Goal: Communication & Community: Answer question/provide support

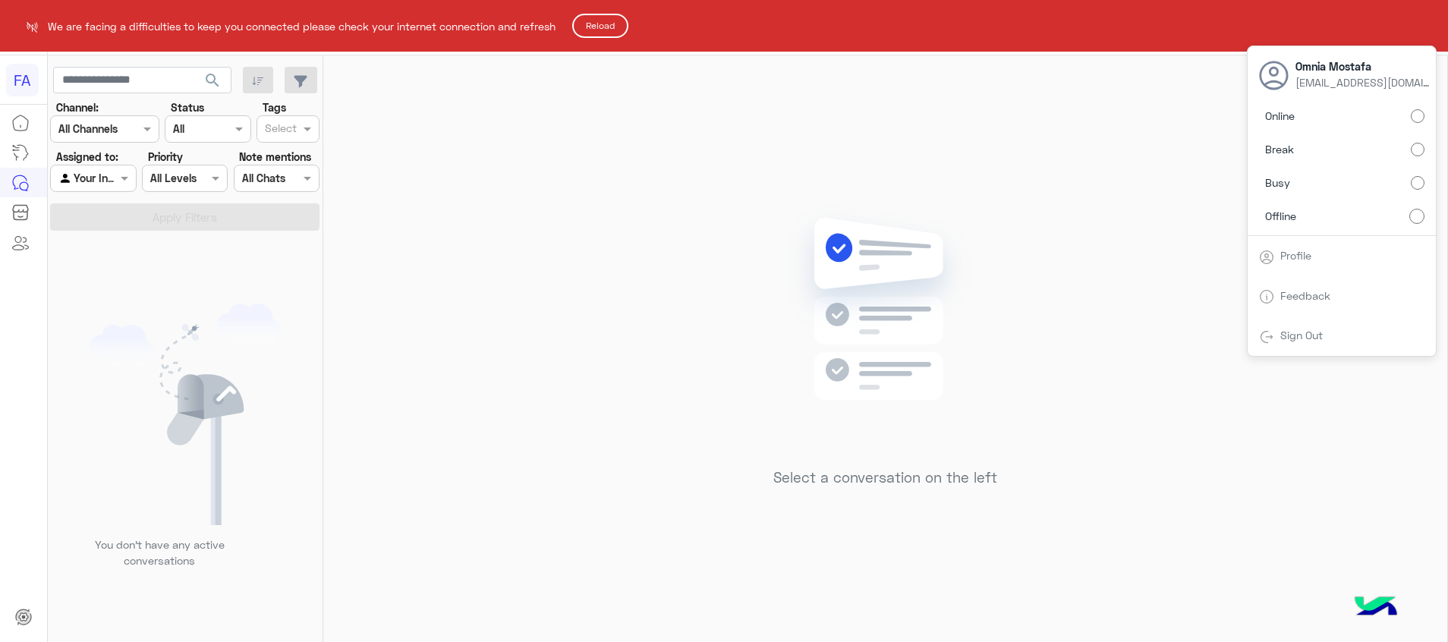
scroll to position [2, 0]
click at [1414, 117] on html "FA We are facing a difficulties to keep you connected please check your interne…" at bounding box center [724, 321] width 1448 height 642
click at [613, 31] on button "Reload" at bounding box center [600, 26] width 56 height 24
click at [792, 165] on html "FA We are facing a difficulties to keep you connected please check your interne…" at bounding box center [724, 321] width 1448 height 642
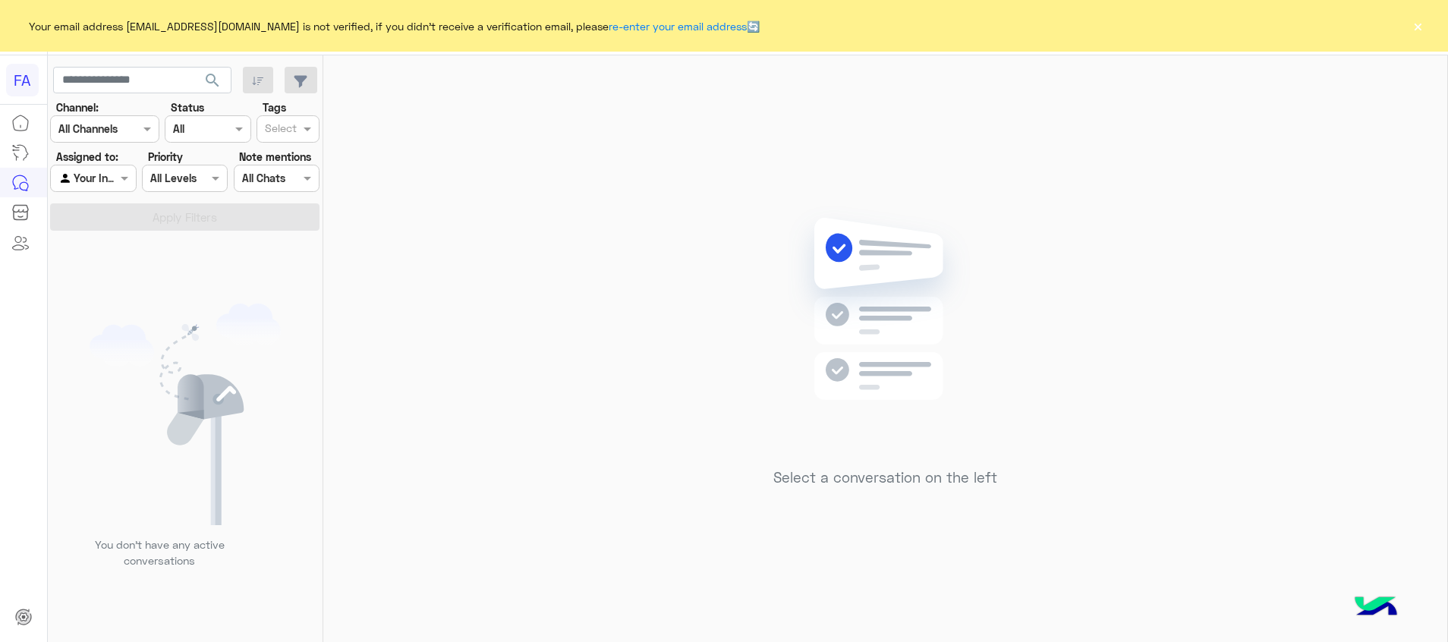
click at [1411, 31] on button "×" at bounding box center [1417, 25] width 15 height 15
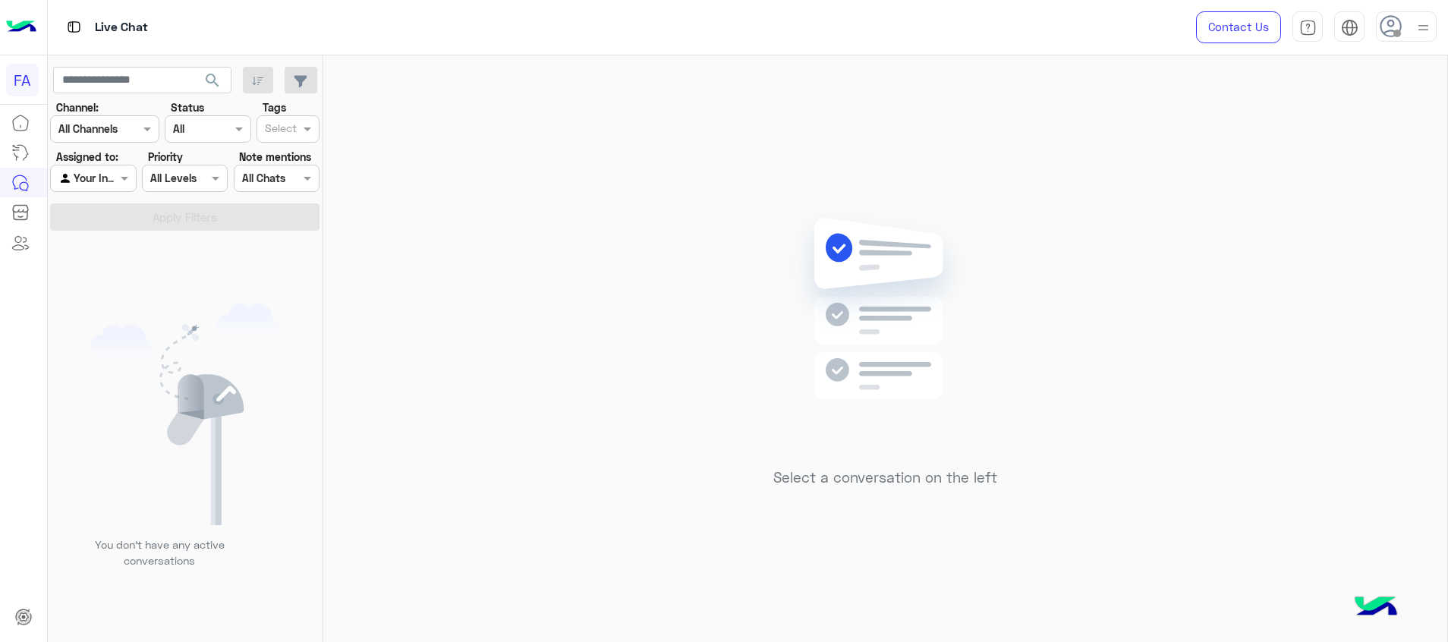
click at [1420, 30] on img at bounding box center [1423, 27] width 19 height 19
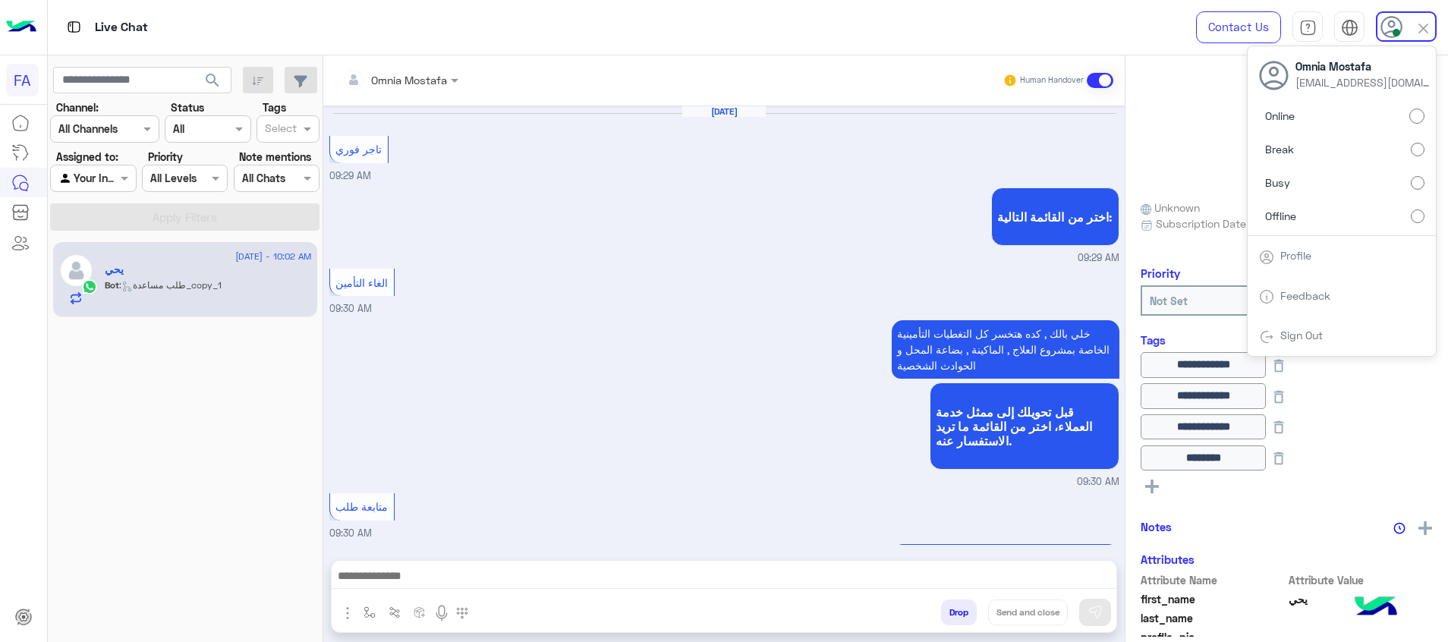
scroll to position [1249, 0]
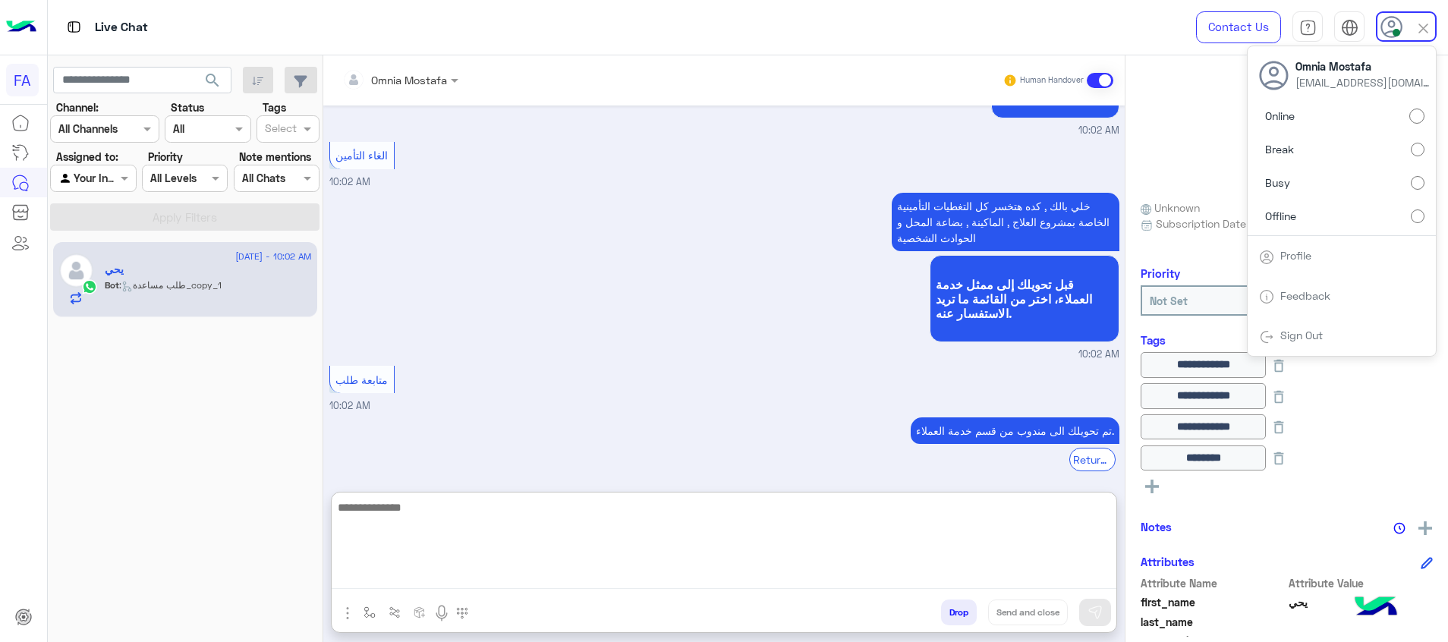
drag, startPoint x: 1088, startPoint y: 575, endPoint x: 1105, endPoint y: 590, distance: 22.6
click at [1088, 574] on textarea at bounding box center [724, 543] width 785 height 91
paste textarea "**********"
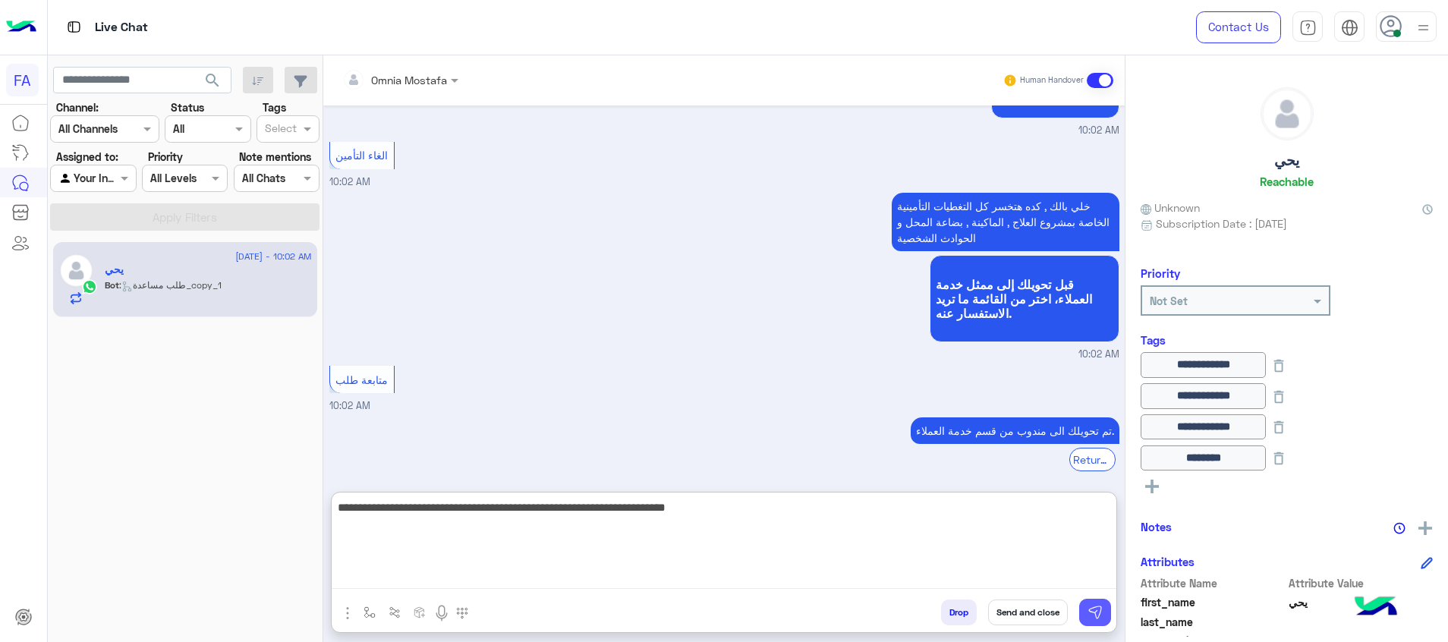
type textarea "**********"
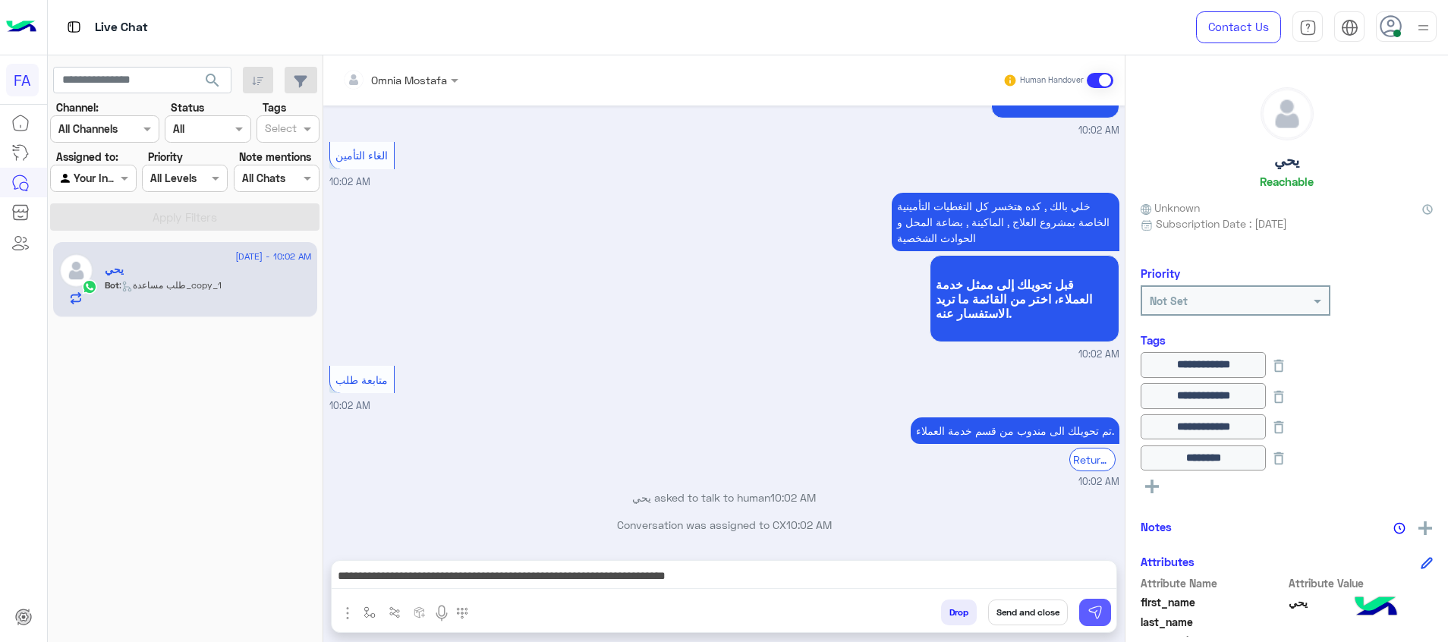
click at [1100, 616] on img at bounding box center [1095, 612] width 15 height 15
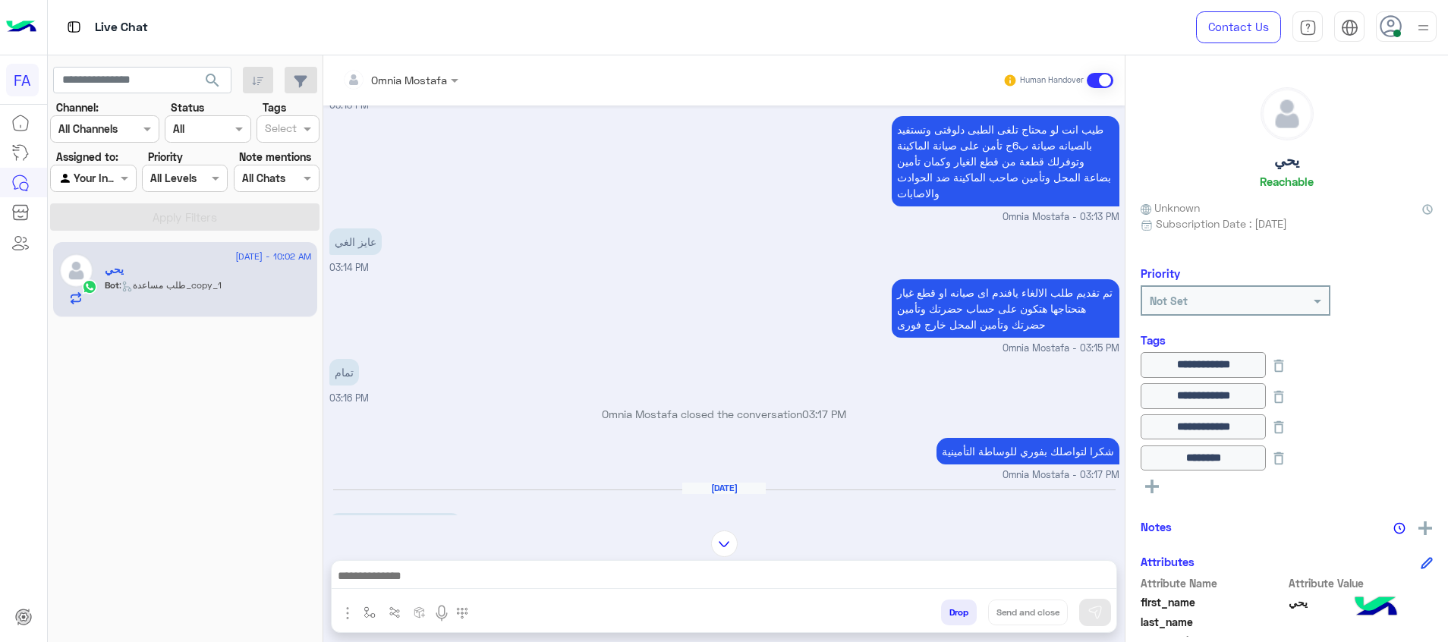
scroll to position [2779, 0]
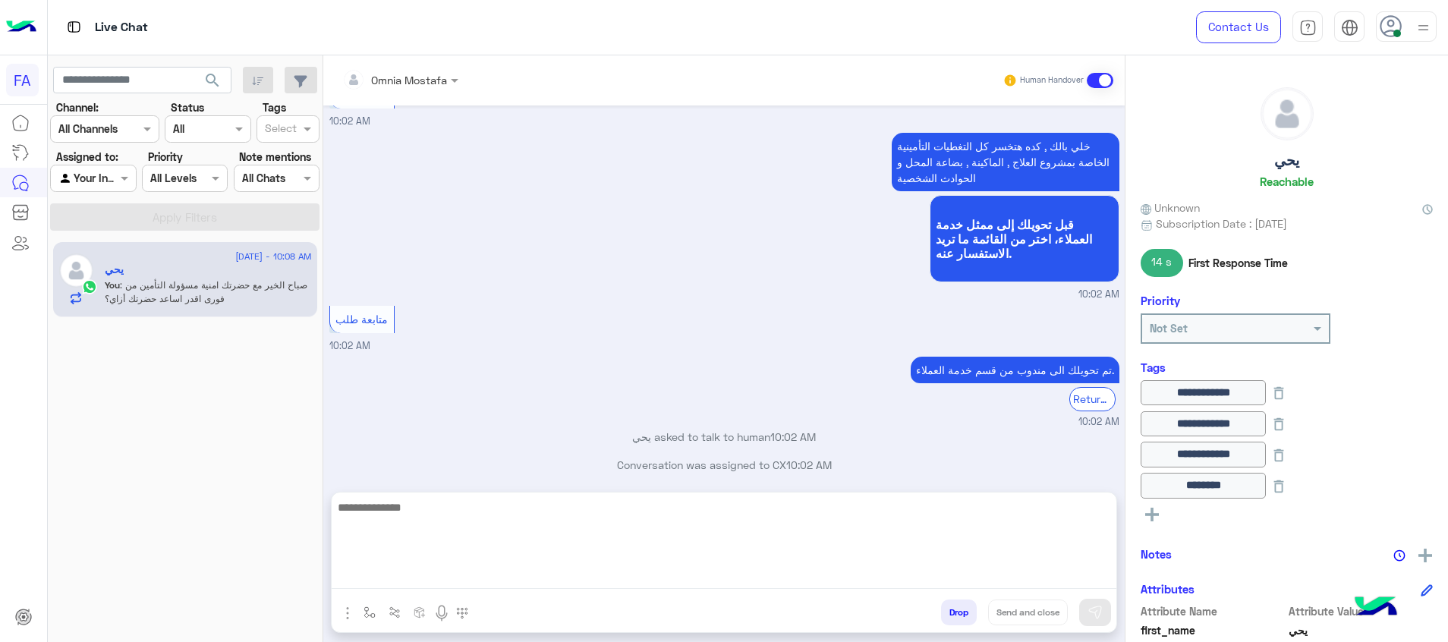
click at [1025, 578] on textarea at bounding box center [724, 543] width 785 height 91
type textarea "*"
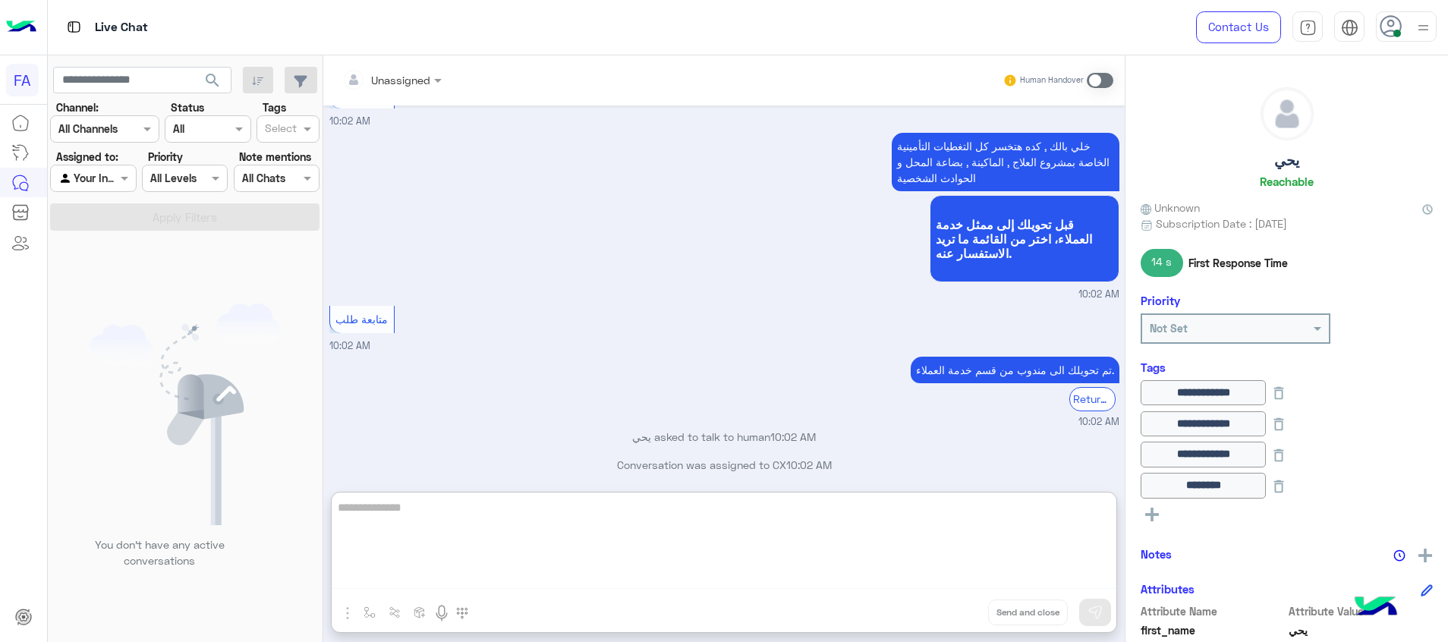
scroll to position [2925, 0]
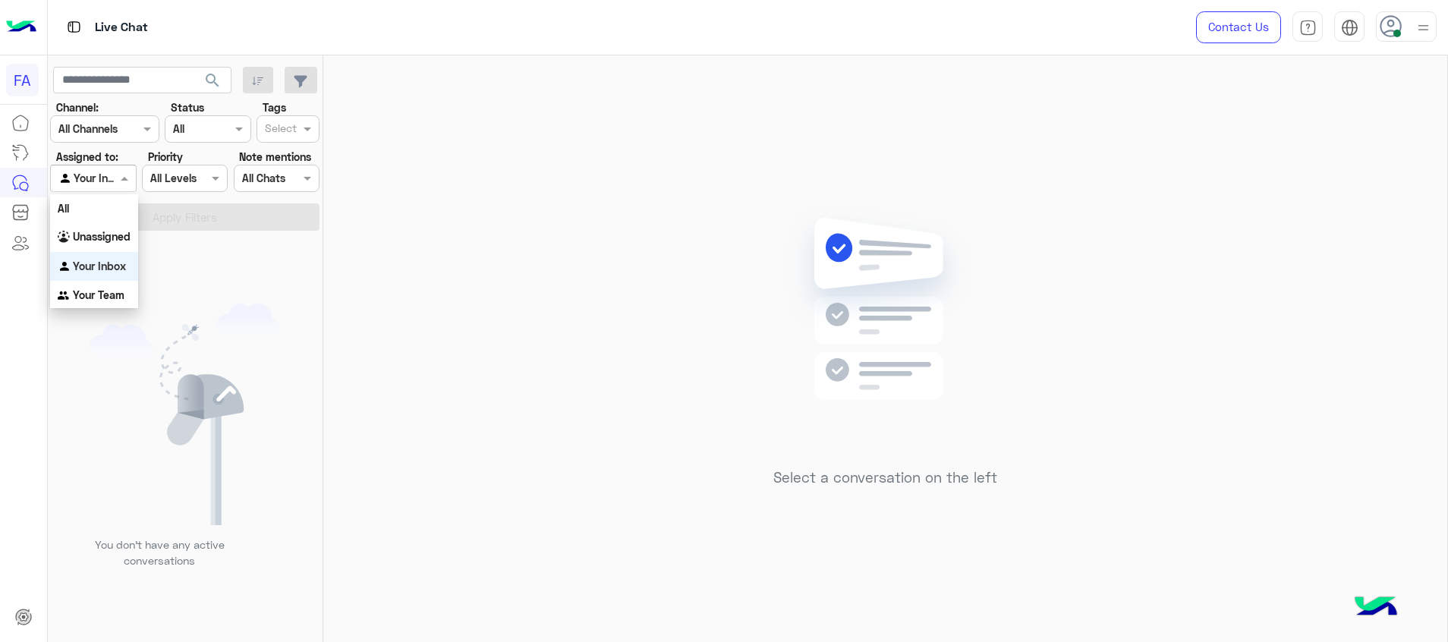
click at [104, 184] on div at bounding box center [93, 177] width 84 height 17
click at [110, 235] on b "Unassigned" at bounding box center [102, 236] width 58 height 13
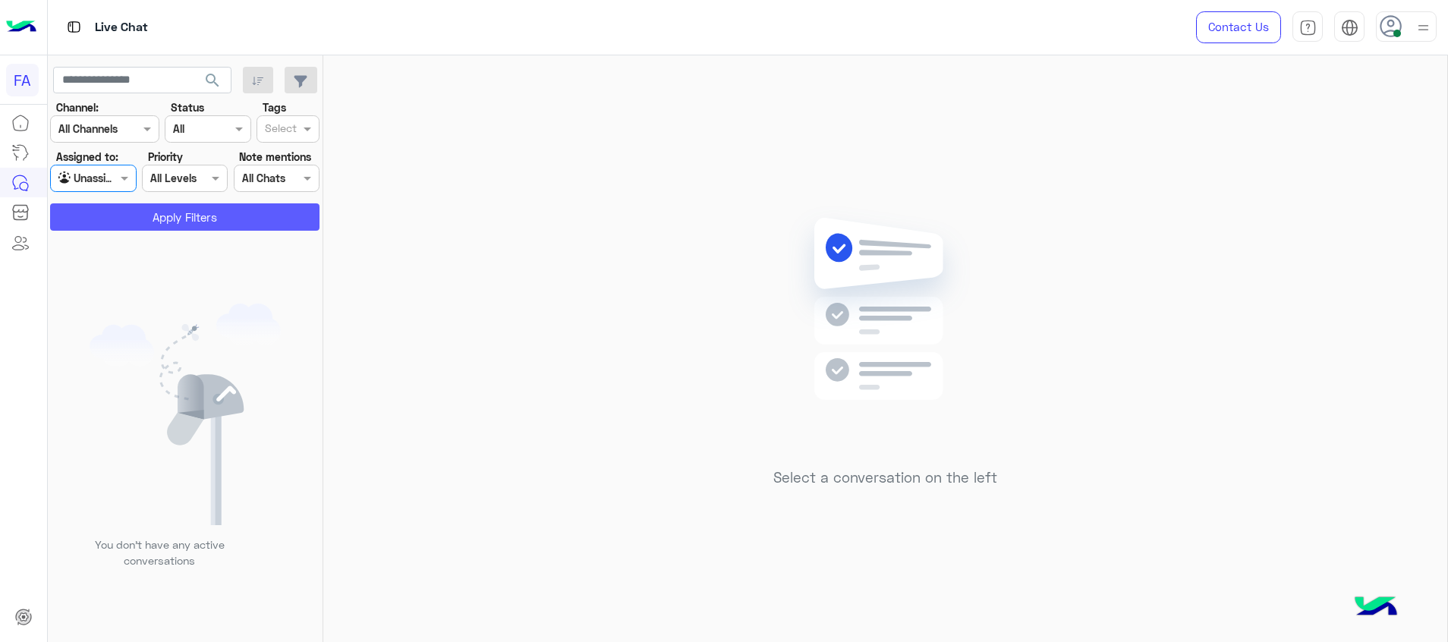
click at [184, 214] on button "Apply Filters" at bounding box center [184, 216] width 269 height 27
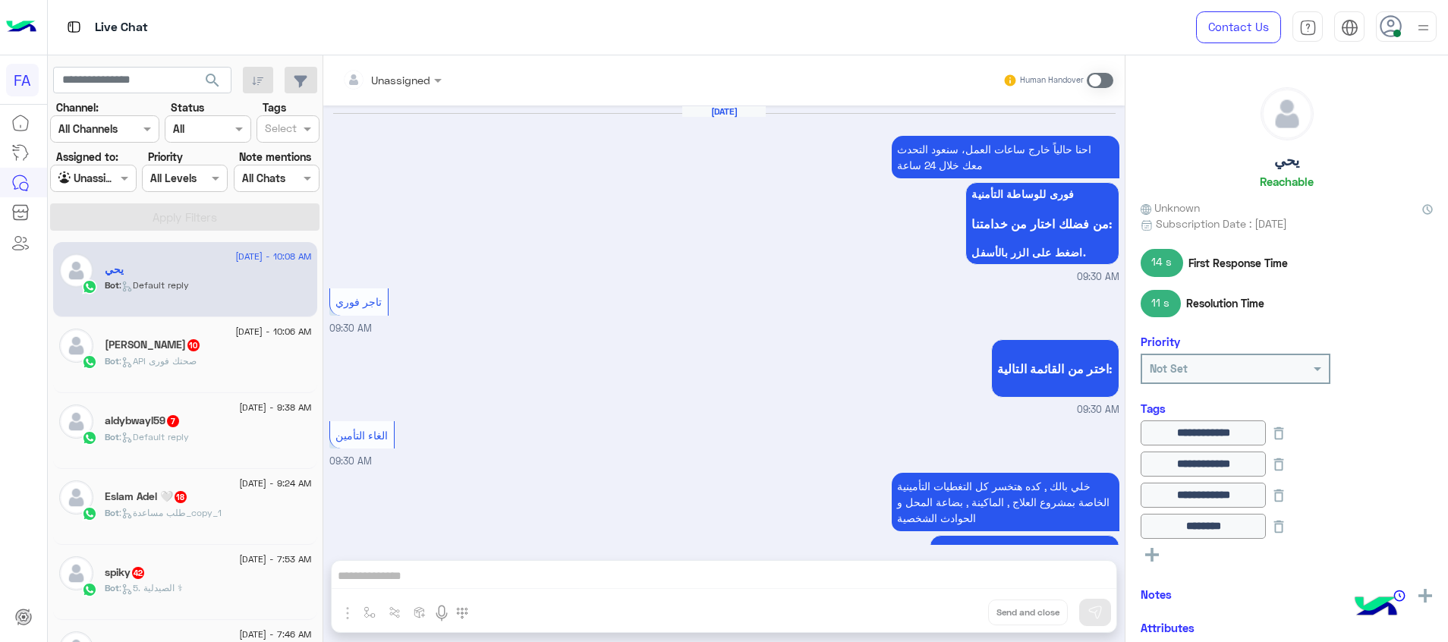
scroll to position [1157, 0]
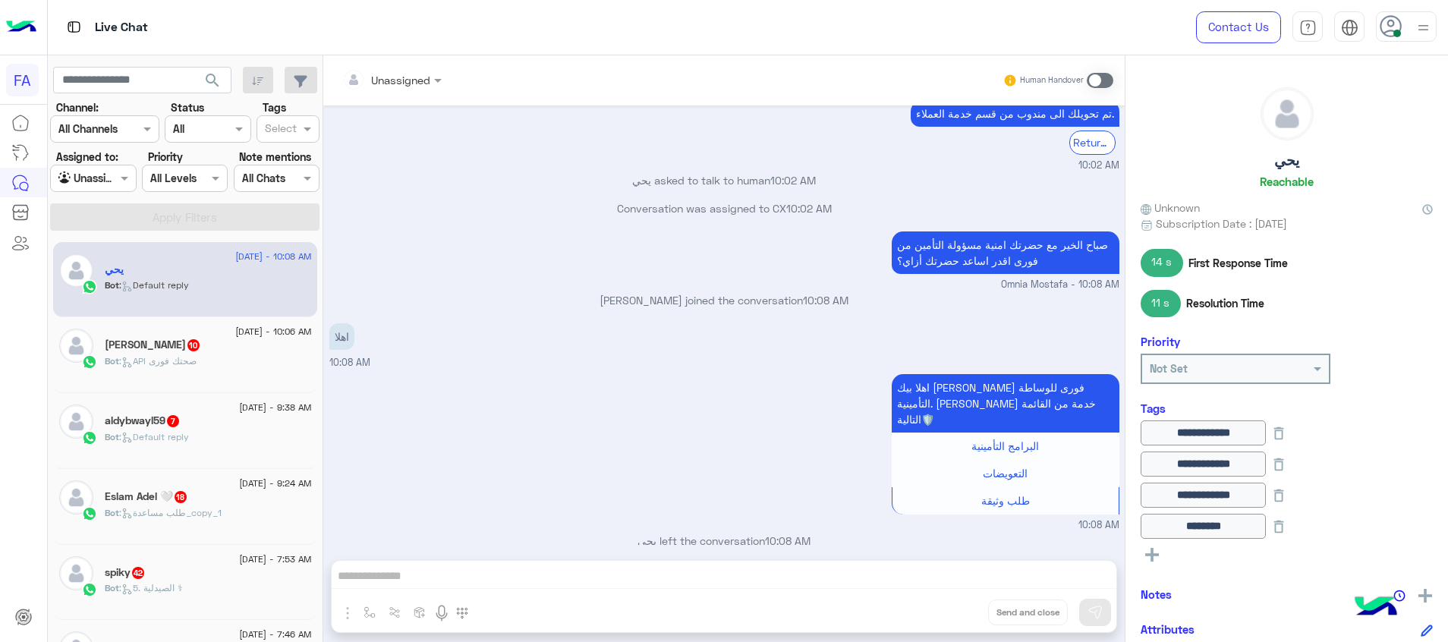
drag, startPoint x: 1100, startPoint y: 86, endPoint x: 461, endPoint y: 158, distance: 643.1
click at [1091, 93] on div "Human Handover" at bounding box center [1059, 80] width 112 height 27
click at [419, 82] on div at bounding box center [392, 79] width 115 height 17
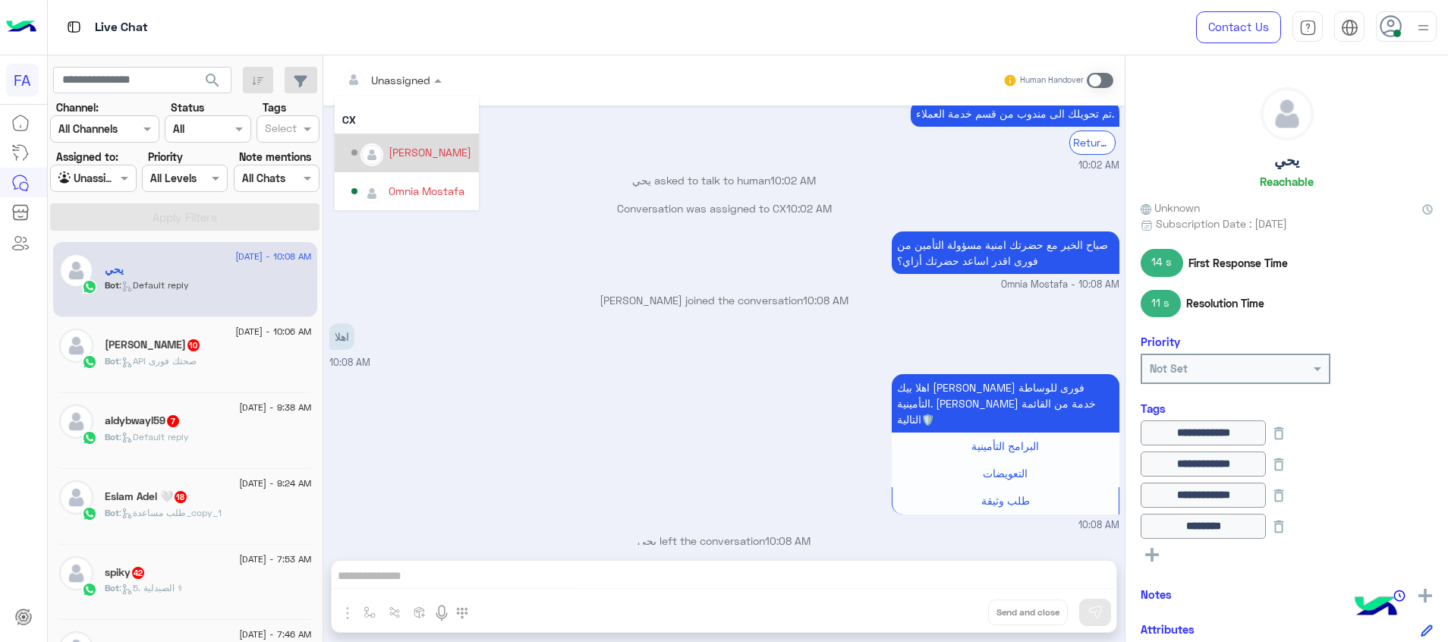
scroll to position [97, 0]
click at [439, 192] on div "Omnia Mostafa" at bounding box center [427, 190] width 76 height 16
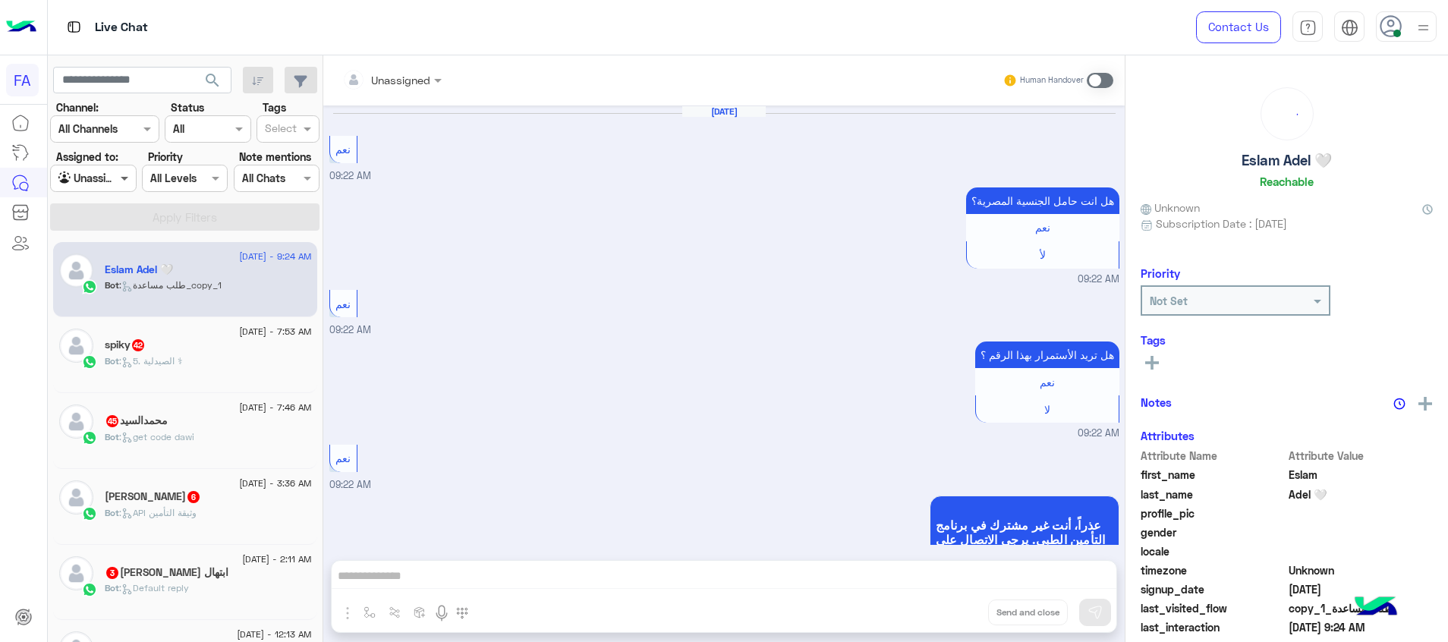
scroll to position [3169, 0]
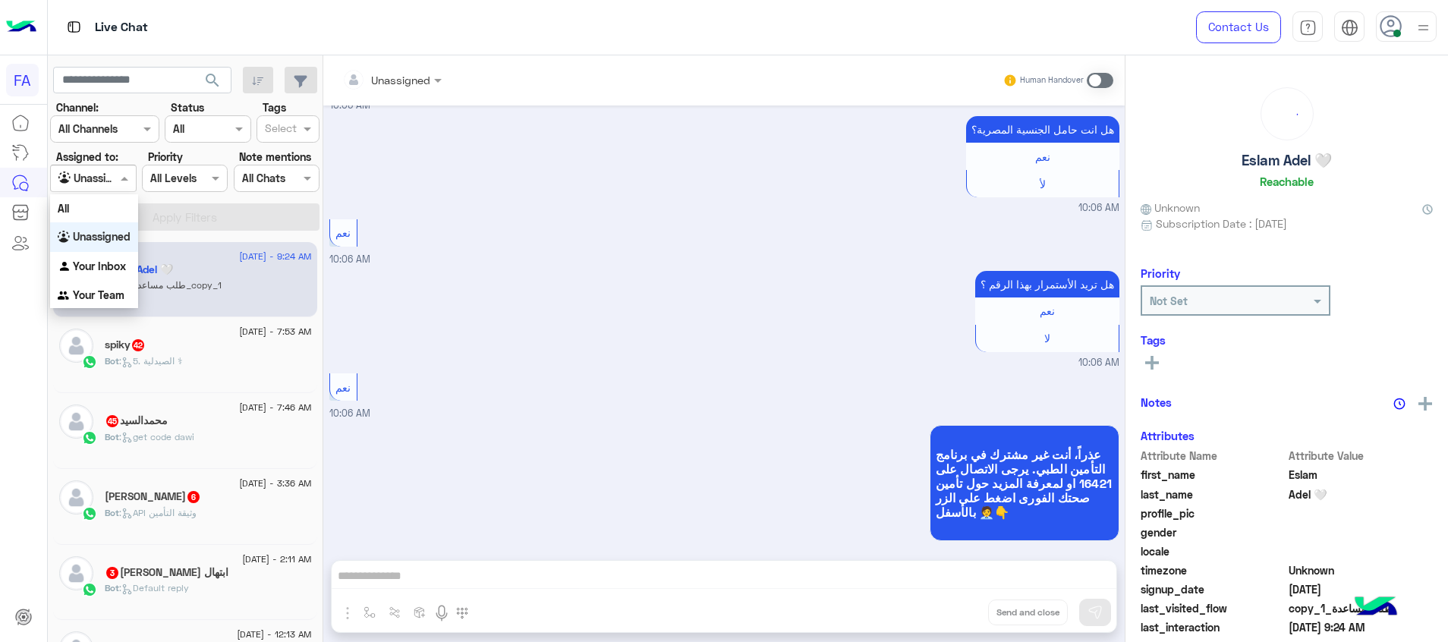
click at [121, 182] on span at bounding box center [126, 178] width 19 height 16
click at [121, 260] on b "Your Inbox" at bounding box center [99, 266] width 53 height 13
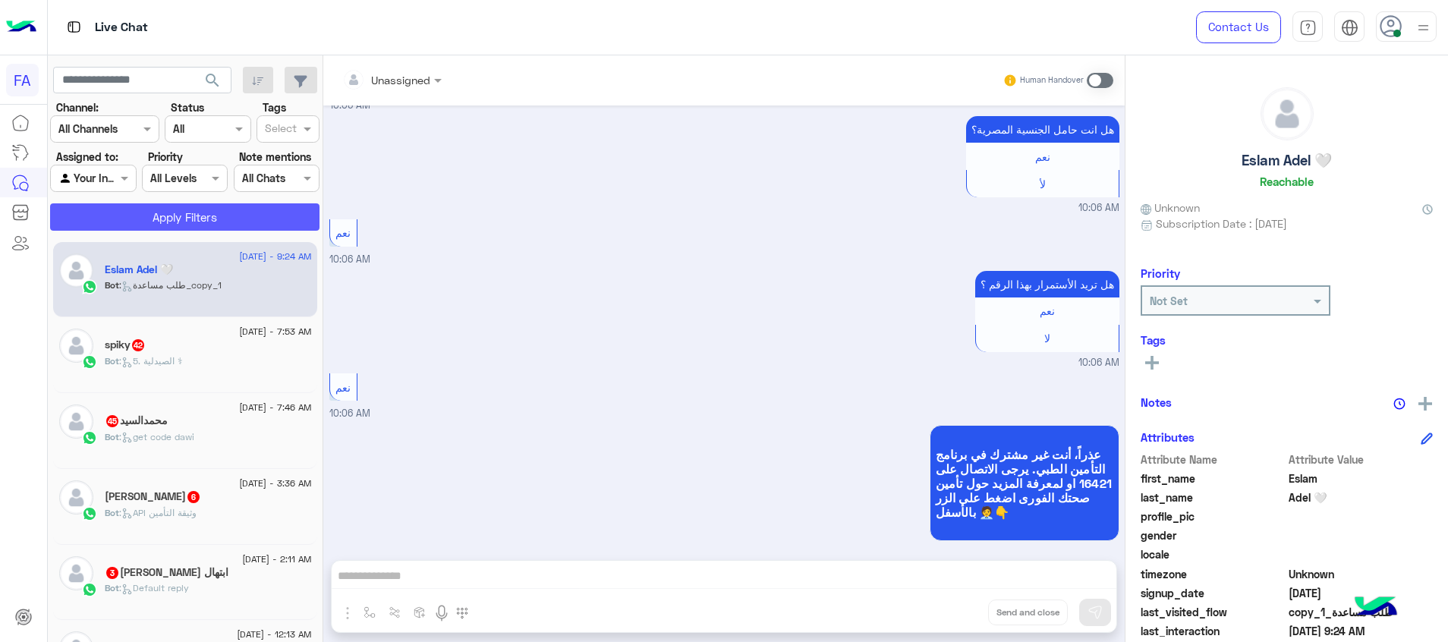
click at [187, 217] on button "Apply Filters" at bounding box center [184, 216] width 269 height 27
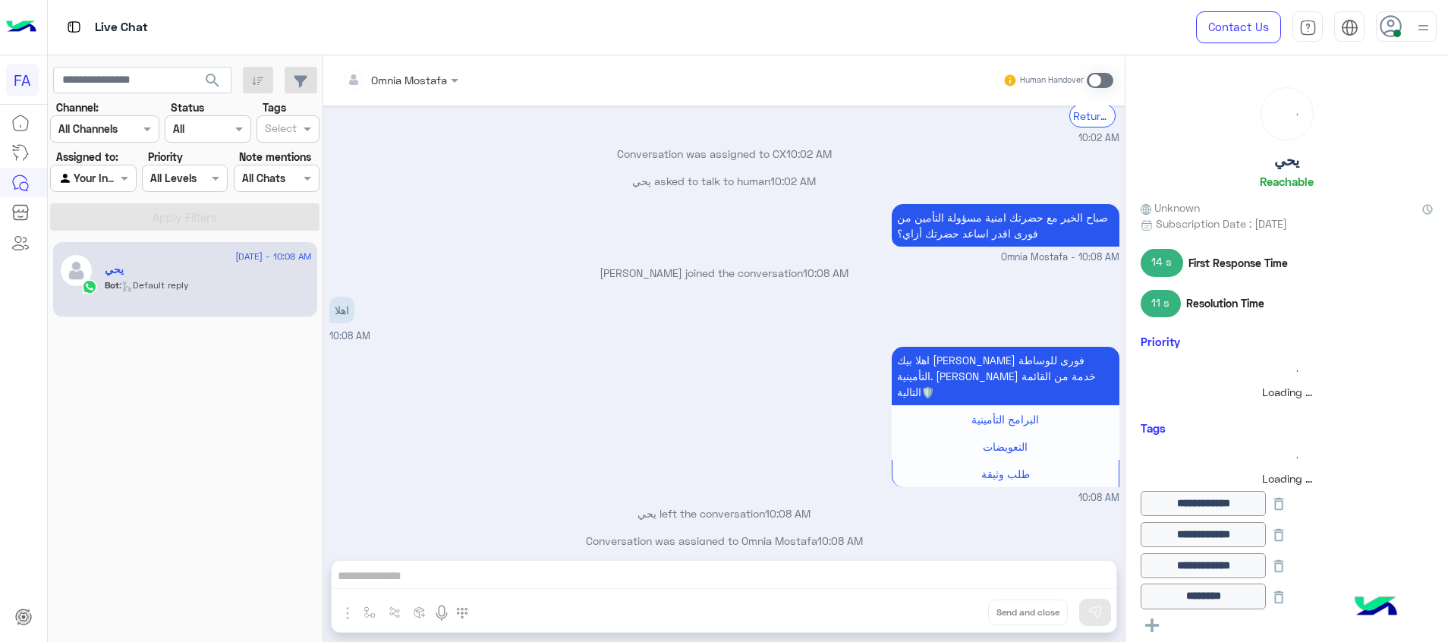
click at [1098, 80] on span at bounding box center [1100, 80] width 27 height 15
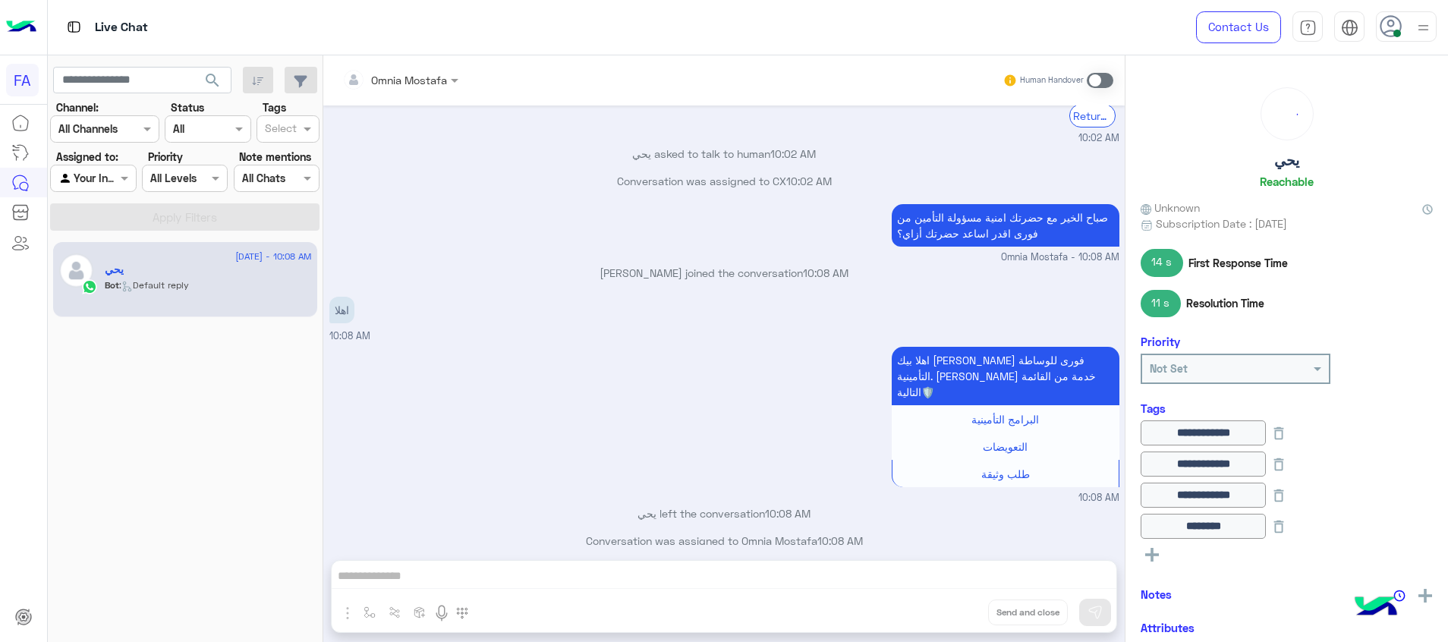
scroll to position [1060, 0]
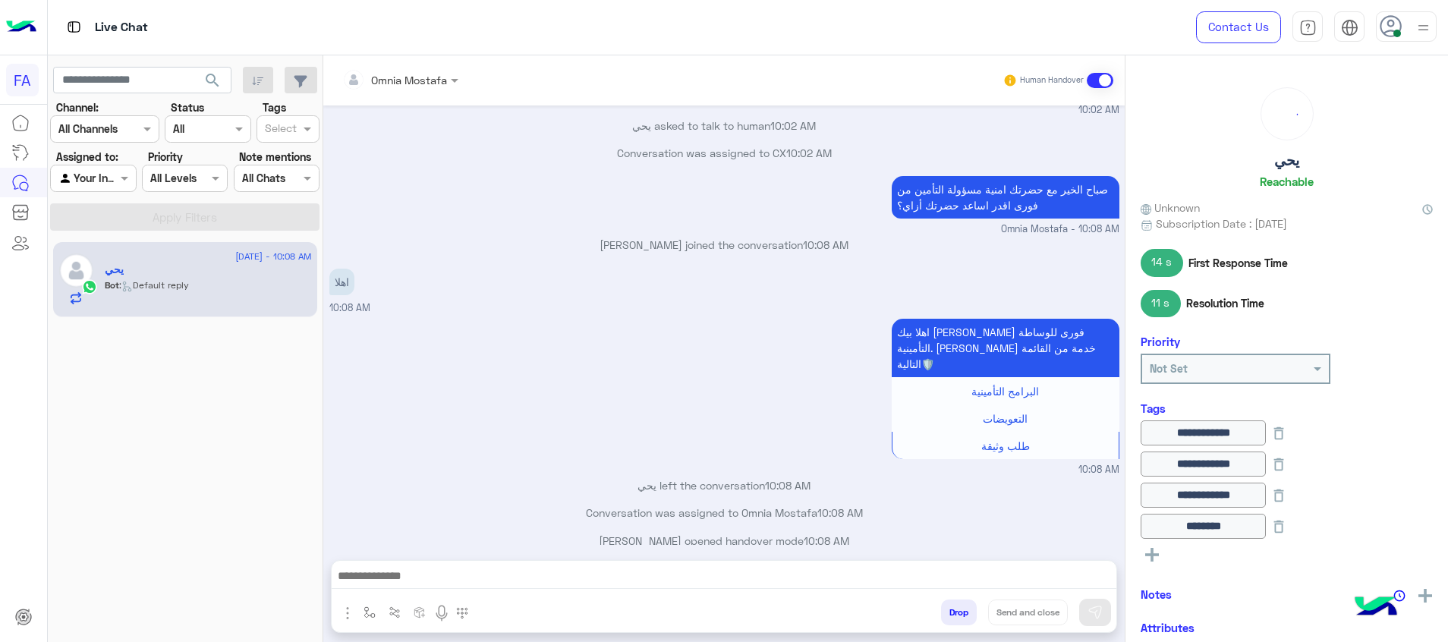
click at [949, 559] on div "Omnia Mostafa Human Handover Sep 15, 2025 تاجر فوري 09:30 AM اختر من القائمة ال…" at bounding box center [723, 351] width 801 height 593
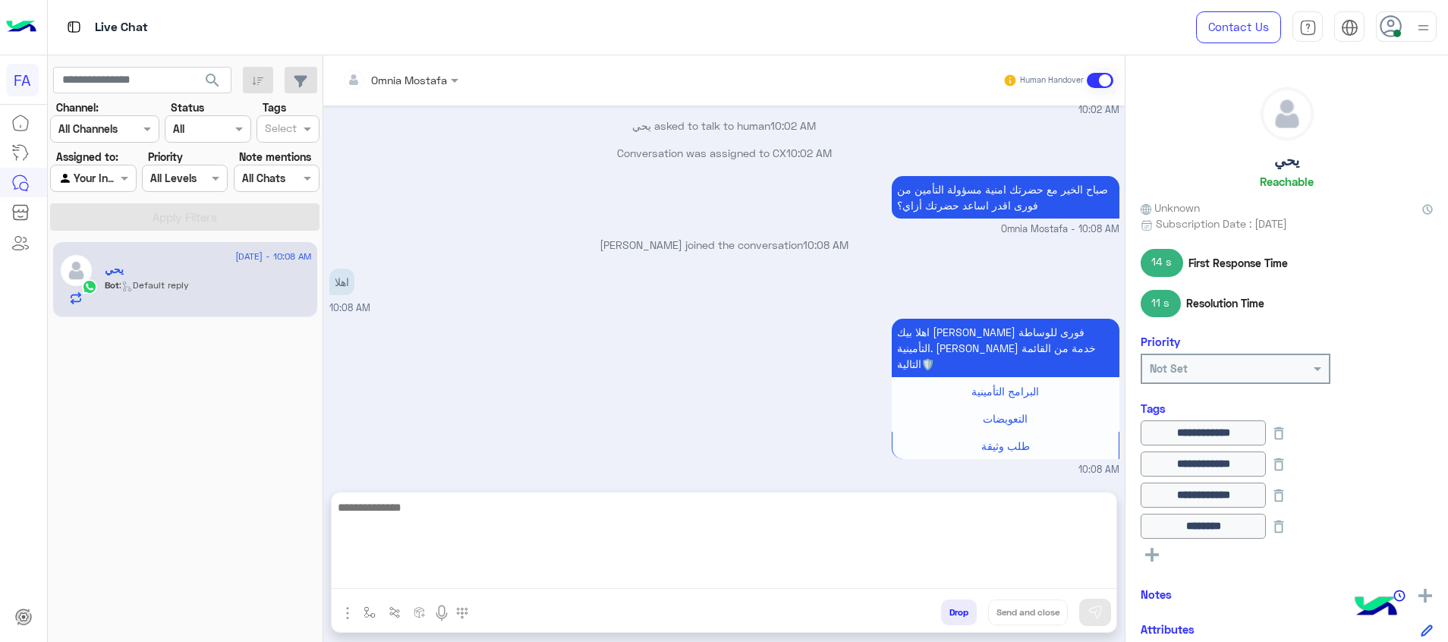
click at [952, 577] on textarea at bounding box center [724, 543] width 785 height 91
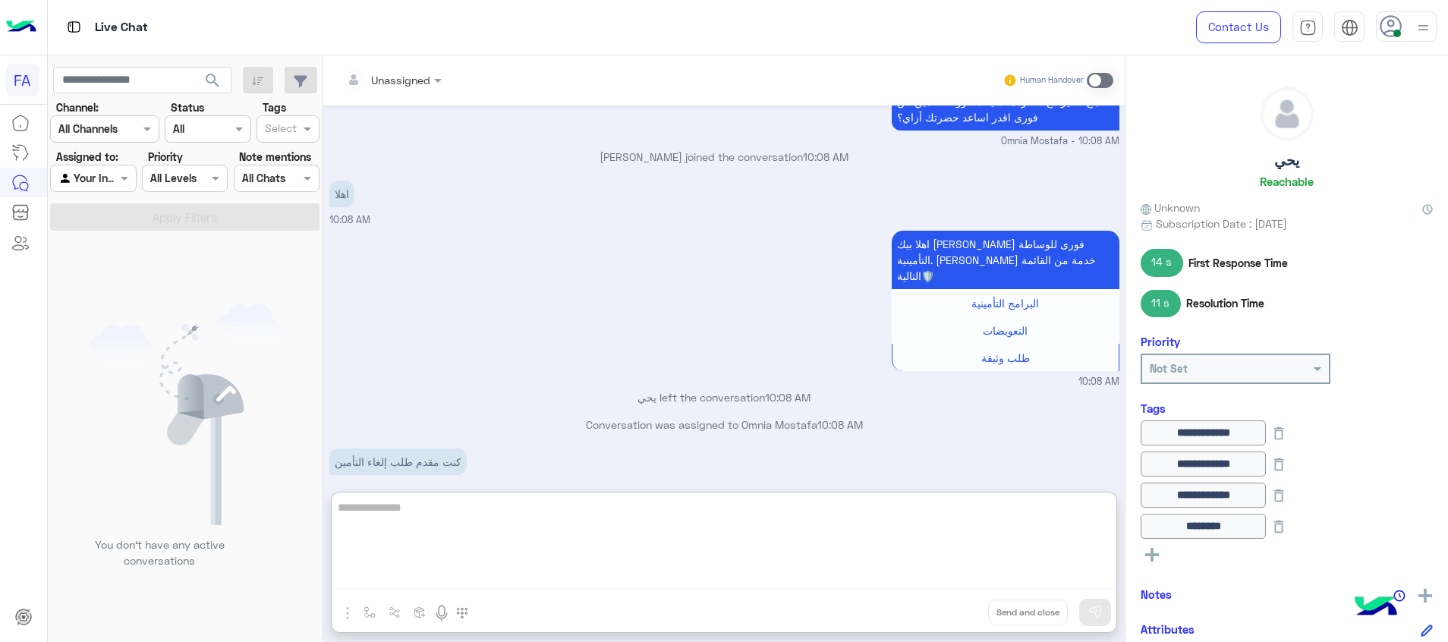
scroll to position [1207, 0]
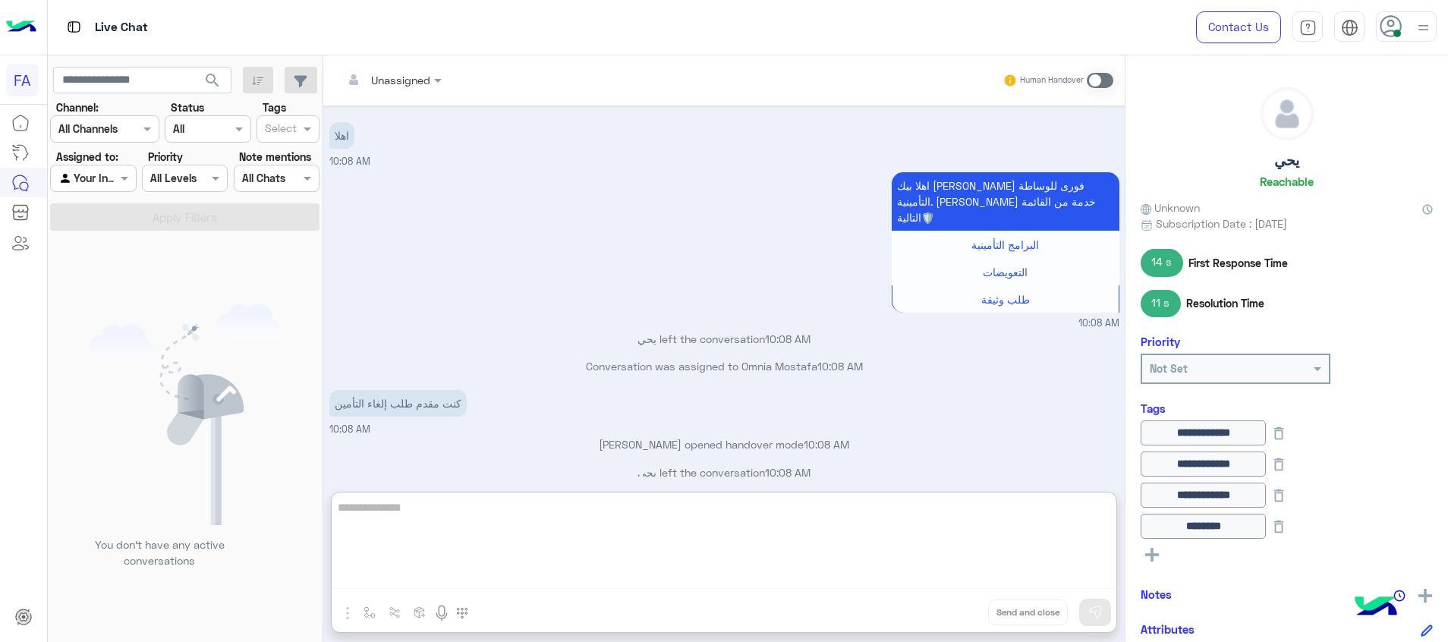
type textarea "*"
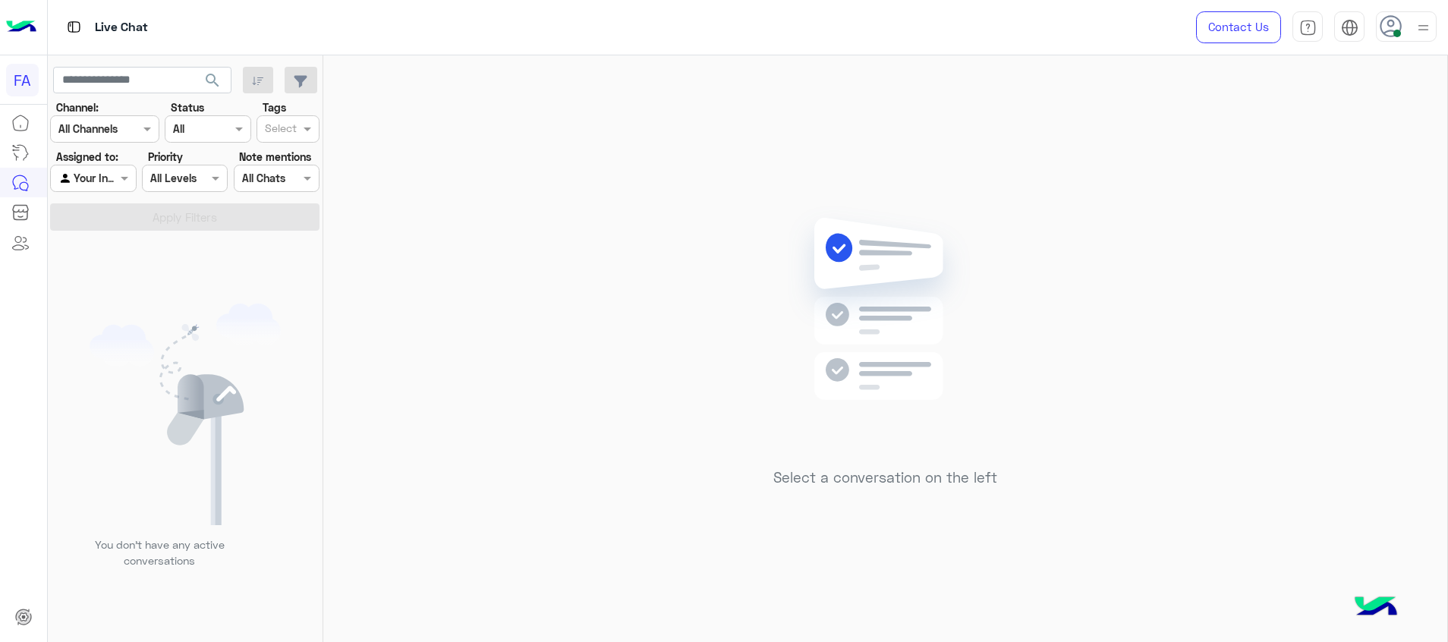
click at [75, 183] on input "text" at bounding box center [75, 179] width 35 height 16
drag, startPoint x: 110, startPoint y: 239, endPoint x: 196, endPoint y: 210, distance: 90.5
click at [110, 235] on b "Unassigned" at bounding box center [102, 236] width 58 height 13
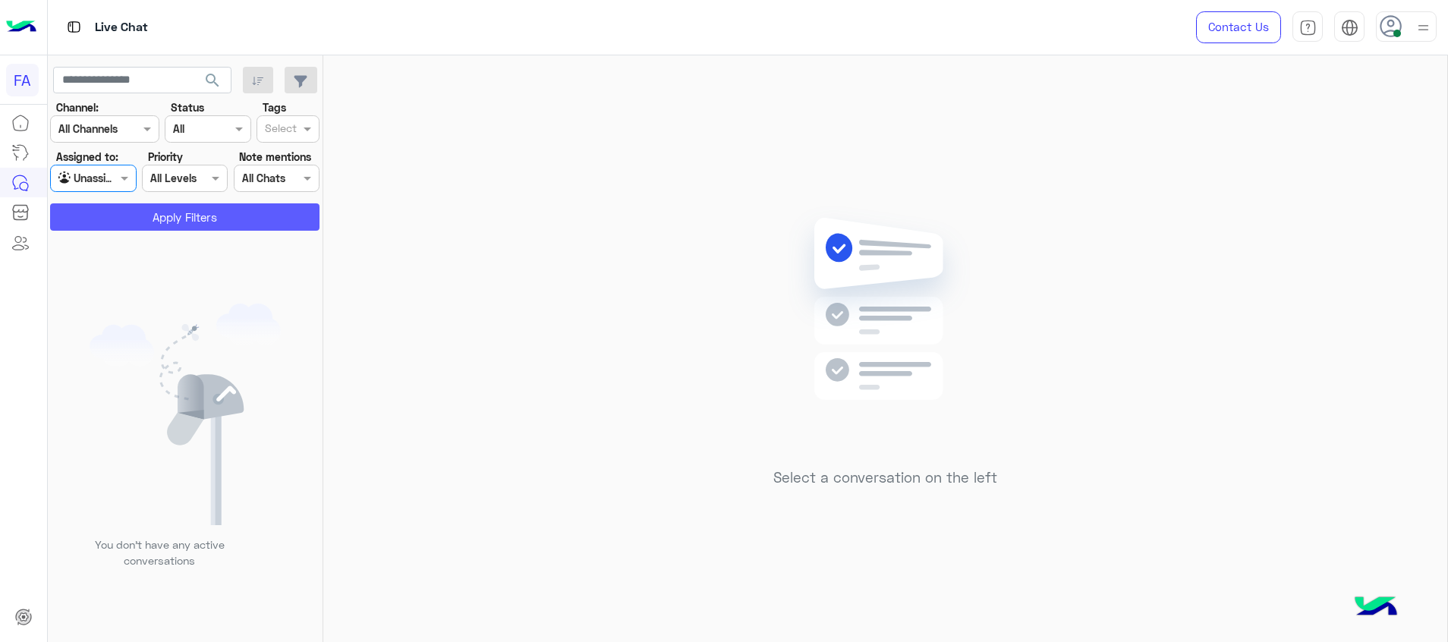
click at [196, 209] on button "Apply Filters" at bounding box center [184, 216] width 269 height 27
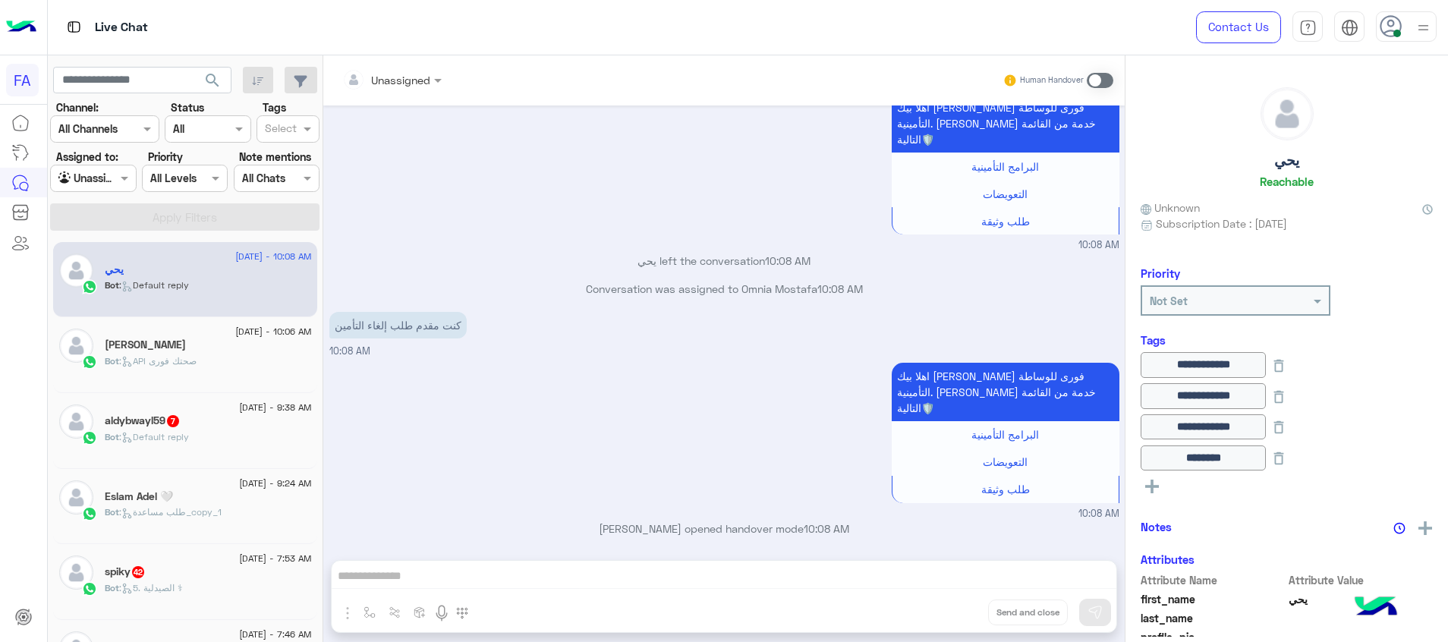
click at [1099, 78] on span at bounding box center [1100, 80] width 27 height 15
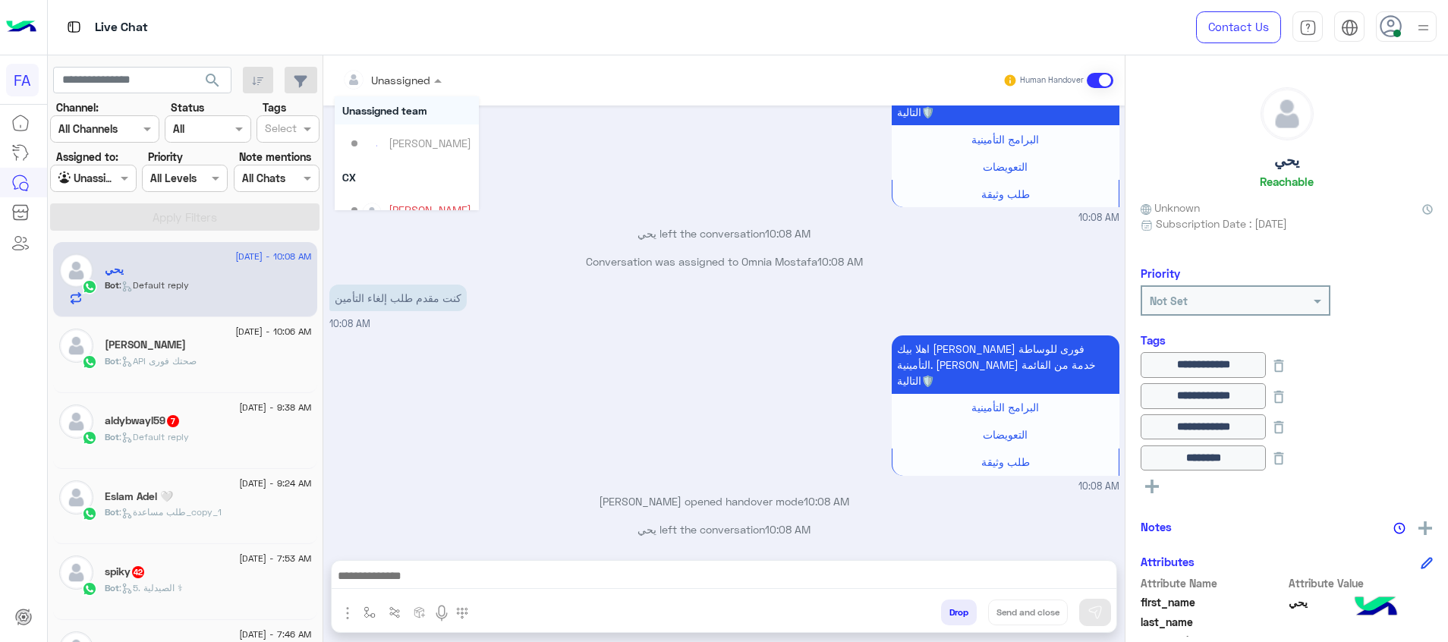
drag, startPoint x: 384, startPoint y: 83, endPoint x: 395, endPoint y: 89, distance: 12.9
click at [388, 80] on input "text" at bounding box center [372, 80] width 61 height 16
click at [426, 181] on div "Omnia Mostafa" at bounding box center [411, 191] width 120 height 27
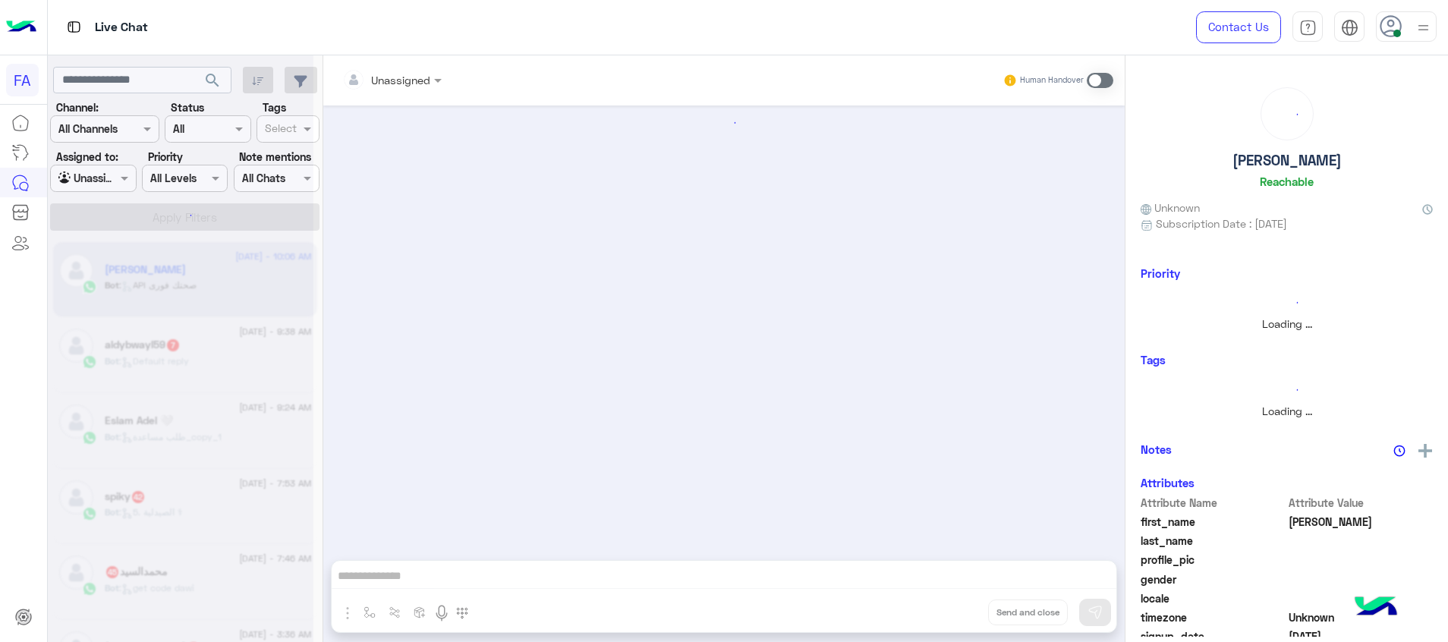
scroll to position [1427, 0]
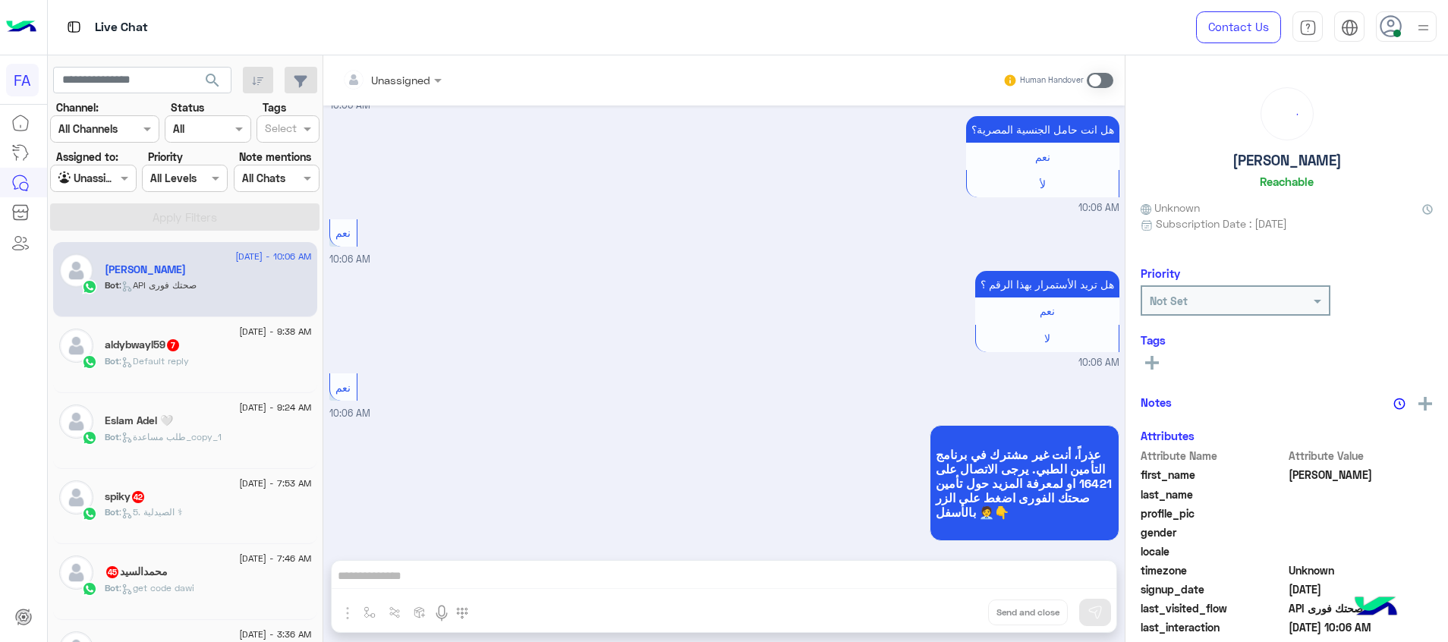
click at [102, 178] on div at bounding box center [93, 177] width 84 height 17
drag, startPoint x: 98, startPoint y: 269, endPoint x: 137, endPoint y: 253, distance: 42.9
click at [98, 270] on b "Your Inbox" at bounding box center [99, 266] width 53 height 13
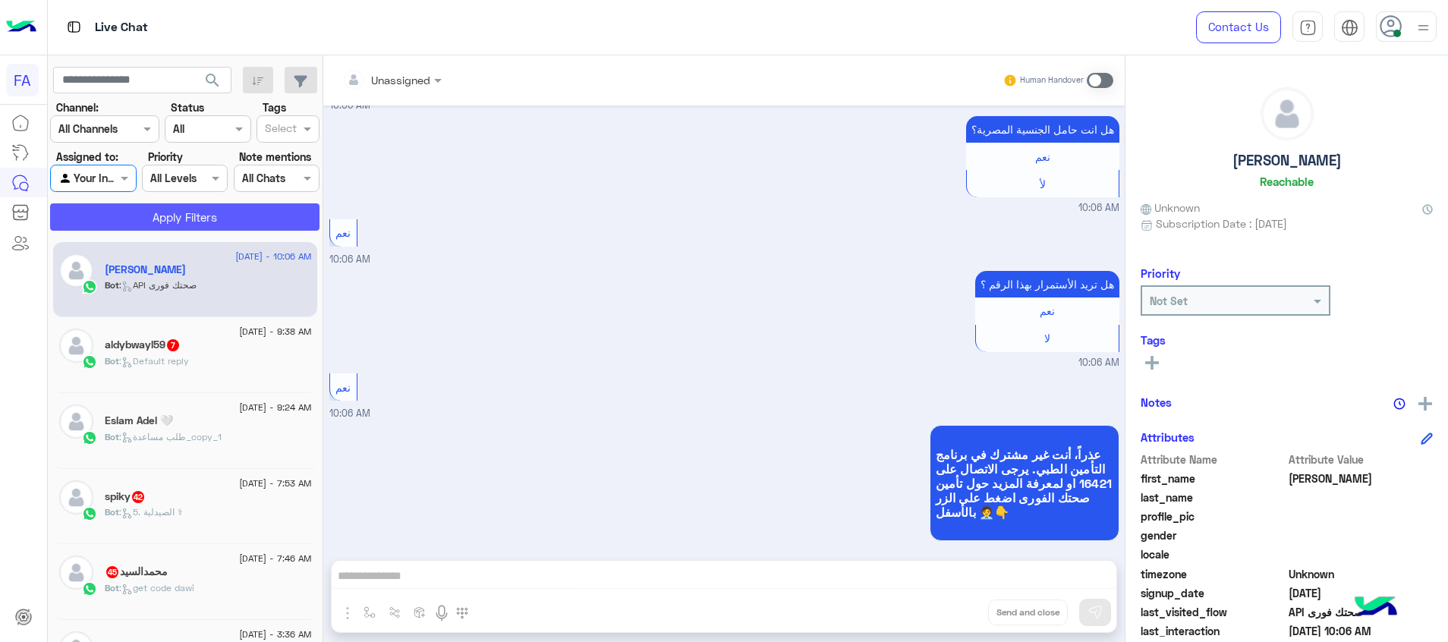
click at [169, 221] on button "Apply Filters" at bounding box center [184, 216] width 269 height 27
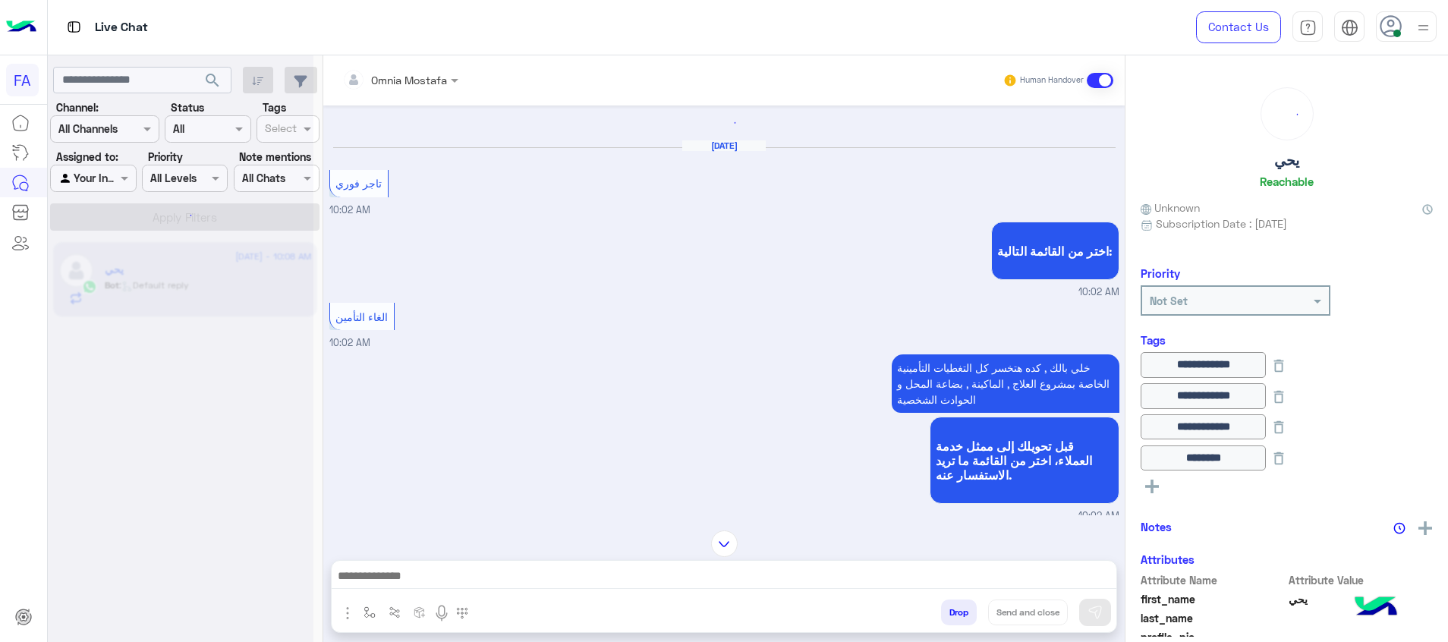
scroll to position [1659, 0]
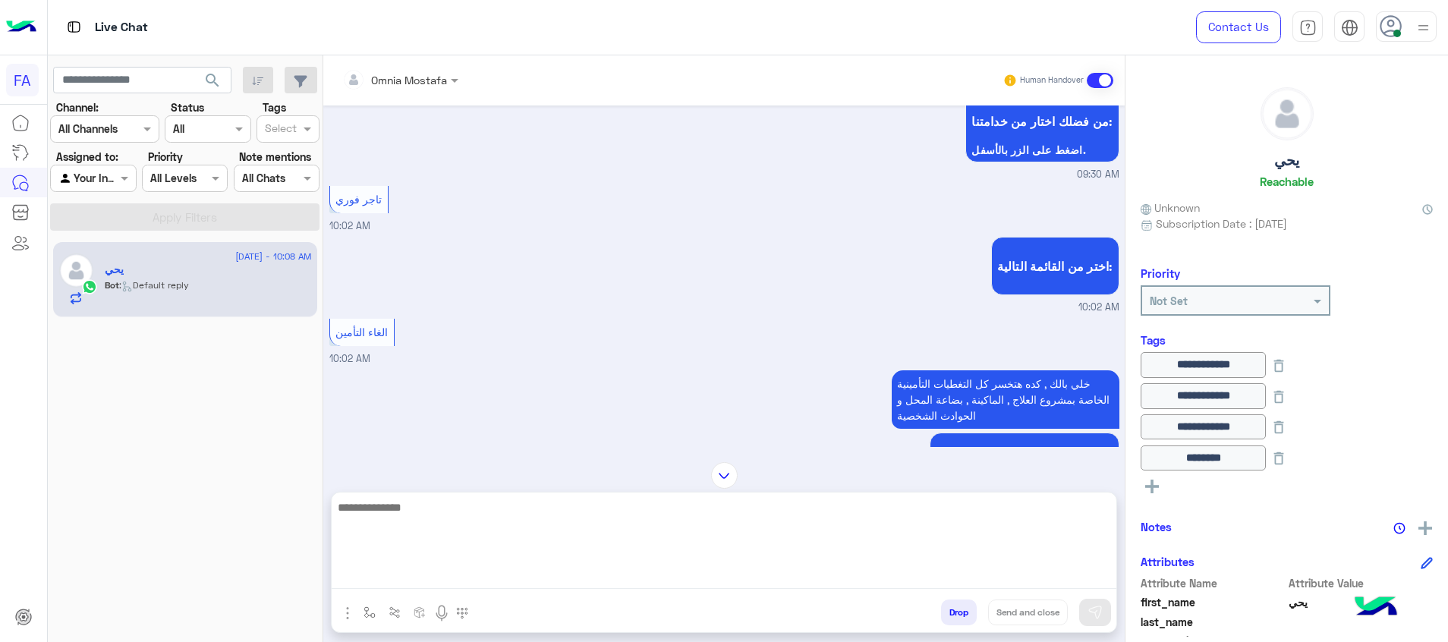
click at [918, 568] on textarea at bounding box center [724, 543] width 785 height 91
type textarea "**********"
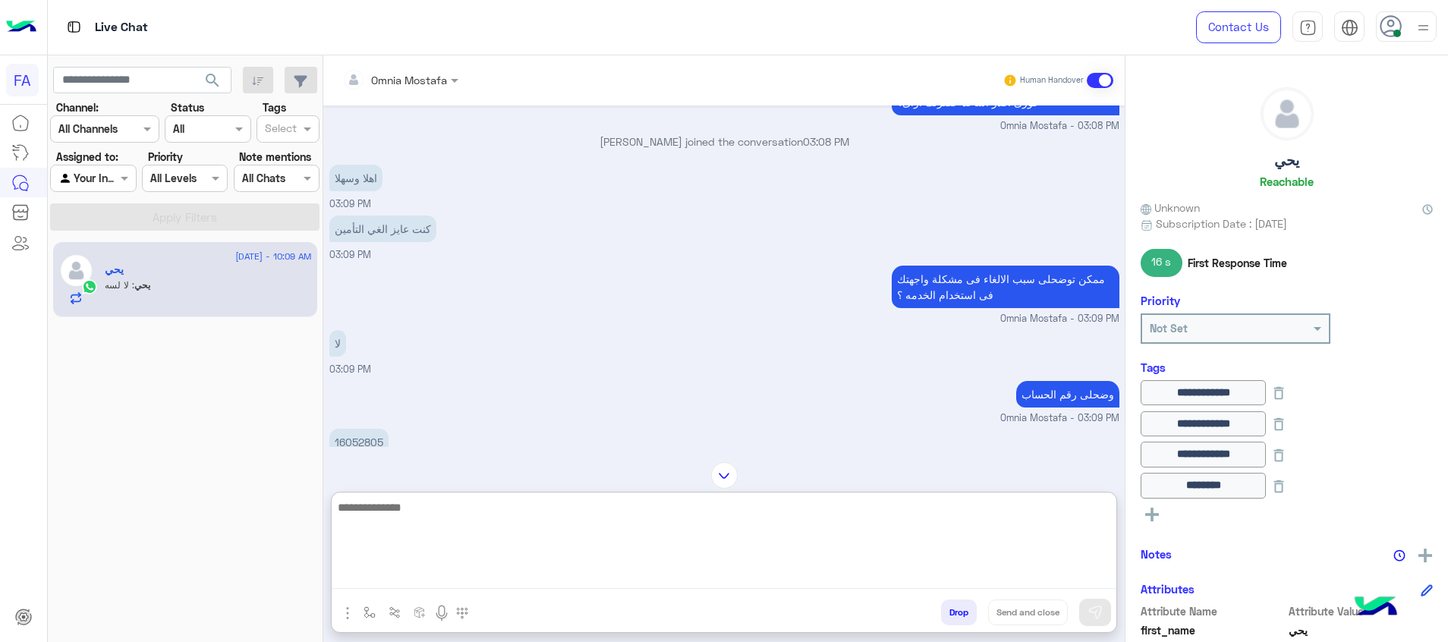
scroll to position [582, 0]
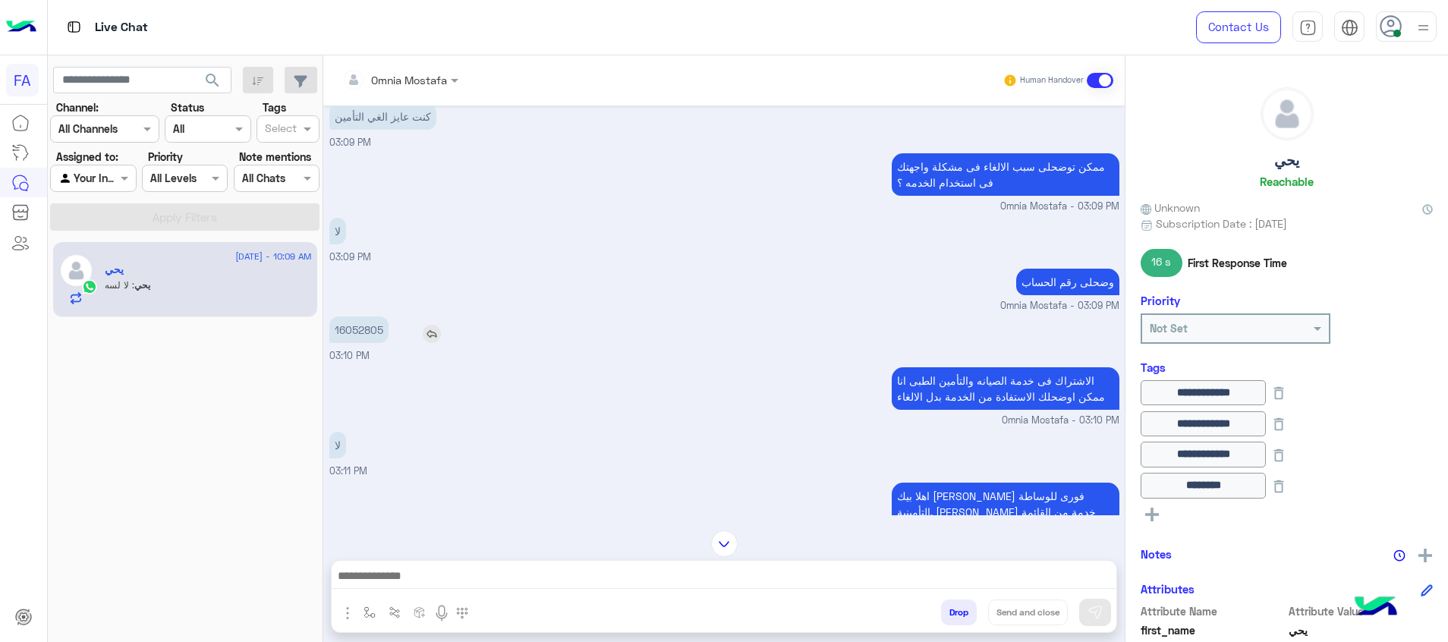
click at [361, 332] on p "16052805" at bounding box center [358, 329] width 59 height 27
copy p "16052805"
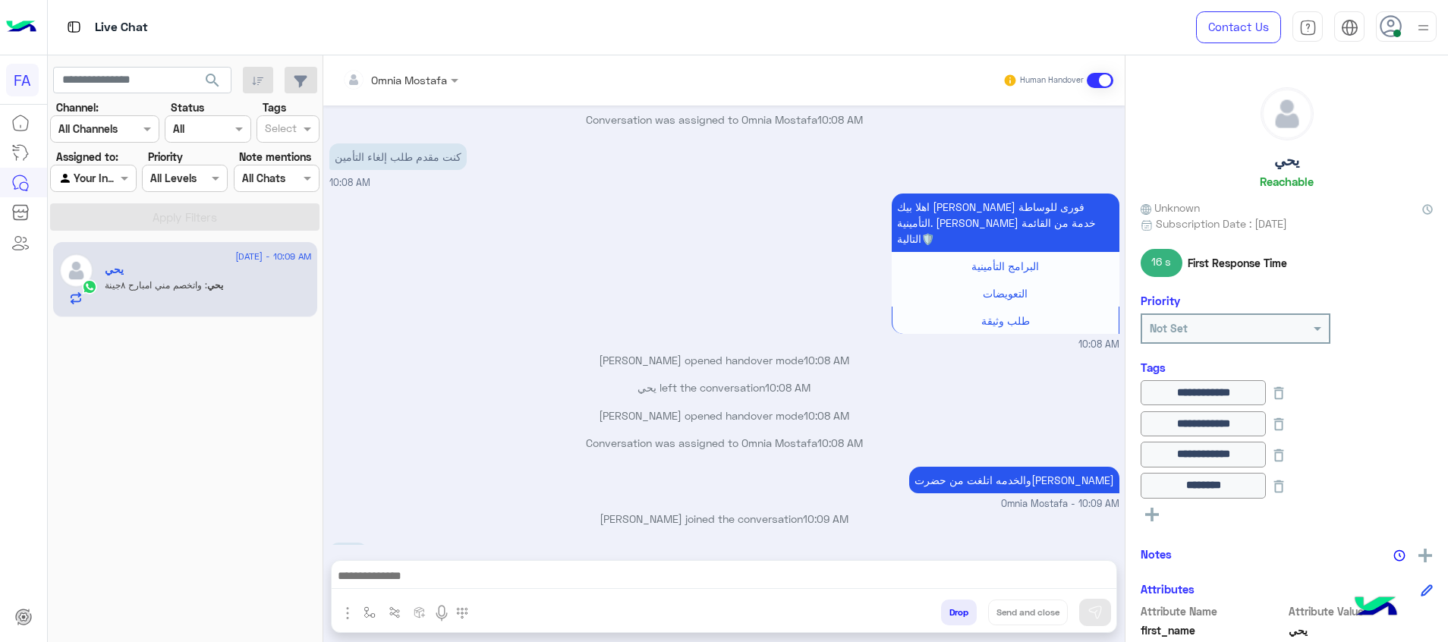
drag, startPoint x: 764, startPoint y: 212, endPoint x: 764, endPoint y: 225, distance: 12.9
click at [764, 212] on div "اهلا بيك يحي في فورى للوساطة التأمينية. اختر خدمة من القائمة التالية🛡️ البرامج …" at bounding box center [724, 271] width 790 height 162
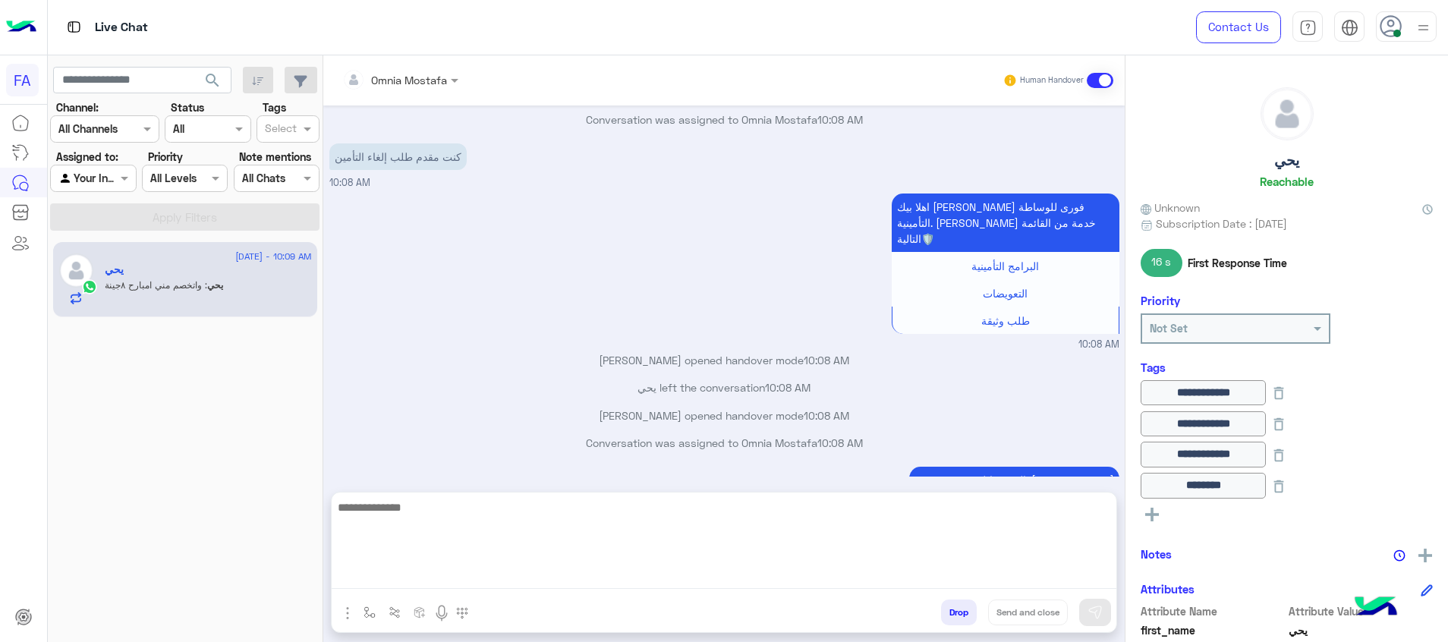
click at [644, 578] on textarea at bounding box center [724, 543] width 785 height 91
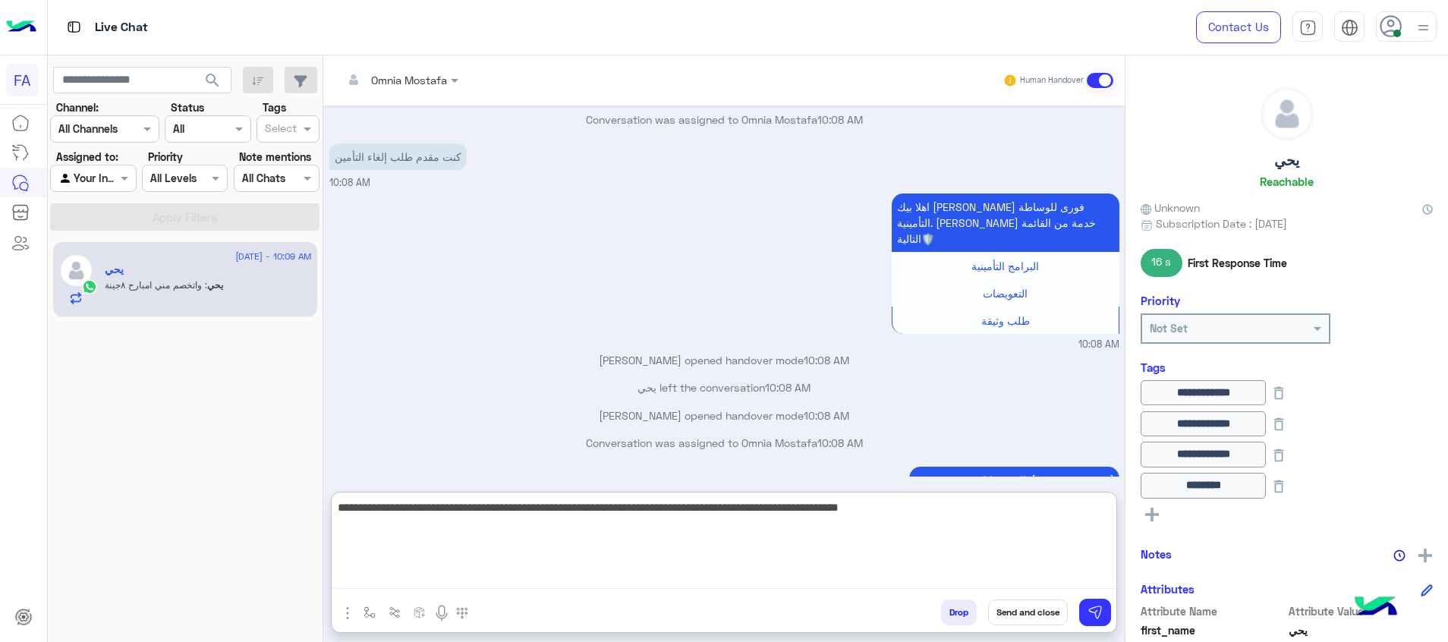
type textarea "**********"
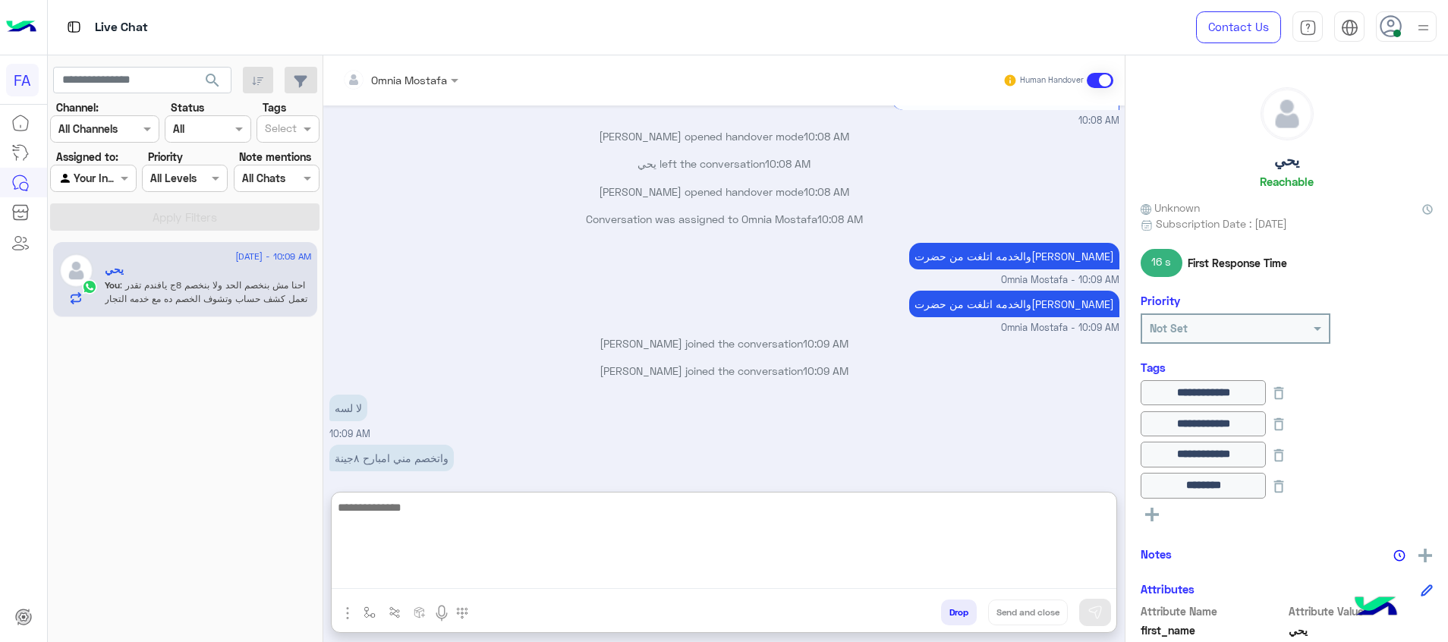
scroll to position [5238, 0]
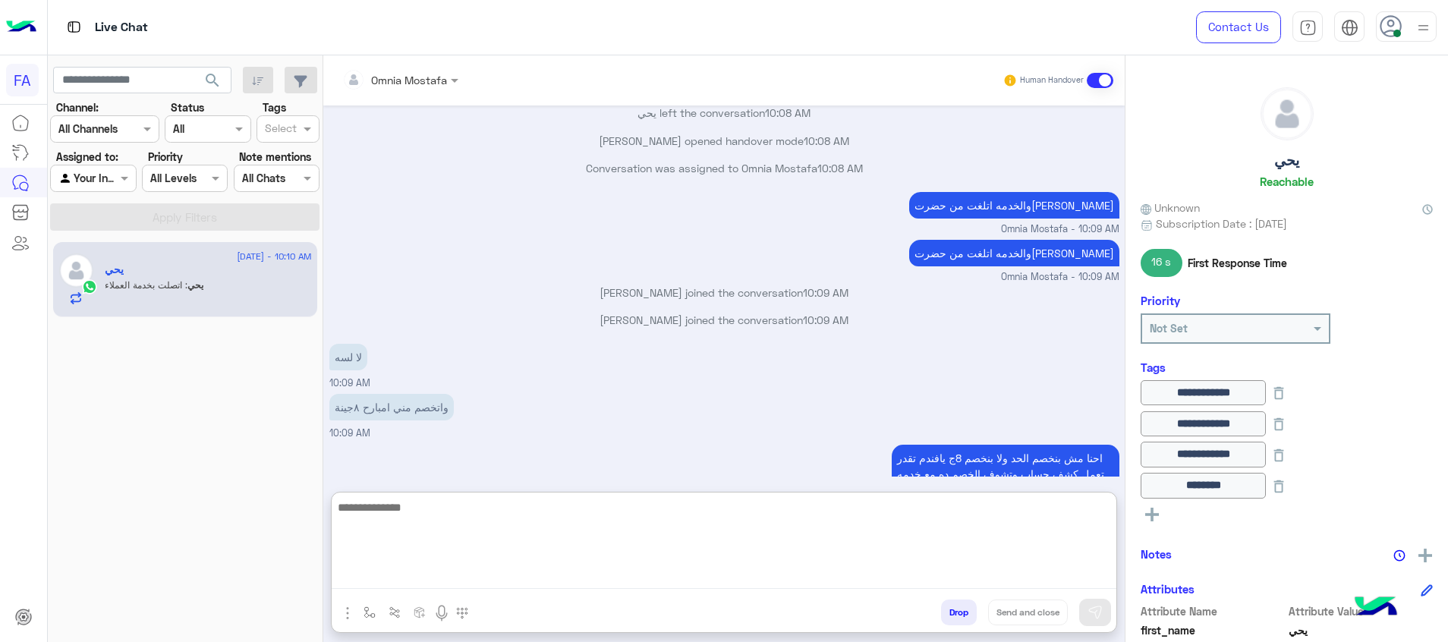
click at [679, 543] on textarea at bounding box center [724, 543] width 785 height 91
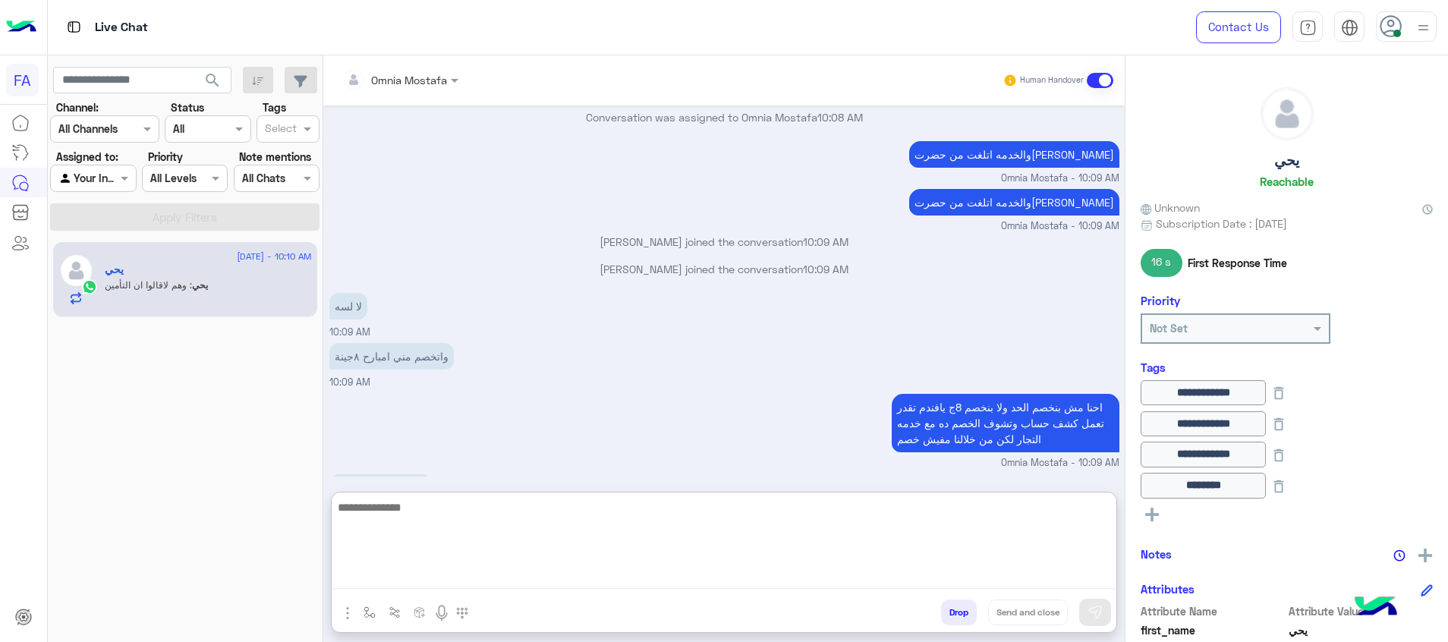
click at [731, 554] on textarea at bounding box center [724, 543] width 785 height 91
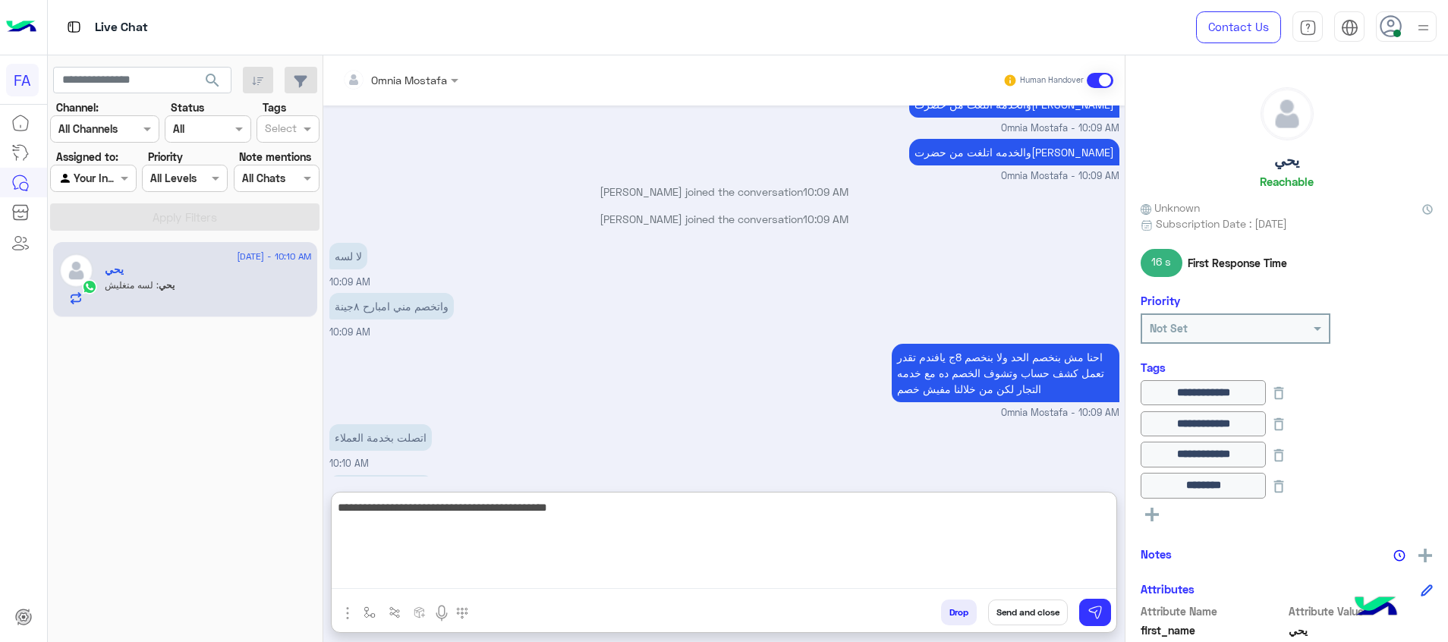
type textarea "**********"
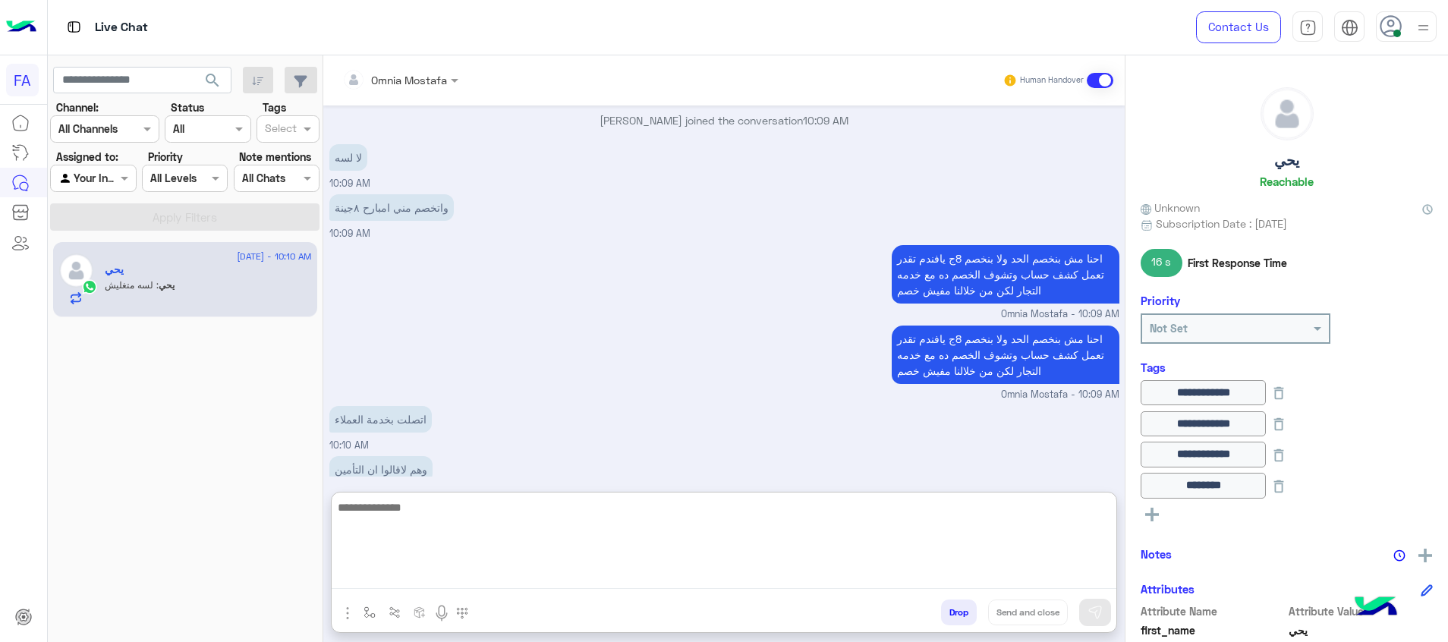
scroll to position [5484, 0]
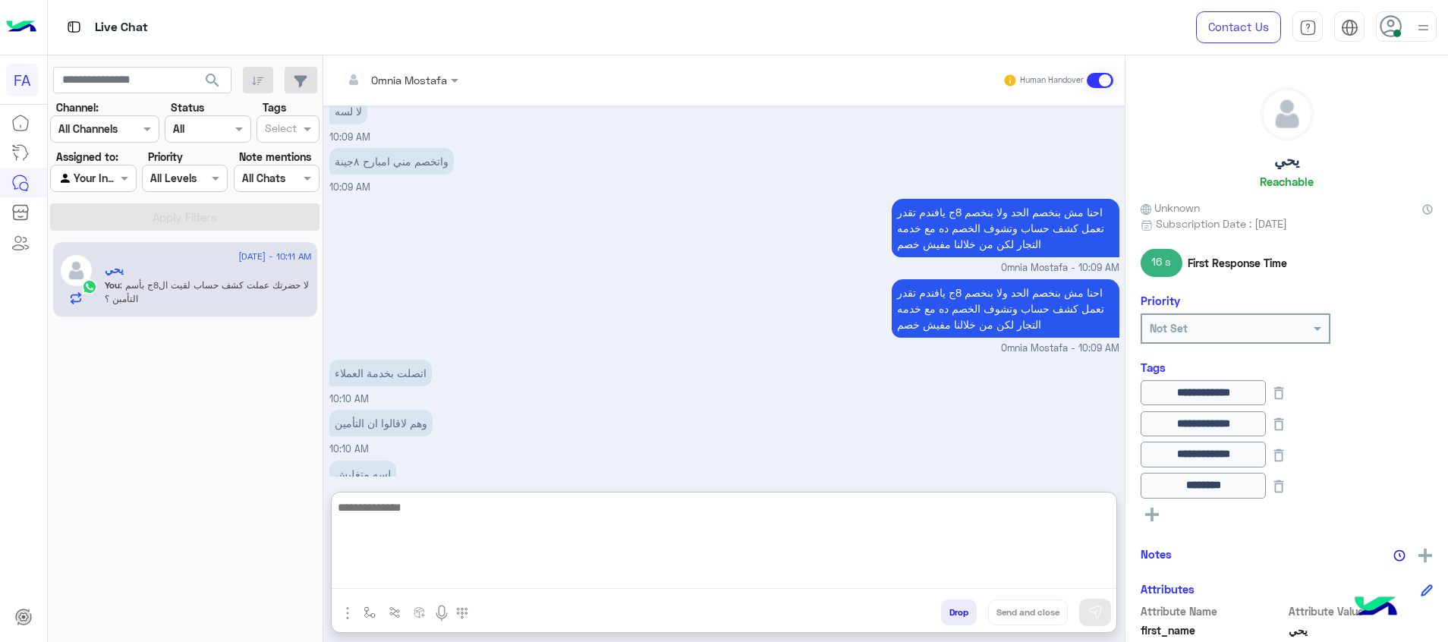
click at [778, 533] on textarea at bounding box center [724, 543] width 785 height 91
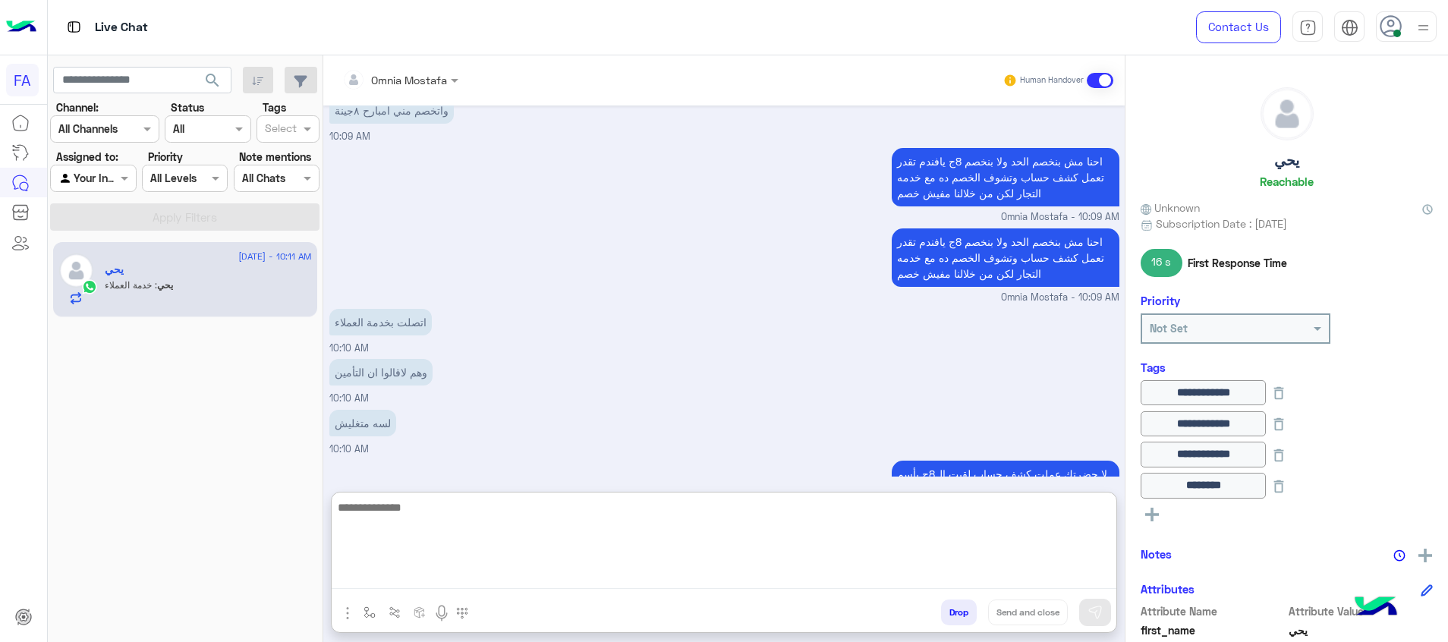
click at [798, 535] on textarea at bounding box center [724, 543] width 785 height 91
click at [686, 514] on textarea at bounding box center [724, 543] width 785 height 91
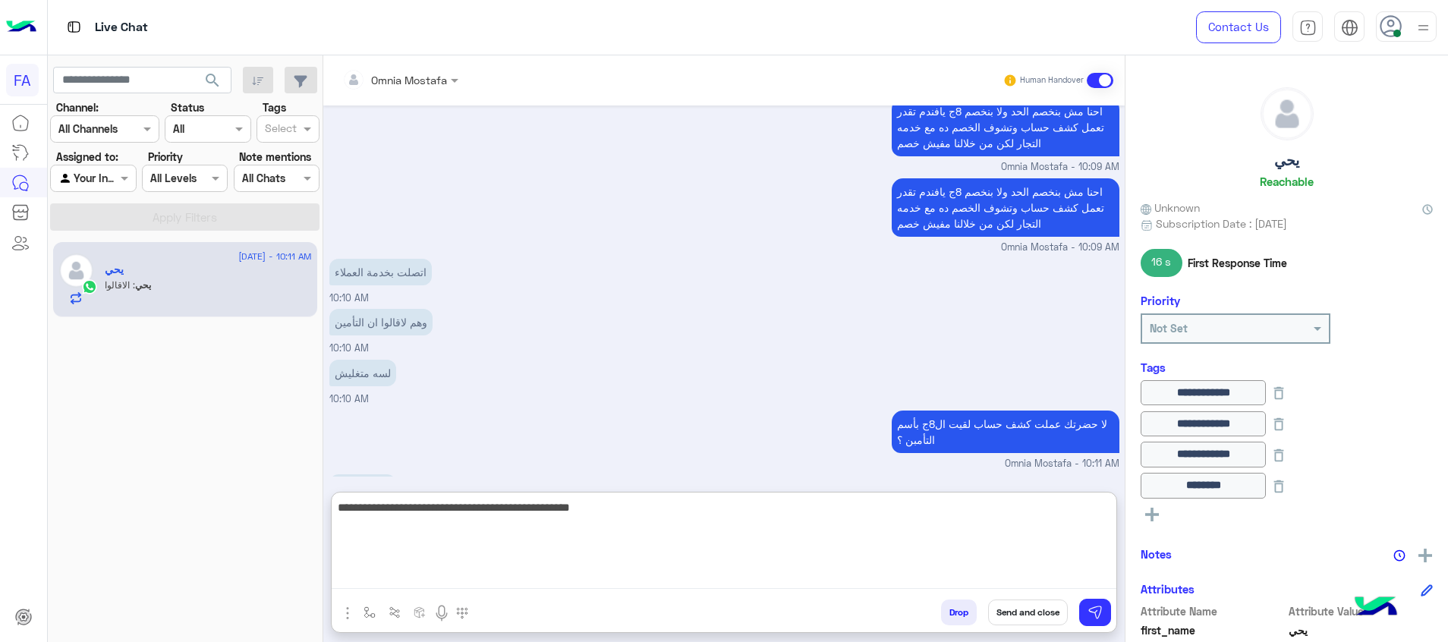
click at [880, 508] on textarea "**********" at bounding box center [724, 543] width 785 height 91
drag, startPoint x: 861, startPoint y: 506, endPoint x: 900, endPoint y: 511, distance: 39.0
click at [900, 511] on textarea "**********" at bounding box center [724, 543] width 785 height 91
click at [770, 505] on textarea "**********" at bounding box center [724, 543] width 785 height 91
type textarea "**********"
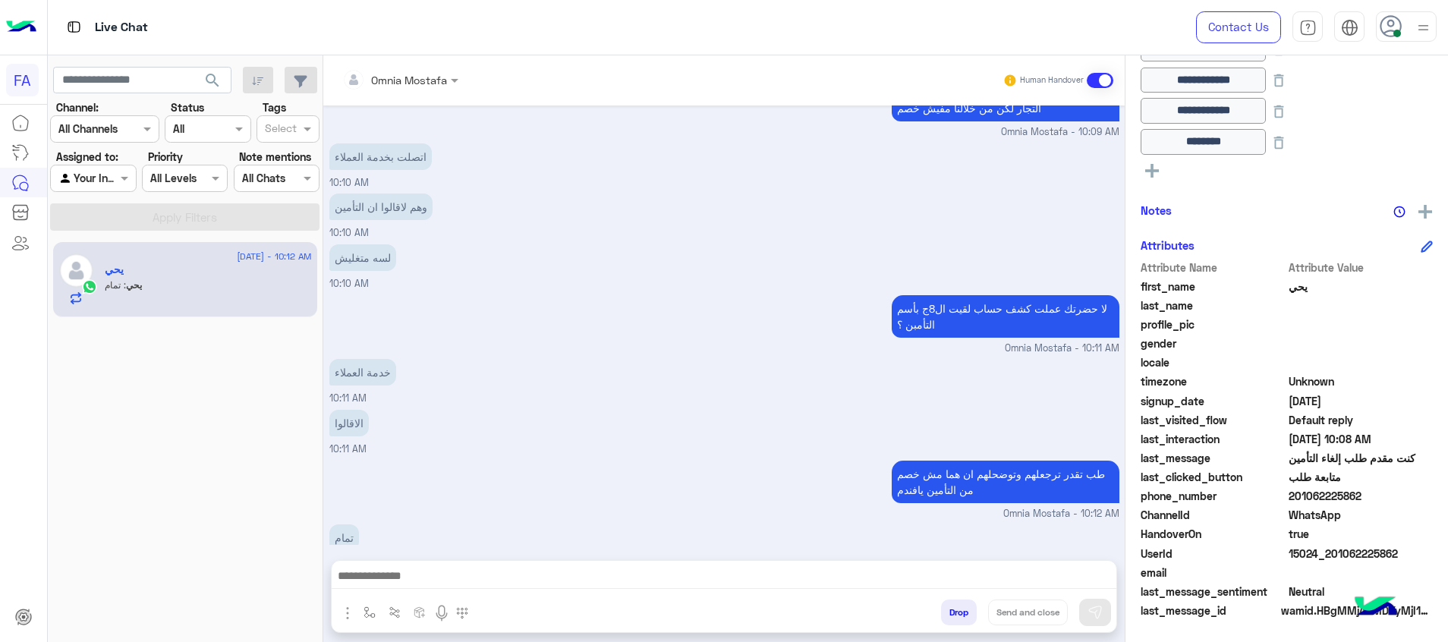
scroll to position [5632, 0]
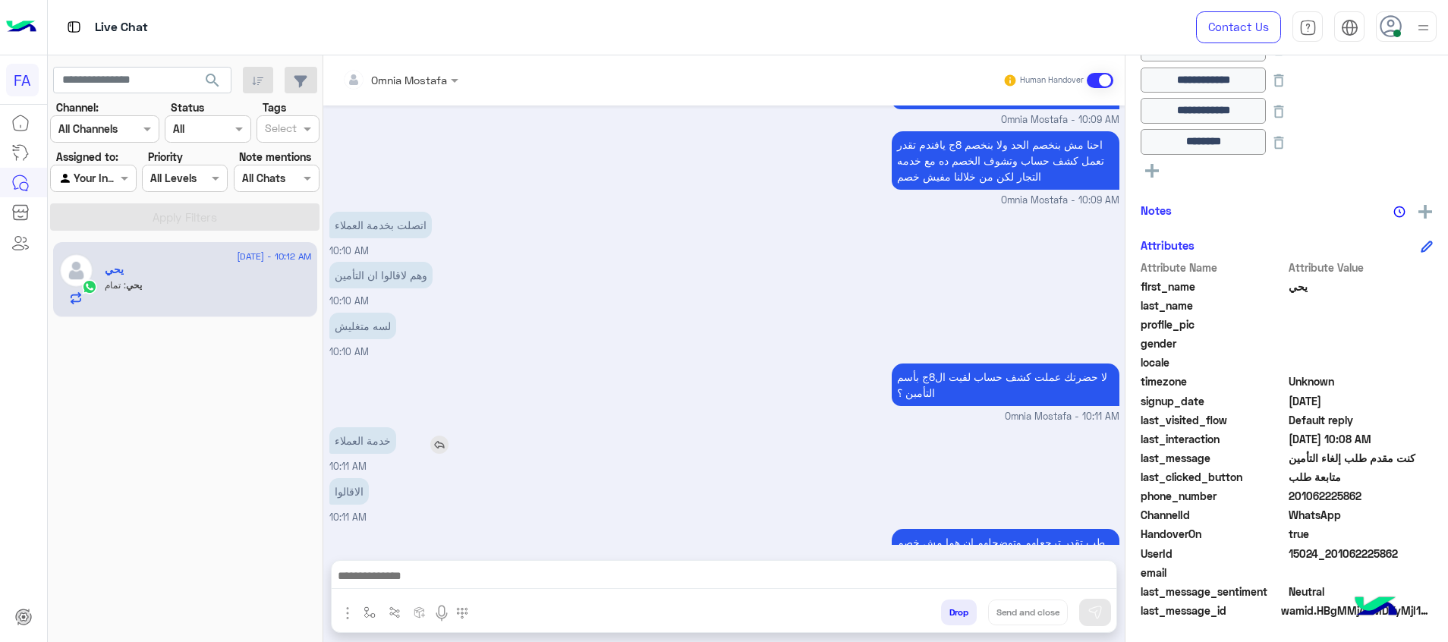
click at [476, 427] on div "خدمة العملاء" at bounding box center [405, 440] width 153 height 27
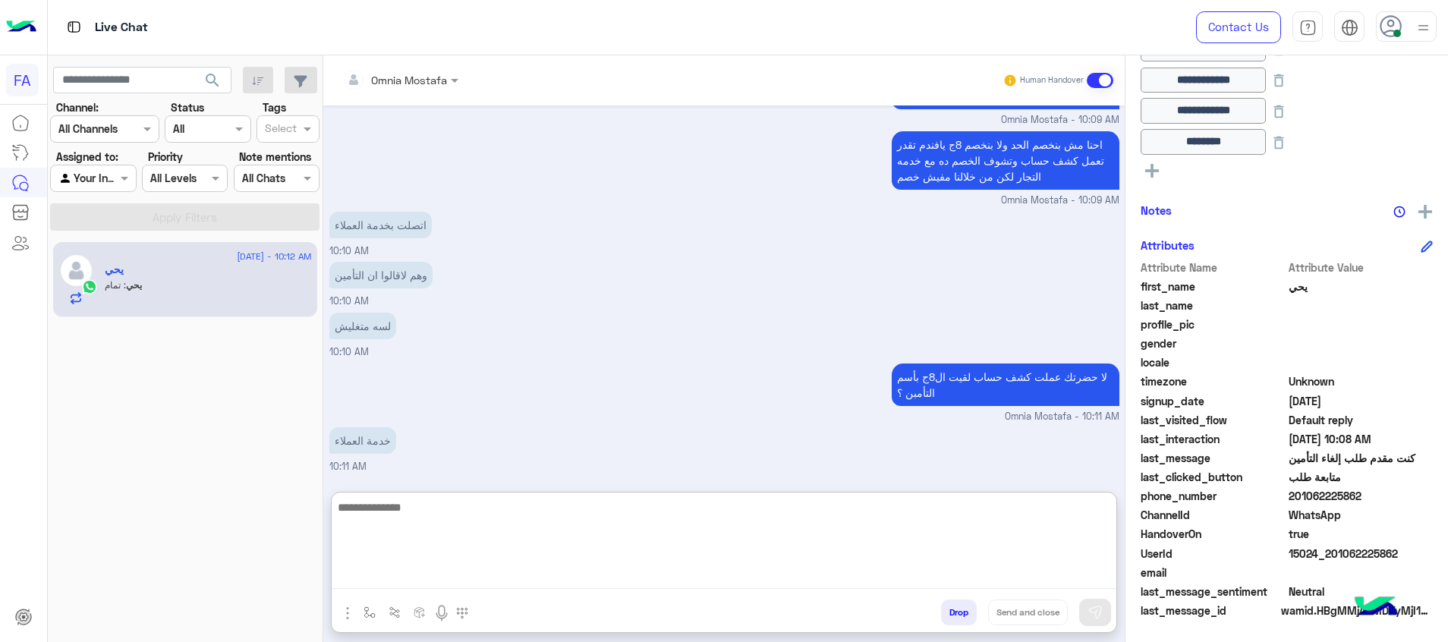
click at [1012, 578] on textarea at bounding box center [724, 543] width 785 height 91
paste textarea "**********"
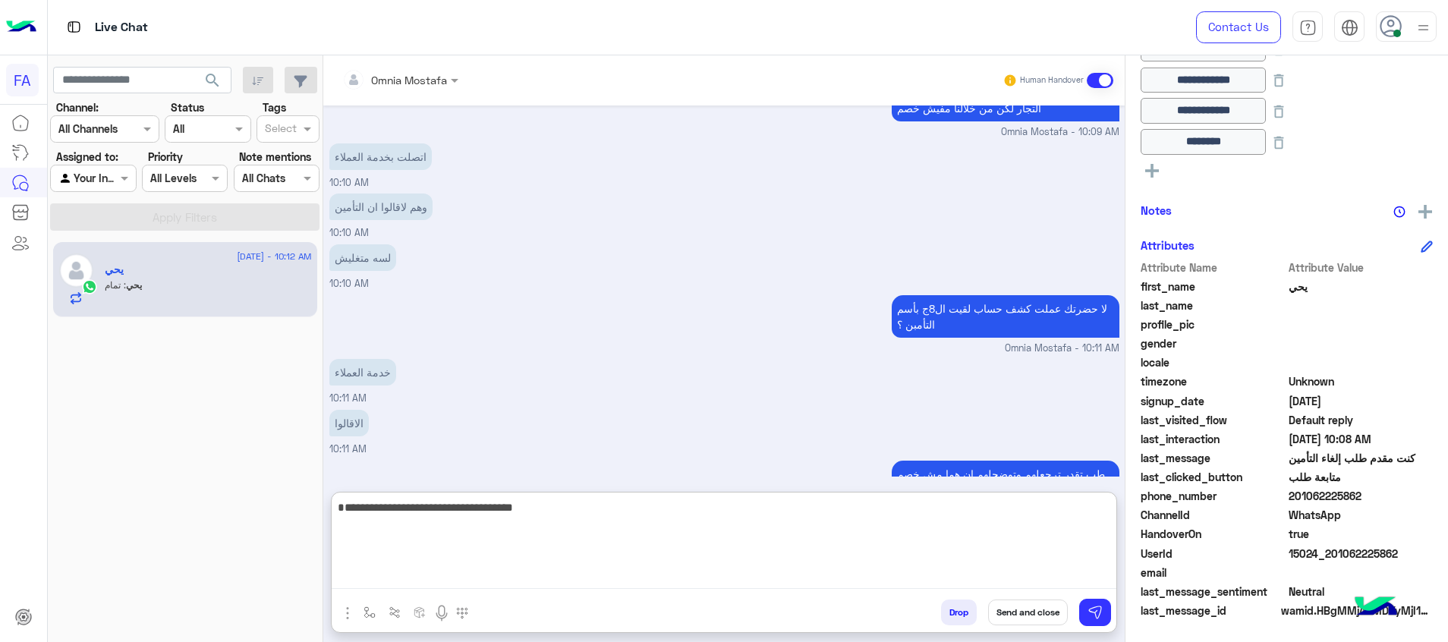
type textarea "**********"
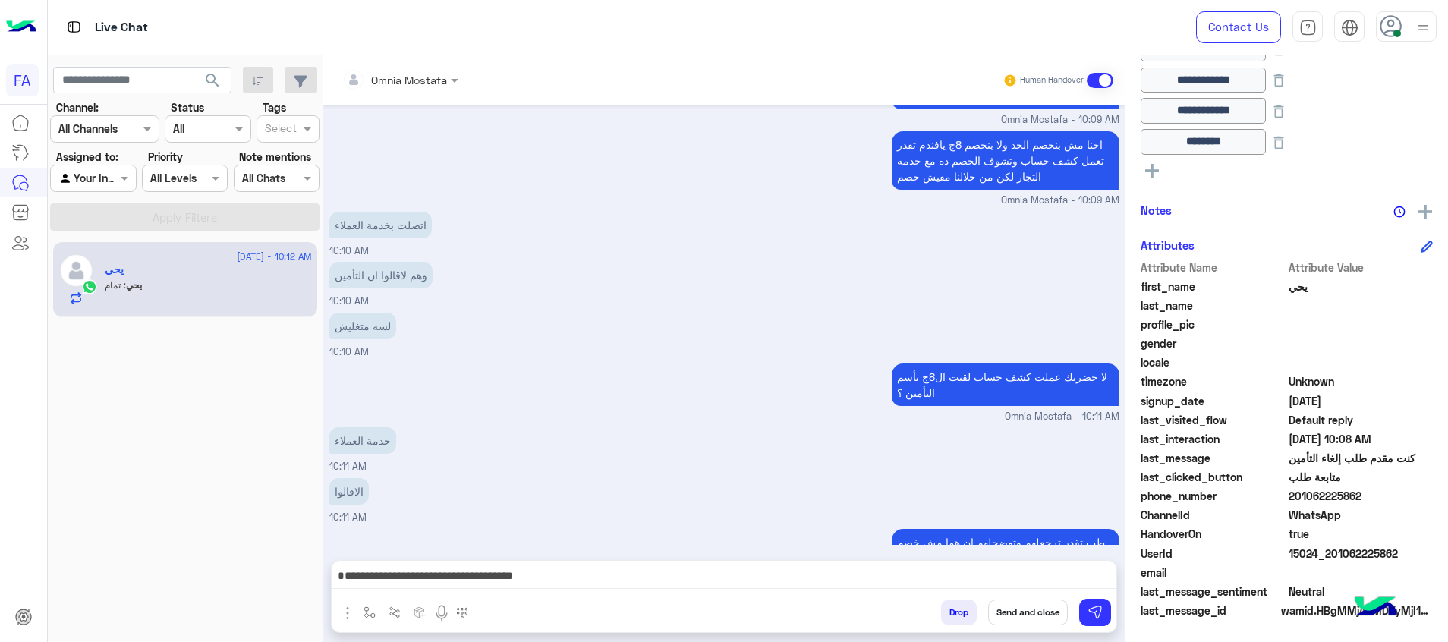
drag, startPoint x: 1397, startPoint y: 555, endPoint x: 1334, endPoint y: 555, distance: 62.2
click at [1334, 555] on span "15024_201062225862" at bounding box center [1361, 554] width 145 height 16
copy span "1062225862"
click at [1041, 618] on button "Send and close" at bounding box center [1028, 613] width 80 height 26
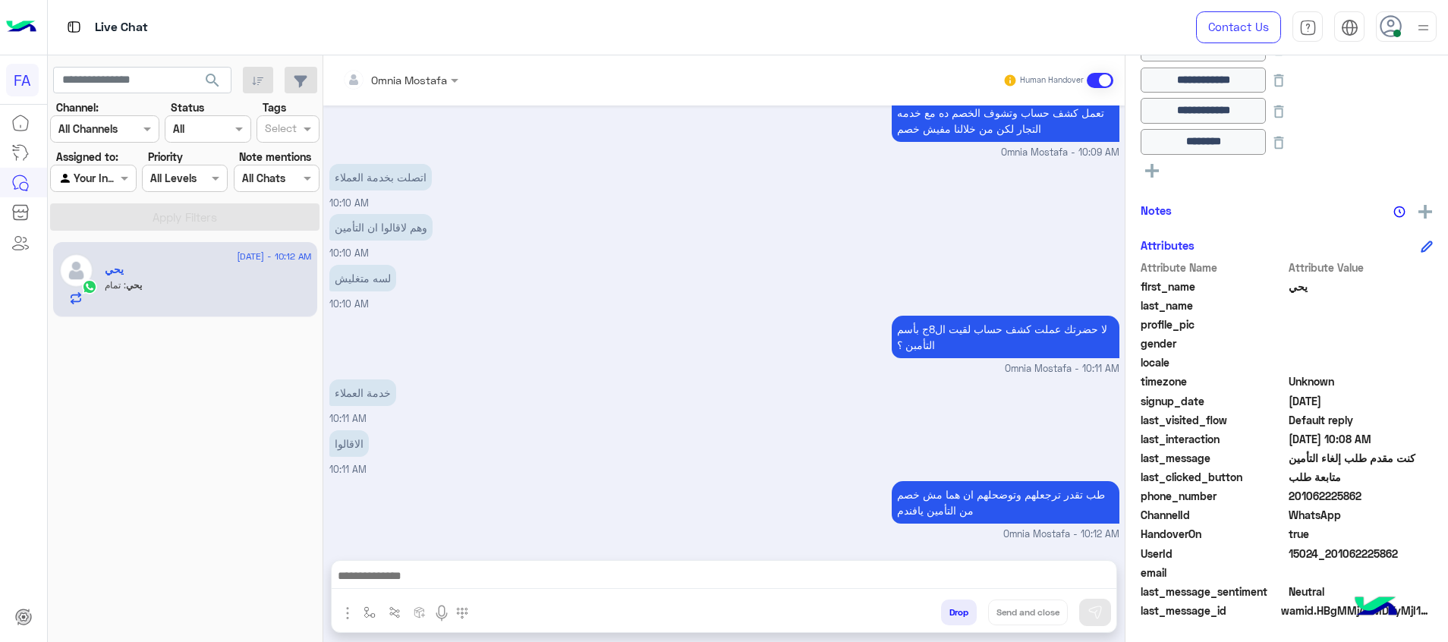
scroll to position [5707, 0]
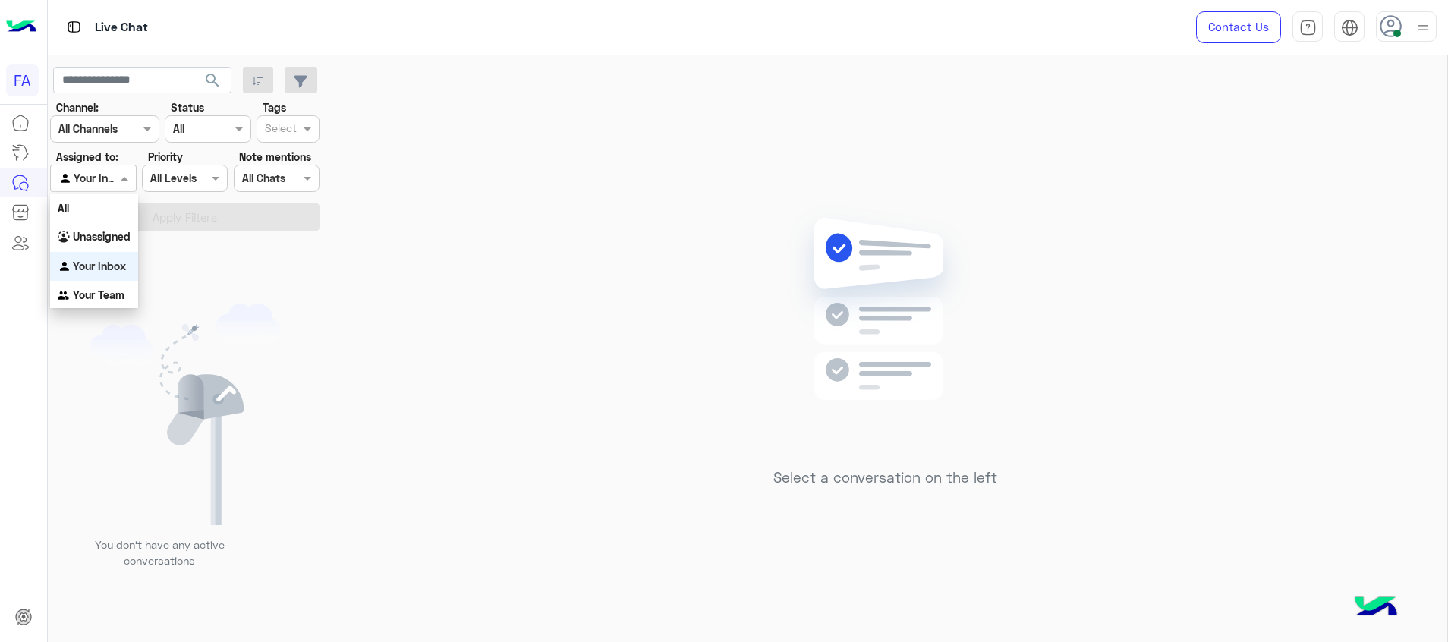
click at [112, 178] on div at bounding box center [93, 177] width 84 height 17
click at [96, 227] on div "Unassigned" at bounding box center [94, 237] width 88 height 30
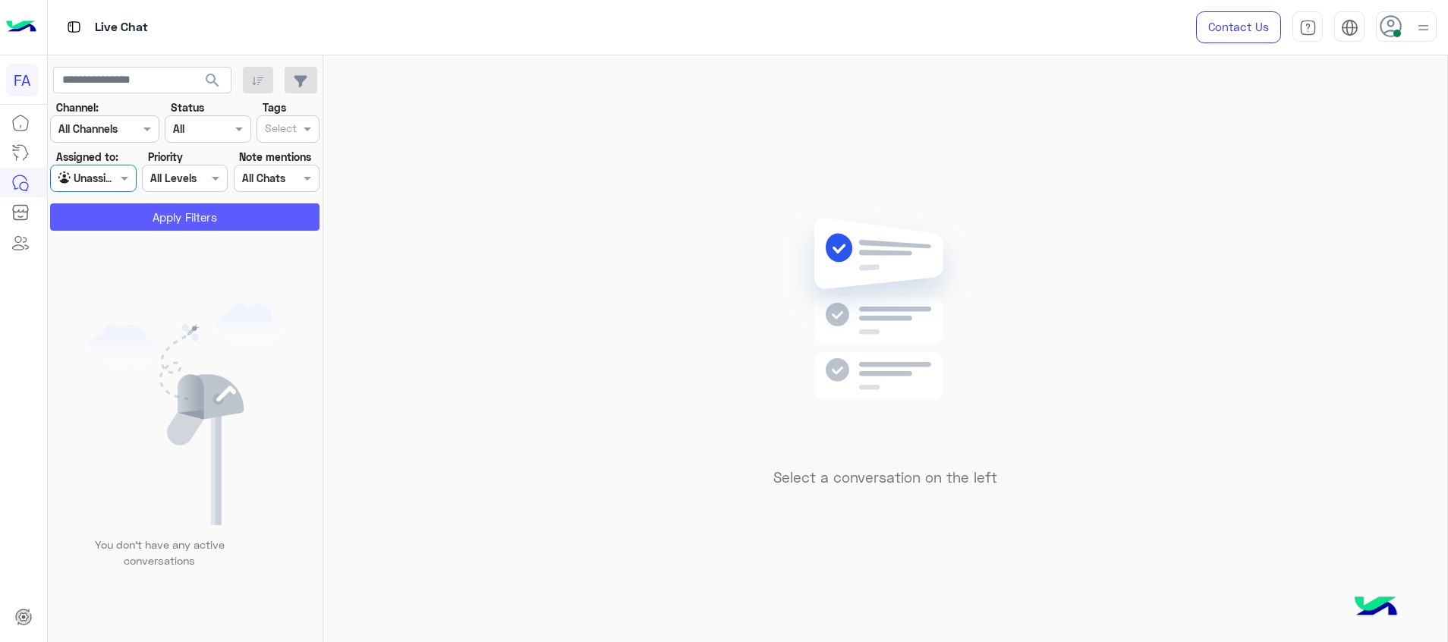
click at [147, 225] on button "Apply Filters" at bounding box center [184, 216] width 269 height 27
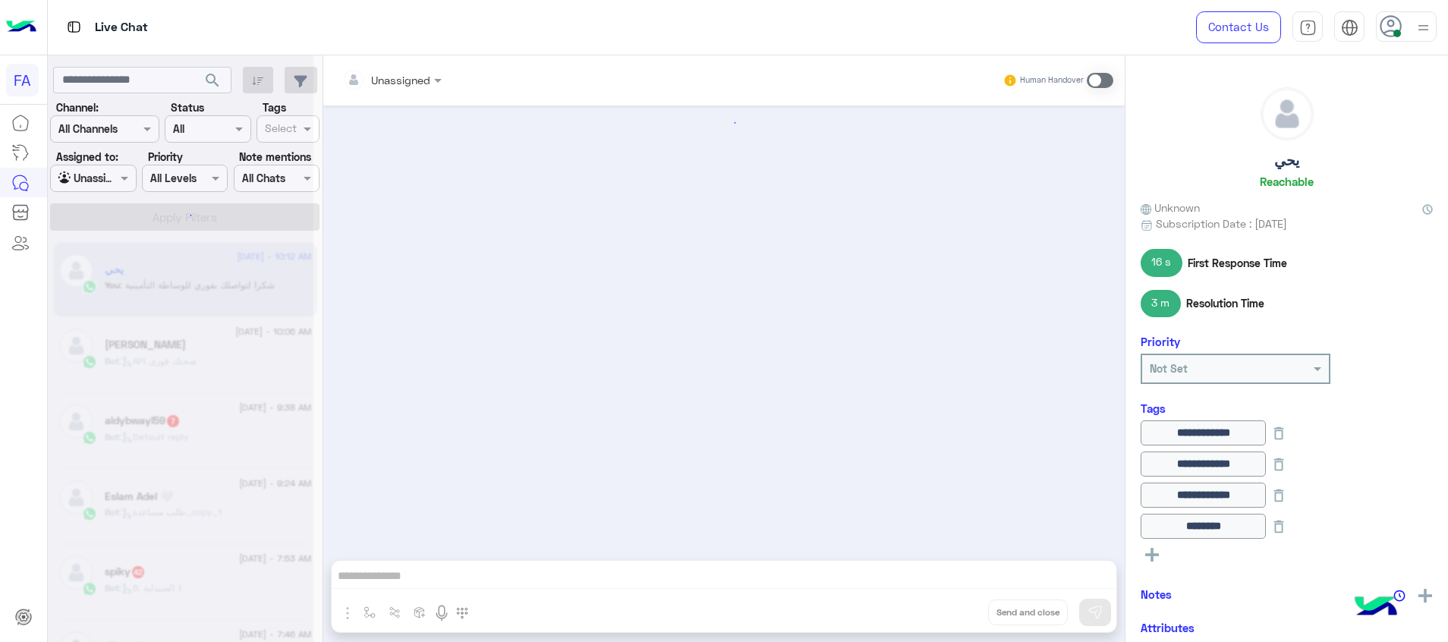
scroll to position [609, 0]
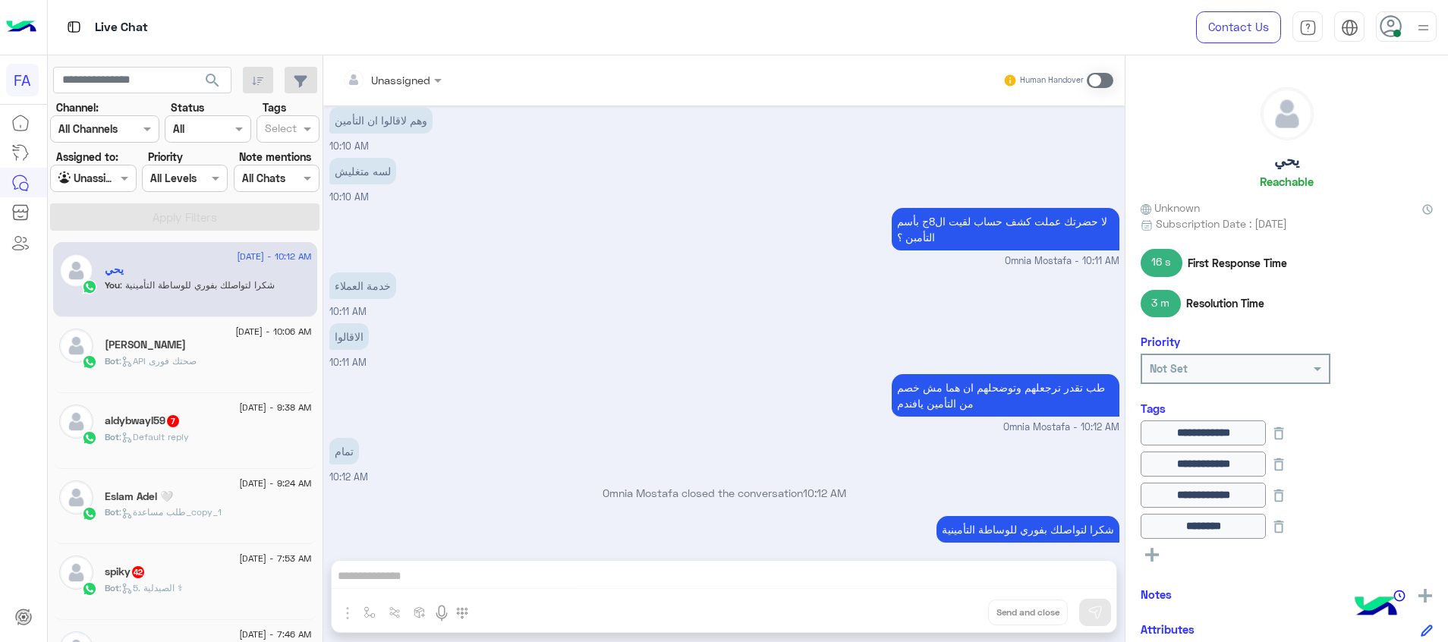
click at [223, 357] on div "15 September - 10:06 AM Yousef-Hany Bot : API صحتك فورى" at bounding box center [208, 355] width 207 height 52
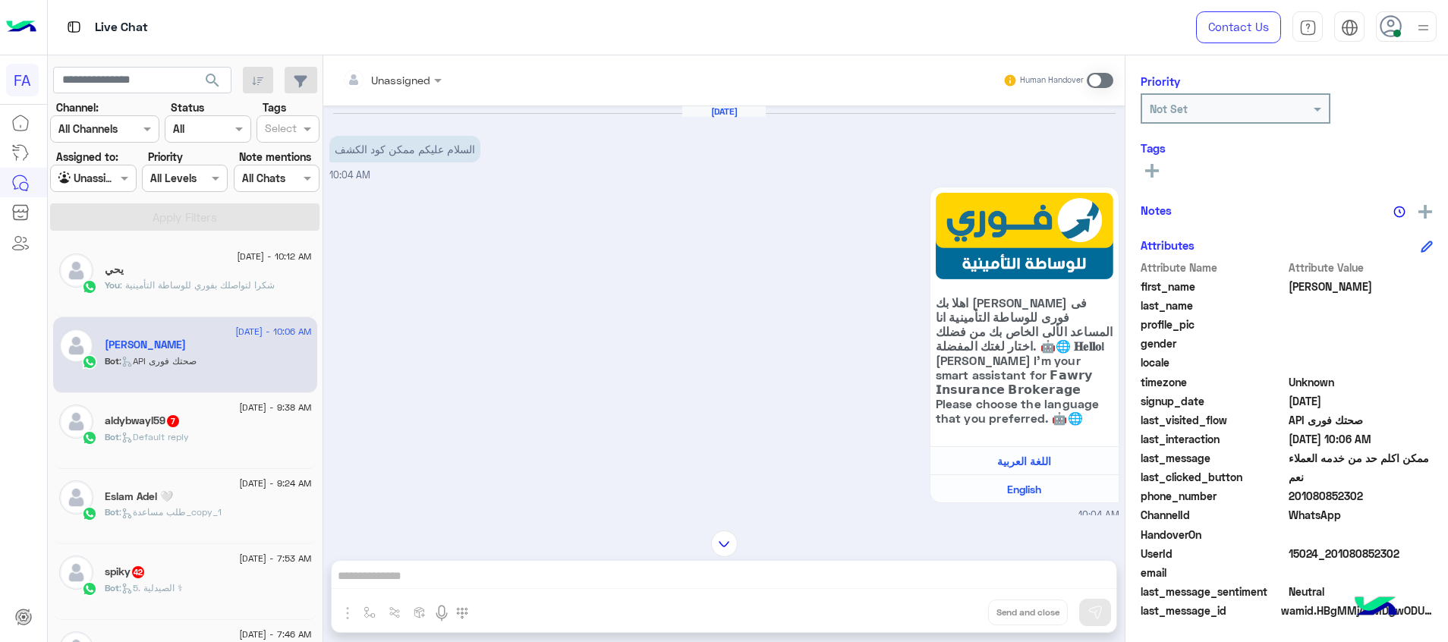
drag, startPoint x: 1406, startPoint y: 550, endPoint x: 1334, endPoint y: 559, distance: 72.7
click at [1334, 559] on span "15024_201080852302" at bounding box center [1361, 554] width 145 height 16
copy span "1080852302"
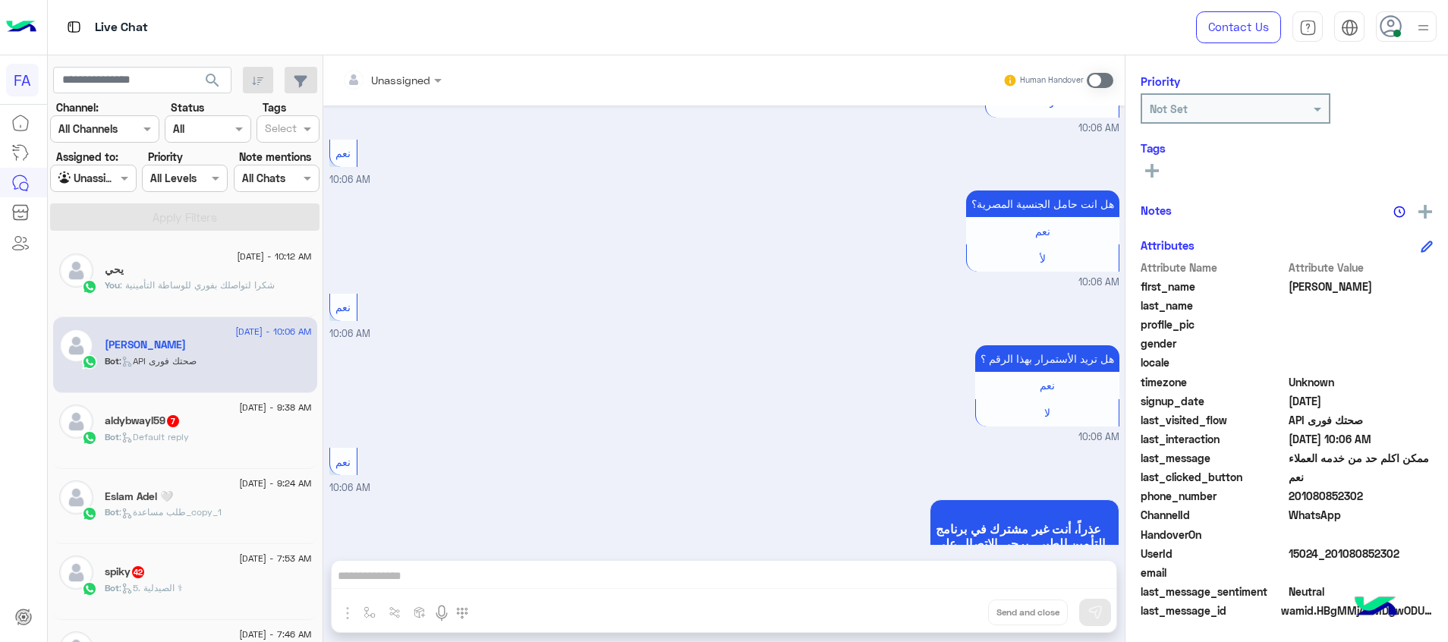
scroll to position [1427, 0]
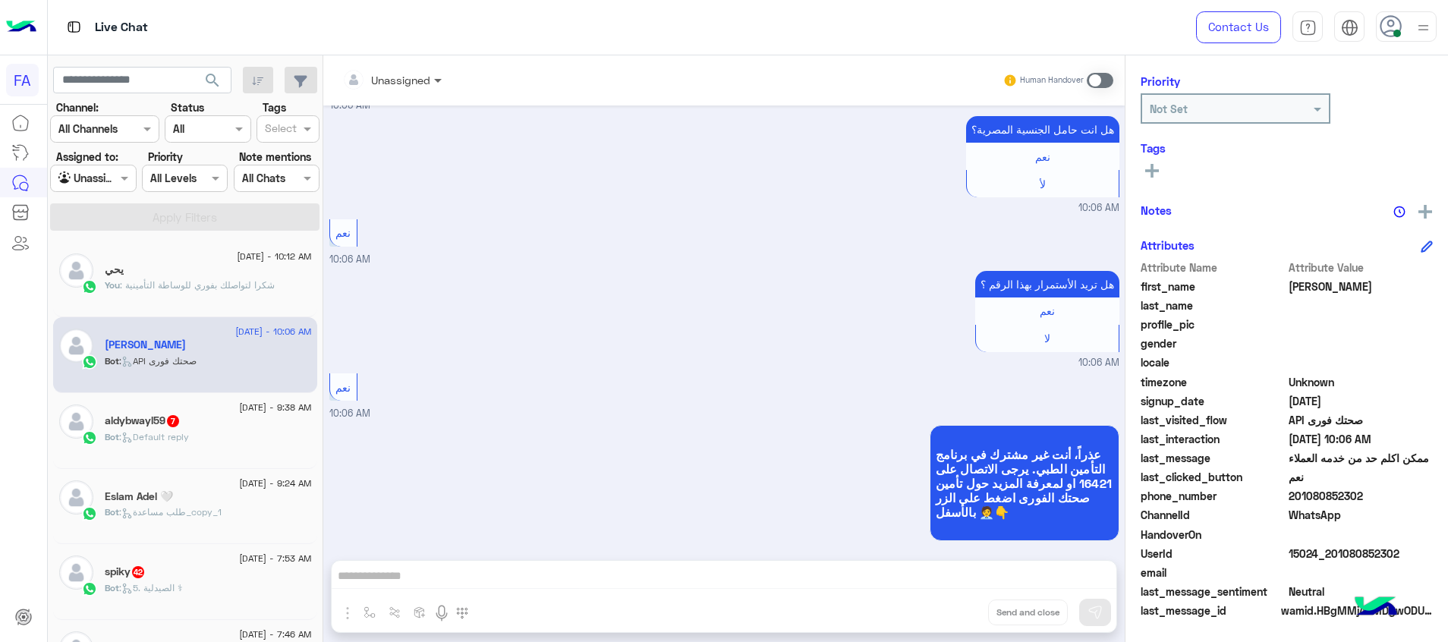
click at [430, 74] on span at bounding box center [439, 80] width 19 height 16
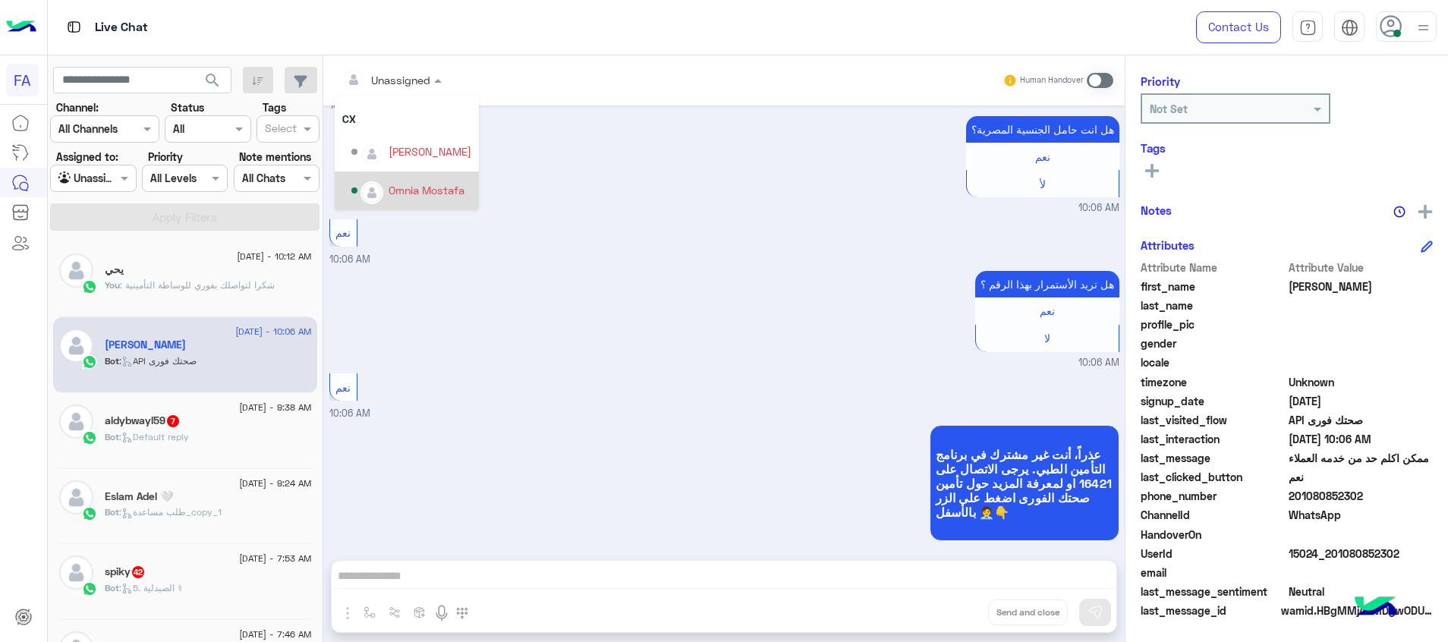
click at [421, 194] on div "Omnia Mostafa" at bounding box center [427, 190] width 76 height 16
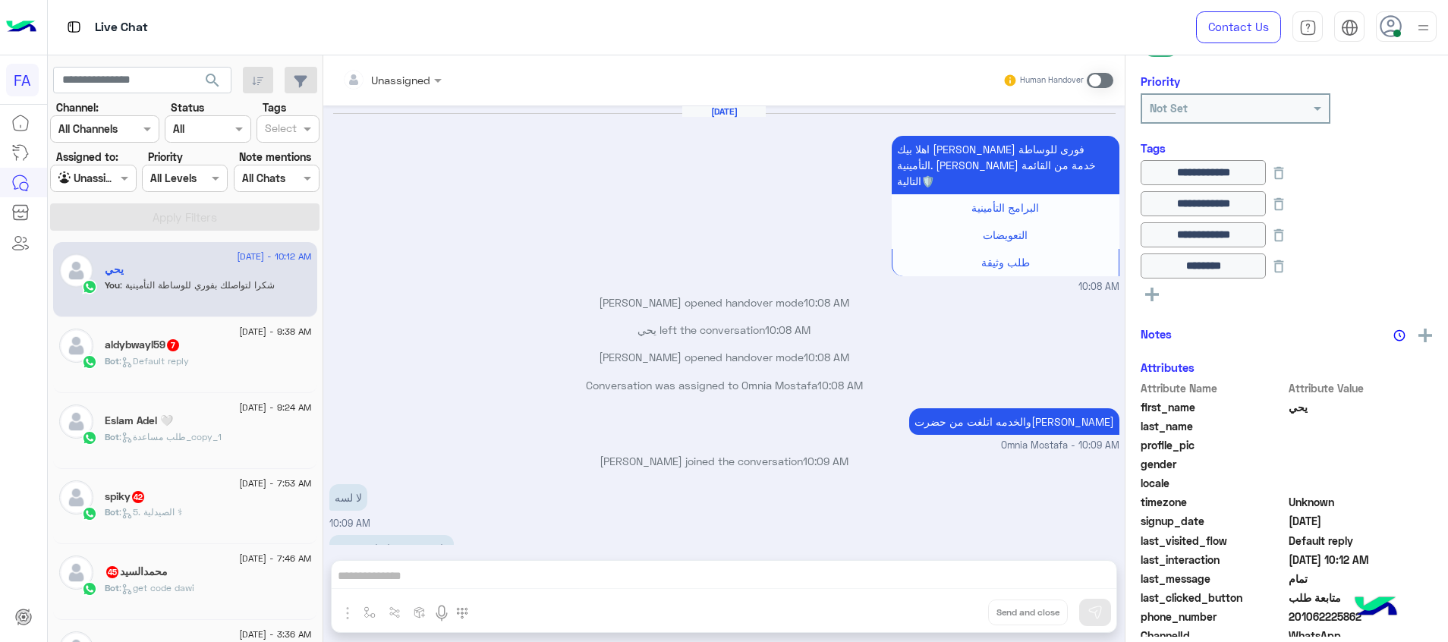
scroll to position [609, 0]
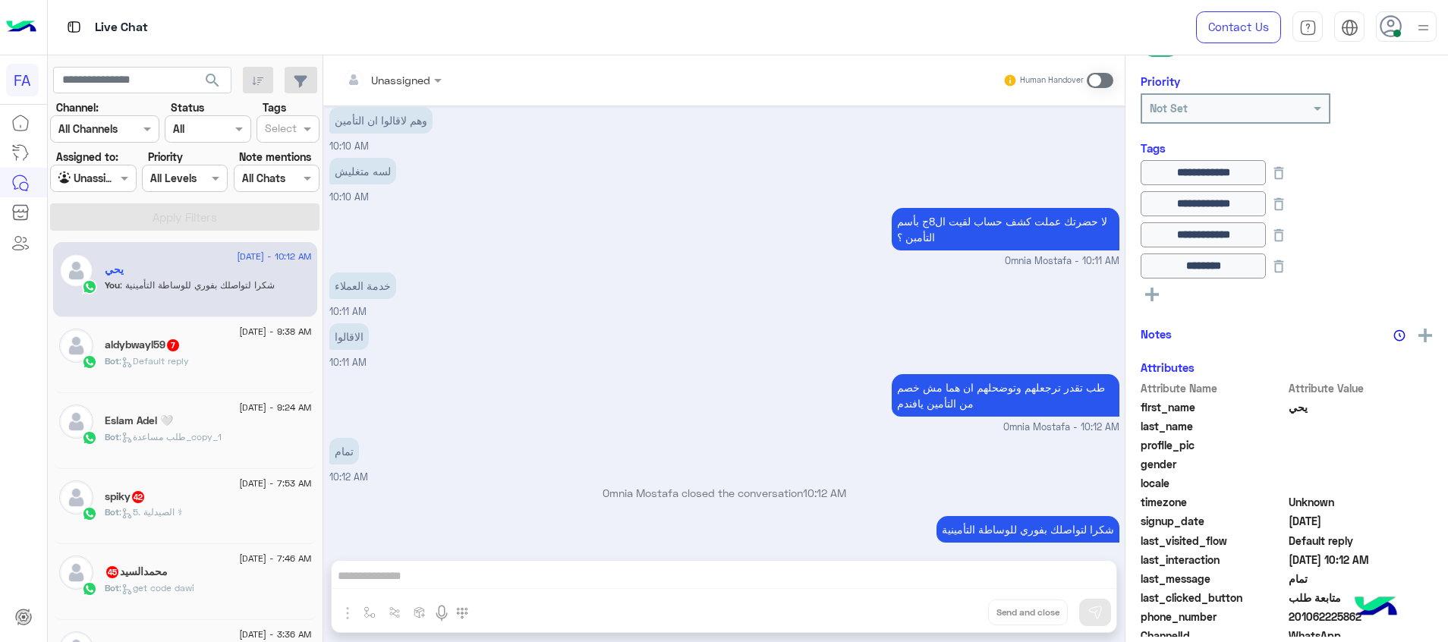
click at [201, 372] on div "Bot : Default reply" at bounding box center [208, 367] width 207 height 27
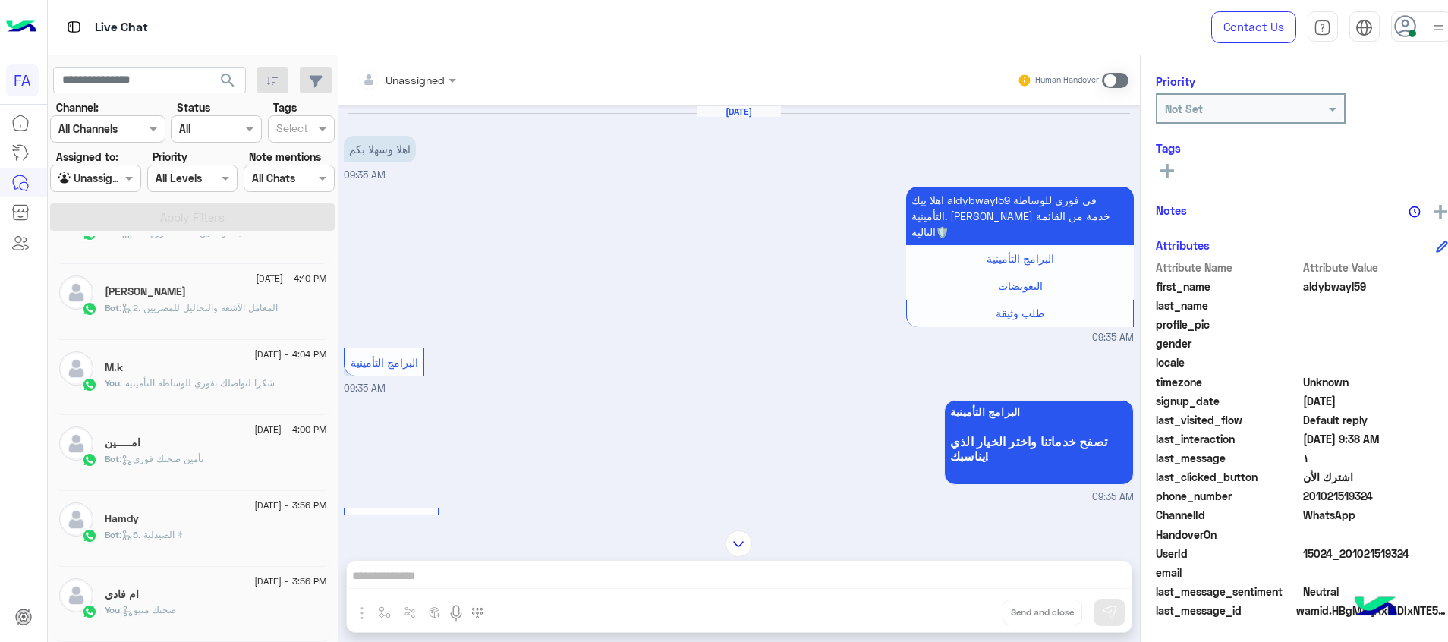
scroll to position [8, 0]
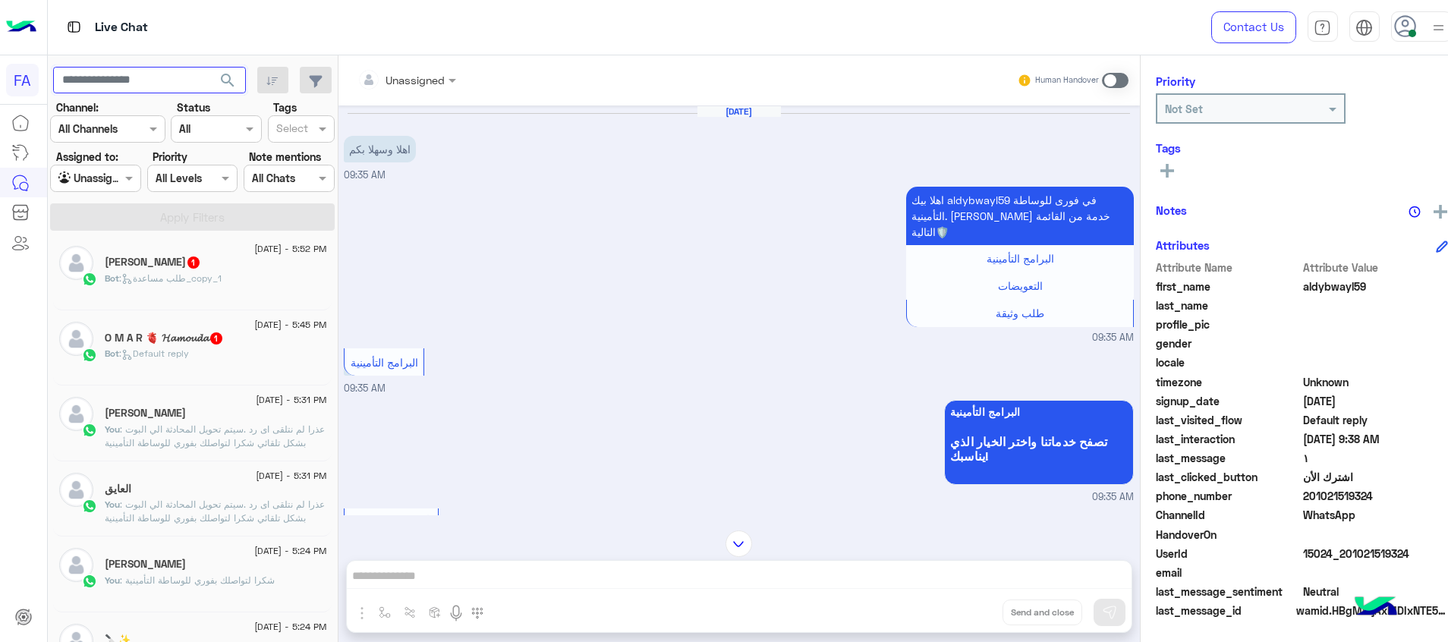
click at [182, 77] on input "text" at bounding box center [149, 80] width 193 height 27
click at [223, 80] on button "search" at bounding box center [227, 83] width 37 height 33
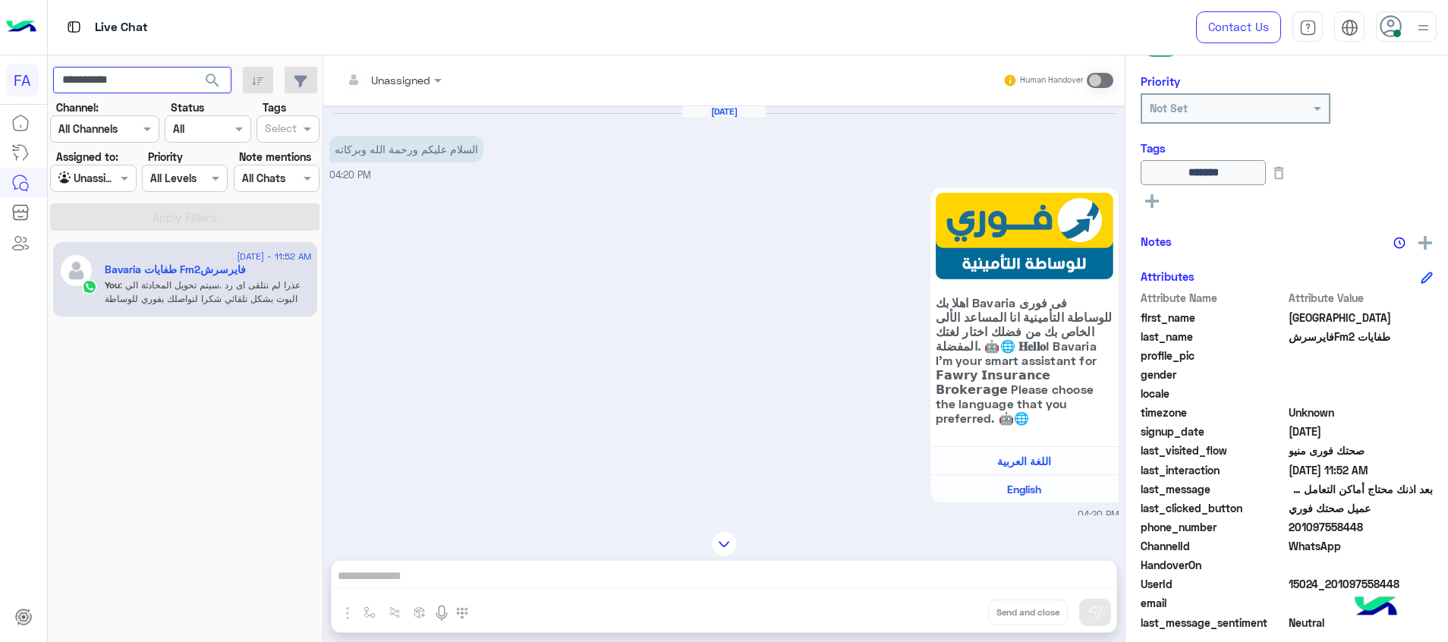
click at [91, 79] on input "**********" at bounding box center [142, 80] width 178 height 27
click at [91, 78] on input "**********" at bounding box center [142, 80] width 178 height 27
type input "**********"
click at [208, 82] on span "search" at bounding box center [212, 80] width 18 height 18
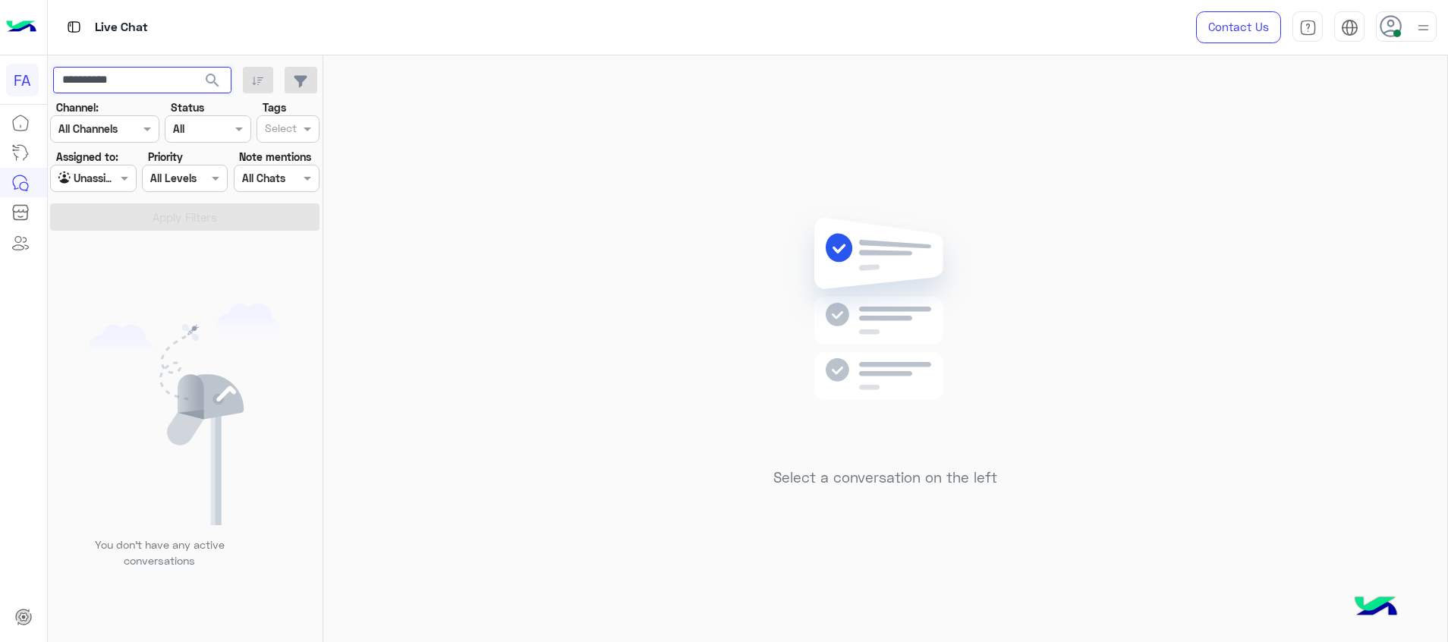
click at [107, 80] on input "**********" at bounding box center [142, 80] width 178 height 27
click at [90, 173] on input "text" at bounding box center [75, 179] width 35 height 16
drag, startPoint x: 117, startPoint y: 261, endPoint x: 234, endPoint y: 199, distance: 132.4
click at [118, 261] on b "Your Inbox" at bounding box center [99, 266] width 53 height 13
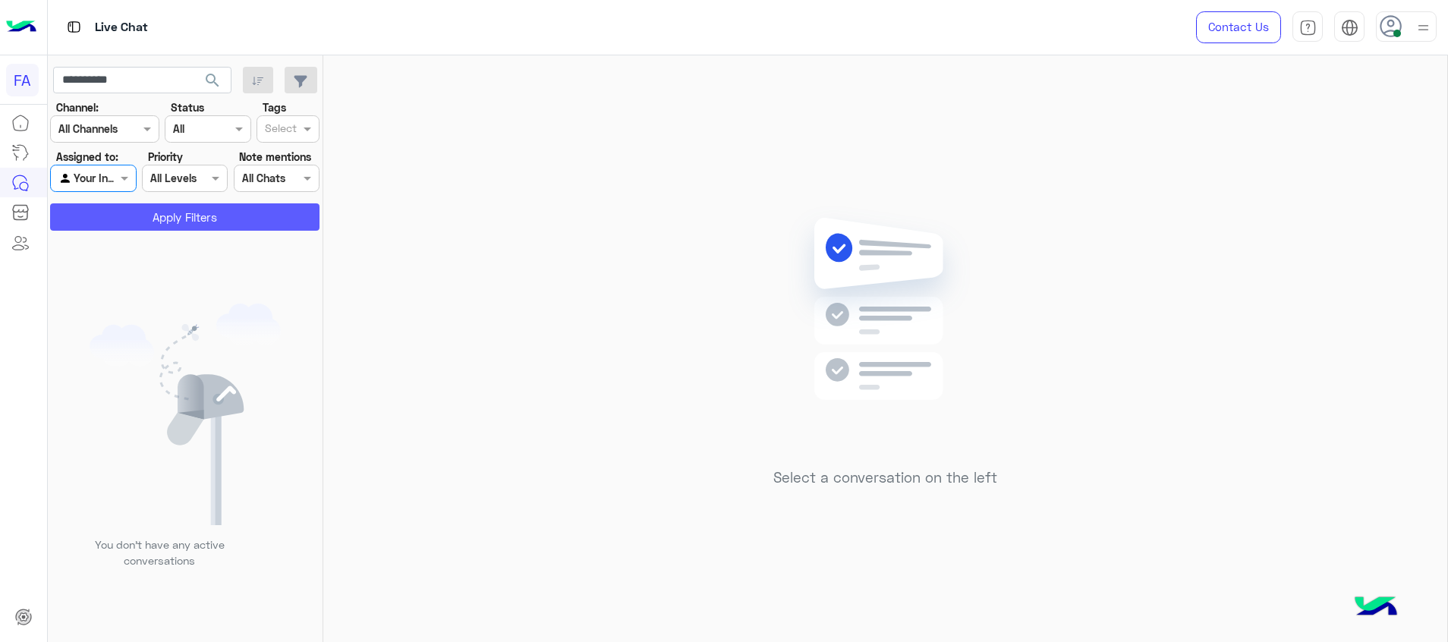
click at [225, 219] on button "Apply Filters" at bounding box center [184, 216] width 269 height 27
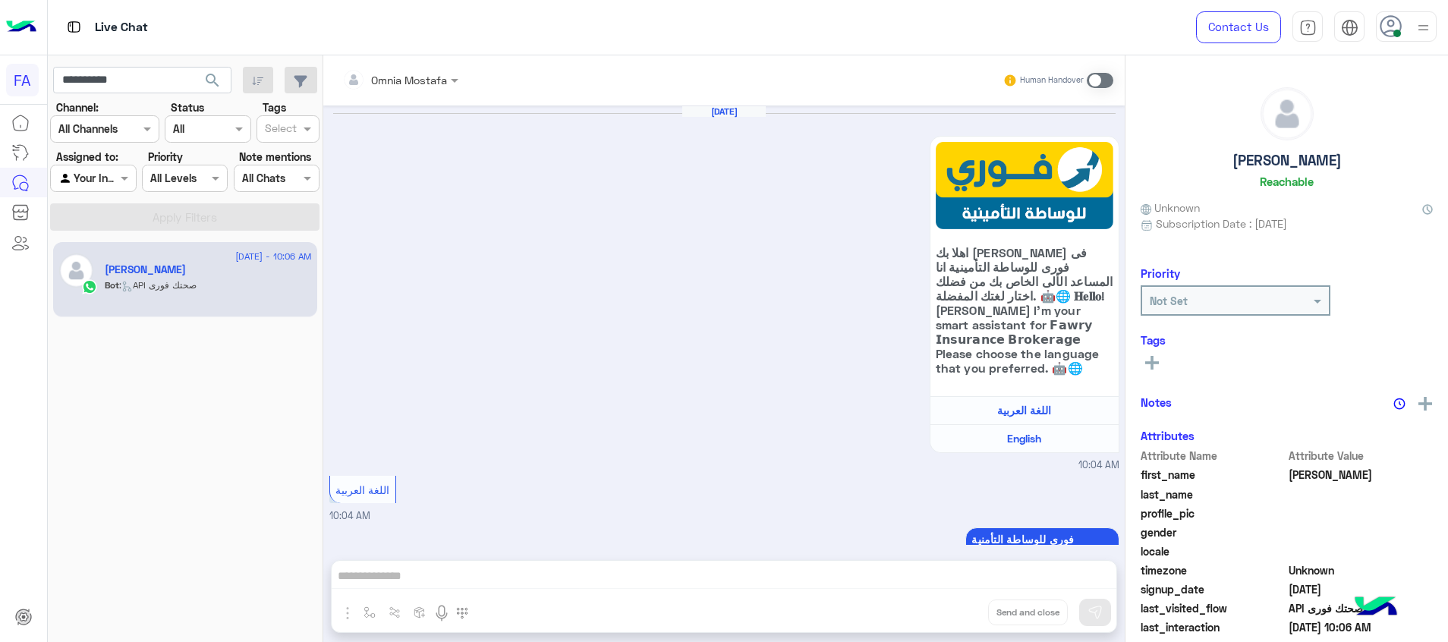
scroll to position [1404, 0]
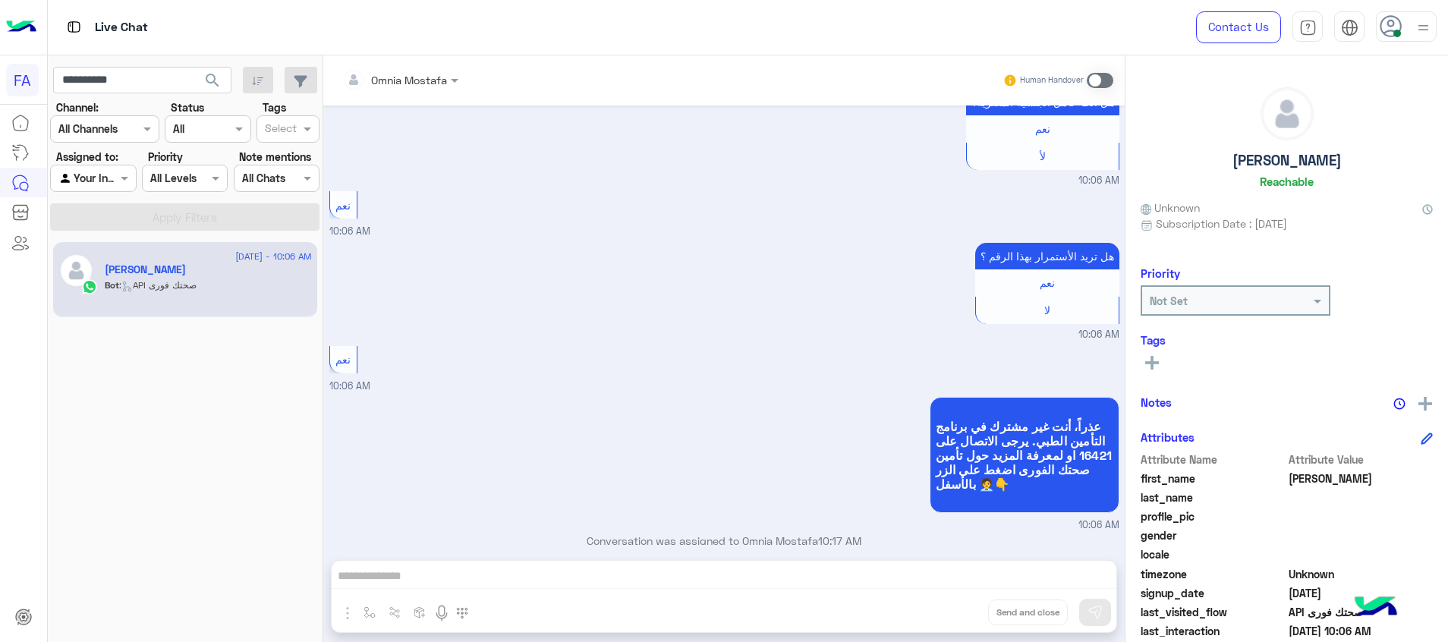
click at [433, 78] on div at bounding box center [400, 79] width 131 height 17
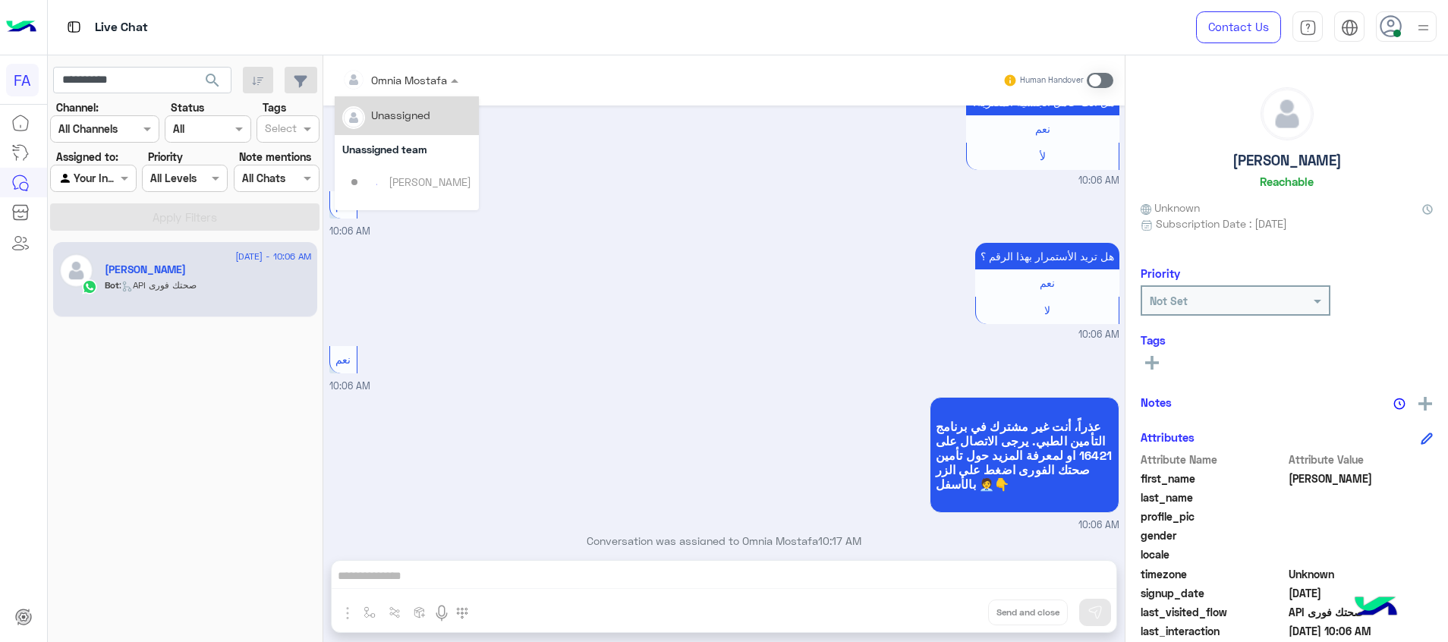
click at [415, 116] on div "Unassigned" at bounding box center [400, 115] width 59 height 16
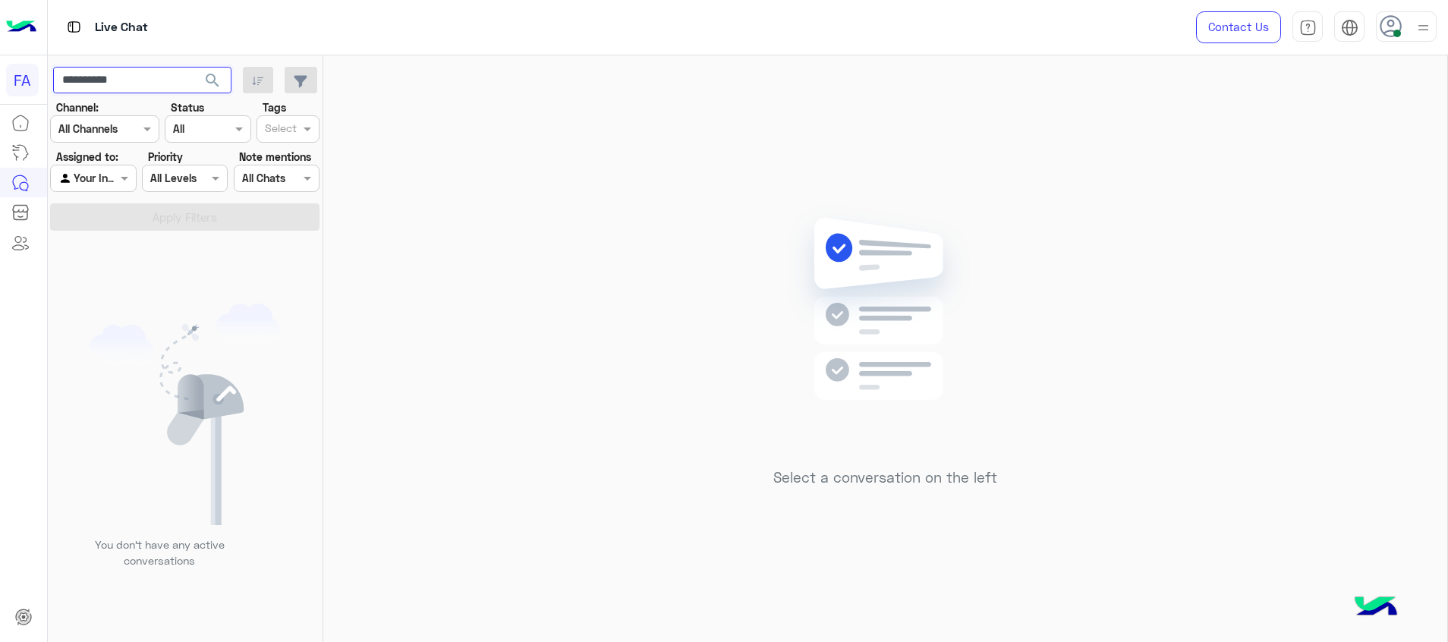
click at [115, 81] on input "**********" at bounding box center [142, 80] width 178 height 27
click at [102, 172] on div at bounding box center [93, 177] width 84 height 17
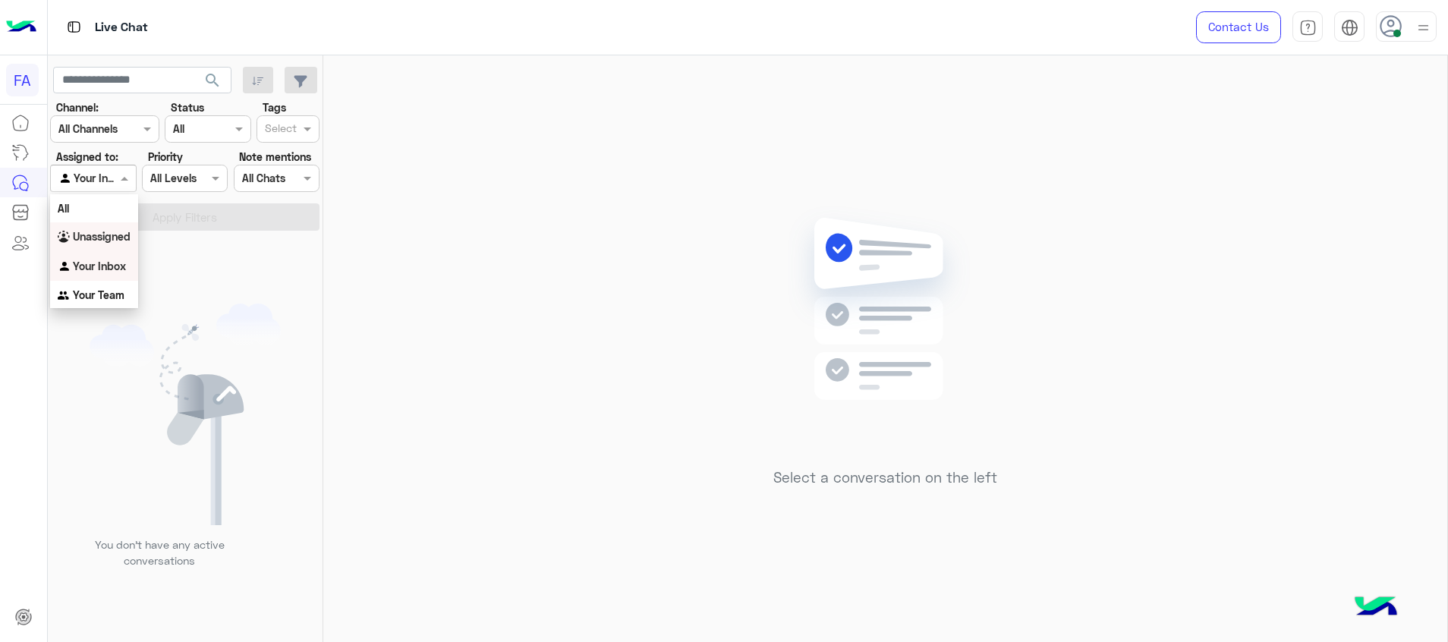
click at [97, 231] on b "Unassigned" at bounding box center [102, 236] width 58 height 13
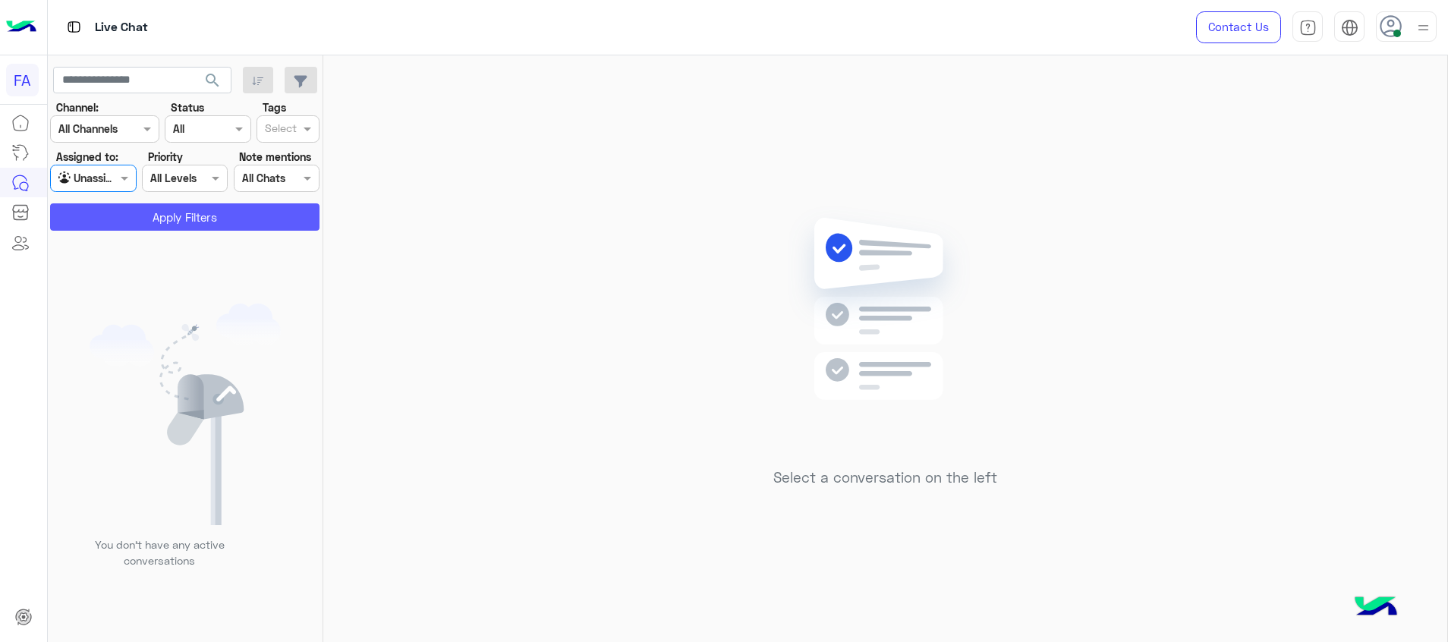
click at [134, 220] on button "Apply Filters" at bounding box center [184, 216] width 269 height 27
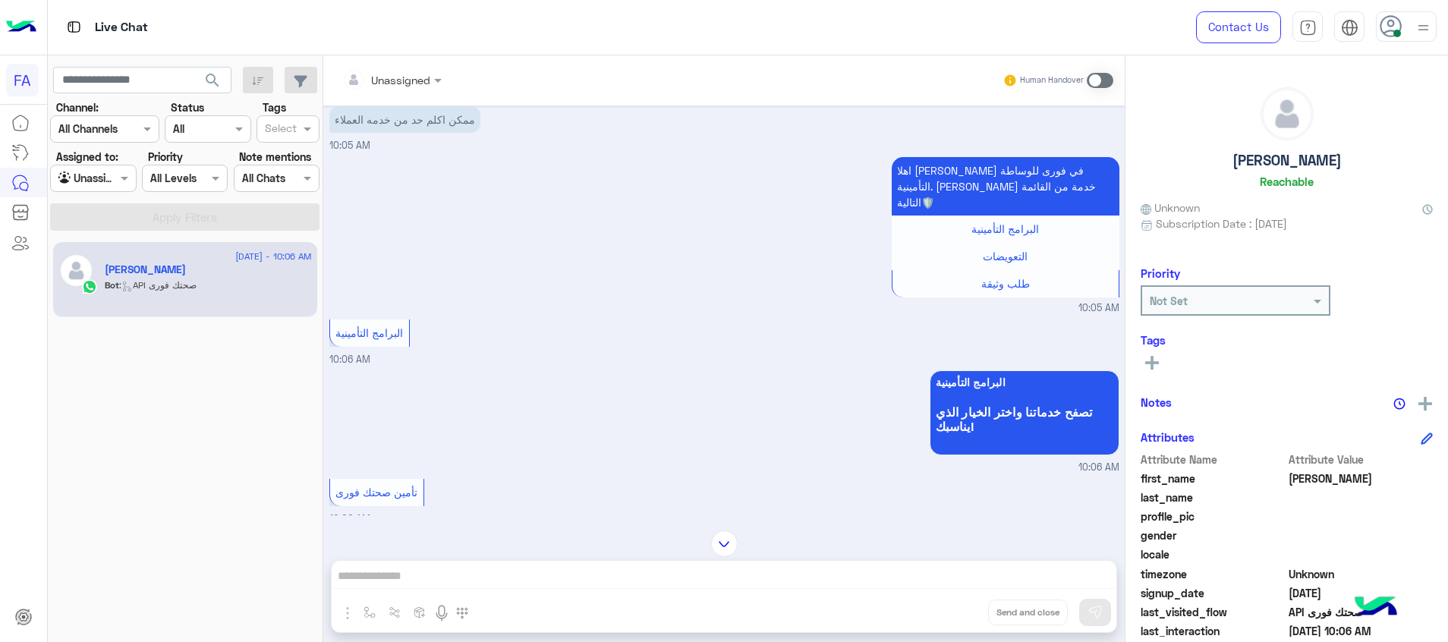
scroll to position [181, 0]
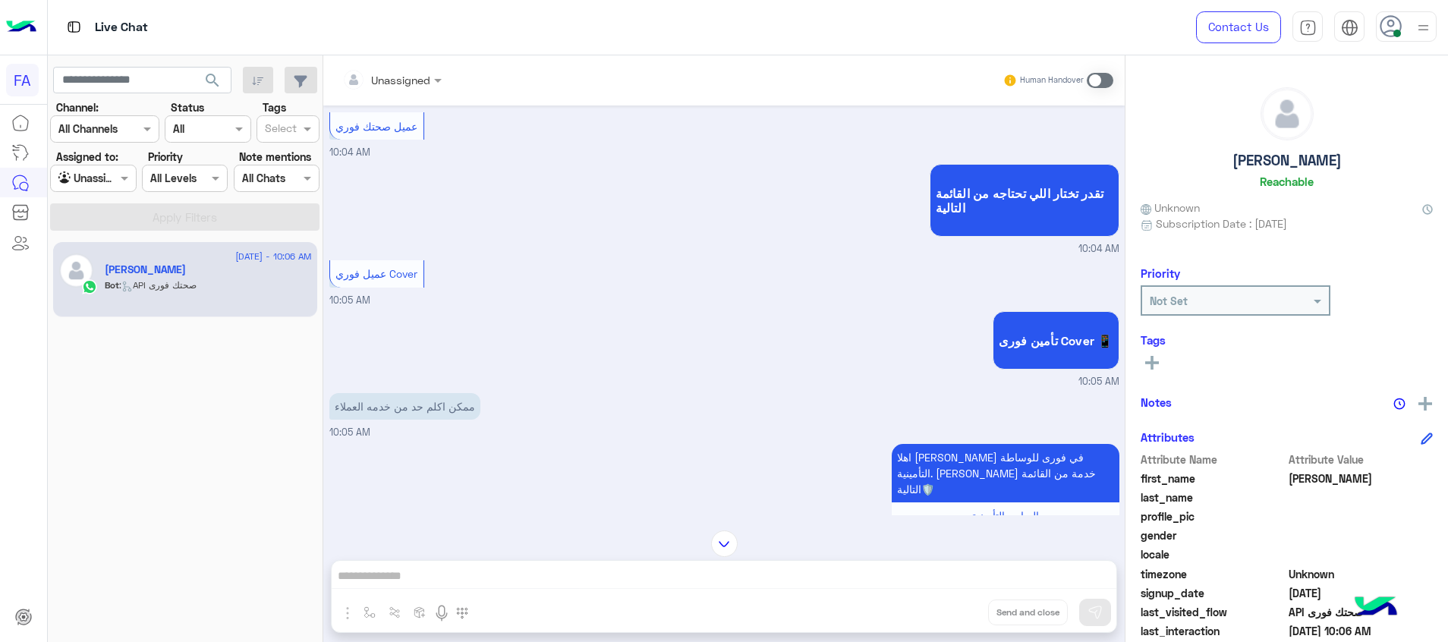
click at [1159, 365] on button at bounding box center [1152, 361] width 23 height 18
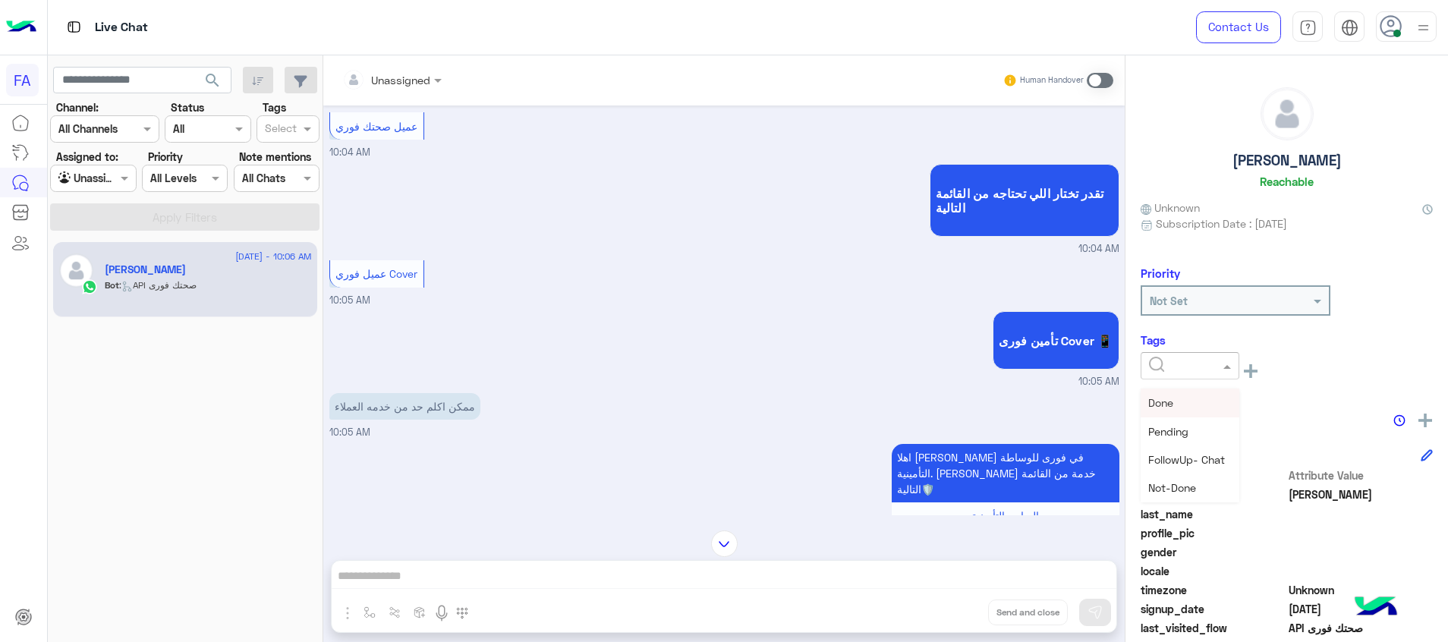
click at [1170, 363] on input "text" at bounding box center [1172, 366] width 46 height 16
click at [1197, 439] on div "Call Back" at bounding box center [1190, 431] width 99 height 28
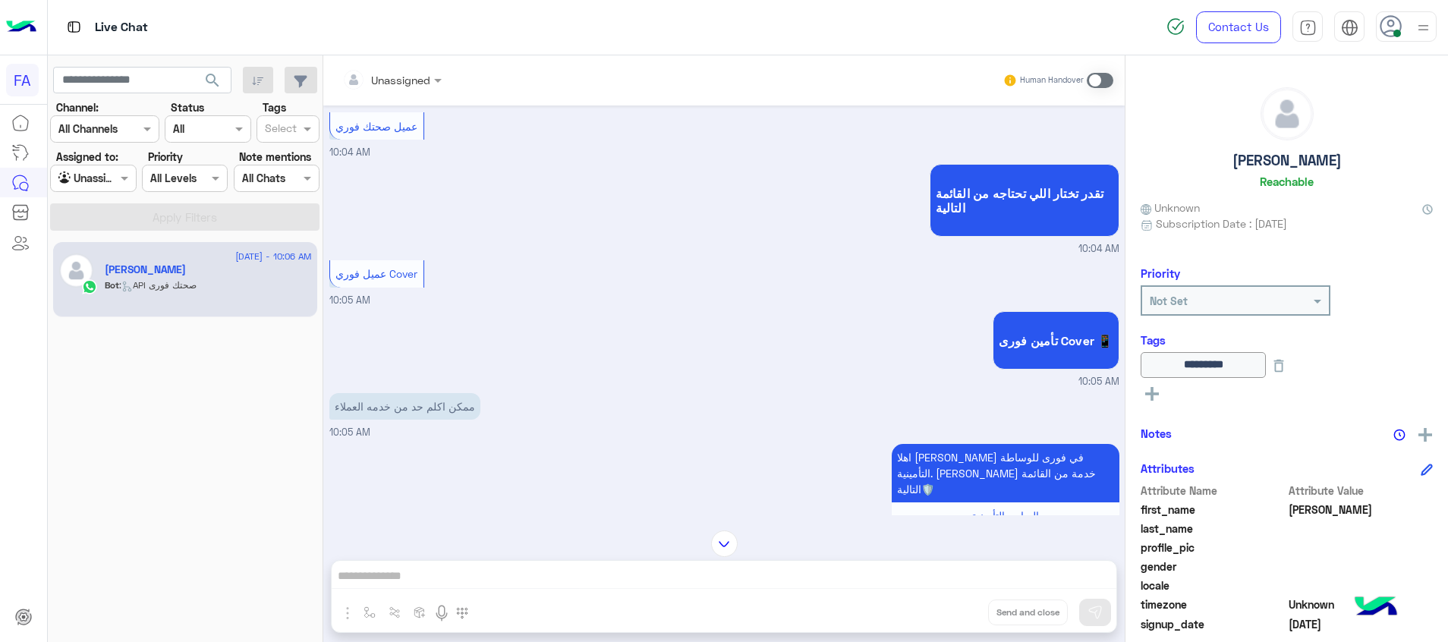
click at [96, 176] on div at bounding box center [93, 177] width 84 height 17
click at [109, 265] on b "Your Inbox" at bounding box center [99, 266] width 53 height 13
click at [151, 228] on button "Apply Filters" at bounding box center [184, 216] width 269 height 27
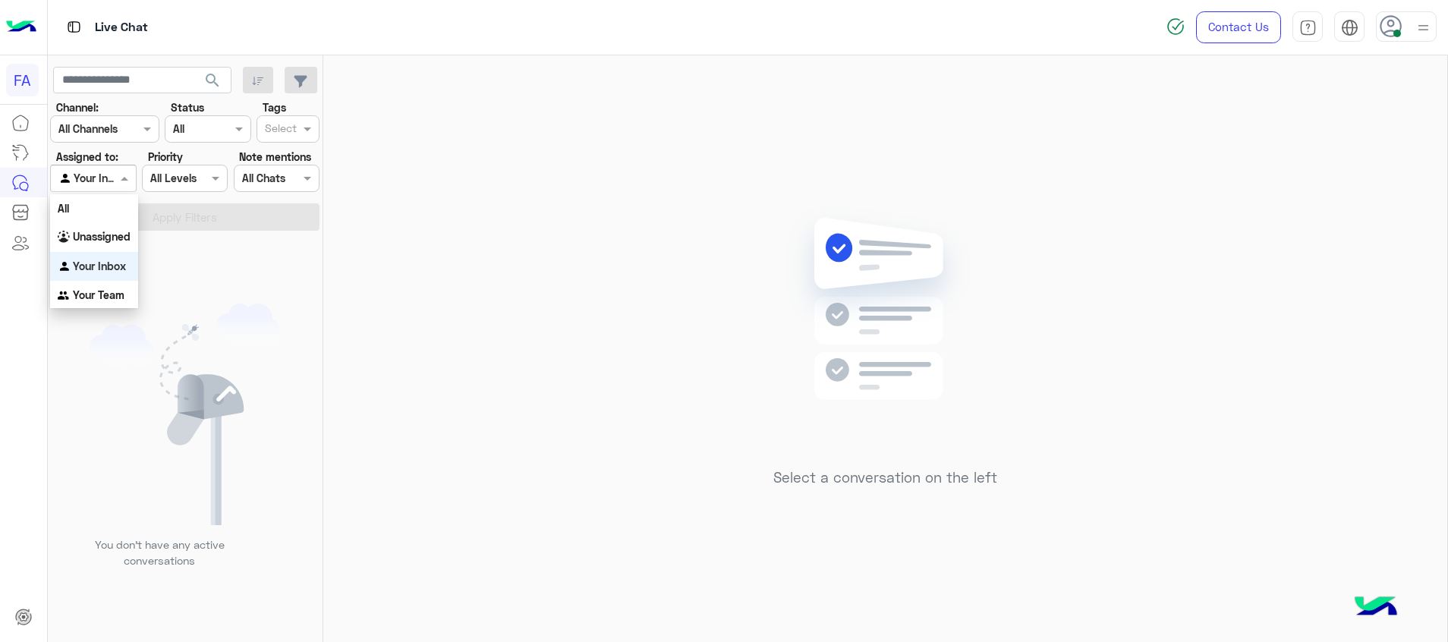
drag, startPoint x: 83, startPoint y: 172, endPoint x: 106, endPoint y: 239, distance: 70.6
click at [84, 172] on input "text" at bounding box center [75, 179] width 35 height 16
click at [106, 242] on b "Unassigned" at bounding box center [102, 236] width 58 height 13
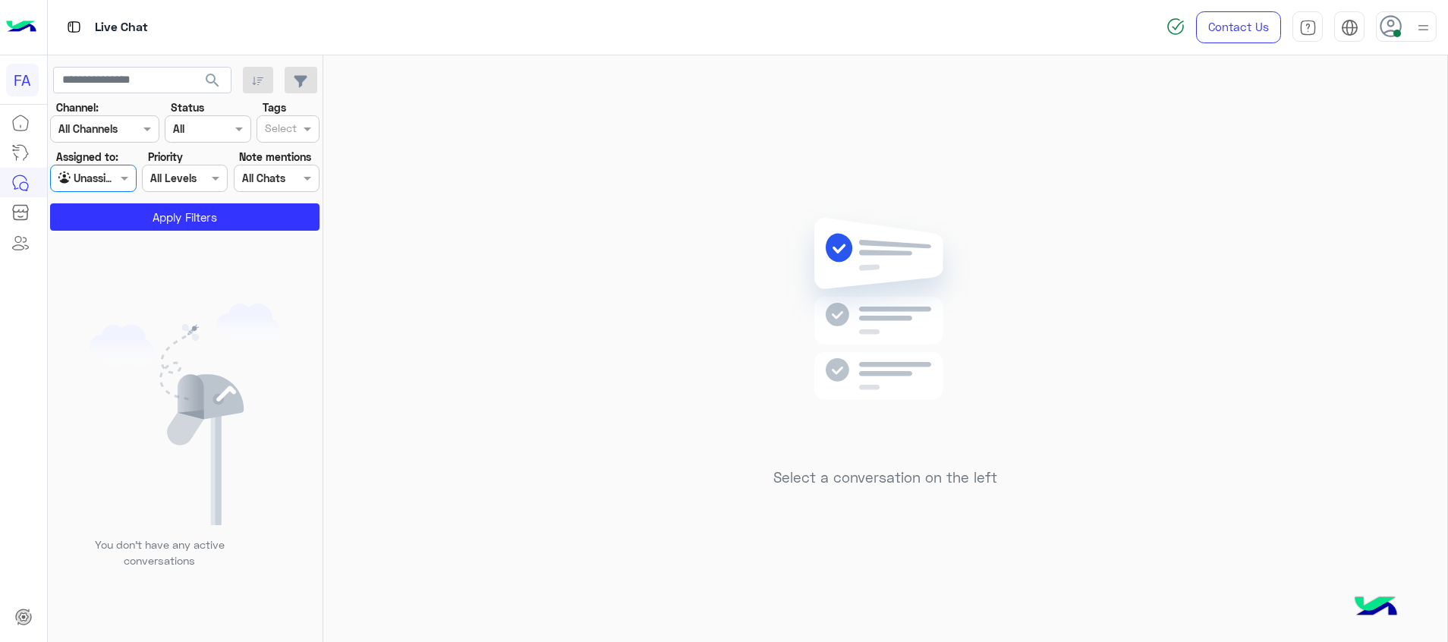
click at [213, 78] on span "search" at bounding box center [212, 80] width 18 height 18
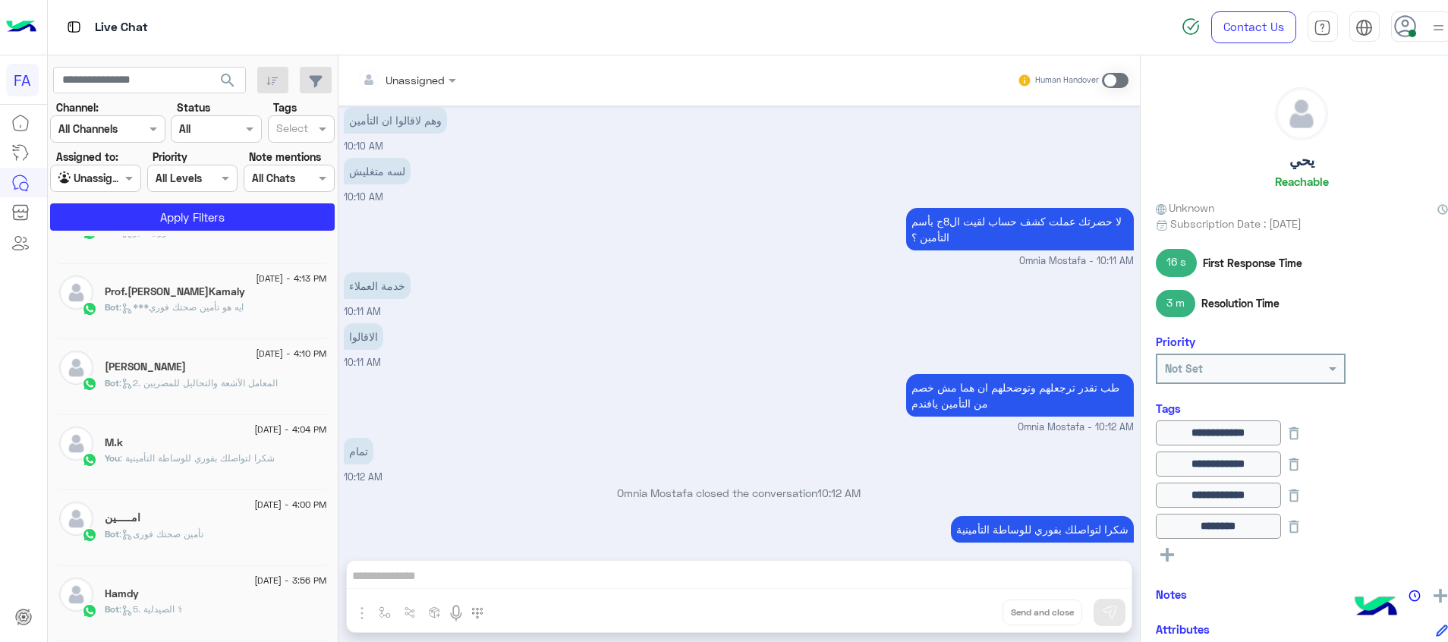
scroll to position [8, 0]
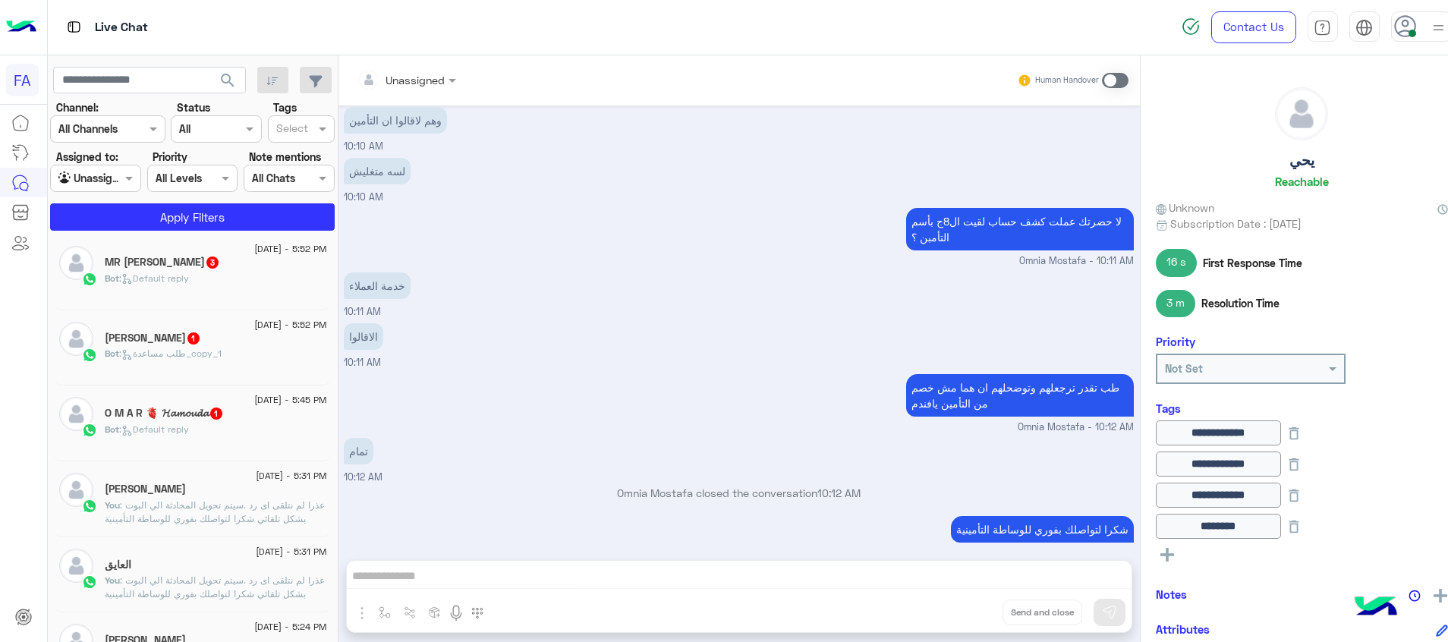
click at [238, 447] on div "Bot : Default reply" at bounding box center [216, 436] width 222 height 27
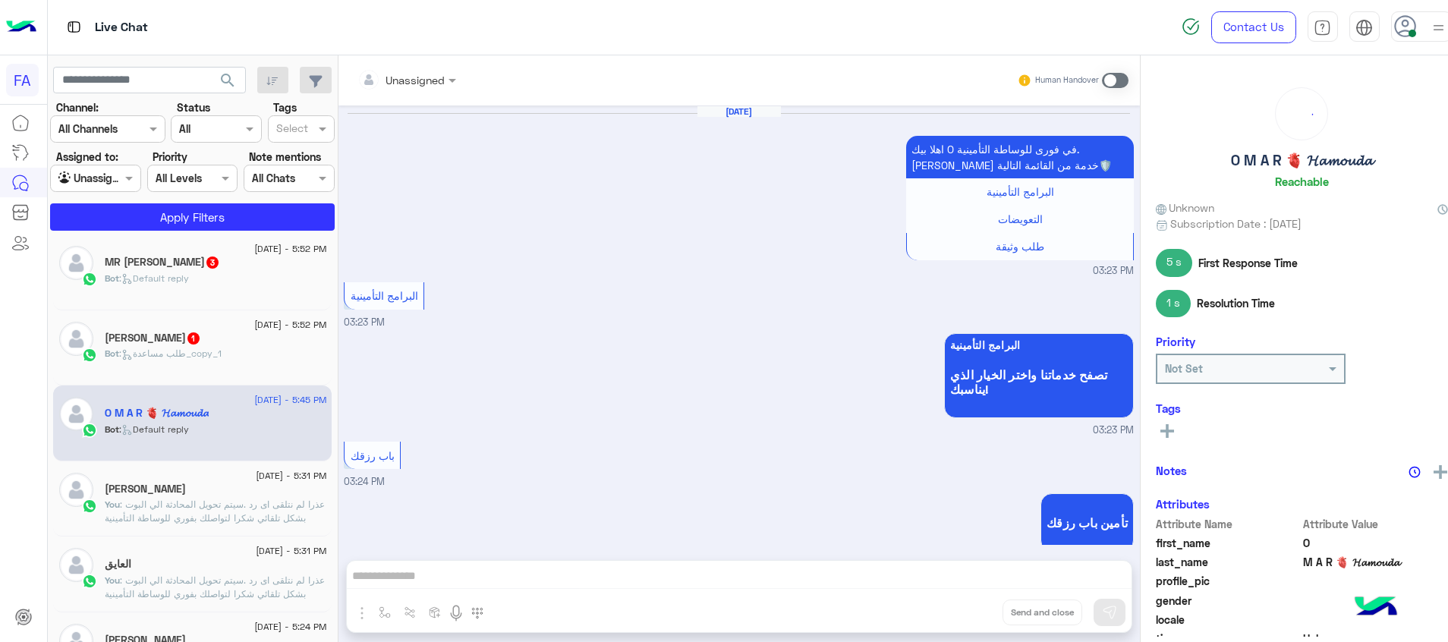
scroll to position [1126, 0]
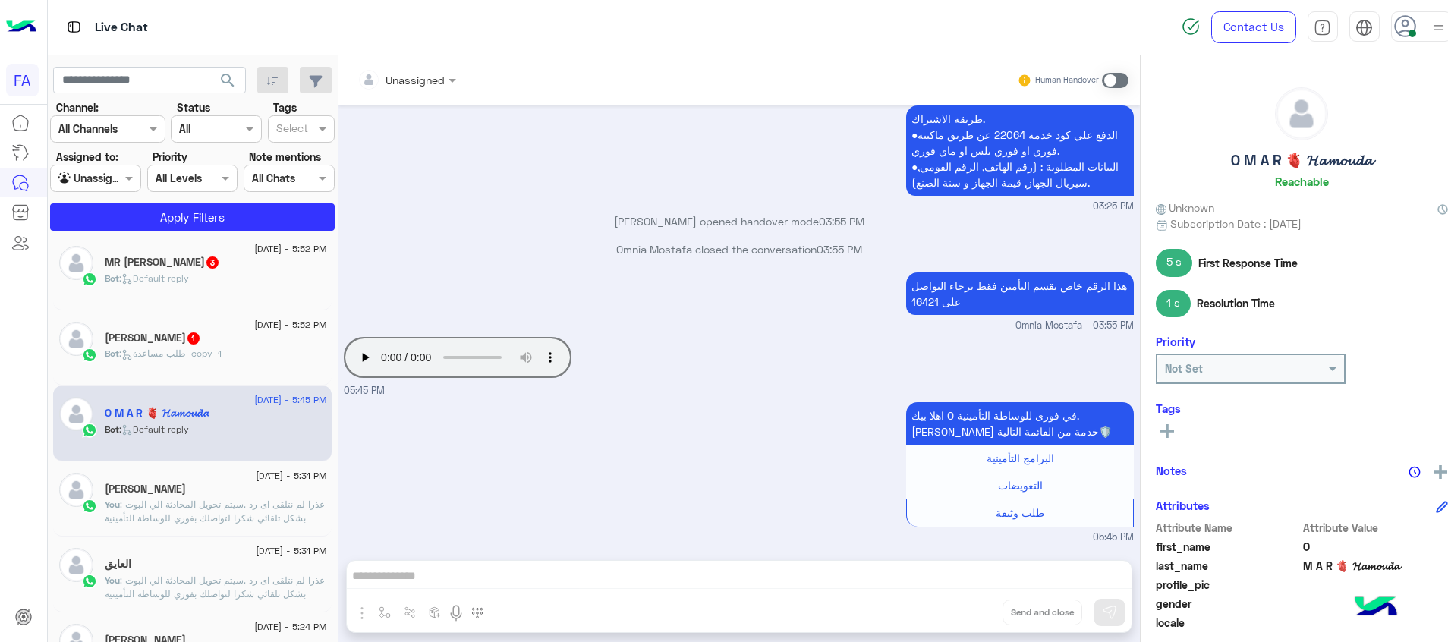
click at [201, 335] on span "1" at bounding box center [193, 337] width 15 height 13
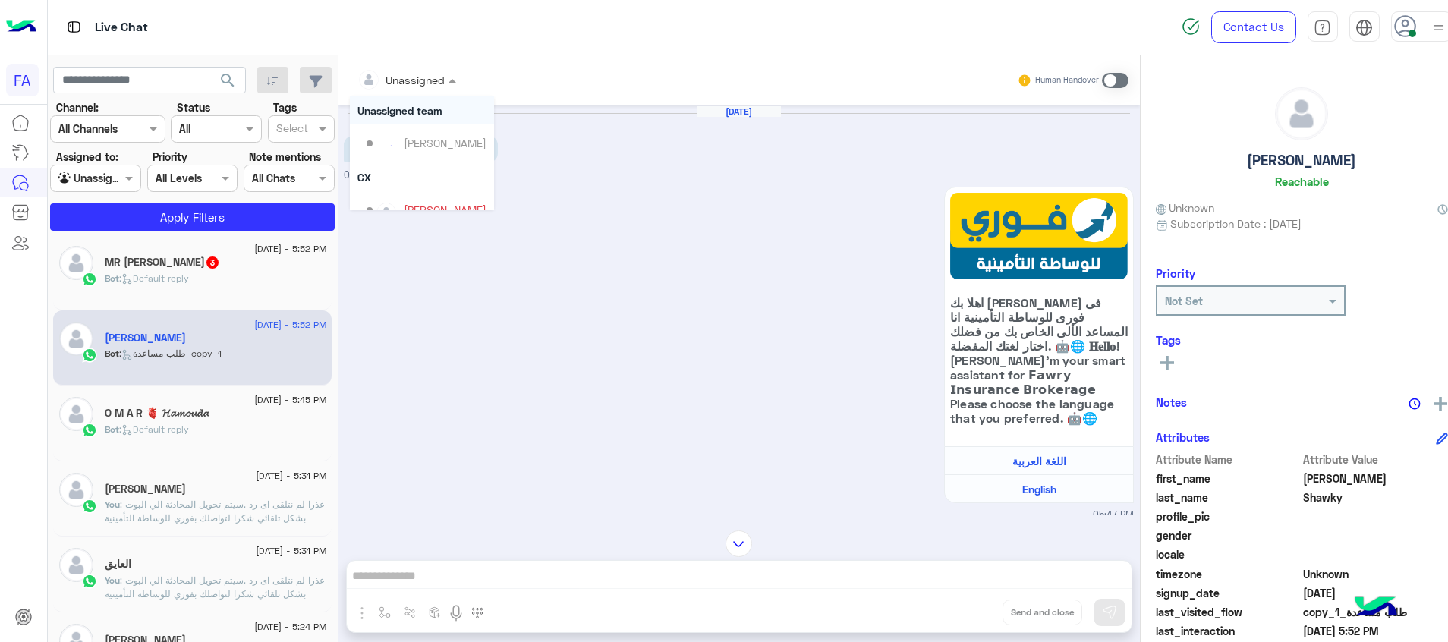
scroll to position [1208, 0]
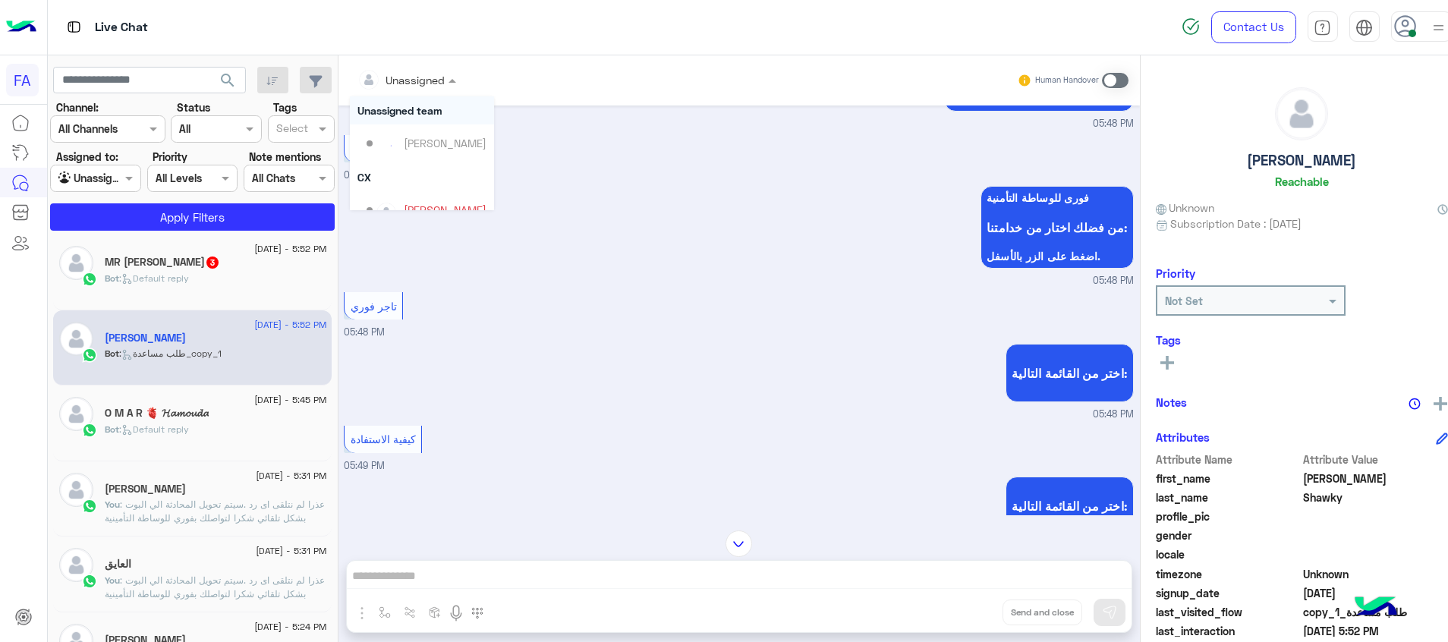
click at [423, 90] on div "Unassigned" at bounding box center [401, 80] width 88 height 30
click at [417, 194] on div "Omnia Mostafa" at bounding box center [442, 190] width 76 height 16
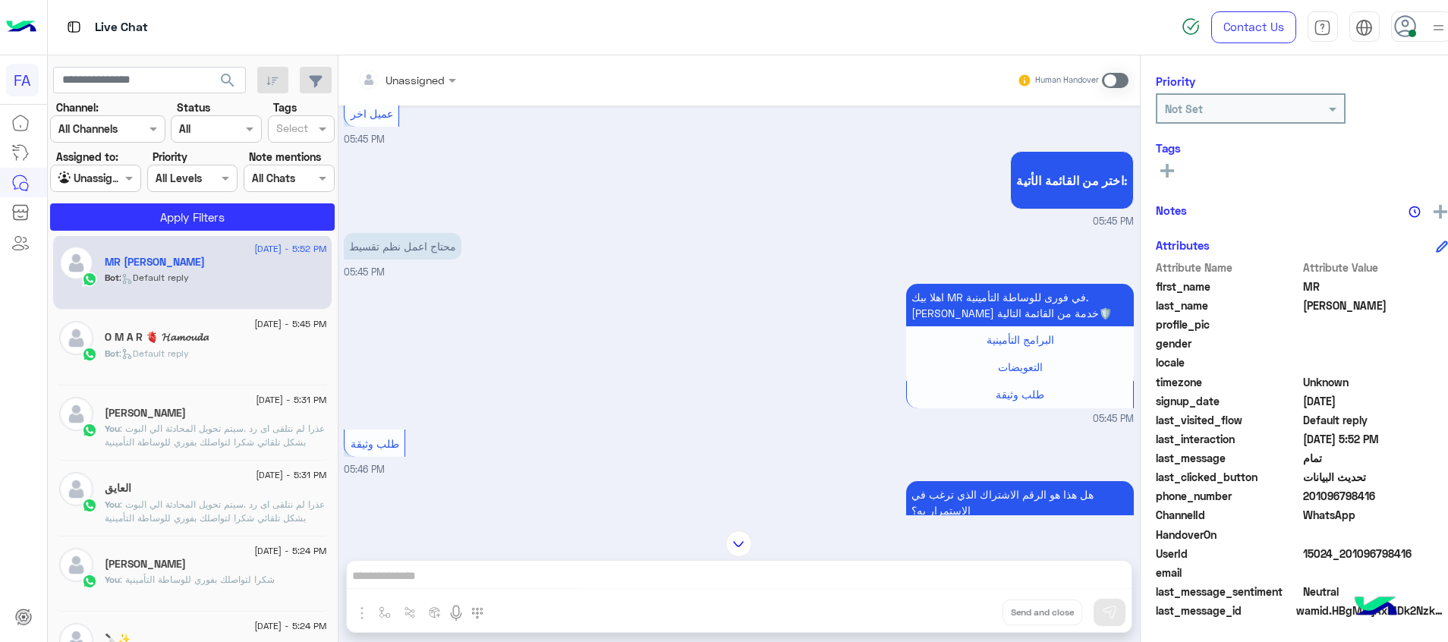
scroll to position [456, 0]
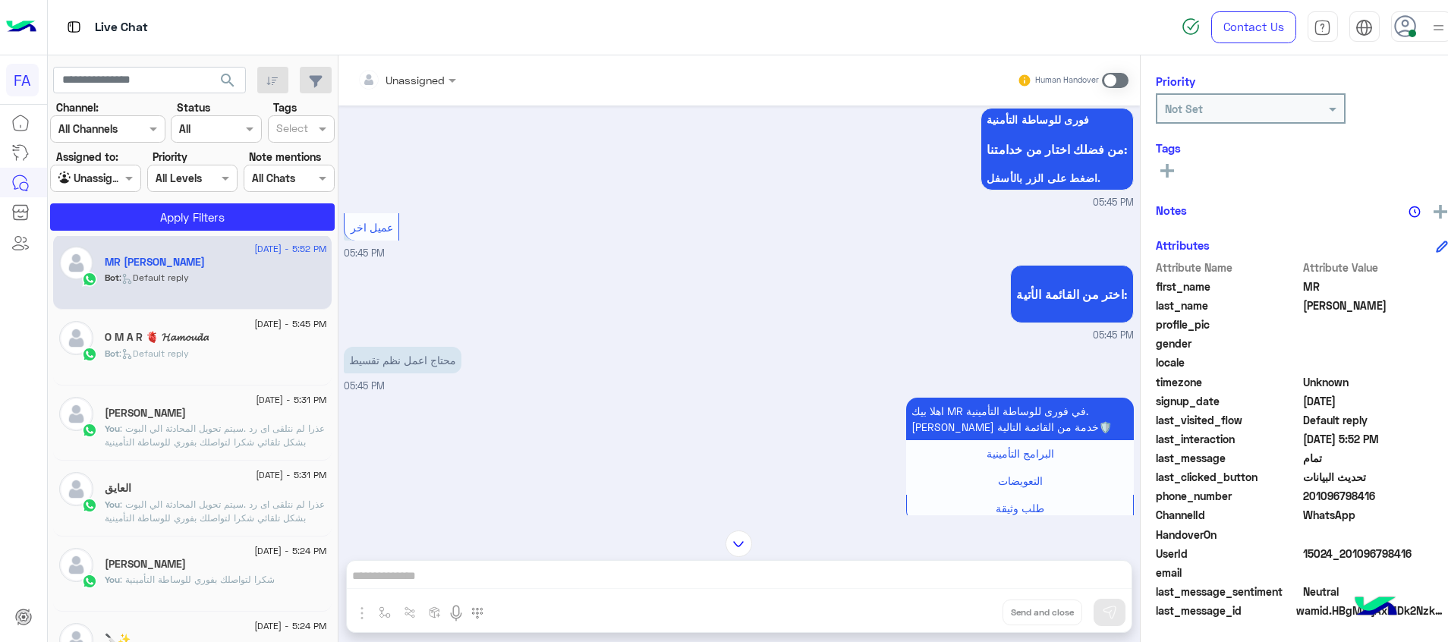
click at [1102, 80] on span at bounding box center [1115, 80] width 27 height 15
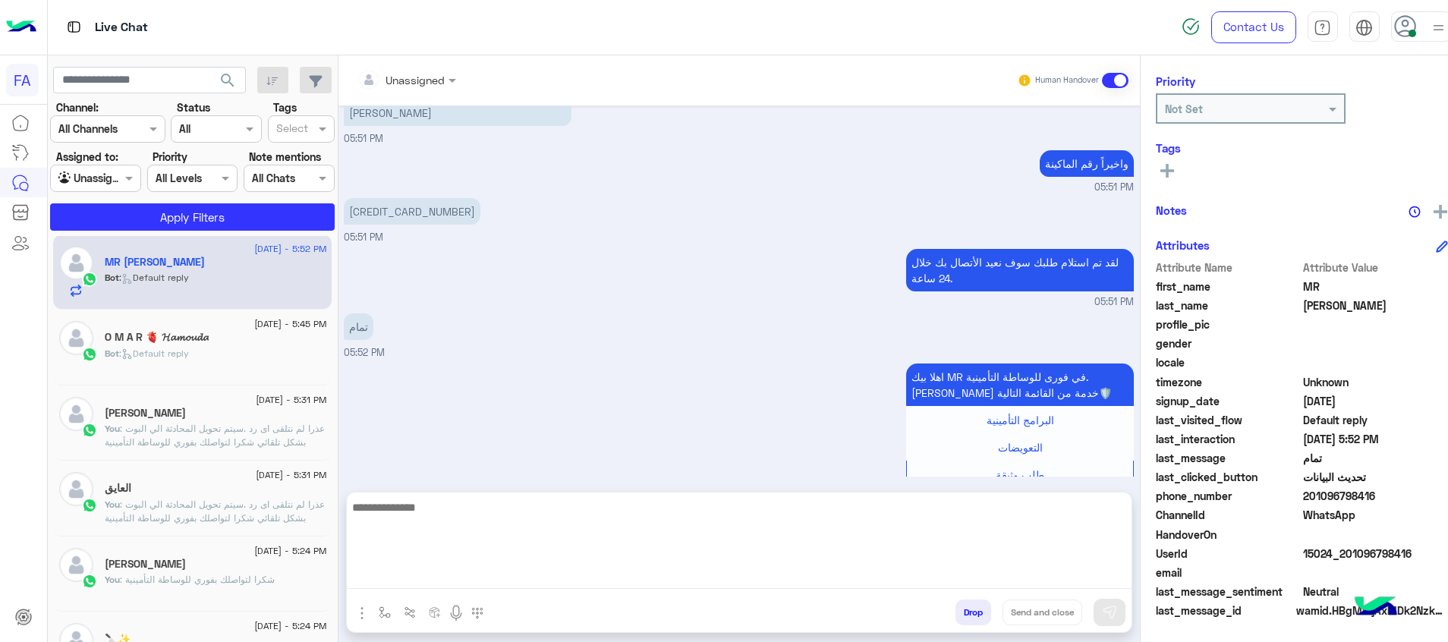
click at [1091, 574] on textarea at bounding box center [739, 543] width 785 height 91
paste textarea "**********"
type textarea "**********"
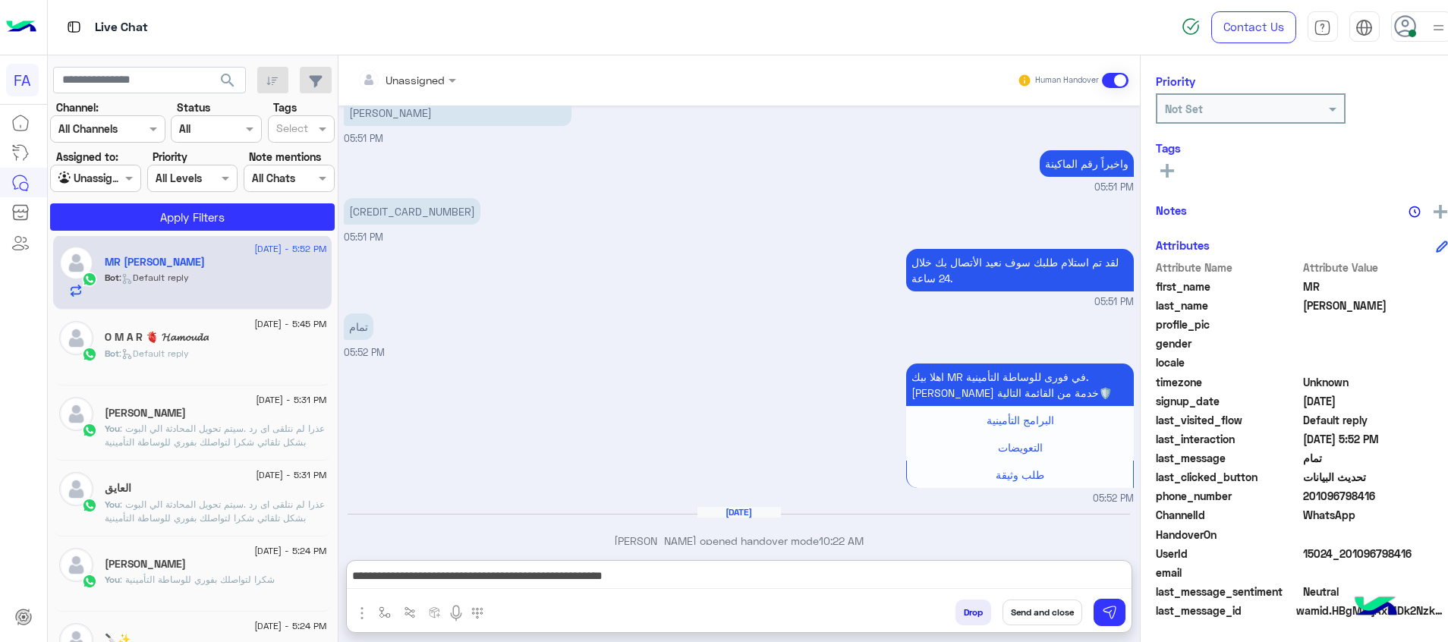
click at [1044, 613] on button "Send and close" at bounding box center [1043, 613] width 80 height 26
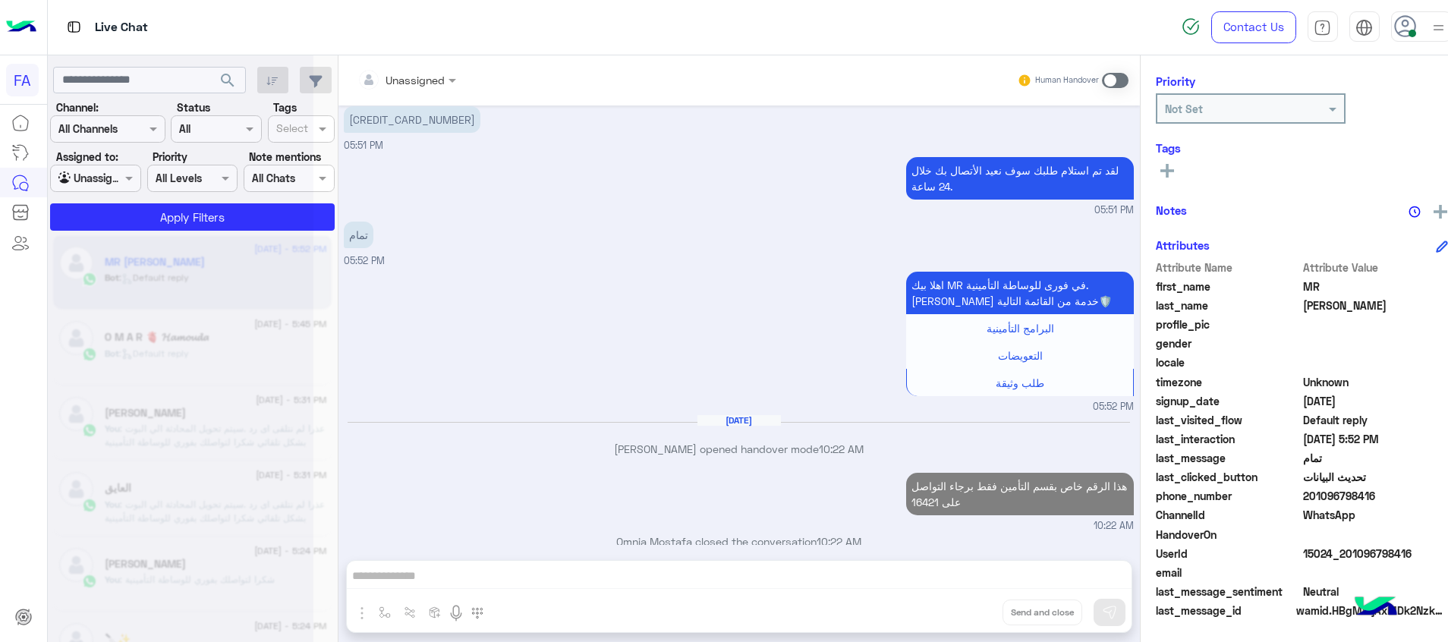
scroll to position [3254, 0]
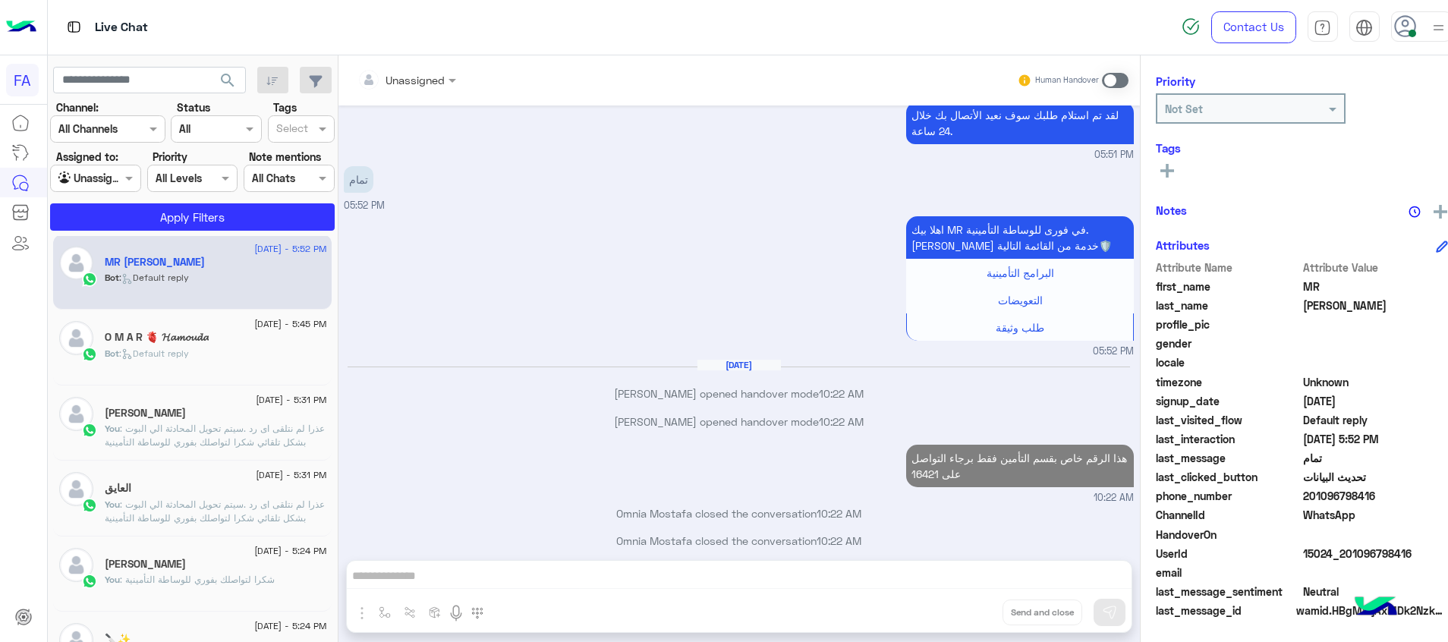
drag, startPoint x: 1403, startPoint y: 554, endPoint x: 1333, endPoint y: 558, distance: 70.7
click at [1333, 558] on span "15024_201096798416" at bounding box center [1375, 554] width 145 height 16
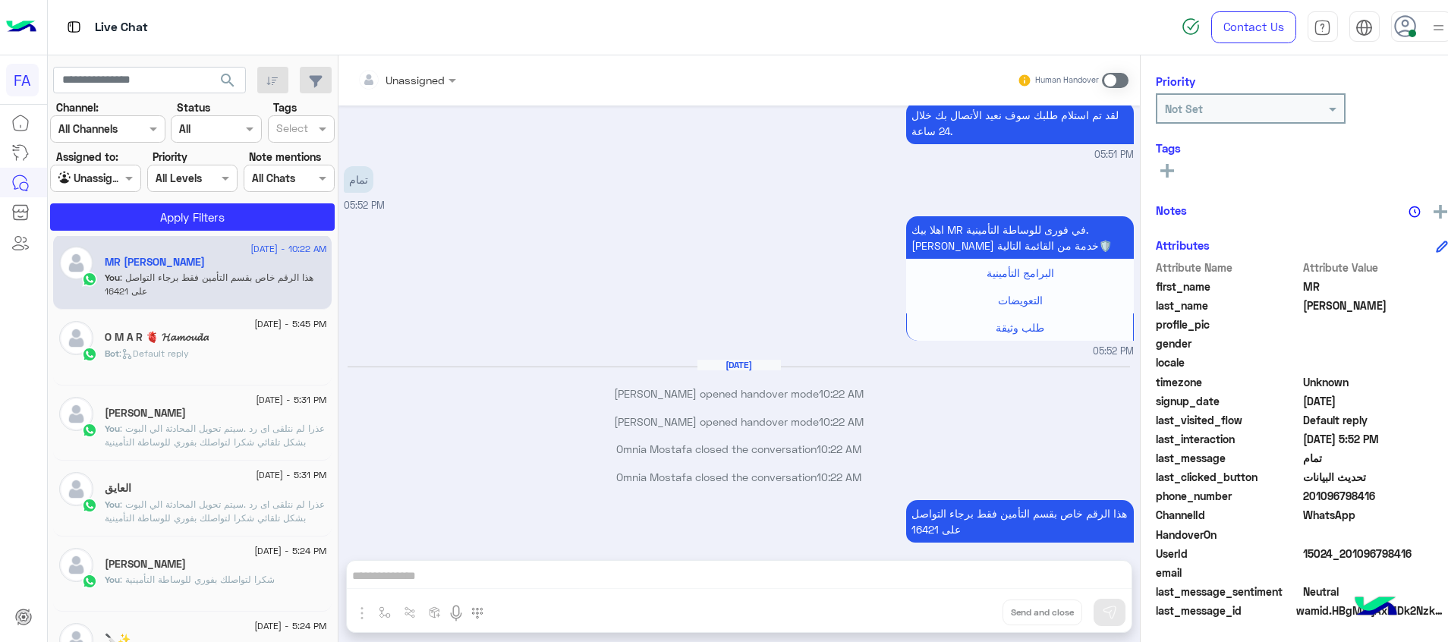
scroll to position [220, 0]
copy span "1096798416"
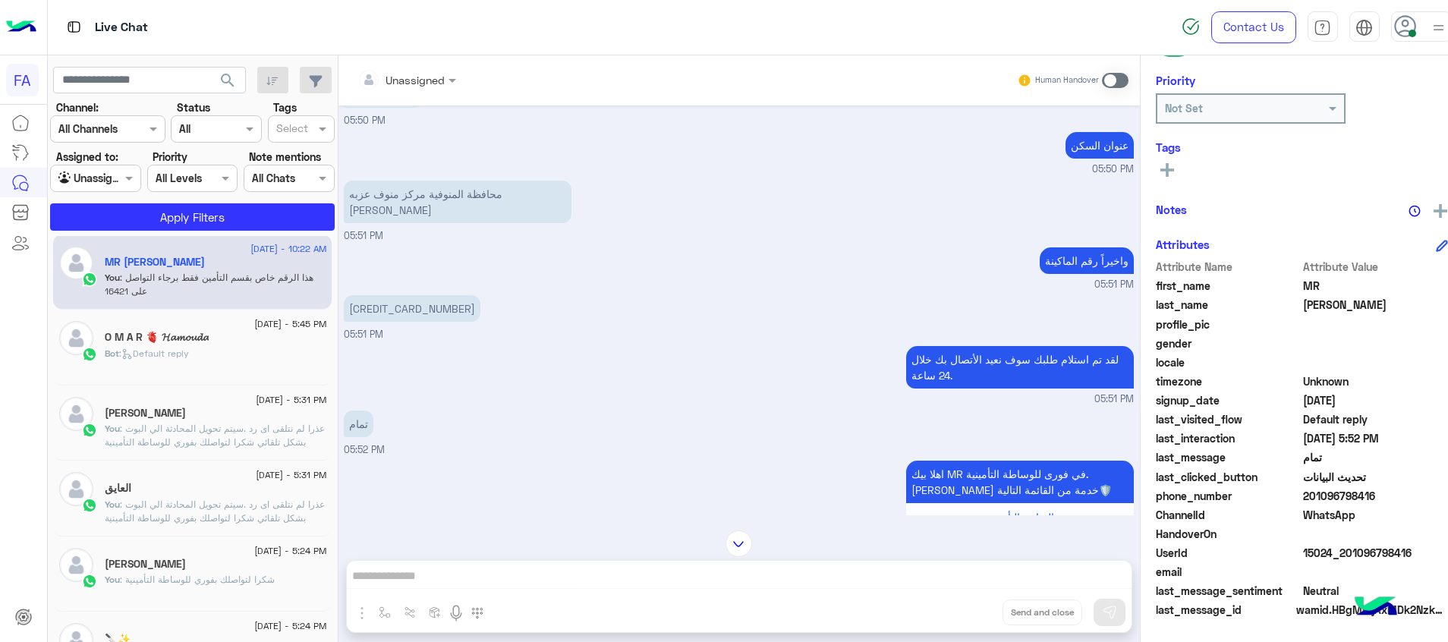
scroll to position [2912, 0]
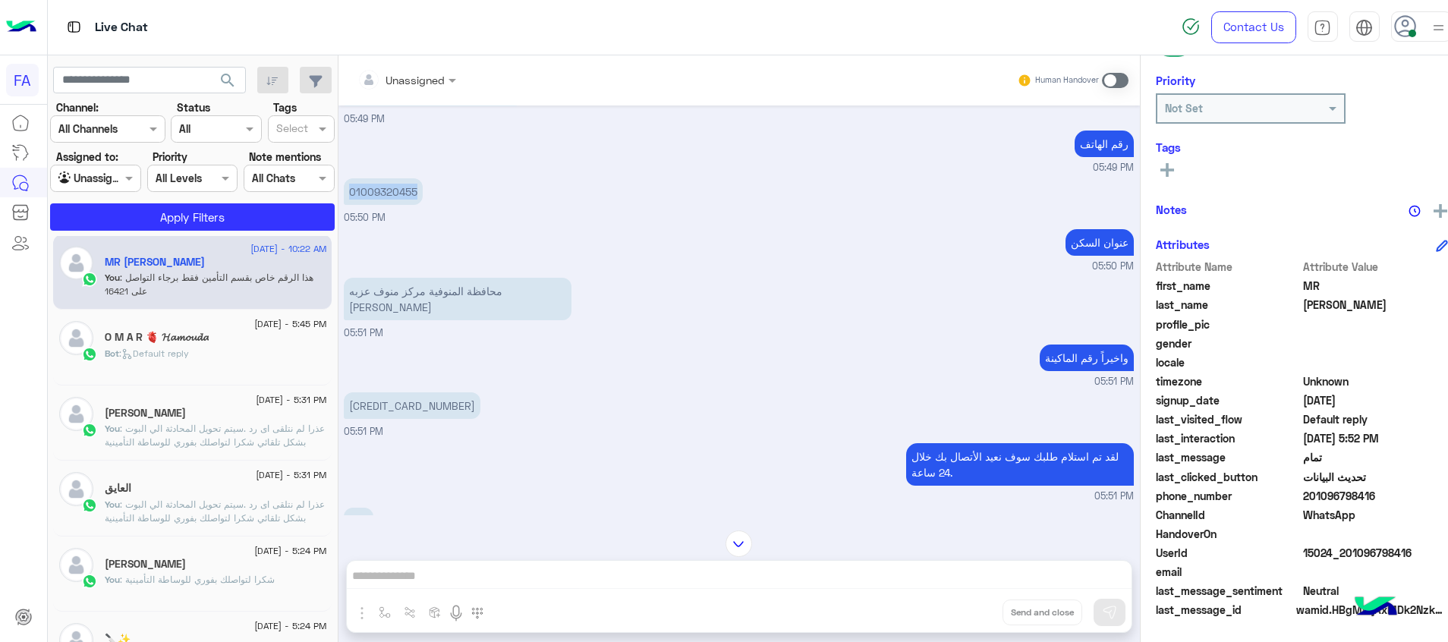
drag, startPoint x: 392, startPoint y: 187, endPoint x: 329, endPoint y: 197, distance: 63.8
click at [344, 197] on p "01009320455" at bounding box center [383, 191] width 79 height 27
copy p "01009320455"
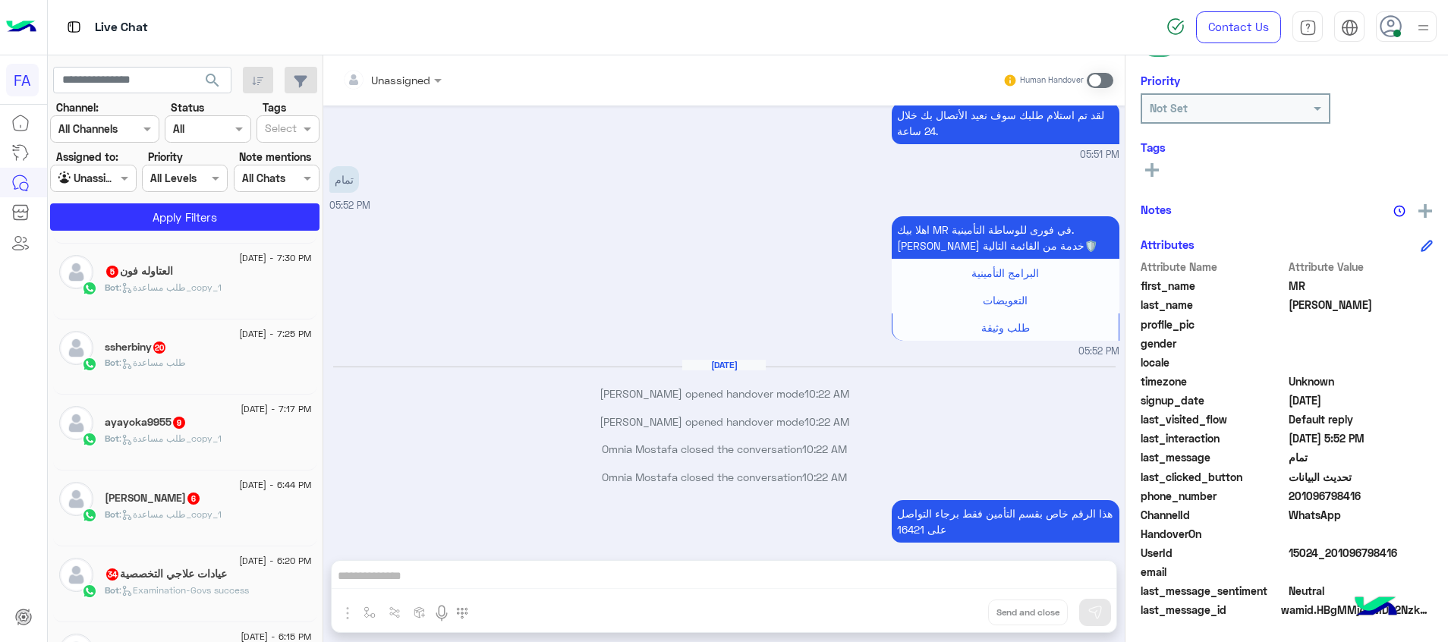
scroll to position [1032, 0]
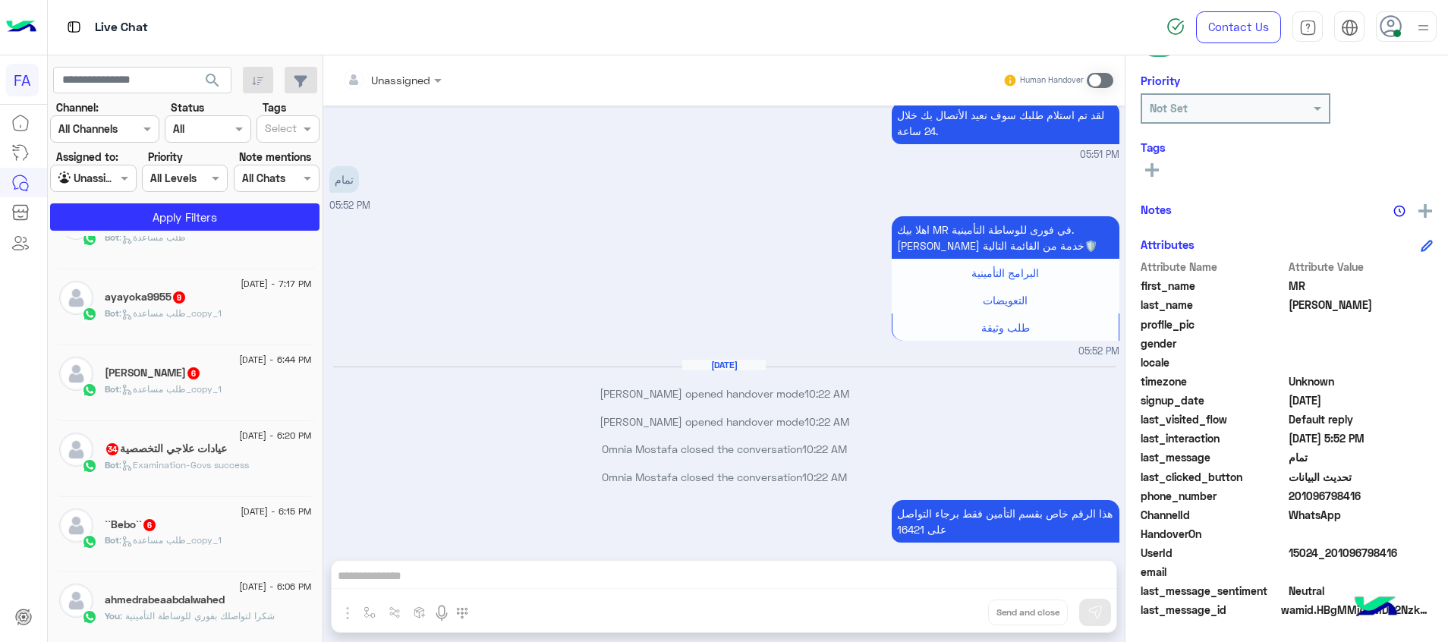
click at [184, 606] on h5 "ahmedrabeaabdalwahed" at bounding box center [165, 600] width 120 height 13
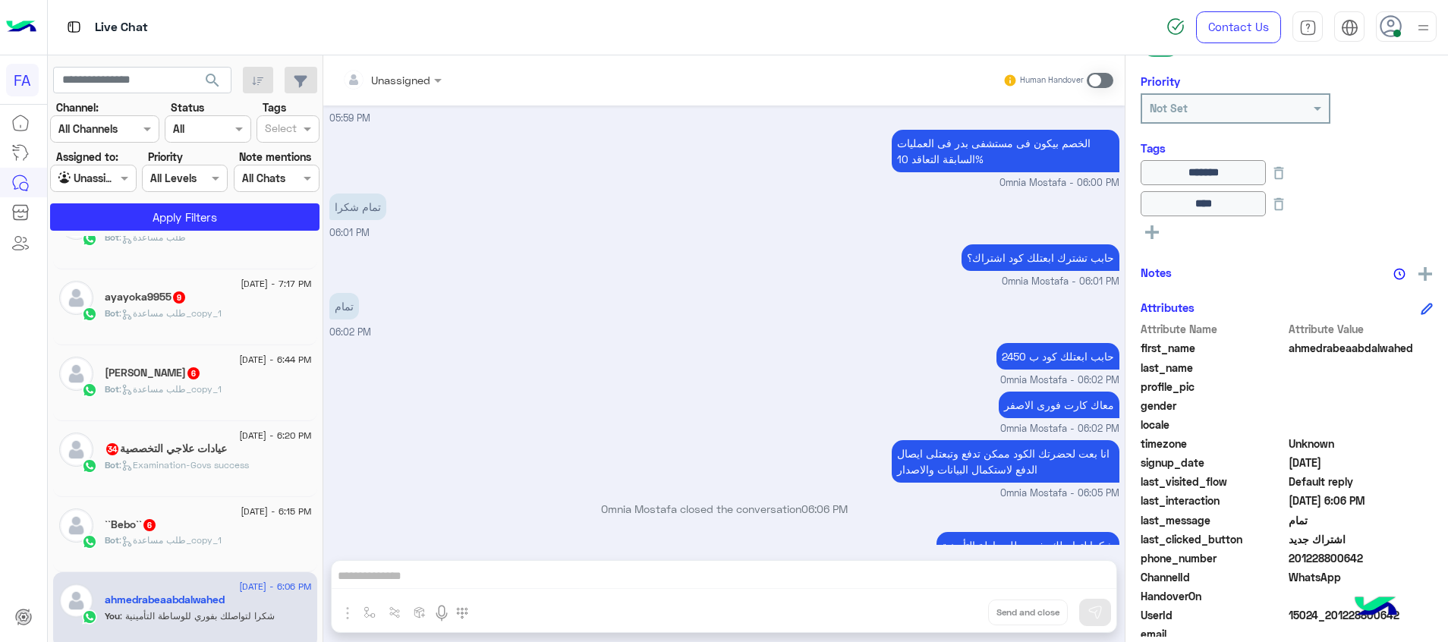
scroll to position [1078, 0]
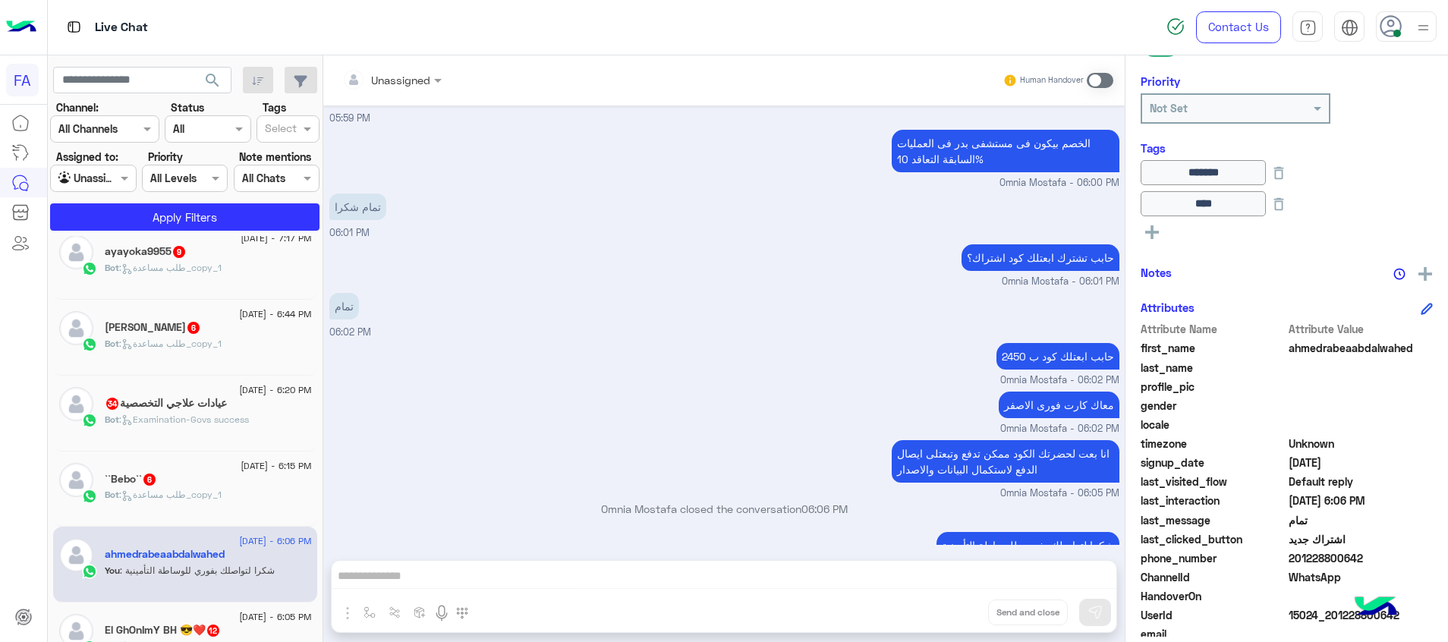
click at [158, 626] on h5 "El GhOnImY BH 😎❤️ 12" at bounding box center [163, 630] width 116 height 13
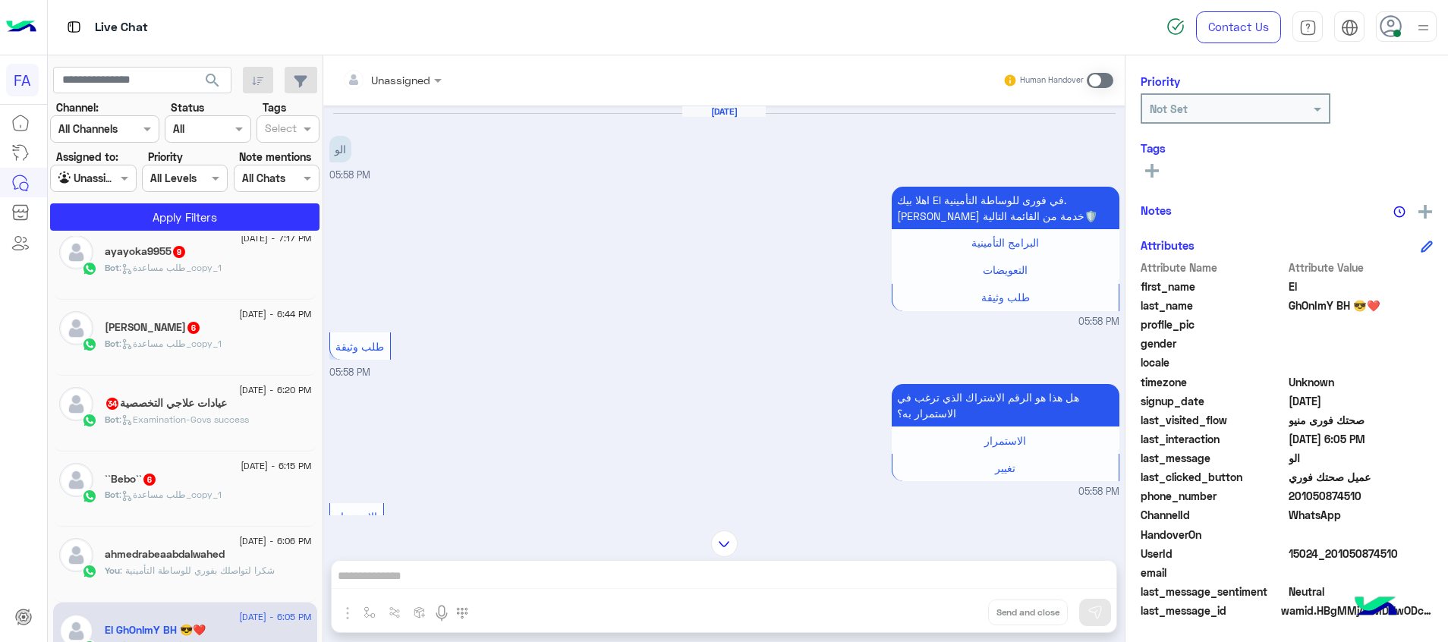
click at [374, 84] on input "text" at bounding box center [372, 80] width 61 height 16
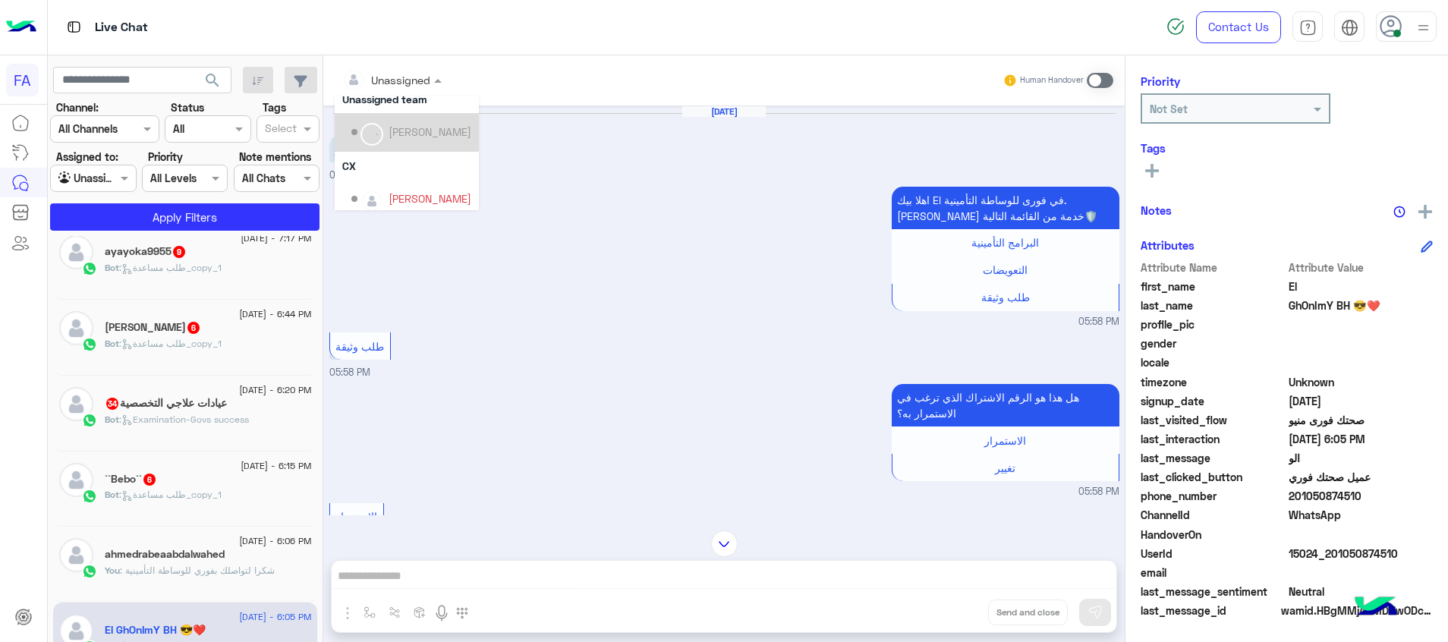
scroll to position [97, 0]
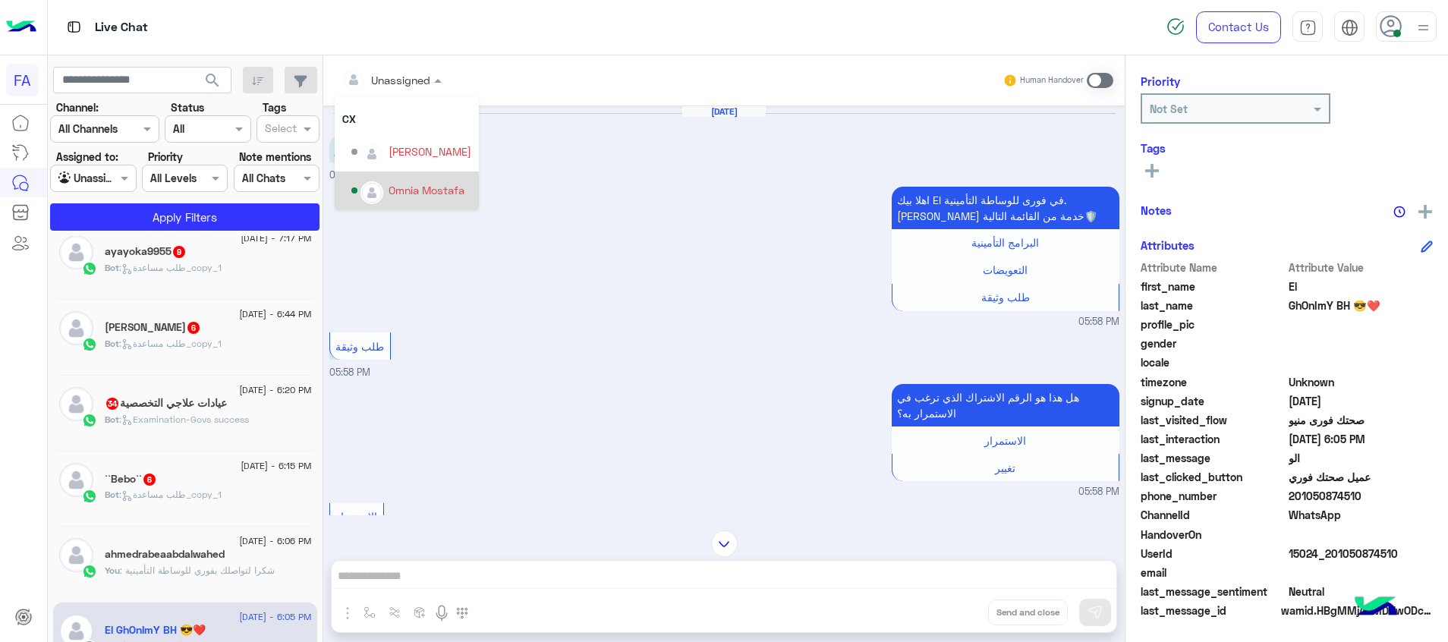
click at [423, 187] on div "Omnia Mostafa" at bounding box center [427, 190] width 76 height 16
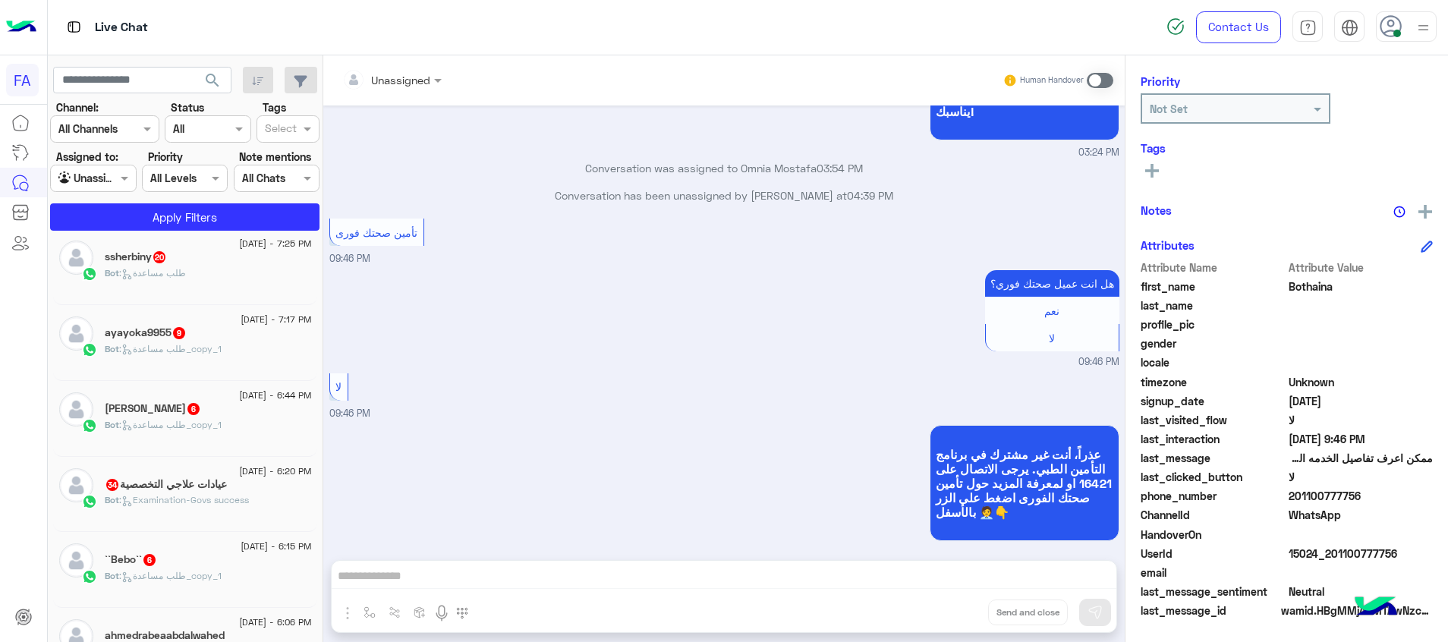
scroll to position [1032, 0]
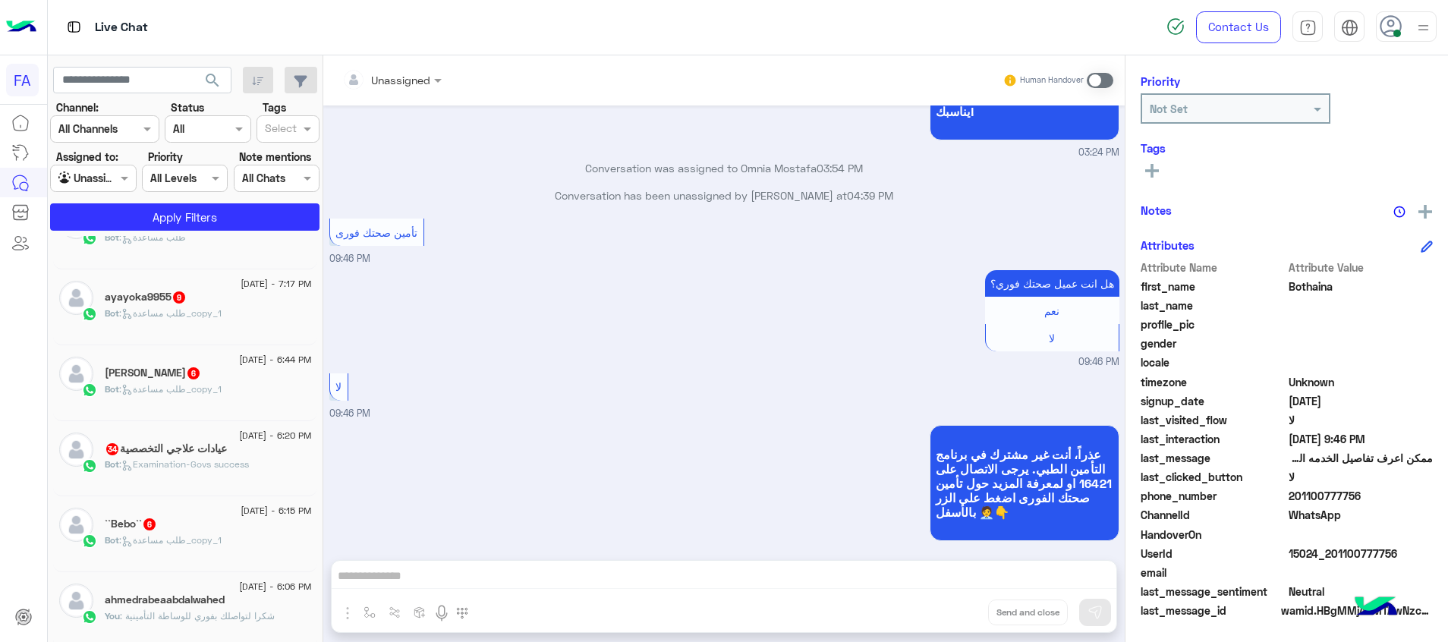
click at [239, 554] on div "Bot : طلب مساعدة_copy_1" at bounding box center [208, 547] width 207 height 27
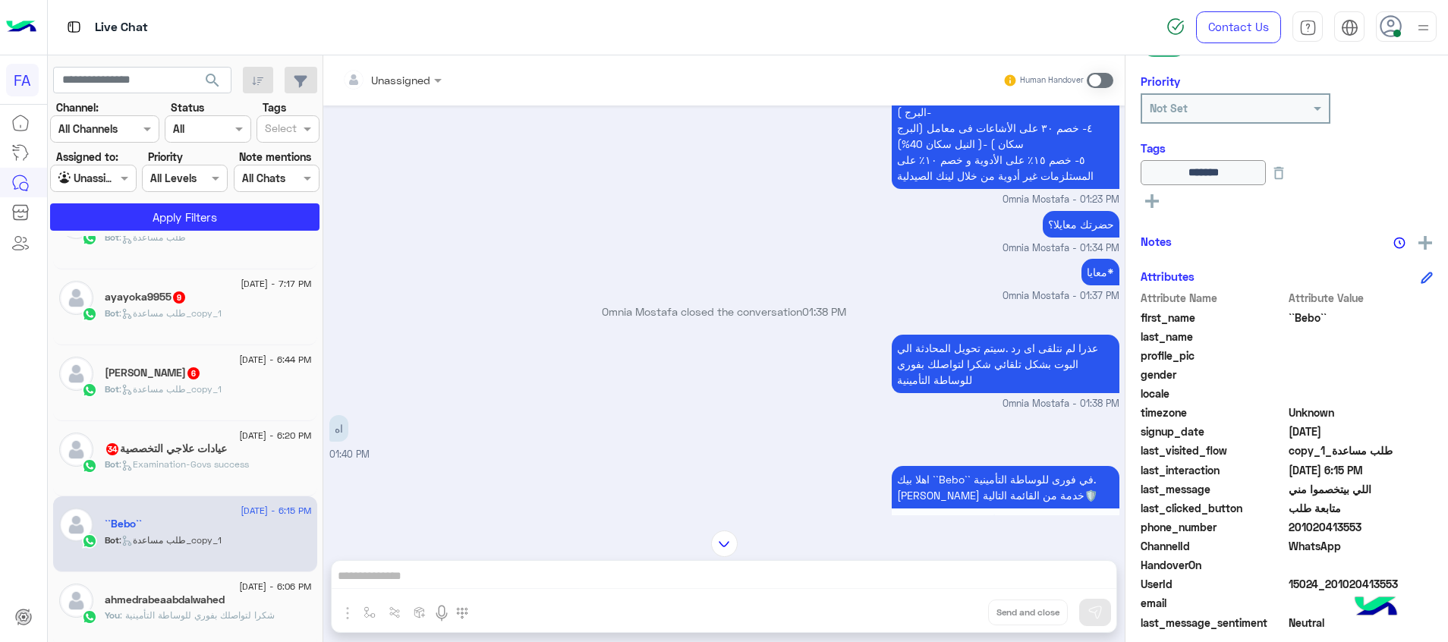
click at [416, 79] on div at bounding box center [392, 79] width 115 height 17
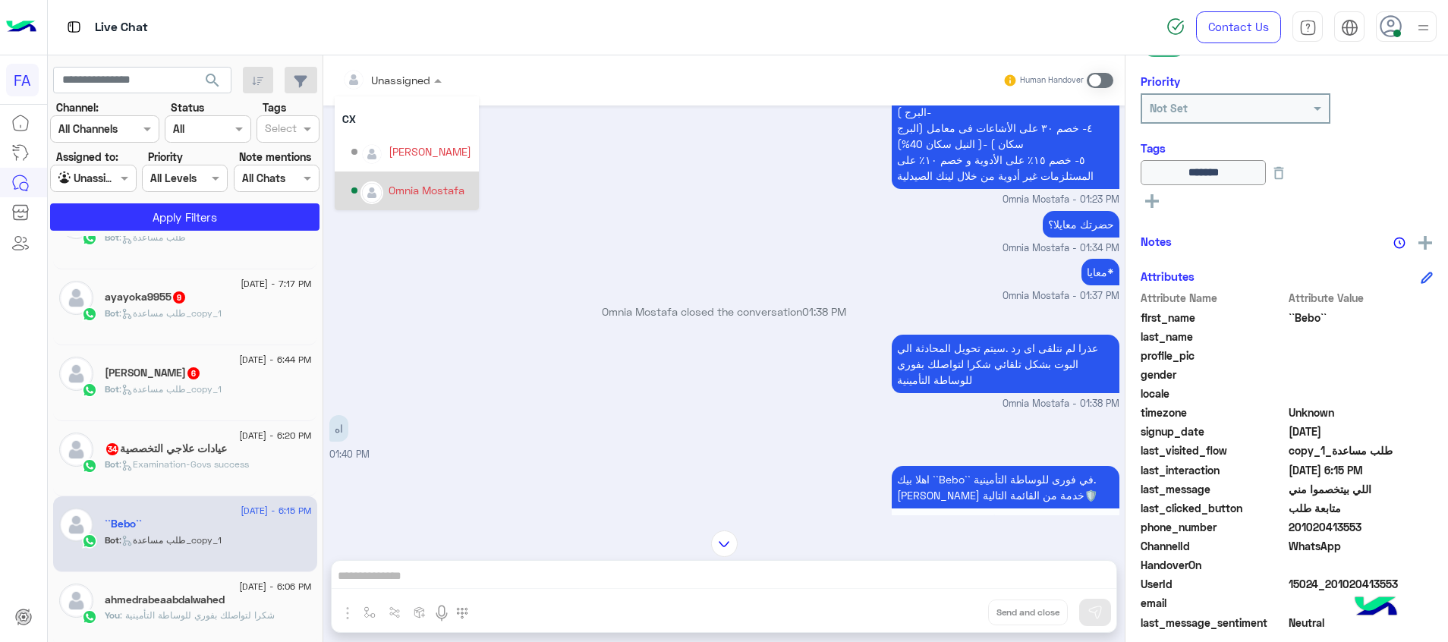
click at [420, 183] on div "Omnia Mostafa" at bounding box center [427, 190] width 76 height 16
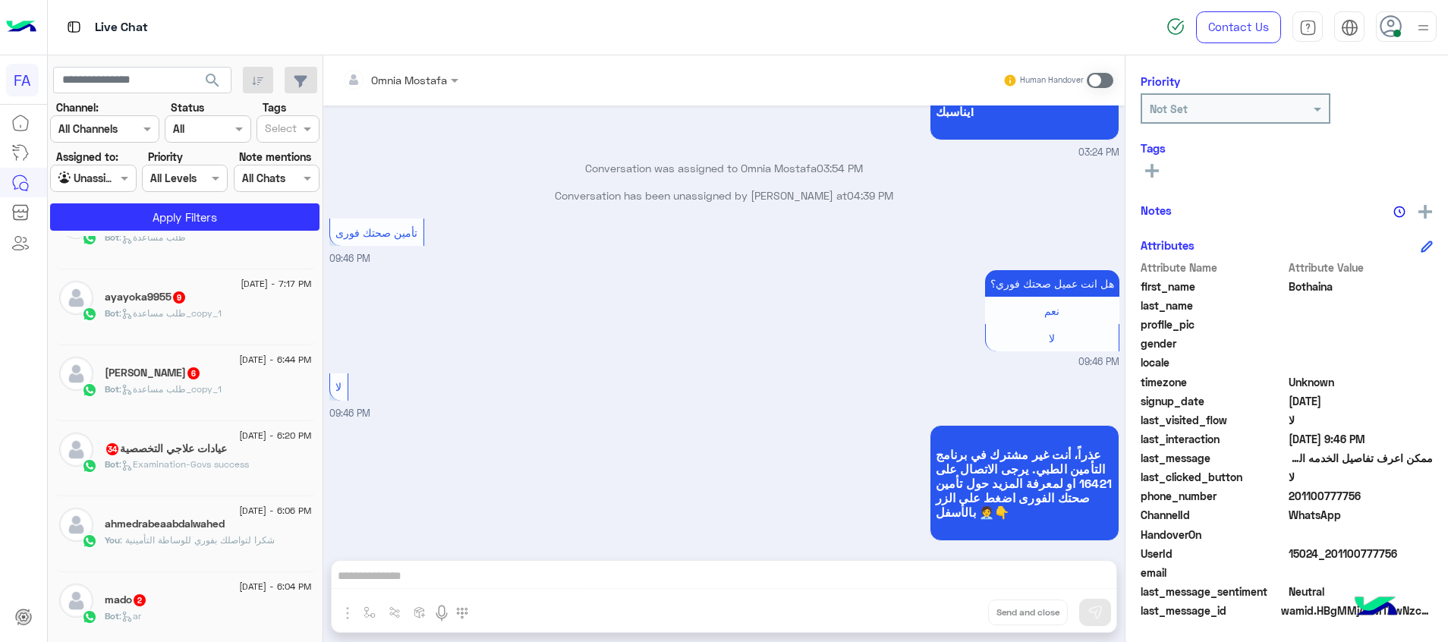
click at [224, 608] on div "mado 2" at bounding box center [208, 602] width 207 height 16
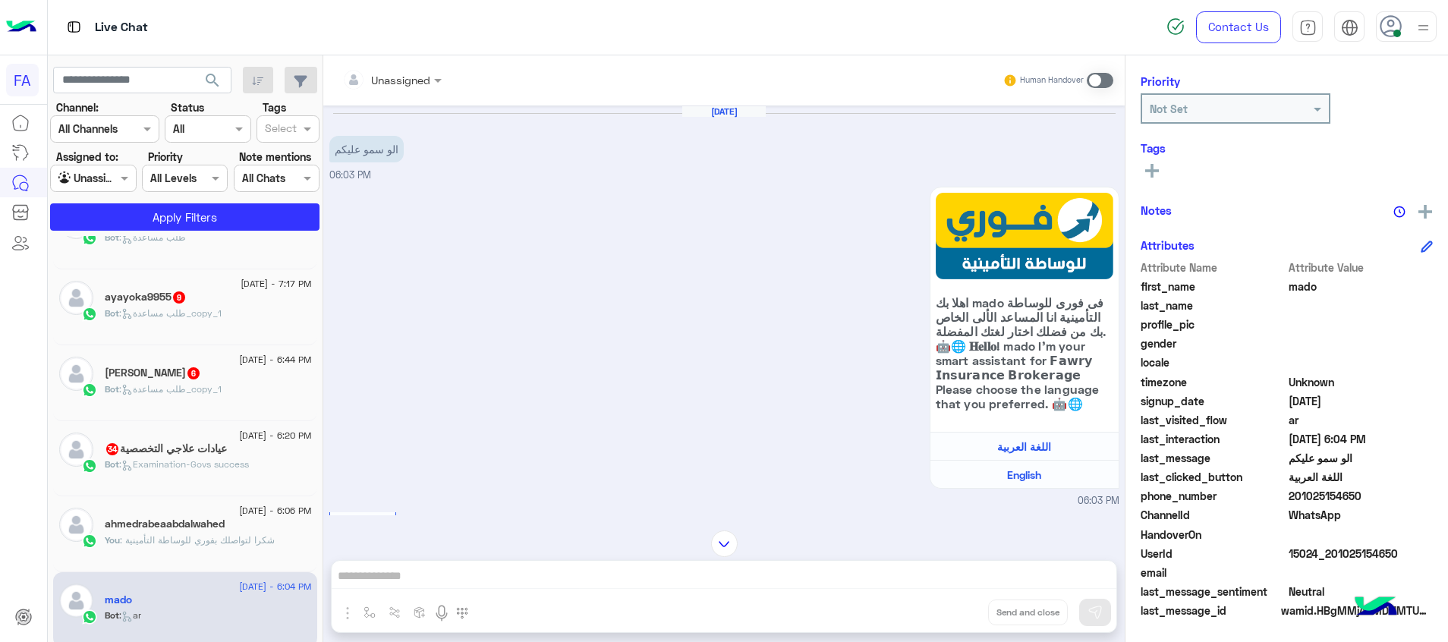
click at [177, 441] on div "[DATE] - 6:20 PM" at bounding box center [208, 438] width 207 height 10
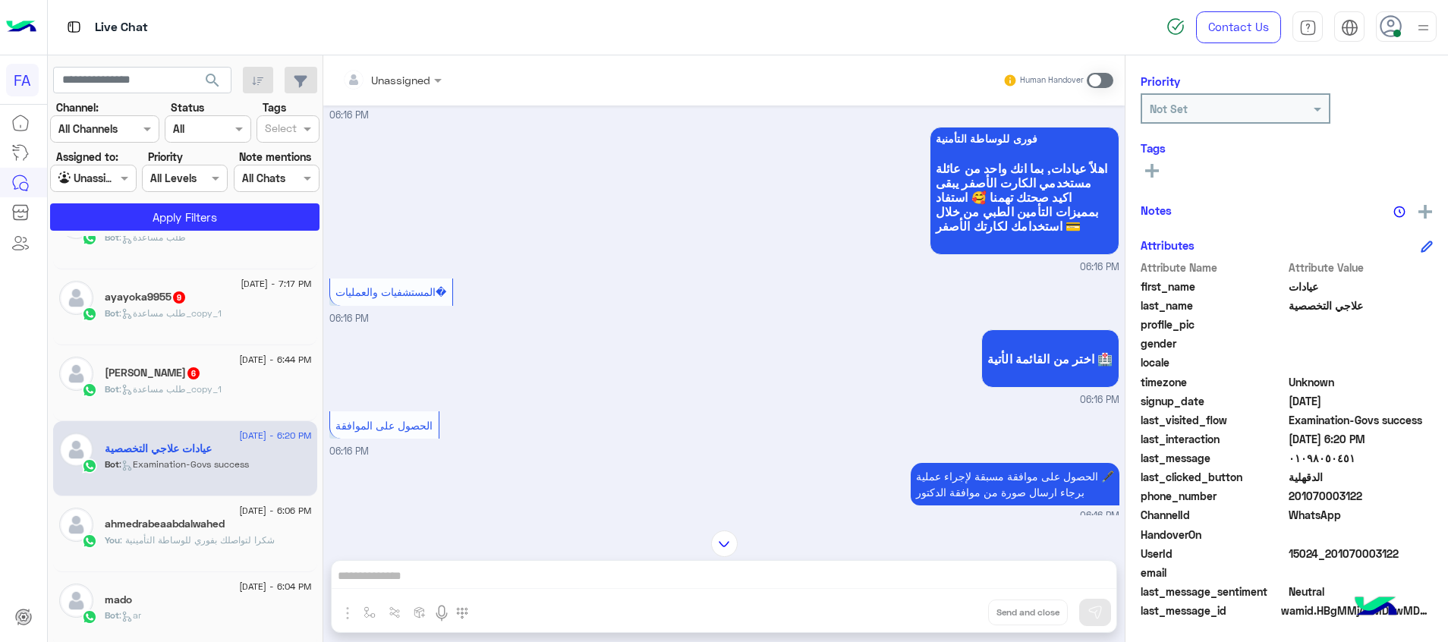
click at [218, 386] on span ": طلب مساعدة_copy_1" at bounding box center [170, 388] width 102 height 11
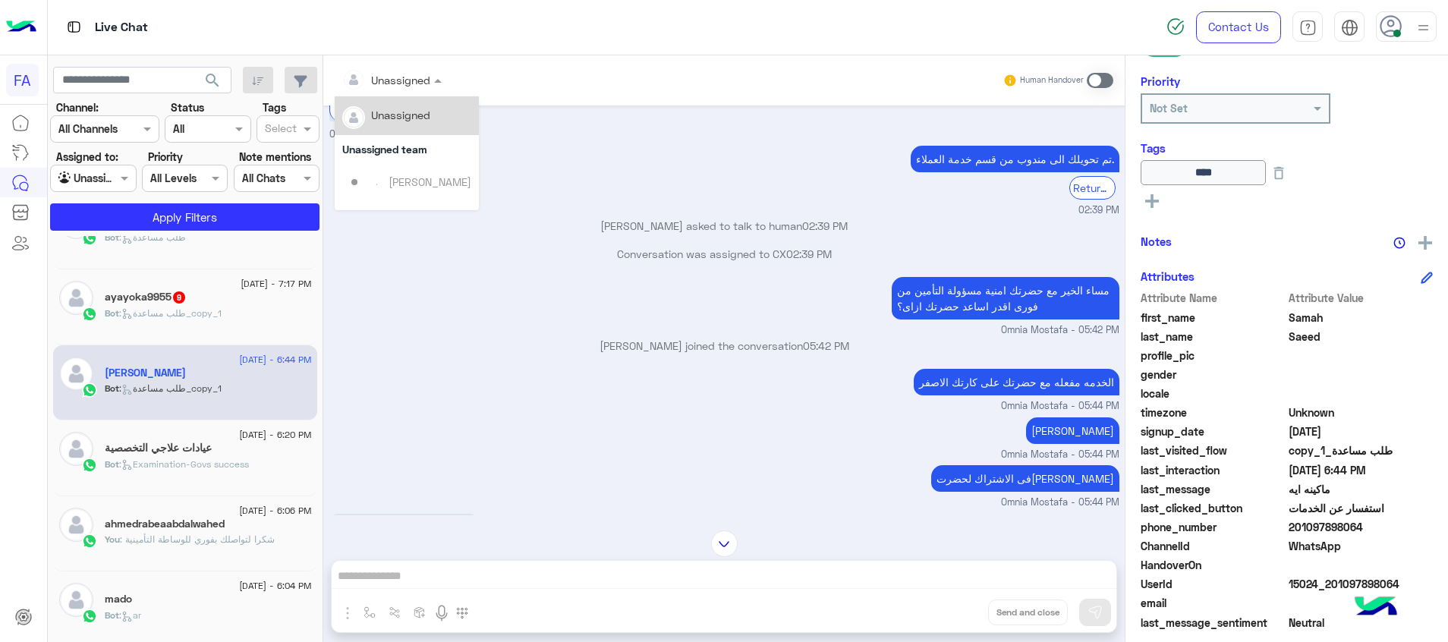
click at [416, 80] on div at bounding box center [392, 79] width 115 height 17
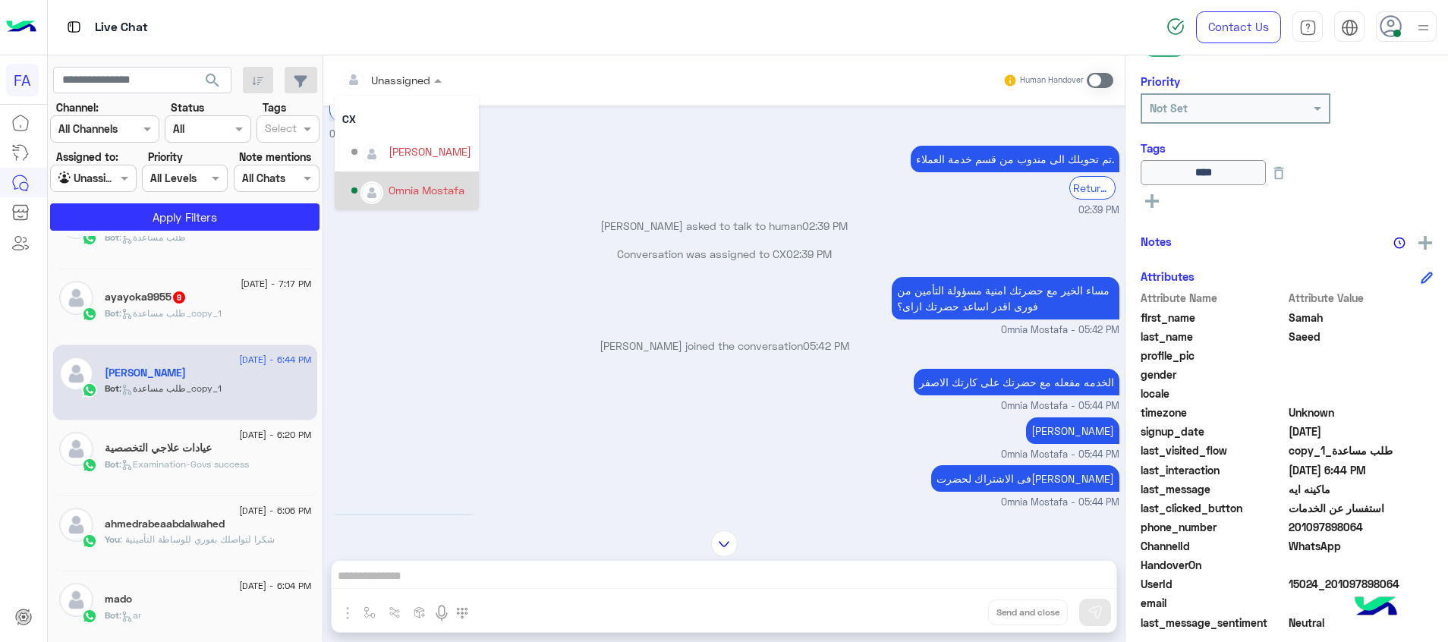
click at [394, 193] on div "Omnia Mostafa" at bounding box center [427, 190] width 76 height 16
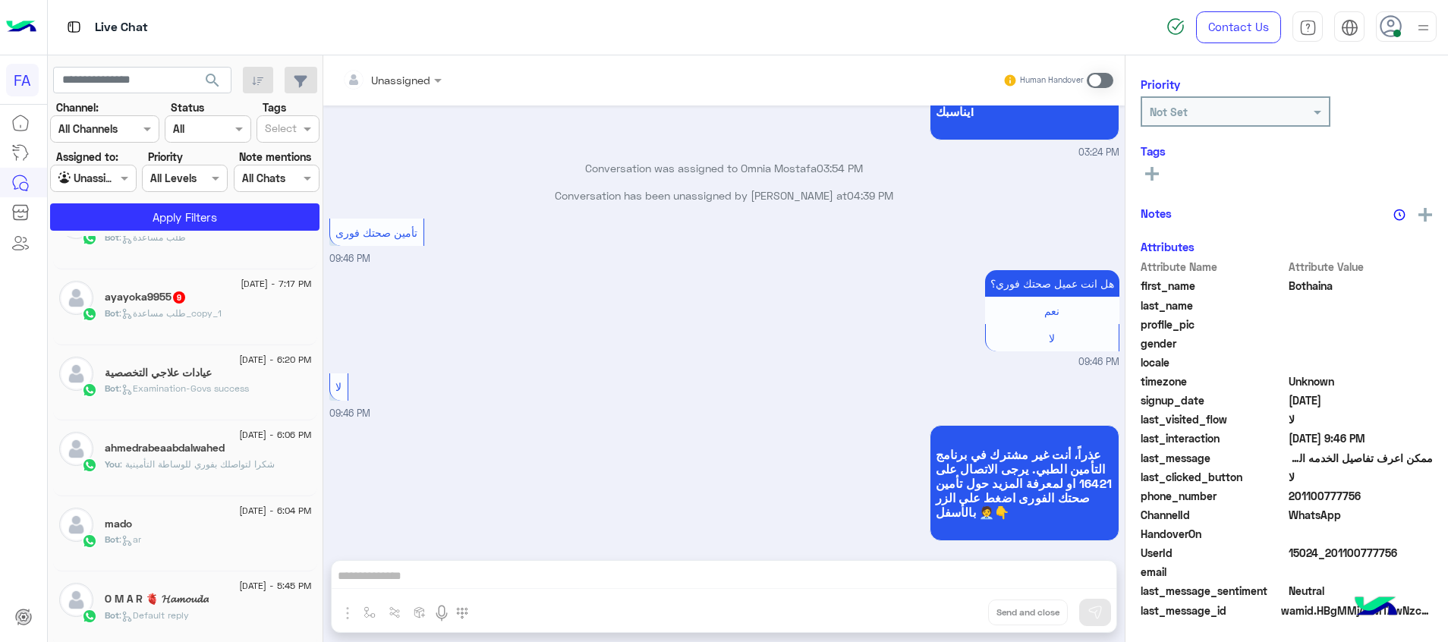
click at [199, 321] on div "Bot : طلب مساعدة_copy_1" at bounding box center [208, 320] width 207 height 27
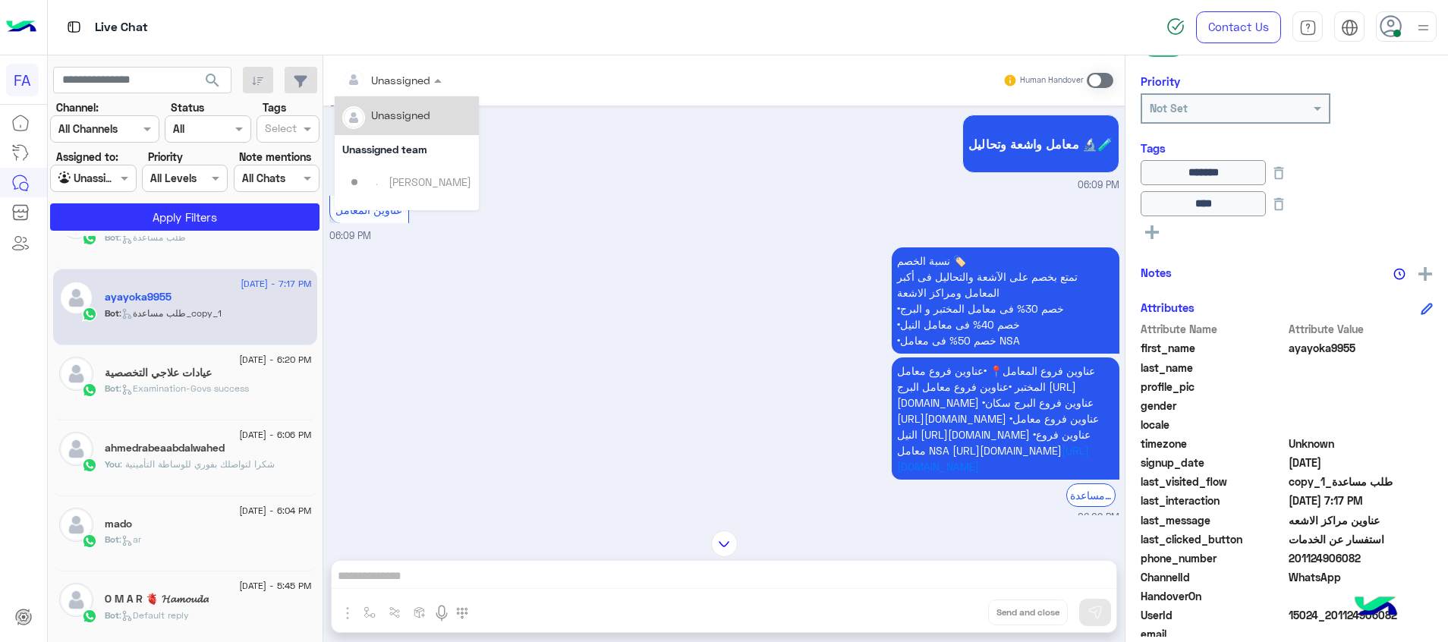
click at [404, 83] on input "text" at bounding box center [372, 80] width 61 height 16
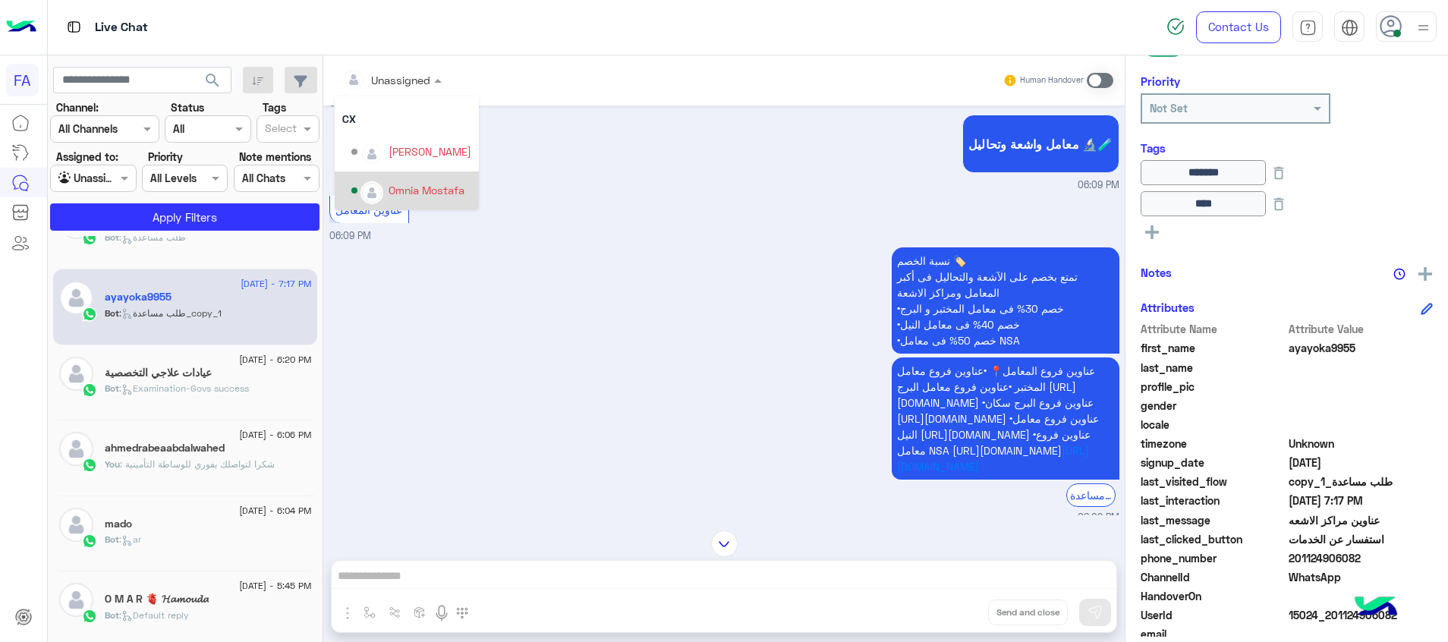
click at [411, 180] on div "Omnia Mostafa" at bounding box center [411, 191] width 120 height 27
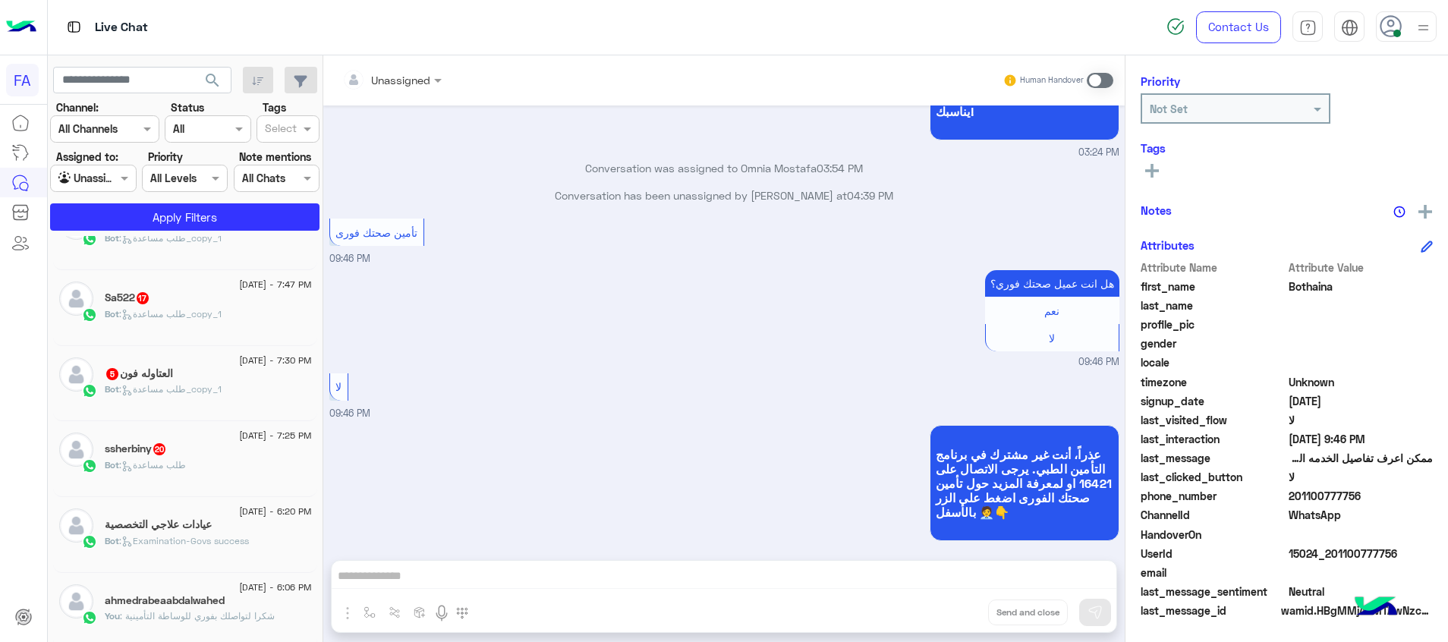
click at [272, 448] on div "ssherbiny 20" at bounding box center [208, 450] width 207 height 16
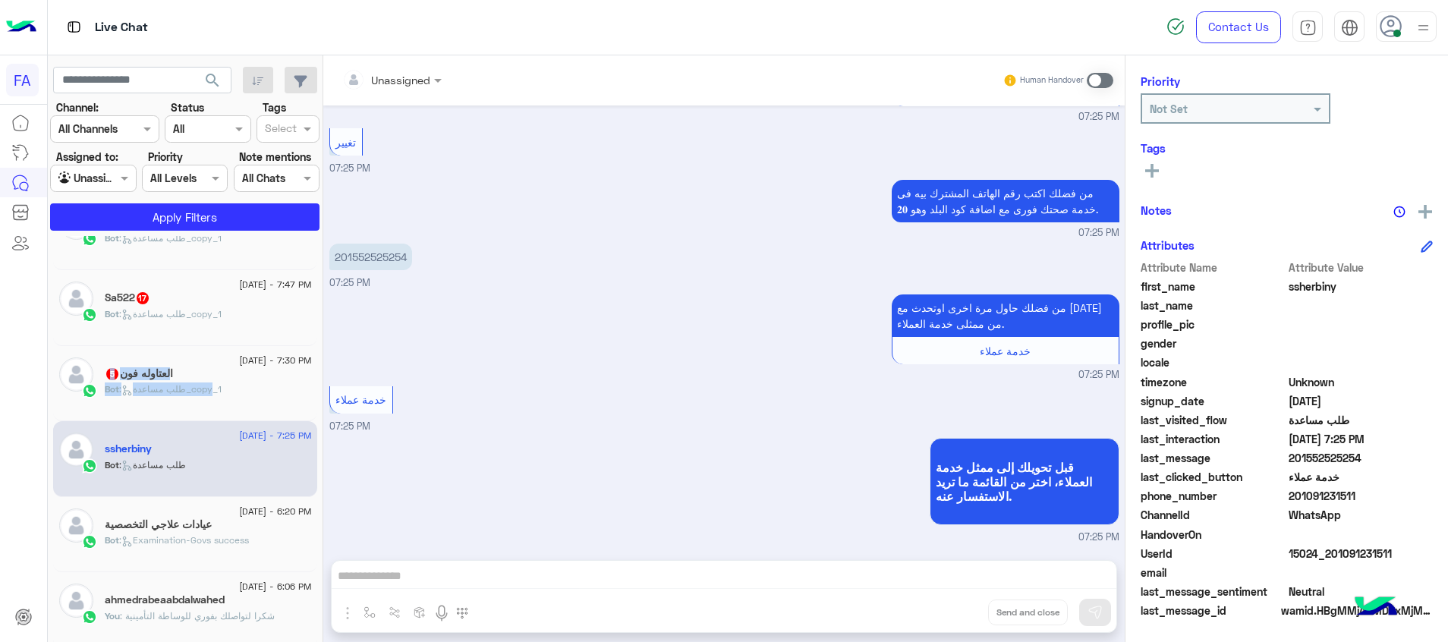
click at [213, 388] on div "14 September - 7:30 PM العتاوله فون 5 Bot : طلب مساعدة_copy_1" at bounding box center [208, 383] width 207 height 52
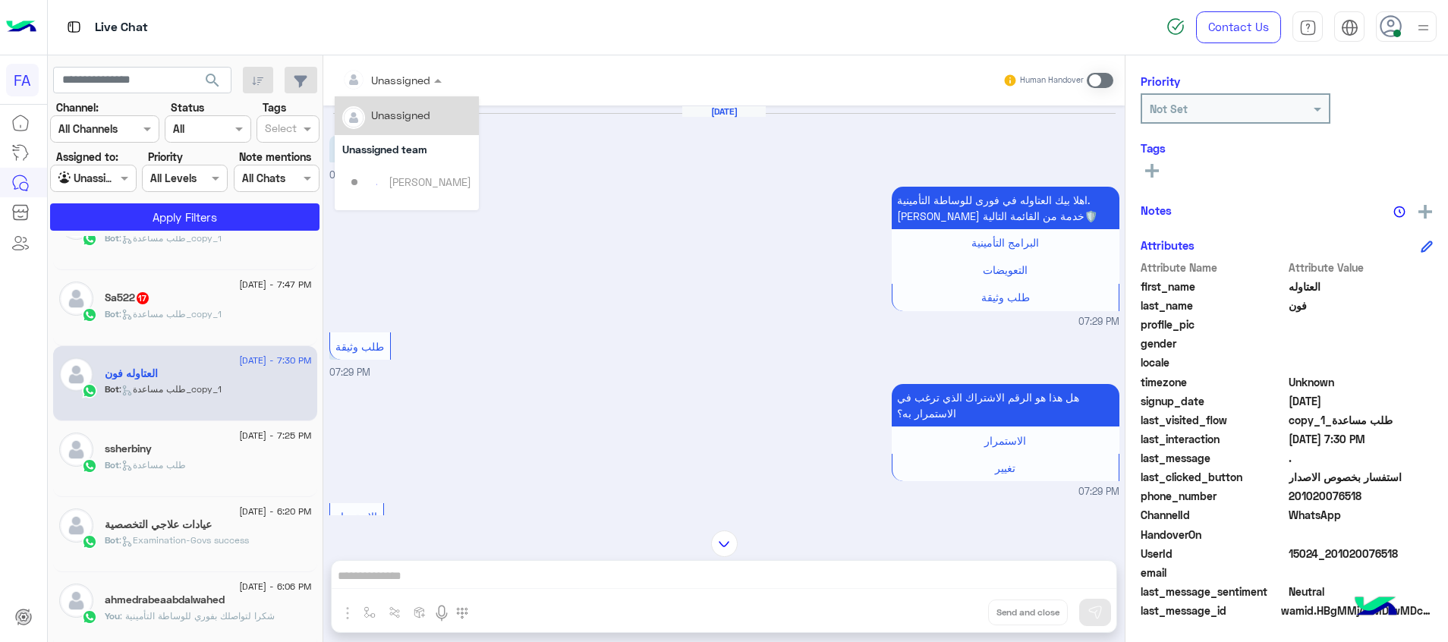
click at [403, 74] on input "text" at bounding box center [372, 80] width 61 height 16
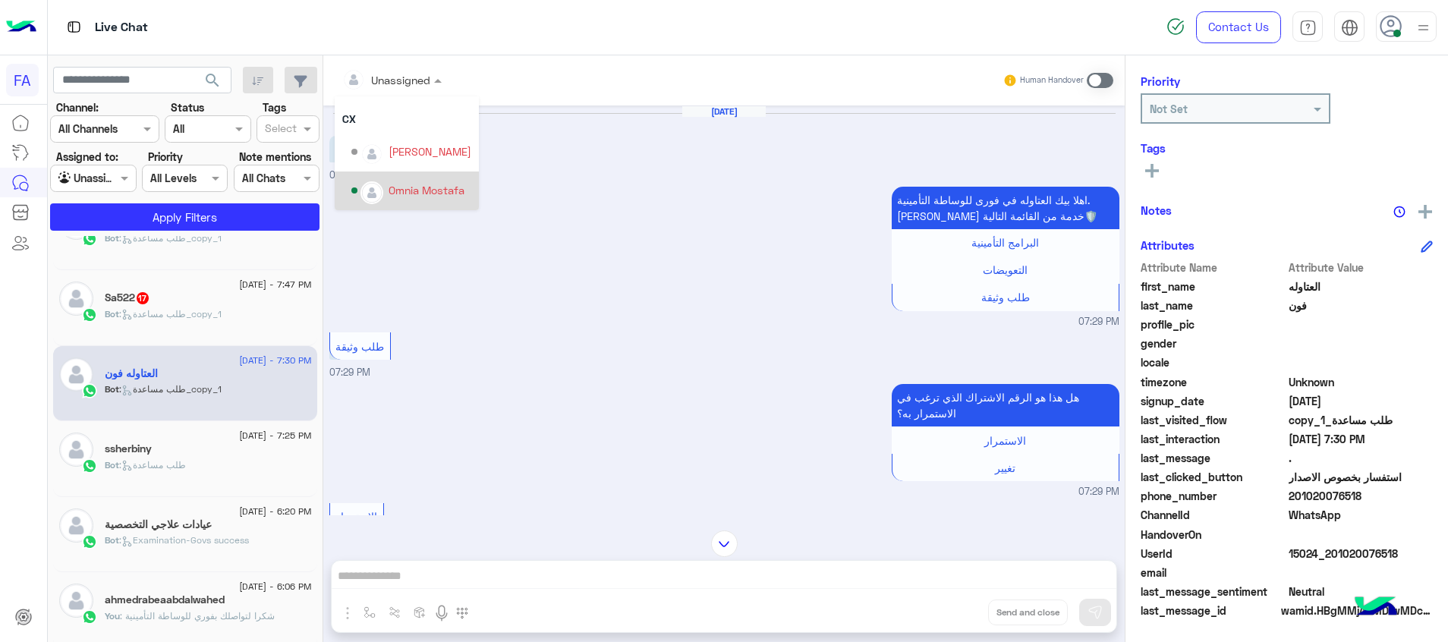
drag, startPoint x: 430, startPoint y: 193, endPoint x: 417, endPoint y: 201, distance: 15.4
click at [430, 192] on div "Omnia Mostafa" at bounding box center [427, 190] width 76 height 16
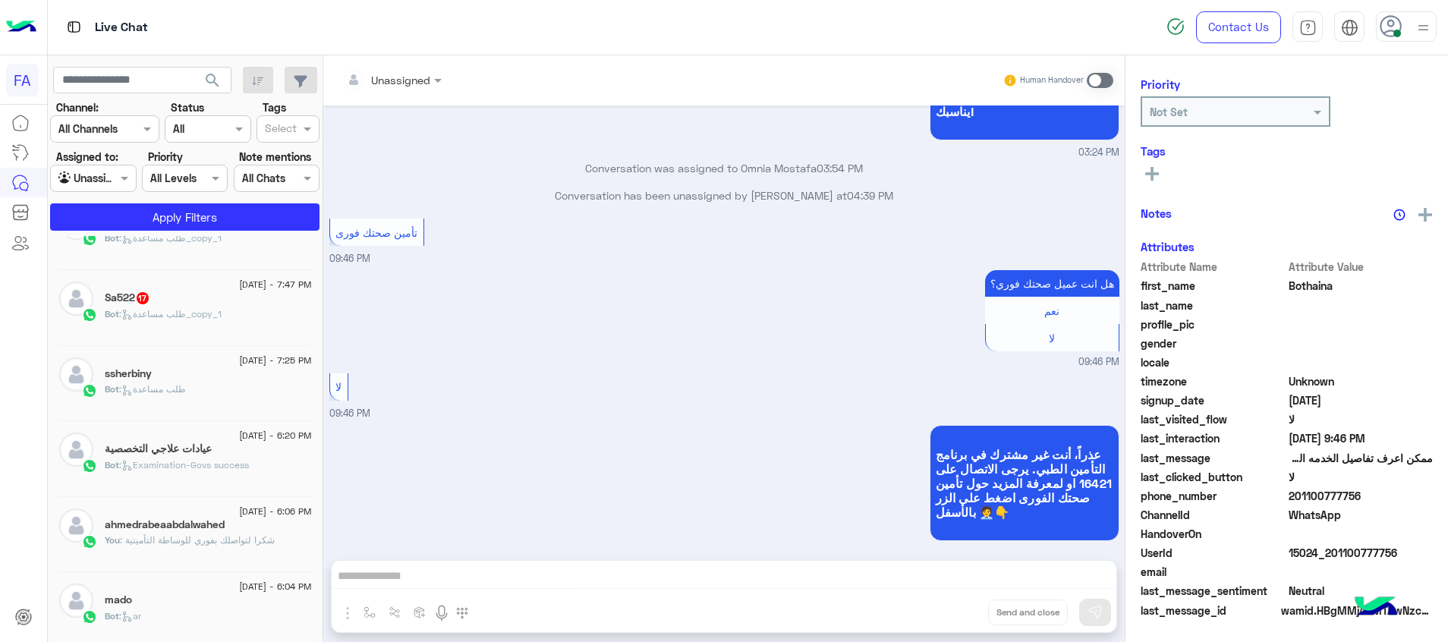
click at [199, 316] on span ": طلب مساعدة_copy_1" at bounding box center [170, 313] width 102 height 11
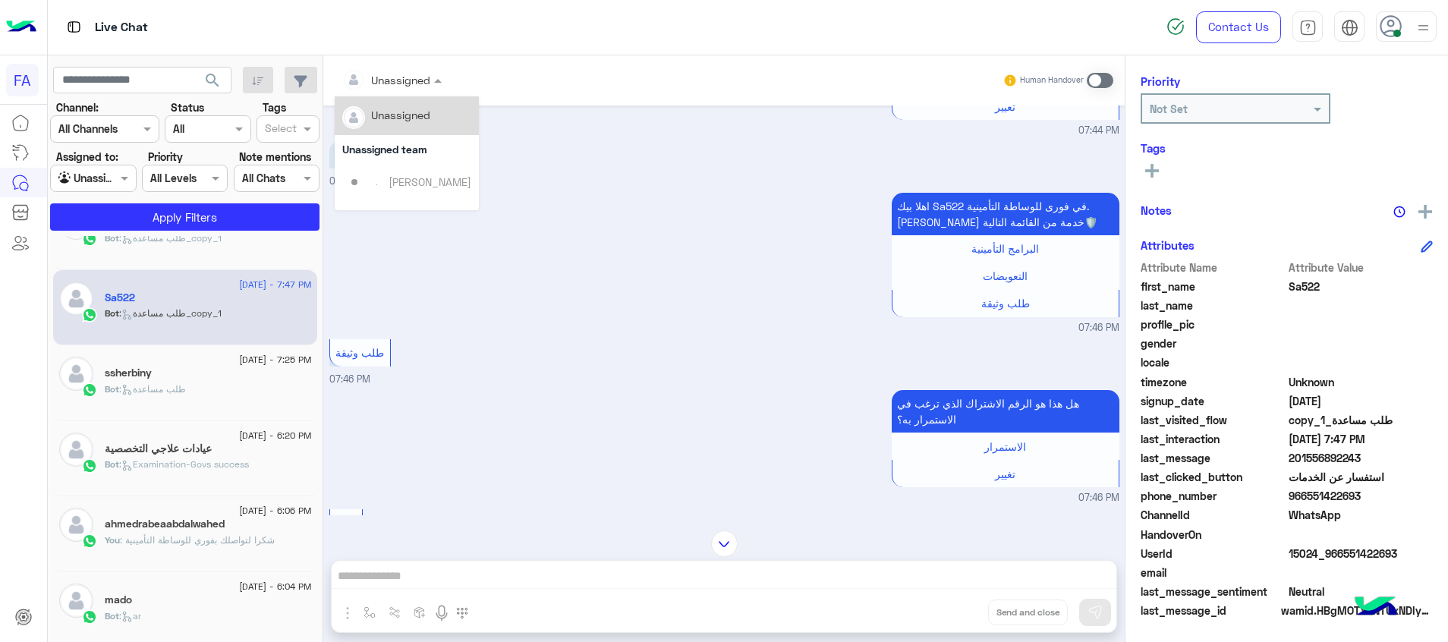
click at [395, 89] on div "Unassigned" at bounding box center [386, 80] width 88 height 30
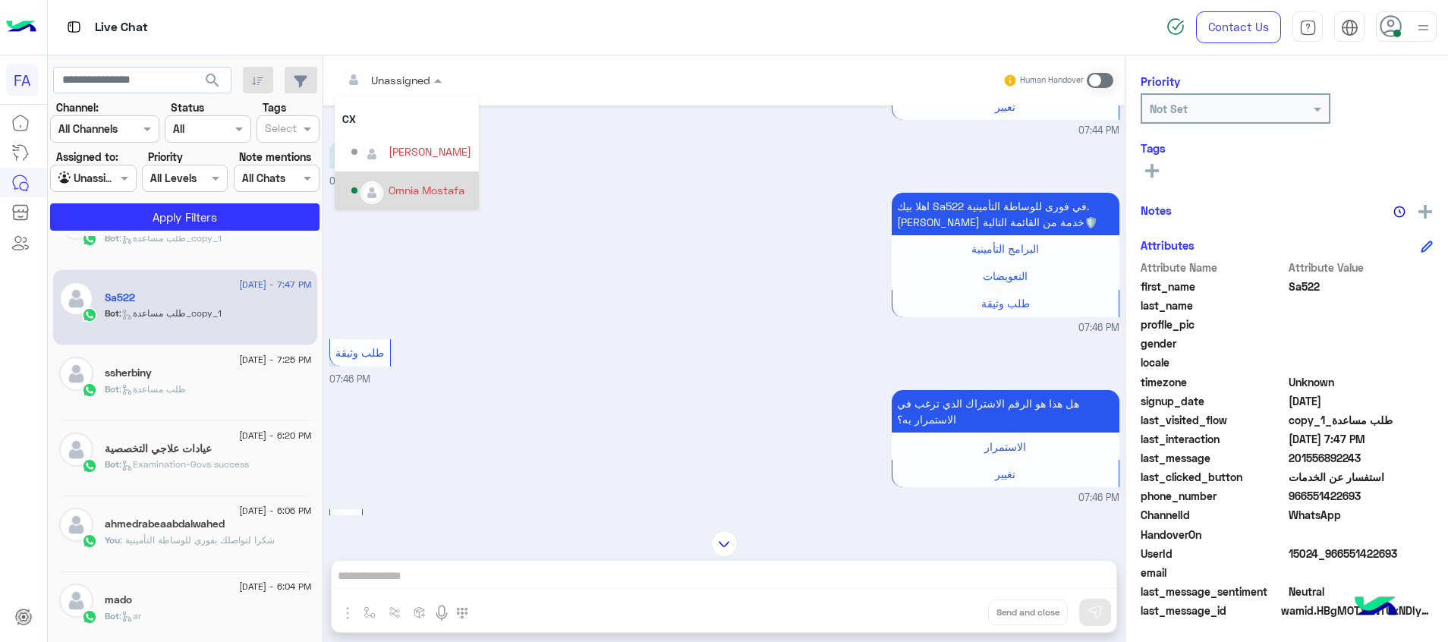
click at [415, 189] on div "Omnia Mostafa" at bounding box center [427, 190] width 76 height 16
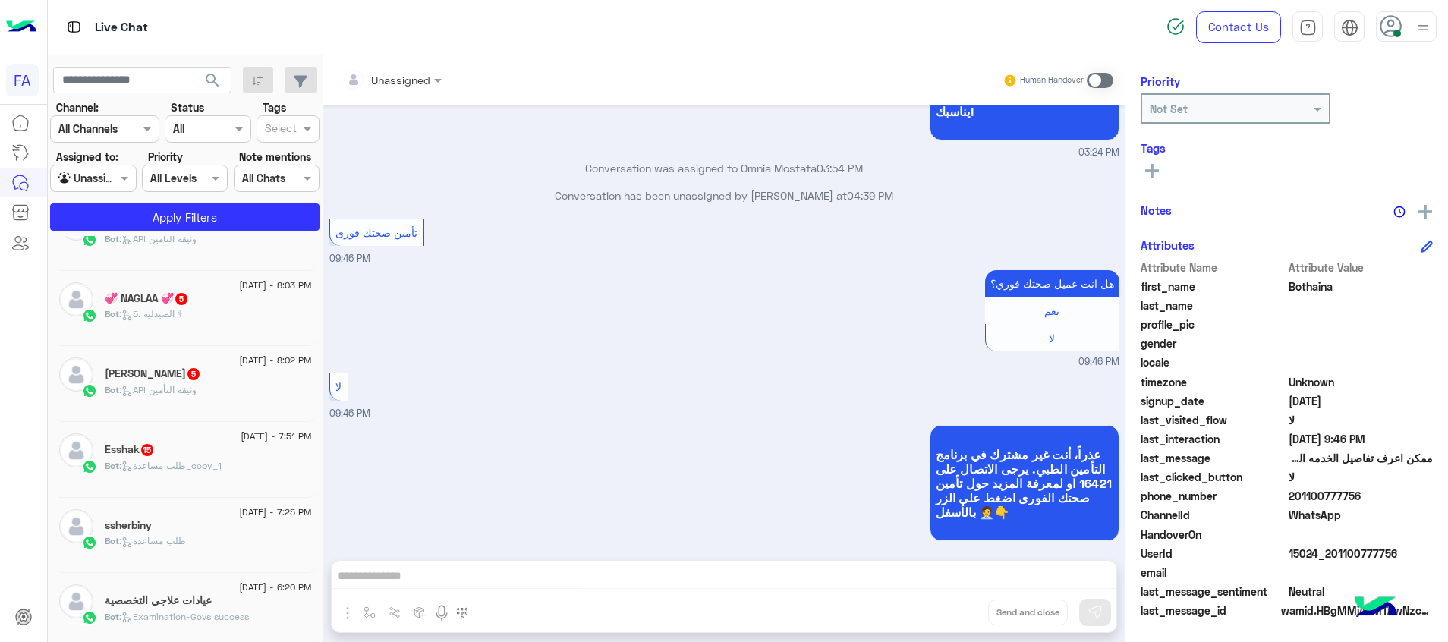
click at [221, 456] on div "Esshak 15" at bounding box center [208, 451] width 207 height 16
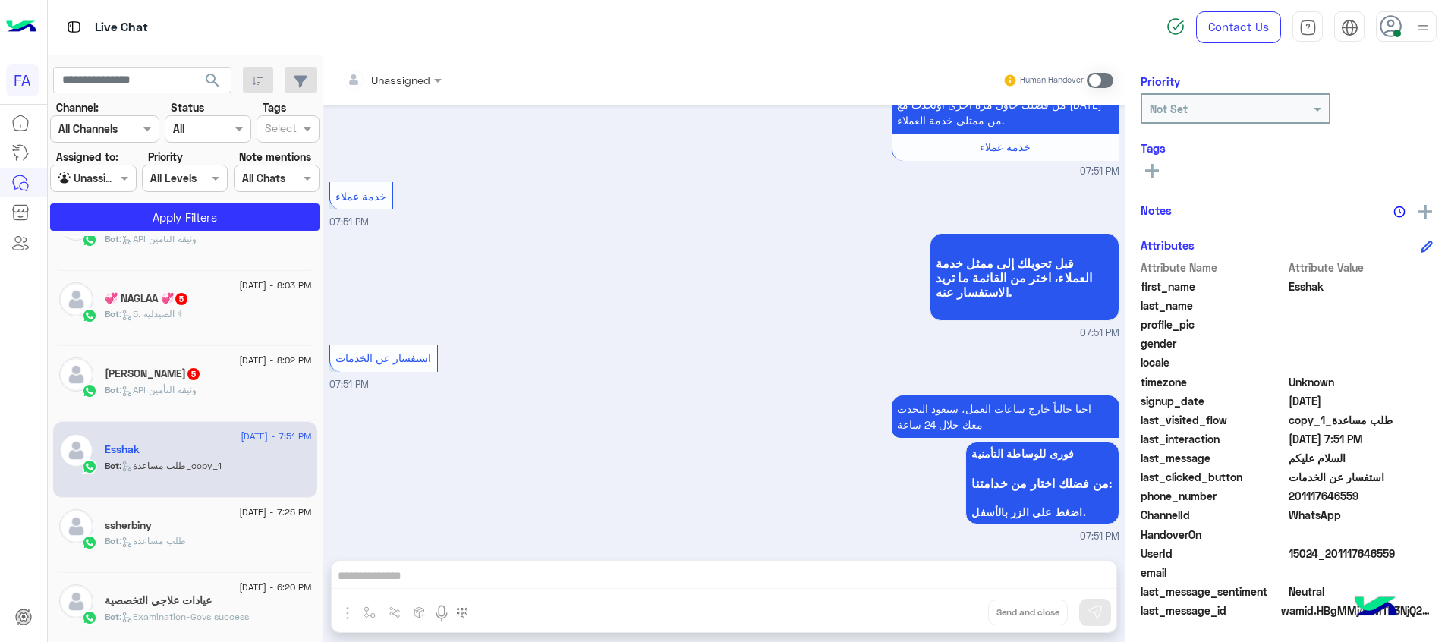
click at [400, 74] on input "text" at bounding box center [372, 80] width 61 height 16
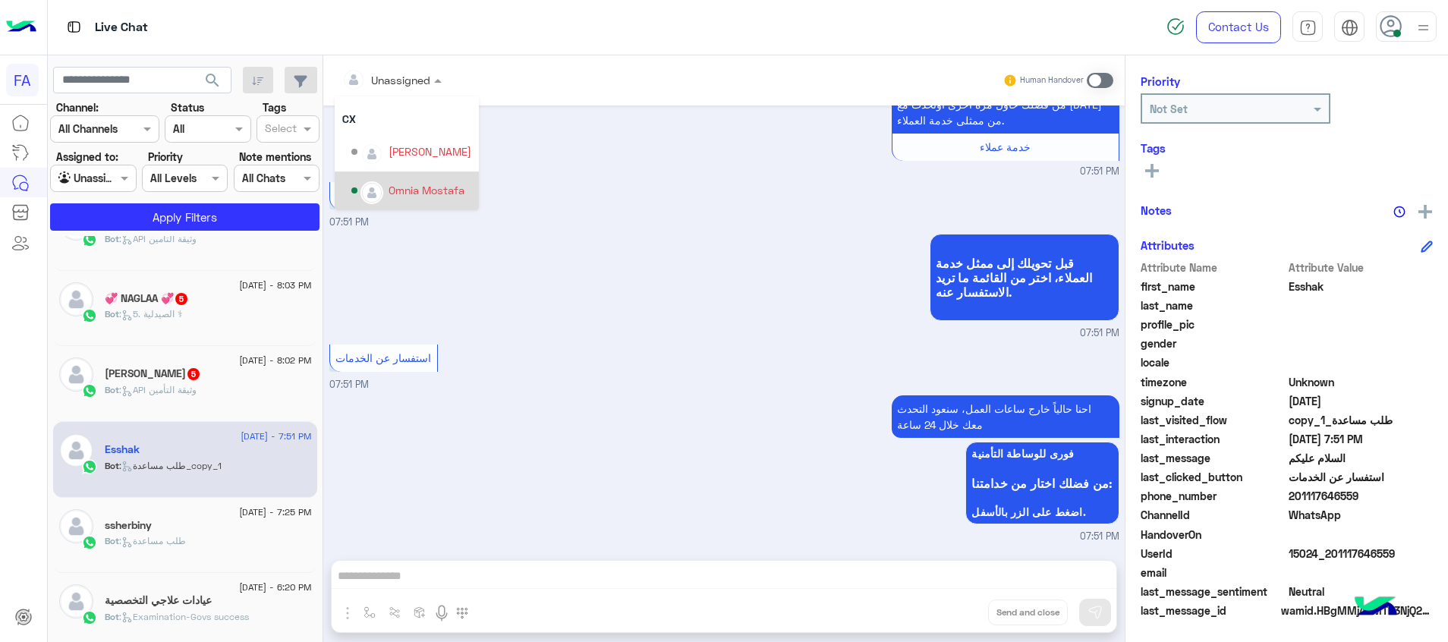
click at [443, 185] on div "Omnia Mostafa" at bounding box center [427, 190] width 76 height 16
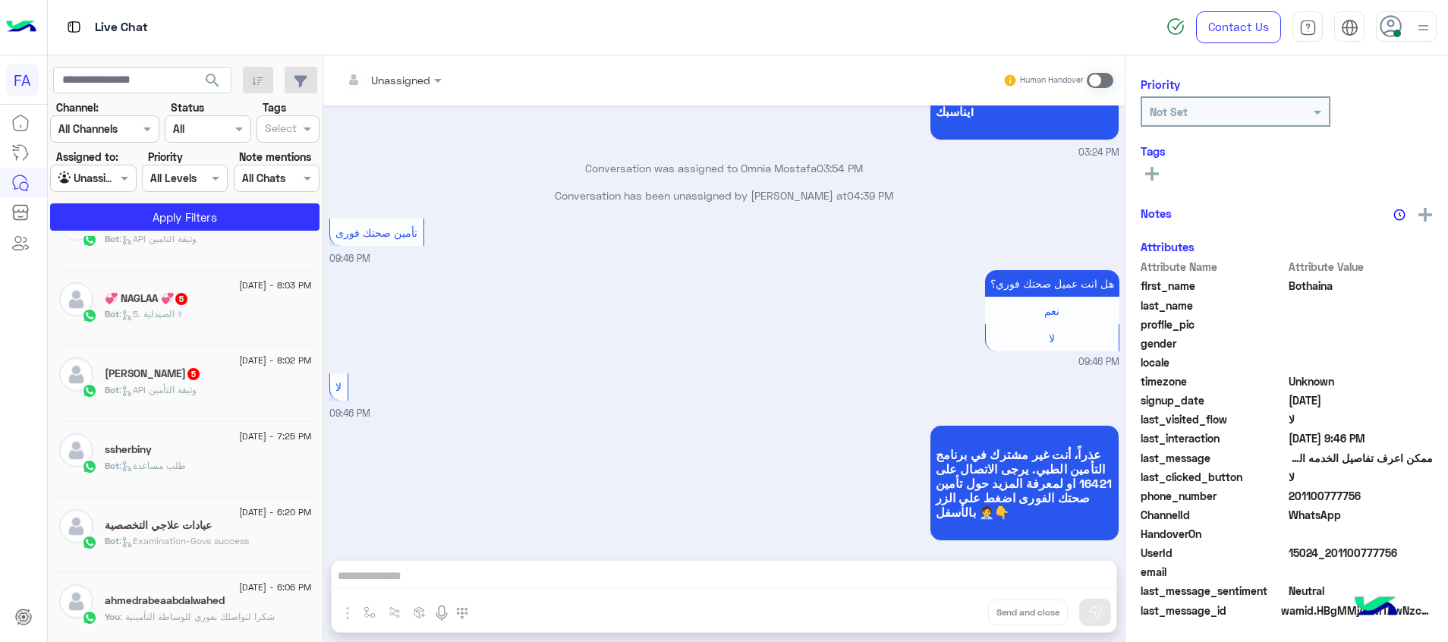
click at [239, 356] on span "14 September - 8:02 PM" at bounding box center [275, 361] width 72 height 14
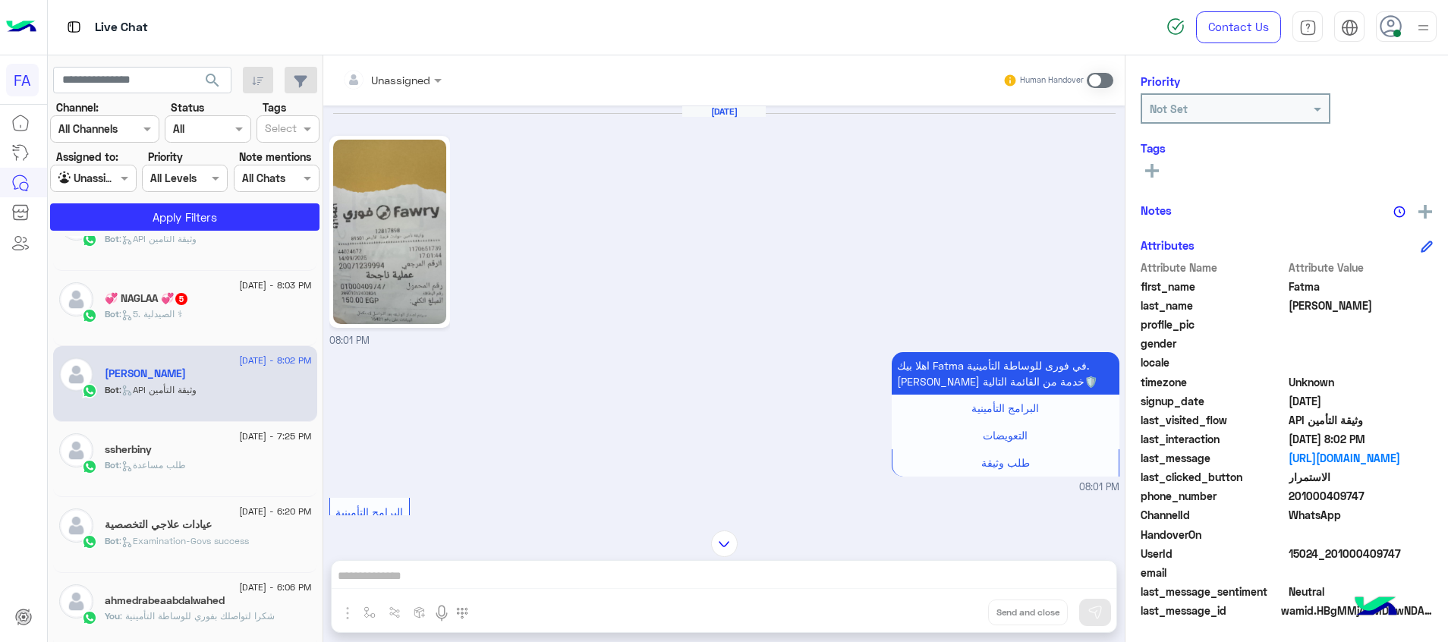
click at [404, 288] on img at bounding box center [390, 232] width 114 height 184
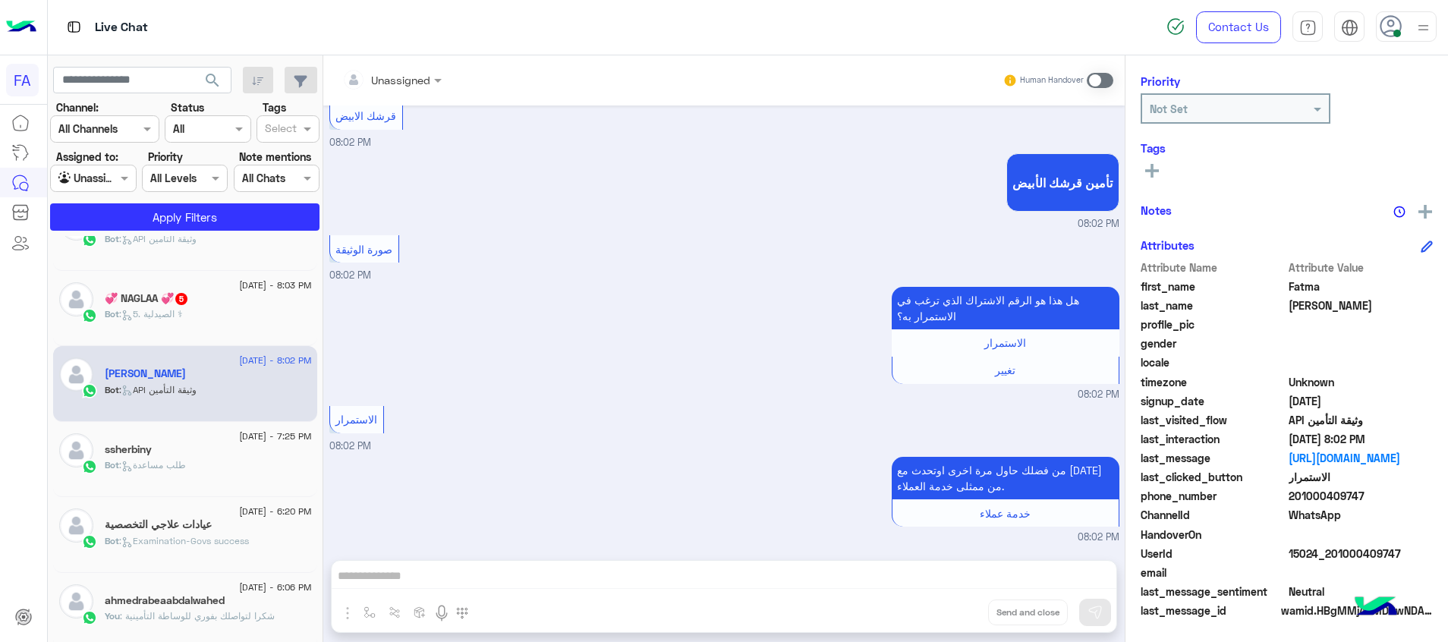
drag, startPoint x: 1091, startPoint y: 85, endPoint x: 1084, endPoint y: 107, distance: 23.3
click at [1091, 85] on span at bounding box center [1100, 80] width 27 height 15
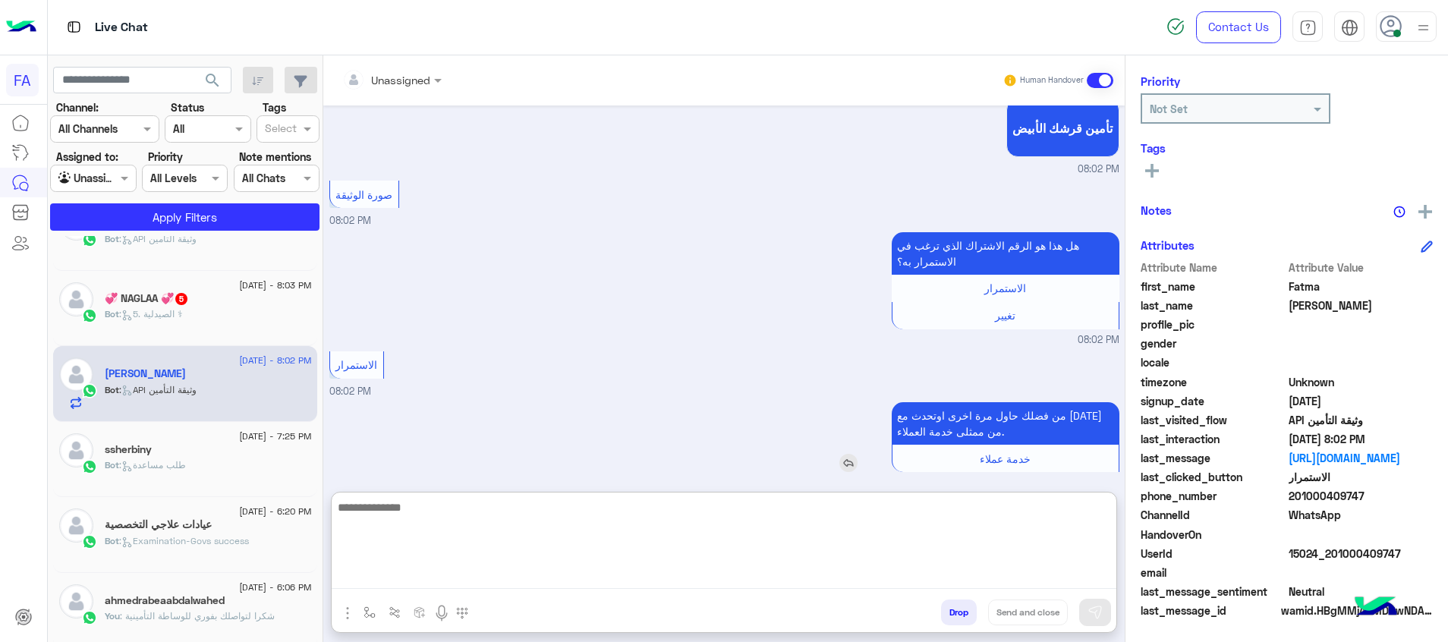
drag, startPoint x: 1016, startPoint y: 545, endPoint x: 972, endPoint y: 434, distance: 119.0
click at [987, 464] on div "Unassigned Human Handover Sep 14, 2025 08:01 PM اهلا بيك Fatma في فورى للوساطة …" at bounding box center [723, 351] width 801 height 593
type textarea "**********"
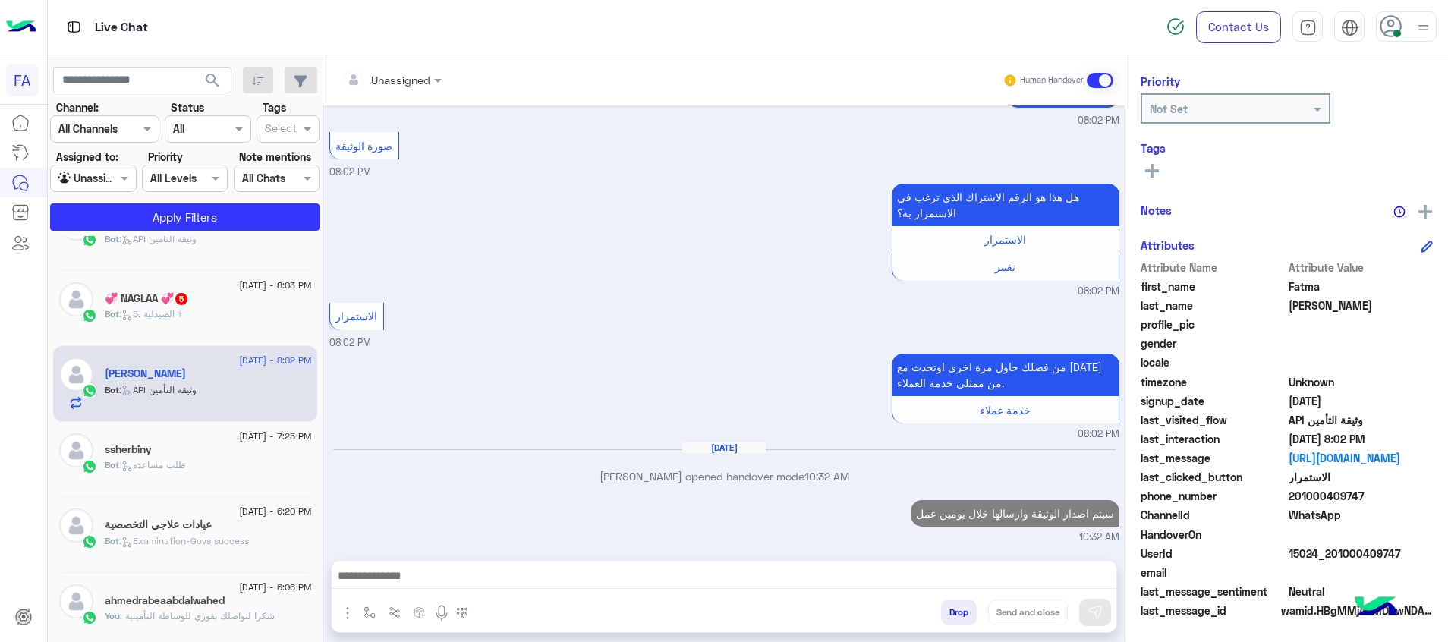
click at [1103, 79] on span at bounding box center [1100, 80] width 27 height 15
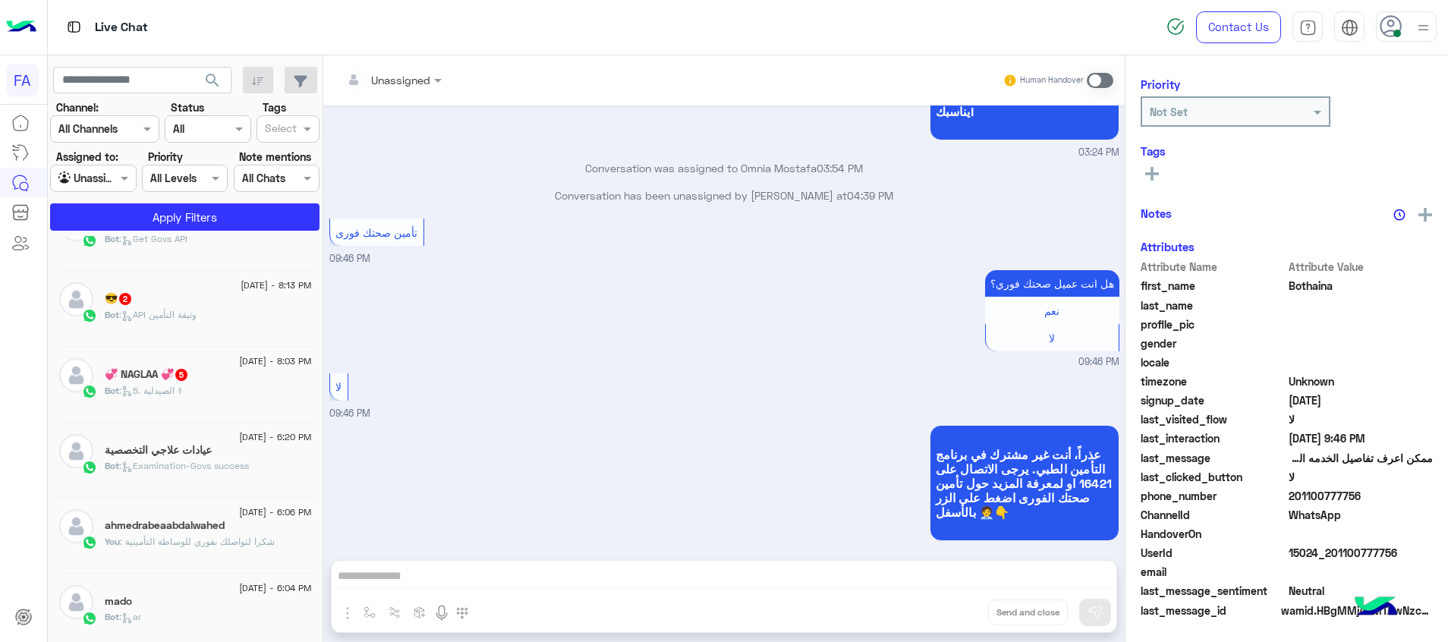
click at [197, 396] on div "Bot : 5. الصيدلية ⚕" at bounding box center [208, 397] width 207 height 27
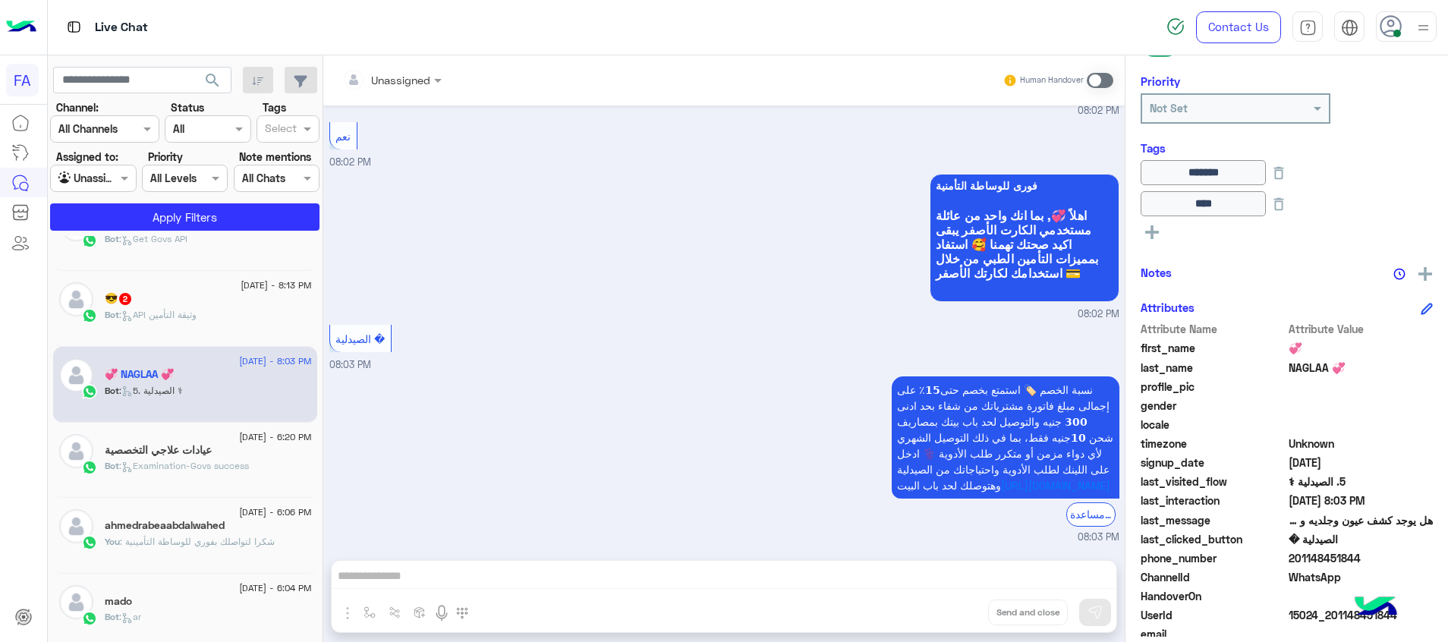
click at [241, 309] on div "Bot : API وثيقة التأمين" at bounding box center [208, 321] width 207 height 27
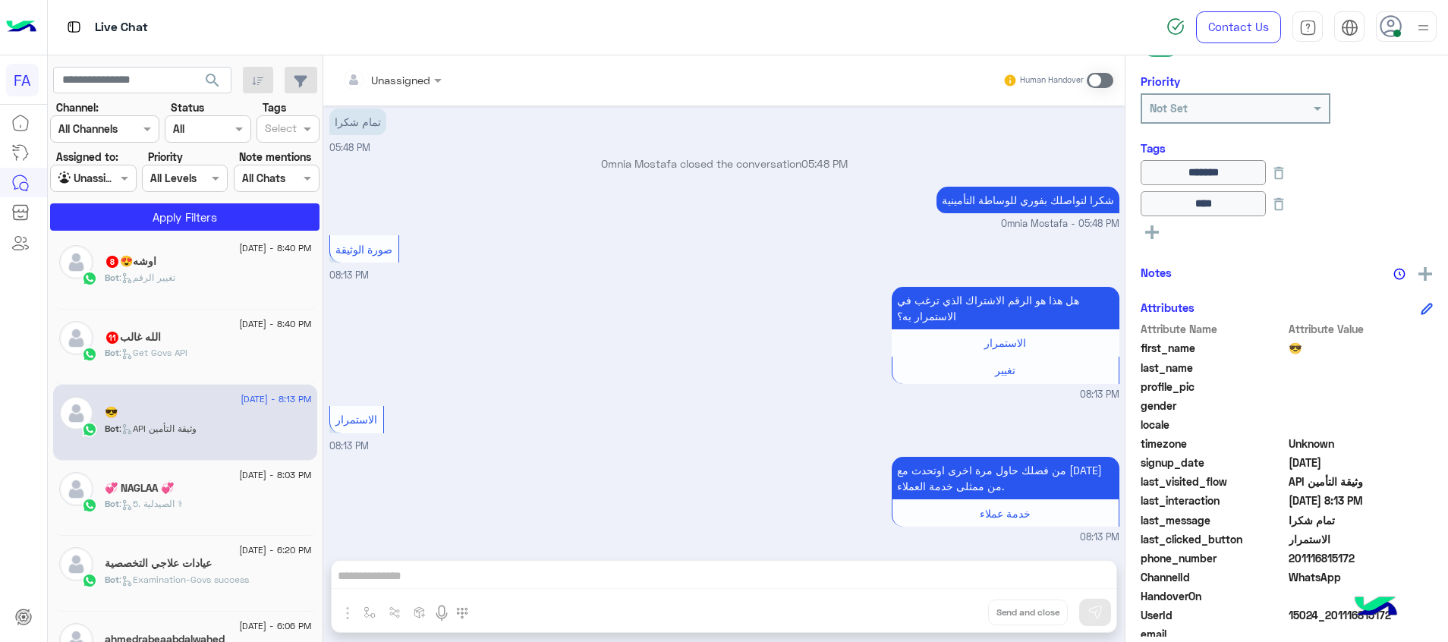
click at [198, 339] on div "الله غالب 11" at bounding box center [208, 339] width 207 height 16
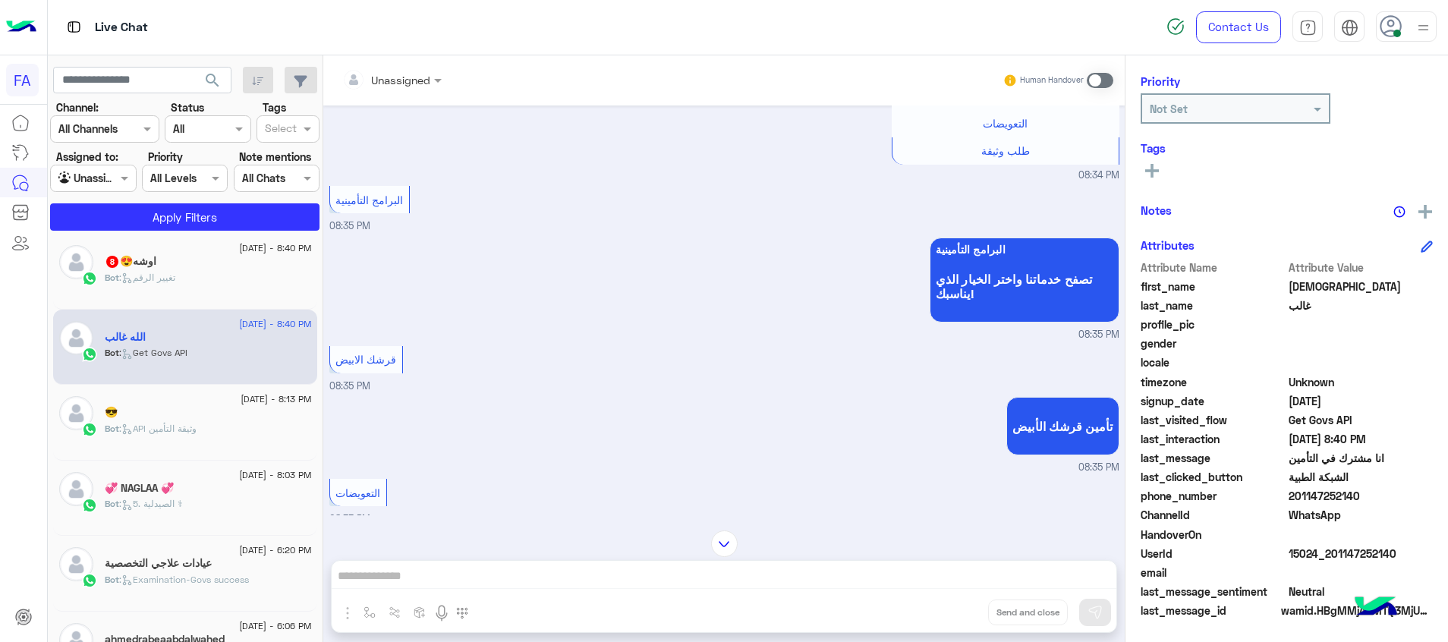
click at [190, 278] on div "Bot : تغيير الرقم" at bounding box center [208, 284] width 207 height 27
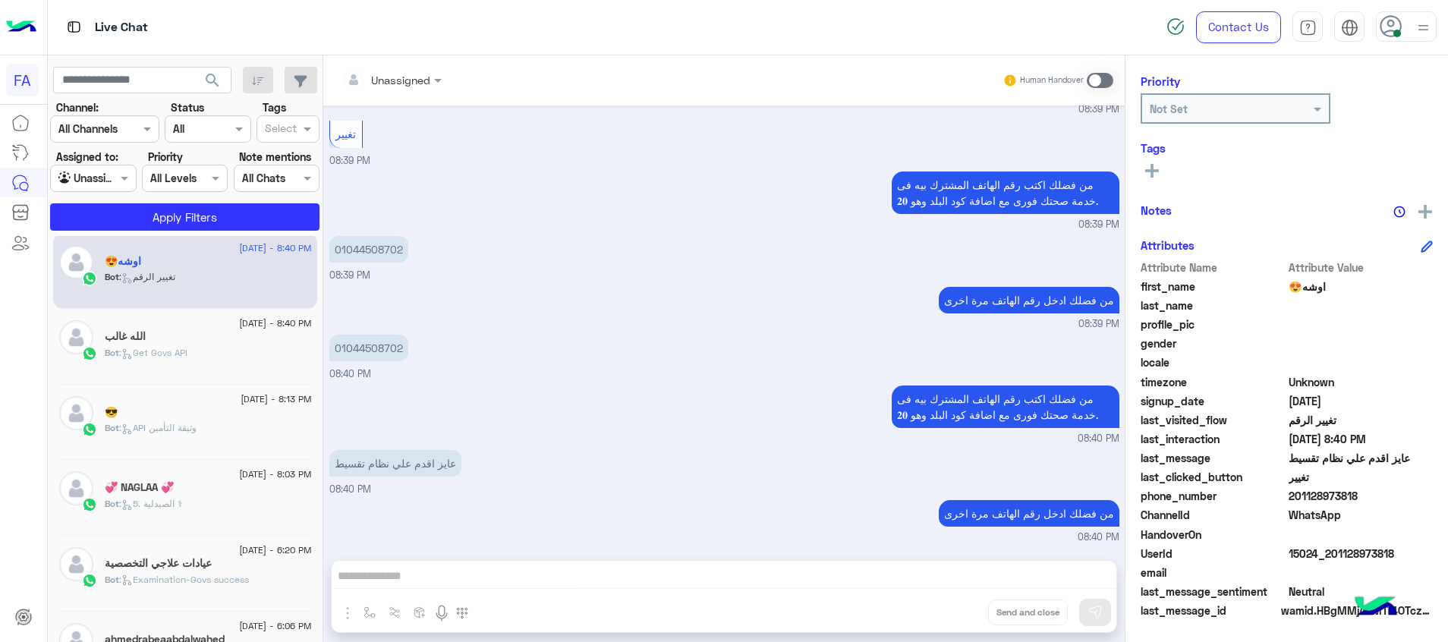
drag, startPoint x: 1098, startPoint y: 81, endPoint x: 906, endPoint y: 425, distance: 393.8
click at [1097, 81] on span at bounding box center [1100, 80] width 27 height 15
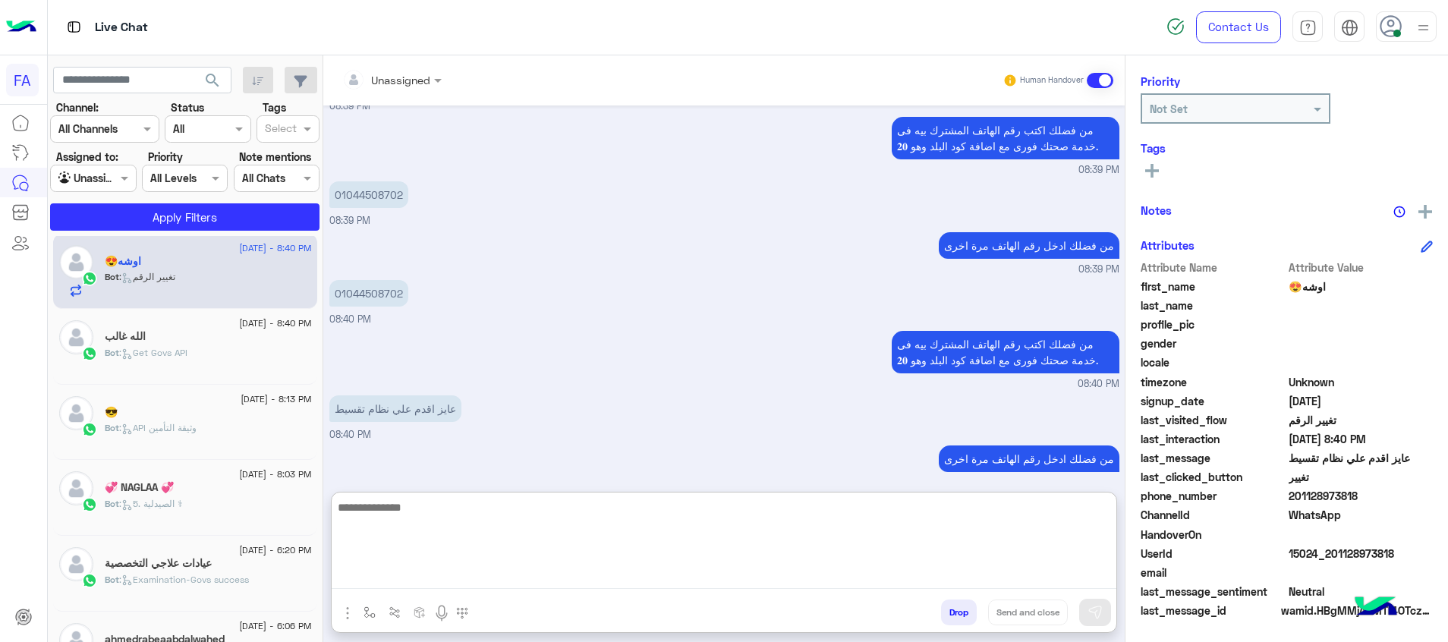
drag, startPoint x: 1030, startPoint y: 577, endPoint x: 1043, endPoint y: 594, distance: 21.1
click at [1030, 576] on textarea at bounding box center [724, 543] width 785 height 91
paste textarea "**********"
type textarea "**********"
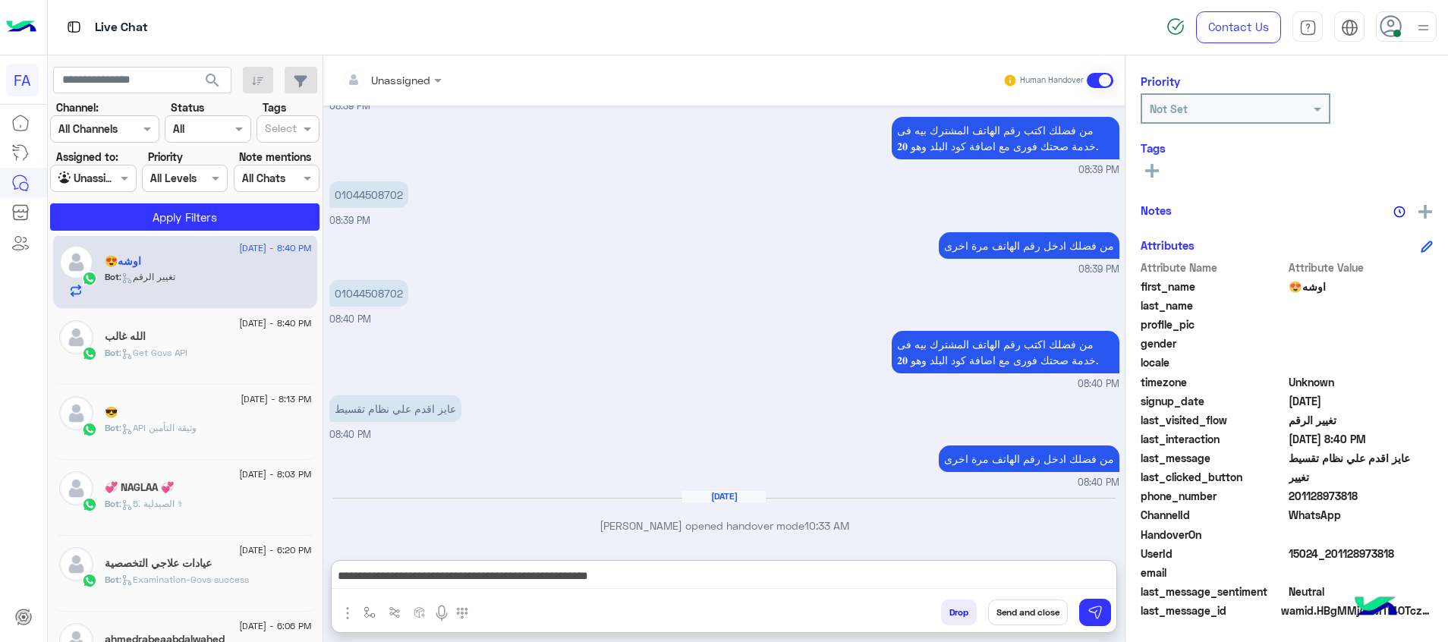
click at [1039, 609] on button "Send and close" at bounding box center [1028, 613] width 80 height 26
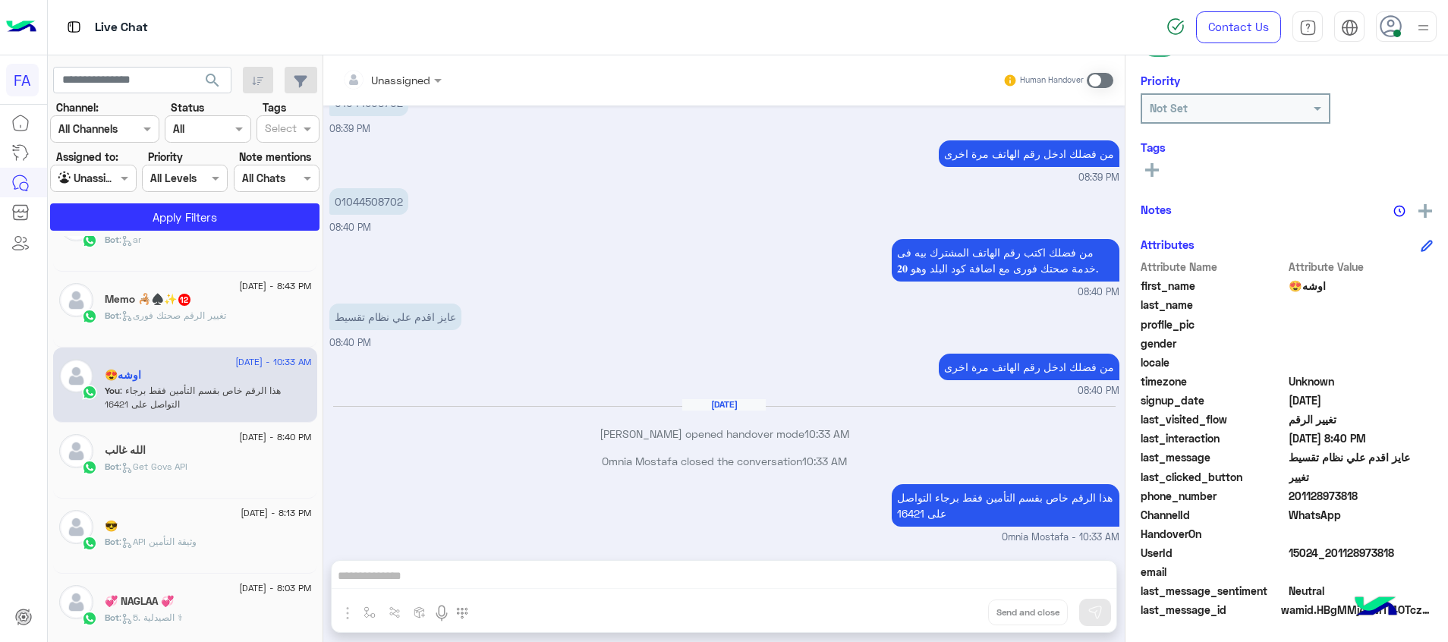
click at [232, 318] on div "Bot : تغيير الرقم صحتك فورى" at bounding box center [208, 322] width 207 height 27
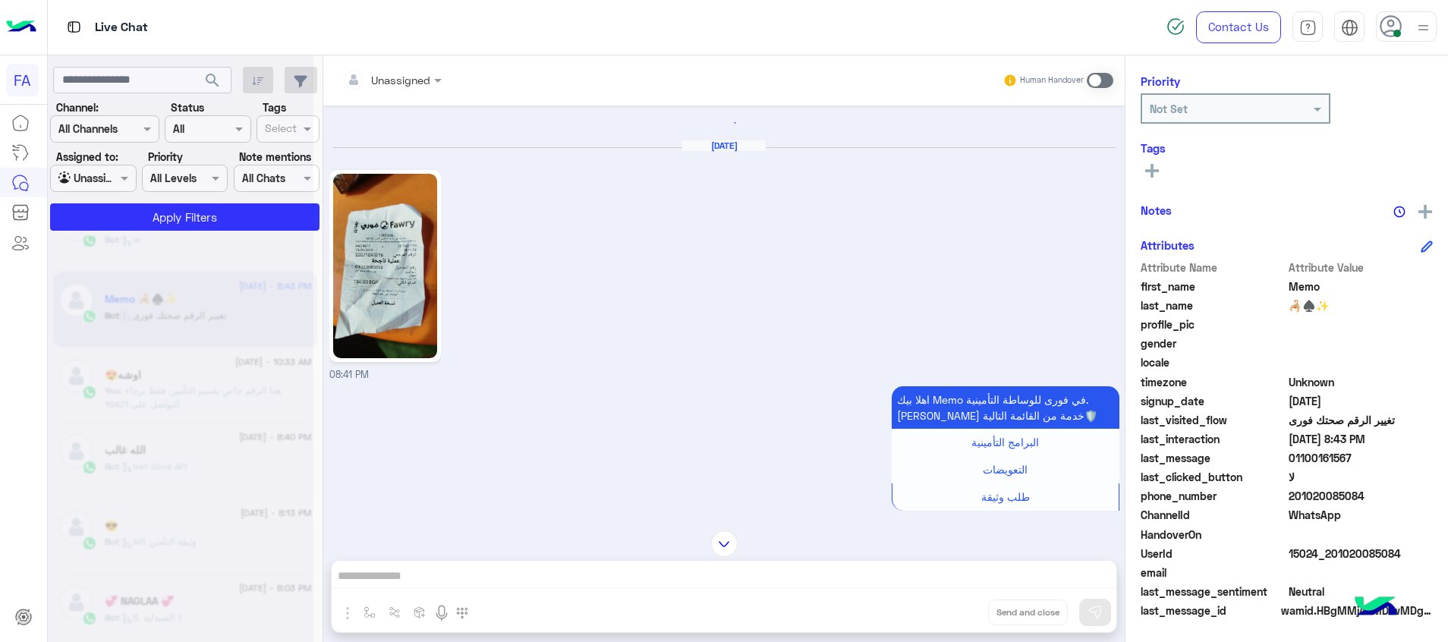
click at [357, 288] on img at bounding box center [385, 266] width 104 height 184
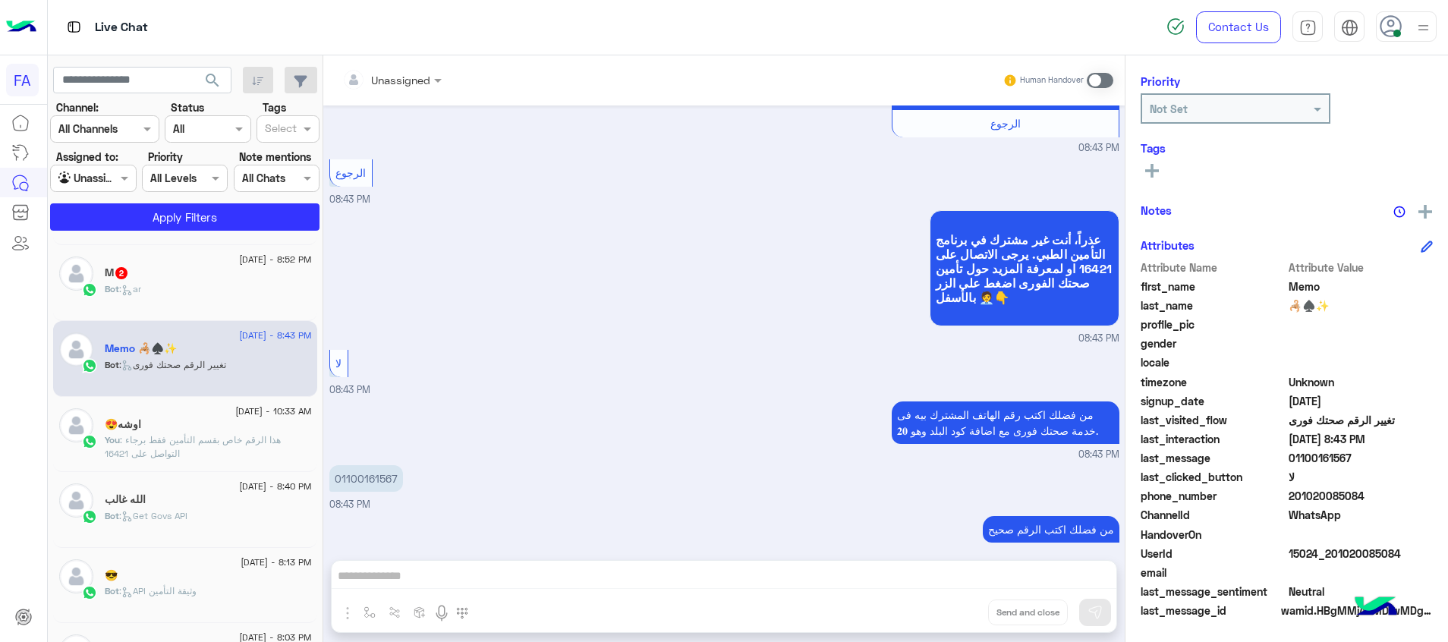
scroll to position [235, 0]
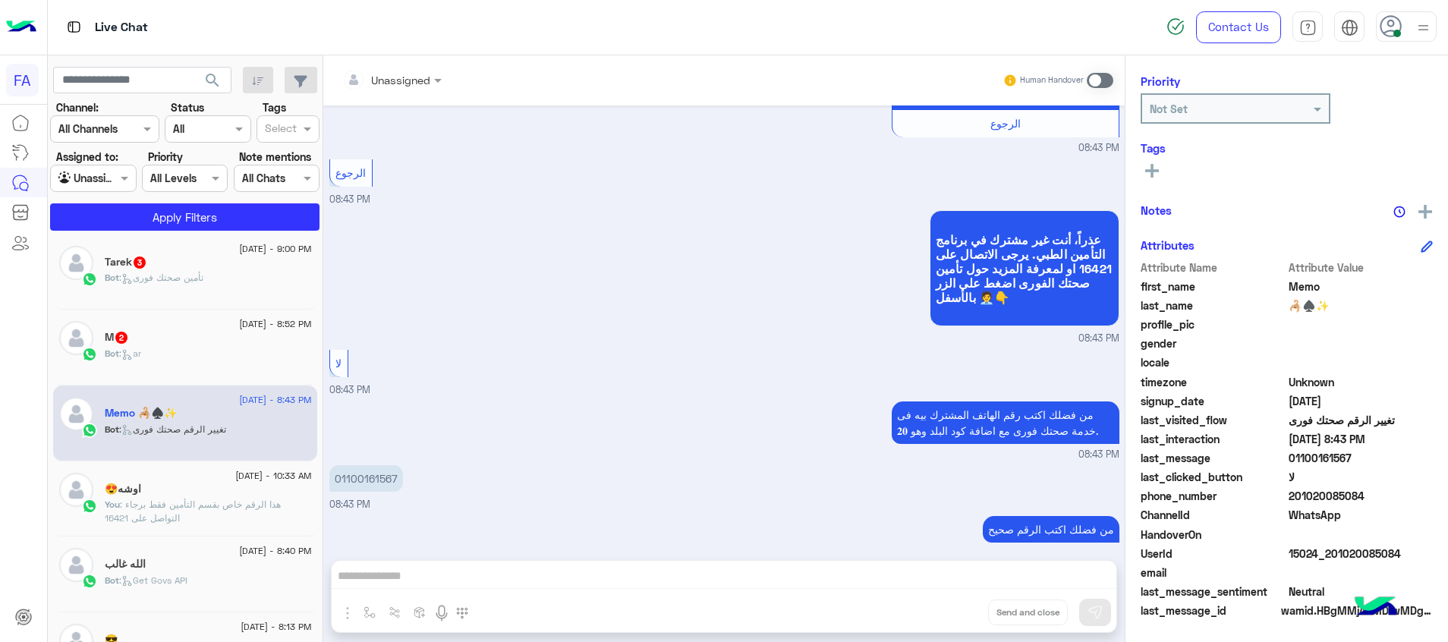
click at [181, 339] on div "M 2" at bounding box center [208, 339] width 207 height 16
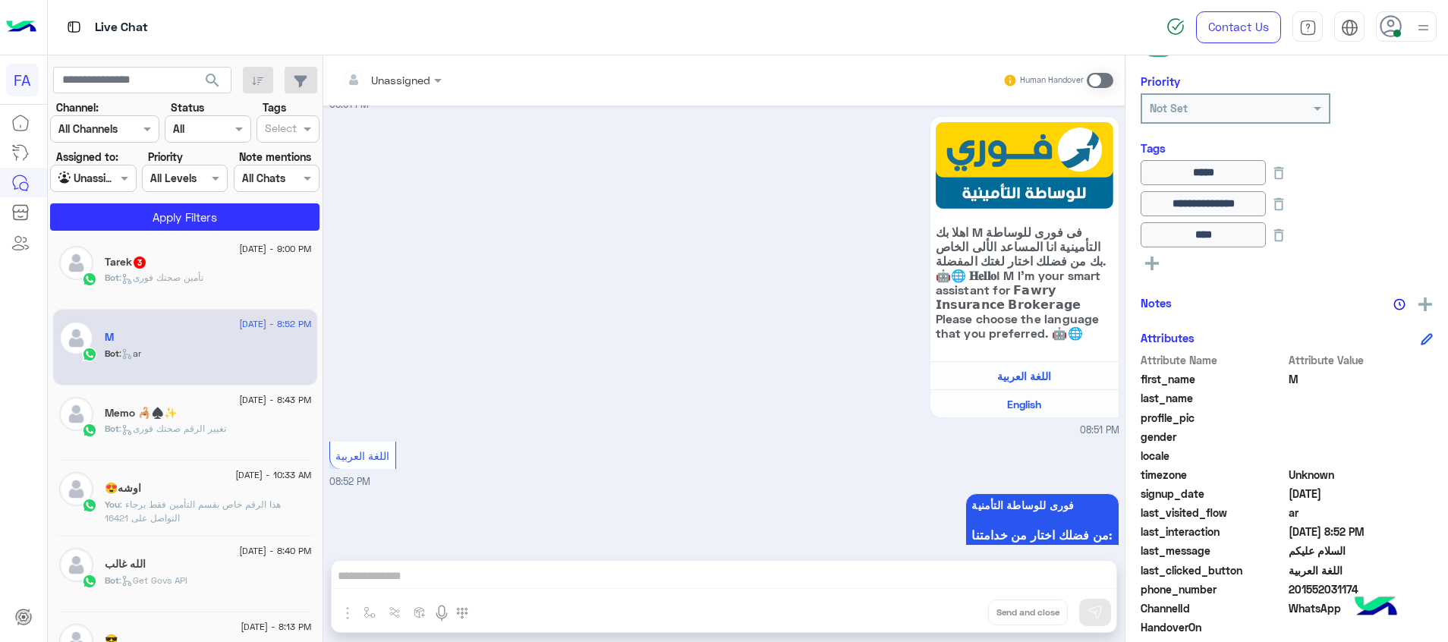
scroll to position [1371, 0]
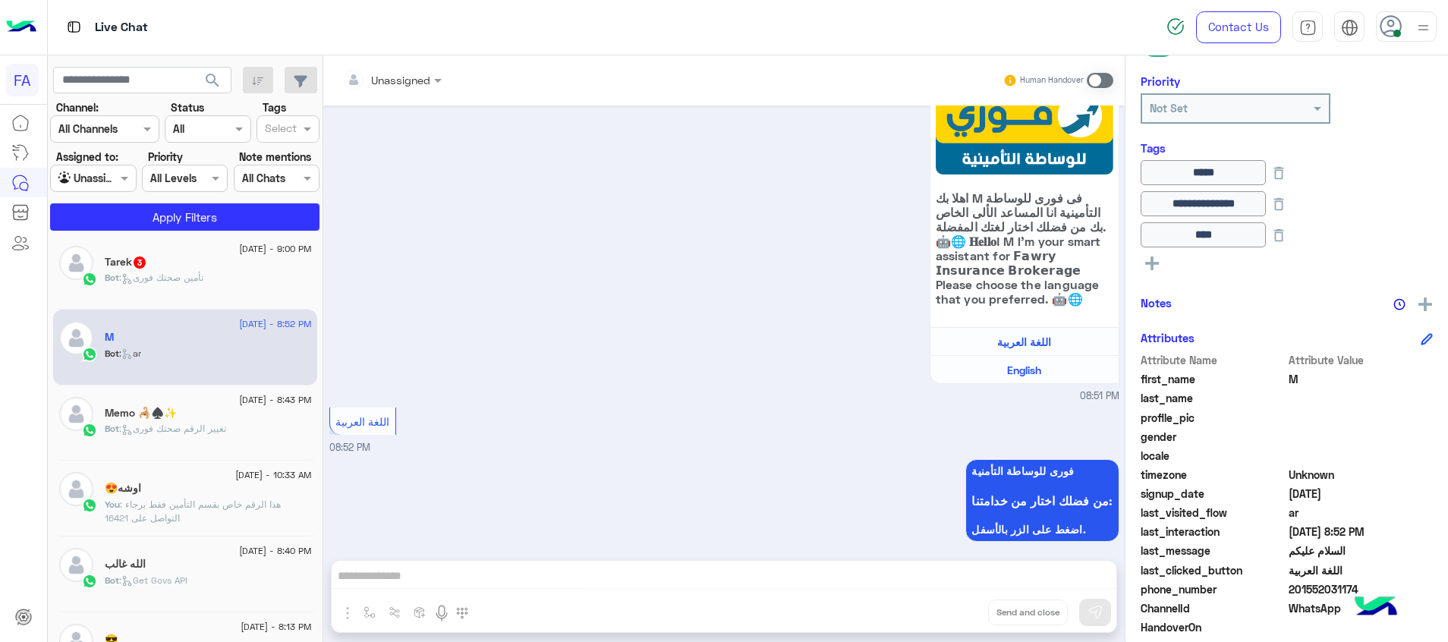
click at [162, 282] on span ": تأمين صحتك فورى" at bounding box center [161, 277] width 84 height 11
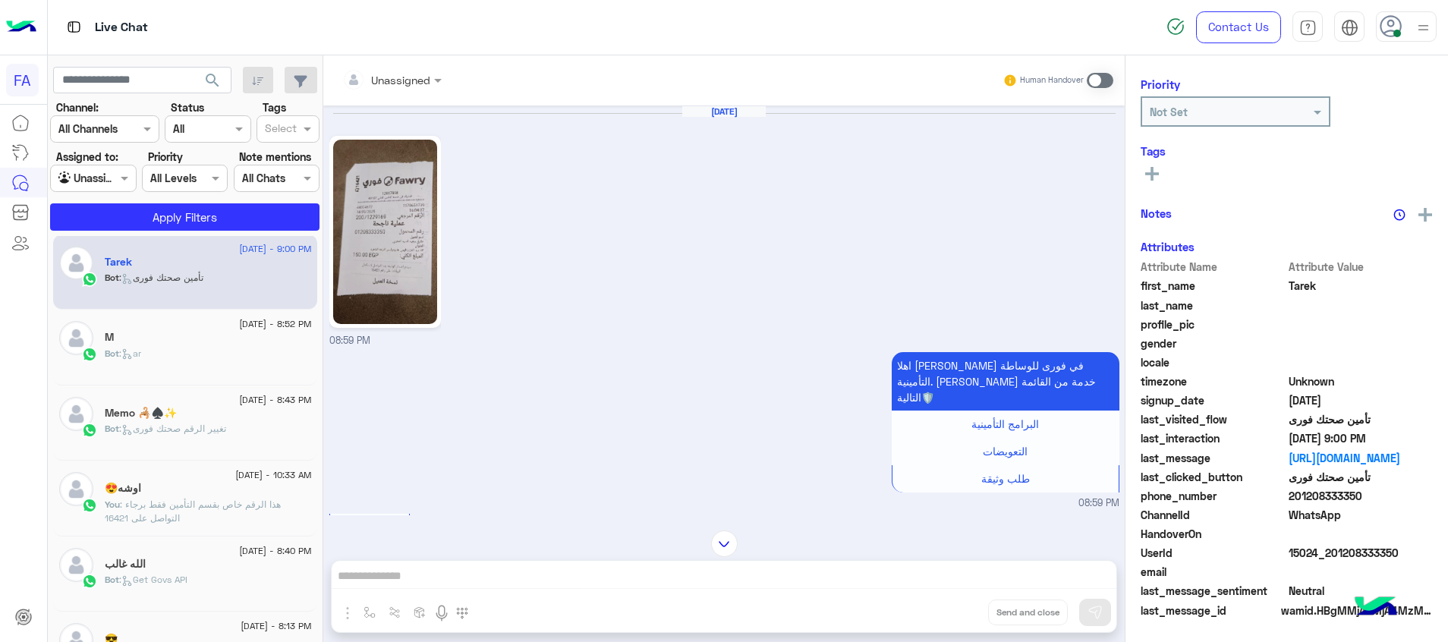
scroll to position [192, 0]
click at [421, 258] on img at bounding box center [385, 232] width 104 height 184
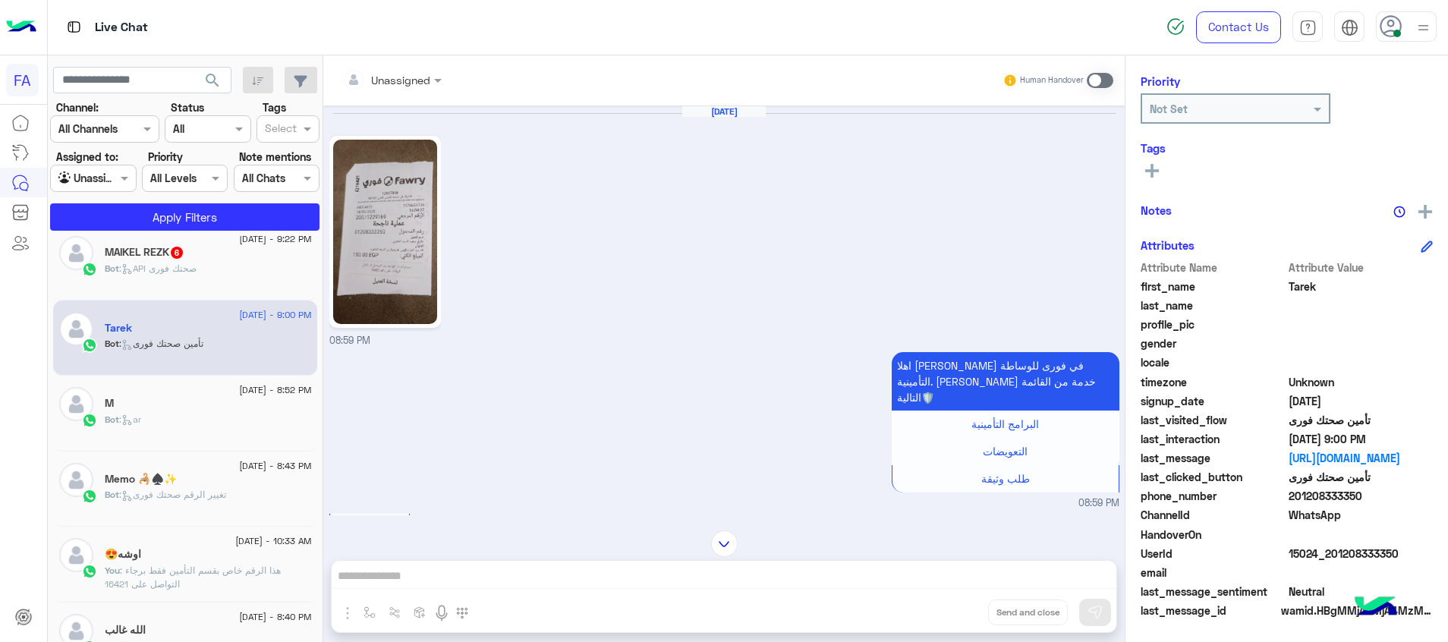
scroll to position [121, 0]
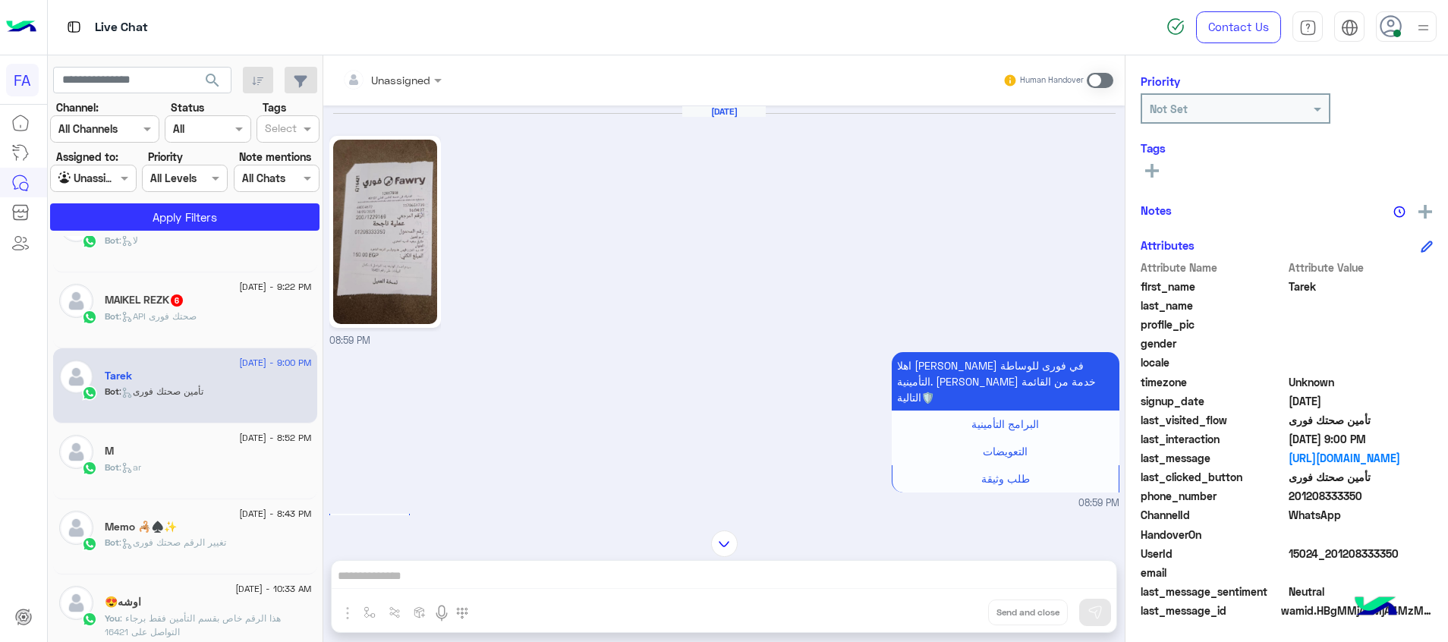
click at [235, 295] on div "MAIKEL REZK 6" at bounding box center [208, 302] width 207 height 16
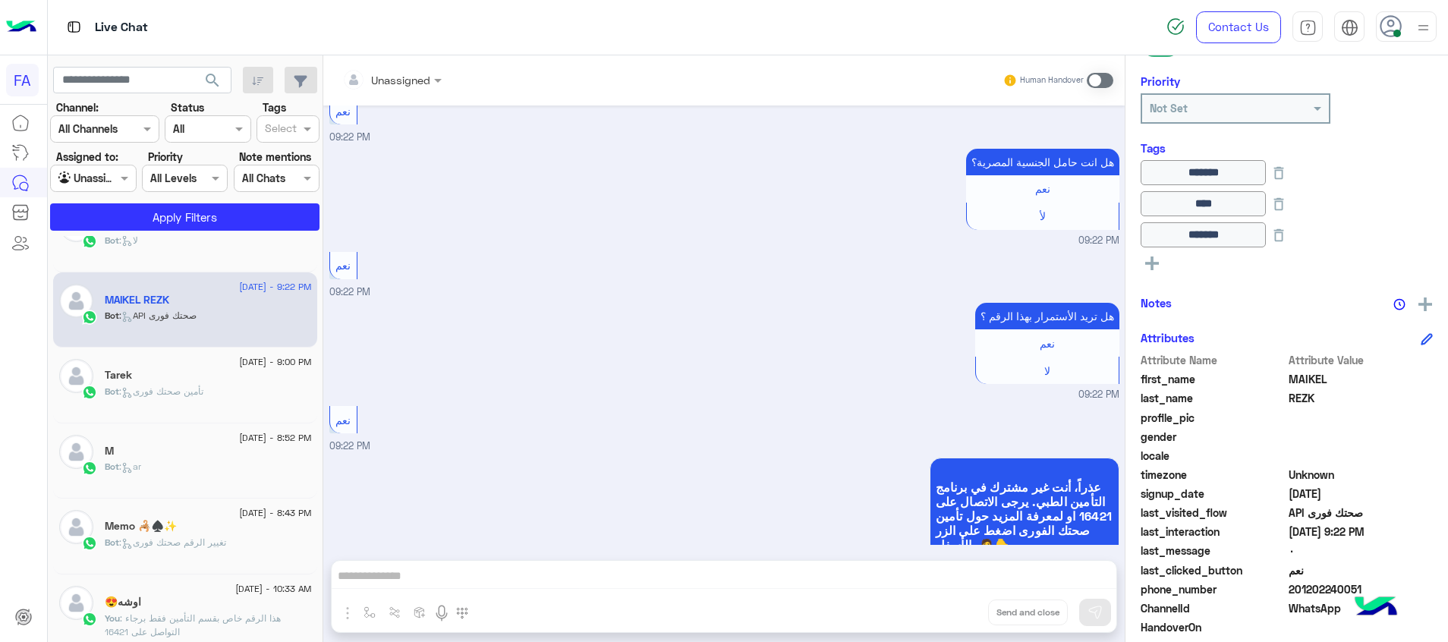
scroll to position [7, 0]
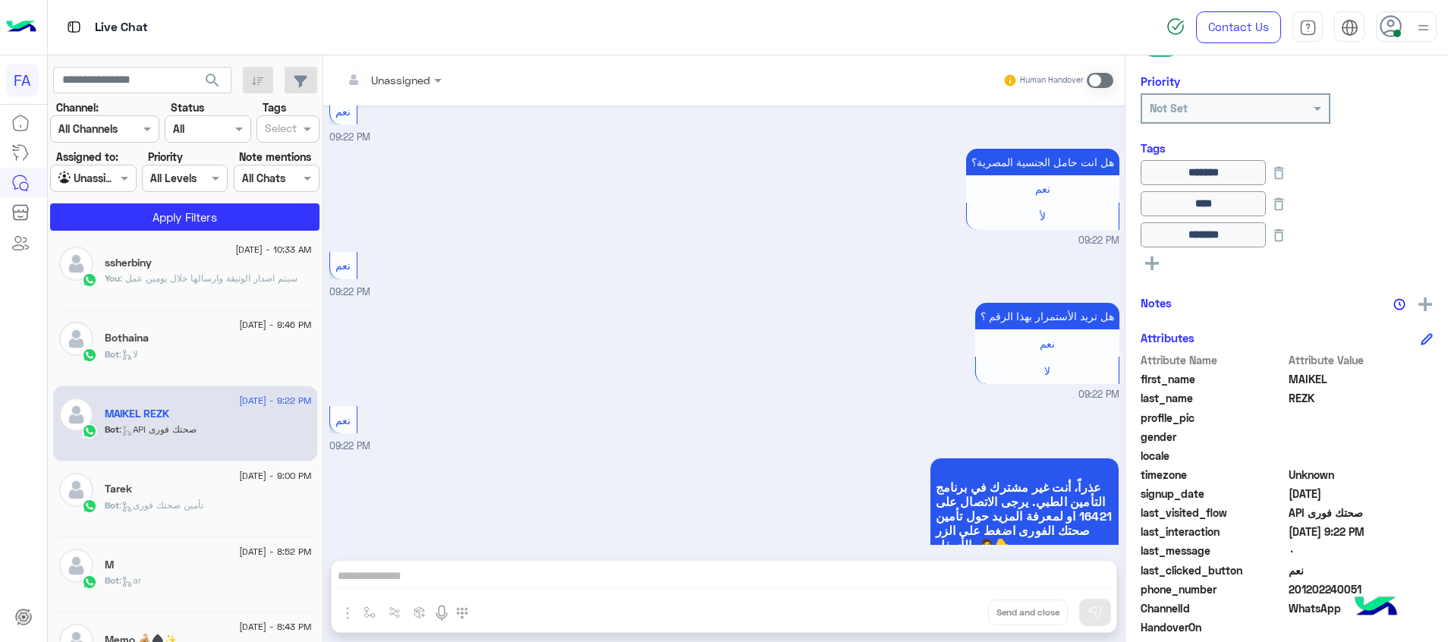
click at [209, 363] on div "Bot : لا" at bounding box center [208, 361] width 207 height 27
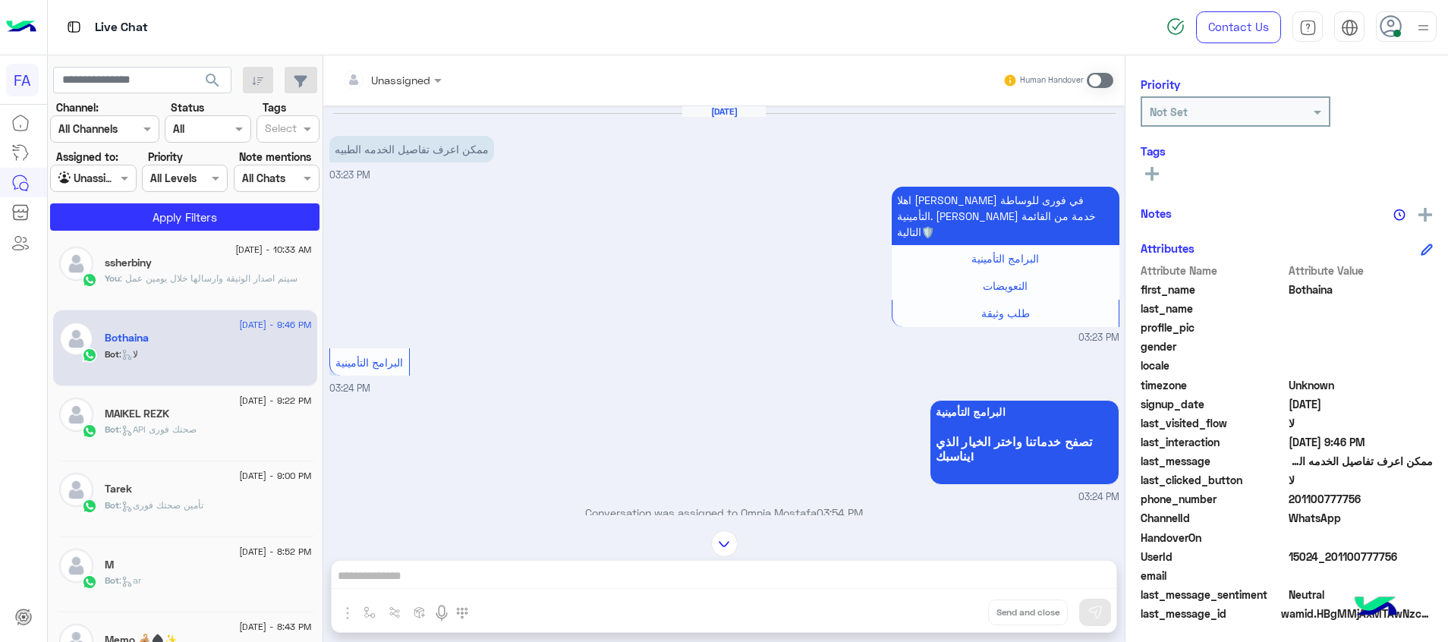
scroll to position [192, 0]
drag, startPoint x: 1416, startPoint y: 562, endPoint x: 1332, endPoint y: 559, distance: 84.3
click at [1332, 559] on div "UserId 15024_201100777756" at bounding box center [1287, 555] width 292 height 19
copy span "1100777756"
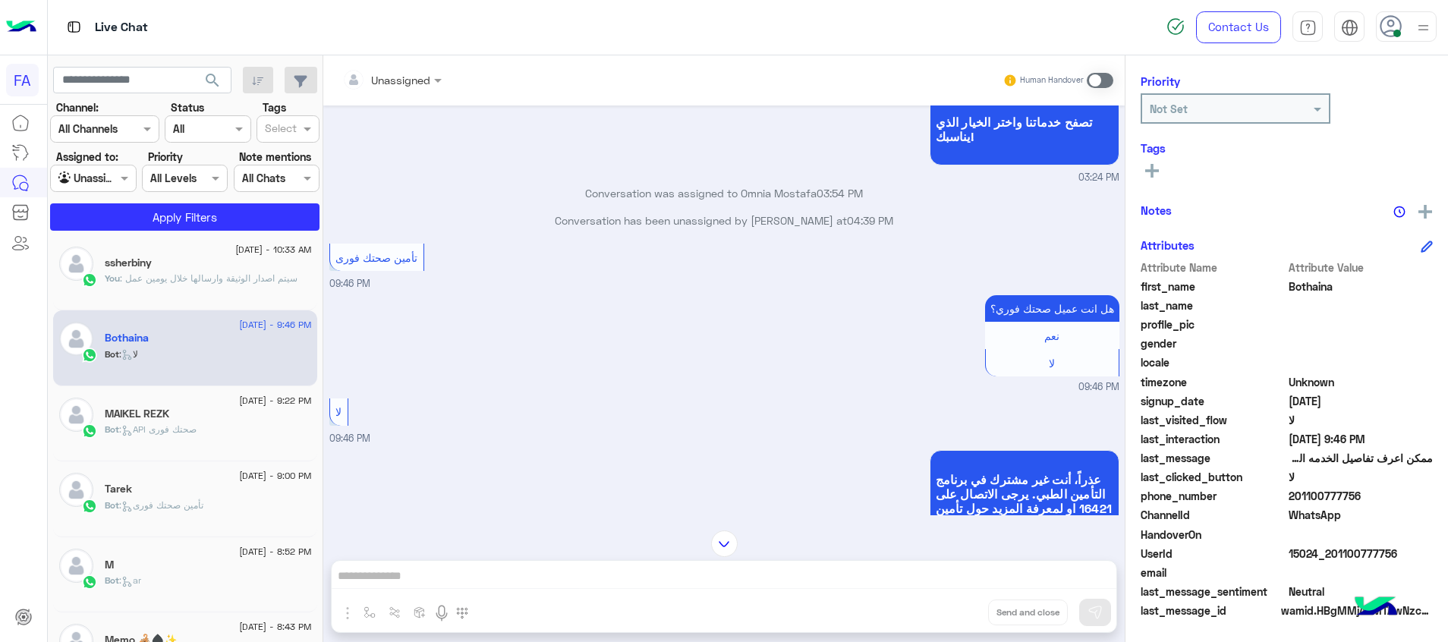
scroll to position [344, 0]
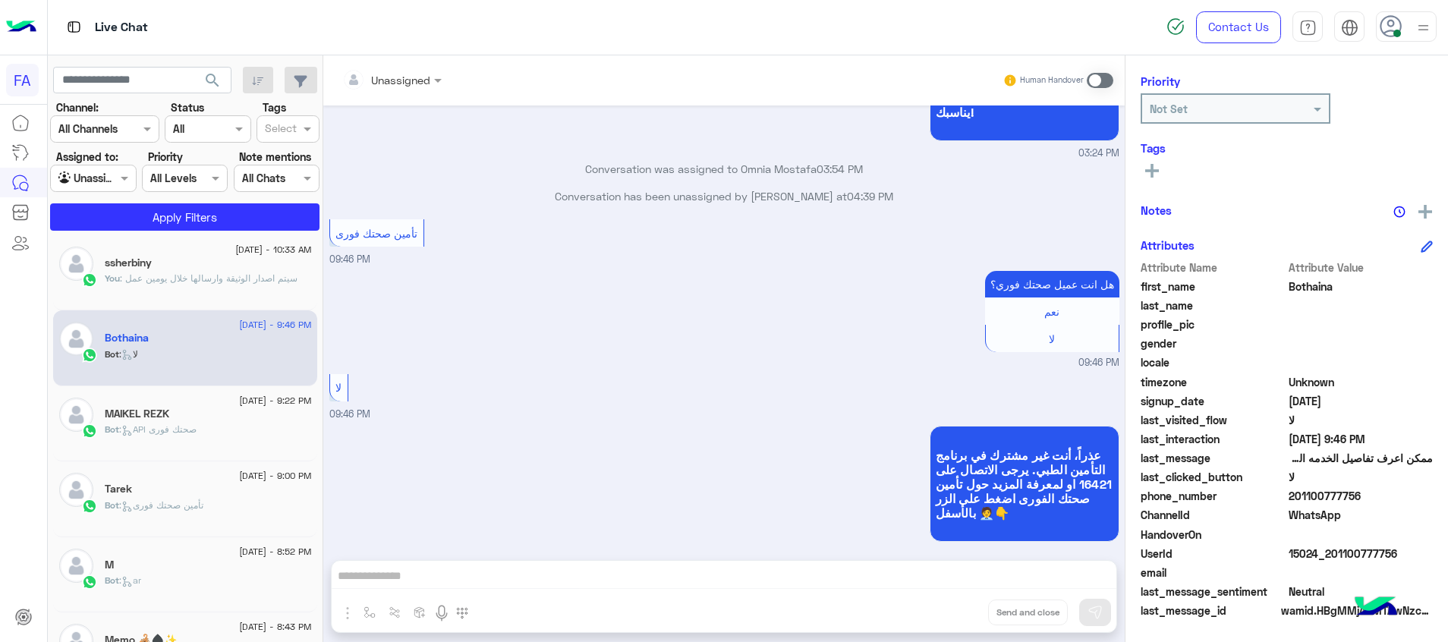
click at [1101, 77] on span at bounding box center [1100, 80] width 27 height 15
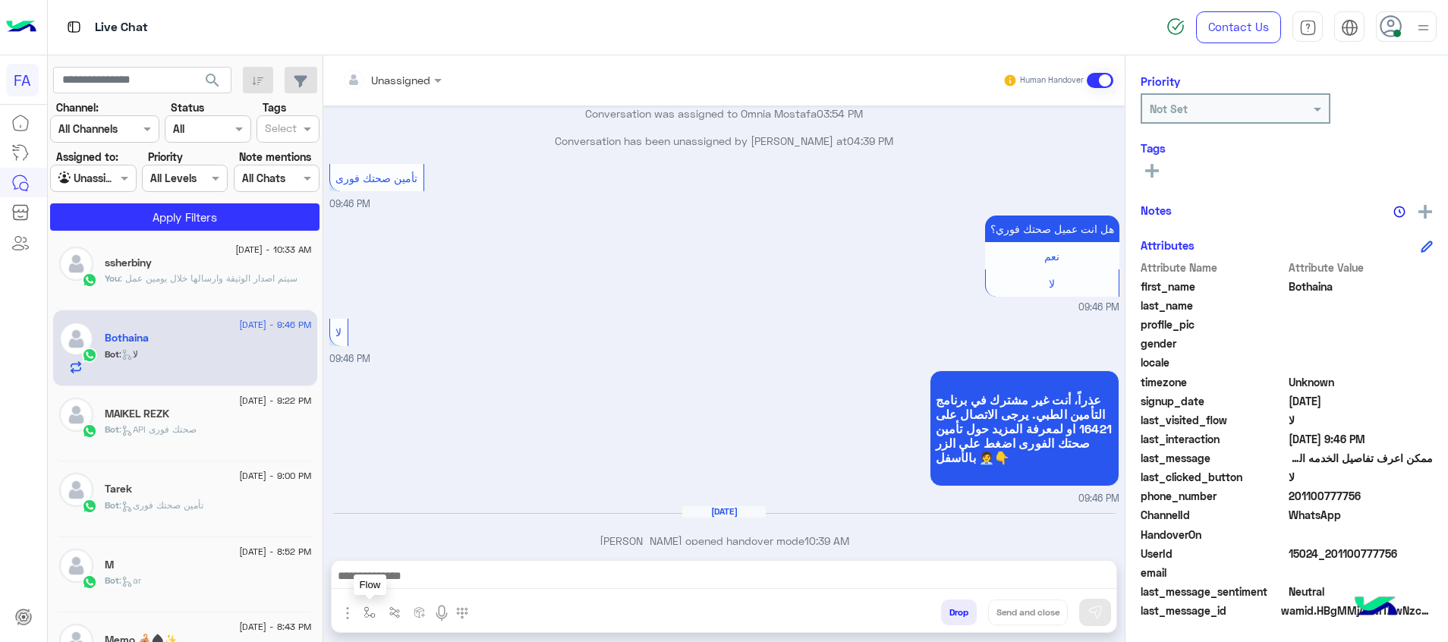
click at [361, 615] on button "button" at bounding box center [369, 612] width 25 height 25
click at [445, 575] on div at bounding box center [415, 578] width 115 height 19
click at [446, 517] on div "صحتك منيو" at bounding box center [415, 512] width 115 height 30
type textarea "*********"
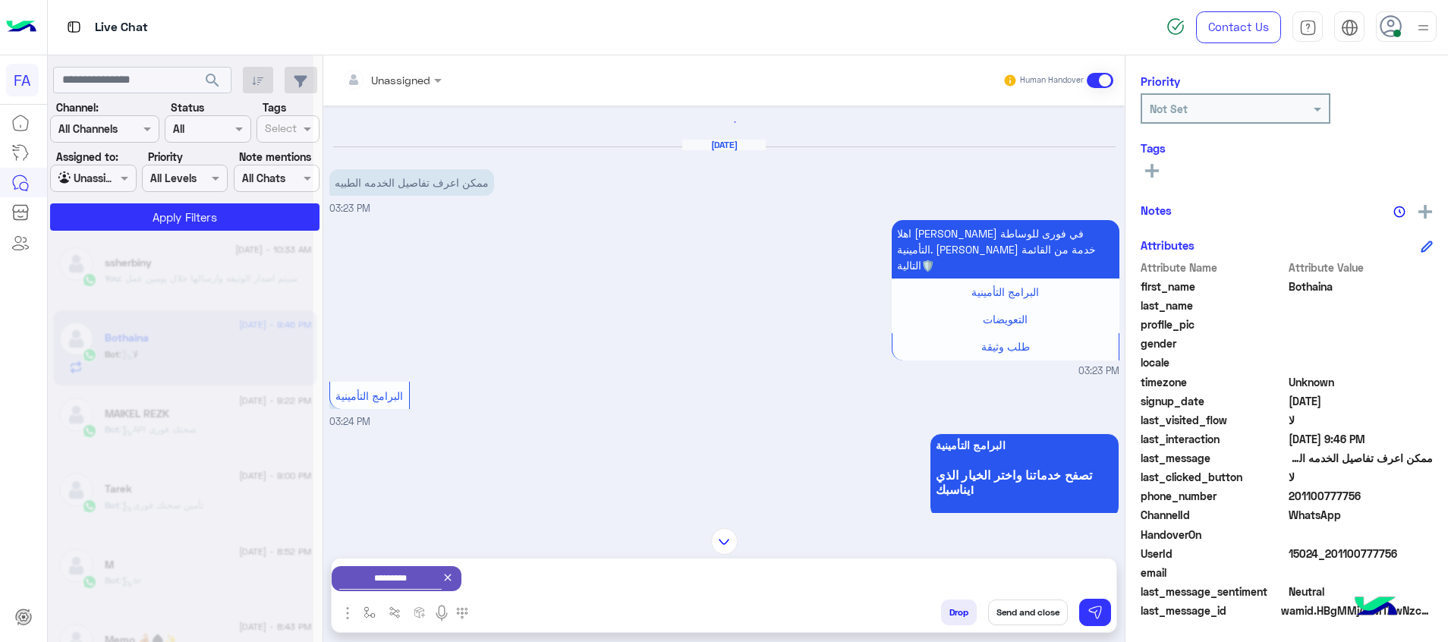
scroll to position [0, 0]
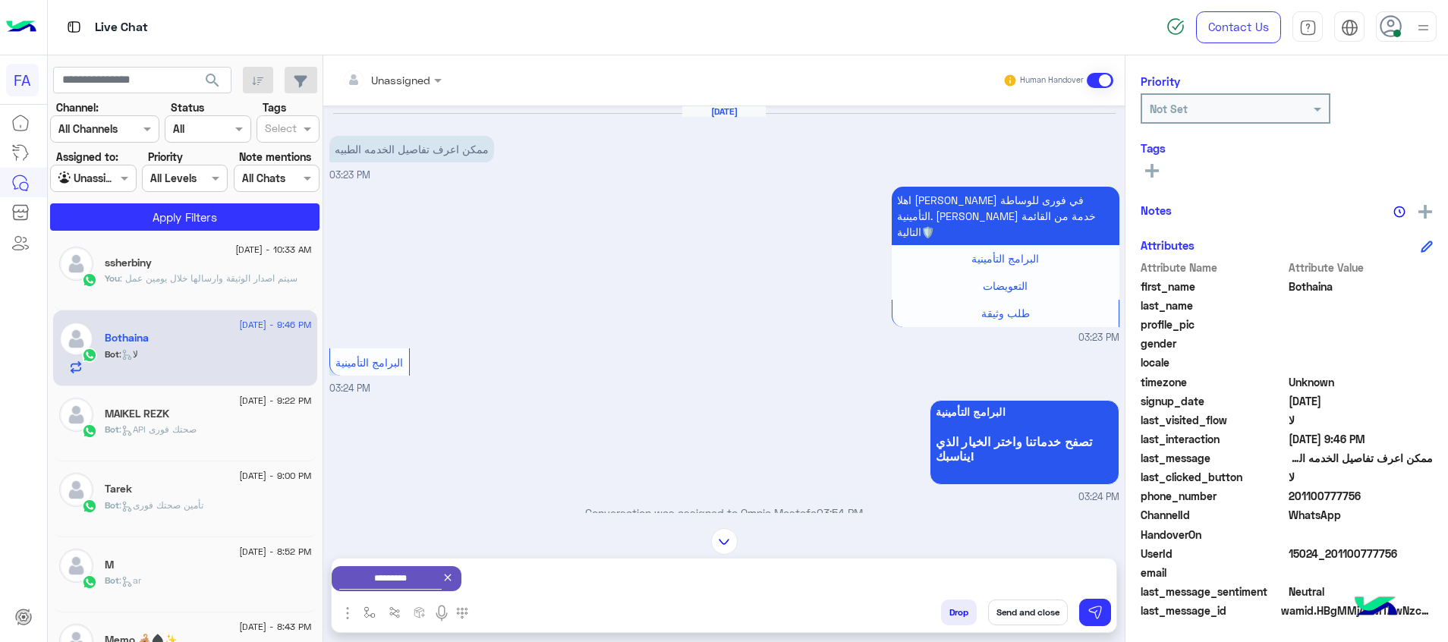
click at [1036, 616] on button "Send and close" at bounding box center [1028, 613] width 80 height 26
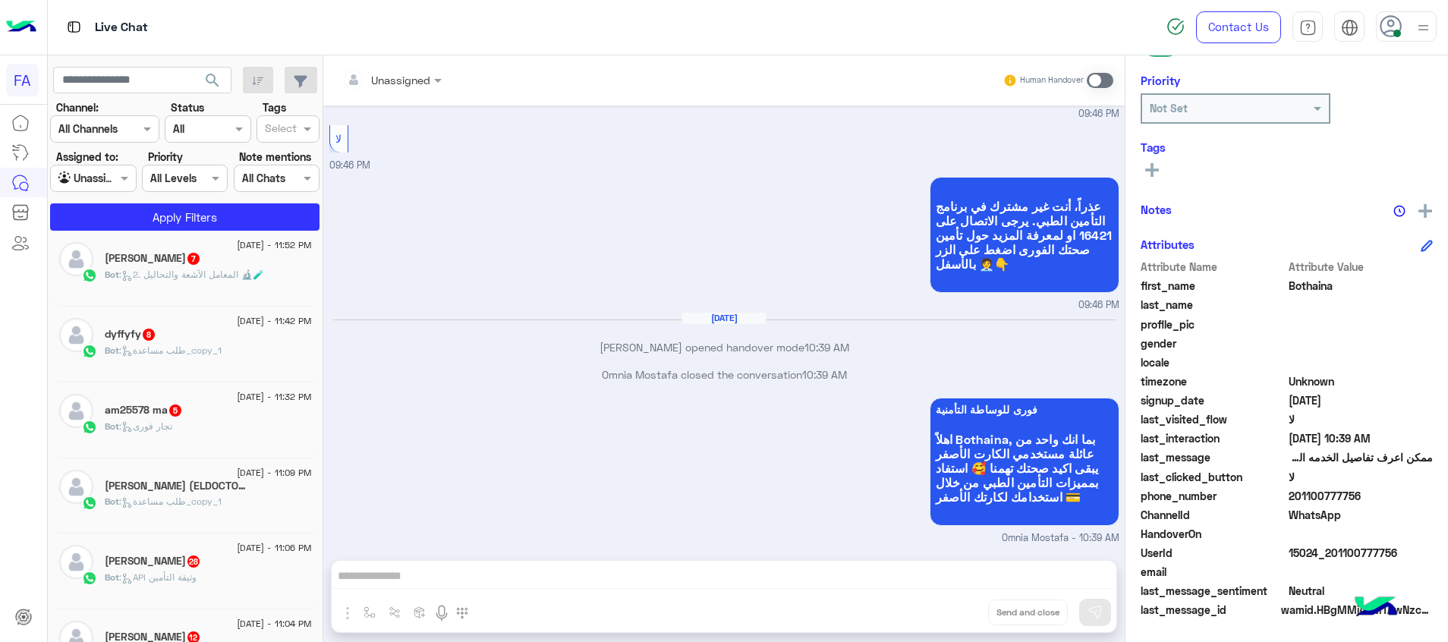
scroll to position [1032, 0]
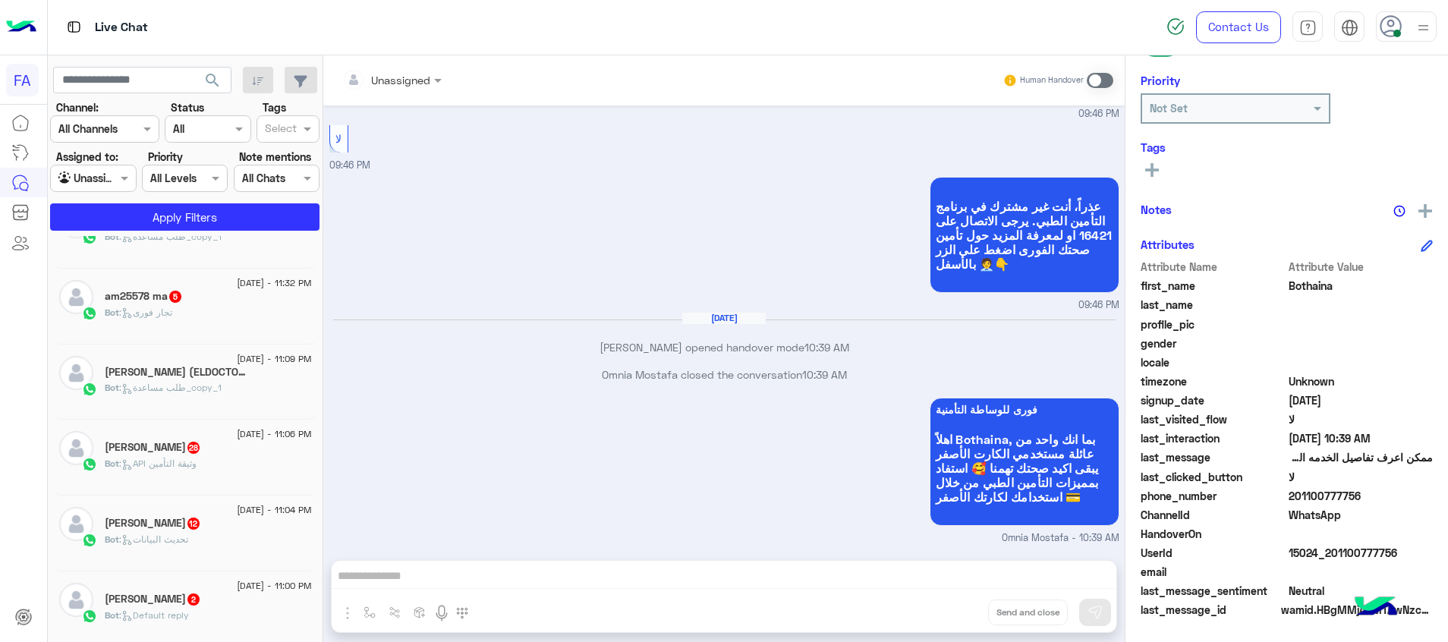
click at [228, 612] on div "Bot : Default reply" at bounding box center [208, 622] width 207 height 27
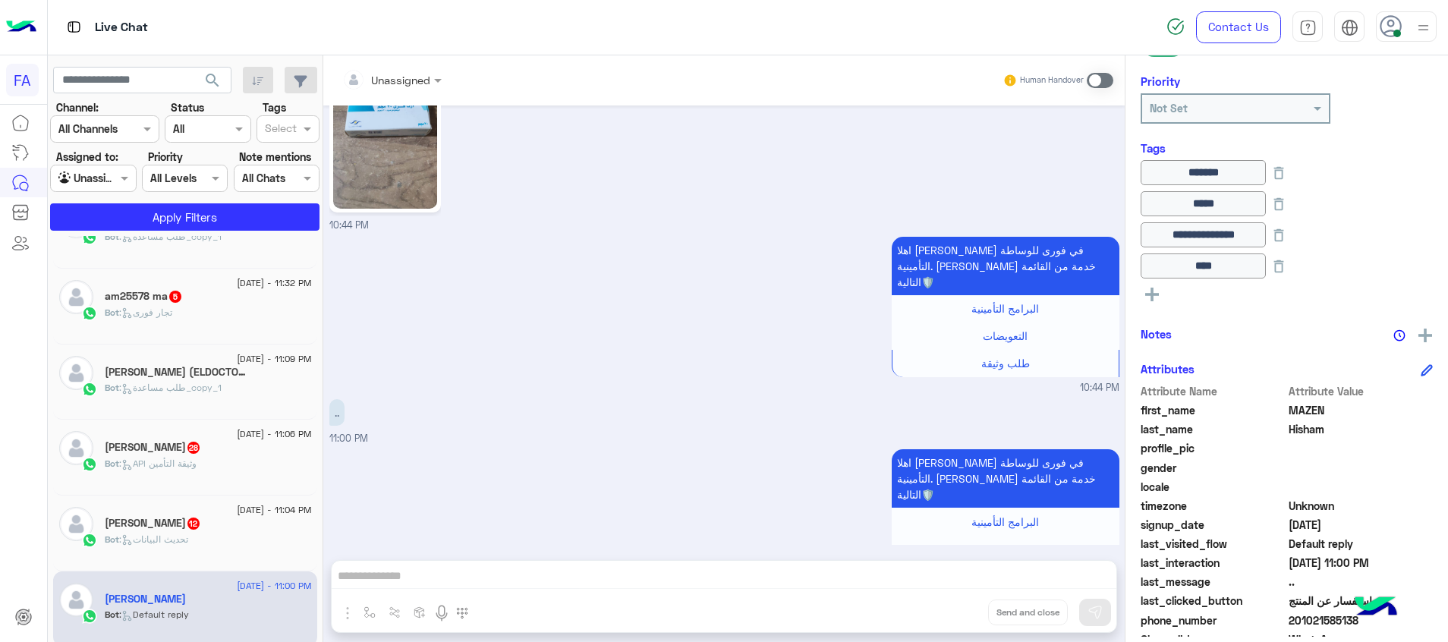
scroll to position [1078, 0]
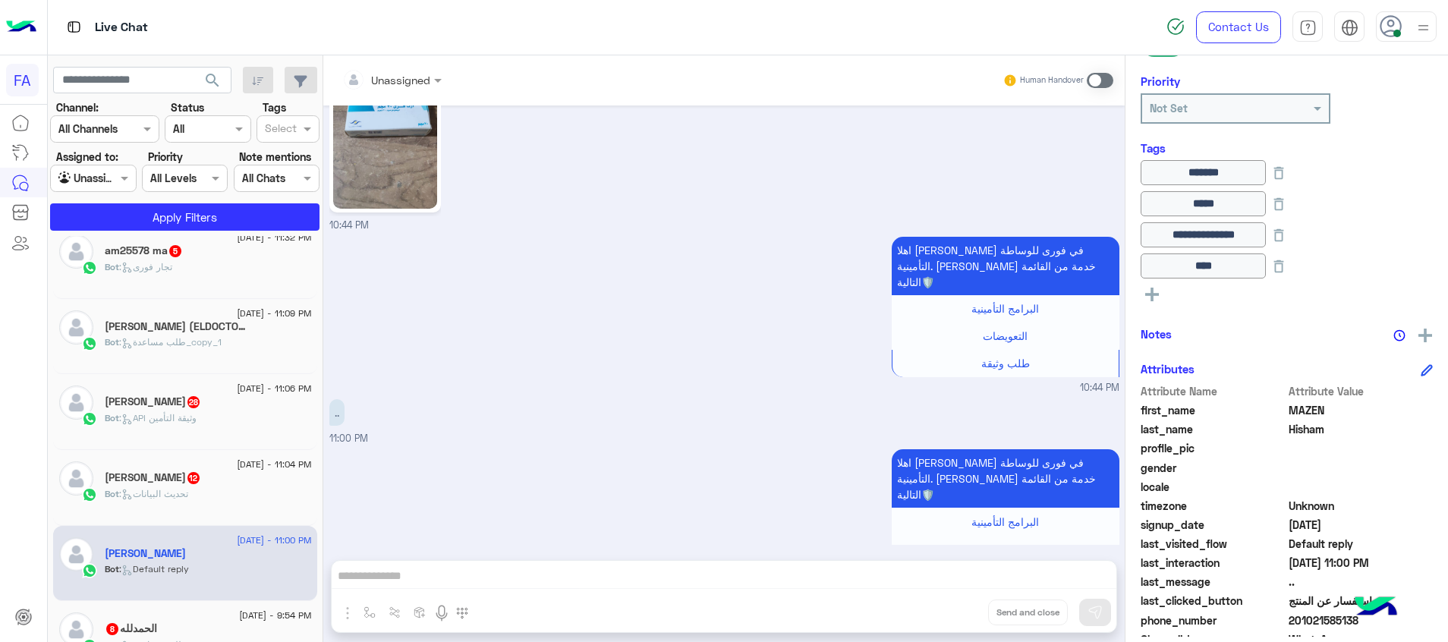
click at [152, 620] on div "14 September - 9:54 PM" at bounding box center [208, 617] width 207 height 10
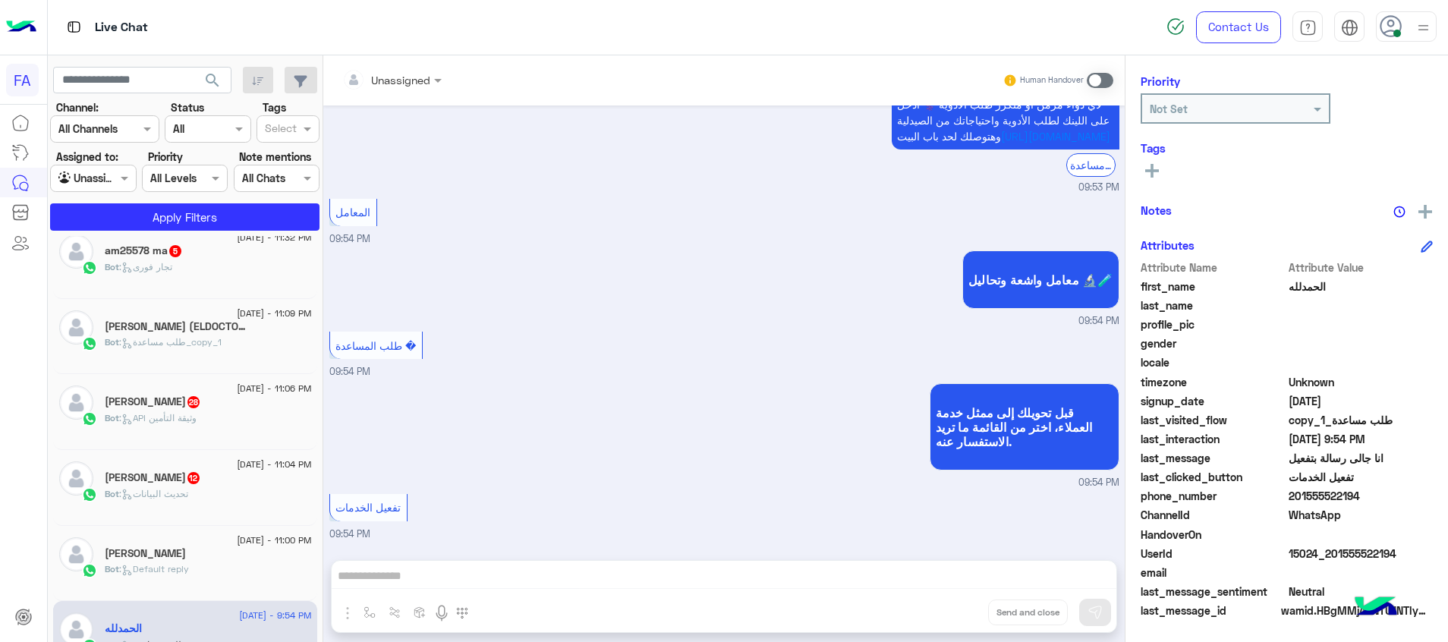
scroll to position [4860, 0]
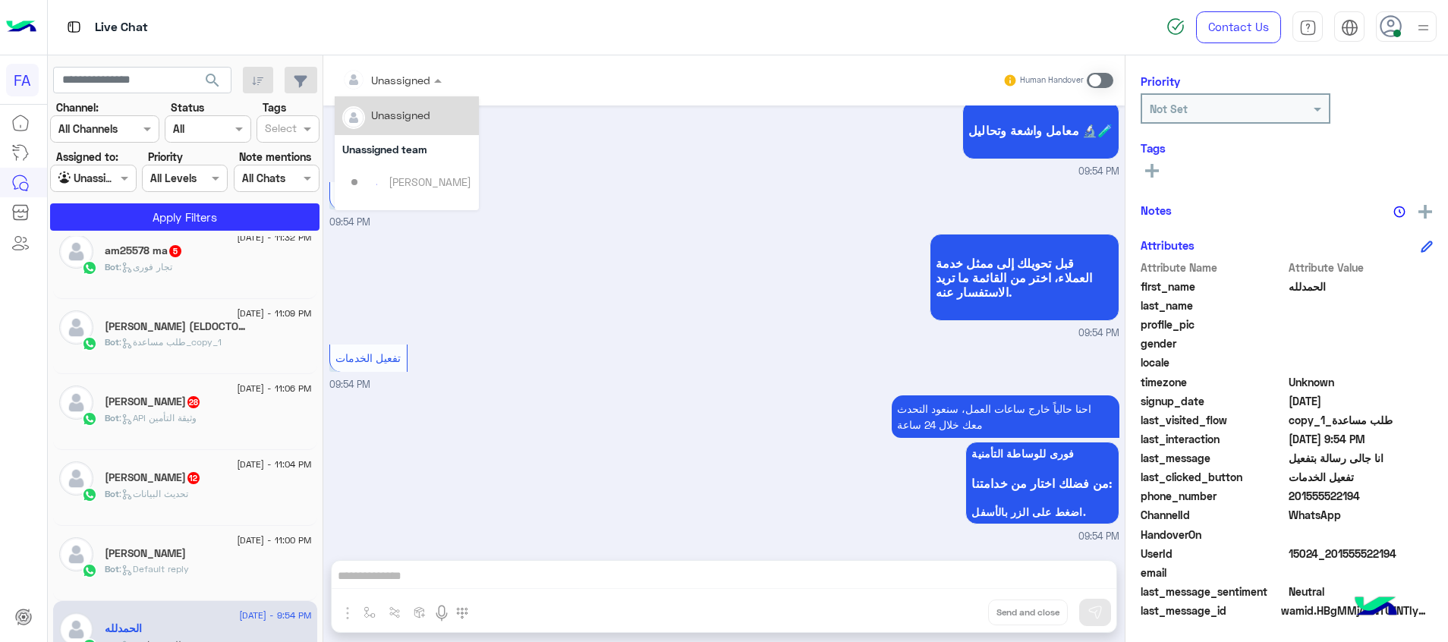
click at [411, 75] on div at bounding box center [392, 79] width 115 height 17
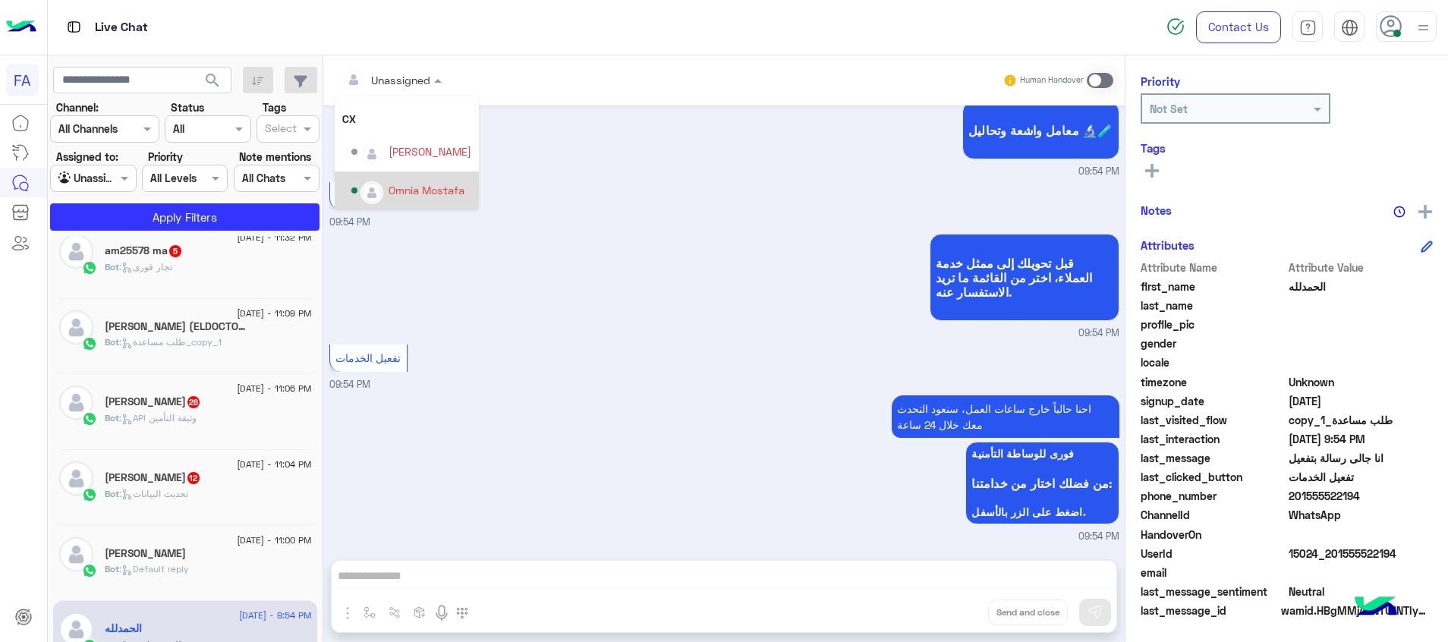
click at [389, 189] on div "Omnia Mostafa" at bounding box center [427, 190] width 76 height 16
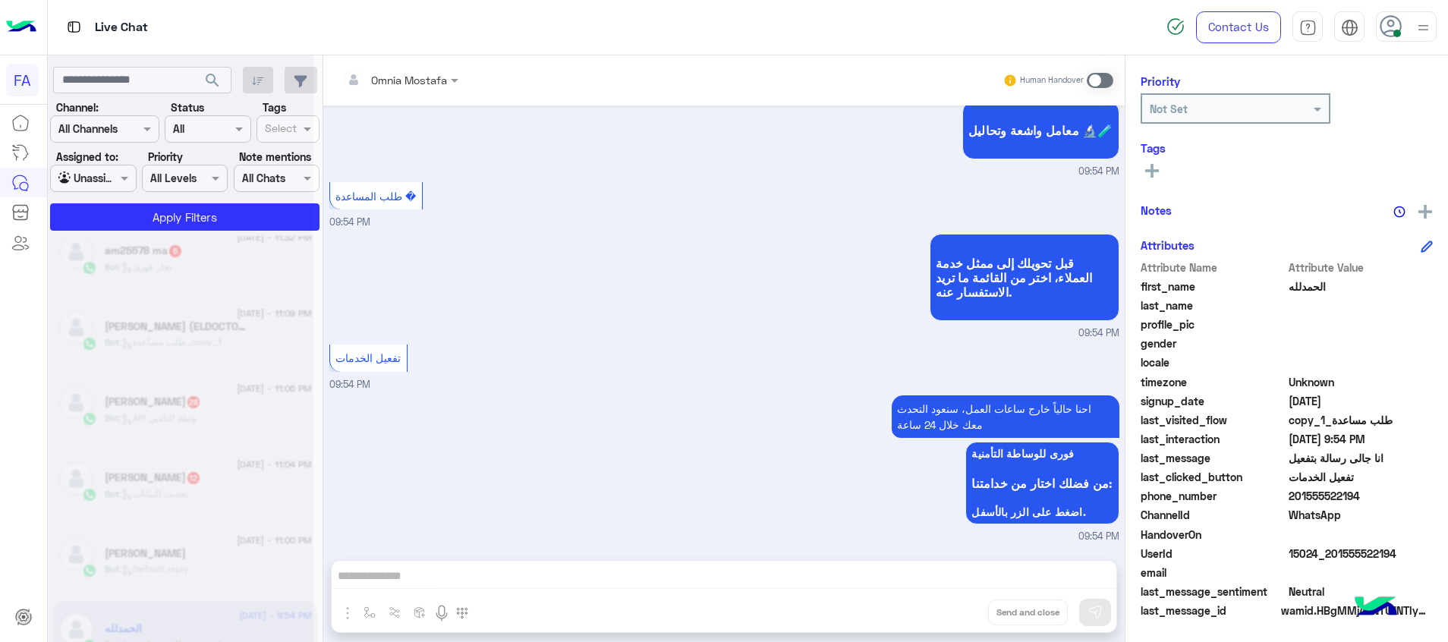
scroll to position [1078, 0]
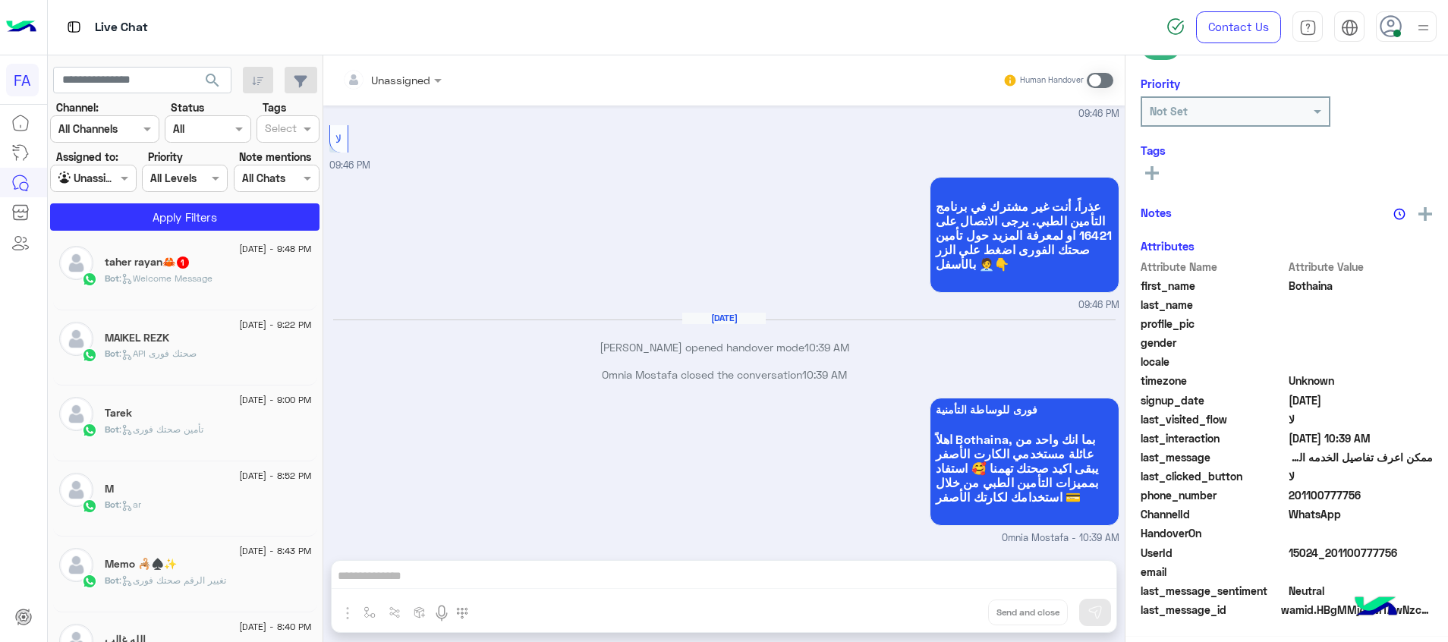
click at [253, 272] on div "Bot : Welcome Message" at bounding box center [208, 285] width 207 height 27
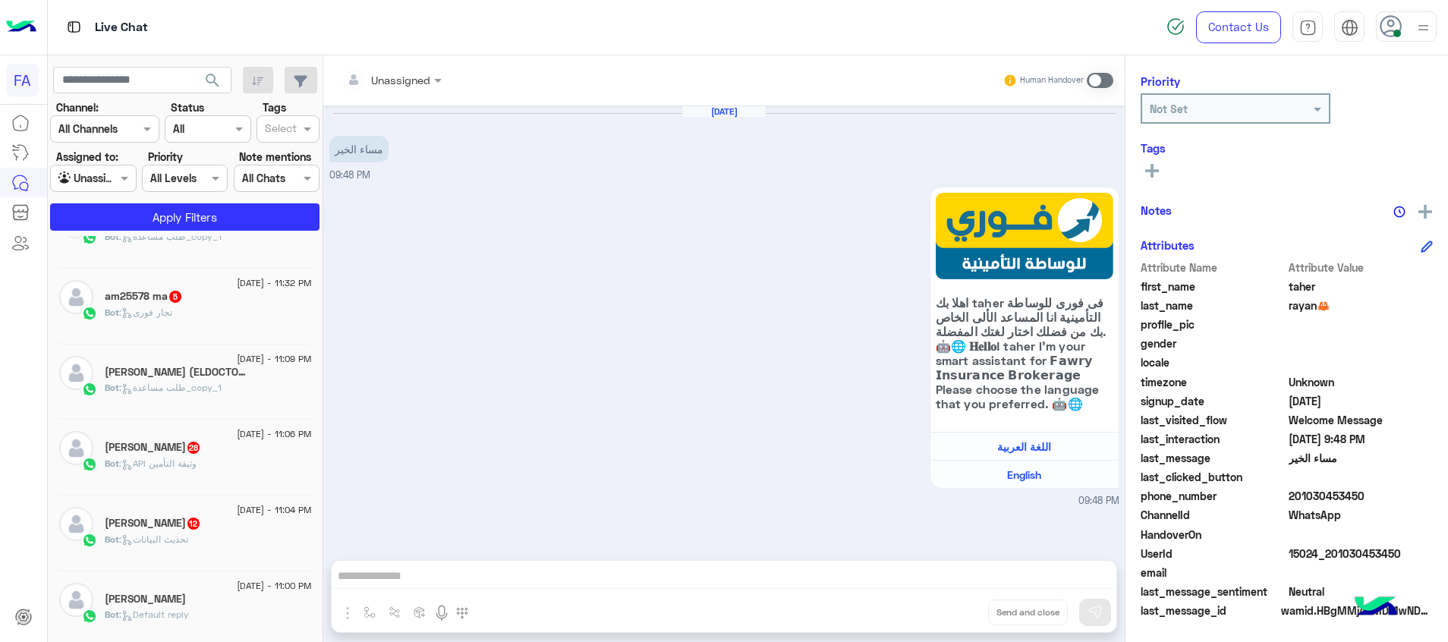
click at [190, 602] on div "[PERSON_NAME]" at bounding box center [208, 601] width 207 height 16
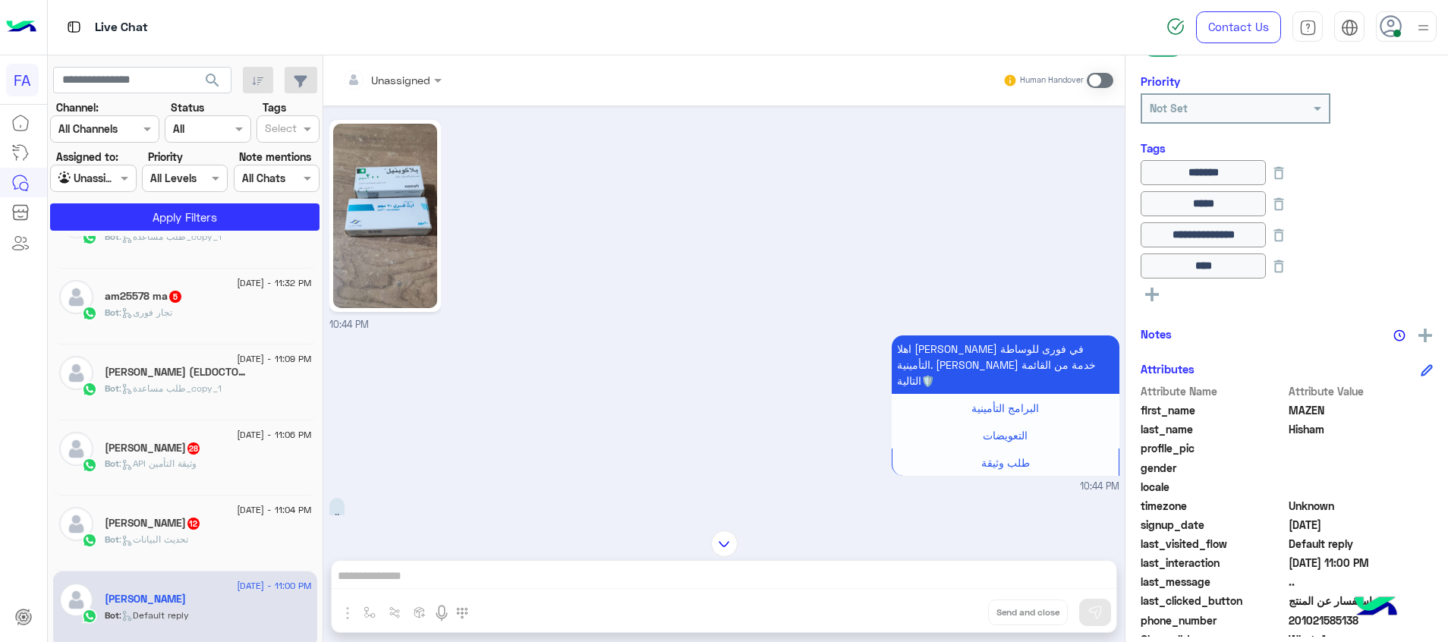
scroll to position [2606, 0]
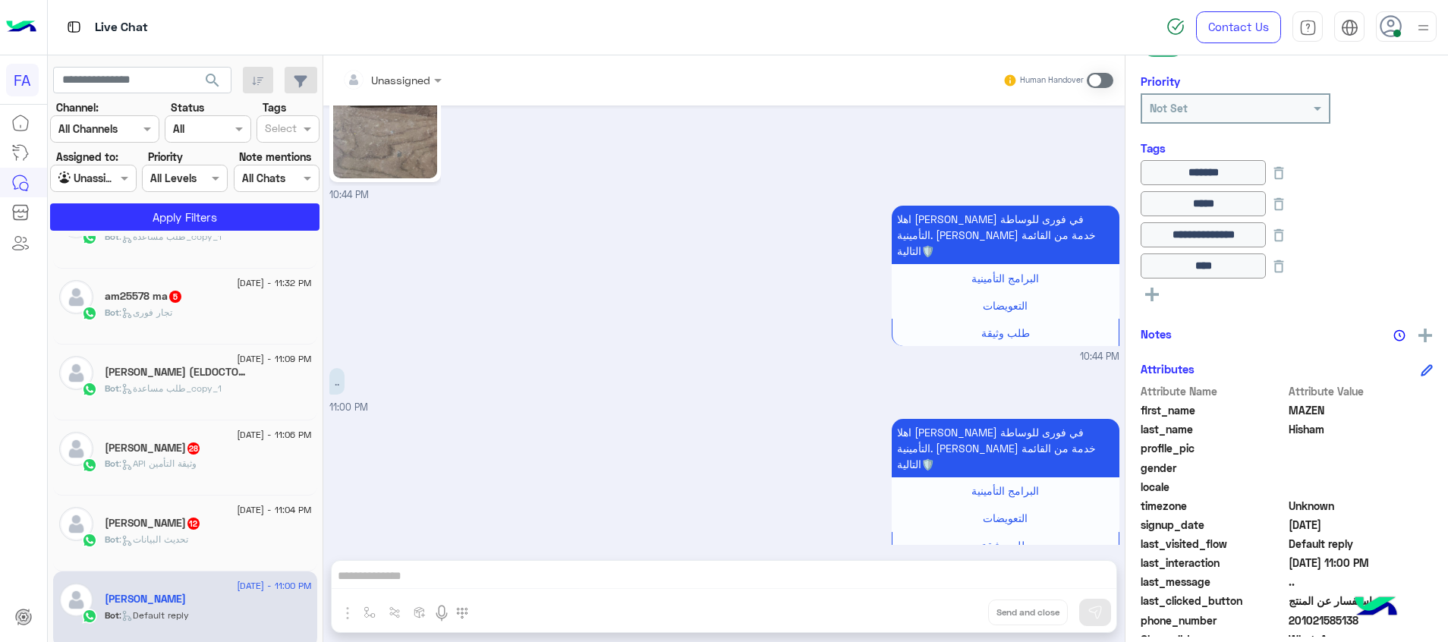
click at [1095, 83] on span at bounding box center [1100, 80] width 27 height 15
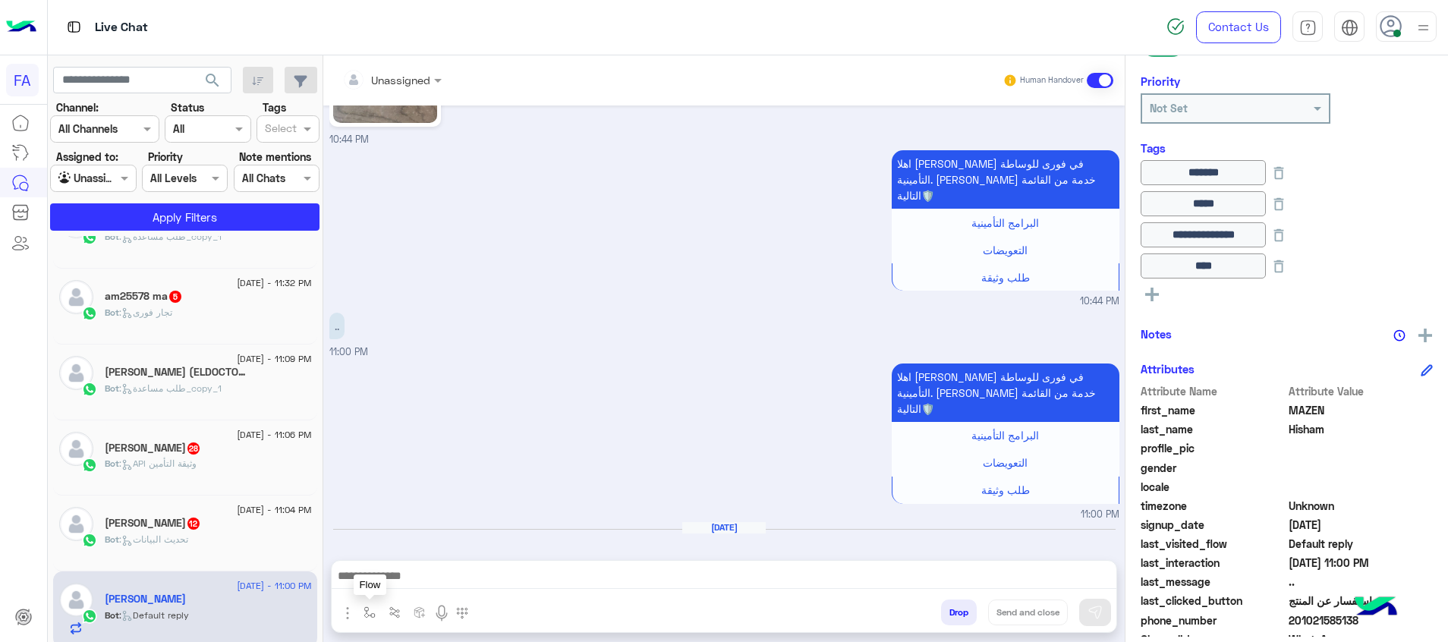
click at [367, 620] on button "button" at bounding box center [369, 612] width 25 height 25
click at [401, 589] on div "enter flow name" at bounding box center [415, 578] width 115 height 27
click at [407, 550] on span "5. الصيدلية ⚕" at bounding box center [398, 544] width 64 height 14
type textarea "**********"
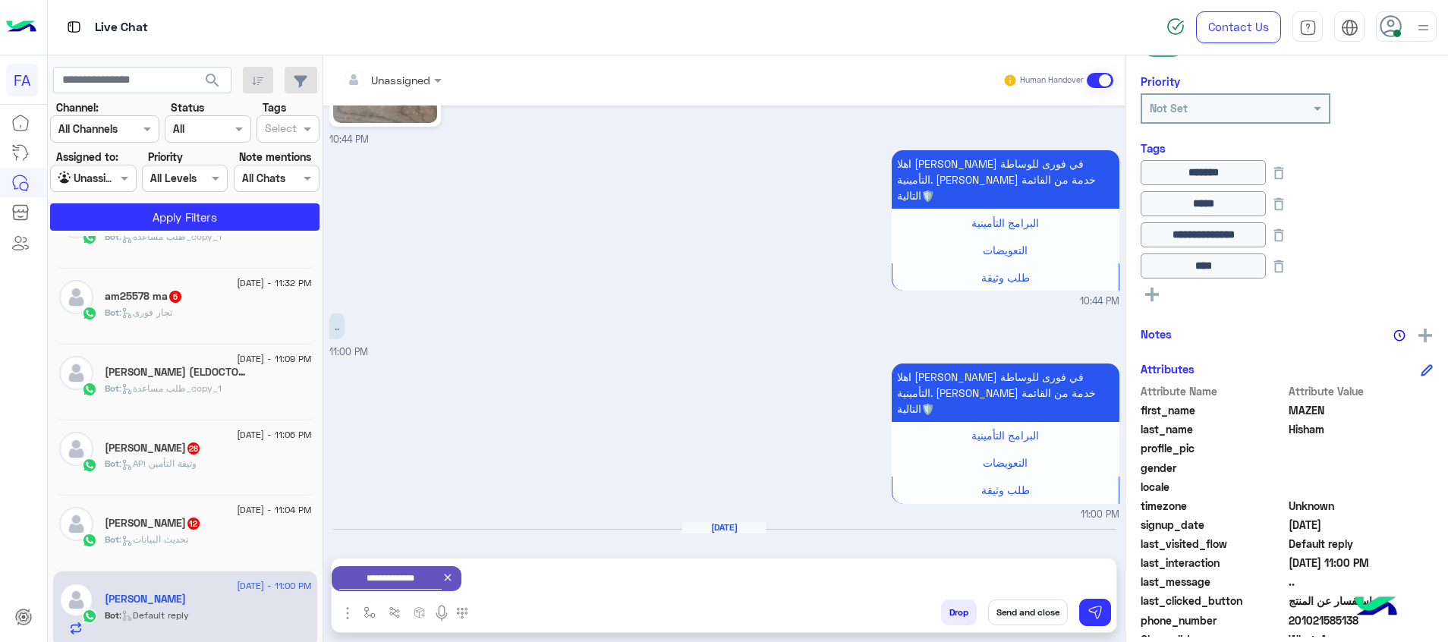
click at [1016, 611] on button "Send and close" at bounding box center [1028, 613] width 80 height 26
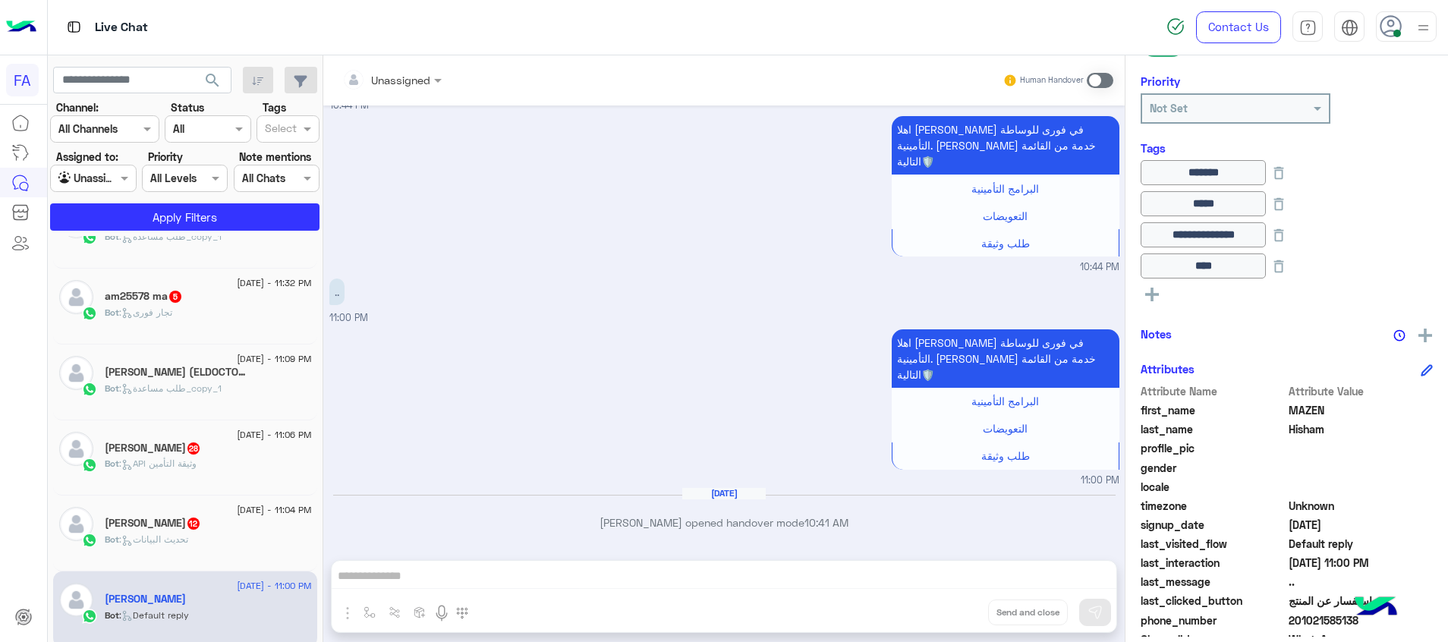
scroll to position [2717, 0]
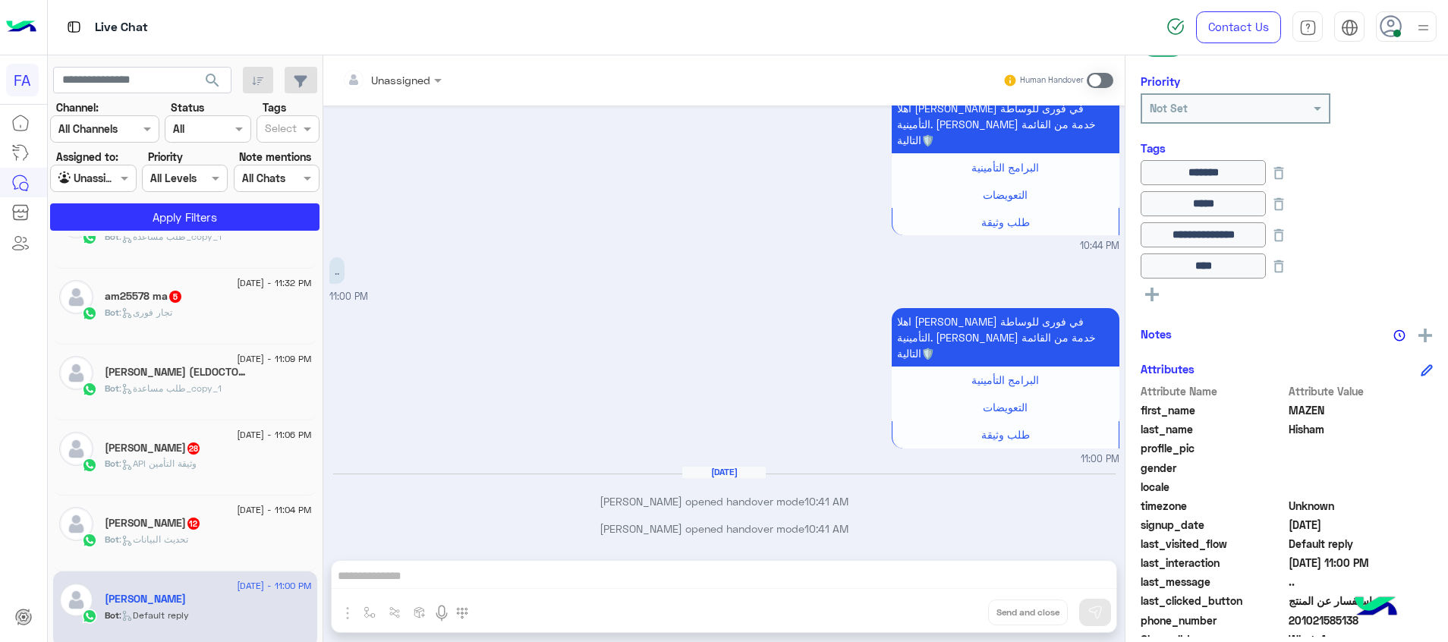
click at [177, 531] on div "Dalia Khfagy 12" at bounding box center [208, 525] width 207 height 16
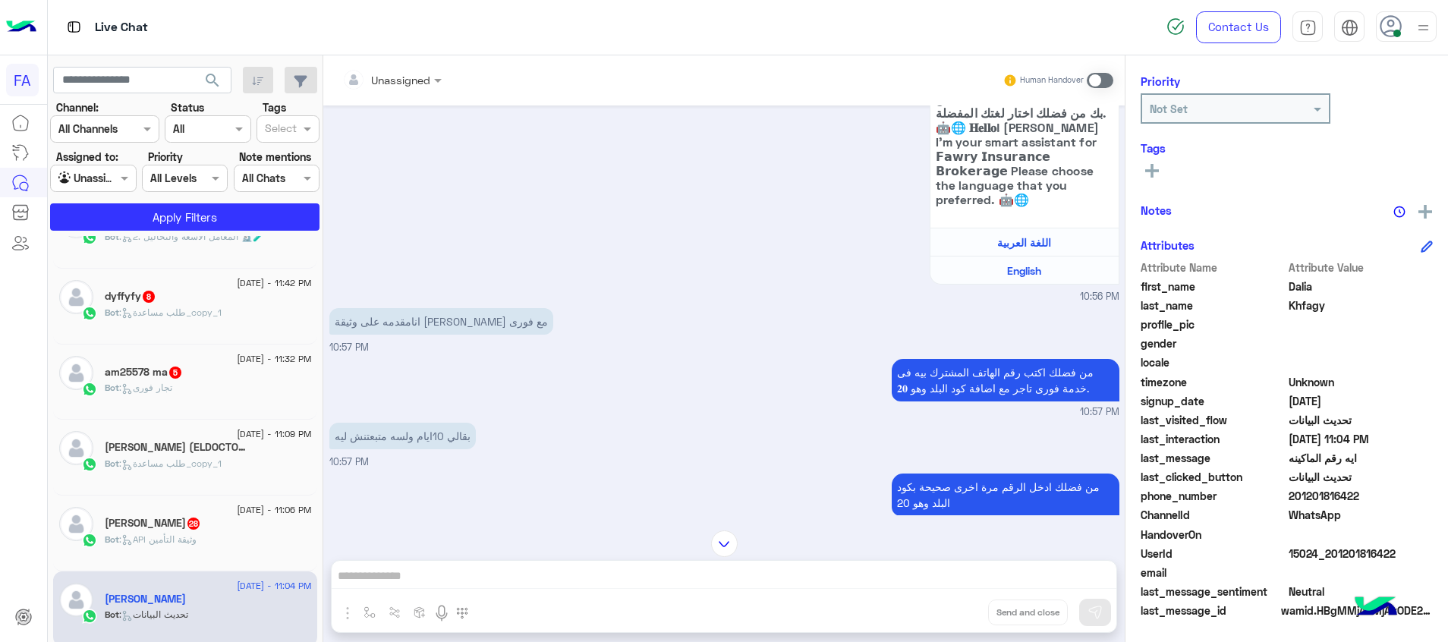
scroll to position [342, 0]
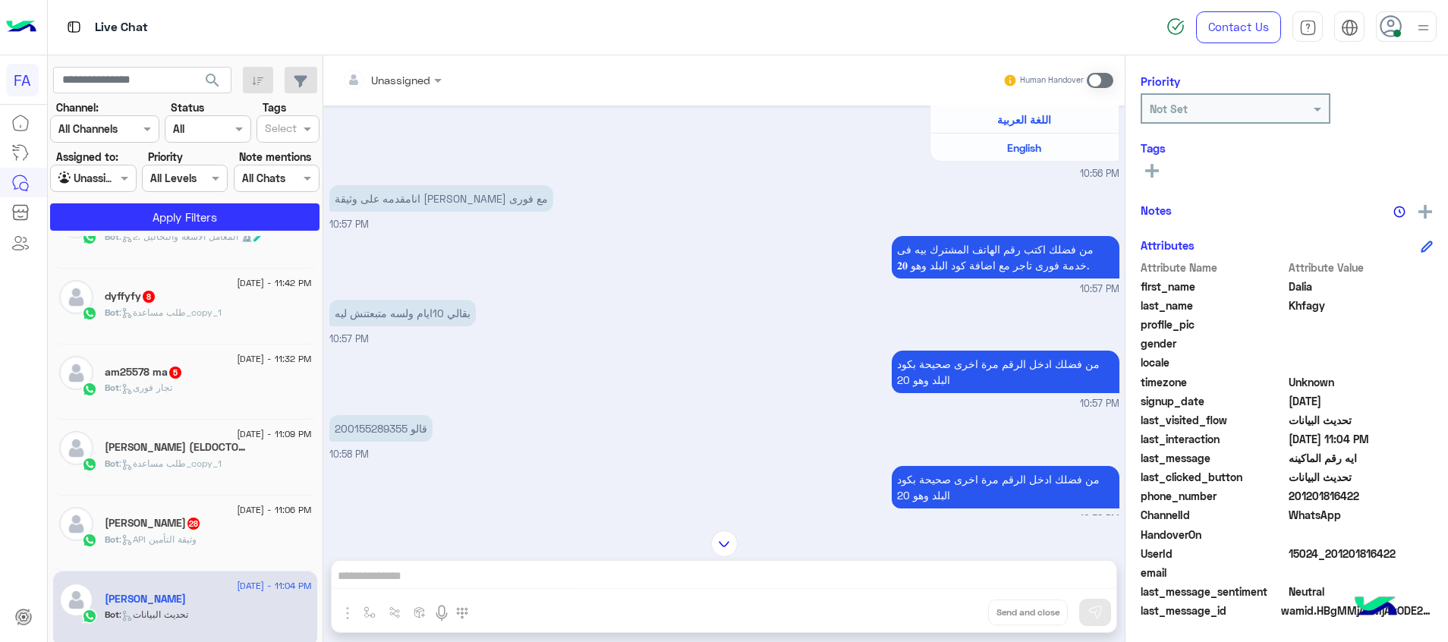
drag, startPoint x: 1397, startPoint y: 553, endPoint x: 1335, endPoint y: 559, distance: 62.5
click at [1335, 559] on span "15024_201201816422" at bounding box center [1361, 554] width 145 height 16
copy span "1201816422"
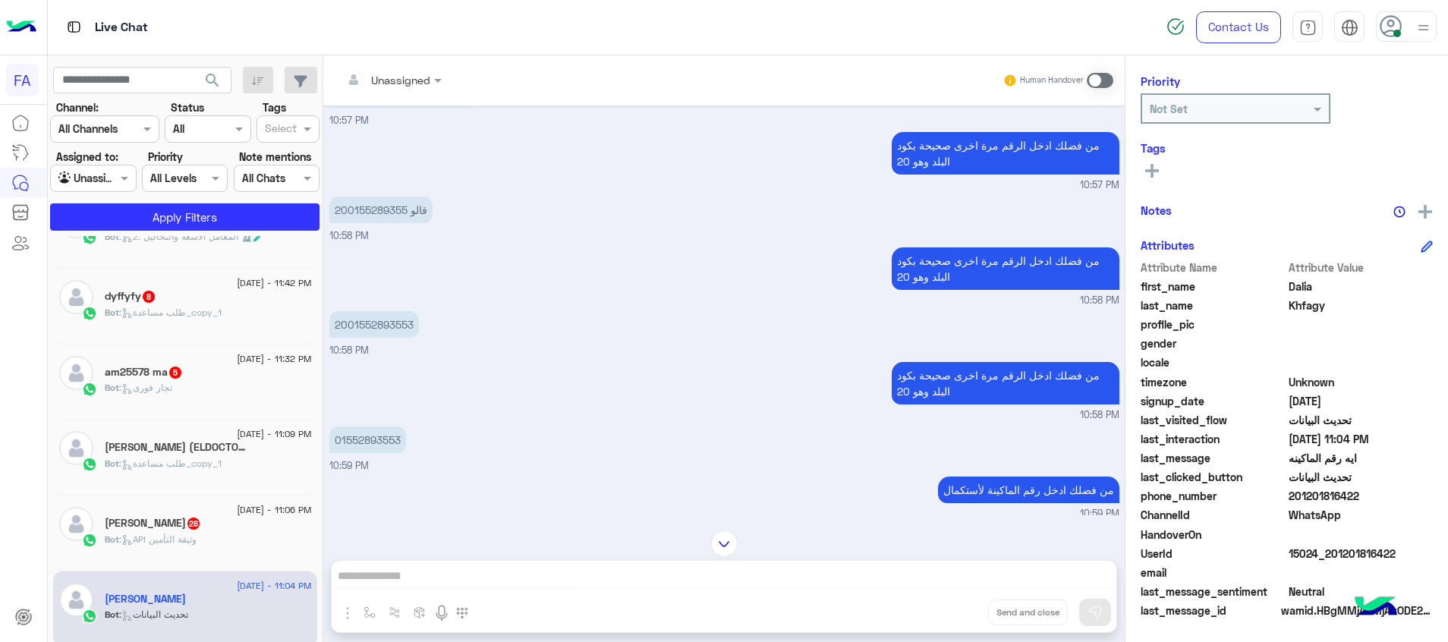
scroll to position [683, 0]
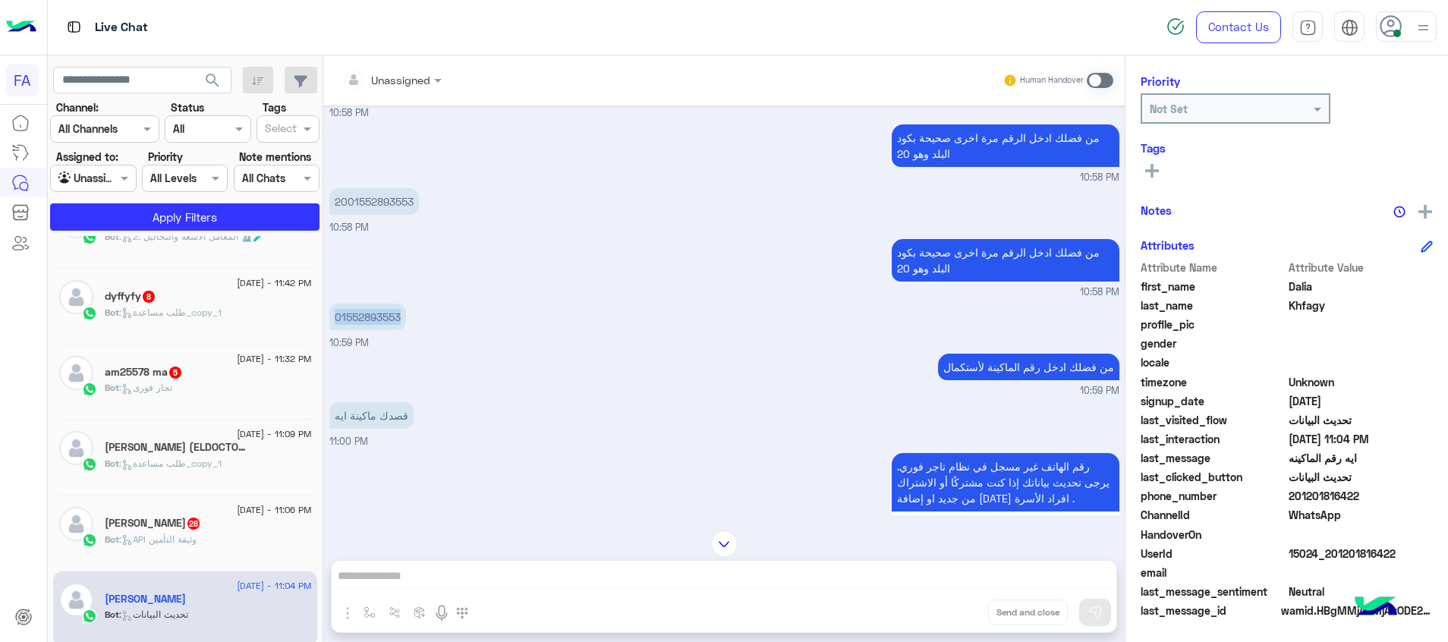
drag, startPoint x: 402, startPoint y: 303, endPoint x: 333, endPoint y: 310, distance: 69.4
click at [333, 309] on p "01552893553" at bounding box center [367, 317] width 77 height 27
copy p "01552893553"
drag, startPoint x: 419, startPoint y: 184, endPoint x: 349, endPoint y: 191, distance: 70.2
click at [349, 191] on p "2001552893553" at bounding box center [374, 201] width 90 height 27
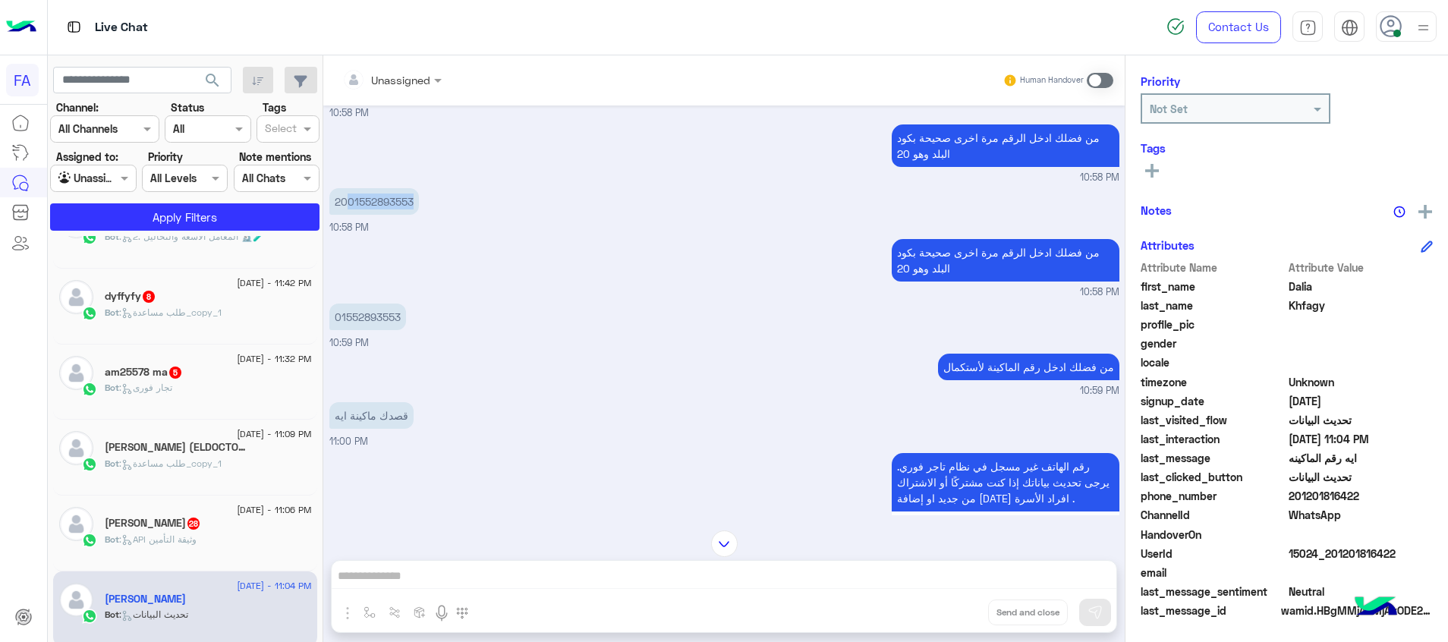
copy p "01552893553"
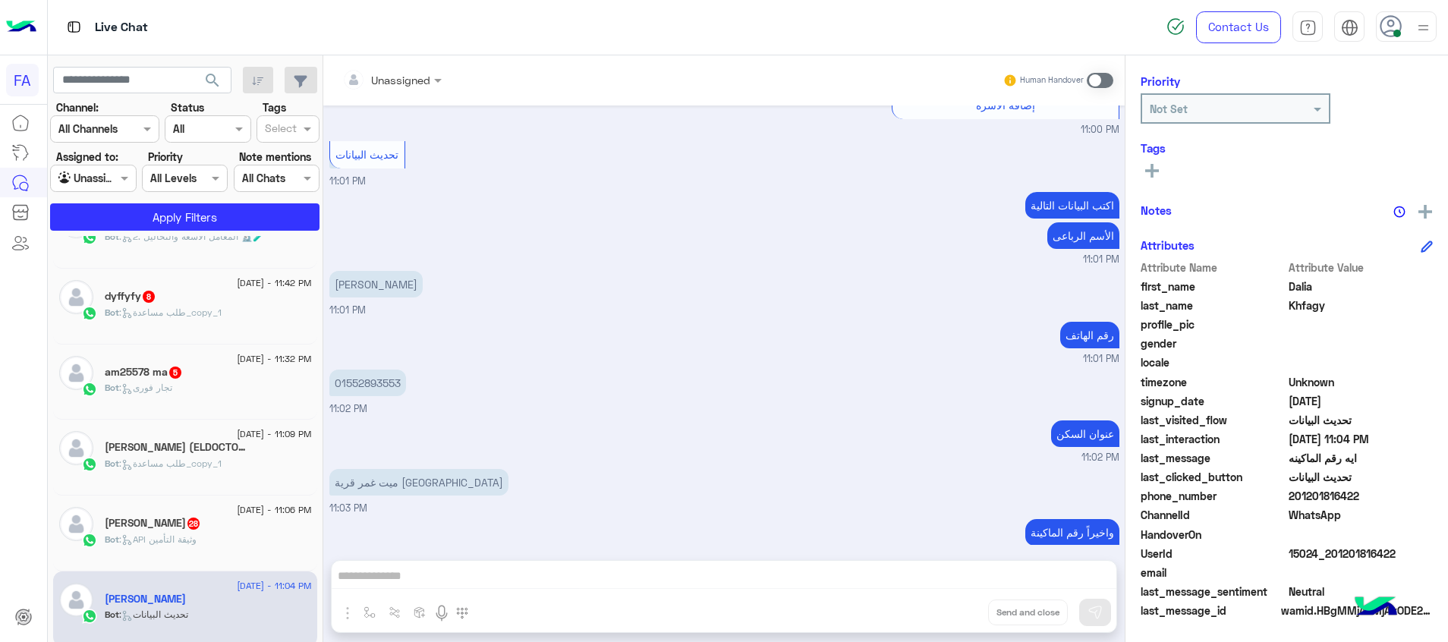
scroll to position [1277, 0]
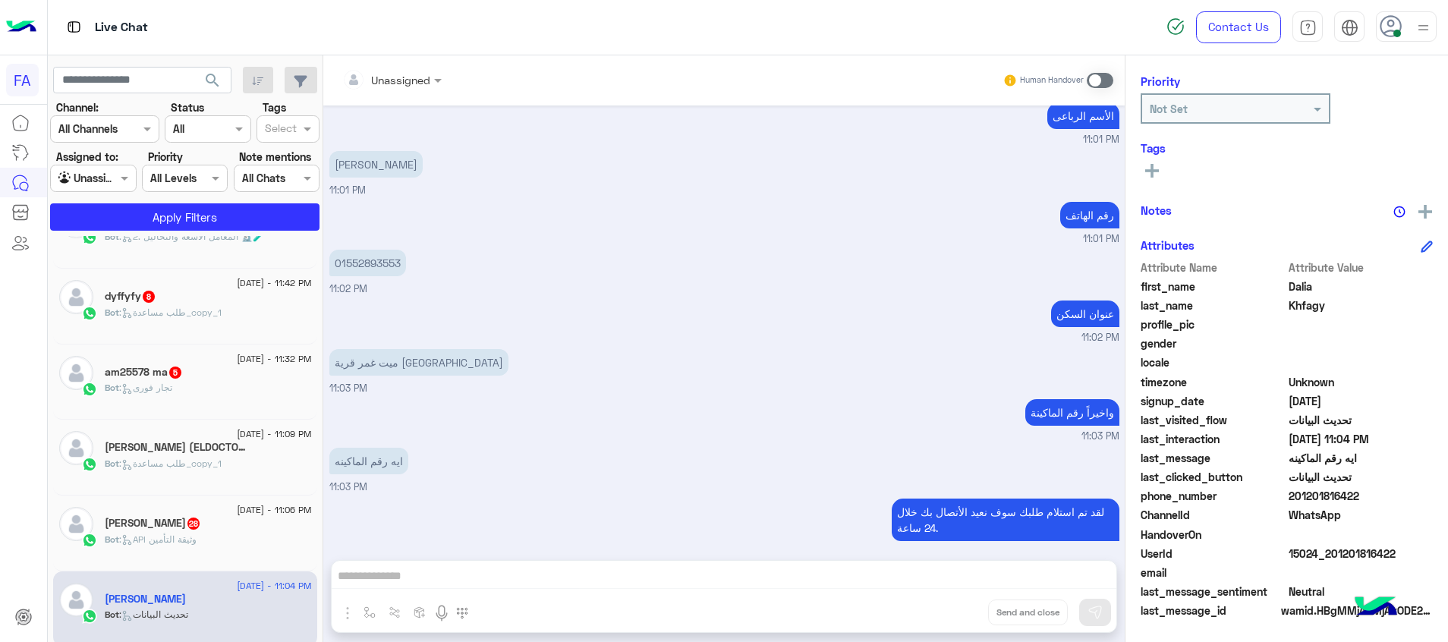
click at [386, 95] on div "Unassigned Human Handover" at bounding box center [723, 80] width 801 height 50
click at [416, 88] on div "Unassigned" at bounding box center [400, 80] width 59 height 16
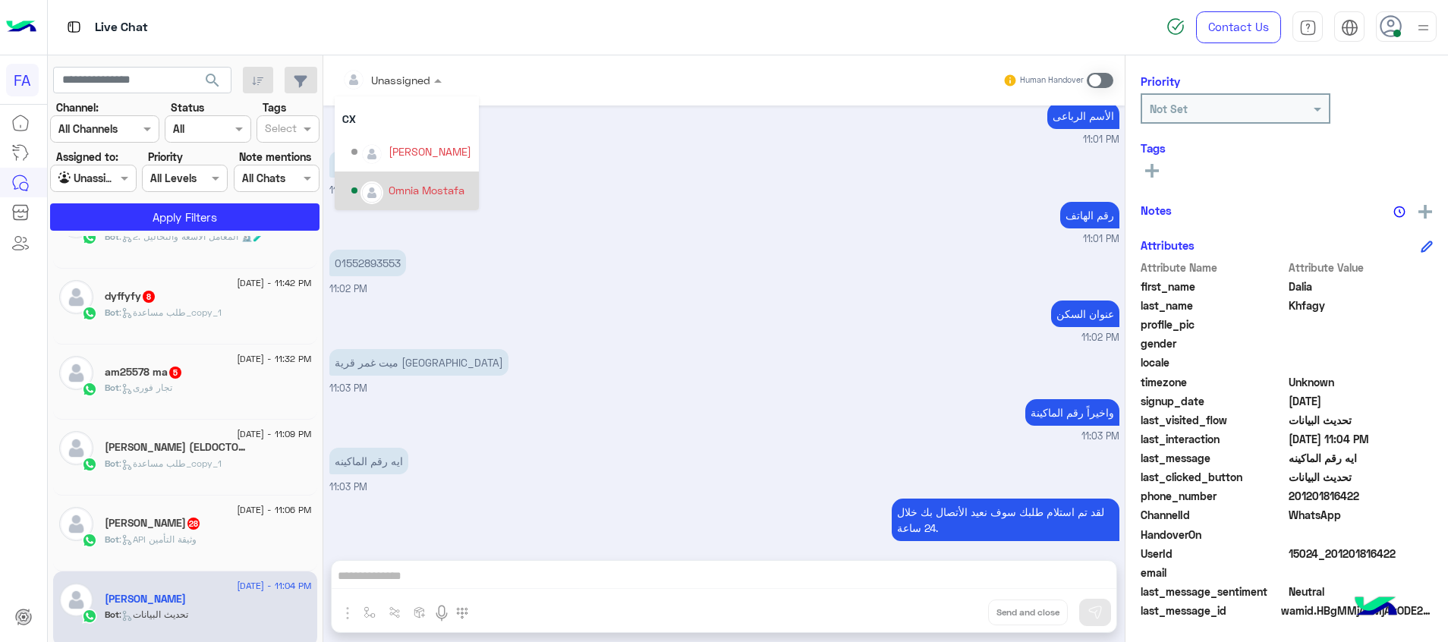
click at [397, 184] on div "Omnia Mostafa" at bounding box center [427, 190] width 76 height 16
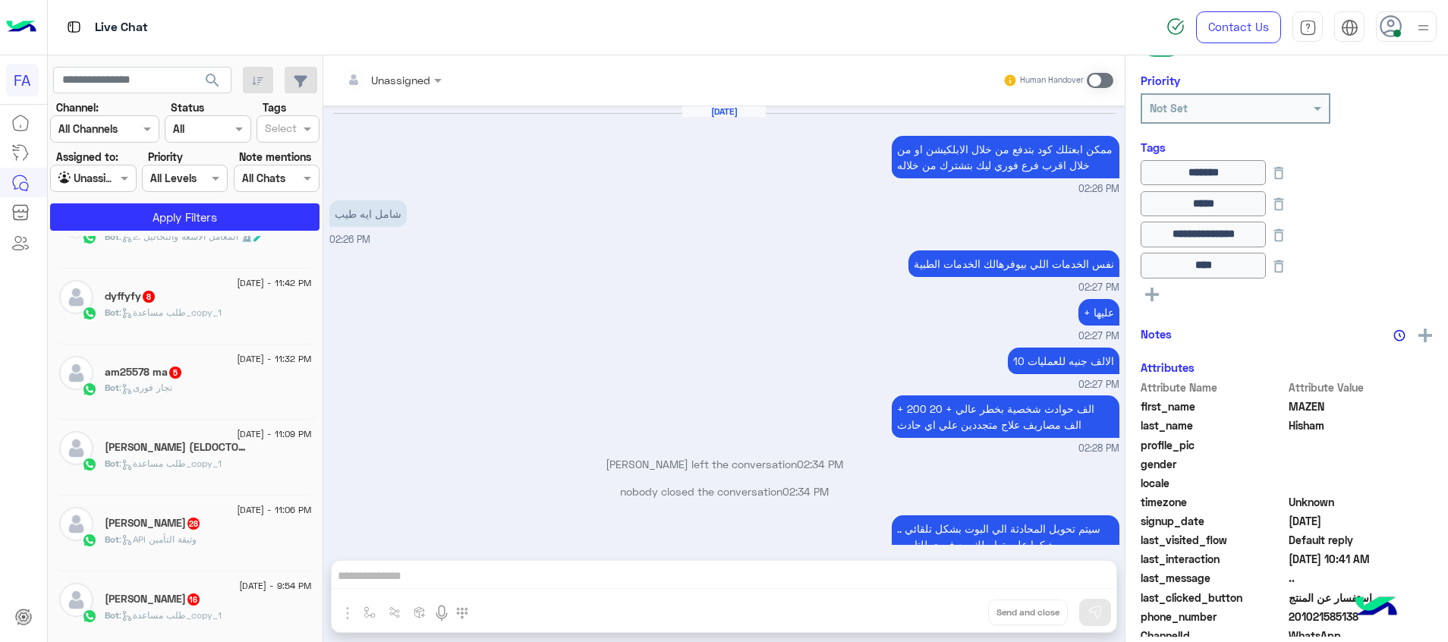
scroll to position [1340, 0]
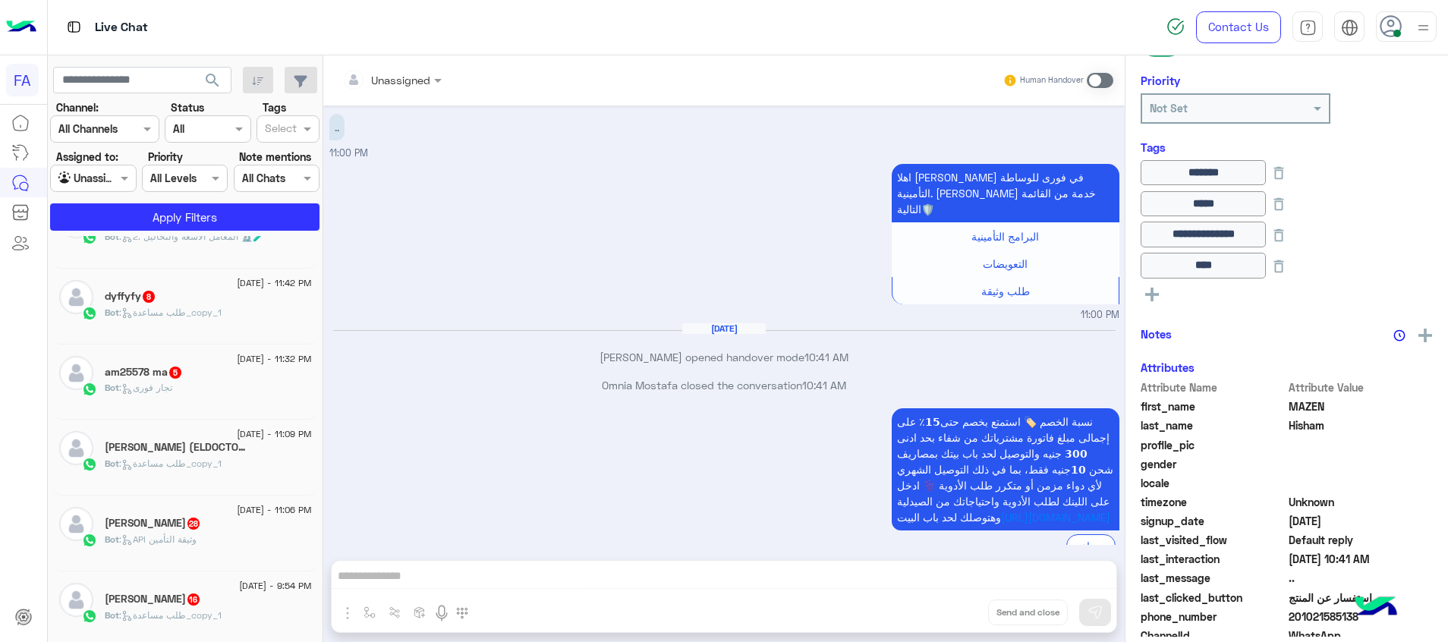
click at [209, 607] on div "Ahmed Ayman 16" at bounding box center [208, 601] width 207 height 16
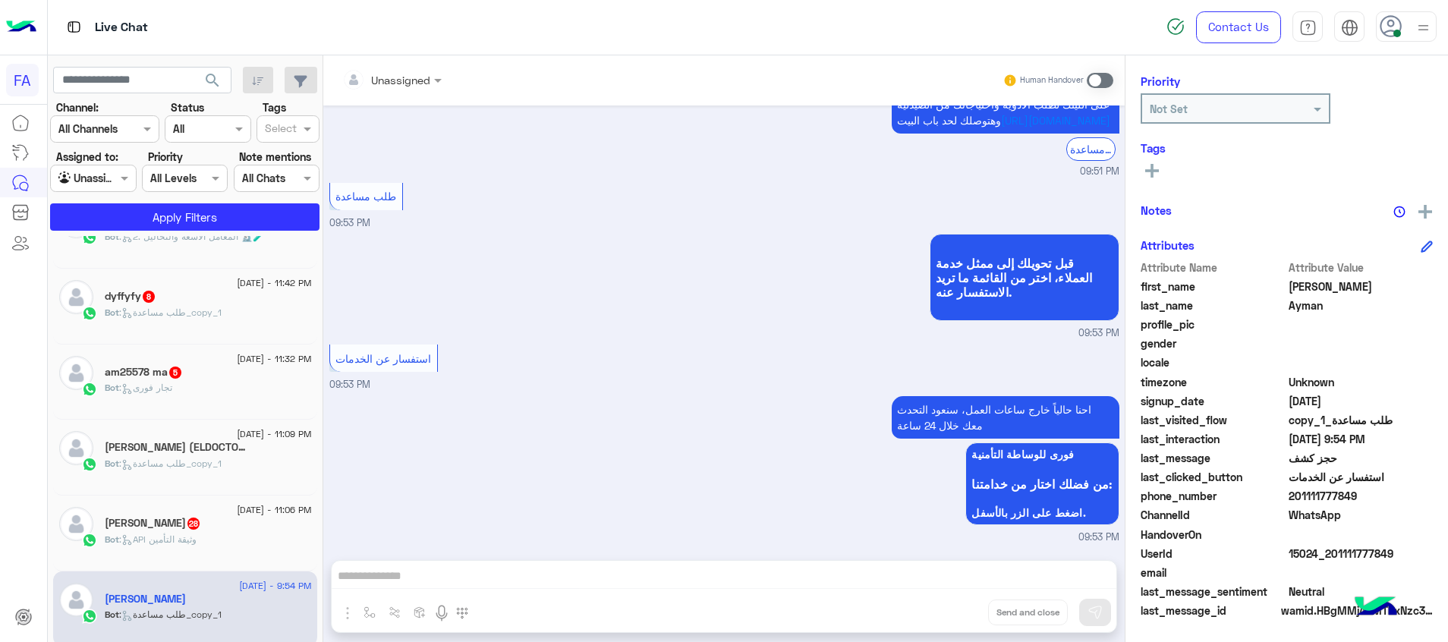
scroll to position [1300, 0]
click at [416, 83] on div at bounding box center [392, 79] width 115 height 17
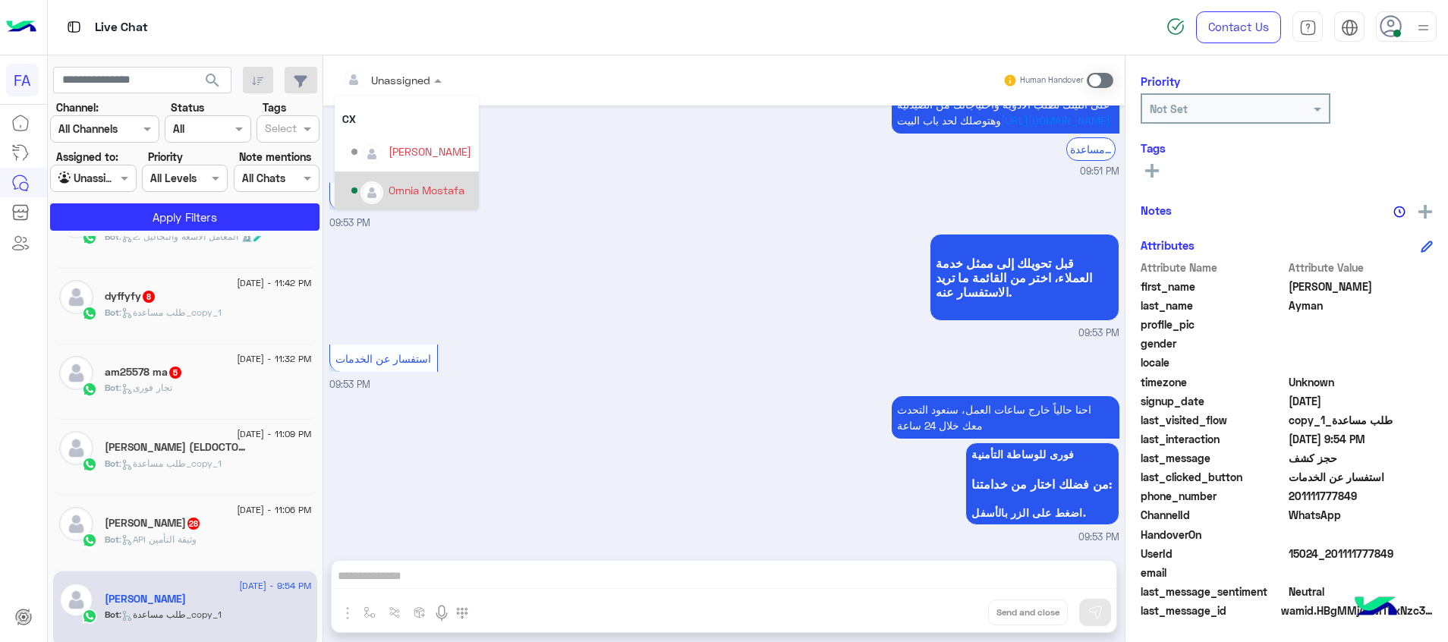
click at [408, 195] on div "Omnia Mostafa" at bounding box center [427, 190] width 76 height 16
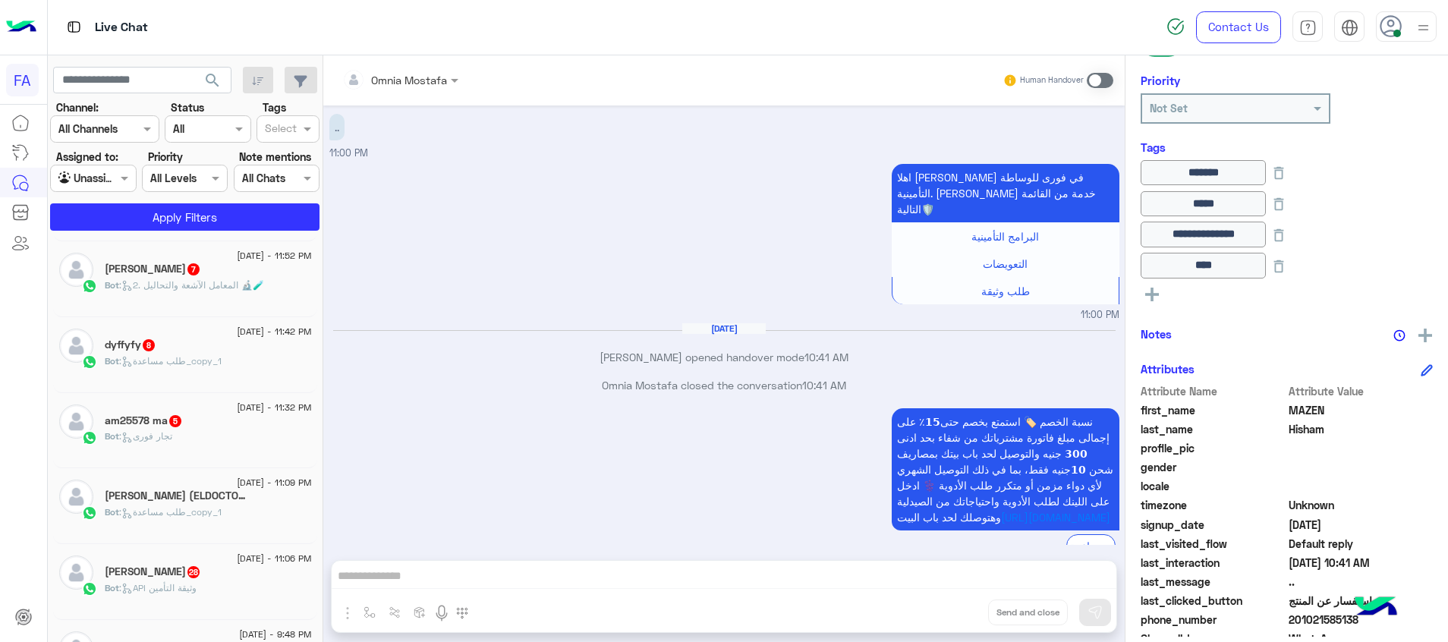
scroll to position [1032, 0]
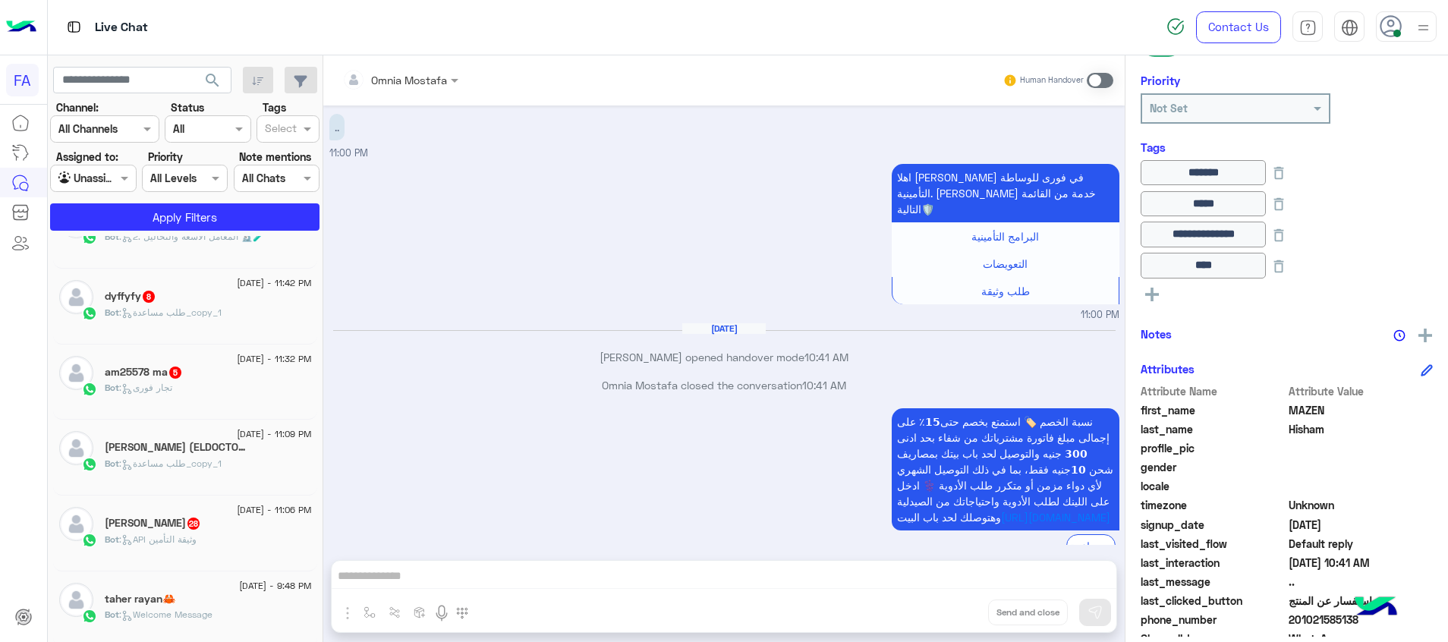
click at [235, 617] on div "Bot : Welcome Message" at bounding box center [208, 621] width 207 height 27
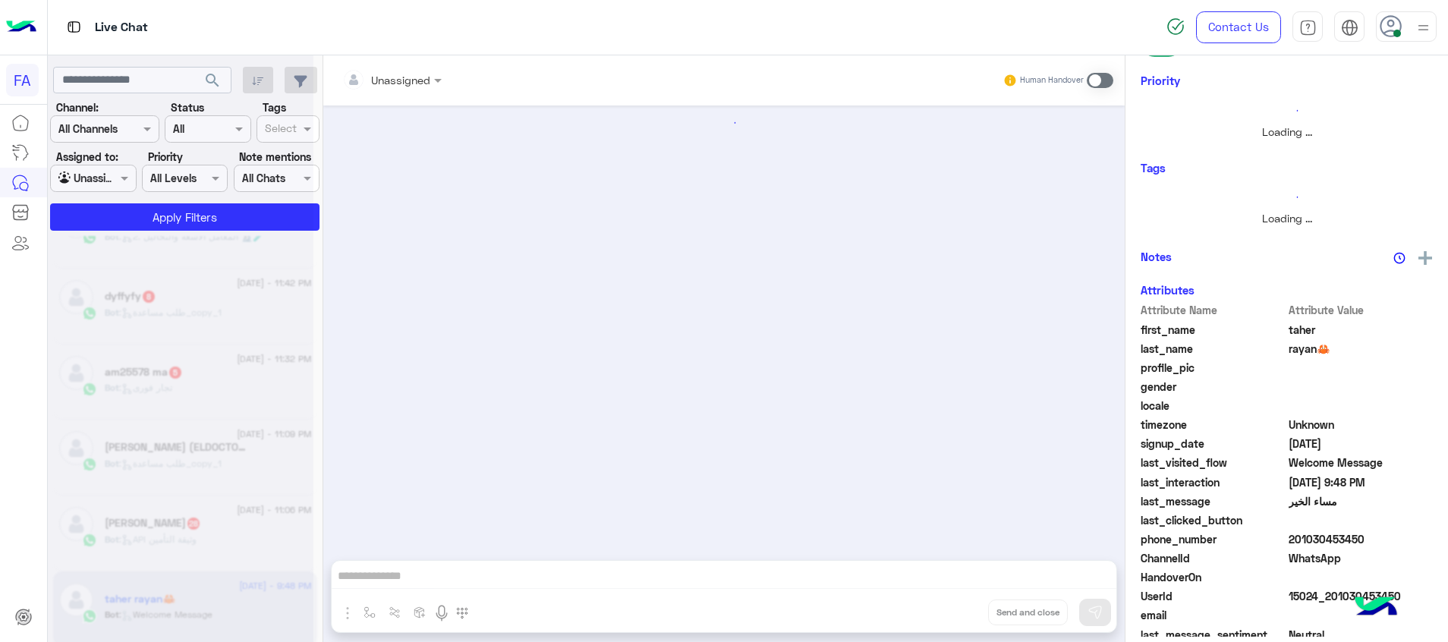
scroll to position [189, 0]
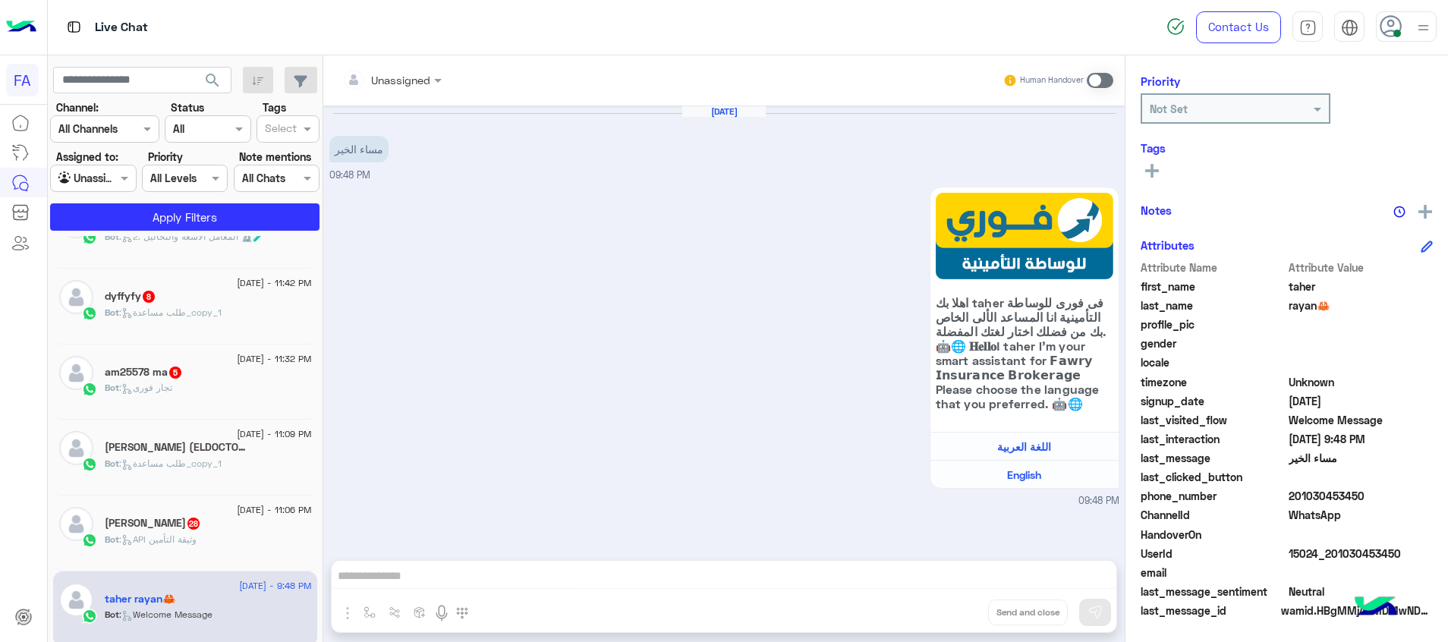
click at [187, 512] on div "14 September - 11:06 PM" at bounding box center [208, 512] width 207 height 10
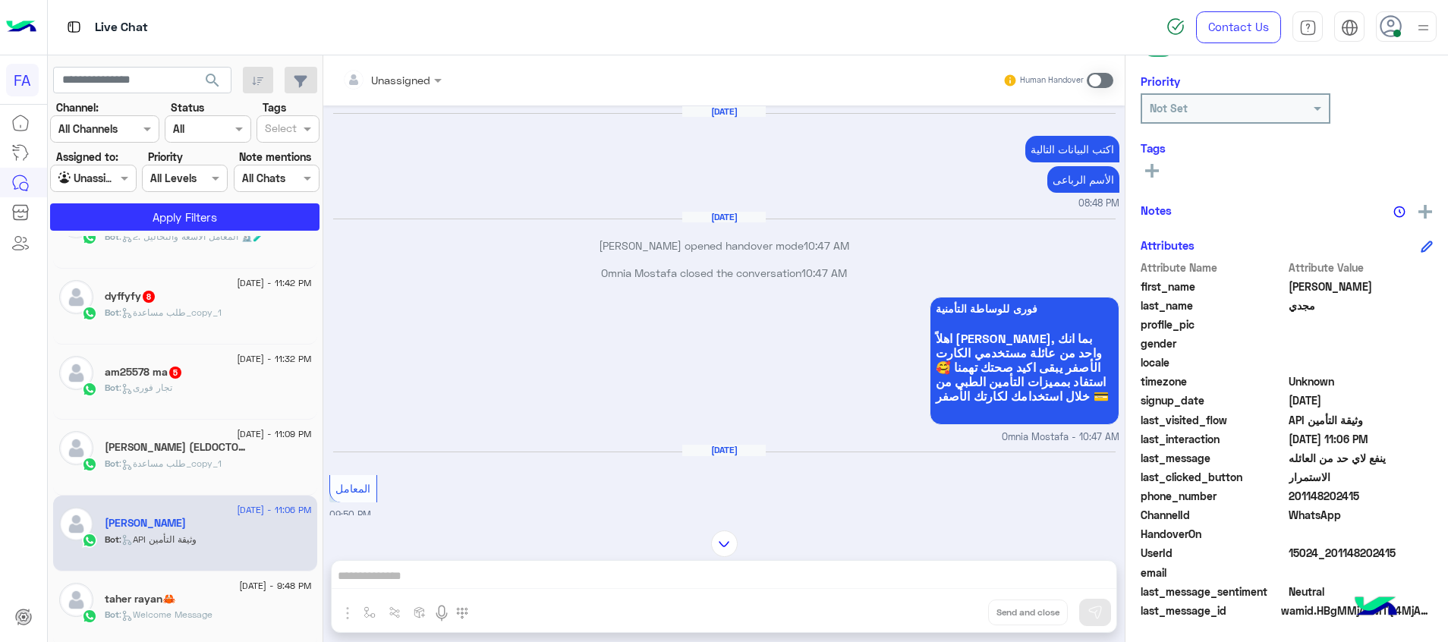
scroll to position [1741, 0]
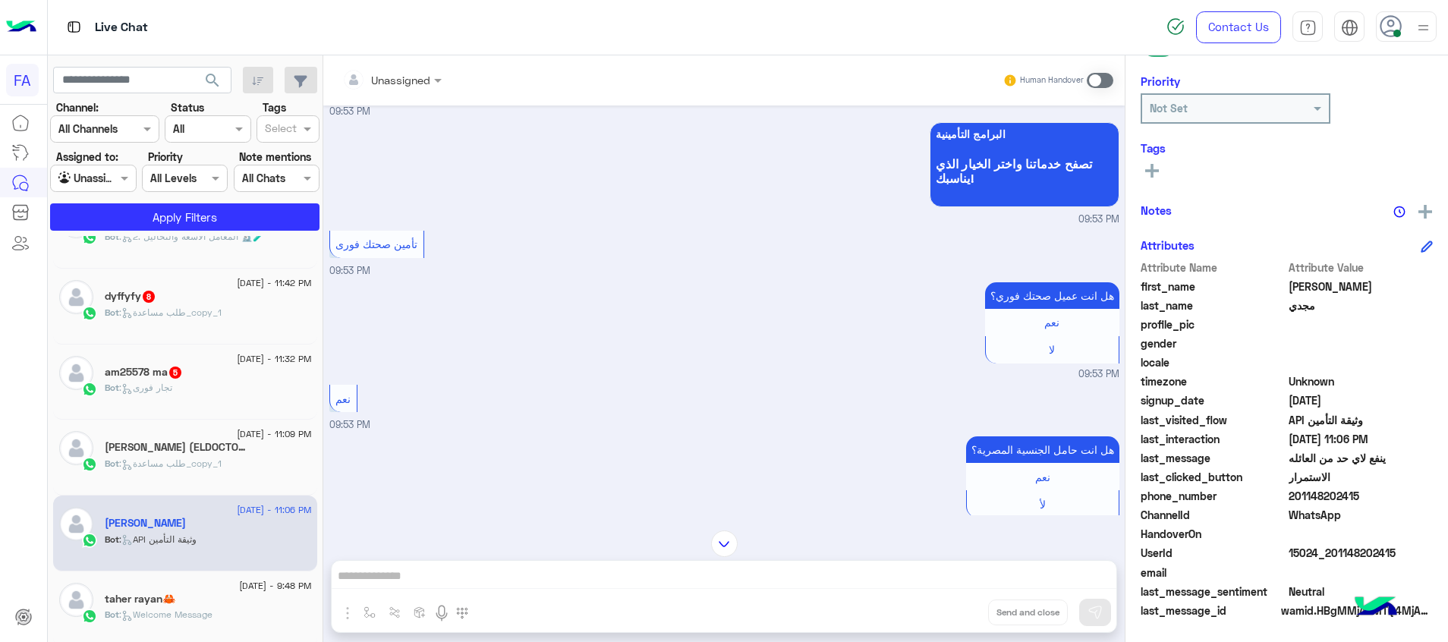
drag, startPoint x: 1403, startPoint y: 558, endPoint x: 1332, endPoint y: 554, distance: 70.7
click at [1332, 554] on span "15024_201148202415" at bounding box center [1361, 553] width 145 height 16
copy span "1148202415"
click at [421, 78] on div at bounding box center [392, 79] width 115 height 17
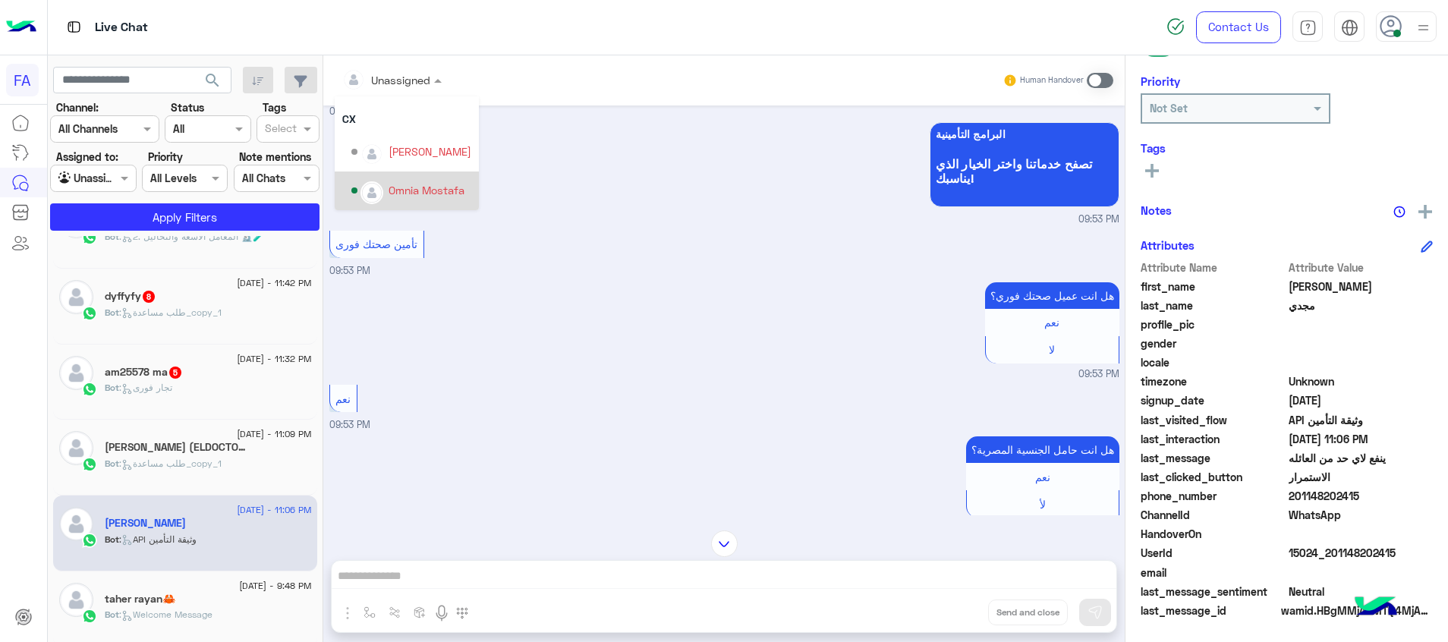
click at [387, 179] on div "Omnia Mostafa" at bounding box center [411, 191] width 120 height 27
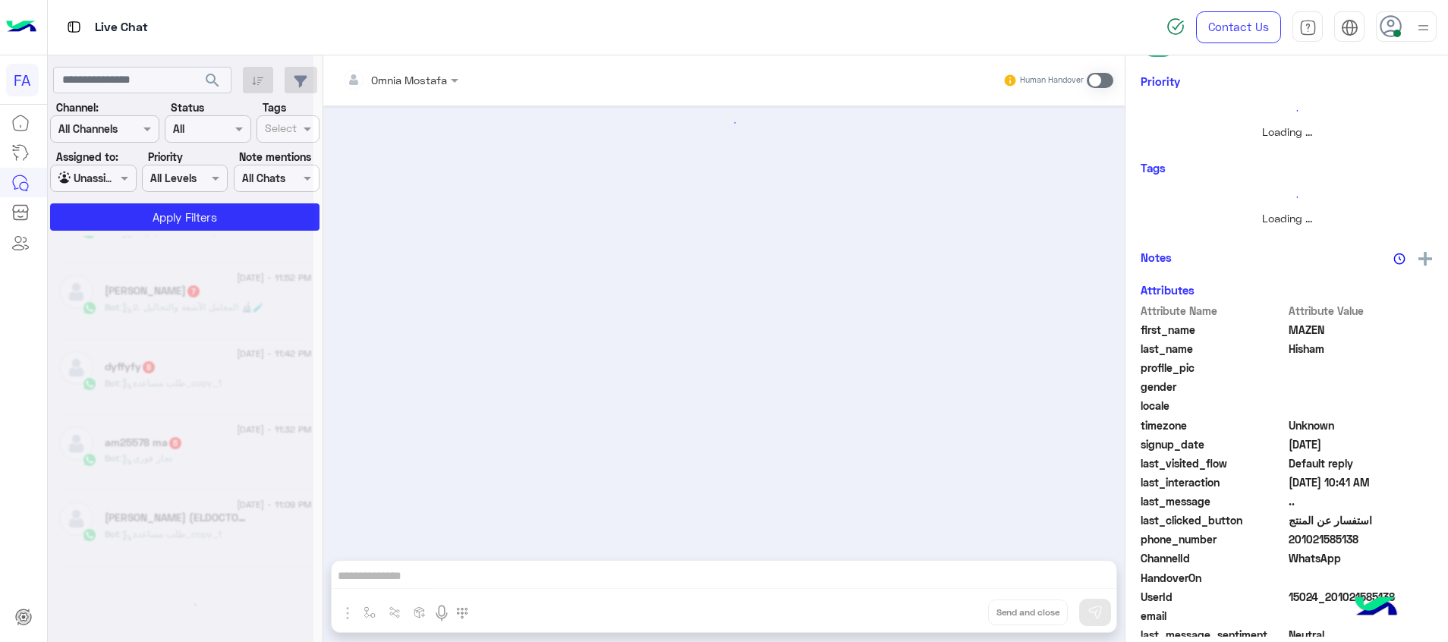
scroll to position [962, 0]
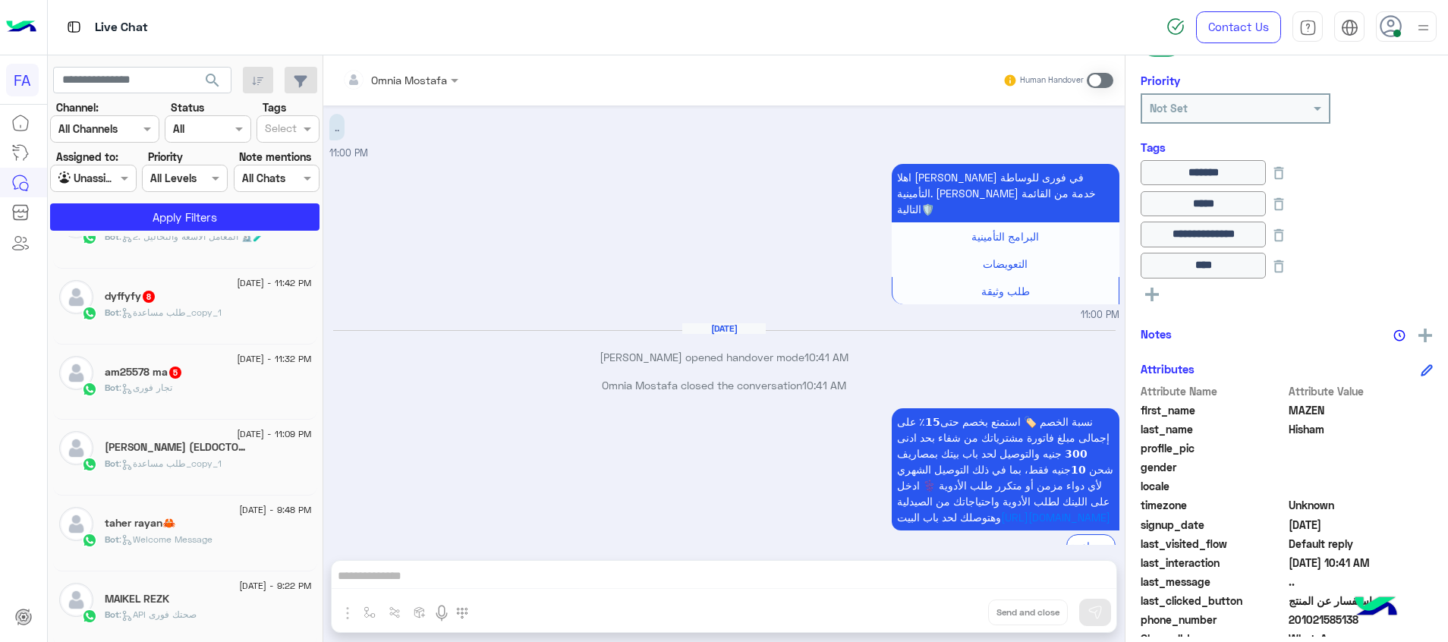
click at [219, 531] on div "taher rayan🦀" at bounding box center [208, 525] width 207 height 16
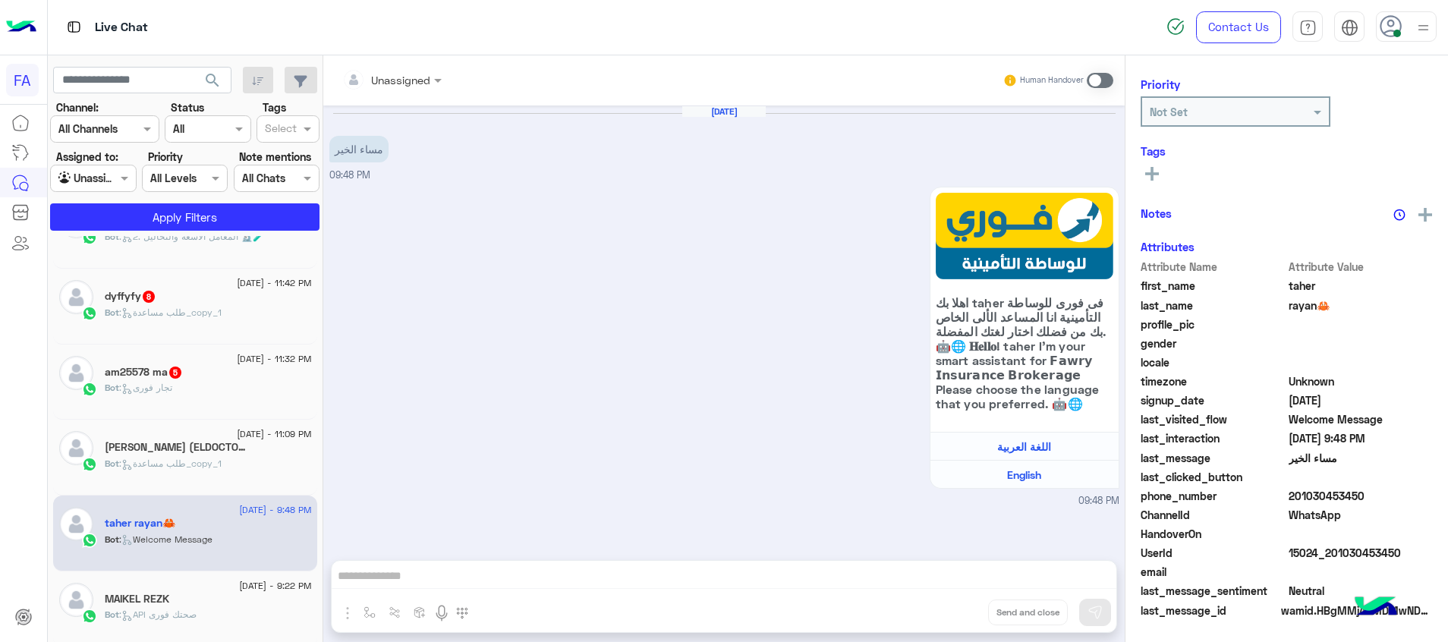
click at [222, 467] on span ": طلب مساعدة_copy_1" at bounding box center [170, 463] width 102 height 11
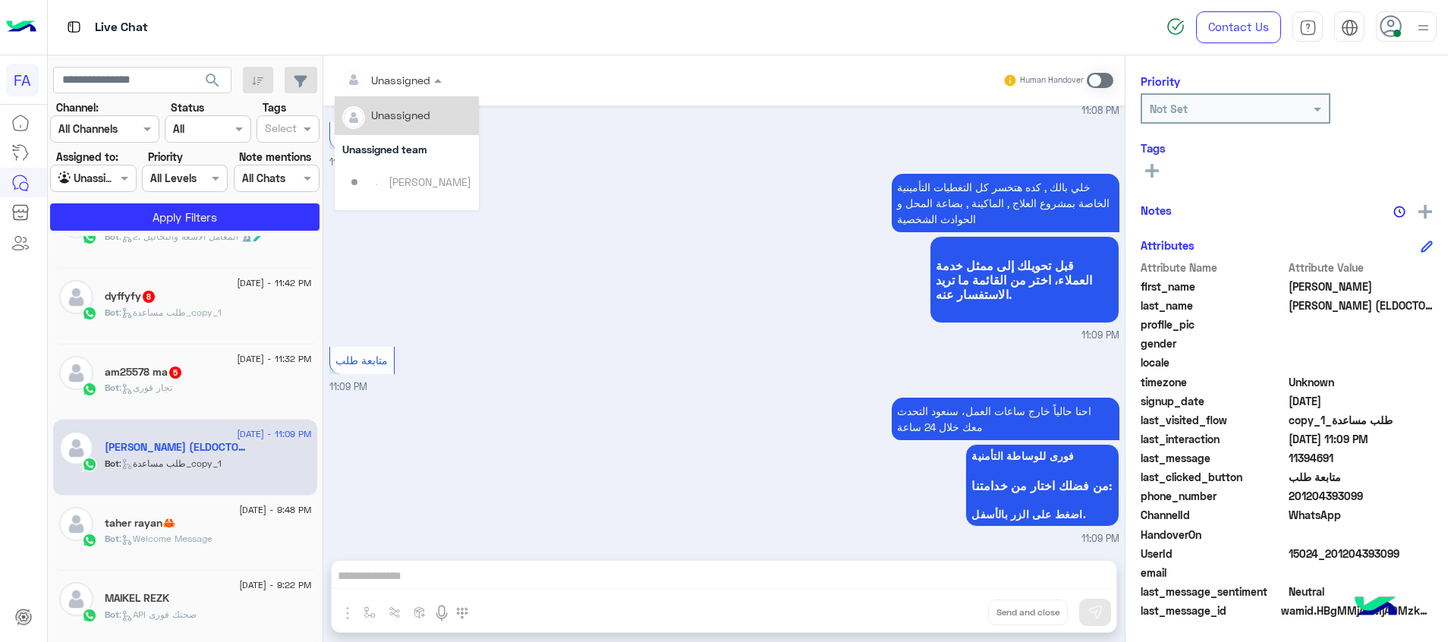
click at [395, 80] on input "text" at bounding box center [372, 80] width 61 height 16
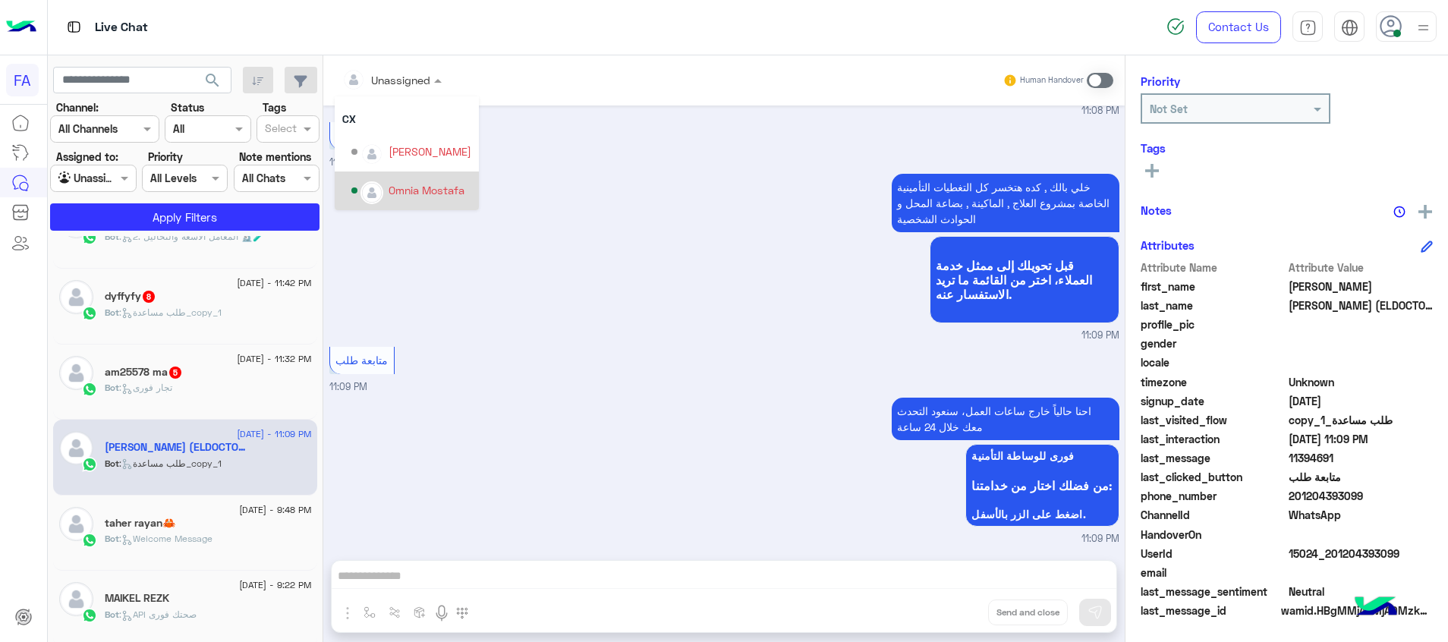
click at [428, 196] on div "Omnia Mostafa" at bounding box center [427, 190] width 76 height 16
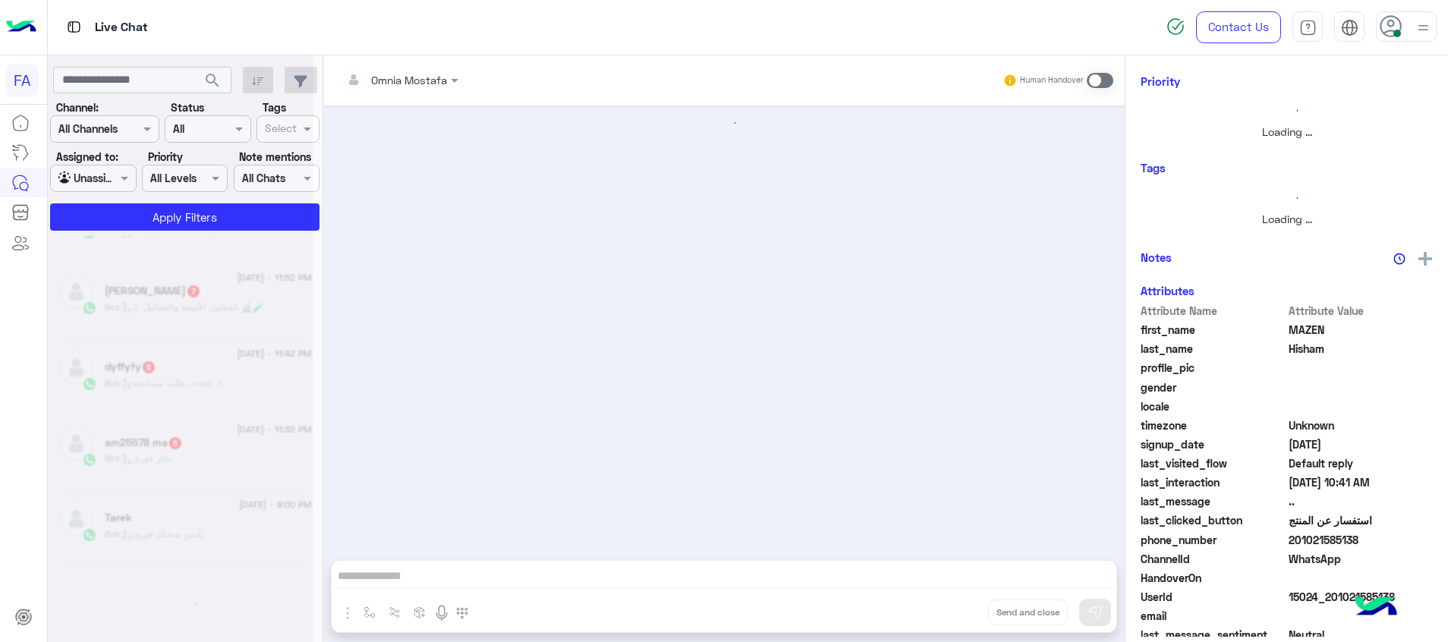
click at [220, 391] on div at bounding box center [181, 327] width 266 height 642
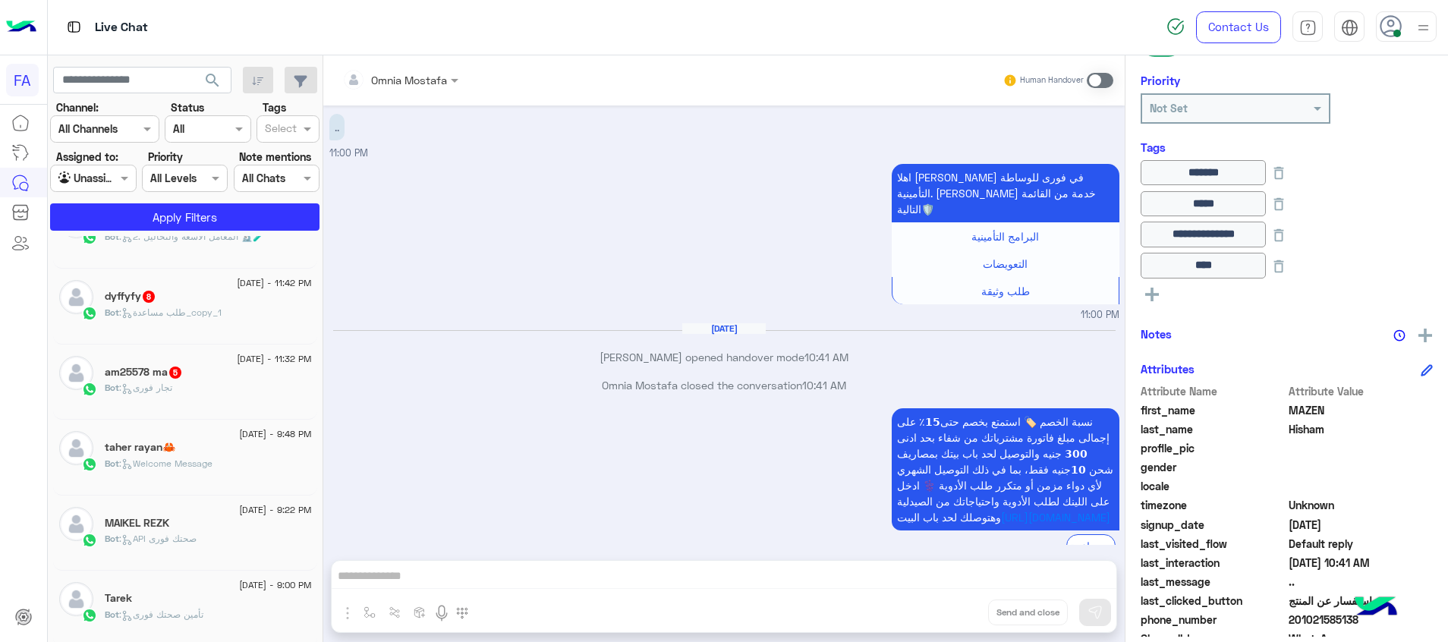
click at [224, 370] on div "am25578 ma 5" at bounding box center [208, 374] width 207 height 16
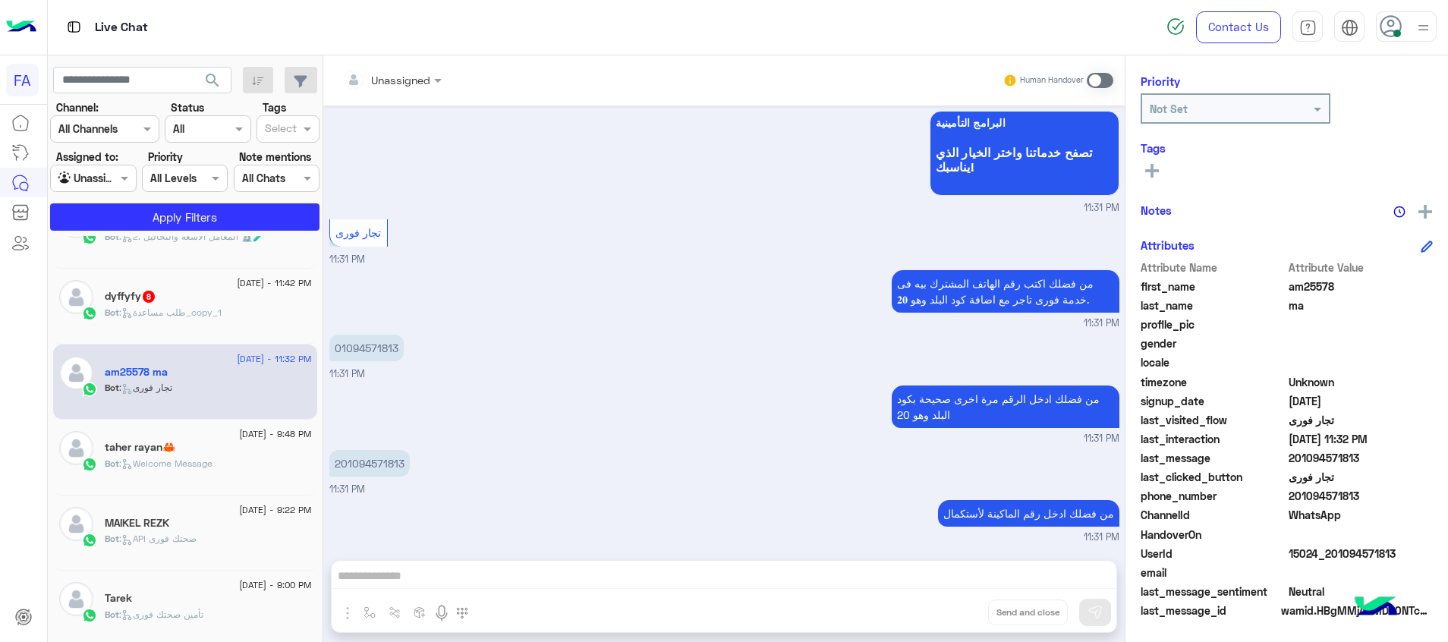
click at [181, 310] on span ": طلب مساعدة_copy_1" at bounding box center [170, 312] width 102 height 11
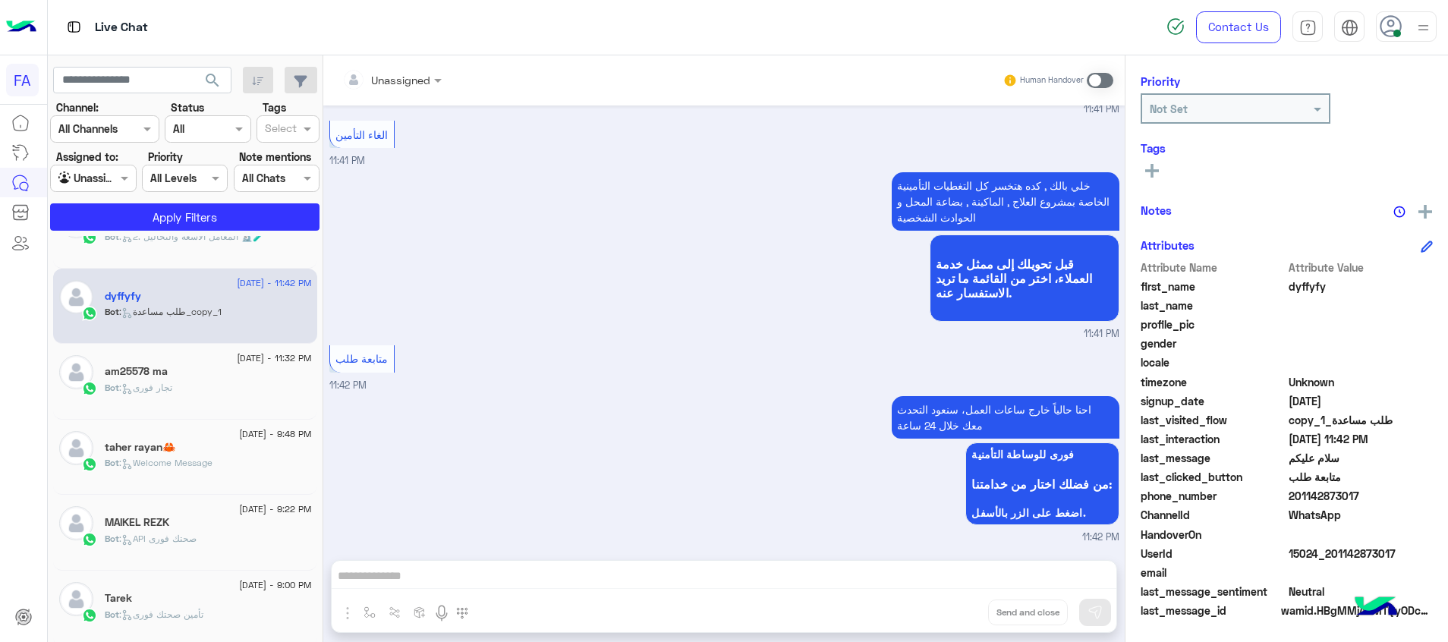
click at [383, 83] on input "text" at bounding box center [372, 80] width 61 height 16
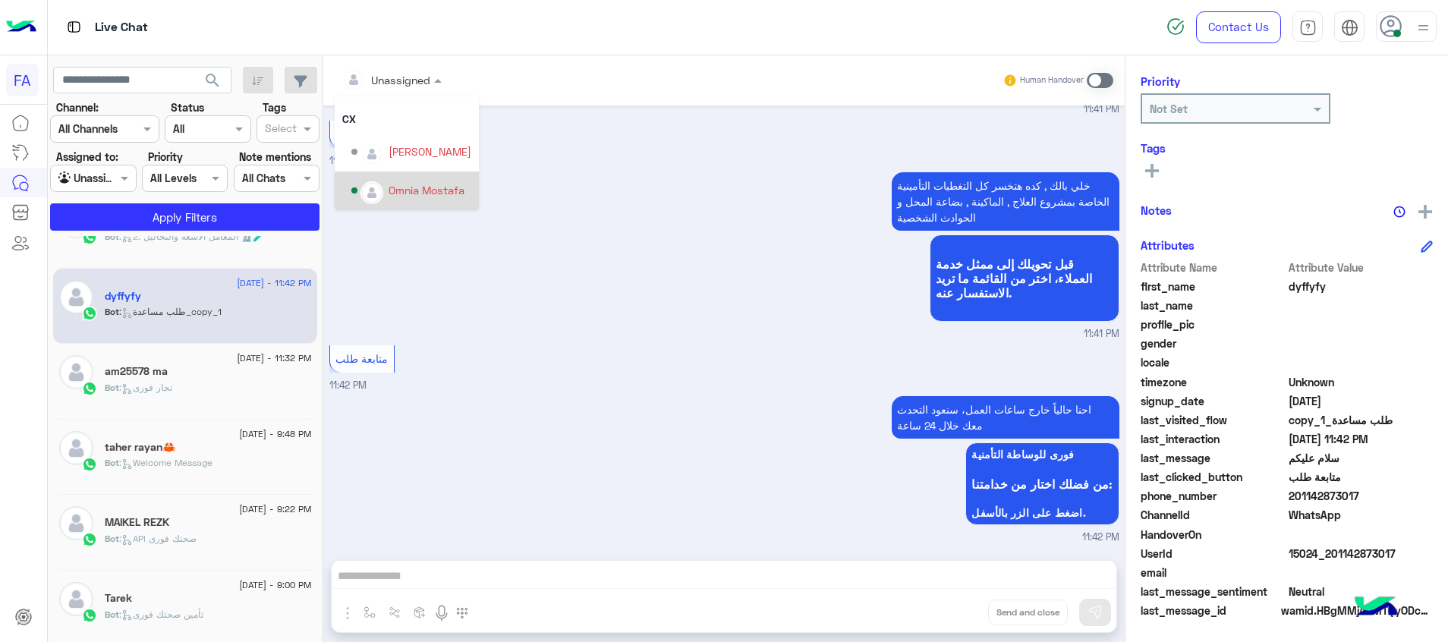
click at [398, 196] on div "Omnia Mostafa" at bounding box center [427, 190] width 76 height 16
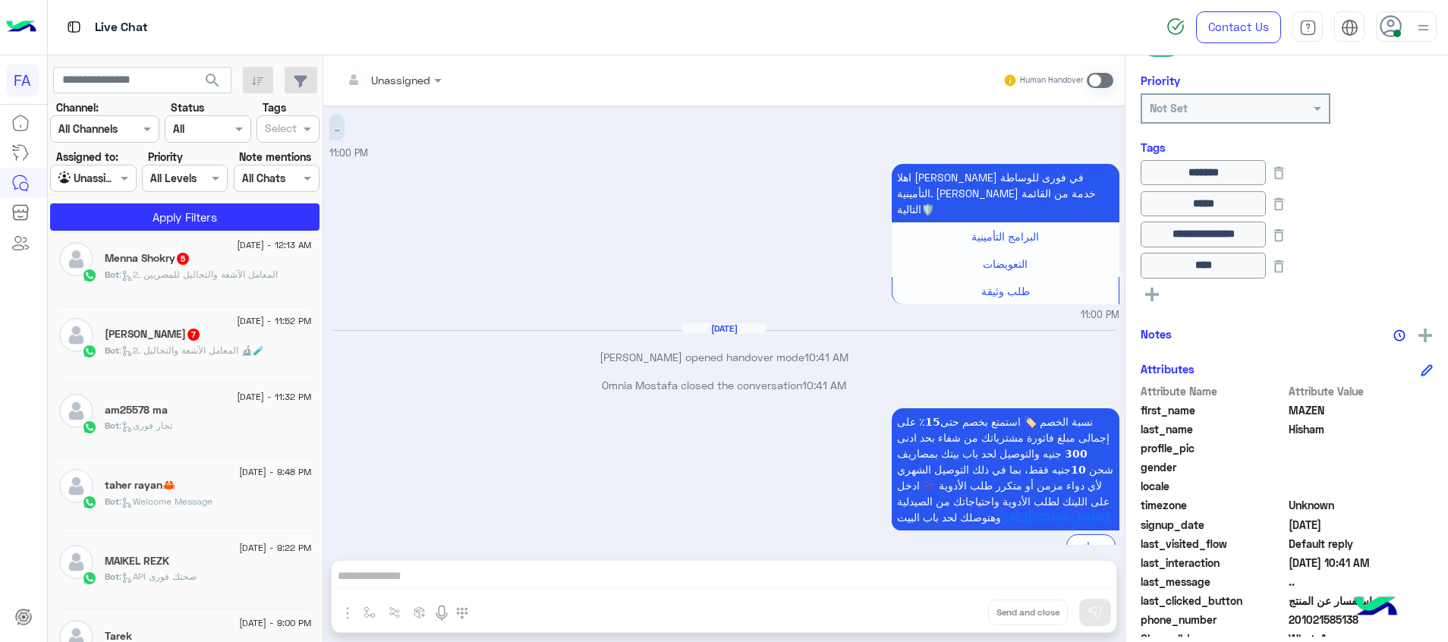
click at [263, 348] on span ": 2. المعامل الآشعة والتحاليل 🔬🧪" at bounding box center [191, 350] width 145 height 11
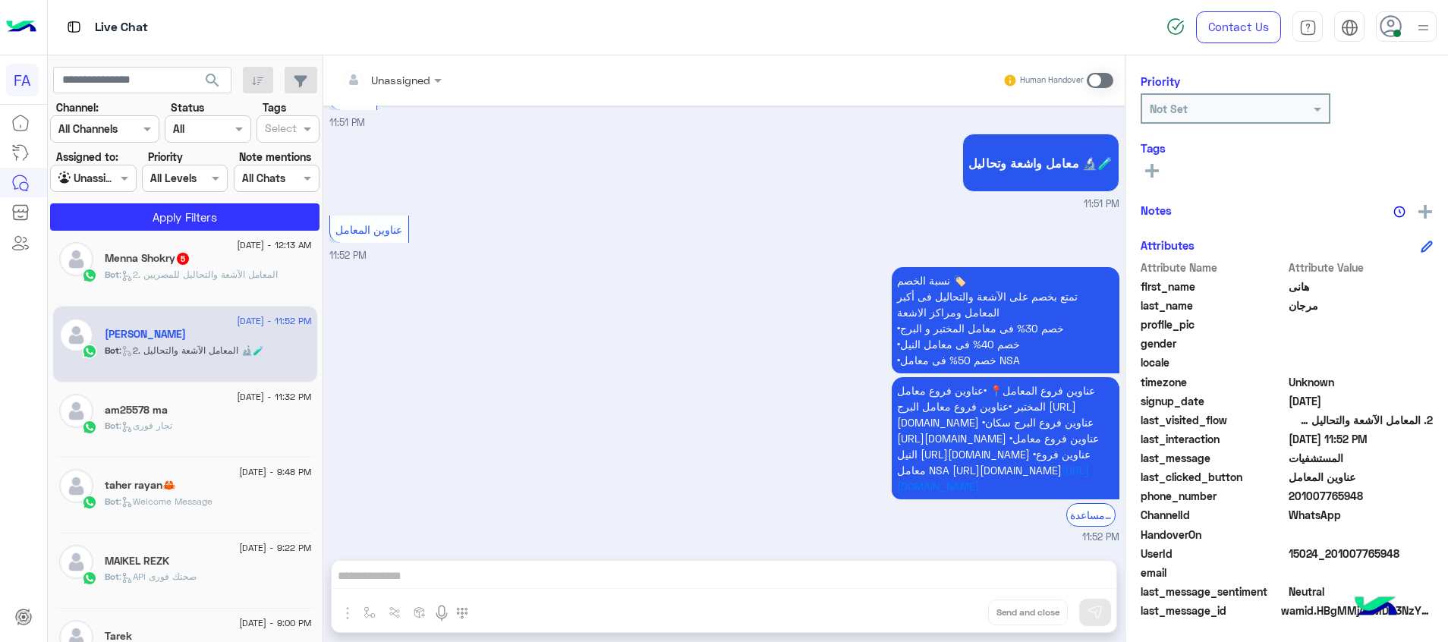
click at [213, 277] on span ": 2. المعامل الآشعة والتحاليل للمصريين" at bounding box center [198, 274] width 159 height 11
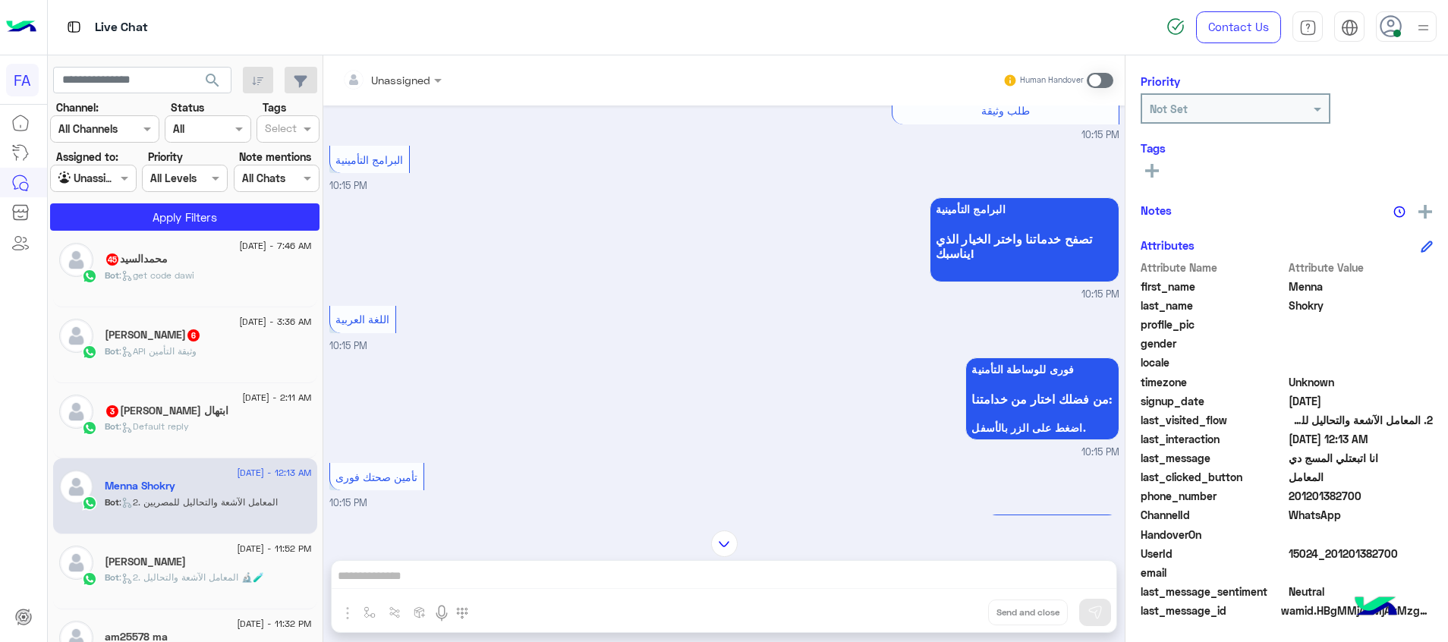
click at [269, 409] on div "ابتهال الرشيد الريح 3" at bounding box center [208, 413] width 207 height 16
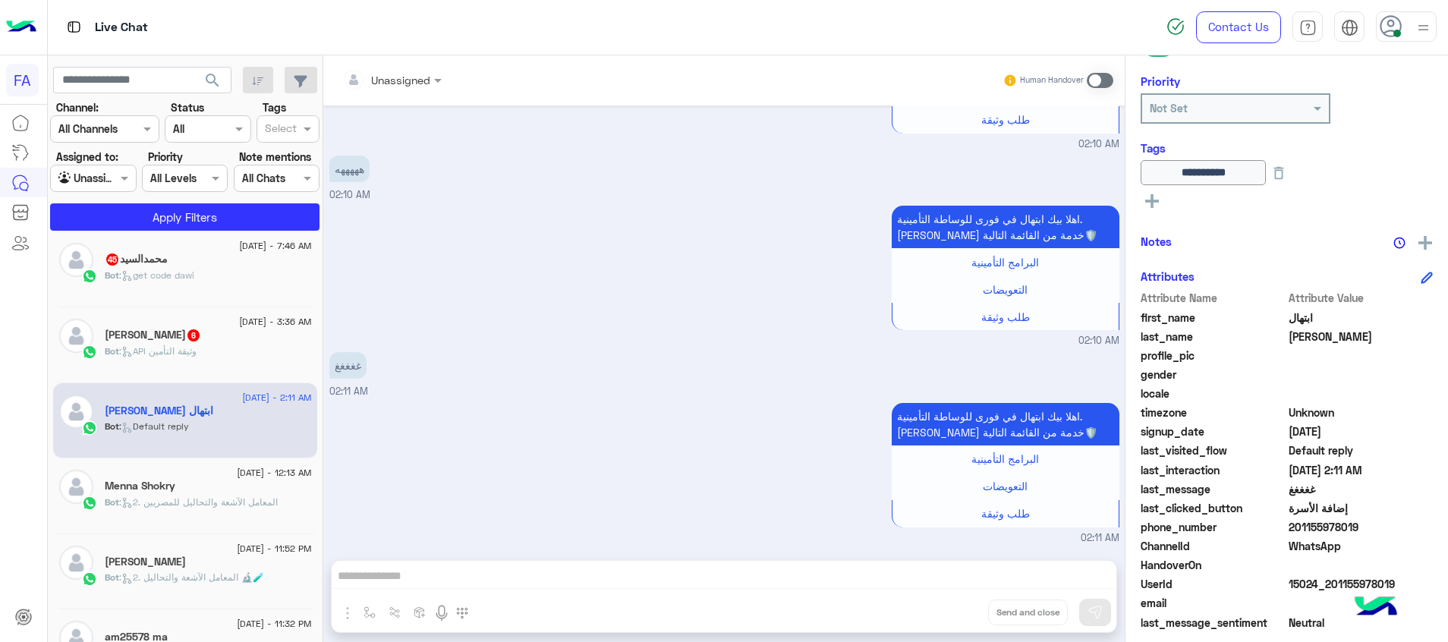
click at [243, 343] on div "Ahmed 6" at bounding box center [208, 337] width 207 height 16
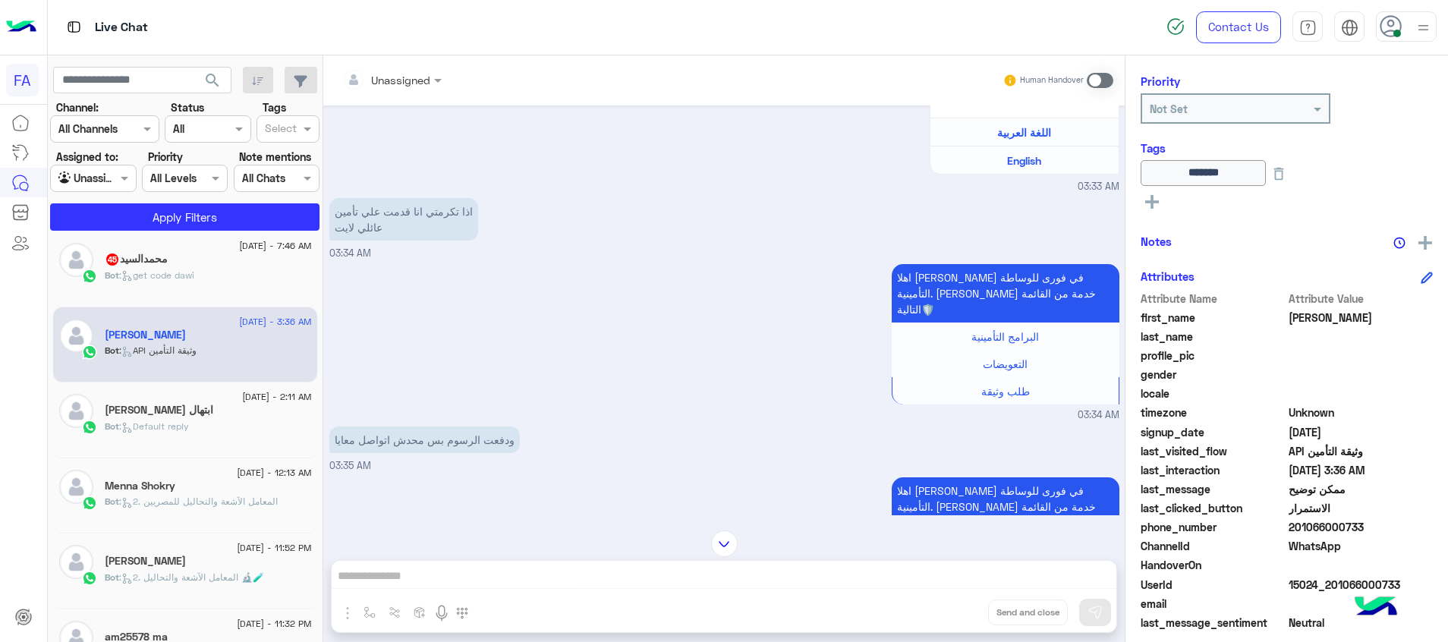
drag, startPoint x: 1362, startPoint y: 530, endPoint x: 1295, endPoint y: 530, distance: 66.8
click at [1295, 530] on span "201066000733" at bounding box center [1361, 527] width 145 height 16
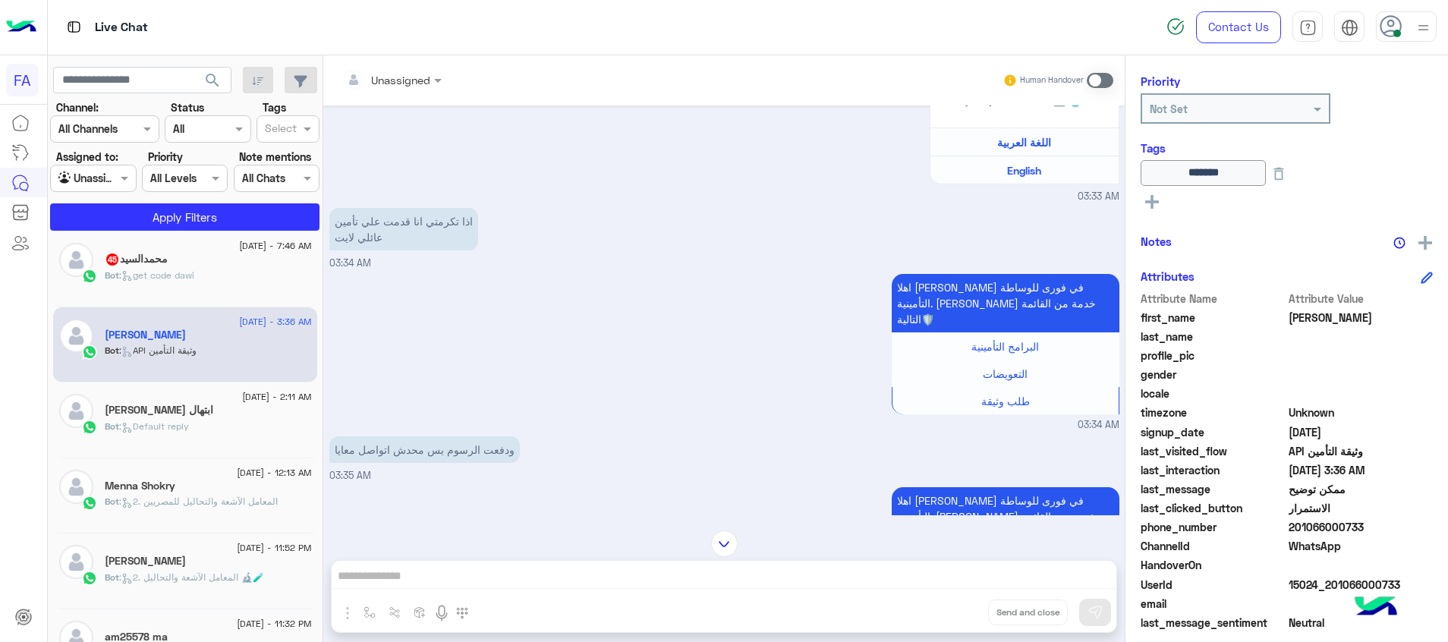
scroll to position [814, 0]
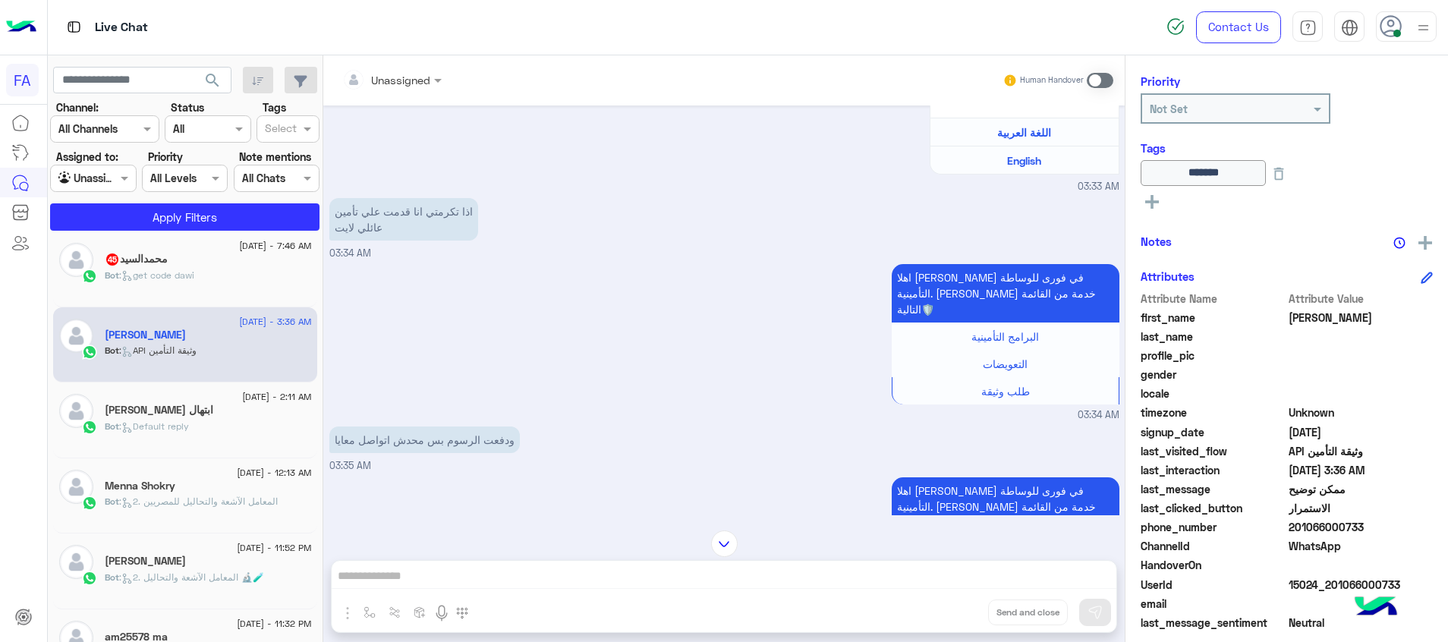
click at [415, 85] on div at bounding box center [392, 79] width 115 height 17
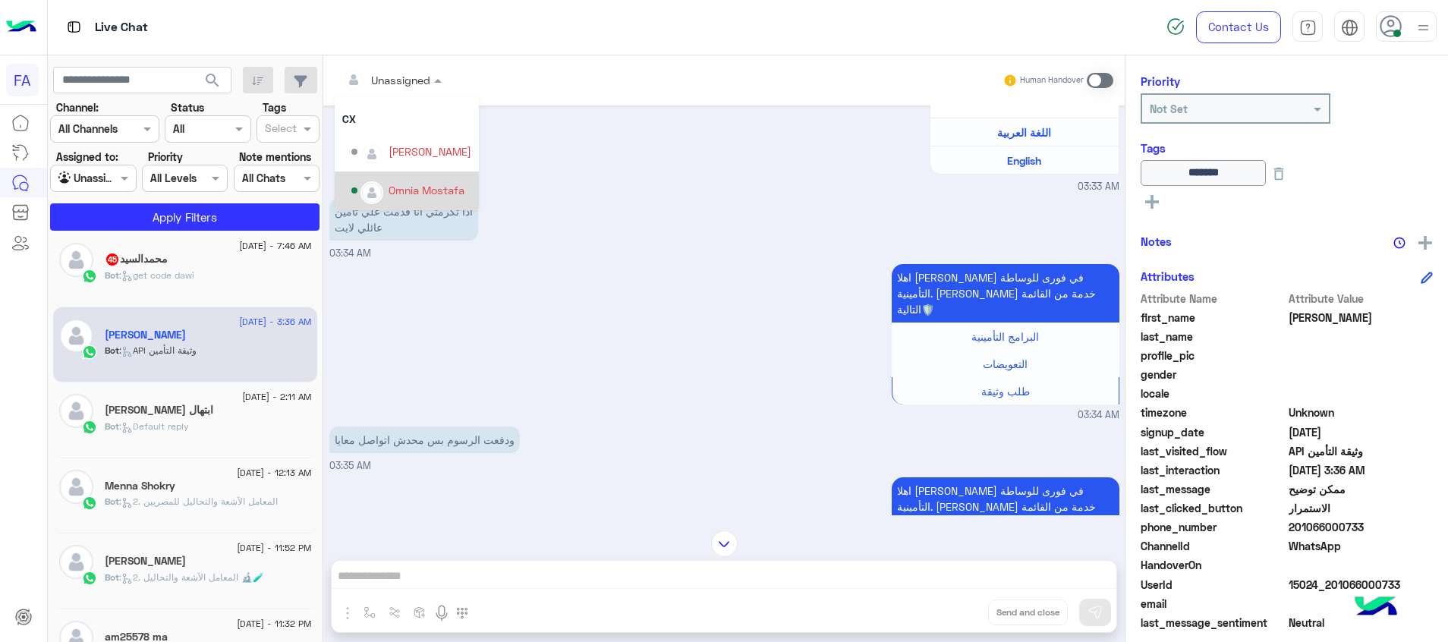
click at [423, 184] on div "Omnia Mostafa" at bounding box center [427, 190] width 76 height 16
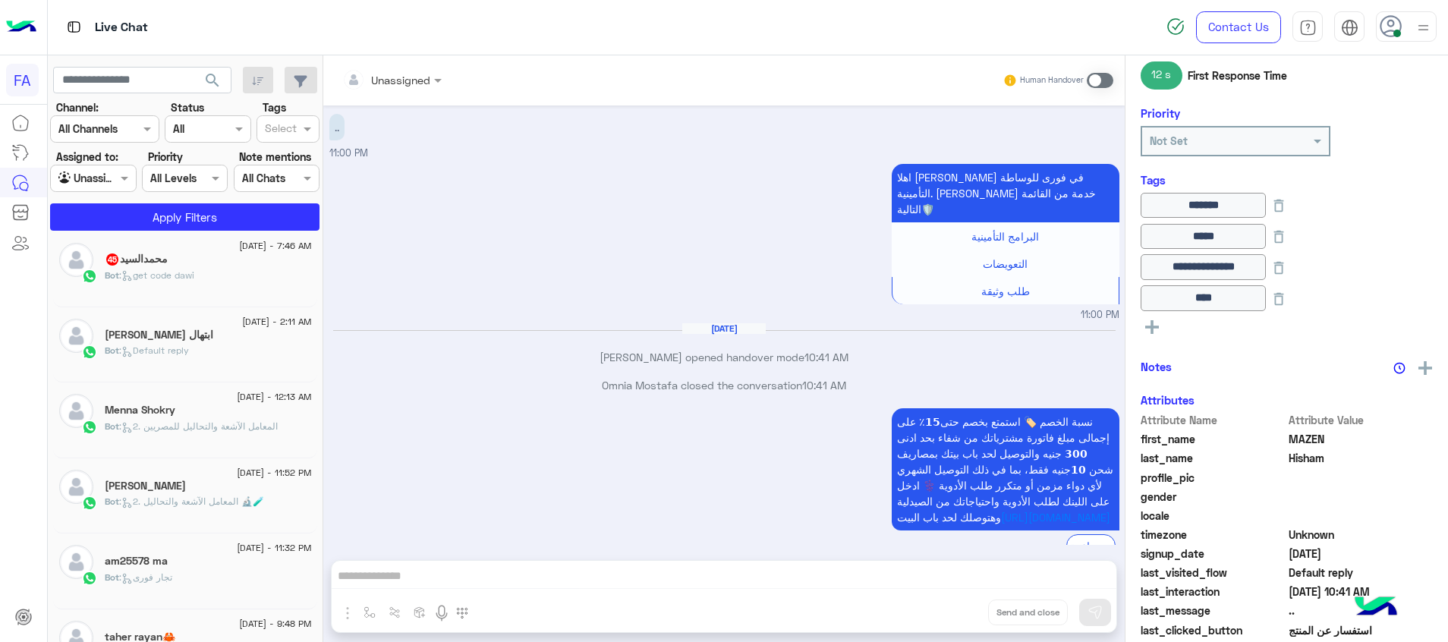
scroll to position [220, 0]
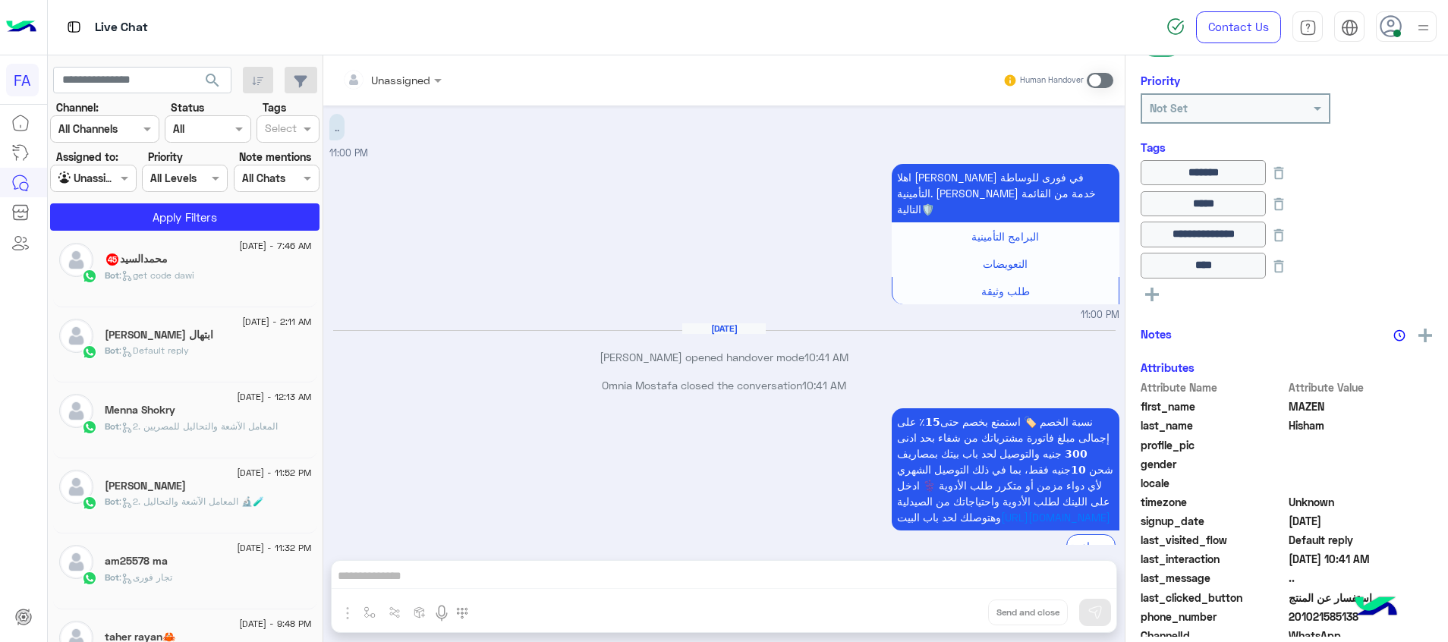
click at [190, 277] on span ": get code dawi" at bounding box center [156, 274] width 75 height 11
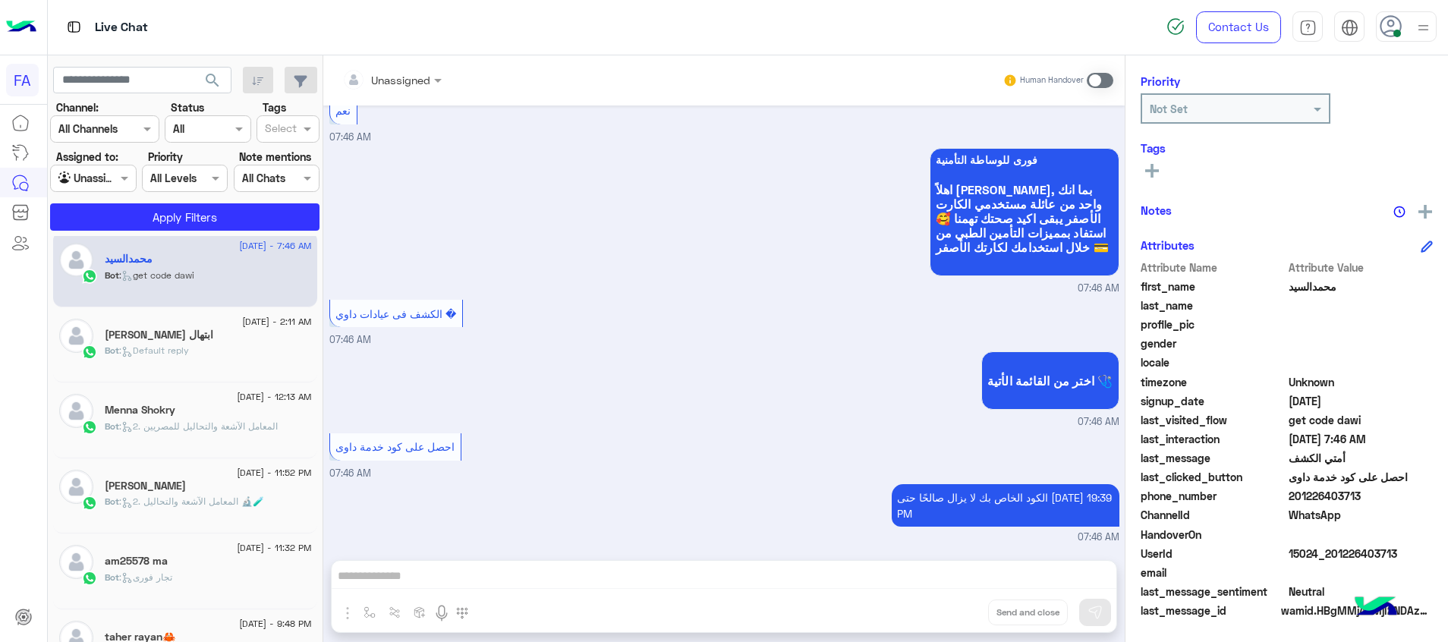
scroll to position [8116, 0]
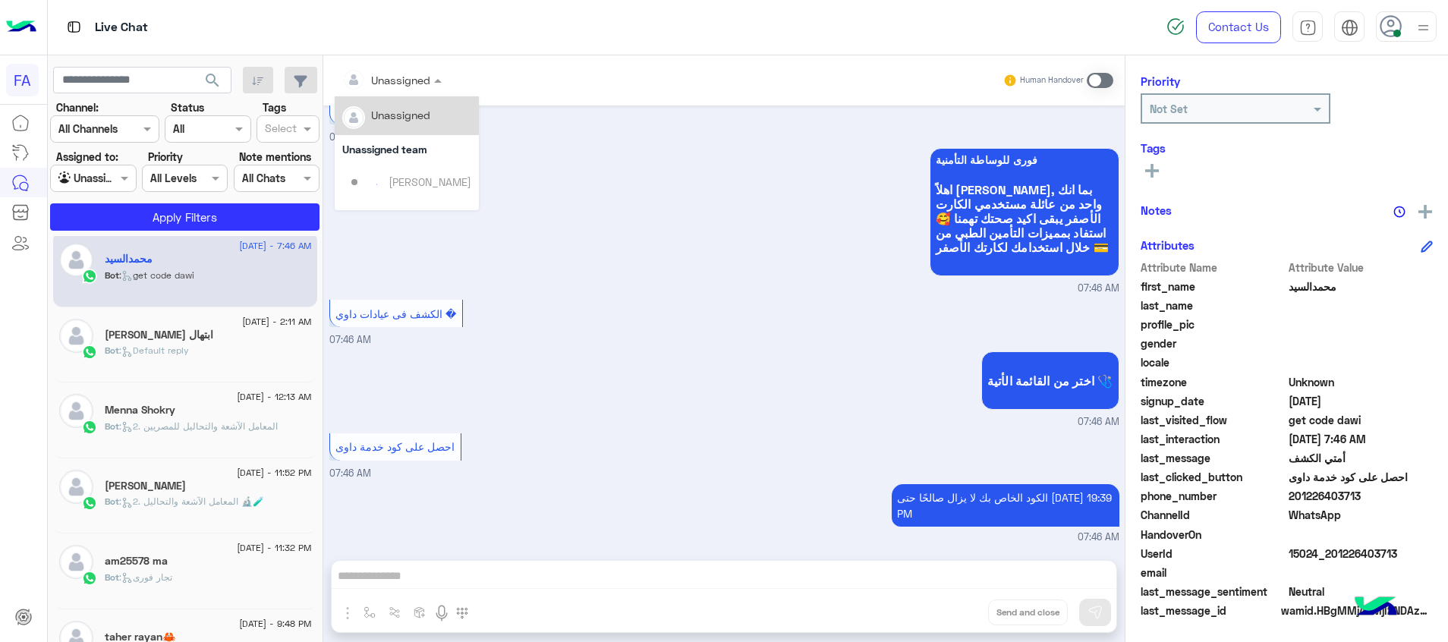
click at [396, 83] on input "text" at bounding box center [372, 80] width 61 height 16
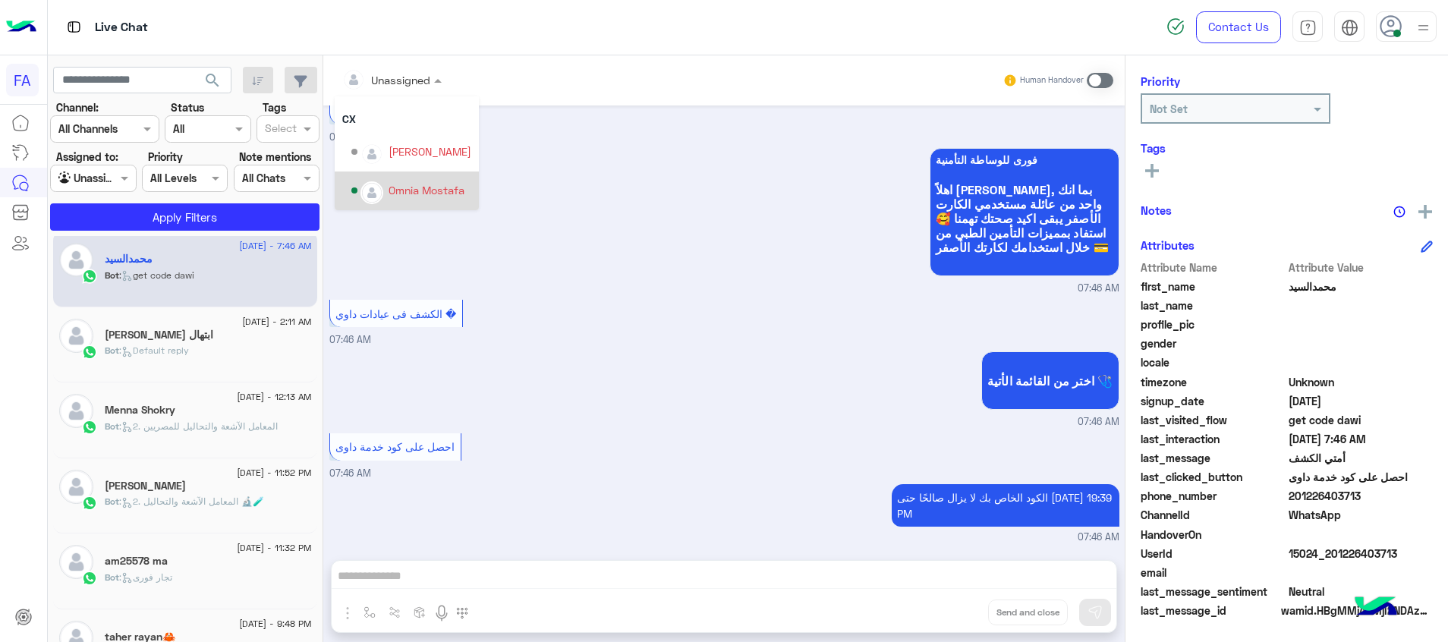
click at [432, 190] on div "Omnia Mostafa" at bounding box center [427, 190] width 76 height 16
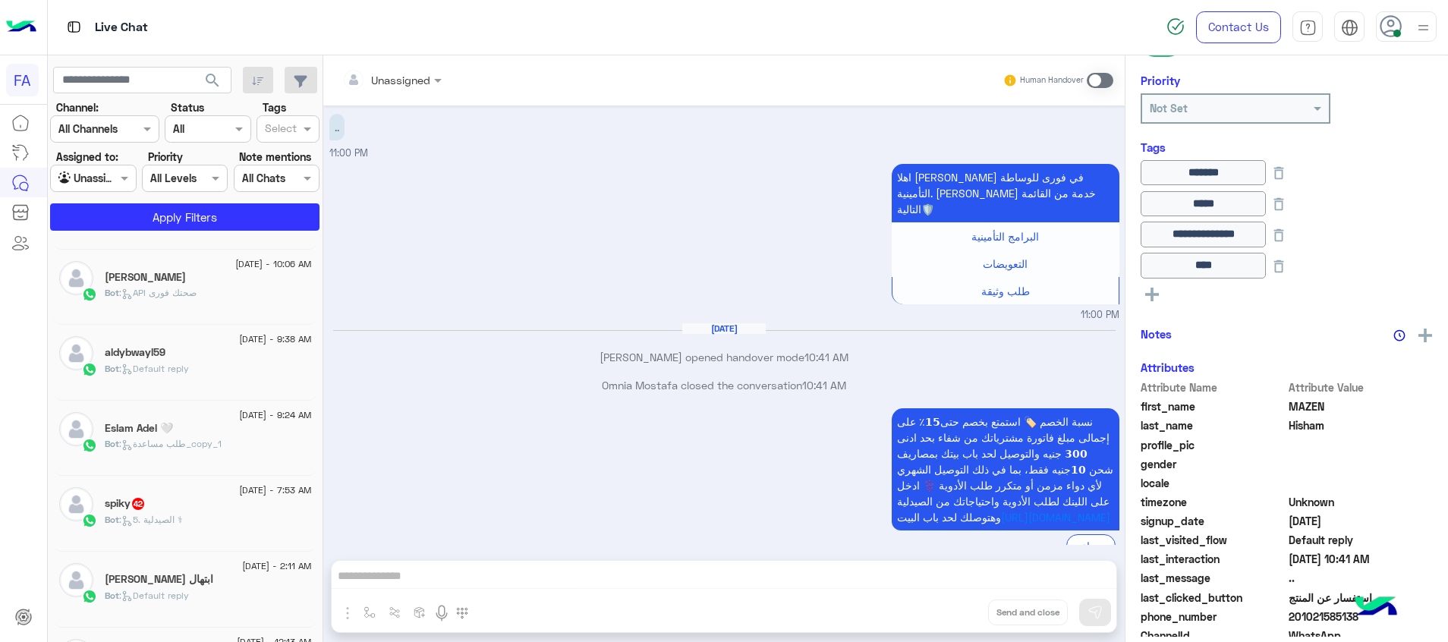
scroll to position [349, 0]
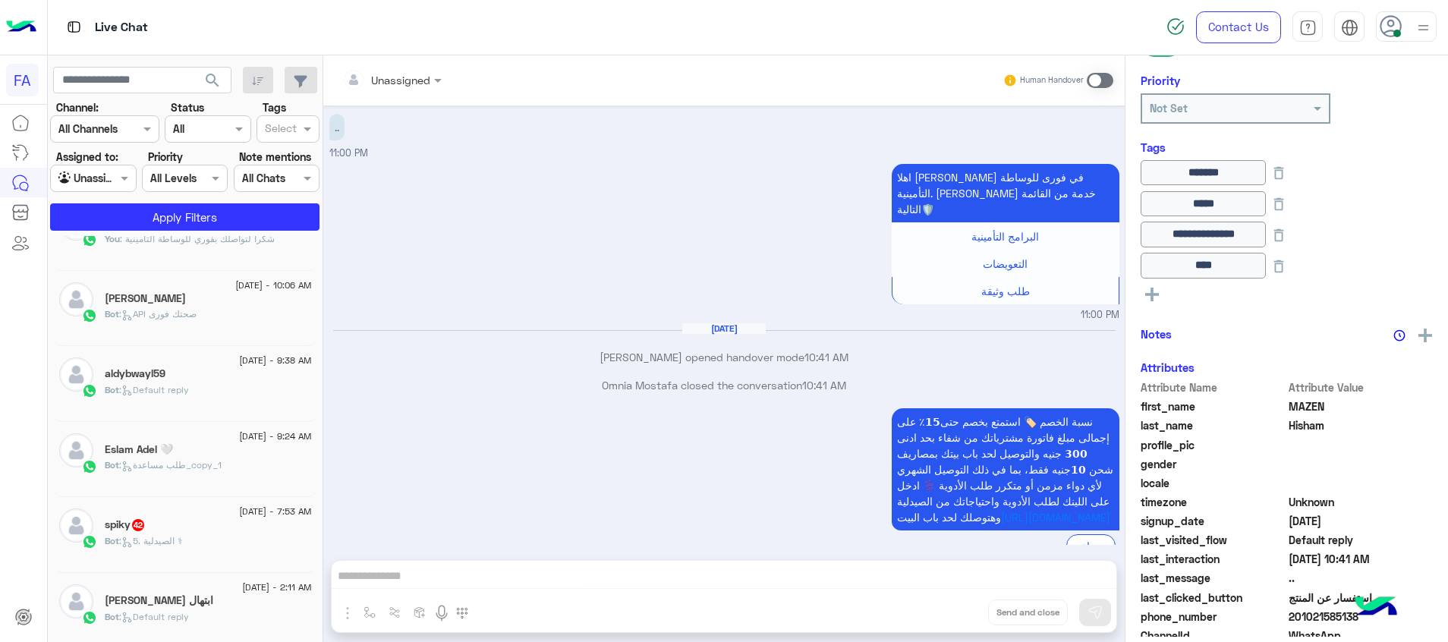
click at [231, 572] on div "15 September - 7:53 AM spiky 42 Bot : 5. الصيدلية ⚕" at bounding box center [185, 535] width 264 height 76
click at [229, 542] on div "Bot : 5. الصيدلية ⚕" at bounding box center [208, 547] width 207 height 27
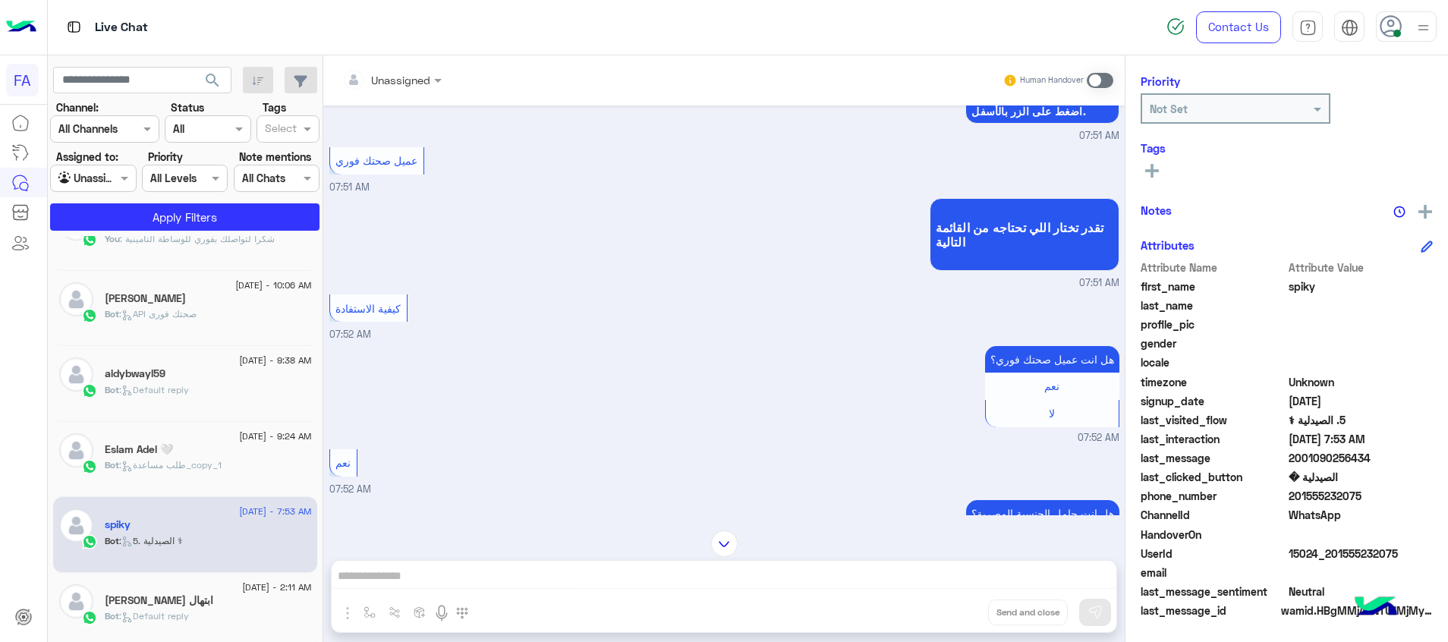
scroll to position [97, 0]
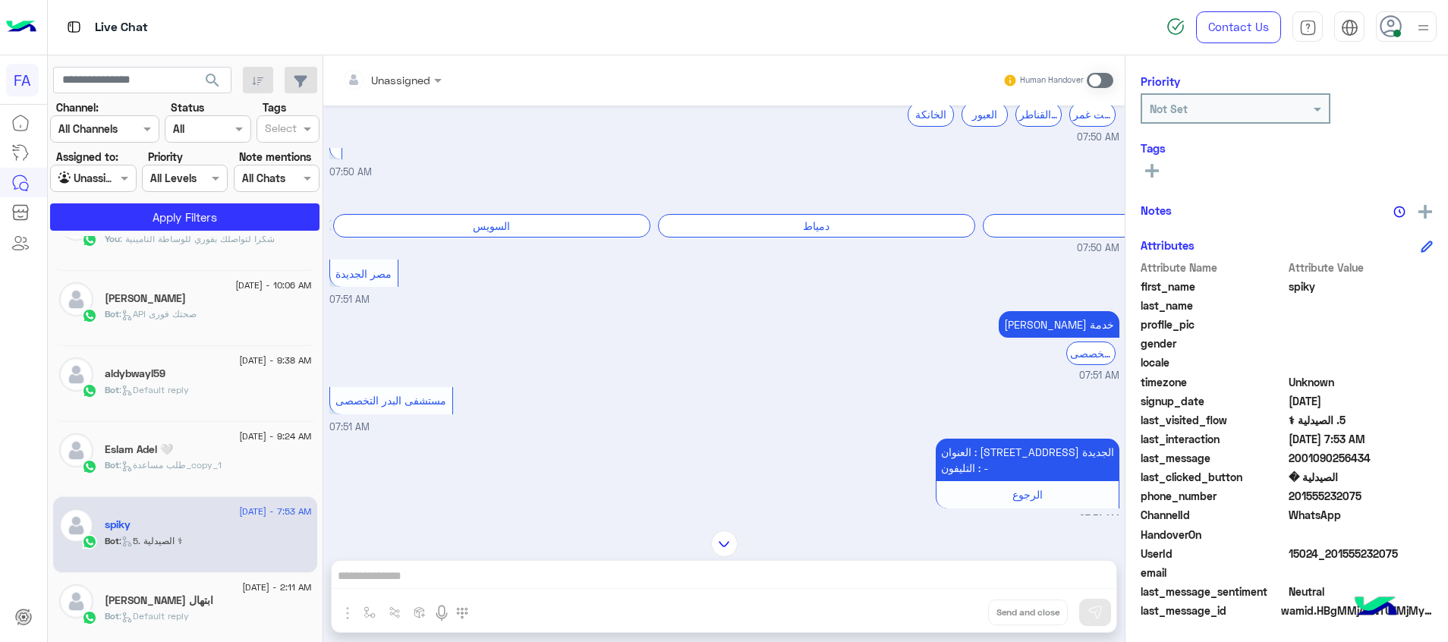
click at [184, 463] on span ": طلب مساعدة_copy_1" at bounding box center [170, 464] width 102 height 11
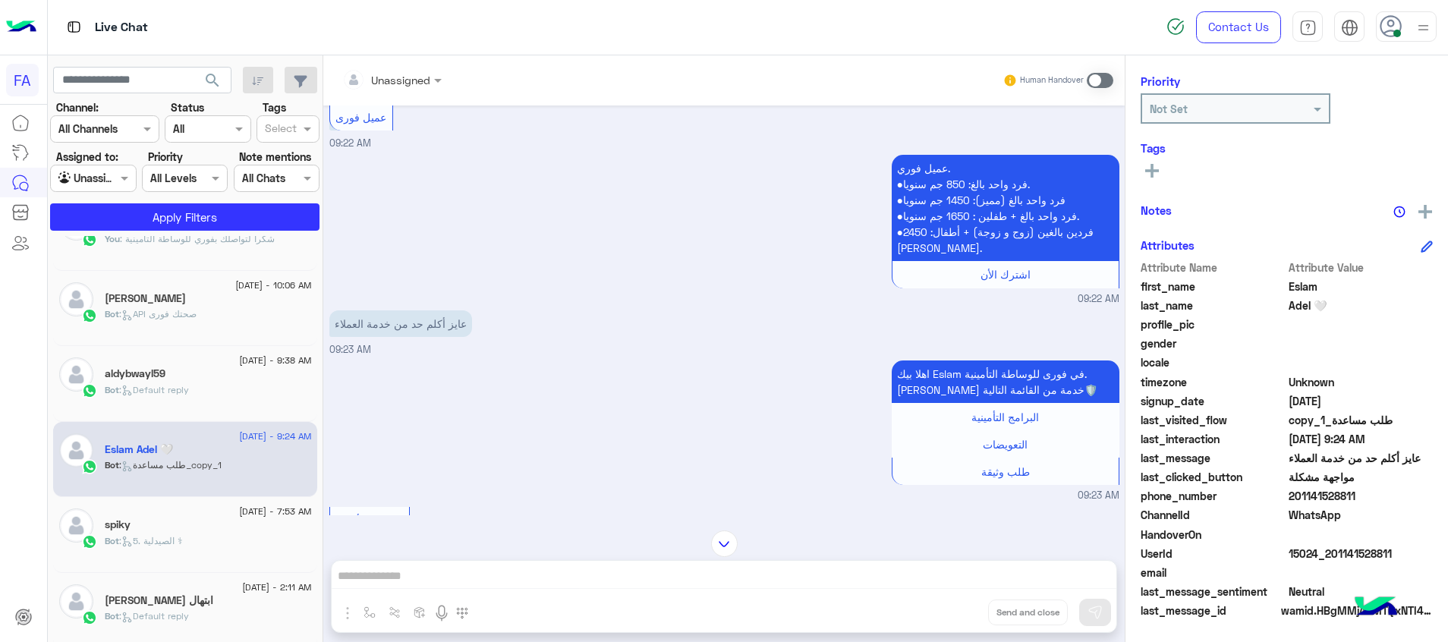
click at [428, 81] on div at bounding box center [392, 79] width 115 height 17
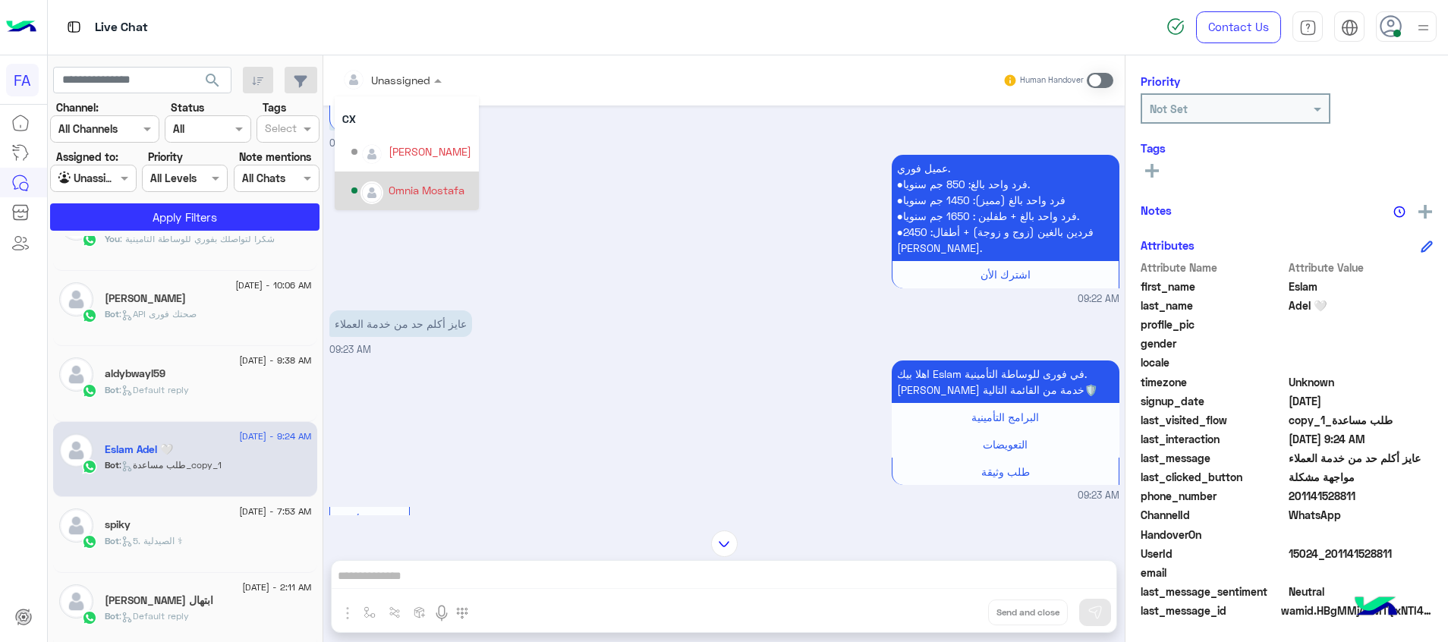
click at [391, 184] on div "Omnia Mostafa" at bounding box center [427, 190] width 76 height 16
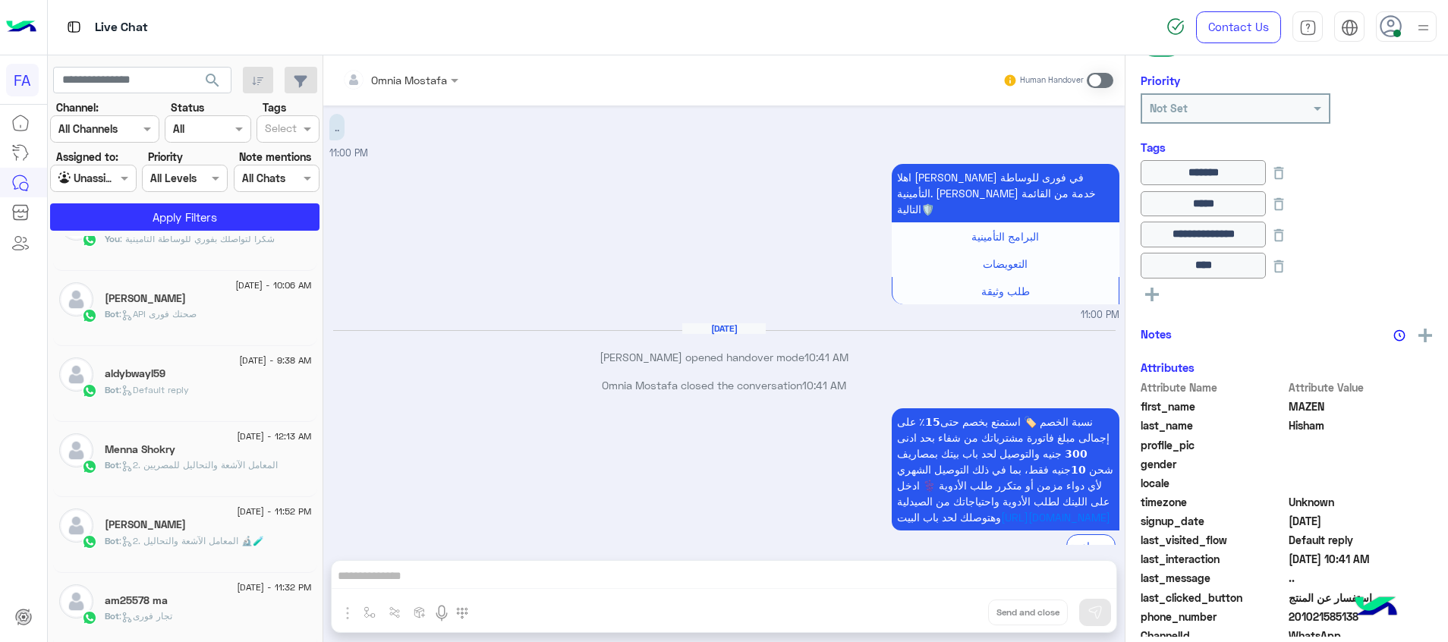
click at [246, 399] on div "Bot : Default reply" at bounding box center [208, 396] width 207 height 27
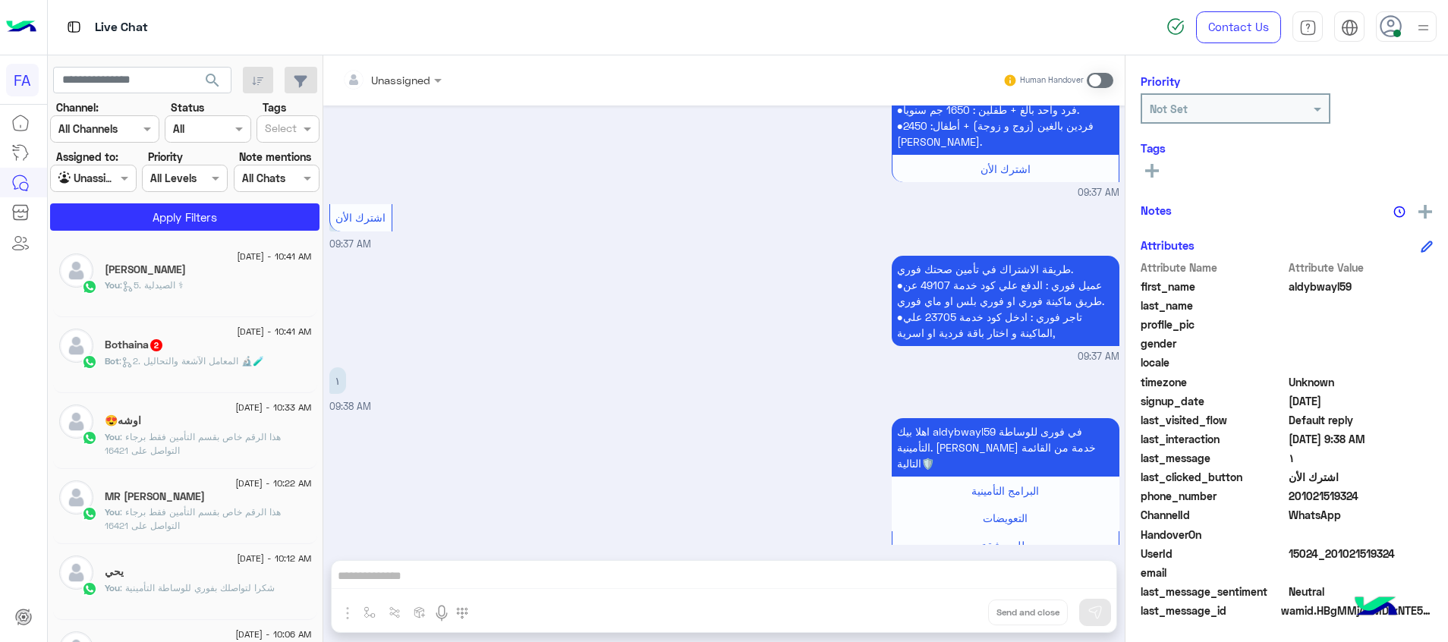
click at [152, 365] on span ": 2. المعامل الآشعة والتحاليل 🔬🧪" at bounding box center [191, 360] width 145 height 11
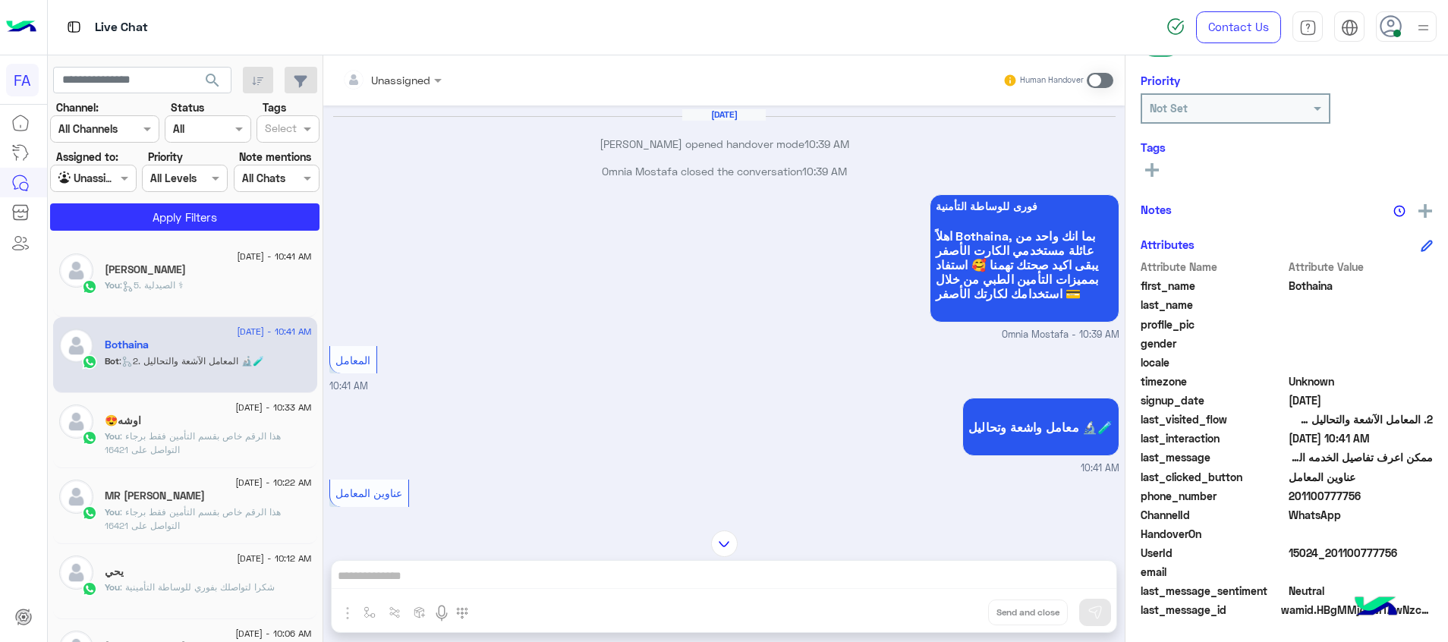
click at [237, 258] on span "[DATE] - 10:41 AM" at bounding box center [274, 257] width 74 height 14
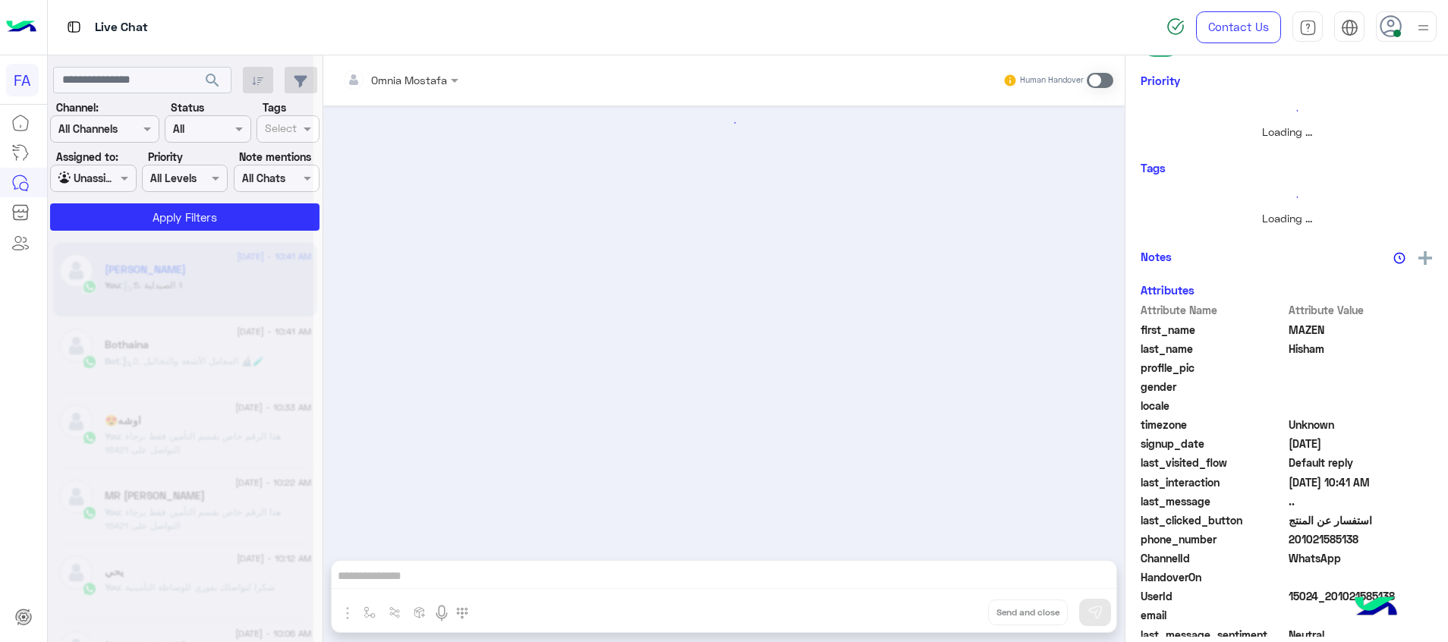
click at [197, 203] on div at bounding box center [181, 327] width 266 height 642
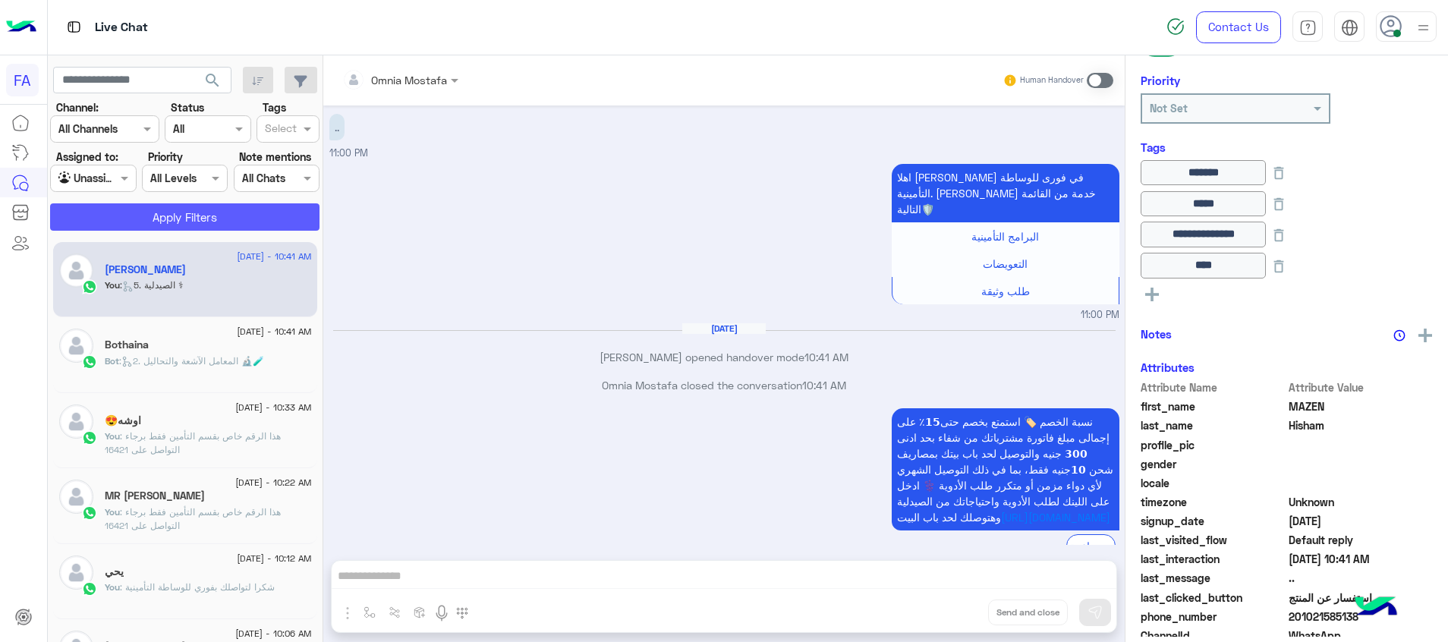
click at [209, 216] on button "Apply Filters" at bounding box center [184, 216] width 269 height 27
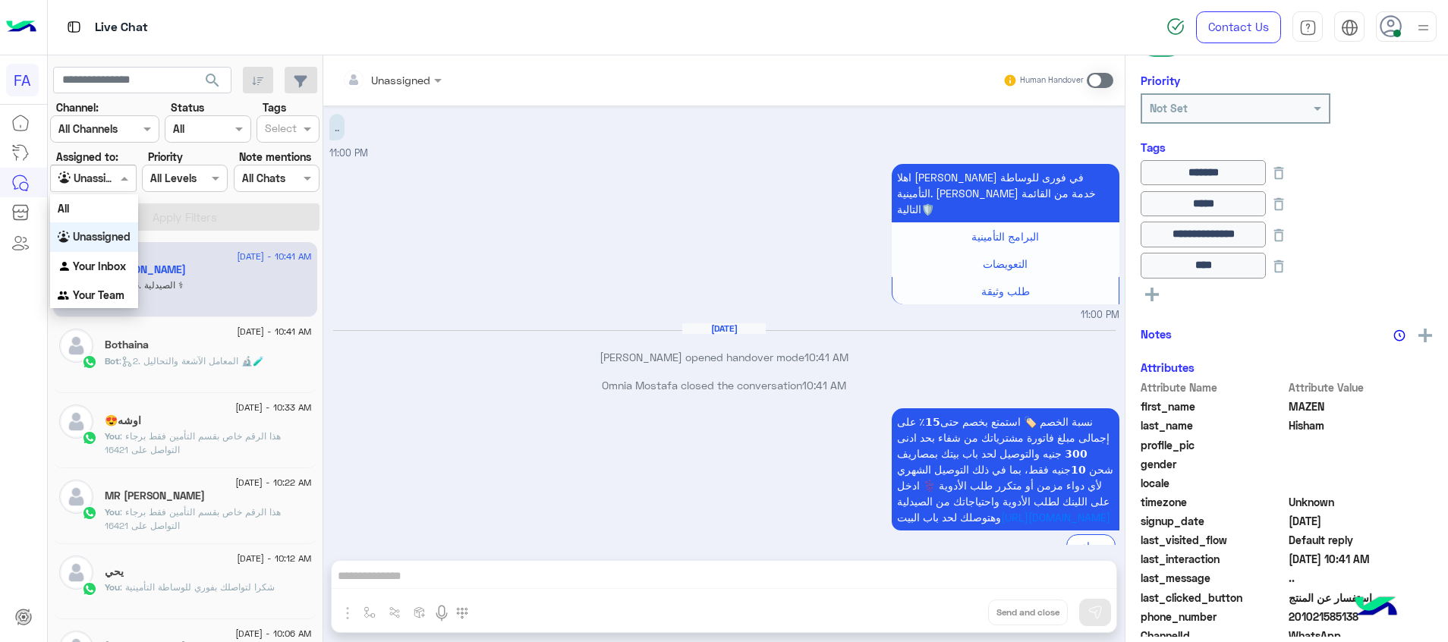
click at [108, 176] on div at bounding box center [93, 177] width 84 height 17
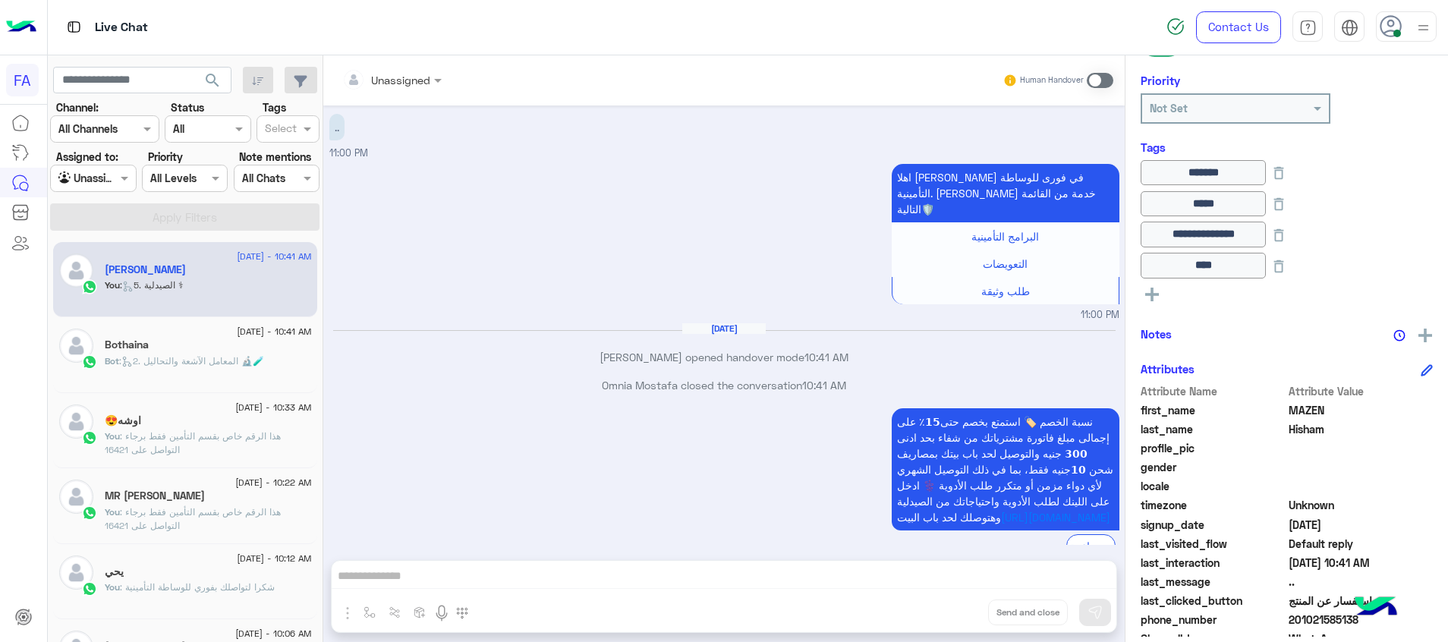
click at [640, 167] on div "اهلا بيك MAZEN في فورى للوساطة التأمينية. اختر خدمة من القائمة التالية🛡️ البرام…" at bounding box center [724, 241] width 790 height 162
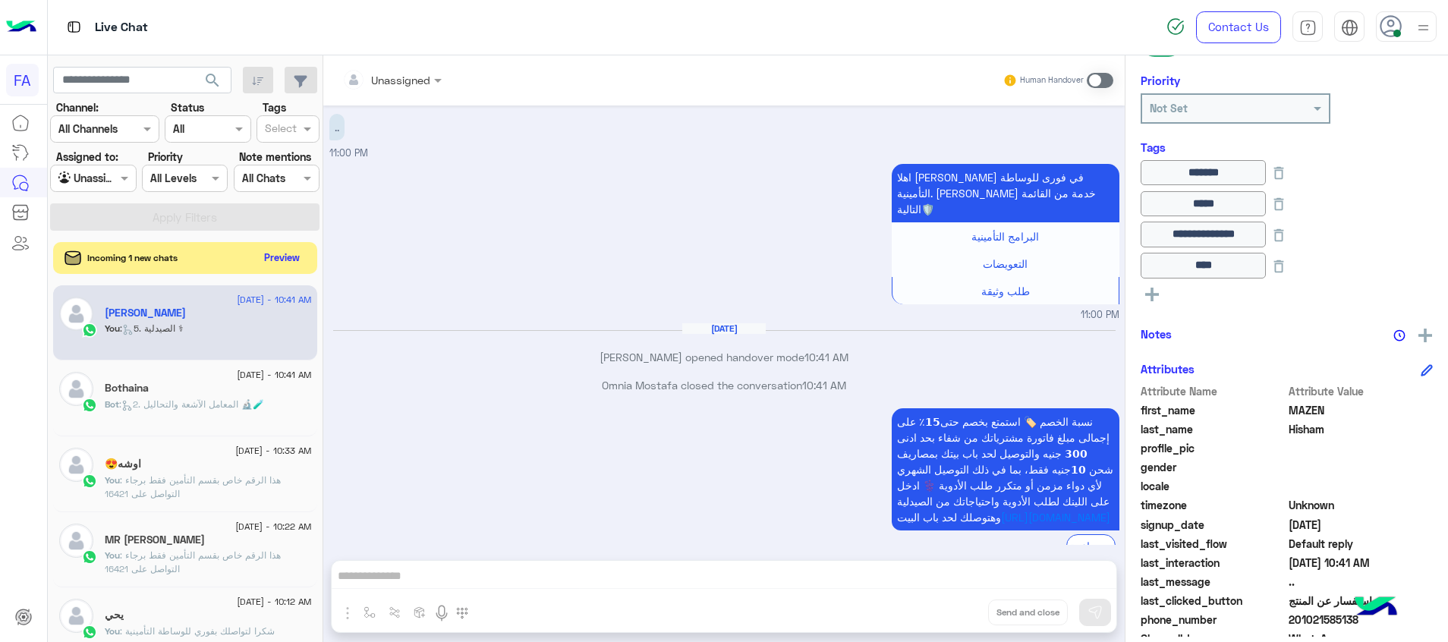
click at [298, 258] on button "Preview" at bounding box center [282, 257] width 47 height 20
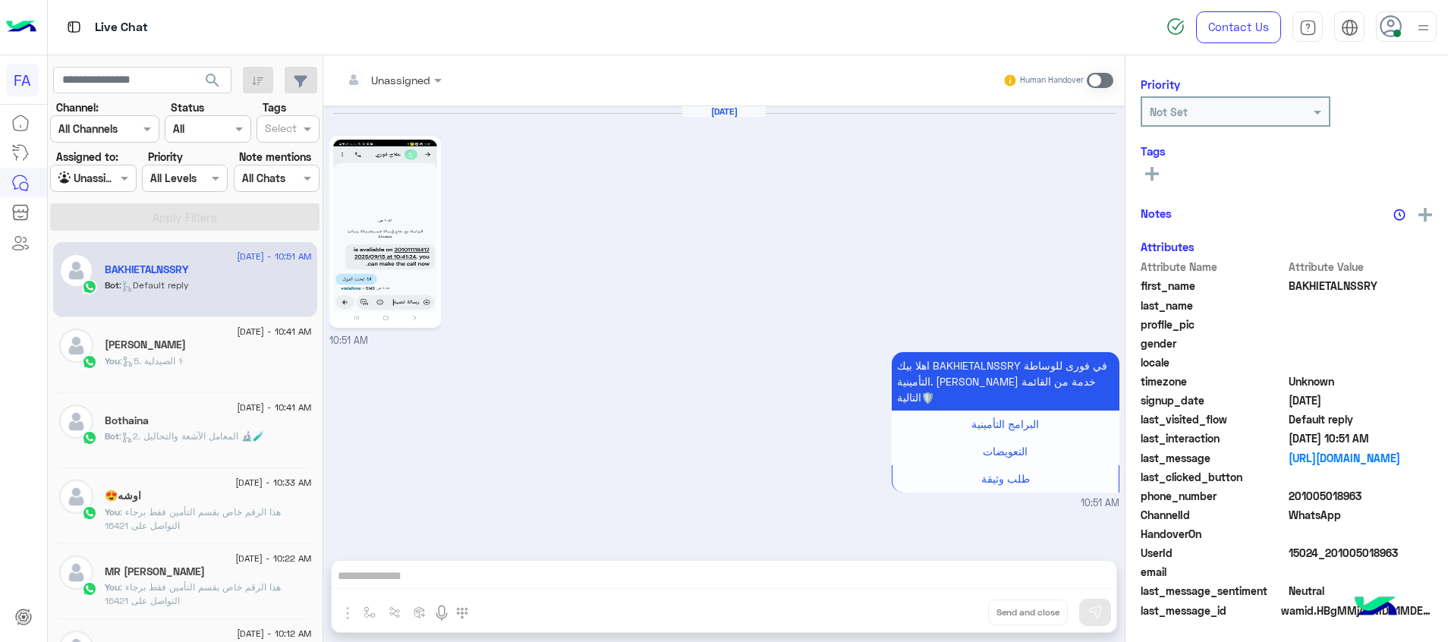
scroll to position [192, 0]
click at [382, 227] on img at bounding box center [385, 232] width 104 height 184
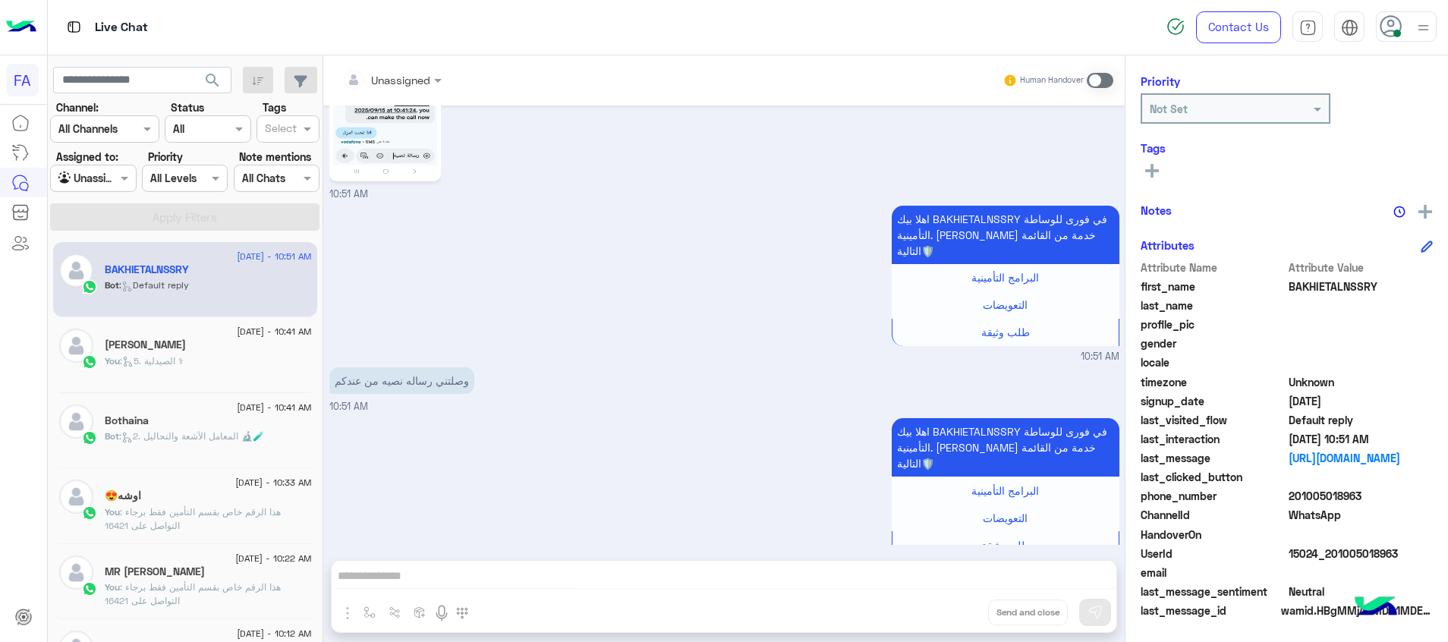
drag, startPoint x: 1415, startPoint y: 551, endPoint x: 1334, endPoint y: 553, distance: 81.2
click at [1334, 553] on span "15024_201005018963" at bounding box center [1361, 554] width 145 height 16
click at [111, 183] on div at bounding box center [93, 177] width 84 height 17
drag, startPoint x: 89, startPoint y: 263, endPoint x: 266, endPoint y: 250, distance: 177.3
click at [93, 260] on b "Your Inbox" at bounding box center [99, 266] width 53 height 13
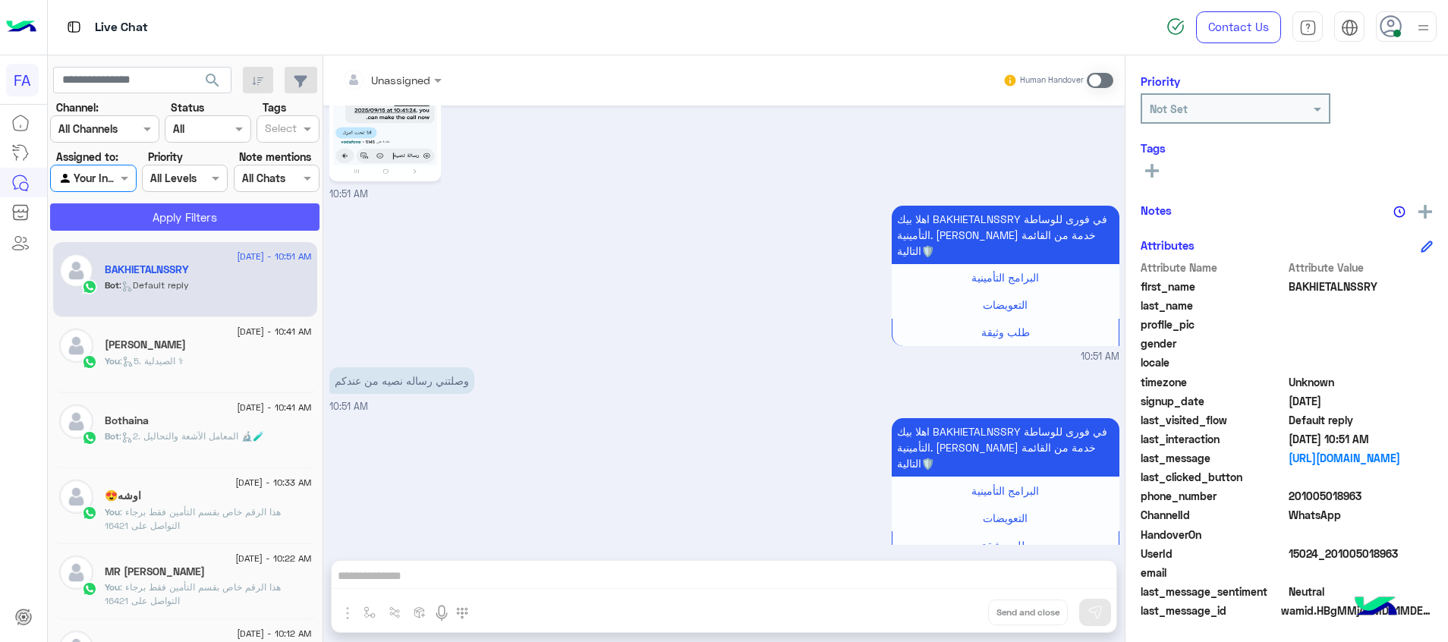
click at [251, 225] on button "Apply Filters" at bounding box center [184, 216] width 269 height 27
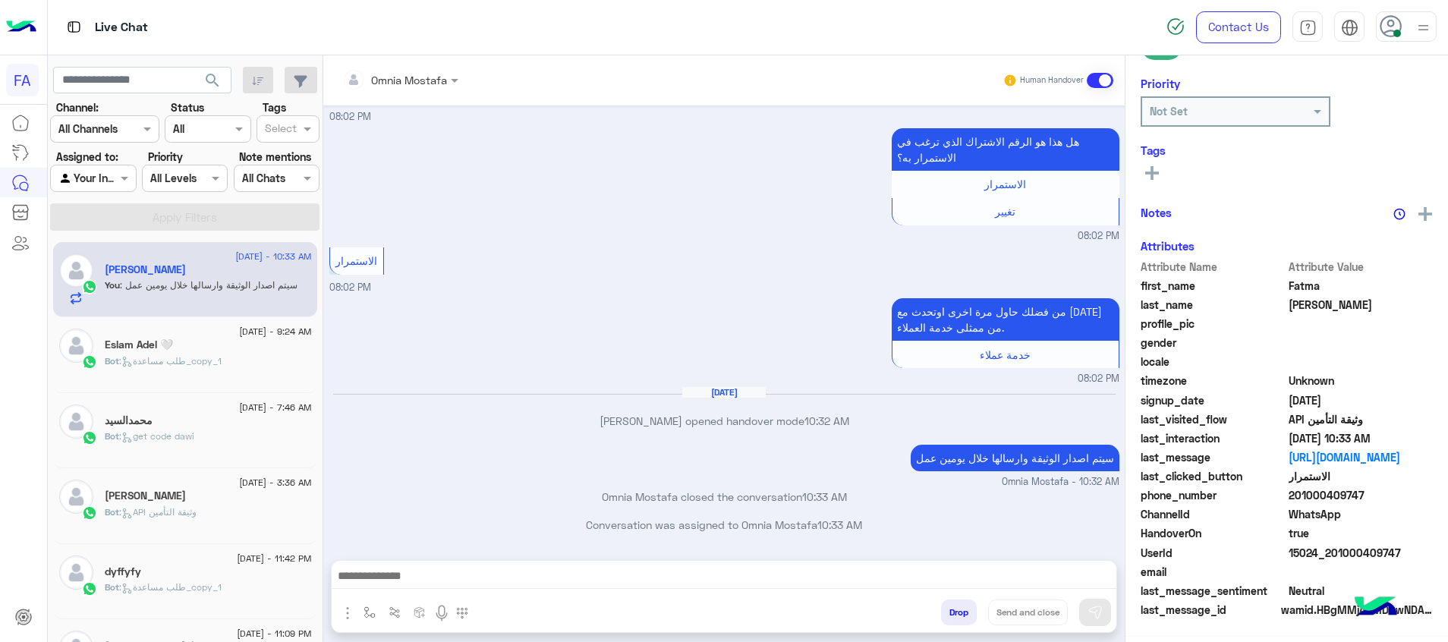
scroll to position [220, 0]
click at [1111, 75] on span at bounding box center [1100, 80] width 27 height 15
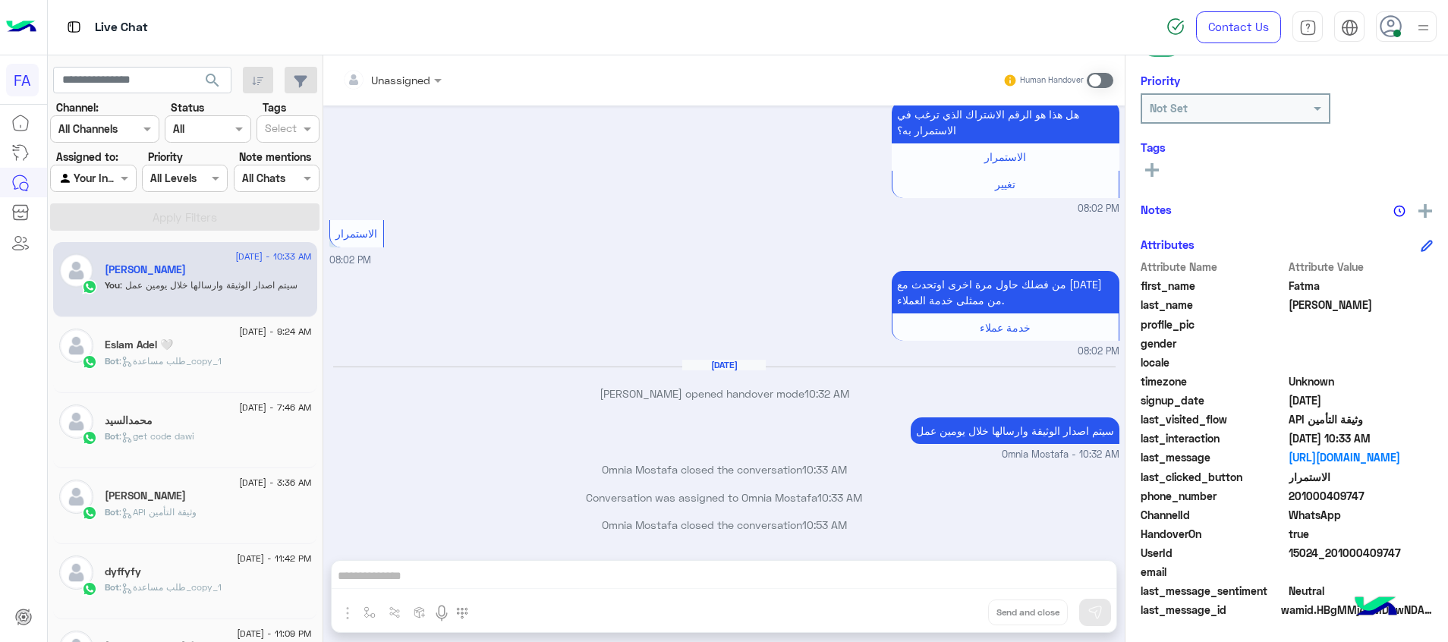
scroll to position [219, 0]
click at [216, 78] on span "search" at bounding box center [212, 80] width 18 height 18
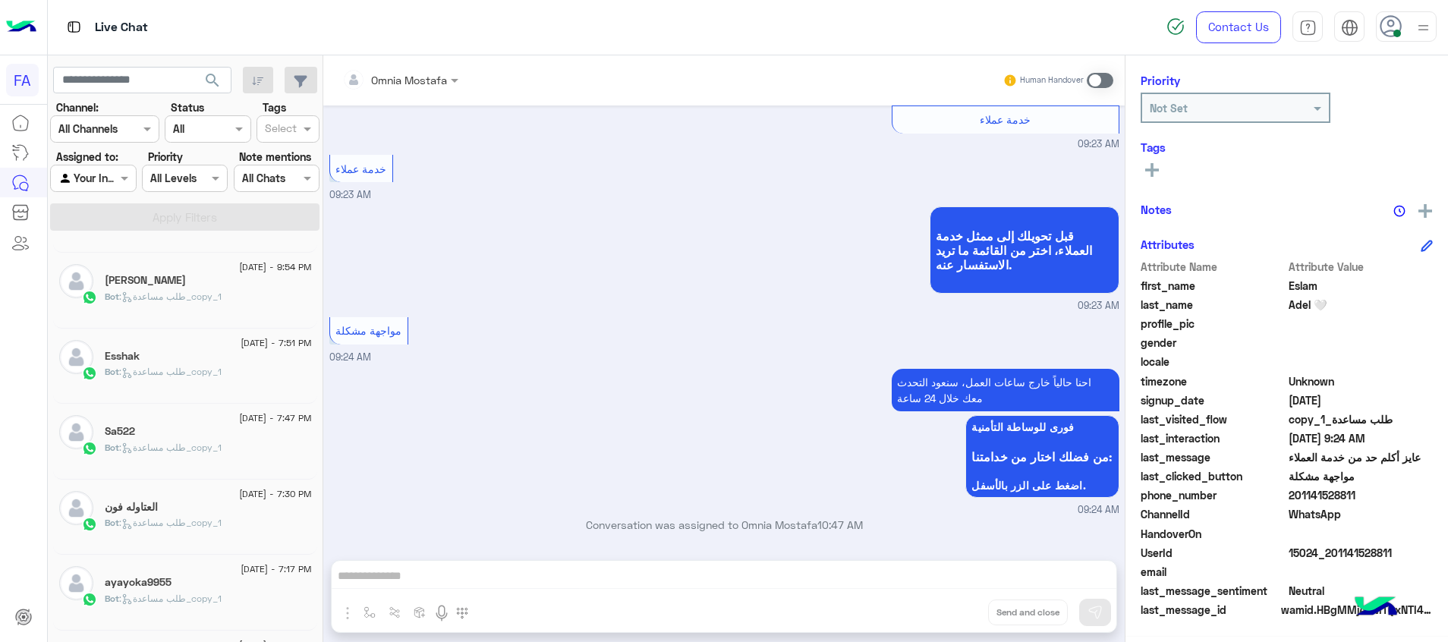
scroll to position [884, 0]
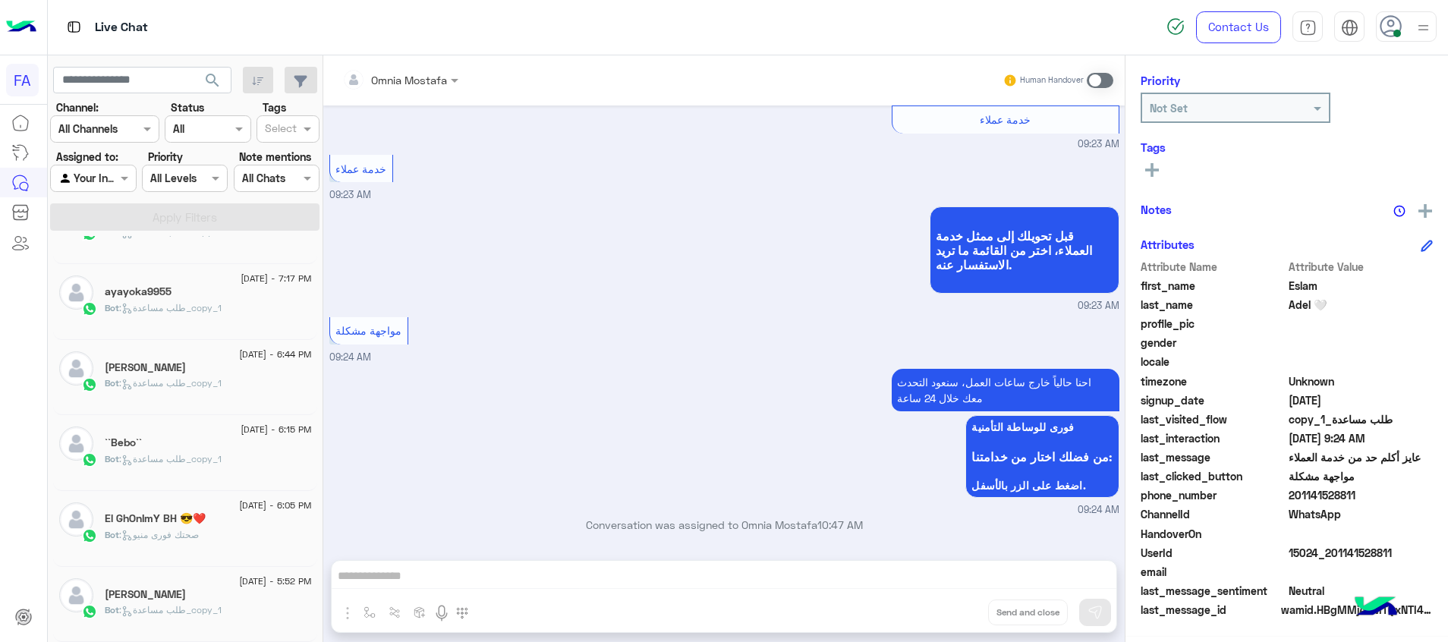
click at [209, 625] on div "Bot : طلب مساعدة_copy_1" at bounding box center [208, 616] width 207 height 27
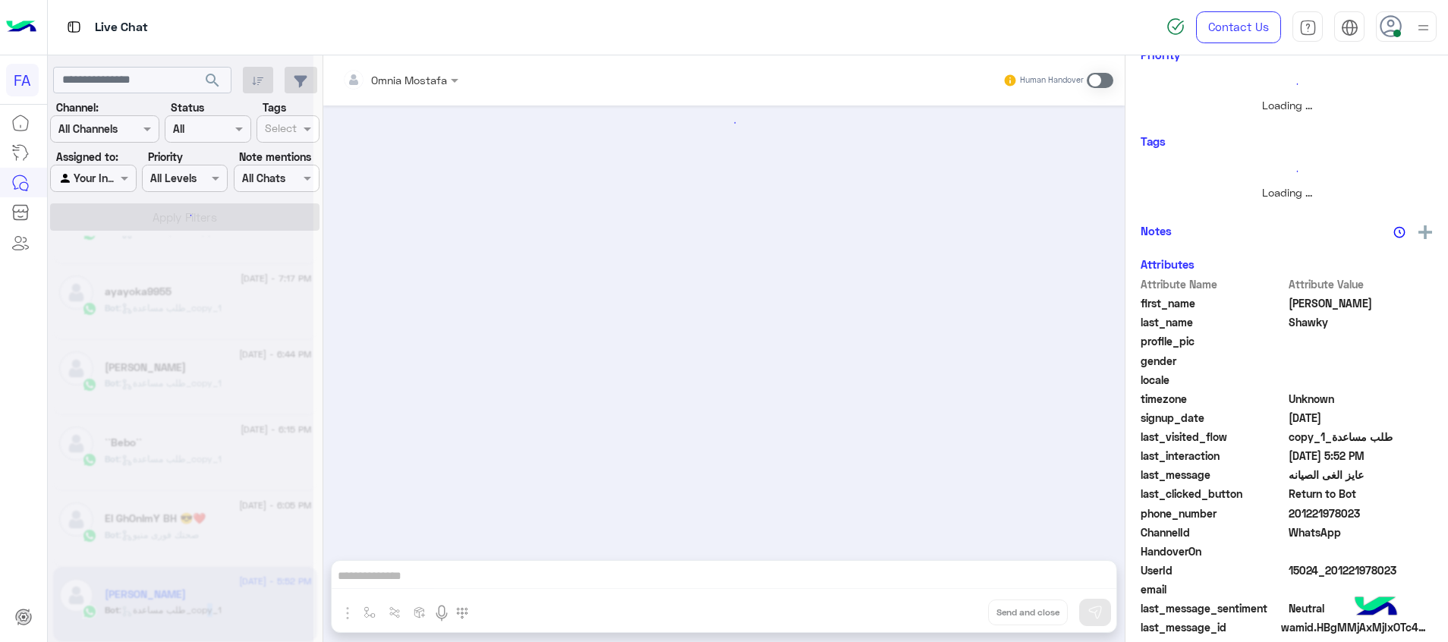
drag, startPoint x: 209, startPoint y: 625, endPoint x: 213, endPoint y: 617, distance: 8.5
click at [213, 617] on div at bounding box center [181, 327] width 266 height 642
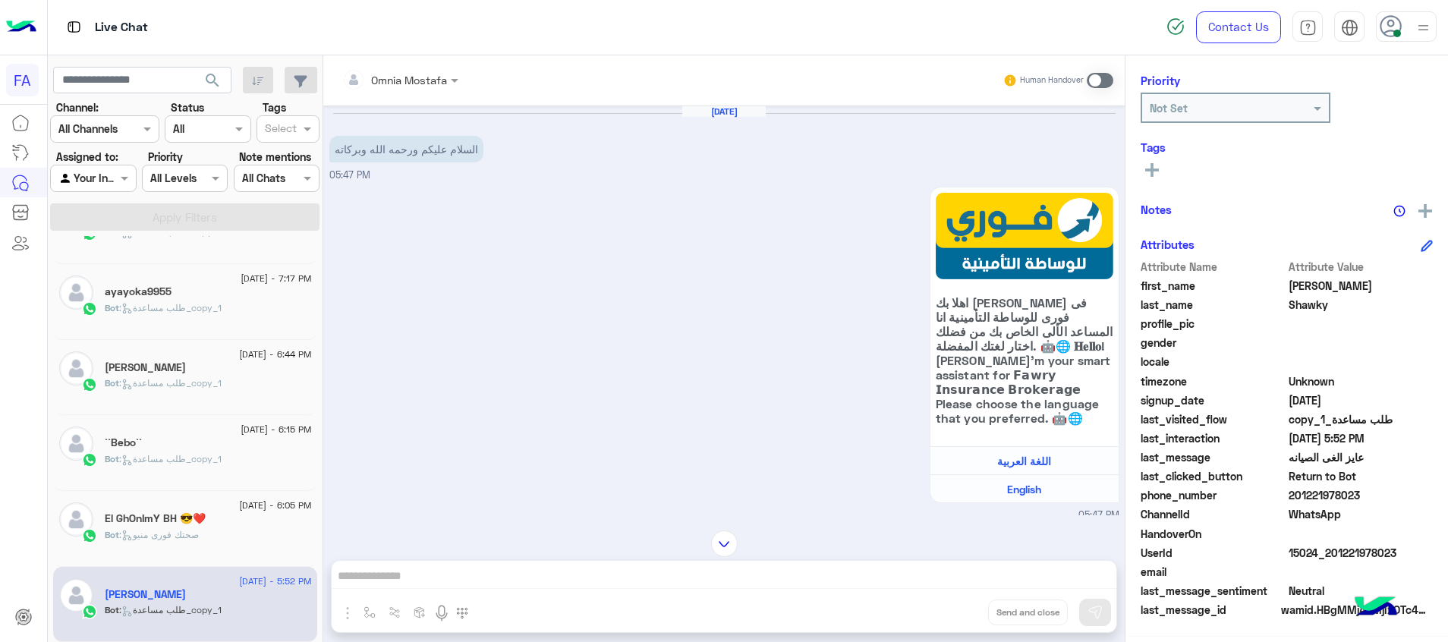
click at [1097, 84] on span at bounding box center [1100, 80] width 27 height 15
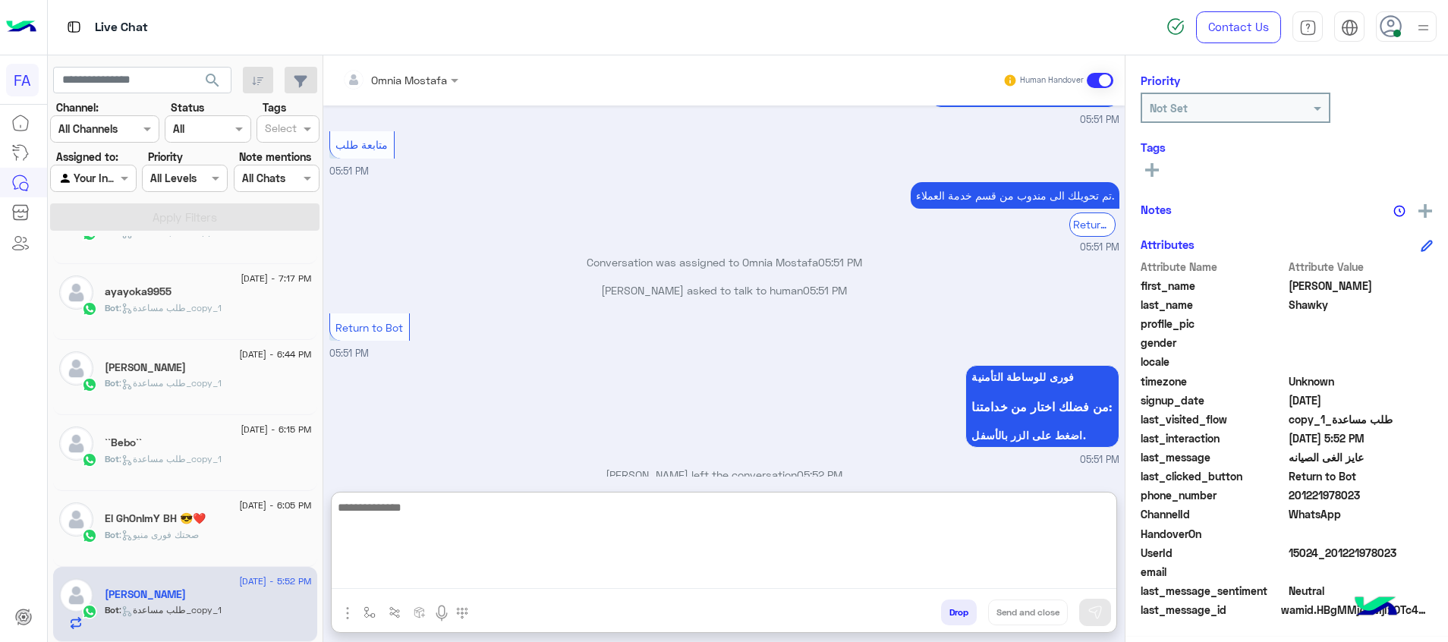
click at [433, 586] on textarea at bounding box center [724, 543] width 785 height 91
click at [1109, 581] on textarea at bounding box center [724, 543] width 785 height 91
paste textarea "**********"
type textarea "**********"
click at [1093, 577] on textarea at bounding box center [724, 543] width 785 height 91
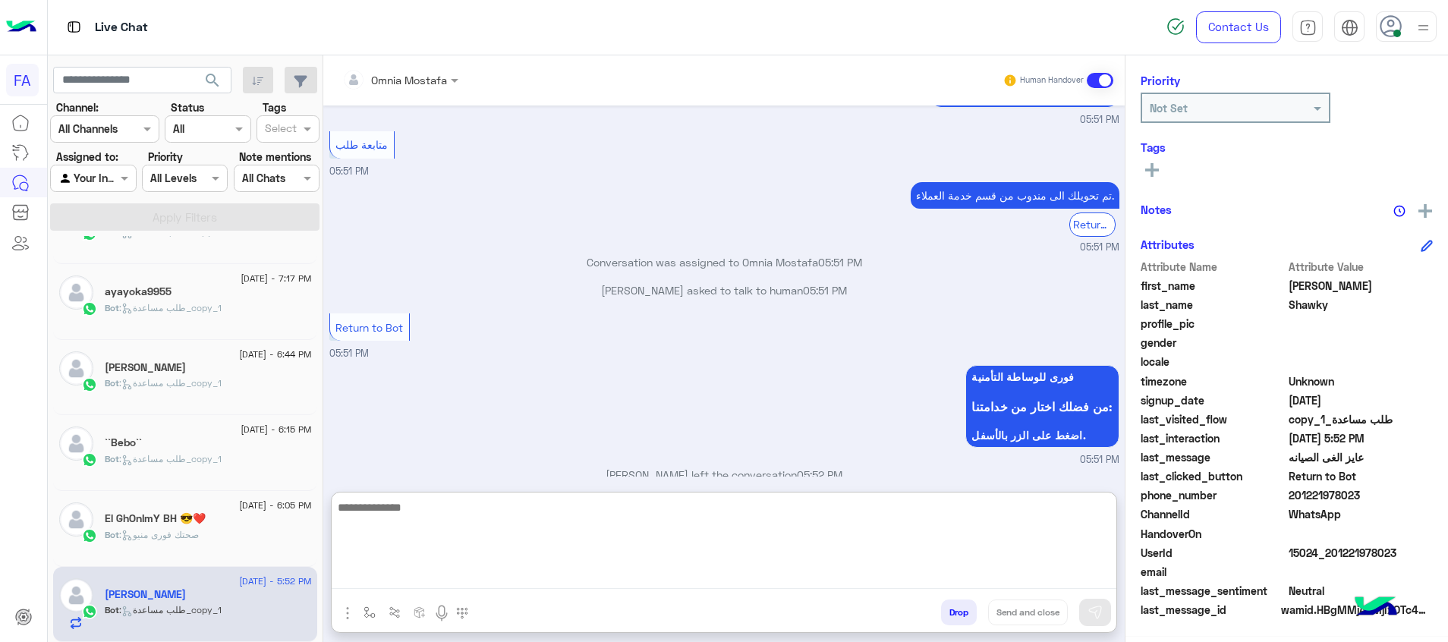
paste textarea "**********"
type textarea "**********"
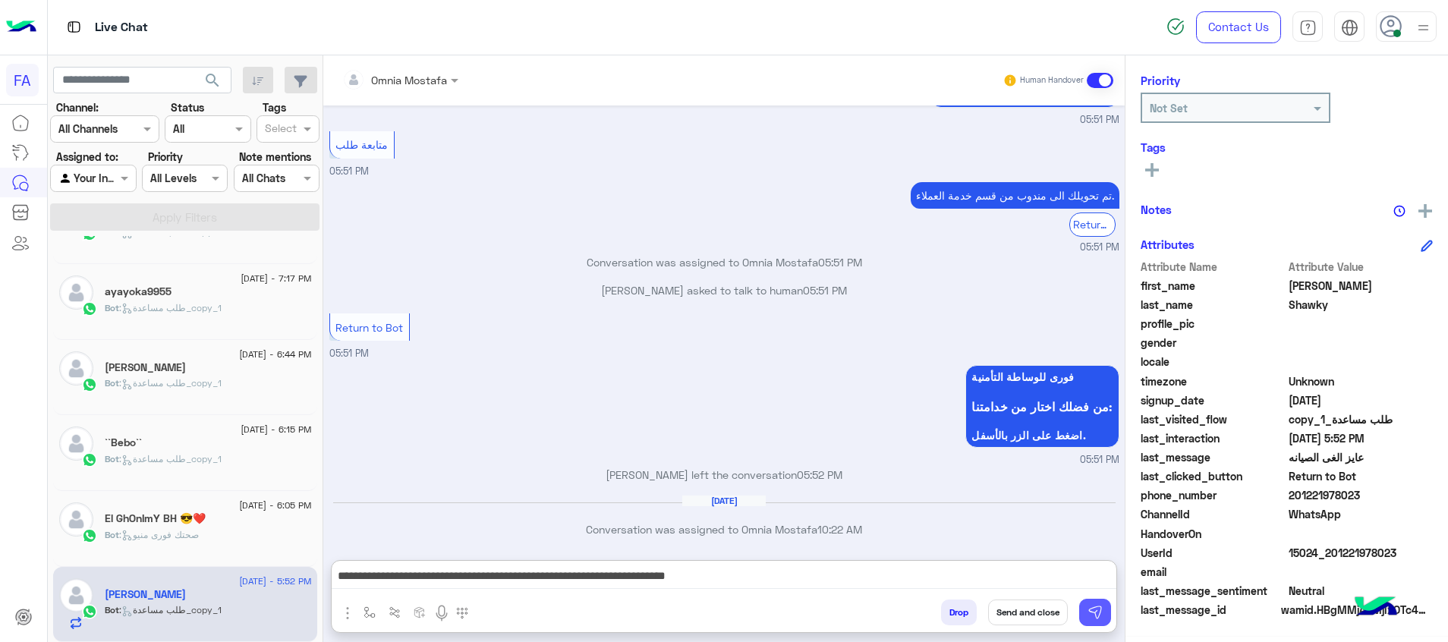
click at [1095, 616] on img at bounding box center [1095, 612] width 15 height 15
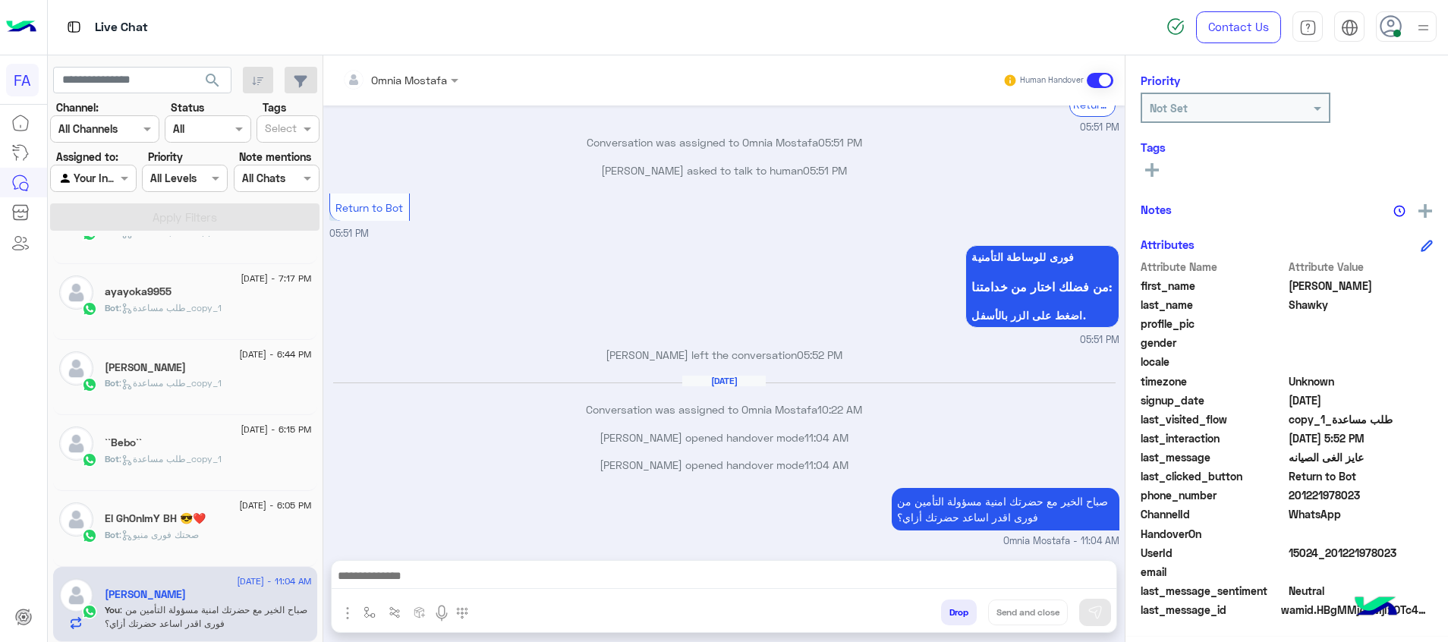
scroll to position [219, 0]
click at [220, 545] on div "Bot : صحتك فورى منيو" at bounding box center [208, 541] width 207 height 27
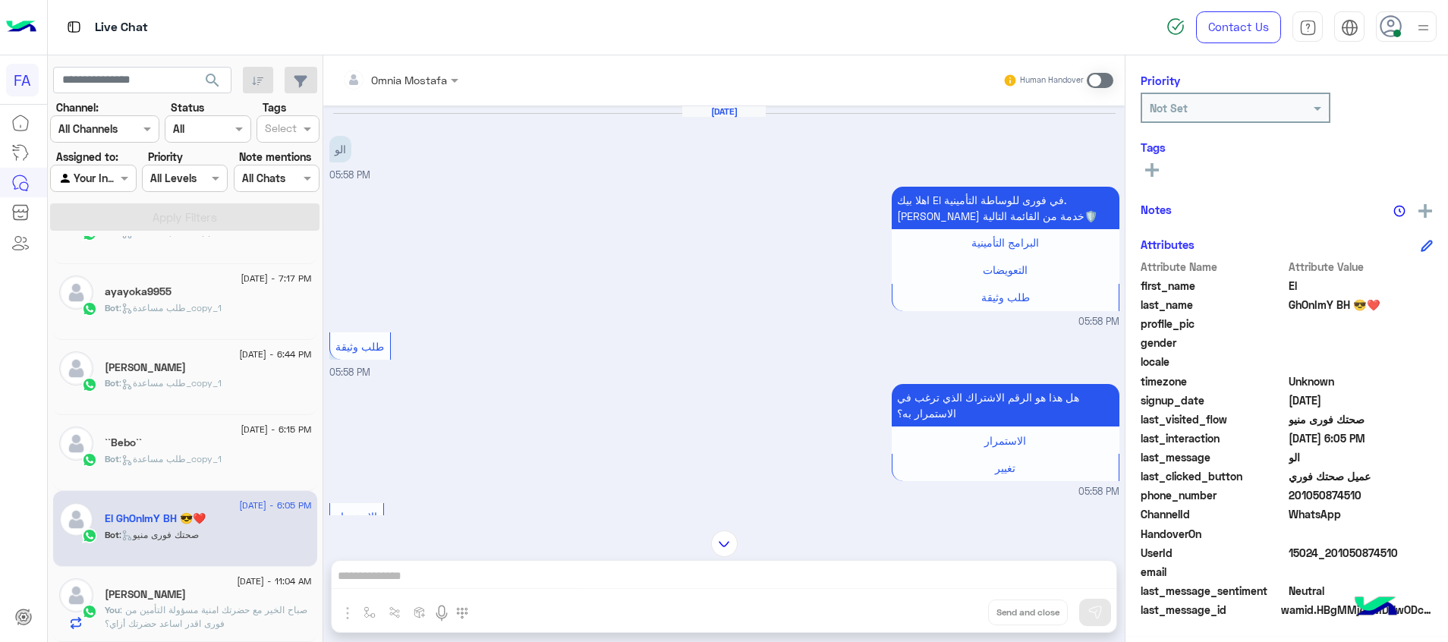
scroll to position [638, 0]
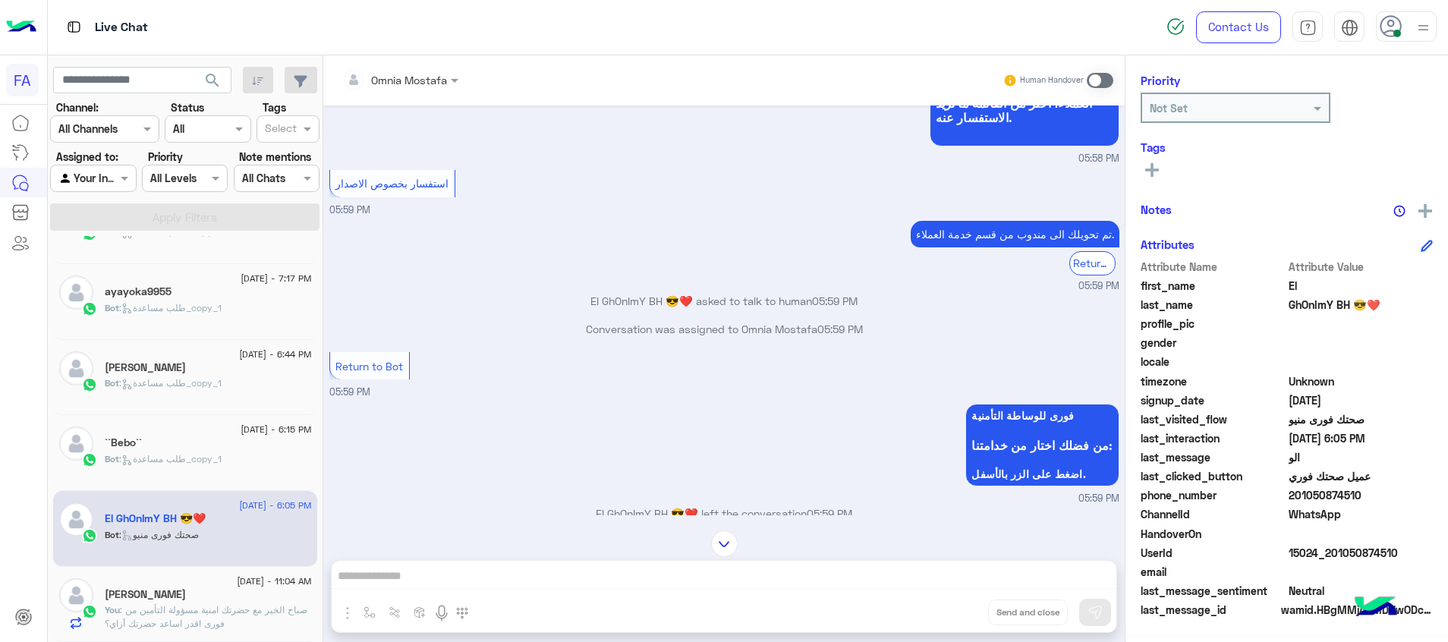
click at [1093, 83] on span at bounding box center [1100, 80] width 27 height 15
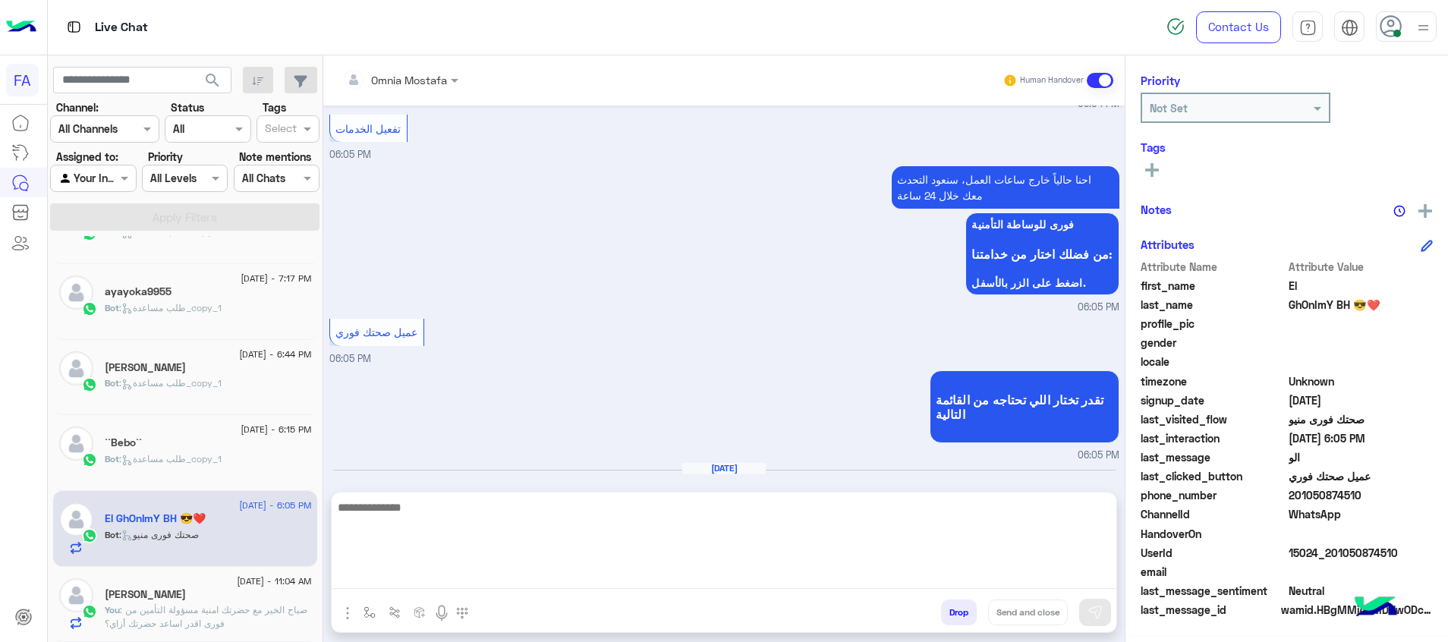
click at [1089, 567] on textarea at bounding box center [724, 543] width 785 height 91
paste textarea "**********"
type textarea "**********"
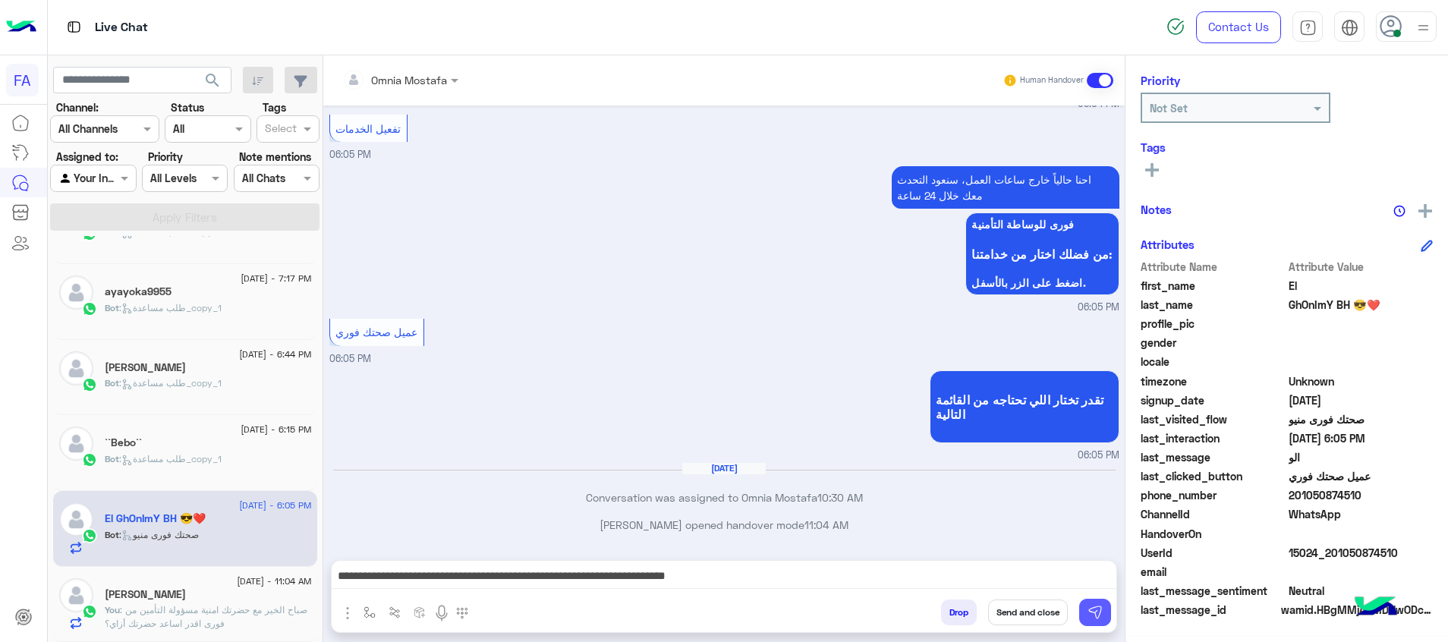
click at [1093, 613] on img at bounding box center [1095, 612] width 15 height 15
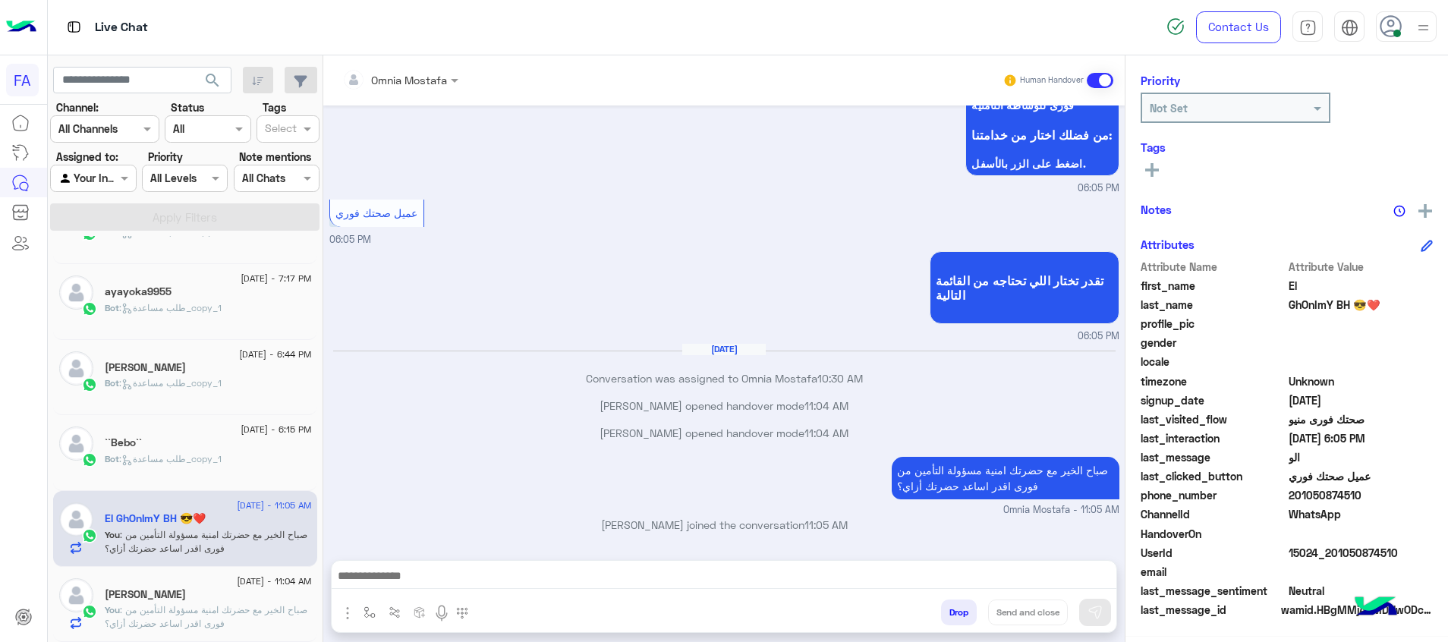
scroll to position [219, 0]
click at [252, 450] on div "``Bebo``" at bounding box center [208, 444] width 207 height 16
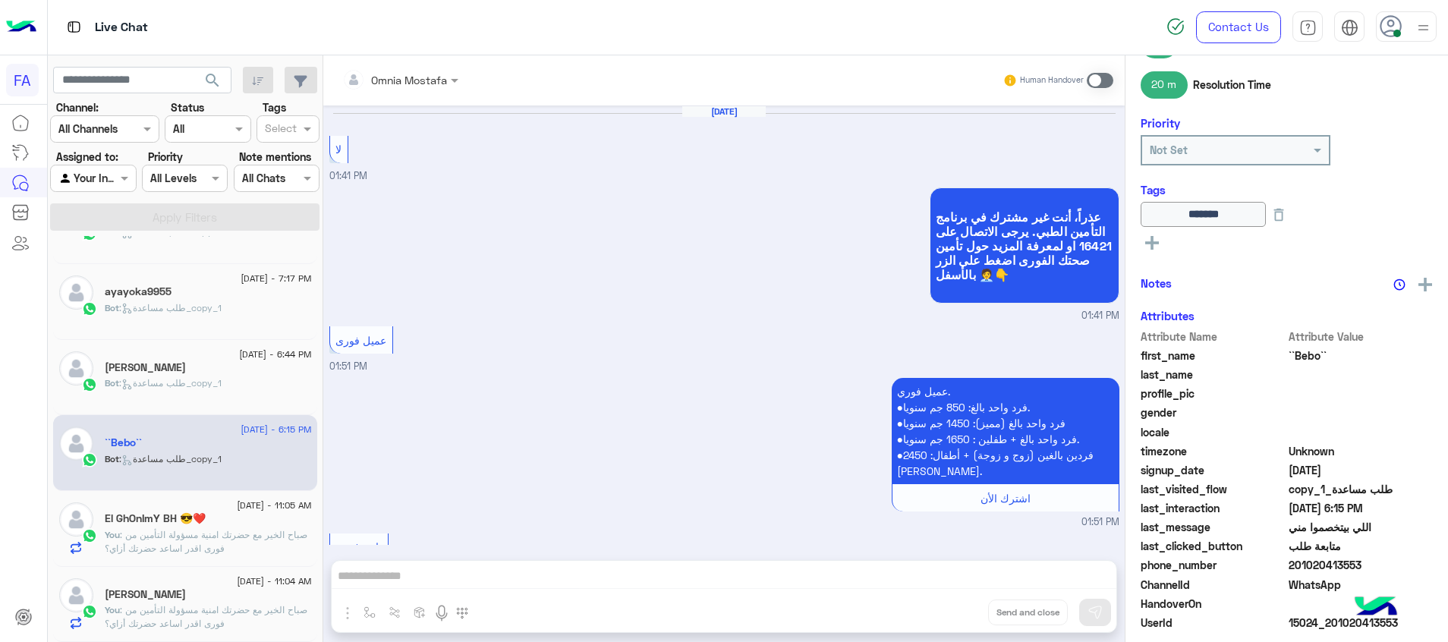
scroll to position [1372, 0]
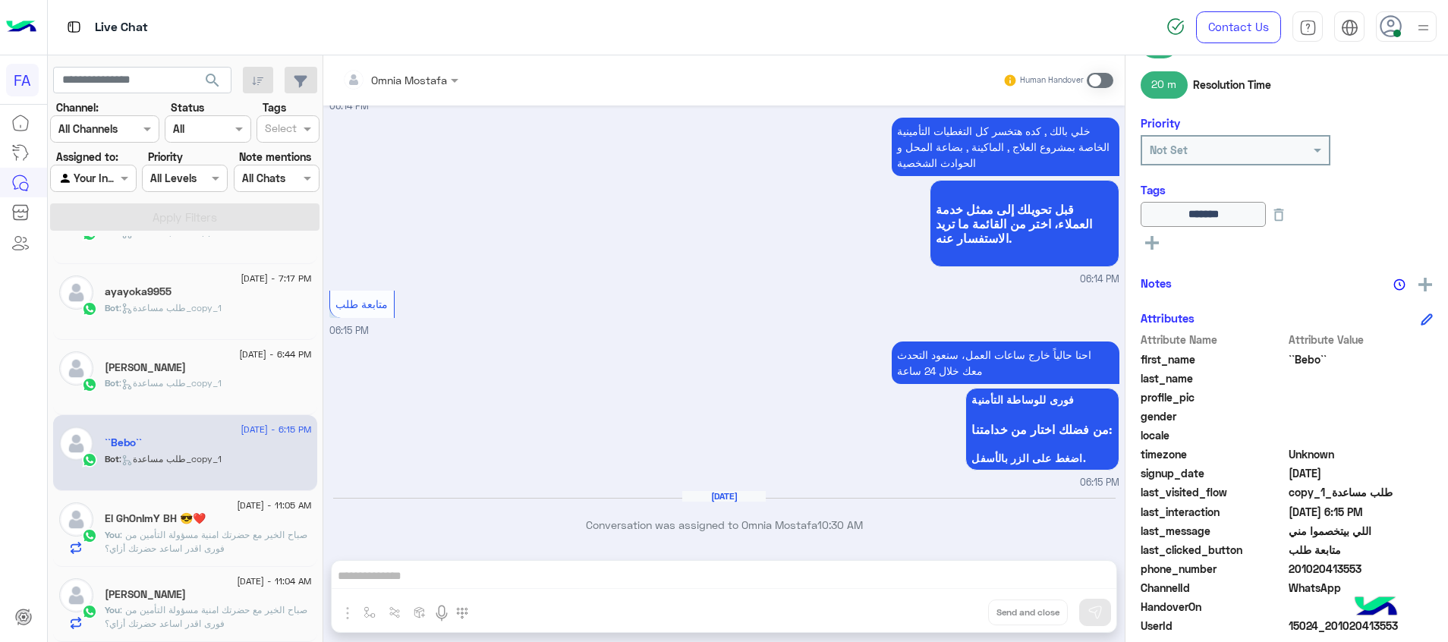
click at [1094, 80] on span at bounding box center [1100, 80] width 27 height 15
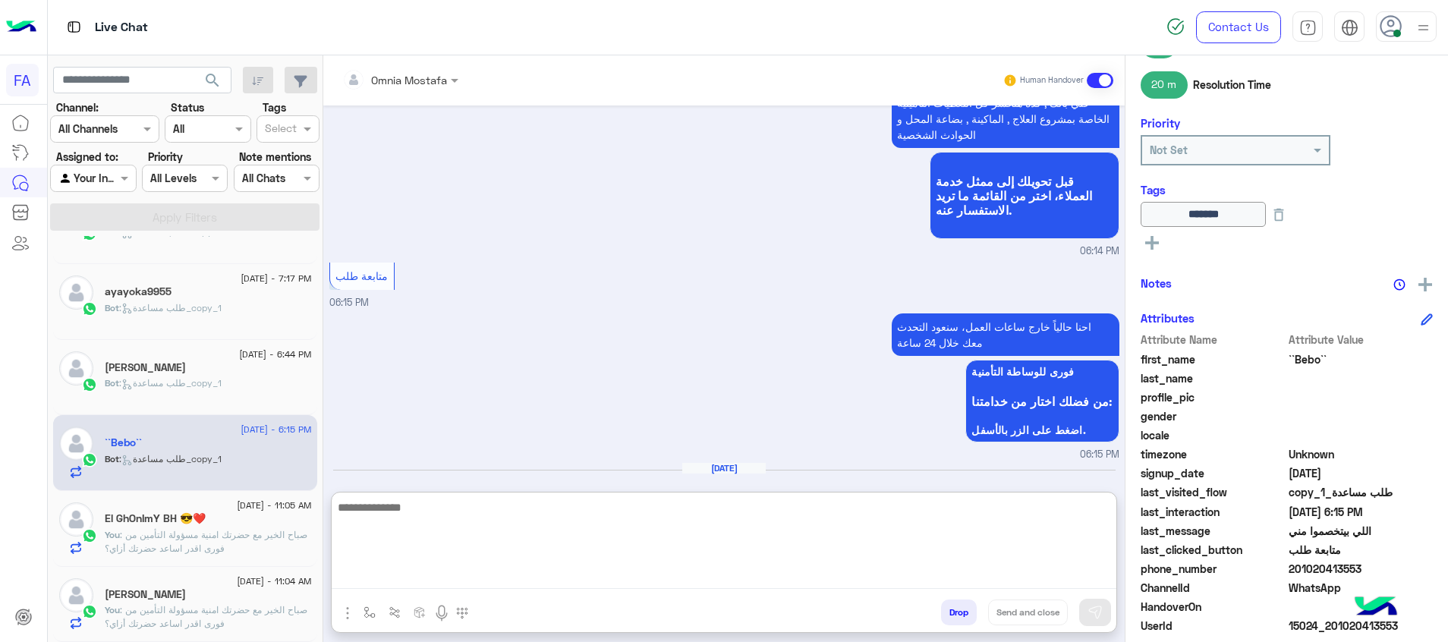
click at [1061, 579] on textarea at bounding box center [724, 543] width 785 height 91
paste textarea "**********"
type textarea "**********"
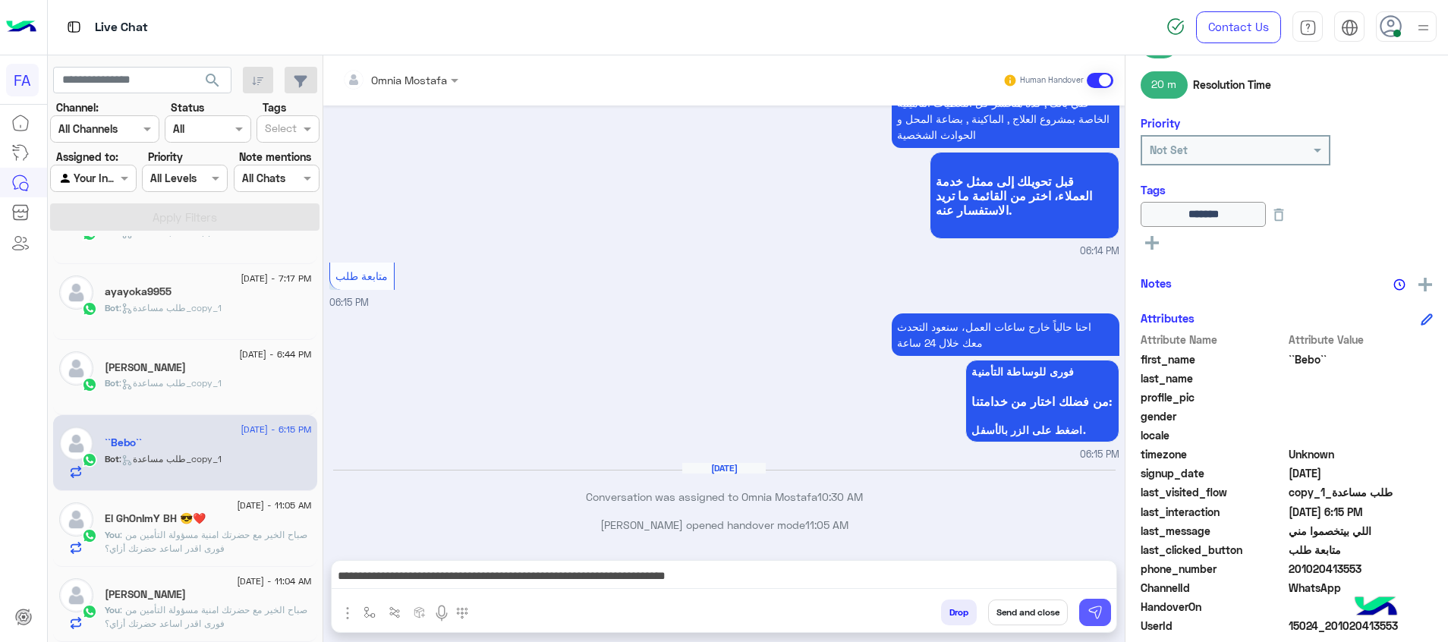
click at [1100, 619] on img at bounding box center [1095, 612] width 15 height 15
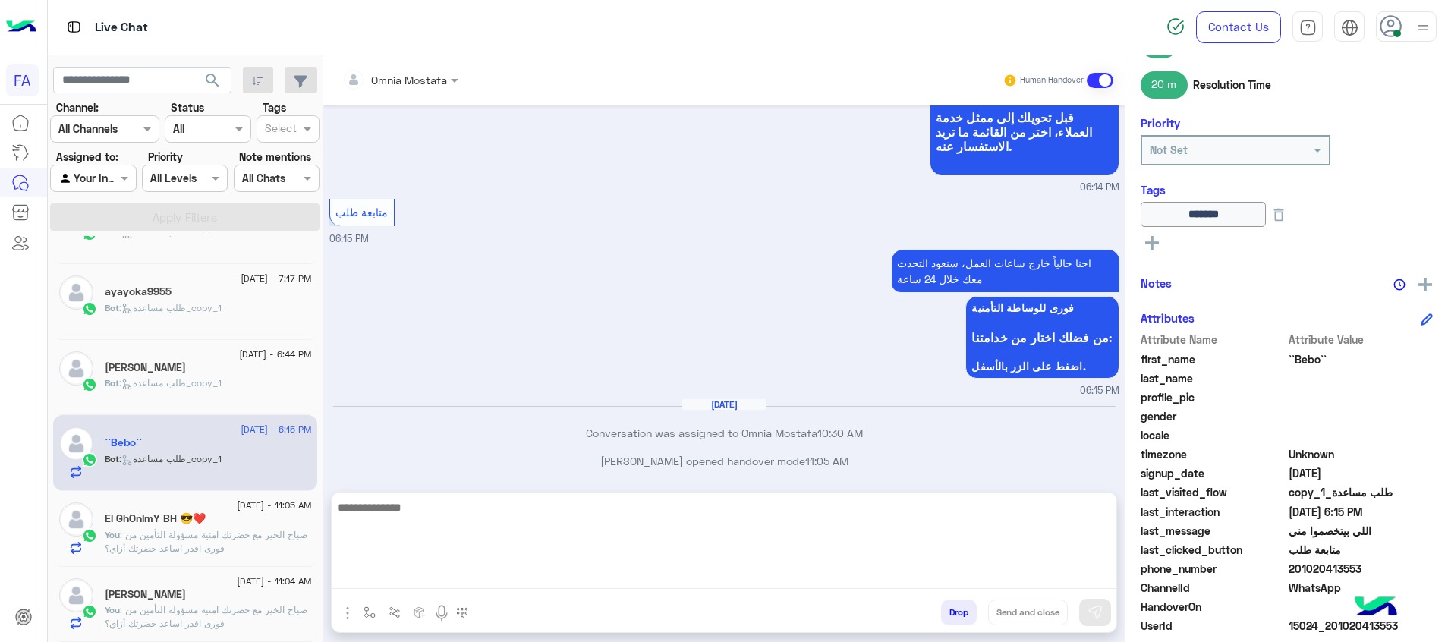
click at [1064, 573] on textarea at bounding box center [724, 543] width 785 height 91
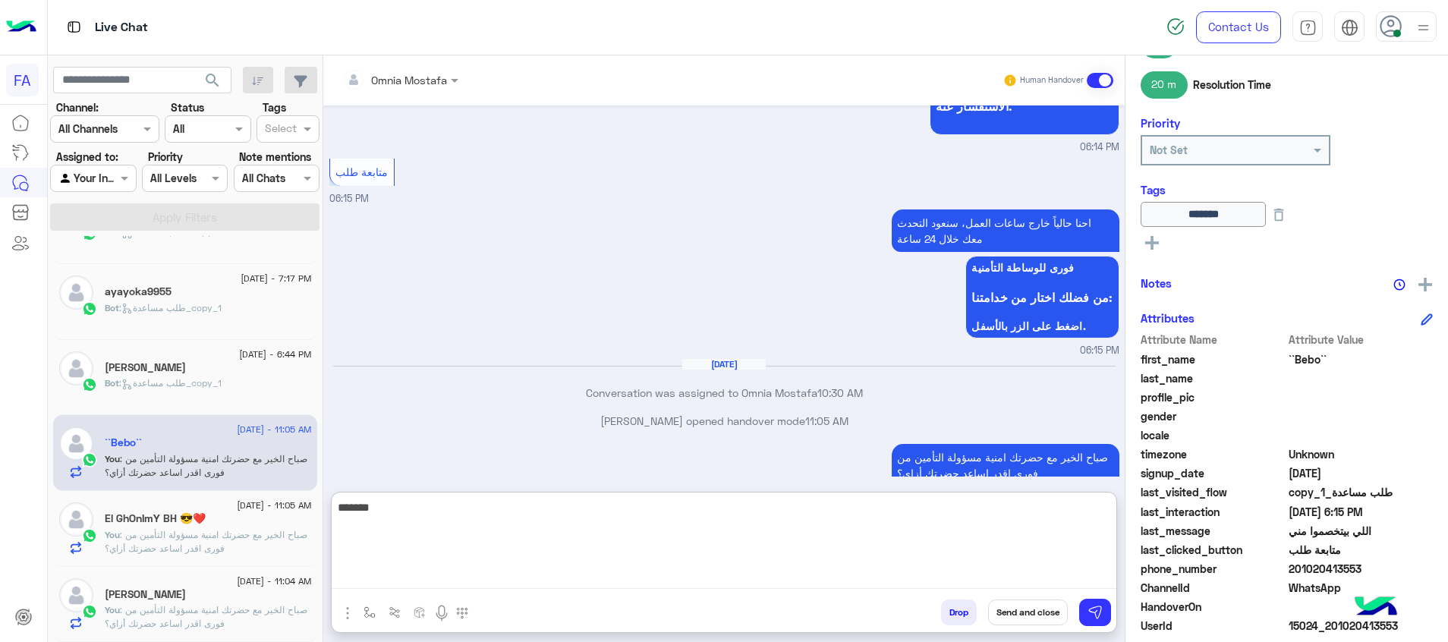
scroll to position [1560, 0]
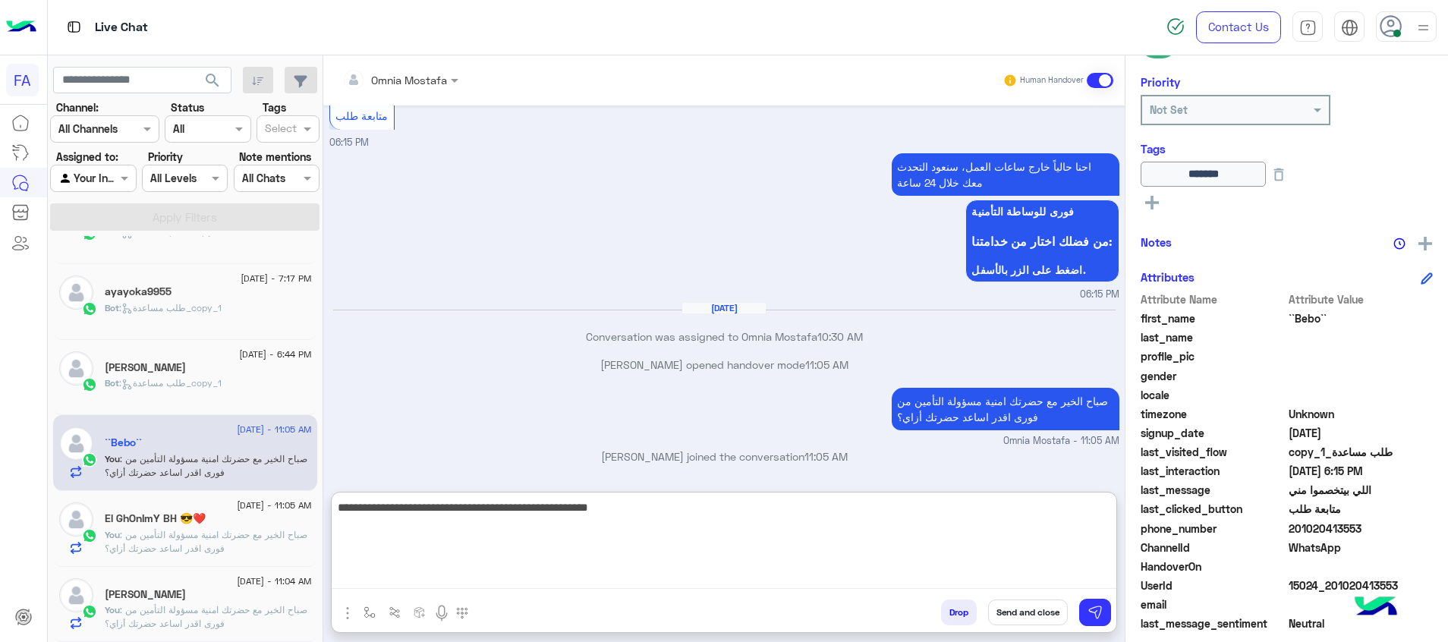
type textarea "**********"
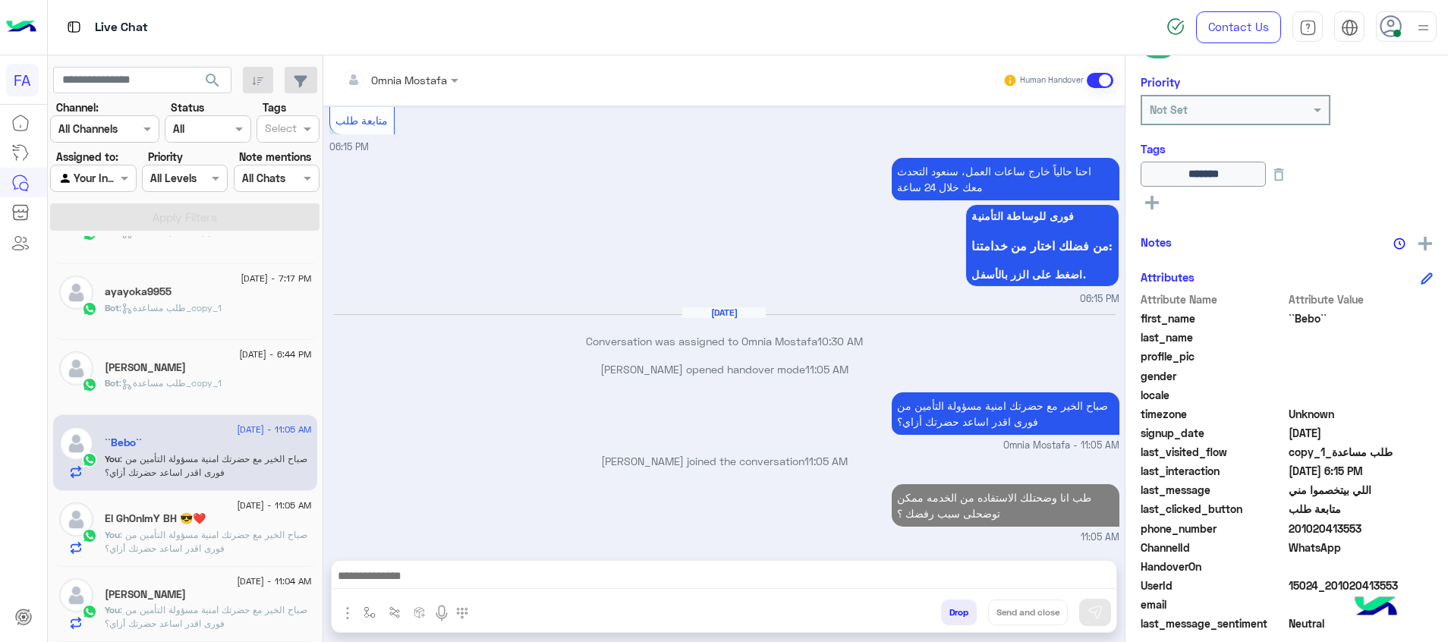
scroll to position [0, 0]
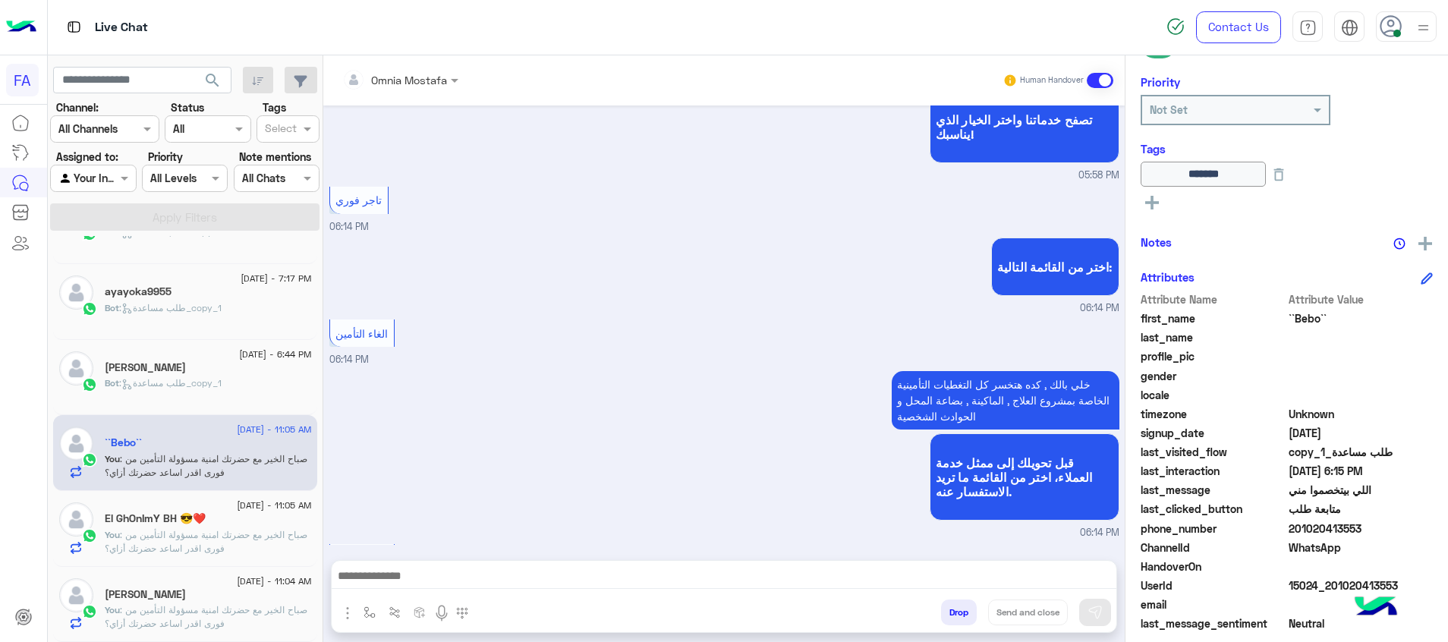
click at [248, 628] on p "You : صباح الخير مع حضرتك امنية مسؤولة التأمين من فورى اقدر اساعد حضرتك أزاي؟" at bounding box center [208, 616] width 207 height 27
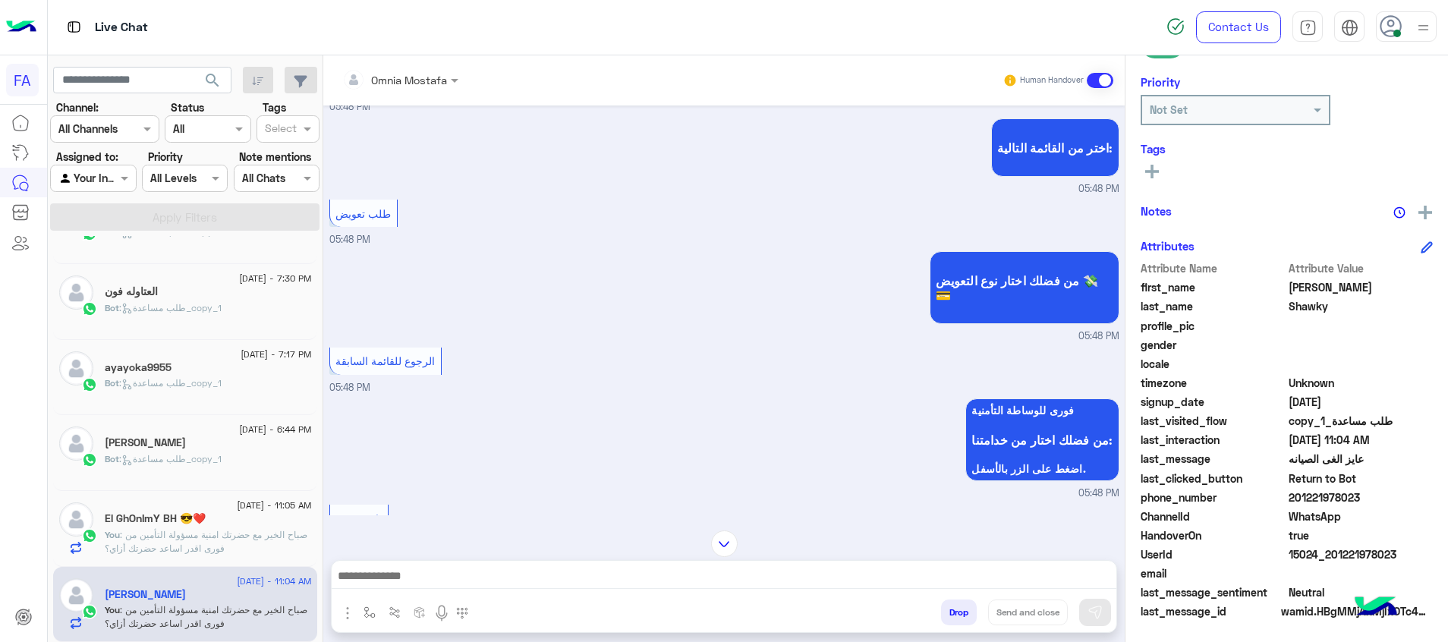
scroll to position [1272, 0]
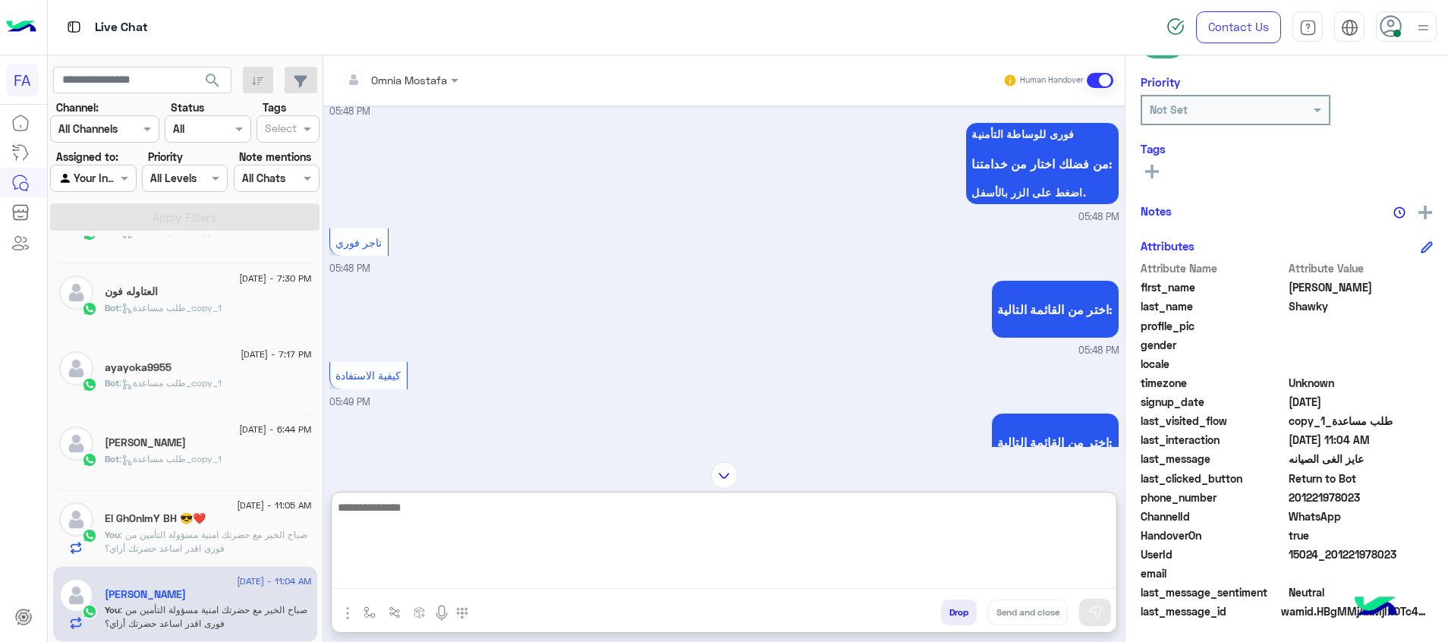
click at [798, 573] on textarea at bounding box center [724, 543] width 785 height 91
type textarea "**********"
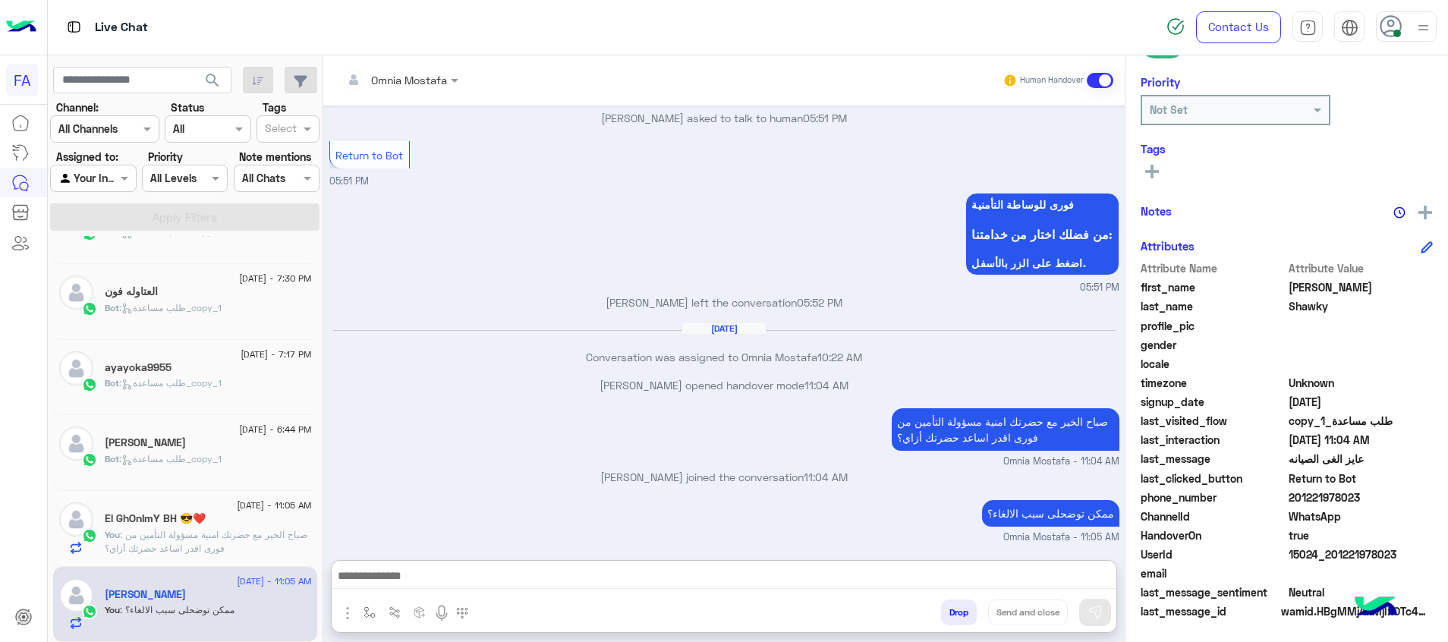
drag, startPoint x: 217, startPoint y: 87, endPoint x: 216, endPoint y: 97, distance: 10.7
click at [216, 97] on button "search" at bounding box center [212, 83] width 37 height 33
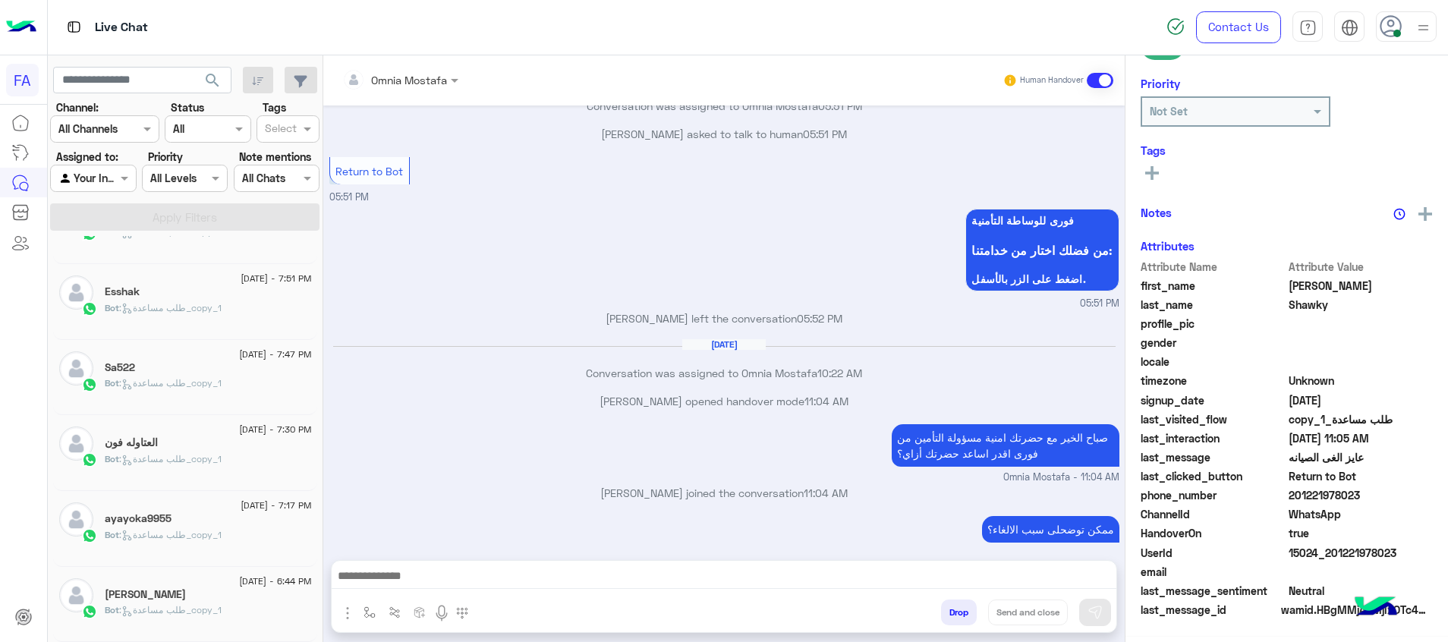
scroll to position [219, 0]
click at [260, 603] on div "14 September - 6:44 PM Samah Saeed Bot : طلب مساعدة_copy_1" at bounding box center [208, 604] width 207 height 52
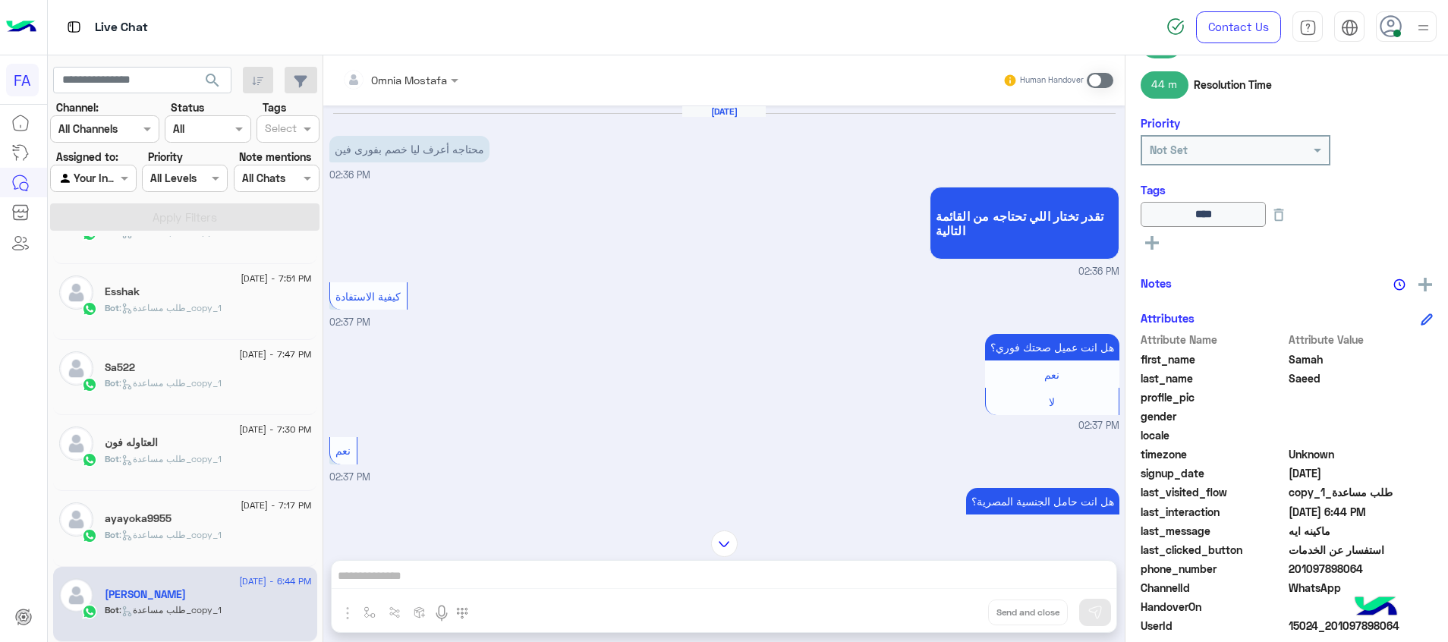
click at [1089, 75] on span at bounding box center [1100, 80] width 27 height 15
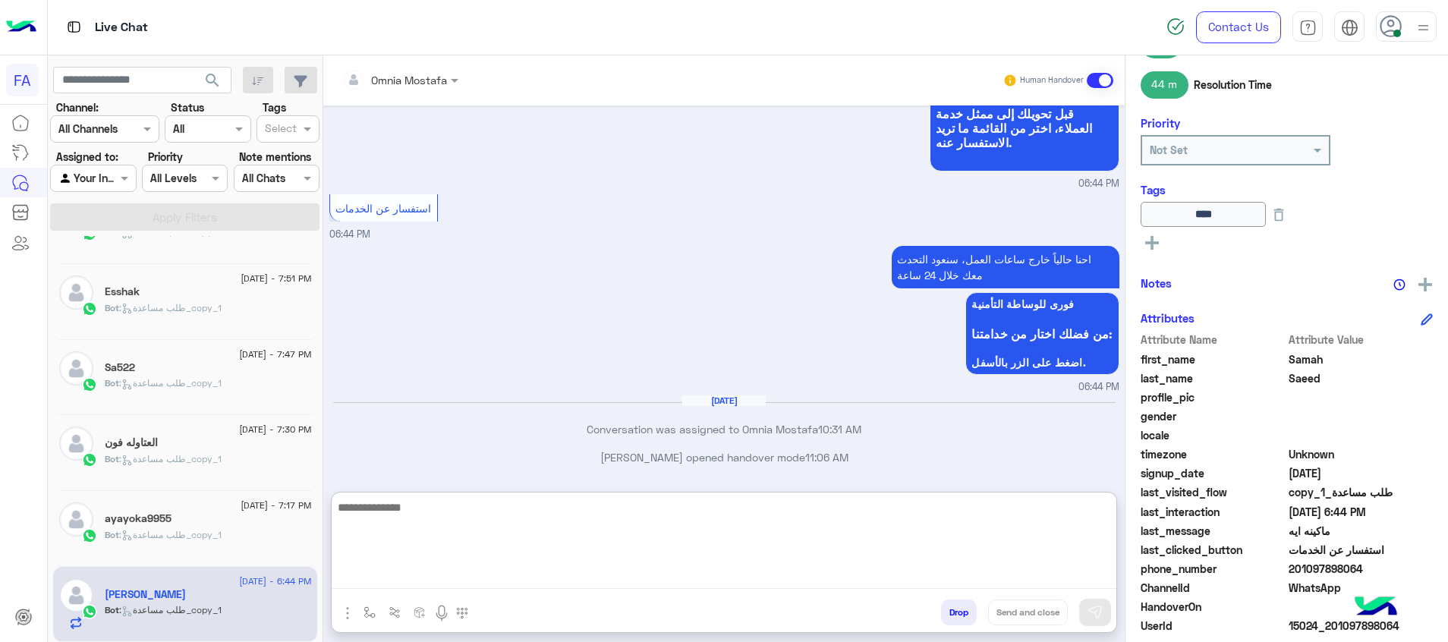
drag, startPoint x: 1052, startPoint y: 572, endPoint x: 1114, endPoint y: 591, distance: 65.1
click at [1053, 572] on textarea at bounding box center [724, 543] width 785 height 91
paste textarea "**********"
type textarea "**********"
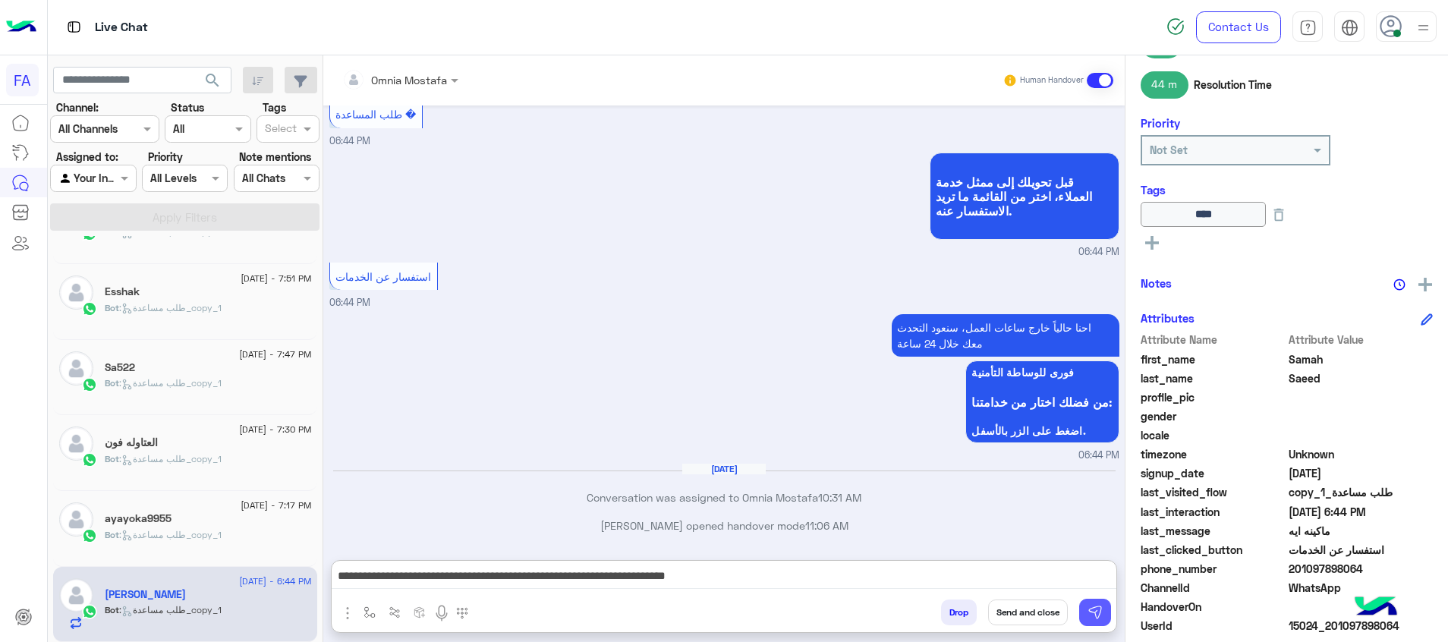
click at [1096, 616] on img at bounding box center [1095, 612] width 15 height 15
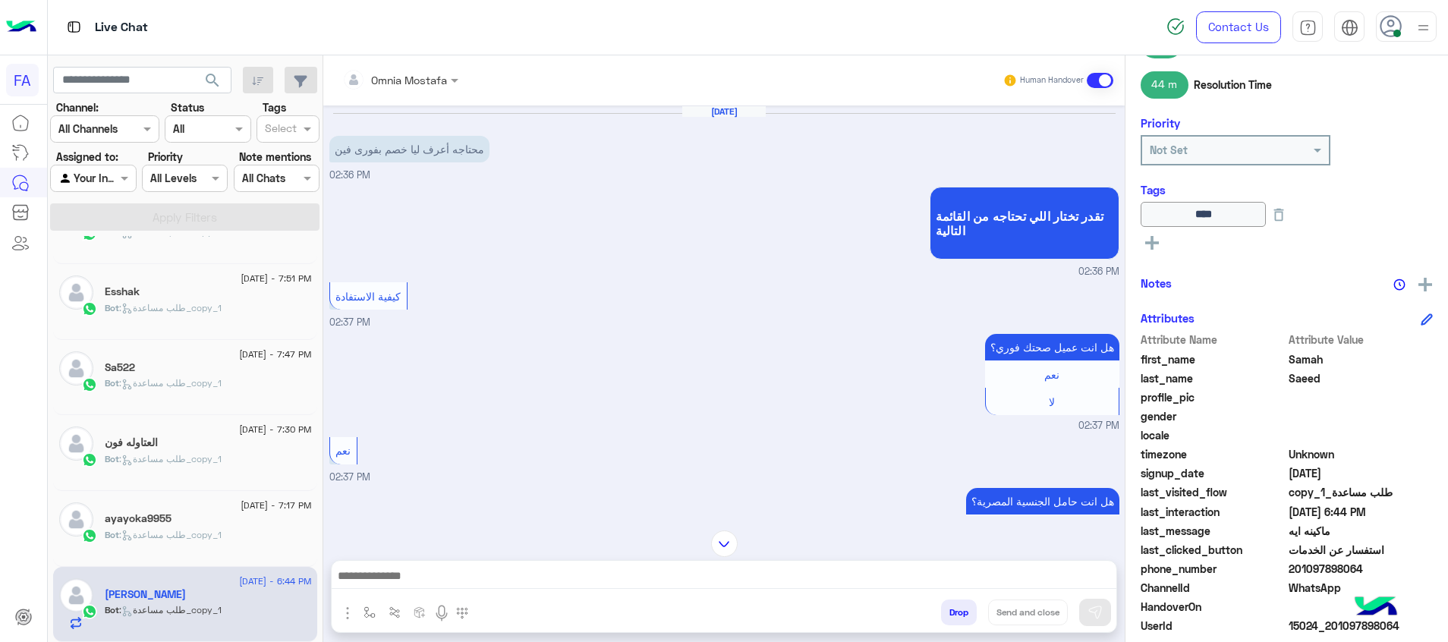
scroll to position [3906, 0]
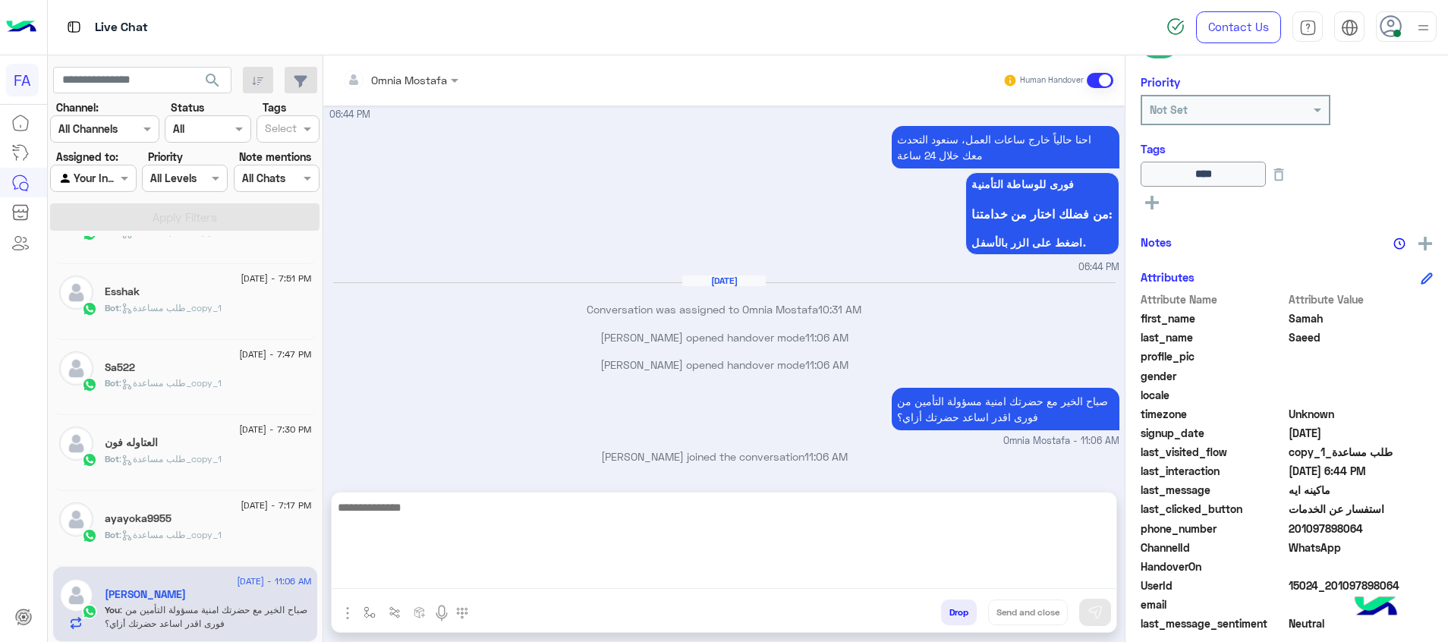
click at [1034, 584] on textarea at bounding box center [724, 543] width 785 height 91
paste textarea "**********"
type textarea "**********"
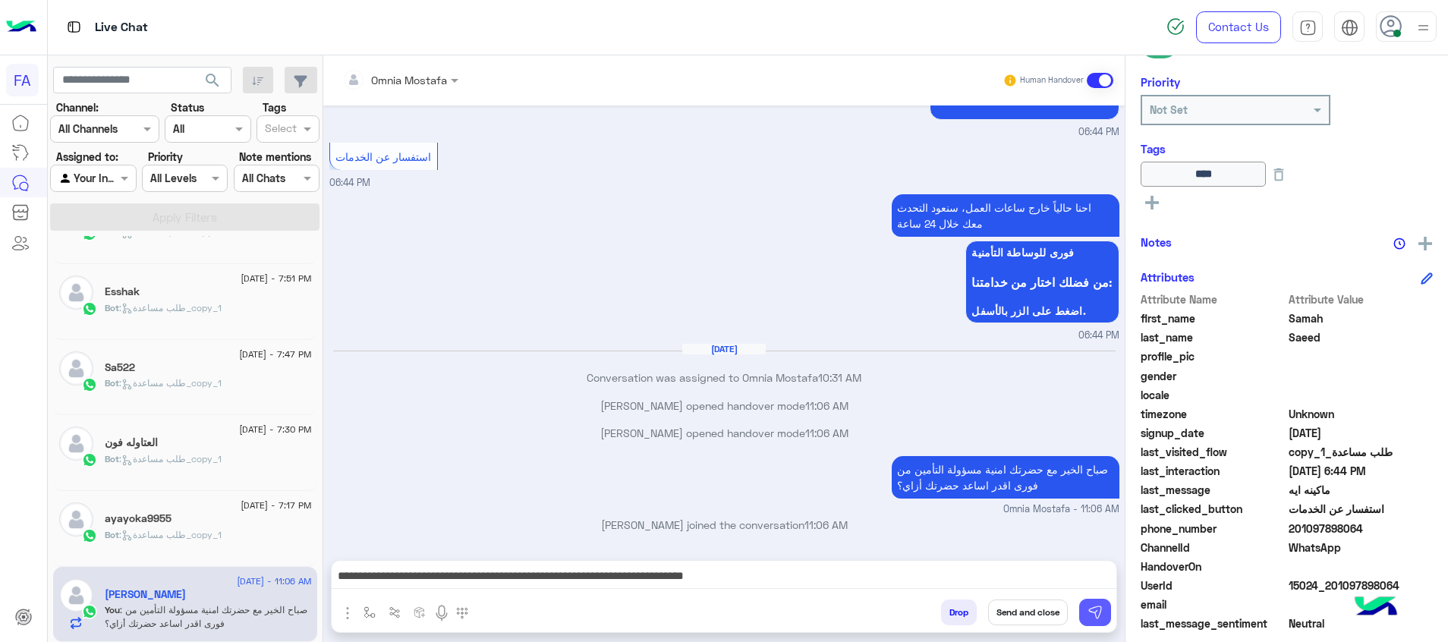
click at [1091, 609] on img at bounding box center [1095, 612] width 15 height 15
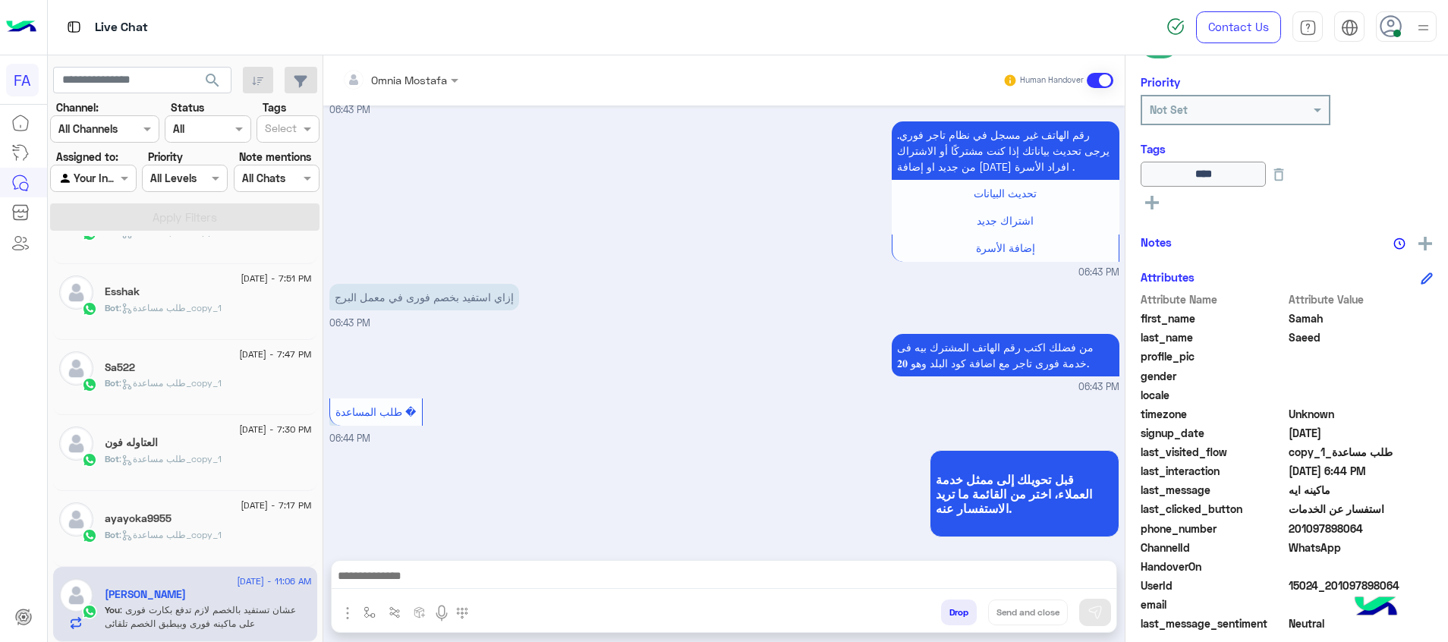
scroll to position [4062, 0]
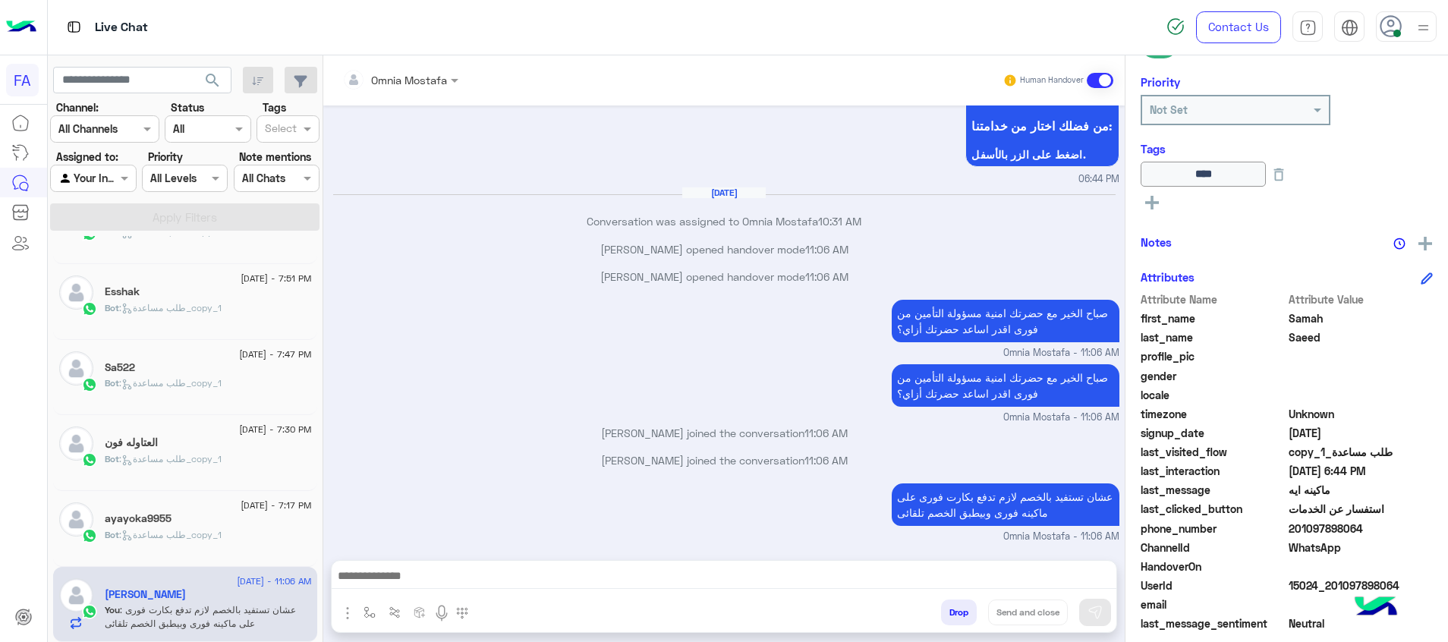
click at [262, 537] on div "Bot : طلب مساعدة_copy_1" at bounding box center [208, 541] width 207 height 27
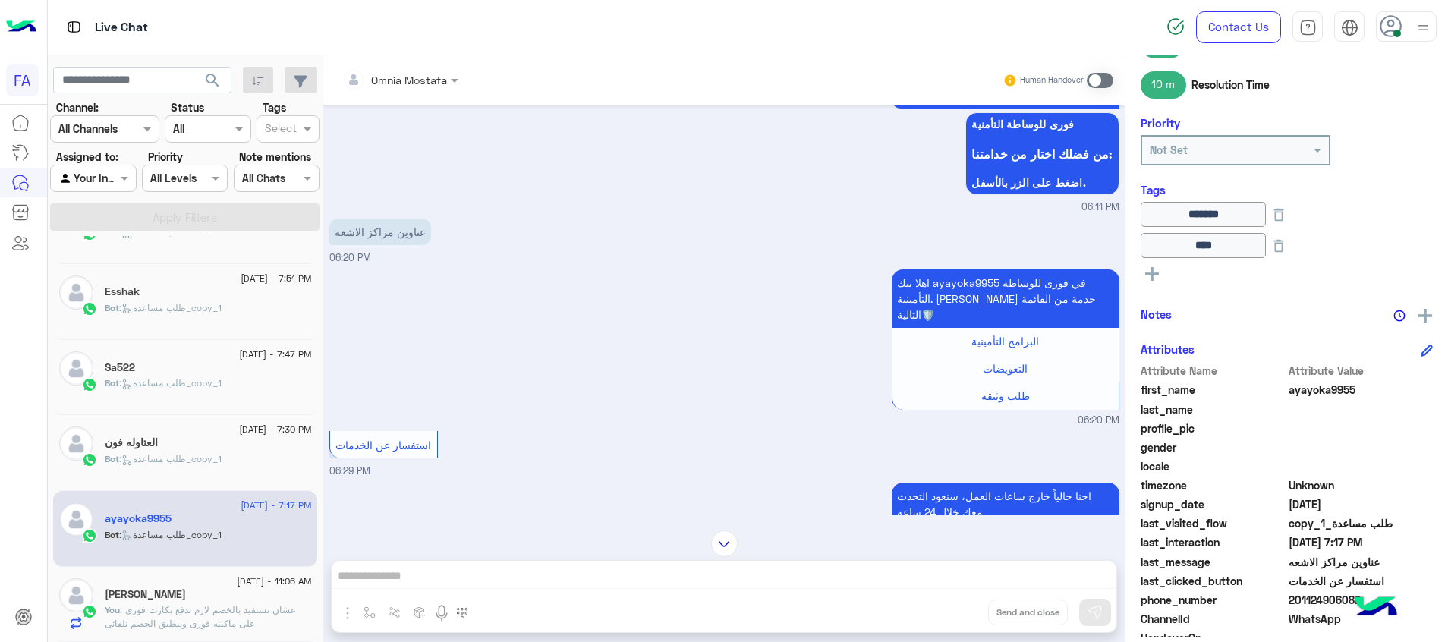
scroll to position [1172, 0]
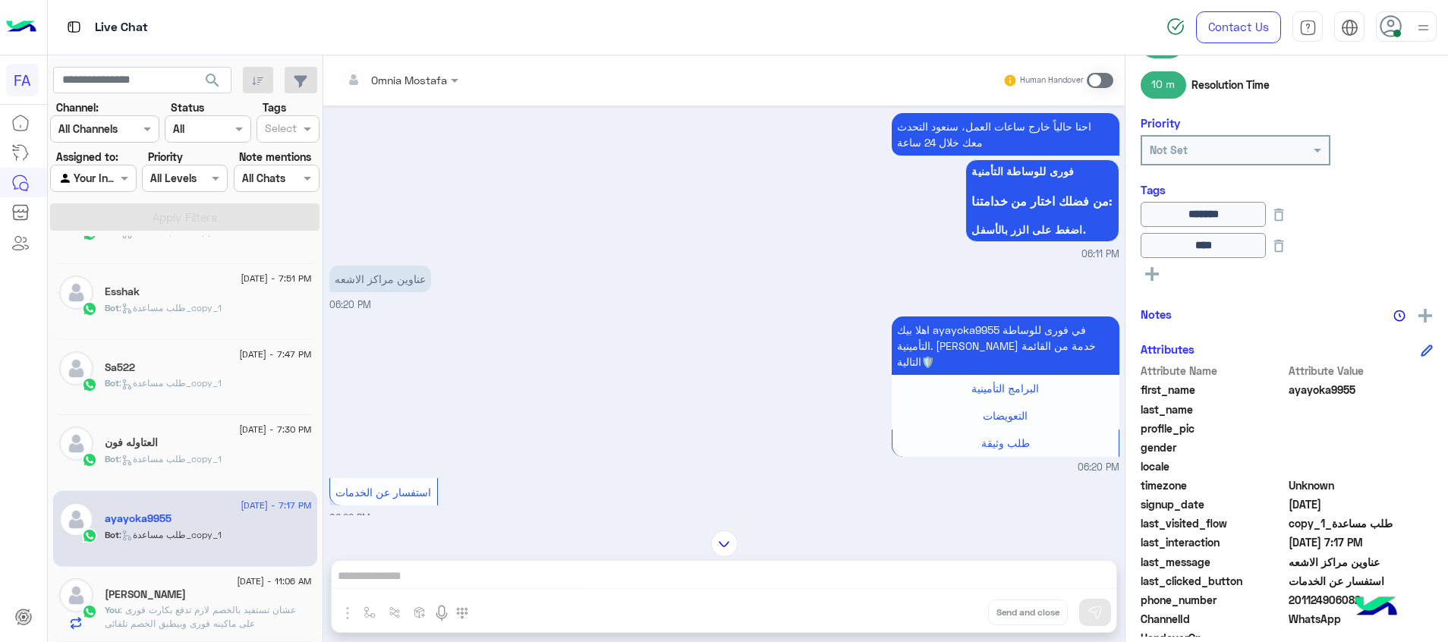
click at [1081, 573] on div "Omnia Mostafa Human Handover Sep 13, 2025 لقد تم استلام طلبك سوف نعيد الأتصال ب…" at bounding box center [723, 351] width 801 height 593
click at [1084, 581] on div "Omnia Mostafa Human Handover Sep 13, 2025 لقد تم استلام طلبك سوف نعيد الأتصال ب…" at bounding box center [723, 351] width 801 height 593
click at [1104, 76] on span at bounding box center [1100, 80] width 27 height 15
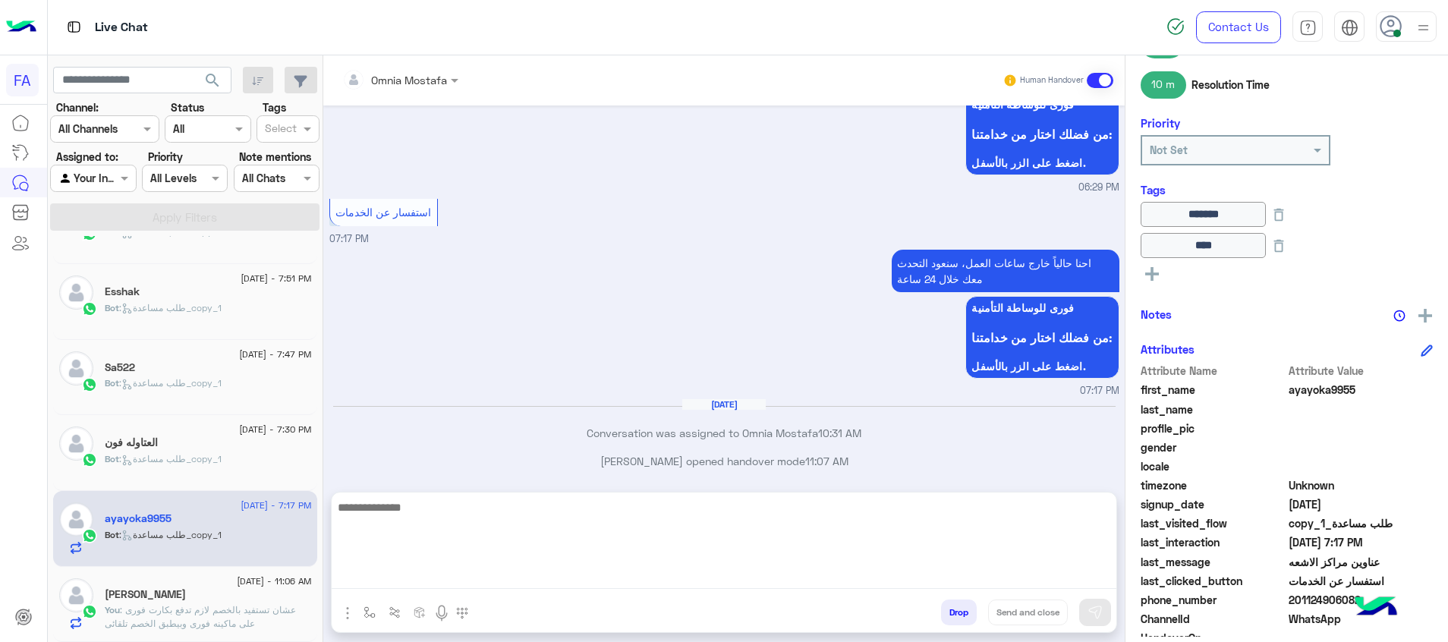
click at [1083, 580] on textarea at bounding box center [724, 543] width 785 height 91
click at [1084, 580] on textarea at bounding box center [724, 543] width 785 height 91
paste textarea "**********"
type textarea "**********"
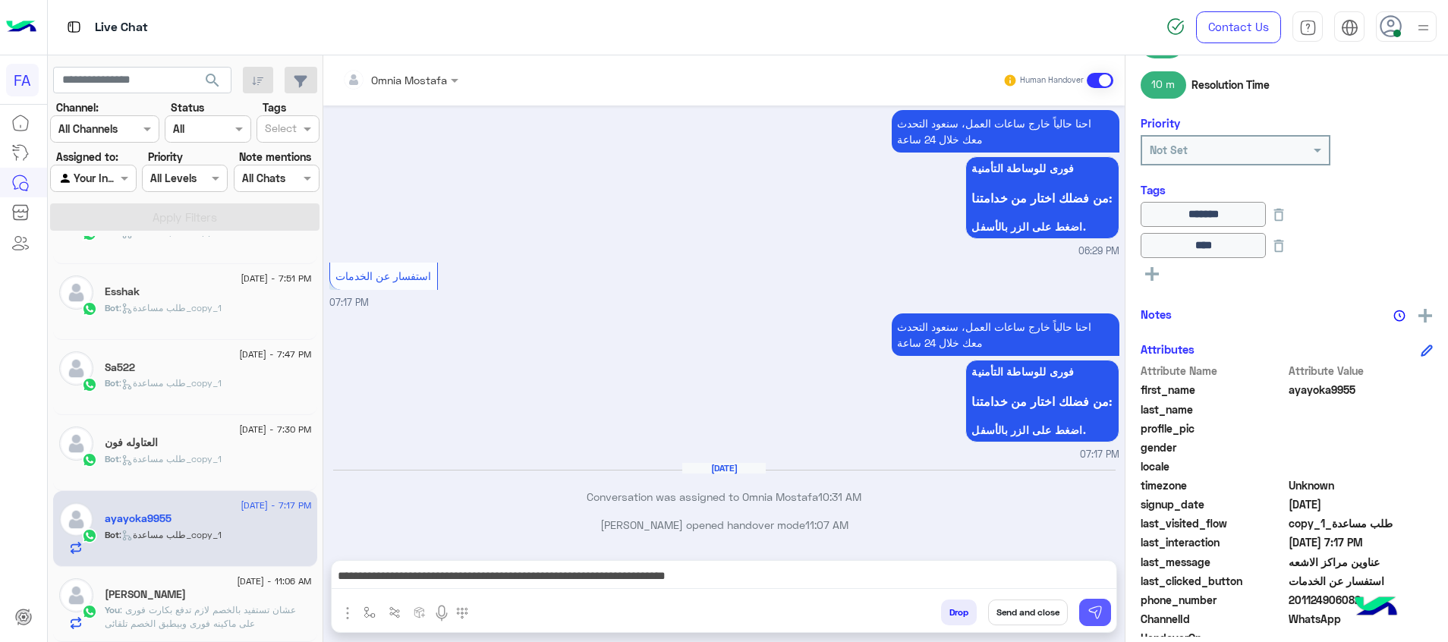
click at [1105, 606] on button at bounding box center [1095, 612] width 32 height 27
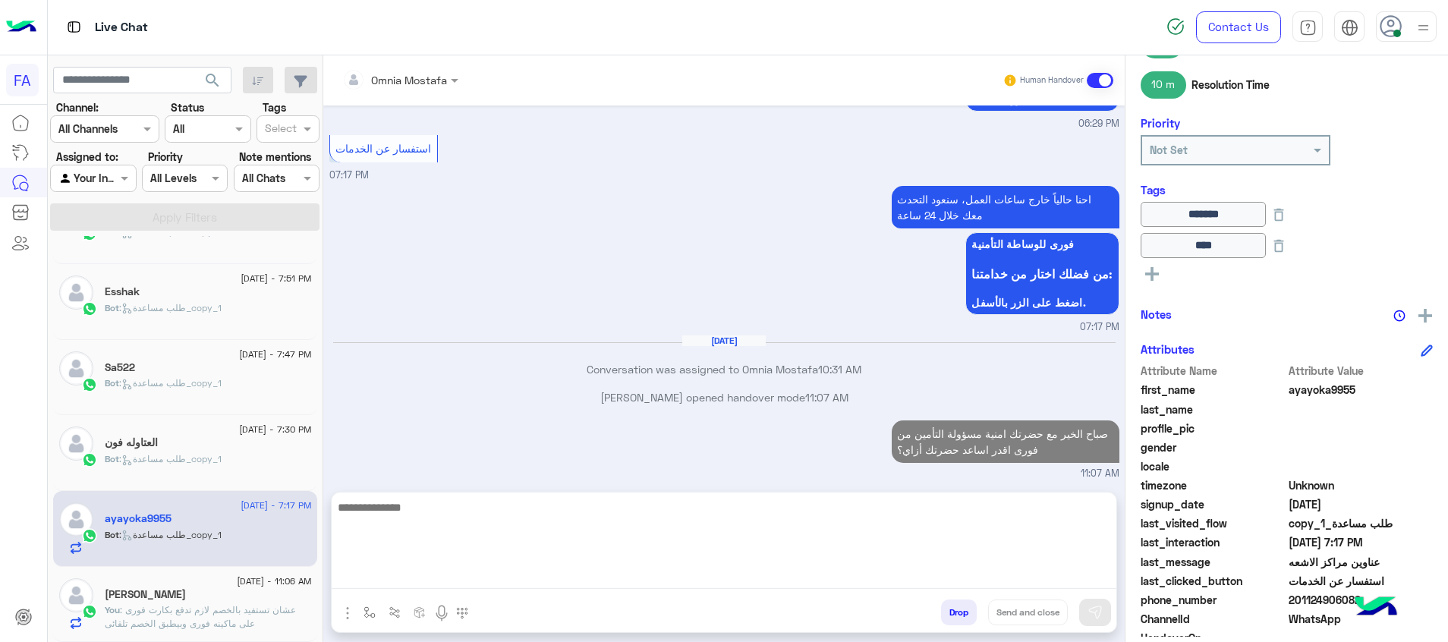
click at [1063, 584] on textarea at bounding box center [724, 543] width 785 height 91
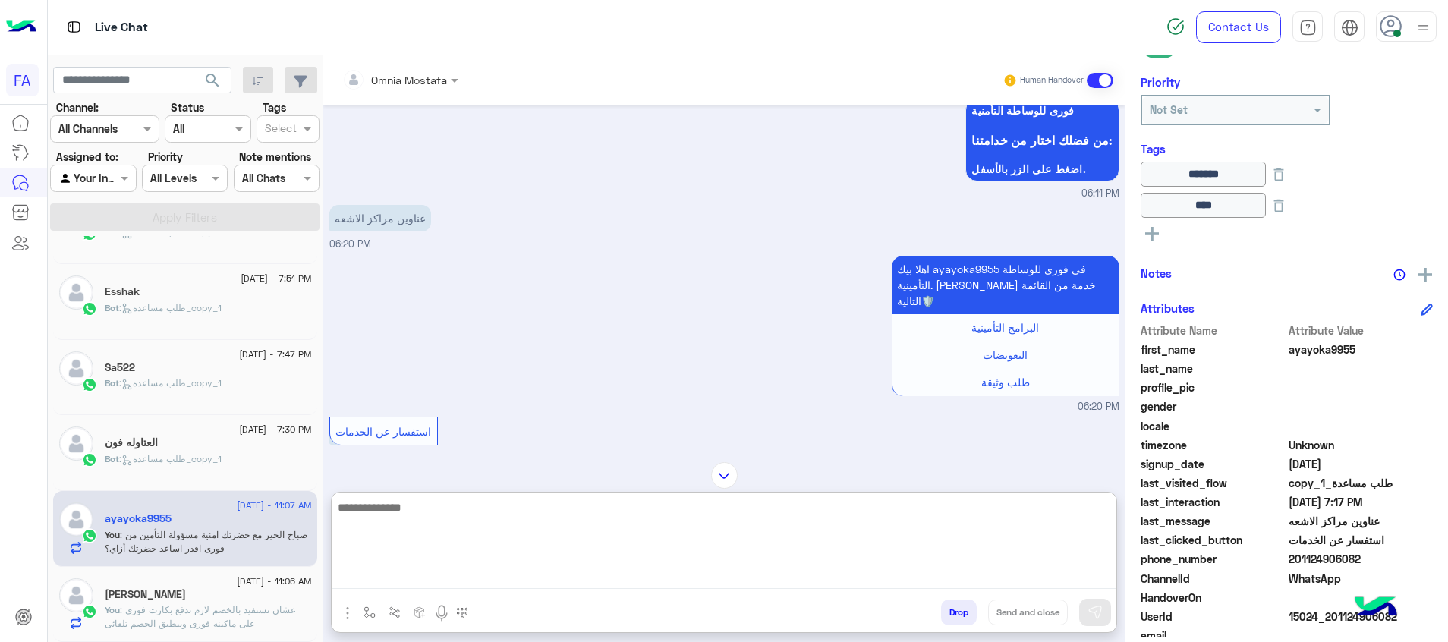
scroll to position [1132, 0]
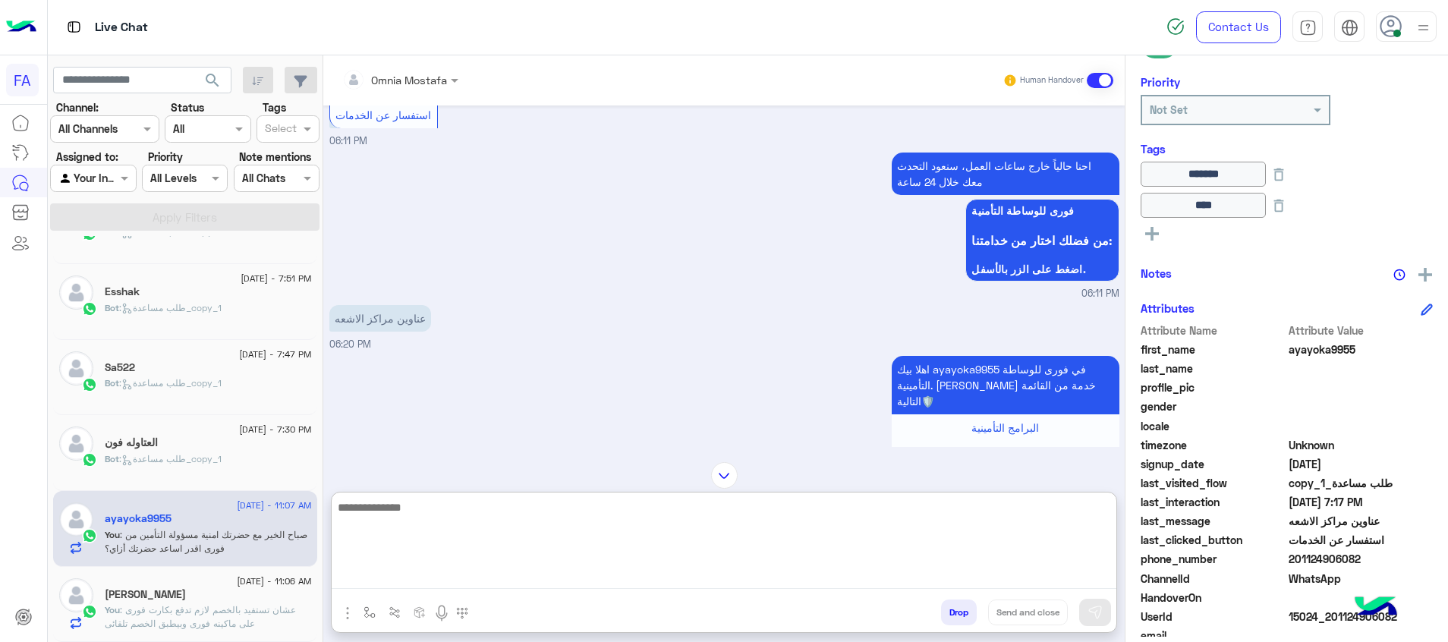
click at [953, 527] on textarea at bounding box center [724, 543] width 785 height 91
type textarea "**********"
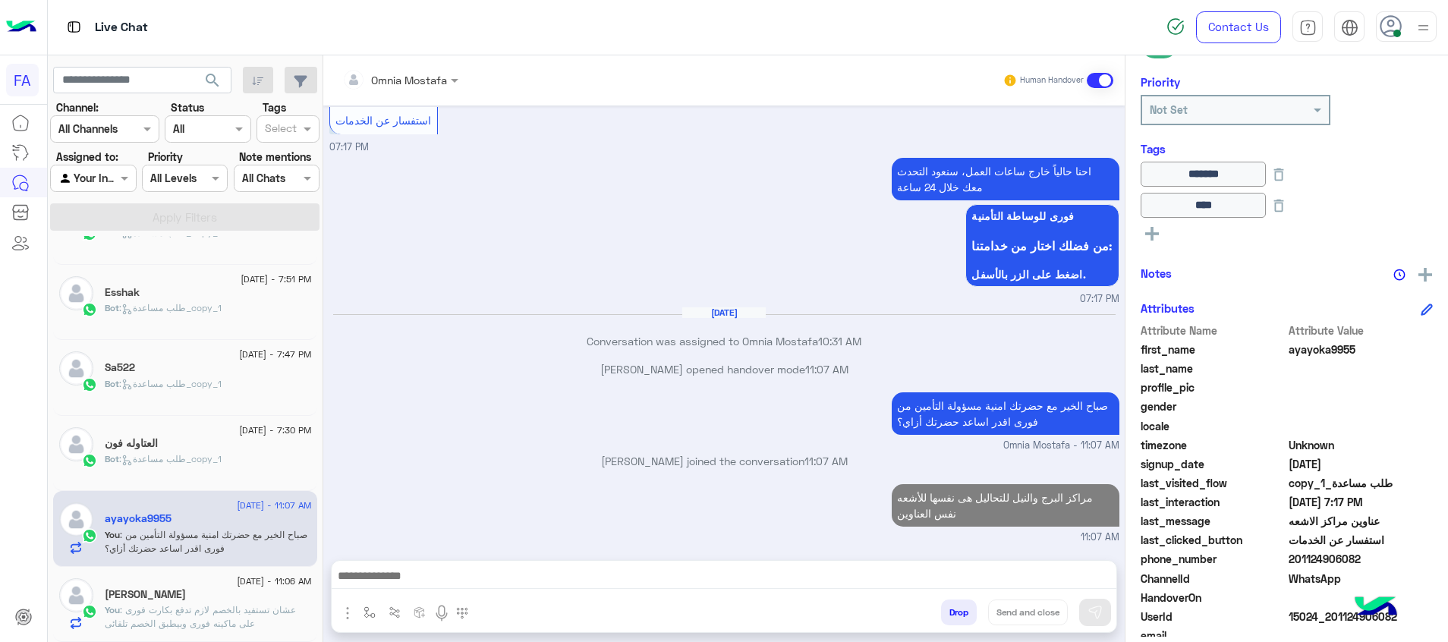
click at [215, 83] on span "search" at bounding box center [212, 80] width 18 height 18
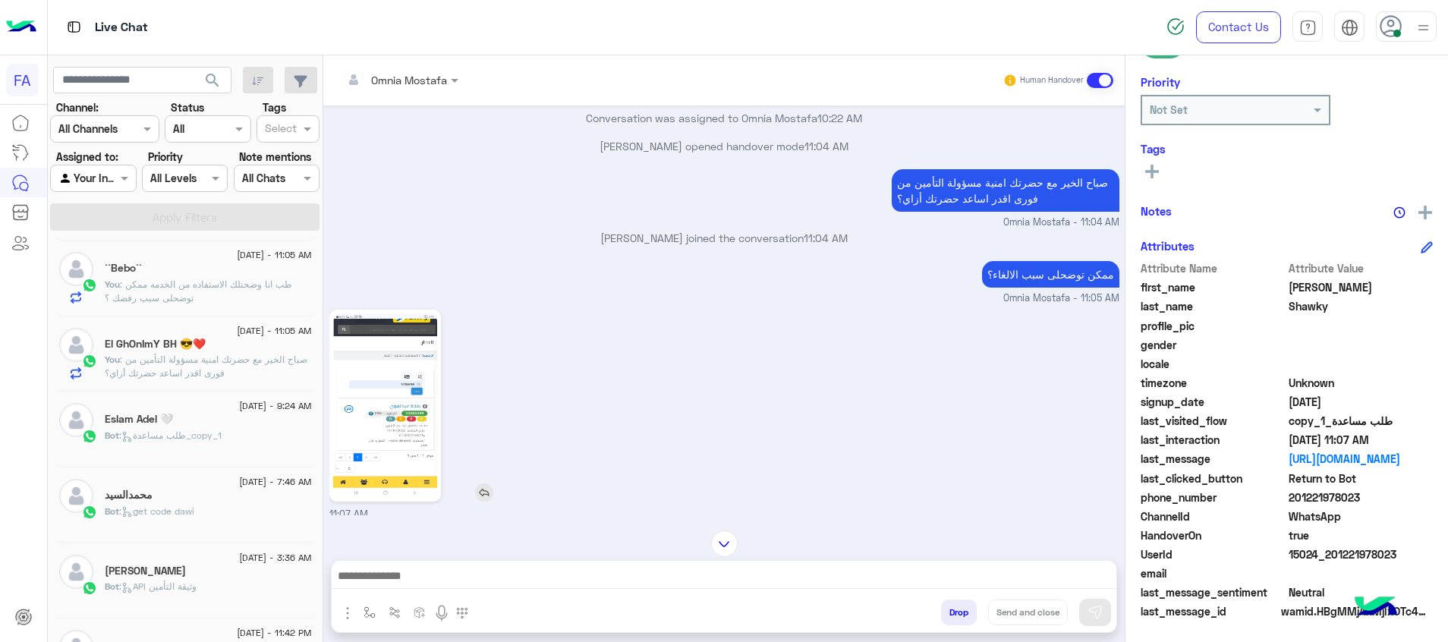
scroll to position [2707, 0]
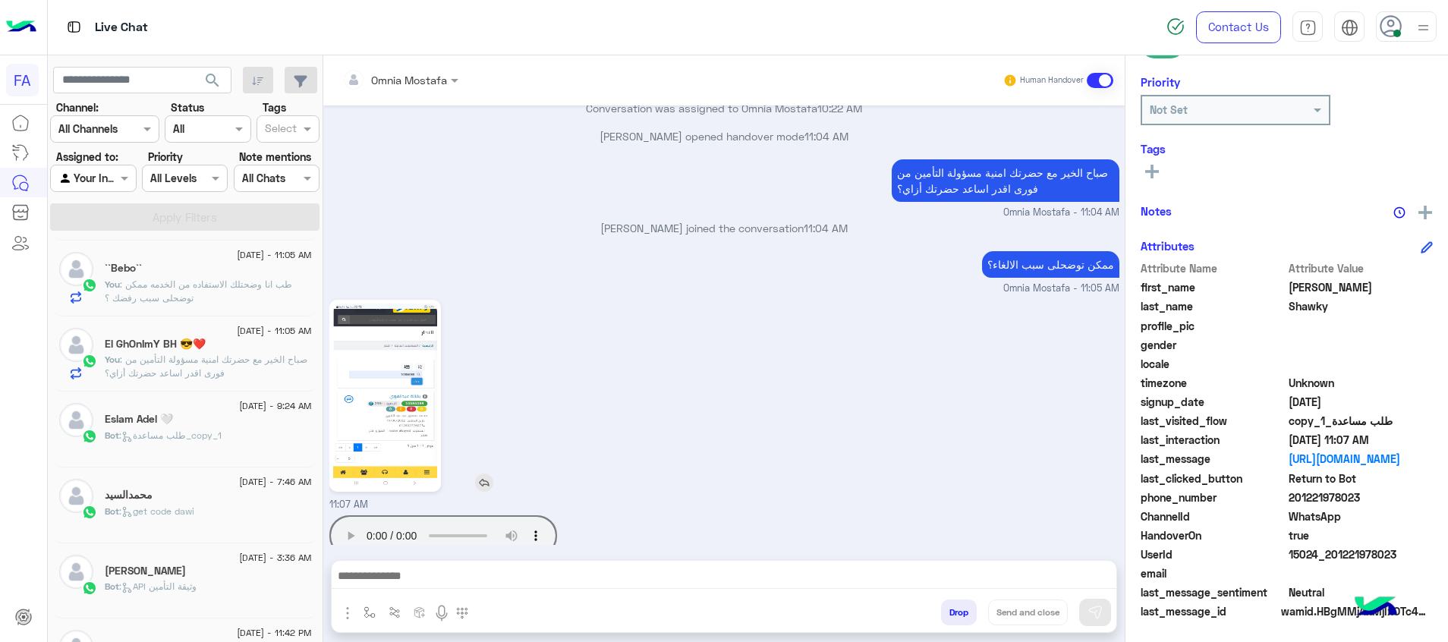
click at [391, 389] on img at bounding box center [385, 396] width 104 height 184
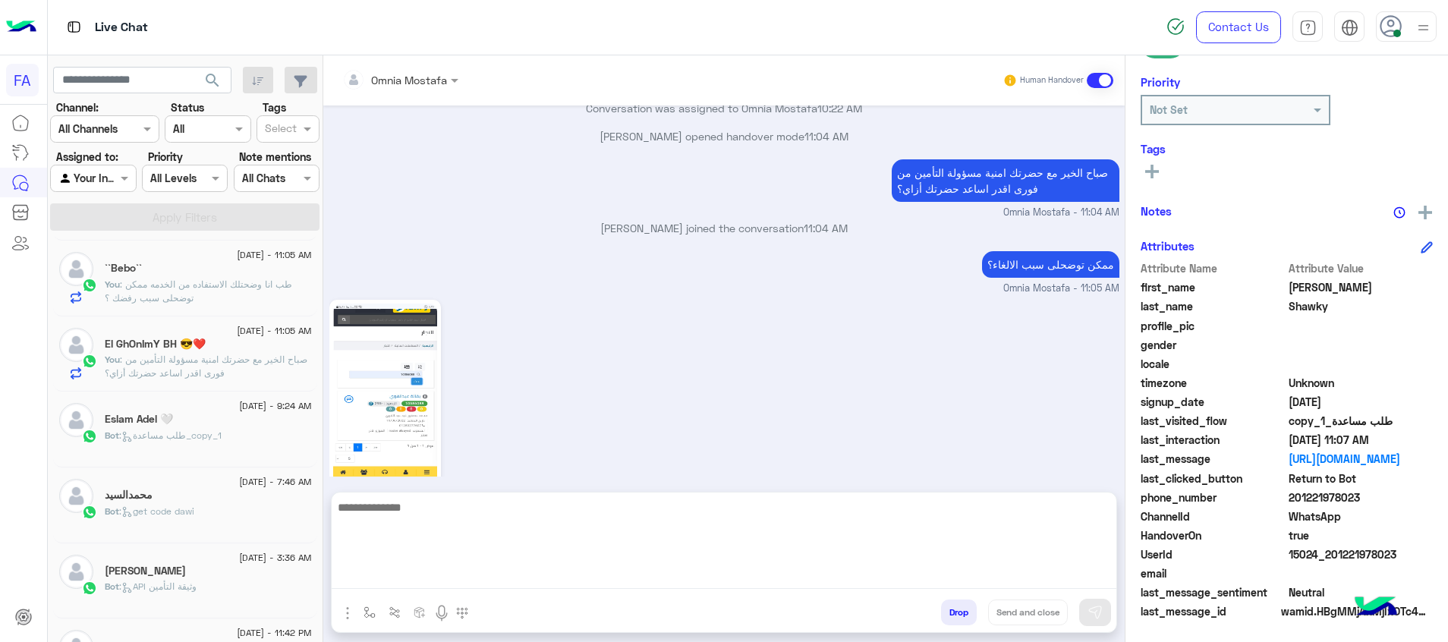
click at [920, 573] on textarea at bounding box center [724, 543] width 785 height 91
type textarea "**********"
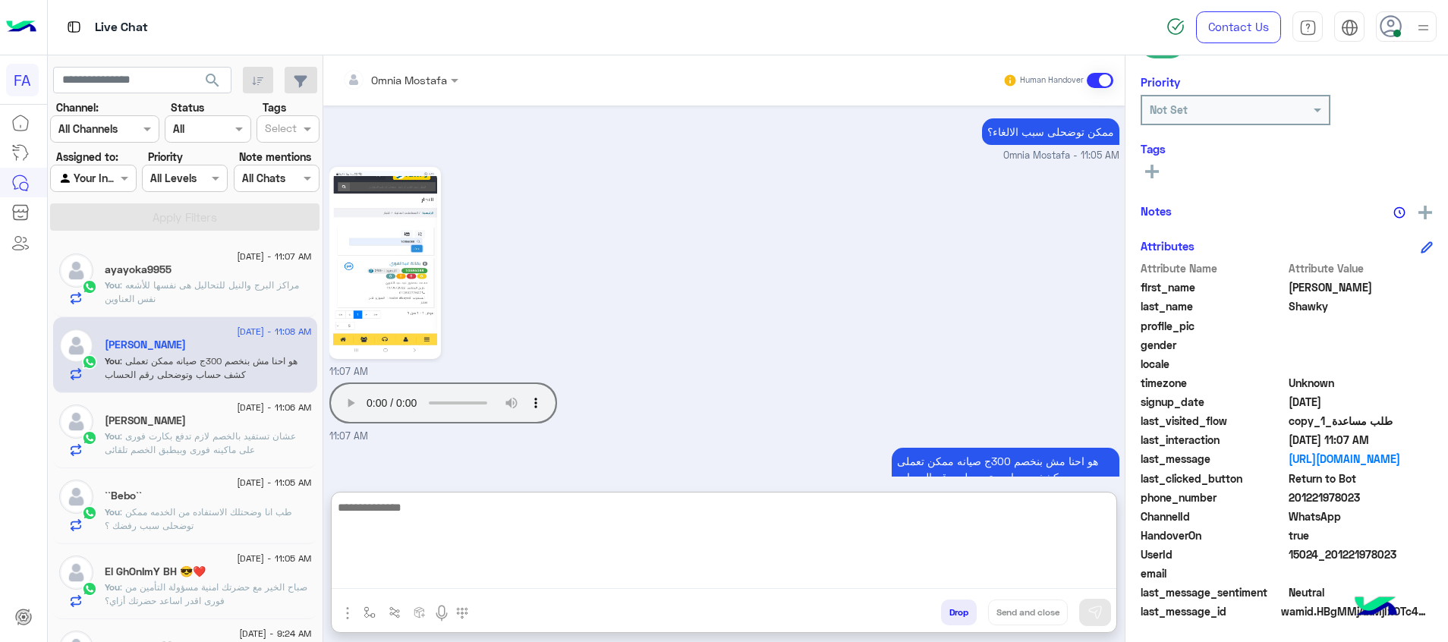
scroll to position [2890, 0]
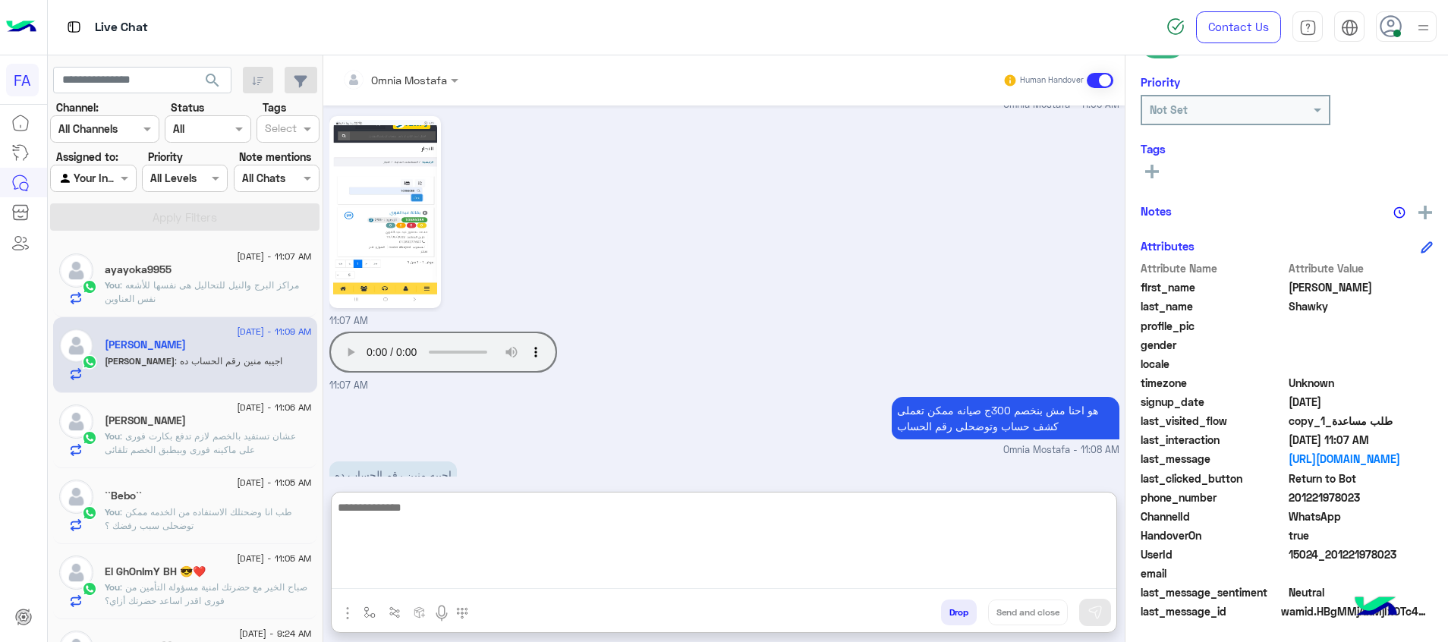
click at [863, 529] on textarea at bounding box center [724, 543] width 785 height 91
type textarea "**********"
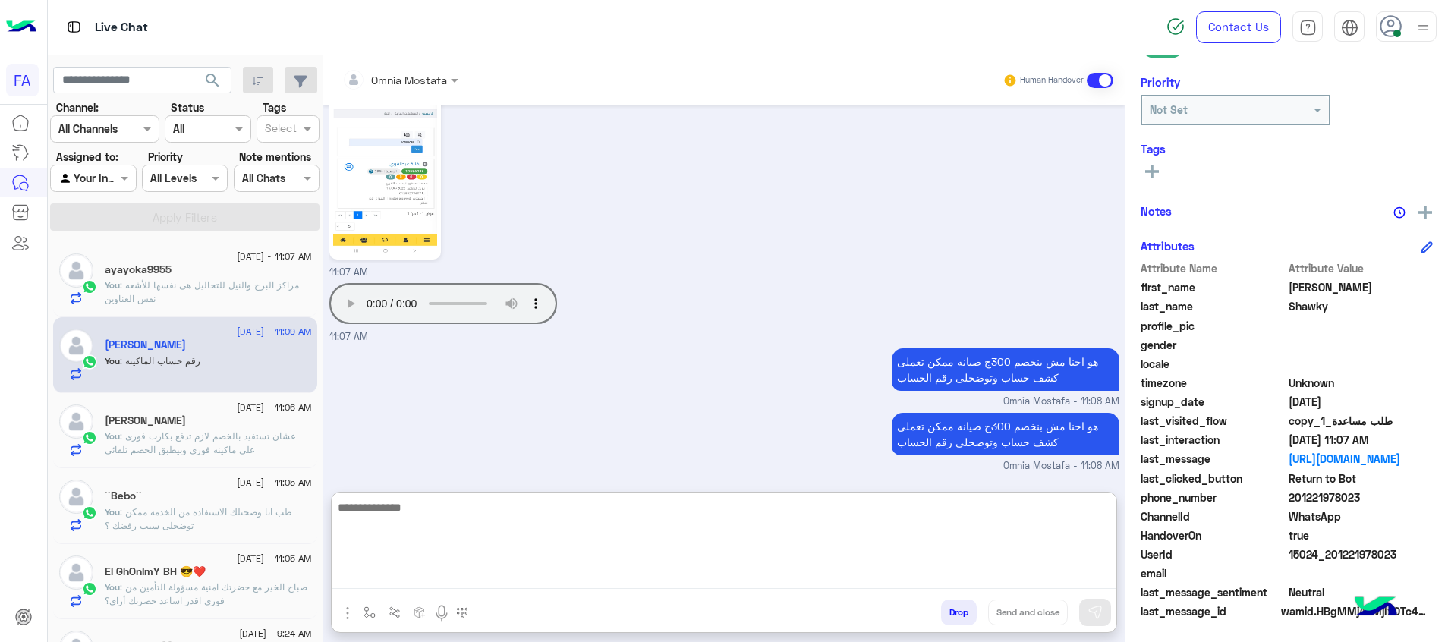
scroll to position [3003, 0]
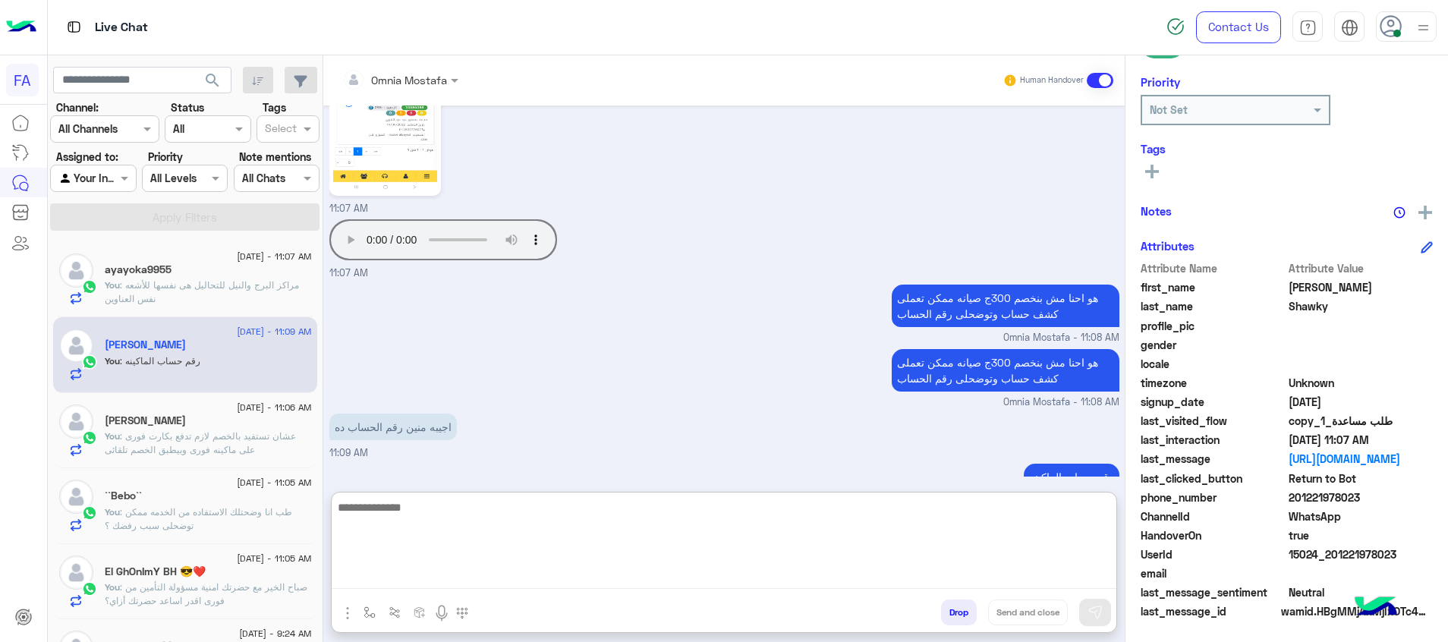
click at [976, 539] on textarea at bounding box center [724, 543] width 785 height 91
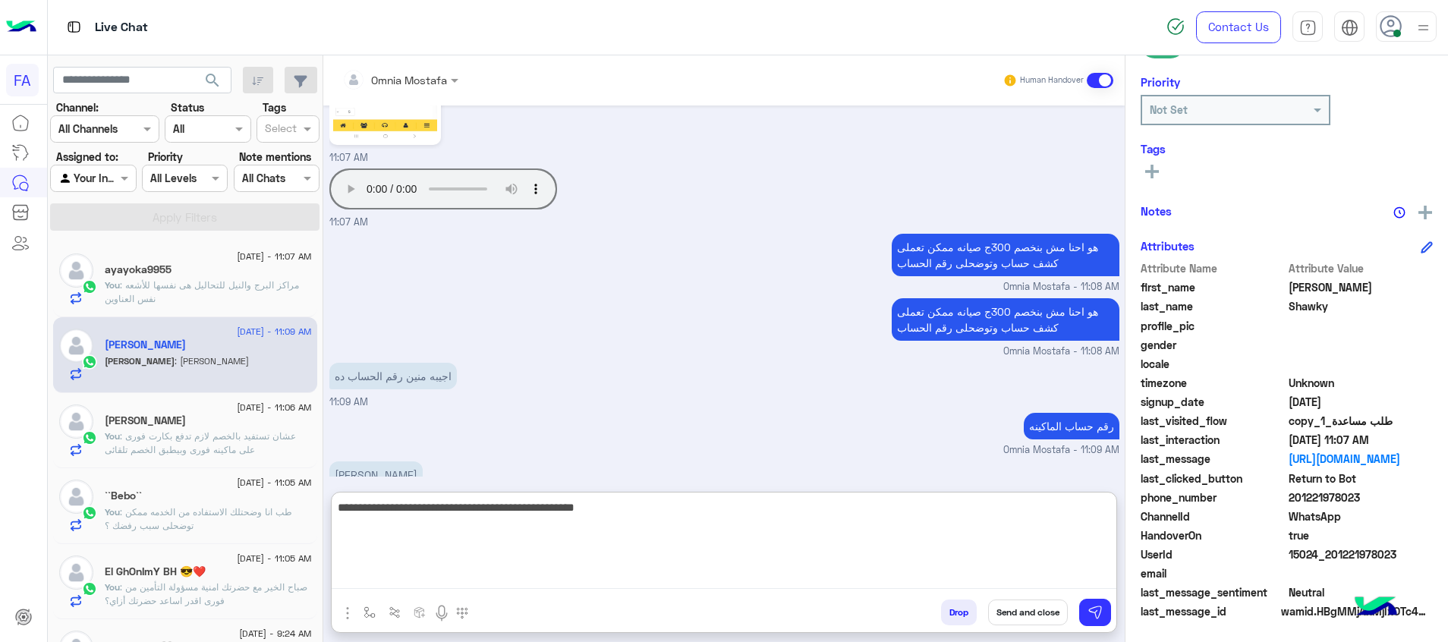
type textarea "**********"
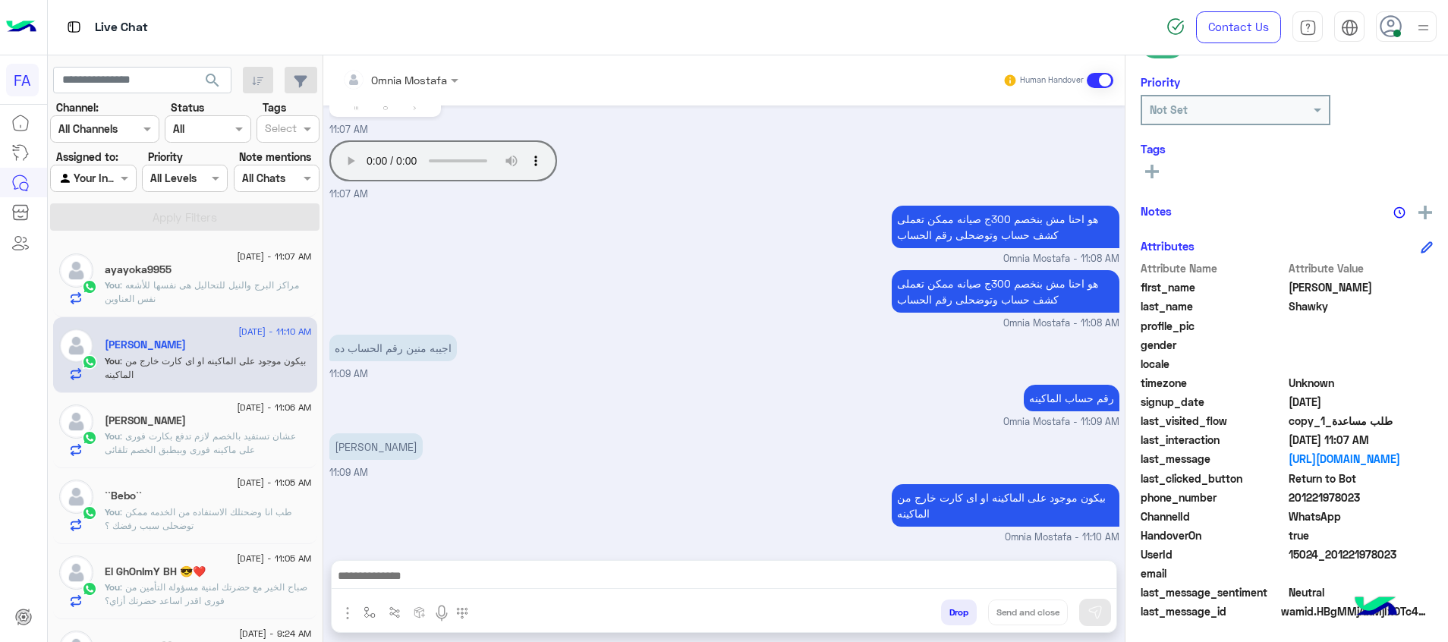
scroll to position [0, 0]
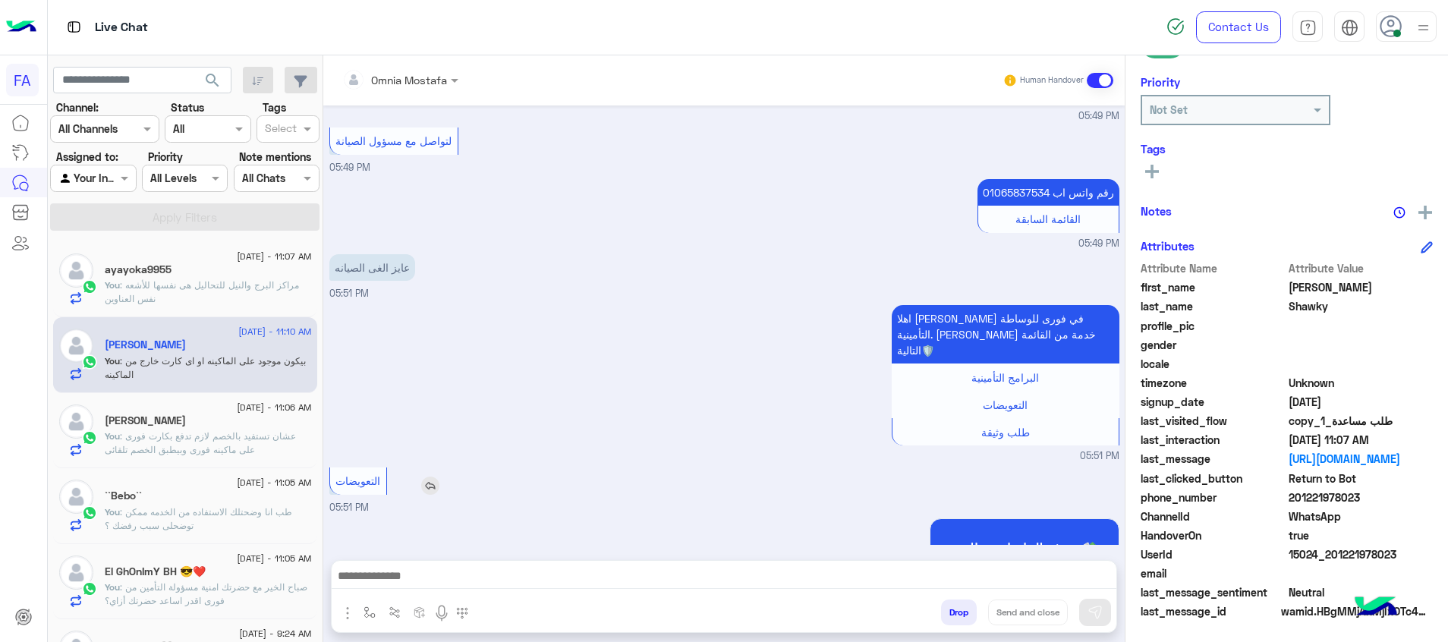
click at [206, 592] on span ": صباح الخير مع حضرتك امنية مسؤولة التأمين من فورى اقدر اساعد حضرتك أزاي؟" at bounding box center [206, 593] width 203 height 25
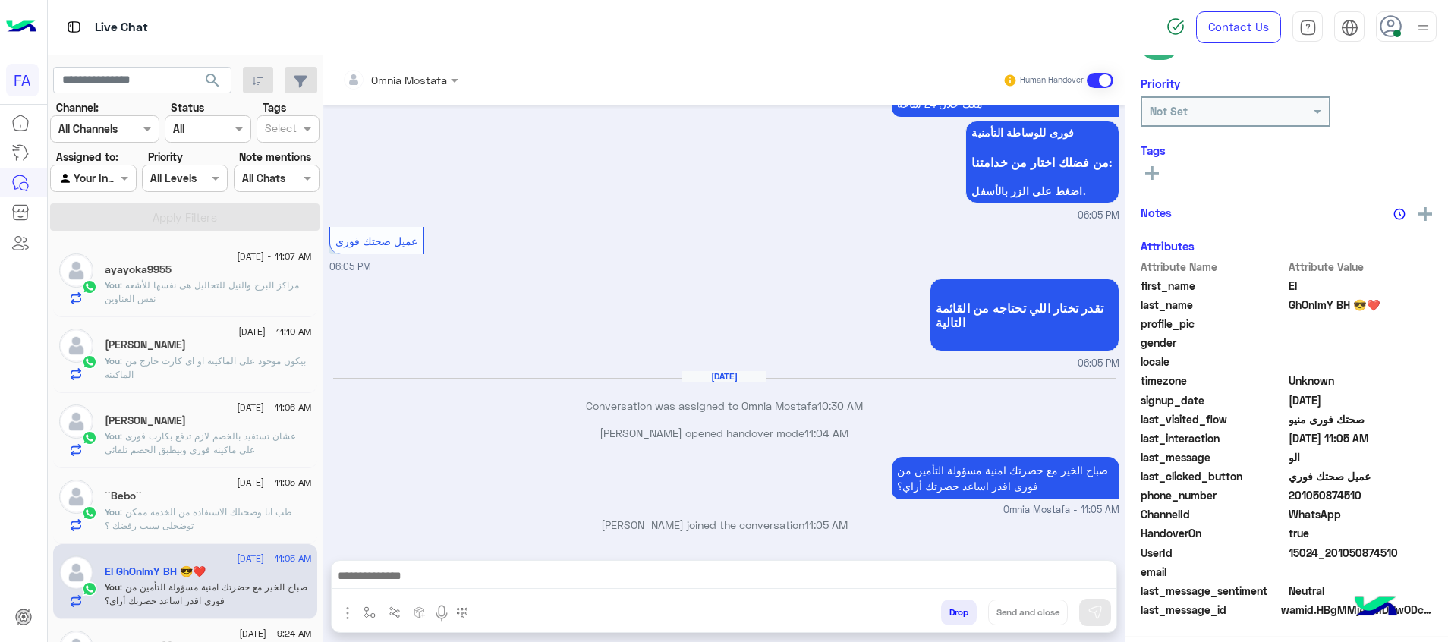
scroll to position [219, 0]
click at [1157, 168] on button at bounding box center [1152, 171] width 23 height 18
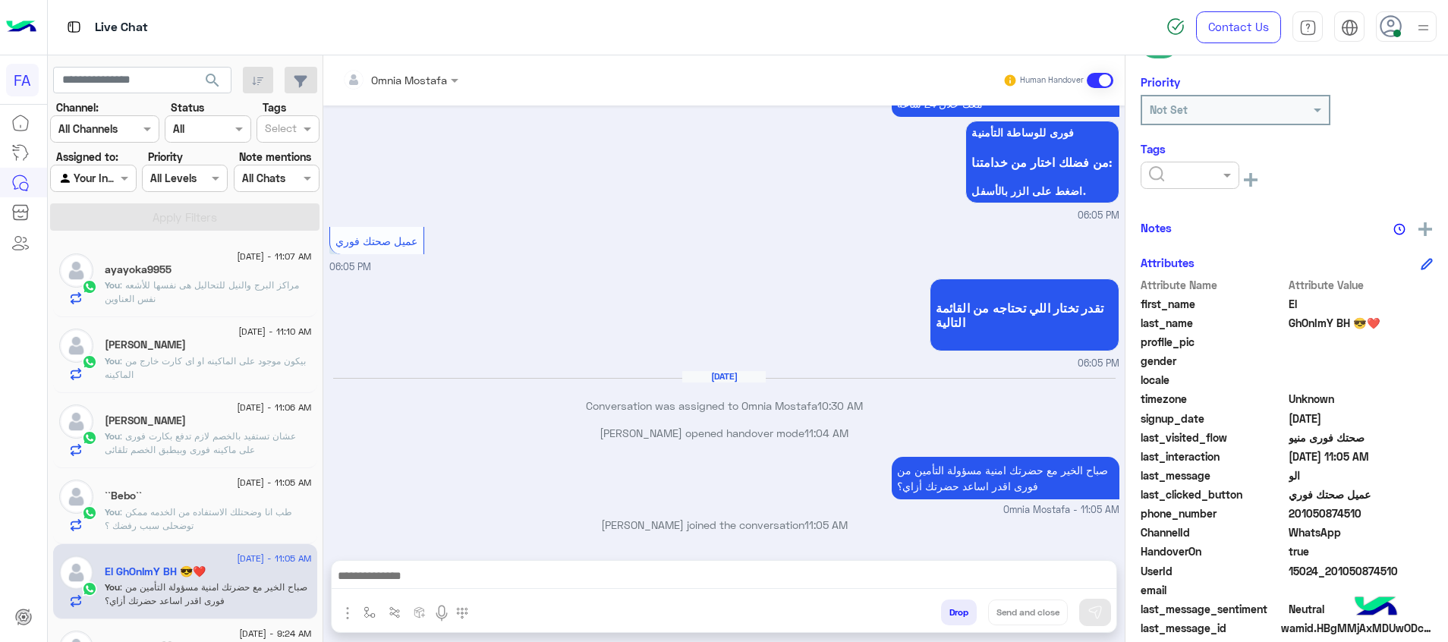
click at [1157, 168] on input "text" at bounding box center [1172, 176] width 46 height 16
drag, startPoint x: 1189, startPoint y: 241, endPoint x: 1126, endPoint y: 238, distance: 63.8
click at [1188, 241] on div "Pending" at bounding box center [1190, 240] width 99 height 28
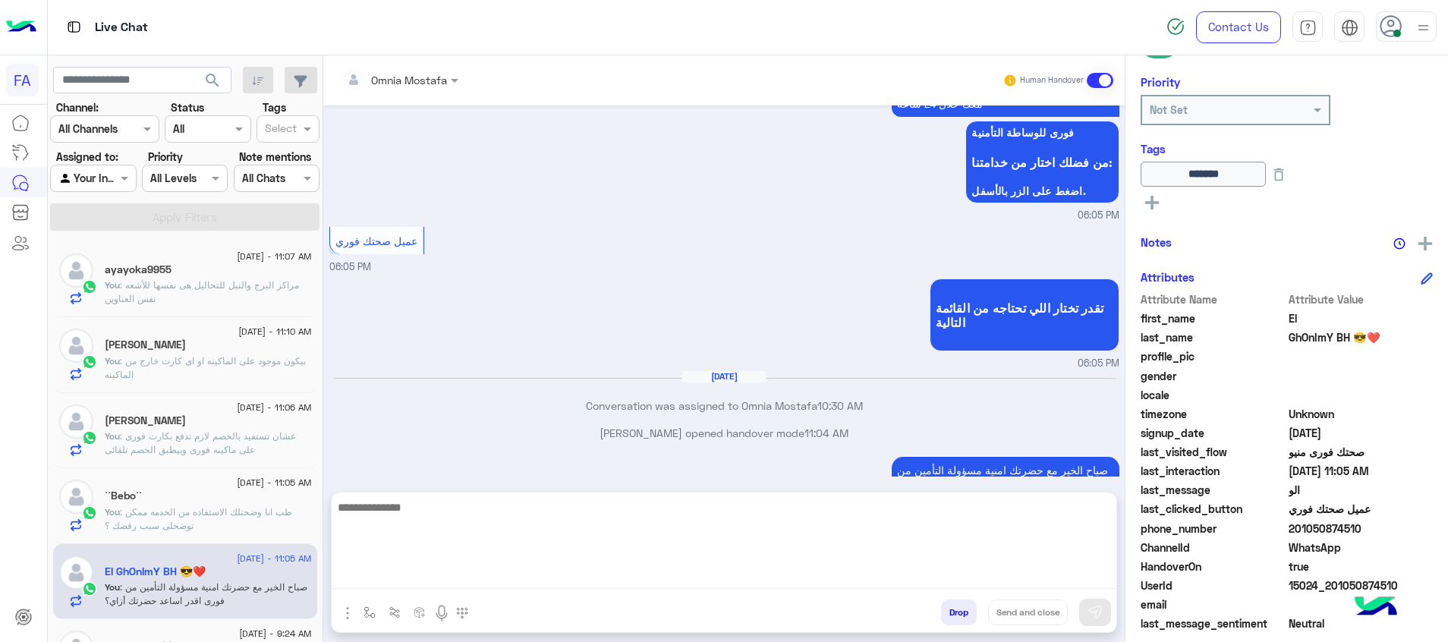
drag, startPoint x: 1082, startPoint y: 574, endPoint x: 1068, endPoint y: 591, distance: 22.6
click at [1082, 574] on textarea at bounding box center [724, 543] width 785 height 91
paste textarea "**********"
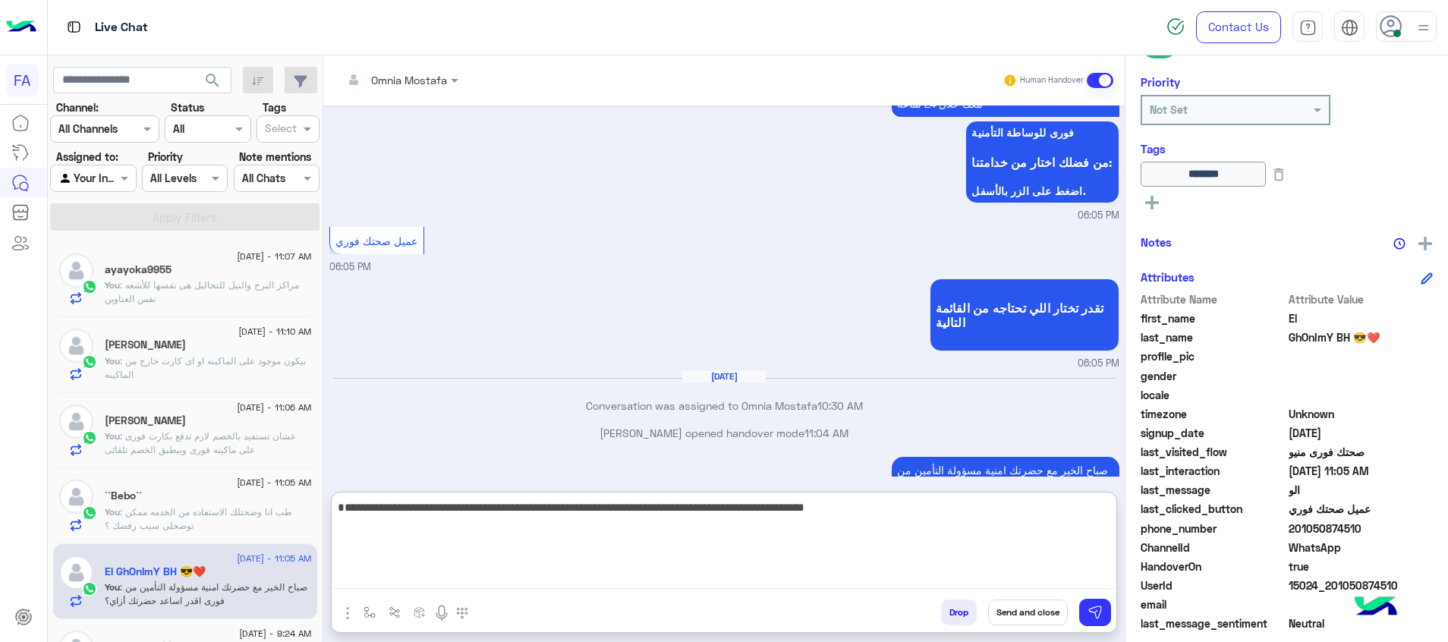
type textarea "**********"
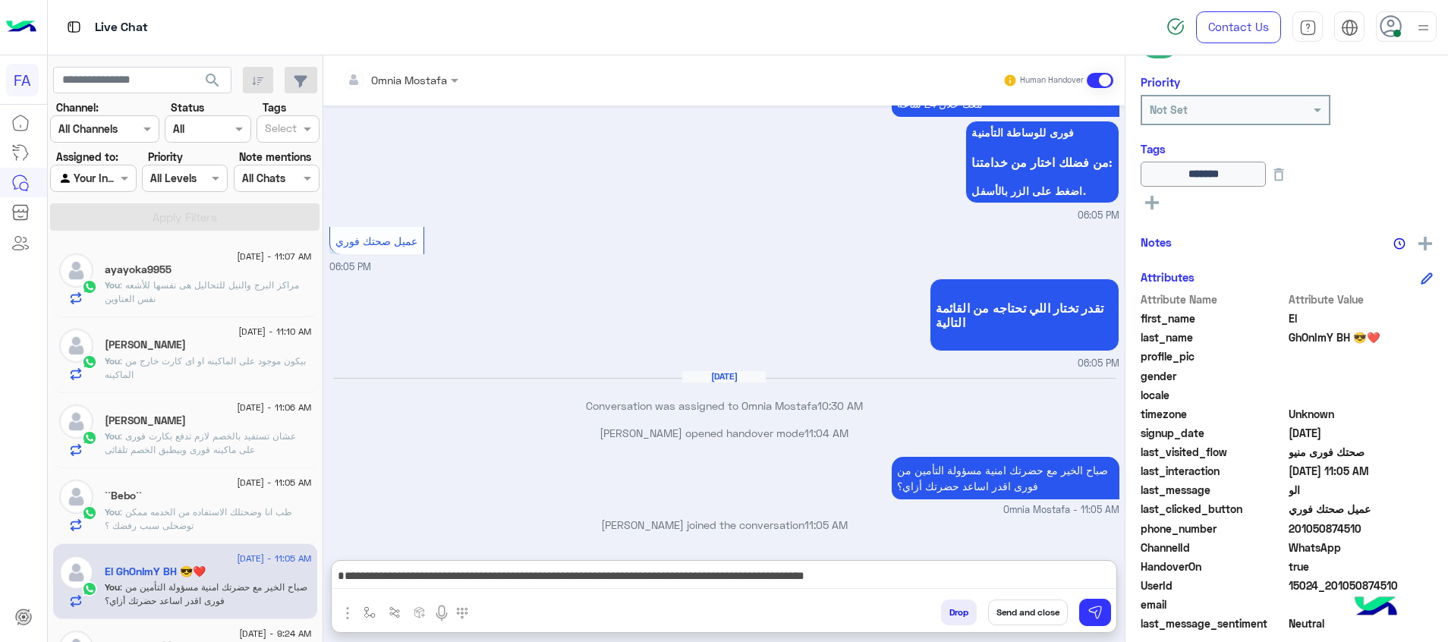
click at [1016, 611] on button "Send and close" at bounding box center [1028, 613] width 80 height 26
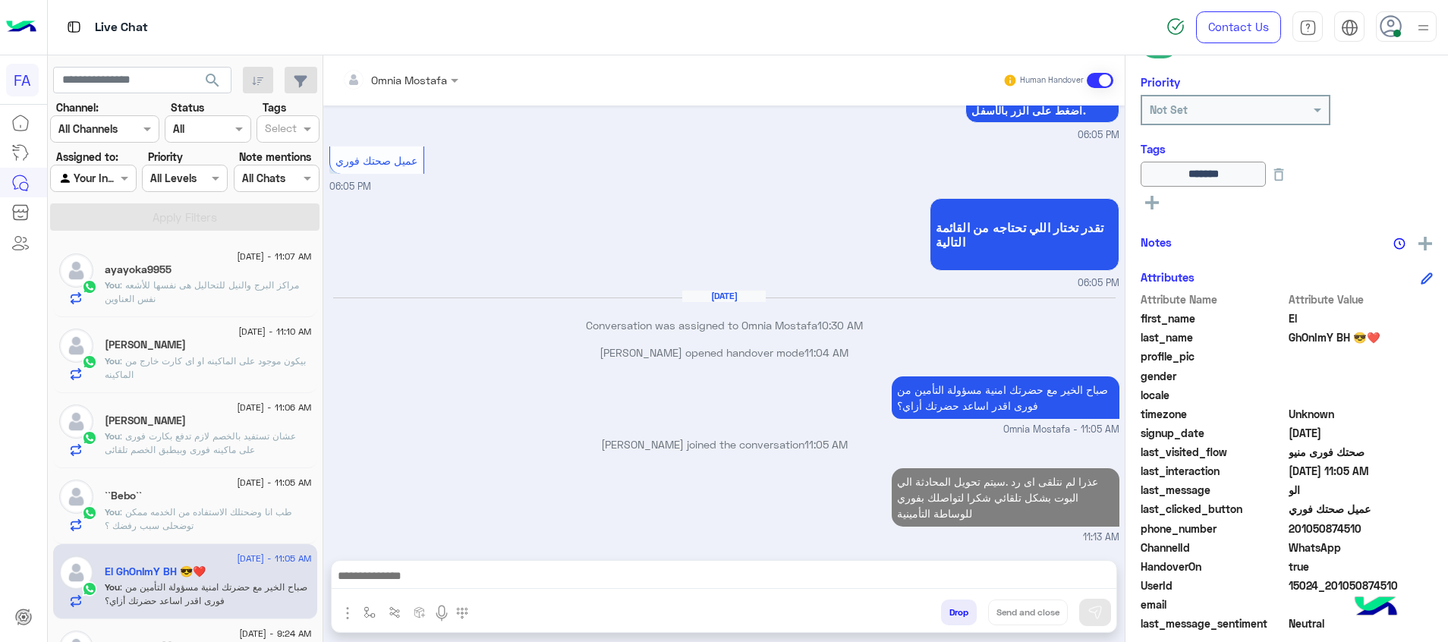
scroll to position [1056, 0]
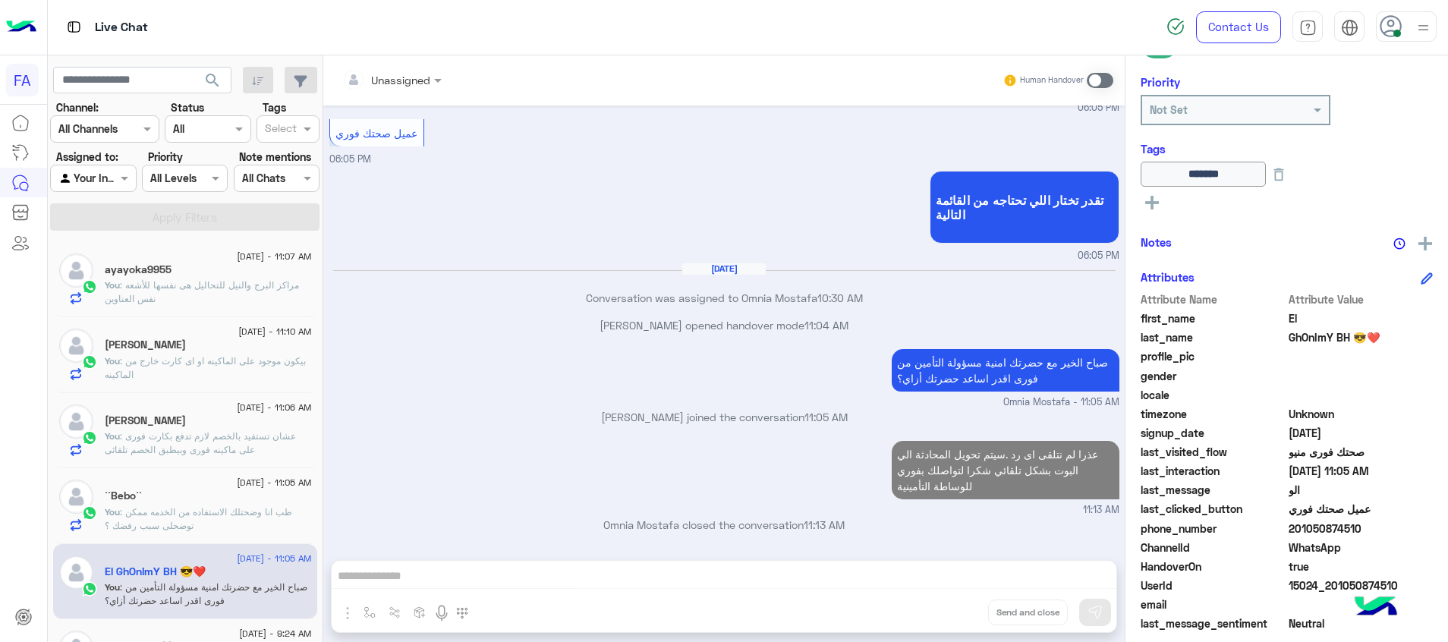
click at [235, 515] on span ": طب انا وضحتلك الاستفاده من الخدمه ممكن توضحلى سبب رفضك ؟" at bounding box center [198, 518] width 187 height 25
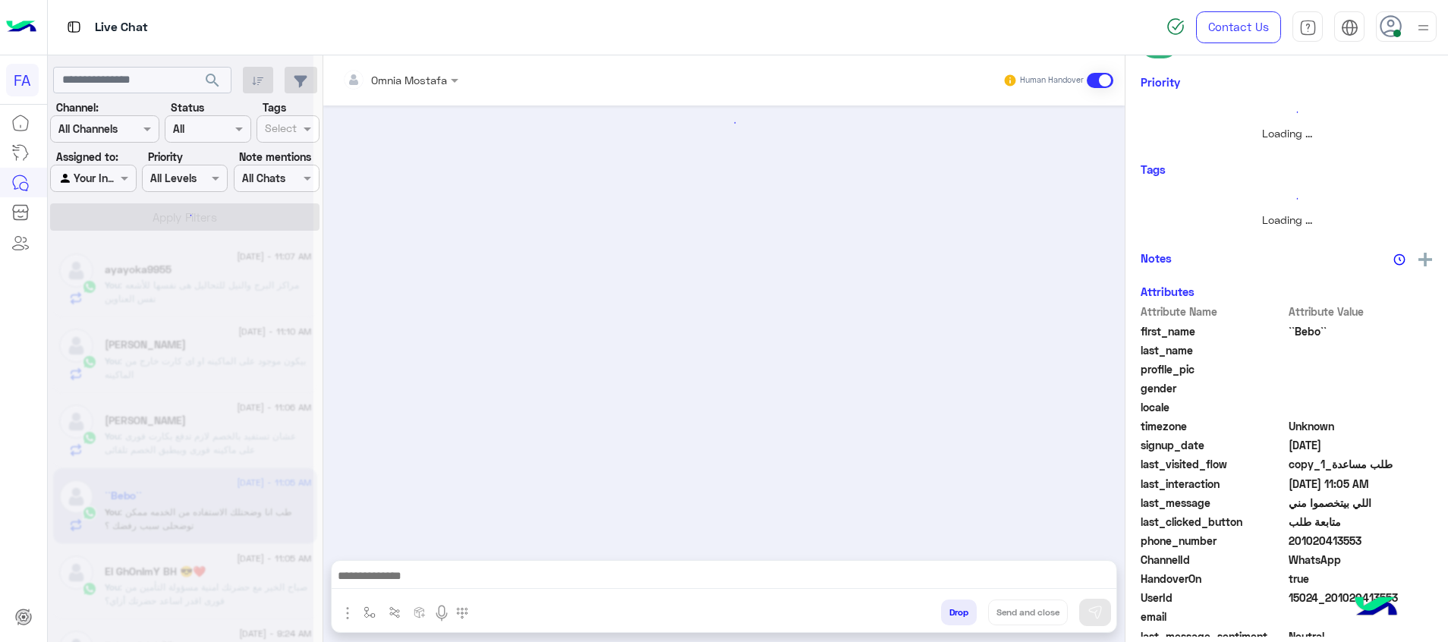
click at [815, 549] on div "Omnia Mostafa Human Handover enter flow name Drop Send and close" at bounding box center [723, 351] width 801 height 593
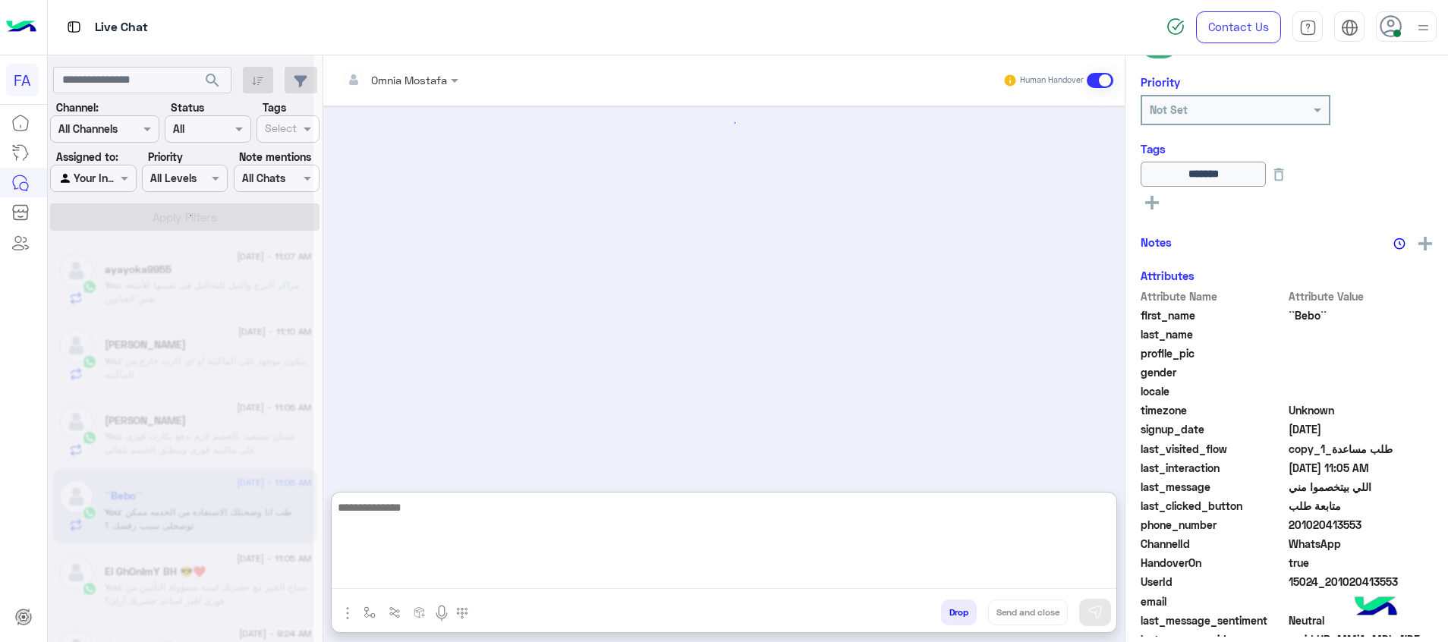
click at [835, 574] on textarea at bounding box center [724, 543] width 785 height 91
paste textarea "**********"
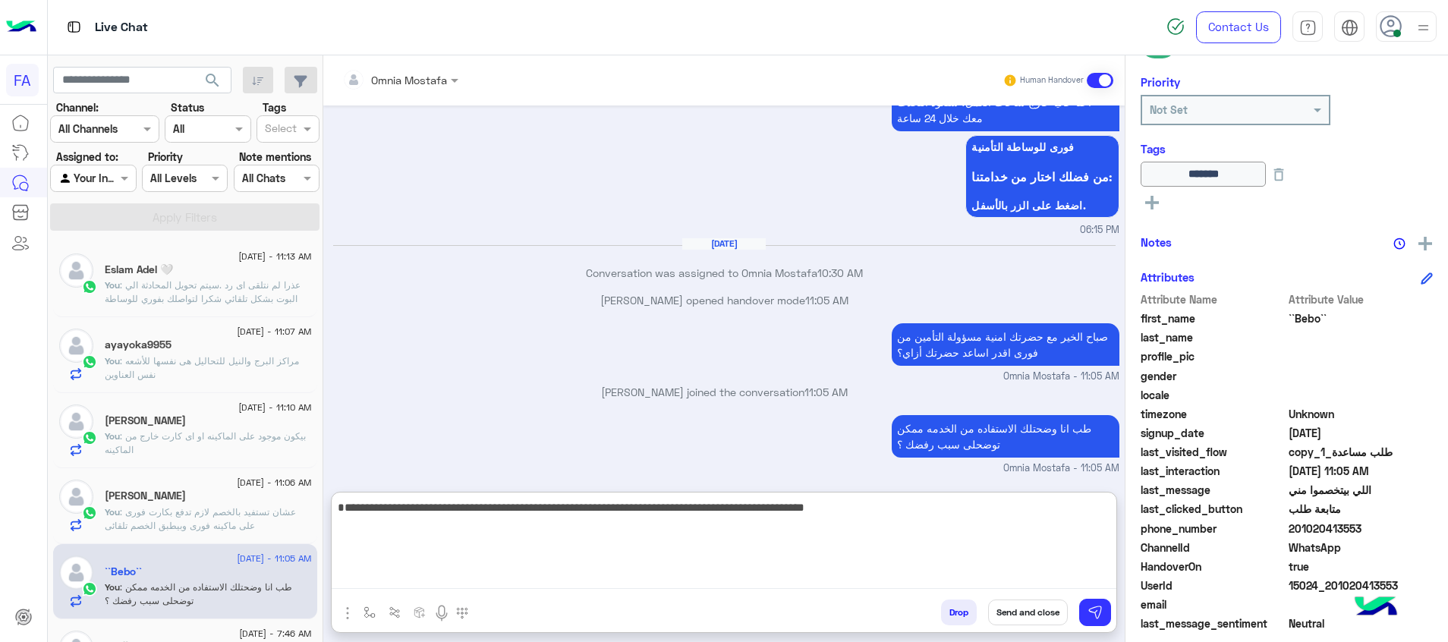
type textarea "**********"
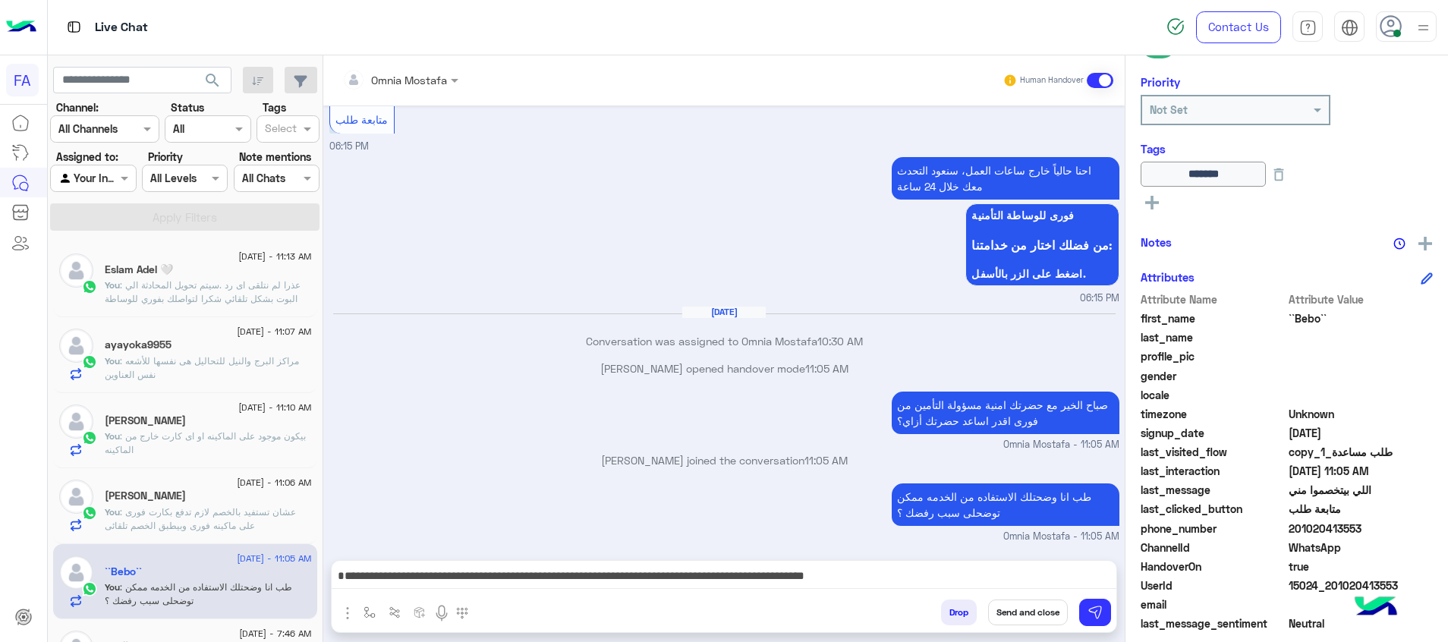
click at [1040, 623] on button "Send and close" at bounding box center [1028, 613] width 80 height 26
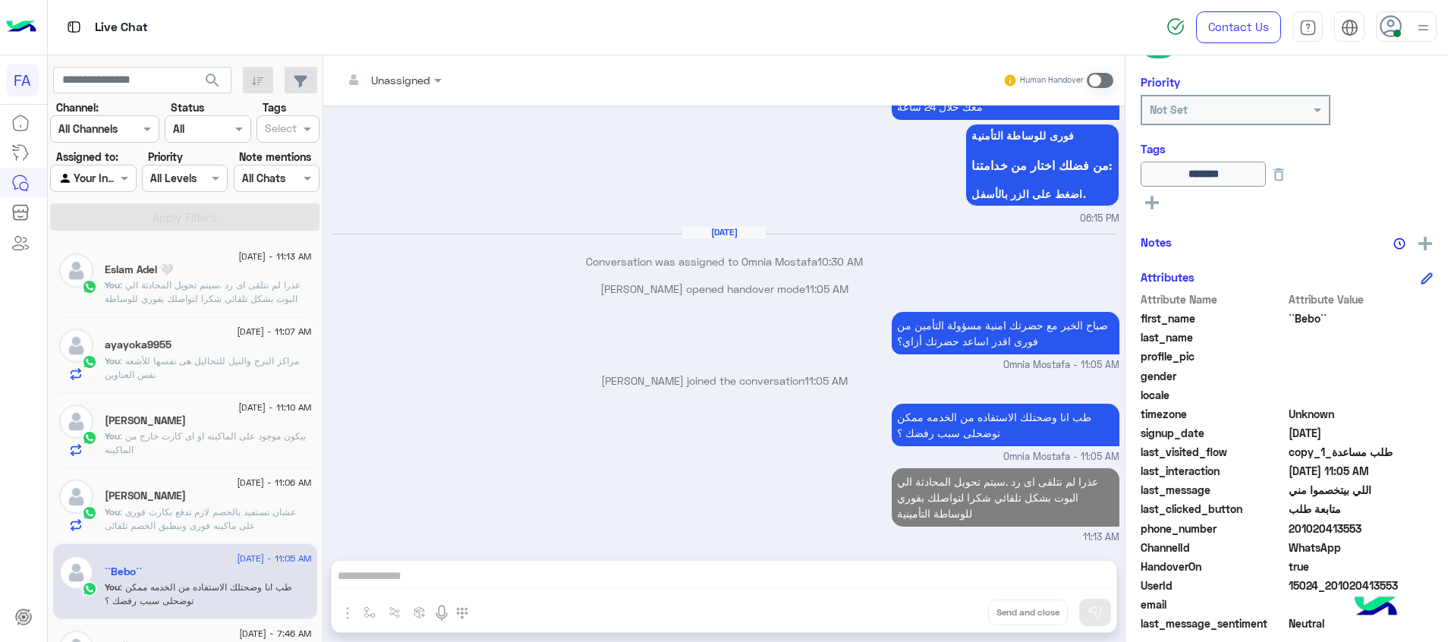
scroll to position [1267, 0]
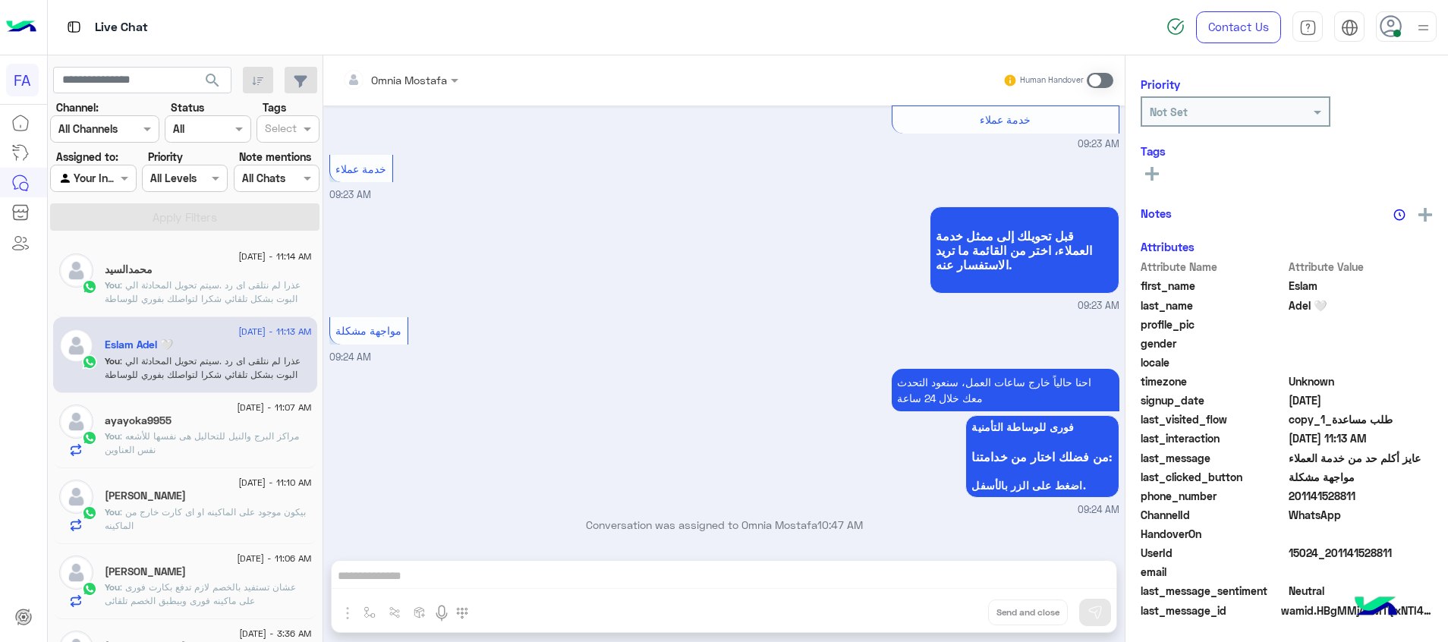
scroll to position [193, 0]
click at [209, 79] on span "search" at bounding box center [212, 80] width 18 height 18
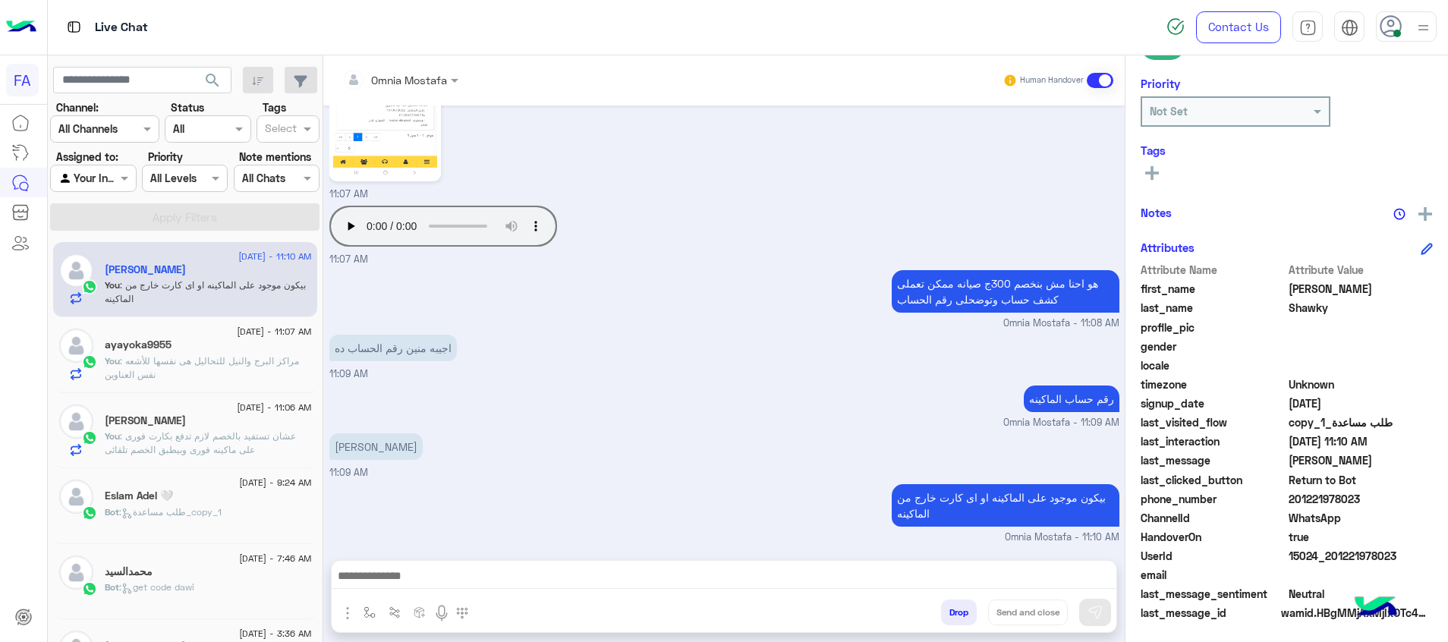
scroll to position [219, 0]
click at [177, 465] on div "15 September - 11:06 AM Samah Saeed You : عشان تستفيد بالخصم لازم تدفع بكارت فو…" at bounding box center [185, 431] width 264 height 76
click at [232, 452] on span ": عشان تستفيد بالخصم لازم تدفع بكارت فورى على ماكينه فورى وبيطبق الخصم تلقائى" at bounding box center [200, 442] width 191 height 25
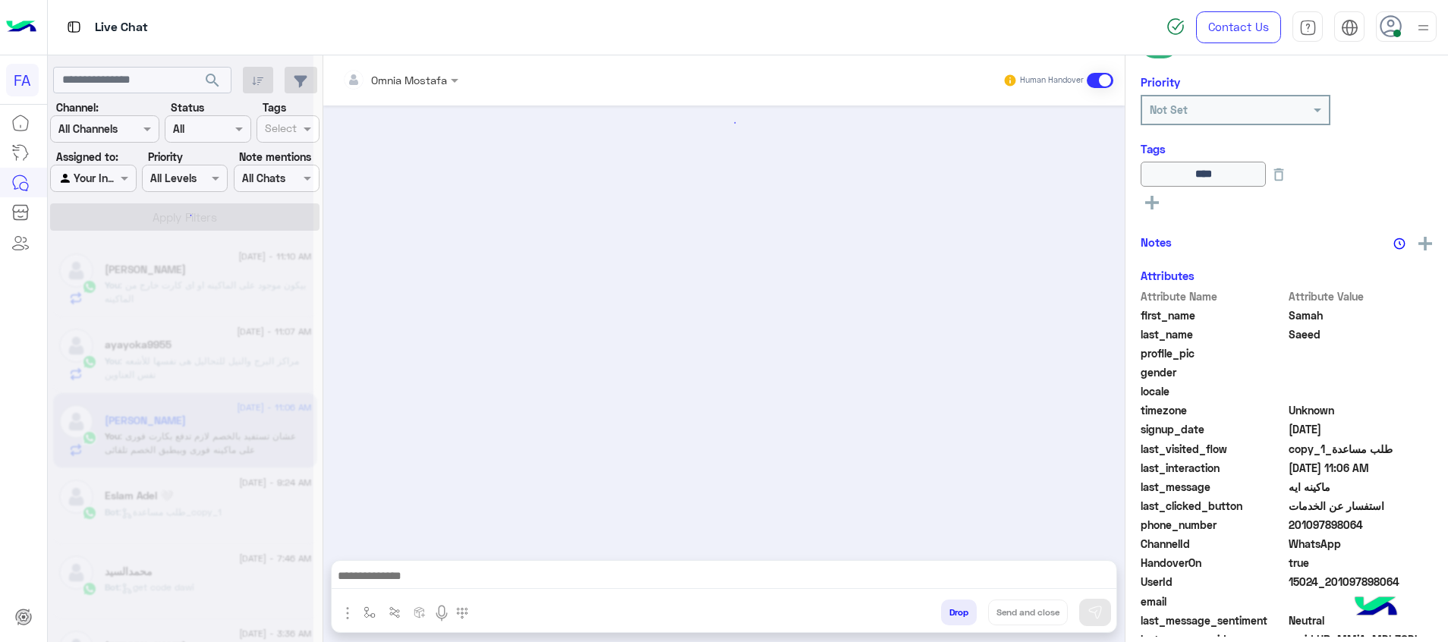
scroll to position [880, 0]
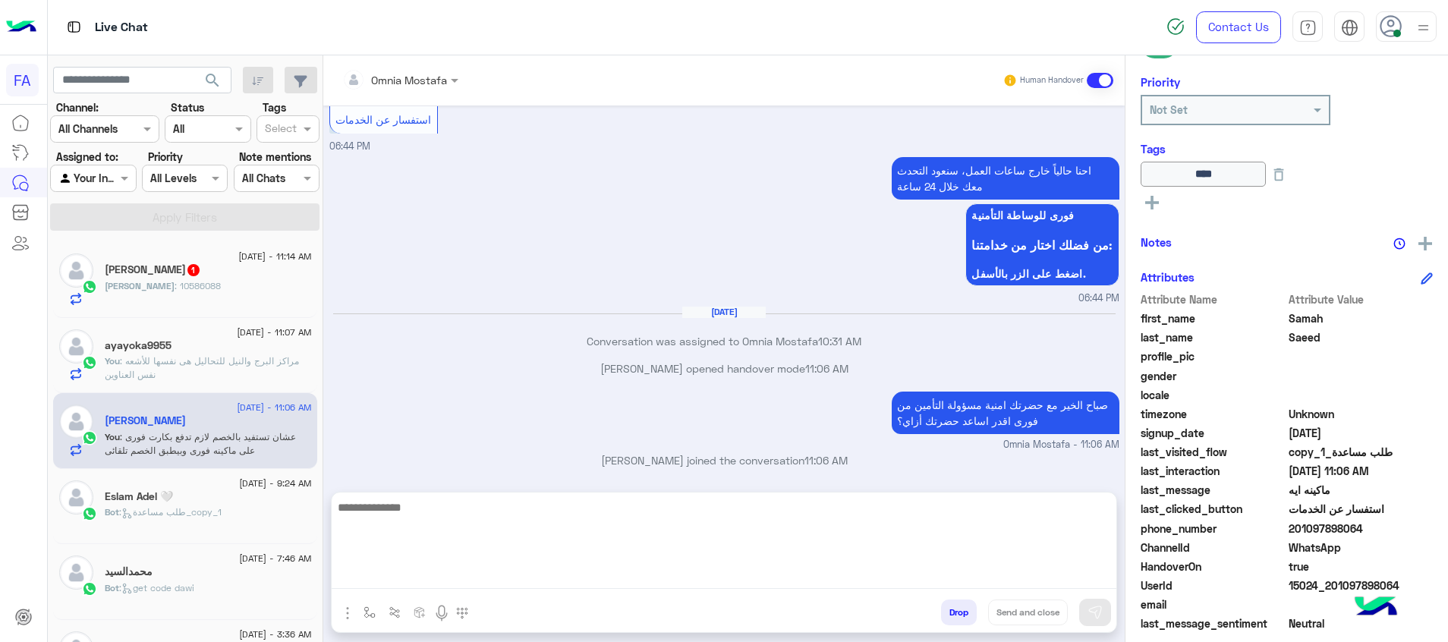
click at [1098, 578] on textarea at bounding box center [724, 543] width 785 height 91
paste textarea "**********"
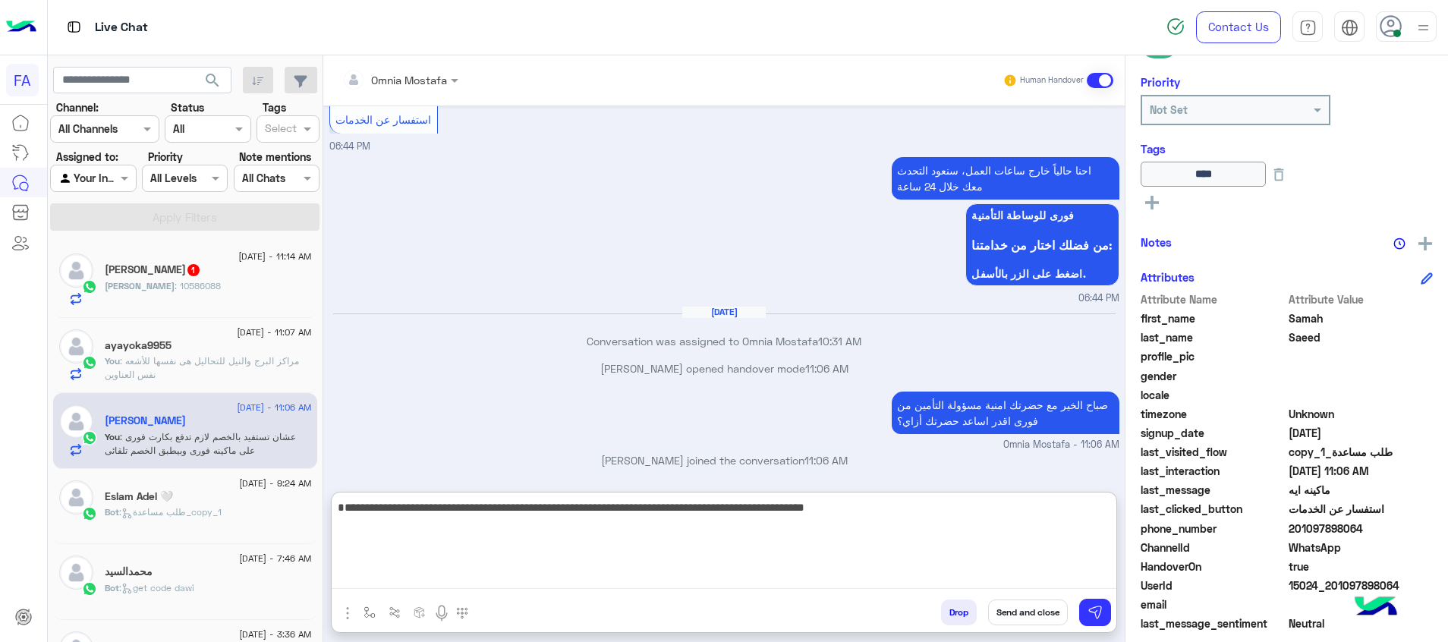
type textarea "**********"
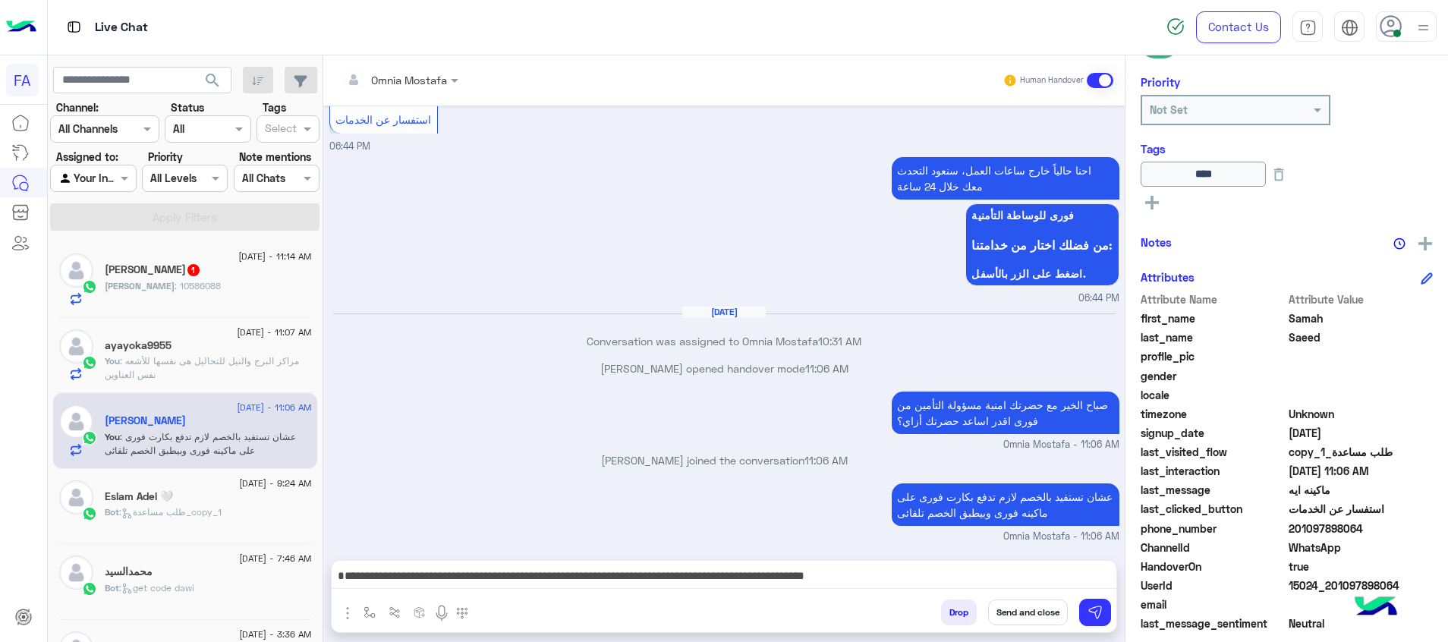
click at [1156, 202] on rect at bounding box center [1152, 202] width 14 height 3
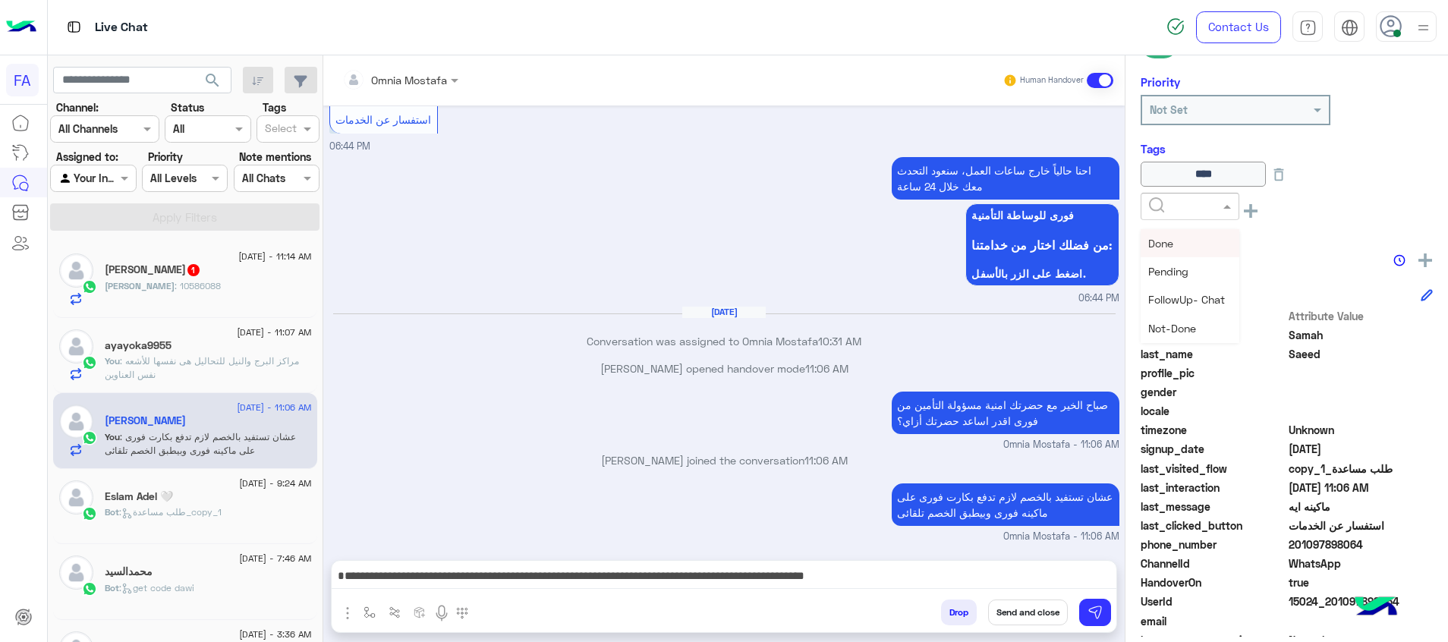
click at [1156, 202] on input "text" at bounding box center [1172, 207] width 46 height 16
click at [1188, 275] on span "Pending" at bounding box center [1168, 271] width 40 height 13
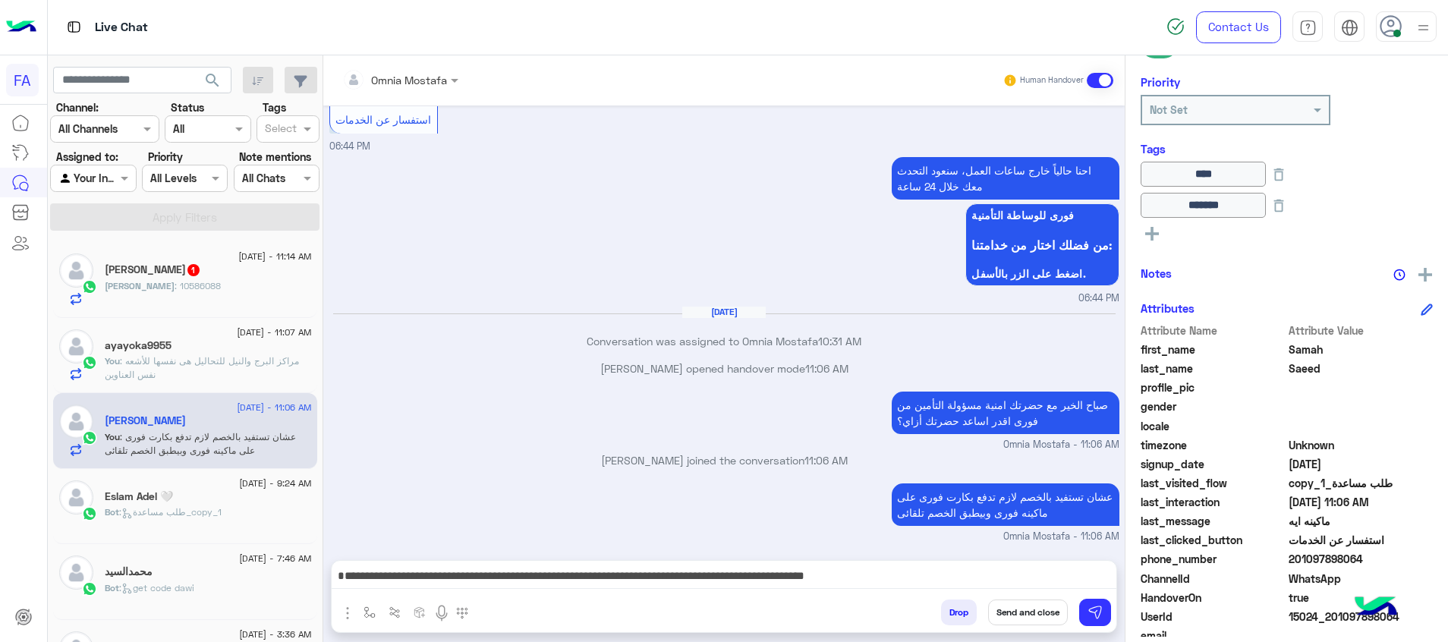
click at [1038, 609] on button "Send and close" at bounding box center [1028, 613] width 80 height 26
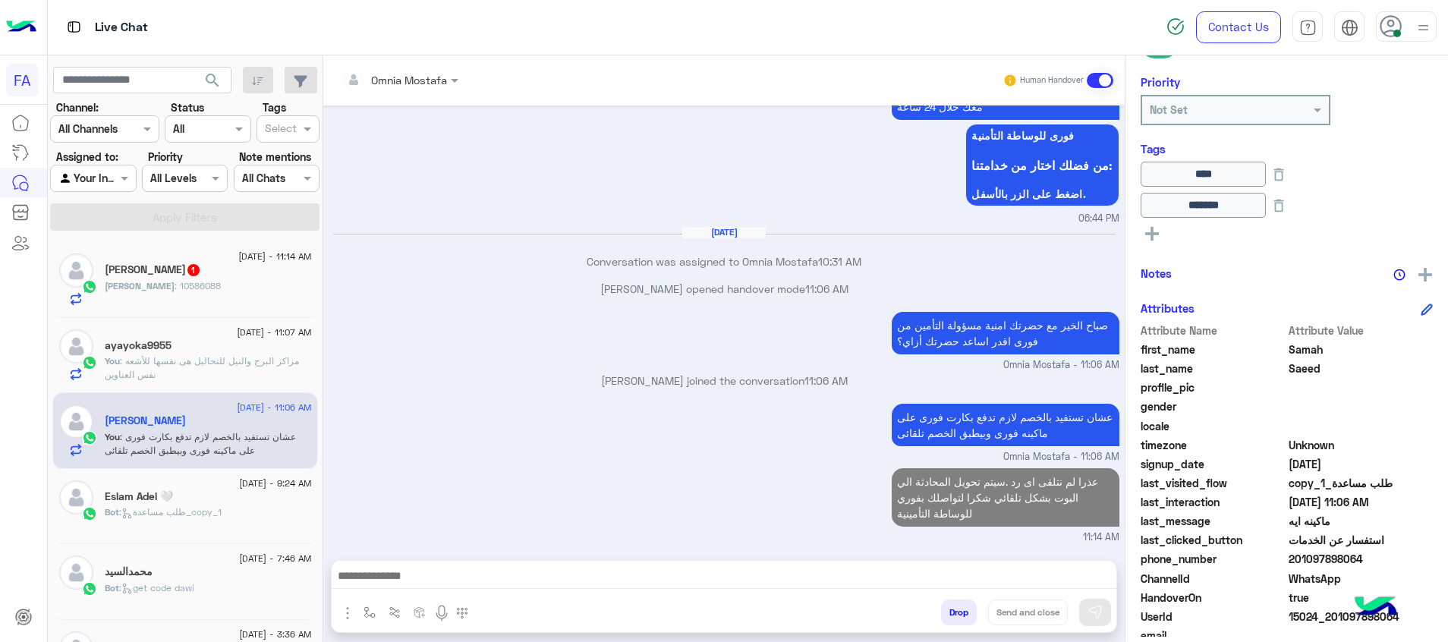
scroll to position [987, 0]
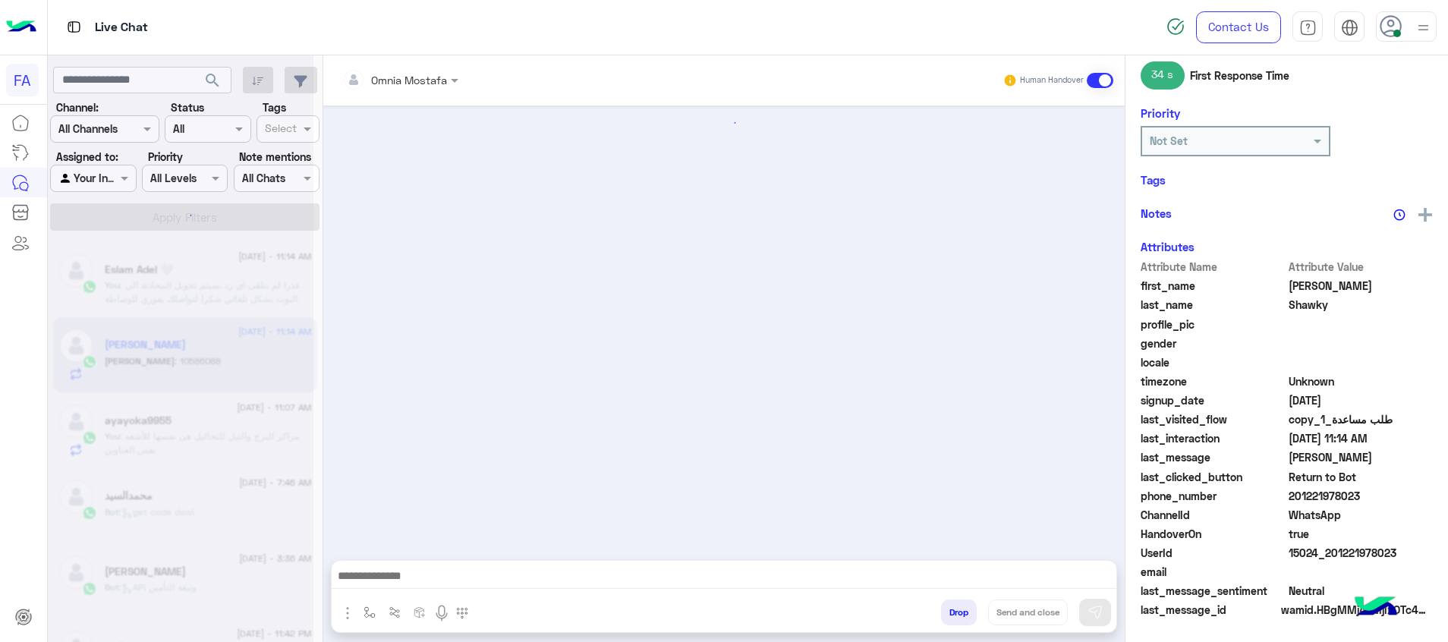
scroll to position [787, 0]
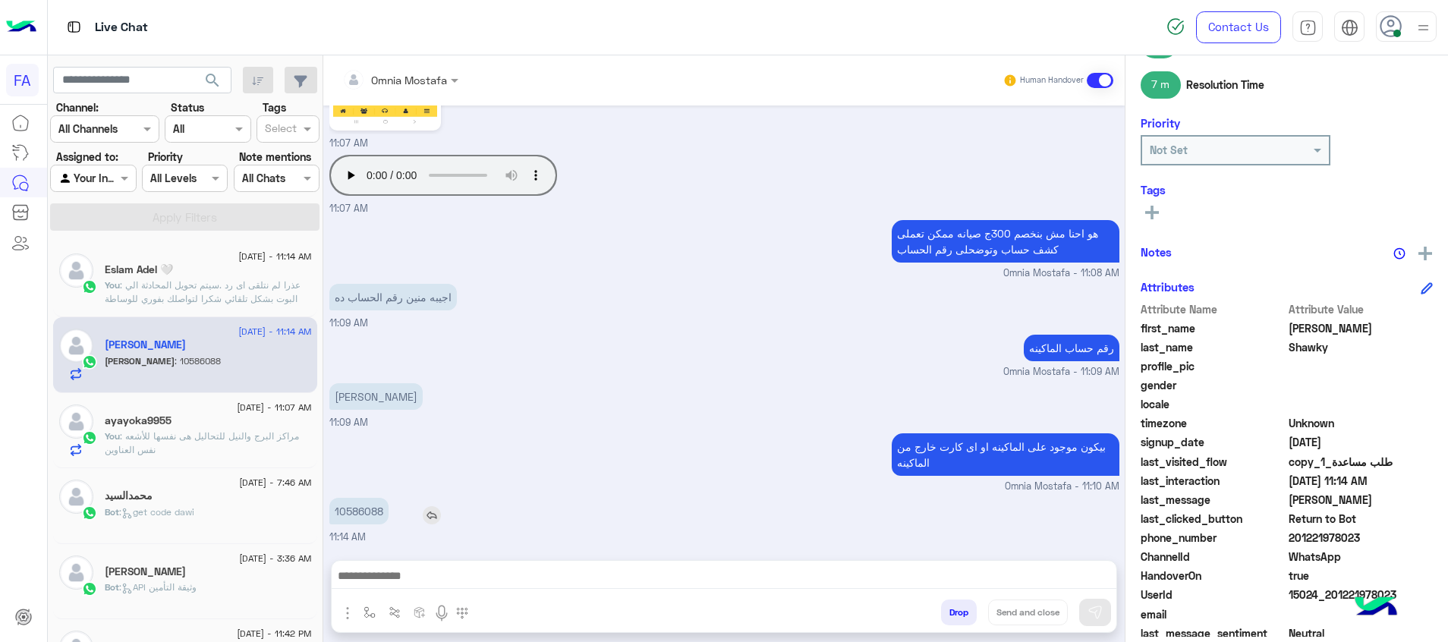
click at [376, 513] on p "10586088" at bounding box center [358, 511] width 59 height 27
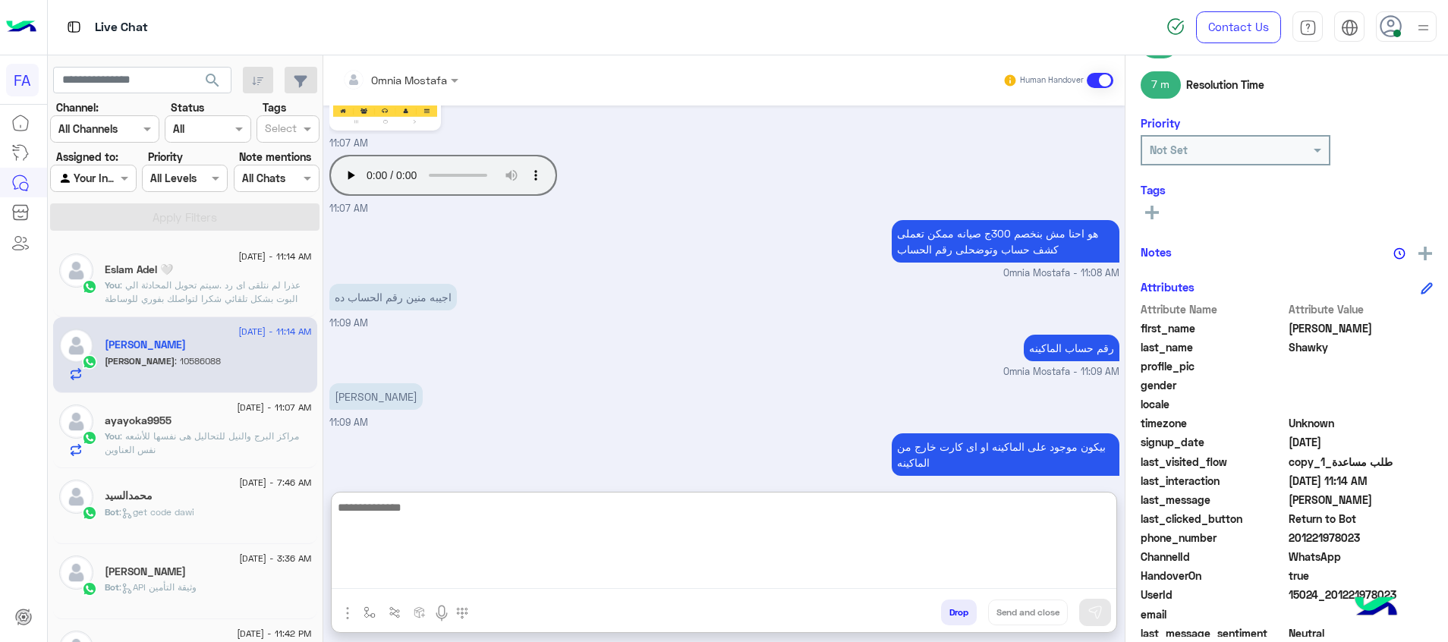
click at [710, 576] on textarea at bounding box center [724, 543] width 785 height 91
click at [948, 581] on textarea "**********" at bounding box center [724, 543] width 785 height 91
paste textarea "**********"
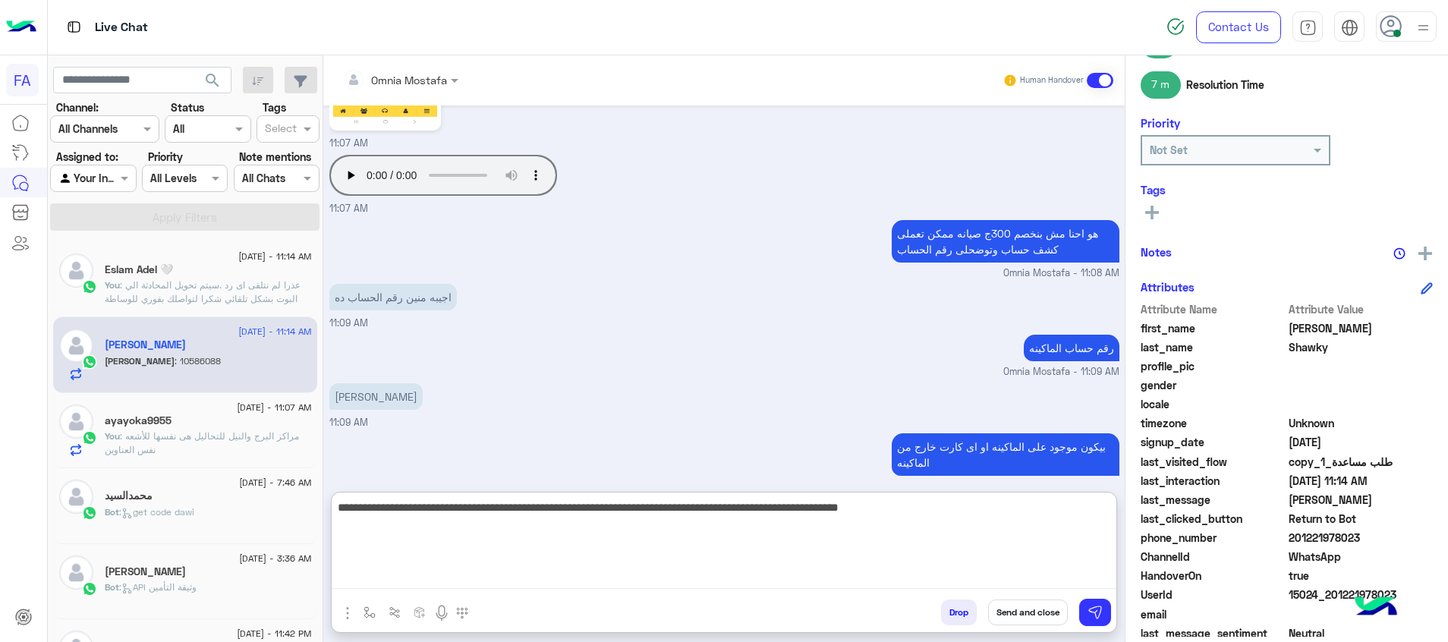
click at [983, 513] on textarea "**********" at bounding box center [724, 543] width 785 height 91
type textarea "**********"
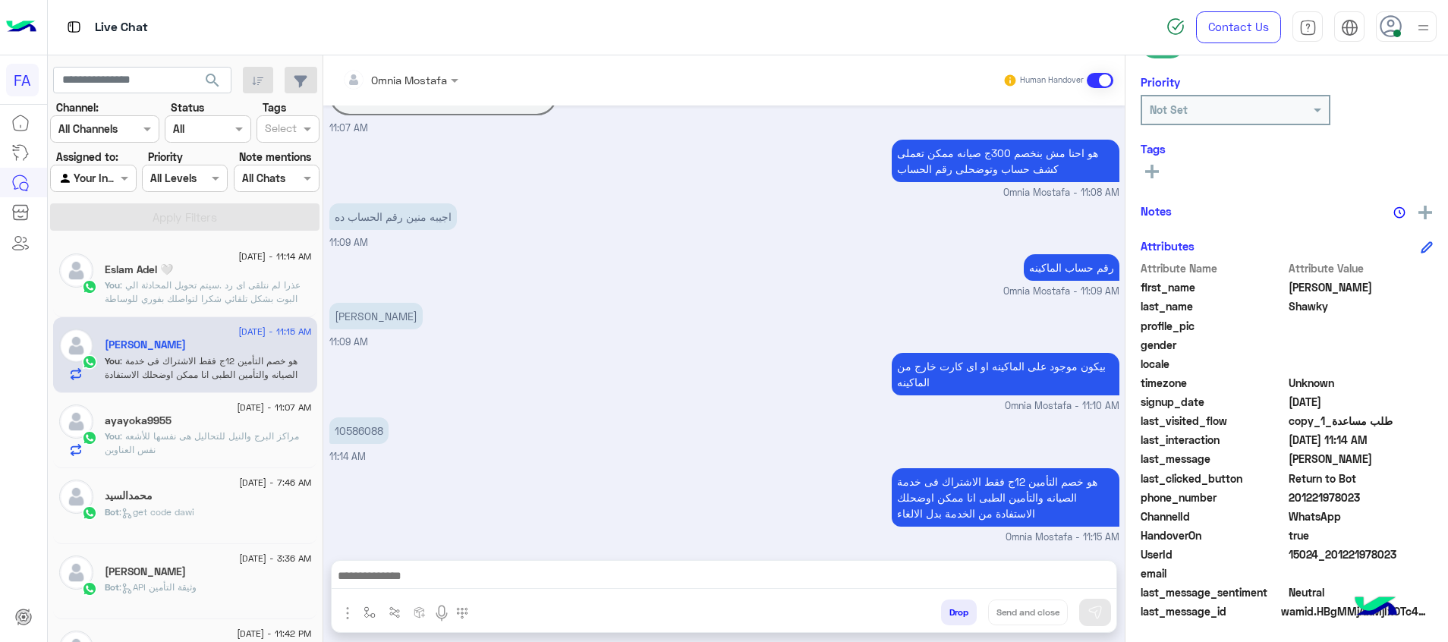
scroll to position [868, 0]
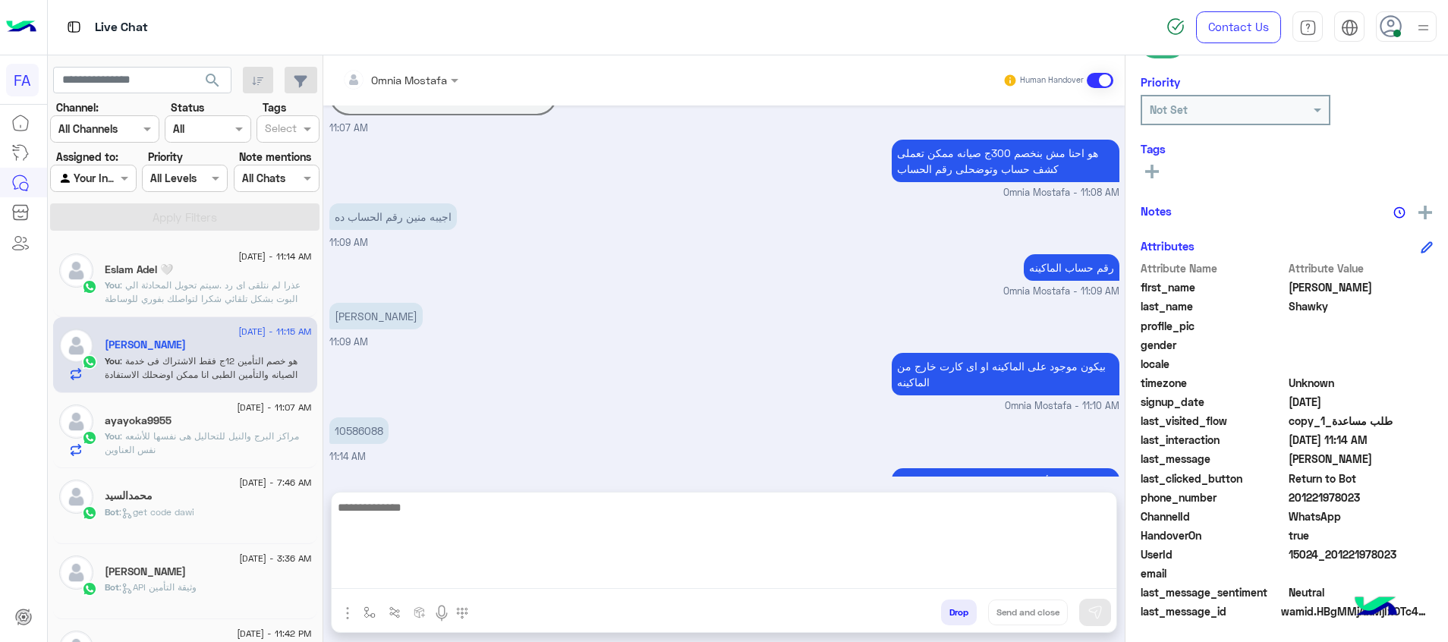
click at [1086, 576] on textarea at bounding box center [724, 543] width 785 height 91
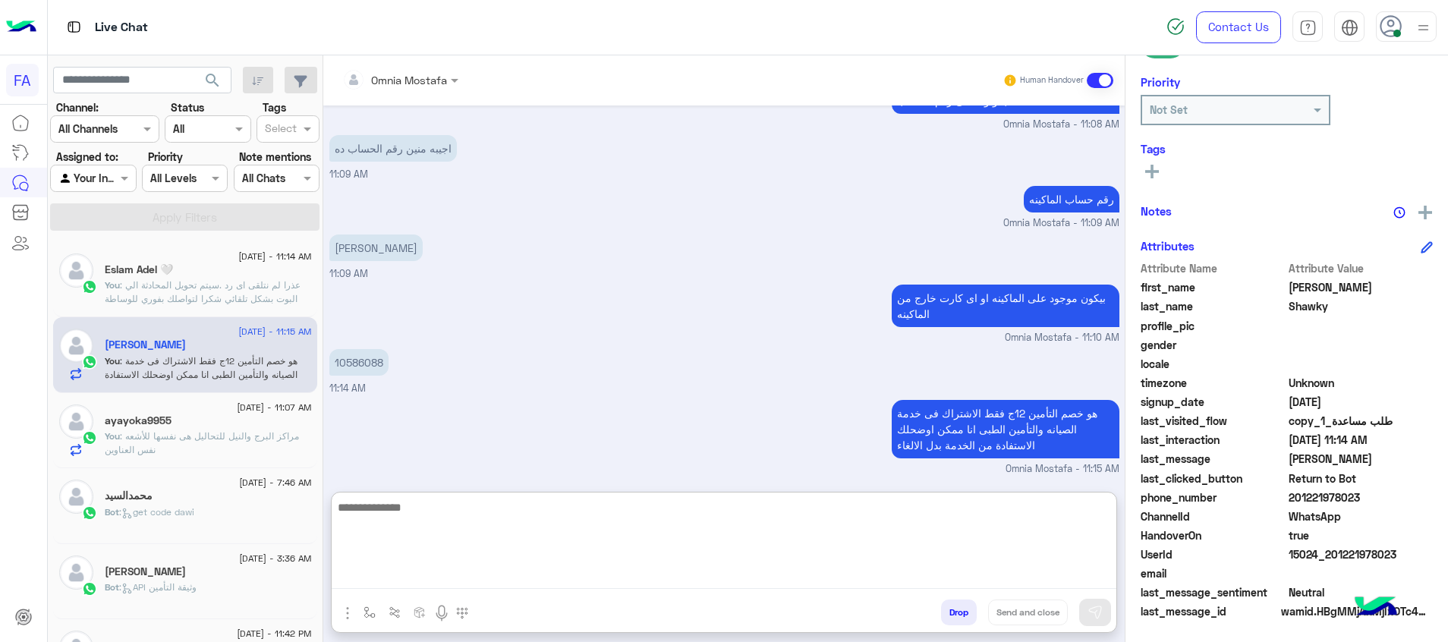
paste textarea "**********"
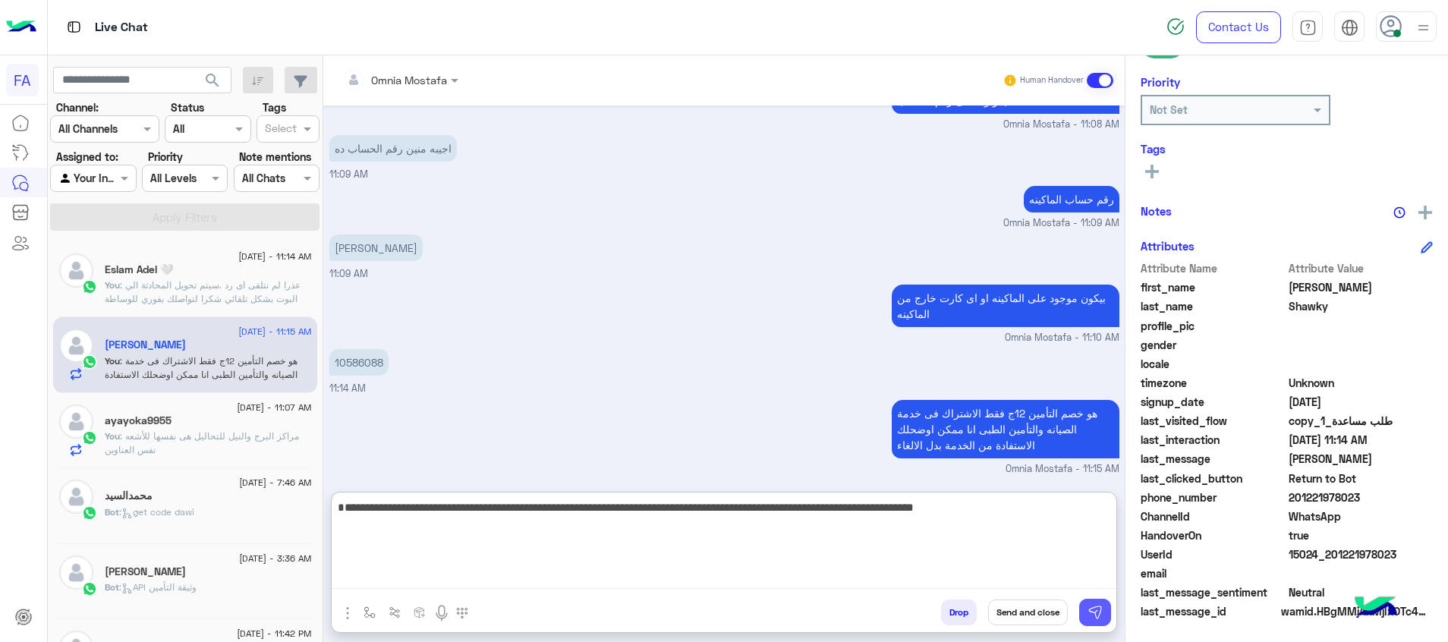
type textarea "**********"
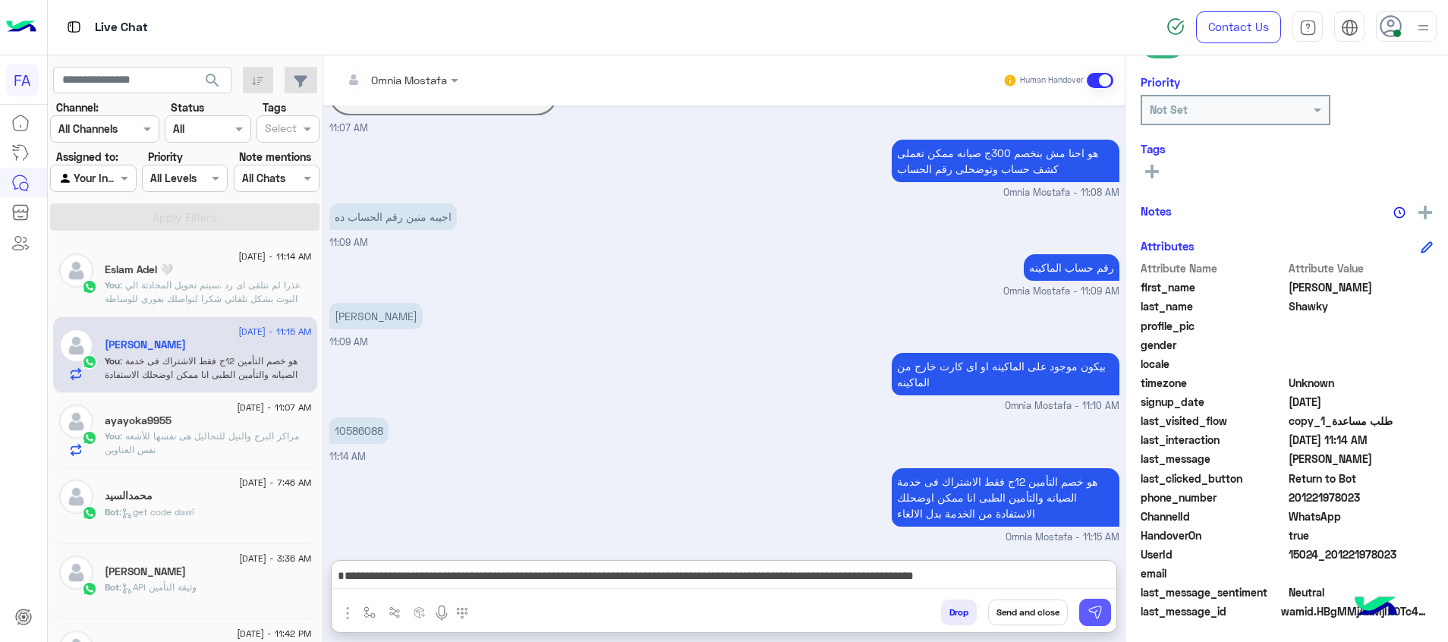
click at [1102, 622] on button at bounding box center [1095, 612] width 32 height 27
click at [1091, 619] on img at bounding box center [1095, 612] width 15 height 15
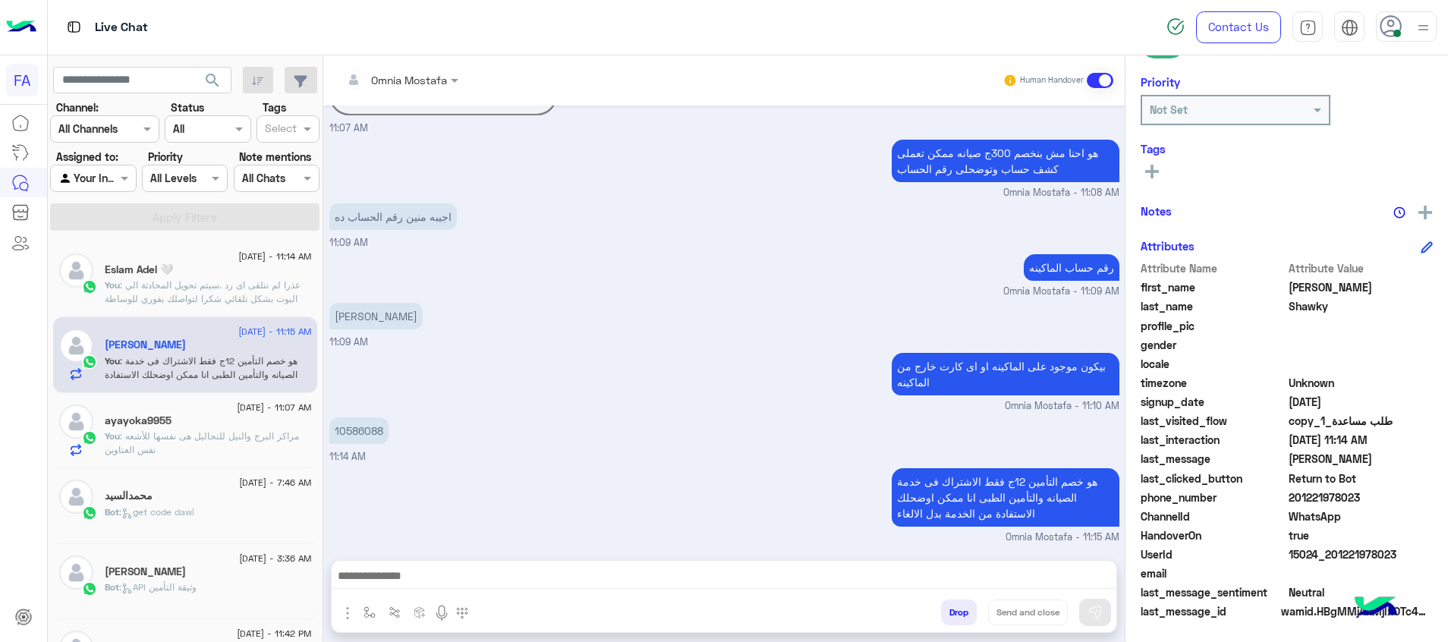
scroll to position [948, 0]
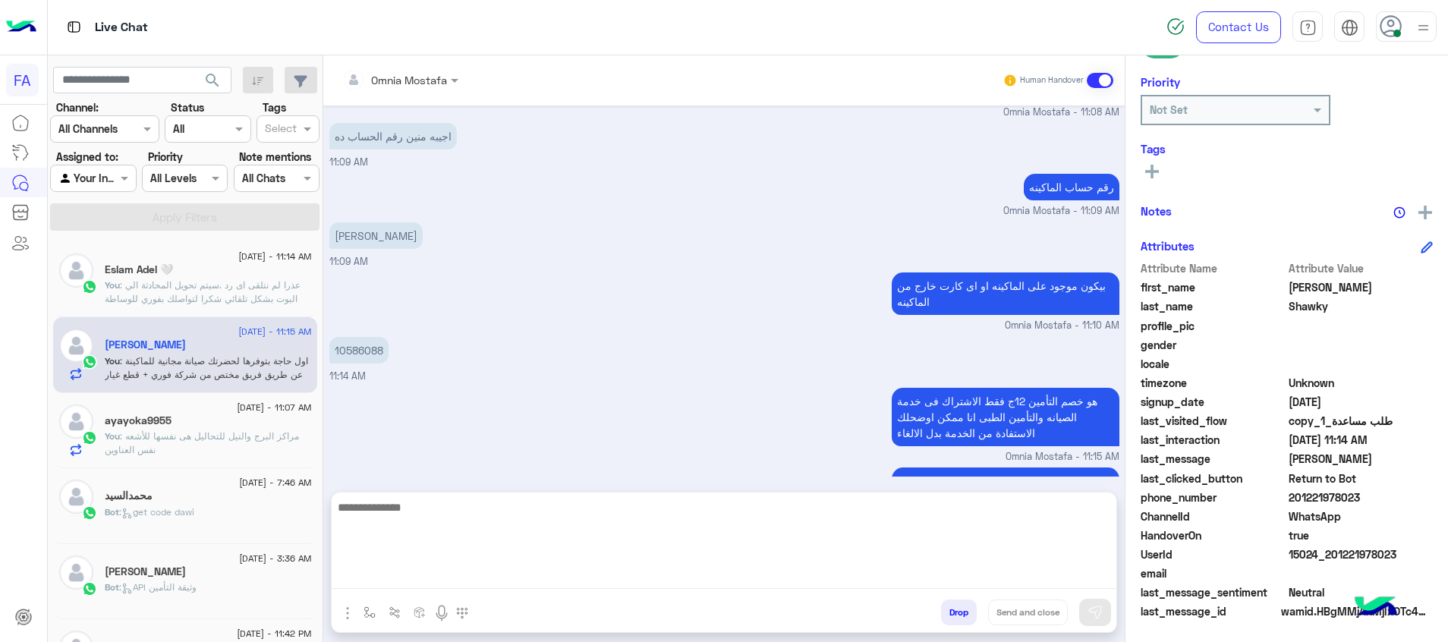
drag, startPoint x: 1092, startPoint y: 574, endPoint x: 1100, endPoint y: 591, distance: 19.0
click at [1092, 574] on textarea at bounding box center [724, 543] width 785 height 91
paste textarea "**********"
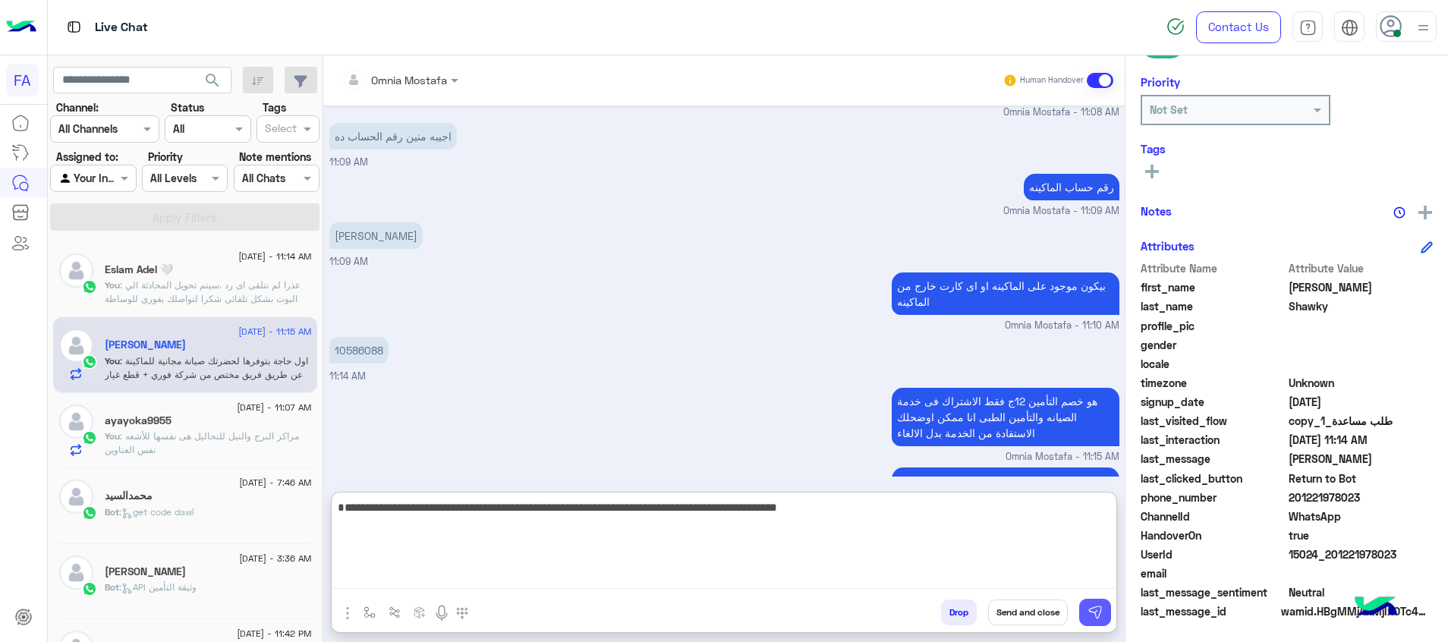
type textarea "**********"
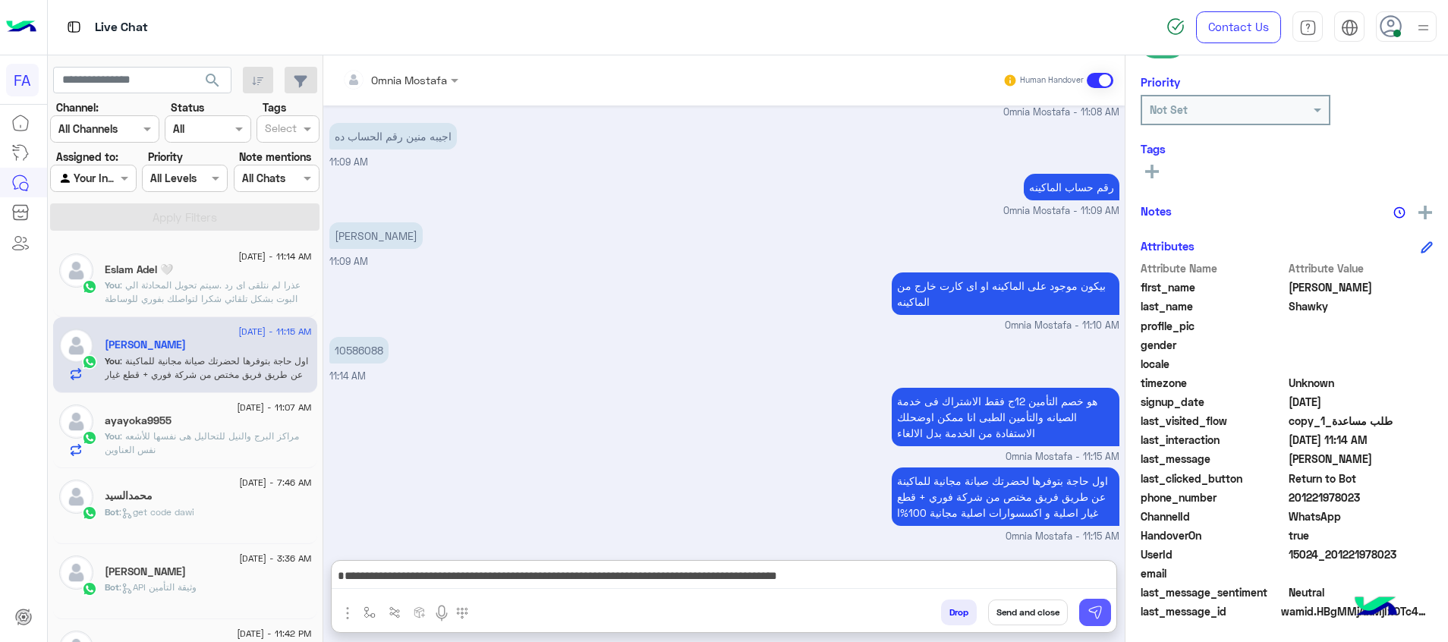
click at [1097, 617] on img at bounding box center [1095, 612] width 15 height 15
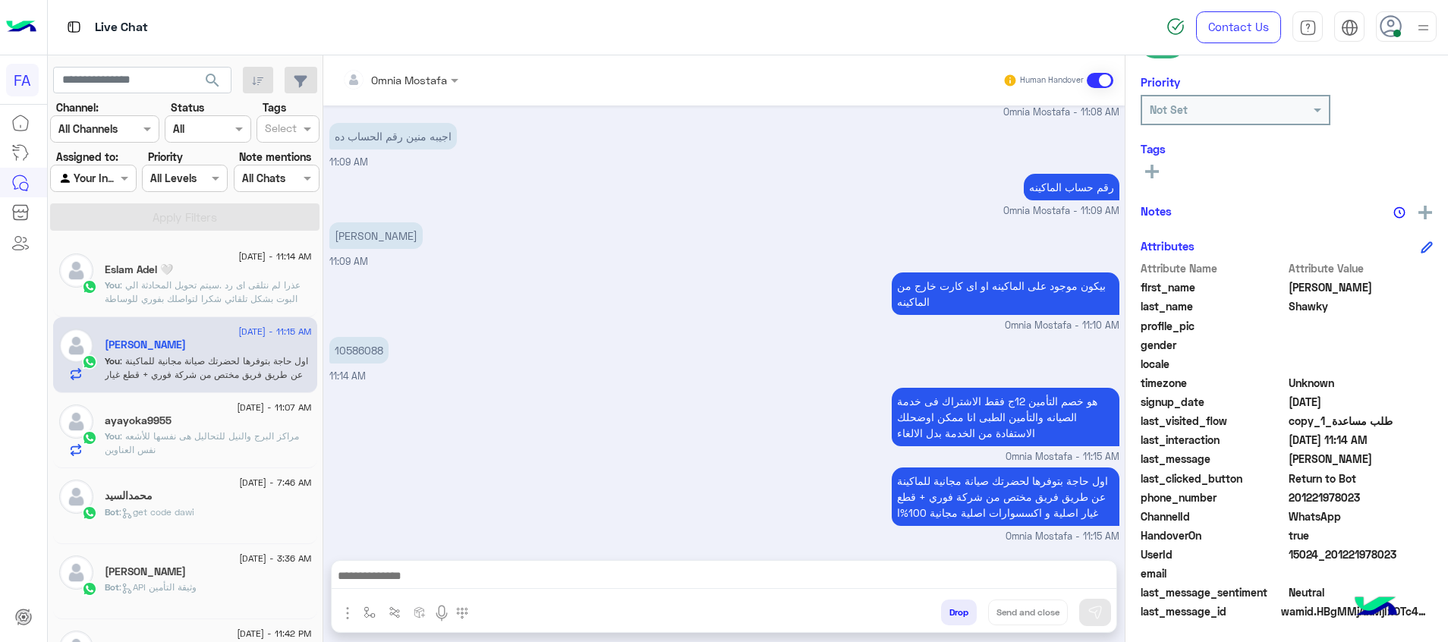
scroll to position [1028, 0]
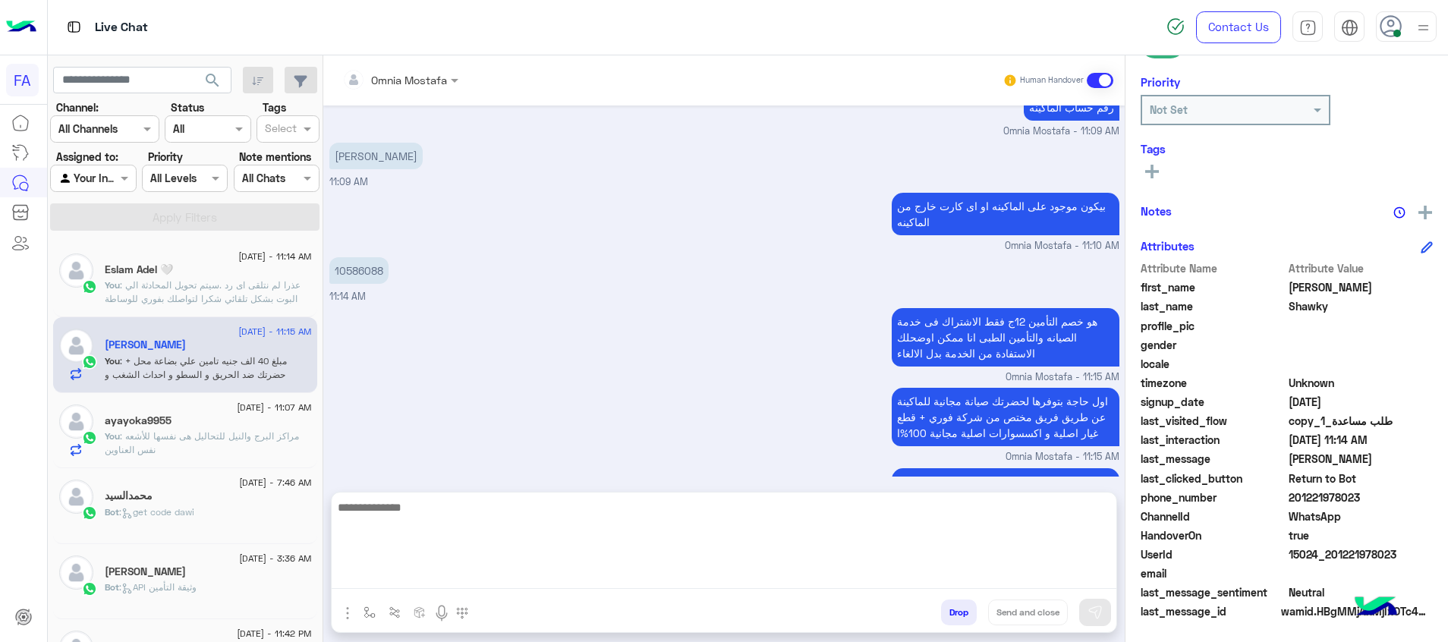
click at [1060, 575] on textarea at bounding box center [724, 543] width 785 height 91
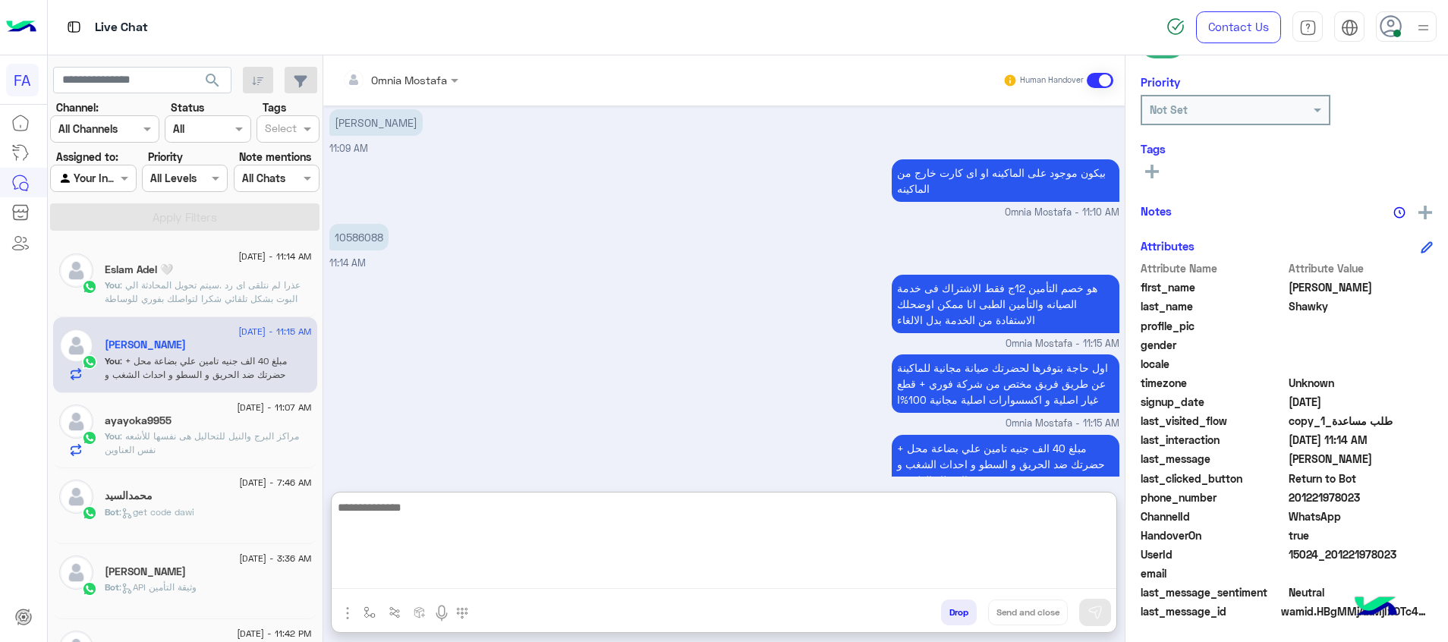
paste textarea "**********"
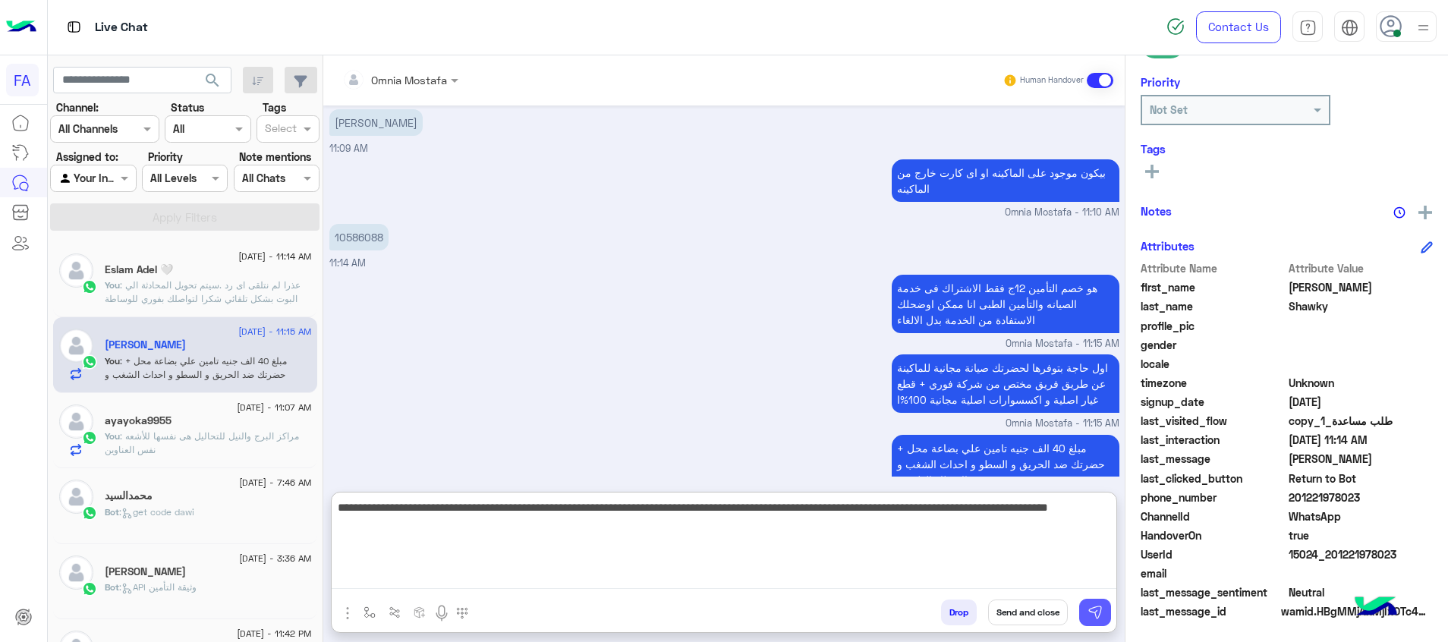
type textarea "**********"
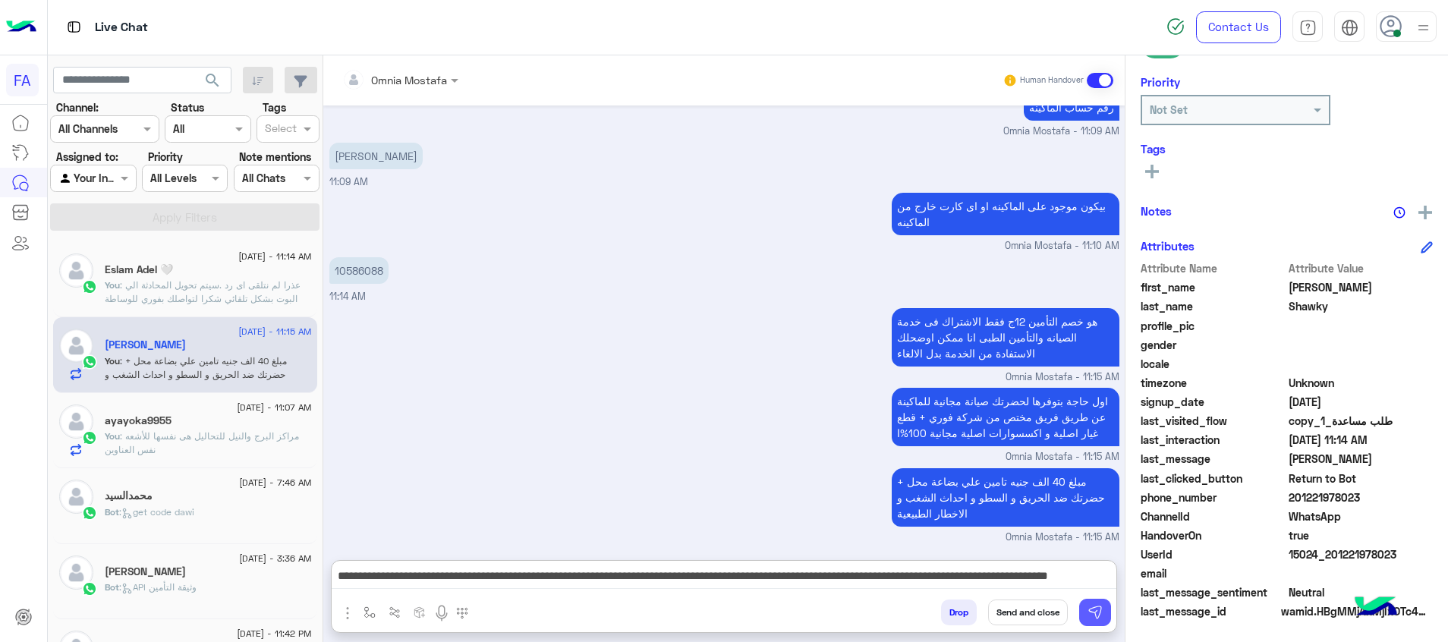
click at [1094, 609] on img at bounding box center [1095, 612] width 15 height 15
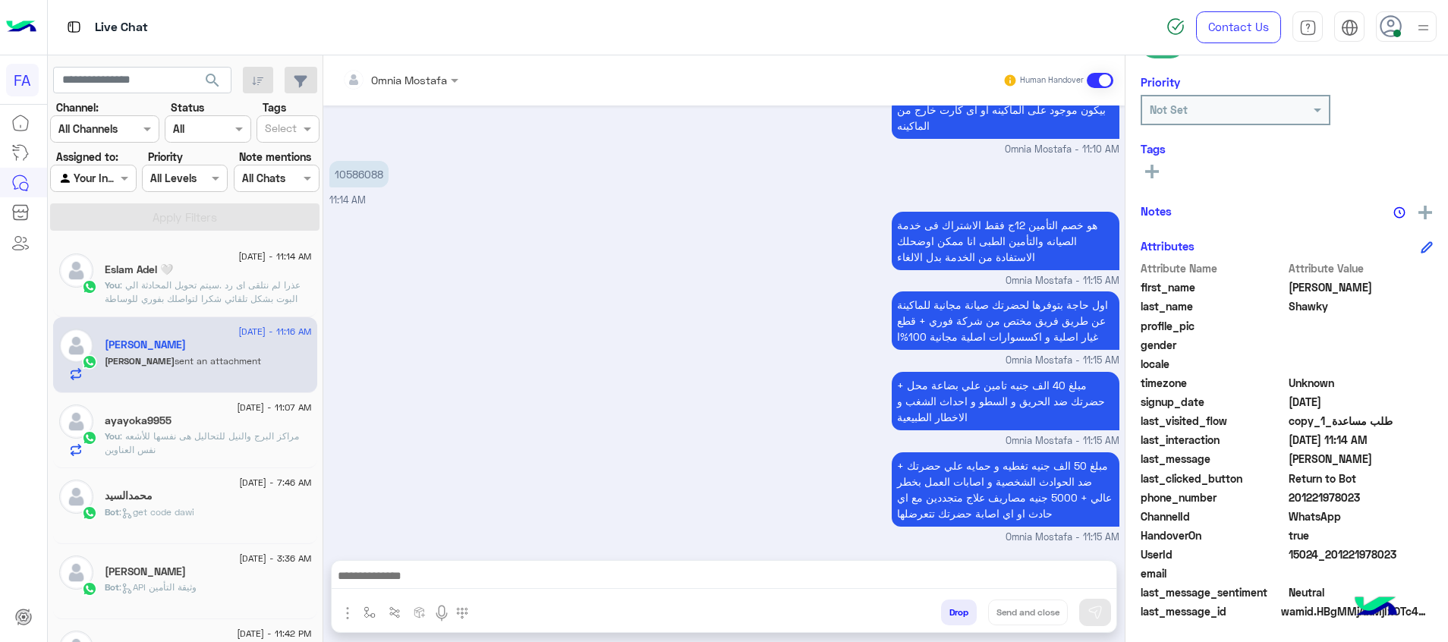
scroll to position [1189, 0]
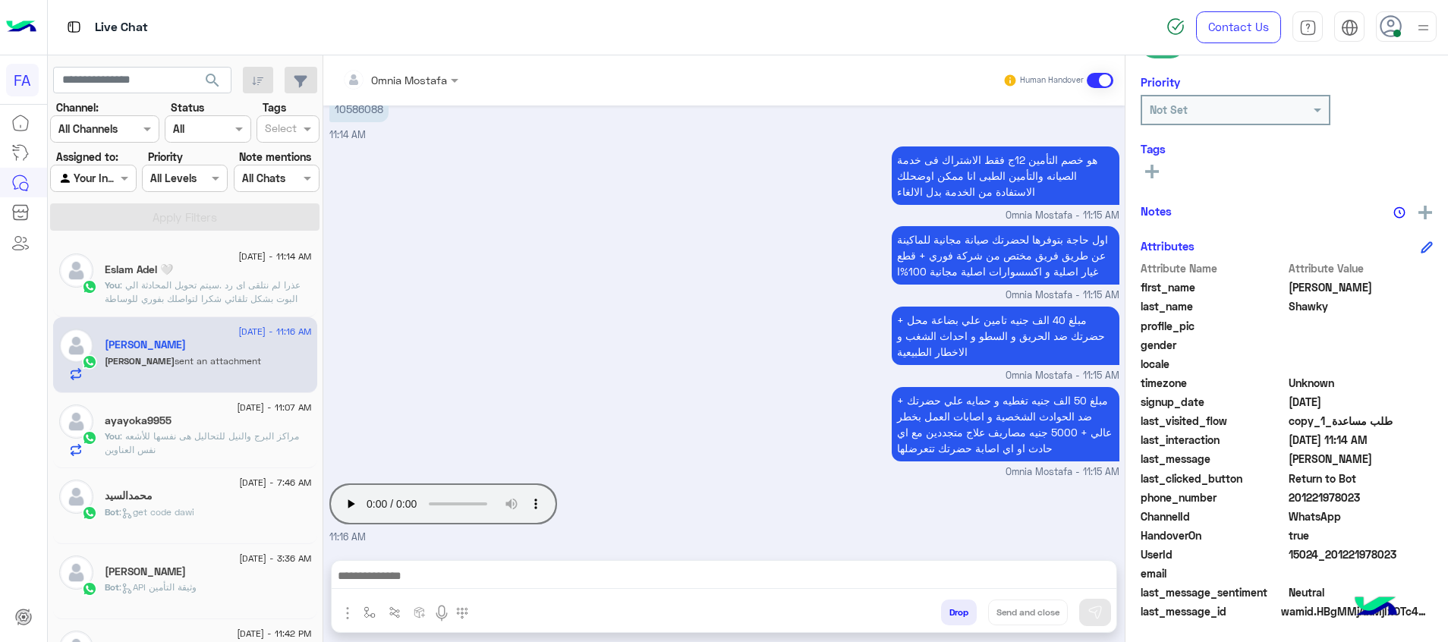
drag, startPoint x: 481, startPoint y: 301, endPoint x: 470, endPoint y: 321, distance: 22.8
click at [480, 301] on small "Omnia Mostafa - 11:15 AM" at bounding box center [724, 295] width 790 height 14
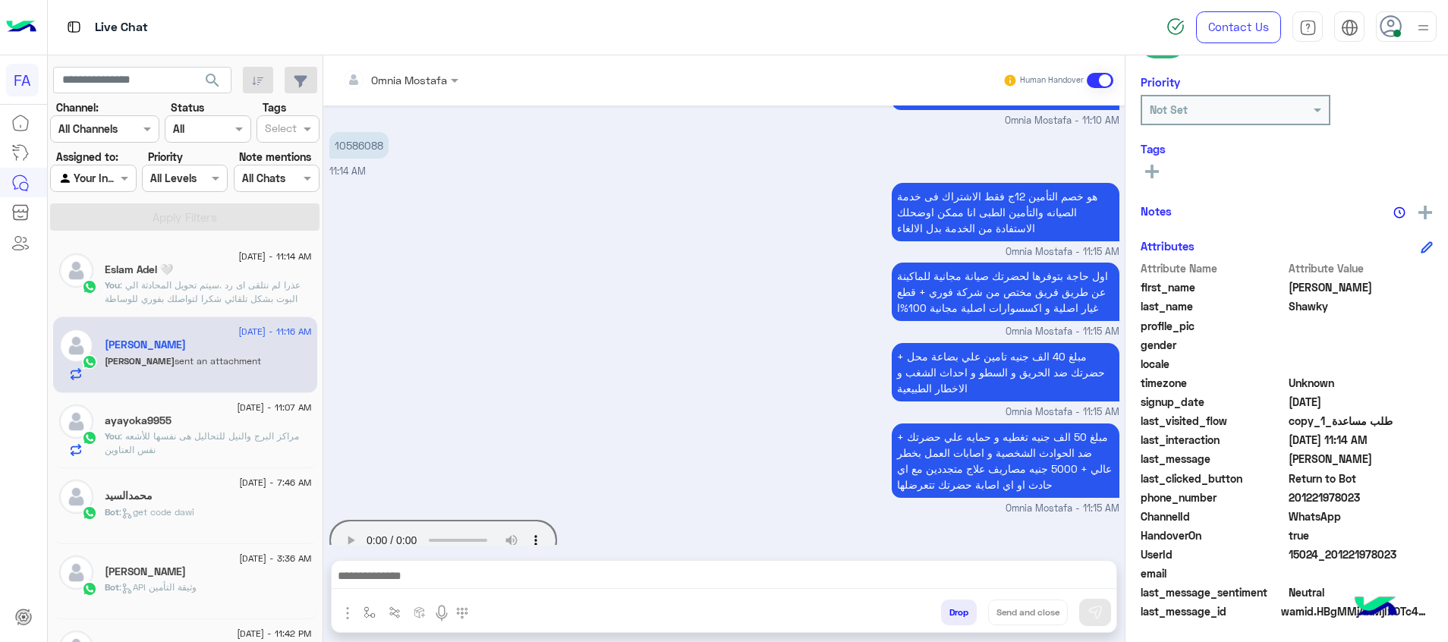
scroll to position [1189, 0]
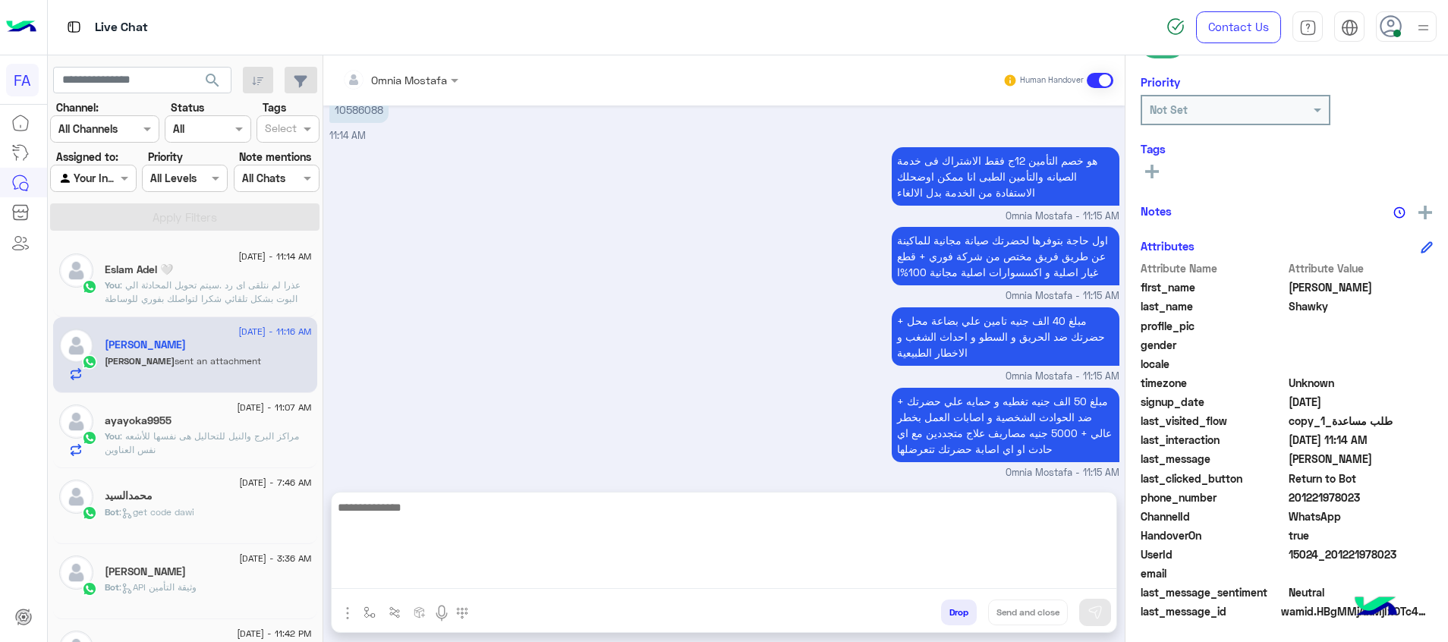
drag, startPoint x: 959, startPoint y: 570, endPoint x: 946, endPoint y: 569, distance: 12.2
click at [947, 572] on textarea at bounding box center [724, 543] width 785 height 91
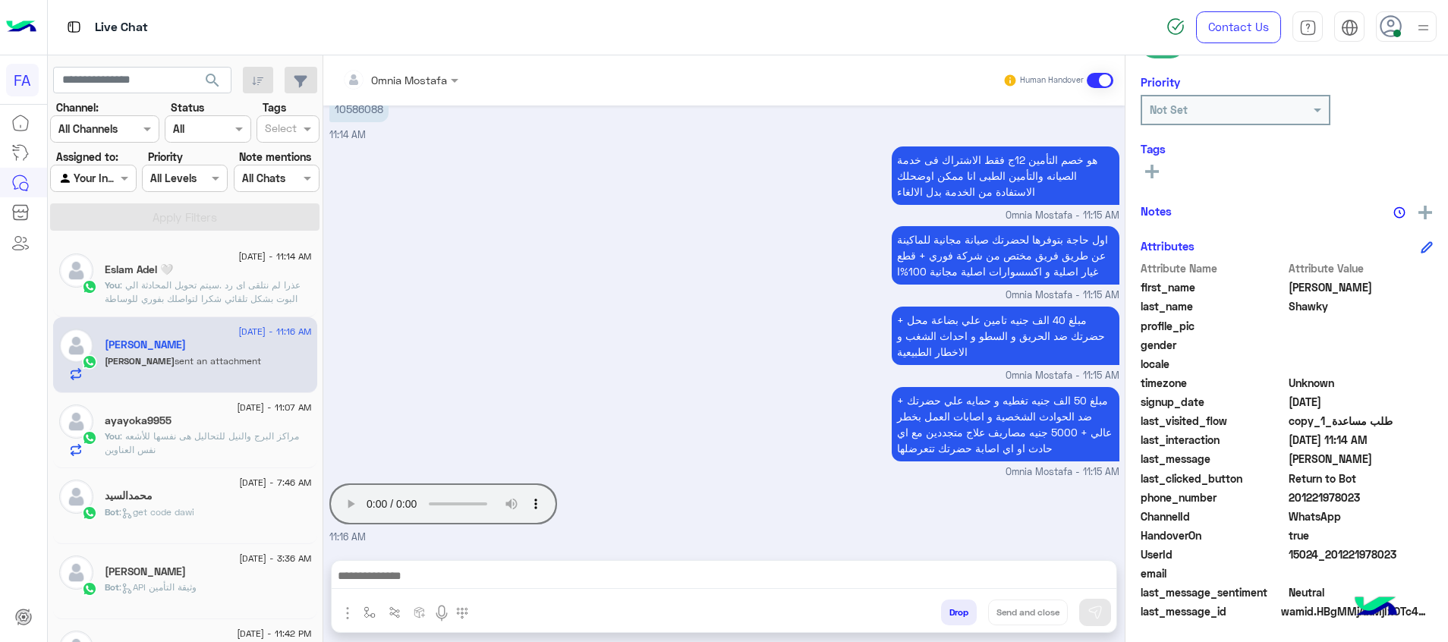
scroll to position [1189, 0]
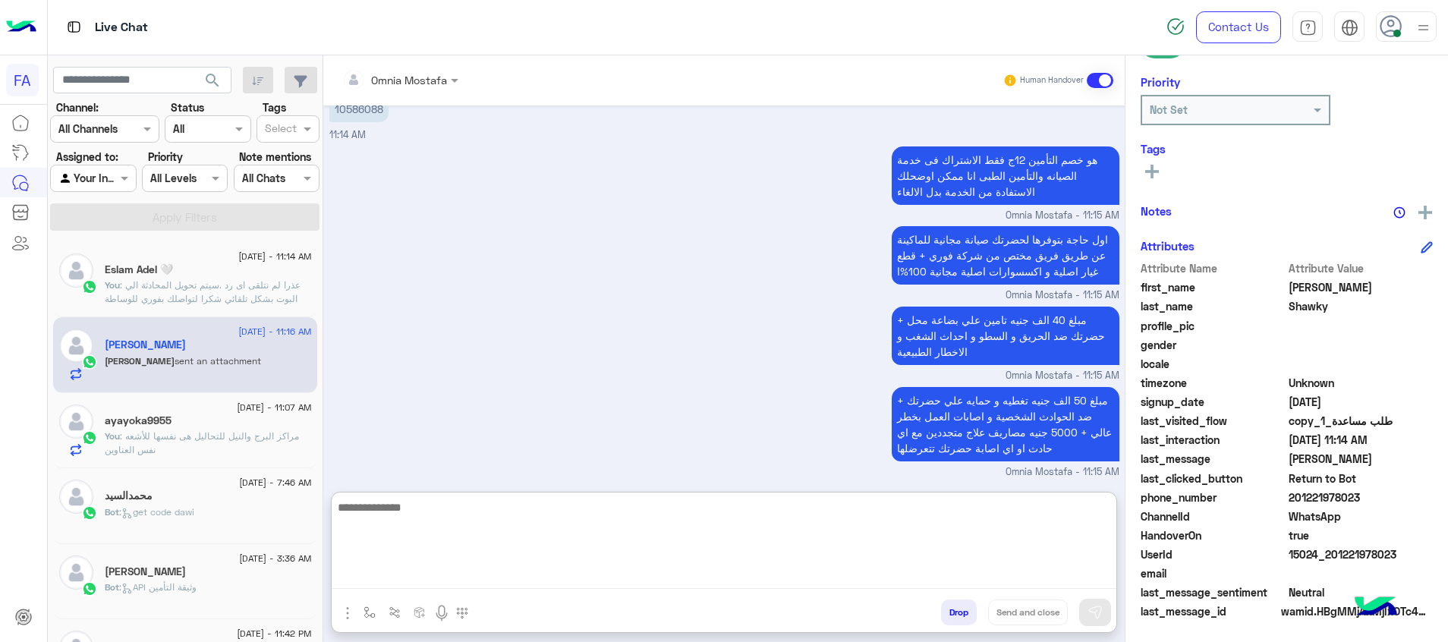
click at [974, 583] on textarea at bounding box center [724, 543] width 785 height 91
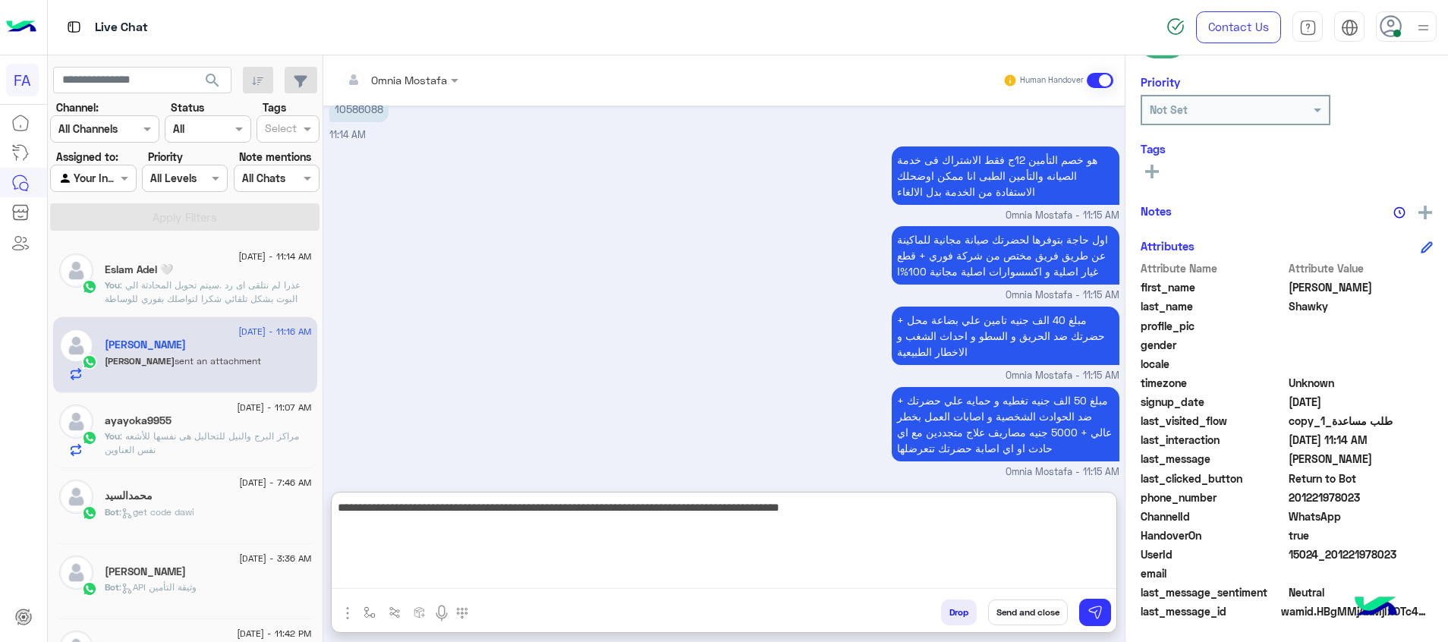
click at [1092, 519] on textarea "**********" at bounding box center [724, 543] width 785 height 91
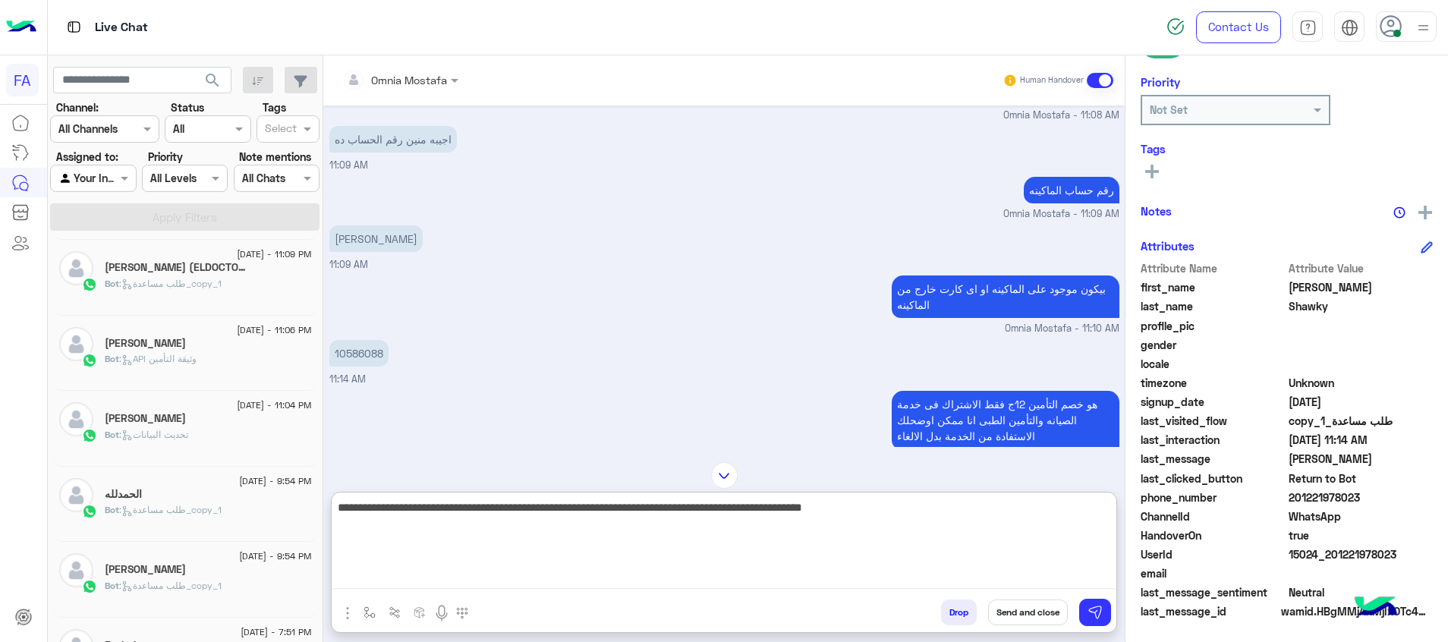
scroll to position [915, 0]
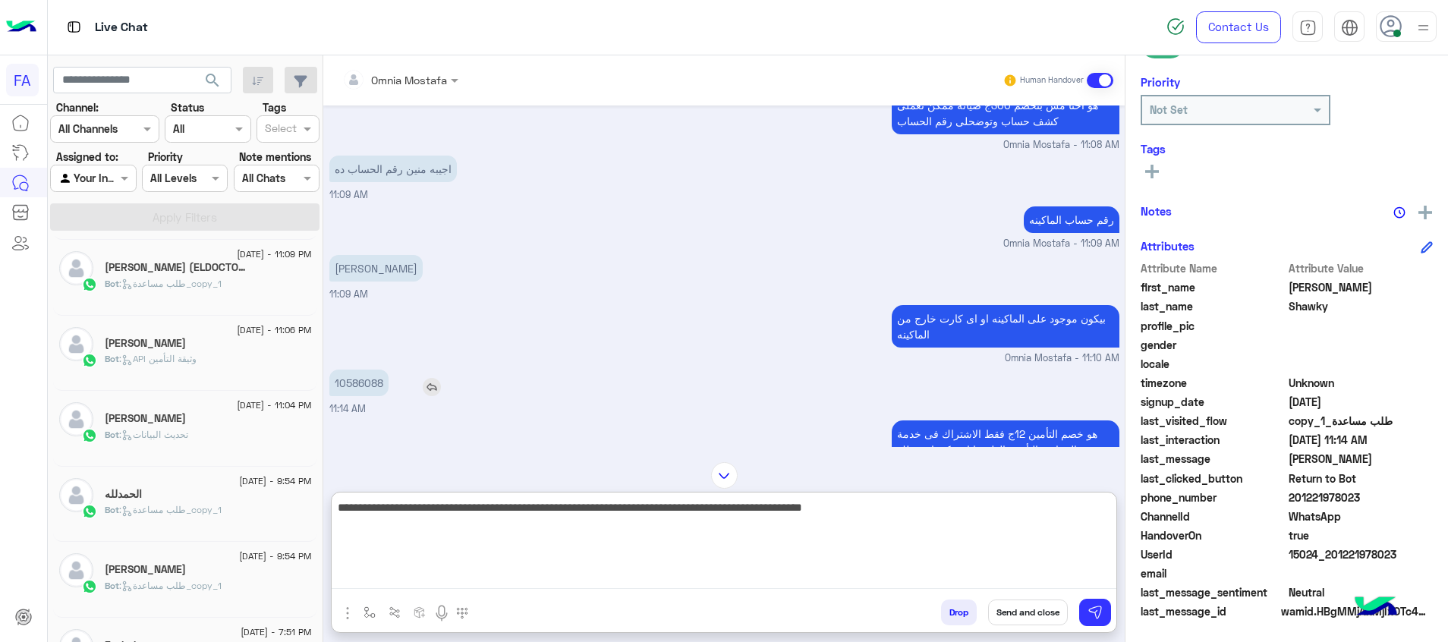
type textarea "**********"
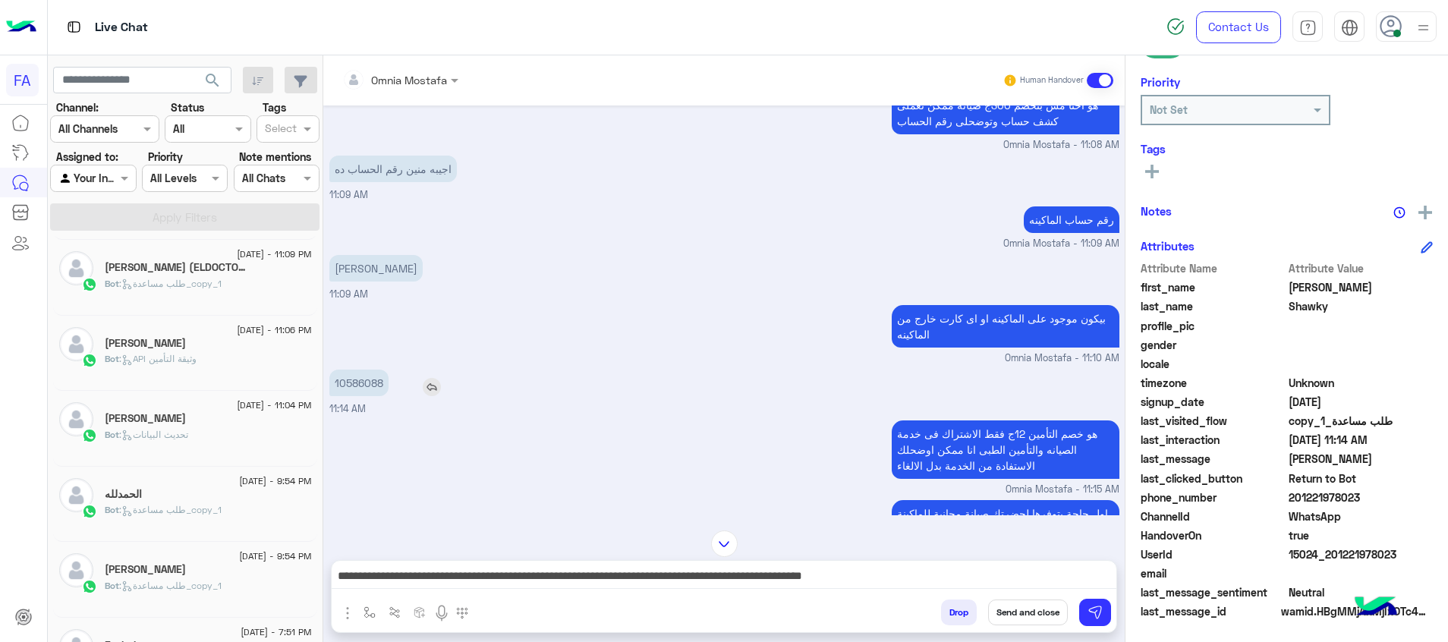
click at [359, 389] on p "10586088" at bounding box center [358, 383] width 59 height 27
click at [1094, 618] on img at bounding box center [1095, 612] width 15 height 15
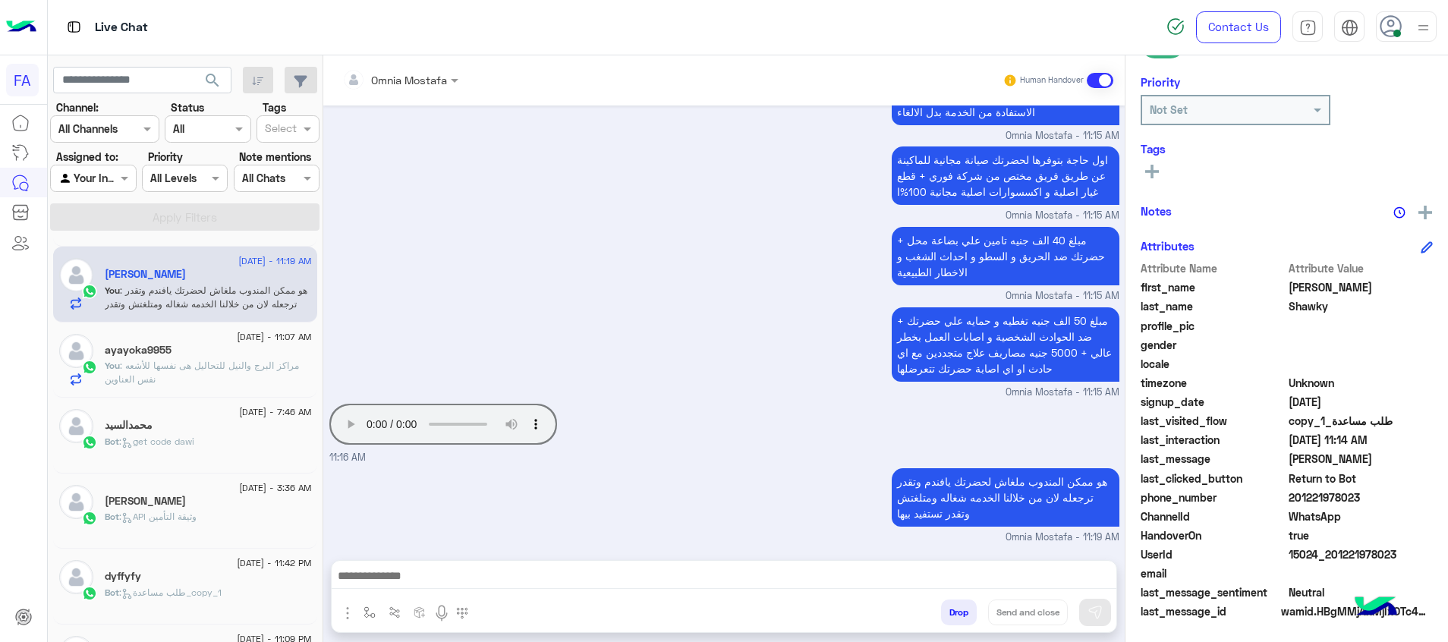
scroll to position [0, 0]
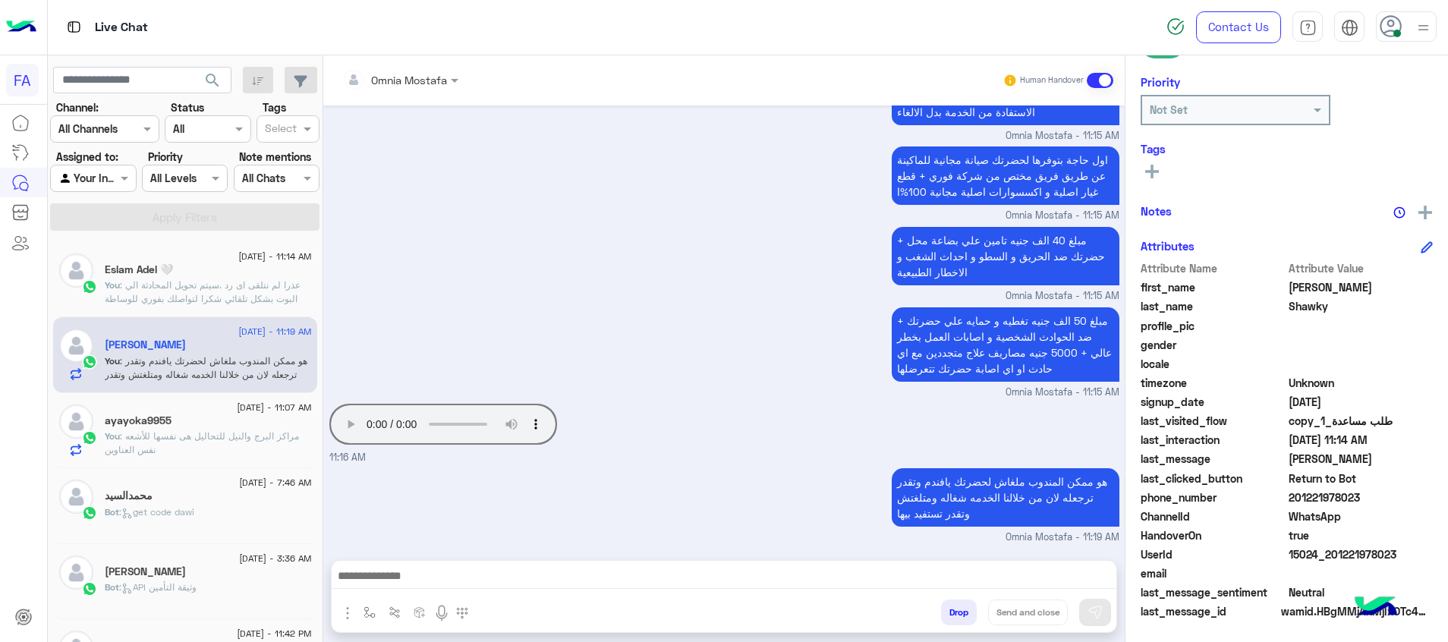
click at [211, 85] on span "search" at bounding box center [212, 80] width 18 height 18
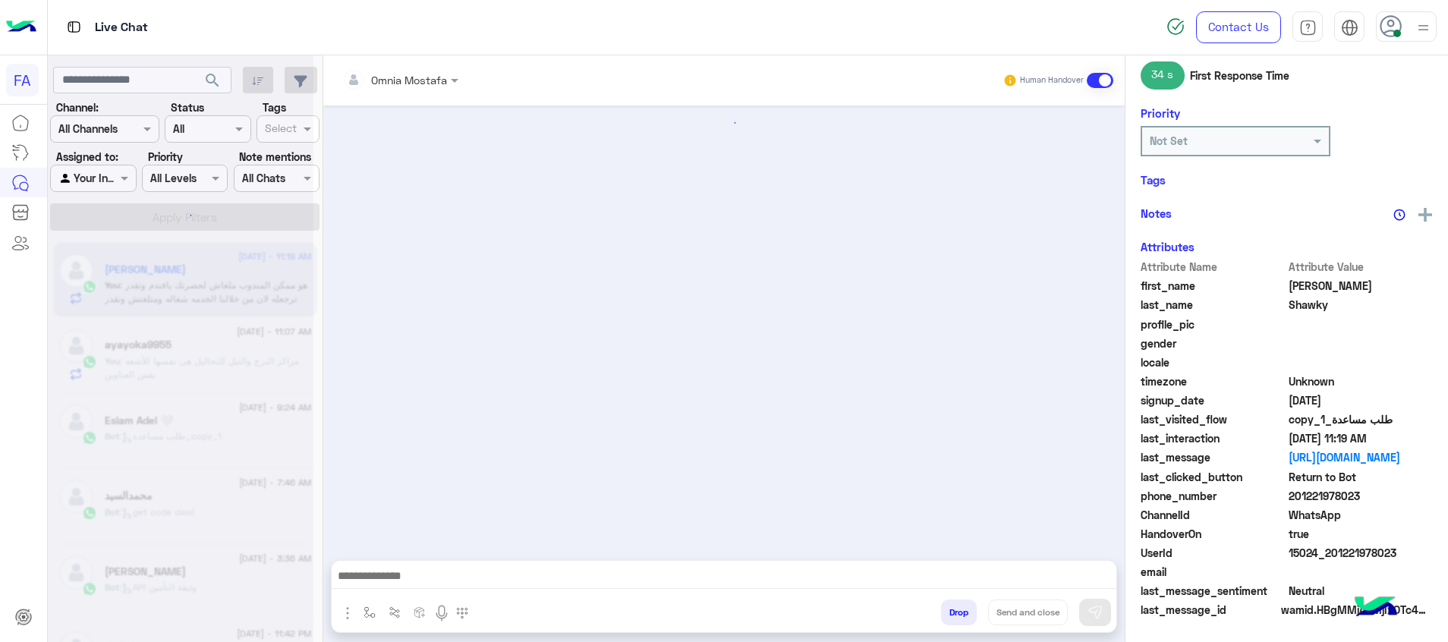
scroll to position [930, 0]
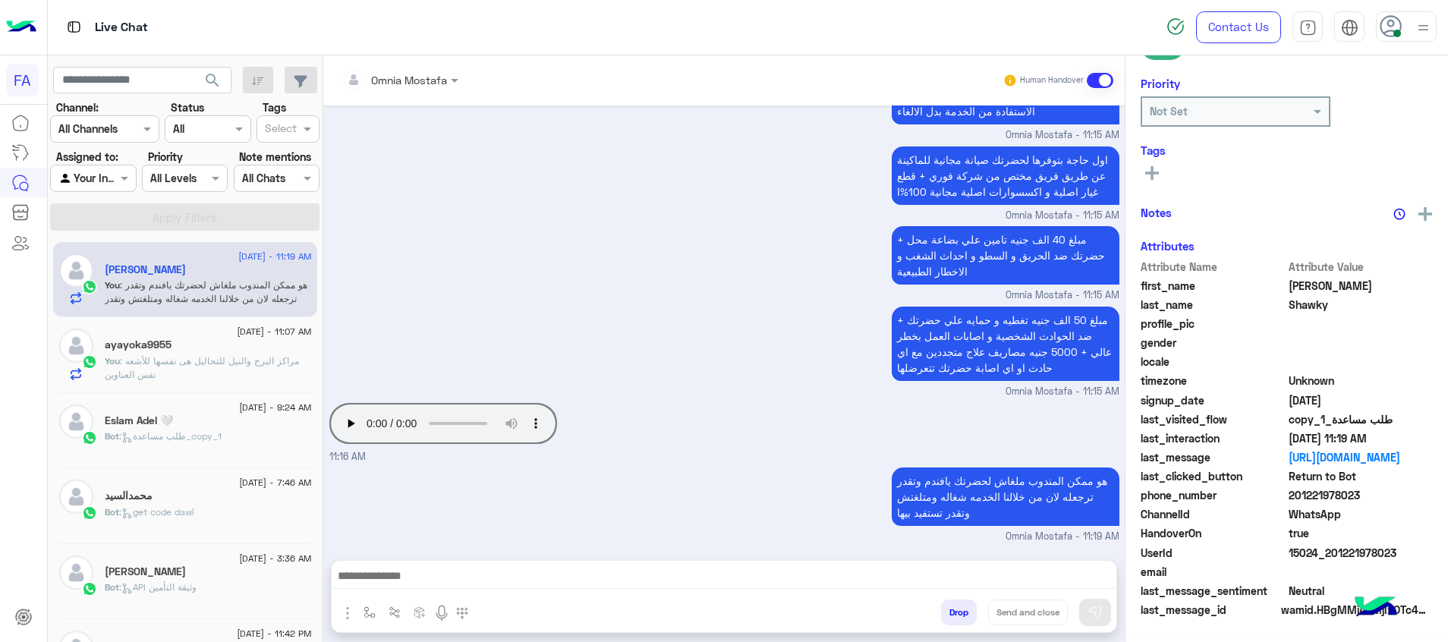
click at [175, 366] on span ": مراكز البرج والنيل للتحاليل هى نفسها للأشعه نفس العناوين" at bounding box center [202, 367] width 194 height 25
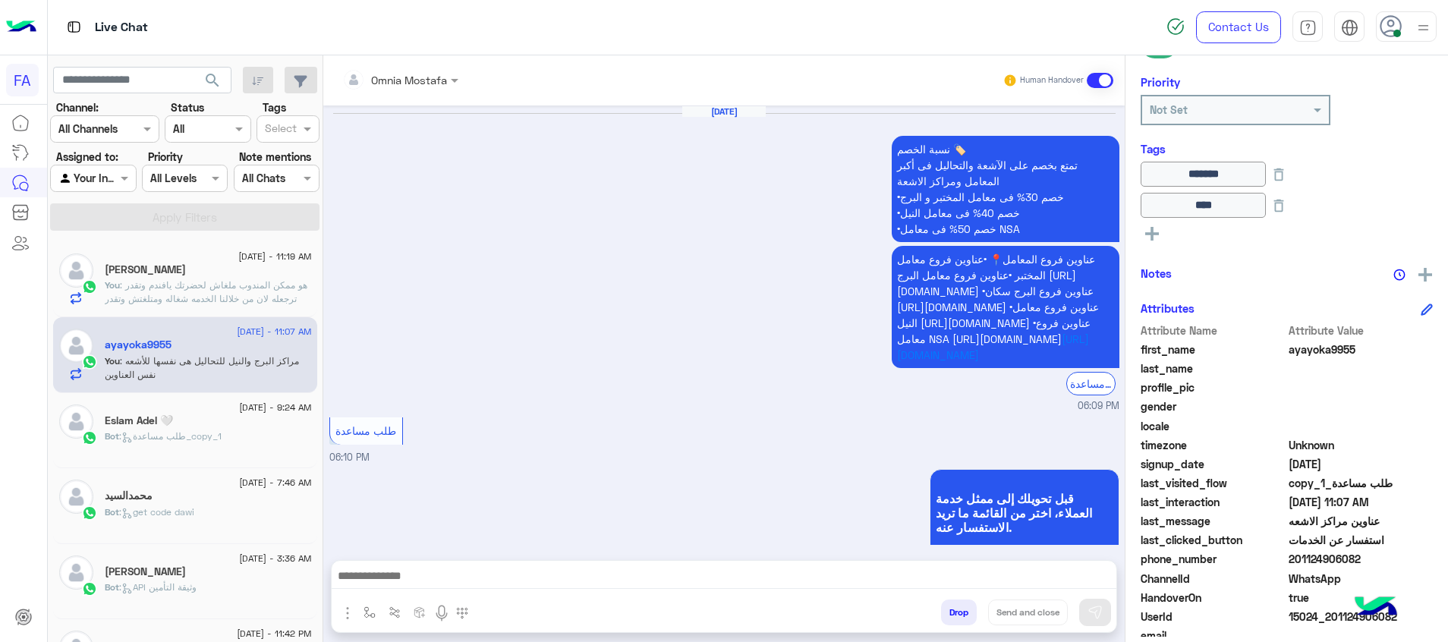
scroll to position [1508, 0]
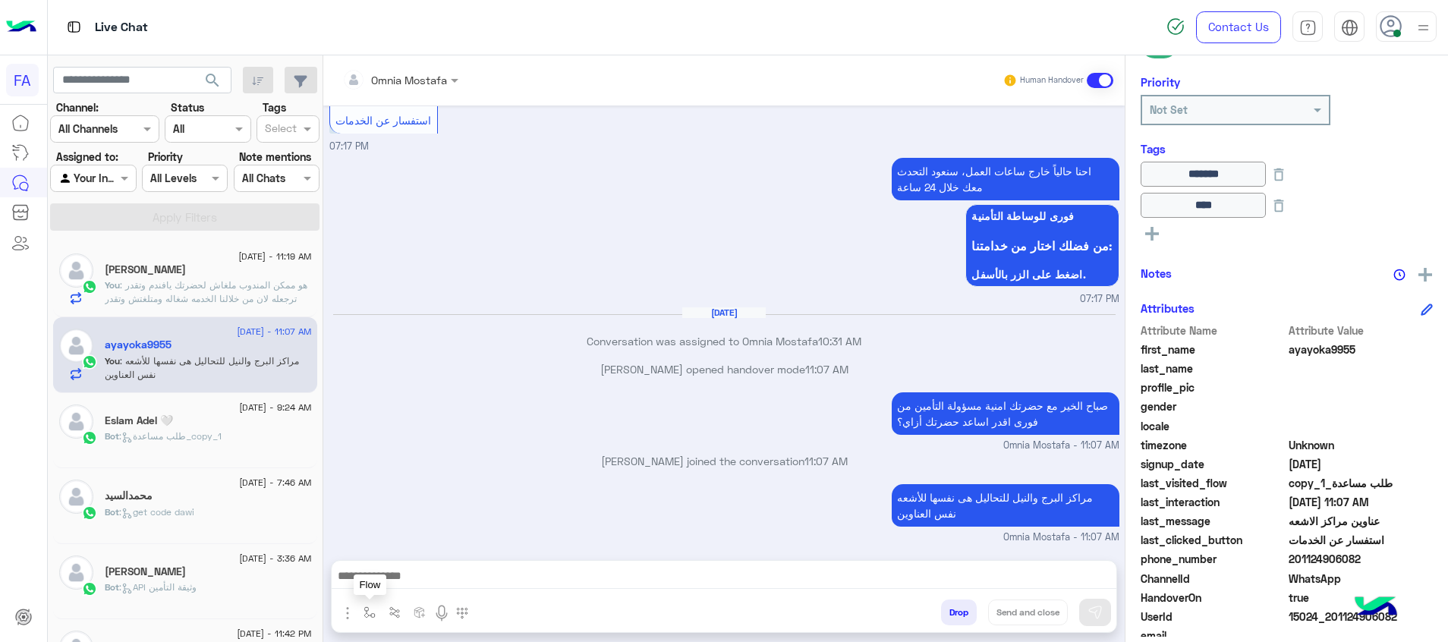
click at [369, 613] on img "button" at bounding box center [370, 612] width 12 height 12
click at [449, 574] on div at bounding box center [415, 578] width 115 height 19
click at [428, 455] on span "2. المعامل الآشعة والتحاليل 🔬🧪" at bounding box center [448, 456] width 165 height 14
type textarea "**********"
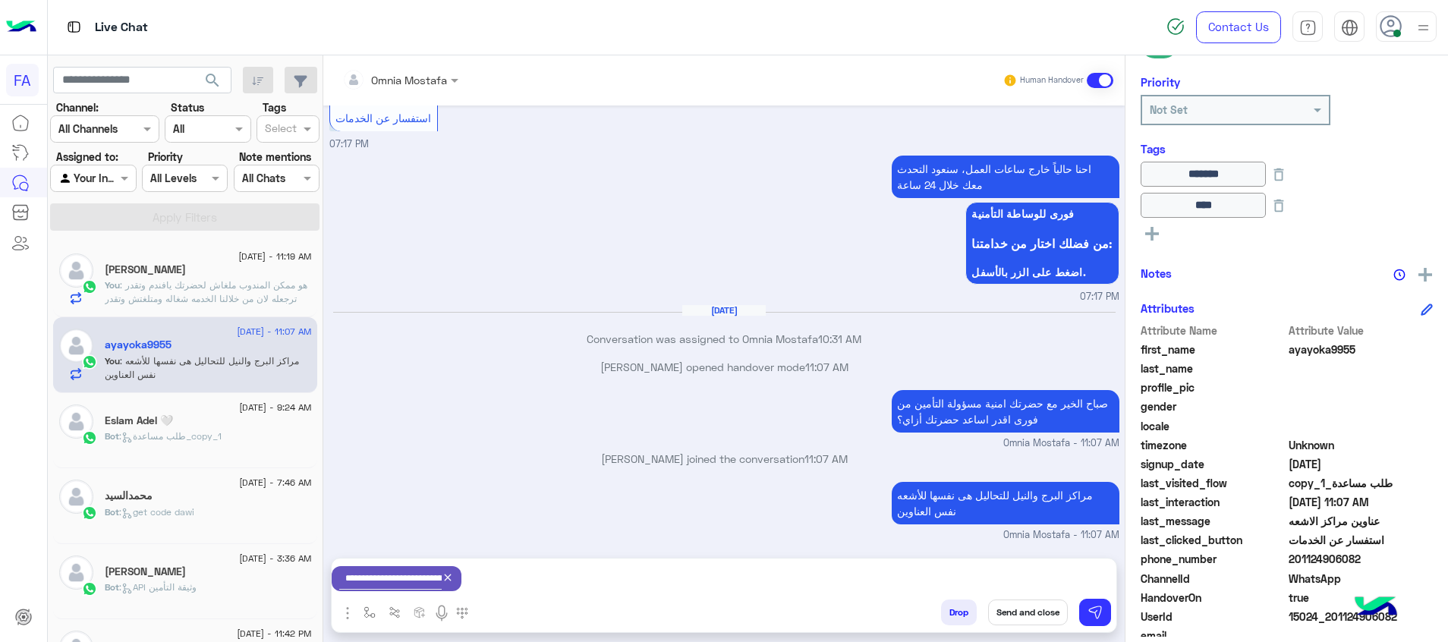
click at [1113, 625] on div "Drop Send and close" at bounding box center [798, 615] width 637 height 33
click at [1103, 621] on button at bounding box center [1095, 612] width 32 height 27
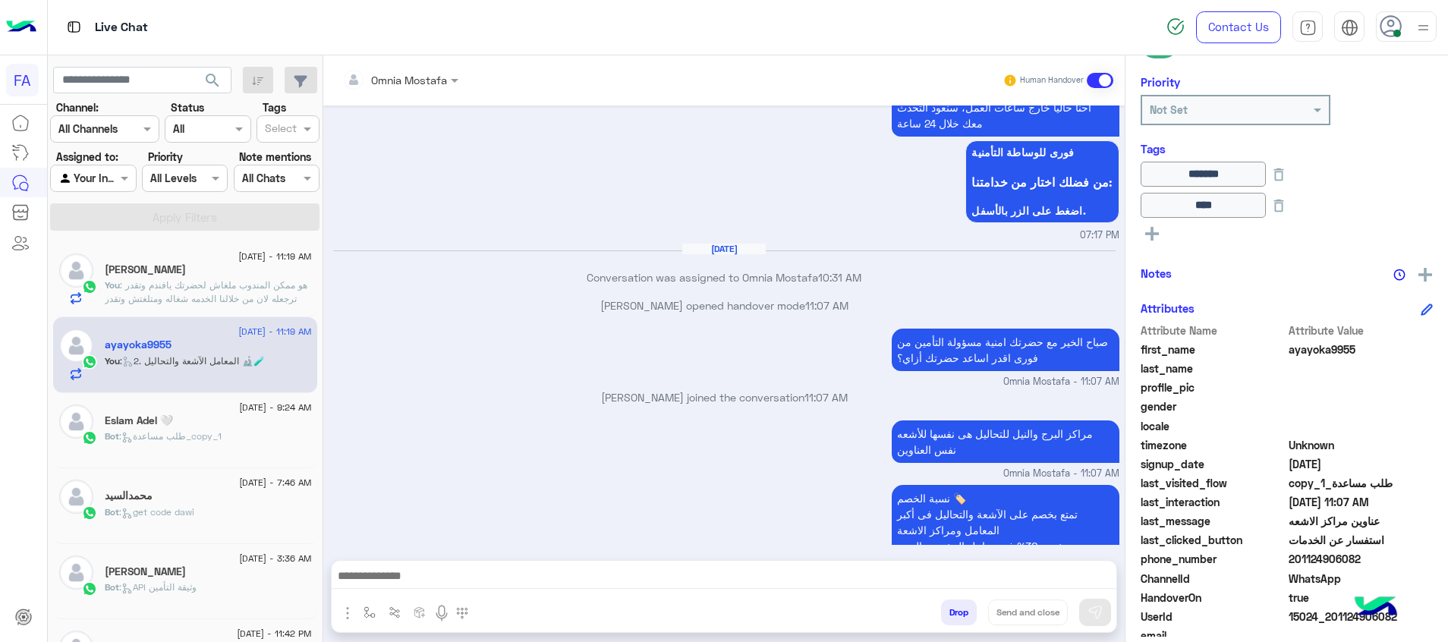
scroll to position [1869, 0]
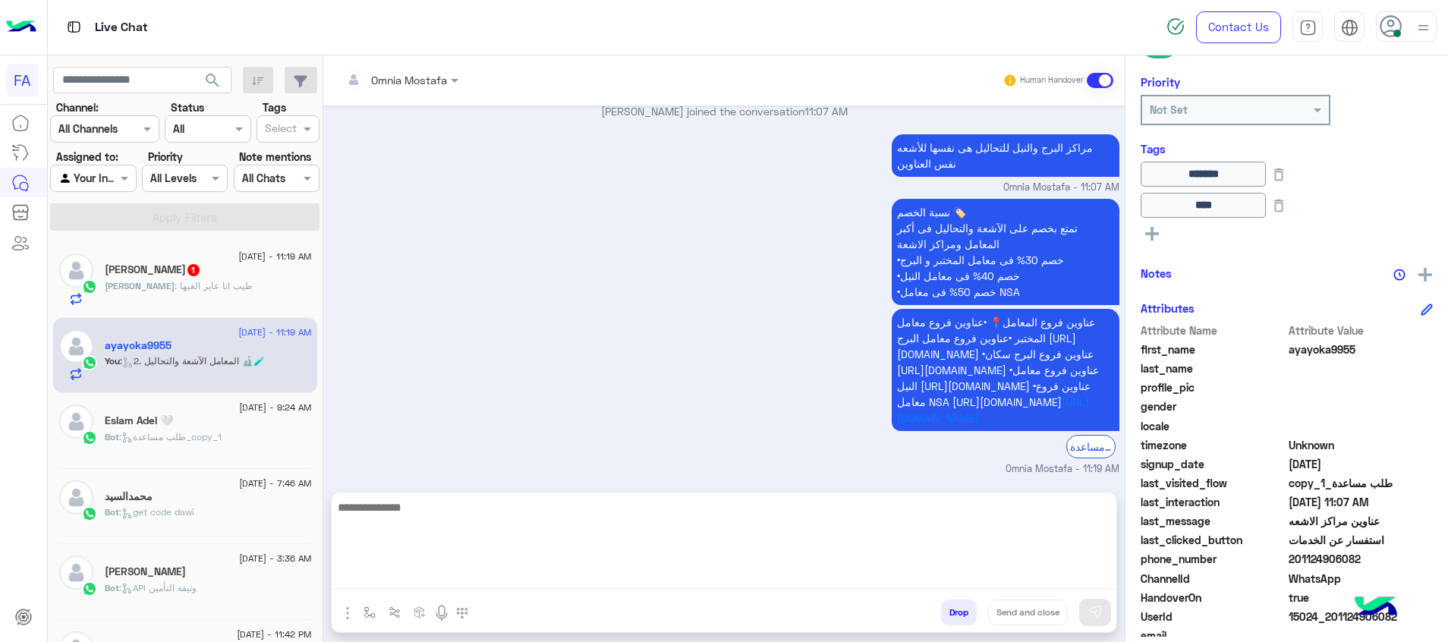
click at [1087, 568] on textarea at bounding box center [724, 543] width 785 height 91
paste textarea "**********"
type textarea "**********"
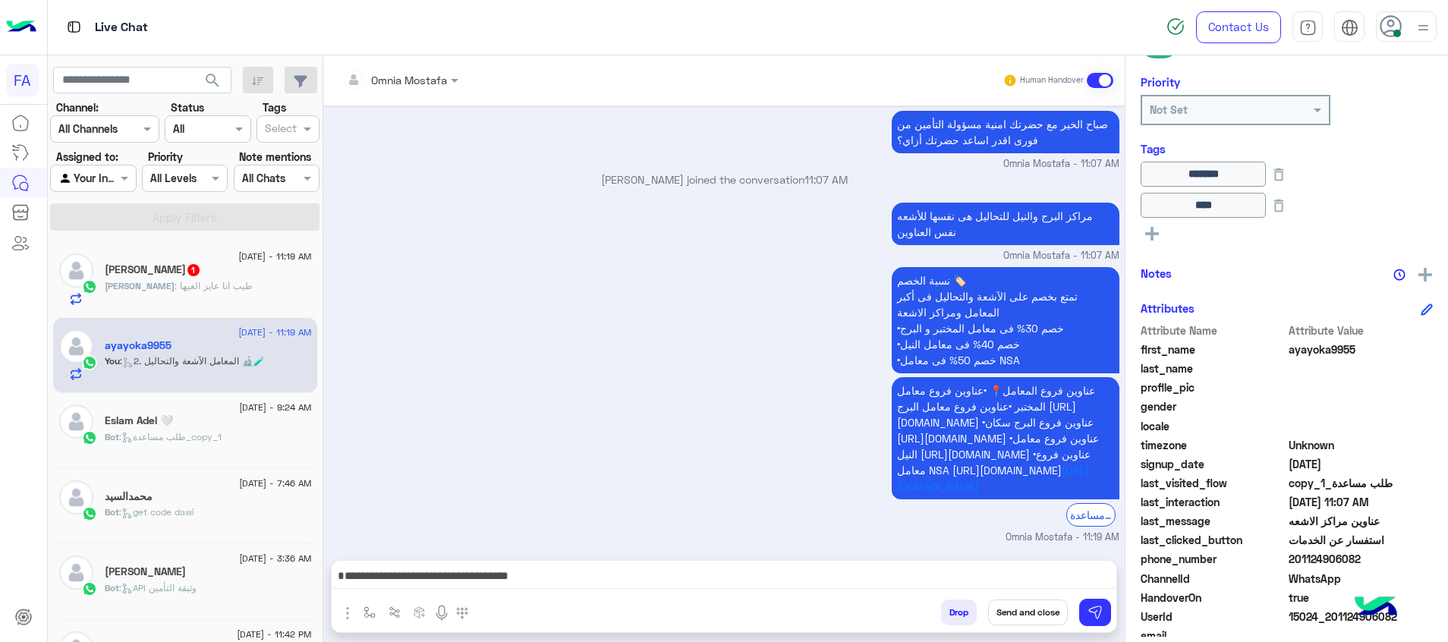
click at [1028, 613] on button "Send and close" at bounding box center [1028, 613] width 80 height 26
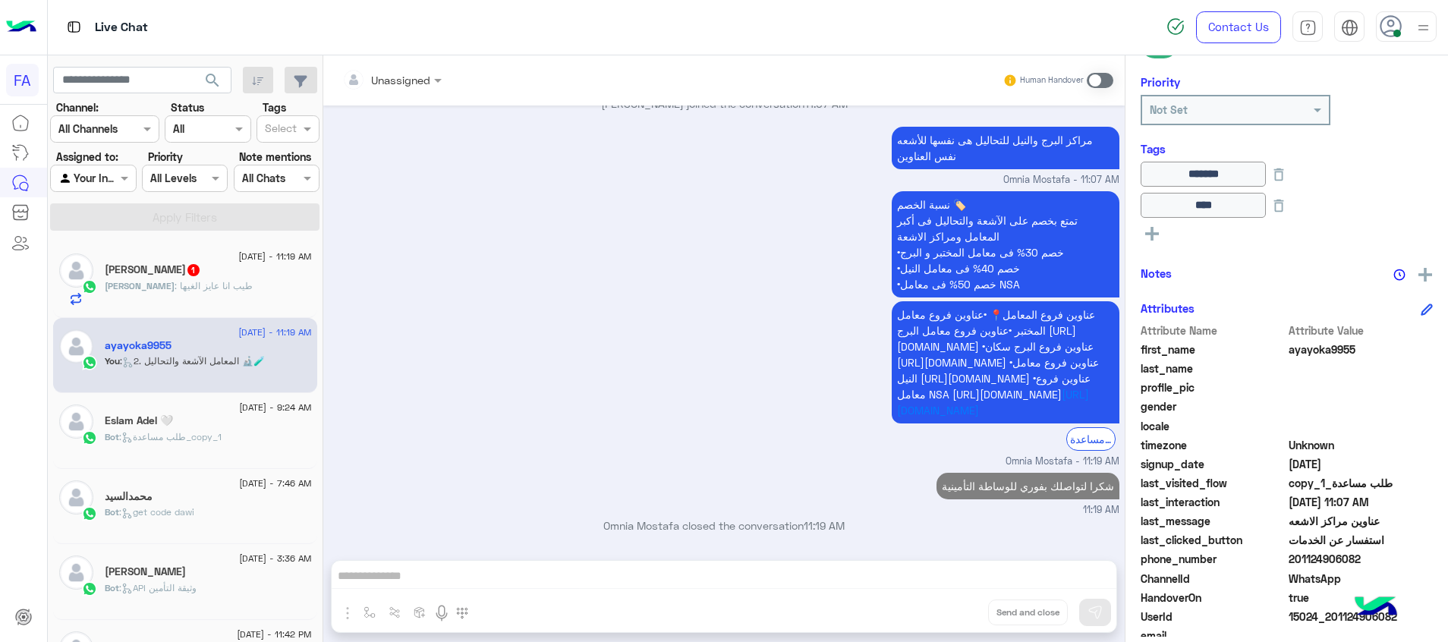
scroll to position [1945, 0]
click at [204, 290] on span ": طيب انا عايز الغيها" at bounding box center [214, 285] width 78 height 11
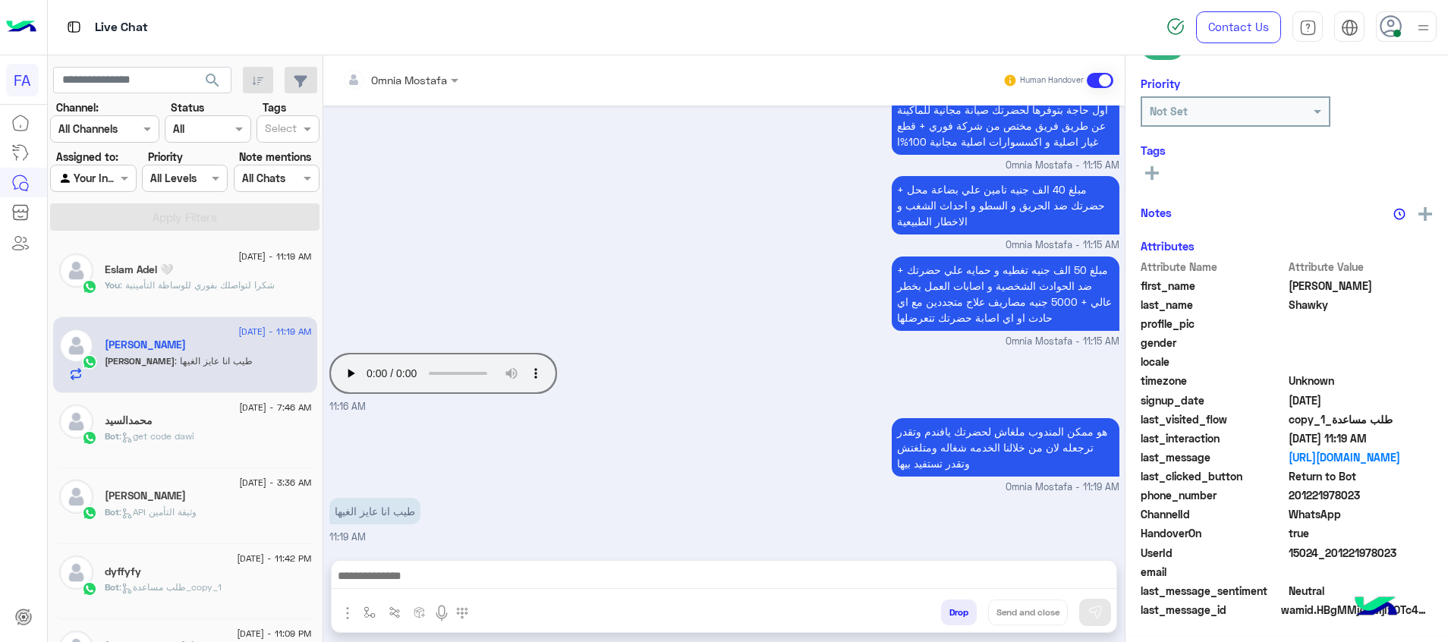
scroll to position [219, 0]
drag, startPoint x: 1398, startPoint y: 551, endPoint x: 1332, endPoint y: 554, distance: 66.1
click at [1332, 554] on span "15024_201221978023" at bounding box center [1361, 554] width 145 height 16
drag, startPoint x: 1374, startPoint y: 553, endPoint x: 1406, endPoint y: 555, distance: 32.0
click at [1373, 553] on span "15024_201221978023" at bounding box center [1361, 554] width 145 height 16
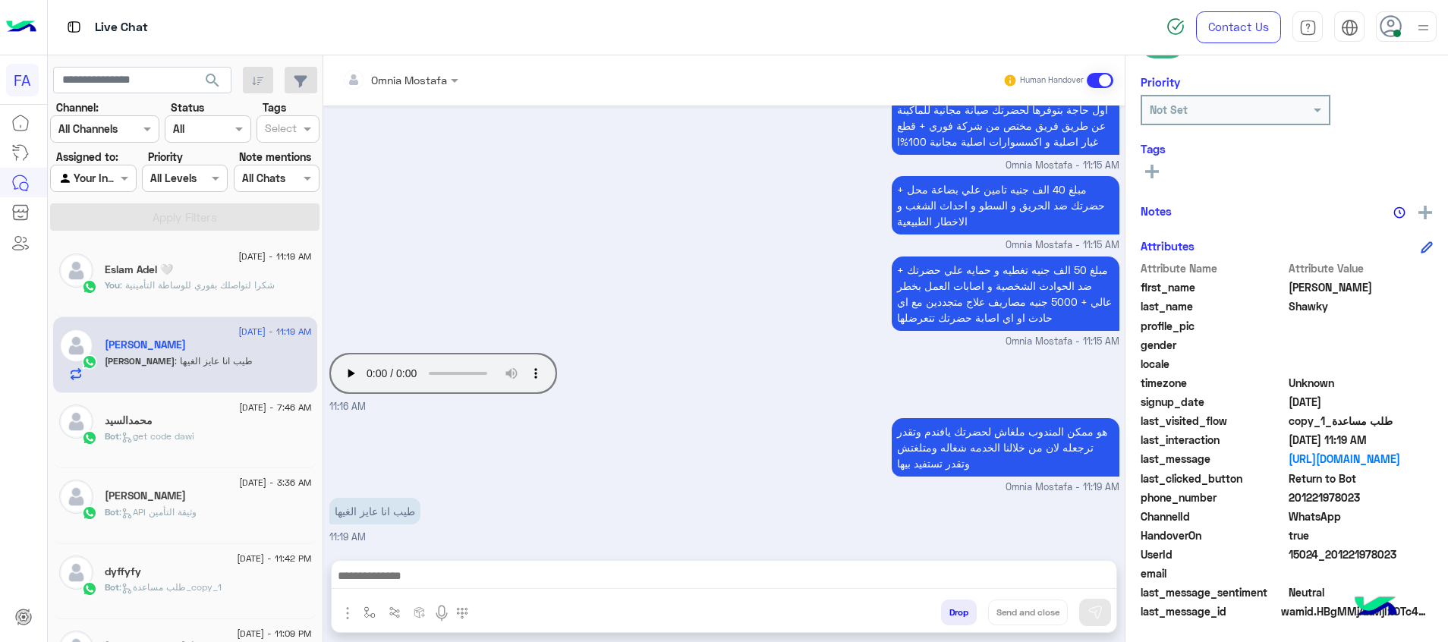
drag, startPoint x: 1406, startPoint y: 555, endPoint x: 1333, endPoint y: 563, distance: 73.3
click at [1333, 563] on div "UserId 15024_201221978023" at bounding box center [1287, 555] width 292 height 19
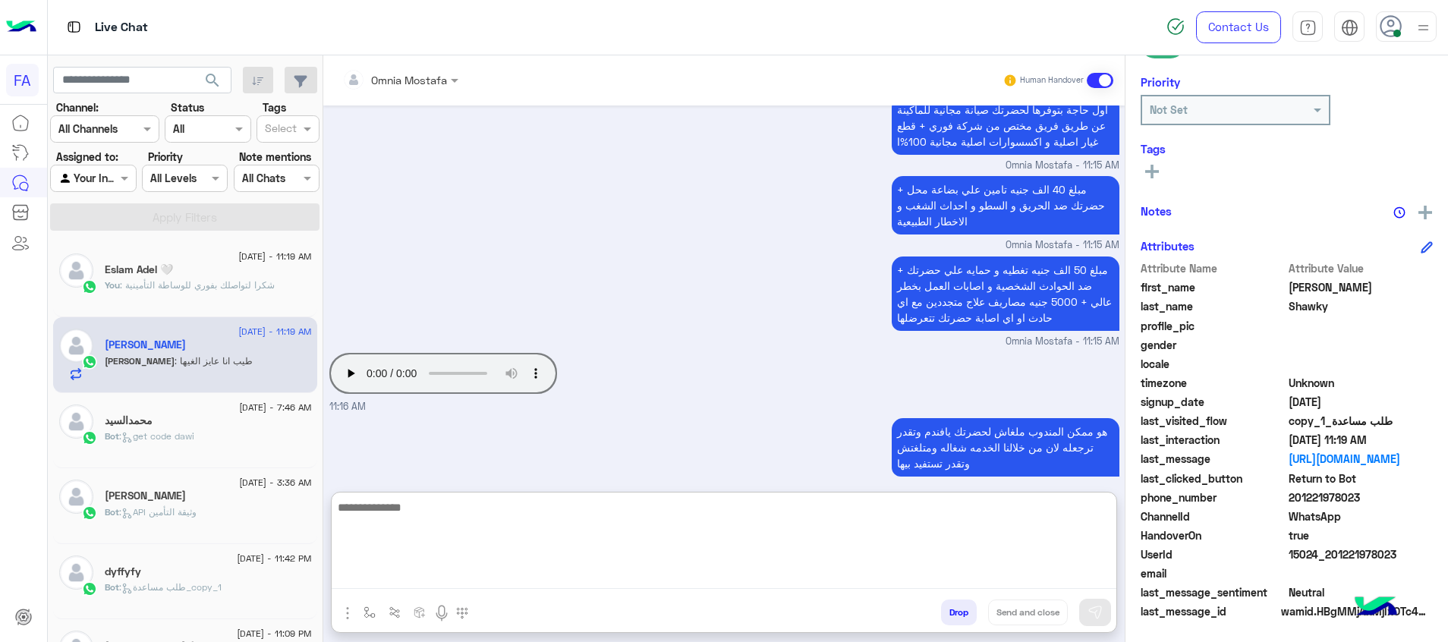
click at [1034, 578] on textarea at bounding box center [724, 543] width 785 height 91
type textarea "**********"
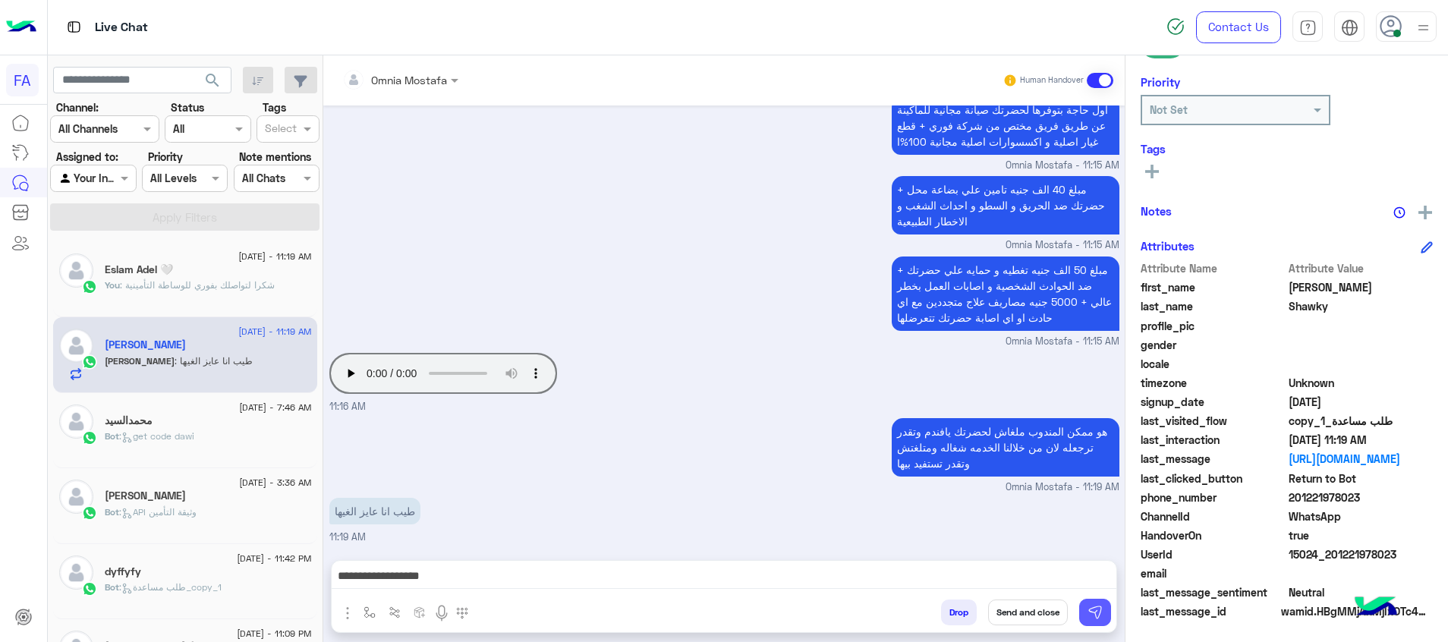
click at [1097, 610] on img at bounding box center [1095, 612] width 15 height 15
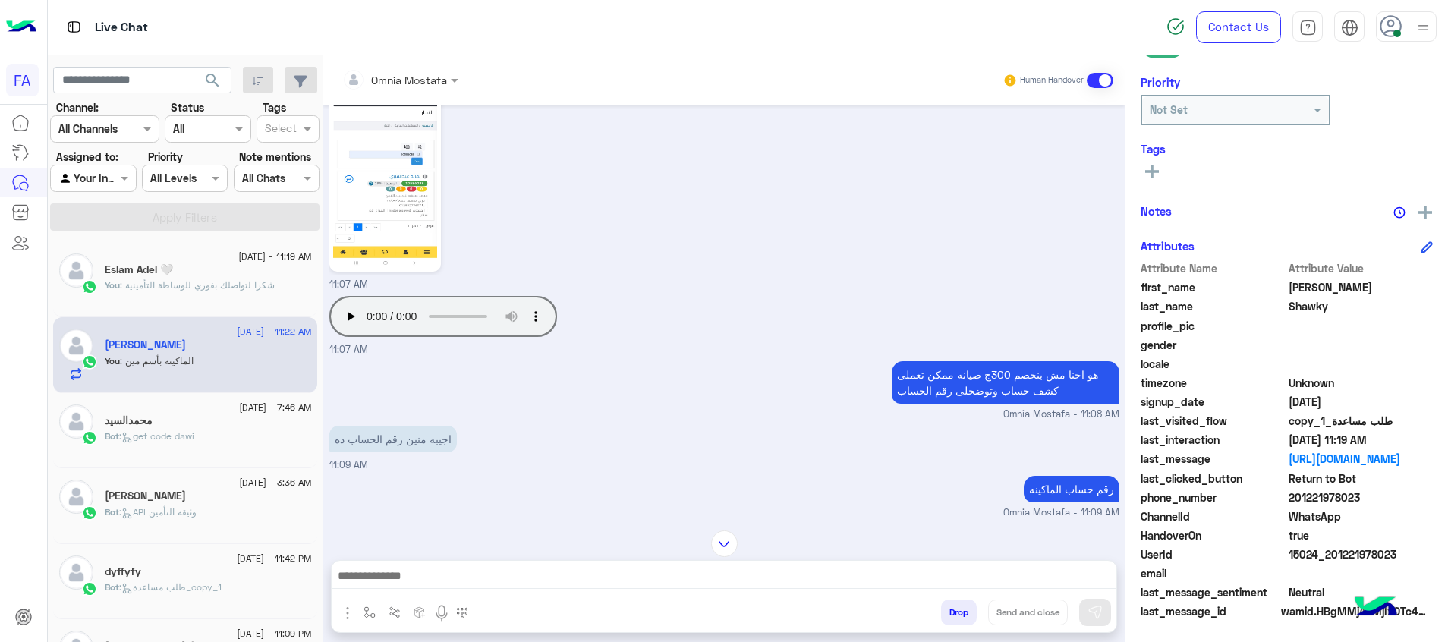
scroll to position [177, 0]
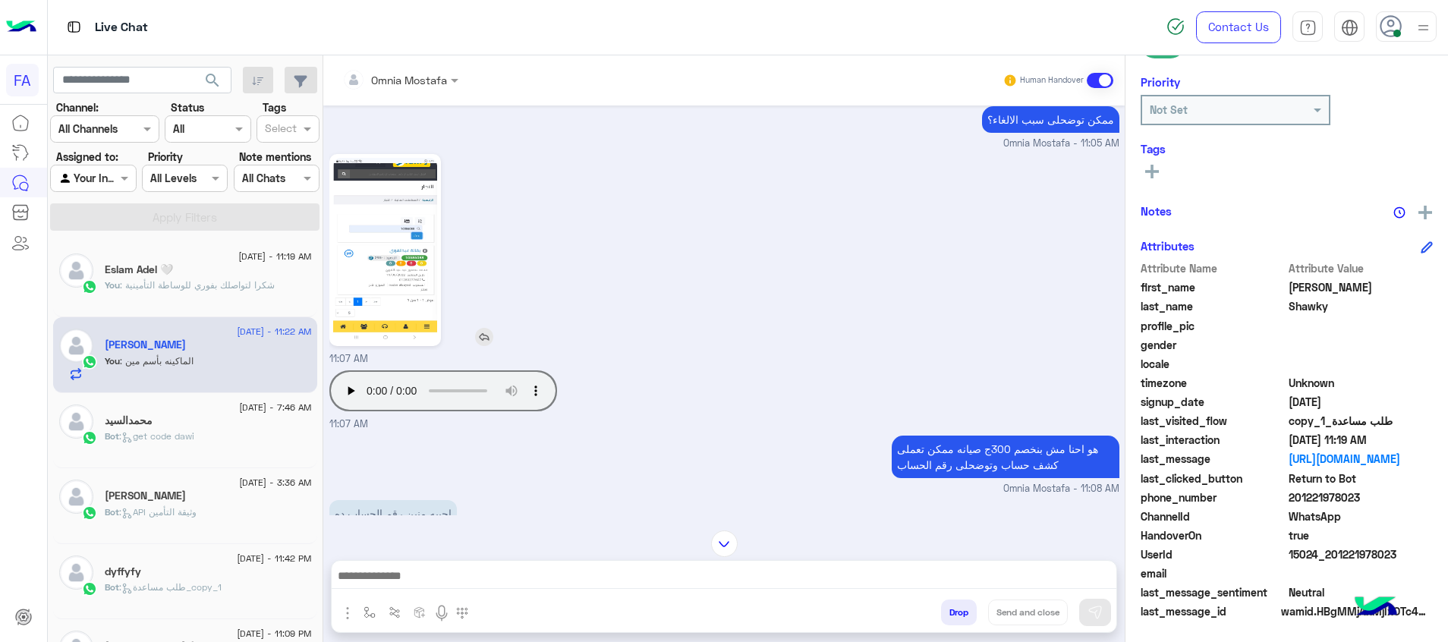
click at [411, 330] on img at bounding box center [385, 250] width 104 height 184
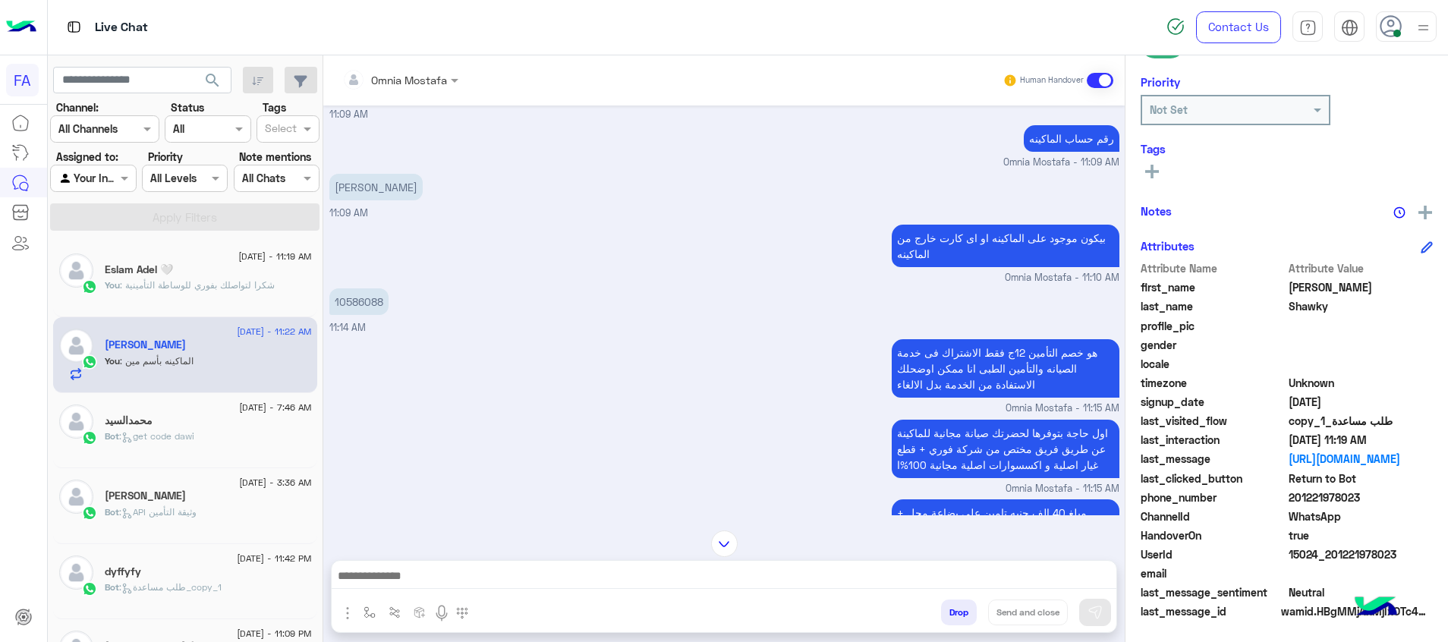
scroll to position [632, 0]
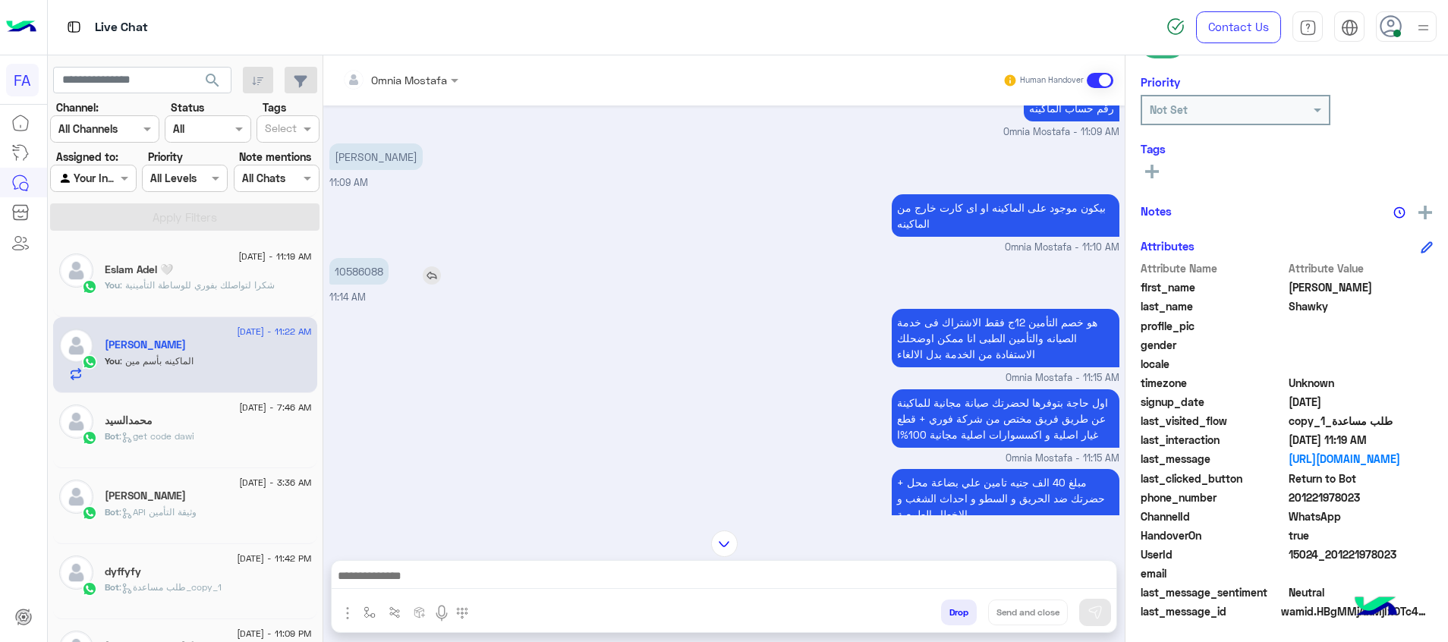
click at [348, 268] on p "10586088" at bounding box center [358, 271] width 59 height 27
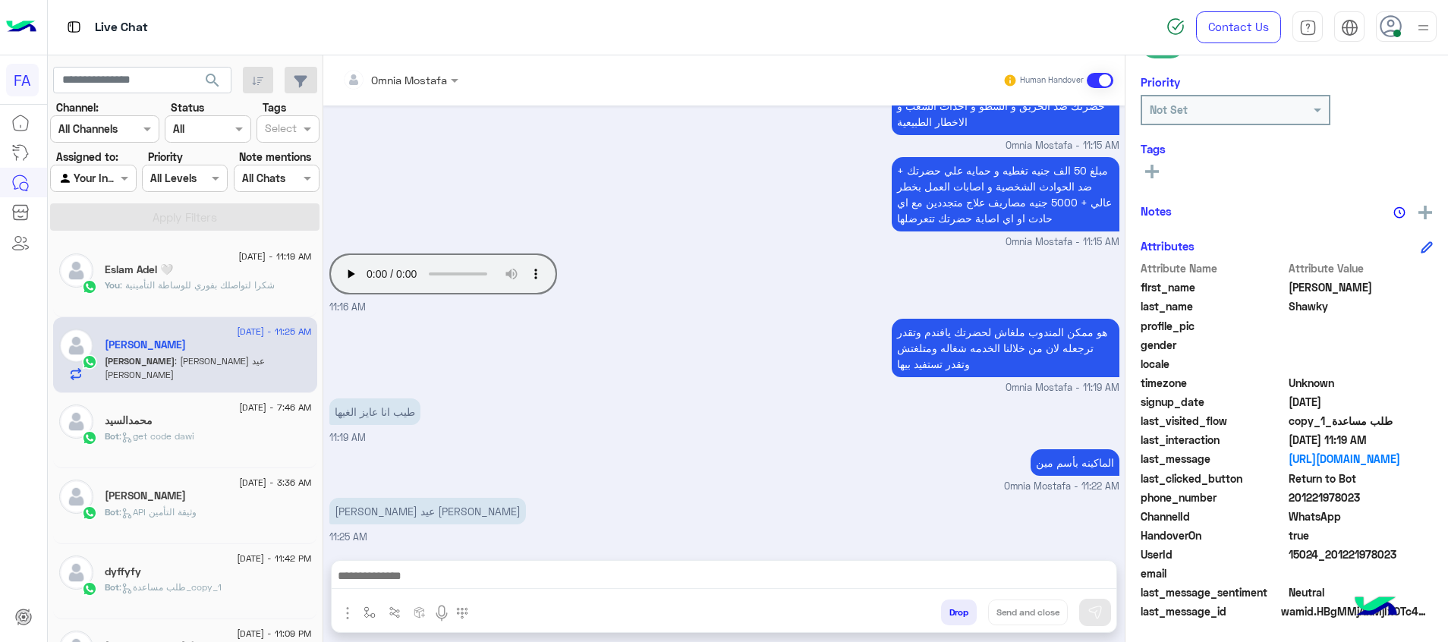
scroll to position [1024, 0]
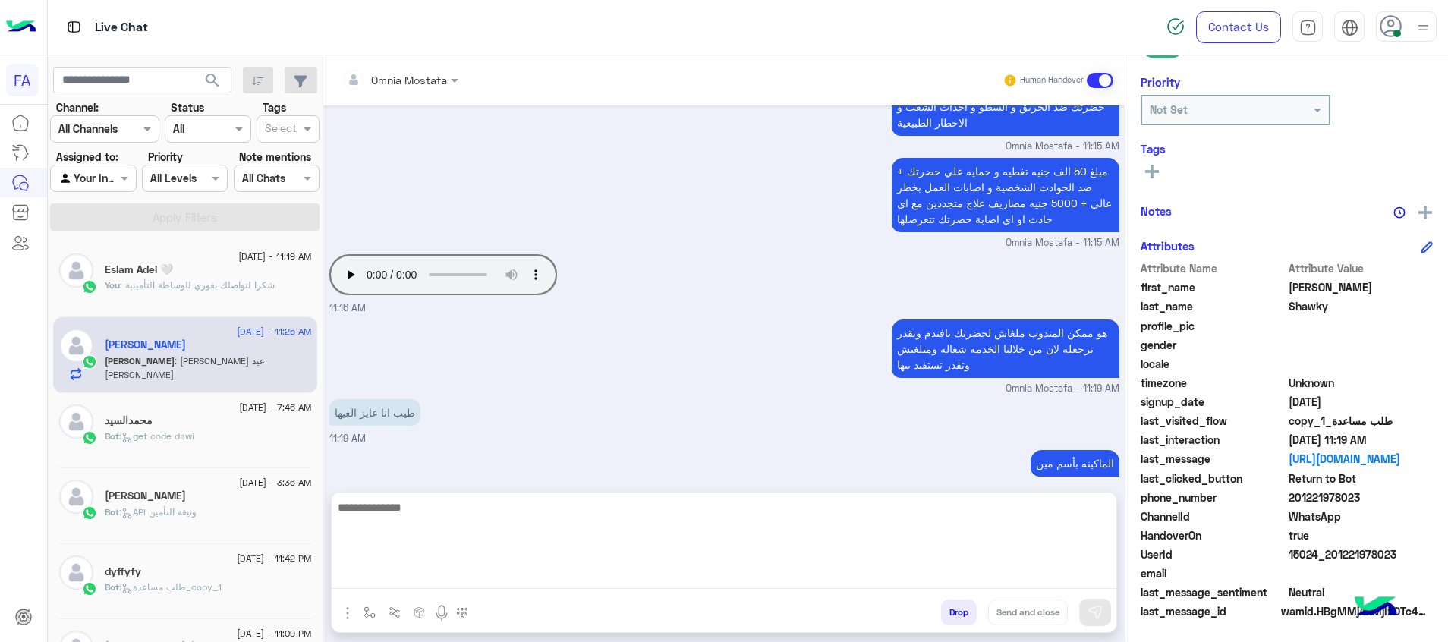
drag, startPoint x: 929, startPoint y: 580, endPoint x: 929, endPoint y: 568, distance: 11.4
click at [929, 575] on textarea at bounding box center [724, 543] width 785 height 91
type textarea "*"
click at [1074, 574] on textarea at bounding box center [724, 543] width 785 height 91
paste textarea "**********"
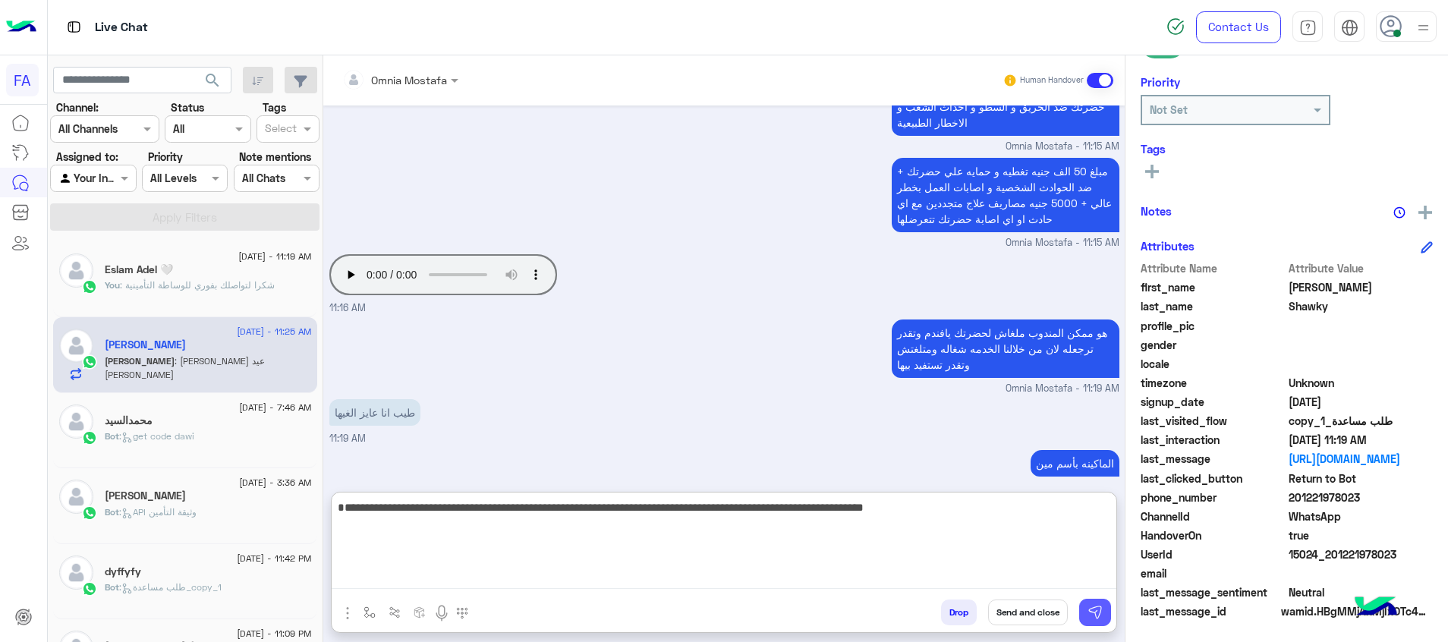
type textarea "**********"
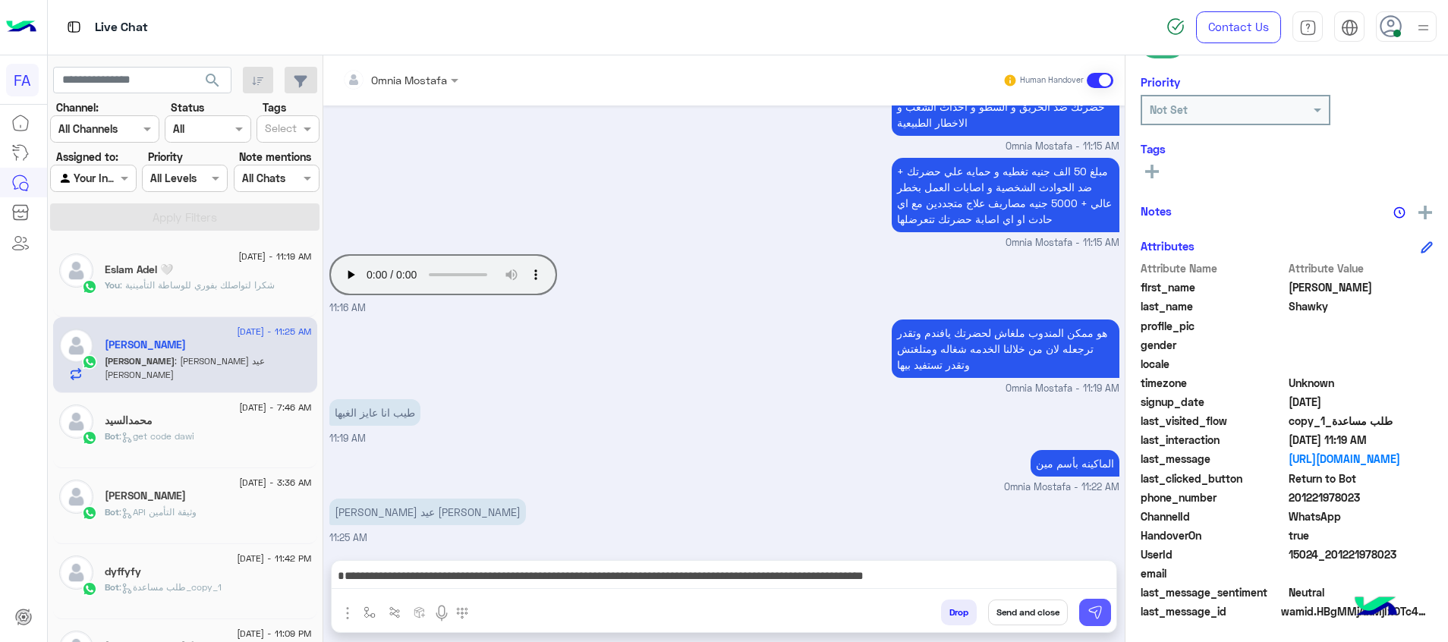
click at [1101, 603] on button at bounding box center [1095, 612] width 32 height 27
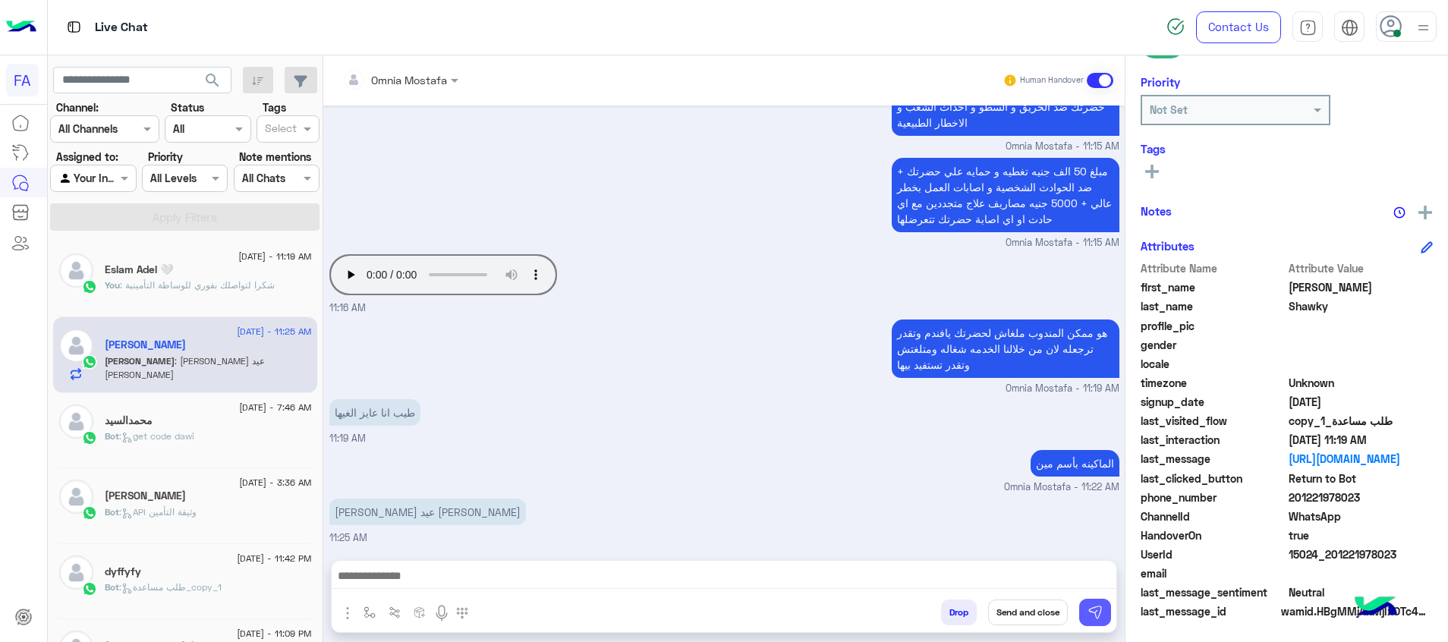
scroll to position [1105, 0]
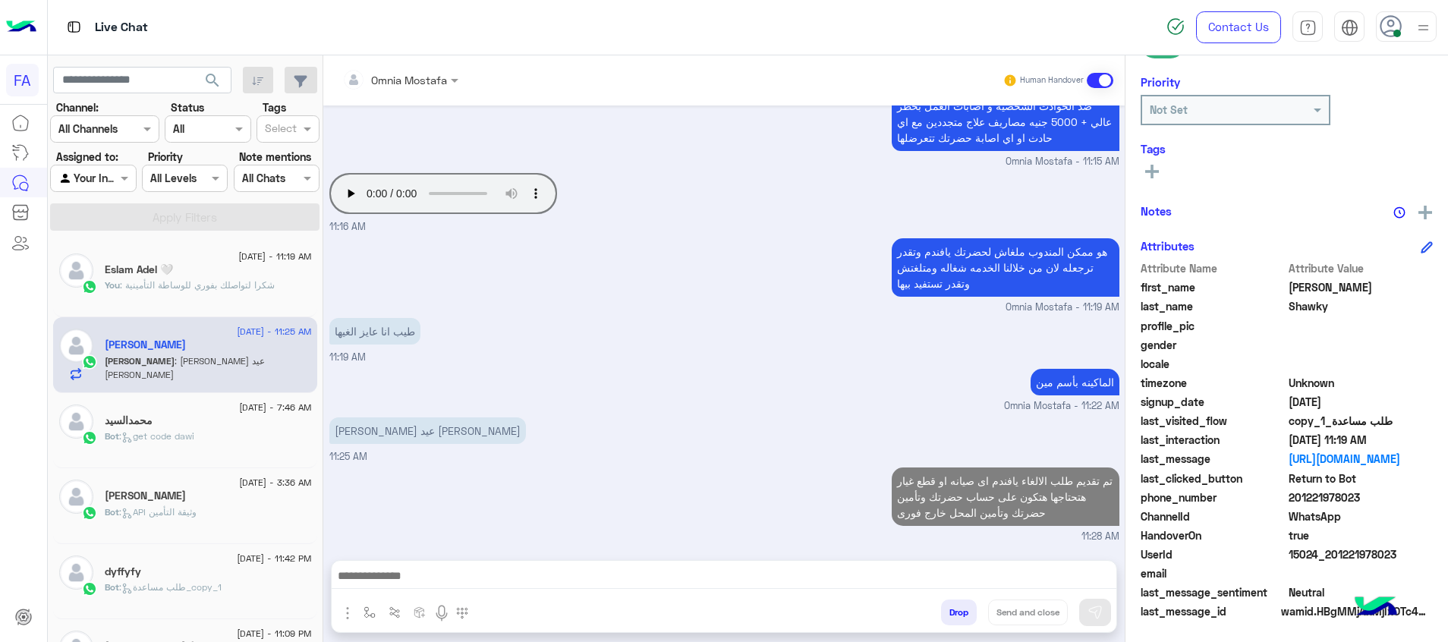
click at [1156, 172] on rect at bounding box center [1152, 171] width 14 height 3
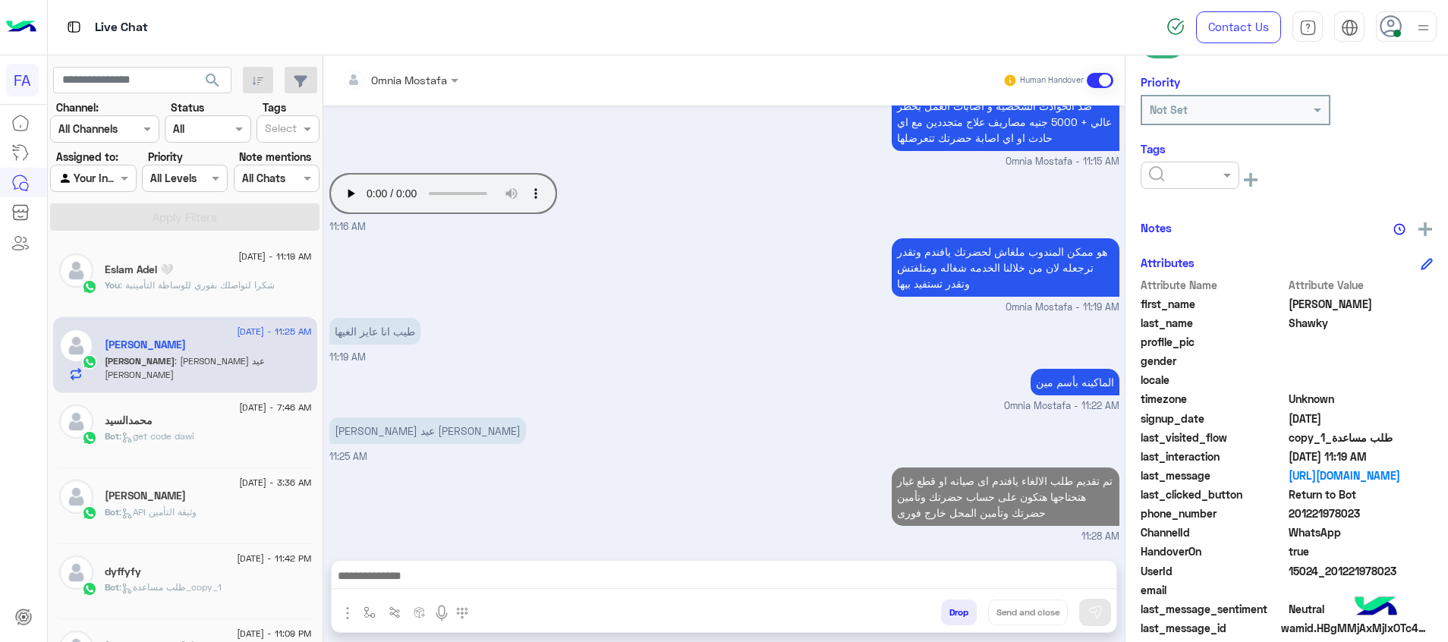
click at [1187, 172] on input "text" at bounding box center [1172, 176] width 46 height 16
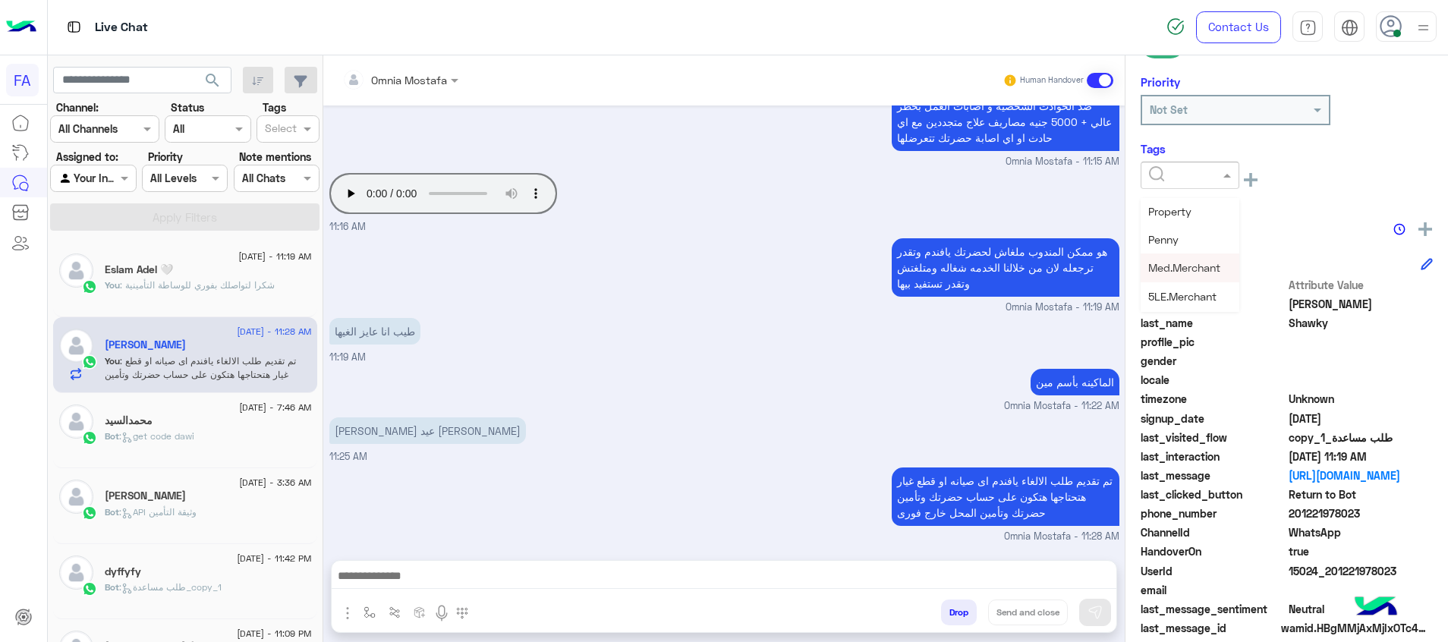
click at [1195, 272] on span "Med.Merchant" at bounding box center [1184, 267] width 72 height 13
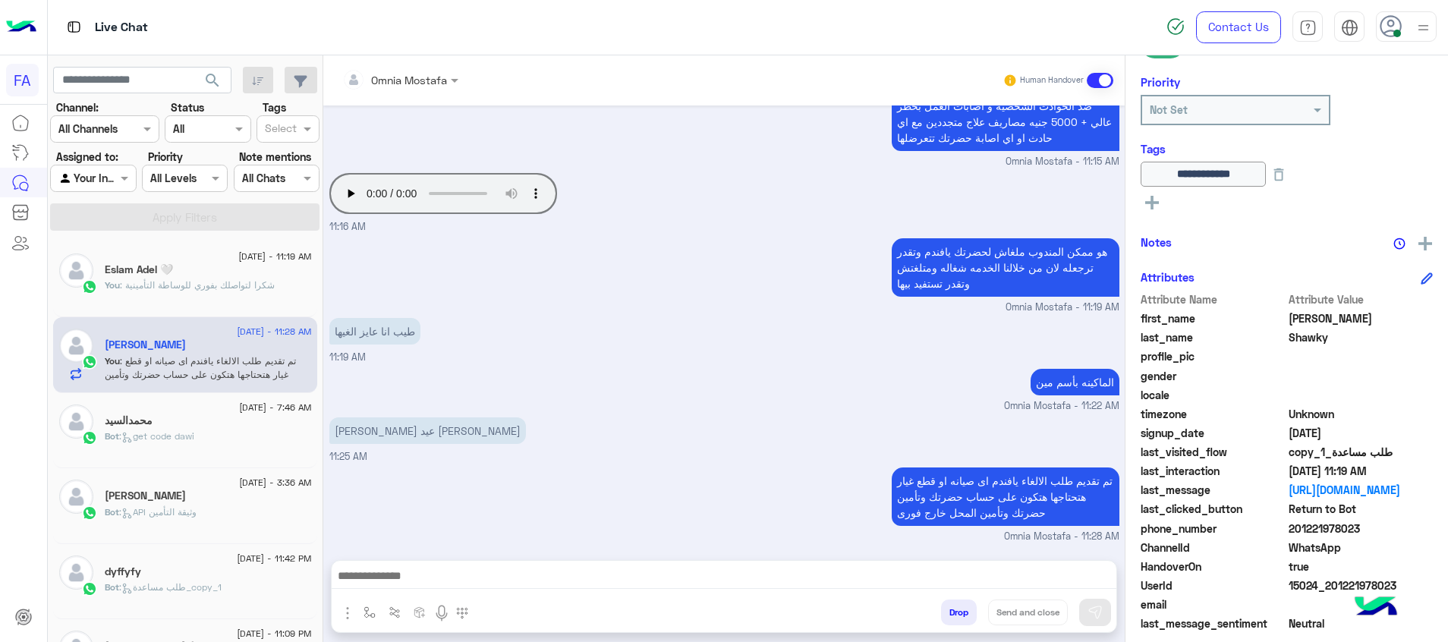
click at [1154, 204] on icon at bounding box center [1152, 203] width 14 height 14
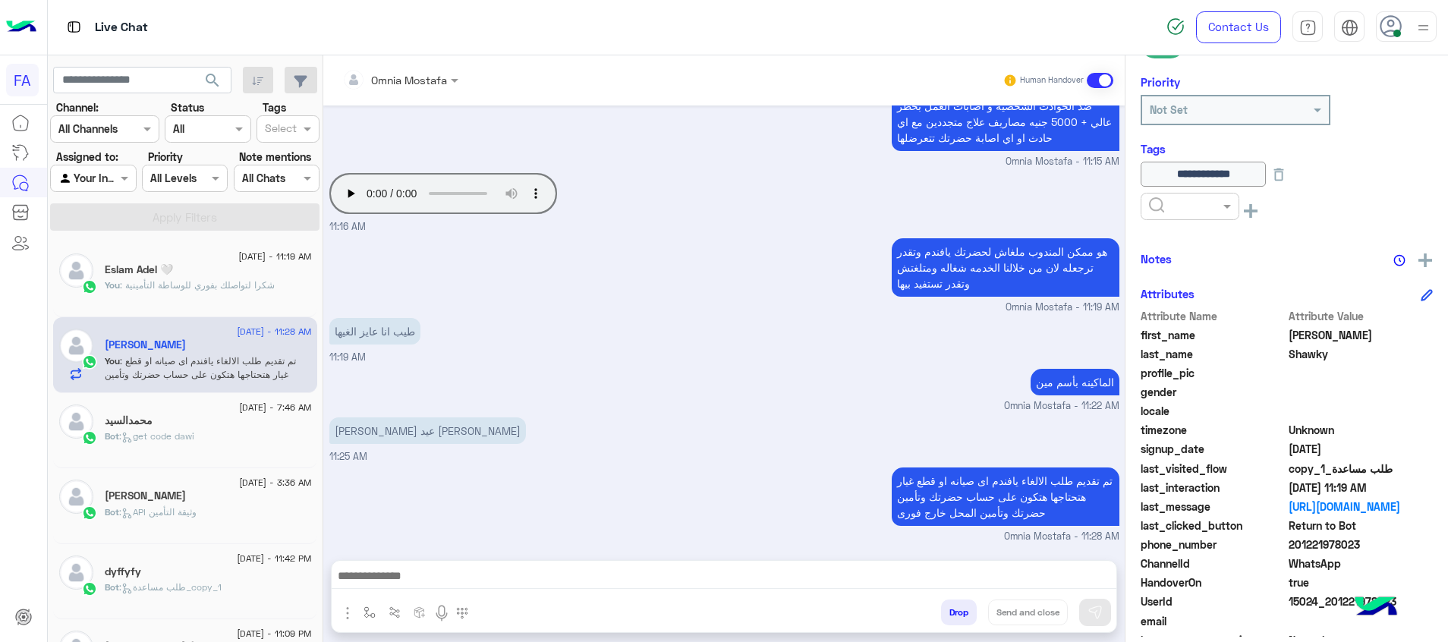
click at [1185, 209] on input "text" at bounding box center [1172, 207] width 46 height 16
click at [1195, 320] on div "5LE.Merchant" at bounding box center [1190, 327] width 99 height 28
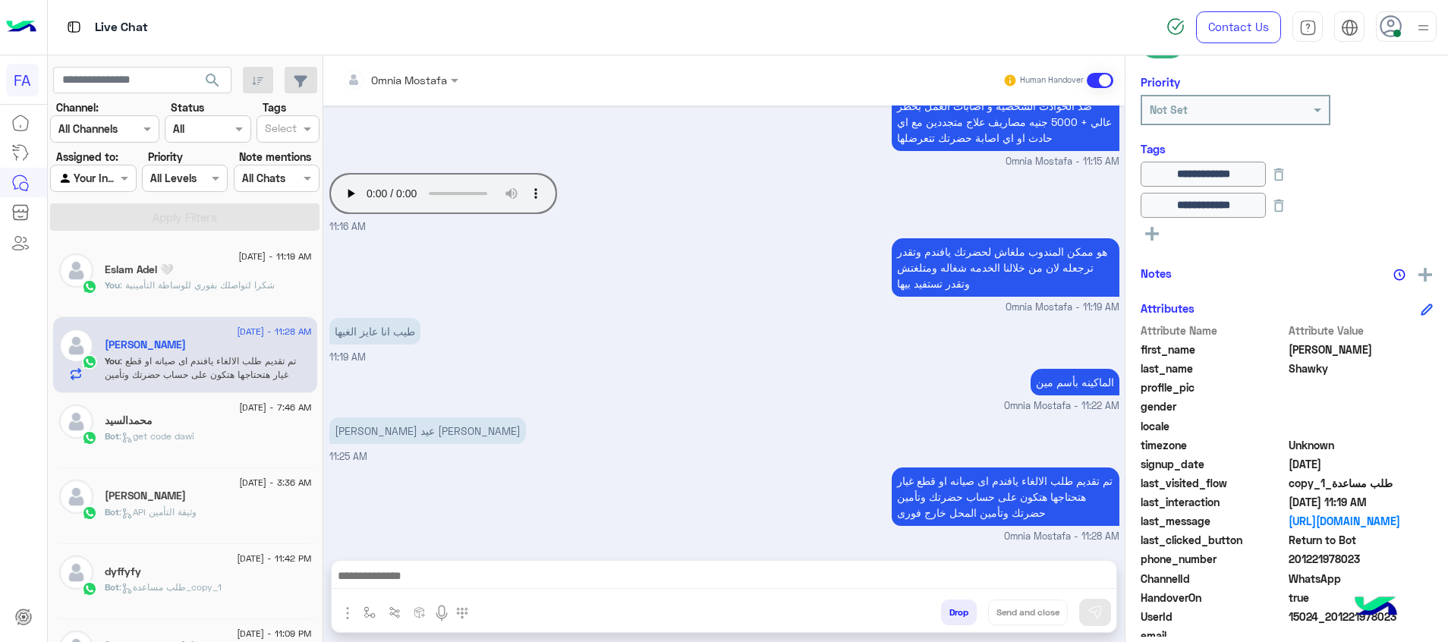
click at [1153, 231] on rect at bounding box center [1152, 234] width 3 height 14
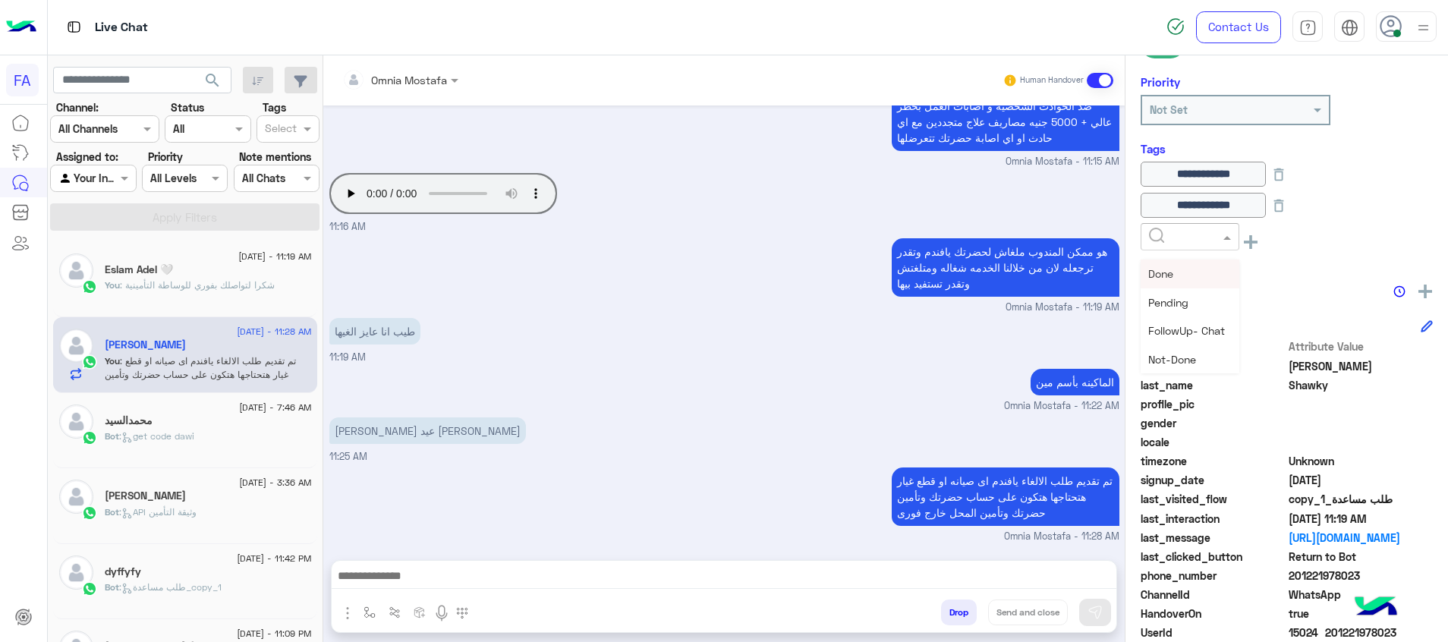
click at [1167, 241] on input "text" at bounding box center [1172, 237] width 46 height 16
click at [1215, 356] on div "Cancellation" at bounding box center [1190, 358] width 99 height 28
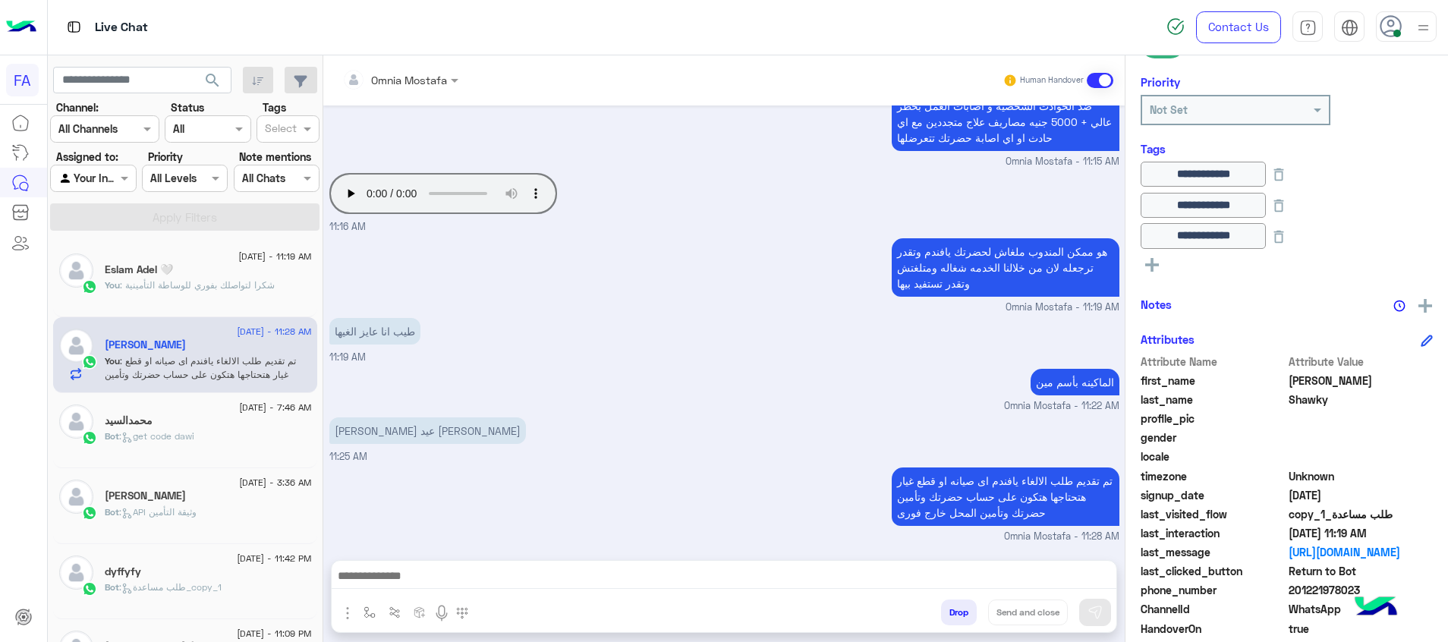
click at [1164, 261] on div "See All" at bounding box center [1287, 263] width 292 height 18
click at [1152, 263] on rect at bounding box center [1152, 265] width 3 height 14
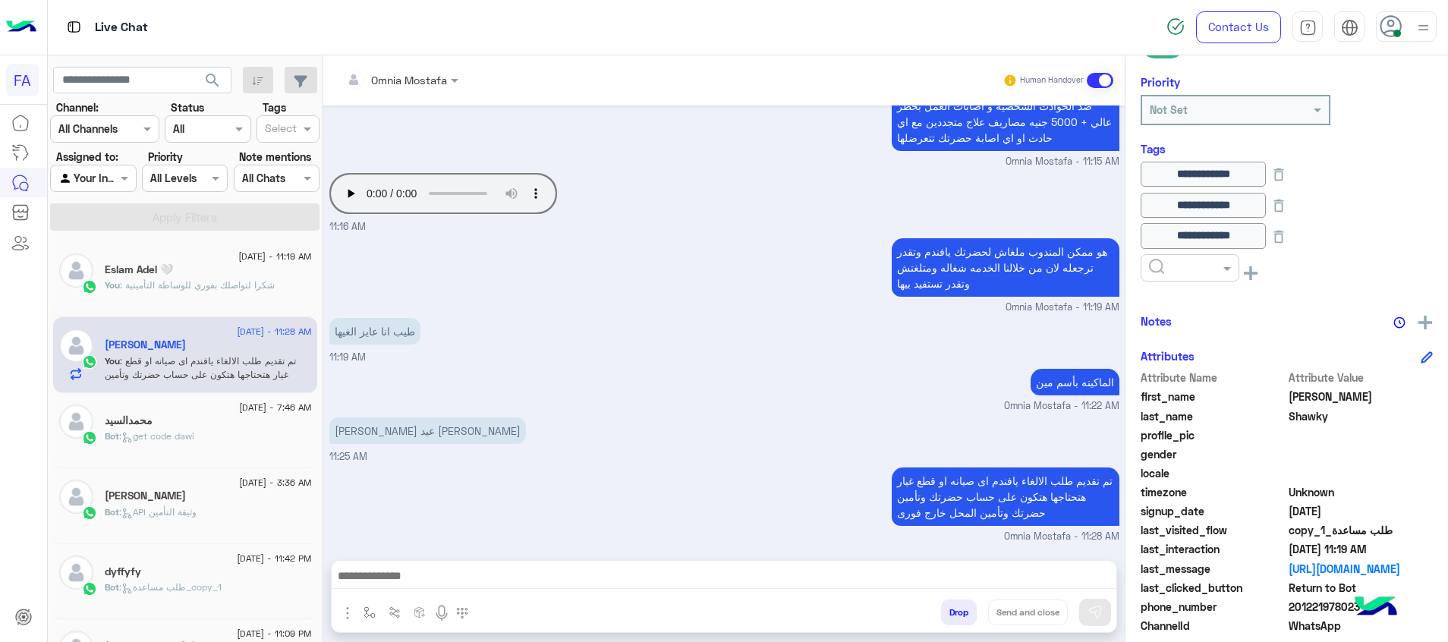
drag, startPoint x: 1155, startPoint y: 264, endPoint x: 1173, endPoint y: 283, distance: 25.8
click at [1157, 264] on input "text" at bounding box center [1172, 268] width 46 height 16
click at [1180, 383] on div "Not-Done" at bounding box center [1190, 390] width 99 height 28
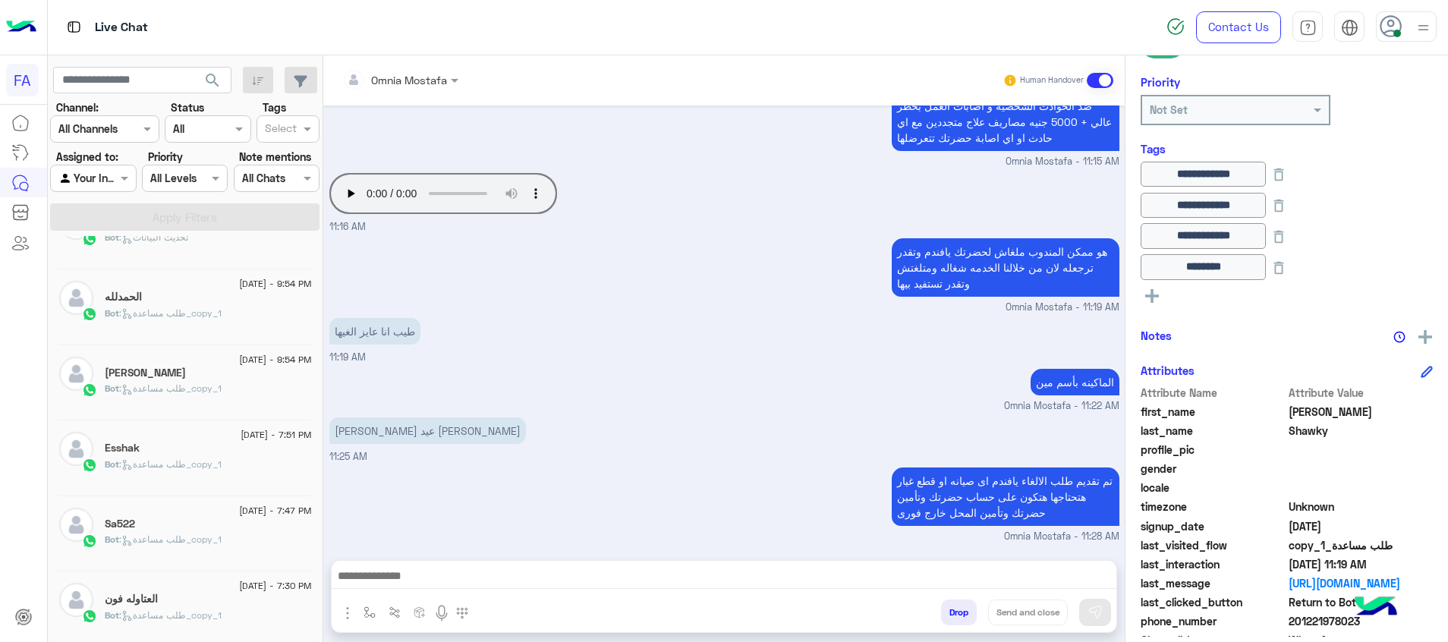
scroll to position [581, 0]
click at [235, 595] on div "العتاوله فون" at bounding box center [208, 596] width 207 height 16
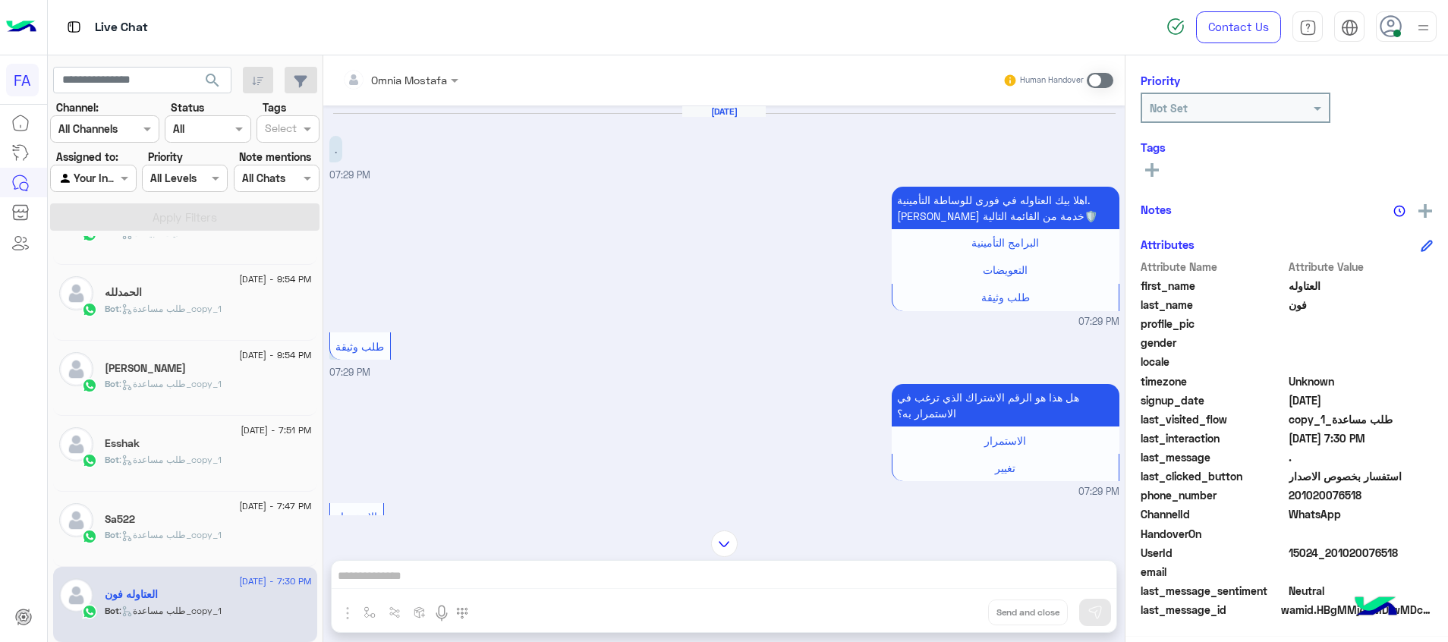
scroll to position [518, 0]
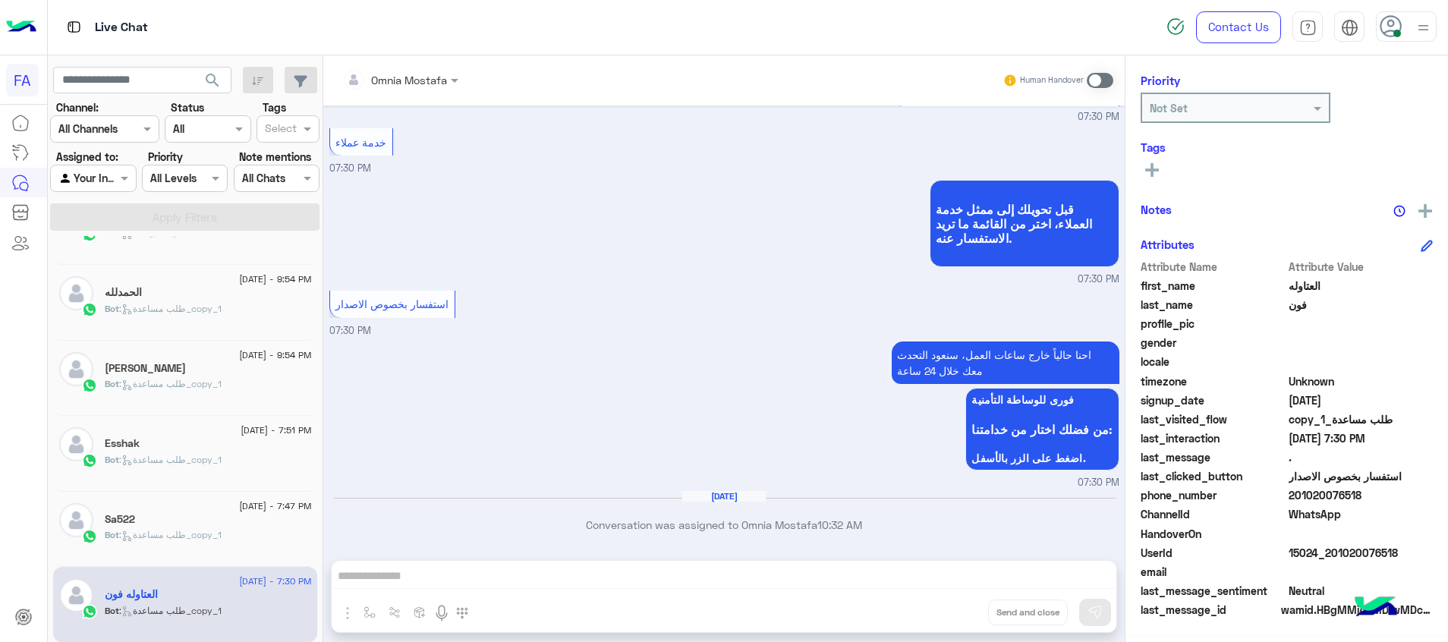
click at [1096, 86] on span at bounding box center [1100, 80] width 27 height 15
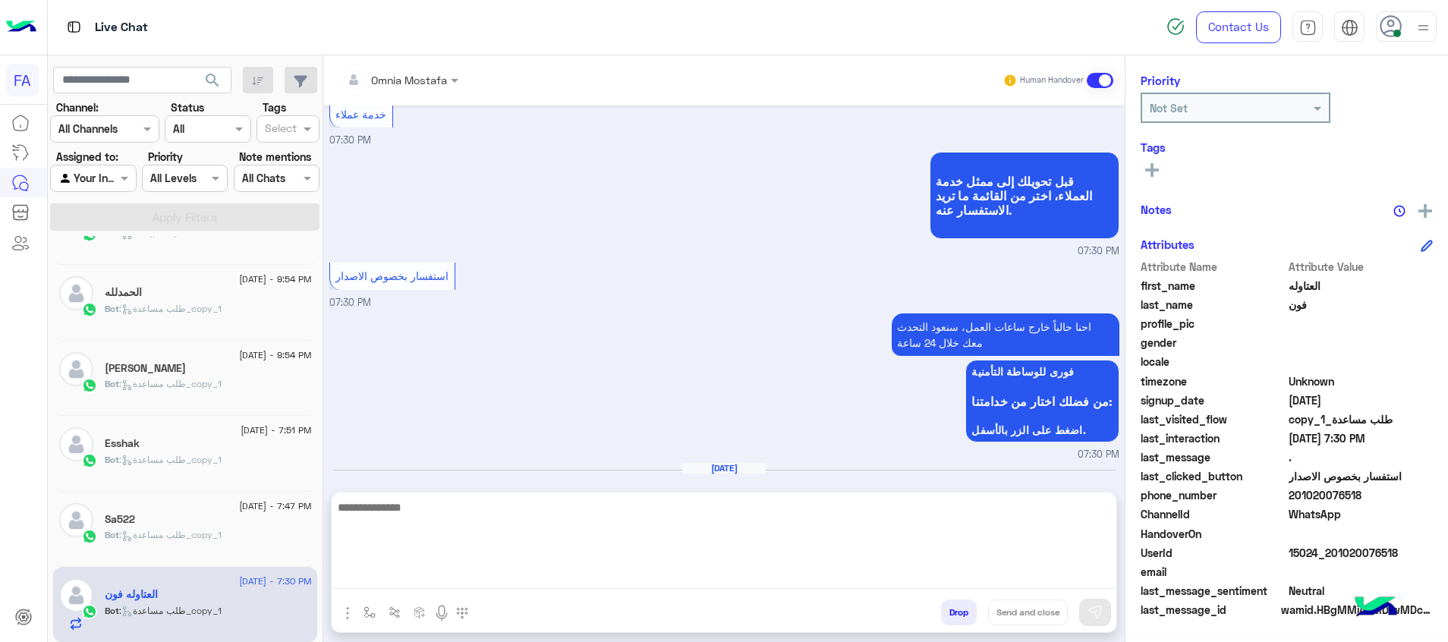
click at [1081, 587] on textarea at bounding box center [724, 543] width 785 height 91
click at [1105, 576] on textarea at bounding box center [724, 543] width 785 height 91
paste textarea "**********"
type textarea "**********"
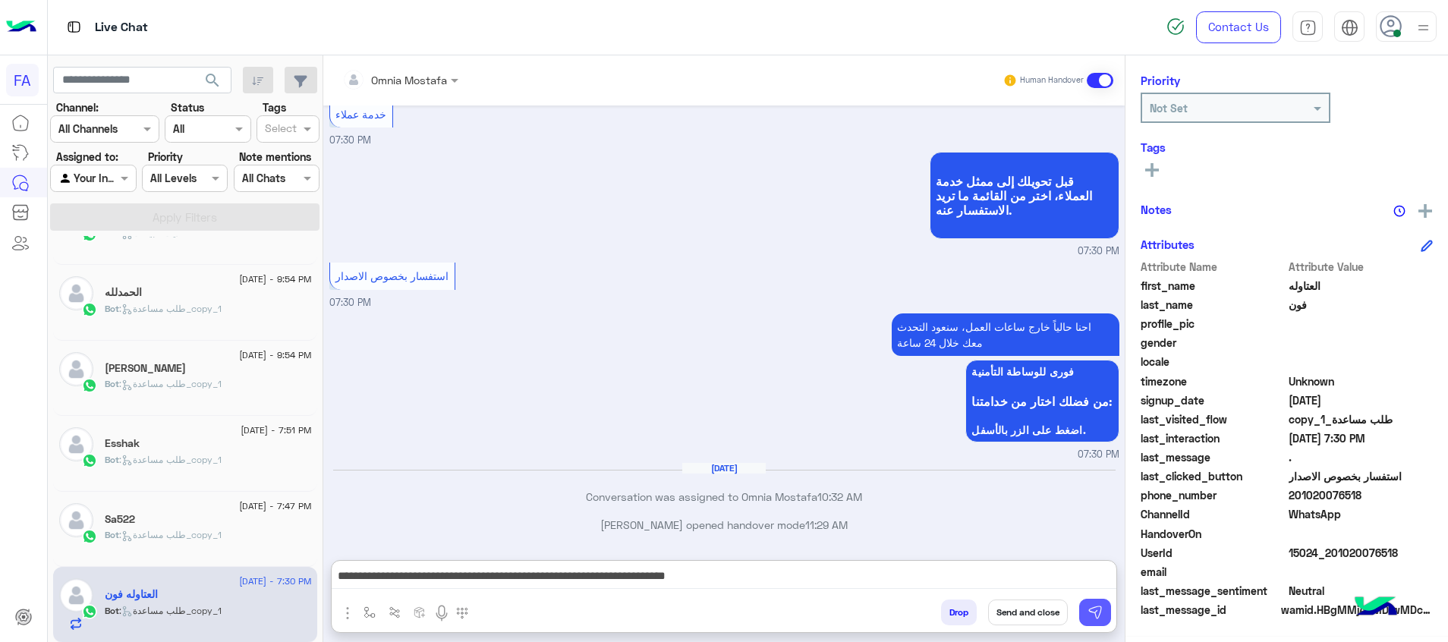
click at [1101, 606] on img at bounding box center [1095, 612] width 15 height 15
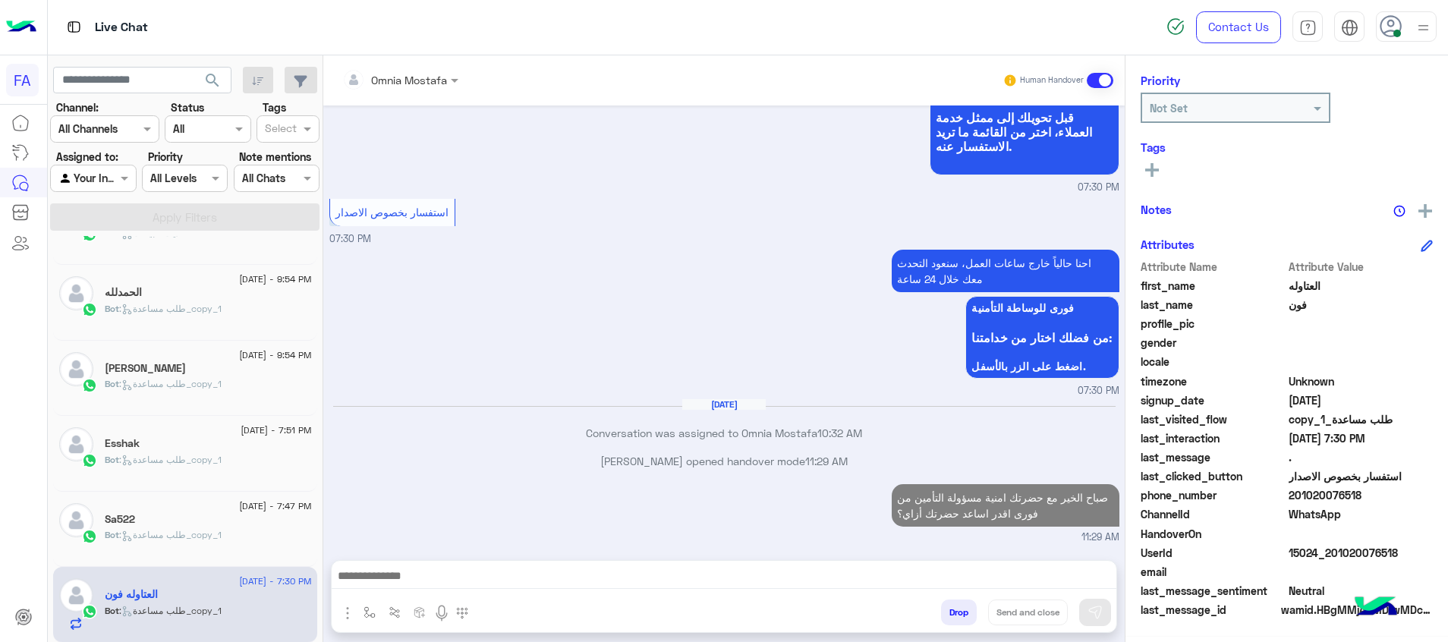
click at [244, 556] on div "14 September - 7:47 PM Sa522 Bot : طلب مساعدة_copy_1" at bounding box center [185, 530] width 264 height 76
click at [239, 509] on span "14 September - 7:47 PM" at bounding box center [275, 506] width 72 height 14
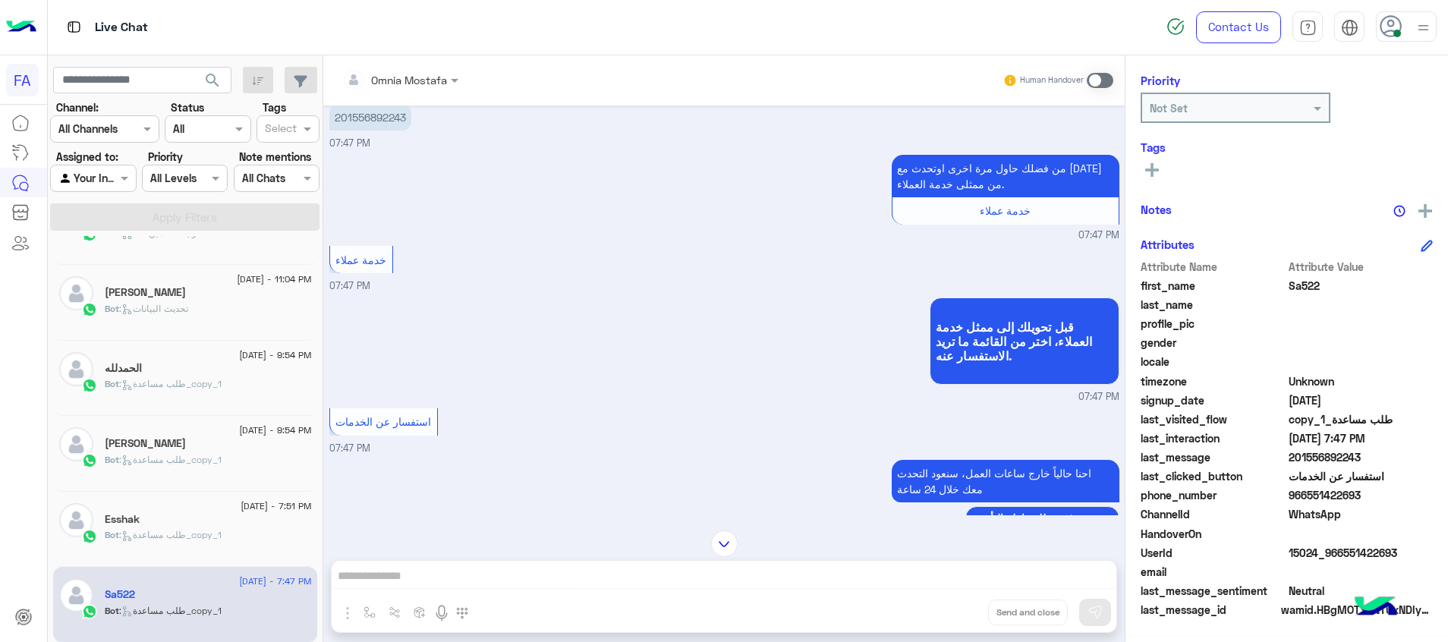
scroll to position [931, 0]
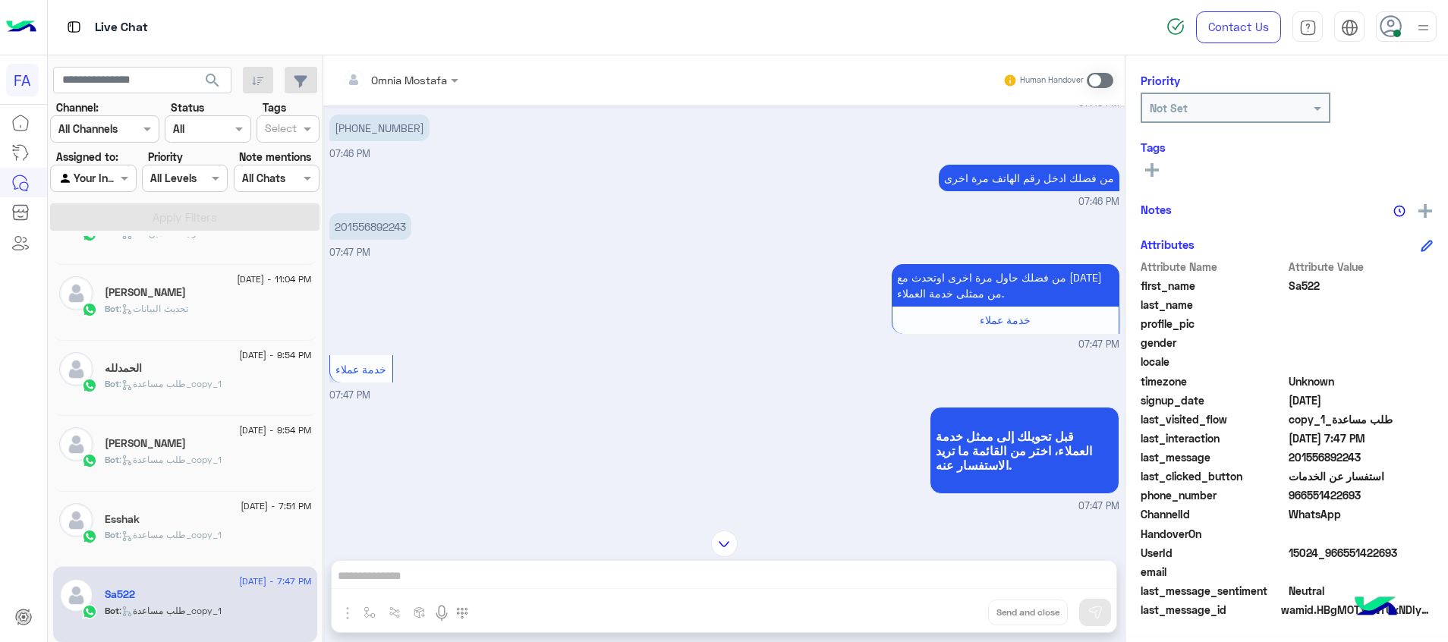
click at [970, 366] on div "خدمة عملاء 07:47 PM" at bounding box center [724, 377] width 790 height 52
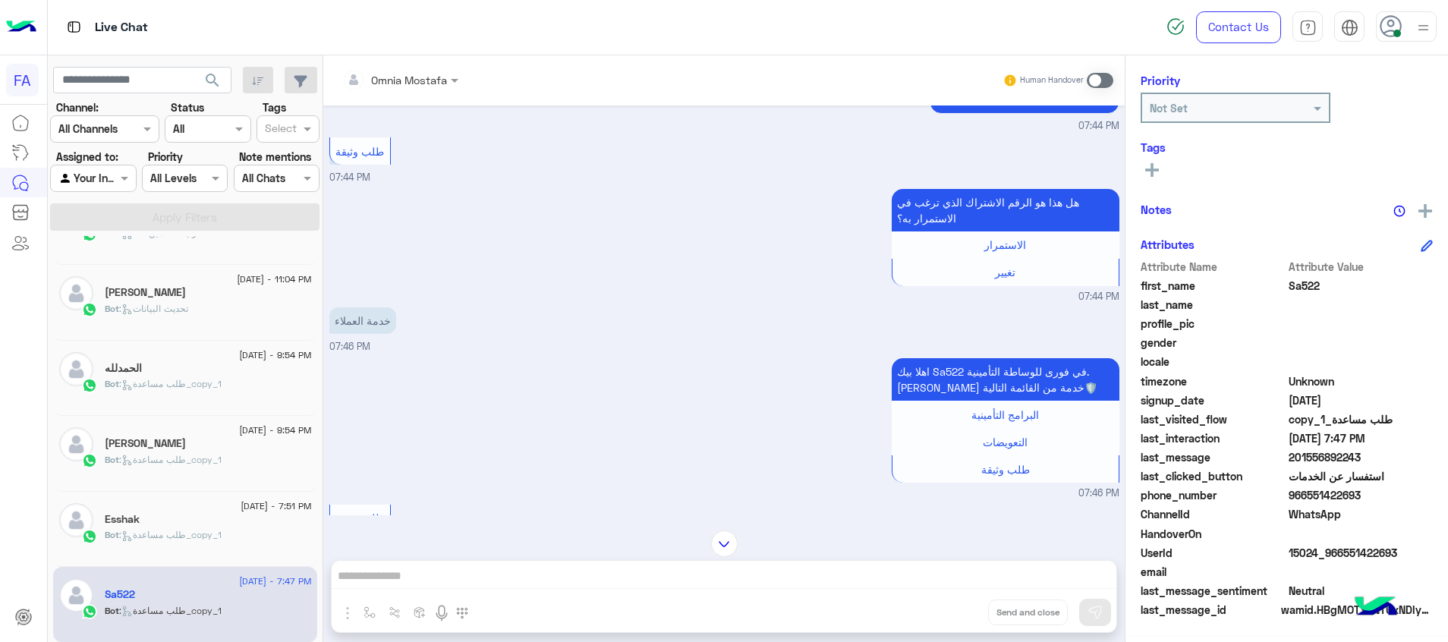
scroll to position [247, 0]
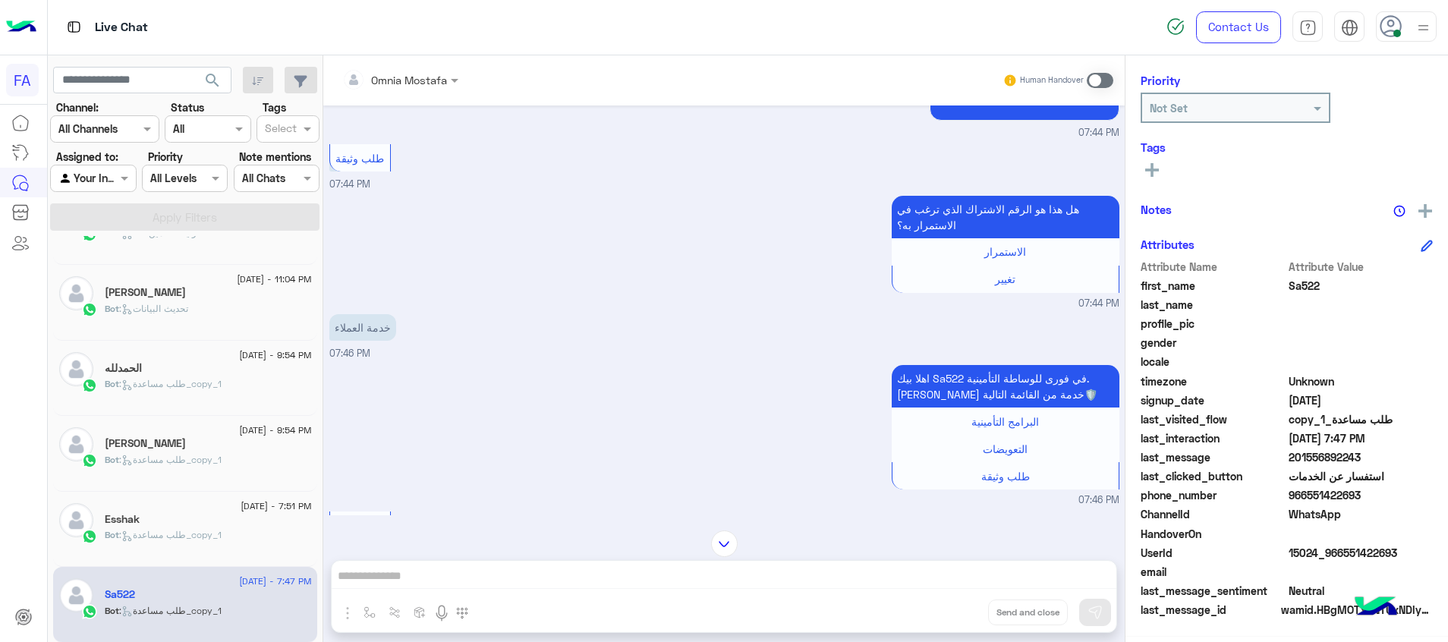
click at [1094, 85] on span at bounding box center [1100, 80] width 27 height 15
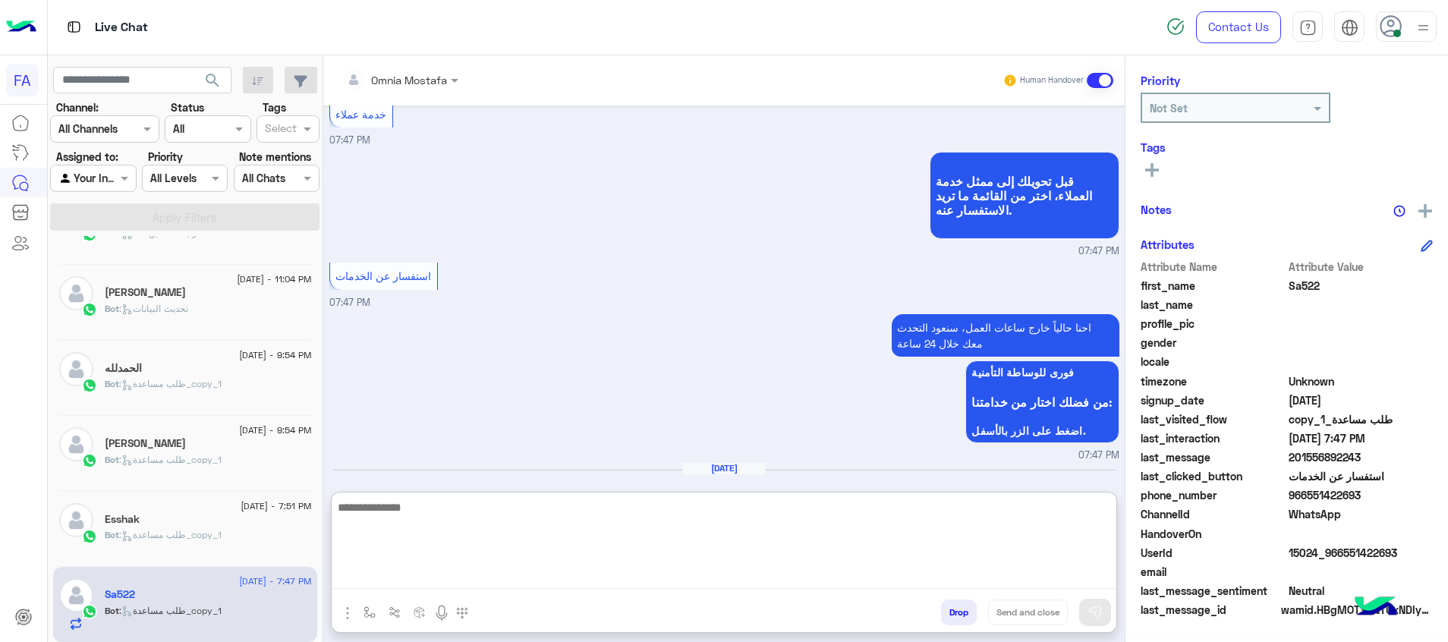
click at [1079, 574] on textarea at bounding box center [724, 543] width 785 height 91
paste textarea "**********"
type textarea "**********"
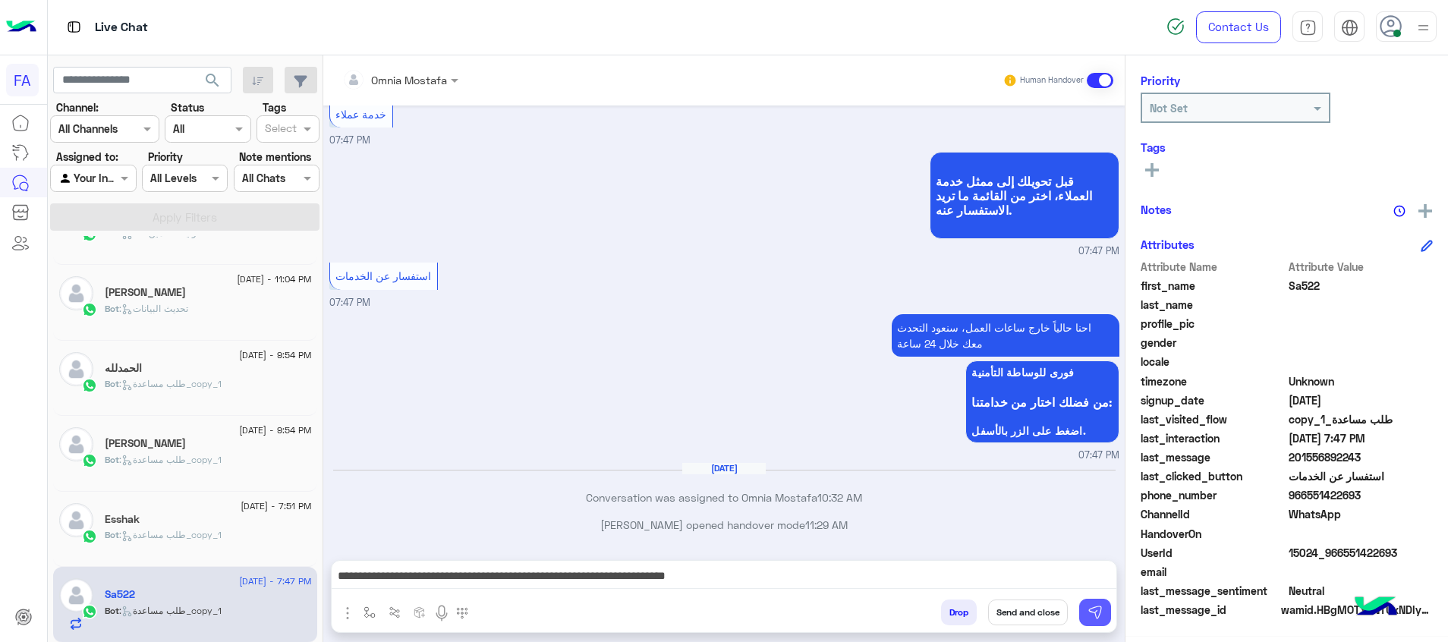
click at [1091, 609] on img at bounding box center [1095, 612] width 15 height 15
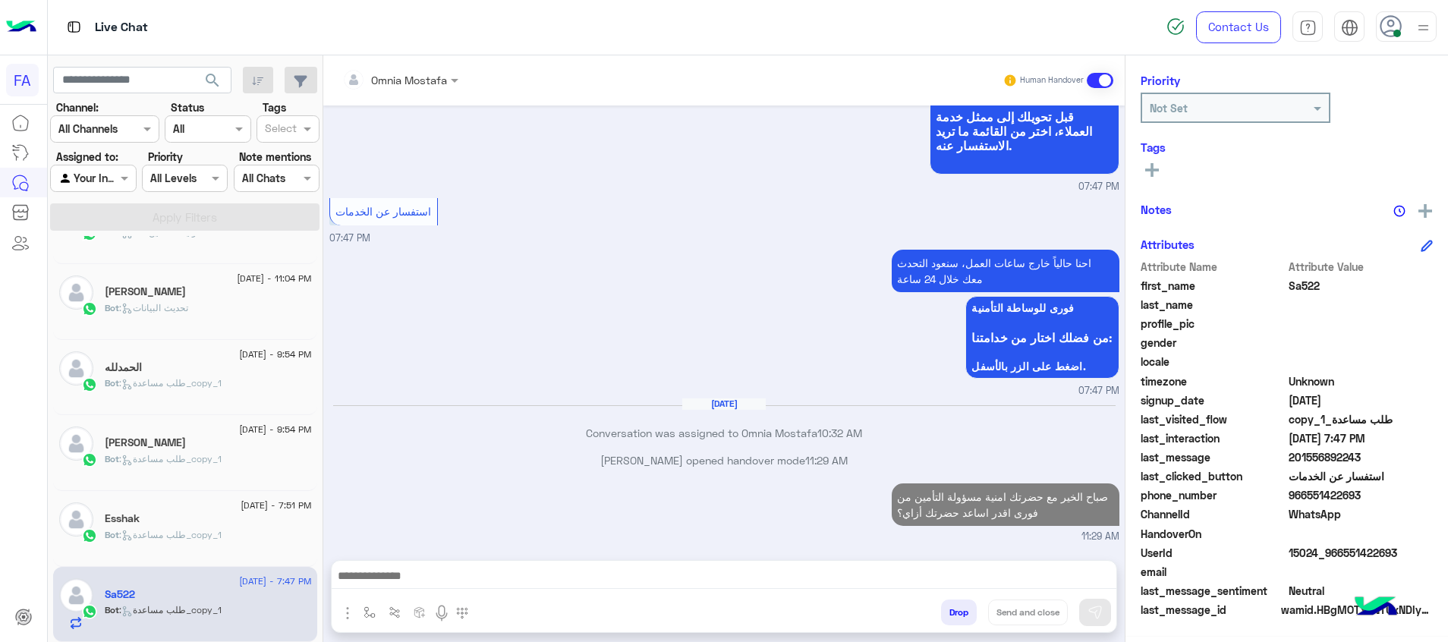
scroll to position [1277, 0]
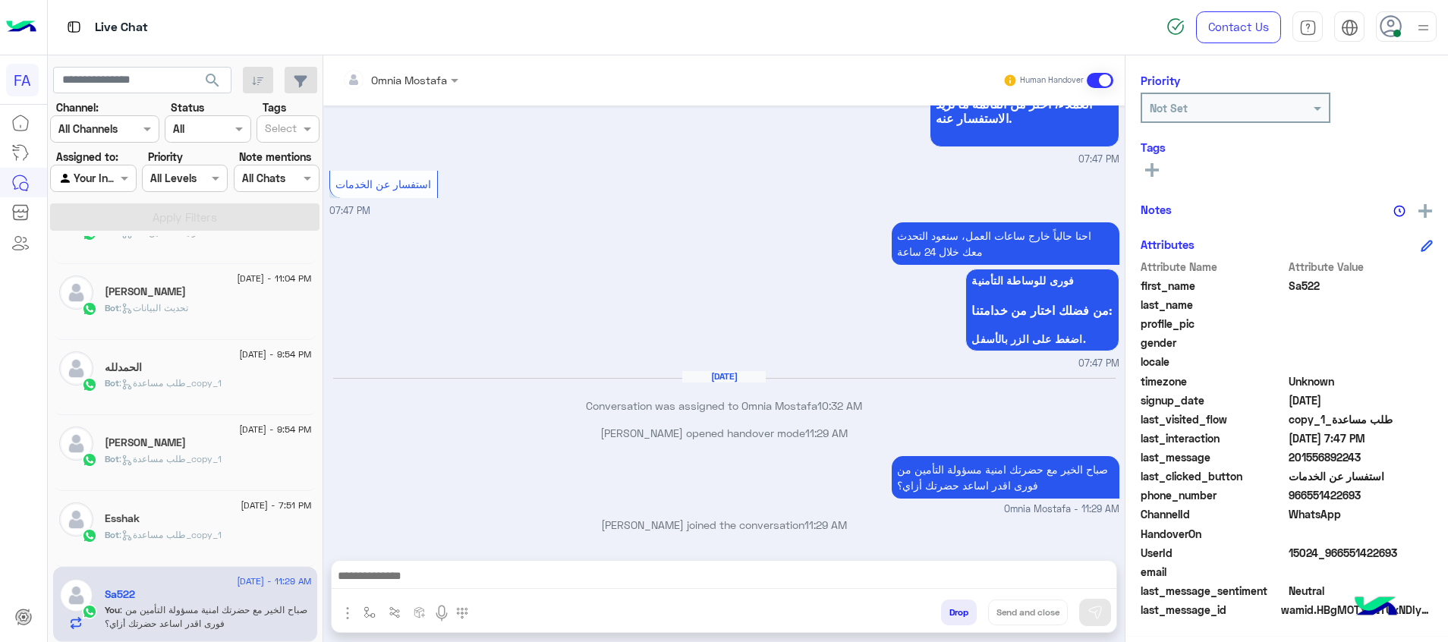
click at [258, 536] on div "Bot : طلب مساعدة_copy_1" at bounding box center [208, 541] width 207 height 27
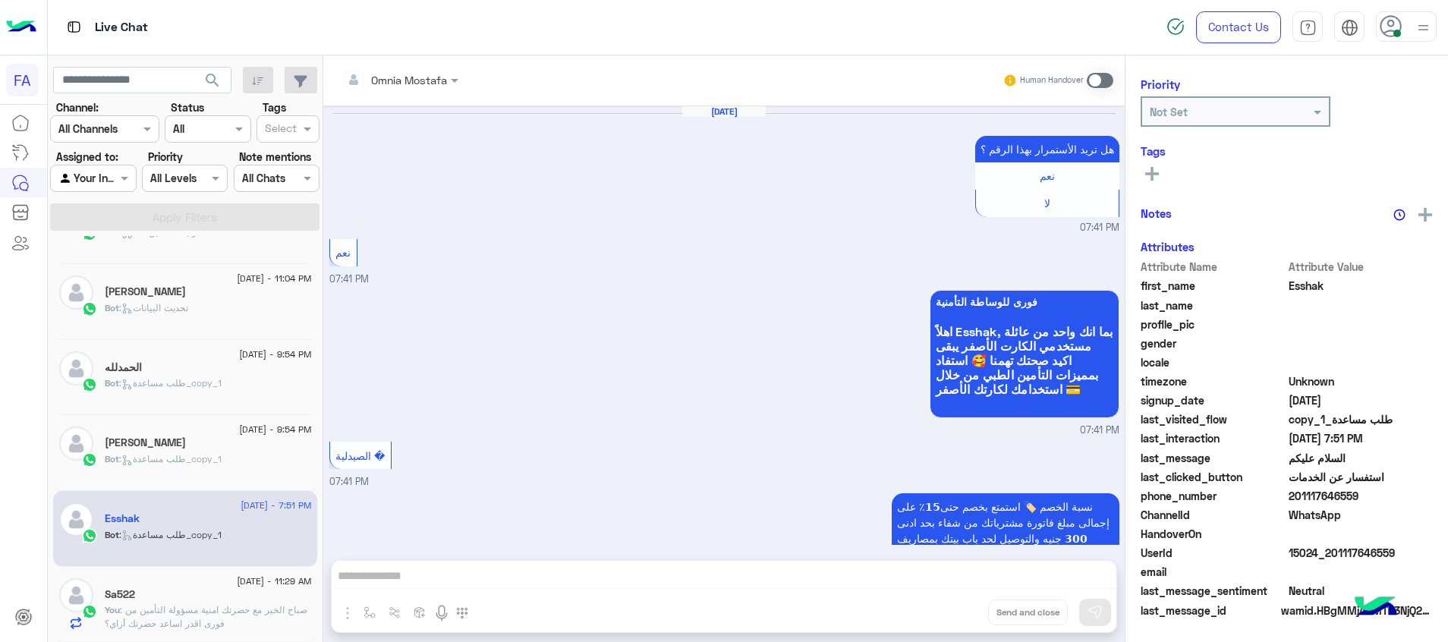
scroll to position [189, 0]
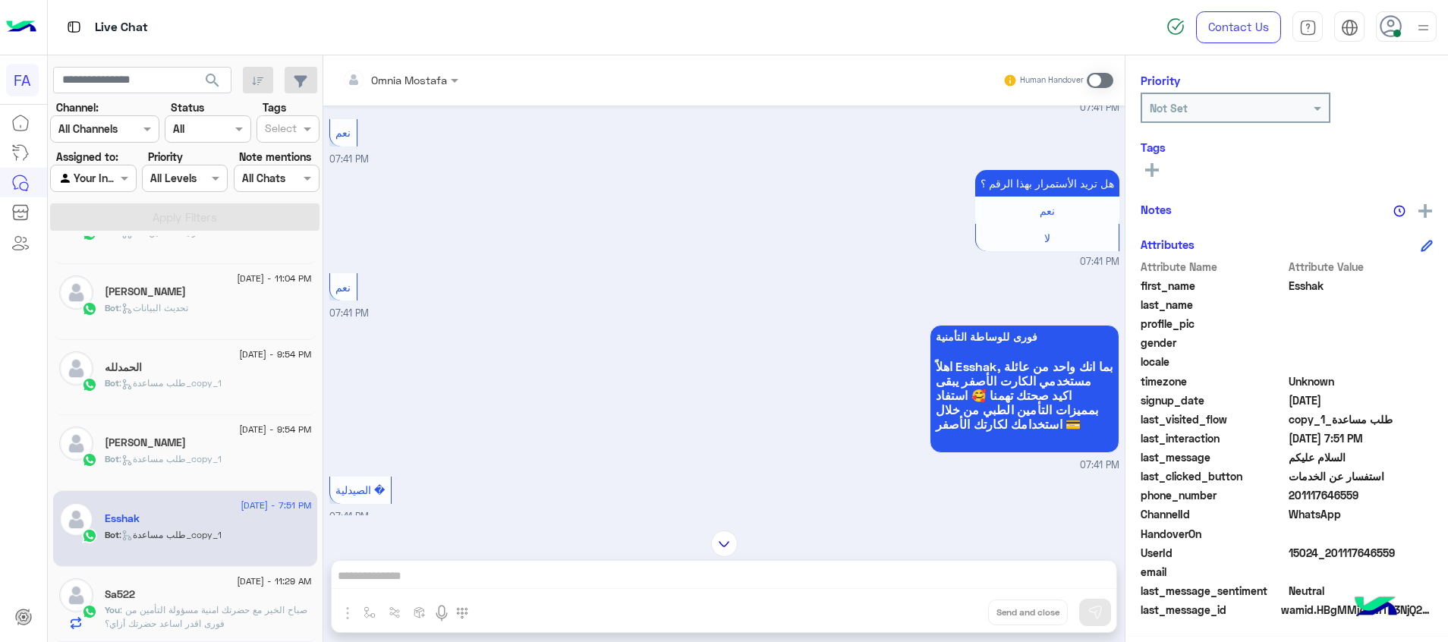
click at [1097, 81] on span at bounding box center [1100, 80] width 27 height 15
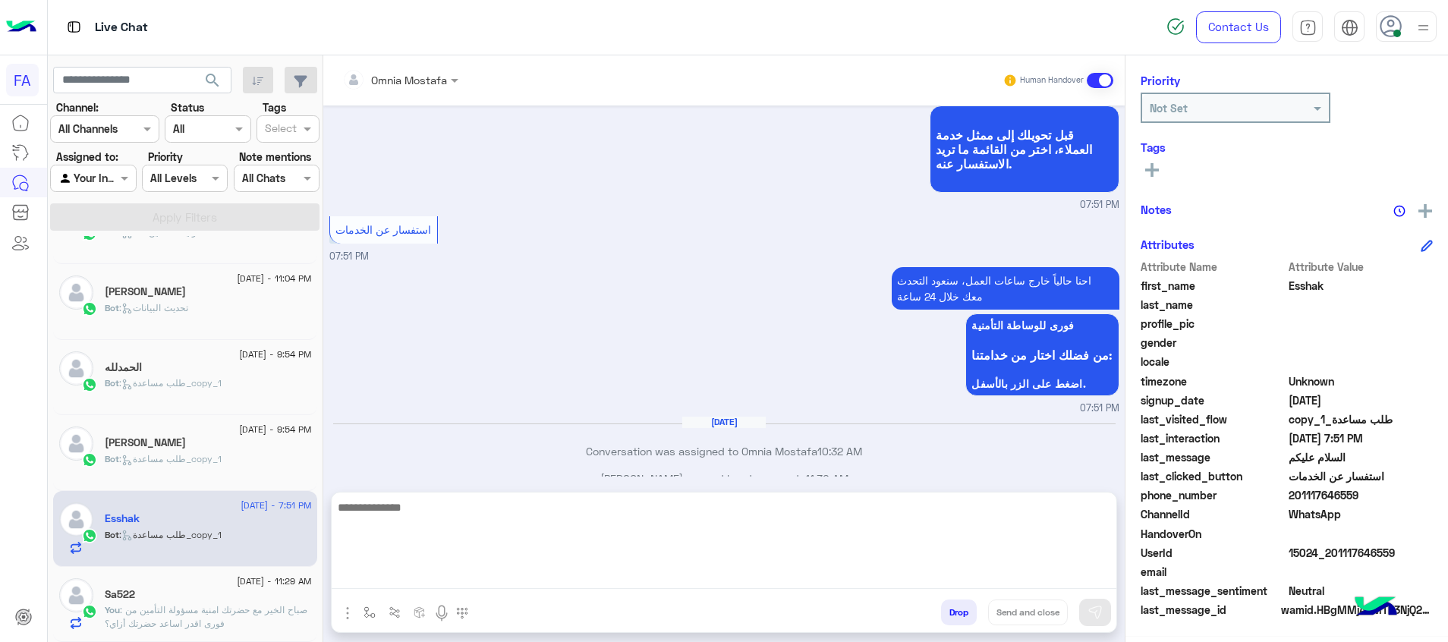
click at [1067, 567] on textarea at bounding box center [724, 543] width 785 height 91
paste textarea "**********"
type textarea "**********"
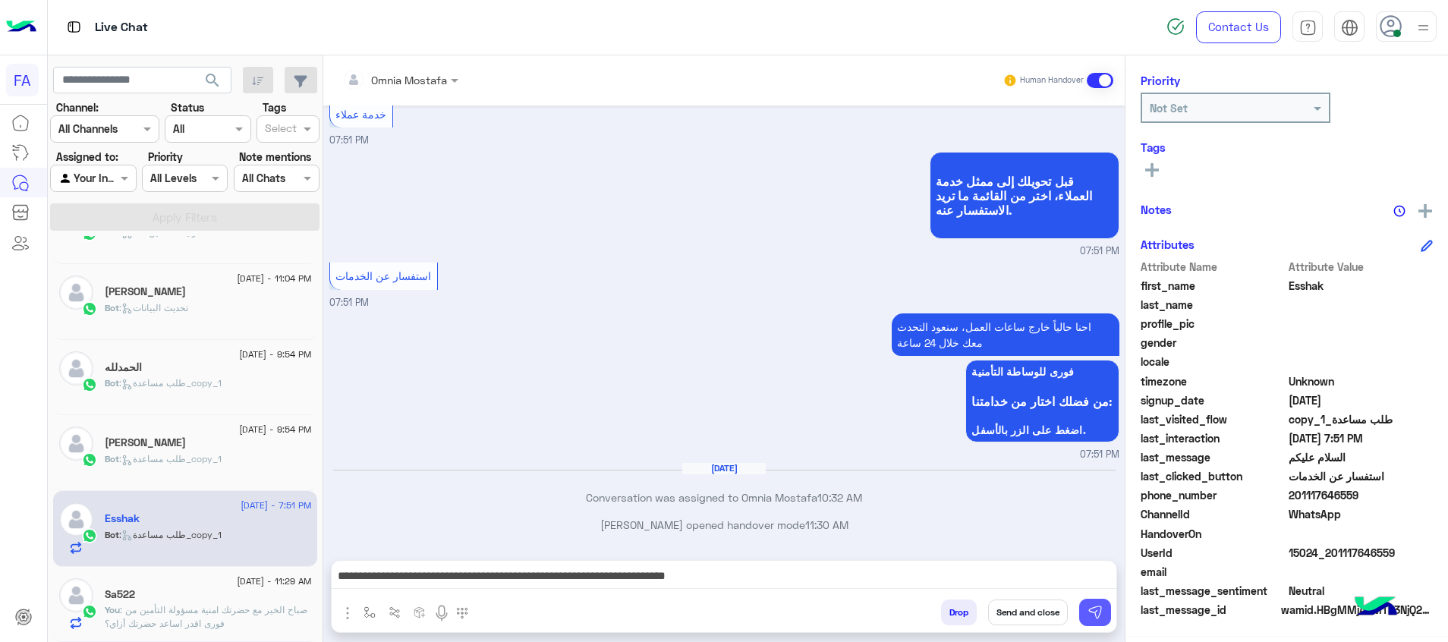
click at [1091, 610] on img at bounding box center [1095, 612] width 15 height 15
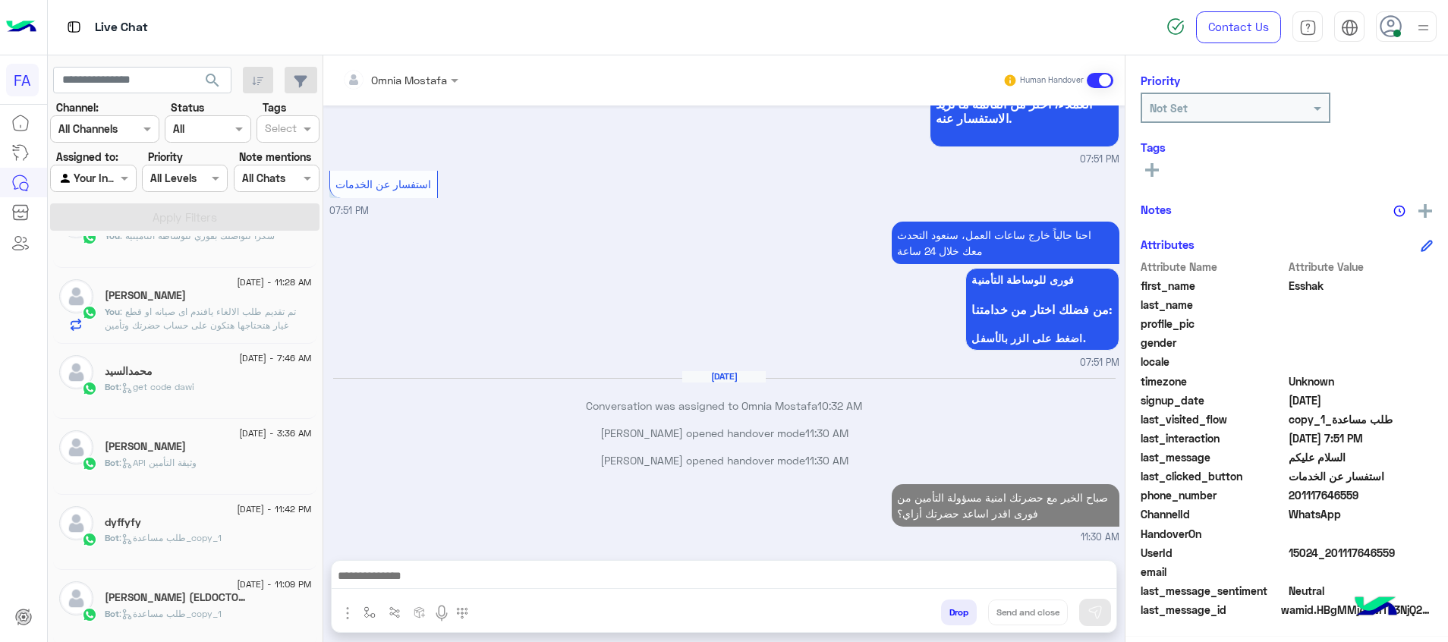
scroll to position [0, 0]
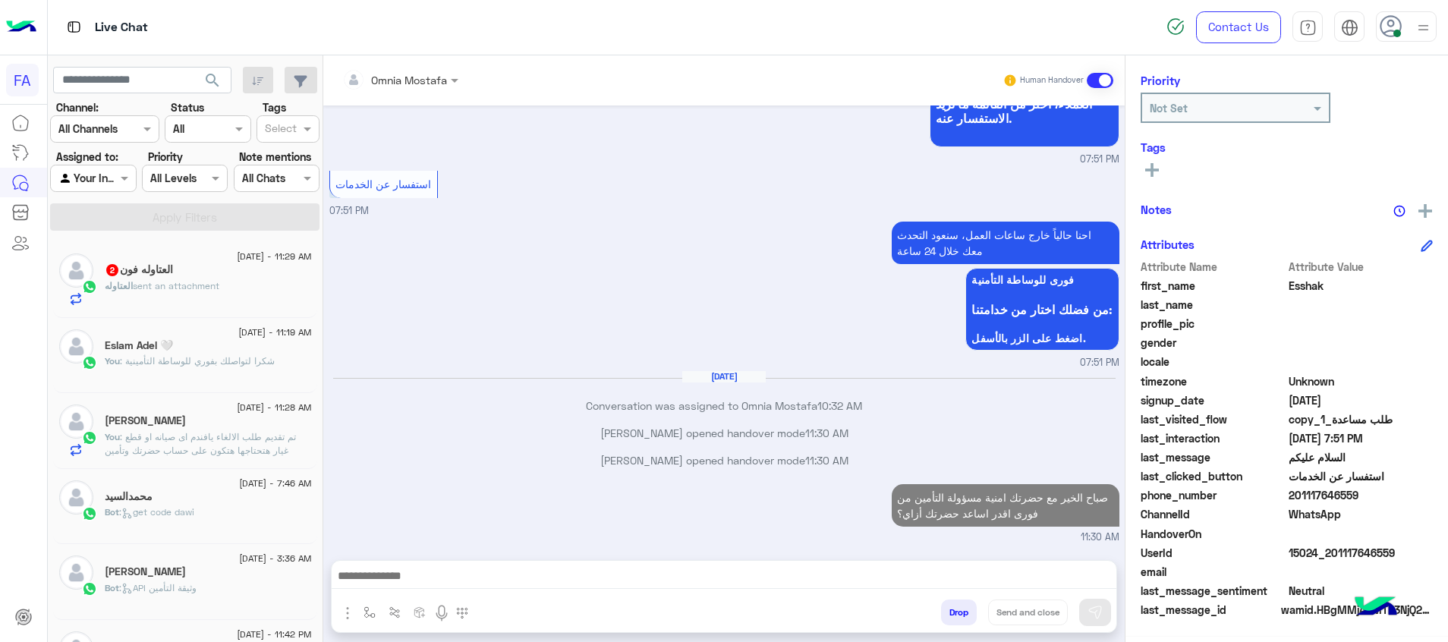
click at [212, 78] on span "search" at bounding box center [212, 80] width 18 height 18
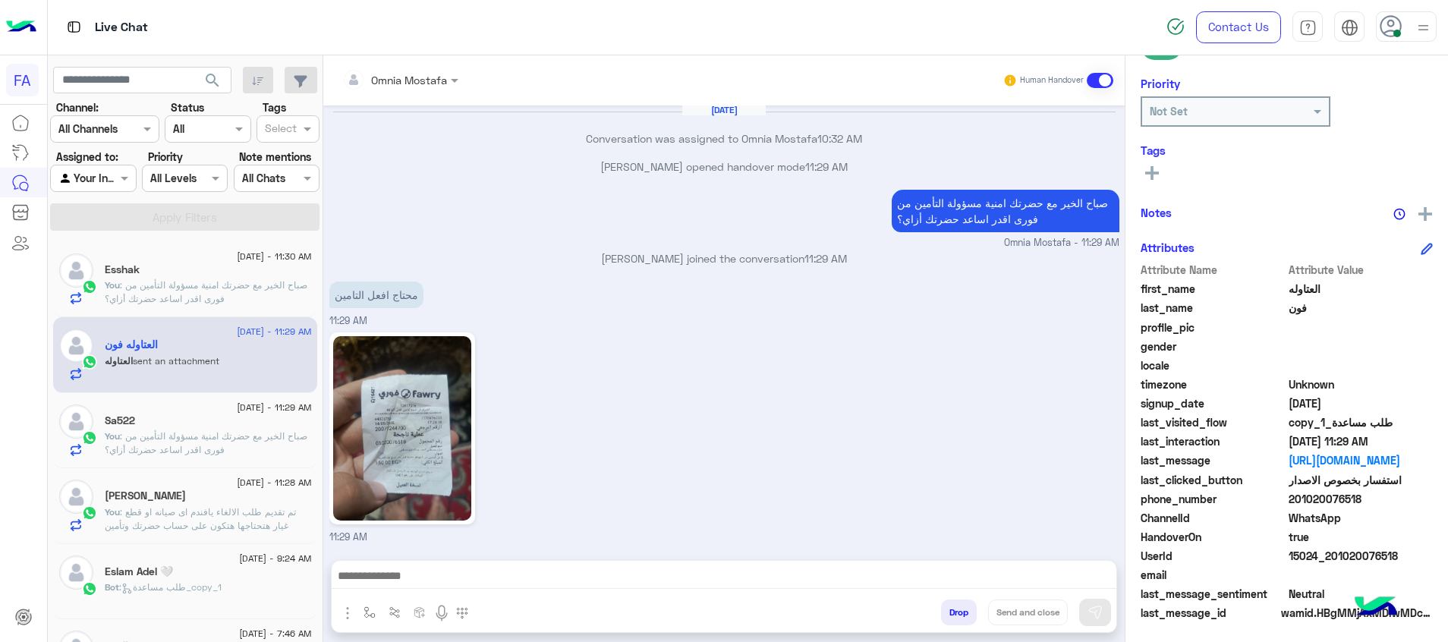
scroll to position [219, 0]
click at [414, 410] on img at bounding box center [402, 428] width 138 height 184
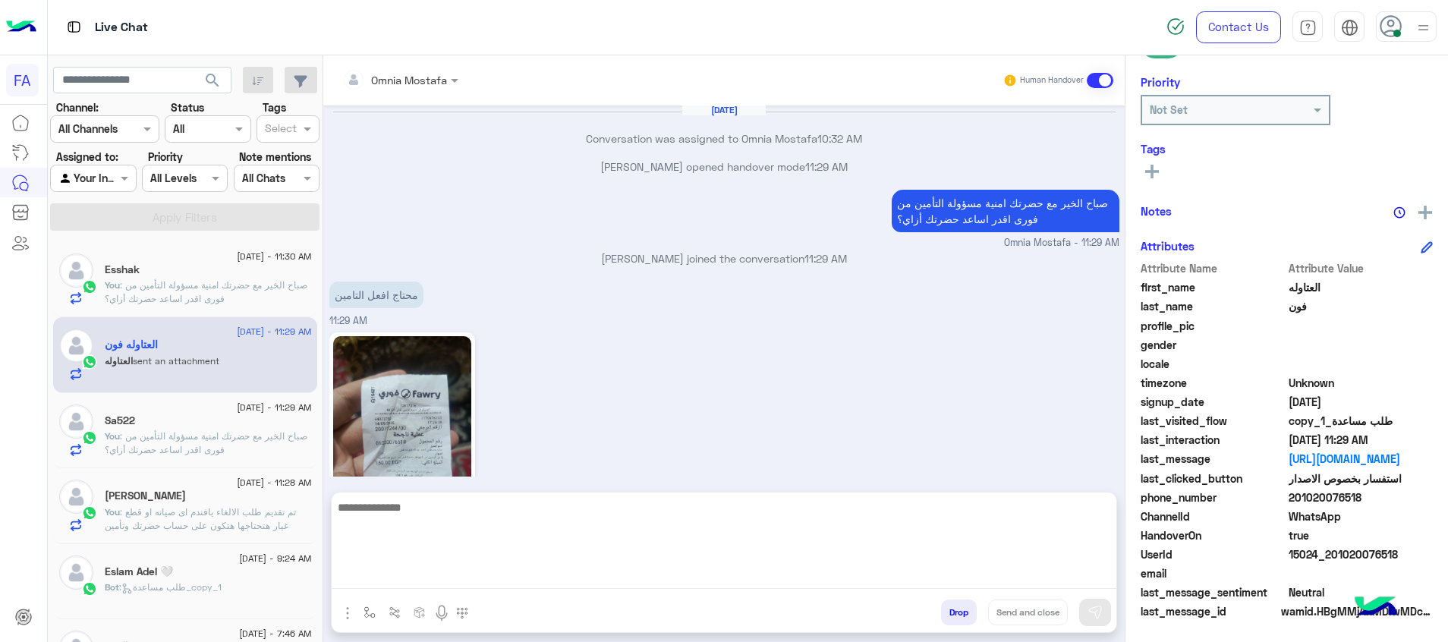
click at [958, 576] on textarea at bounding box center [724, 543] width 785 height 91
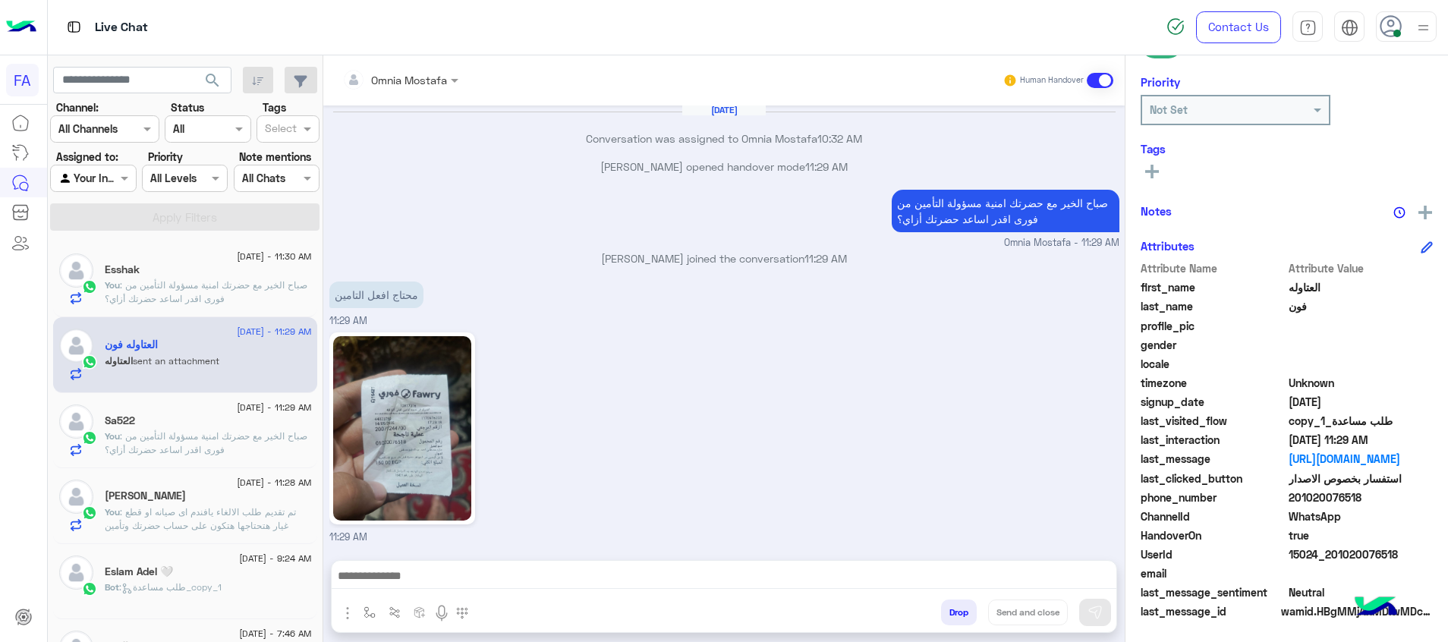
drag, startPoint x: 1412, startPoint y: 557, endPoint x: 1334, endPoint y: 556, distance: 78.2
click at [1334, 556] on span "15024_201020076518" at bounding box center [1361, 554] width 145 height 16
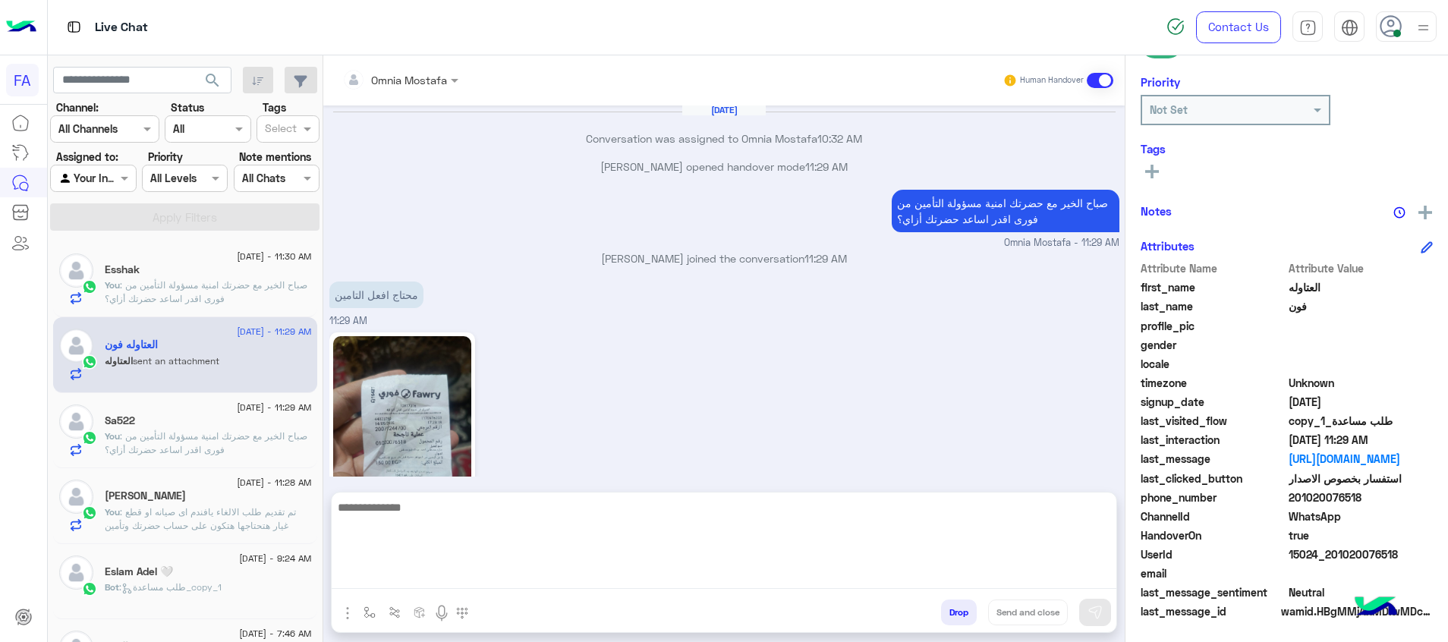
click at [852, 576] on textarea at bounding box center [724, 543] width 785 height 91
type textarea "**********"
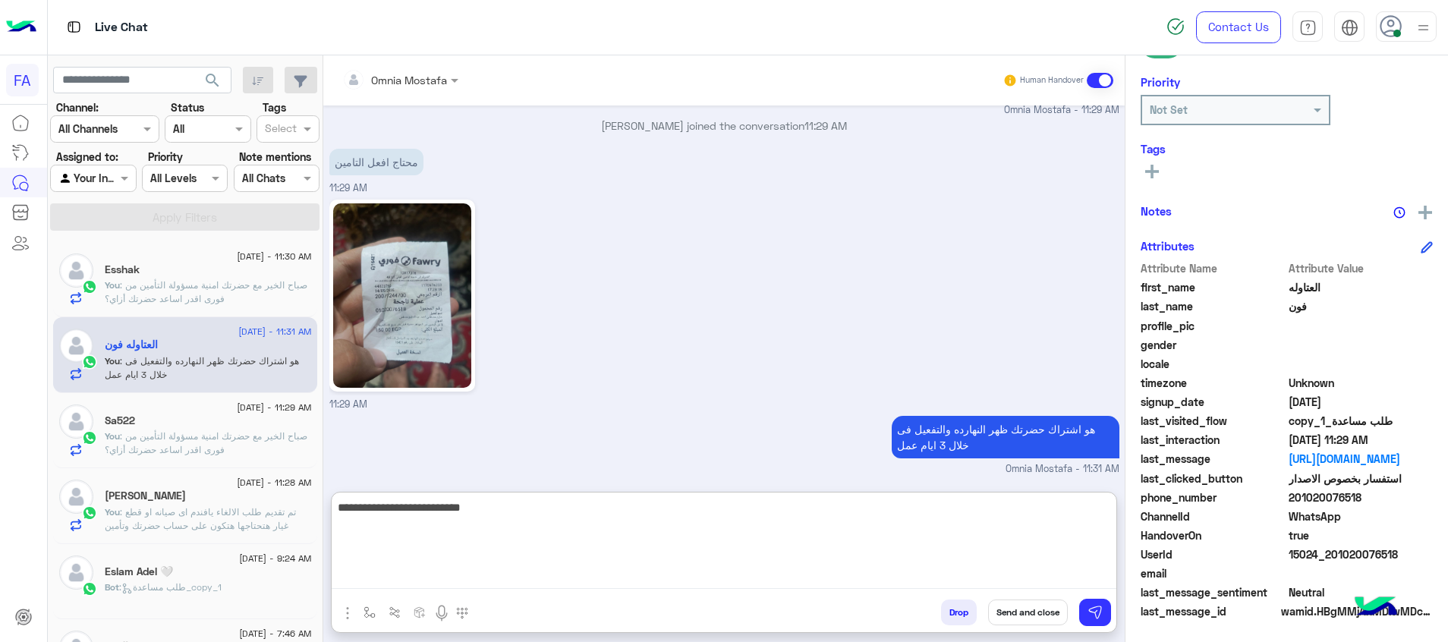
type textarea "**********"
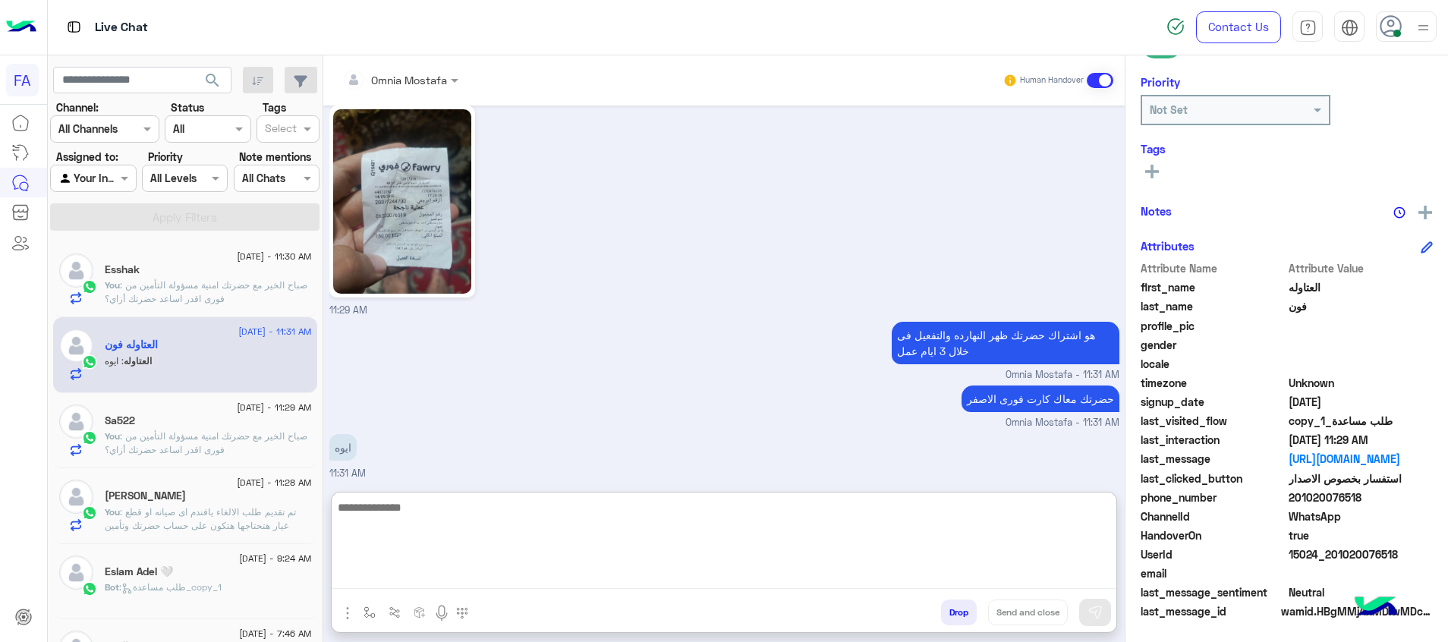
scroll to position [1135, 0]
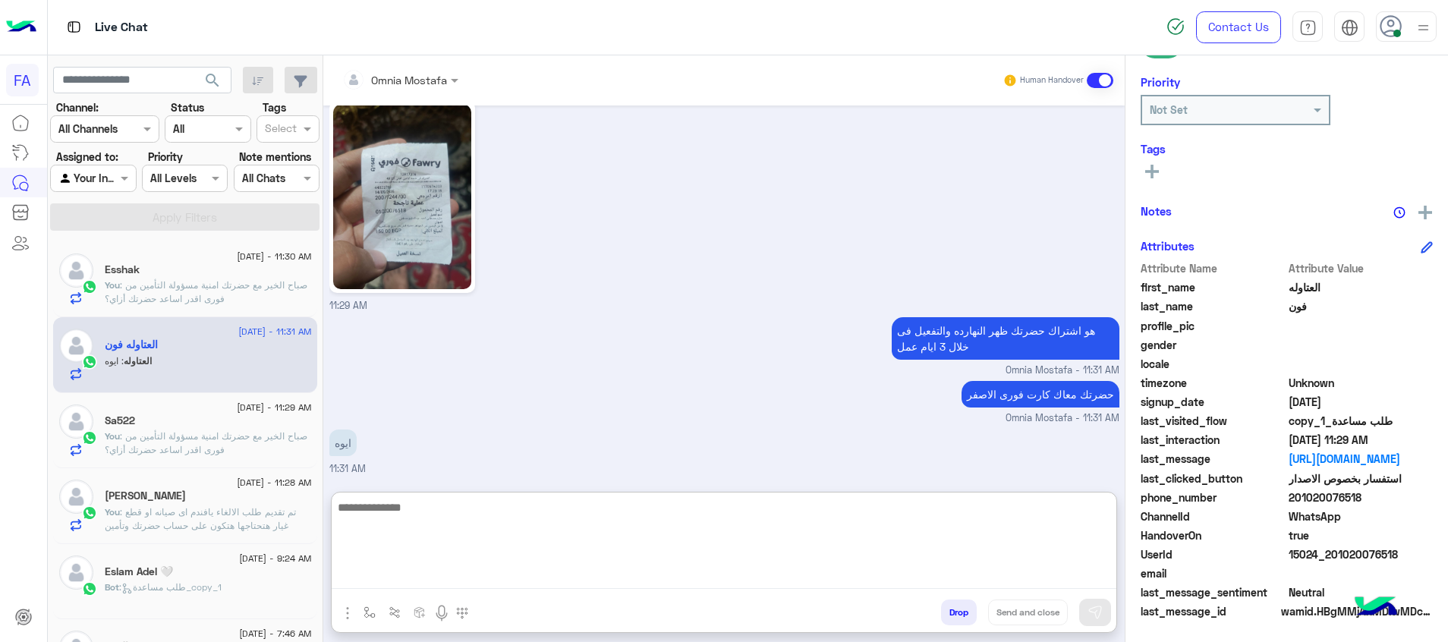
click at [972, 546] on textarea at bounding box center [724, 543] width 785 height 91
click at [897, 512] on textarea at bounding box center [724, 543] width 785 height 91
type textarea "**********"
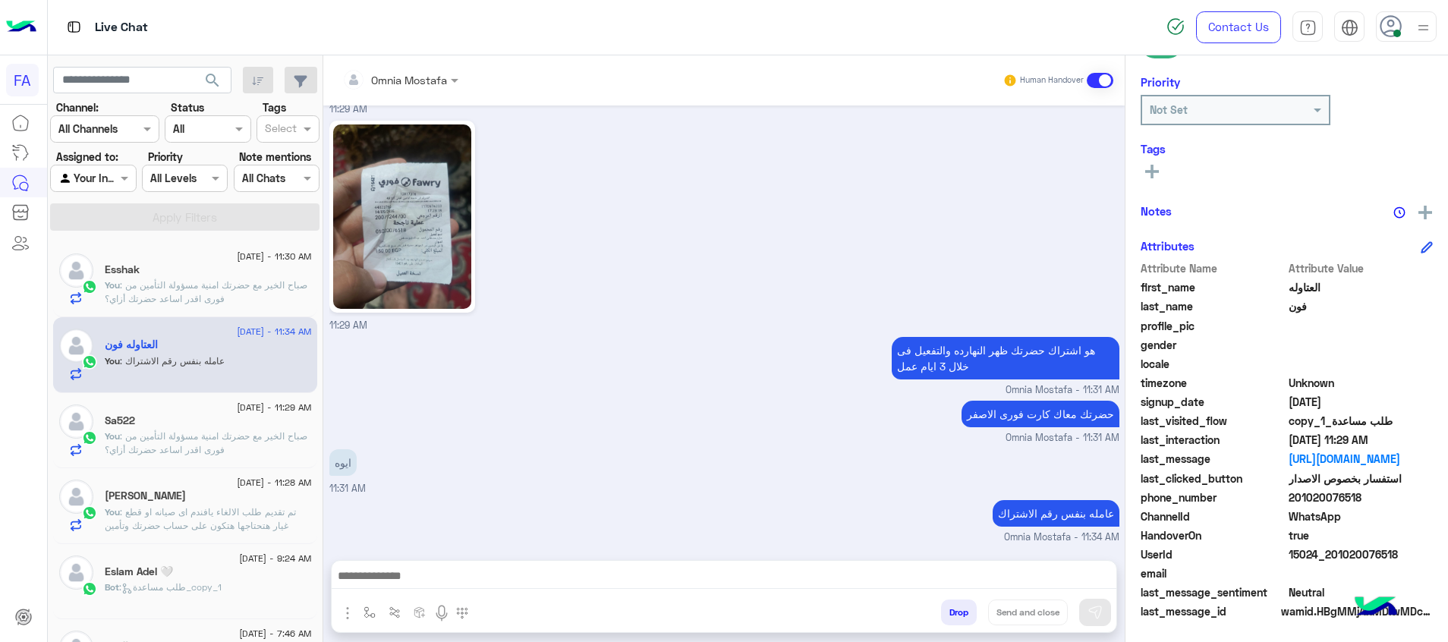
click at [275, 523] on span ": تم تقديم طلب الالغاء يافندم اى صيانه او قطع غيار هتحتاجها هتكون على حساب حضرت…" at bounding box center [200, 525] width 191 height 39
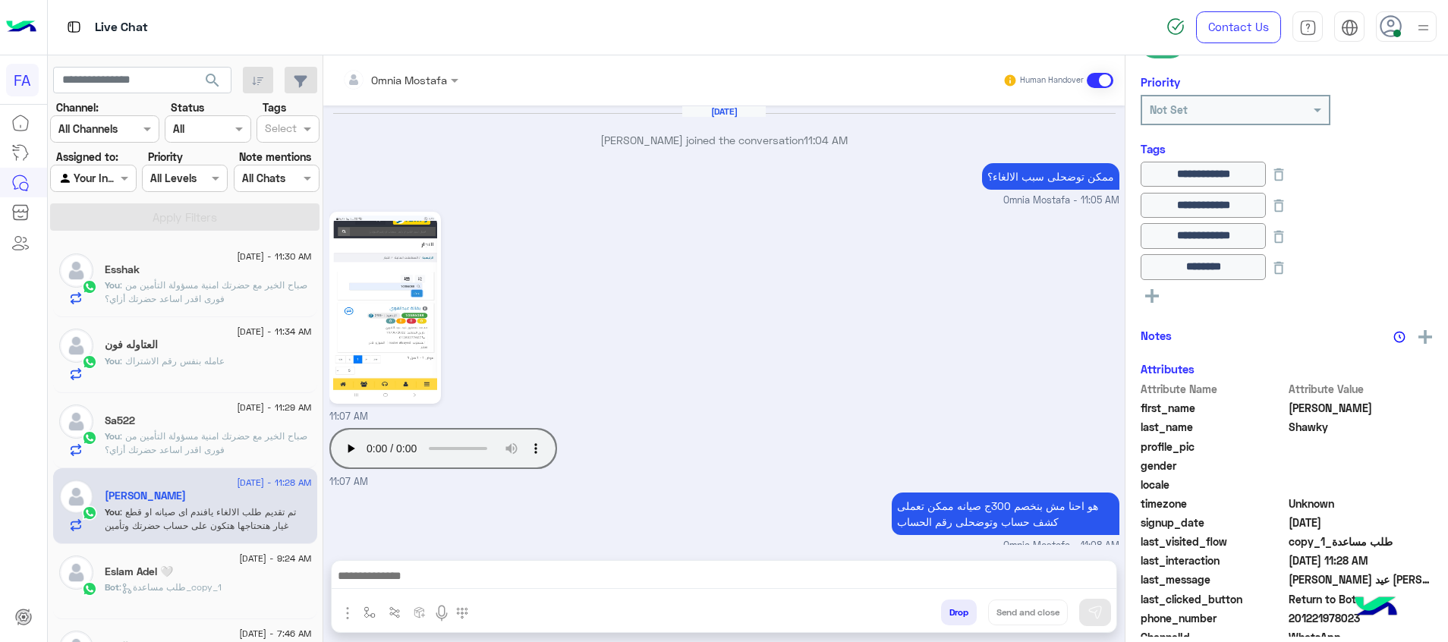
scroll to position [985, 0]
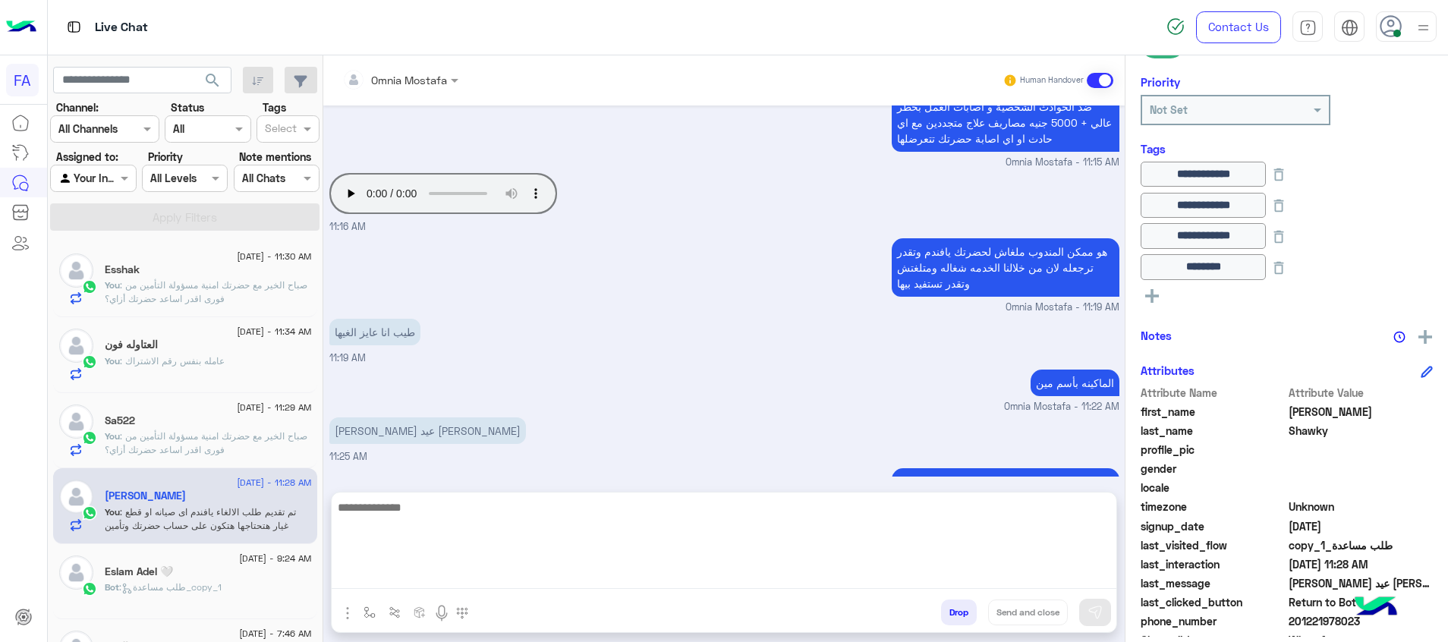
click at [987, 583] on textarea at bounding box center [724, 543] width 785 height 91
paste textarea "**********"
type textarea "**********"
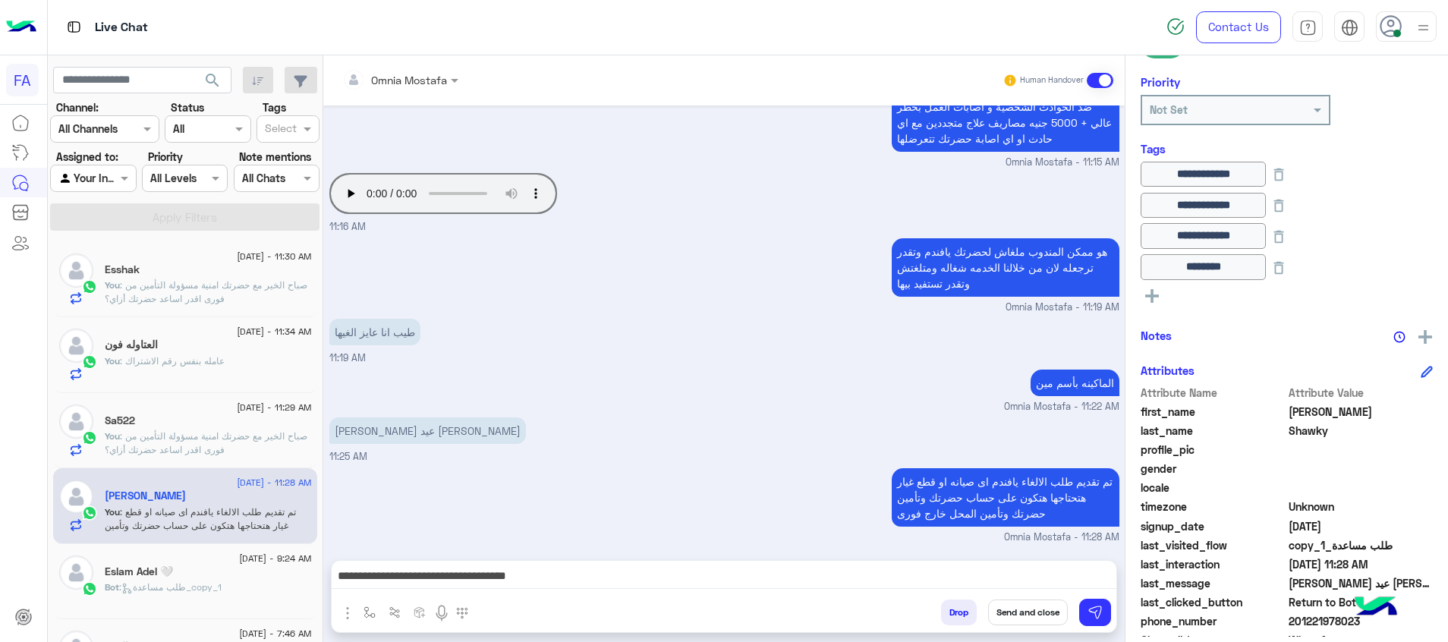
click at [1058, 609] on button "Send and close" at bounding box center [1028, 613] width 80 height 26
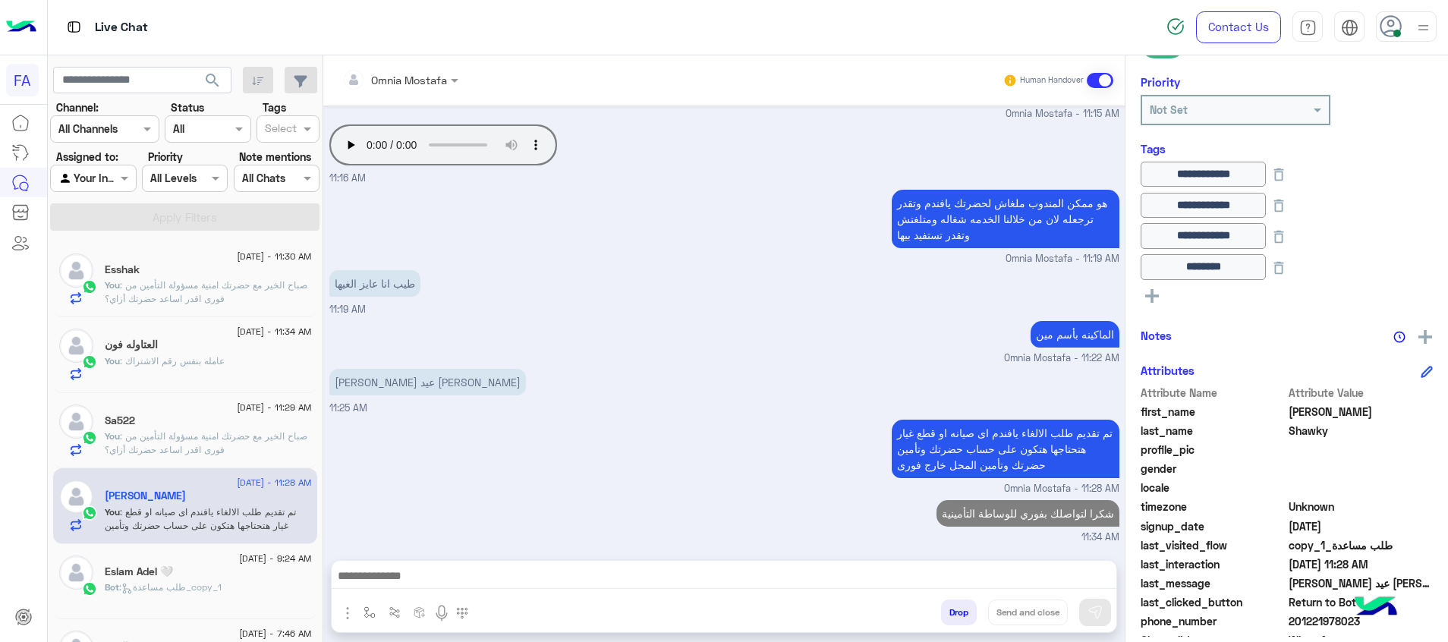
scroll to position [1061, 0]
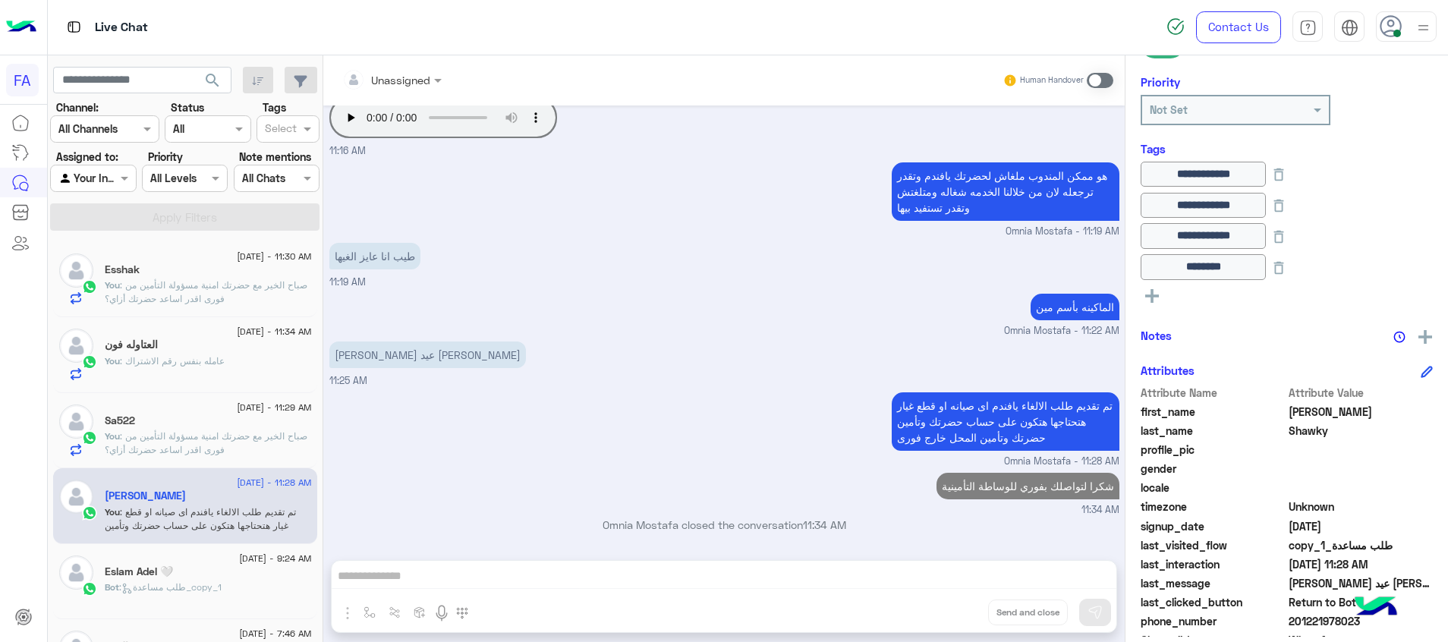
click at [284, 449] on p "You : صباح الخير مع حضرتك امنية مسؤولة التأمين من فورى اقدر اساعد حضرتك أزاي؟" at bounding box center [208, 443] width 207 height 27
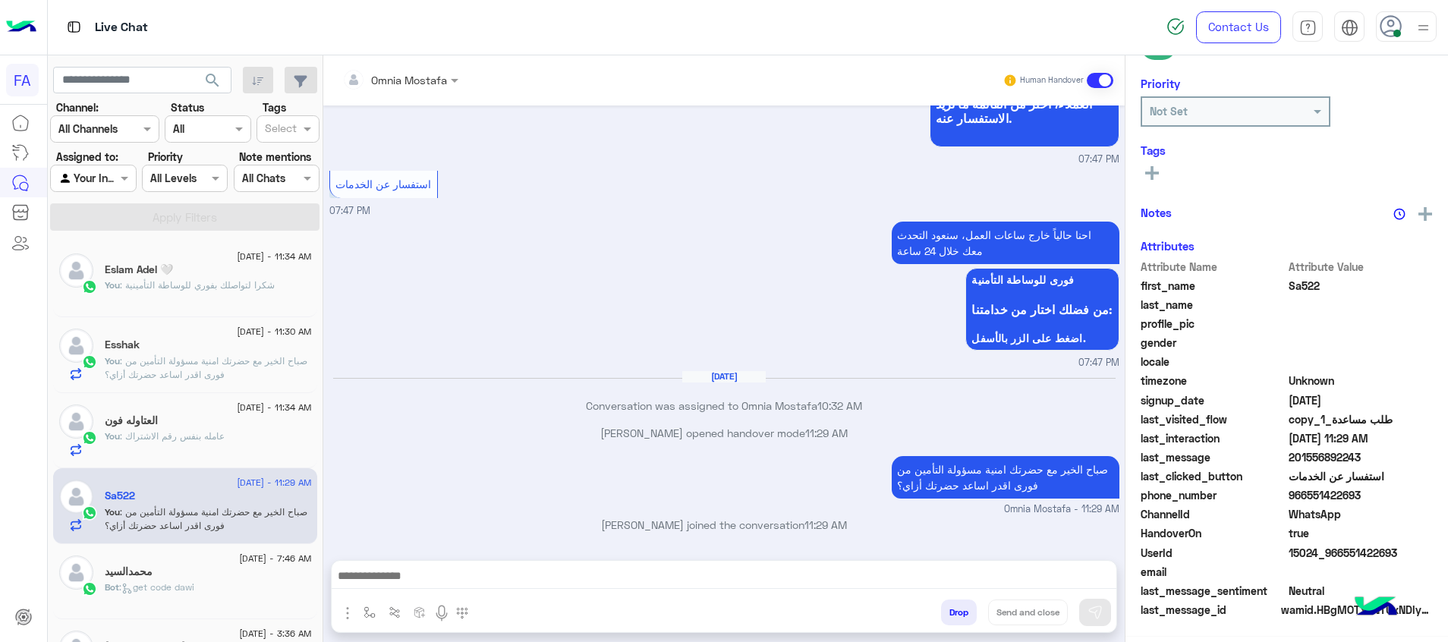
scroll to position [219, 0]
click at [1155, 171] on rect at bounding box center [1152, 171] width 14 height 3
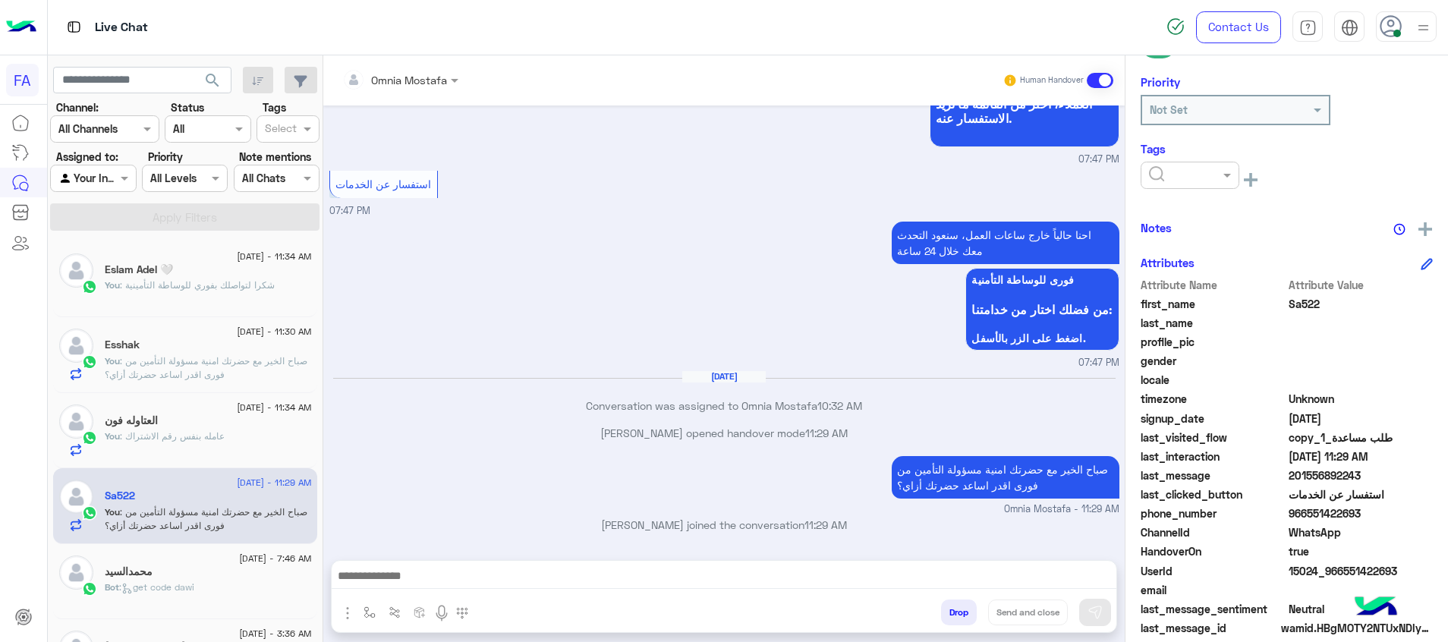
click at [1192, 175] on input "text" at bounding box center [1172, 176] width 46 height 16
click at [1189, 240] on span "Pending" at bounding box center [1168, 240] width 40 height 13
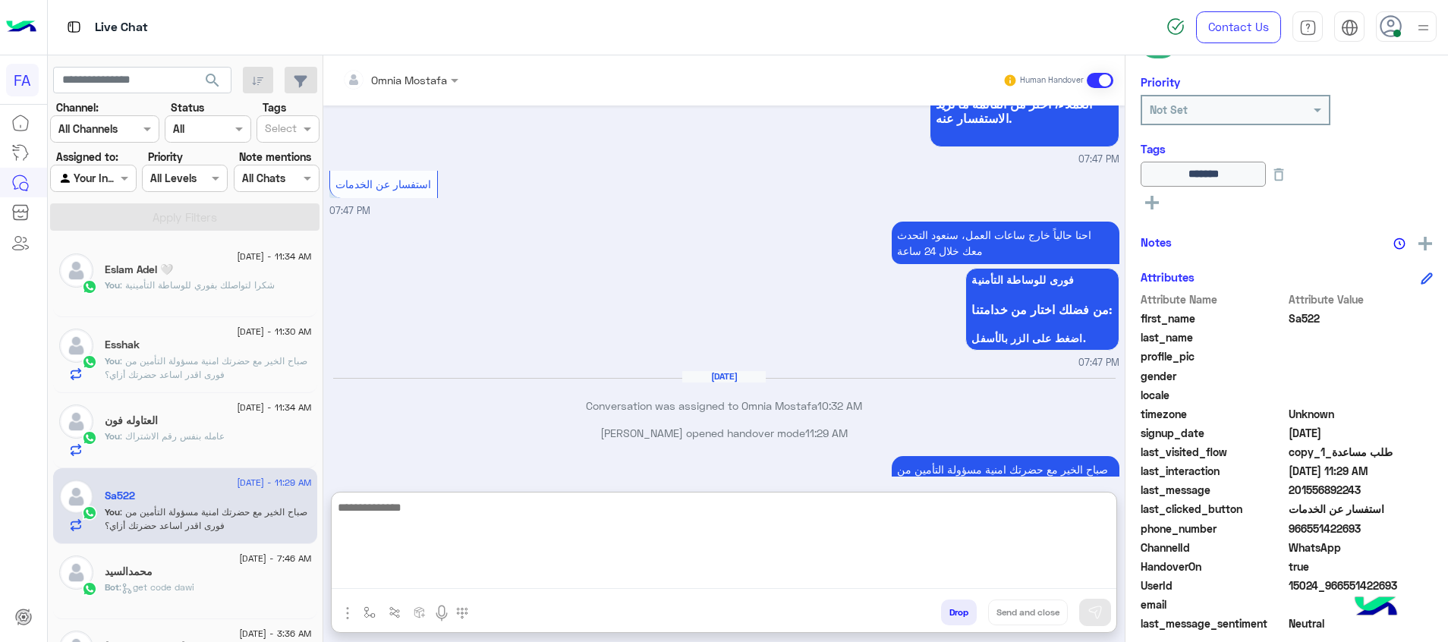
click at [911, 577] on textarea at bounding box center [724, 543] width 785 height 91
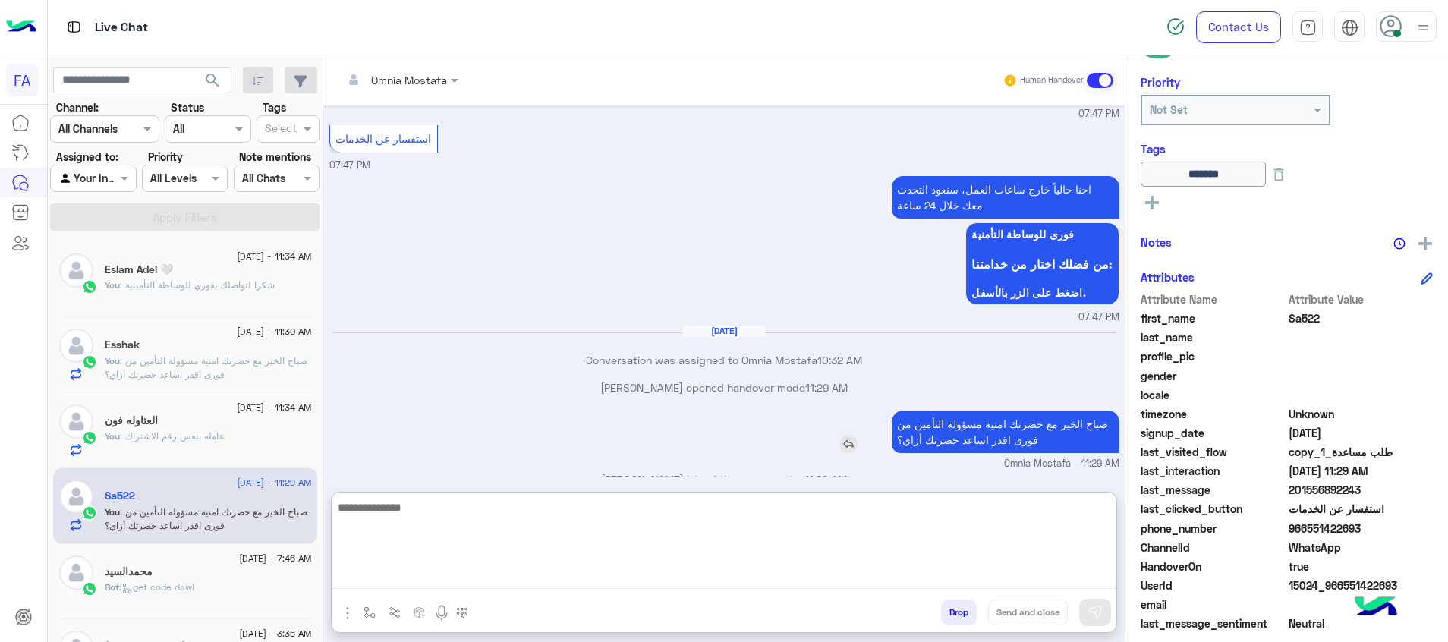
scroll to position [1089, 0]
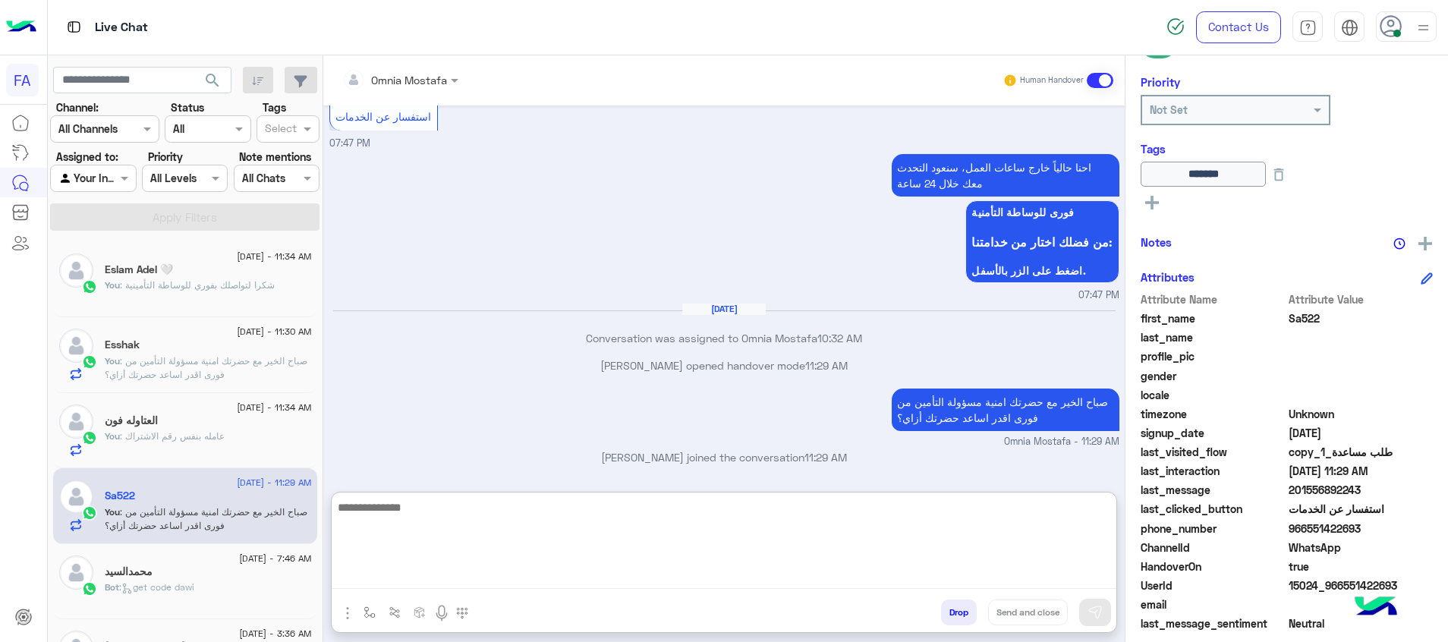
click at [873, 527] on textarea at bounding box center [724, 543] width 785 height 91
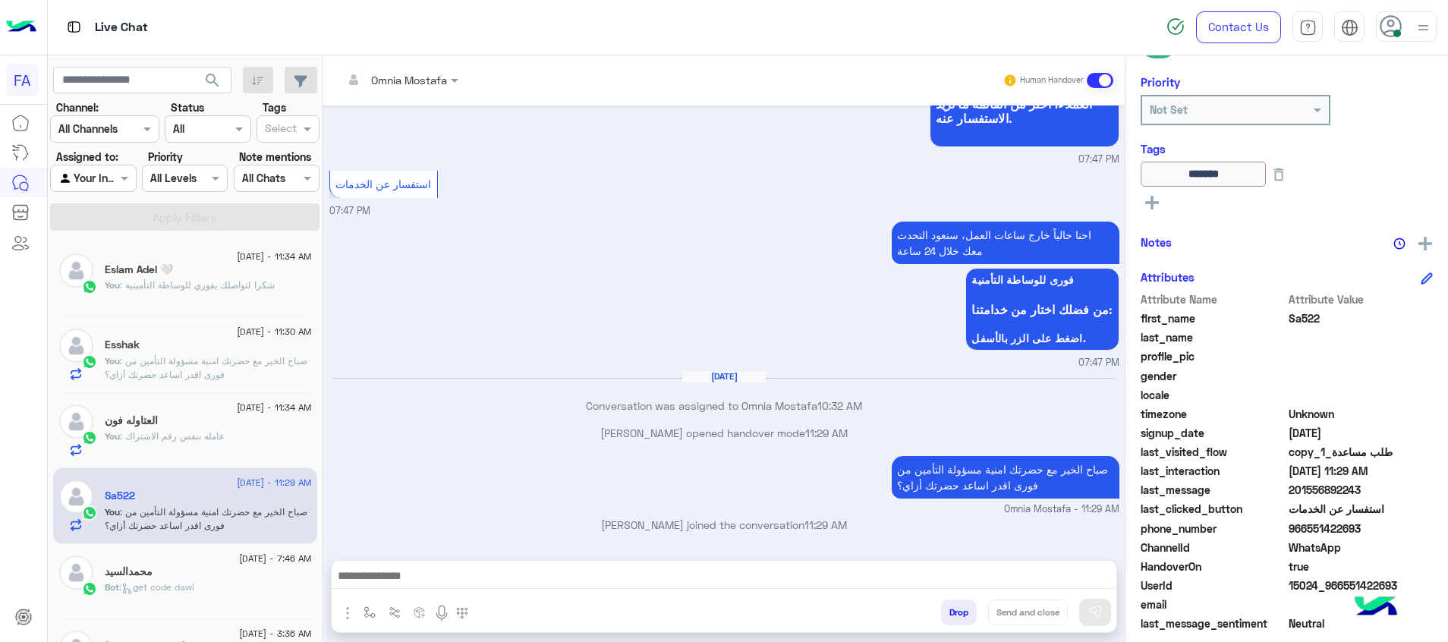
scroll to position [1022, 0]
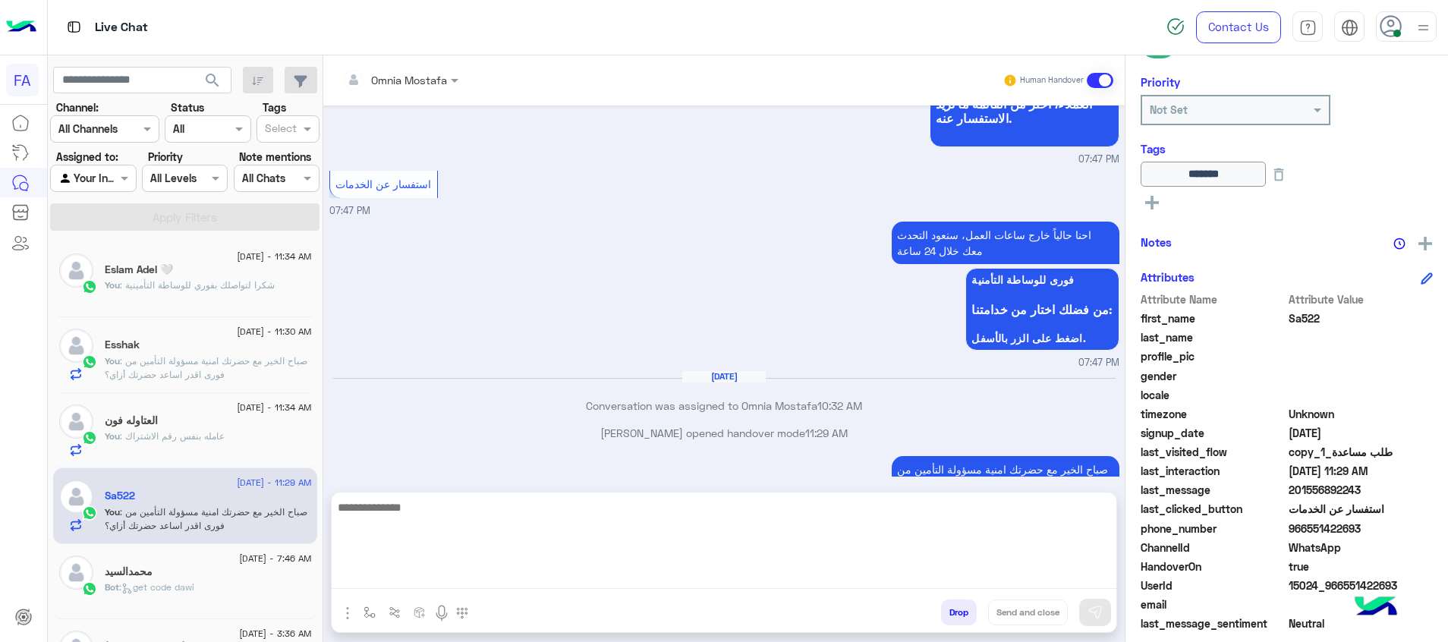
click at [1097, 572] on textarea at bounding box center [724, 543] width 785 height 91
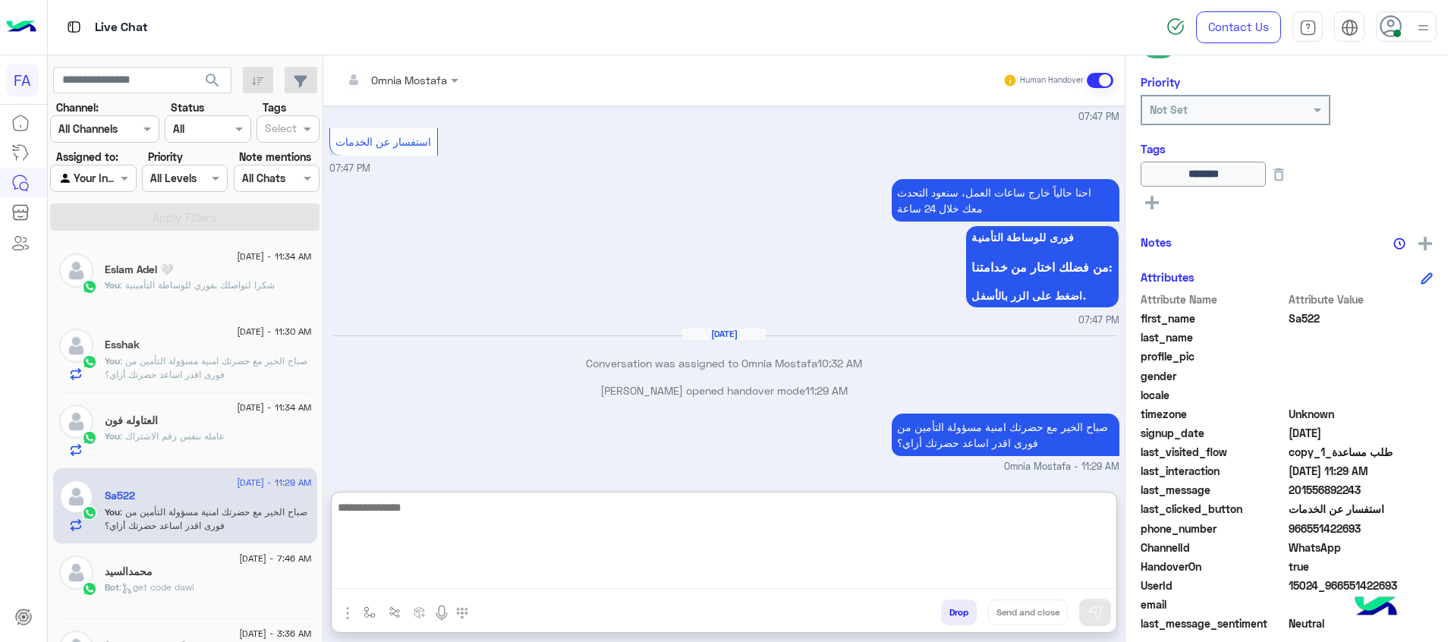
scroll to position [1089, 0]
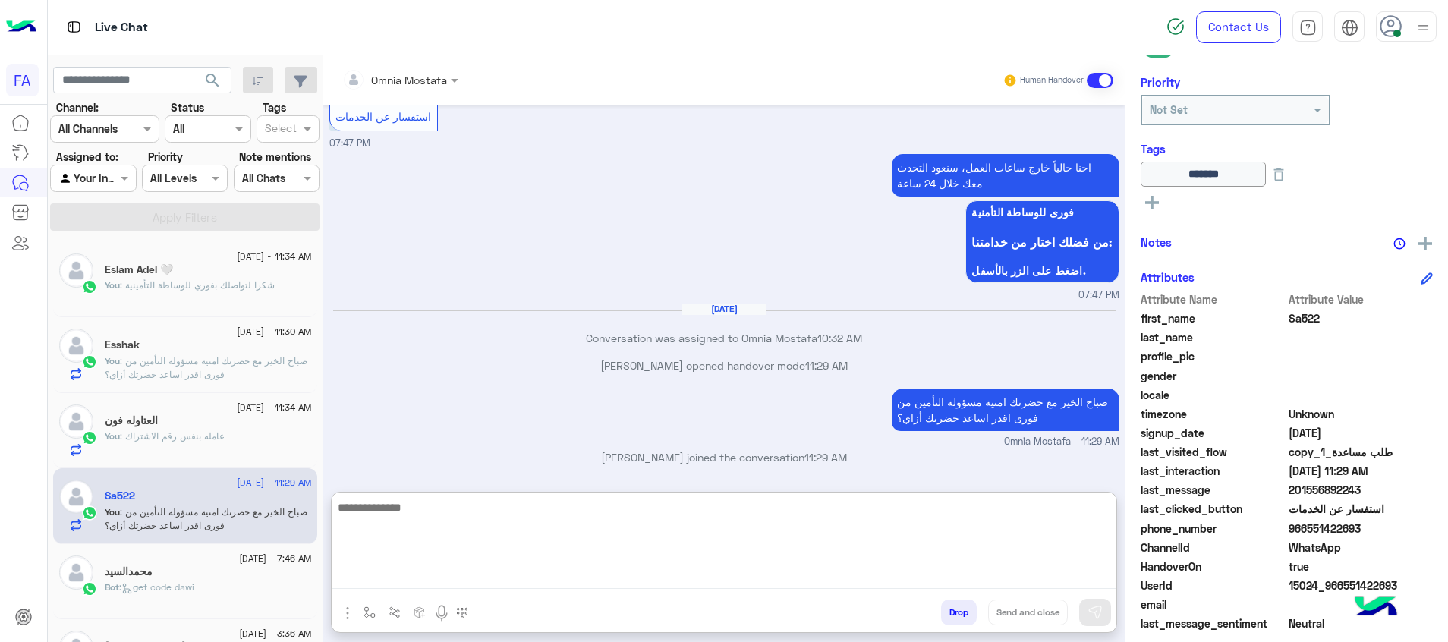
paste textarea "**********"
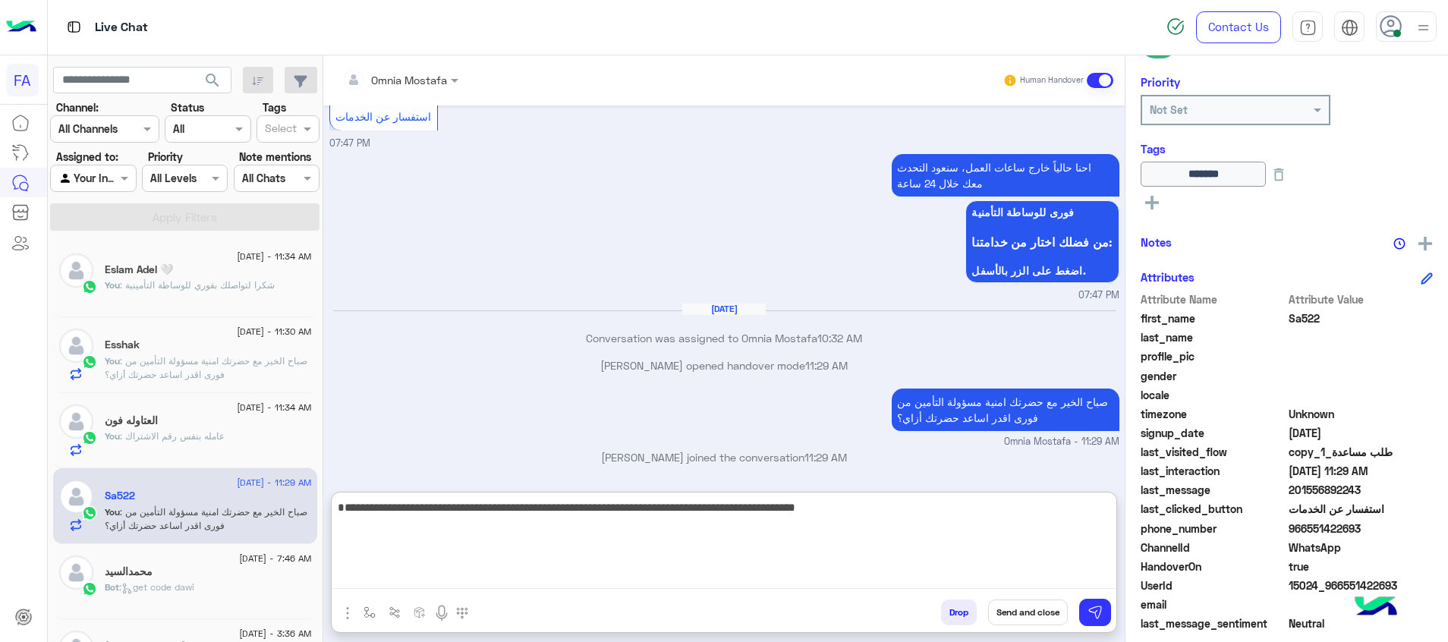
type textarea "**********"
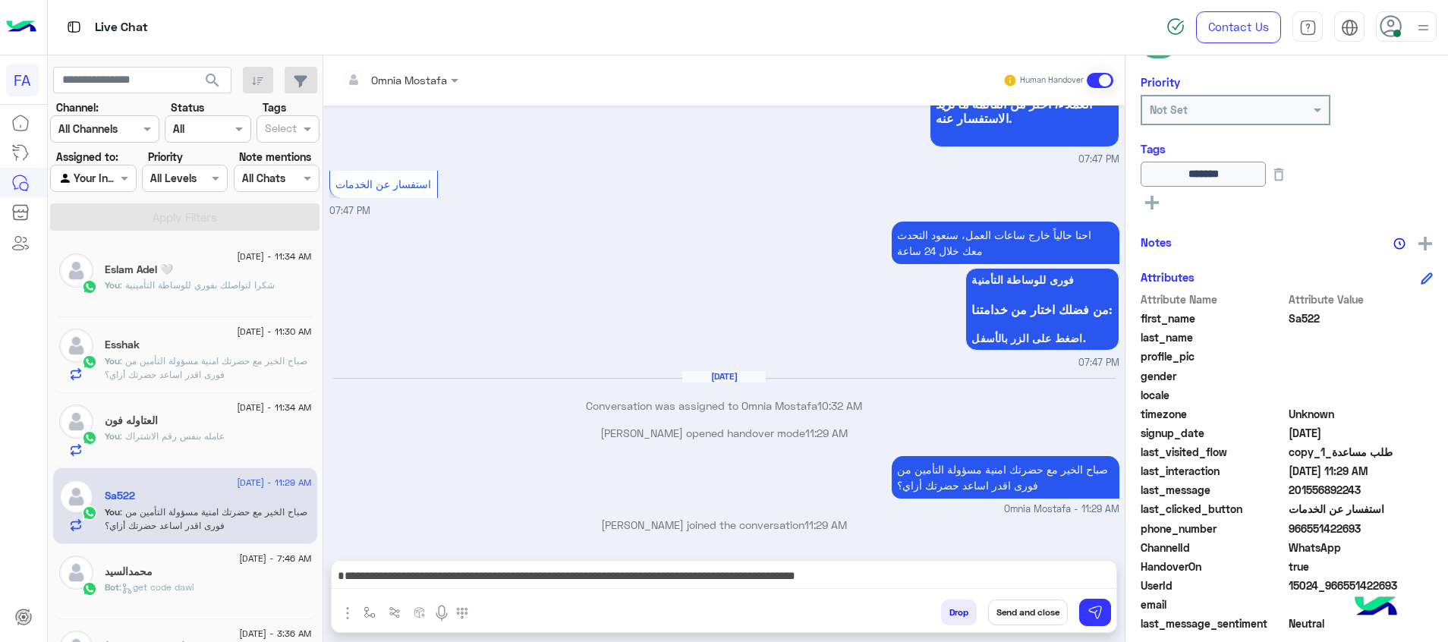
scroll to position [1022, 0]
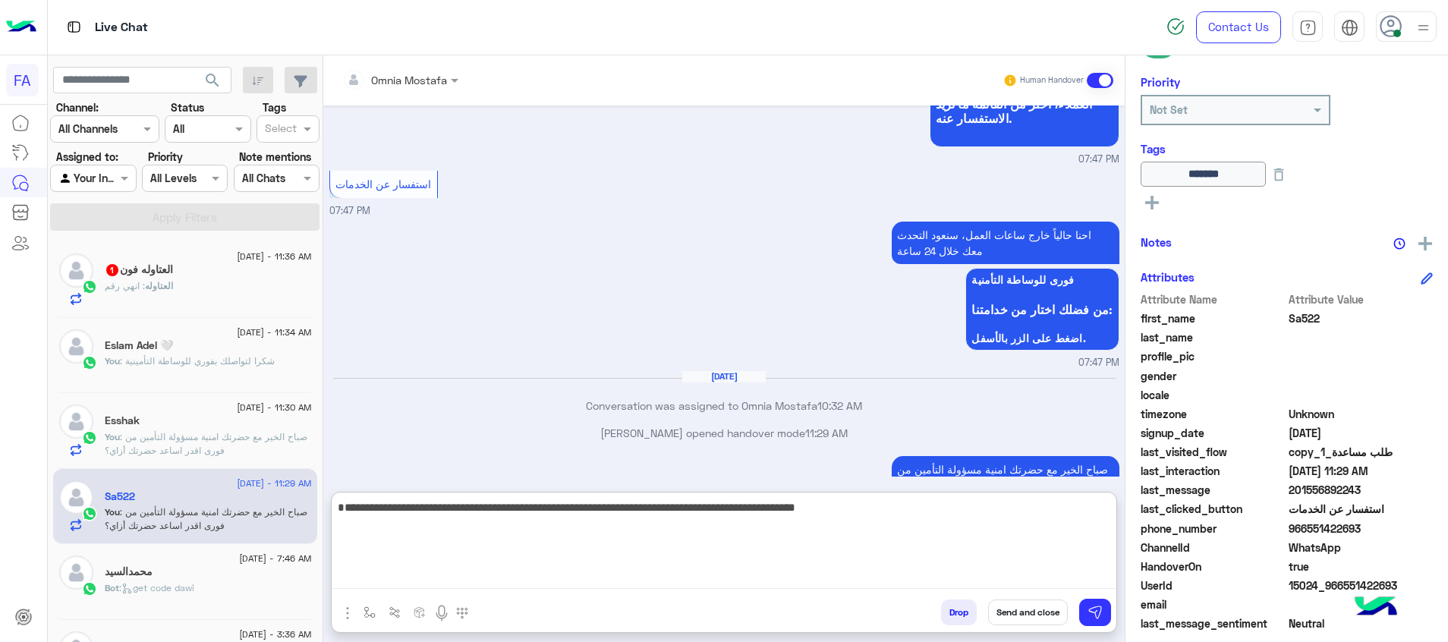
drag, startPoint x: 1014, startPoint y: 485, endPoint x: 971, endPoint y: 568, distance: 93.0
click at [971, 568] on textarea "**********" at bounding box center [724, 543] width 785 height 91
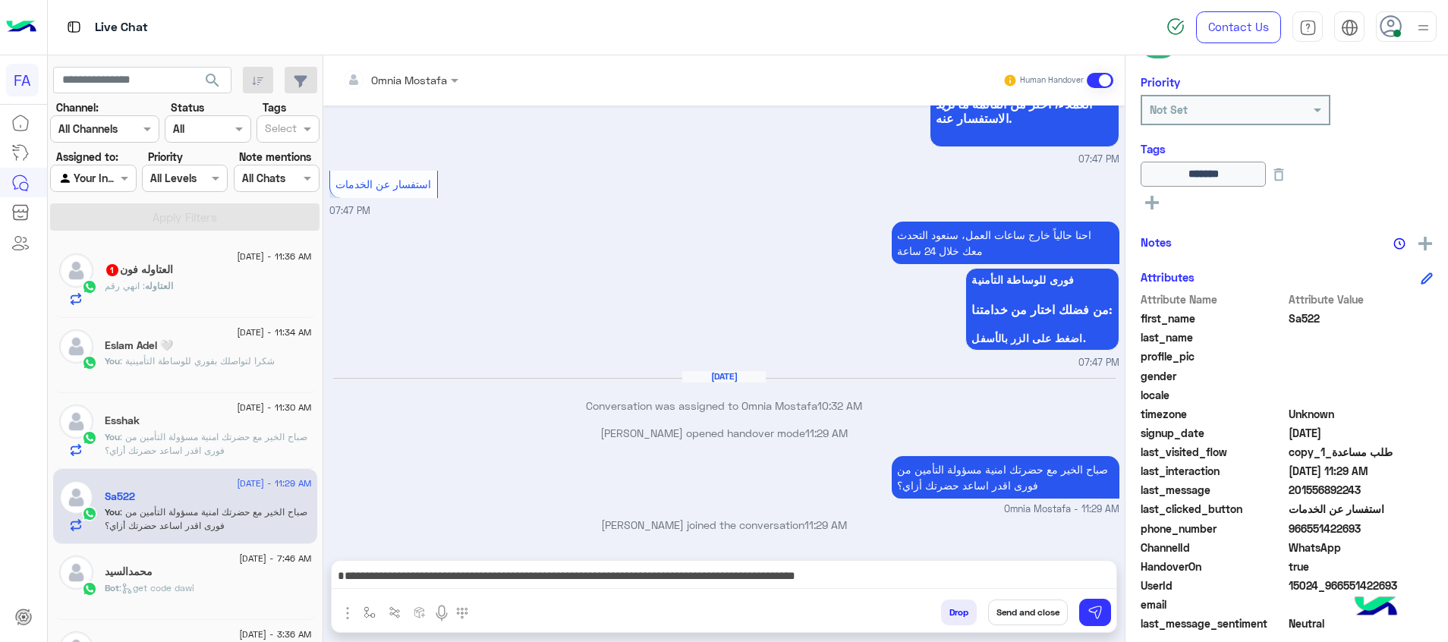
scroll to position [1102, 0]
click at [1036, 607] on button "Send and close" at bounding box center [1028, 613] width 80 height 26
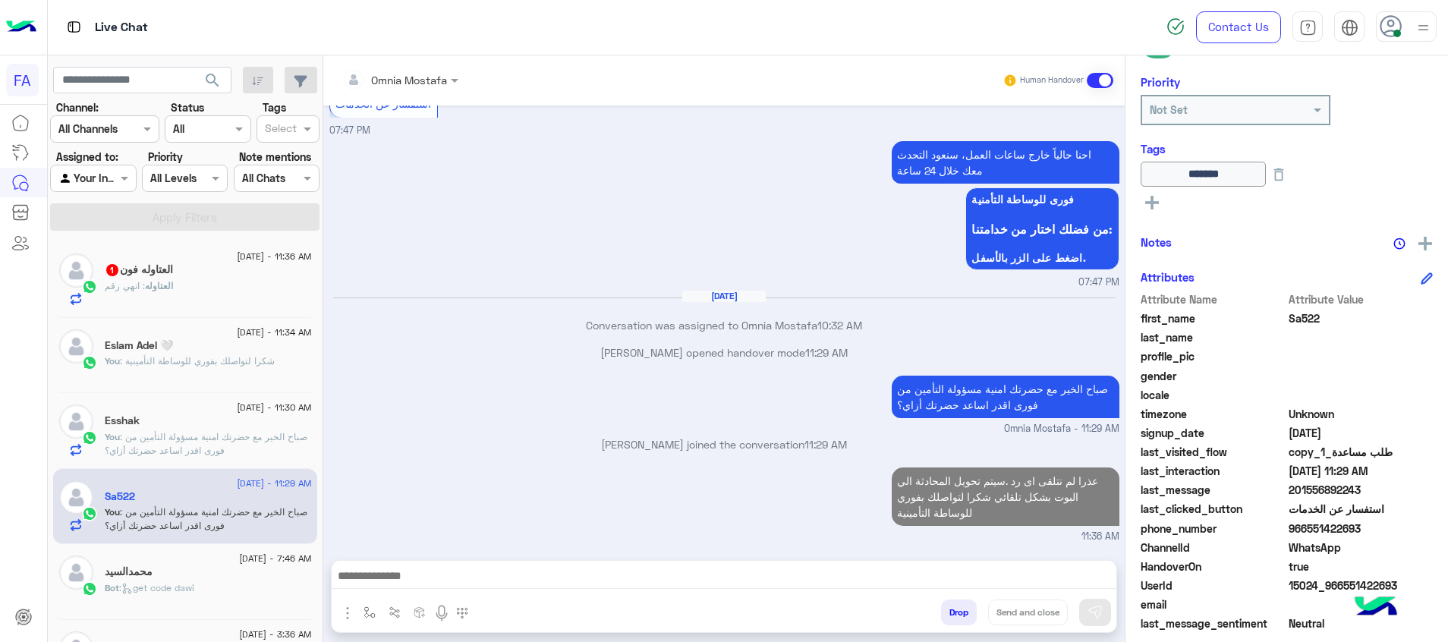
scroll to position [1129, 0]
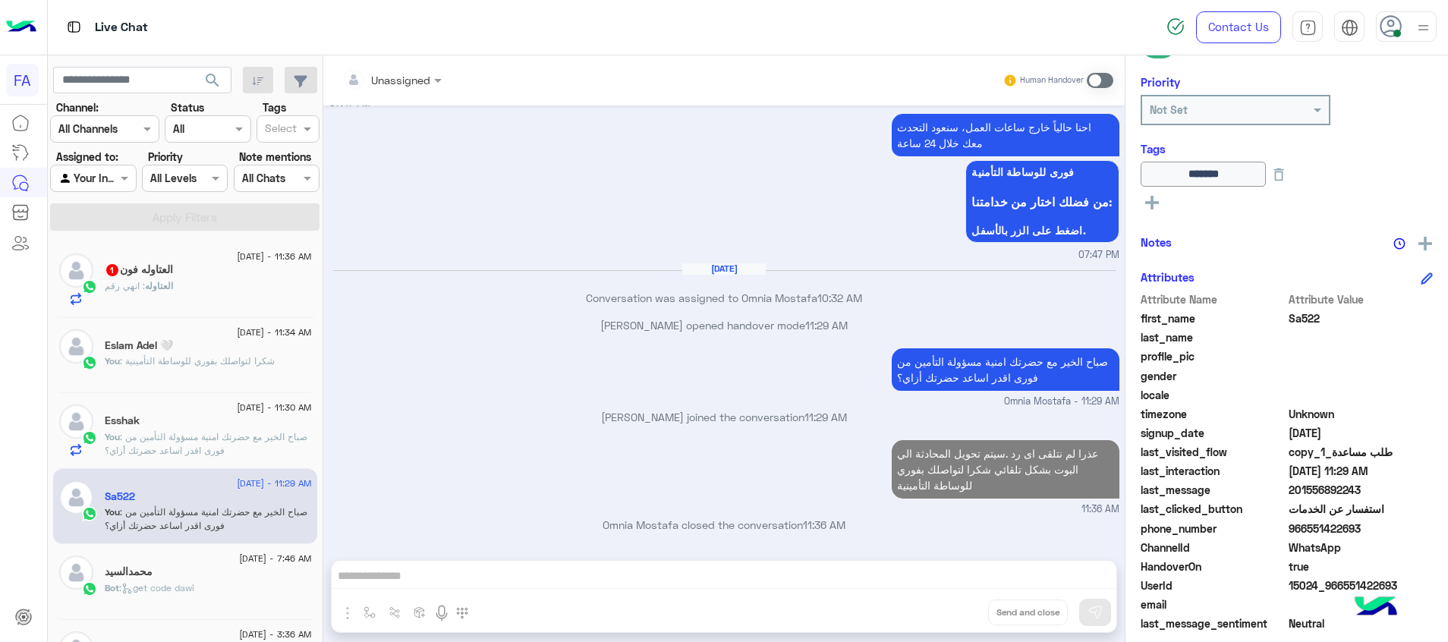
click at [282, 446] on p "You : صباح الخير مع حضرتك امنية مسؤولة التأمين من فورى اقدر اساعد حضرتك أزاي؟" at bounding box center [208, 443] width 207 height 27
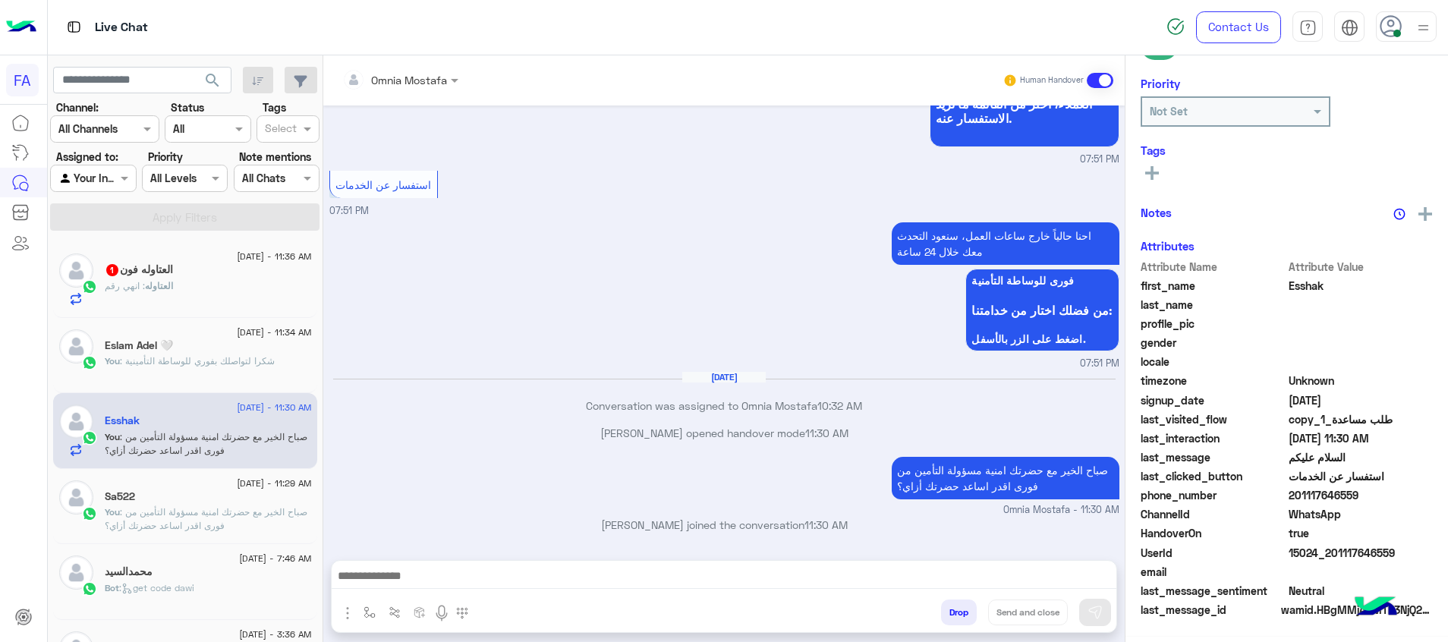
scroll to position [217, 0]
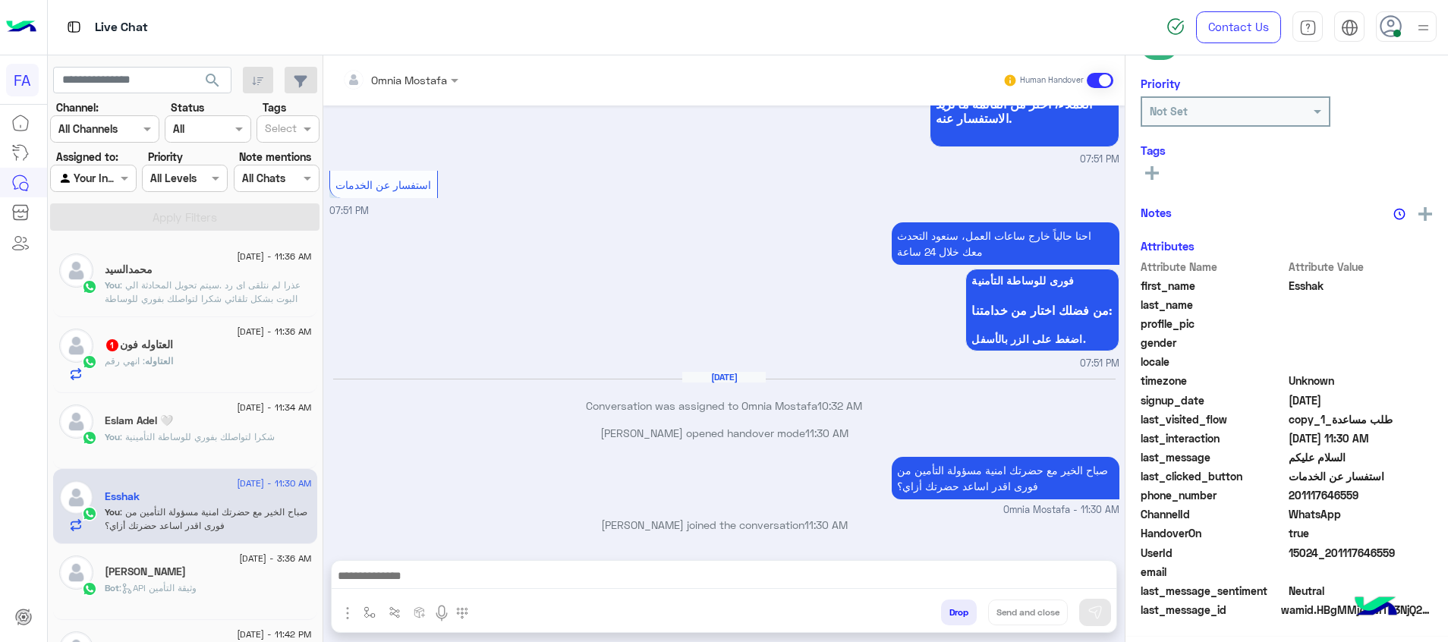
click at [1078, 565] on div at bounding box center [724, 580] width 785 height 38
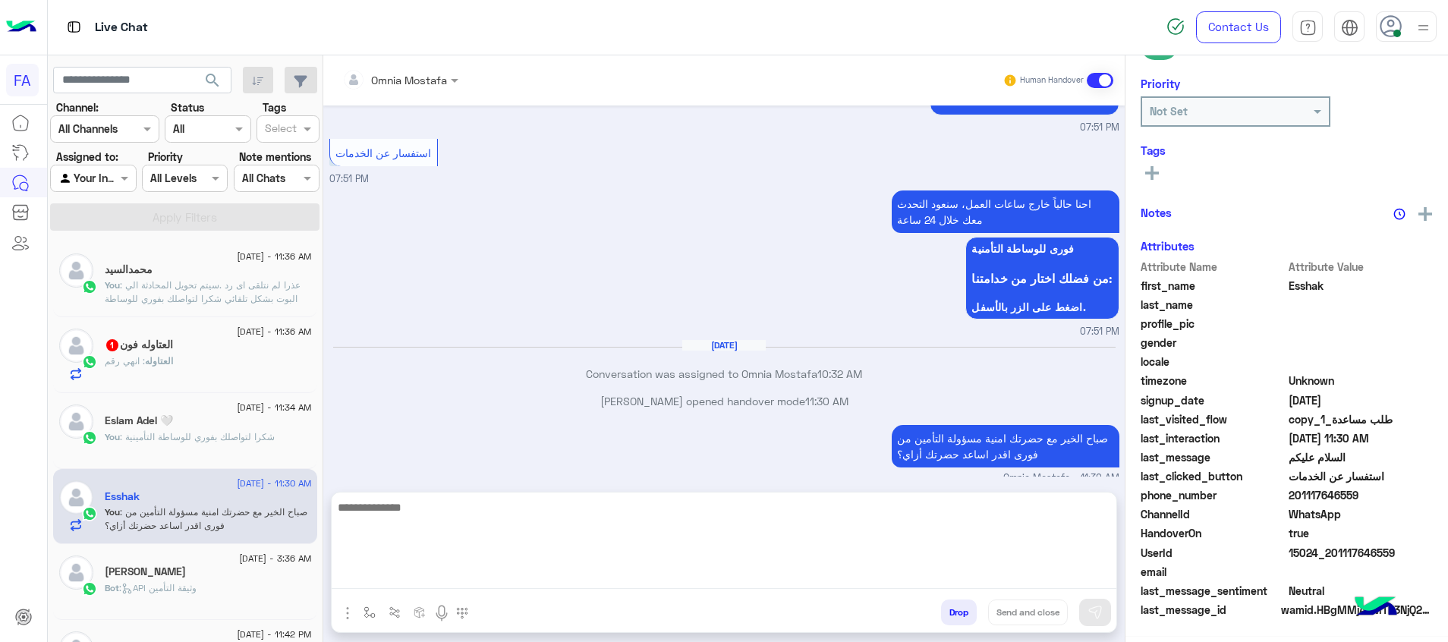
click at [1091, 575] on textarea at bounding box center [724, 543] width 785 height 91
paste textarea "**********"
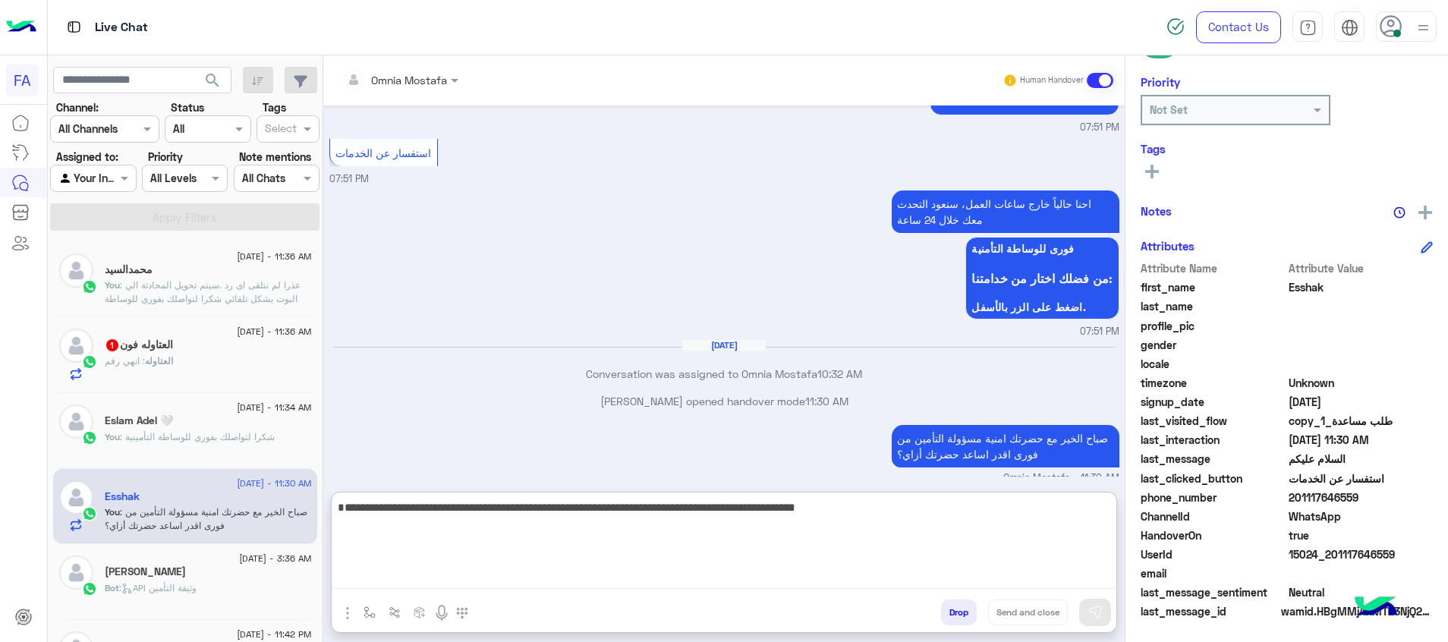
paste textarea "**********"
type textarea "**********"
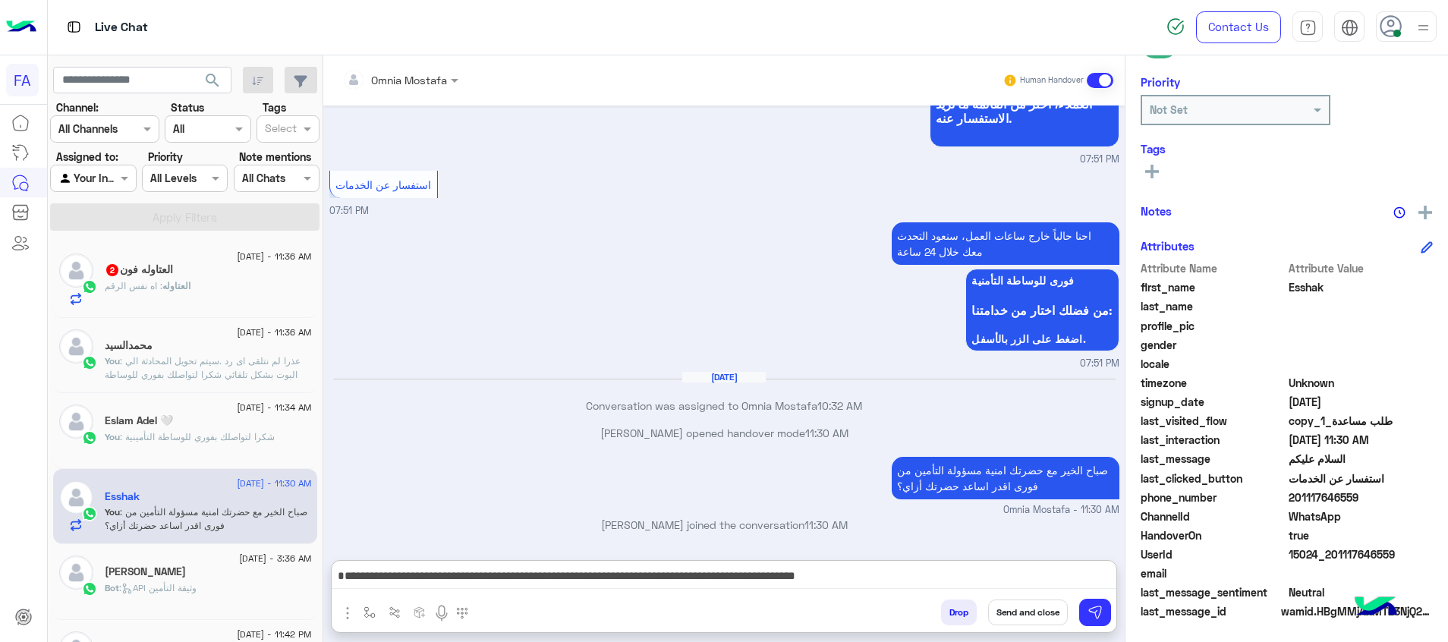
click at [1143, 171] on button at bounding box center [1152, 171] width 23 height 18
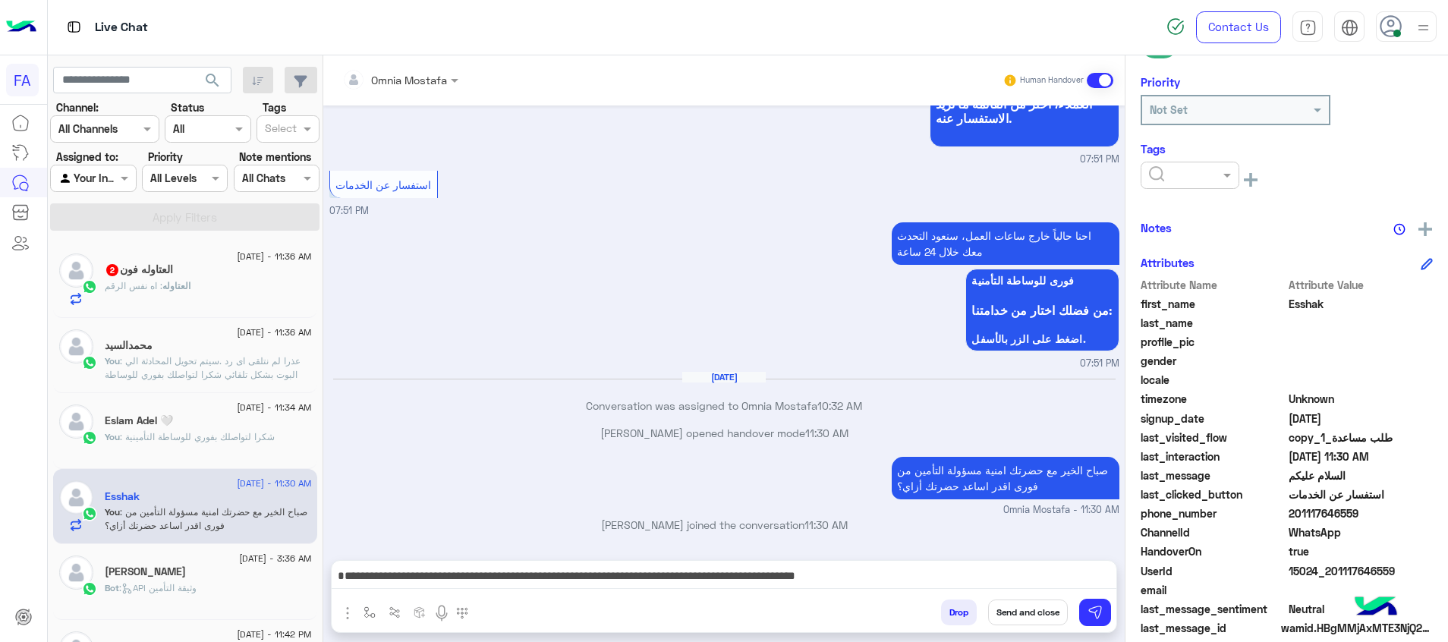
click at [1154, 171] on input "text" at bounding box center [1172, 176] width 46 height 16
click at [1191, 243] on div "Pending" at bounding box center [1190, 240] width 99 height 28
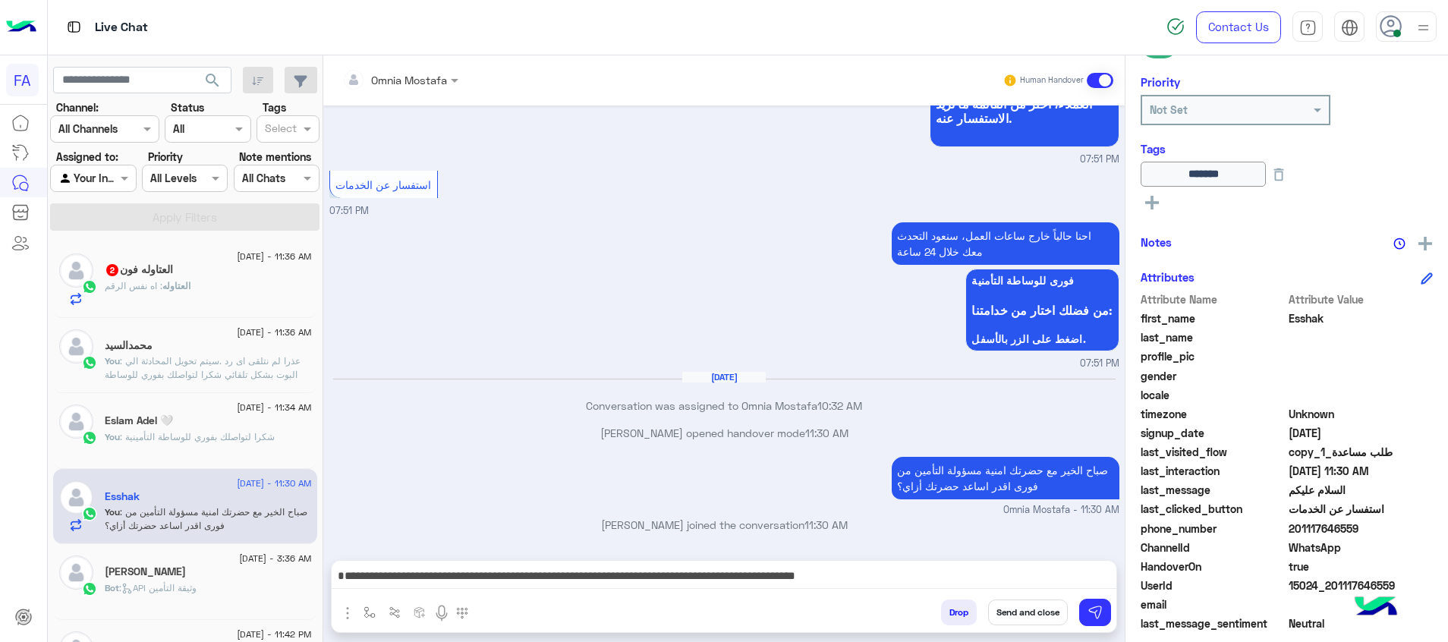
click at [1046, 609] on button "Send and close" at bounding box center [1028, 613] width 80 height 26
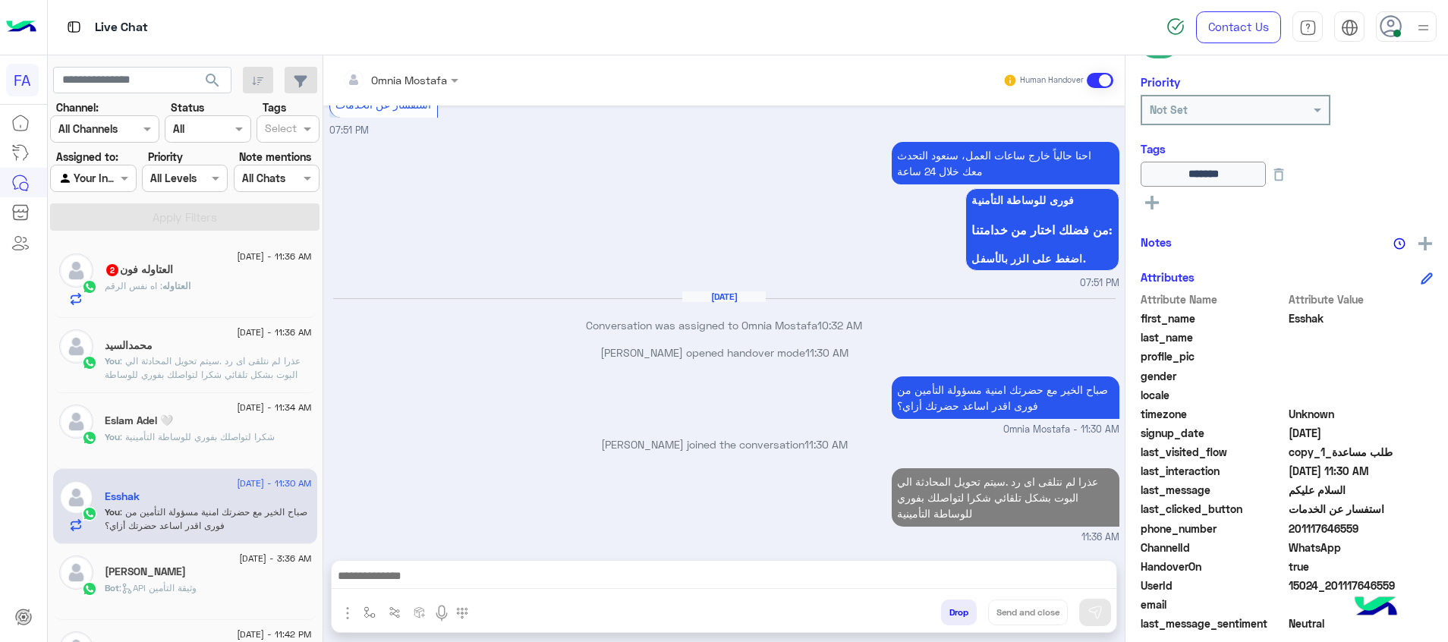
scroll to position [1316, 0]
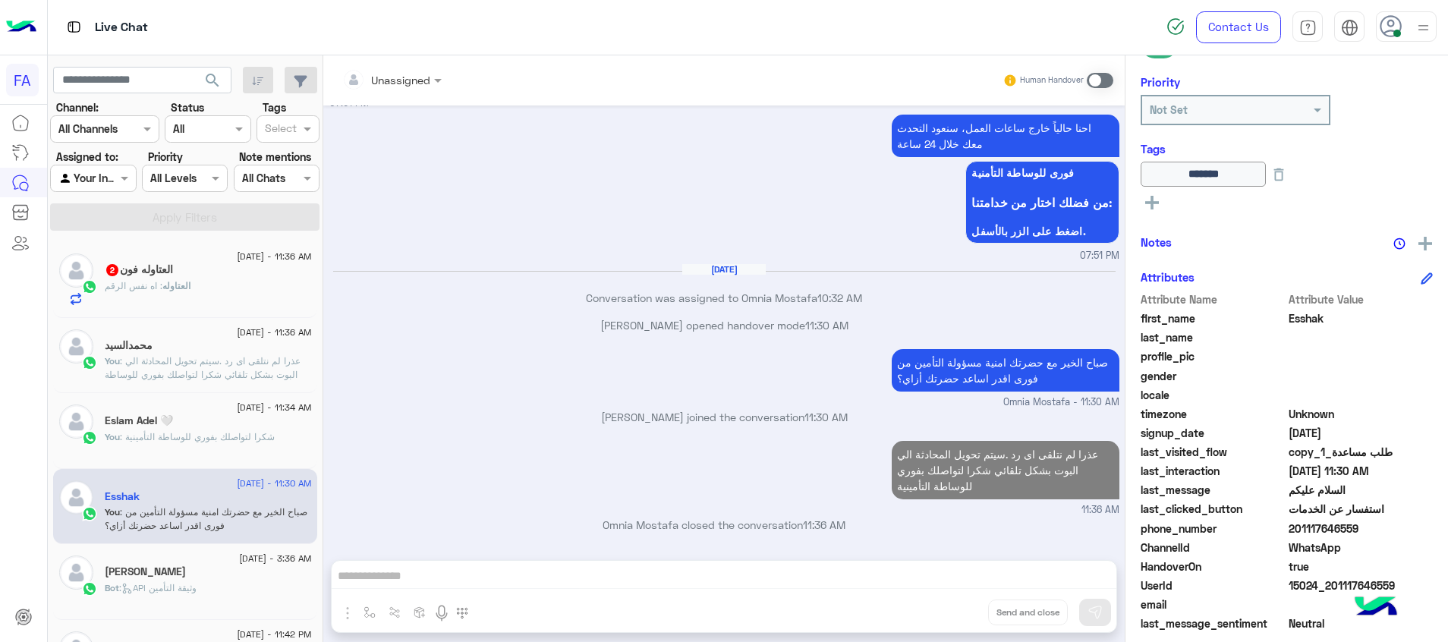
click at [213, 74] on span "search" at bounding box center [212, 80] width 18 height 18
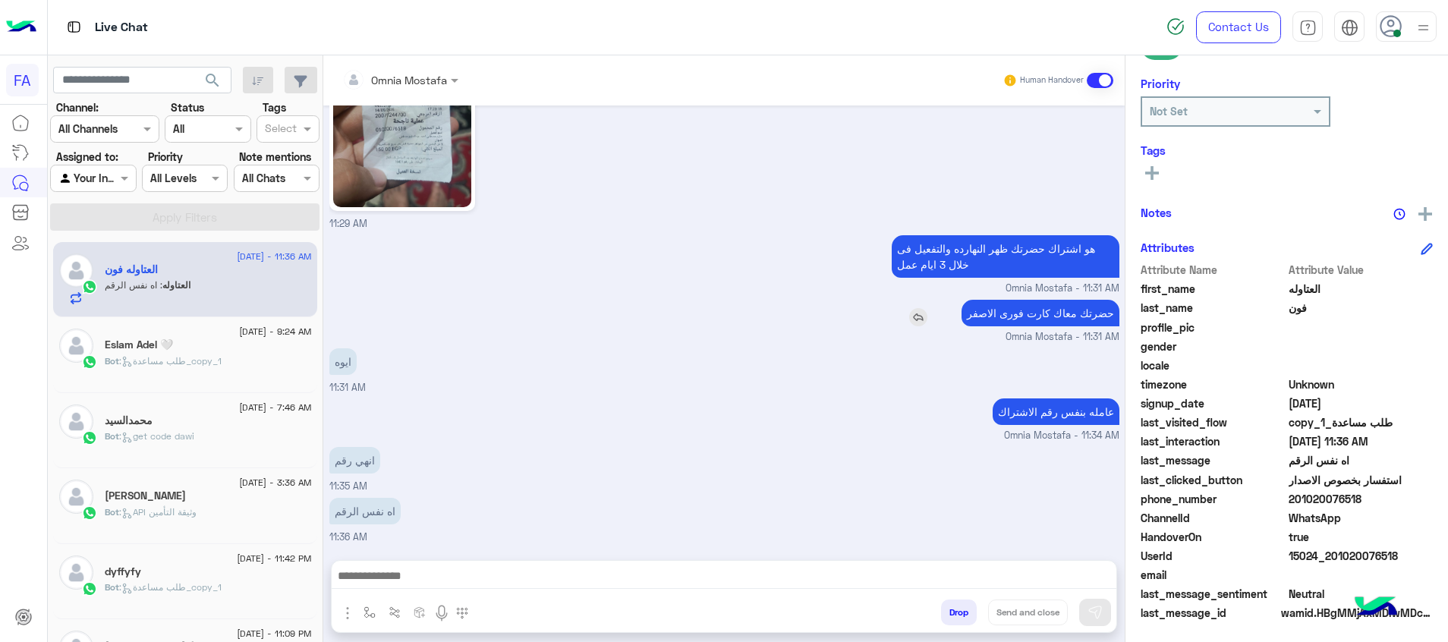
scroll to position [219, 0]
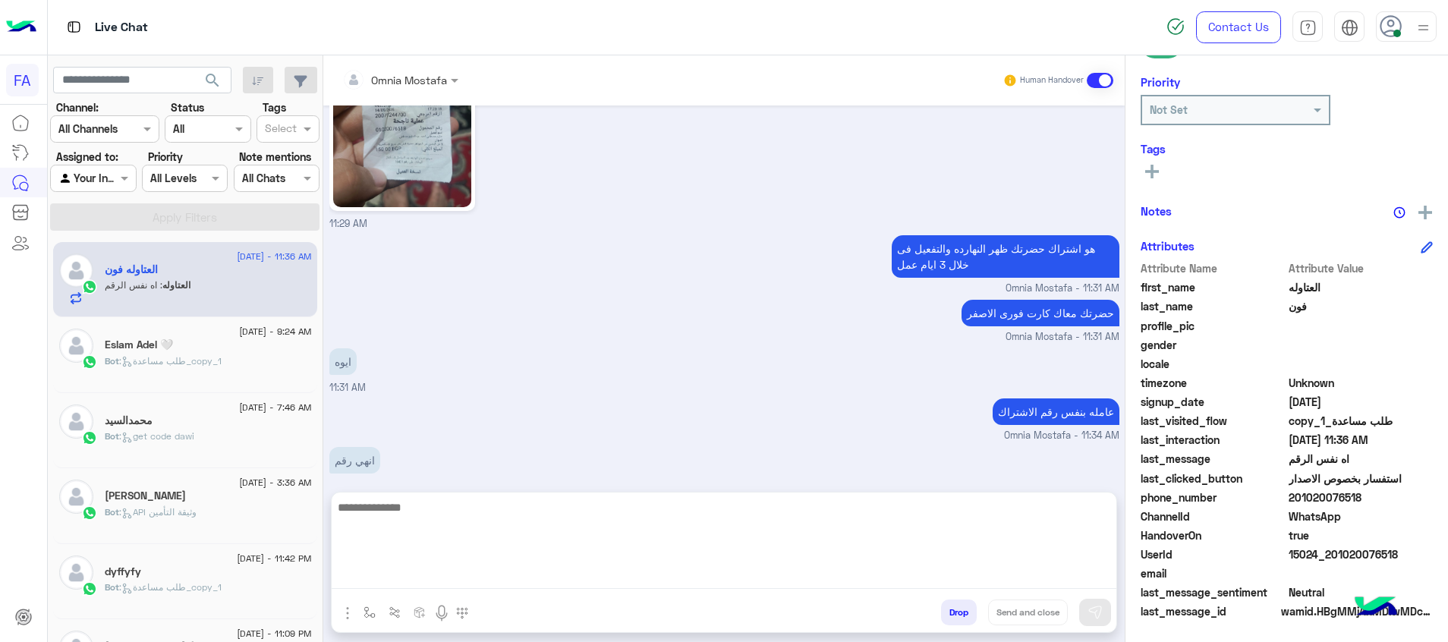
click at [899, 572] on textarea at bounding box center [724, 543] width 785 height 91
type textarea "*"
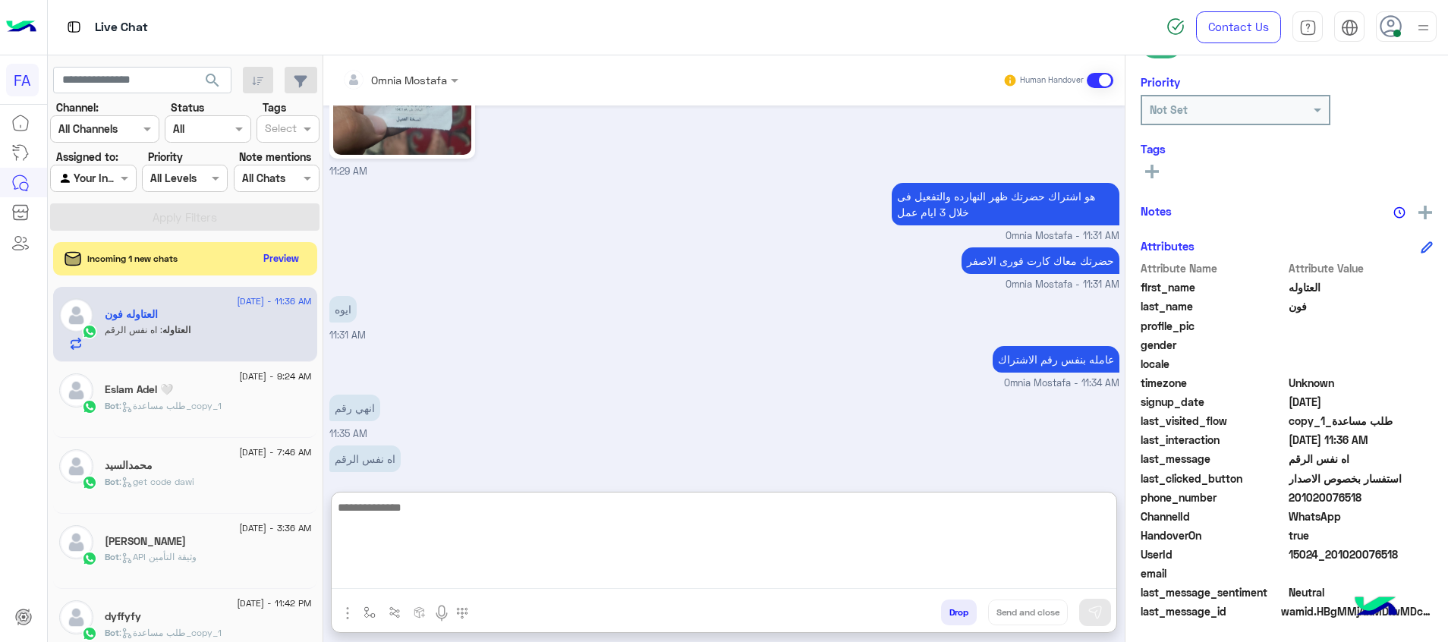
scroll to position [1088, 0]
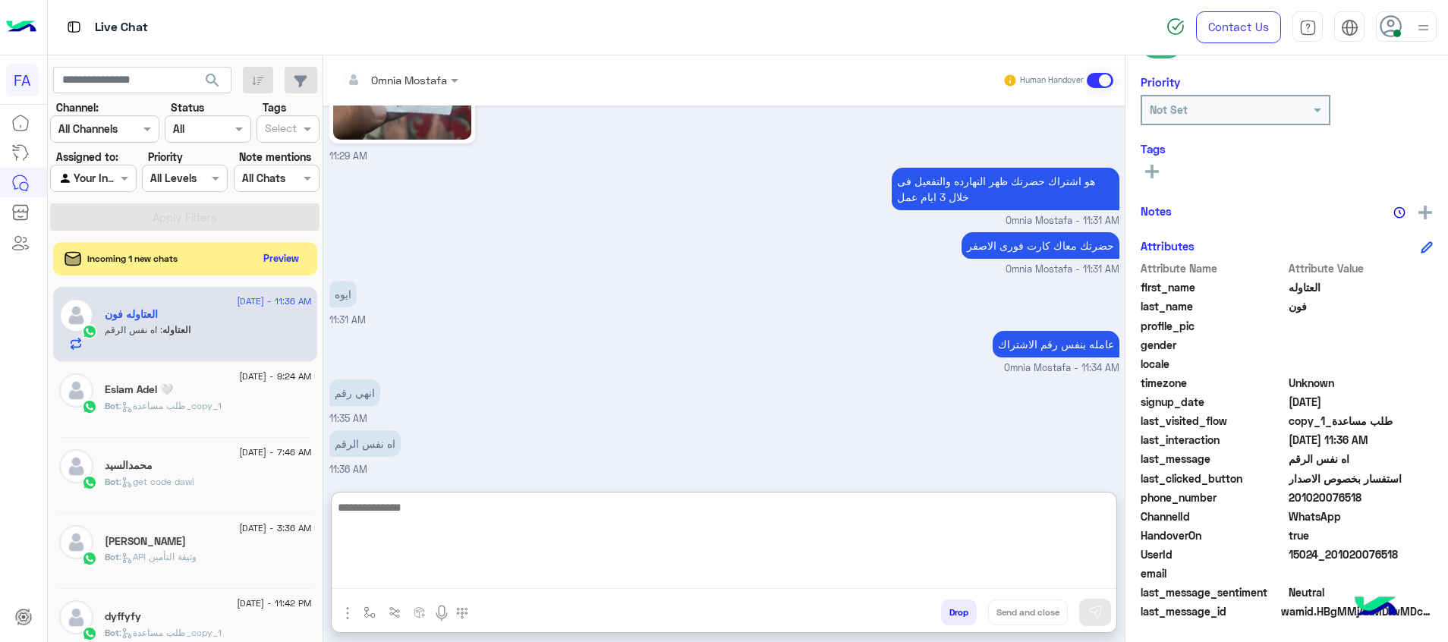
drag, startPoint x: 880, startPoint y: 552, endPoint x: 850, endPoint y: 562, distance: 31.2
click at [879, 552] on textarea at bounding box center [724, 543] width 785 height 91
type textarea "*"
type textarea "**********"
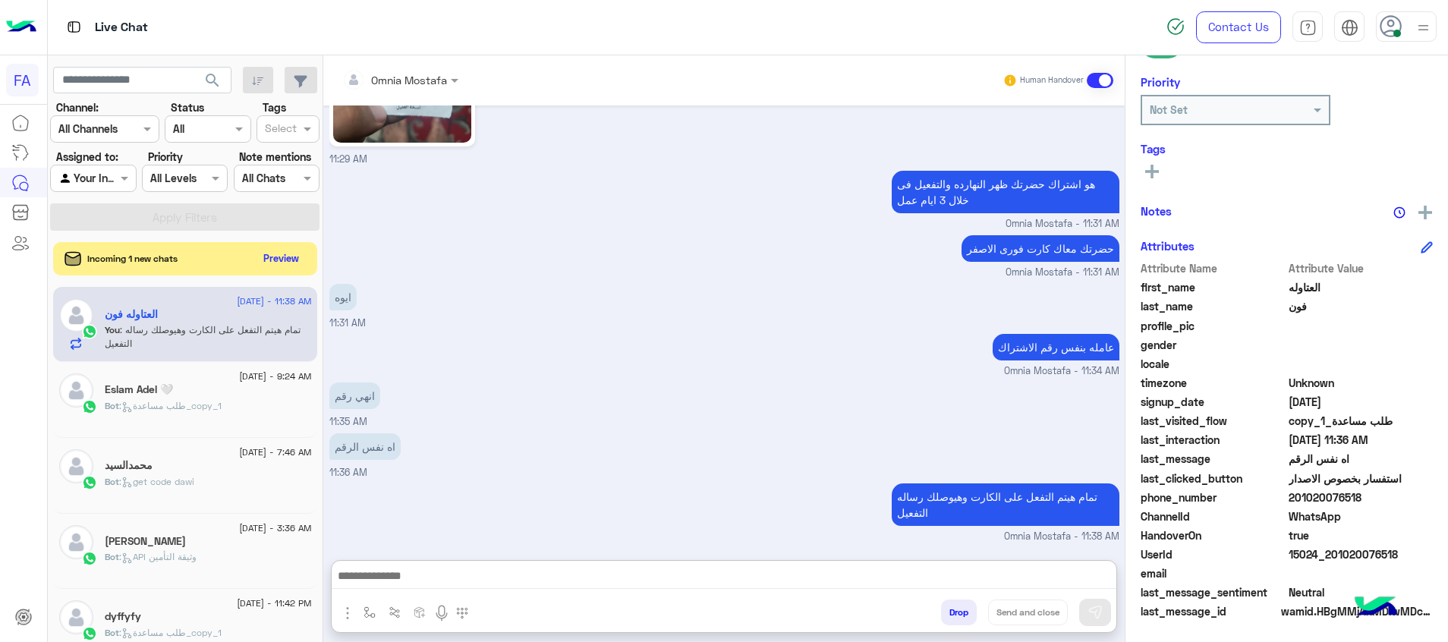
click at [1157, 164] on button at bounding box center [1152, 171] width 23 height 18
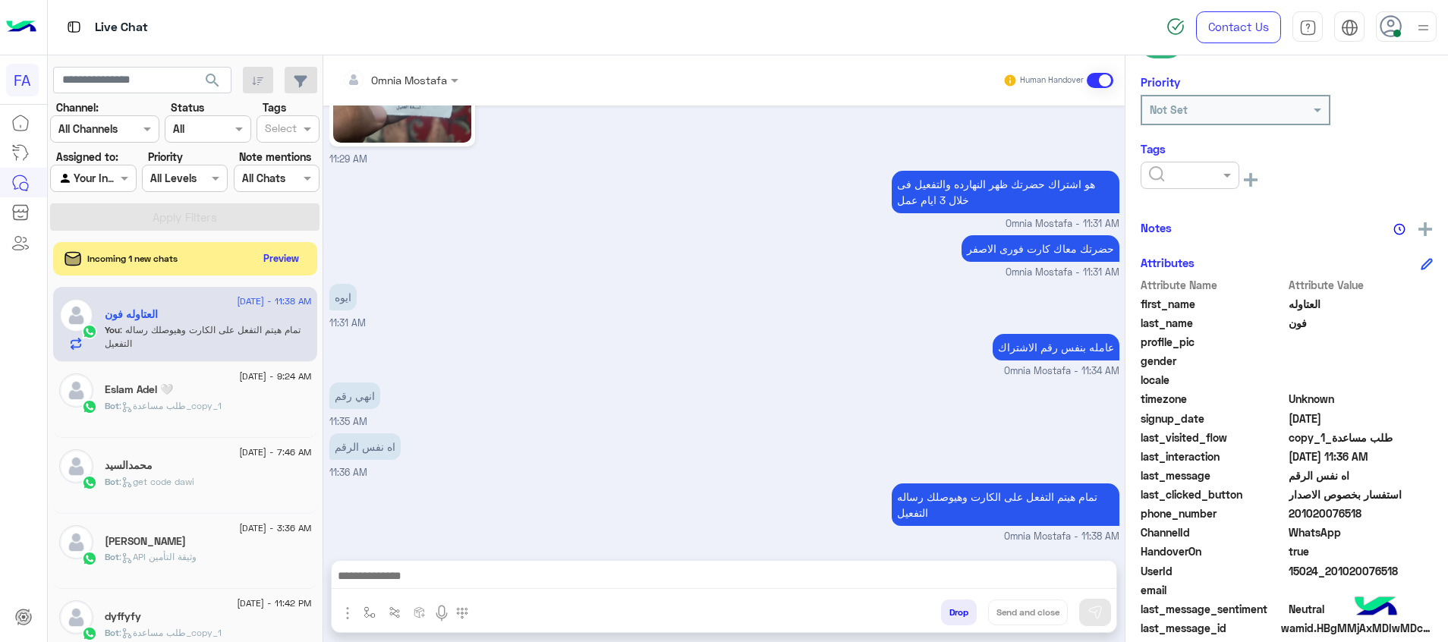
scroll to position [1085, 0]
click at [1157, 168] on input "text" at bounding box center [1172, 176] width 46 height 16
click at [1200, 301] on div "Medical" at bounding box center [1190, 296] width 99 height 28
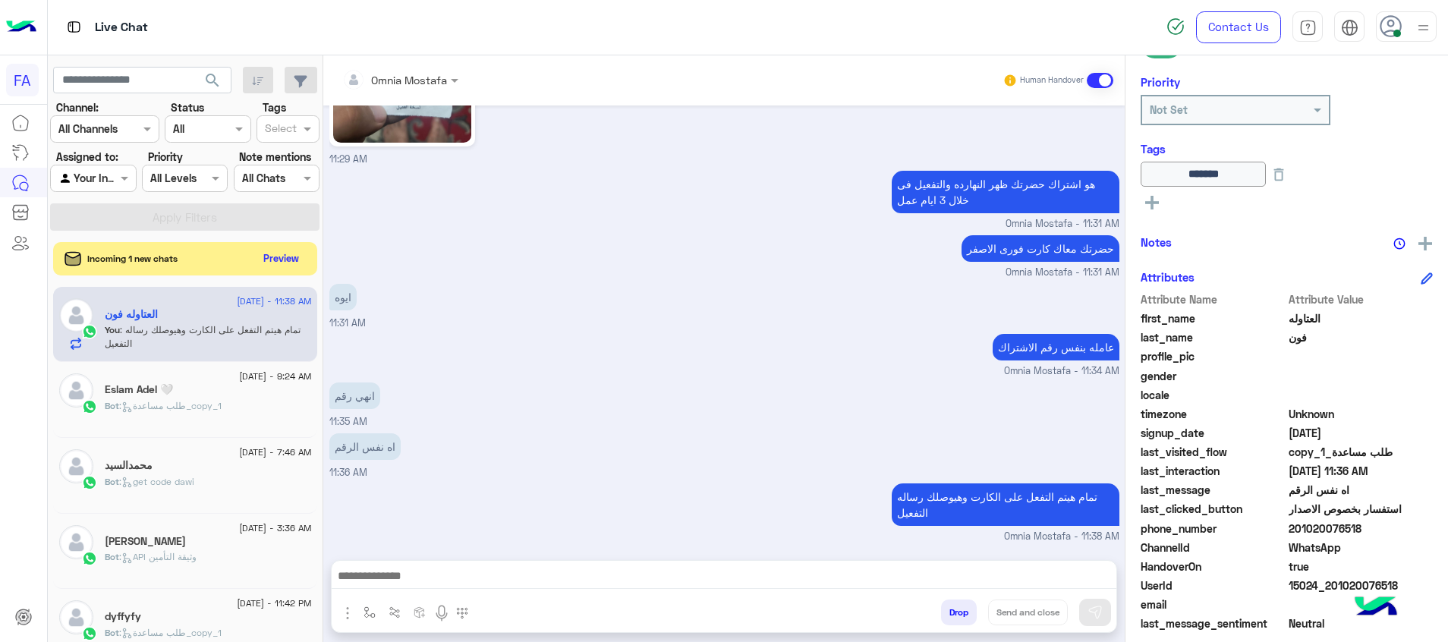
click at [1148, 198] on icon at bounding box center [1152, 203] width 14 height 14
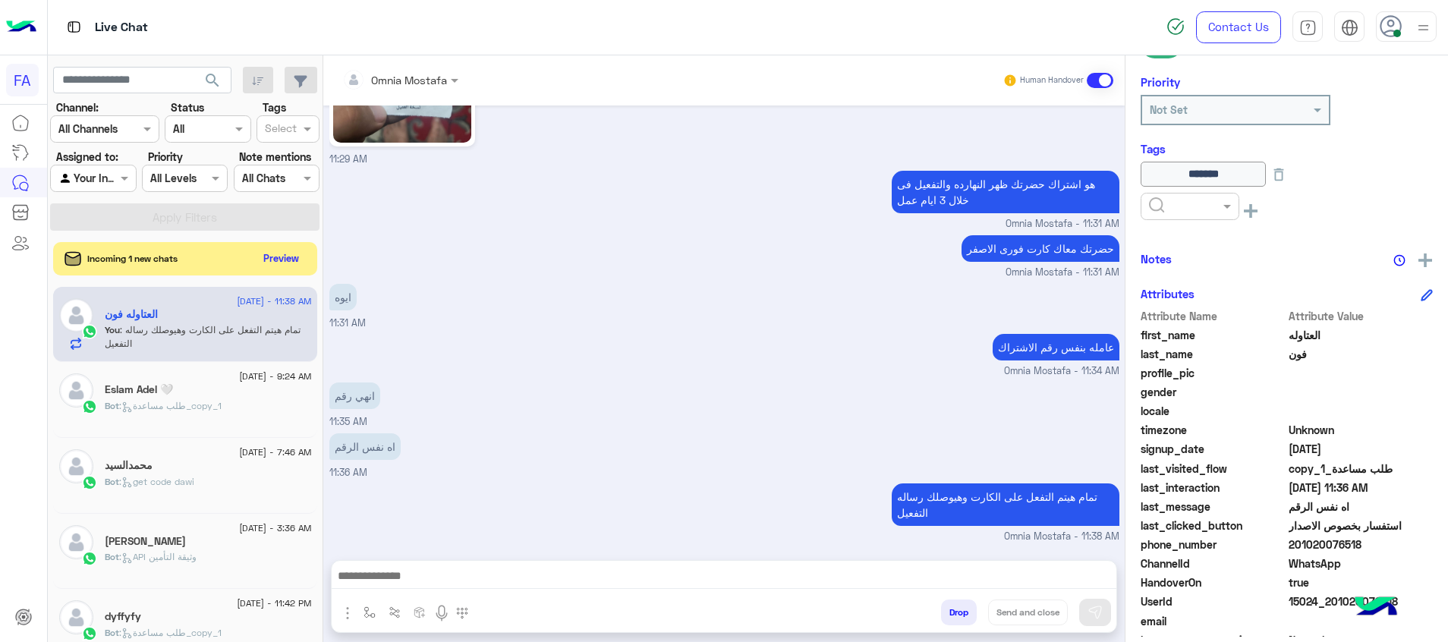
click at [1168, 205] on input "text" at bounding box center [1172, 207] width 46 height 16
click at [1179, 242] on div "Done" at bounding box center [1190, 243] width 99 height 28
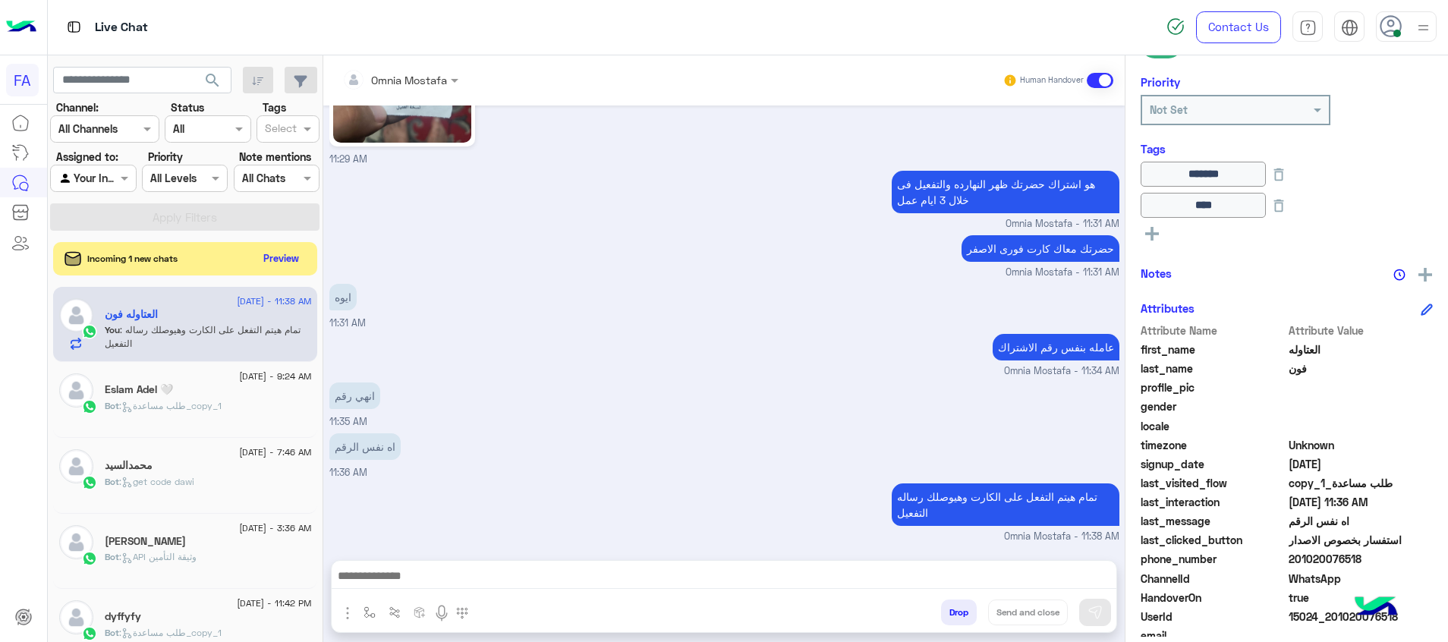
click at [285, 242] on div "Incoming 1 new chats Preview" at bounding box center [185, 258] width 264 height 33
click at [293, 247] on button "Preview" at bounding box center [282, 257] width 47 height 20
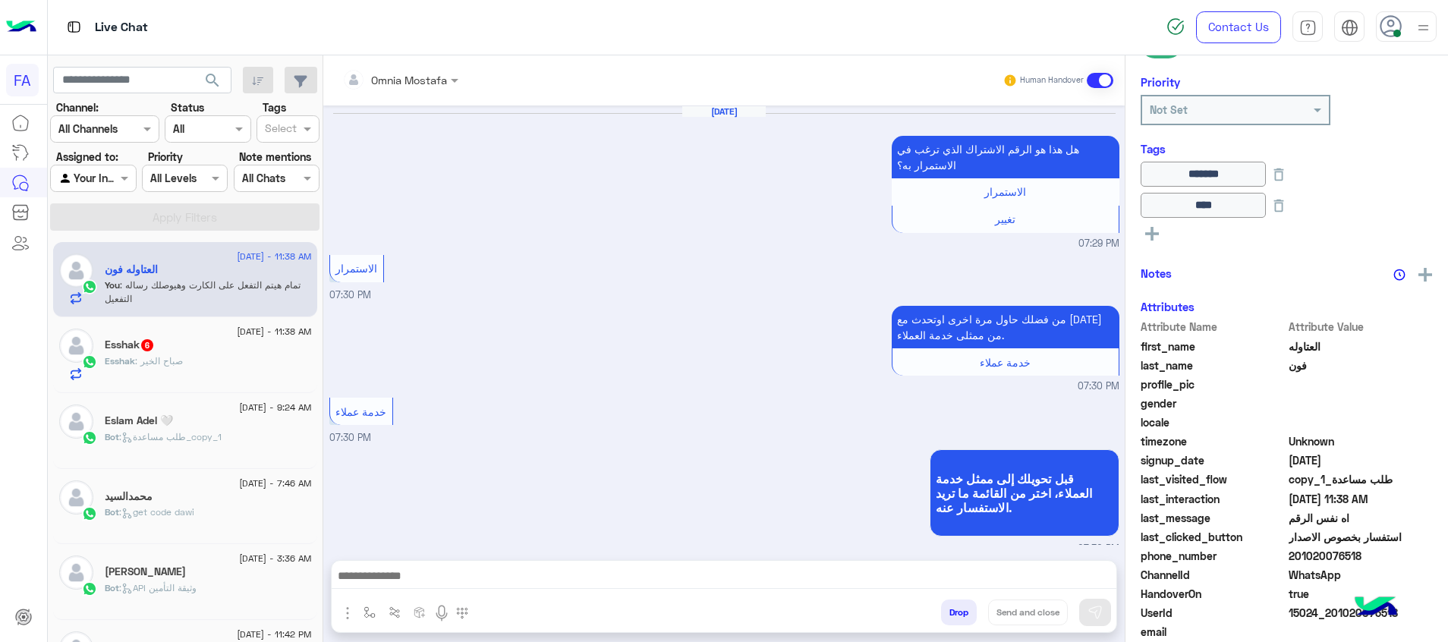
scroll to position [1033, 0]
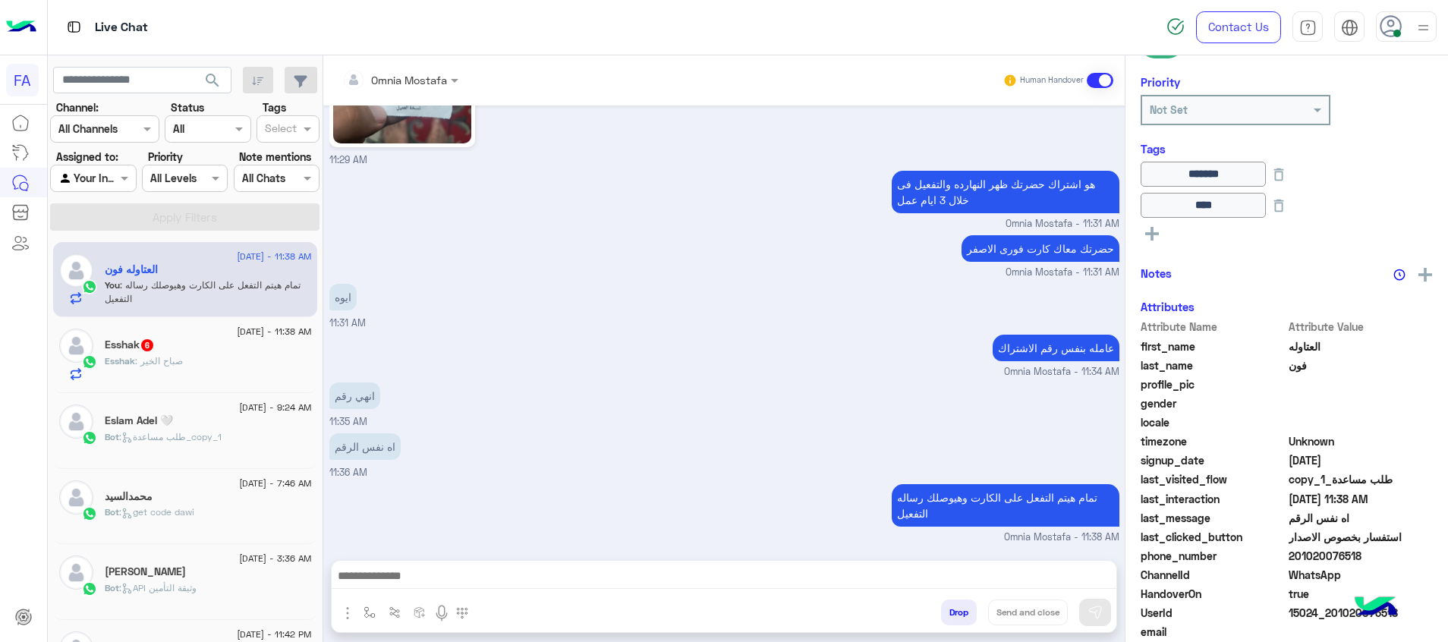
click at [191, 339] on div "Esshak 6" at bounding box center [208, 347] width 207 height 16
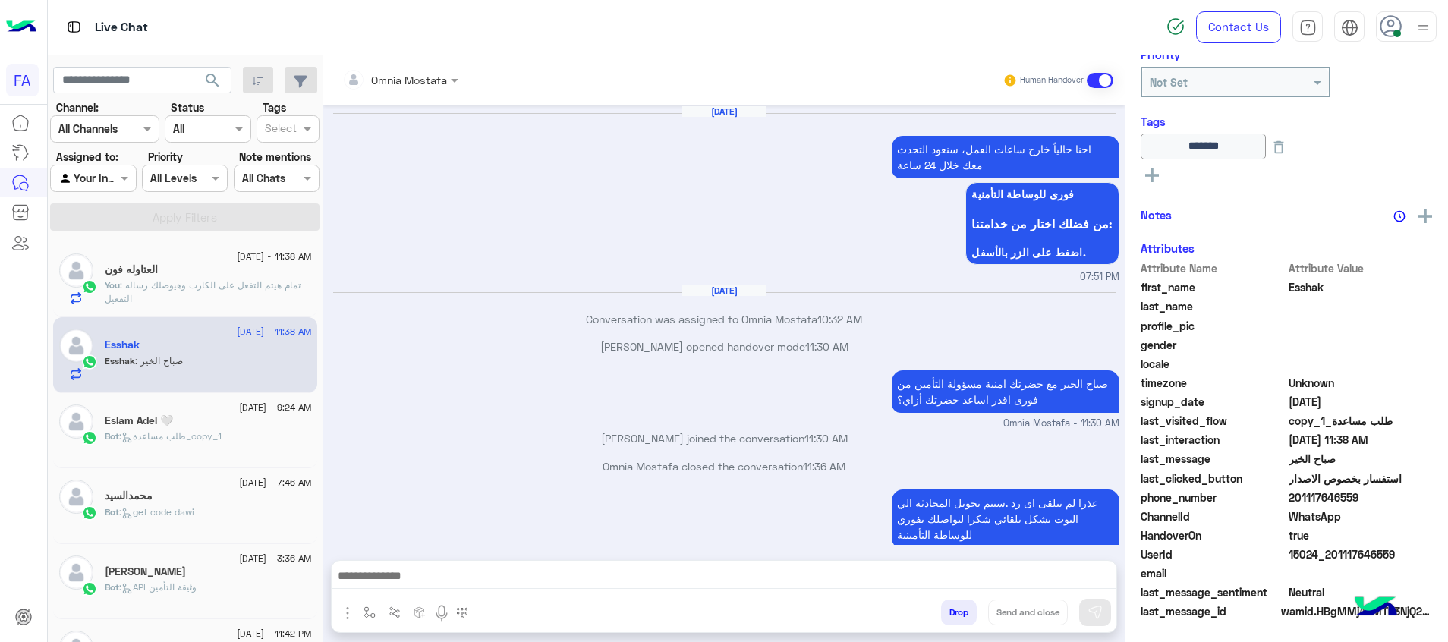
scroll to position [927, 0]
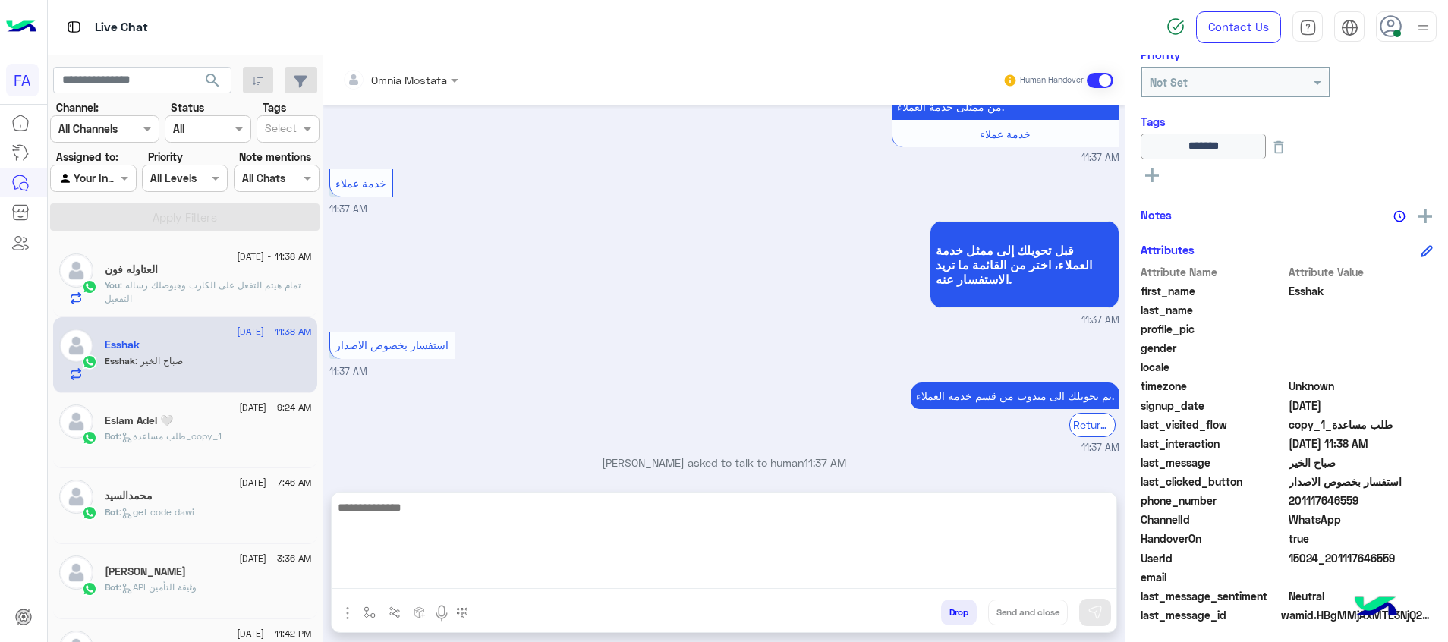
click at [1098, 574] on textarea at bounding box center [724, 543] width 785 height 91
paste textarea "**********"
type textarea "**********"
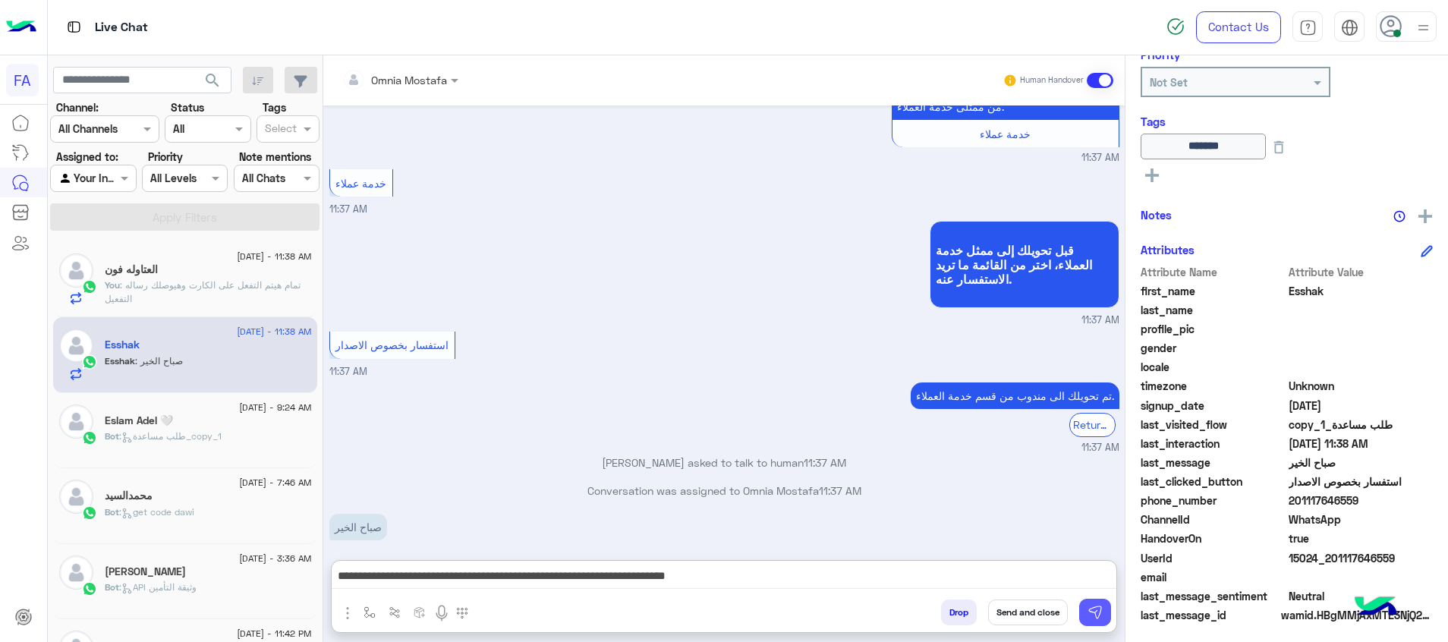
click at [1100, 610] on img at bounding box center [1095, 612] width 15 height 15
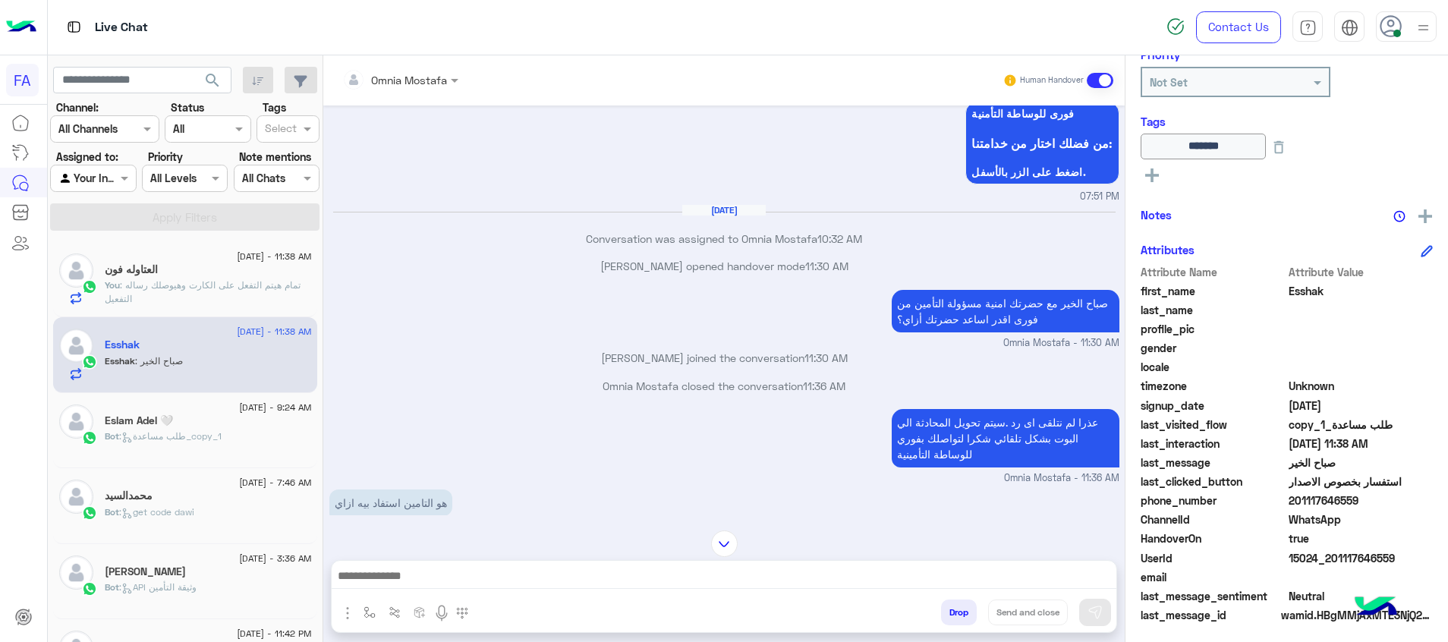
scroll to position [1019, 0]
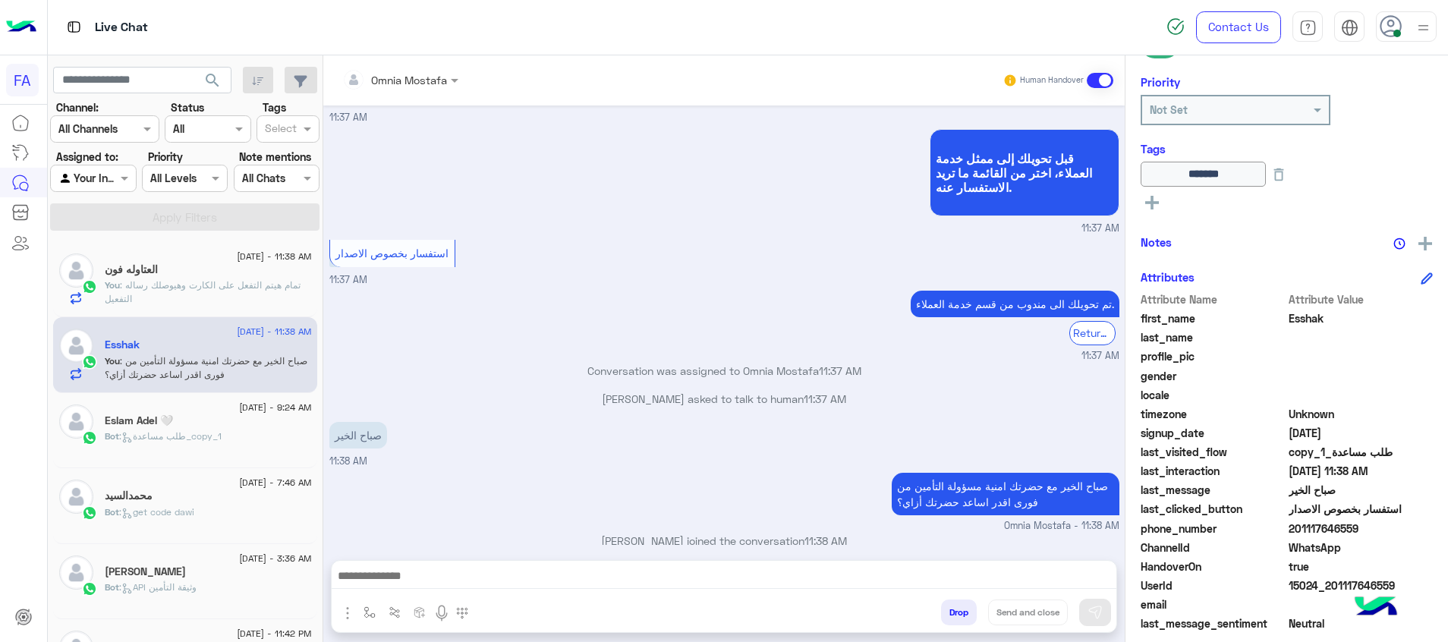
drag, startPoint x: 1403, startPoint y: 564, endPoint x: 1336, endPoint y: 552, distance: 67.9
click at [1336, 552] on div "Attribute Name Attribute Value first_name Esshak last_name profile_pic gender l…" at bounding box center [1287, 472] width 292 height 362
drag, startPoint x: 1336, startPoint y: 552, endPoint x: 1350, endPoint y: 566, distance: 20.4
click at [1346, 569] on span "true" at bounding box center [1361, 567] width 145 height 16
drag, startPoint x: 1335, startPoint y: 527, endPoint x: 1299, endPoint y: 531, distance: 36.7
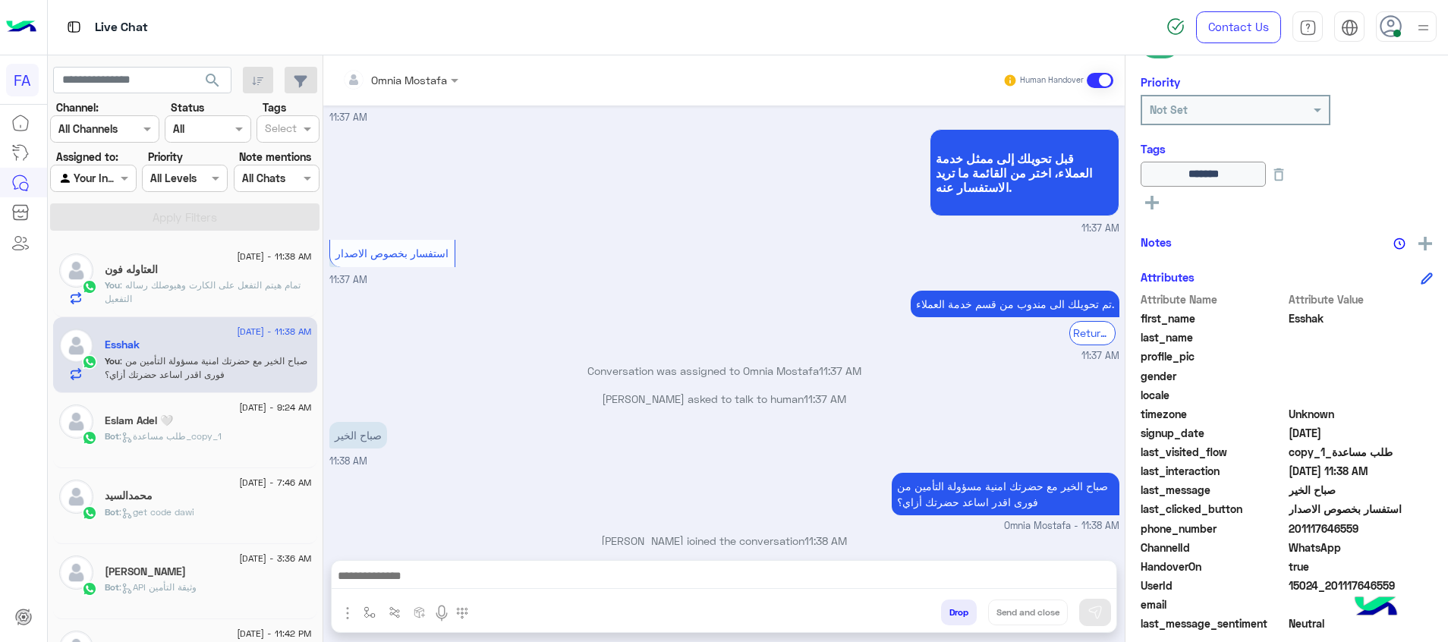
click at [1299, 531] on span "201117646559" at bounding box center [1361, 529] width 145 height 16
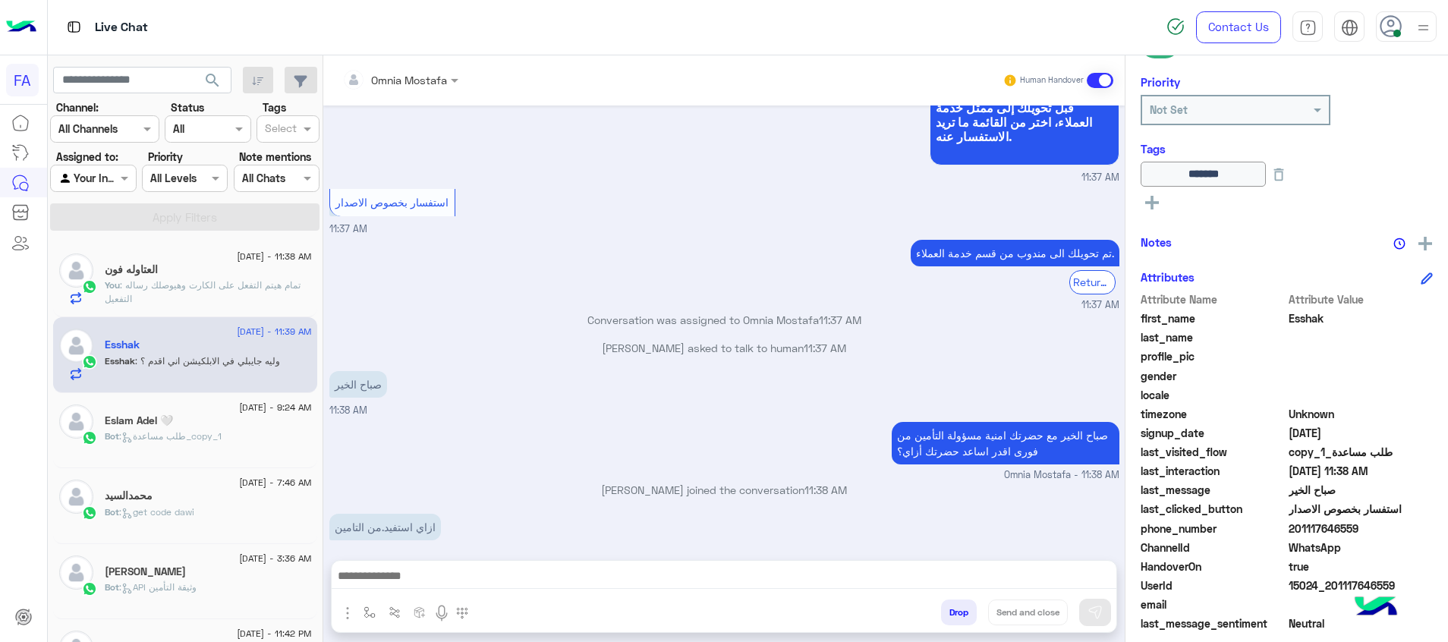
scroll to position [1120, 0]
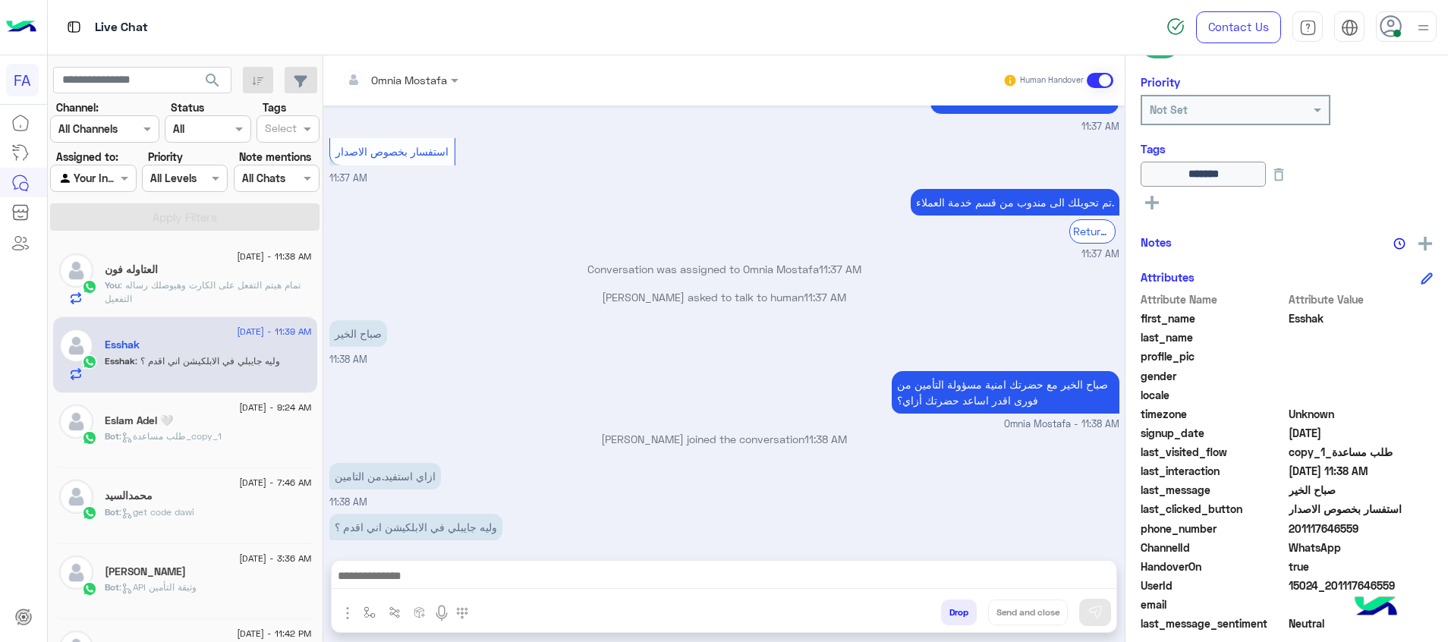
click at [1064, 563] on div at bounding box center [724, 580] width 785 height 38
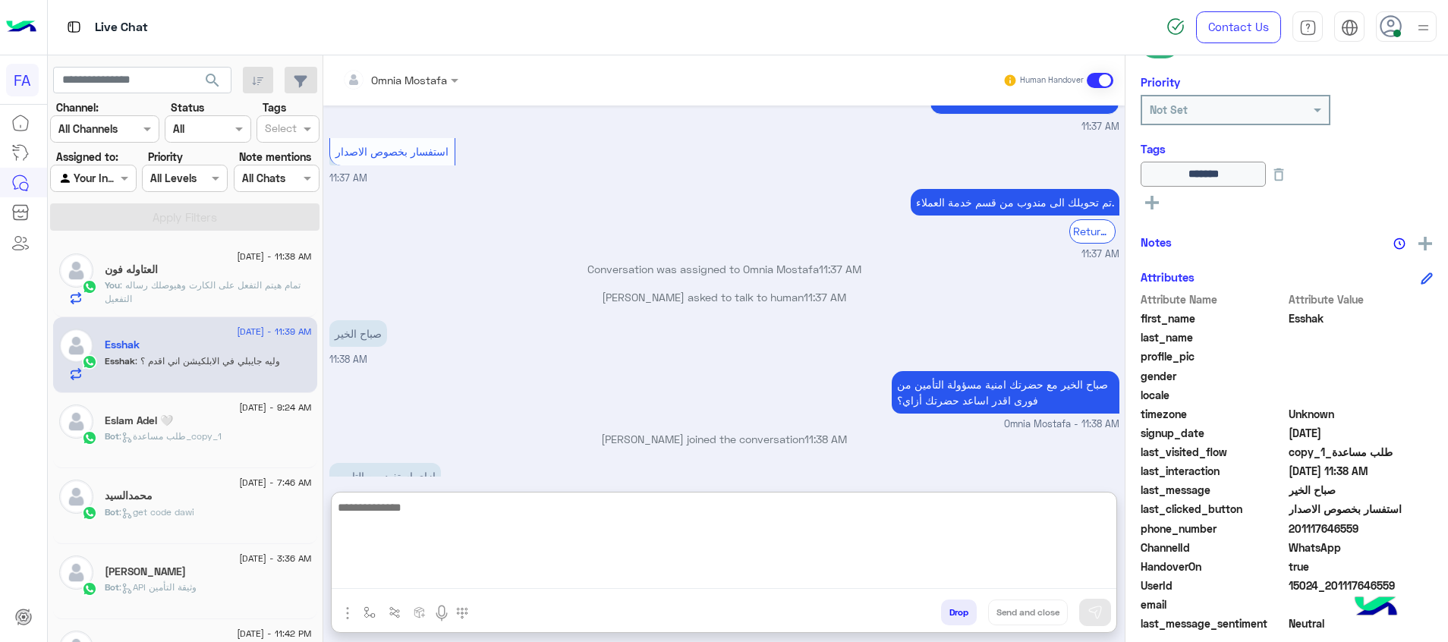
click at [1066, 566] on textarea at bounding box center [724, 543] width 785 height 91
paste textarea "**********"
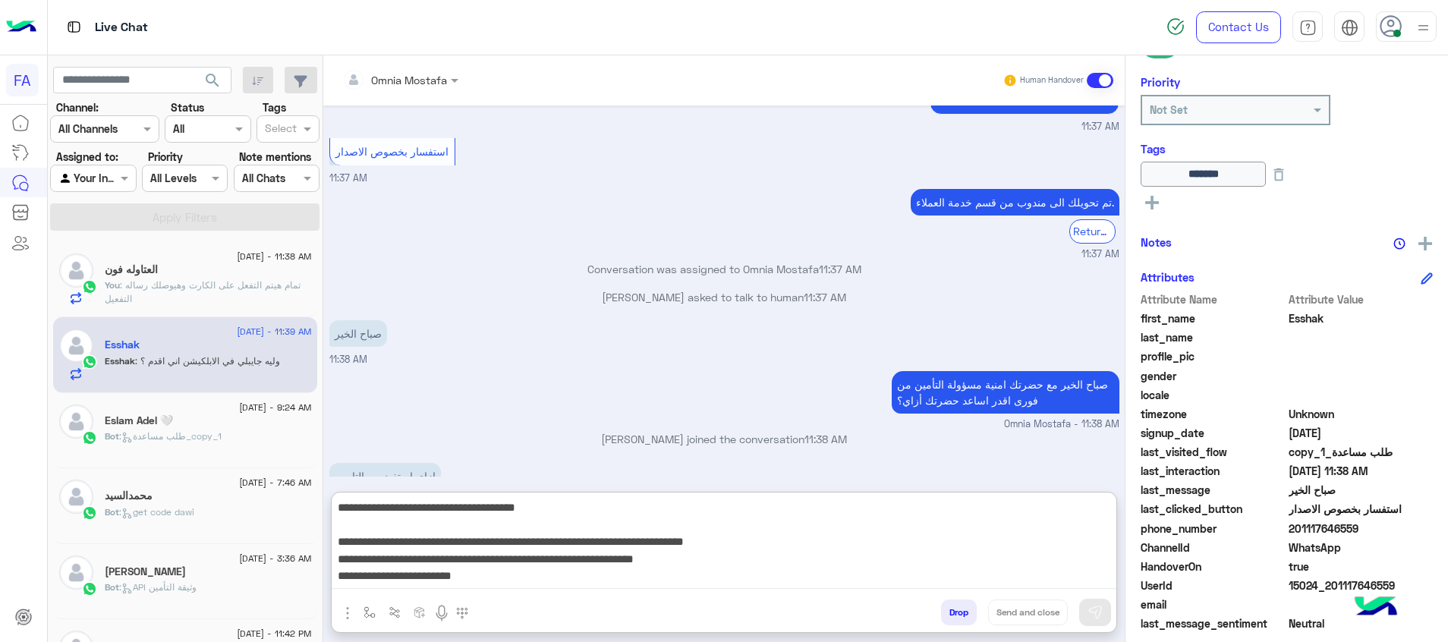
scroll to position [115, 0]
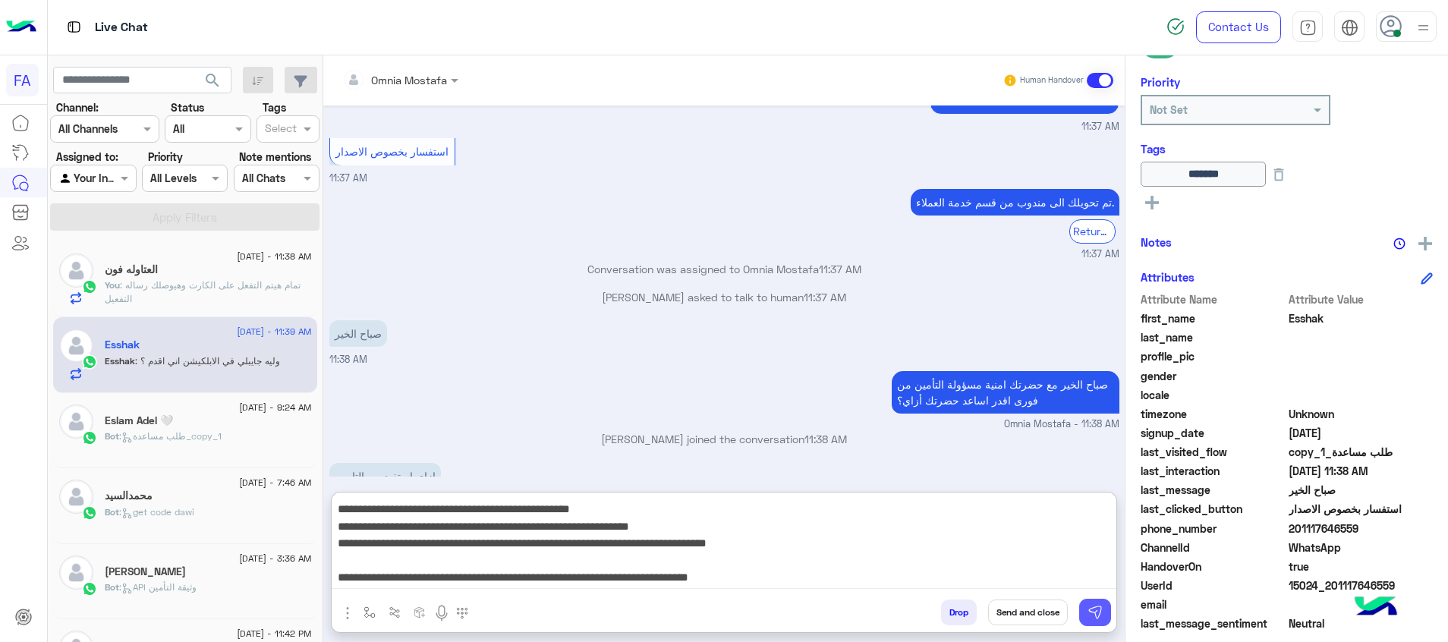
type textarea "**********"
click at [1094, 604] on button at bounding box center [1095, 612] width 32 height 27
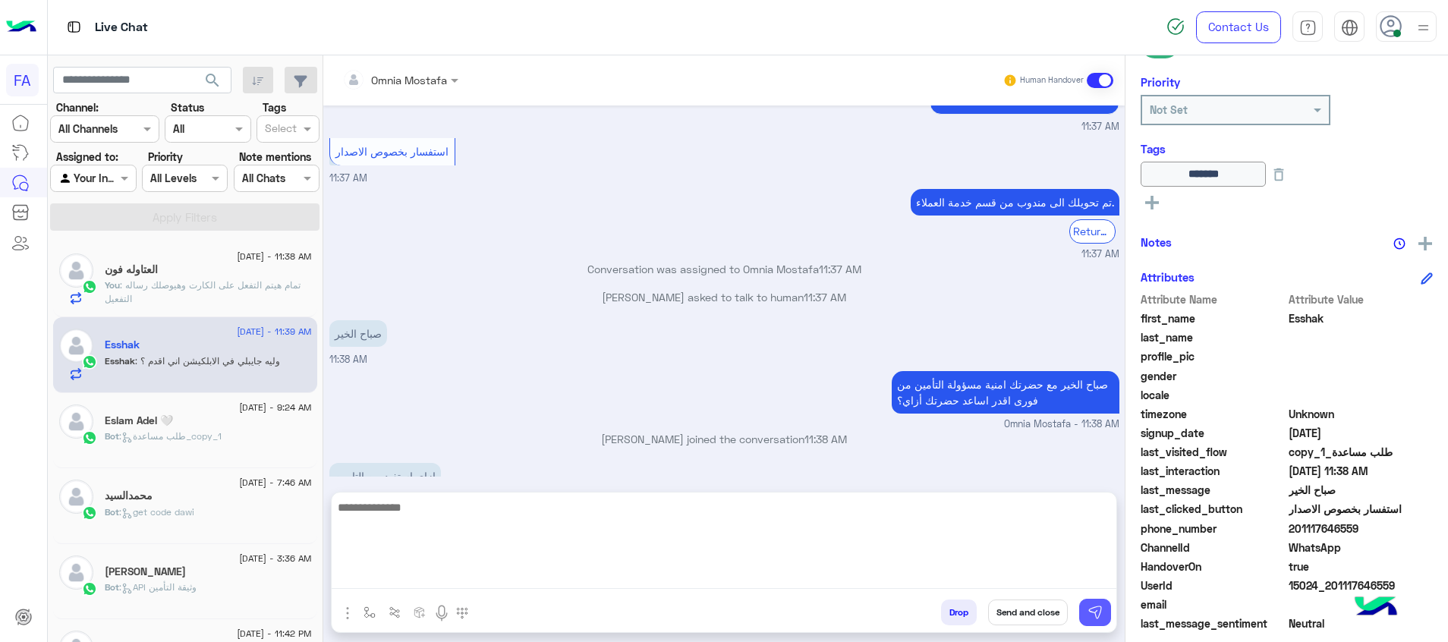
scroll to position [1423, 0]
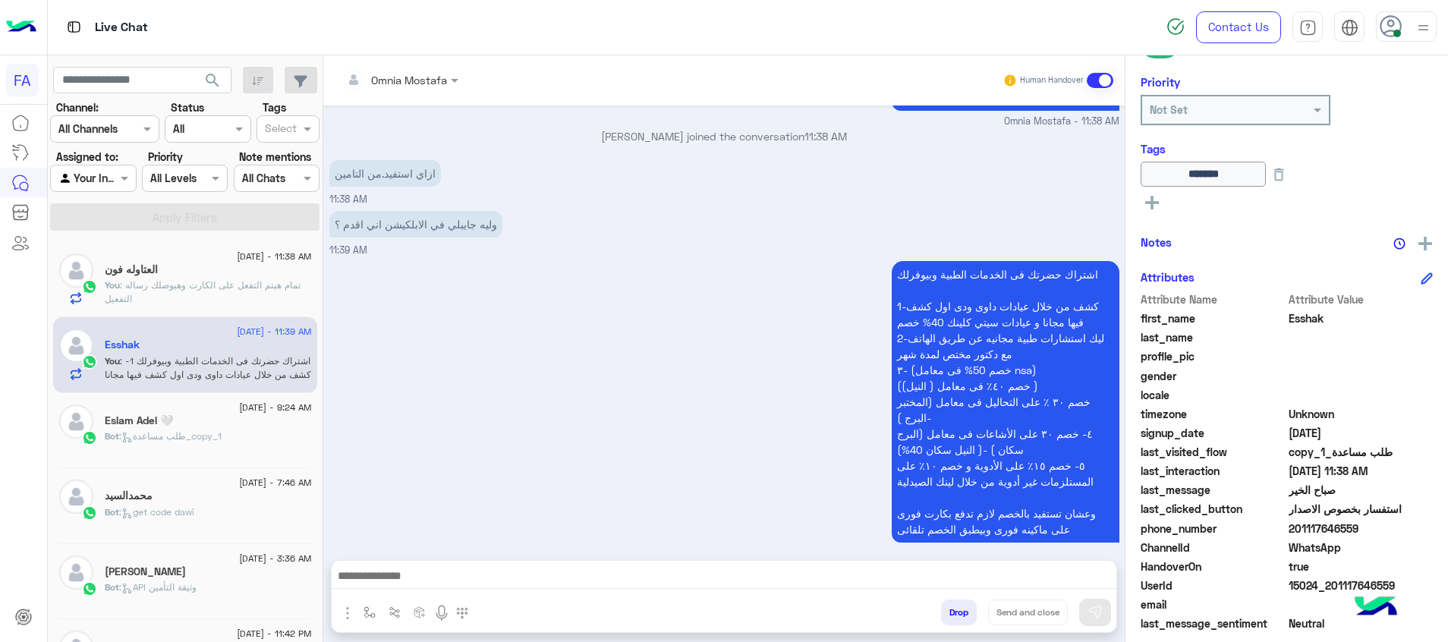
drag, startPoint x: 1358, startPoint y: 524, endPoint x: 1300, endPoint y: 527, distance: 57.7
click at [1300, 527] on span "201117646559" at bounding box center [1361, 529] width 145 height 16
click at [548, 219] on img at bounding box center [546, 228] width 18 height 18
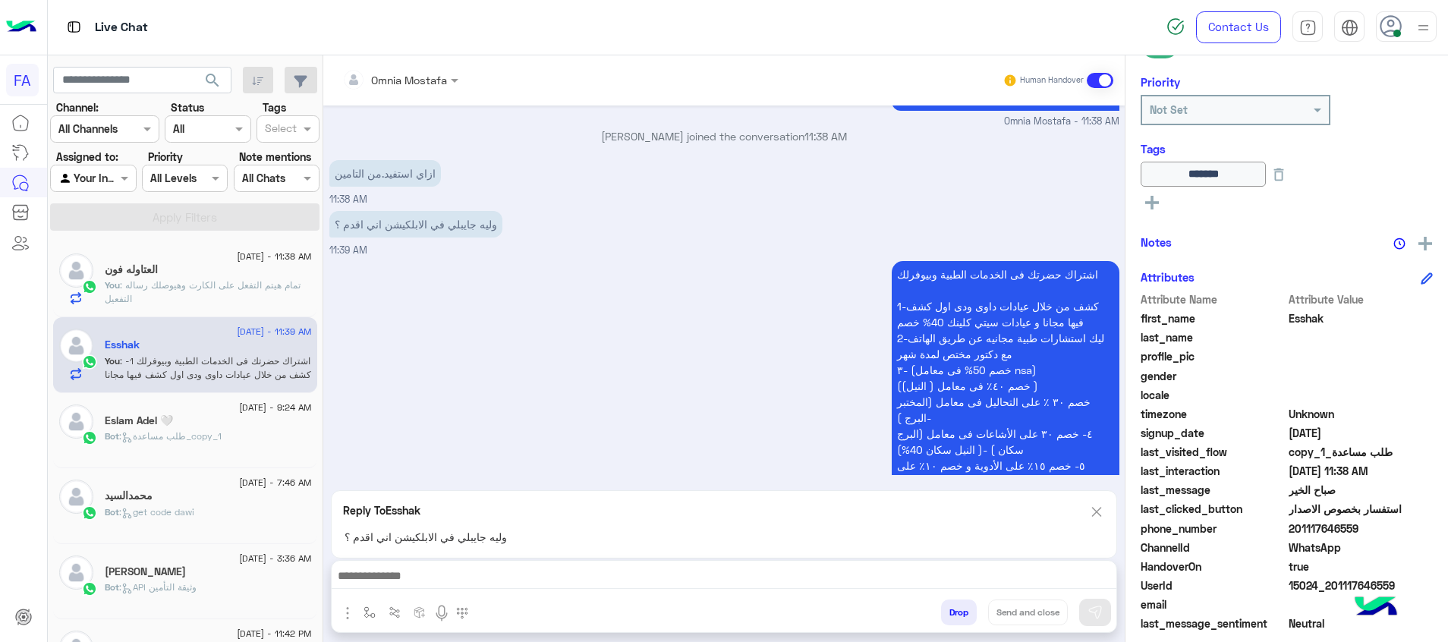
scroll to position [1463, 0]
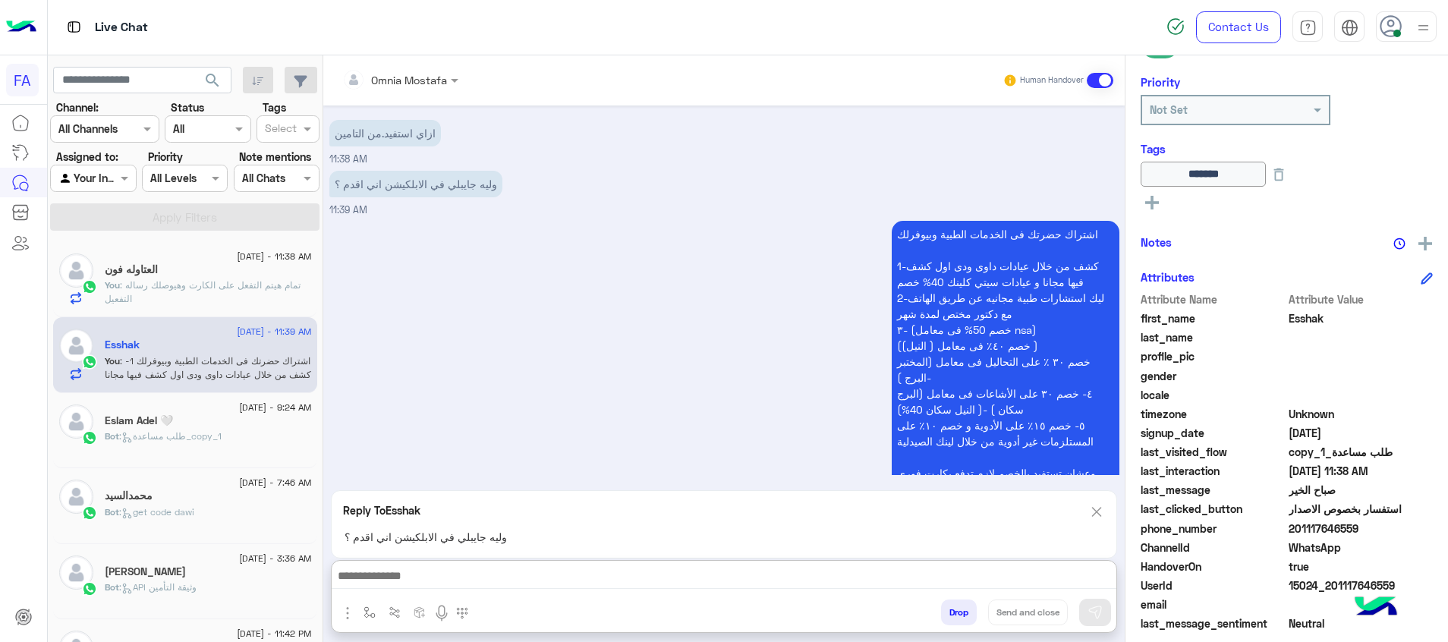
click at [1095, 581] on textarea at bounding box center [724, 577] width 785 height 23
paste textarea "**********"
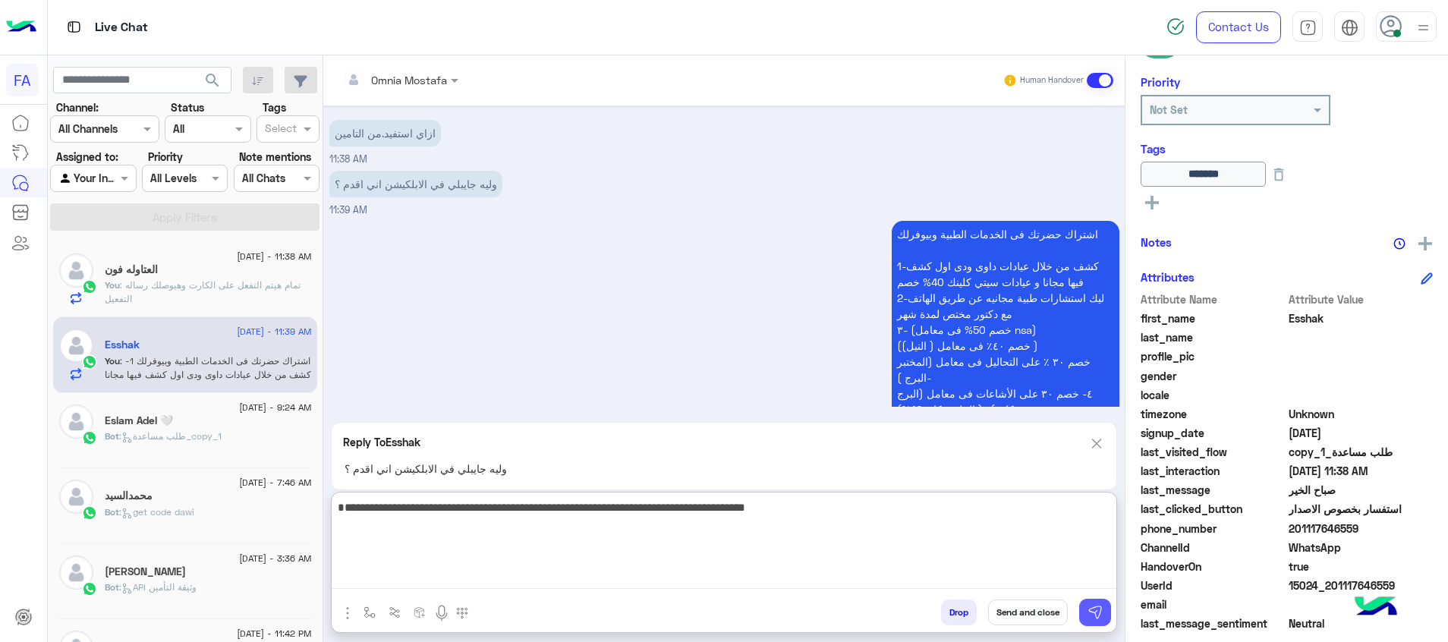
type textarea "**********"
click at [1095, 606] on img at bounding box center [1095, 612] width 15 height 15
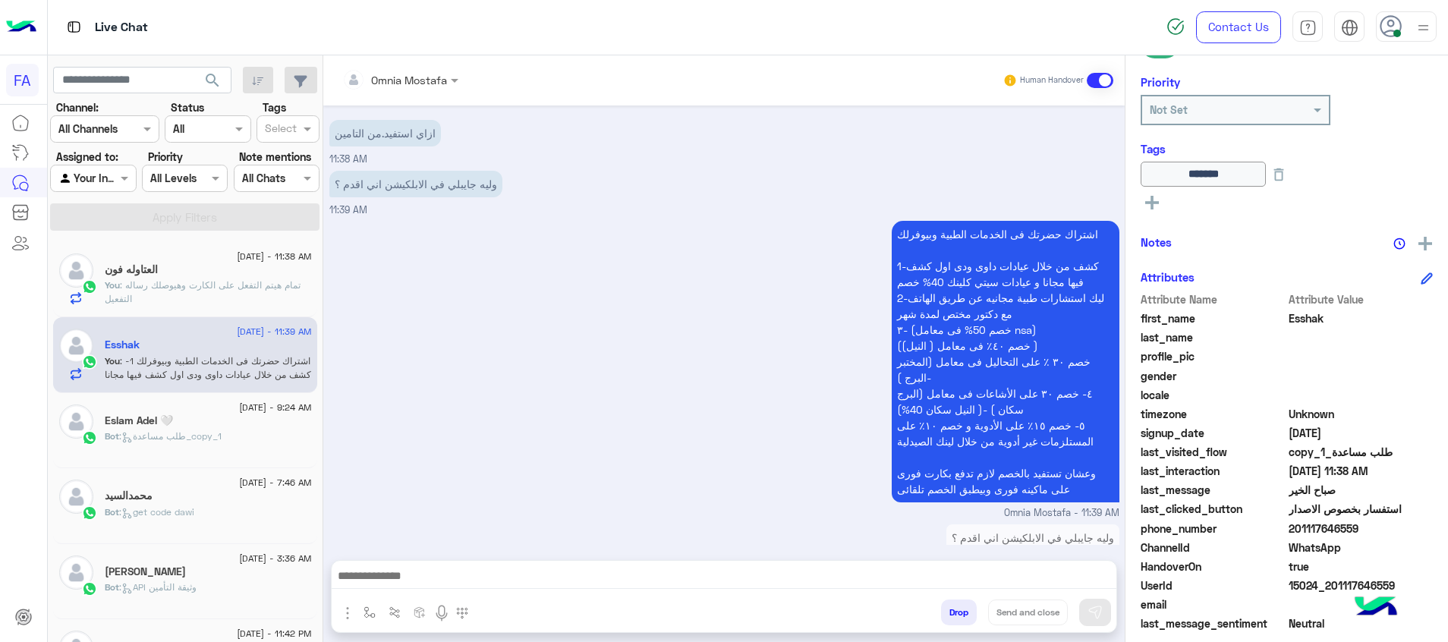
scroll to position [1514, 0]
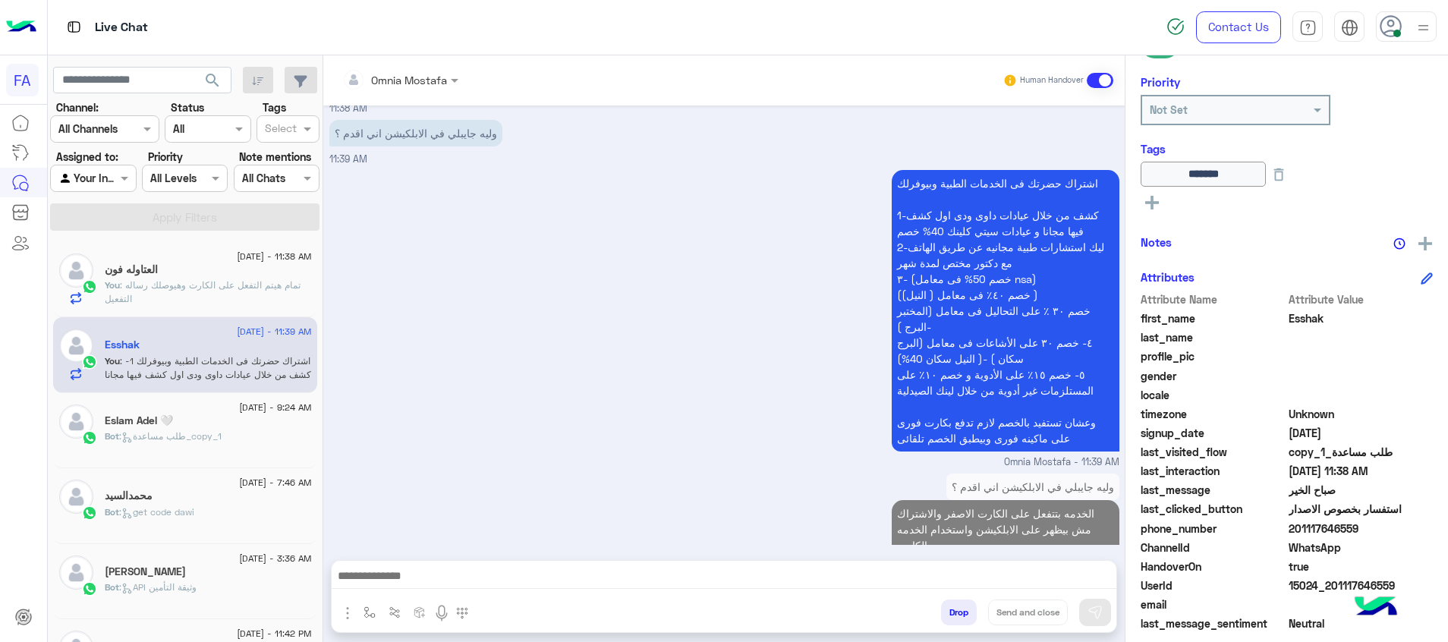
click at [209, 77] on span "search" at bounding box center [212, 80] width 18 height 18
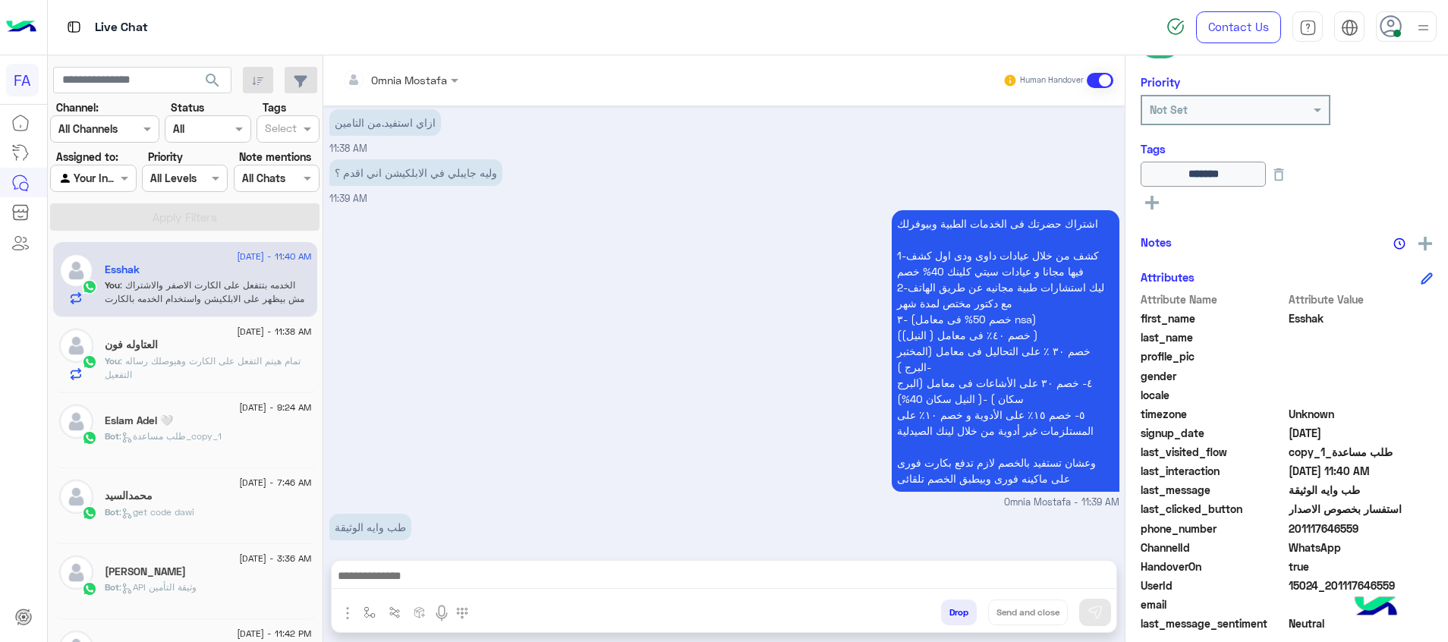
scroll to position [1211, 0]
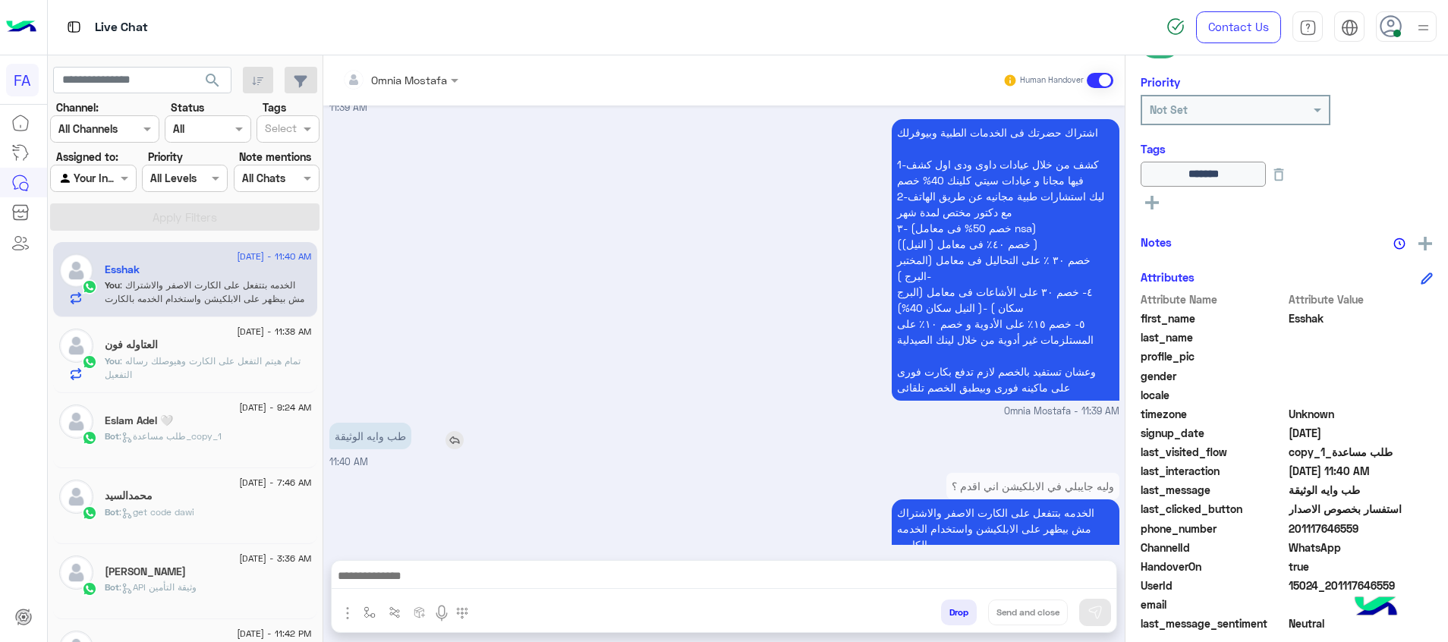
click at [457, 431] on img at bounding box center [455, 440] width 18 height 18
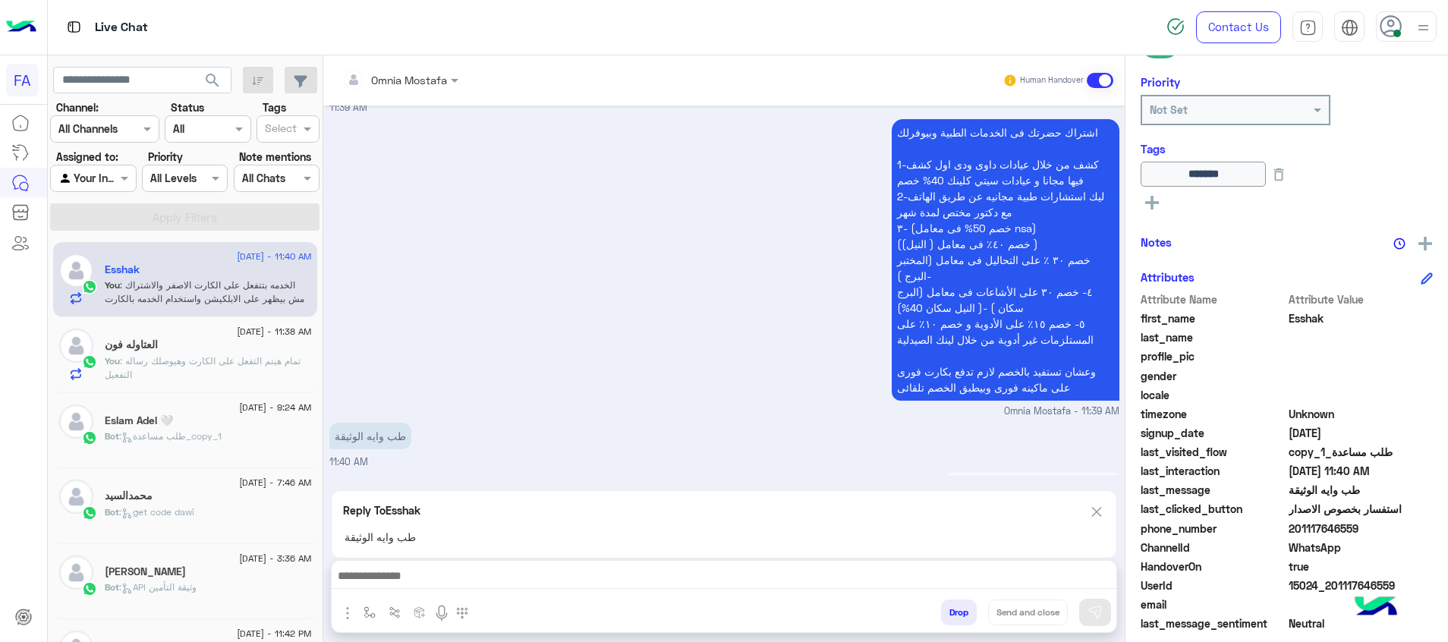
drag, startPoint x: 683, startPoint y: 575, endPoint x: 665, endPoint y: 575, distance: 18.2
click at [677, 575] on textarea at bounding box center [724, 577] width 785 height 23
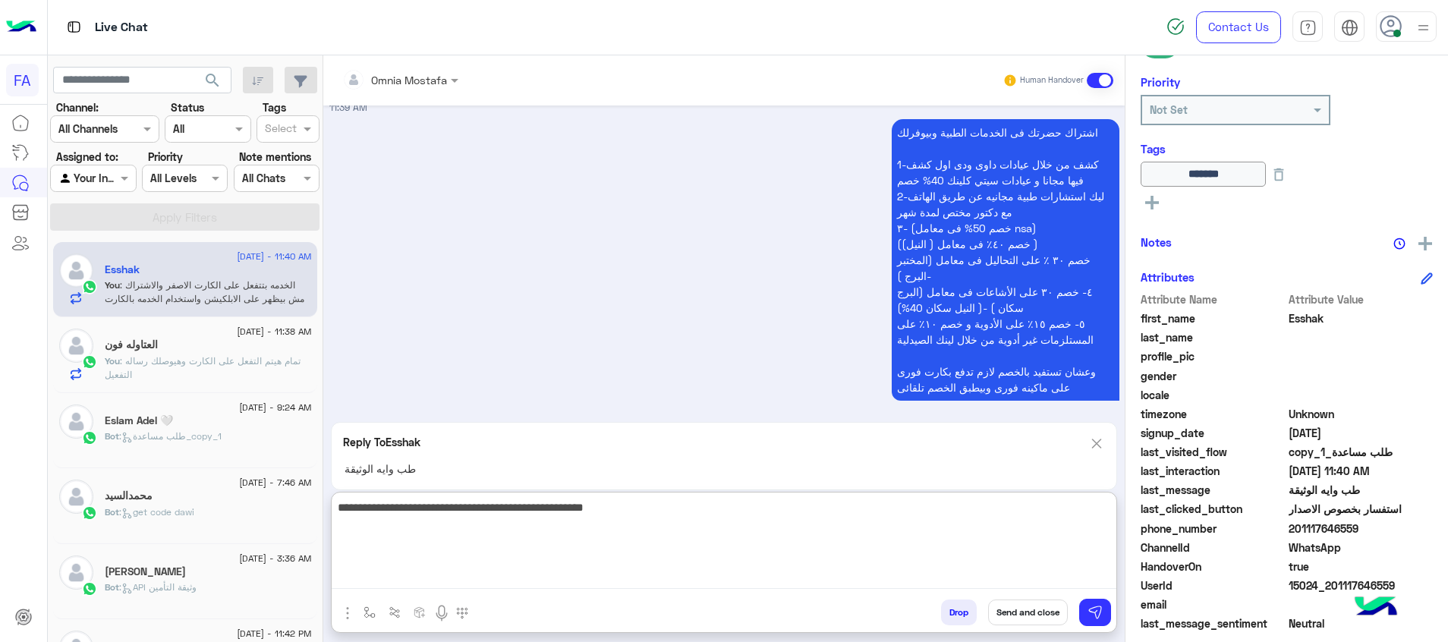
type textarea "**********"
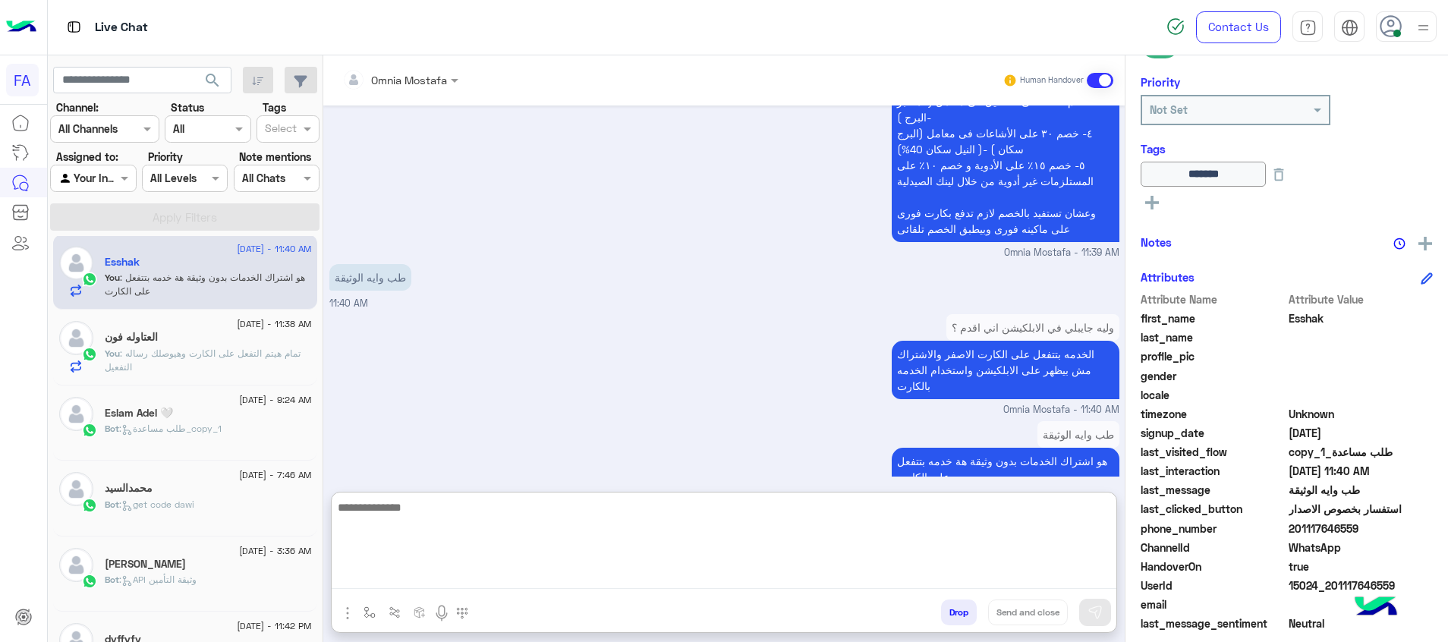
scroll to position [1398, 0]
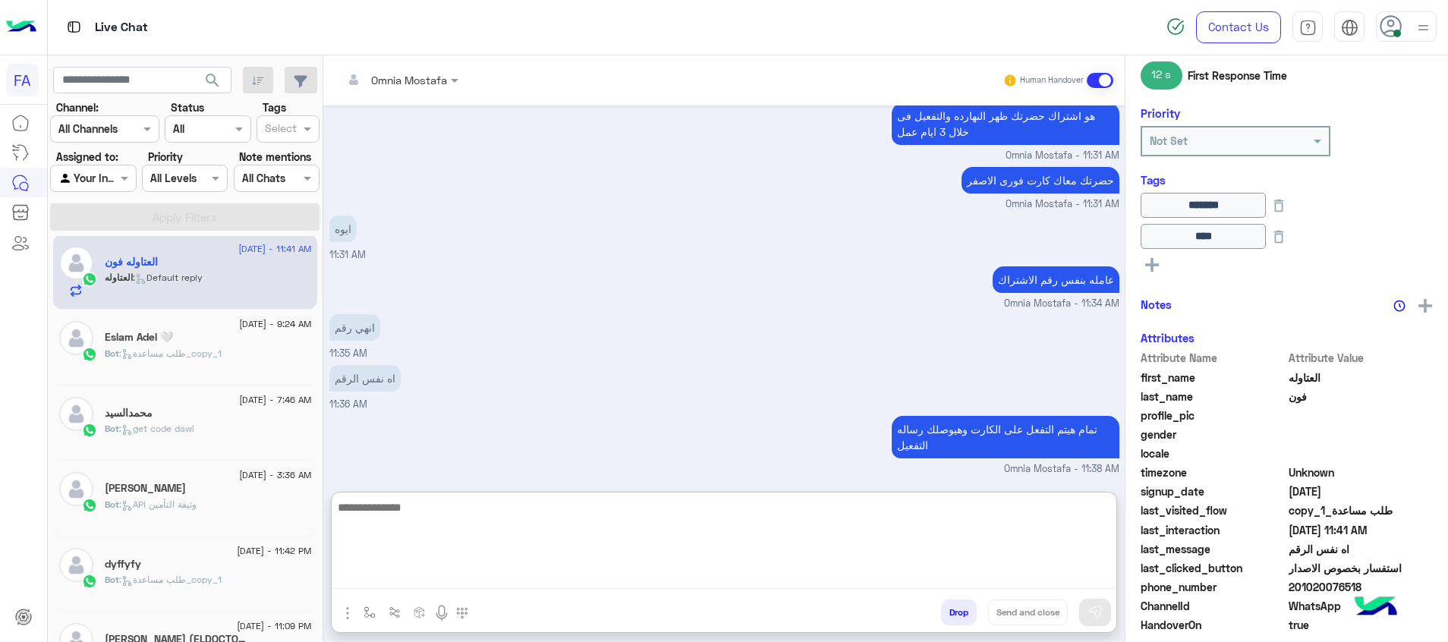
scroll to position [219, 0]
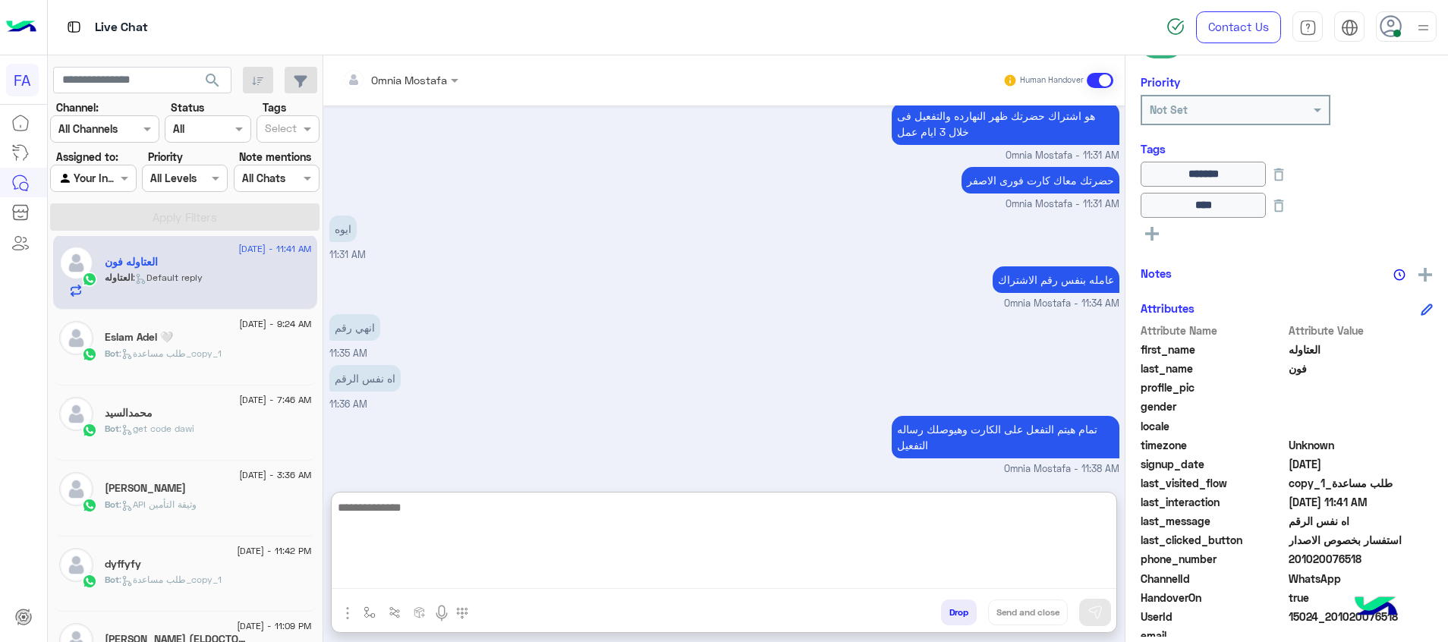
click at [96, 173] on div at bounding box center [93, 177] width 84 height 17
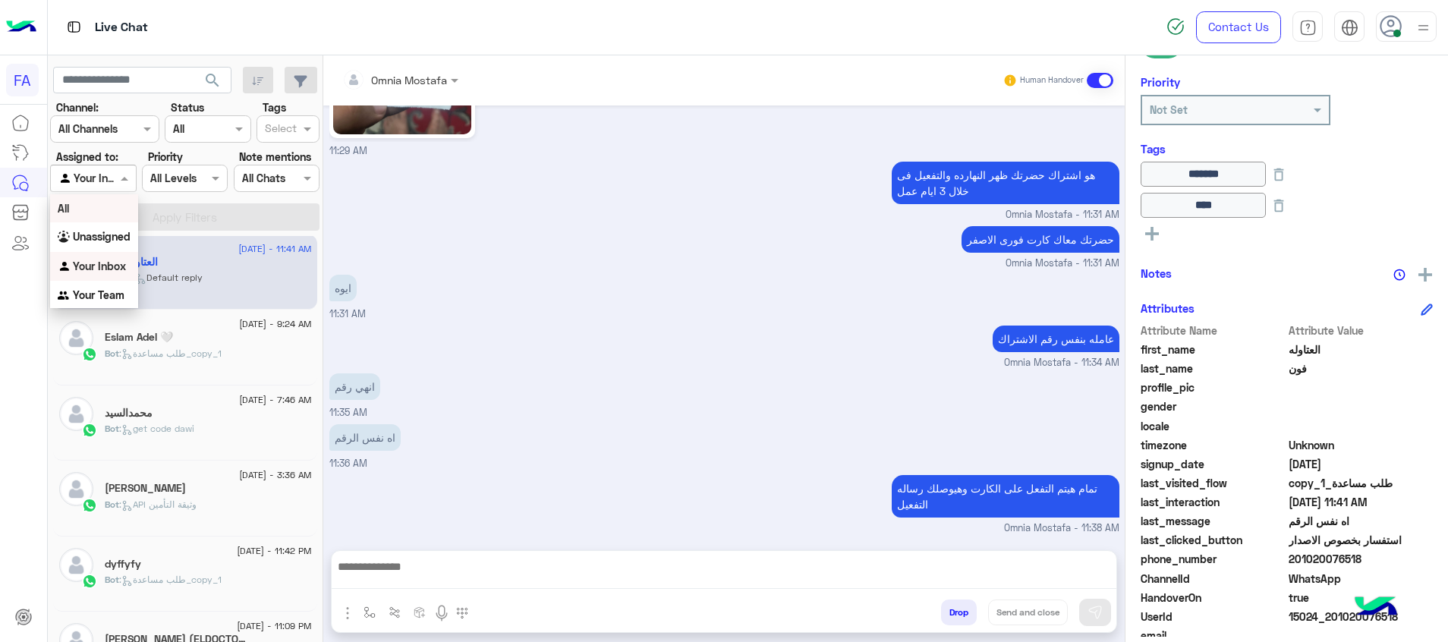
scroll to position [1033, 0]
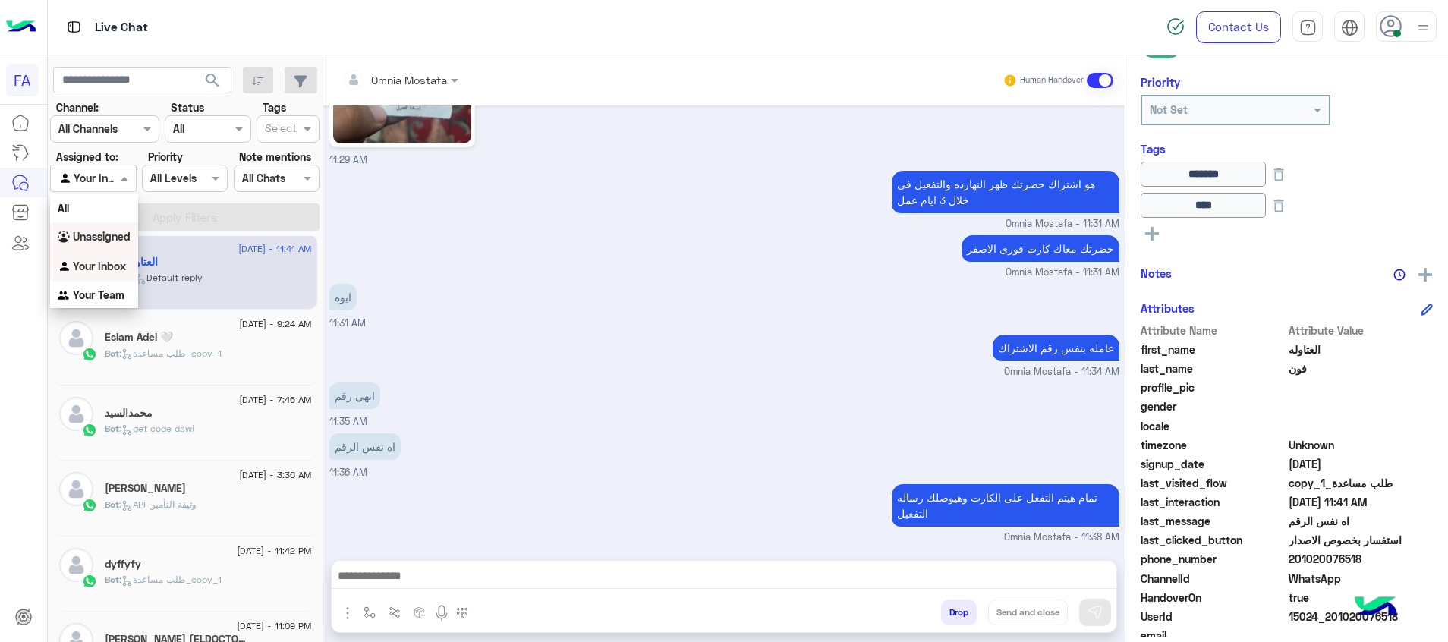
drag, startPoint x: 91, startPoint y: 239, endPoint x: 158, endPoint y: 219, distance: 69.9
click at [100, 234] on b "Unassigned" at bounding box center [102, 236] width 58 height 13
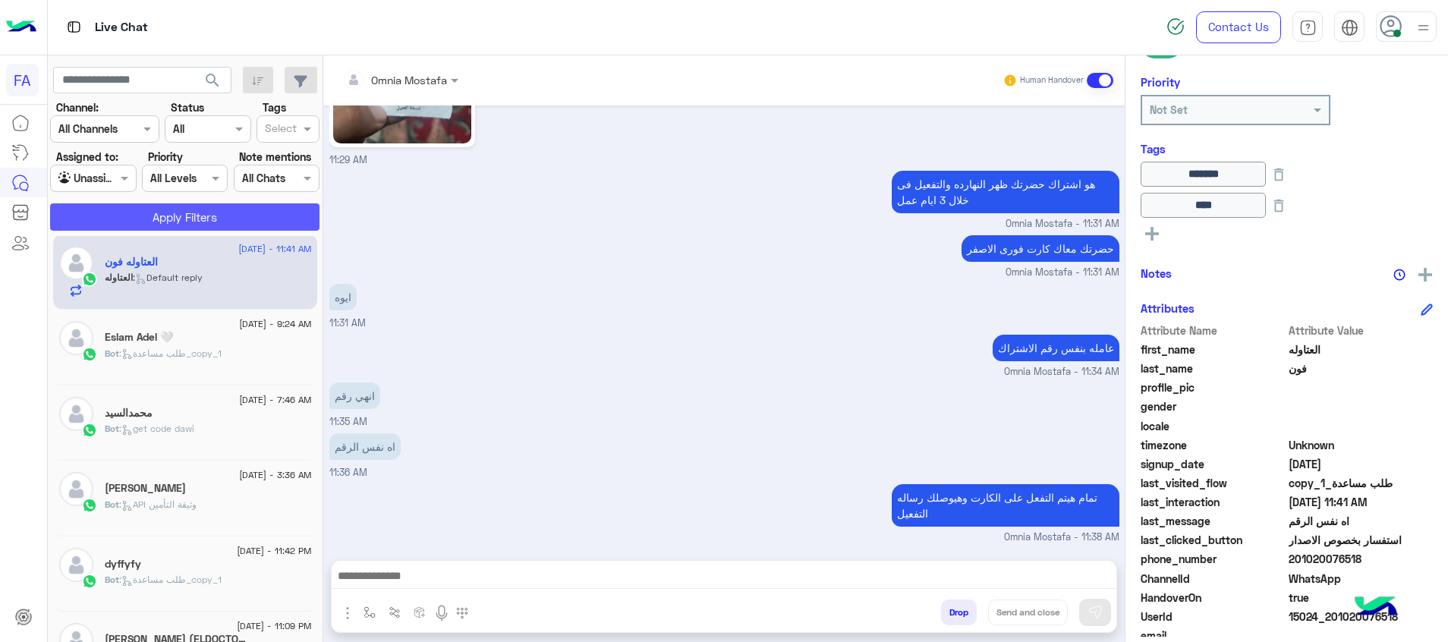
click at [162, 218] on button "Apply Filters" at bounding box center [184, 216] width 269 height 27
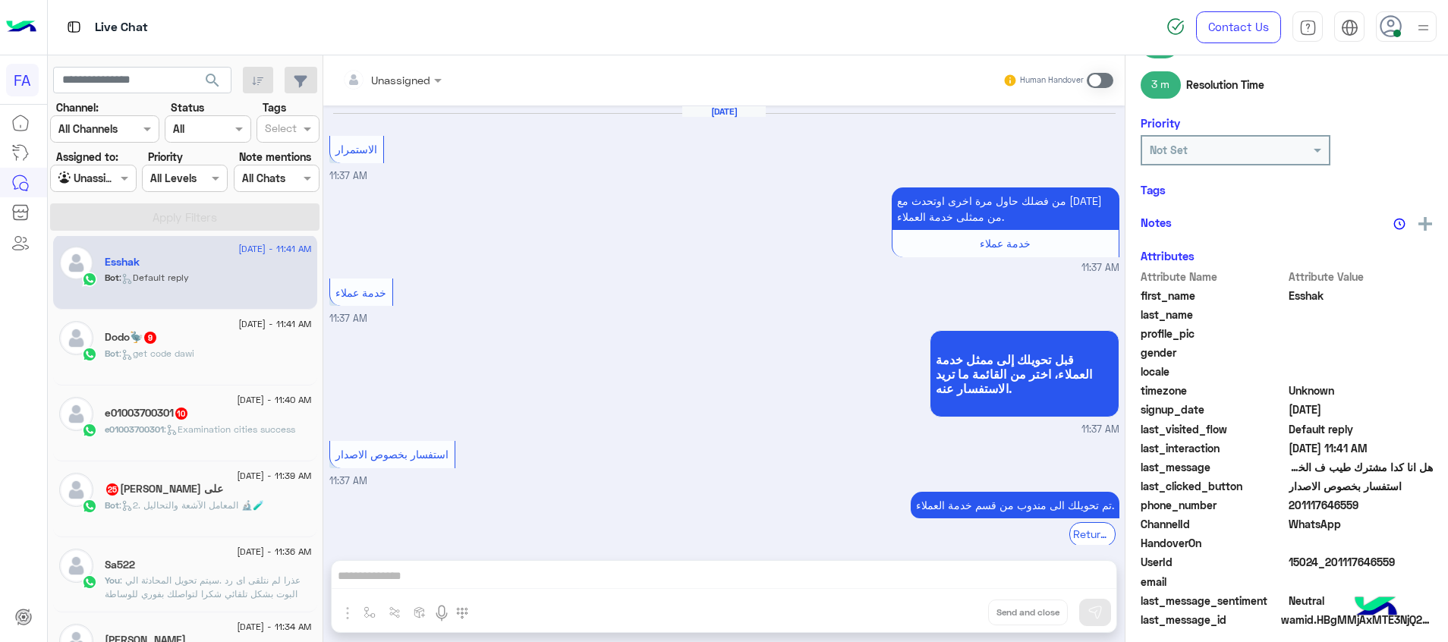
scroll to position [1239, 0]
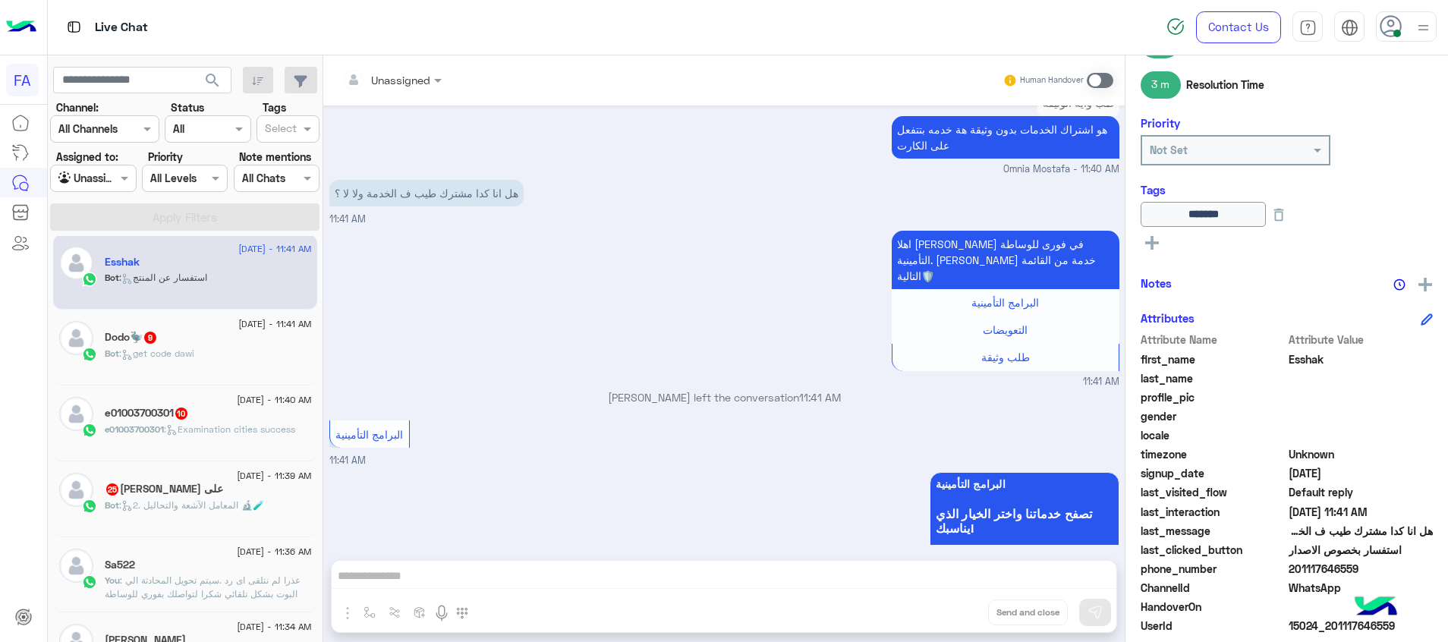
click at [1097, 75] on span at bounding box center [1100, 80] width 27 height 15
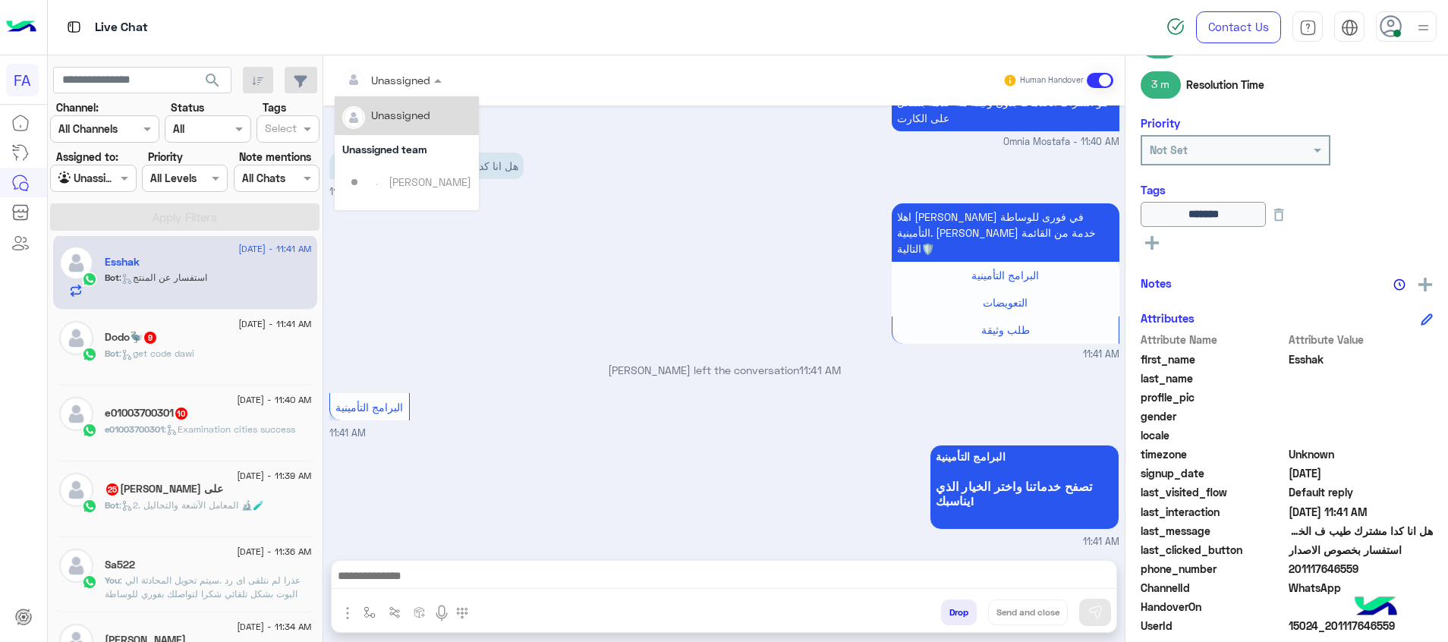
click at [408, 74] on div at bounding box center [392, 79] width 115 height 17
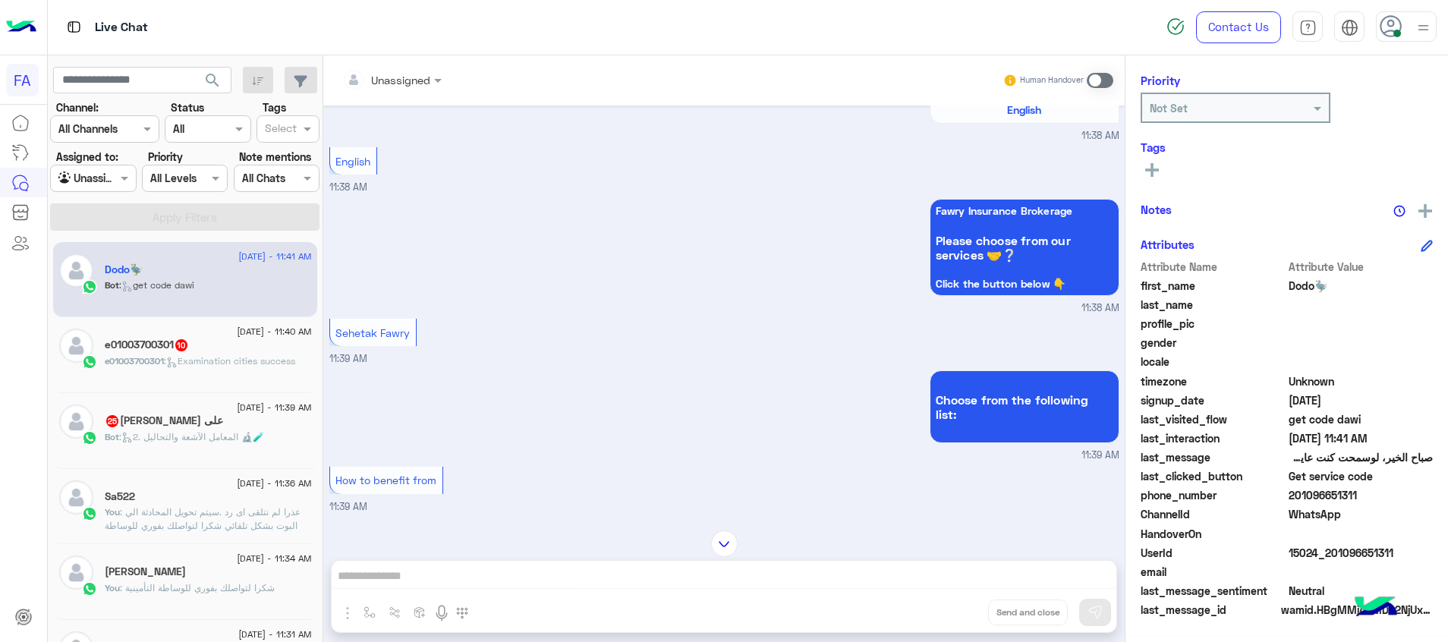
scroll to position [376, 0]
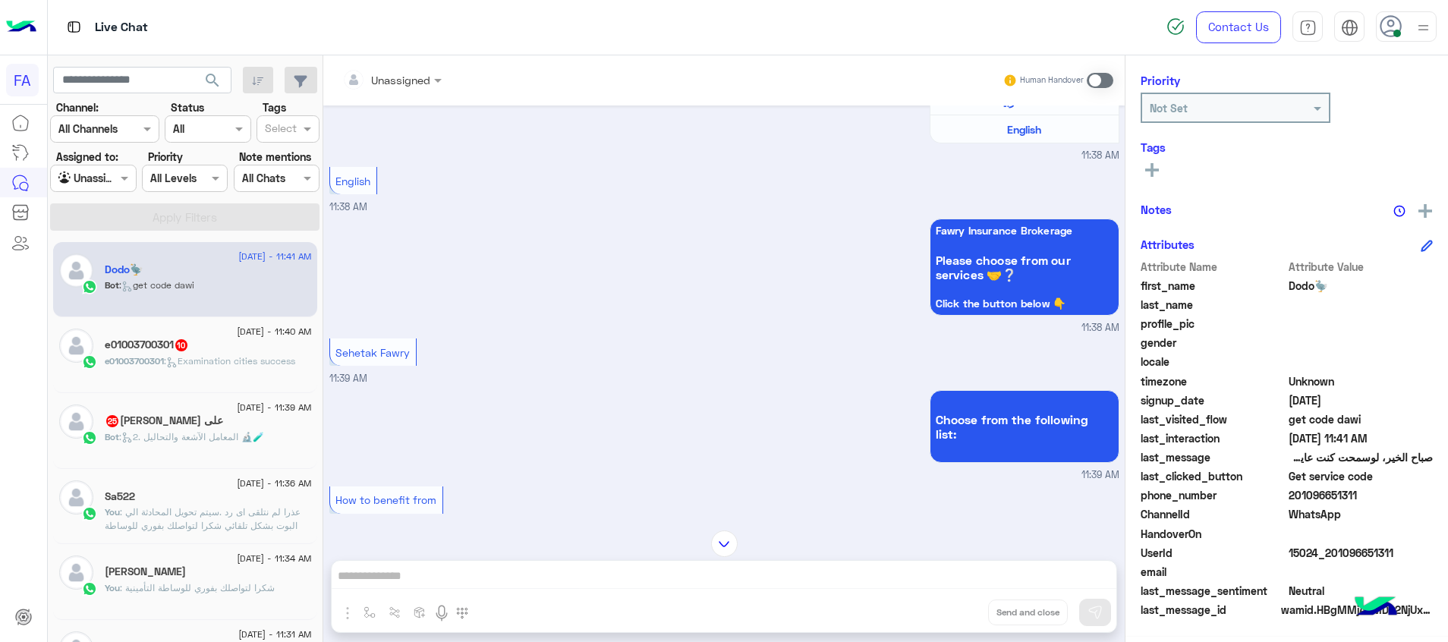
click at [104, 177] on div at bounding box center [93, 177] width 84 height 17
drag, startPoint x: 105, startPoint y: 263, endPoint x: 186, endPoint y: 213, distance: 95.2
click at [109, 264] on b "Your Inbox" at bounding box center [99, 266] width 53 height 13
click at [187, 212] on button "Apply Filters" at bounding box center [184, 216] width 269 height 27
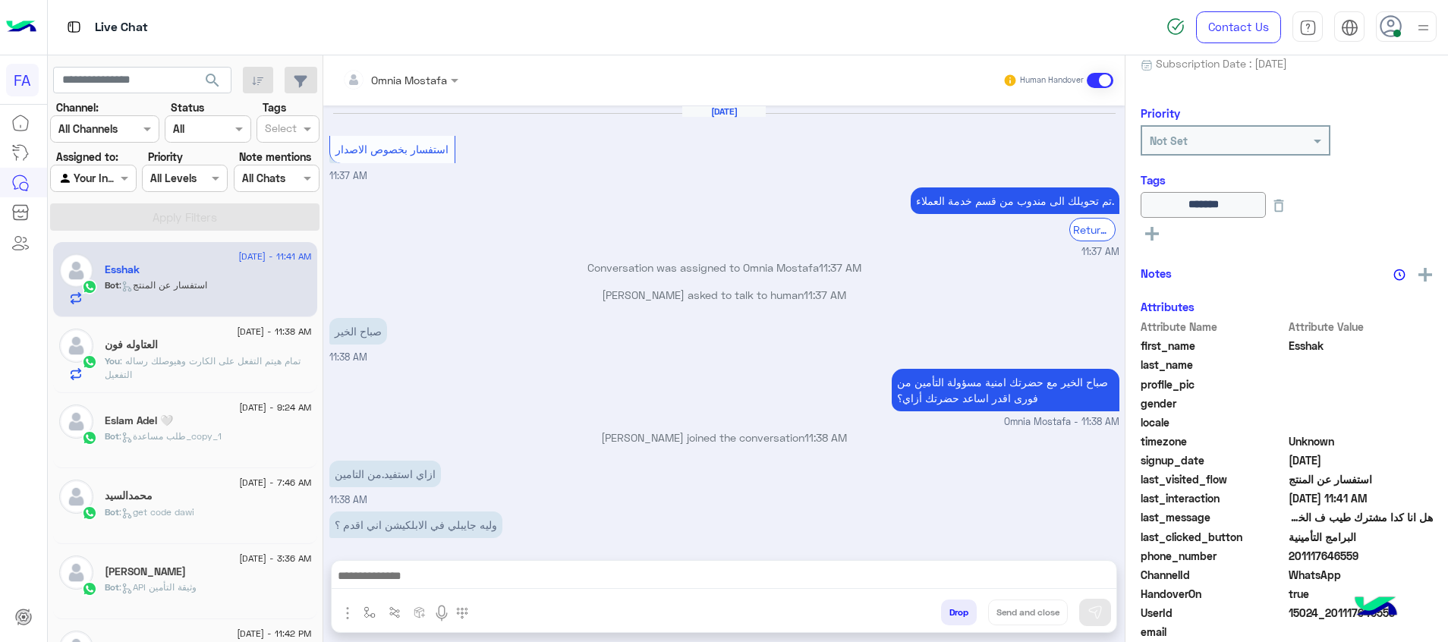
scroll to position [219, 0]
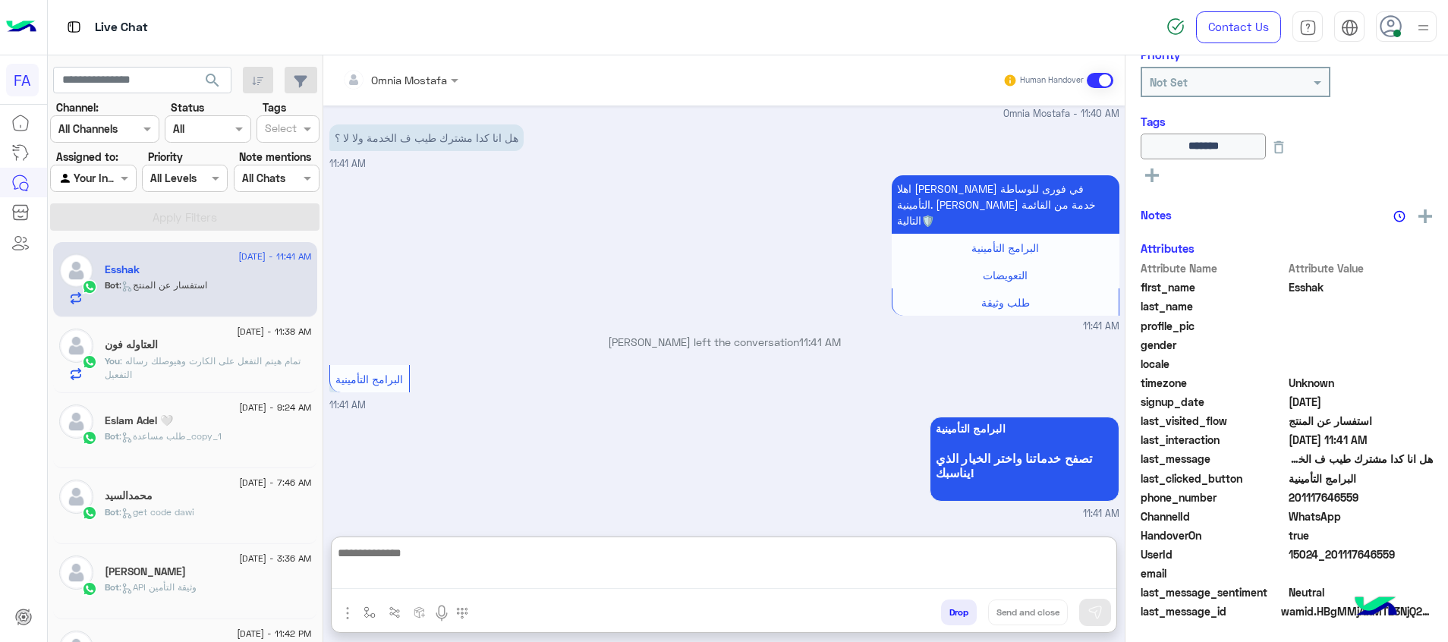
click at [1026, 582] on textarea at bounding box center [724, 566] width 785 height 46
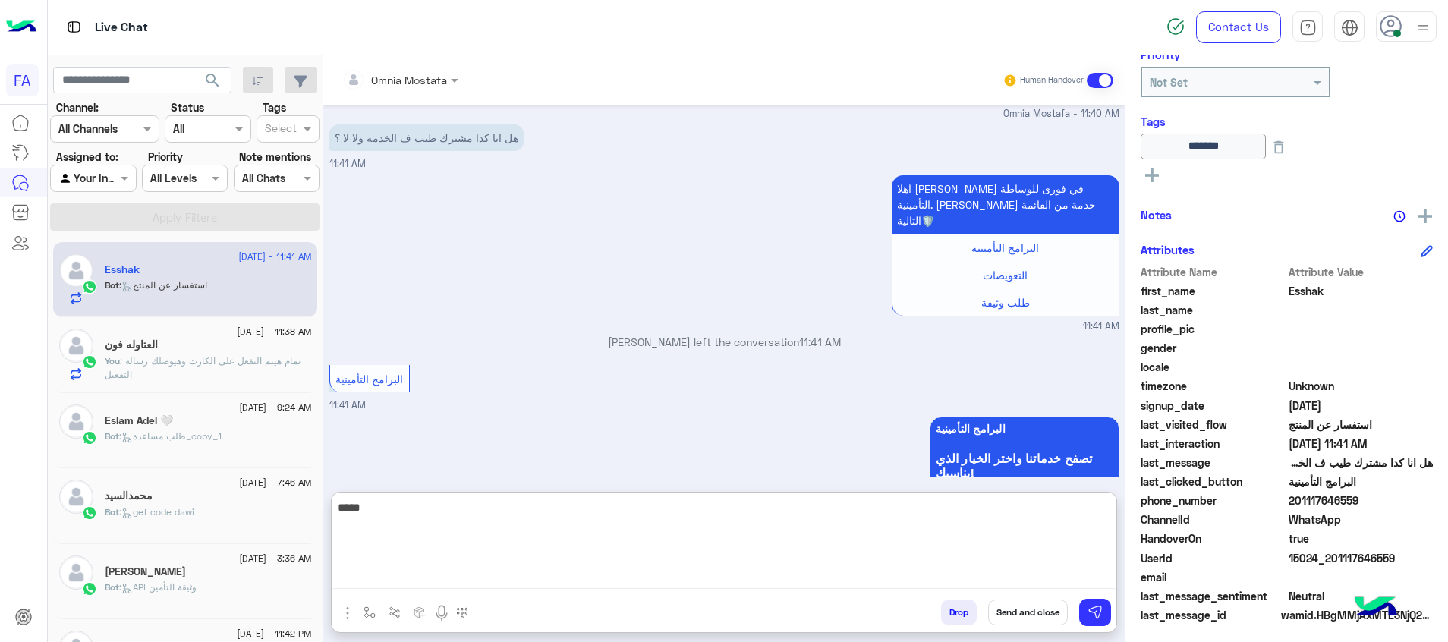
type textarea "*****"
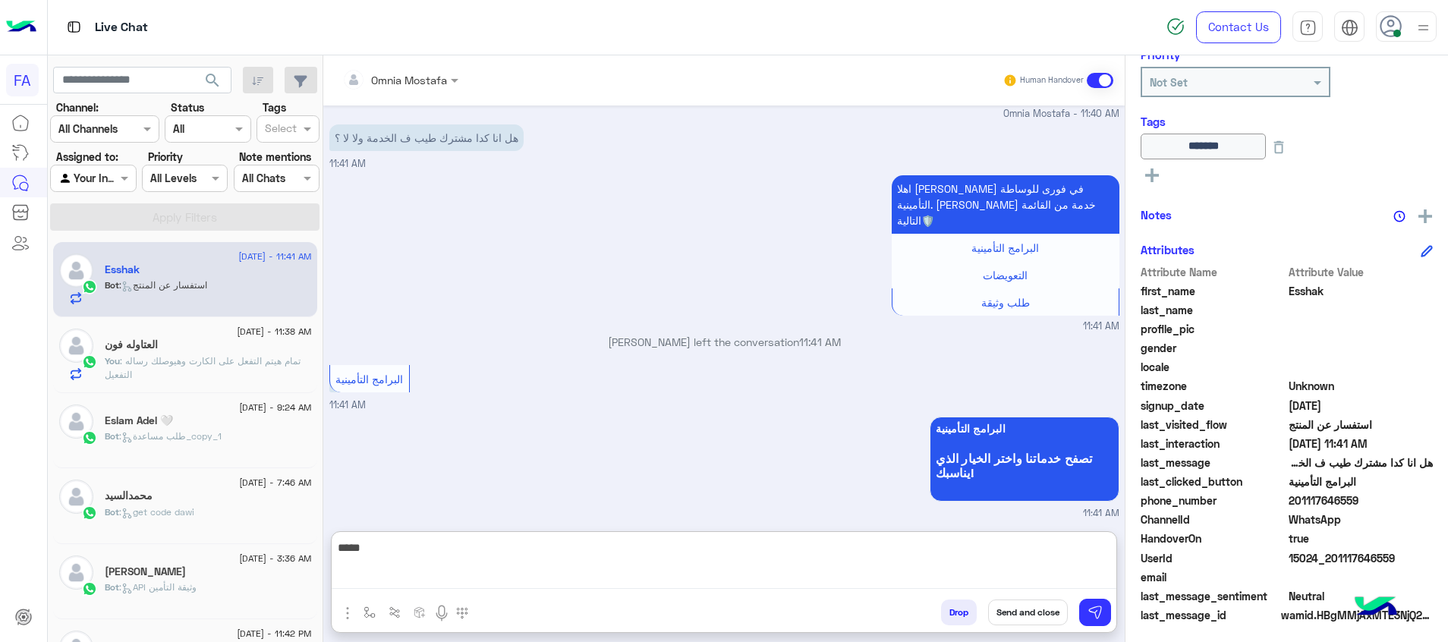
click at [993, 570] on textarea "*****" at bounding box center [724, 564] width 785 height 52
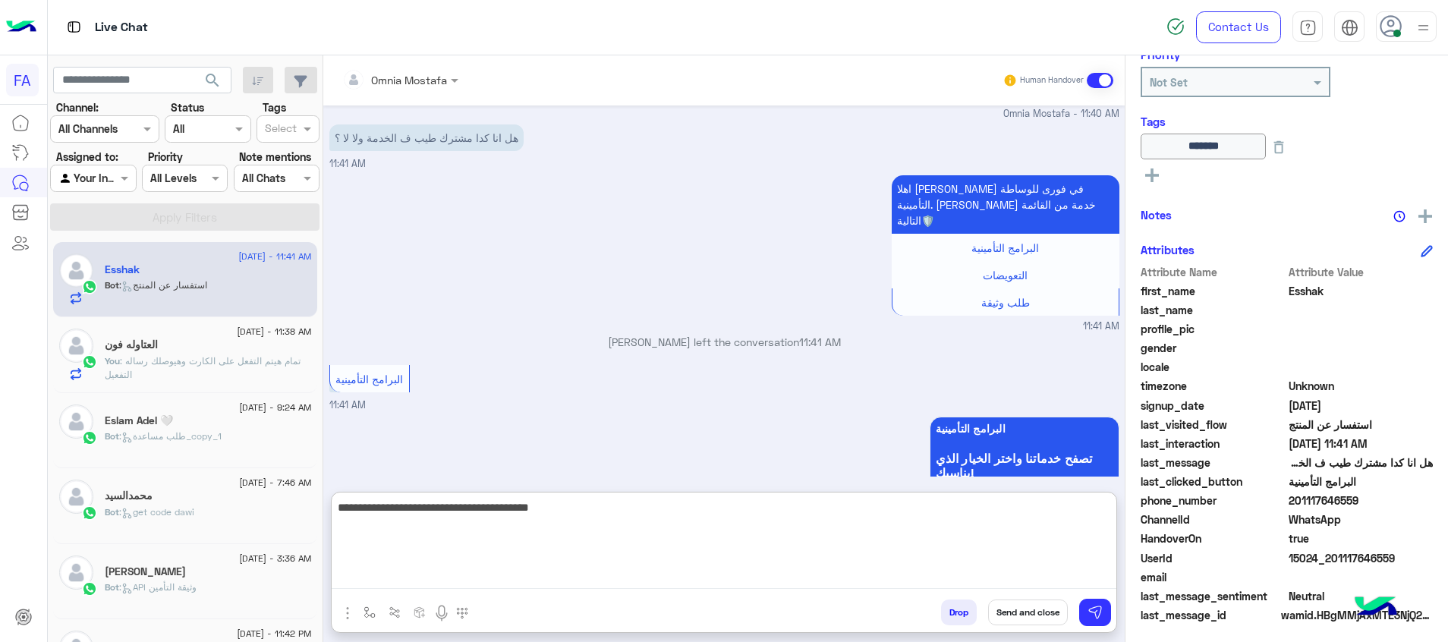
click at [1100, 518] on textarea "**********" at bounding box center [724, 543] width 785 height 91
type textarea "**********"
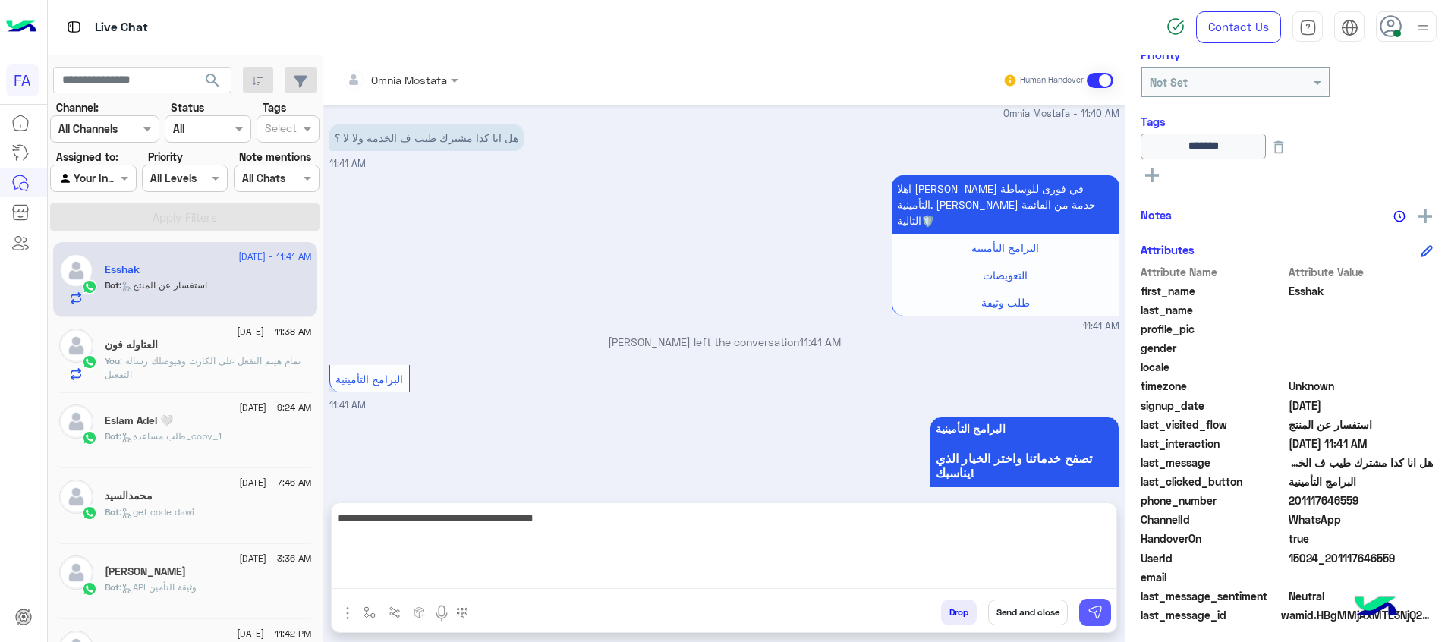
click at [1099, 618] on img at bounding box center [1095, 612] width 15 height 15
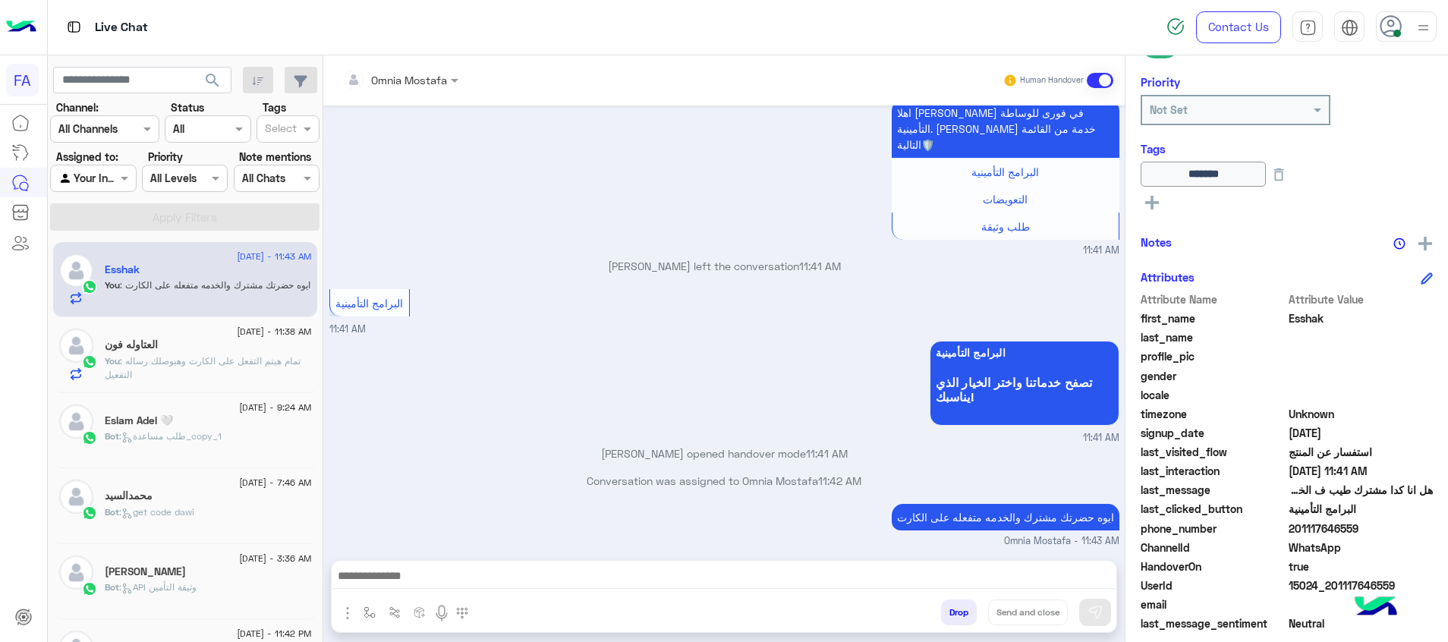
scroll to position [1116, 0]
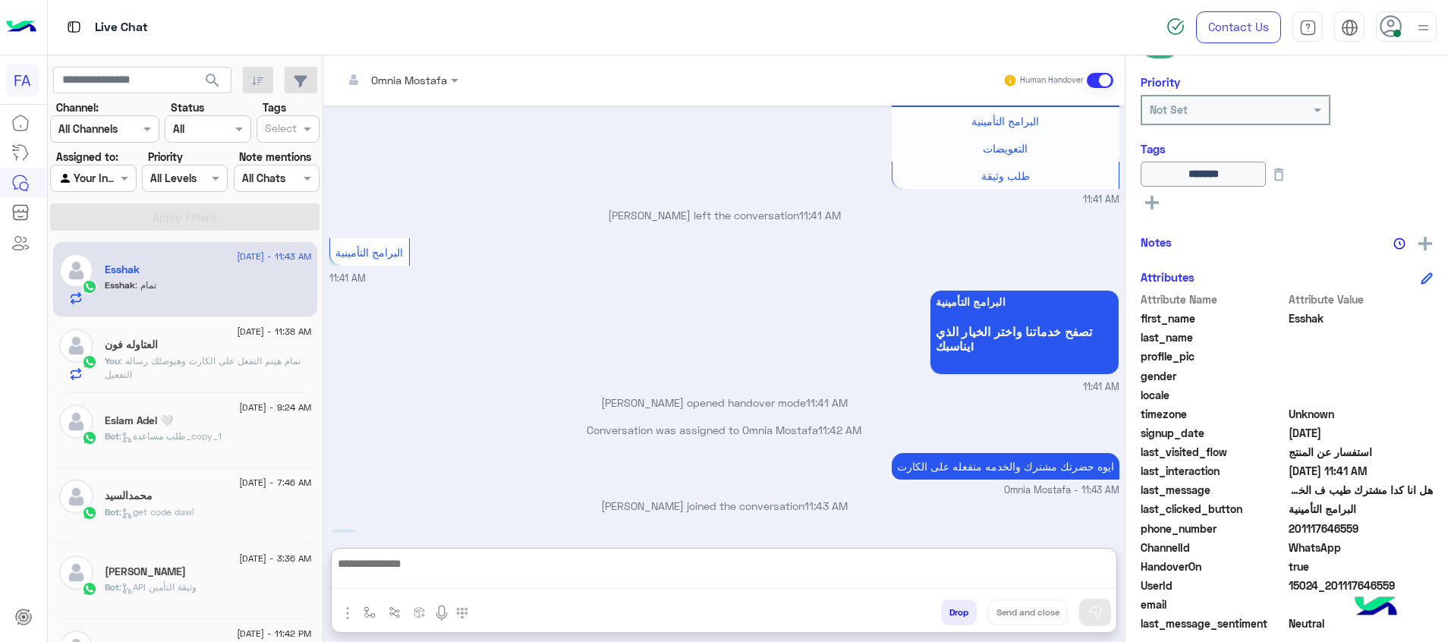
drag, startPoint x: 1037, startPoint y: 584, endPoint x: 1033, endPoint y: 591, distance: 8.5
click at [1035, 584] on textarea at bounding box center [724, 571] width 785 height 35
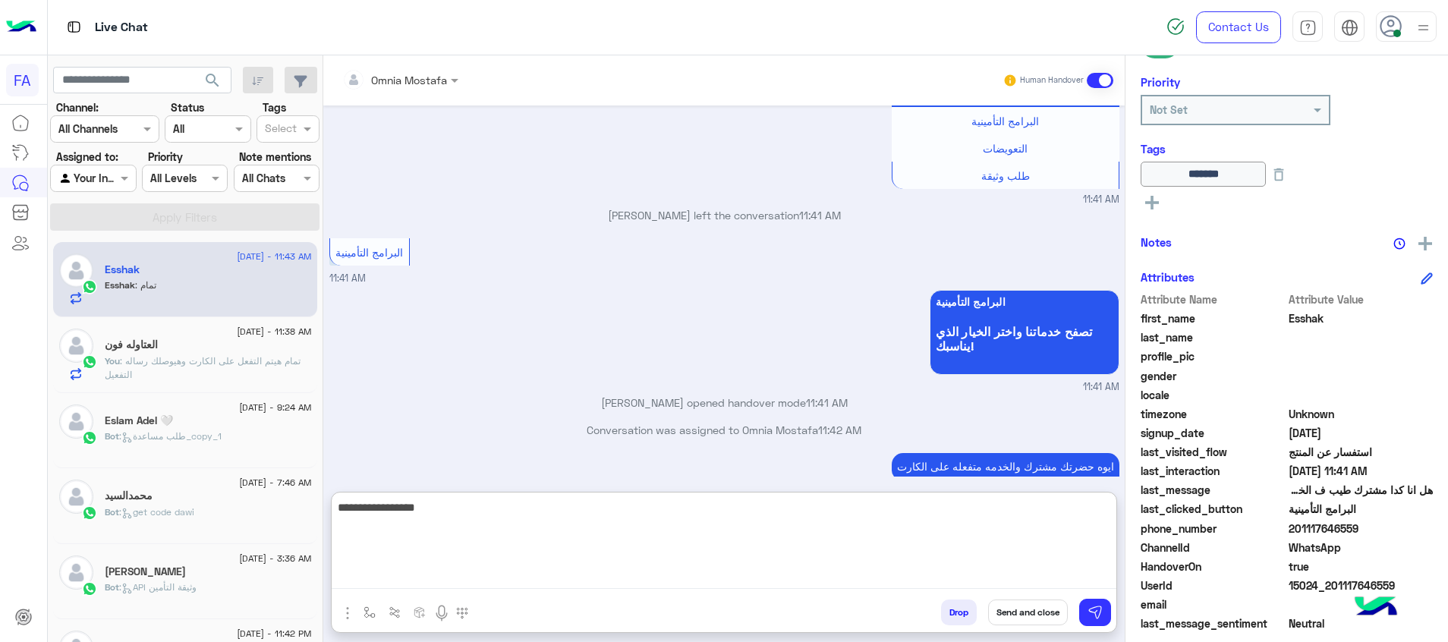
type textarea "**********"
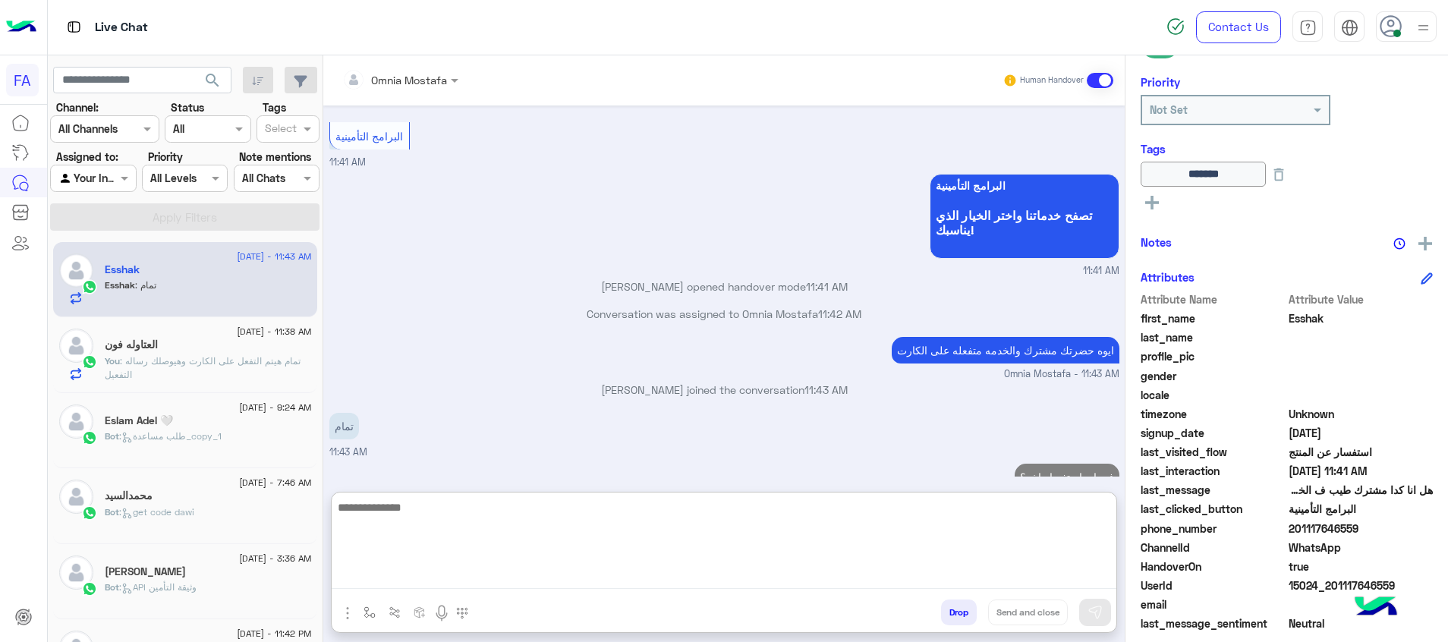
click at [1154, 198] on icon at bounding box center [1152, 203] width 14 height 14
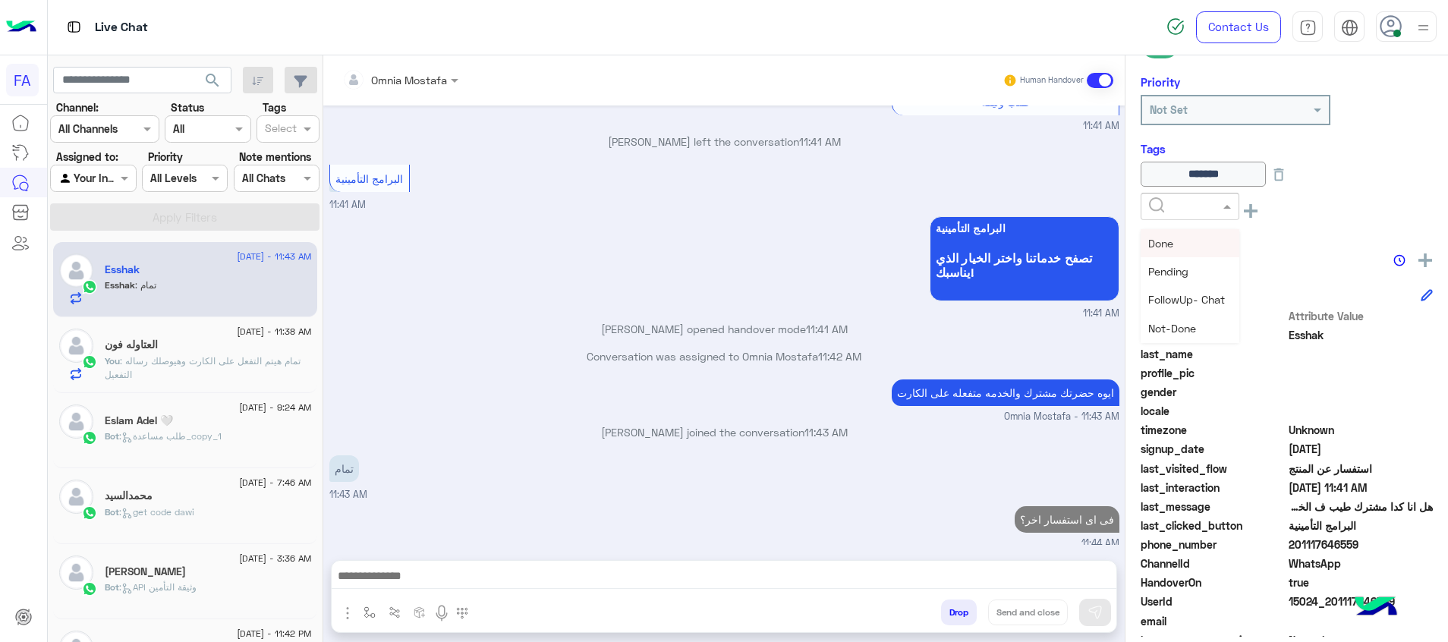
scroll to position [1164, 0]
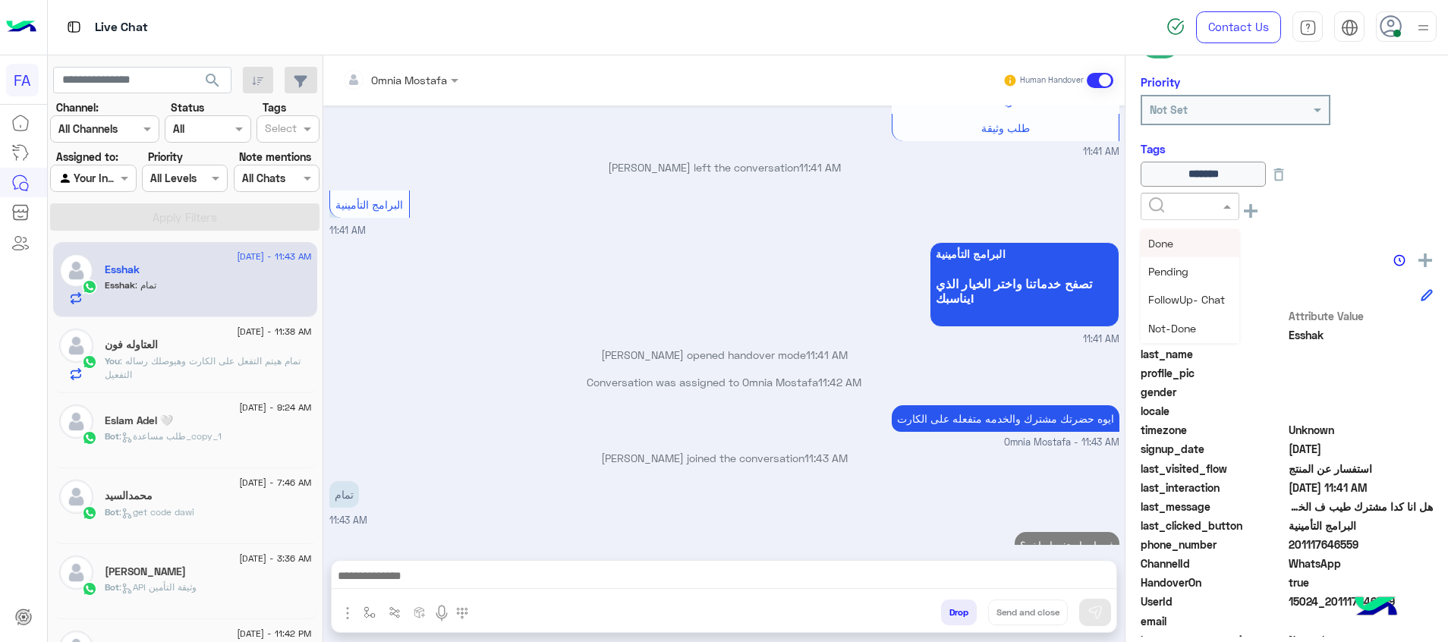
click at [1154, 199] on input "text" at bounding box center [1172, 207] width 46 height 16
click at [1179, 249] on div "Done" at bounding box center [1190, 243] width 99 height 28
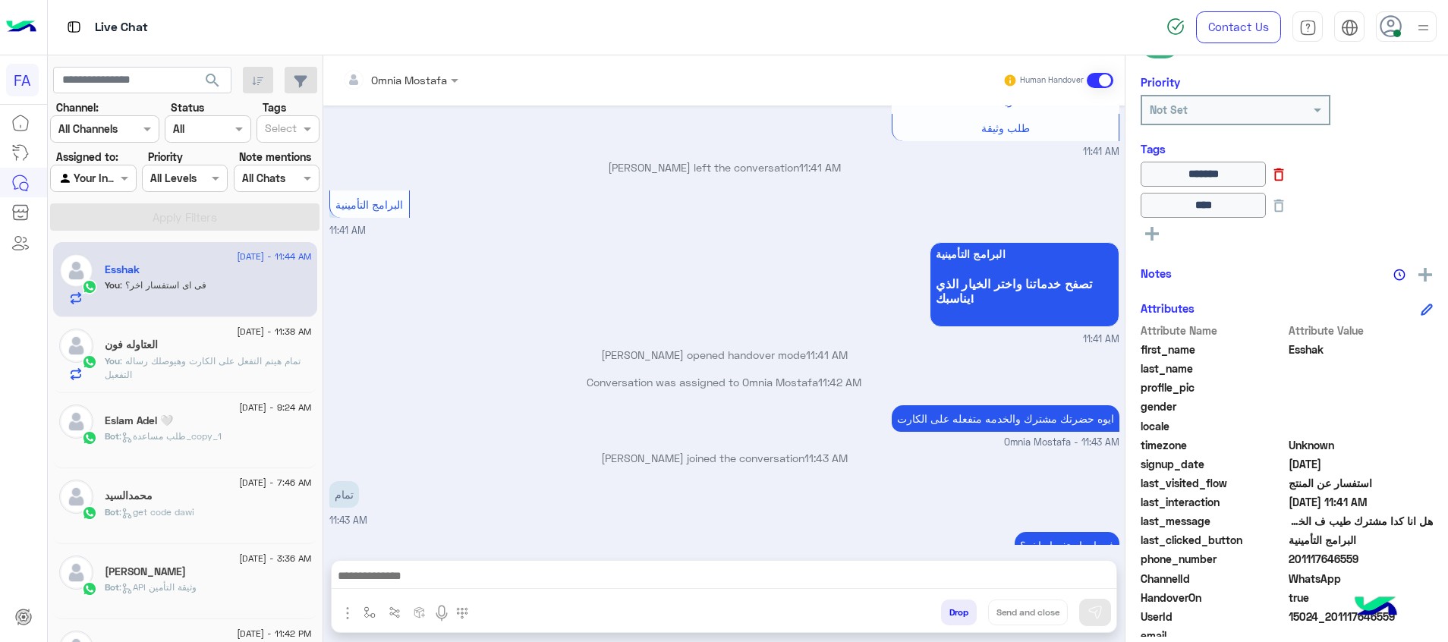
click at [1287, 174] on icon at bounding box center [1279, 174] width 17 height 17
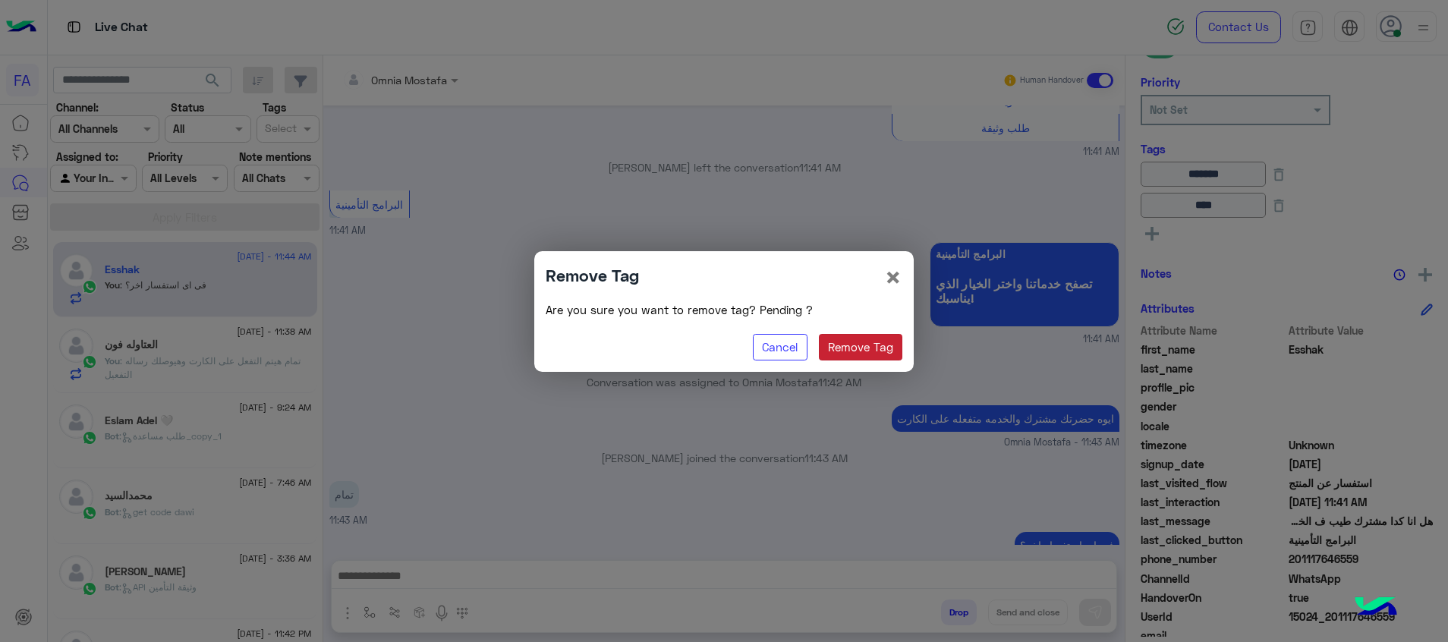
click at [886, 351] on button "Remove Tag" at bounding box center [861, 347] width 84 height 27
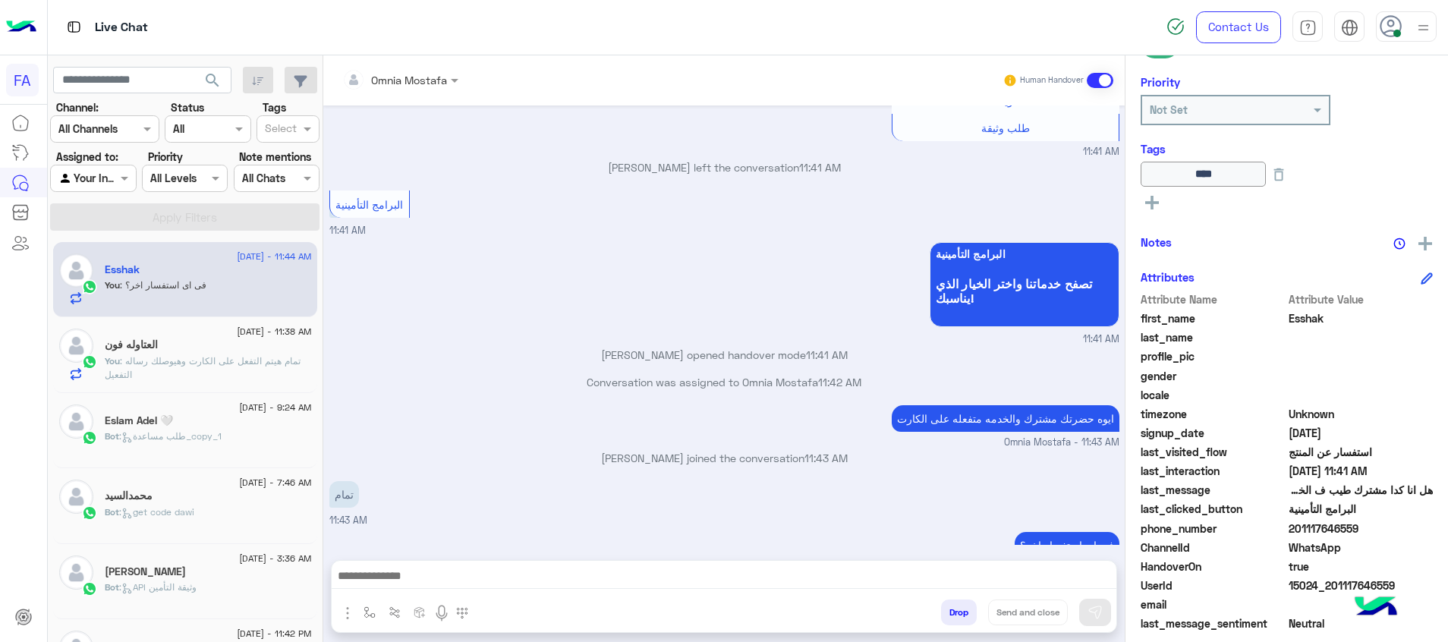
scroll to position [250, 0]
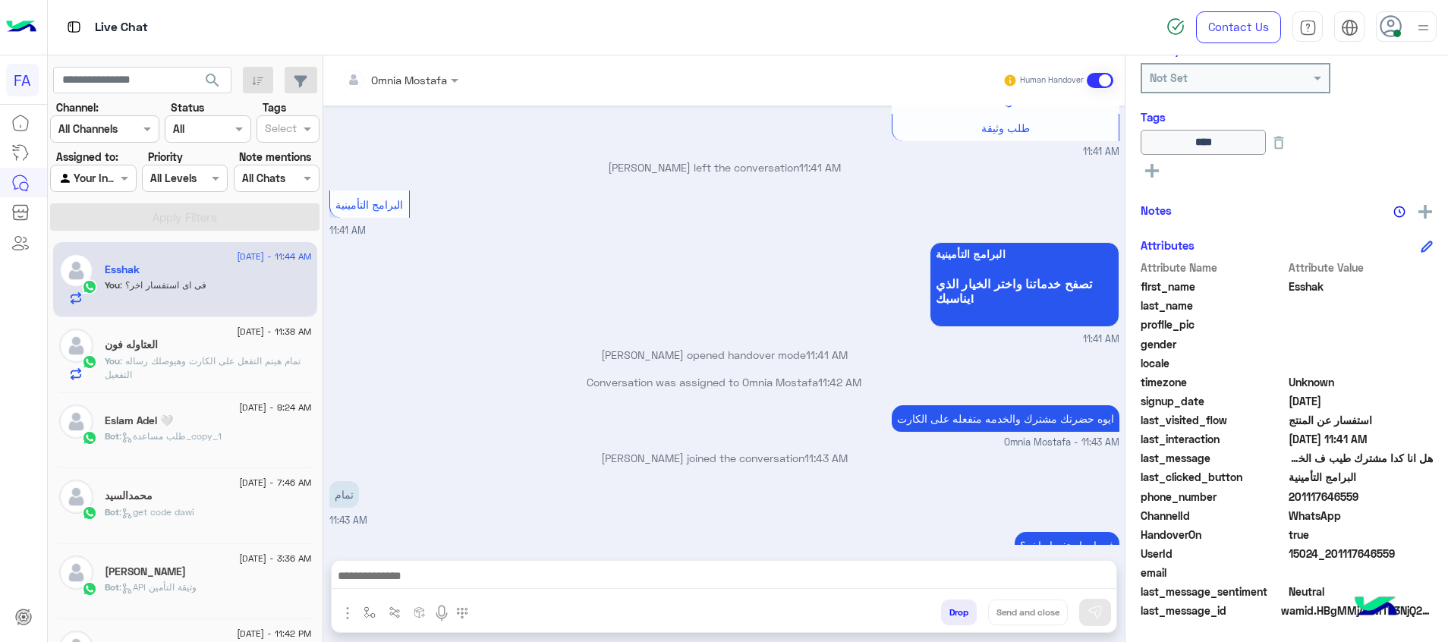
drag, startPoint x: 1397, startPoint y: 550, endPoint x: 1334, endPoint y: 557, distance: 64.1
click at [1334, 557] on span "15024_201117646559" at bounding box center [1361, 554] width 145 height 16
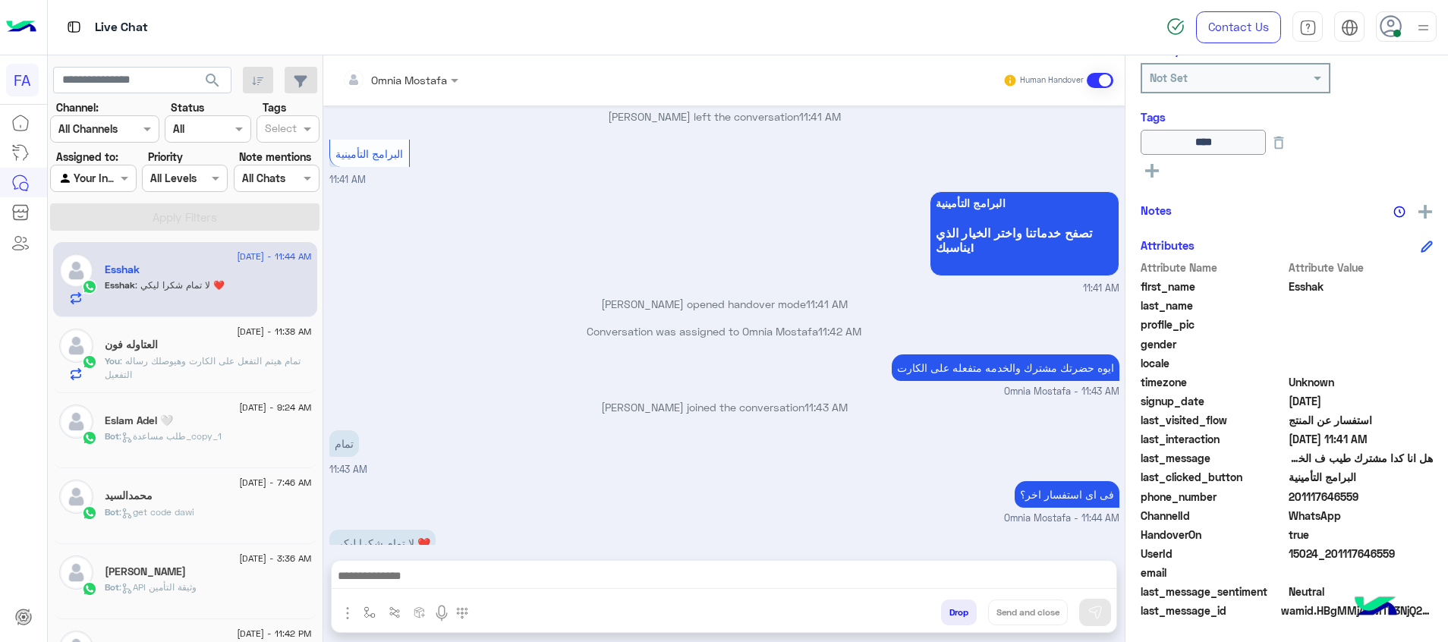
click at [1154, 173] on icon at bounding box center [1152, 171] width 14 height 14
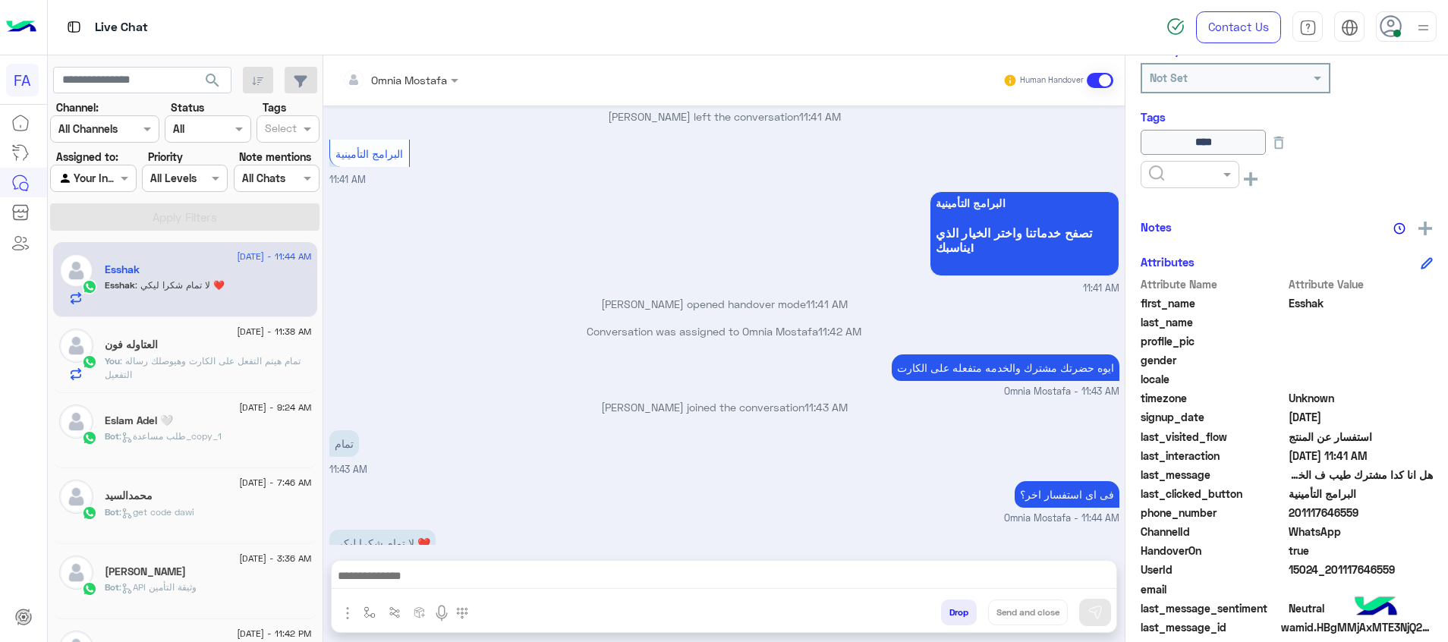
click at [1154, 173] on input "text" at bounding box center [1172, 175] width 46 height 16
click at [1182, 294] on span "Medical" at bounding box center [1167, 295] width 39 height 13
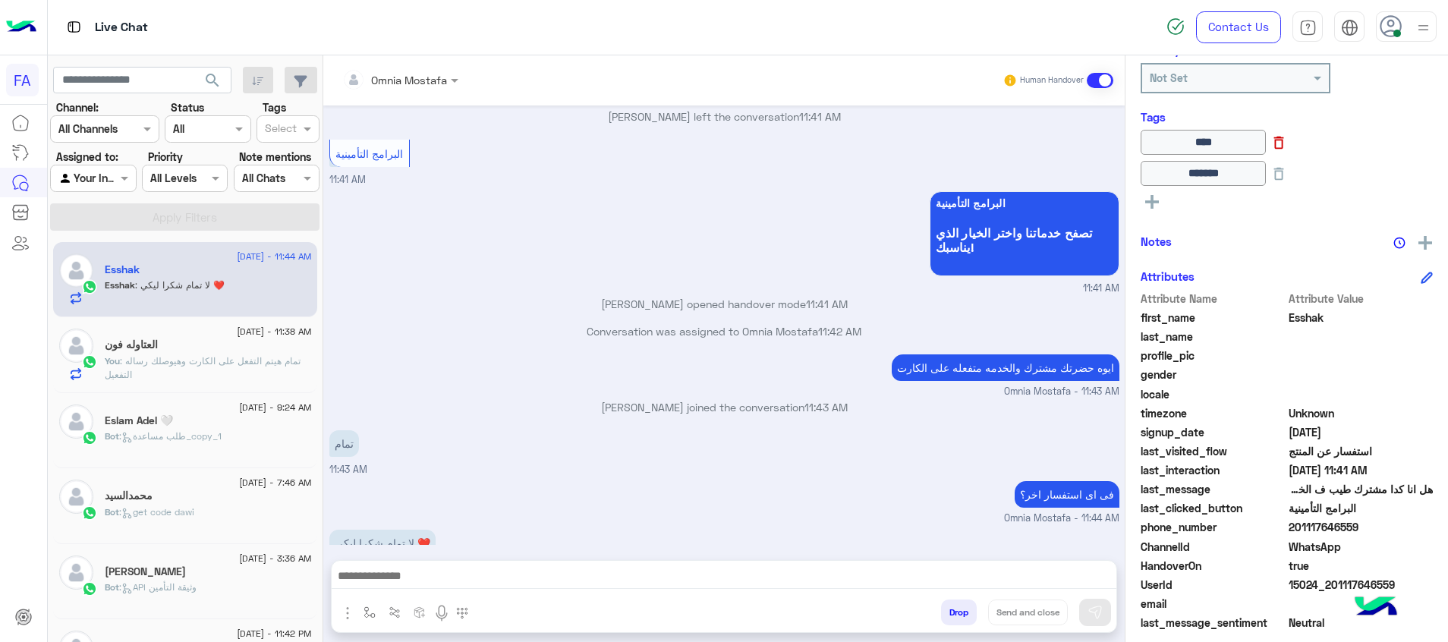
click at [1287, 146] on icon at bounding box center [1279, 142] width 17 height 17
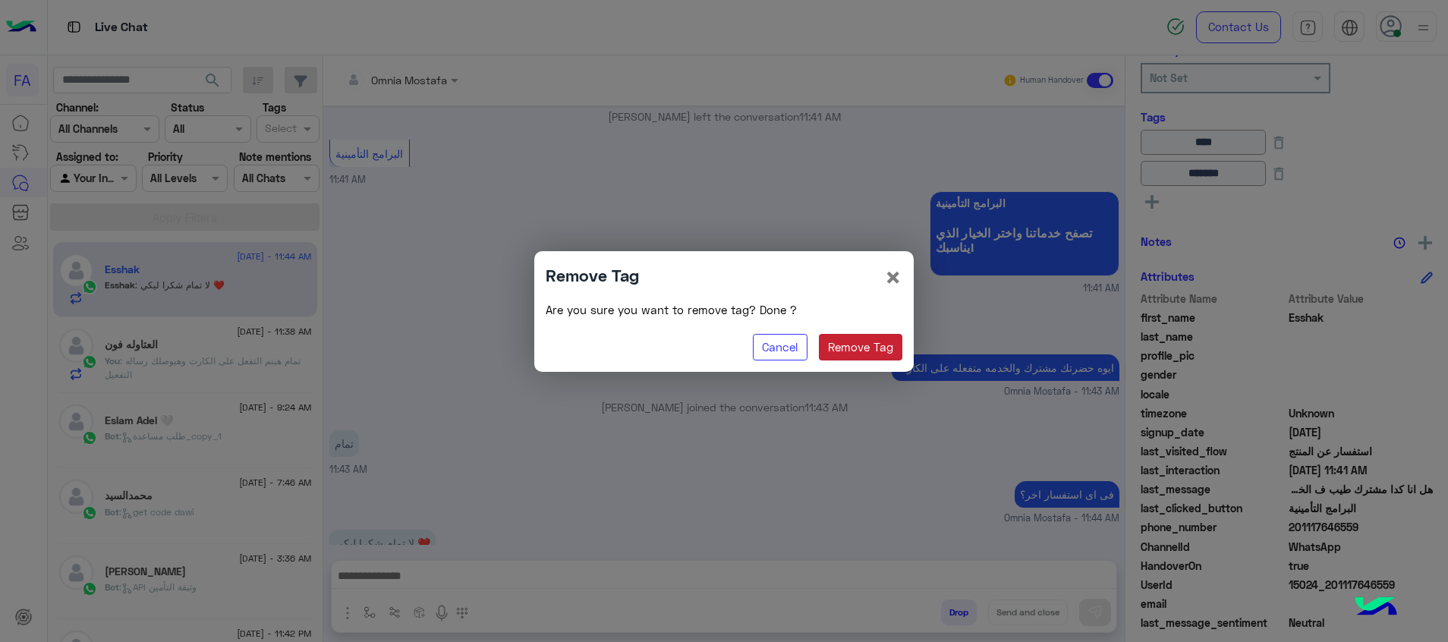
click at [858, 350] on button "Remove Tag" at bounding box center [861, 347] width 84 height 27
type input "*******"
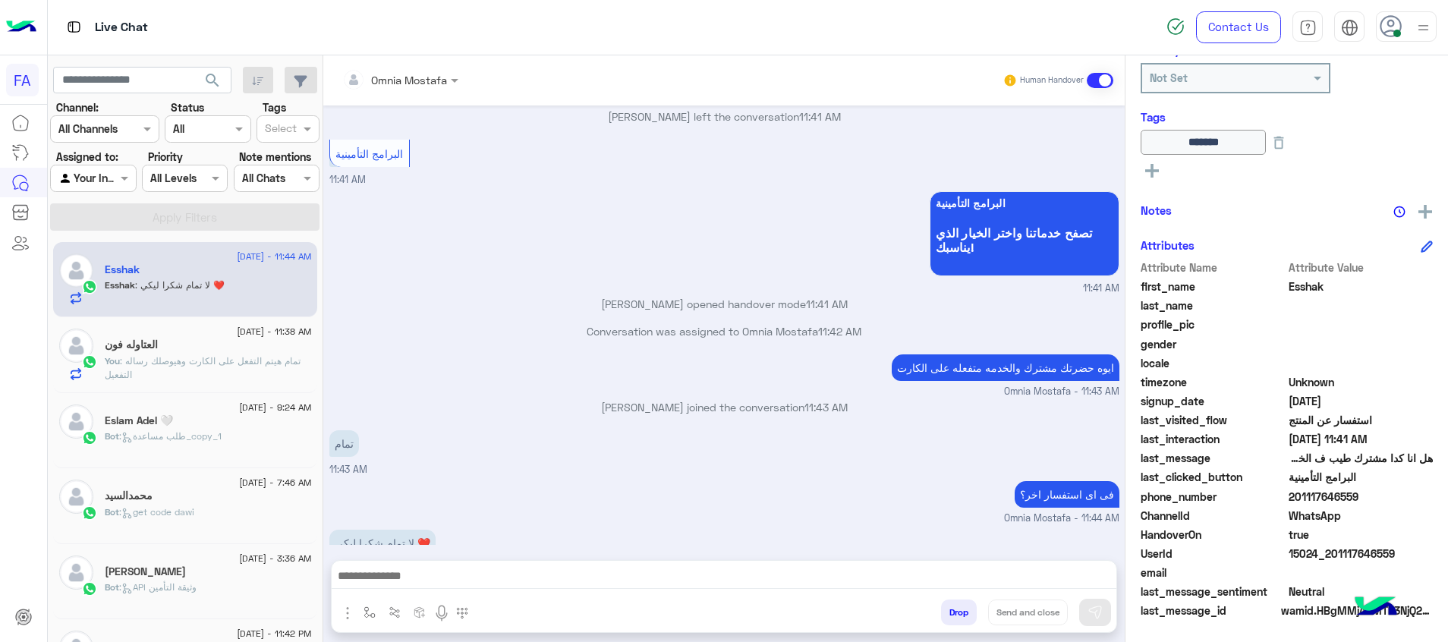
click at [1151, 172] on icon at bounding box center [1152, 171] width 14 height 14
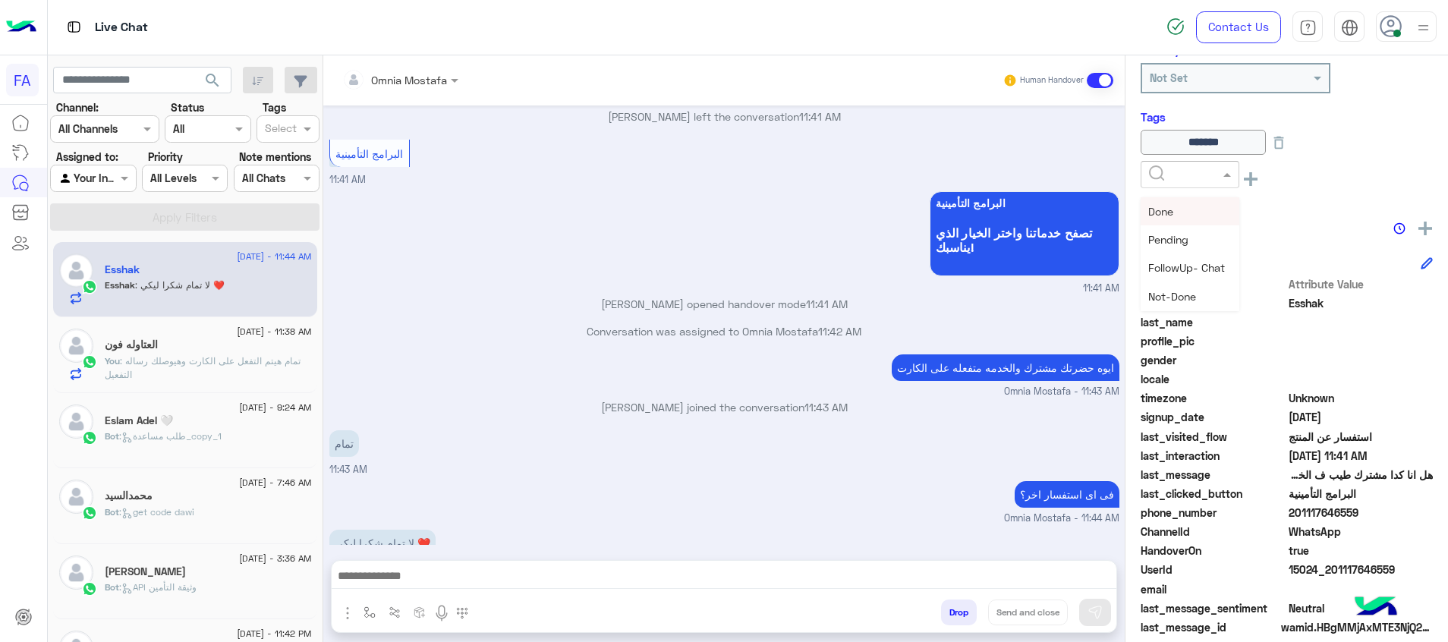
drag, startPoint x: 1179, startPoint y: 200, endPoint x: 1173, endPoint y: 191, distance: 10.3
click at [1177, 200] on div "Done" at bounding box center [1190, 211] width 99 height 28
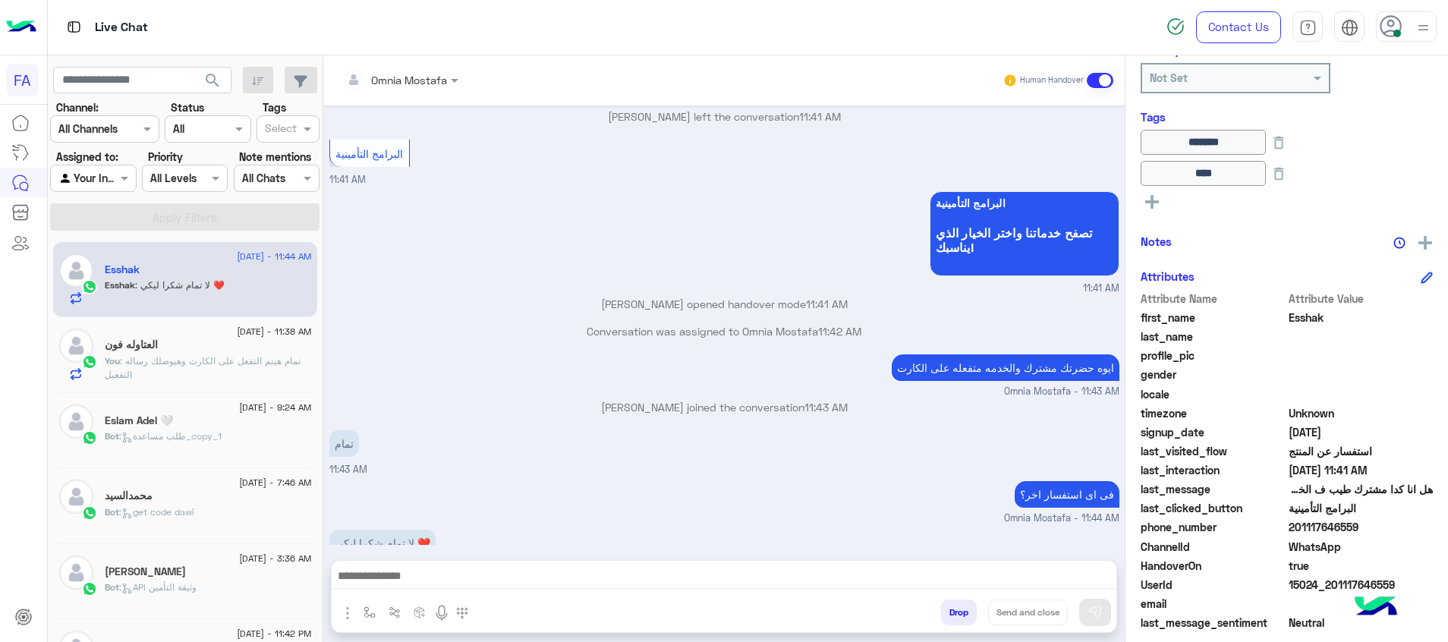
drag, startPoint x: 1360, startPoint y: 529, endPoint x: 1297, endPoint y: 528, distance: 63.0
click at [1297, 528] on span "201117646559" at bounding box center [1361, 527] width 145 height 16
click at [1084, 578] on textarea at bounding box center [724, 577] width 785 height 23
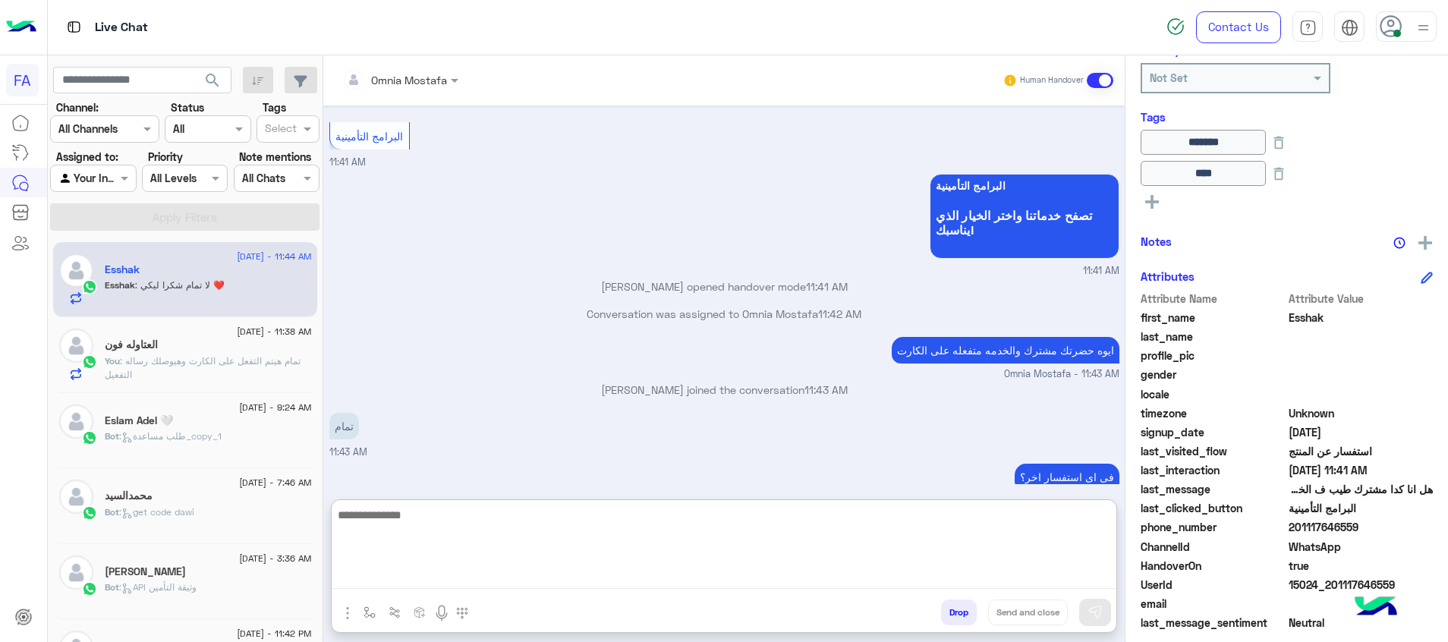
paste textarea "**********"
type textarea "**********"
click at [1034, 611] on button "Send and close" at bounding box center [1028, 613] width 80 height 26
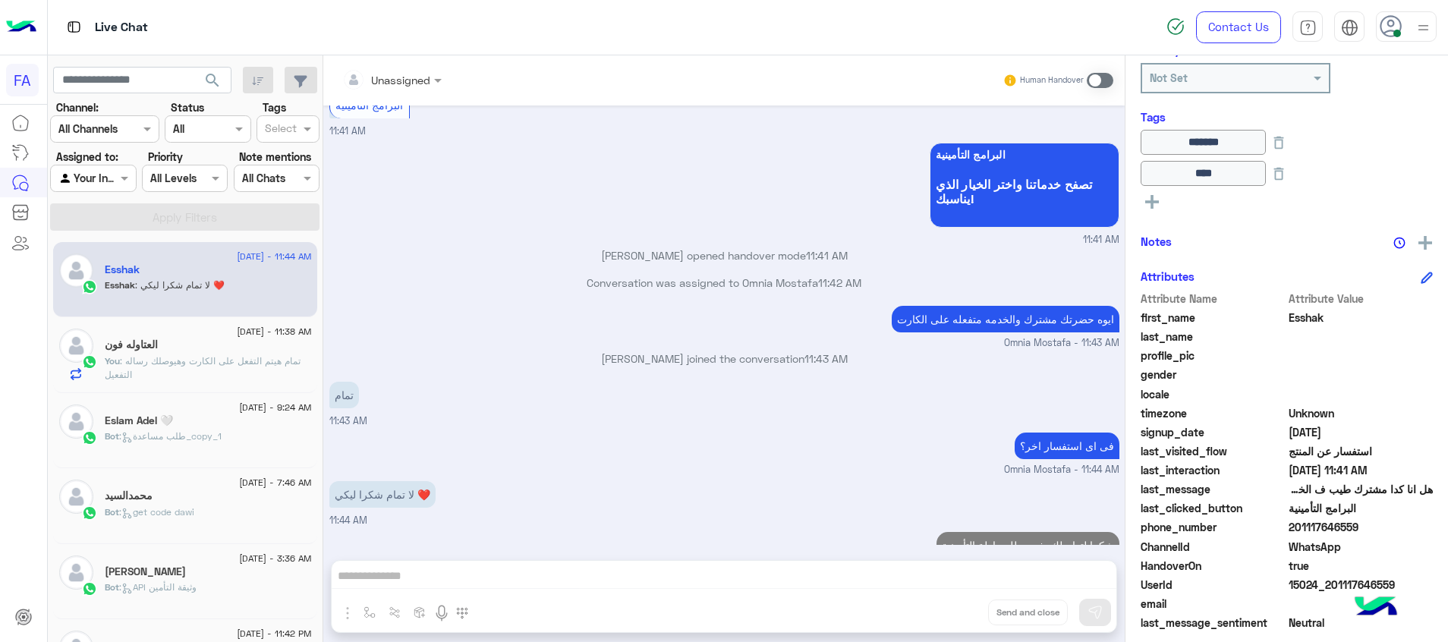
scroll to position [1290, 0]
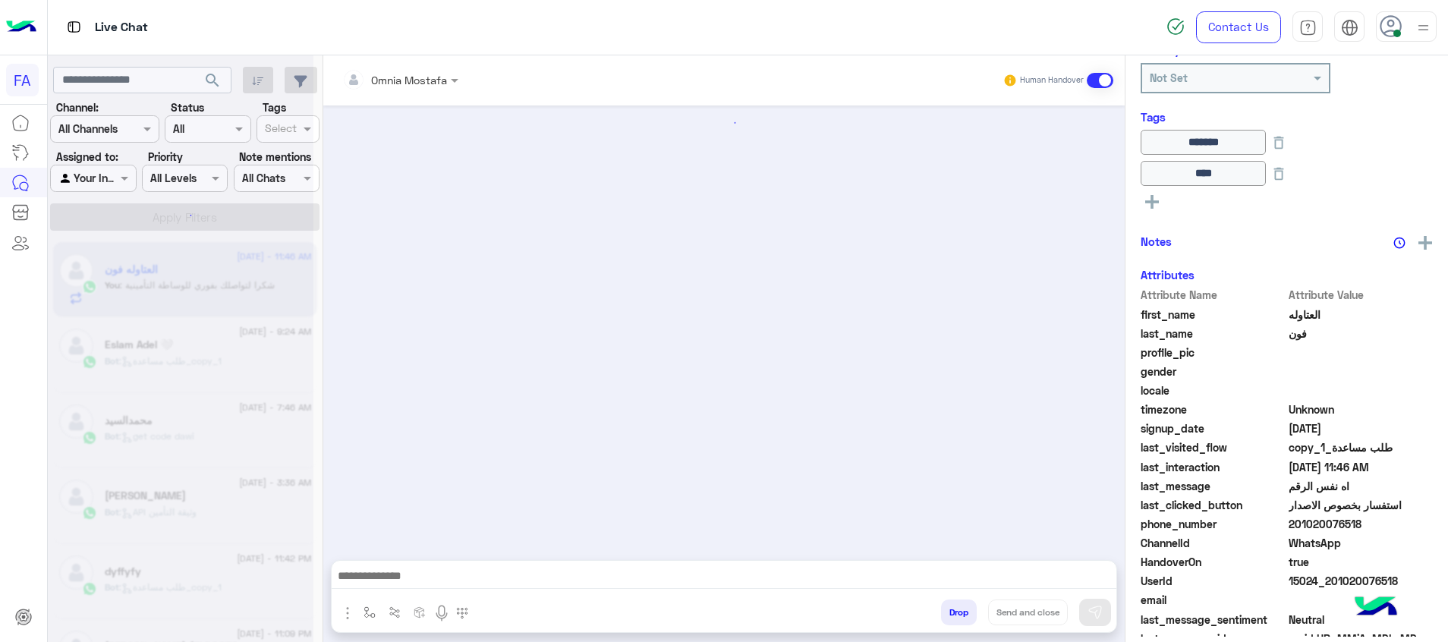
scroll to position [1033, 0]
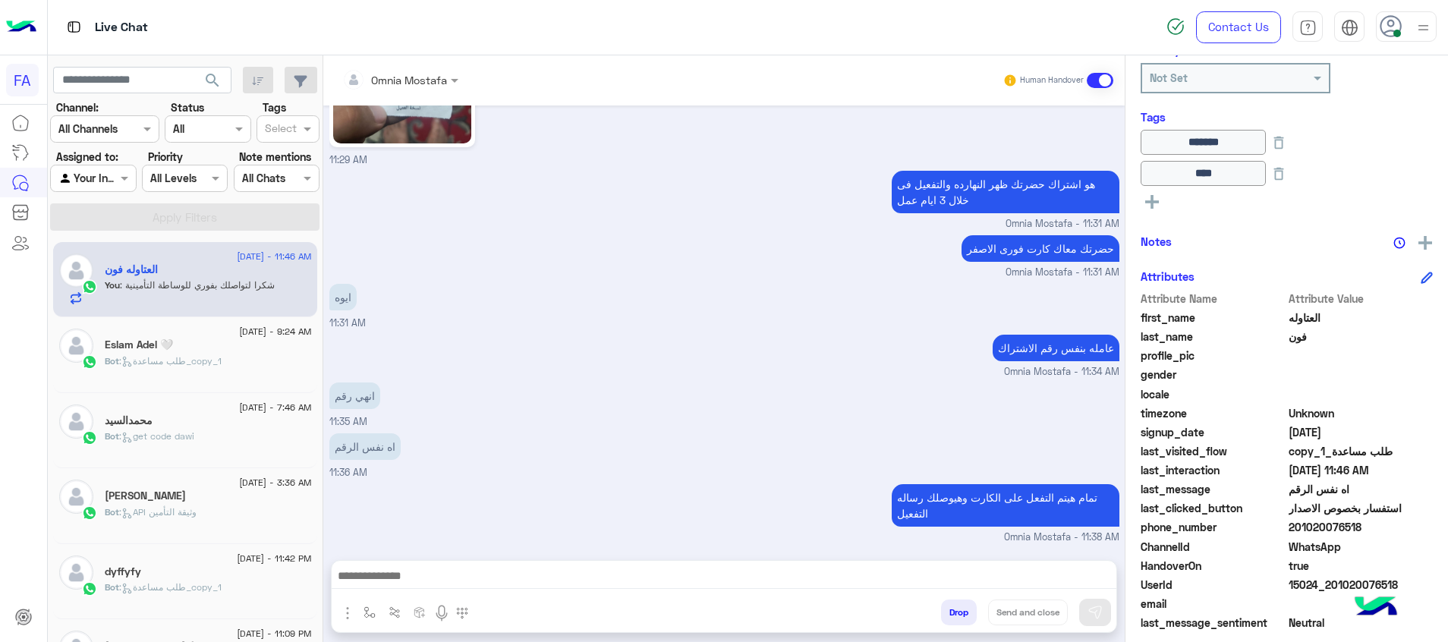
click at [1083, 572] on textarea at bounding box center [724, 577] width 785 height 23
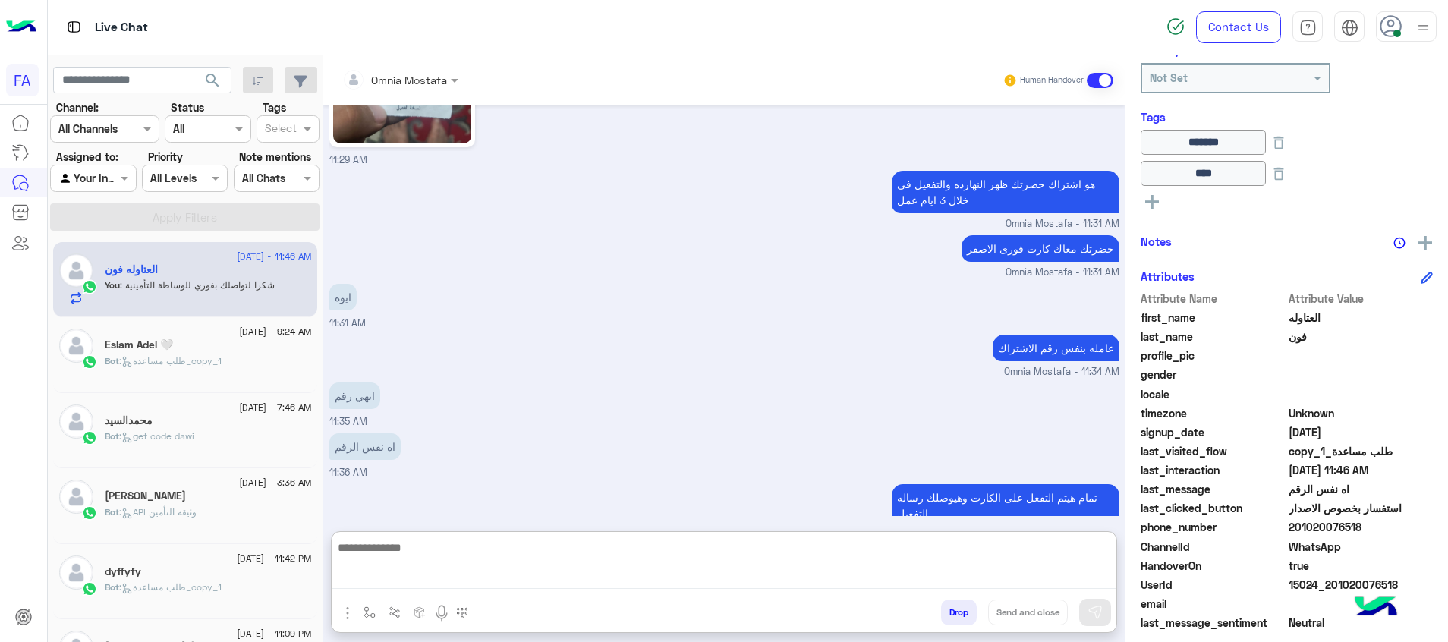
paste textarea "**********"
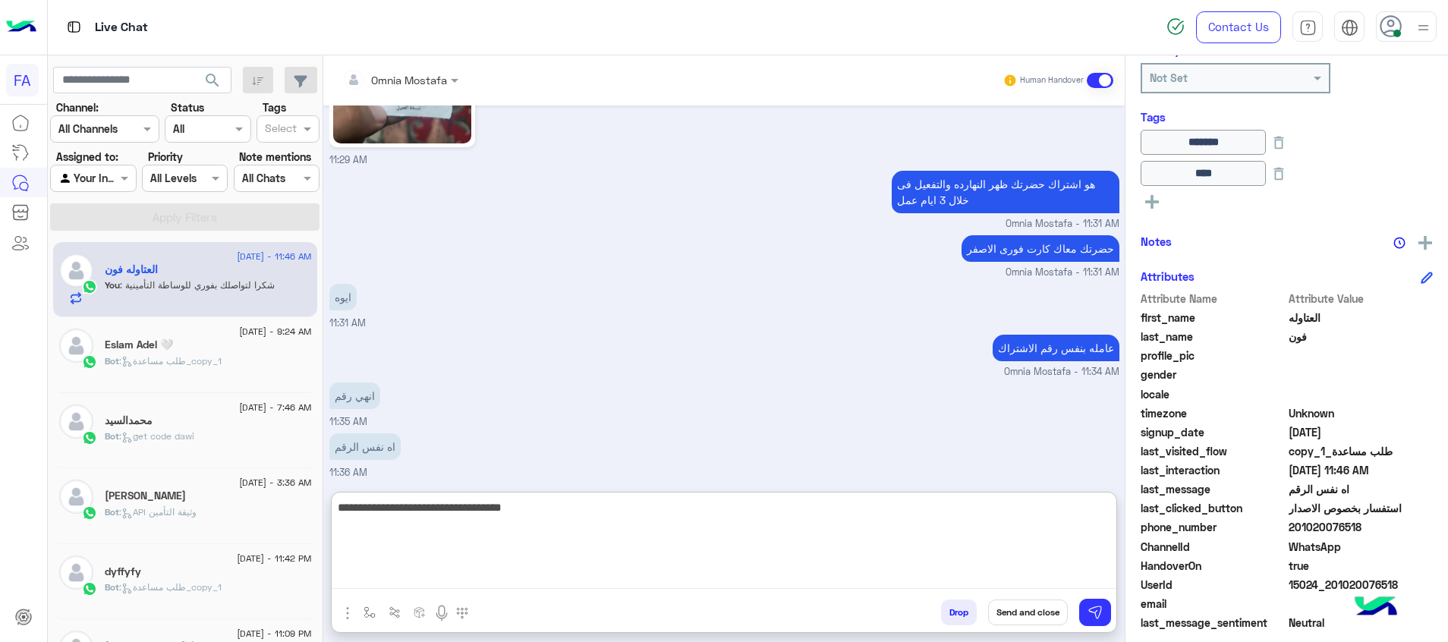
type textarea "**********"
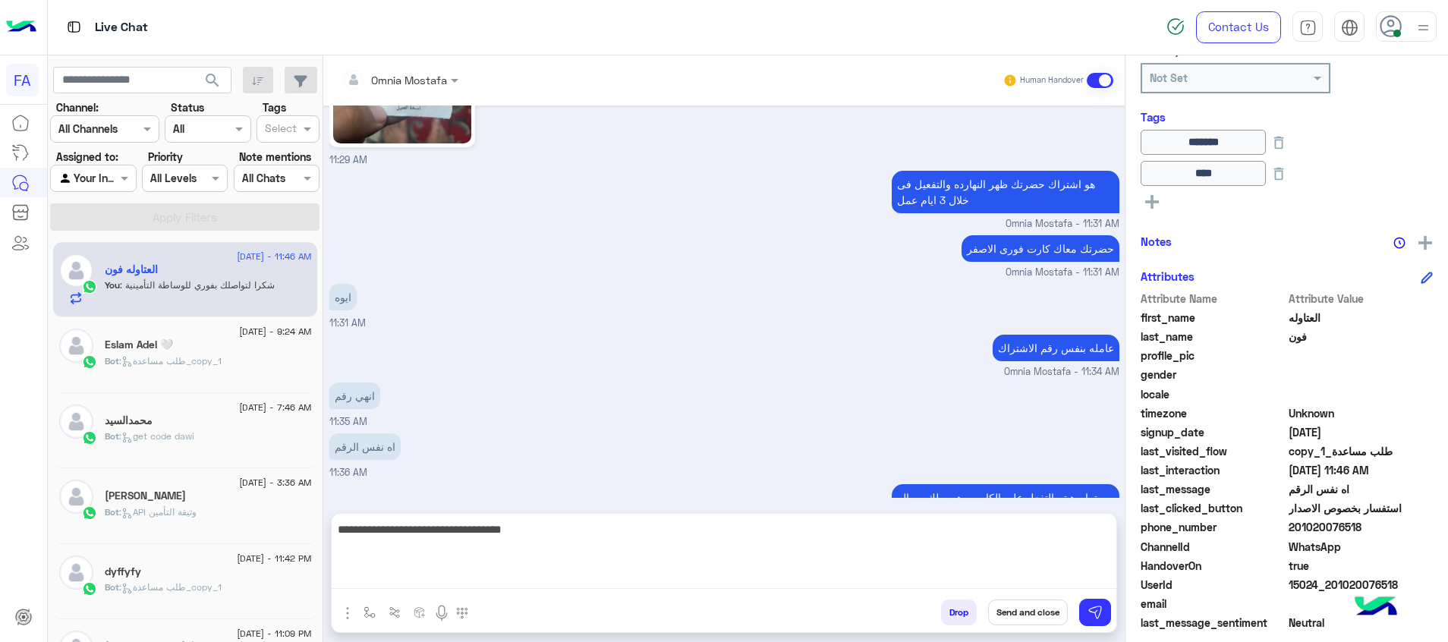
click at [1023, 609] on button "Send and close" at bounding box center [1028, 613] width 80 height 26
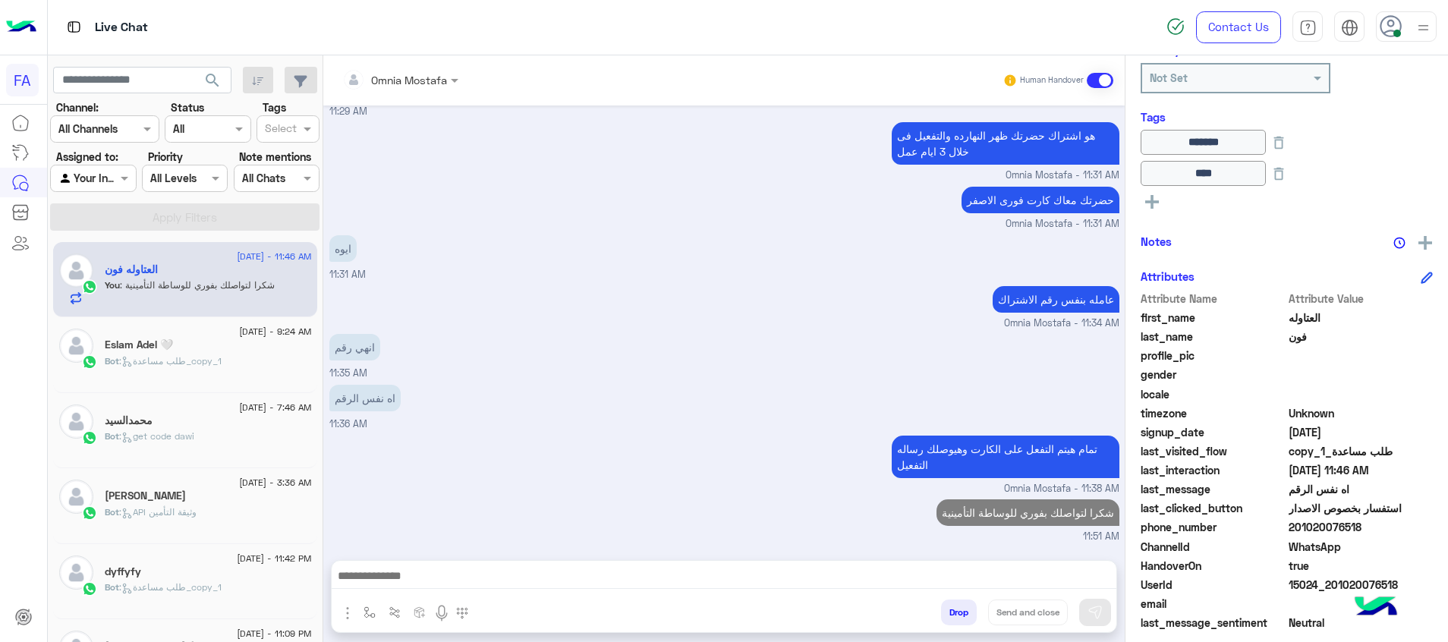
scroll to position [1109, 0]
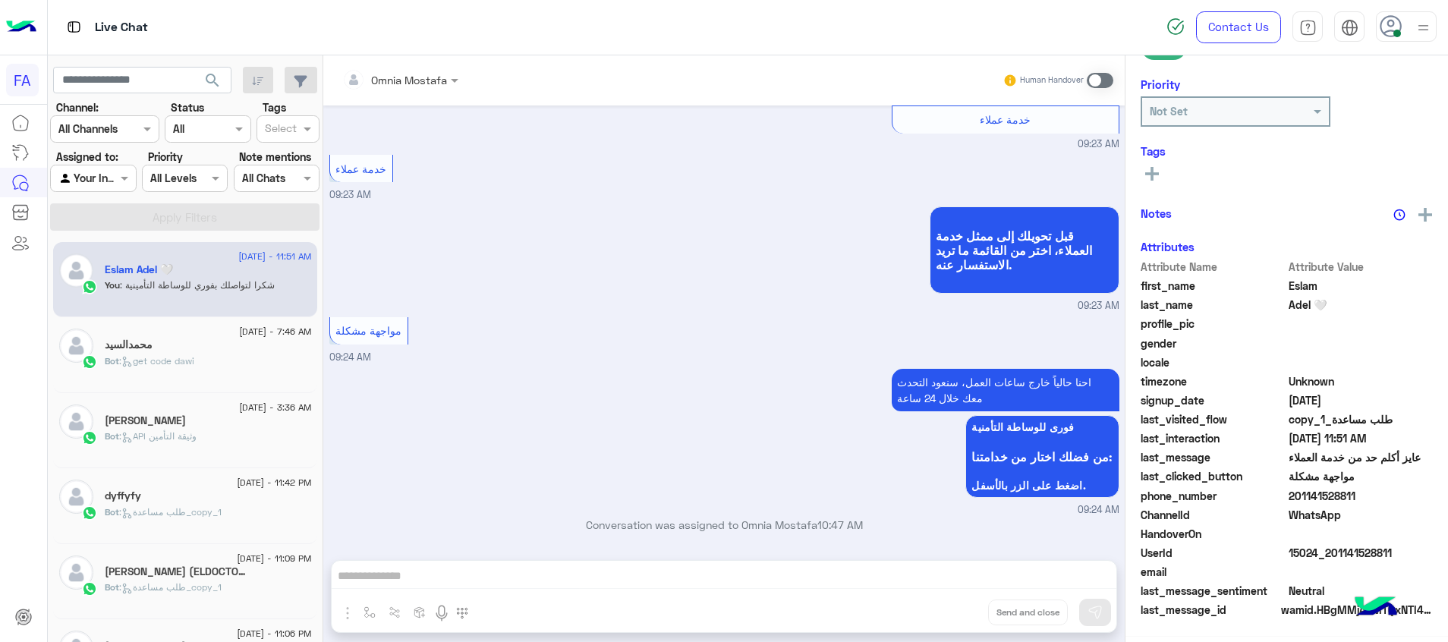
scroll to position [260, 0]
click at [1093, 574] on div "Omnia Mostafa Human Handover [DATE] هل انت حامل الجنسية ال[DEMOGRAPHIC_DATA]؟ ن…" at bounding box center [723, 351] width 801 height 593
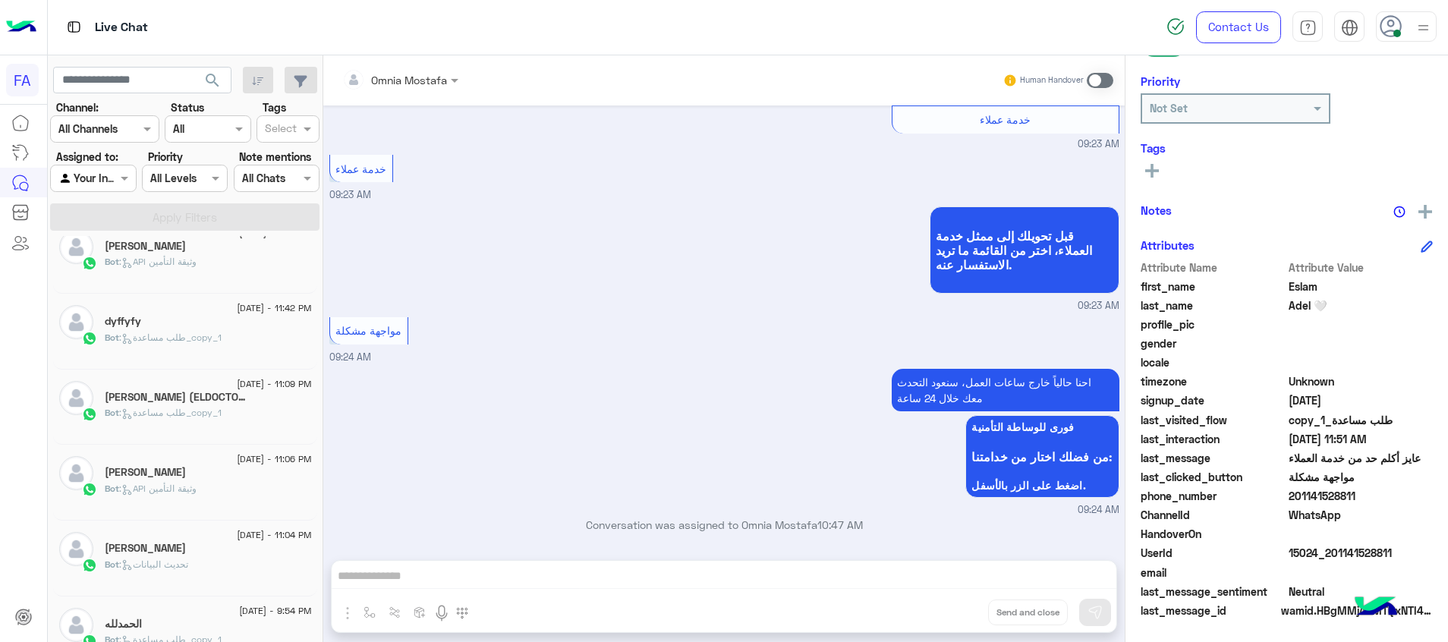
scroll to position [279, 0]
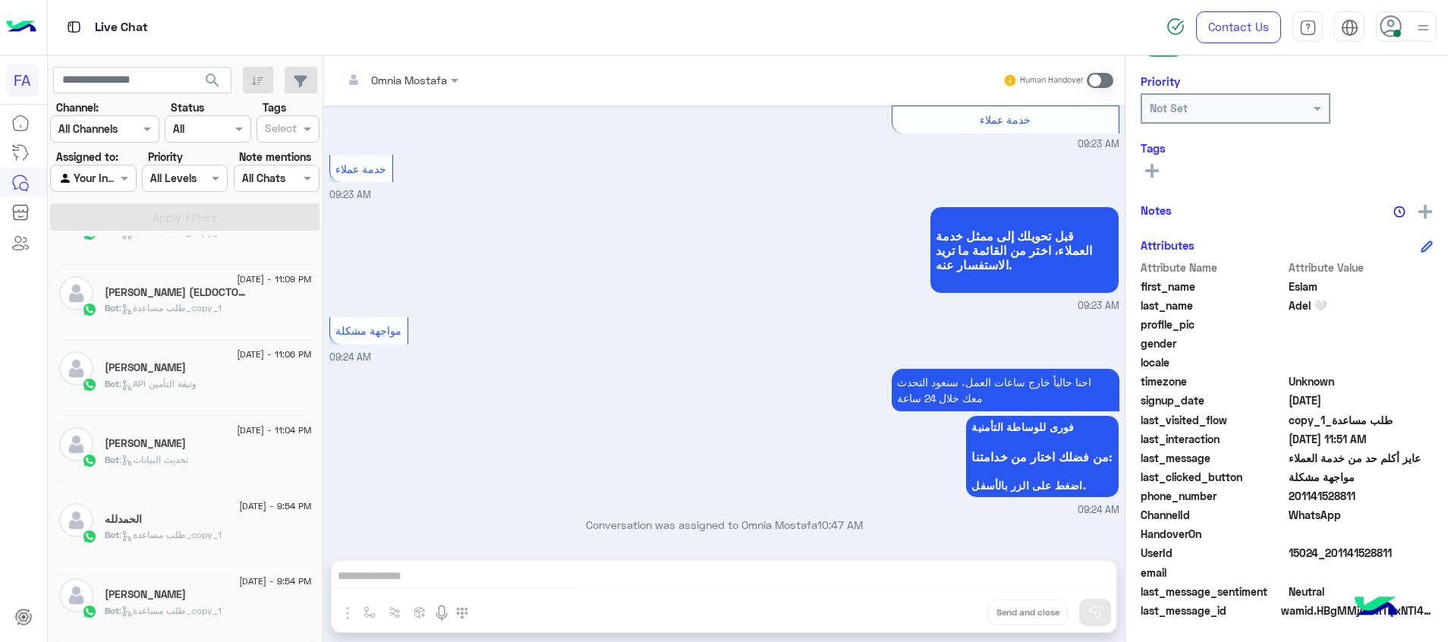
click at [239, 586] on span "14 September - 9:54 PM" at bounding box center [275, 582] width 72 height 14
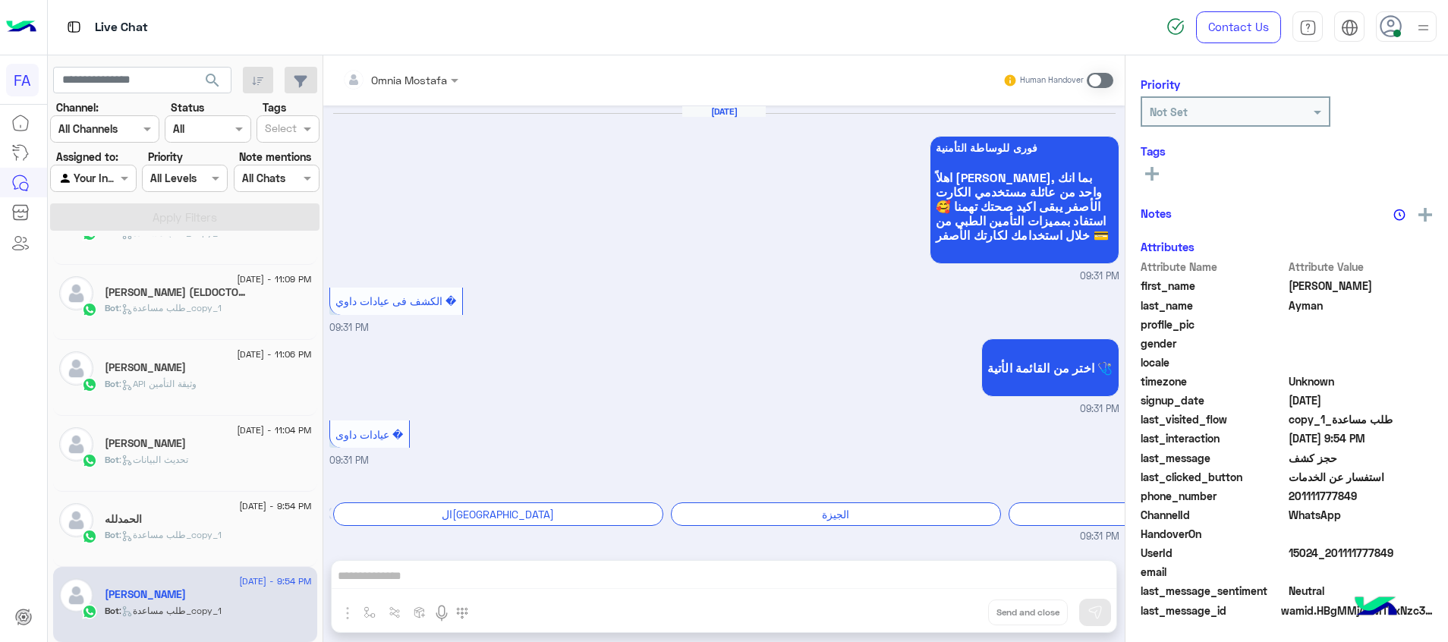
scroll to position [1304, 0]
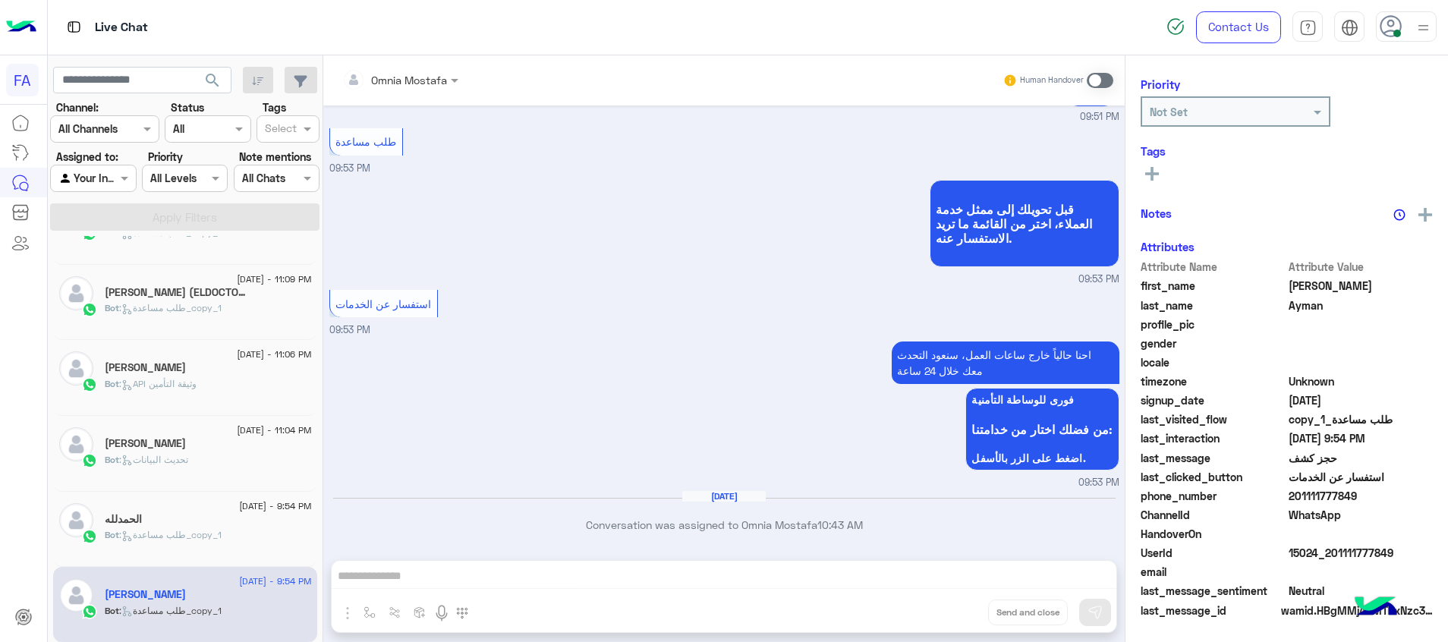
click at [1101, 78] on span at bounding box center [1100, 80] width 27 height 15
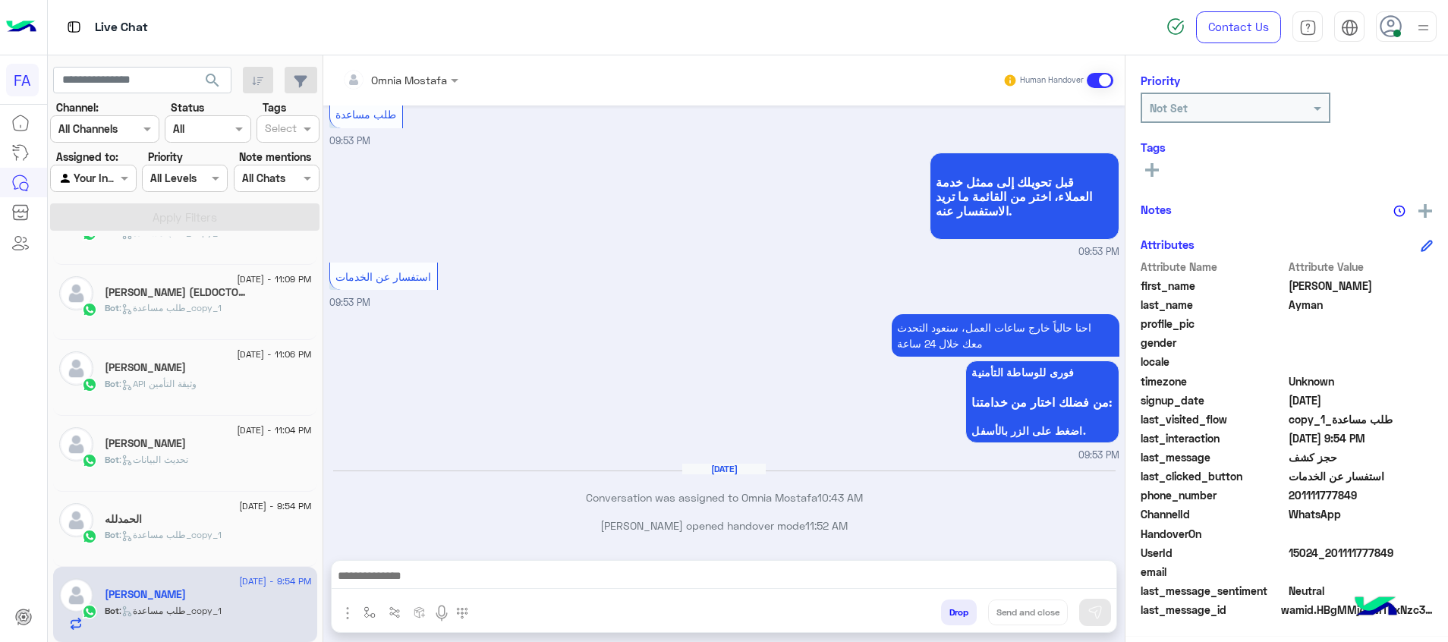
click at [1089, 570] on textarea at bounding box center [724, 577] width 785 height 23
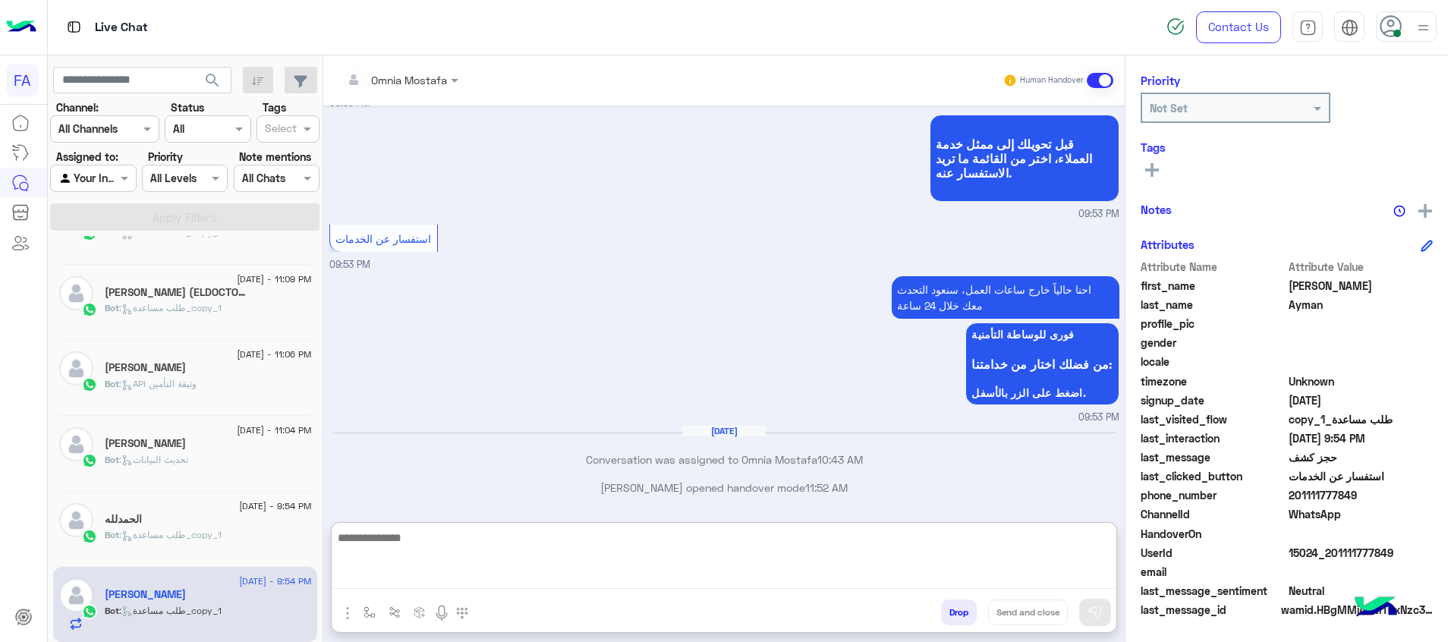
paste textarea "**********"
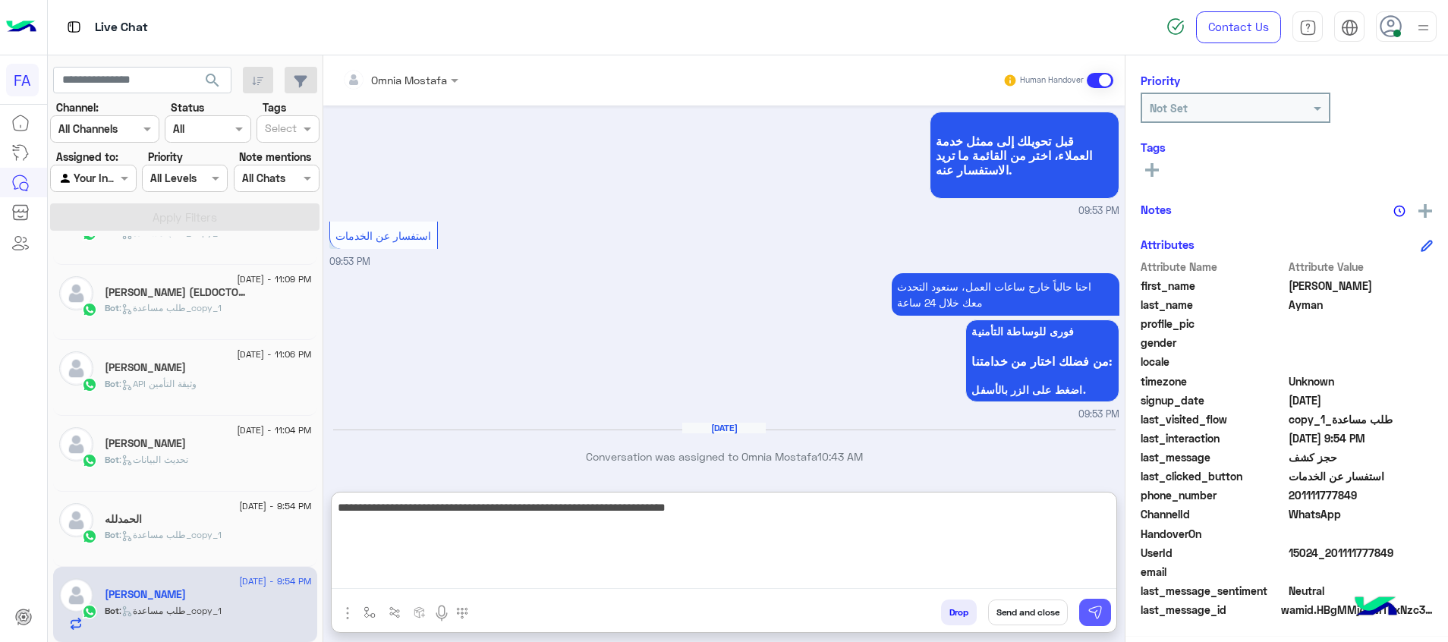
type textarea "**********"
click at [1104, 612] on button at bounding box center [1095, 612] width 32 height 27
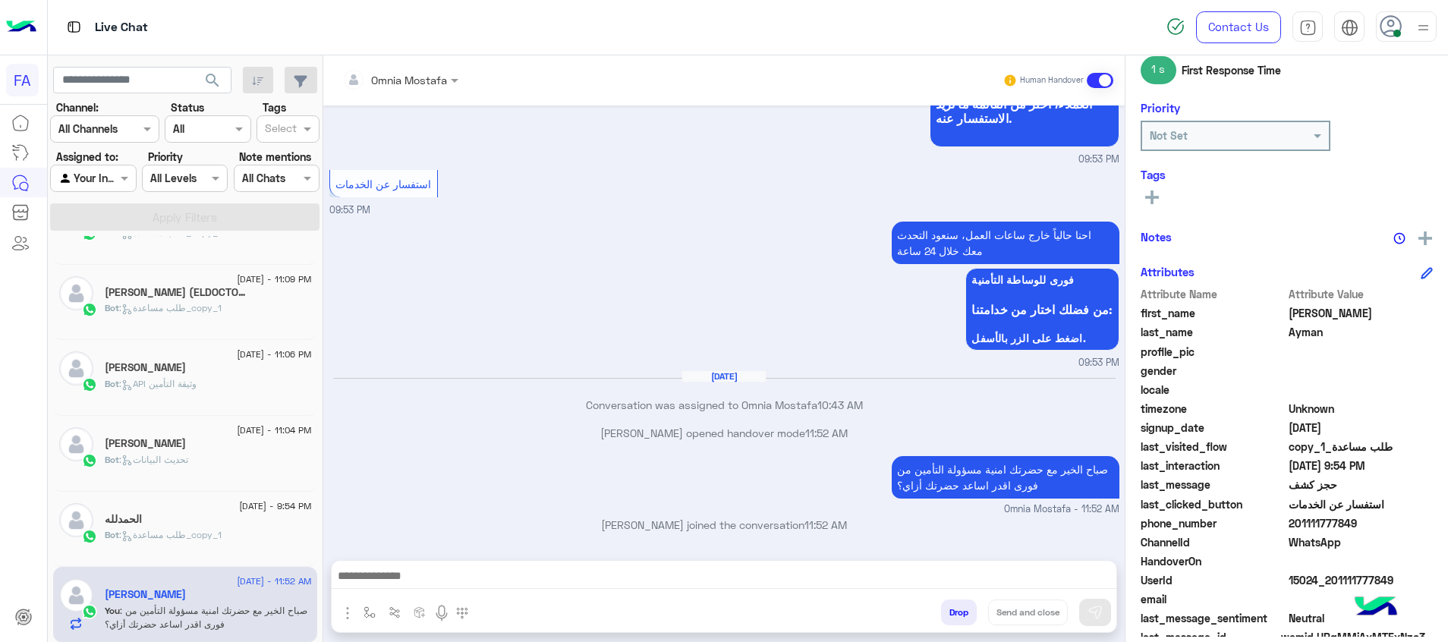
scroll to position [220, 0]
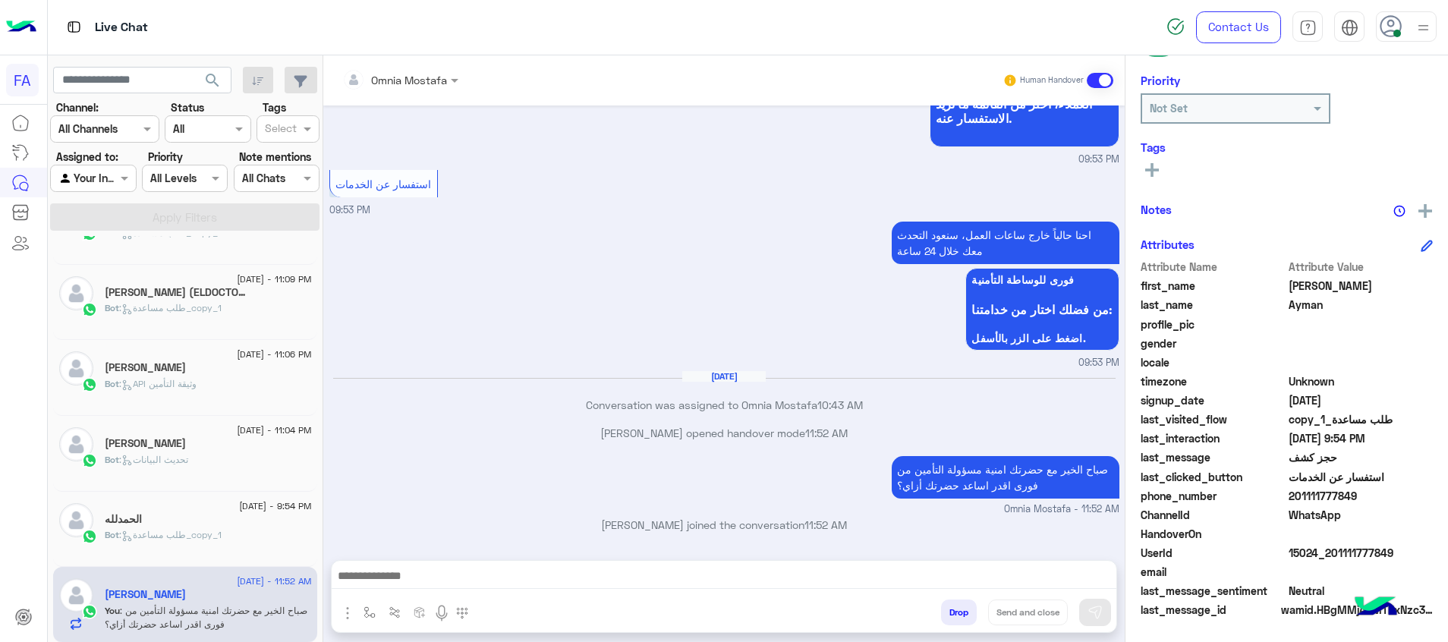
click at [240, 518] on div "الحمدلله" at bounding box center [208, 521] width 207 height 16
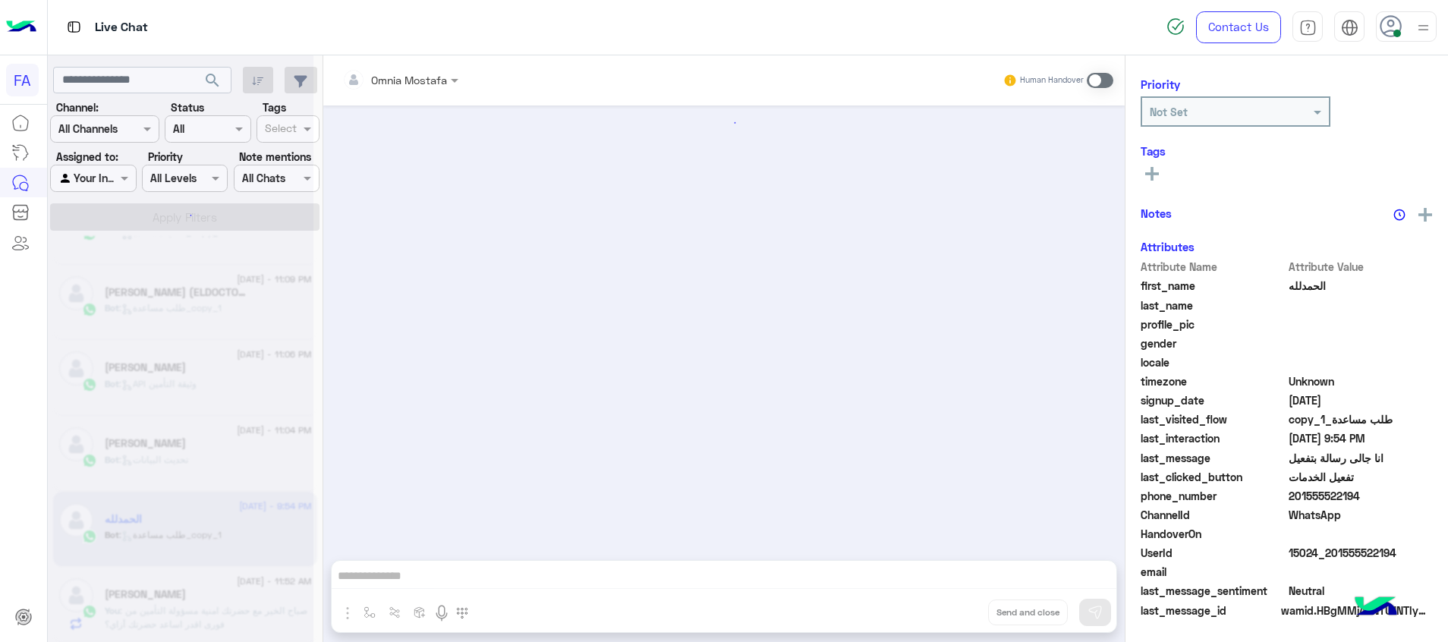
scroll to position [1327, 0]
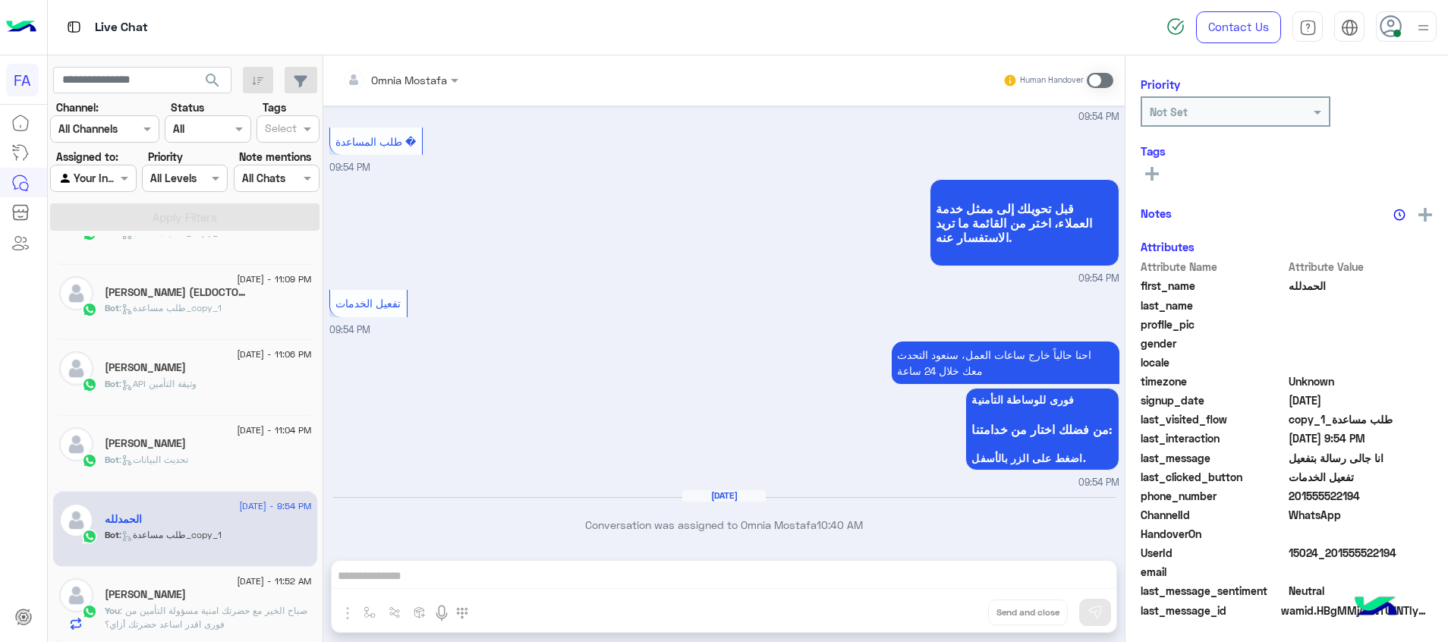
click at [1043, 577] on div "Omnia Mostafa Human Handover Sep 14, 2025 عيادات داوي 04:19 PM *العنوان* : سيتي…" at bounding box center [723, 351] width 801 height 593
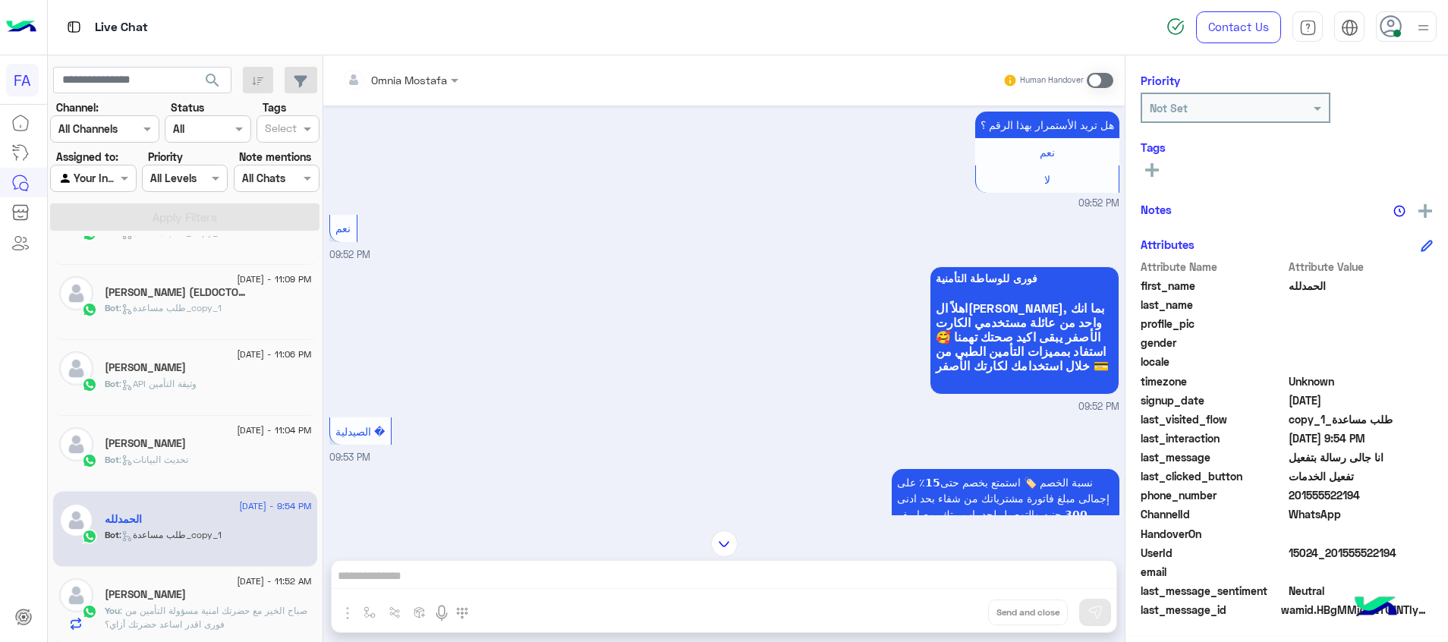
scroll to position [416, 0]
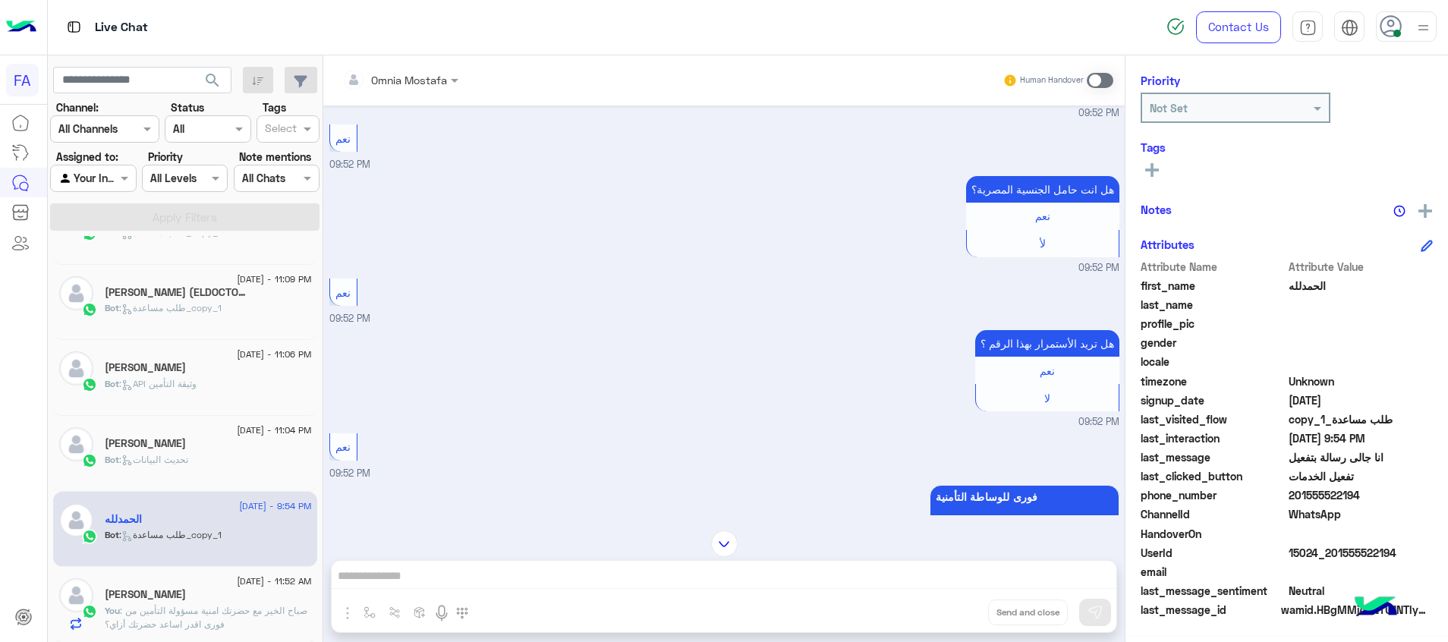
click at [1092, 85] on span at bounding box center [1100, 80] width 27 height 15
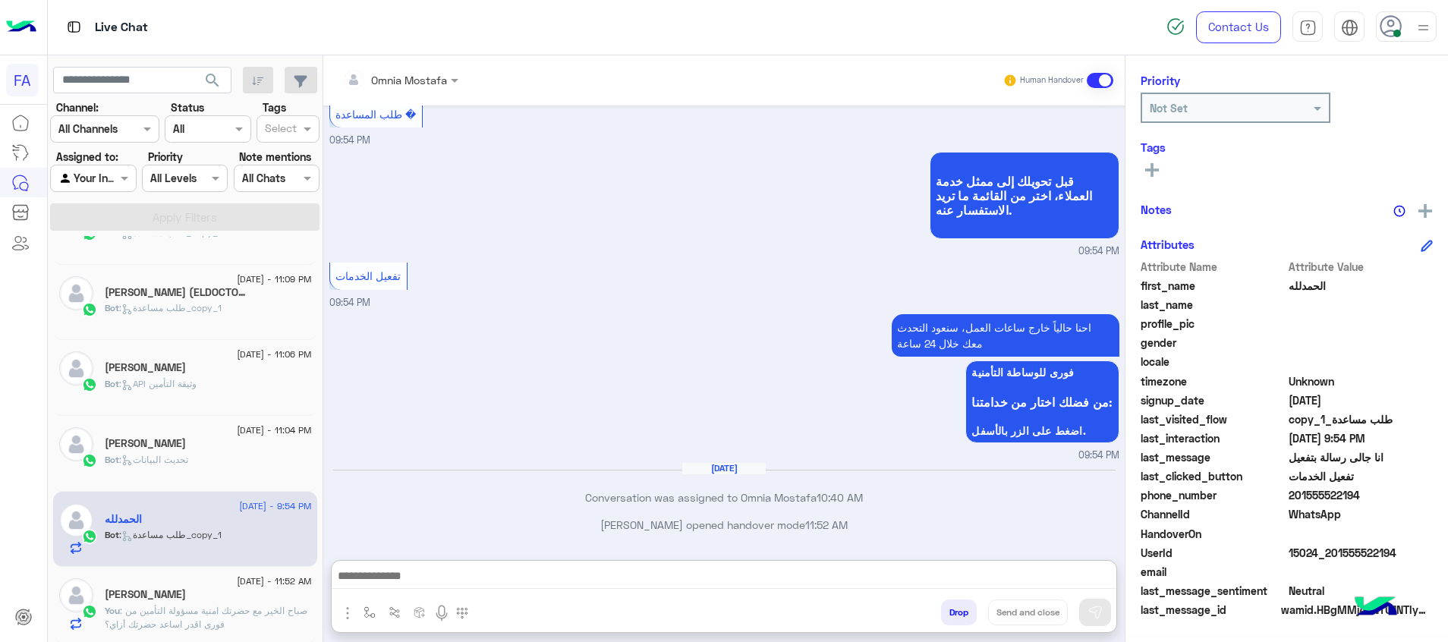
click at [1091, 573] on textarea at bounding box center [724, 577] width 785 height 23
paste textarea "**********"
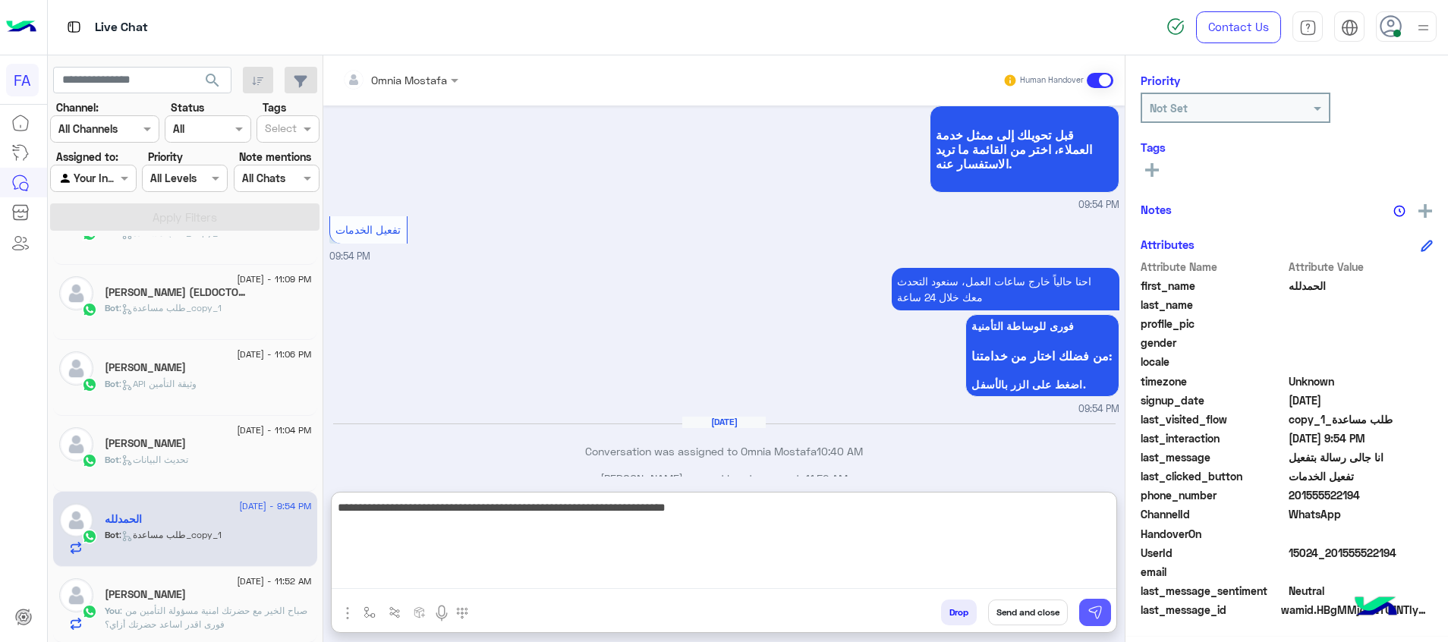
type textarea "**********"
click at [1096, 605] on img at bounding box center [1095, 612] width 15 height 15
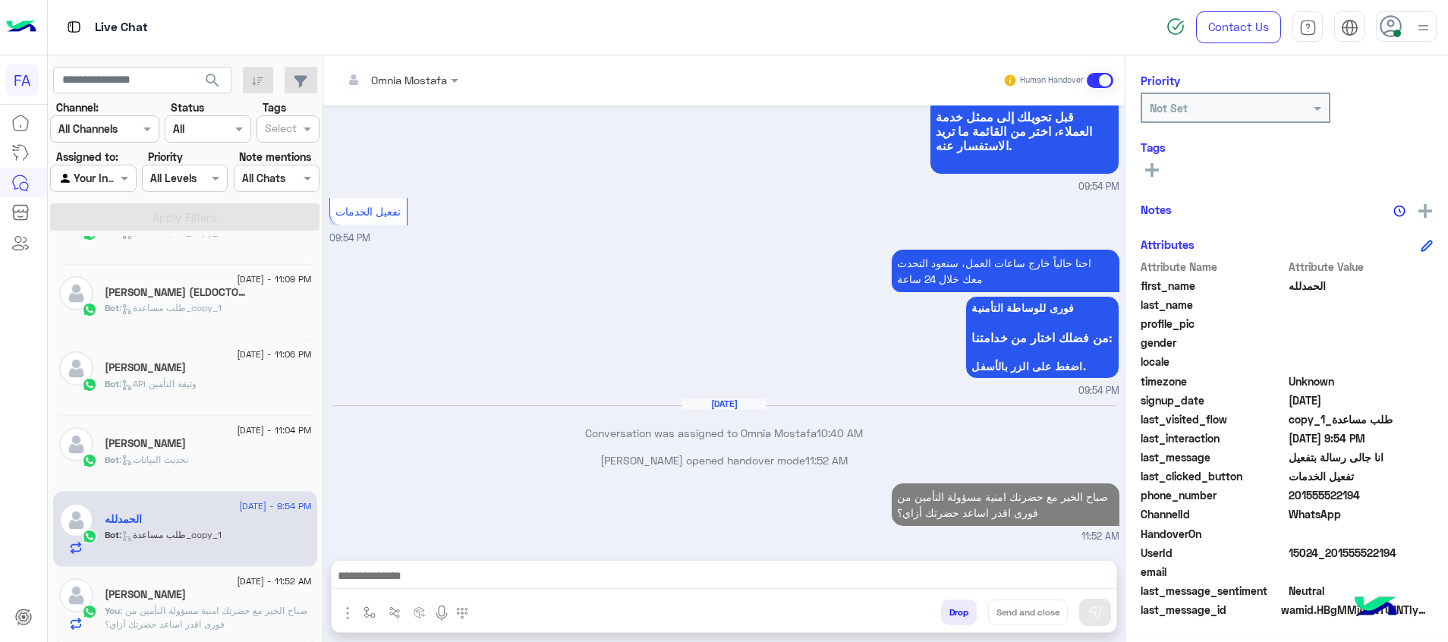
scroll to position [1446, 0]
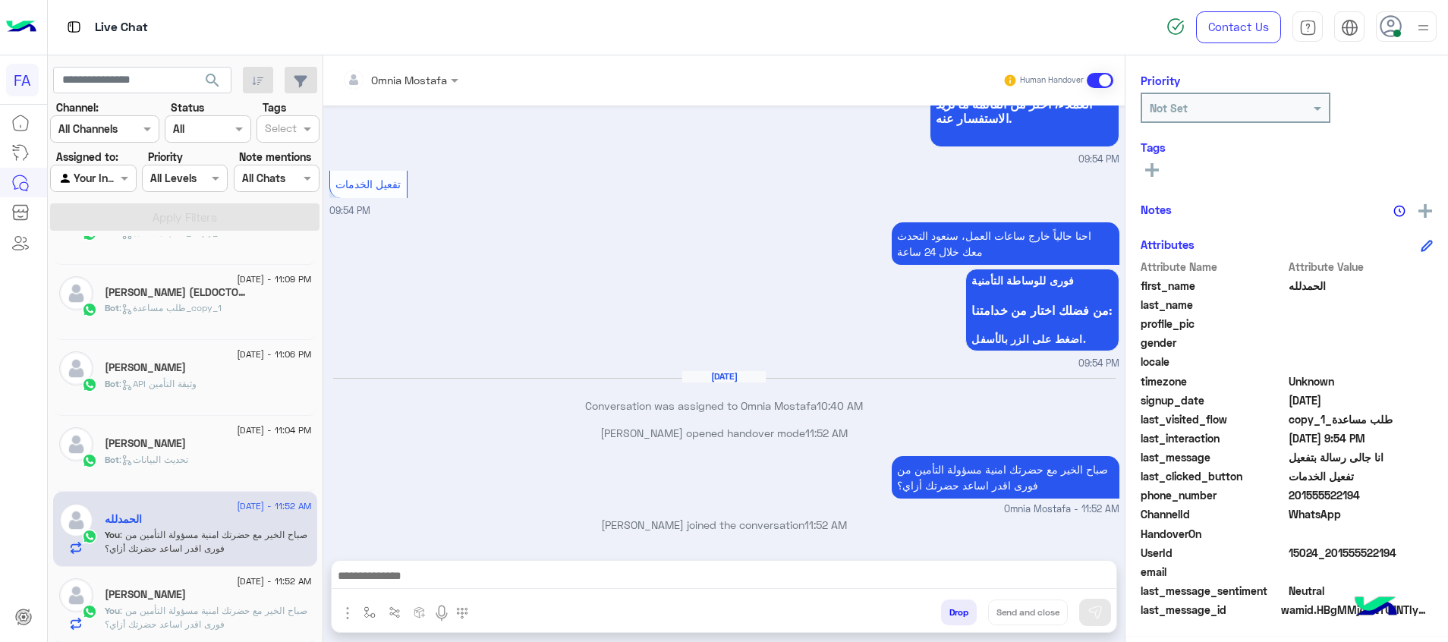
click at [175, 465] on p "Bot : تحديث البيانات" at bounding box center [146, 460] width 83 height 14
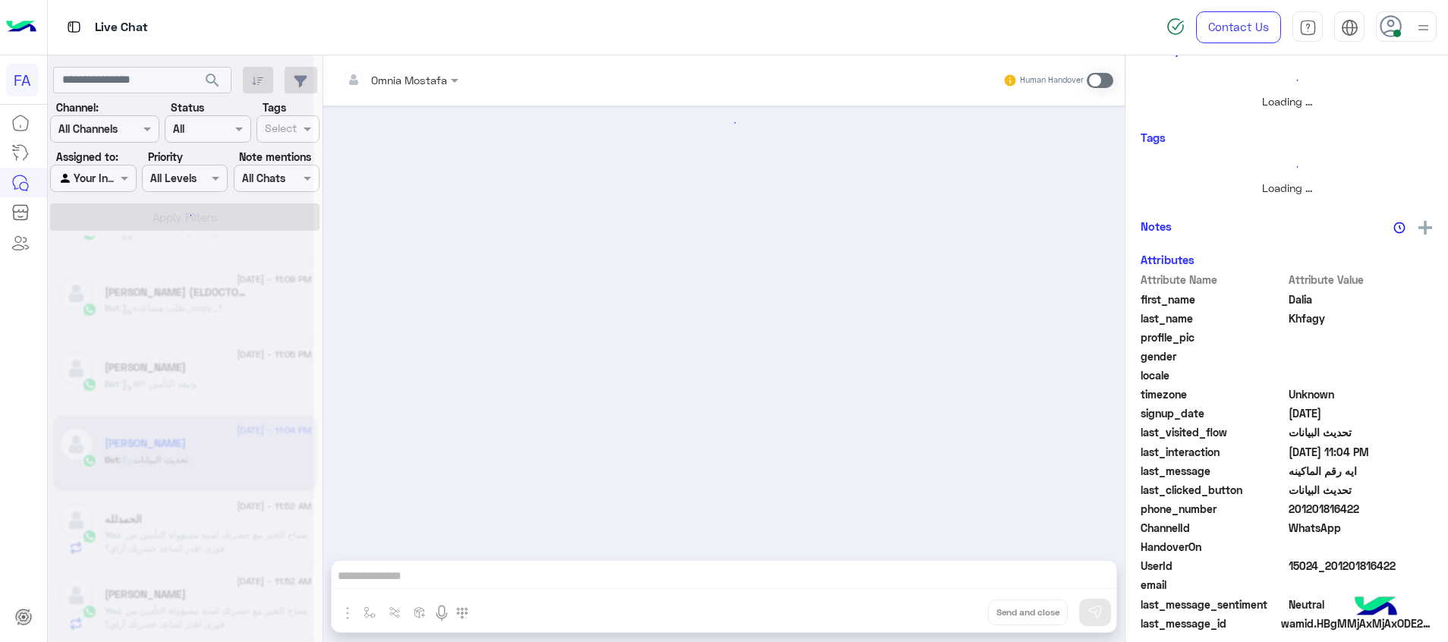
drag, startPoint x: 920, startPoint y: 228, endPoint x: 941, endPoint y: 216, distance: 24.9
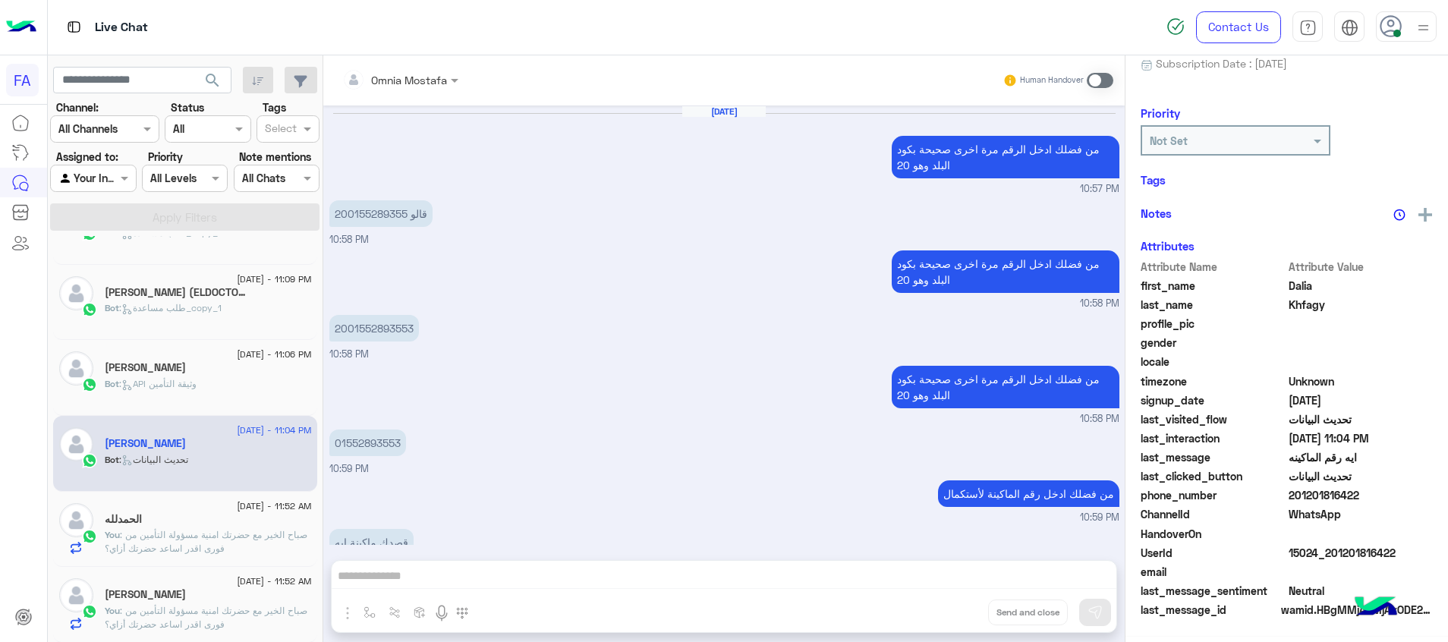
scroll to position [790, 0]
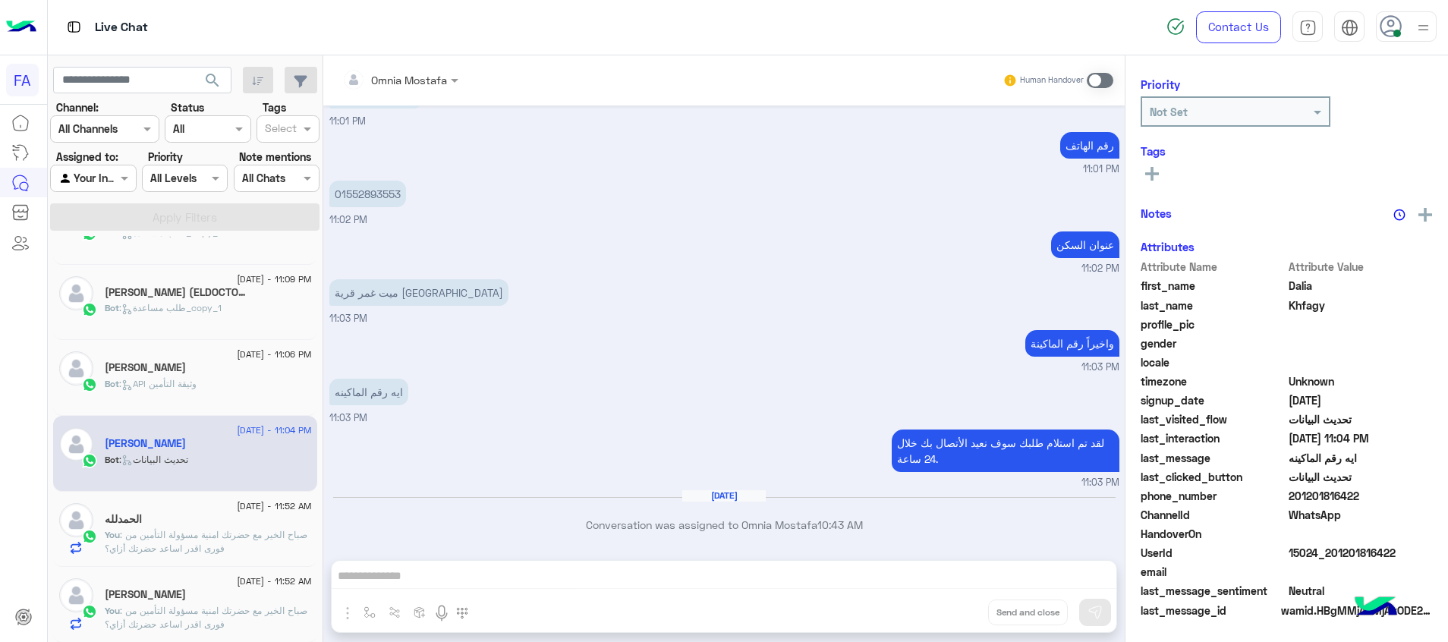
drag, startPoint x: 941, startPoint y: 216, endPoint x: 623, endPoint y: 359, distance: 348.9
click at [623, 359] on div "واخيراً رقم الماكينة 11:03 PM" at bounding box center [724, 350] width 790 height 49
click at [1101, 77] on span at bounding box center [1100, 80] width 27 height 15
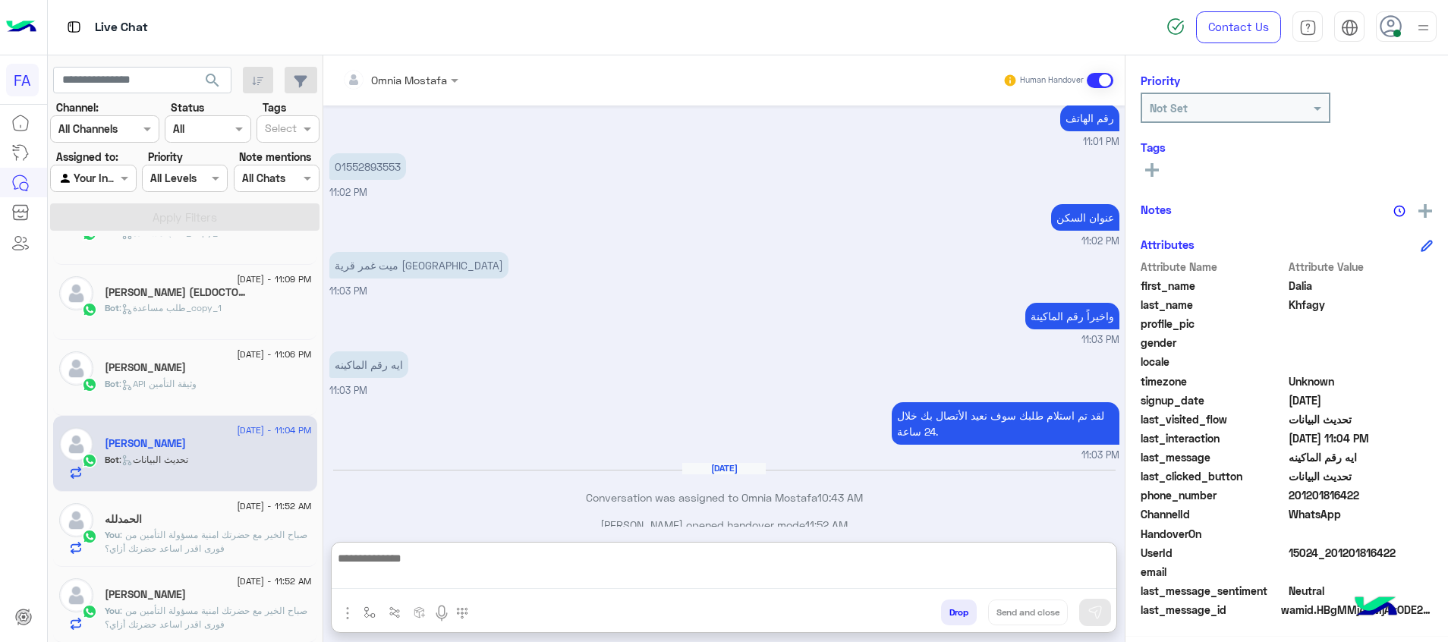
click at [1067, 575] on textarea at bounding box center [724, 569] width 785 height 40
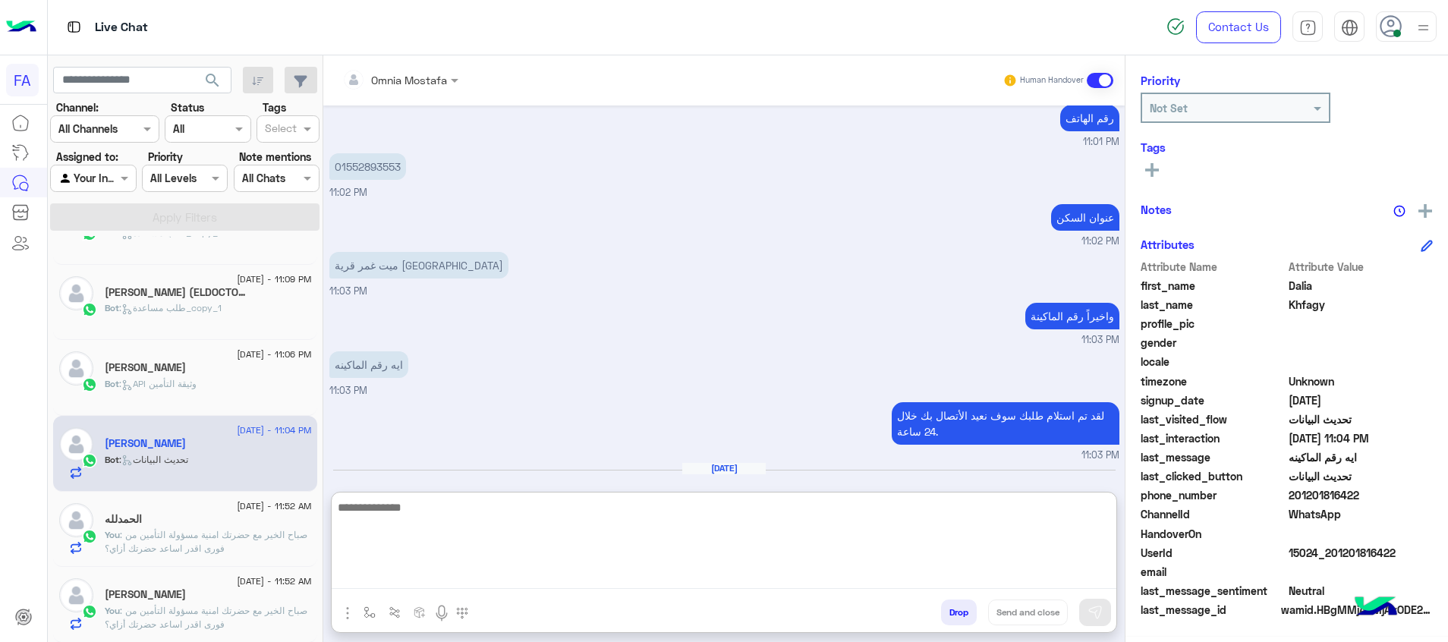
paste textarea "**********"
type textarea "**********"
click at [1100, 622] on button at bounding box center [1095, 612] width 32 height 27
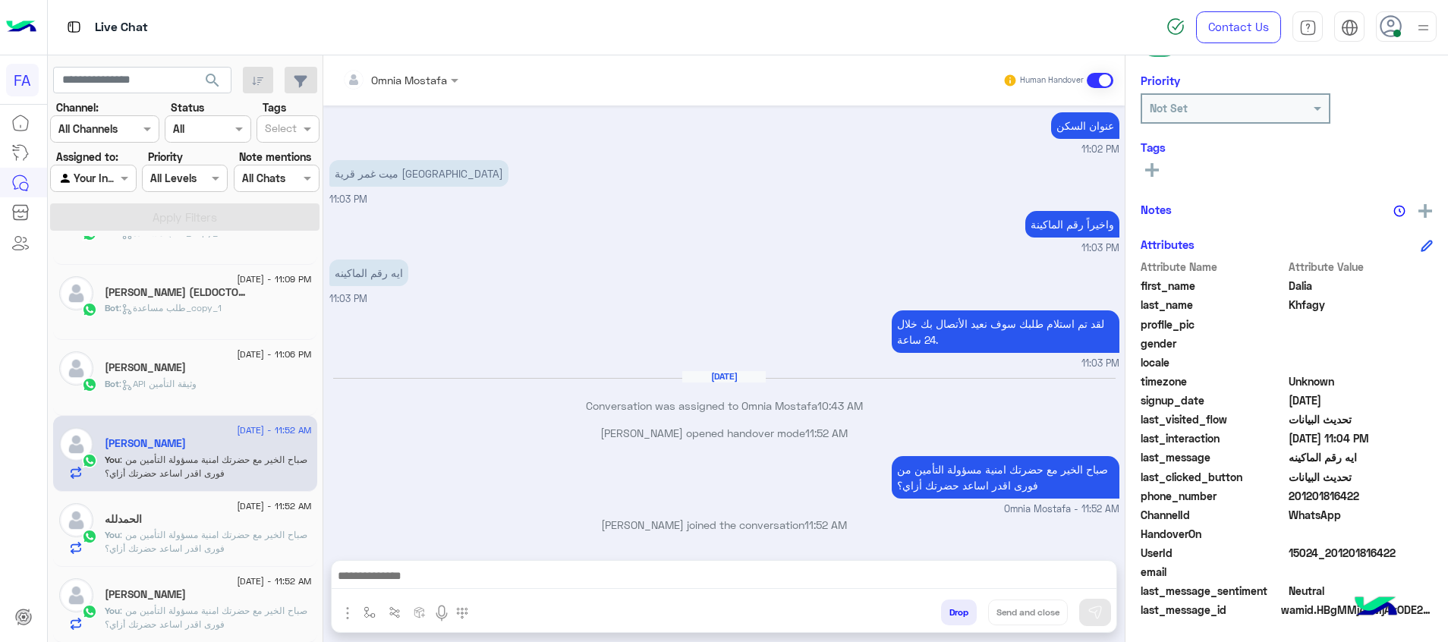
click at [218, 85] on span "search" at bounding box center [212, 80] width 18 height 18
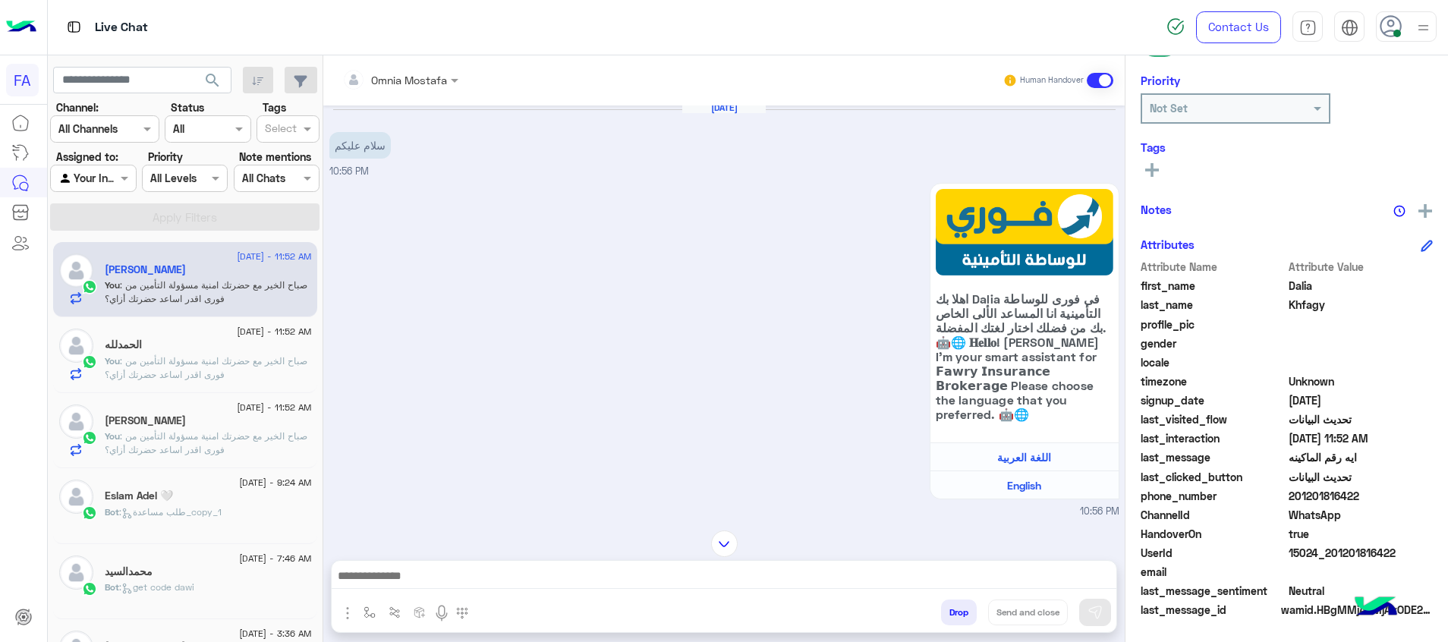
scroll to position [231, 0]
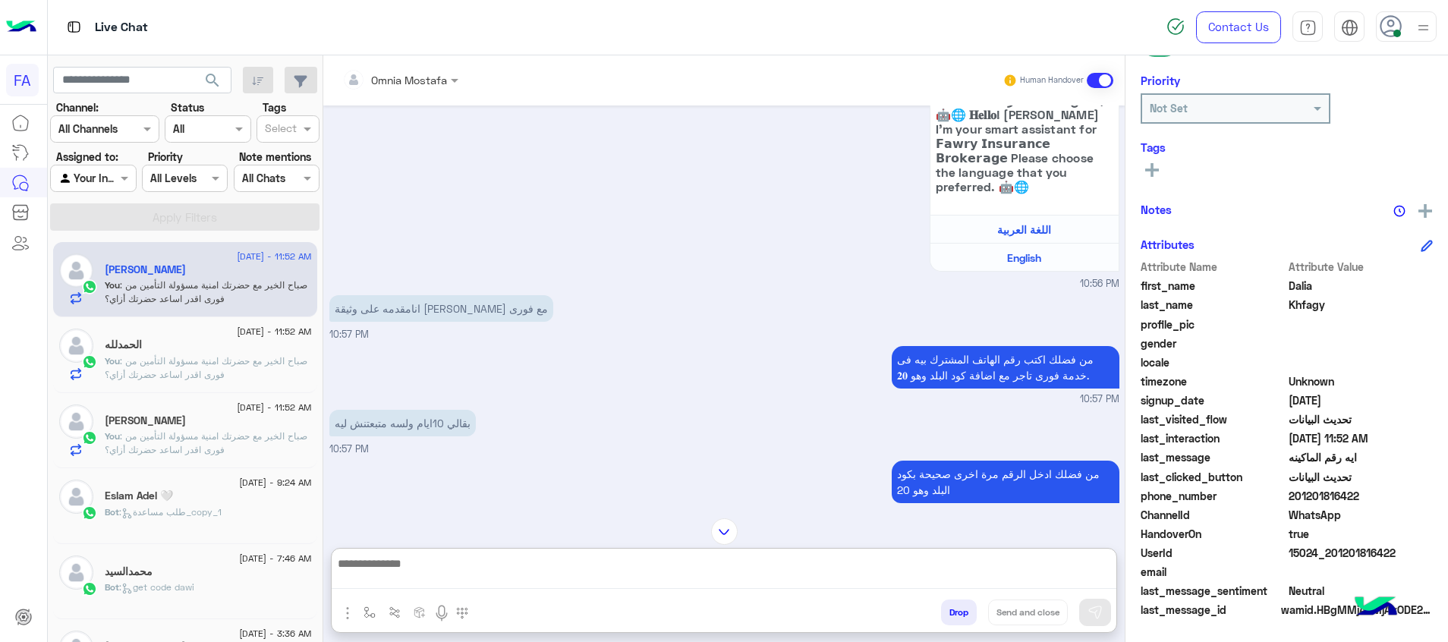
click at [1094, 572] on textarea at bounding box center [724, 571] width 785 height 35
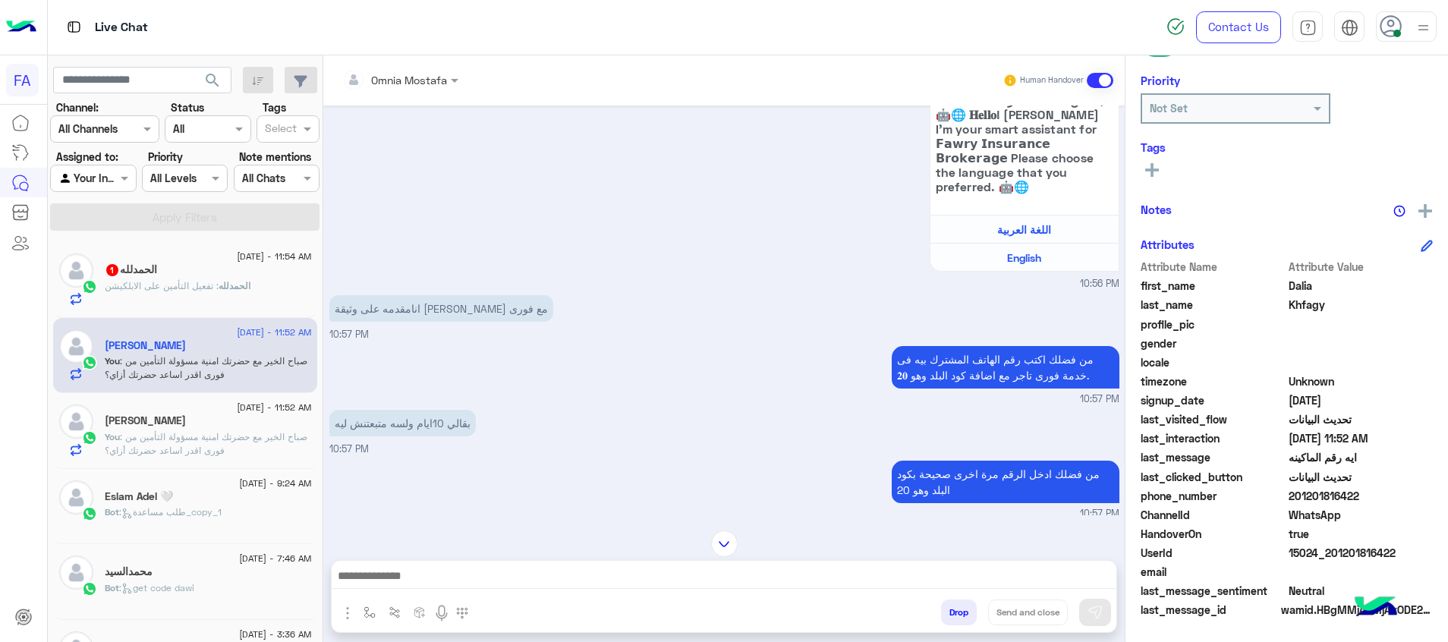
click at [1063, 582] on textarea at bounding box center [724, 577] width 785 height 23
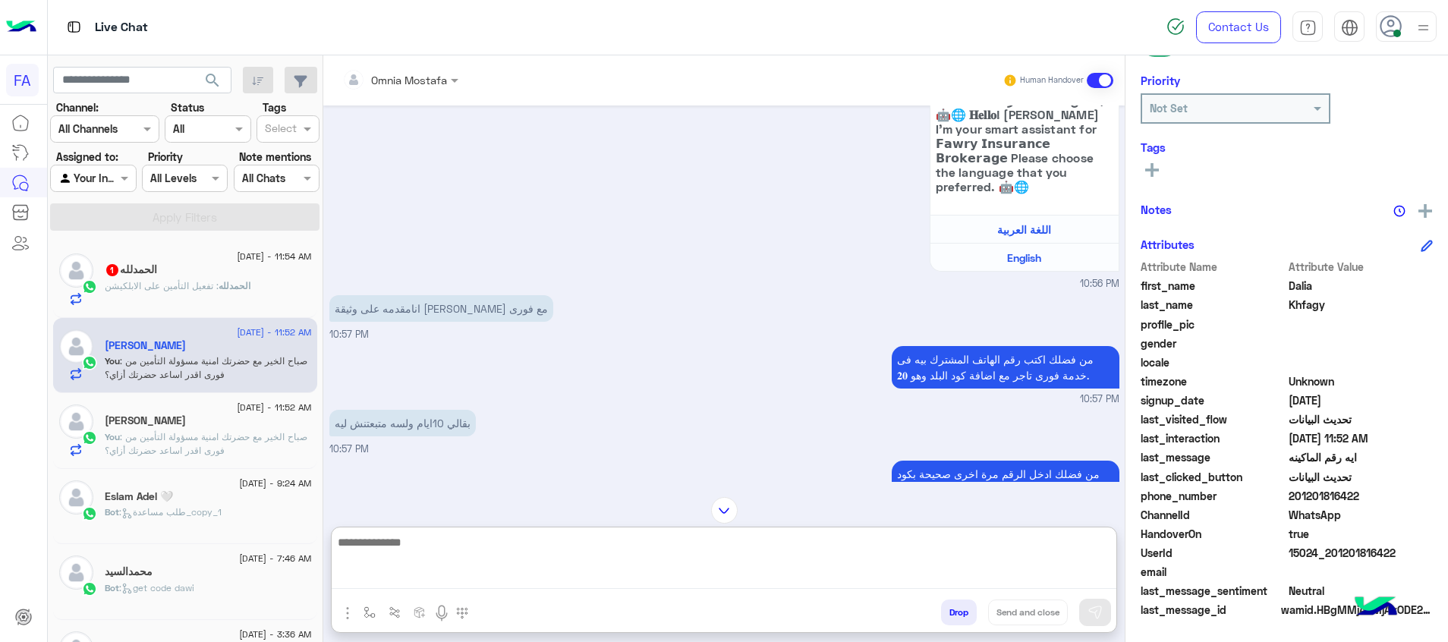
paste textarea "**********"
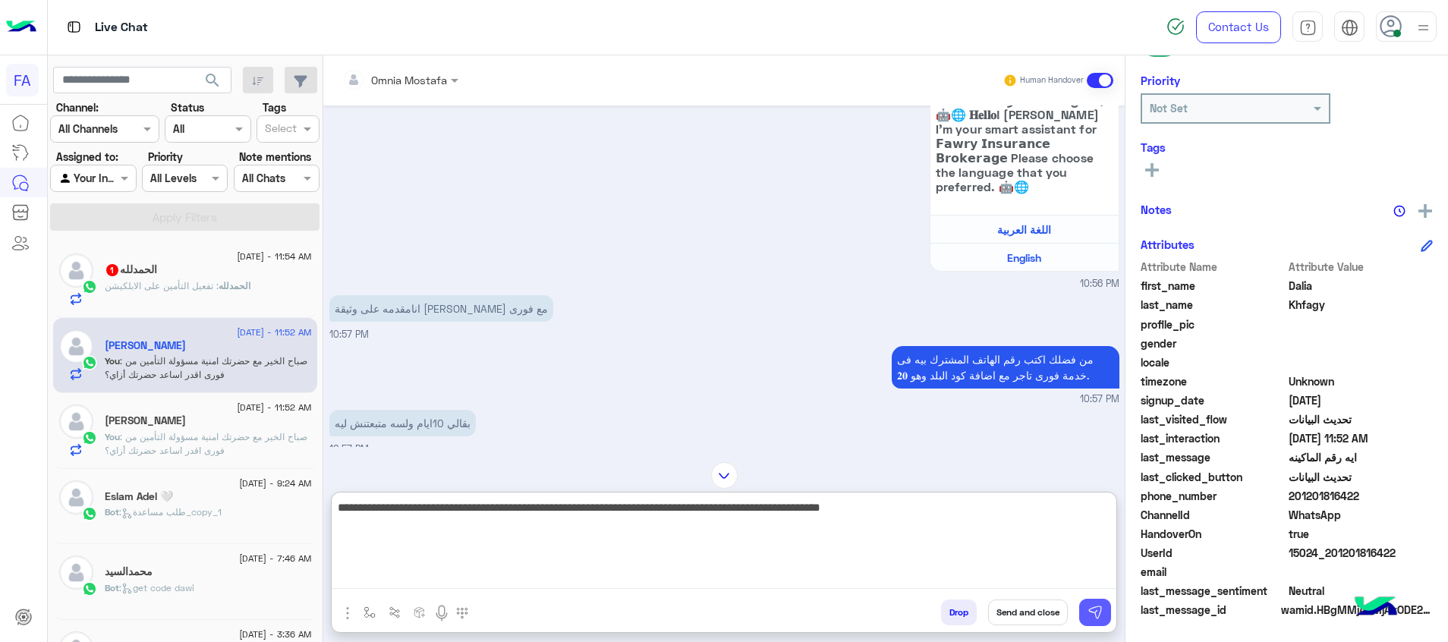
type textarea "**********"
click at [1095, 612] on img at bounding box center [1095, 612] width 15 height 15
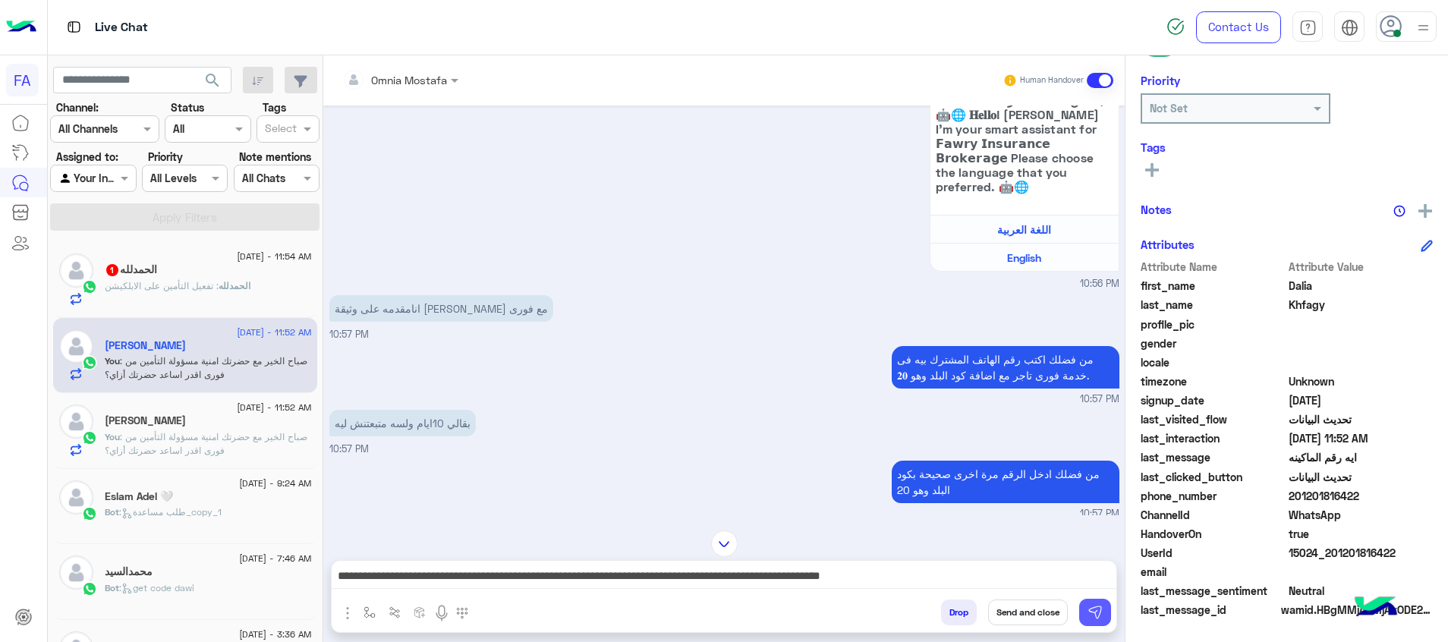
click at [1095, 601] on button at bounding box center [1095, 612] width 32 height 27
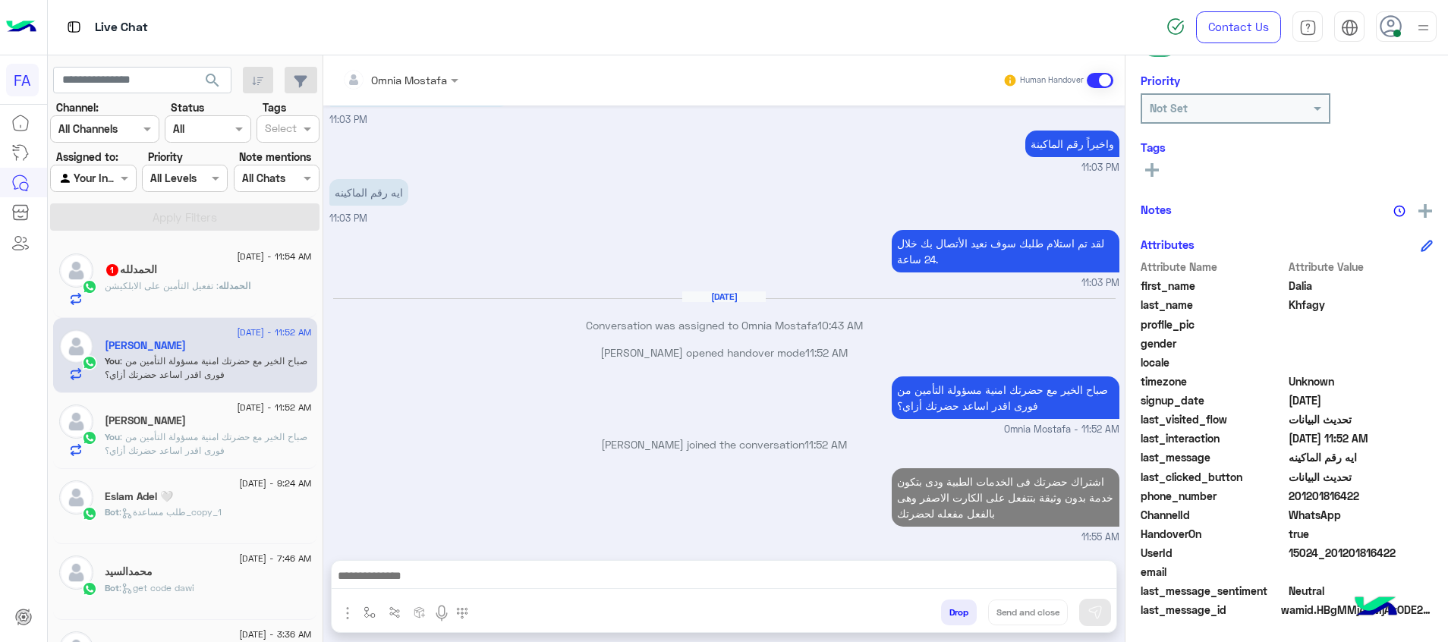
scroll to position [1532, 0]
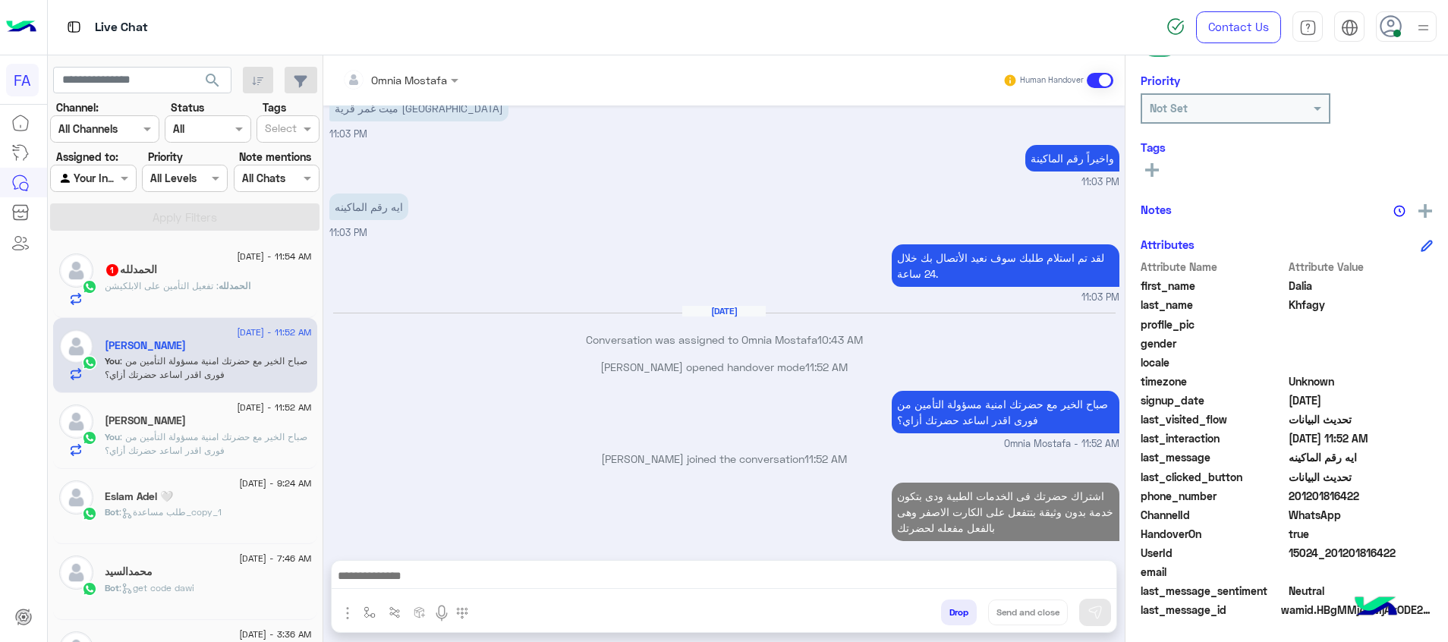
click at [214, 299] on div "الحمدلله : تفعيل التأمين على الابلكيشن" at bounding box center [208, 292] width 207 height 27
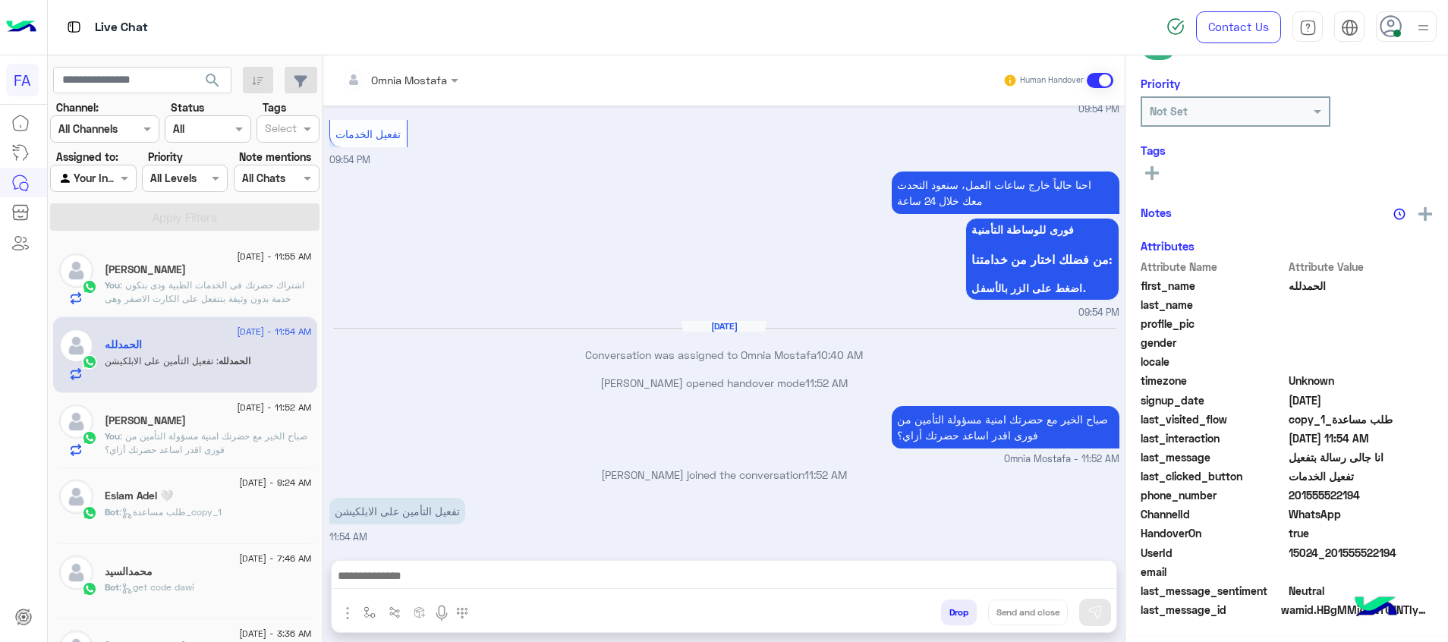
scroll to position [220, 0]
drag, startPoint x: 1402, startPoint y: 556, endPoint x: 1336, endPoint y: 556, distance: 66.0
click at [1336, 556] on span "15024_201555522194" at bounding box center [1361, 553] width 145 height 16
click at [1085, 578] on textarea at bounding box center [724, 577] width 785 height 23
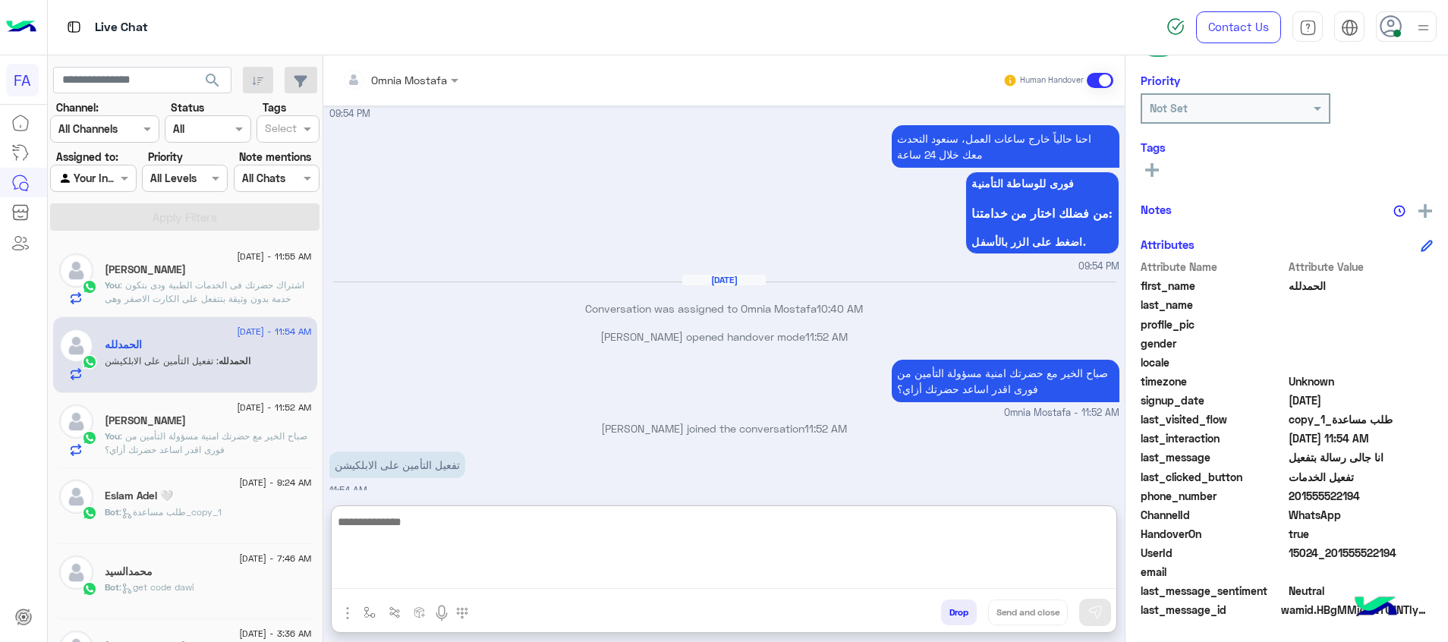
paste textarea "**********"
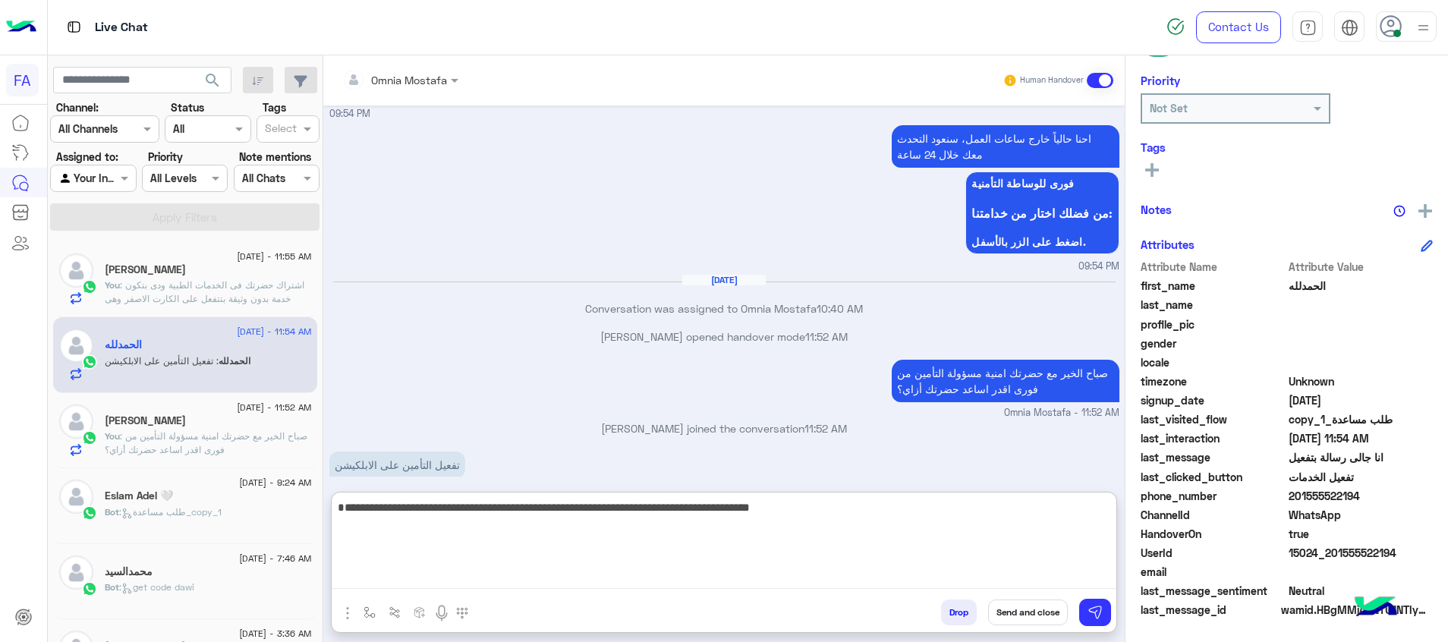
click at [636, 531] on textarea "**********" at bounding box center [724, 543] width 785 height 91
type textarea "**********"
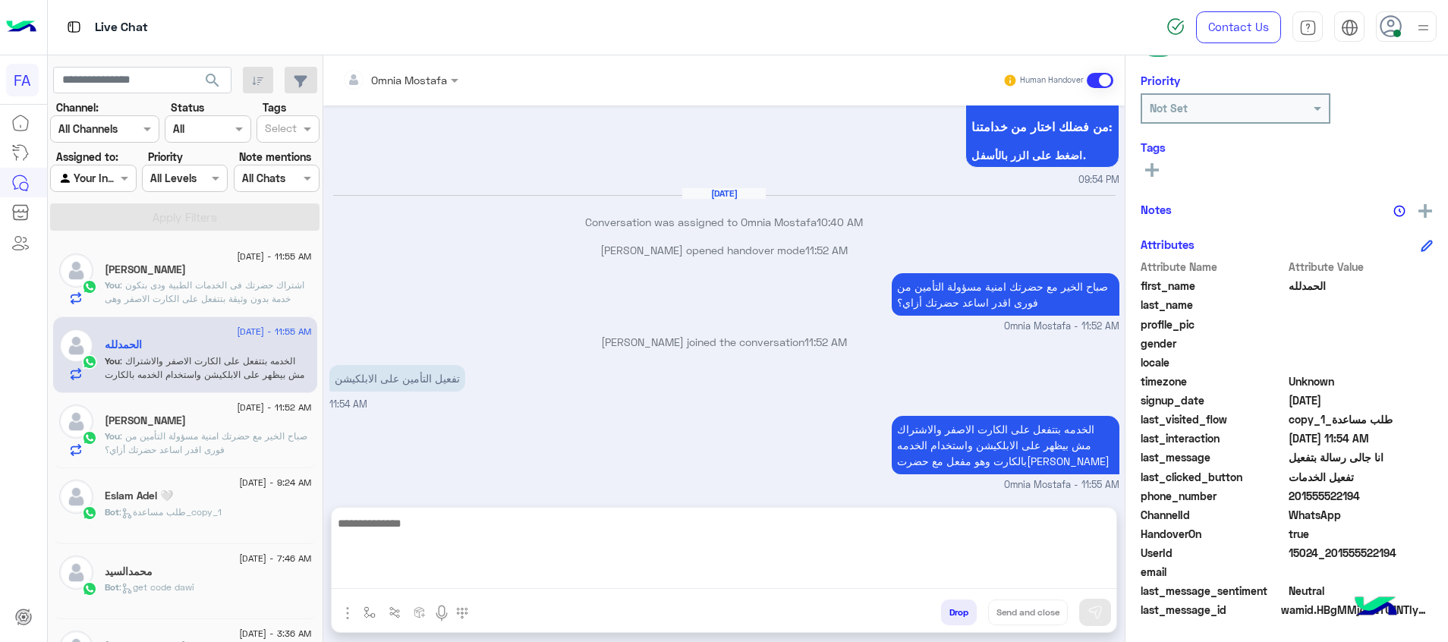
scroll to position [0, 0]
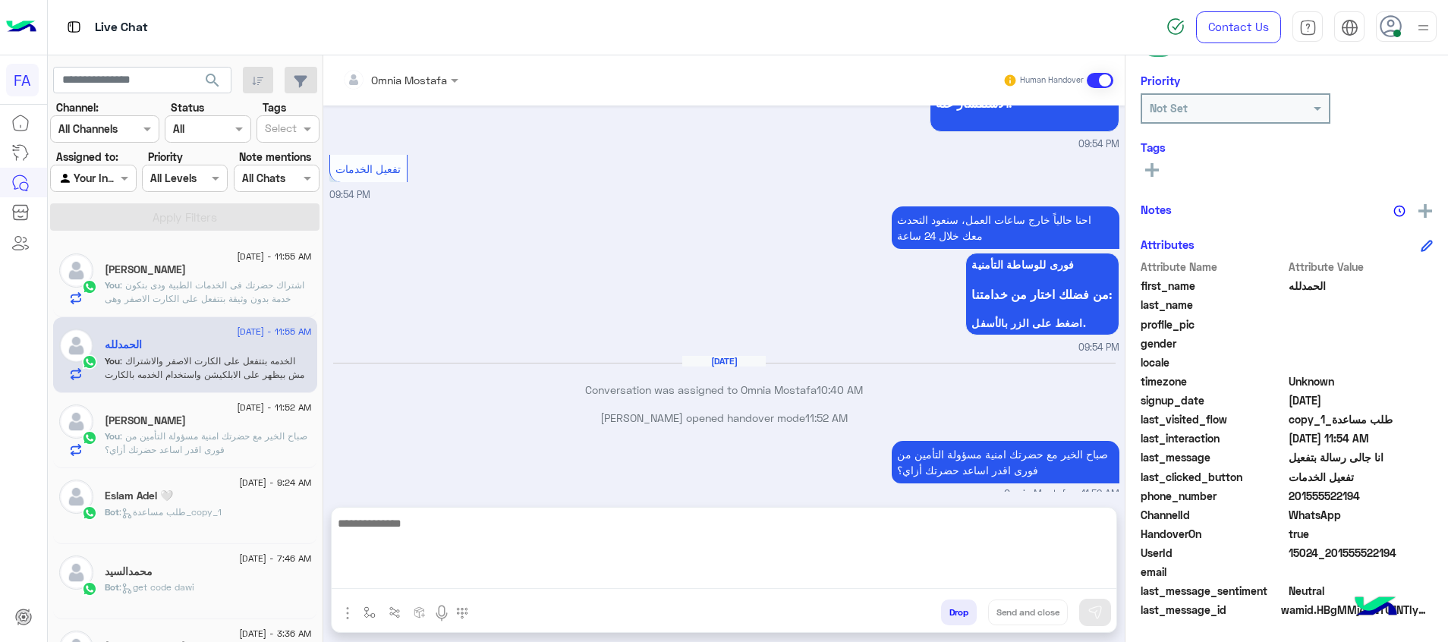
click at [222, 275] on div "[PERSON_NAME]" at bounding box center [208, 271] width 207 height 16
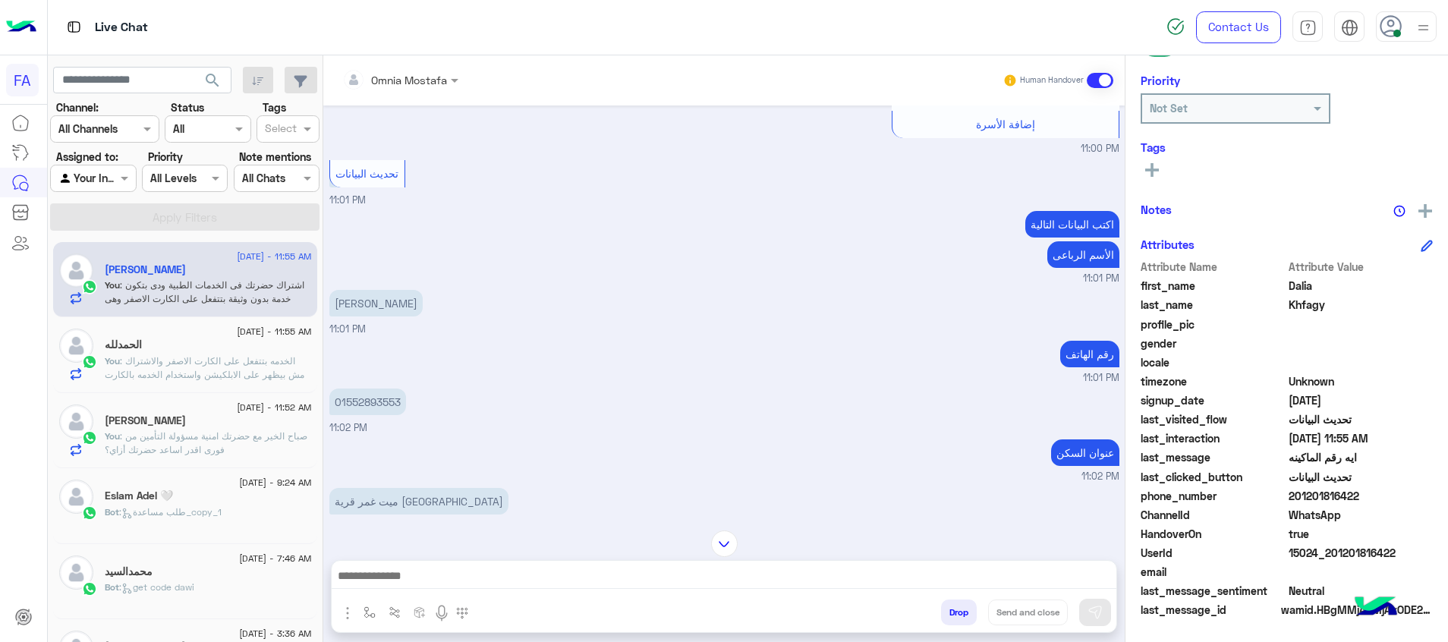
scroll to position [1531, 0]
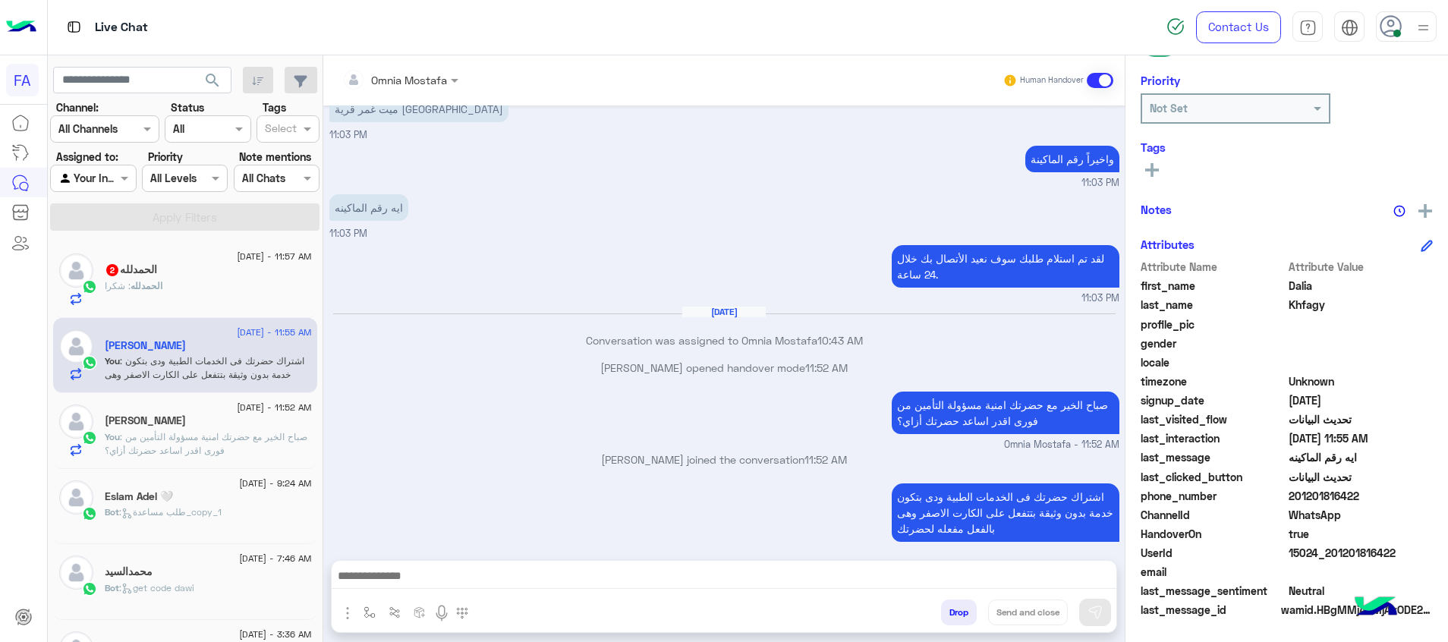
click at [161, 283] on span "الحمدلله" at bounding box center [147, 285] width 32 height 11
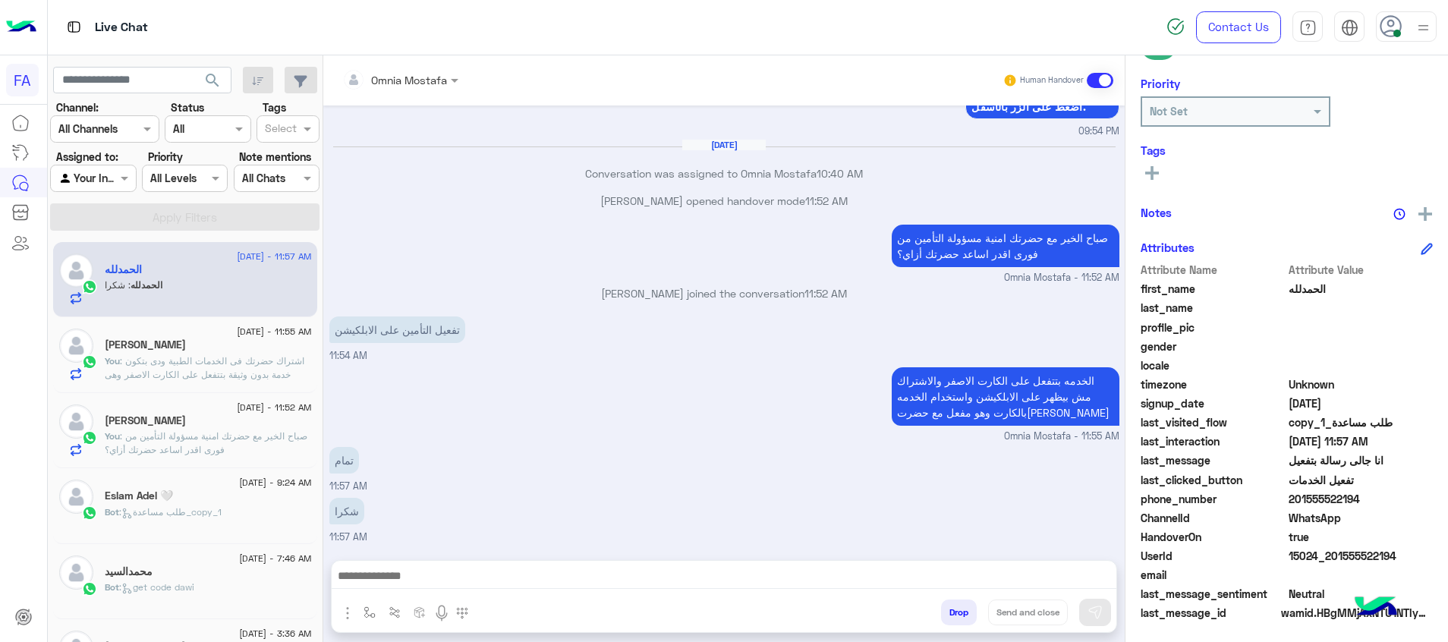
scroll to position [220, 0]
click at [774, 576] on textarea at bounding box center [724, 577] width 785 height 23
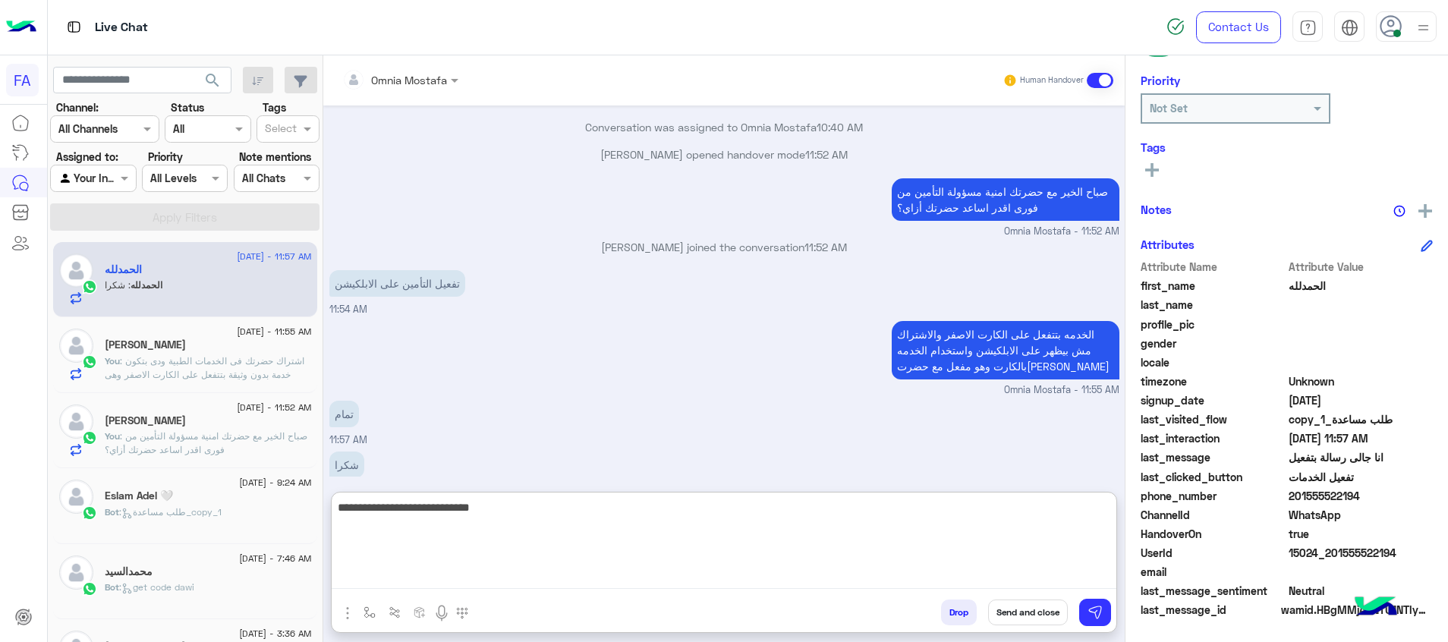
type textarea "**********"
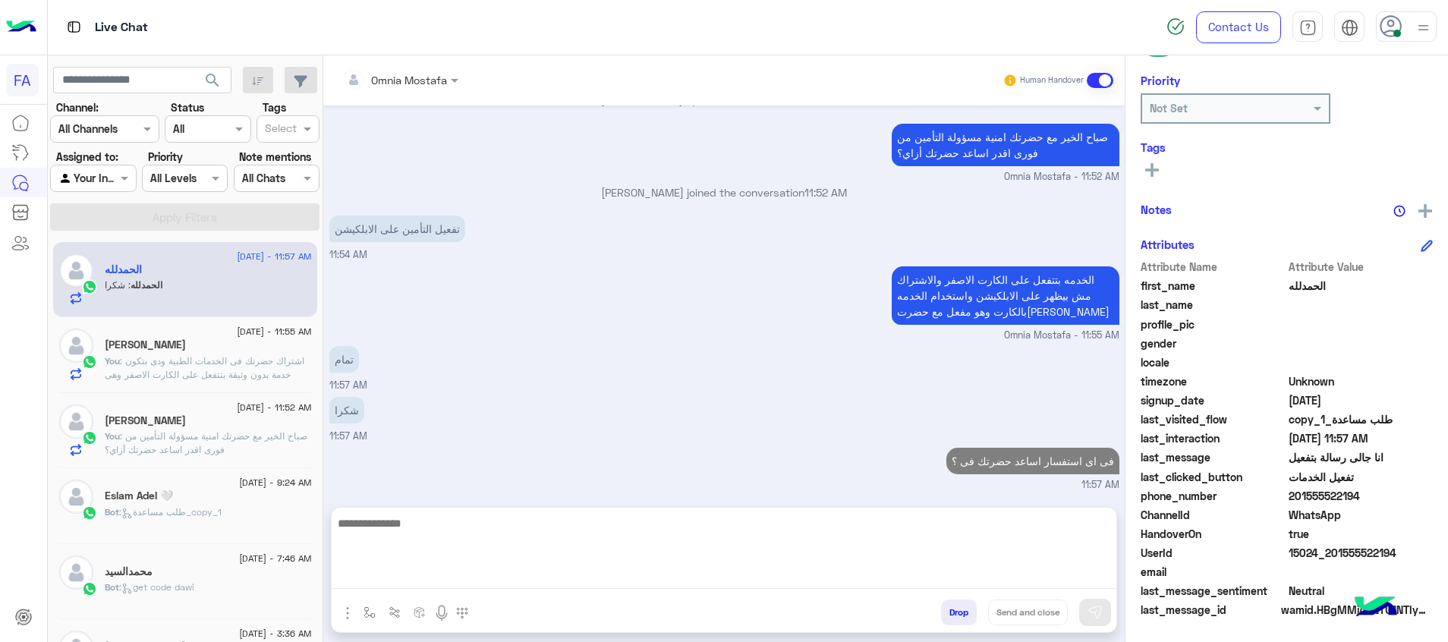
scroll to position [1167, 0]
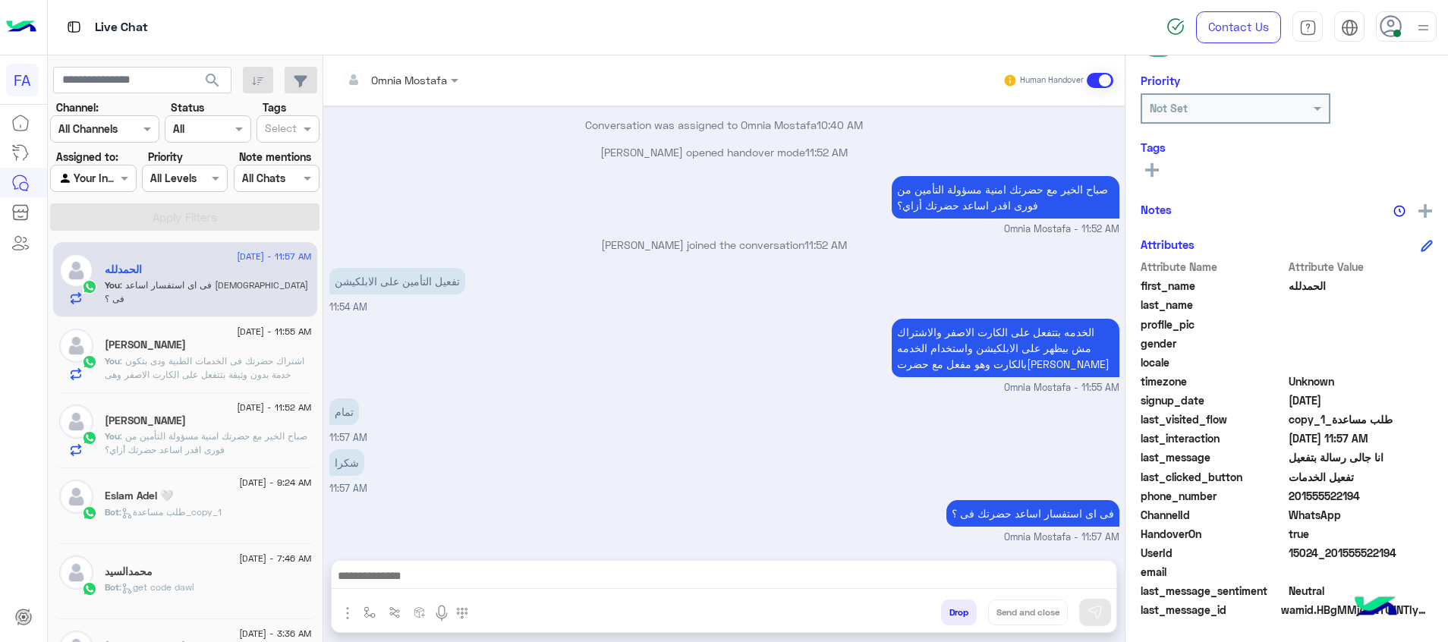
drag, startPoint x: 1359, startPoint y: 499, endPoint x: 1297, endPoint y: 502, distance: 61.5
click at [1297, 502] on span "201555522194" at bounding box center [1361, 496] width 145 height 16
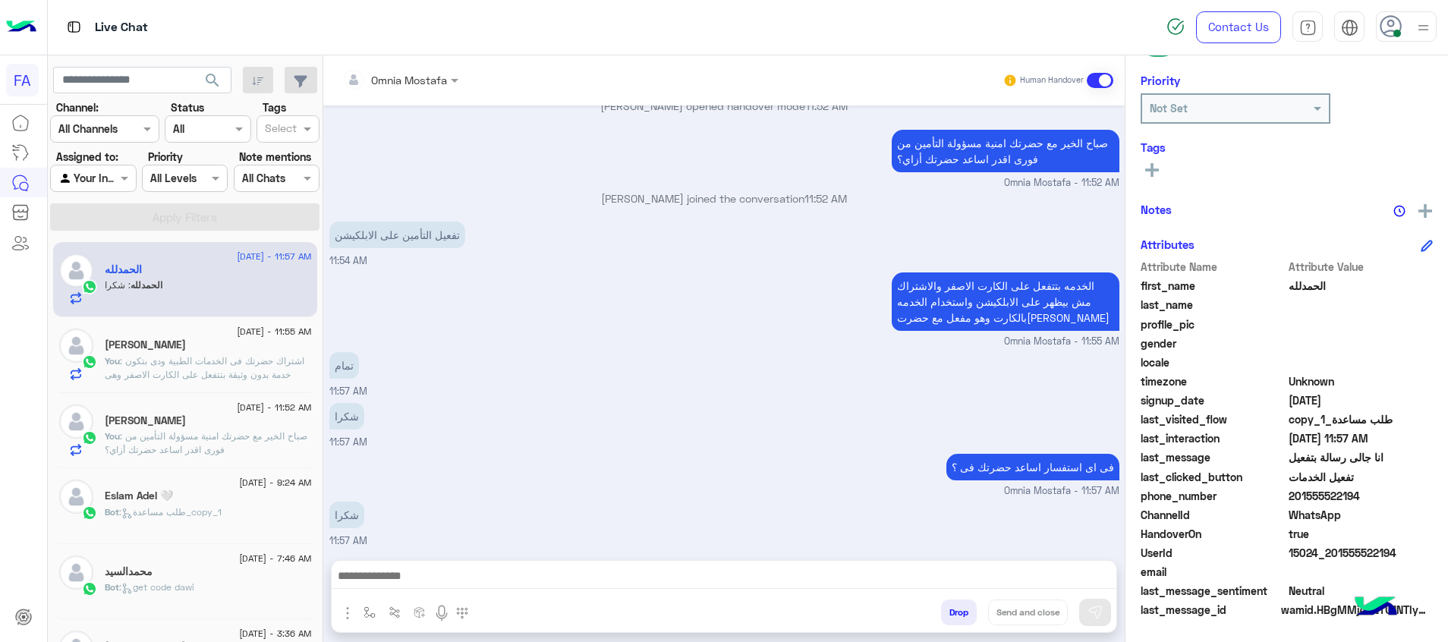
scroll to position [1218, 0]
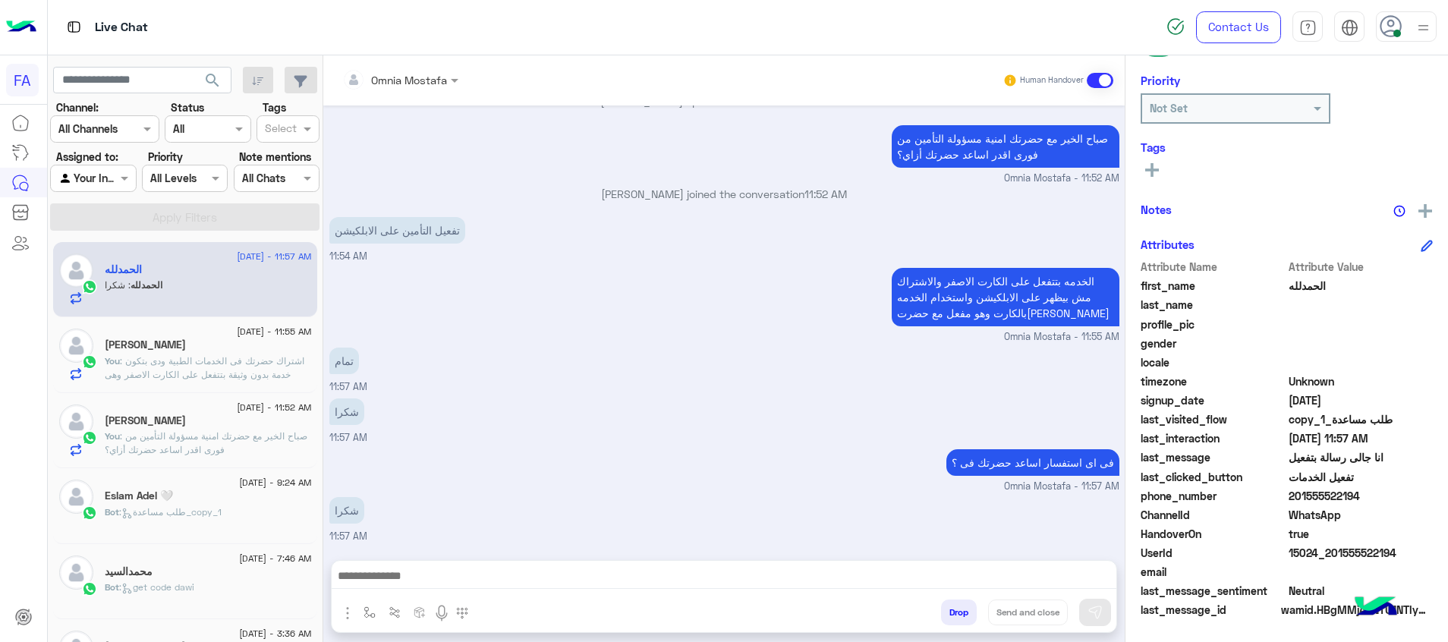
click at [1153, 173] on rect at bounding box center [1152, 170] width 3 height 14
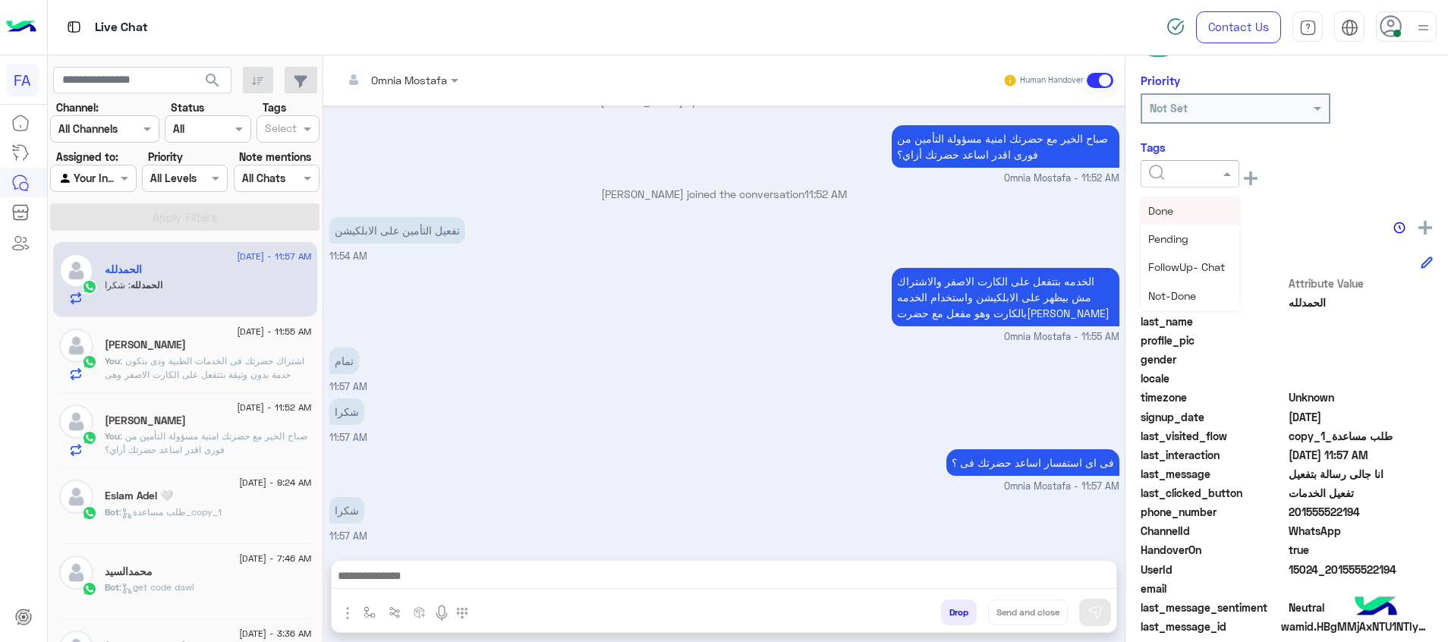
click at [1153, 173] on input "text" at bounding box center [1172, 174] width 46 height 16
click at [1197, 291] on div "Medical" at bounding box center [1190, 295] width 99 height 28
click at [1147, 200] on div "× Medical See All" at bounding box center [1287, 180] width 292 height 40
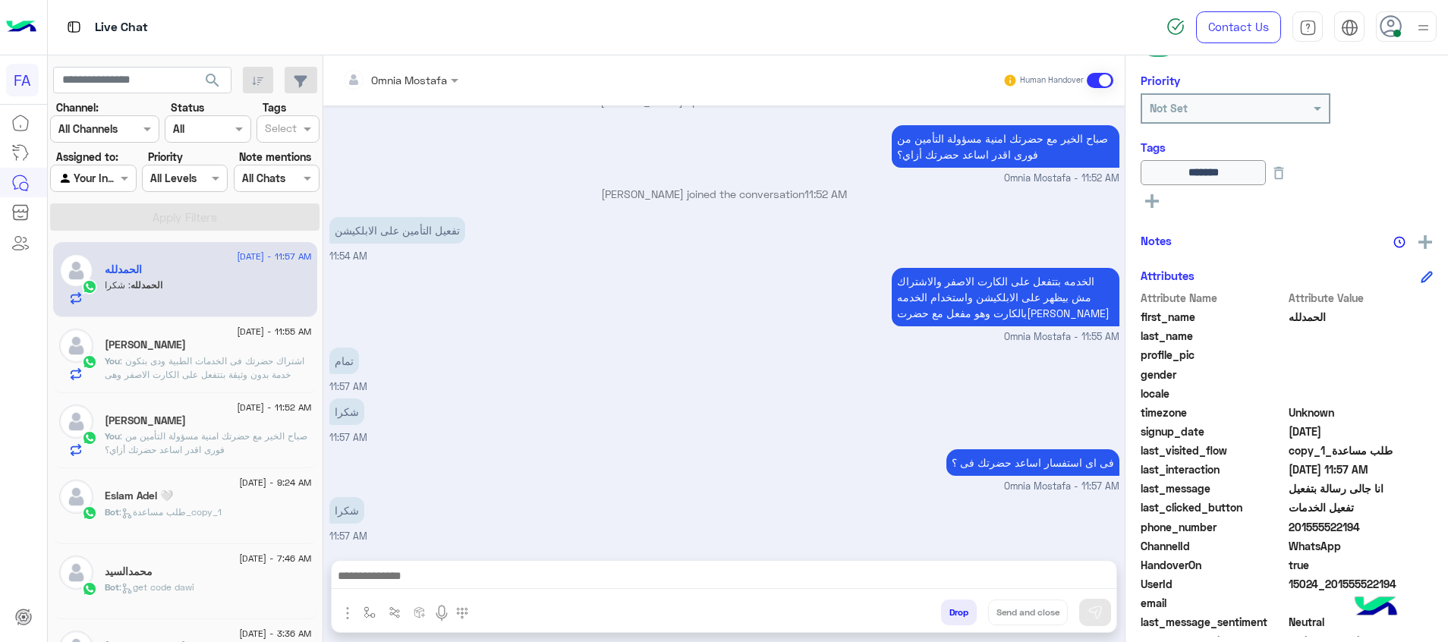
click at [1147, 200] on icon at bounding box center [1152, 201] width 14 height 14
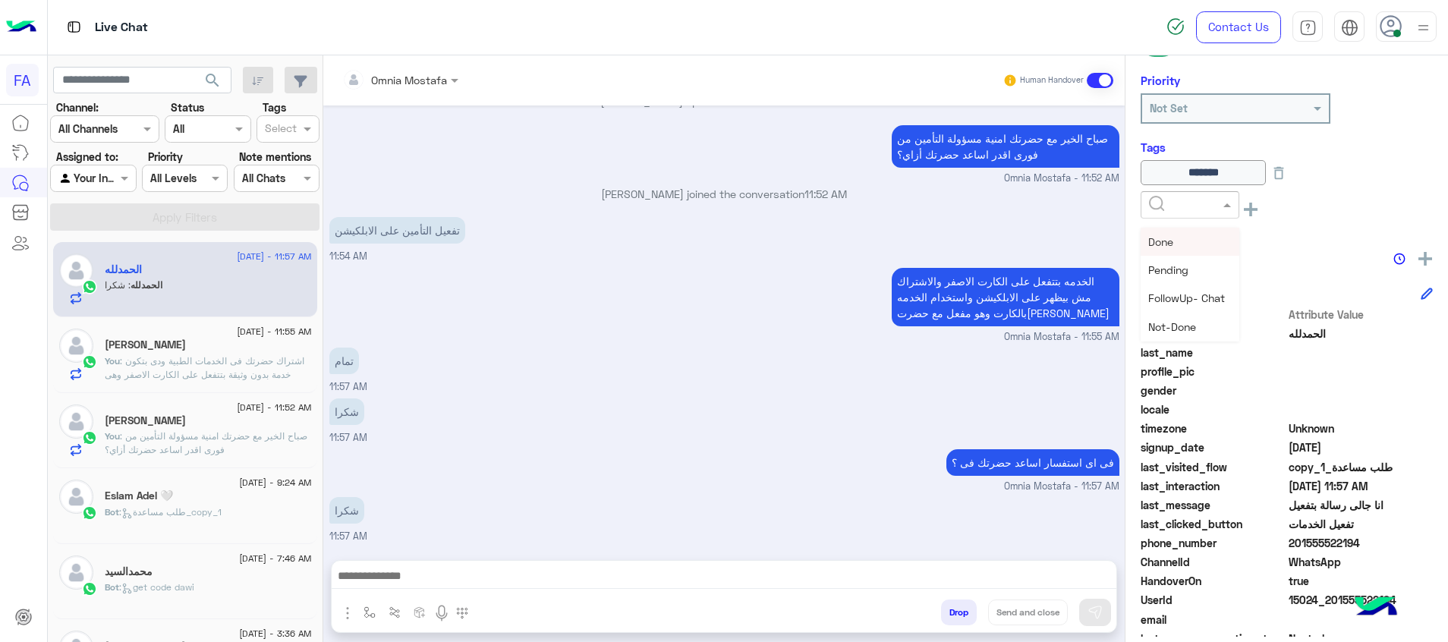
click at [1186, 206] on input "text" at bounding box center [1172, 205] width 46 height 16
click at [1189, 244] on div "Done" at bounding box center [1190, 242] width 99 height 28
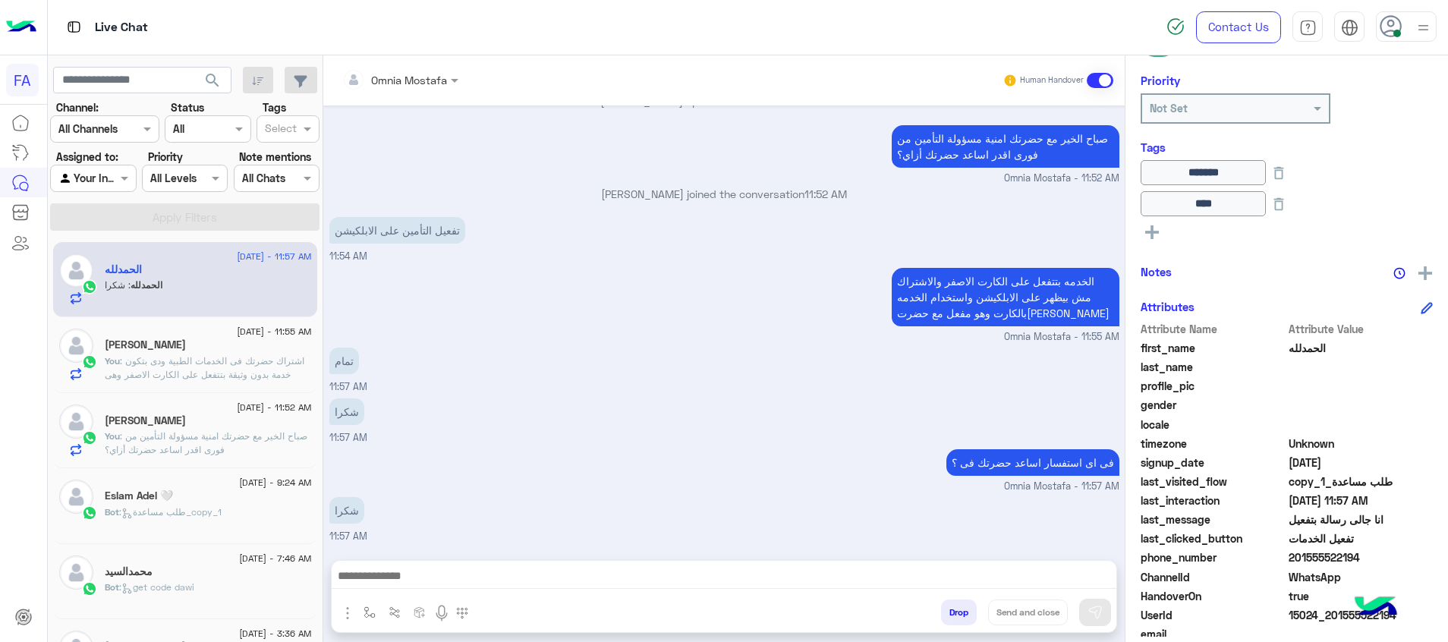
click at [1097, 575] on textarea at bounding box center [724, 577] width 785 height 23
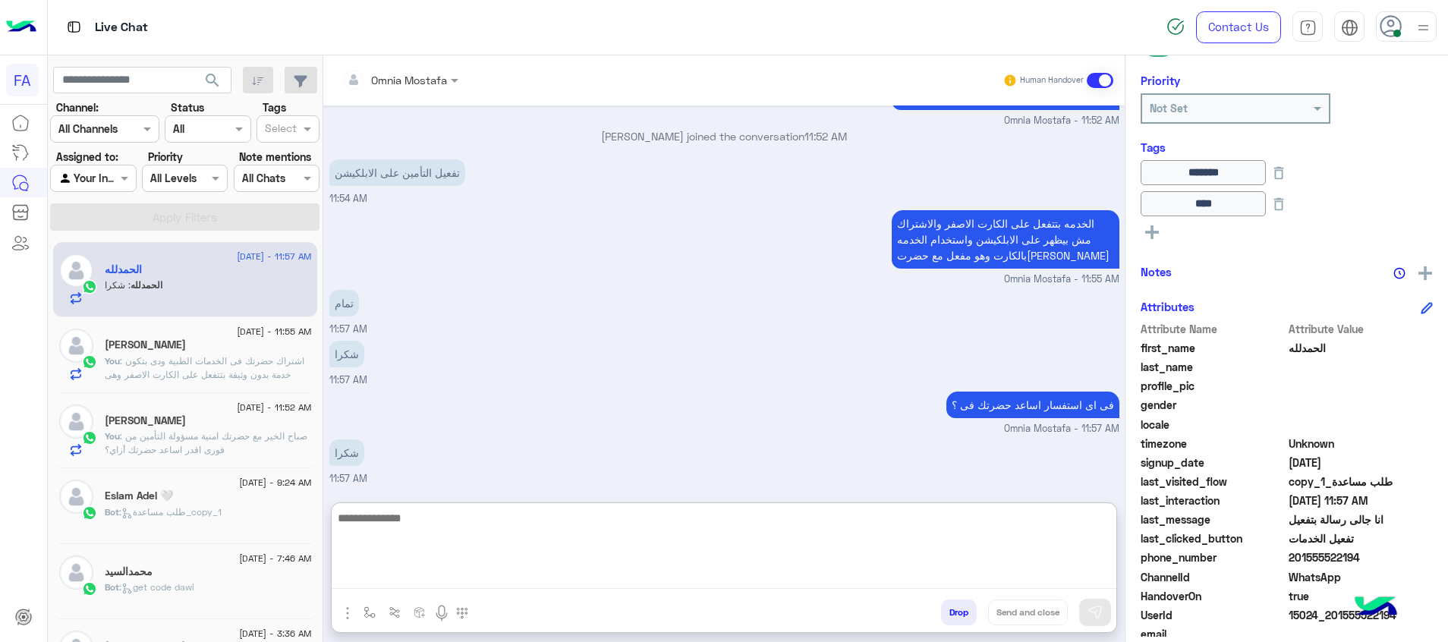
paste textarea "**********"
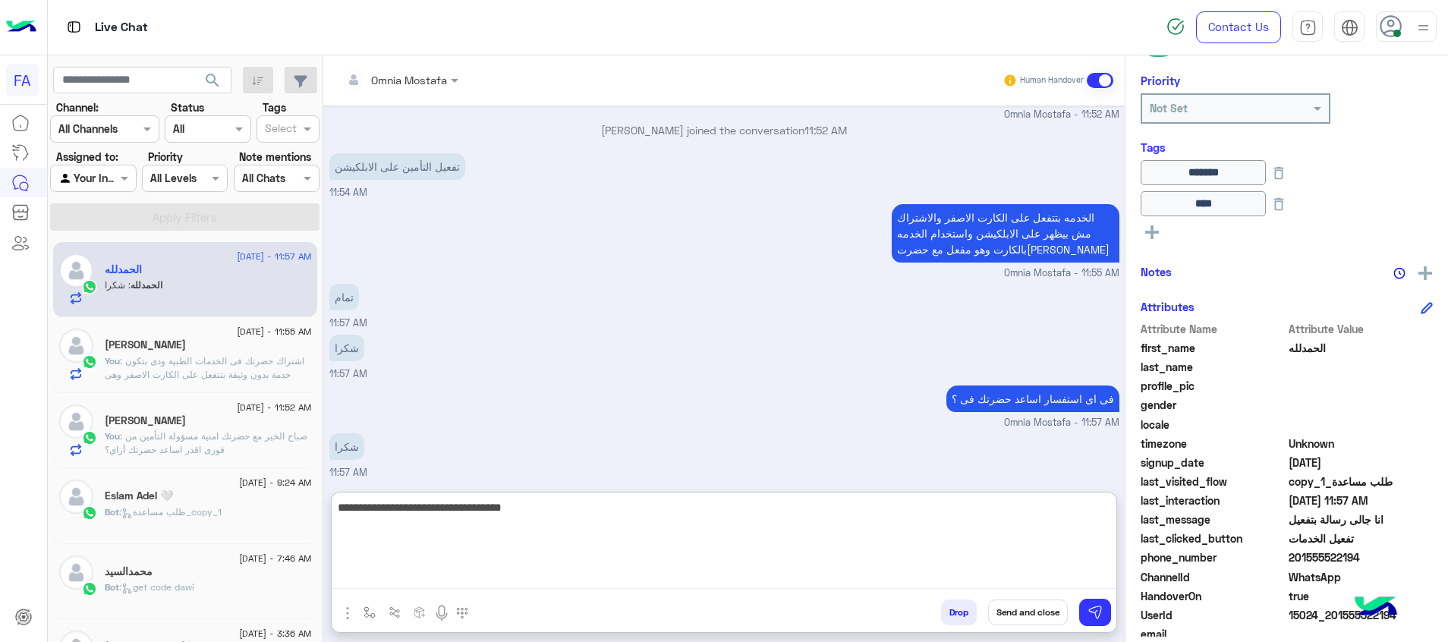
type textarea "**********"
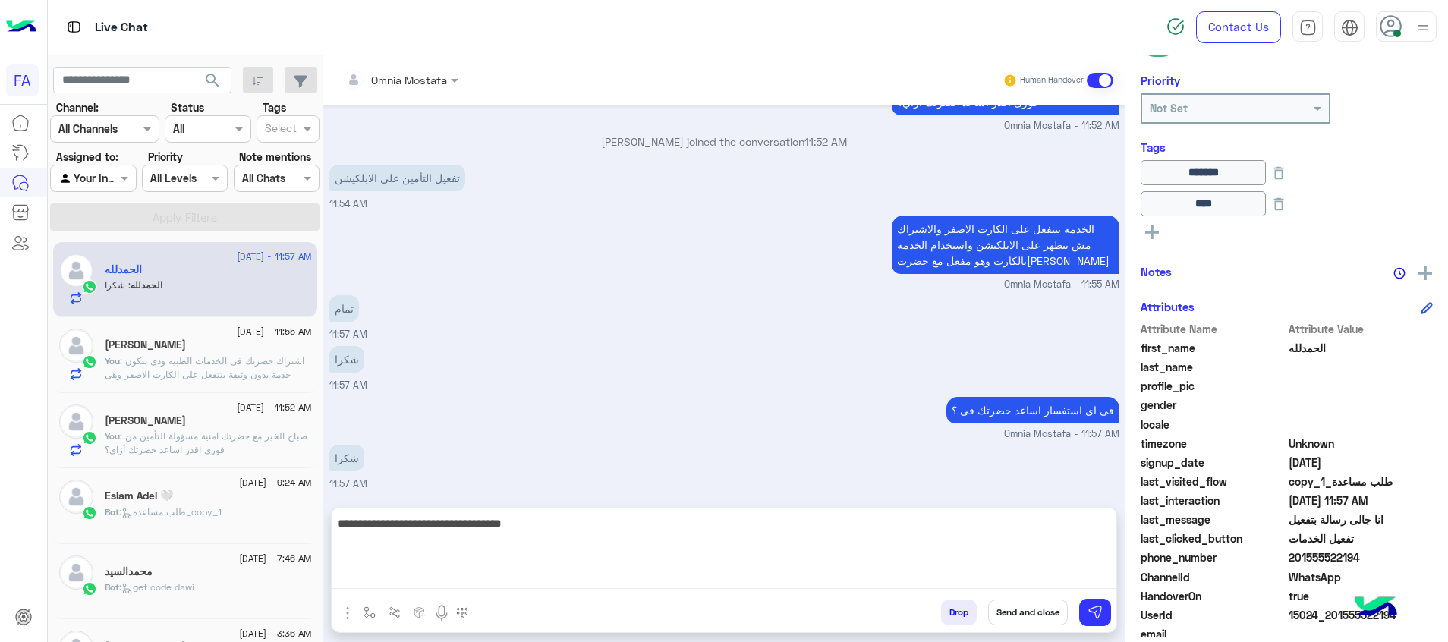
scroll to position [1218, 0]
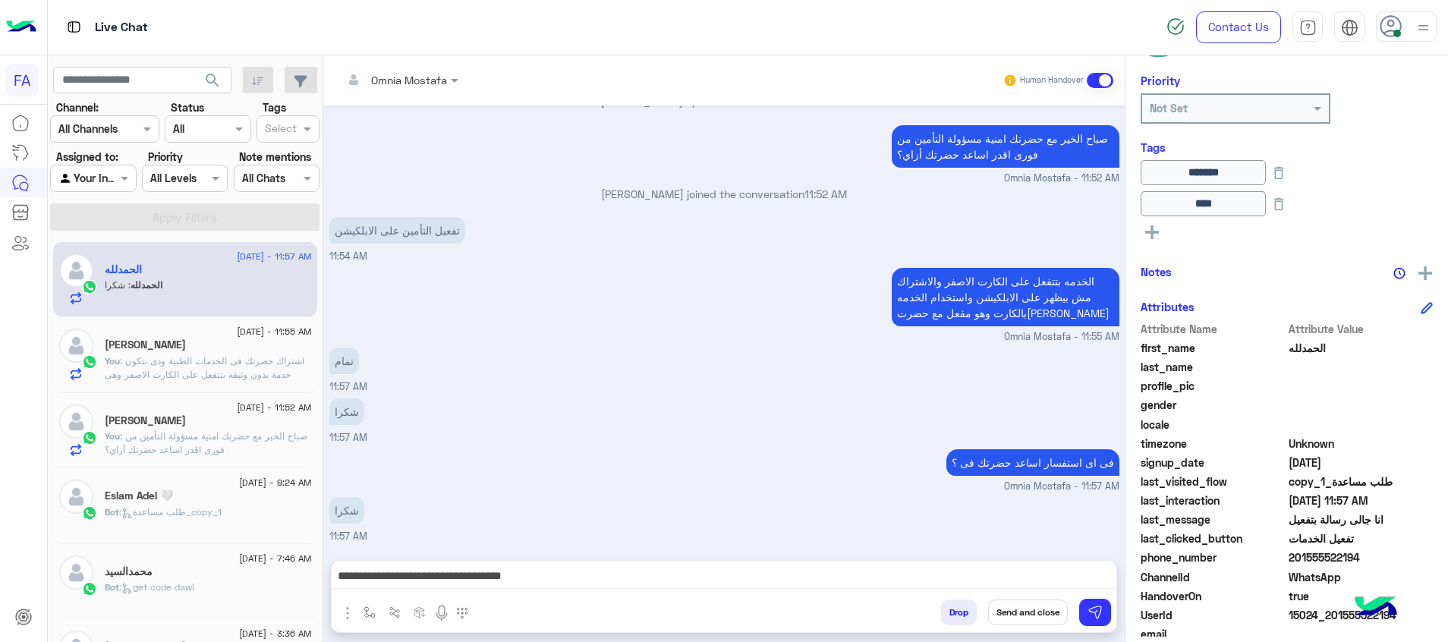
drag, startPoint x: 1355, startPoint y: 557, endPoint x: 1299, endPoint y: 557, distance: 55.4
click at [1299, 557] on span "201555522194" at bounding box center [1361, 557] width 145 height 16
click at [1040, 621] on button "Send and close" at bounding box center [1028, 613] width 80 height 26
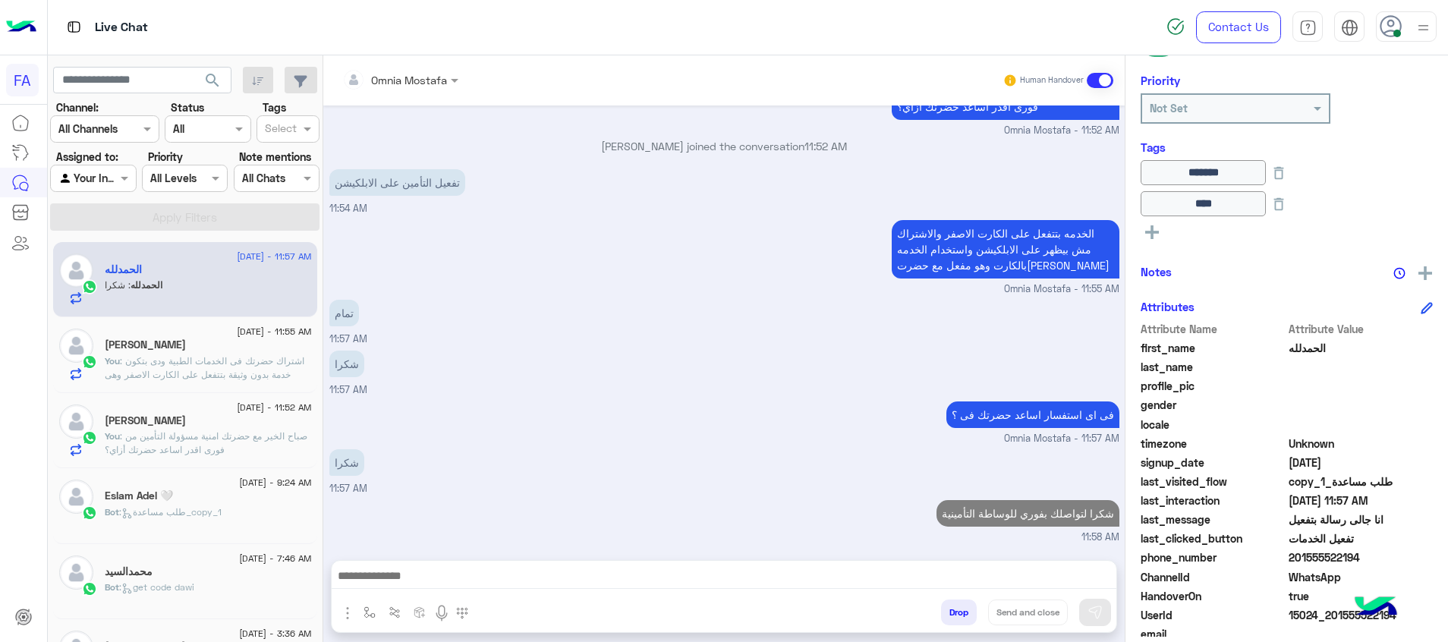
scroll to position [1294, 0]
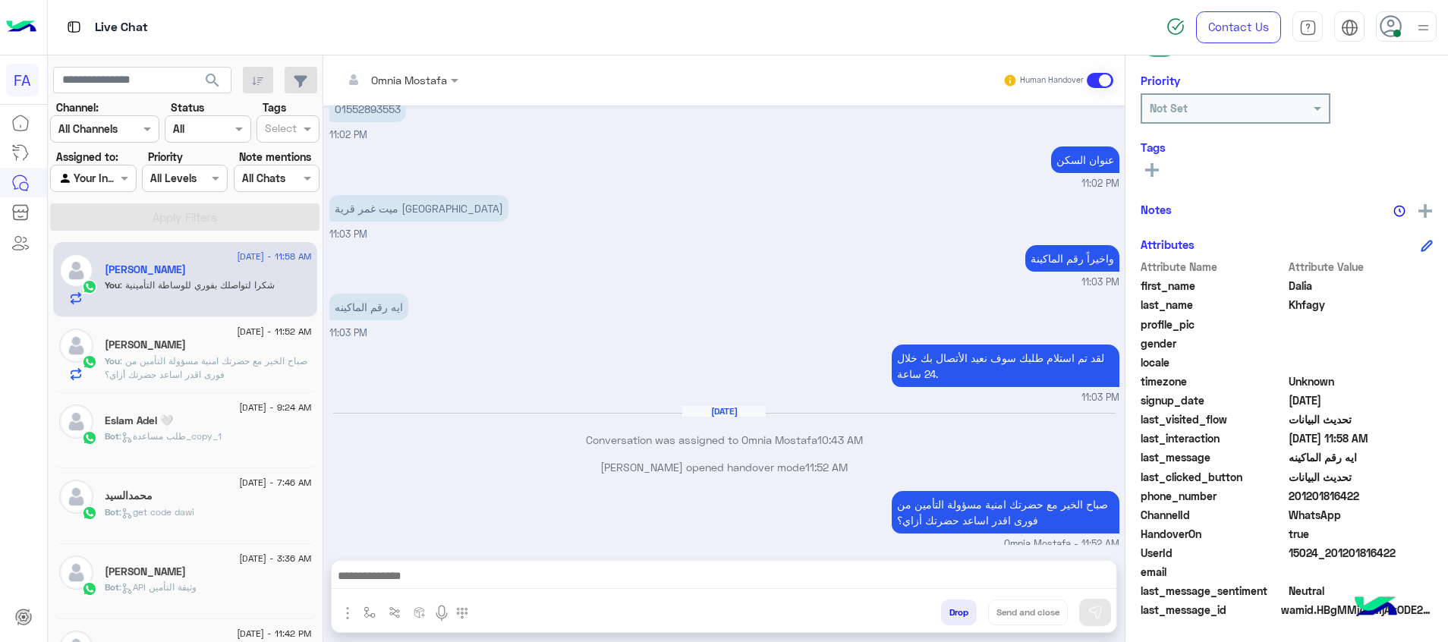
scroll to position [1531, 0]
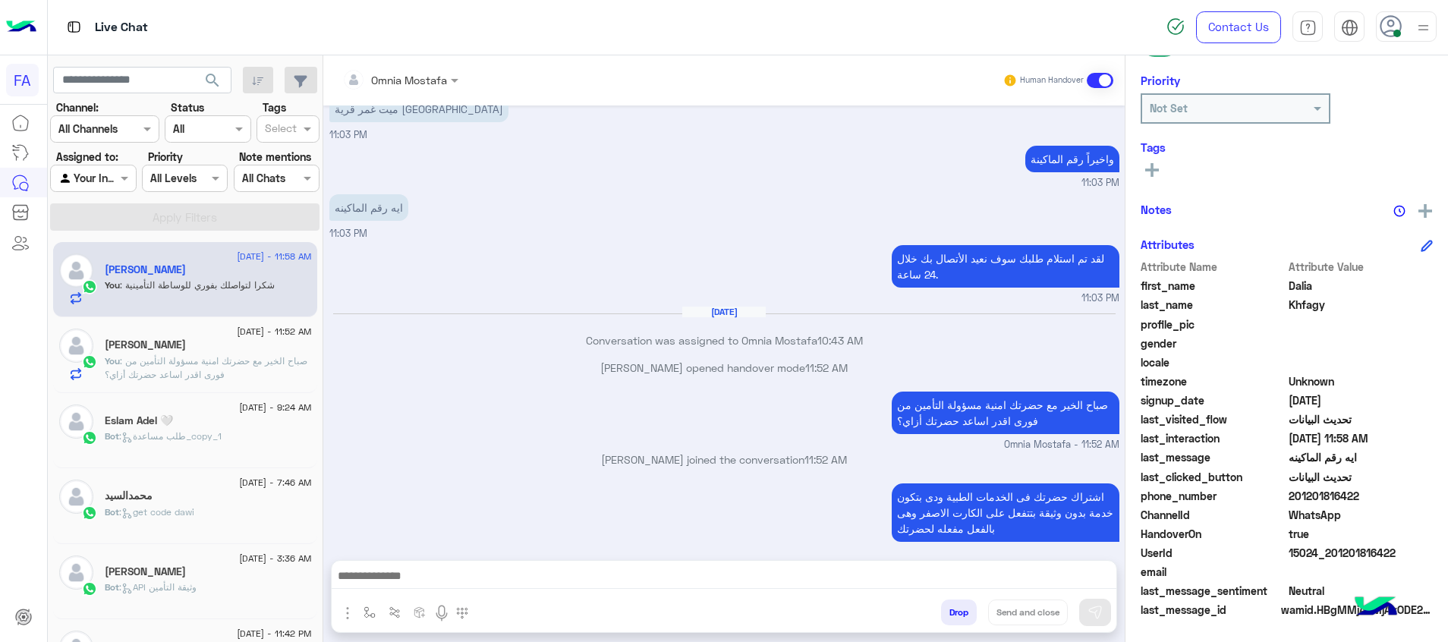
click at [241, 351] on div "[PERSON_NAME]" at bounding box center [208, 347] width 207 height 16
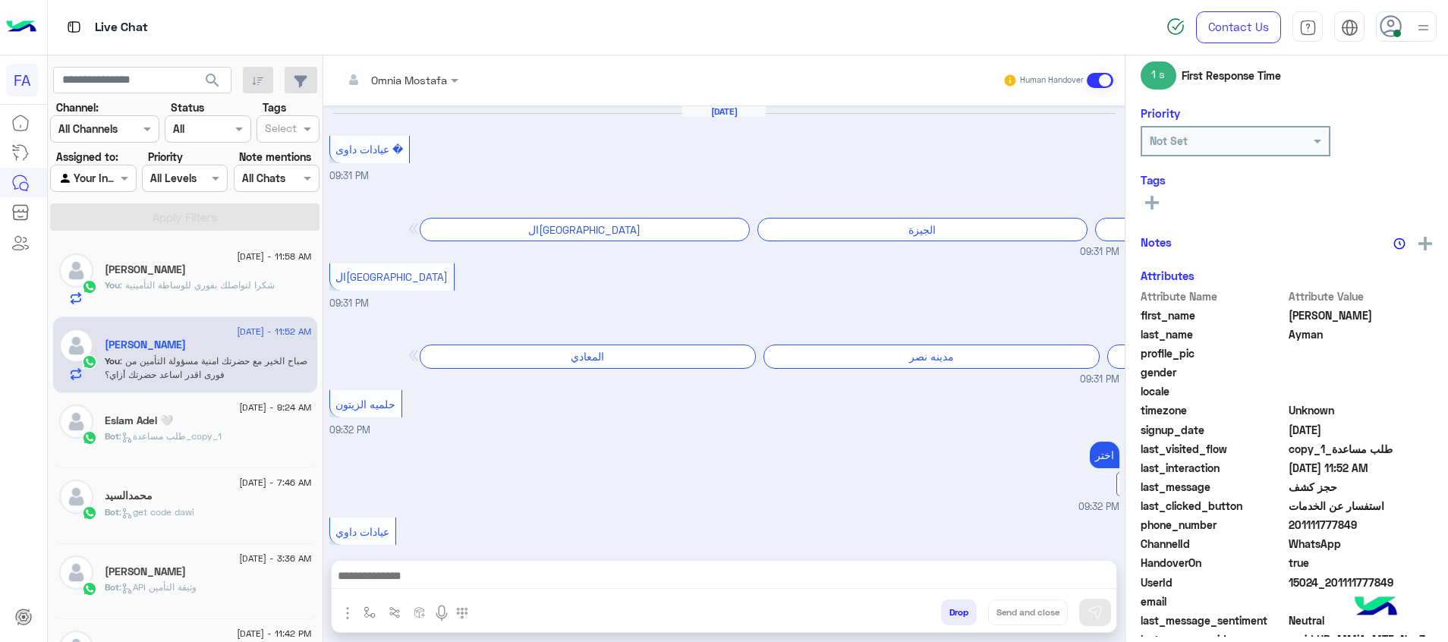
scroll to position [220, 0]
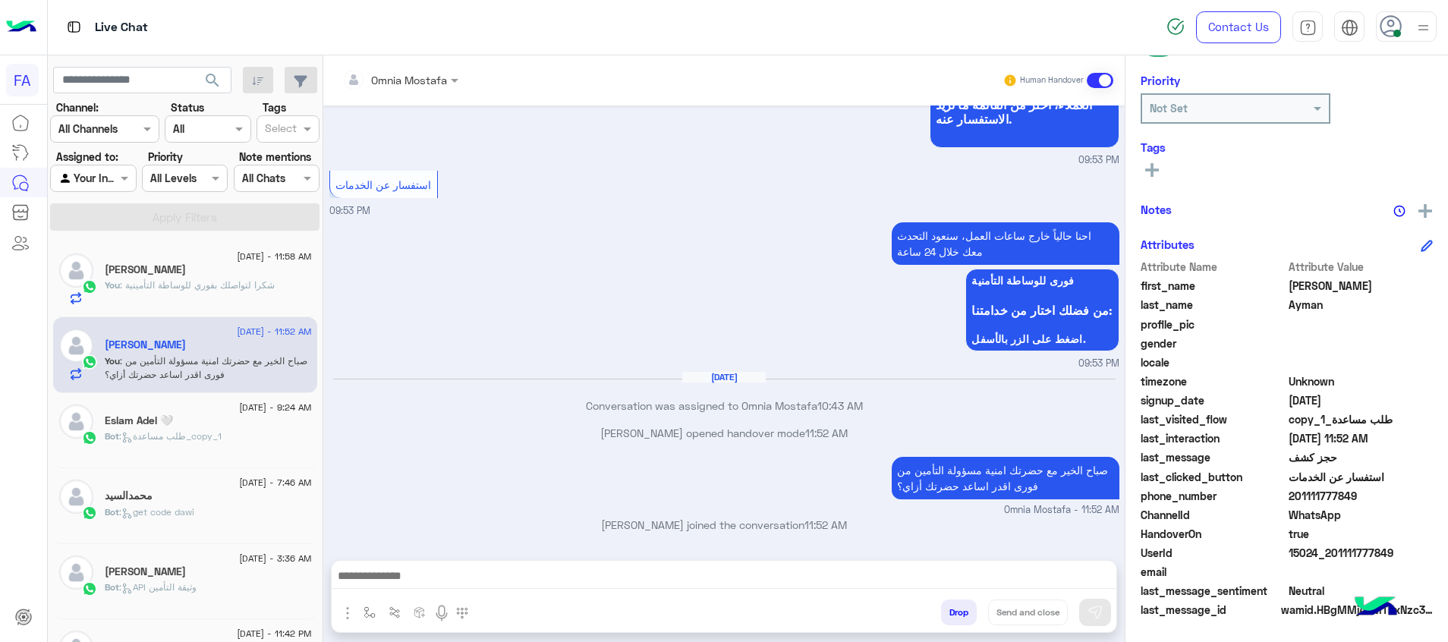
click at [1060, 572] on textarea at bounding box center [724, 577] width 785 height 23
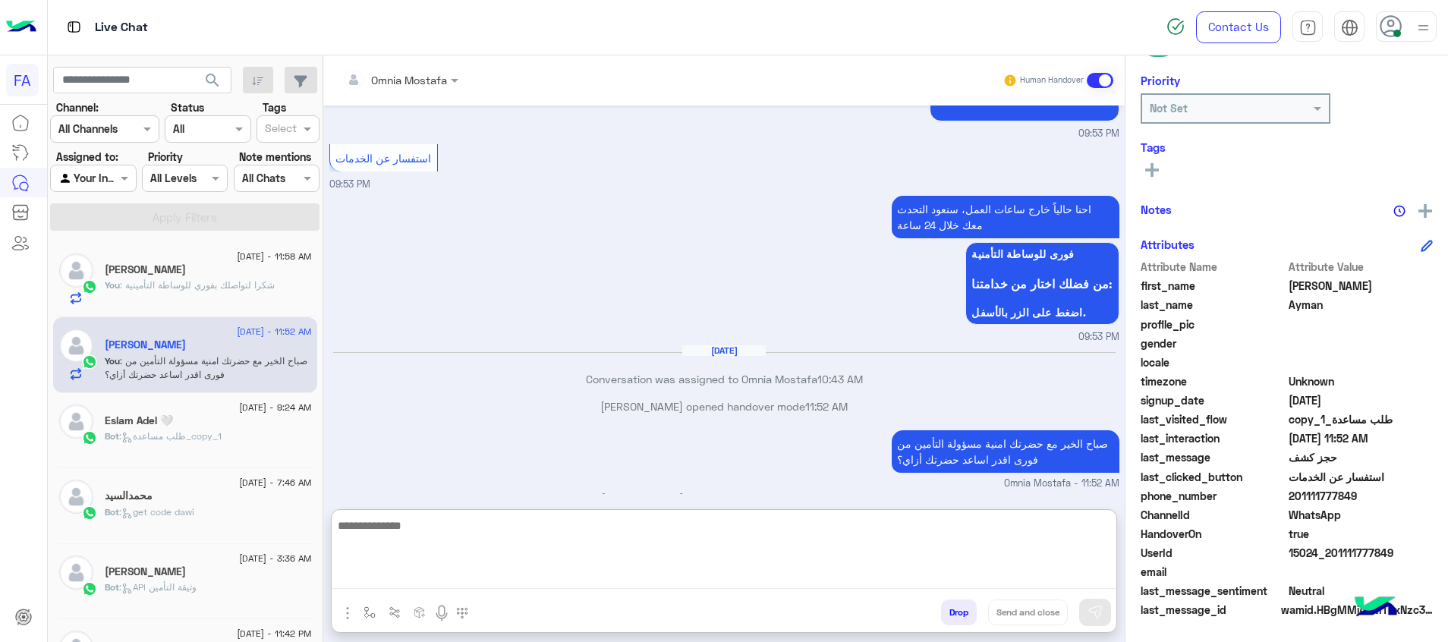
paste textarea "**********"
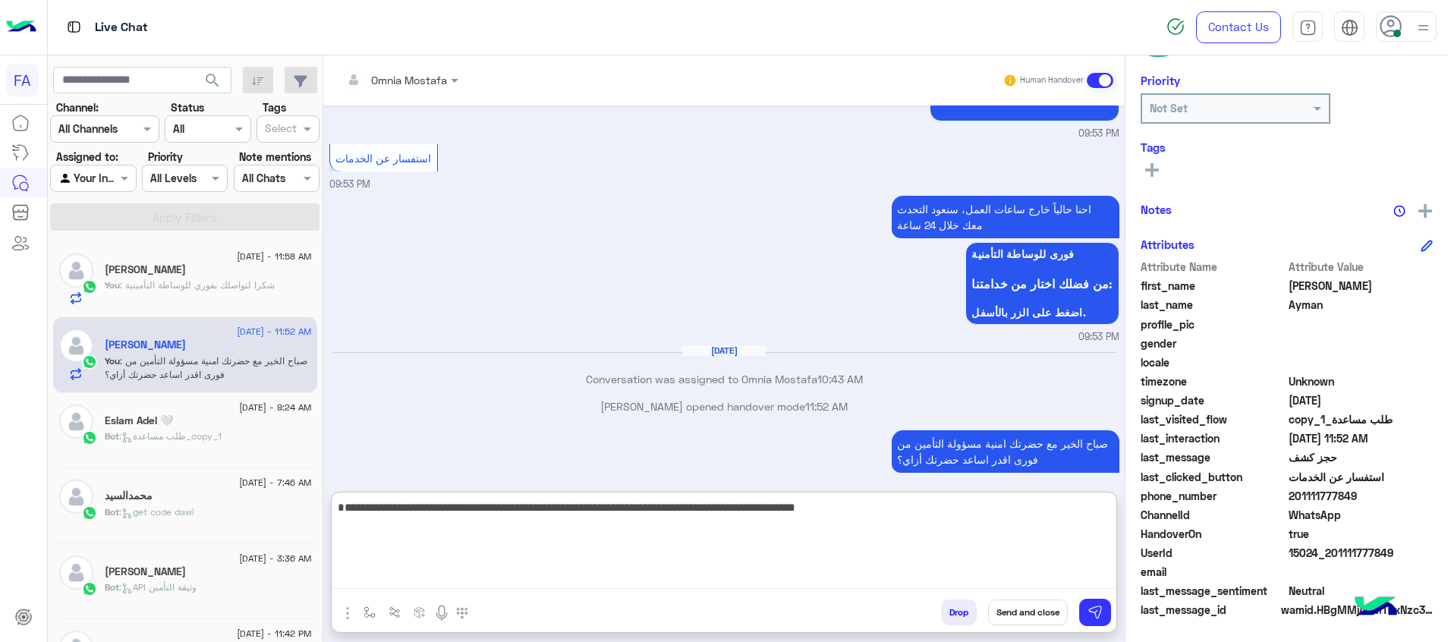
type textarea "**********"
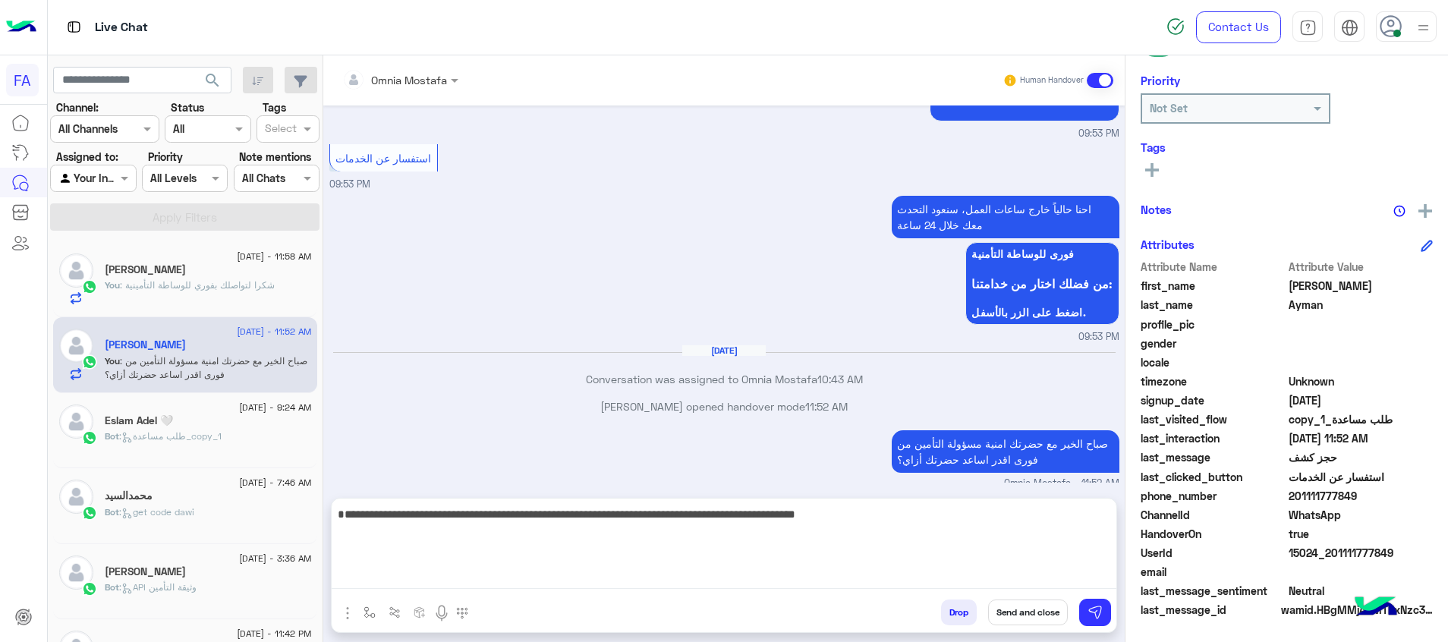
click at [1160, 165] on button at bounding box center [1152, 169] width 23 height 18
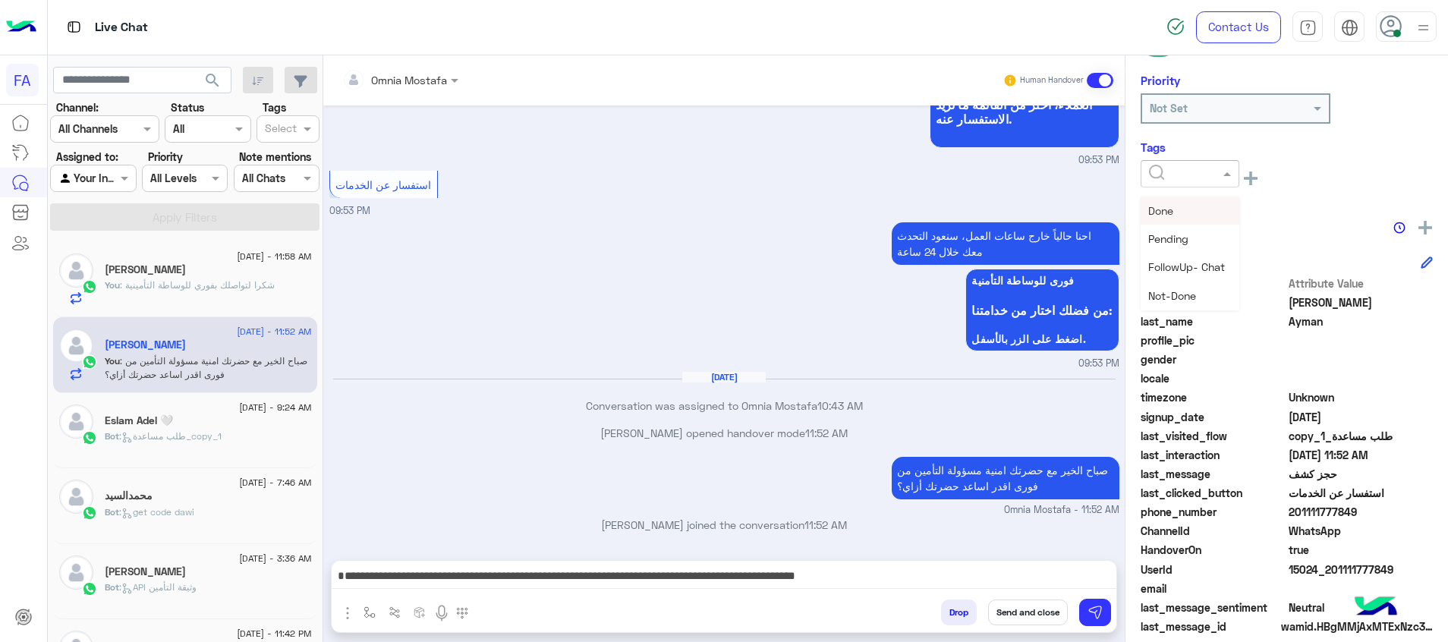
click at [1160, 166] on input "text" at bounding box center [1172, 174] width 46 height 16
click at [1201, 226] on div "Pending" at bounding box center [1190, 239] width 99 height 28
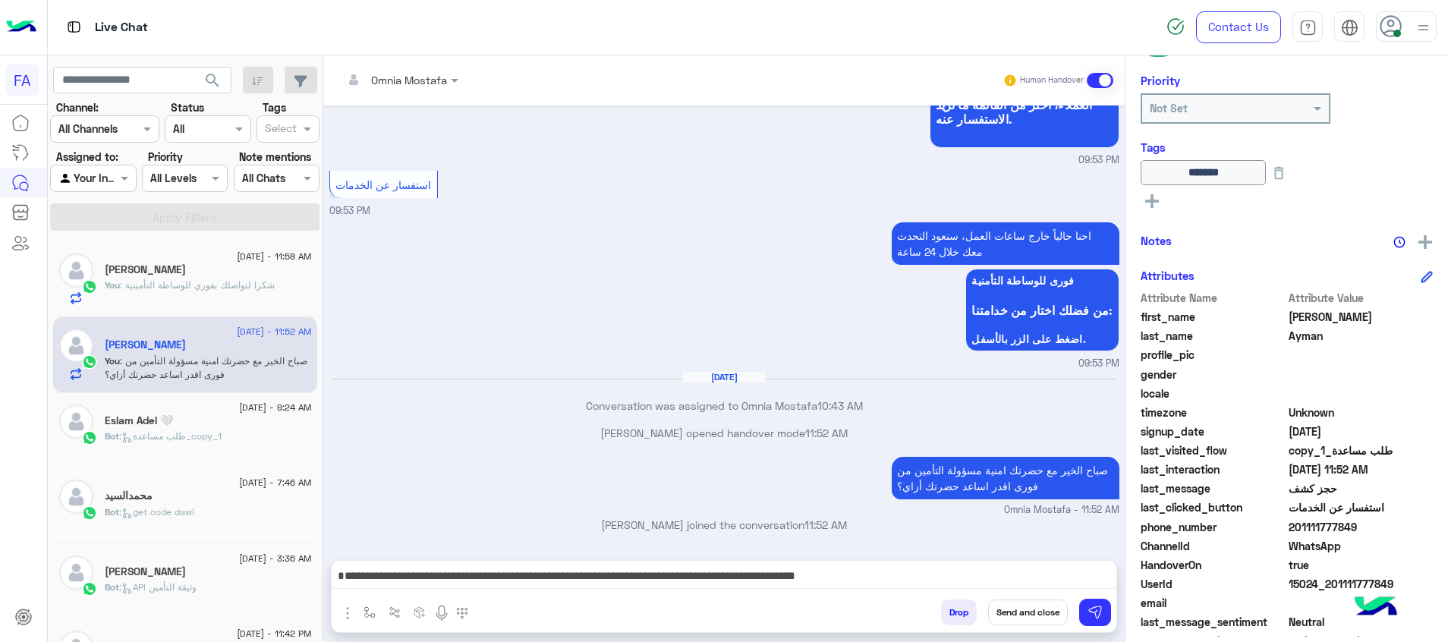
click at [1050, 613] on button "Send and close" at bounding box center [1028, 613] width 80 height 26
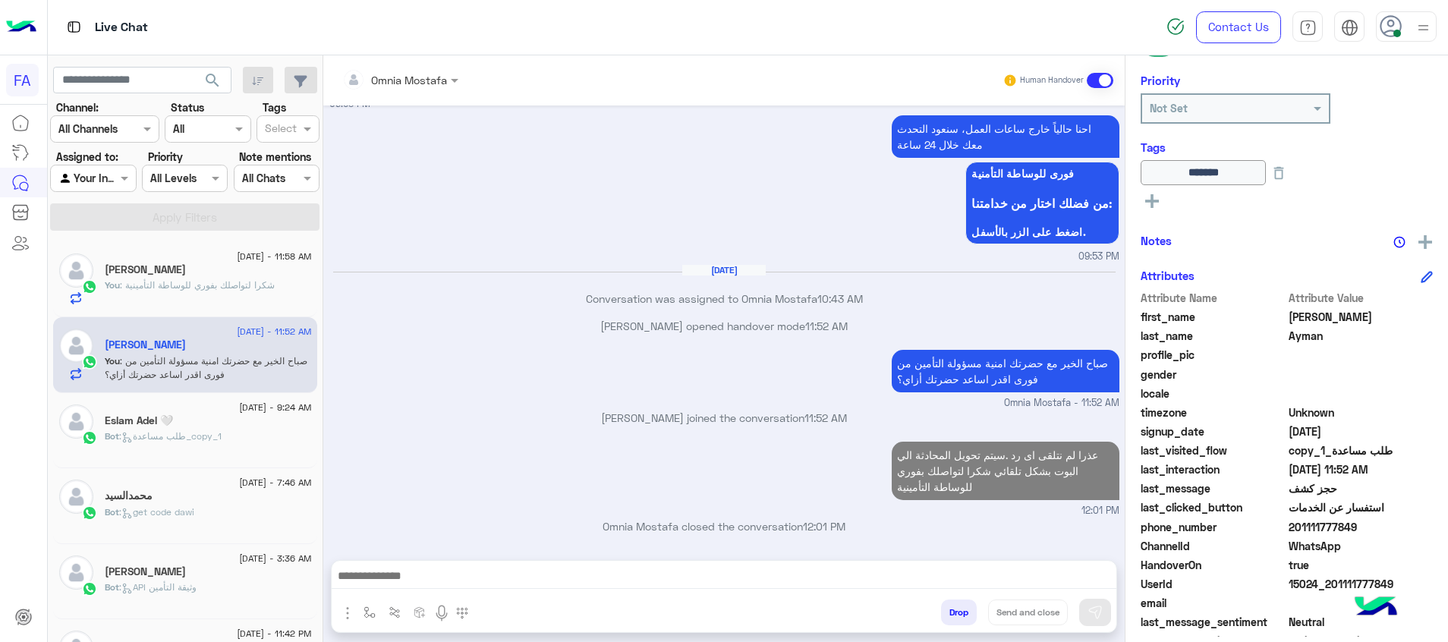
scroll to position [1232, 0]
click at [196, 84] on button "search" at bounding box center [212, 83] width 37 height 33
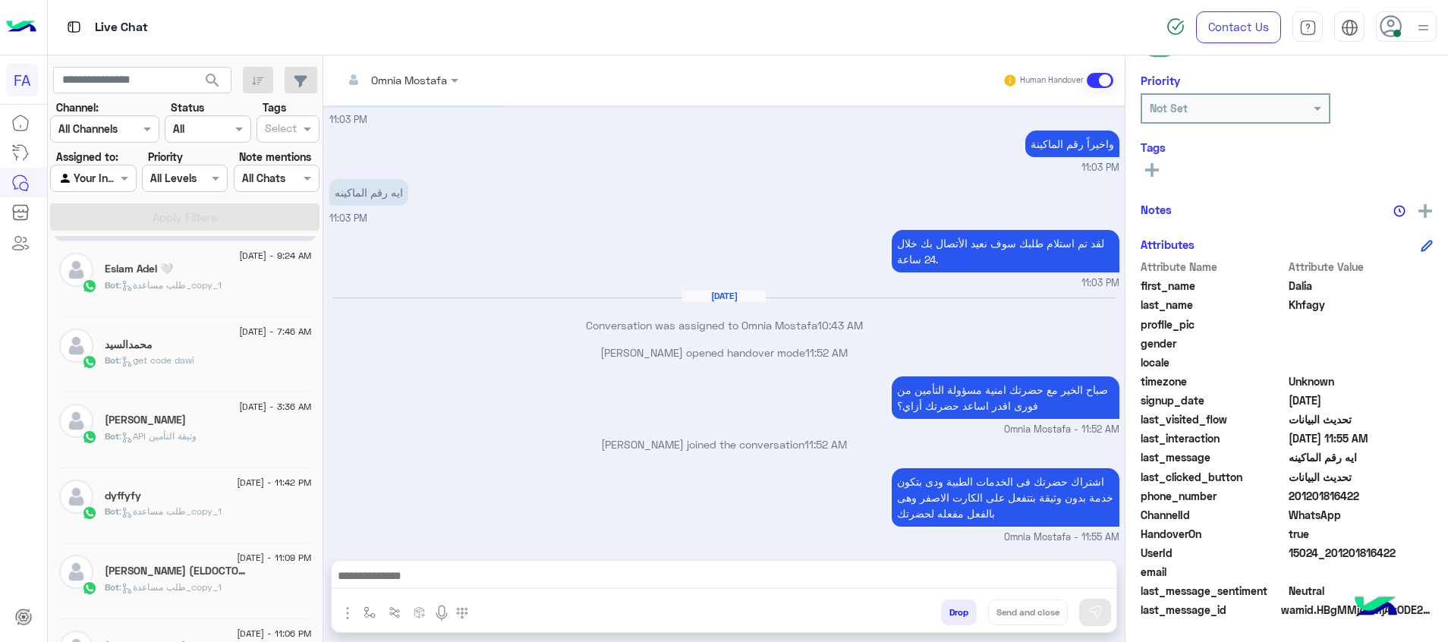
scroll to position [128, 0]
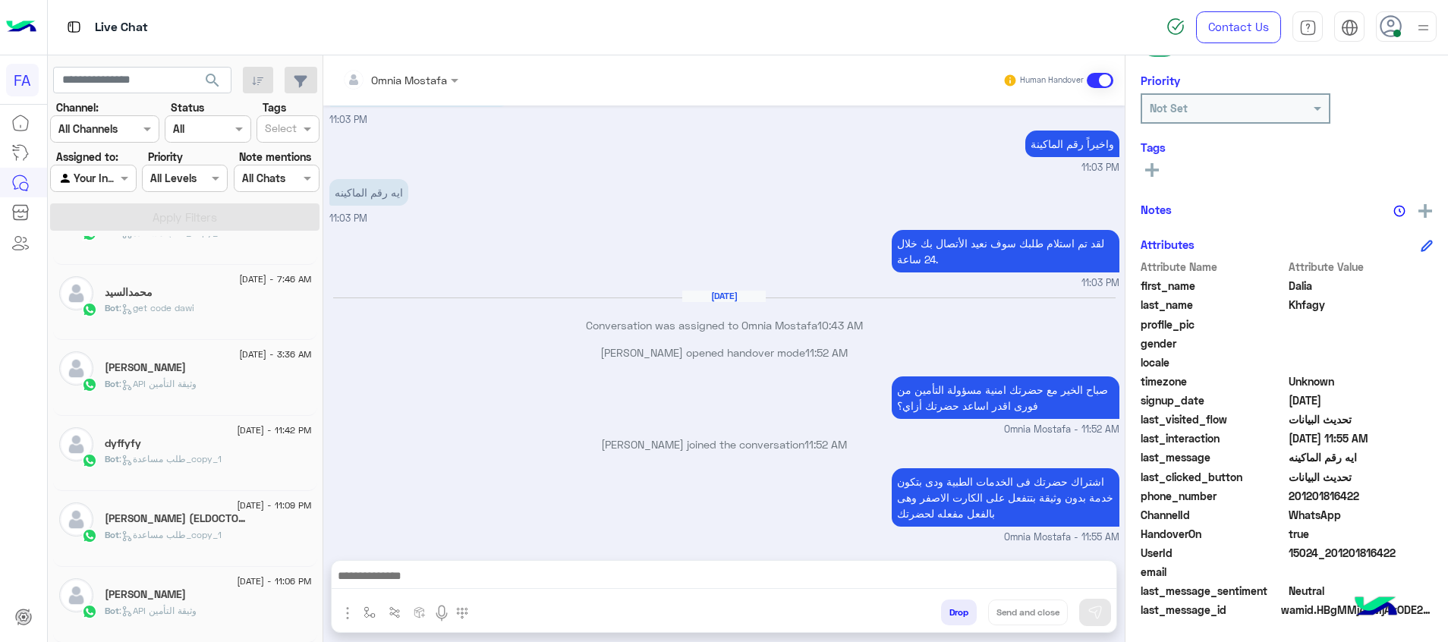
click at [264, 594] on div "[PERSON_NAME]" at bounding box center [208, 596] width 207 height 16
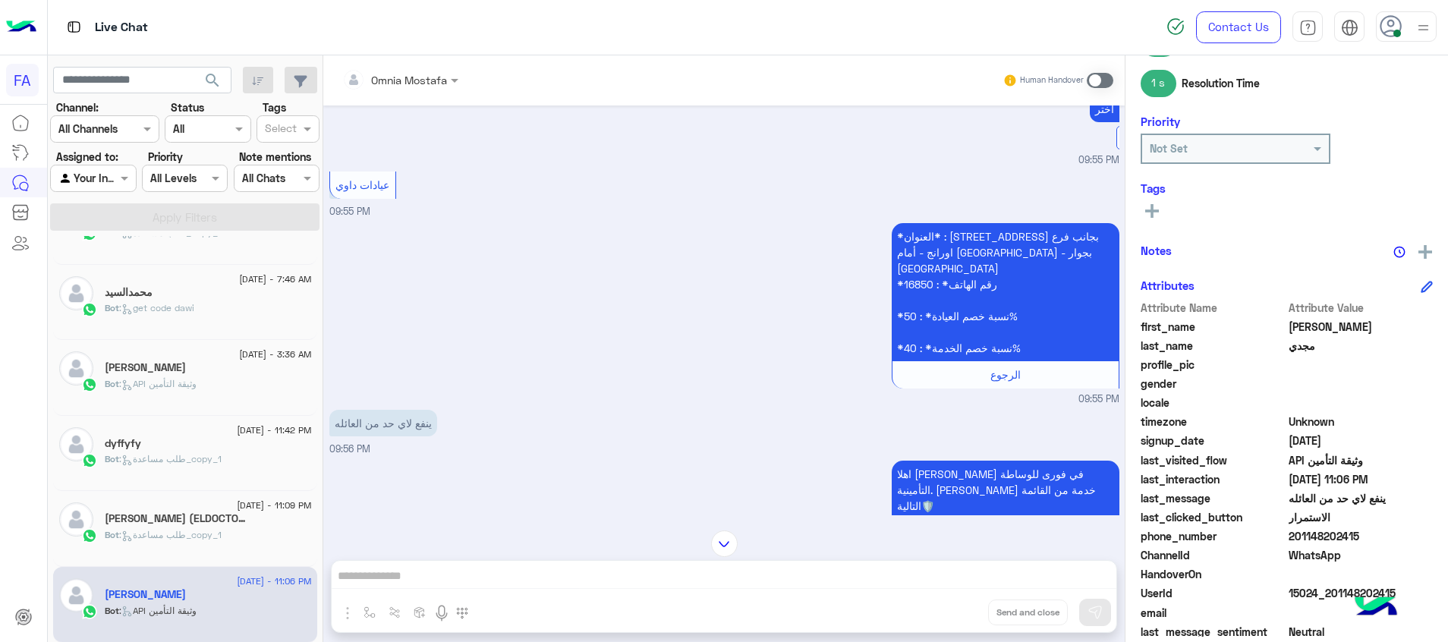
scroll to position [1191, 0]
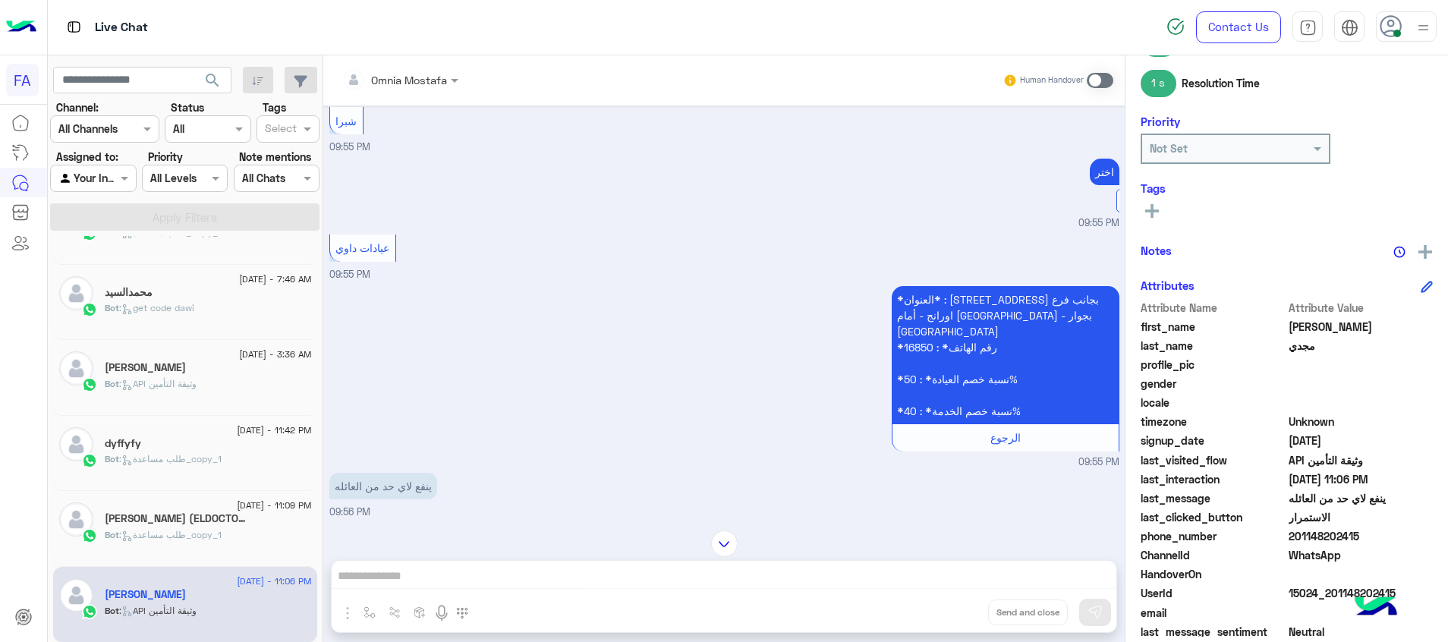
drag, startPoint x: 444, startPoint y: 305, endPoint x: 733, endPoint y: 153, distance: 326.6
click at [444, 282] on div "عيادات داوي 09:55 PM" at bounding box center [724, 257] width 790 height 52
click at [1093, 77] on span at bounding box center [1100, 80] width 27 height 15
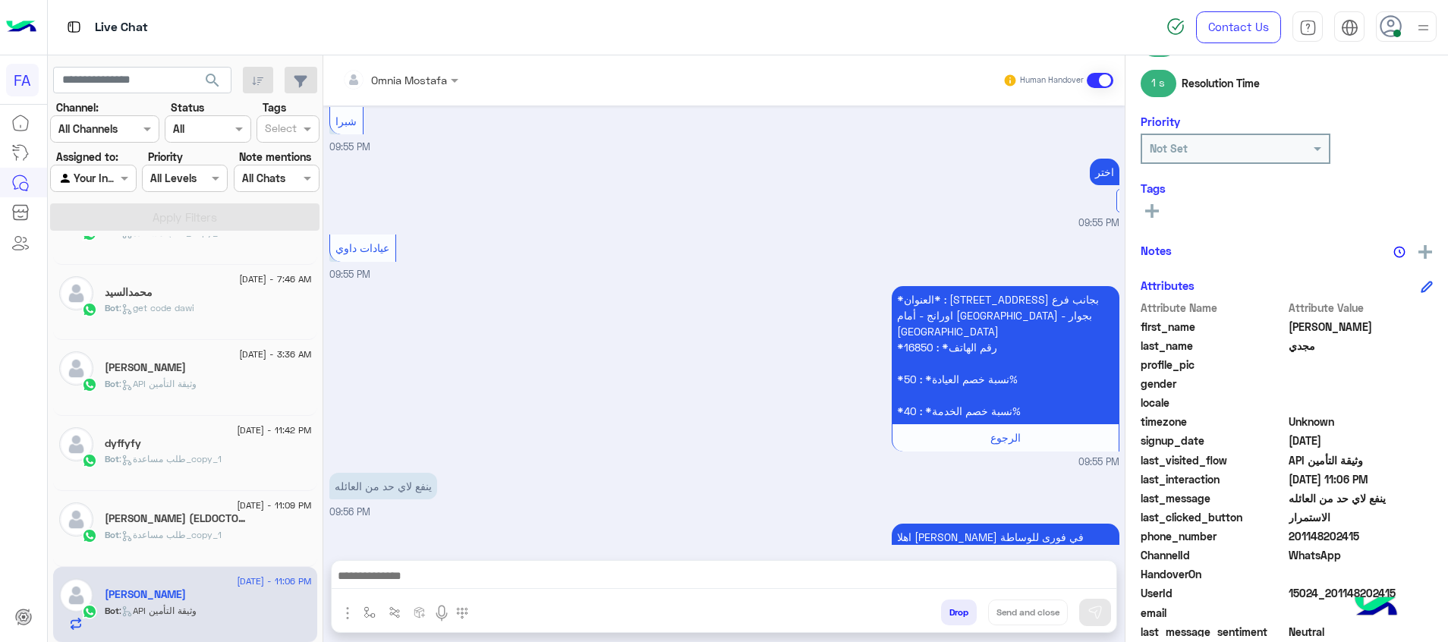
scroll to position [2813, 0]
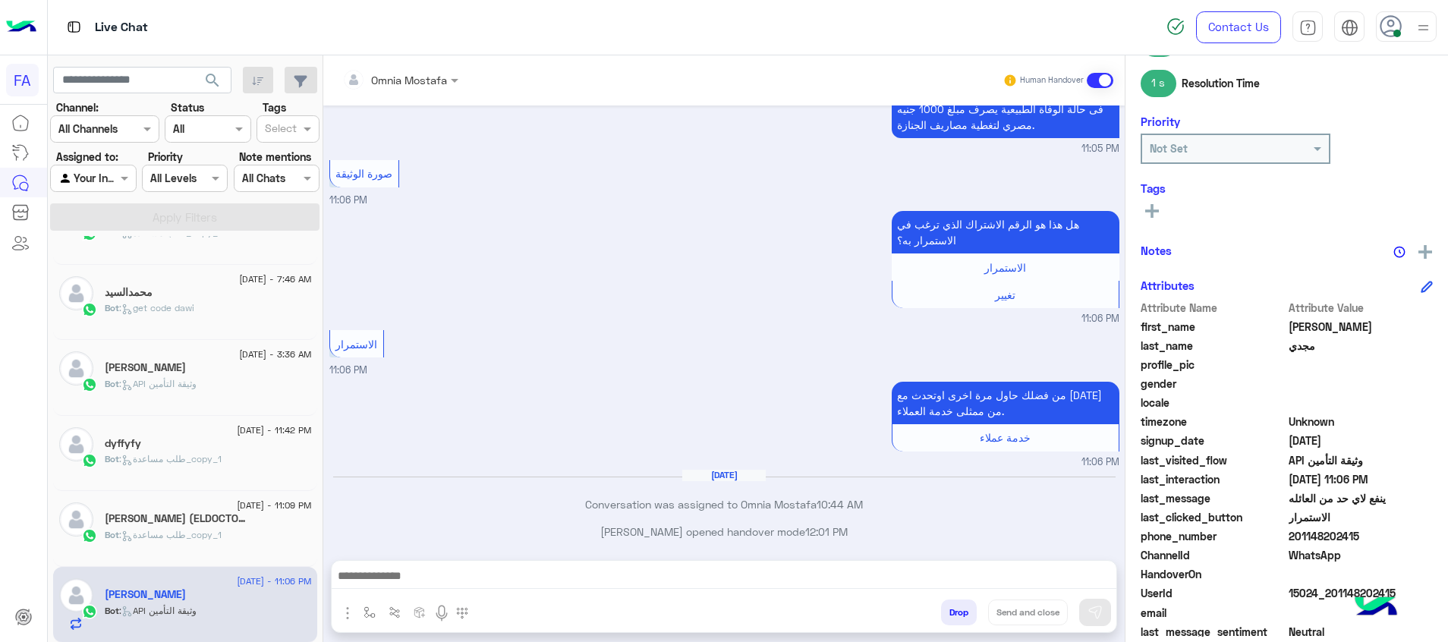
click at [1061, 584] on textarea at bounding box center [724, 577] width 785 height 23
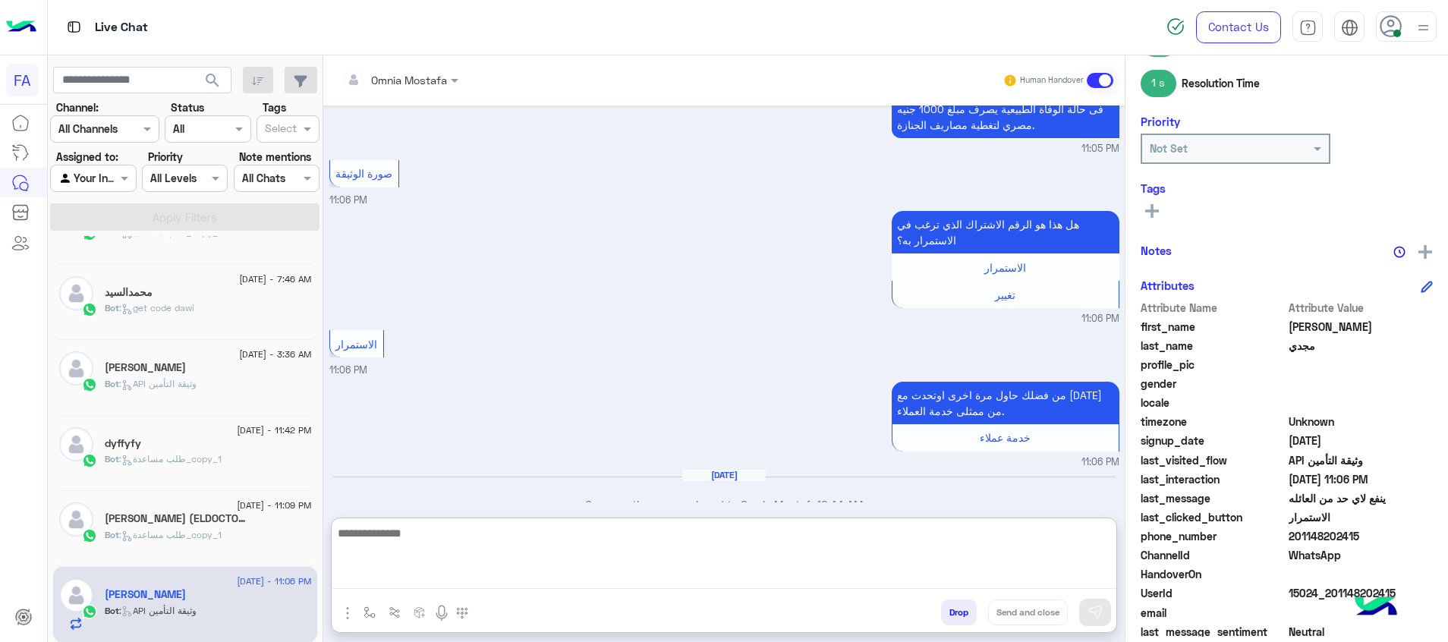
paste textarea "**********"
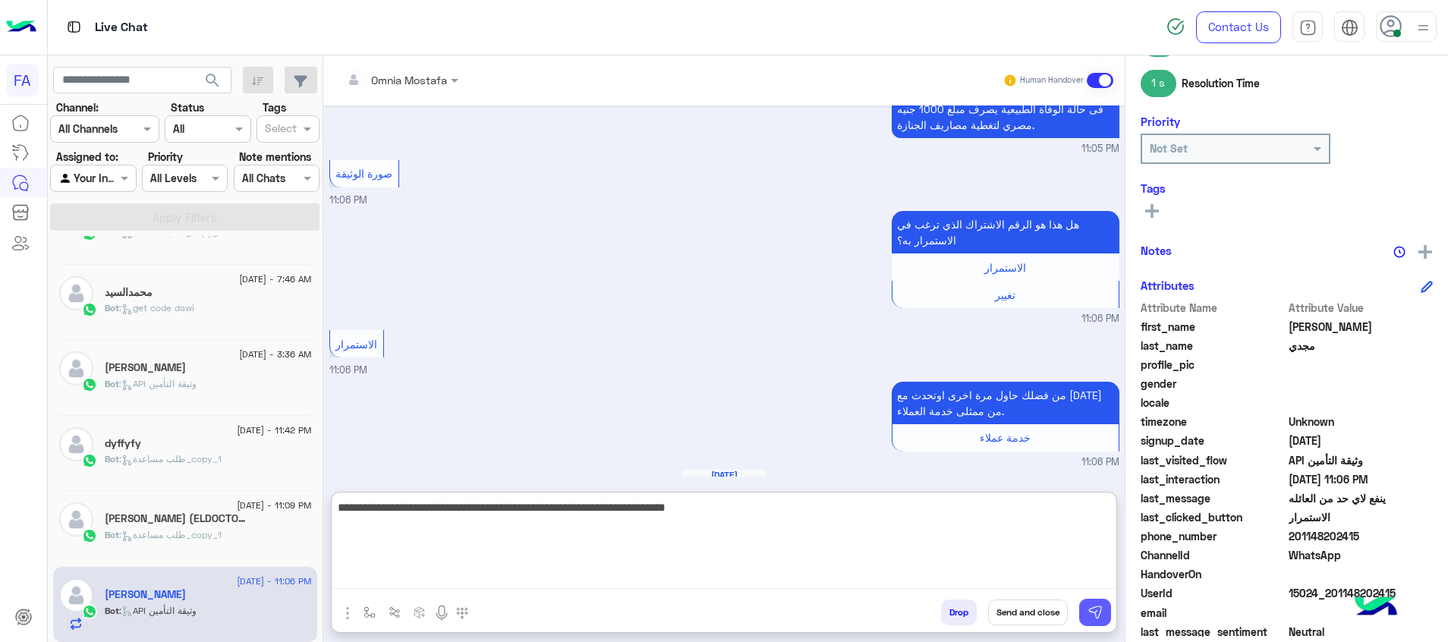
type textarea "**********"
click at [1103, 606] on button at bounding box center [1095, 612] width 32 height 27
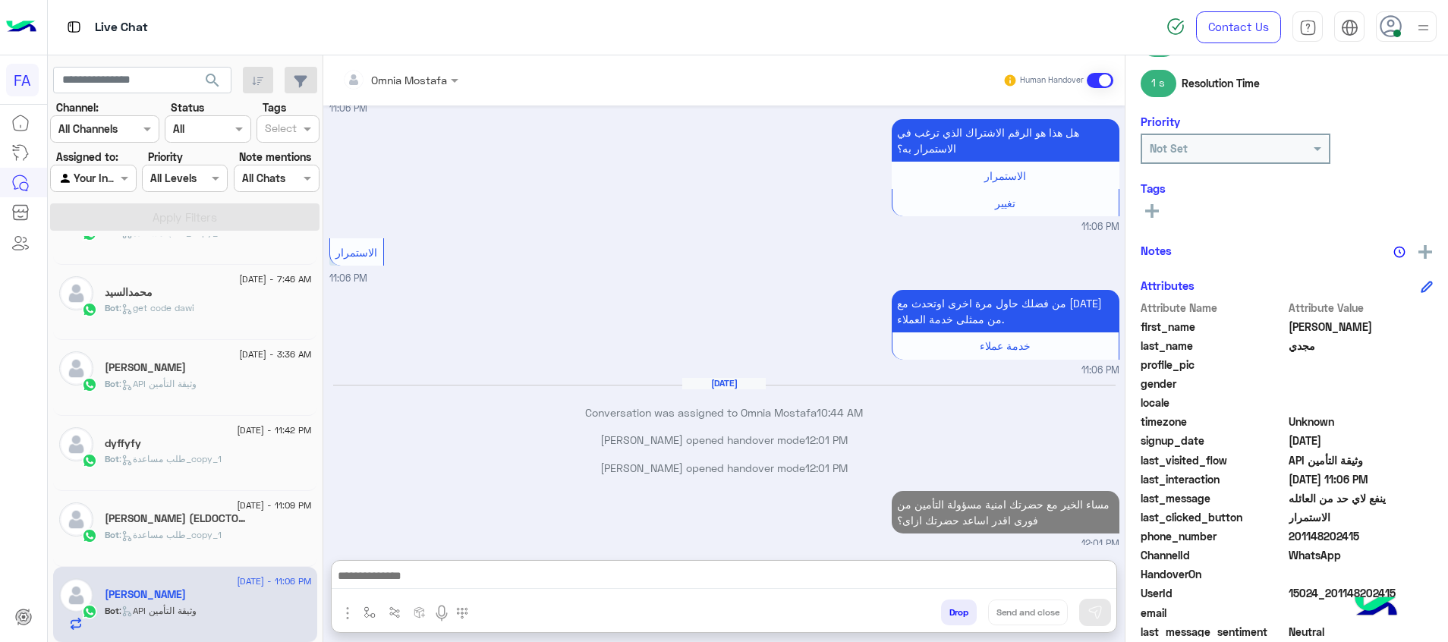
click at [1088, 578] on textarea at bounding box center [724, 577] width 785 height 23
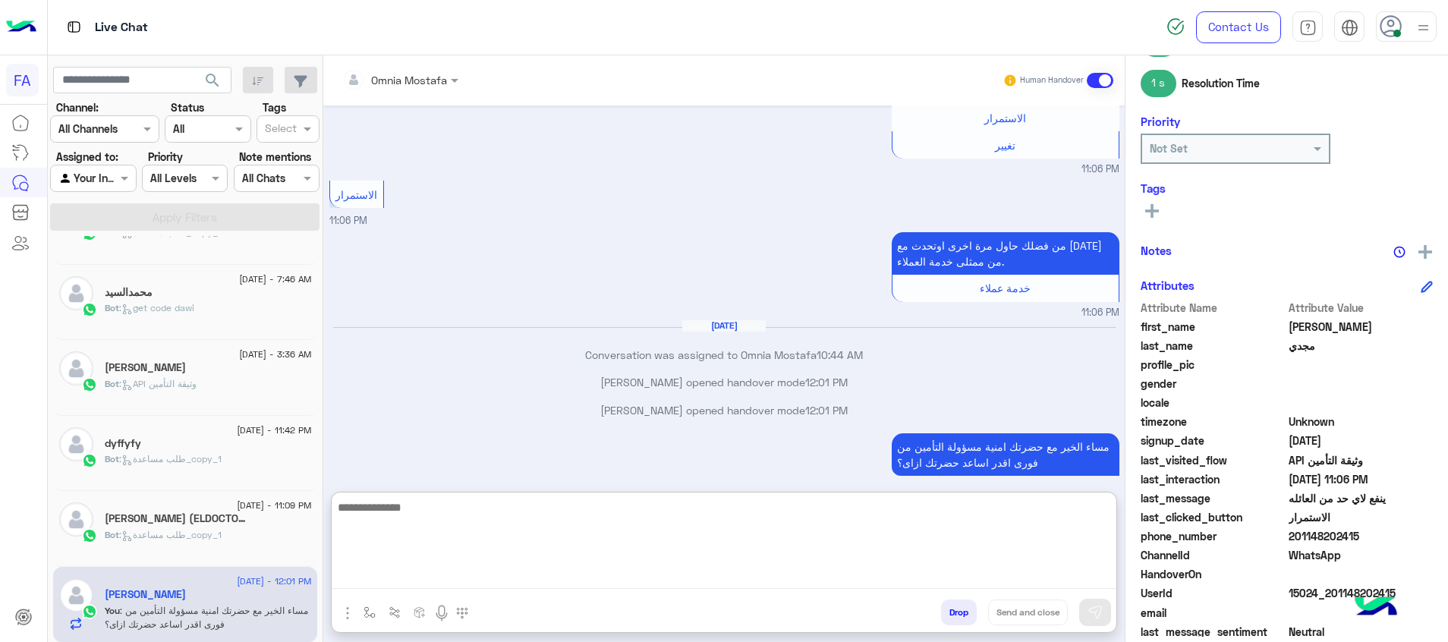
scroll to position [3001, 0]
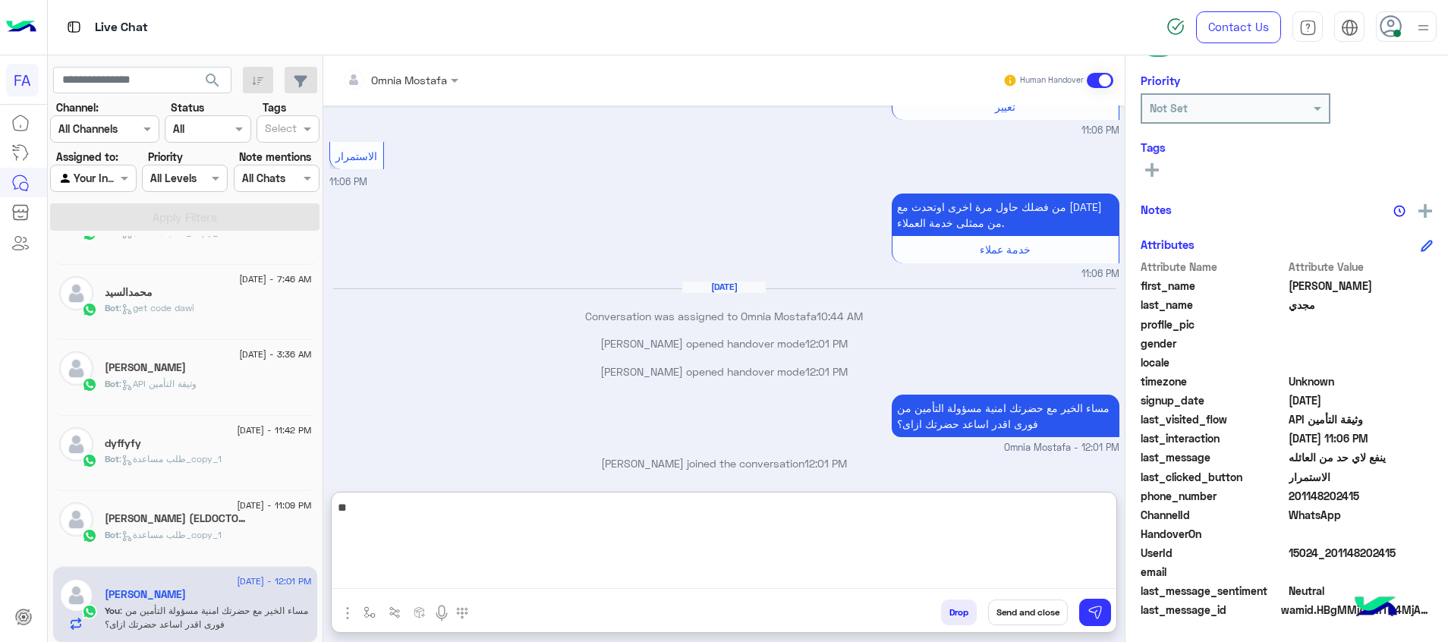
type textarea "*"
type textarea "**********"
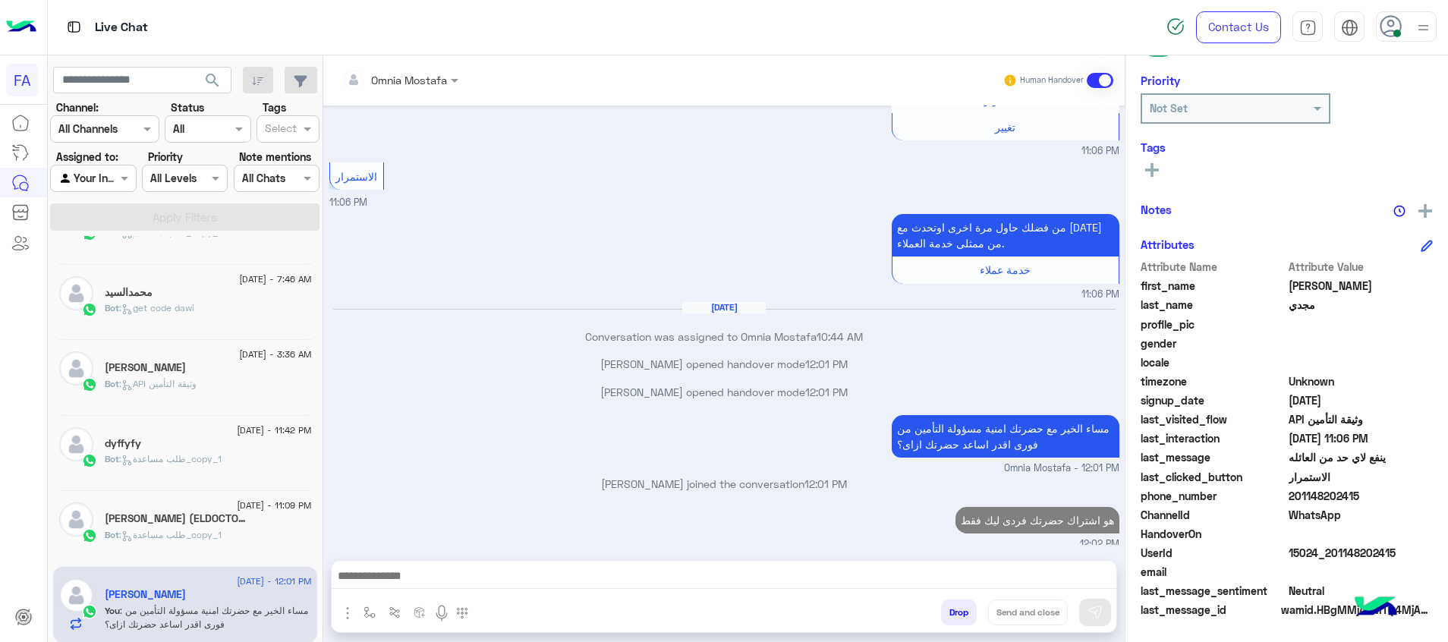
click at [1106, 583] on textarea at bounding box center [724, 577] width 785 height 23
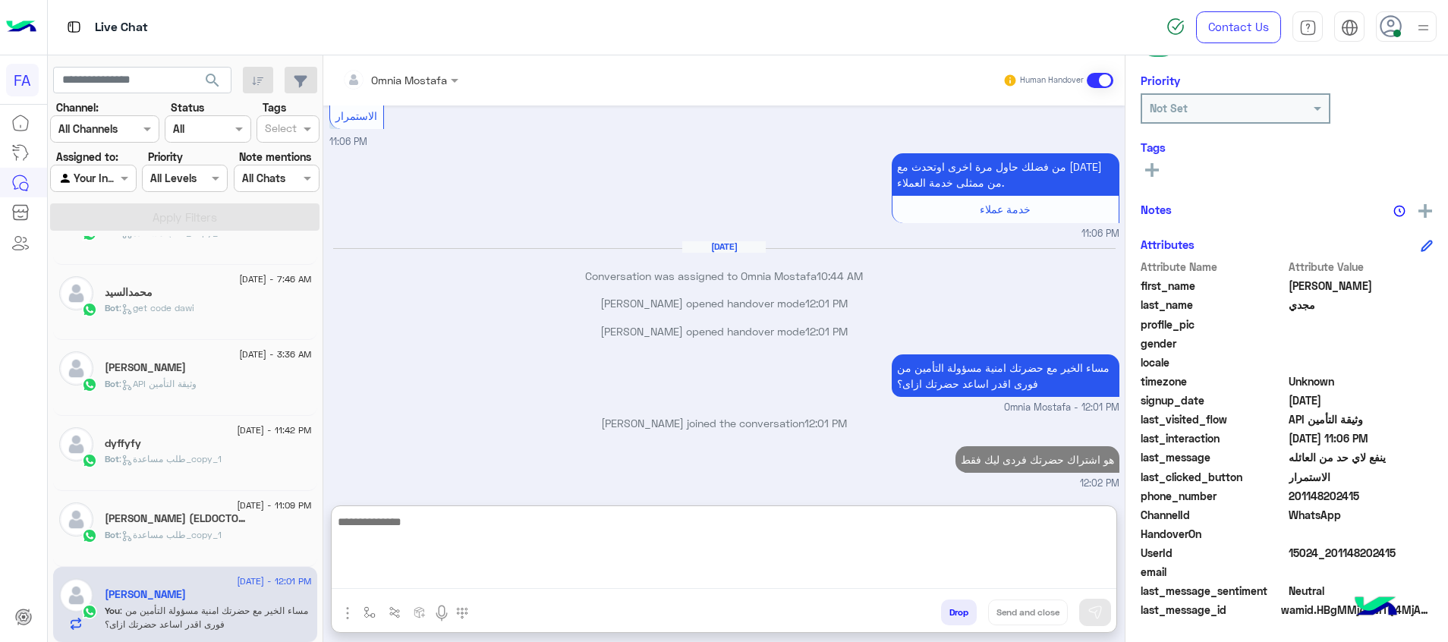
scroll to position [3049, 0]
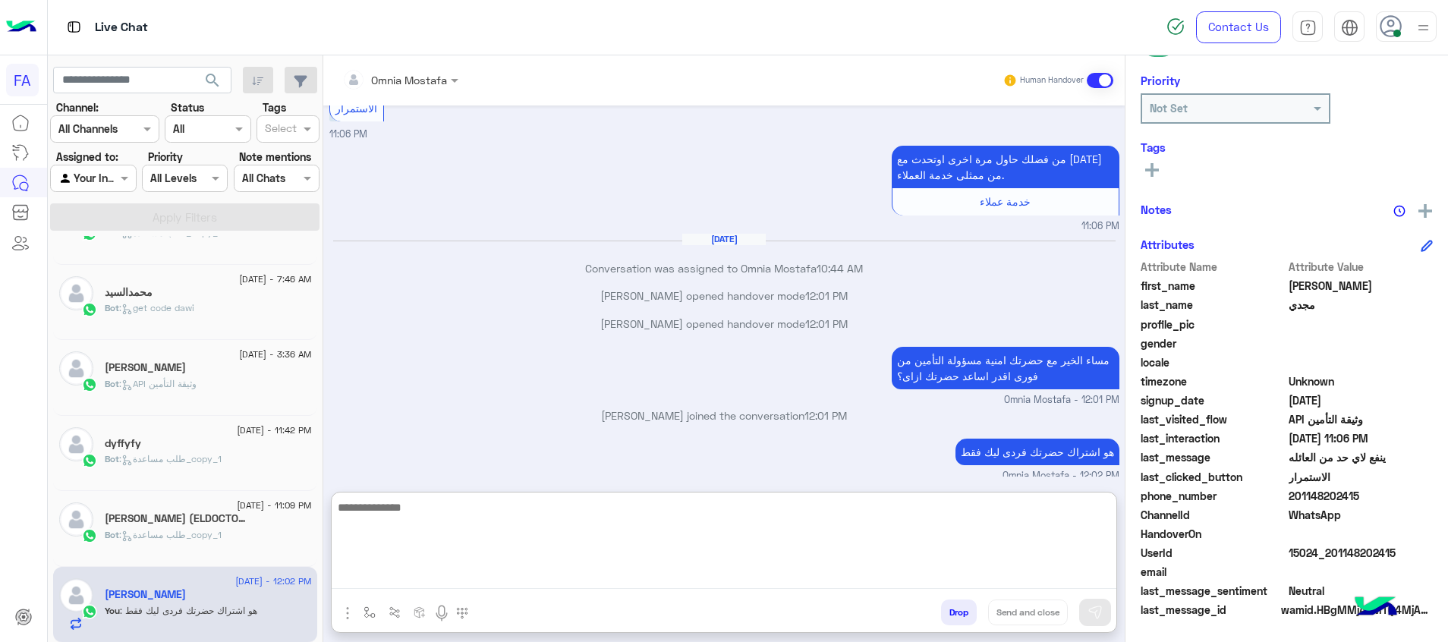
click at [1047, 519] on textarea at bounding box center [724, 543] width 785 height 91
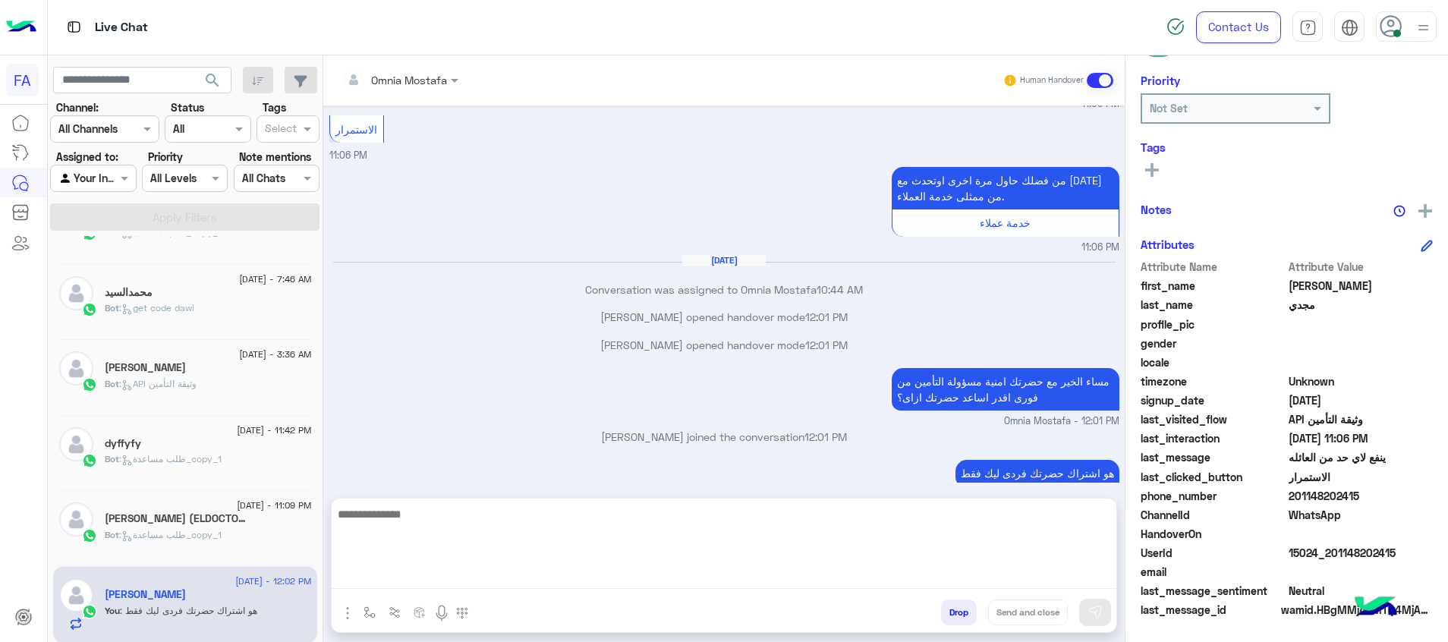
click at [248, 529] on div "Bot : طلب مساعدة_copy_1" at bounding box center [208, 541] width 207 height 27
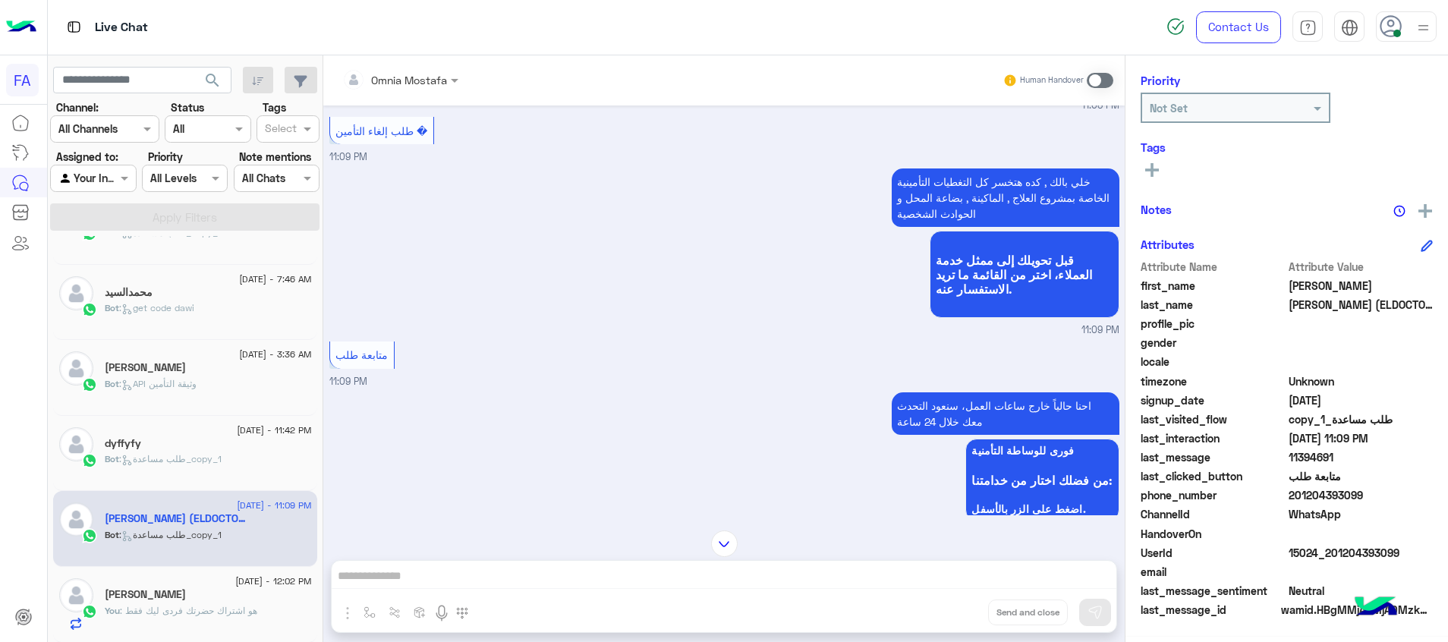
scroll to position [1318, 0]
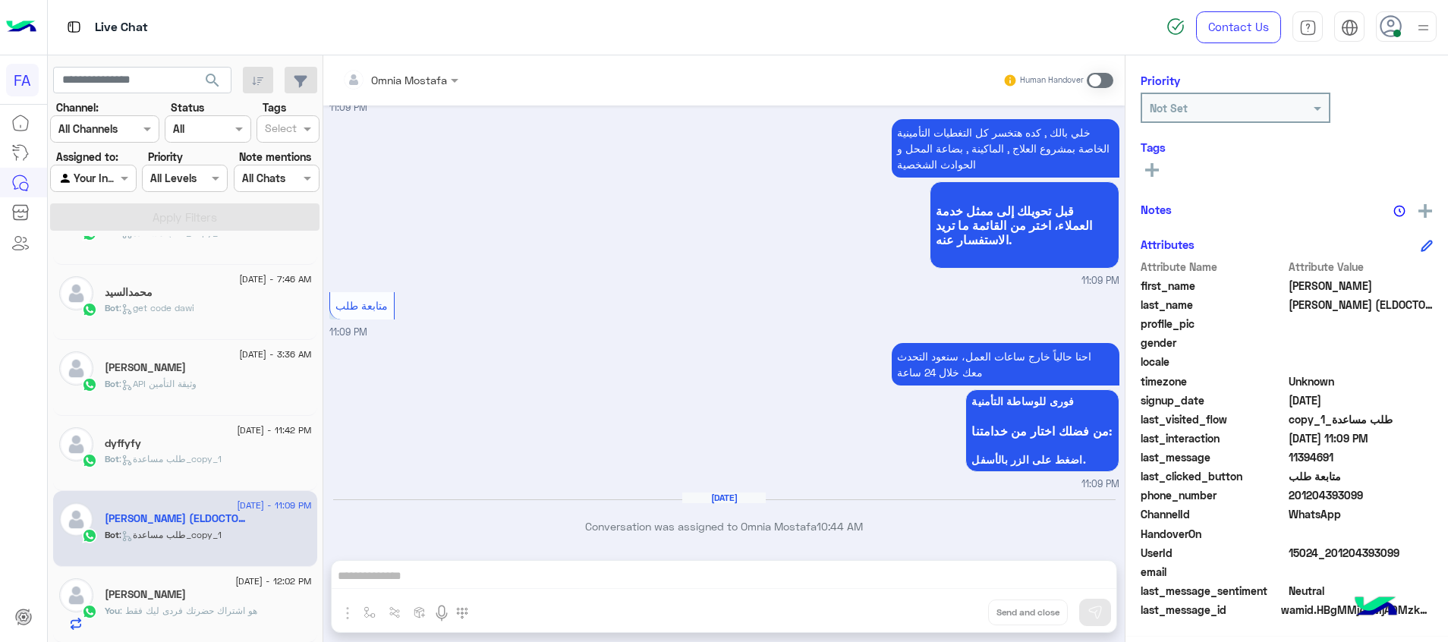
click at [981, 566] on div "Omnia Mostafa Human Handover [DATE] الوووو 11:05 PM اهلا [PERSON_NAME] في فورى …" at bounding box center [723, 351] width 801 height 593
click at [693, 367] on div "احنا حالياً خارج ساعات العمل، سنعود التحدث معك خلال 24 ساعة فورى للوساطة التأمن…" at bounding box center [724, 415] width 790 height 153
click at [1098, 80] on span at bounding box center [1100, 80] width 27 height 15
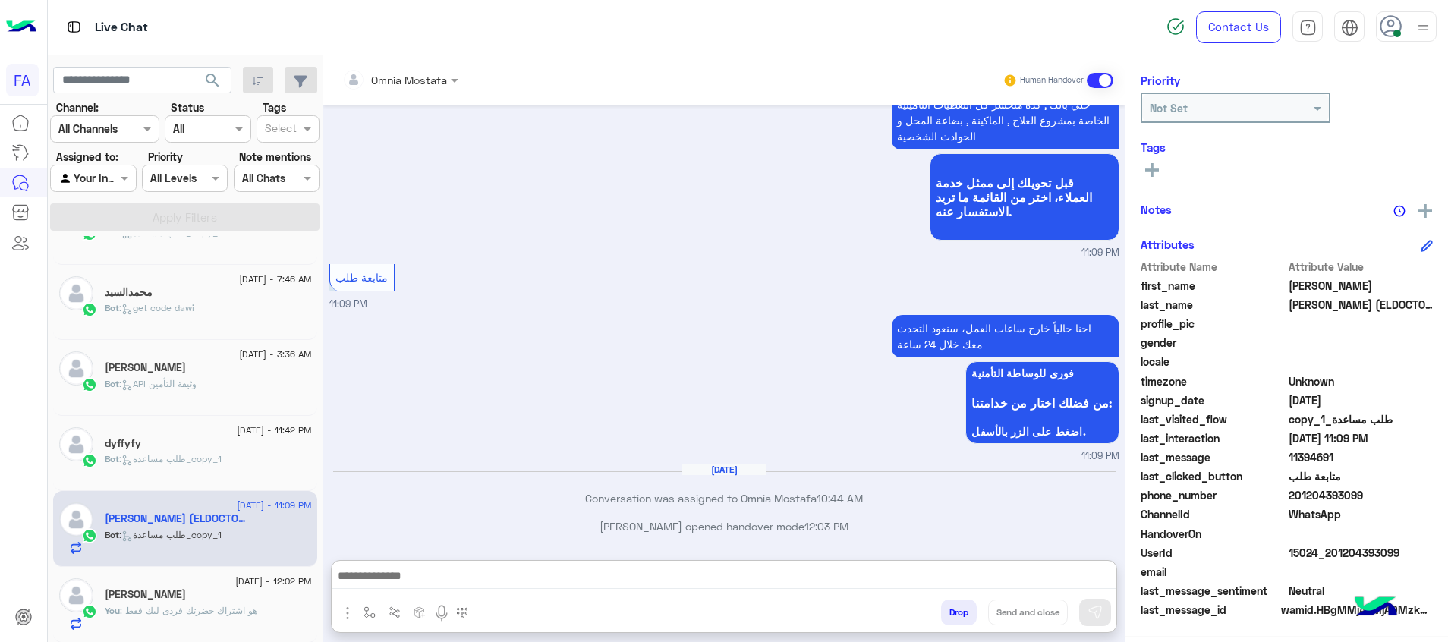
click at [1097, 583] on textarea at bounding box center [724, 577] width 785 height 23
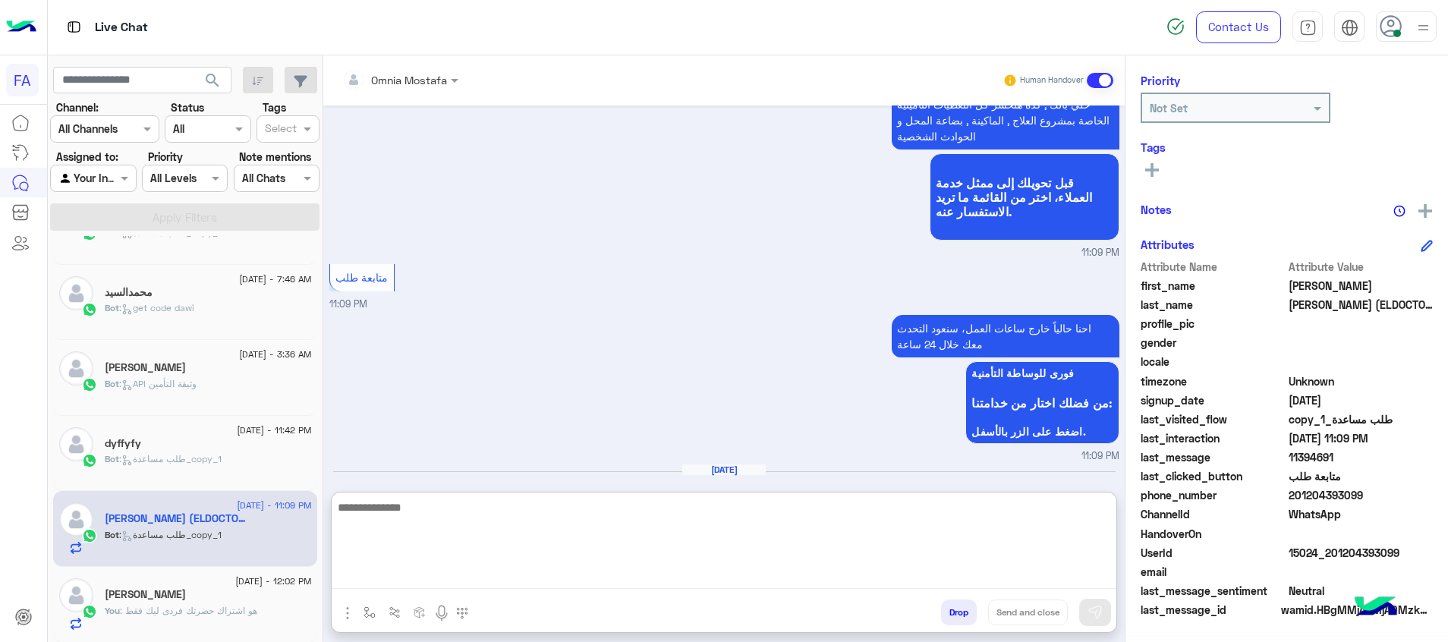
paste textarea "**********"
type textarea "**********"
click at [1106, 615] on button at bounding box center [1095, 612] width 32 height 27
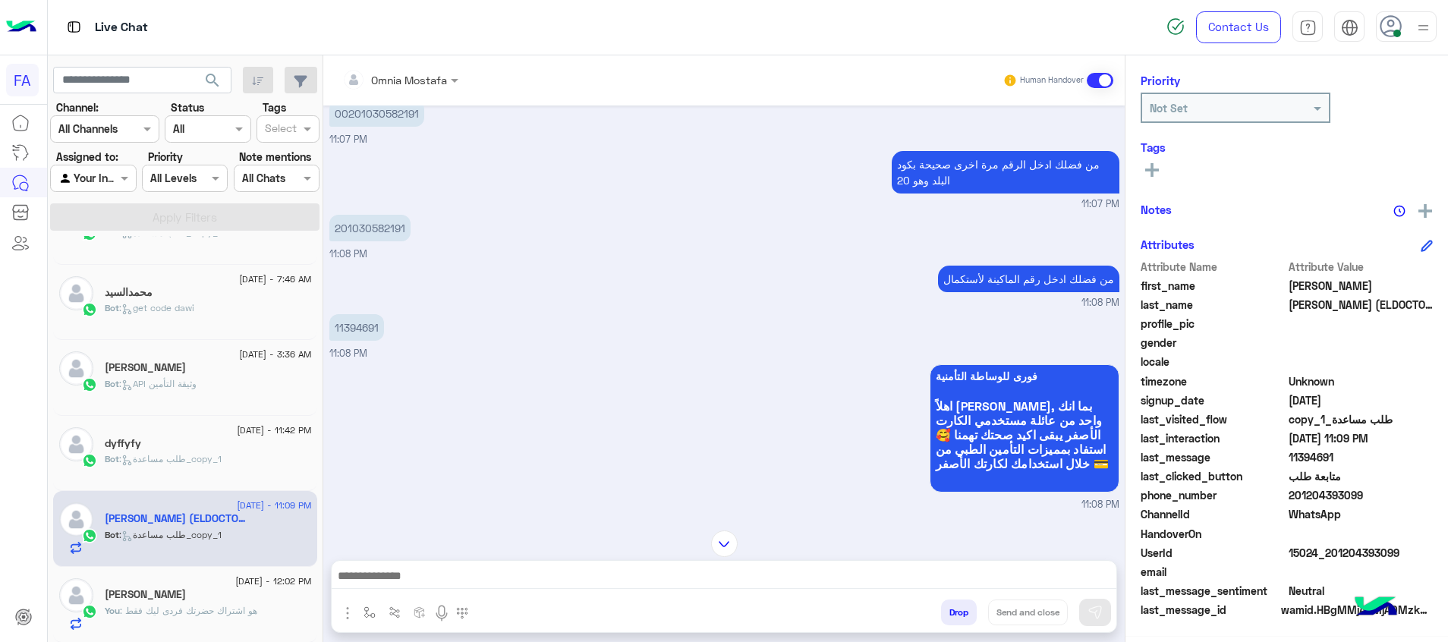
scroll to position [868, 0]
click at [356, 317] on p "11394691" at bounding box center [356, 328] width 55 height 27
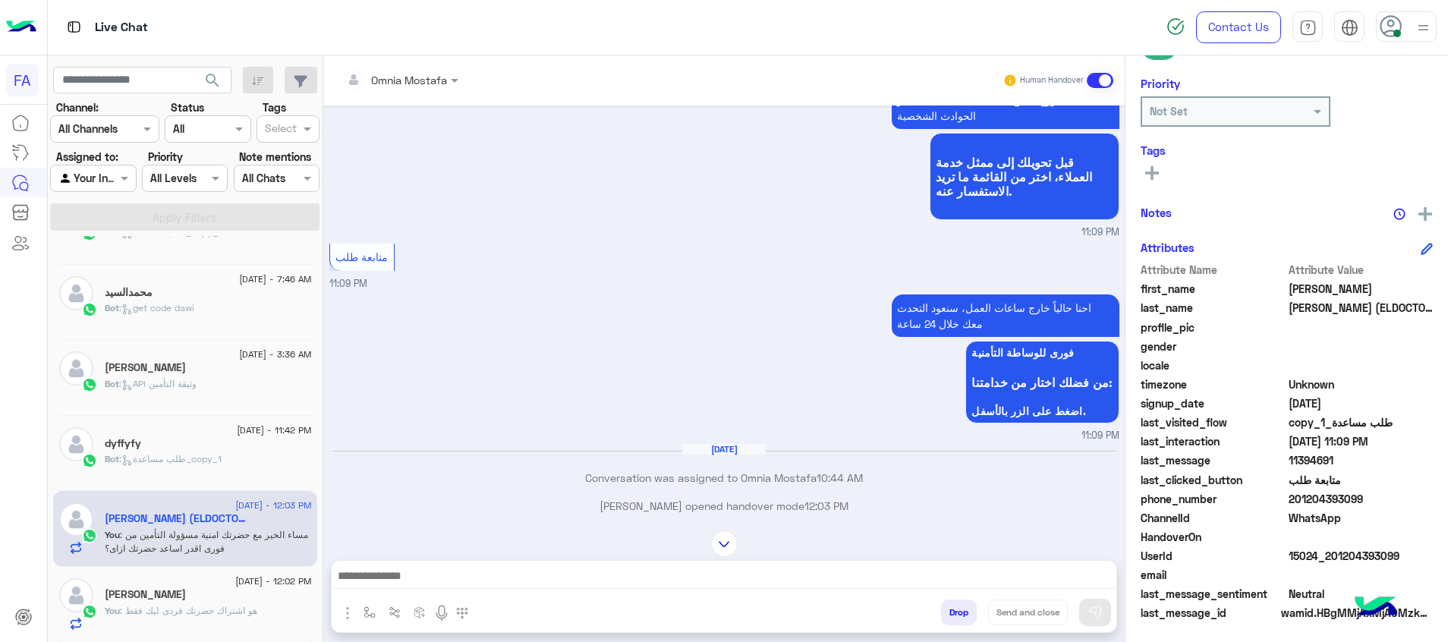
scroll to position [1465, 0]
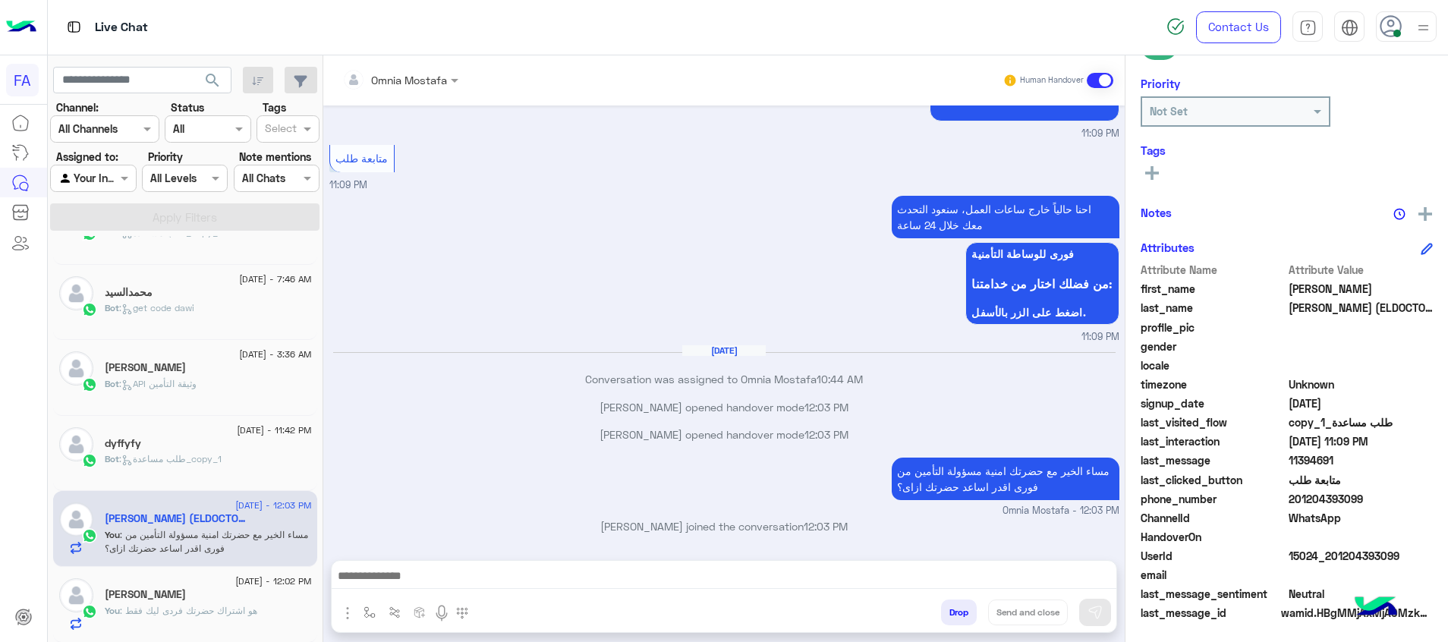
click at [198, 456] on span ": طلب مساعدة_copy_1" at bounding box center [170, 458] width 102 height 11
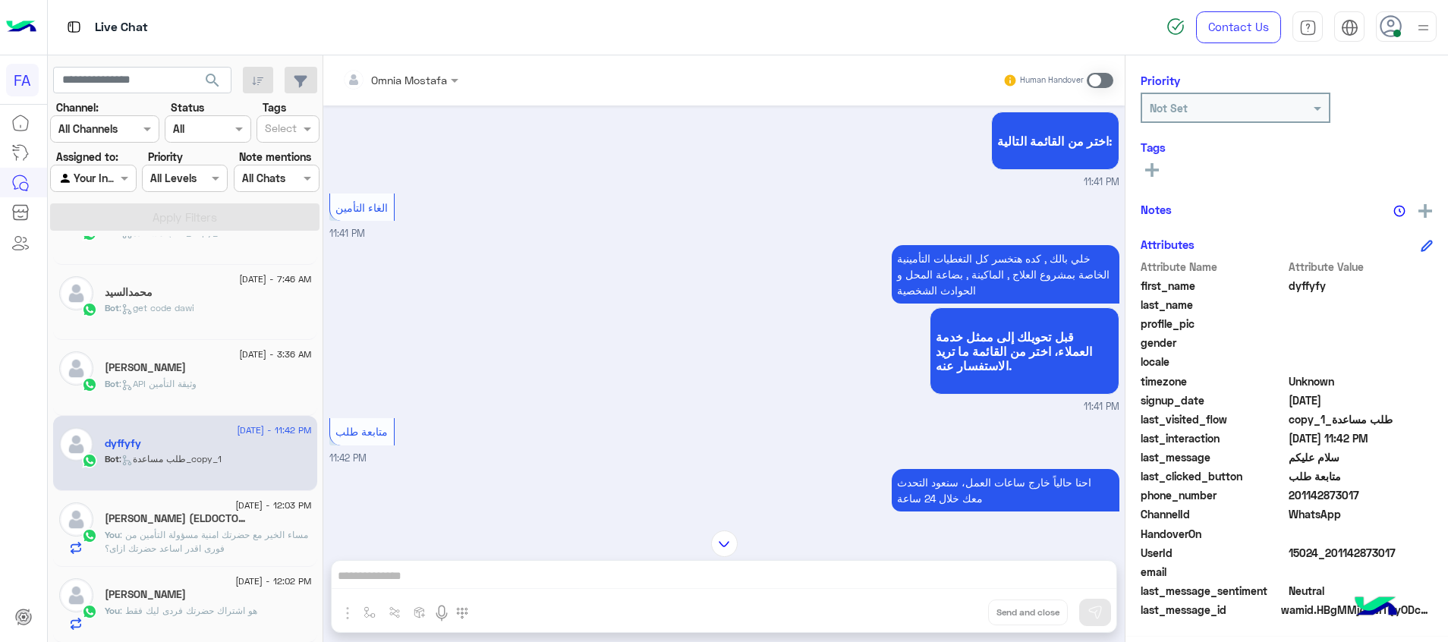
scroll to position [1312, 0]
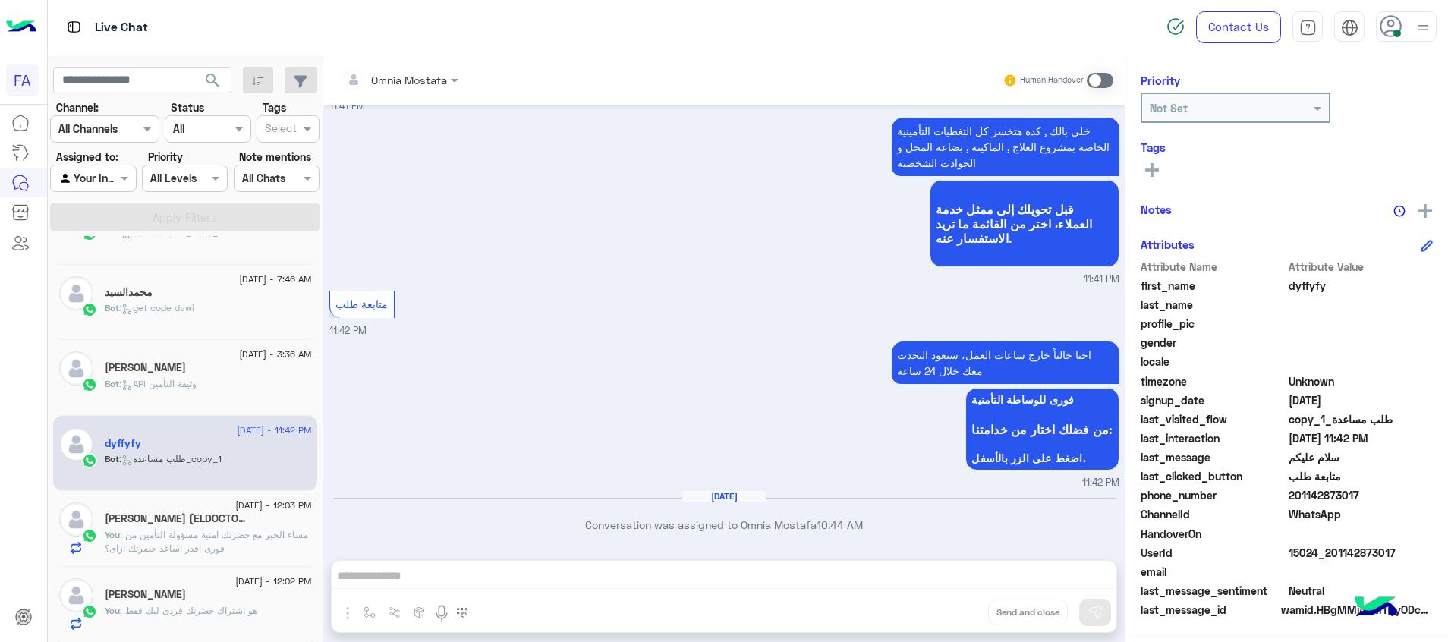
click at [1097, 76] on span at bounding box center [1100, 80] width 27 height 15
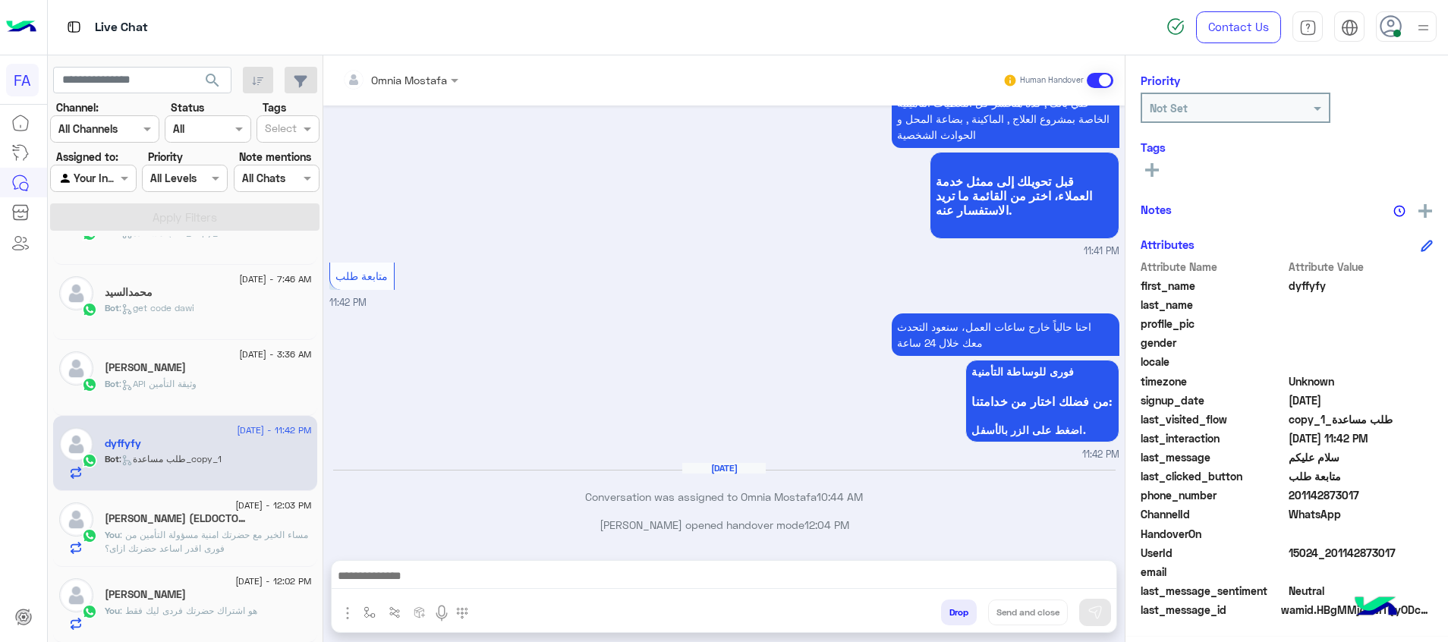
drag, startPoint x: 1038, startPoint y: 573, endPoint x: 1072, endPoint y: 573, distance: 34.2
click at [1039, 573] on textarea at bounding box center [724, 577] width 785 height 23
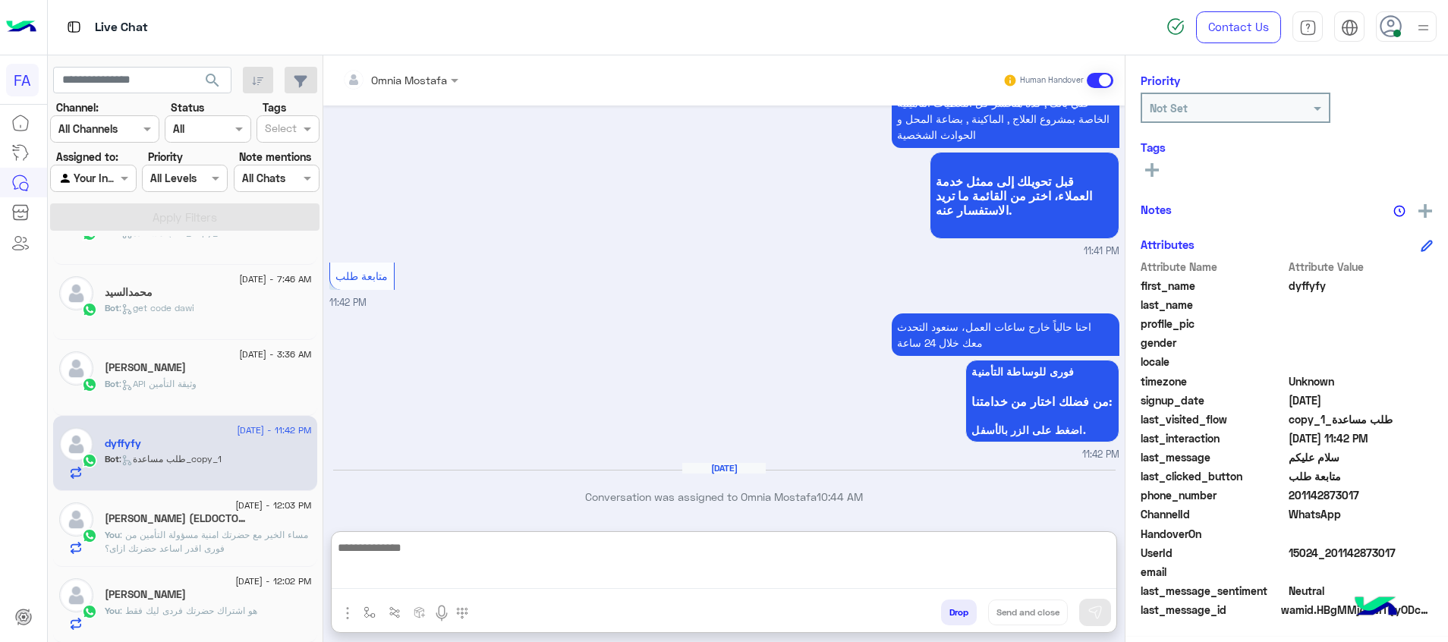
paste textarea "**********"
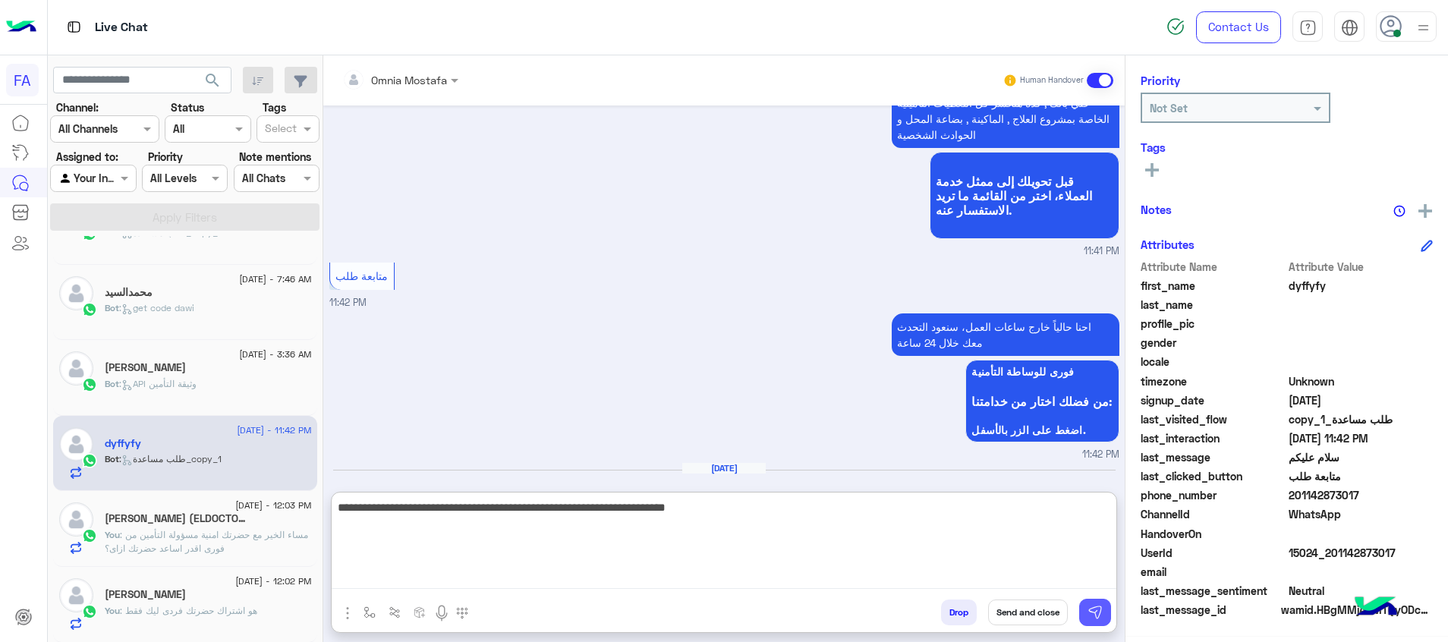
type textarea "**********"
click at [1097, 606] on img at bounding box center [1095, 612] width 15 height 15
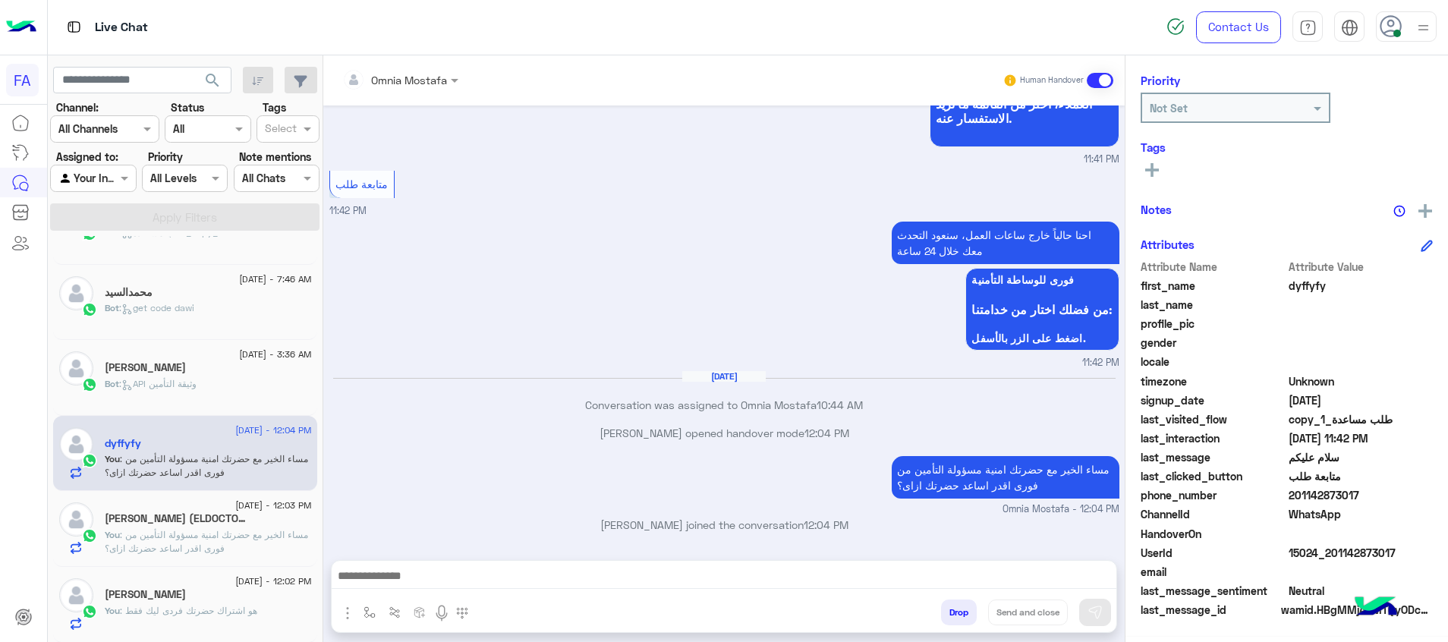
scroll to position [217, 0]
click at [184, 390] on p "Bot : API وثيقة التأمين" at bounding box center [151, 384] width 92 height 14
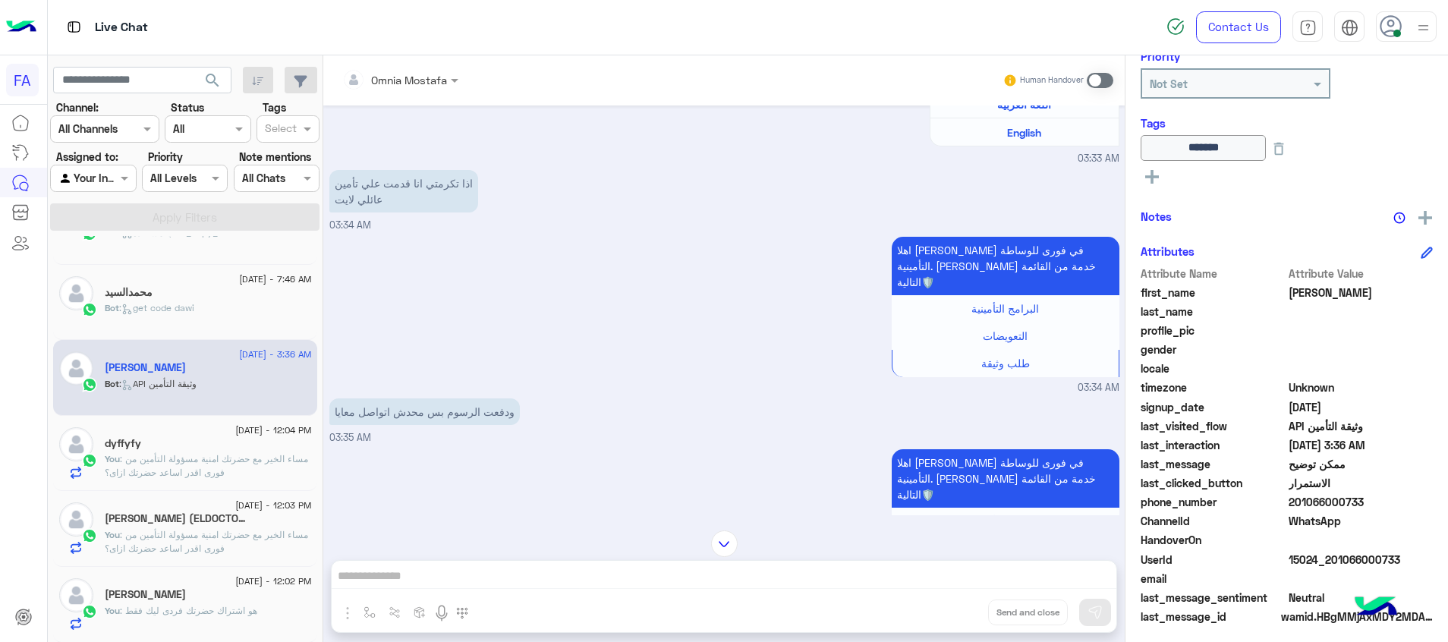
scroll to position [677, 0]
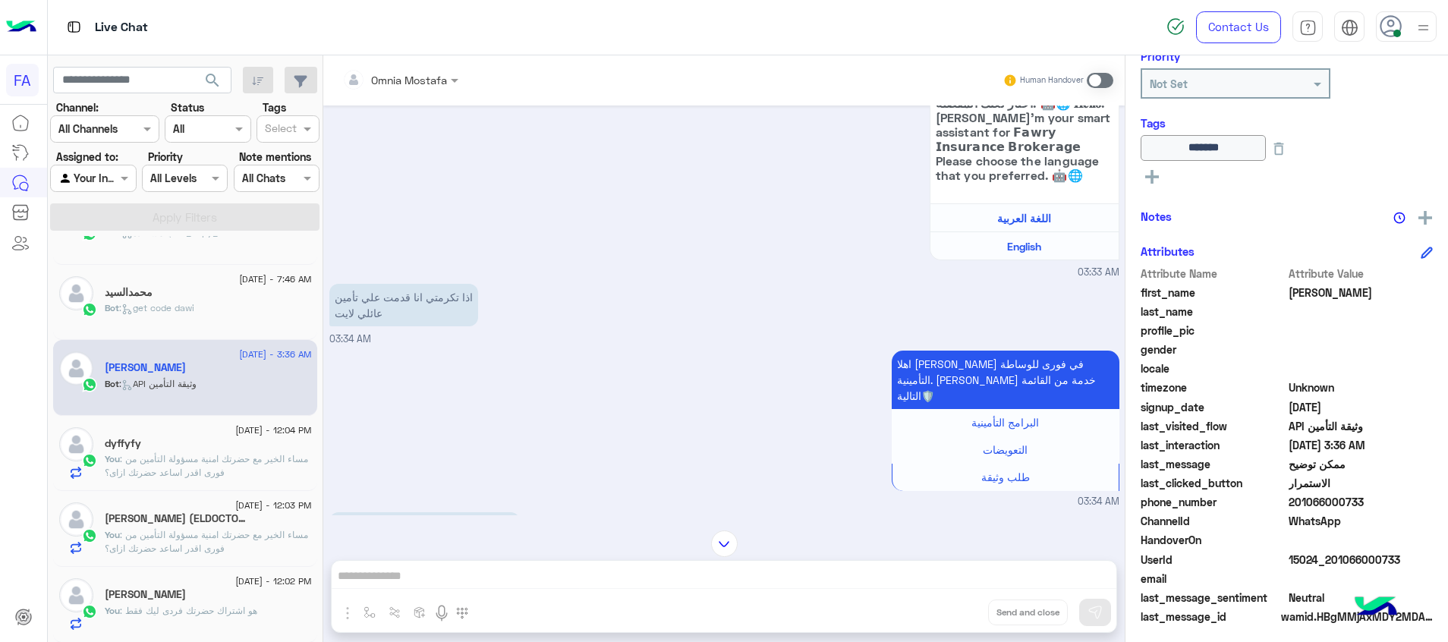
click at [1104, 79] on span at bounding box center [1100, 80] width 27 height 15
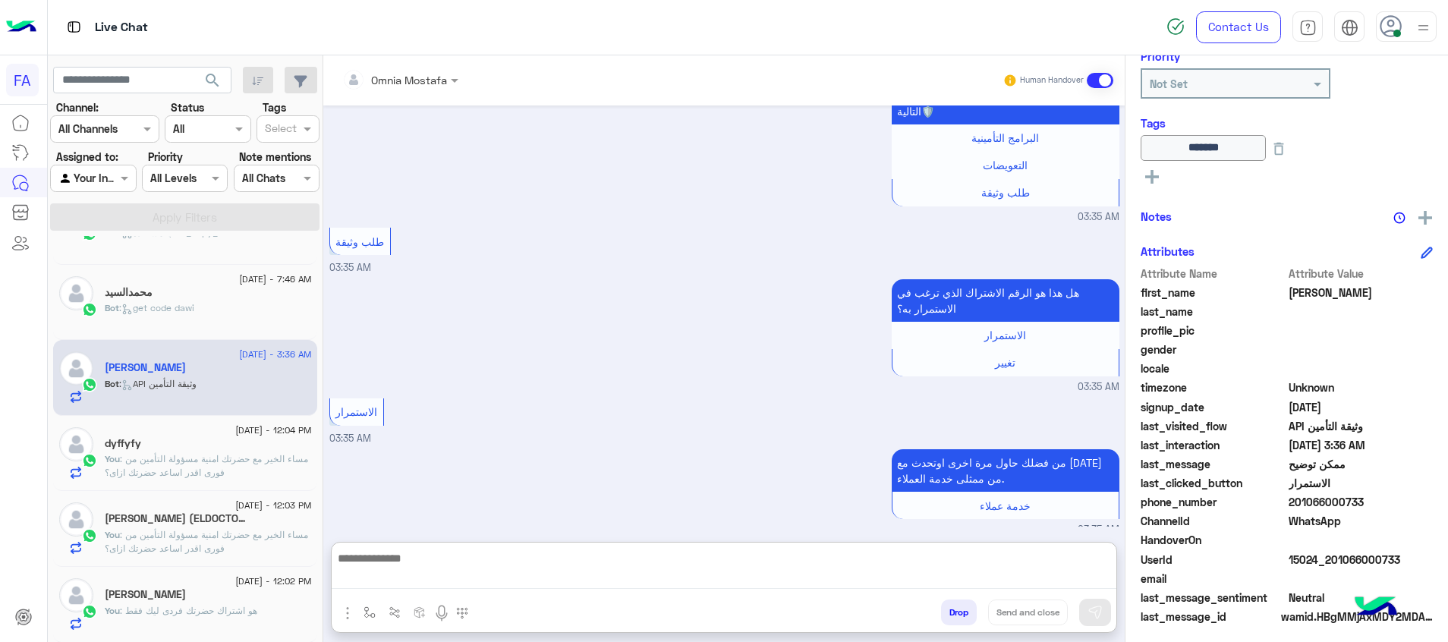
click at [1067, 576] on textarea at bounding box center [724, 569] width 785 height 40
paste textarea "**********"
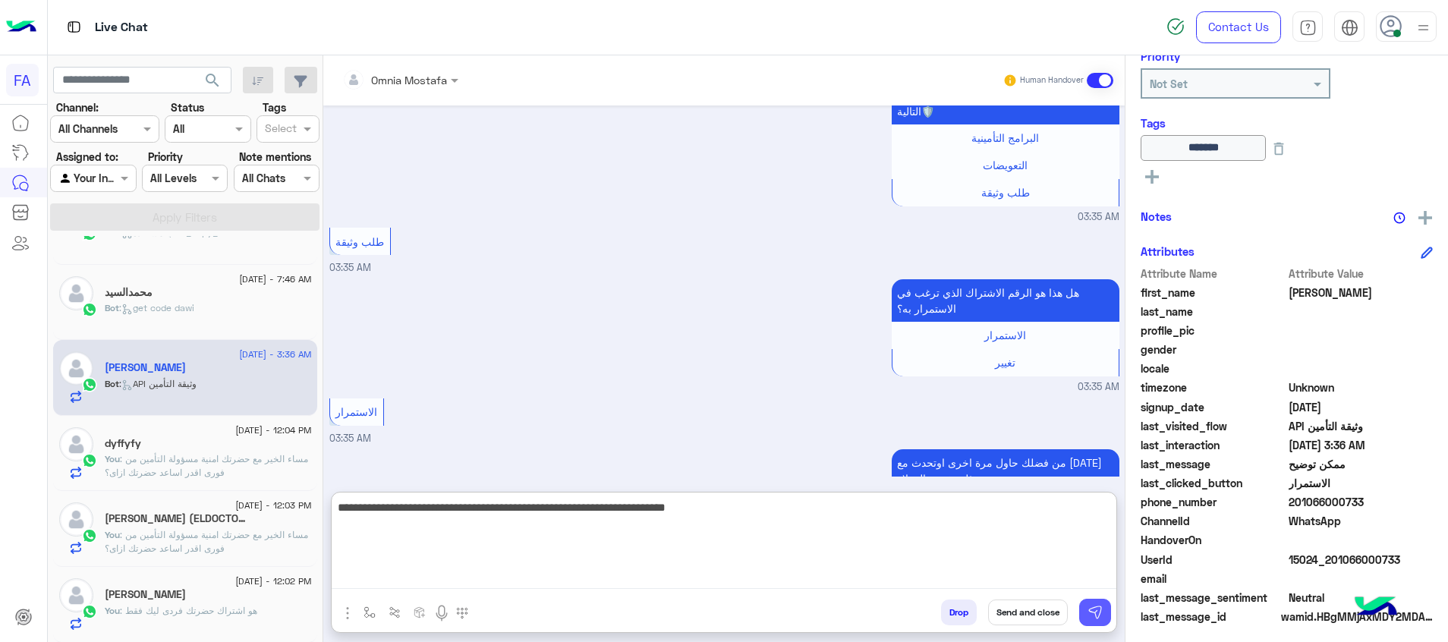
type textarea "**********"
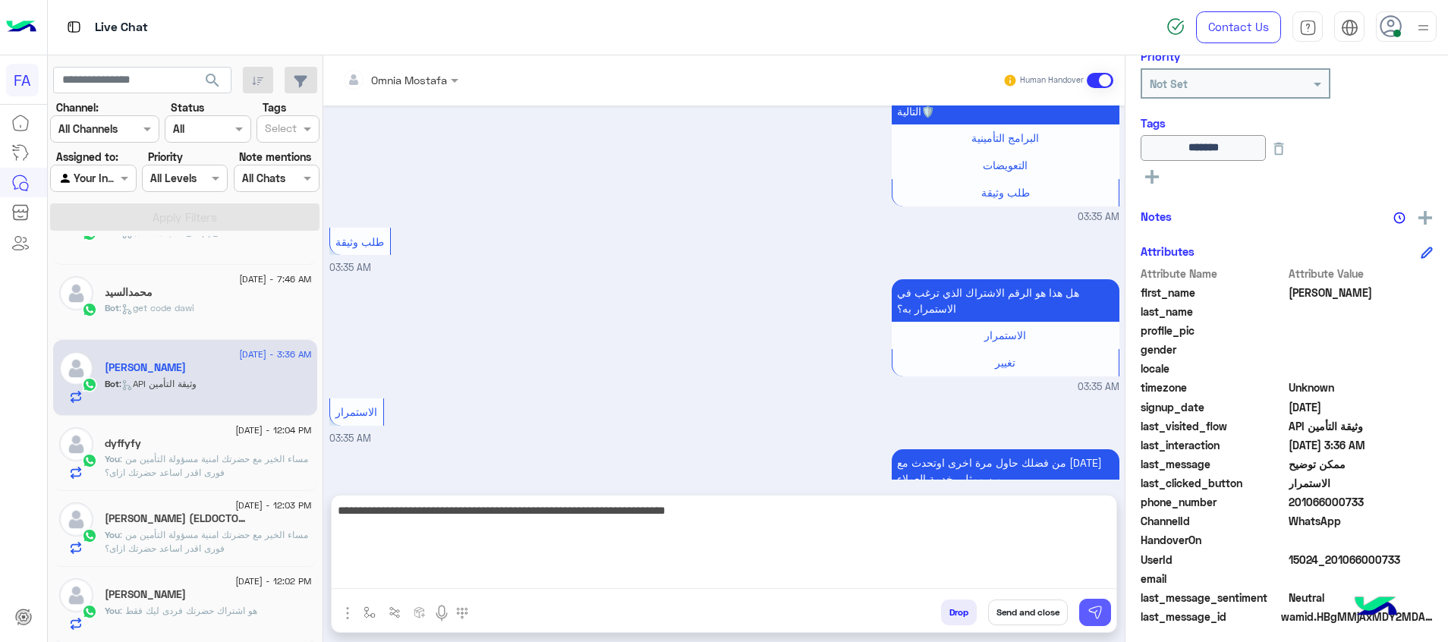
click at [1104, 616] on button at bounding box center [1095, 612] width 32 height 27
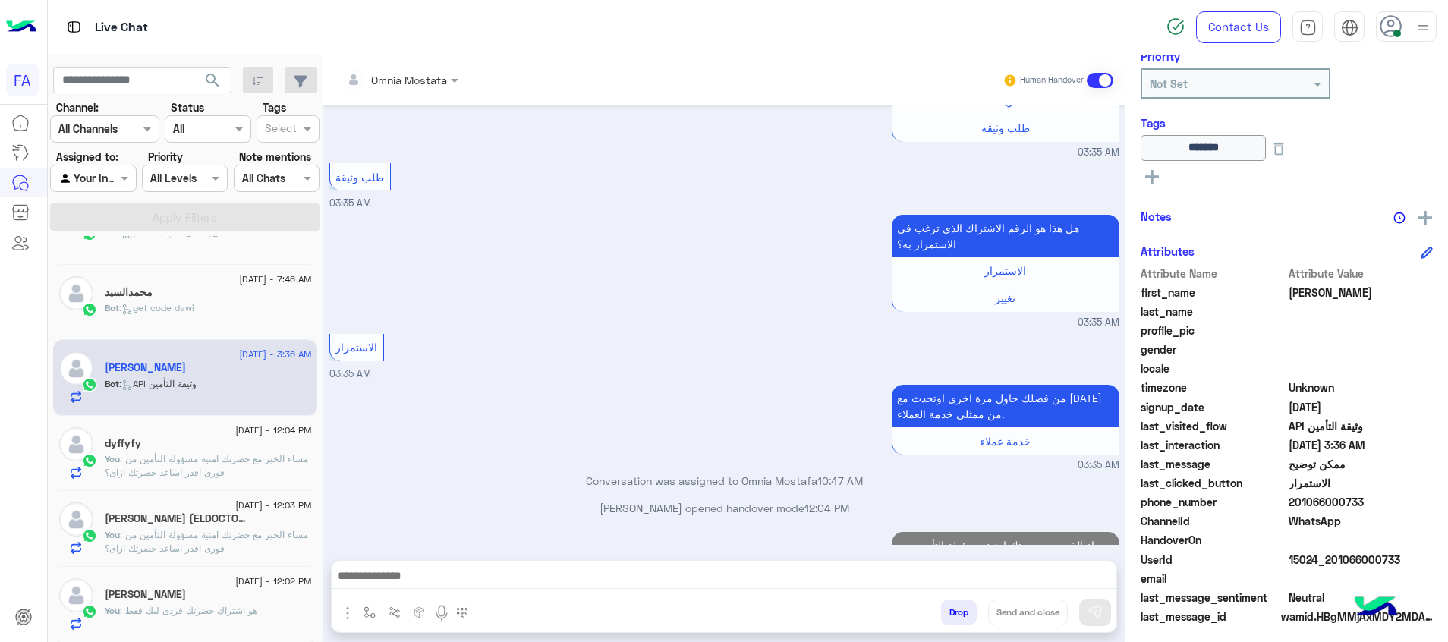
drag, startPoint x: 1408, startPoint y: 556, endPoint x: 1333, endPoint y: 568, distance: 76.0
click at [1333, 568] on div "UserId 15024_201066000733" at bounding box center [1287, 561] width 292 height 19
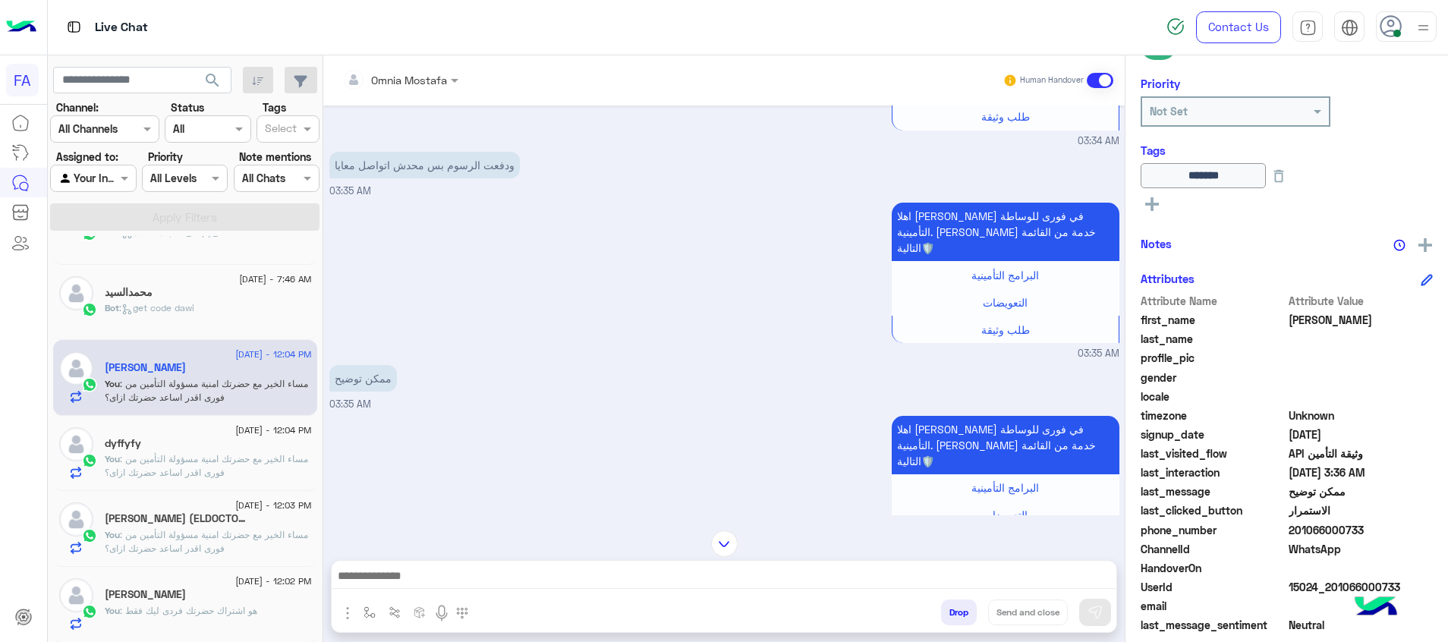
scroll to position [4554, 0]
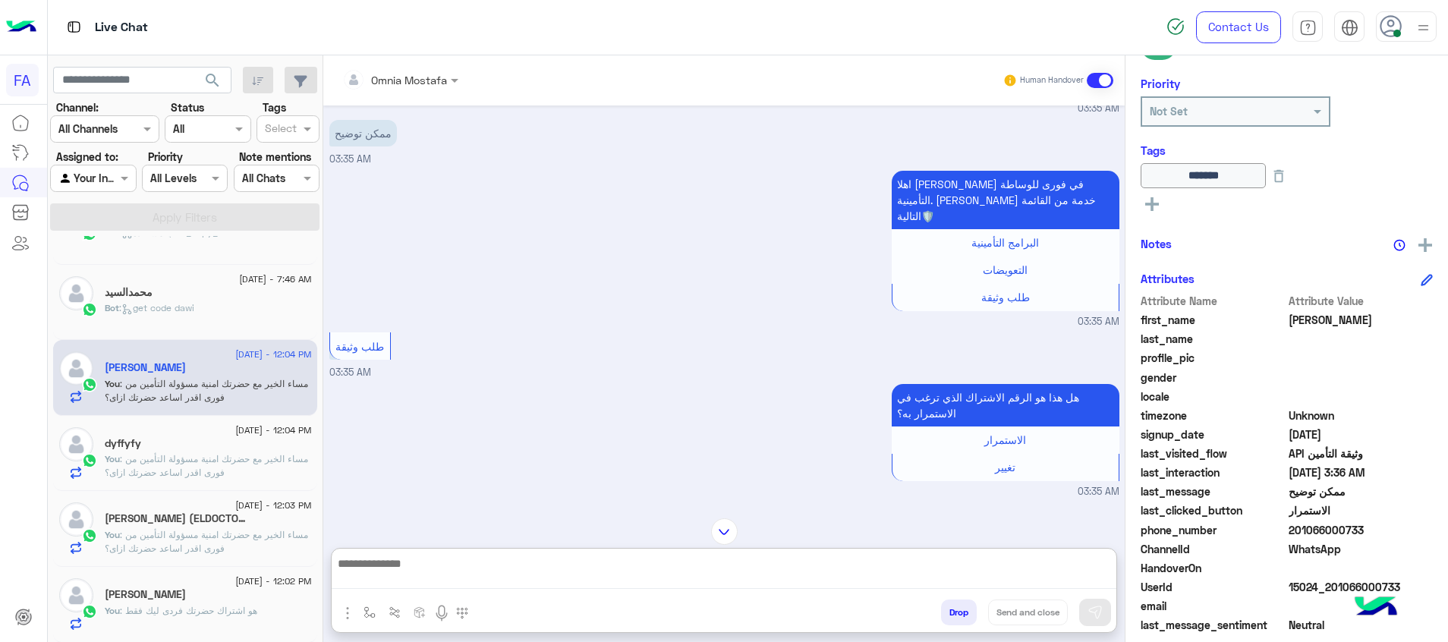
click at [833, 577] on textarea at bounding box center [724, 571] width 785 height 35
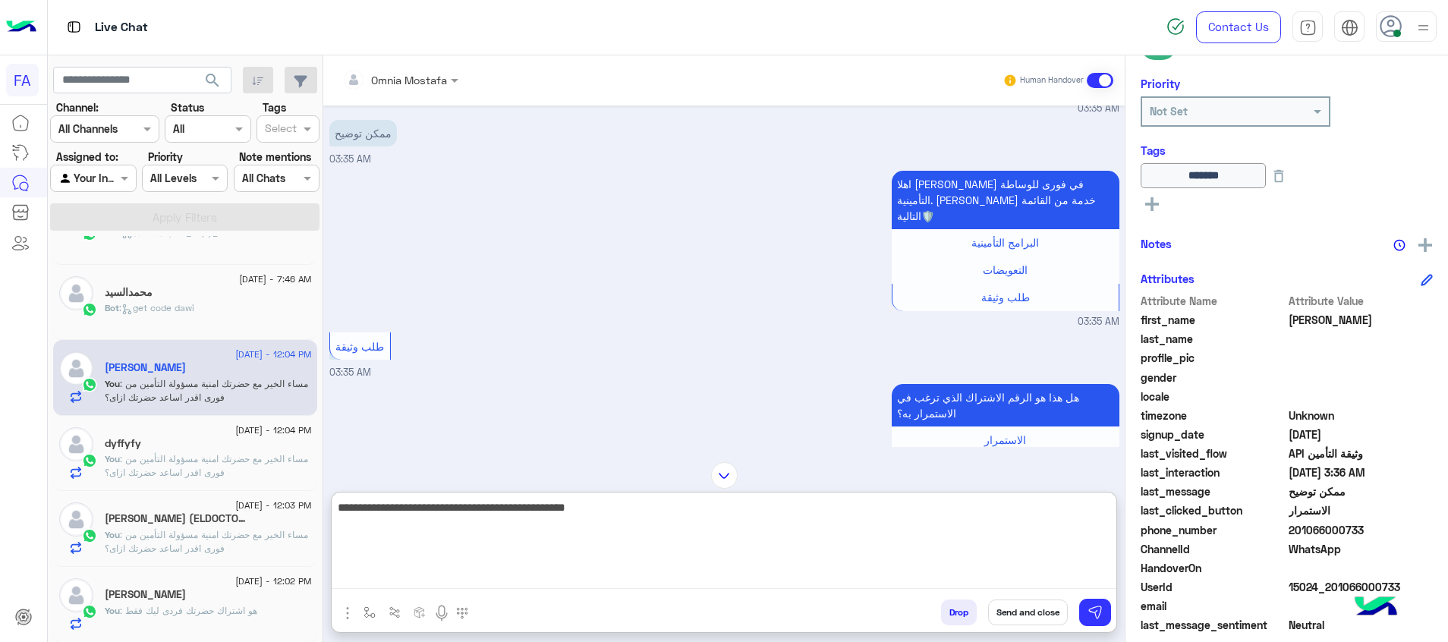
type textarea "**********"
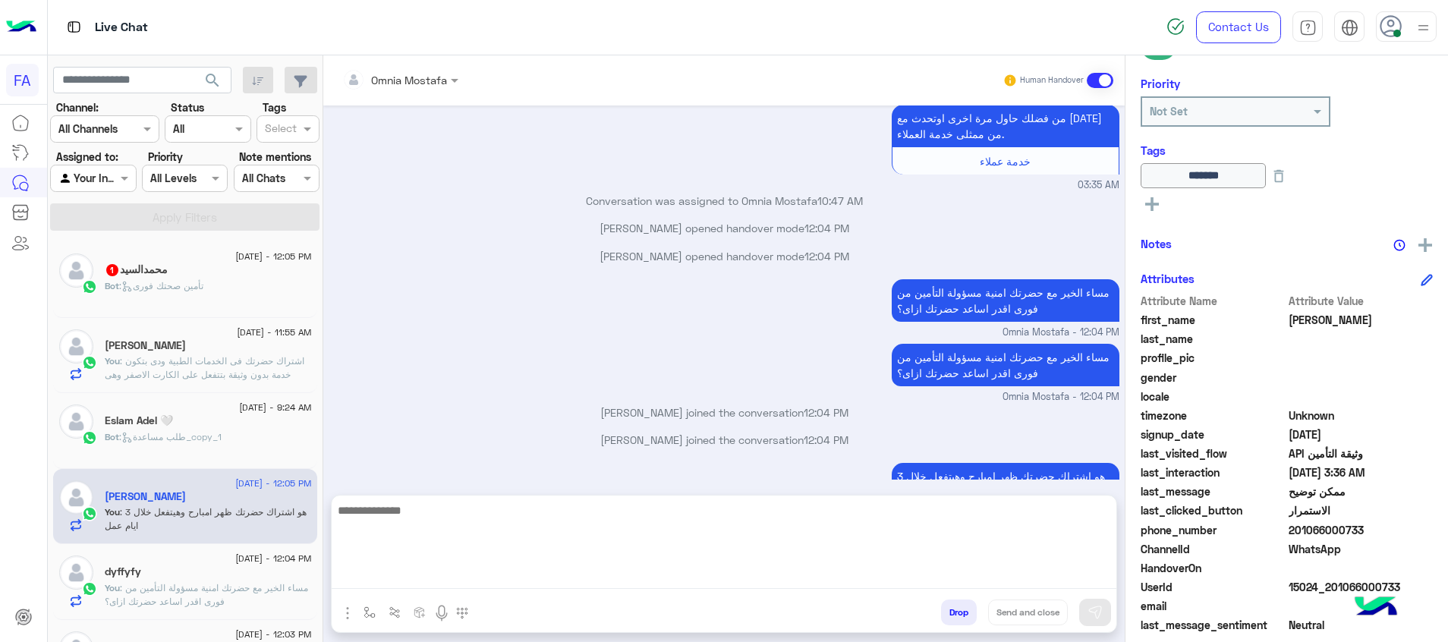
scroll to position [4987, 0]
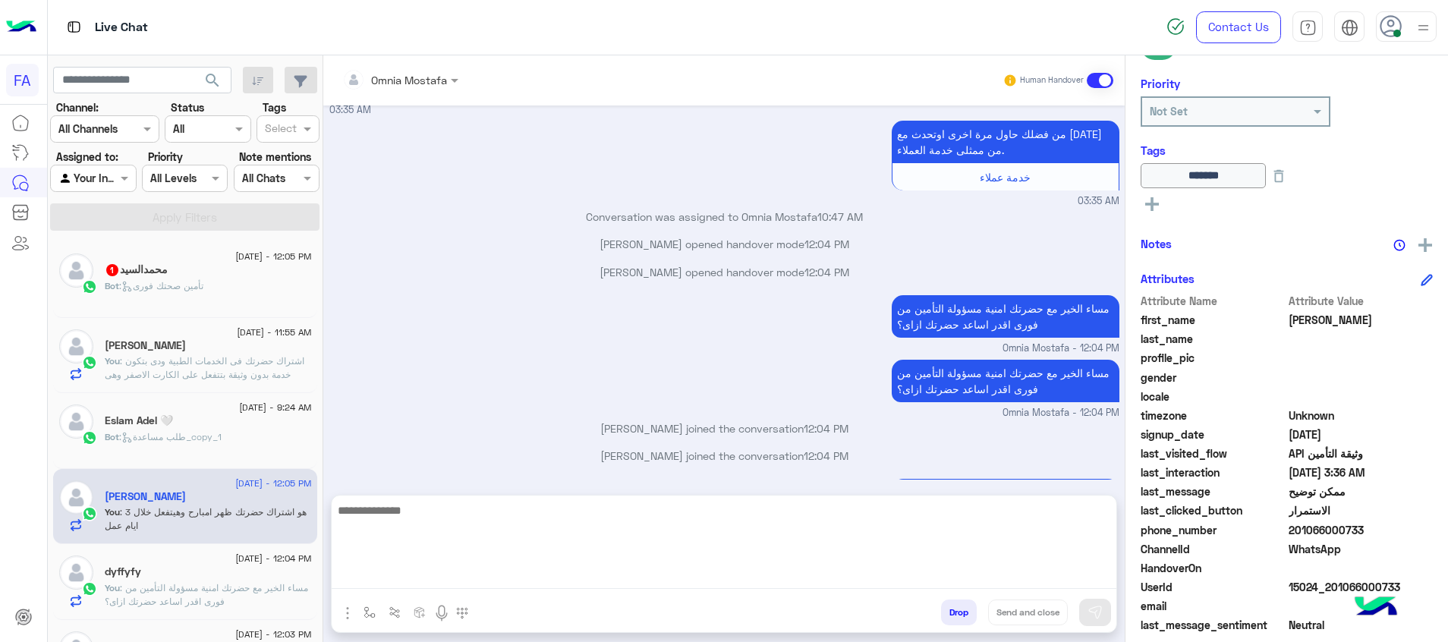
click at [247, 266] on div "[PERSON_NAME] 1" at bounding box center [208, 271] width 207 height 16
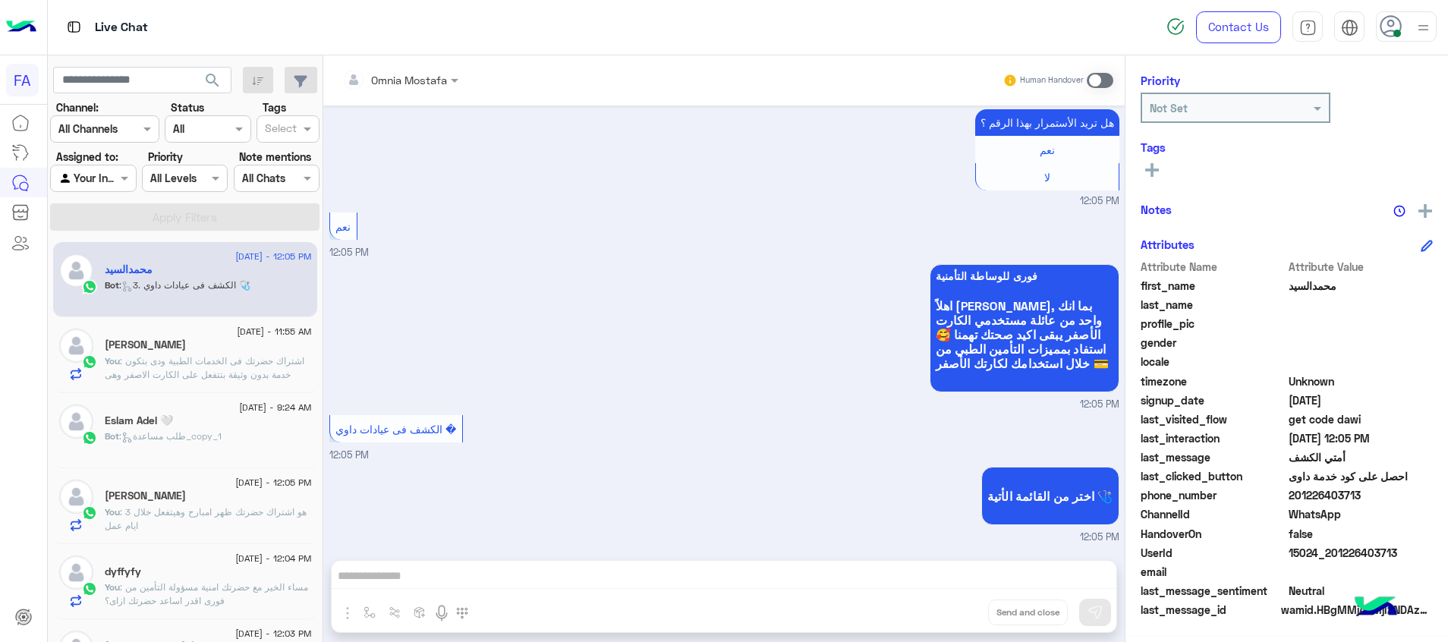
scroll to position [3213, 0]
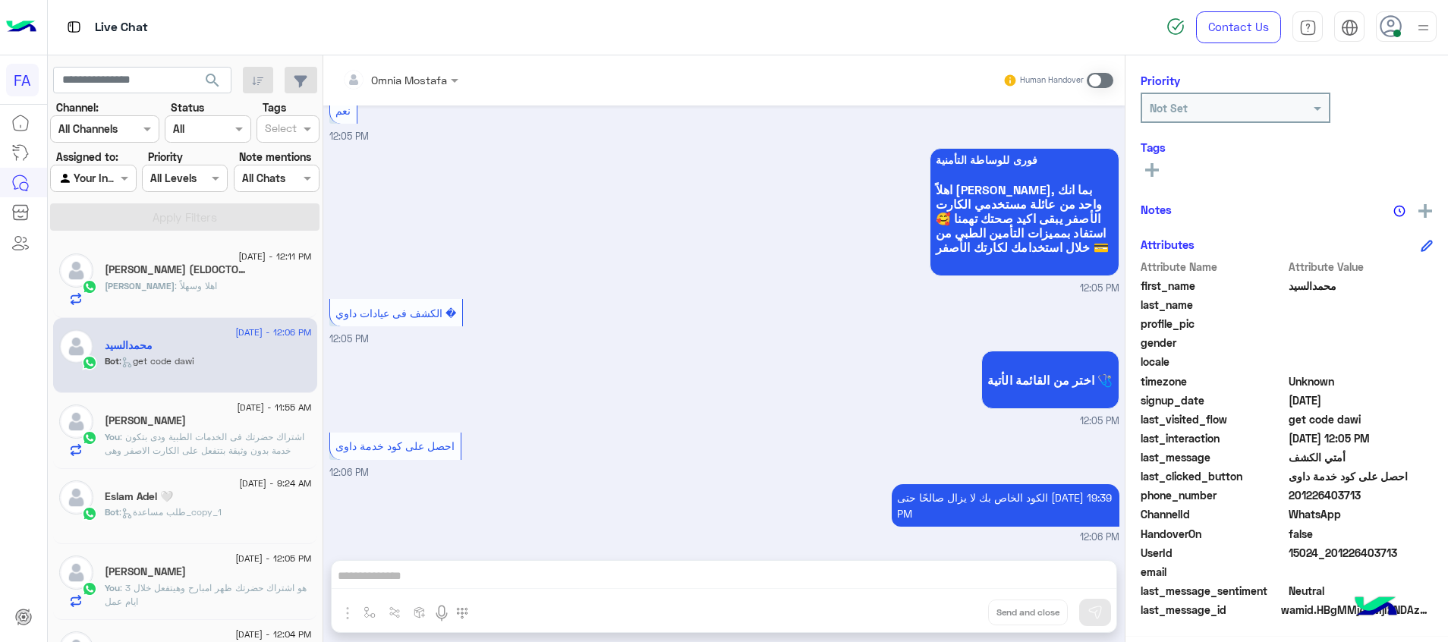
click at [258, 254] on span "[DATE] - 12:11 PM" at bounding box center [274, 257] width 73 height 14
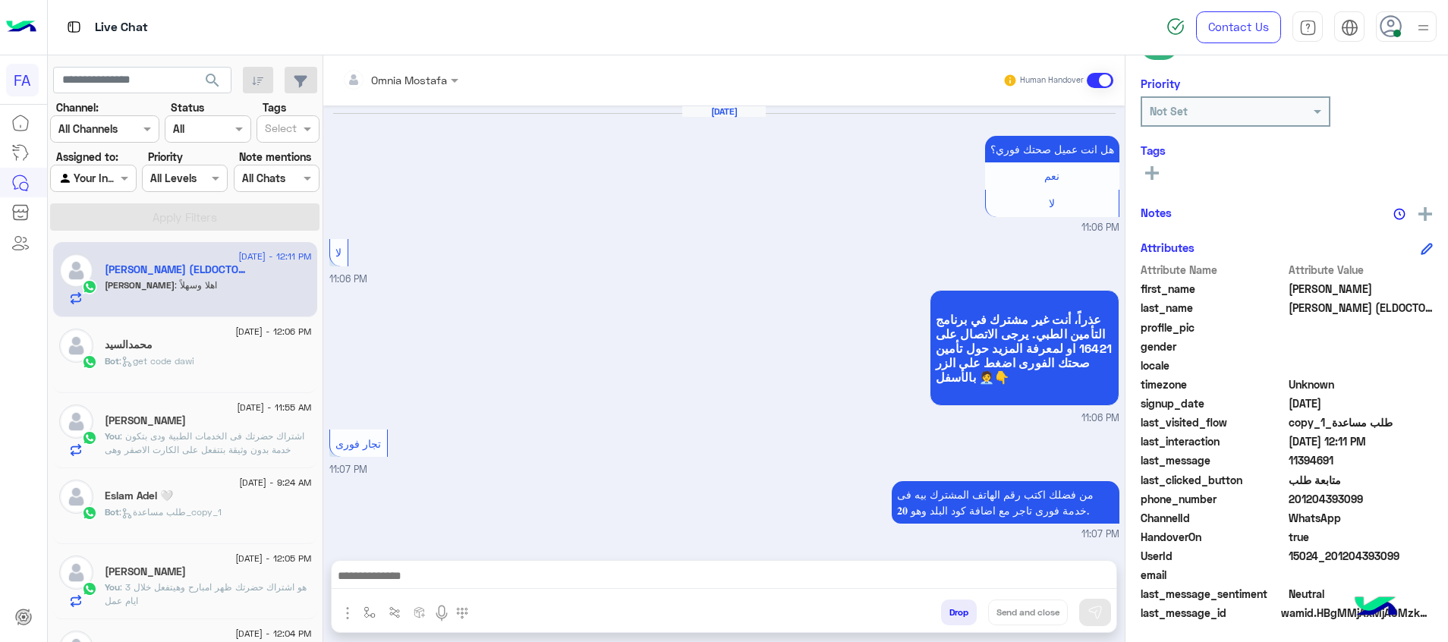
scroll to position [1080, 0]
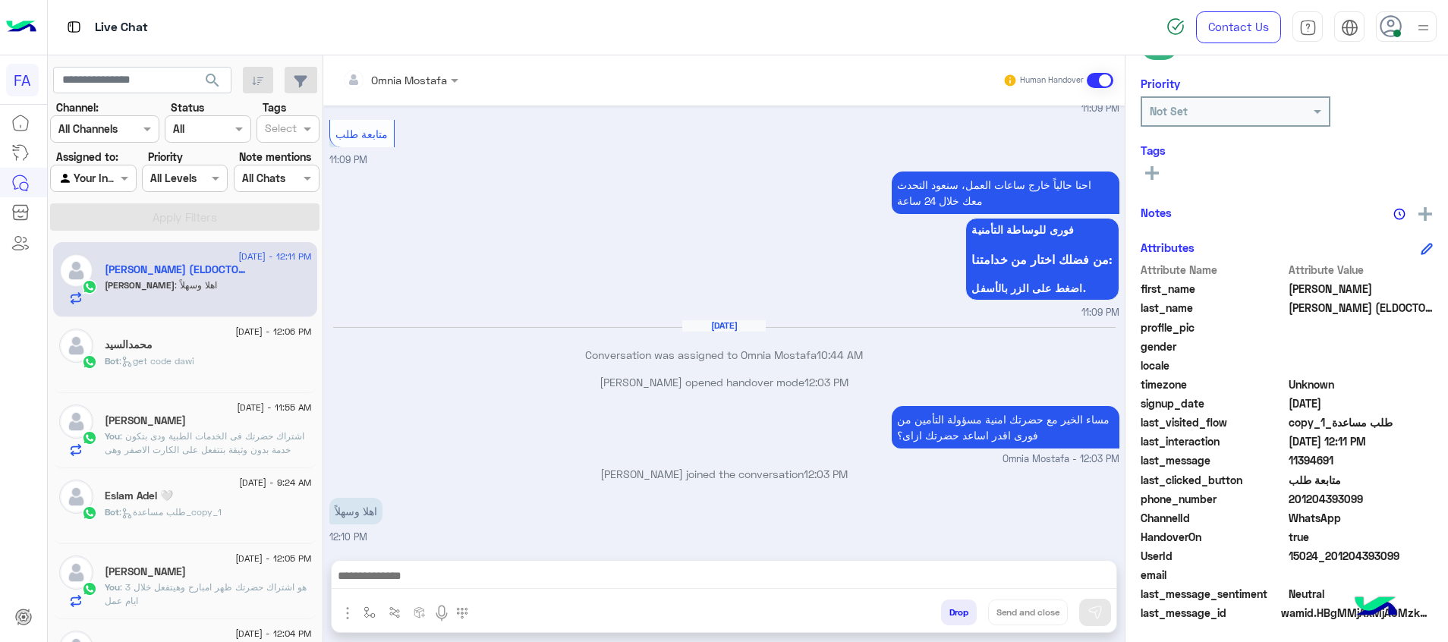
click at [231, 460] on div "15 September - 11:55 AM Dalia Khfagy You : اشتراك حضرتك فى الخدمات الطبية ودى ب…" at bounding box center [185, 431] width 264 height 76
click at [282, 590] on span ": هو اشتراك حضرتك ظهر امبارح وهيتفعل خلال 3 ايام عمل" at bounding box center [206, 593] width 202 height 25
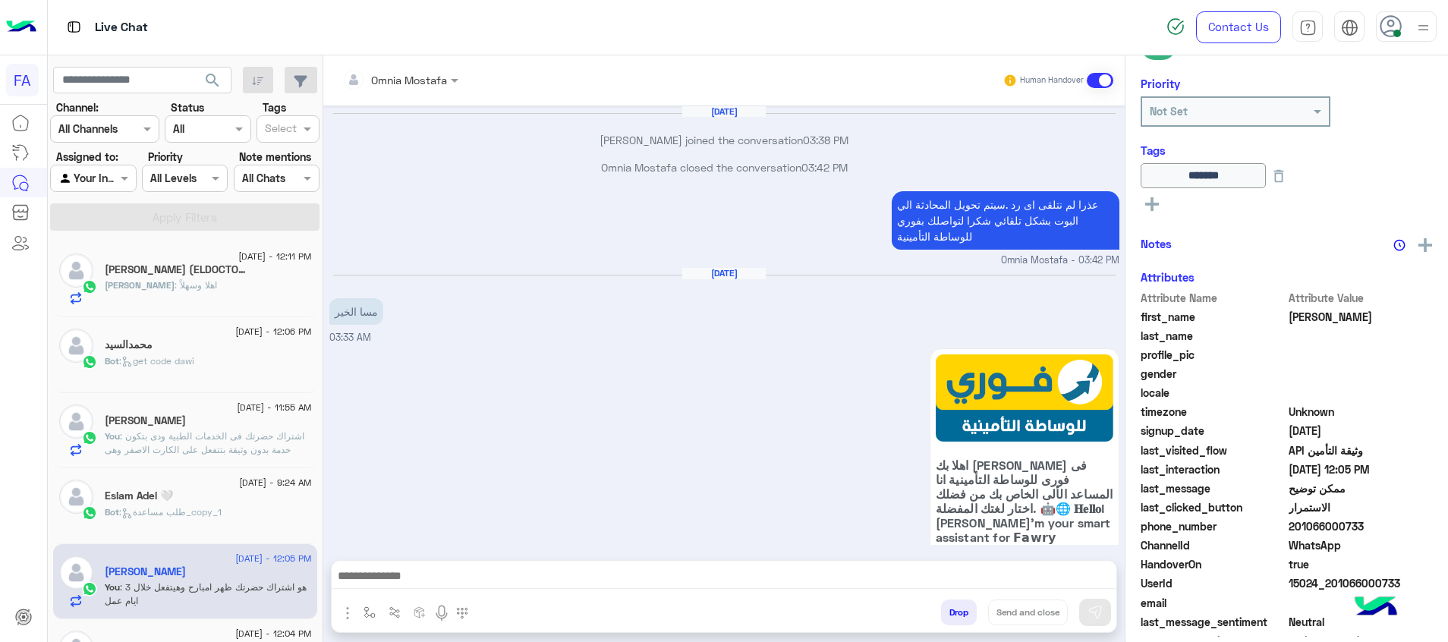
scroll to position [1272, 0]
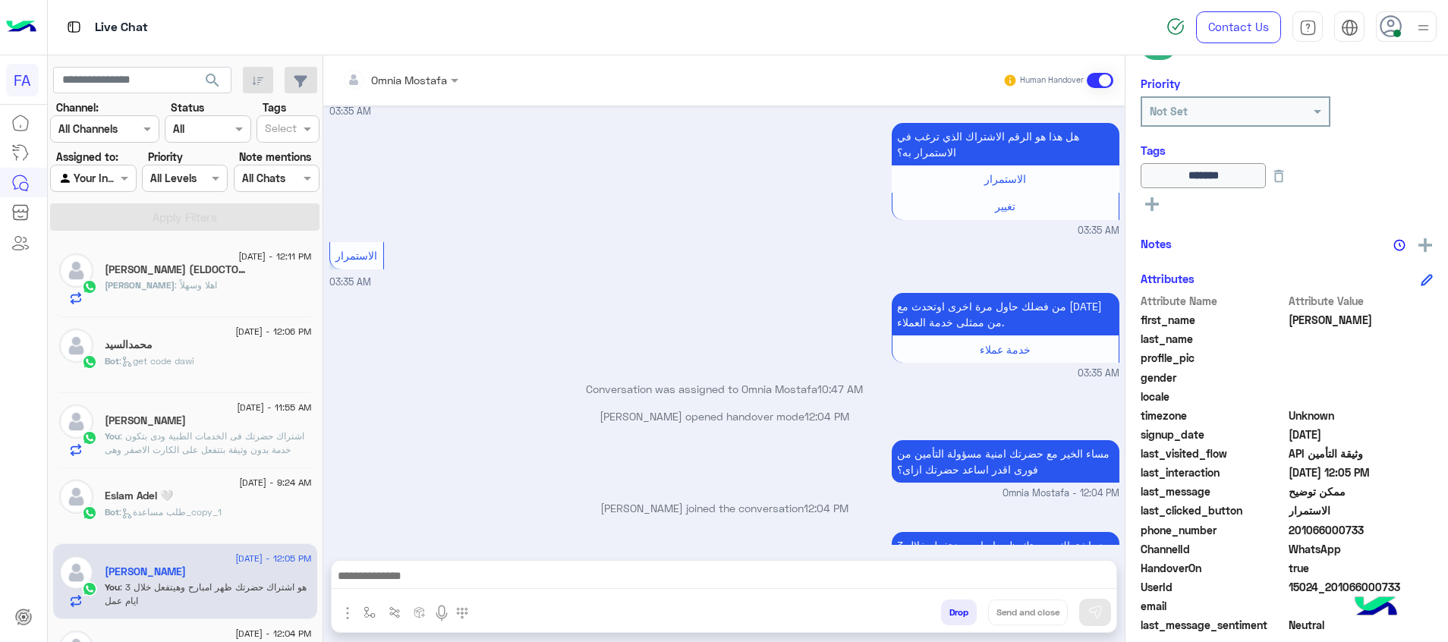
drag, startPoint x: 1077, startPoint y: 578, endPoint x: 1083, endPoint y: 565, distance: 14.3
click at [1077, 578] on textarea at bounding box center [724, 577] width 785 height 23
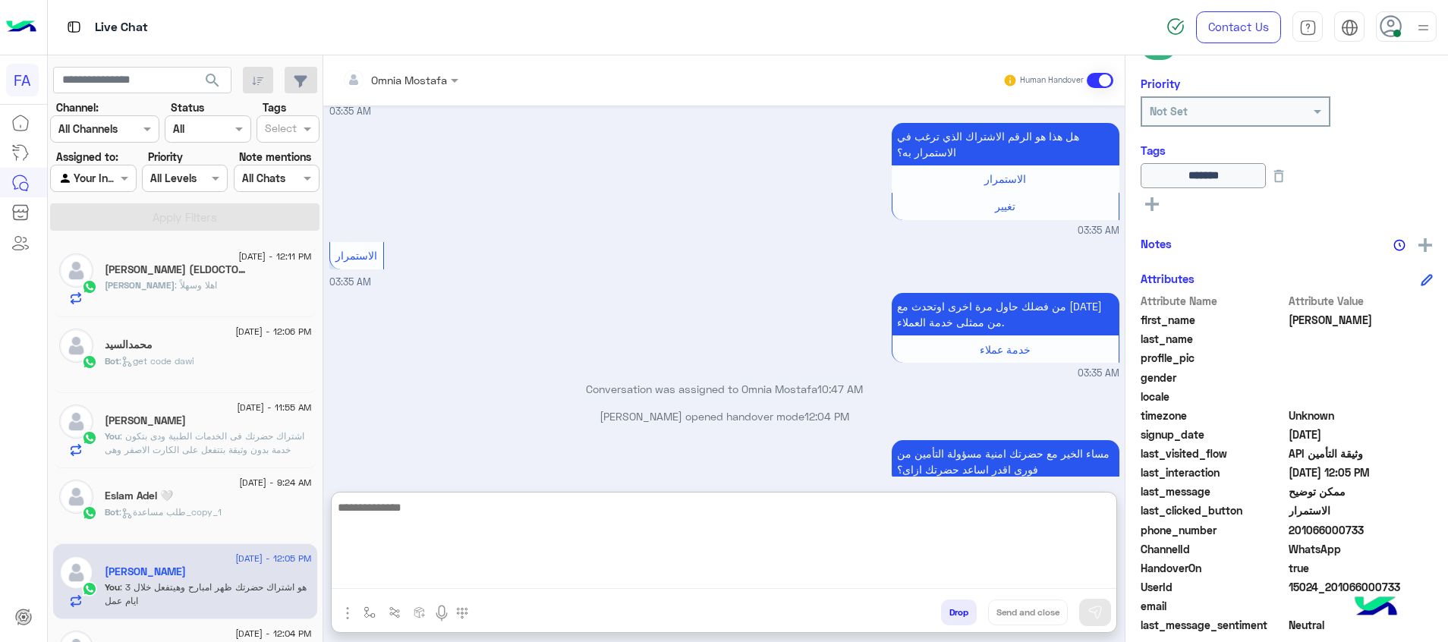
click at [1015, 561] on textarea at bounding box center [724, 543] width 785 height 91
paste textarea "**********"
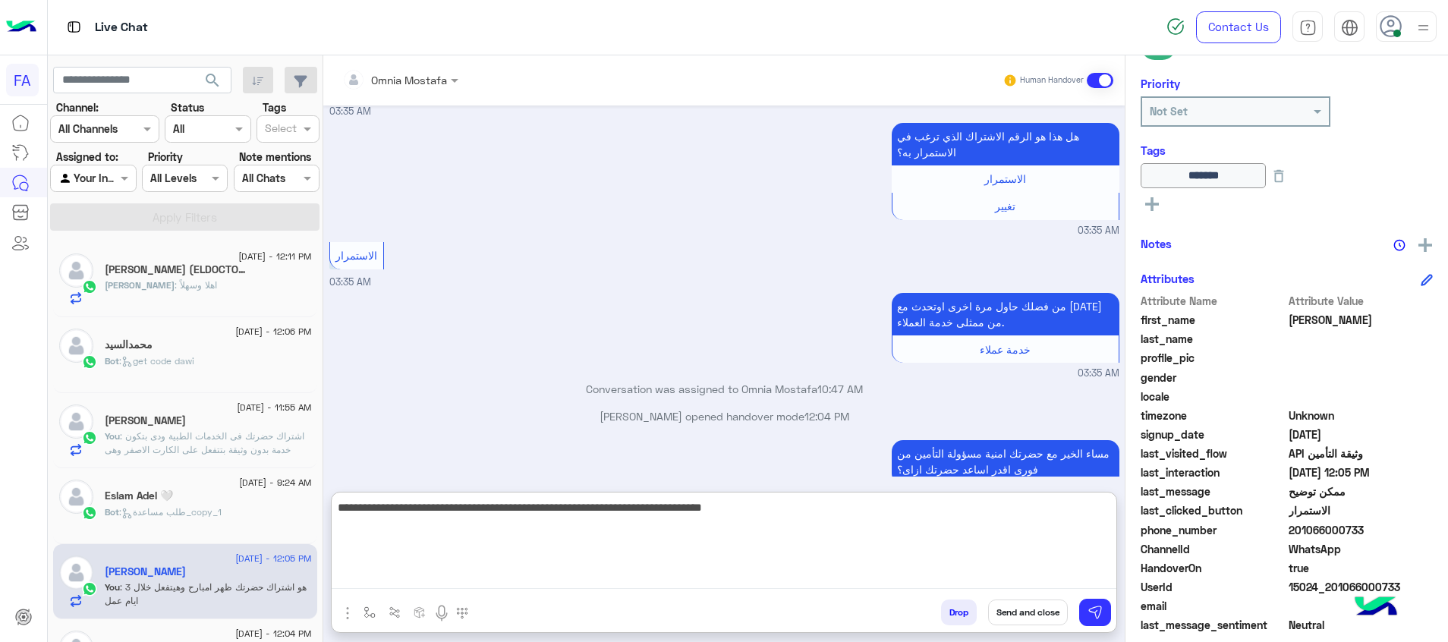
click at [1023, 565] on textarea "**********" at bounding box center [724, 543] width 785 height 91
type textarea "**********"
click at [1022, 617] on button "Send and close" at bounding box center [1028, 613] width 80 height 26
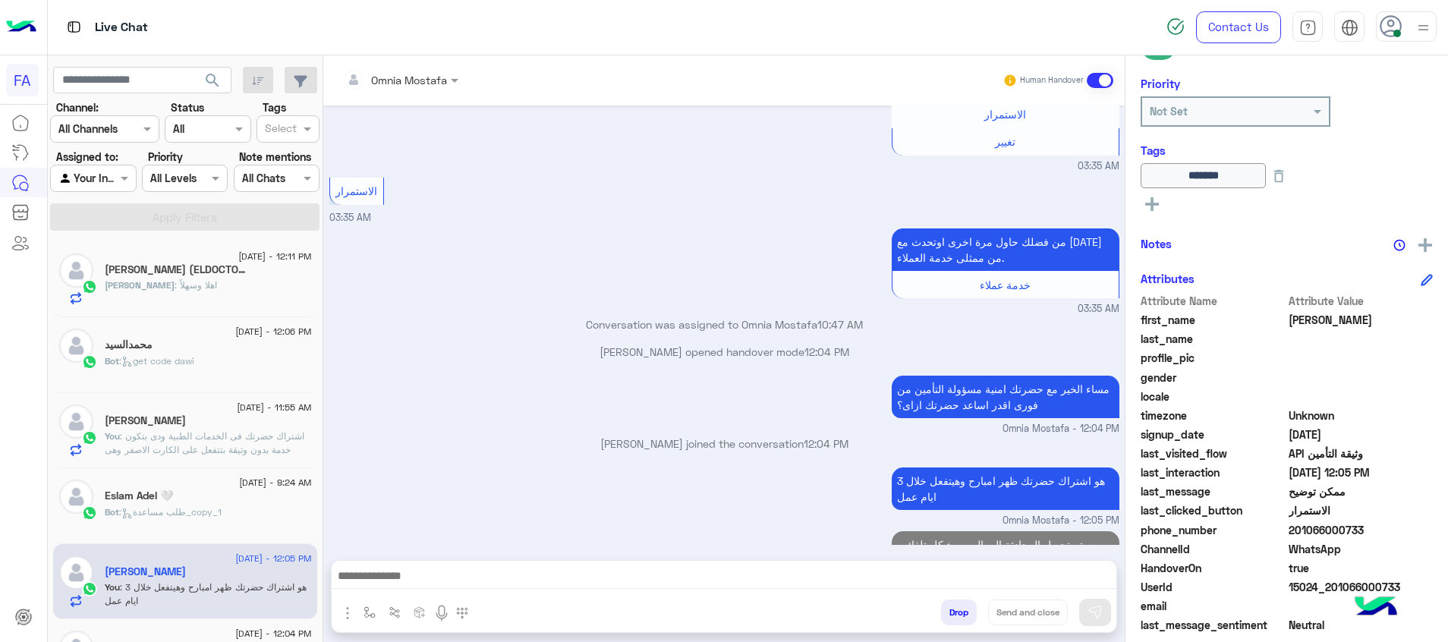
scroll to position [1364, 0]
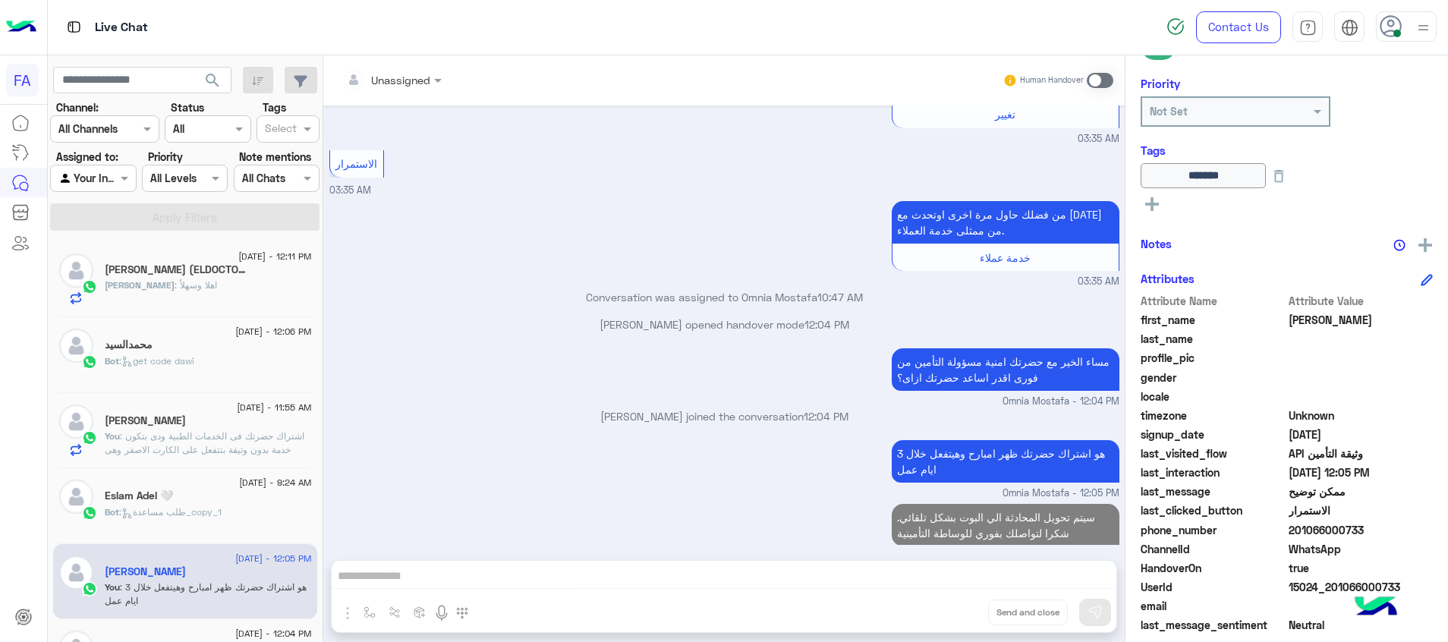
click at [270, 455] on span ": اشتراك حضرتك فى الخدمات الطبية ودى بتكون خدمة بدون وثيقة بتتفعل على الكارت ال…" at bounding box center [205, 449] width 200 height 39
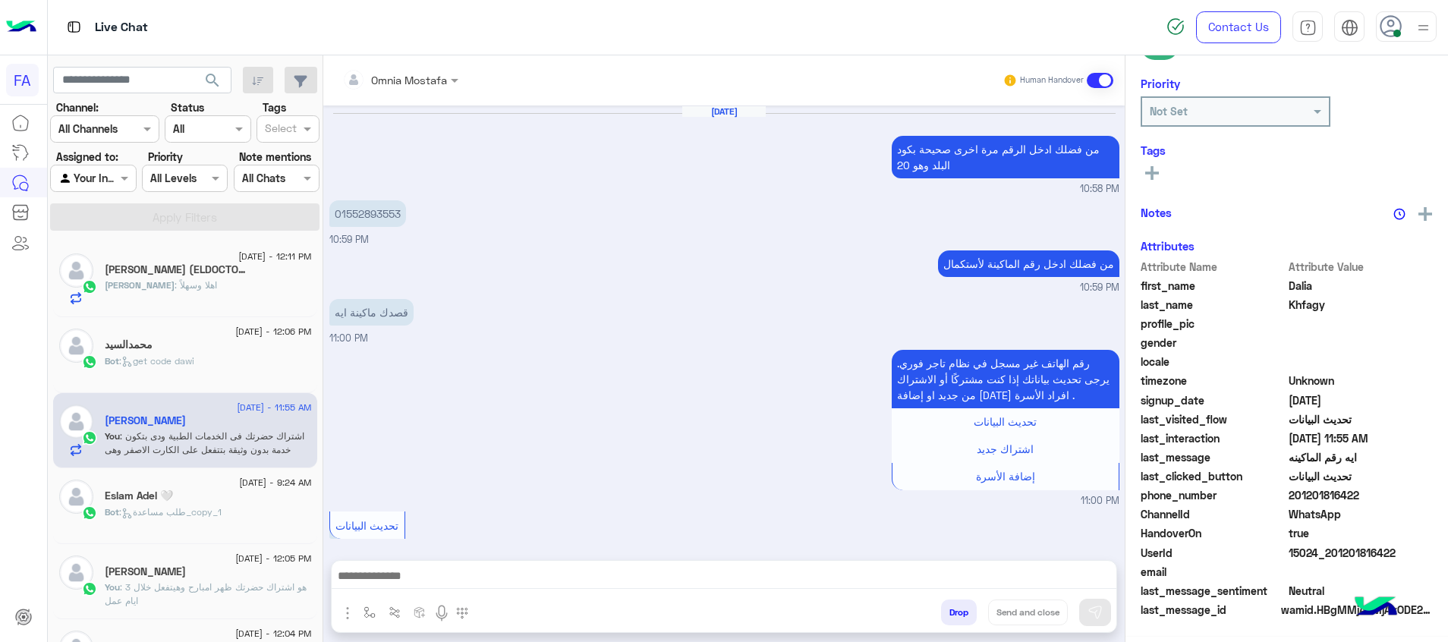
scroll to position [760, 0]
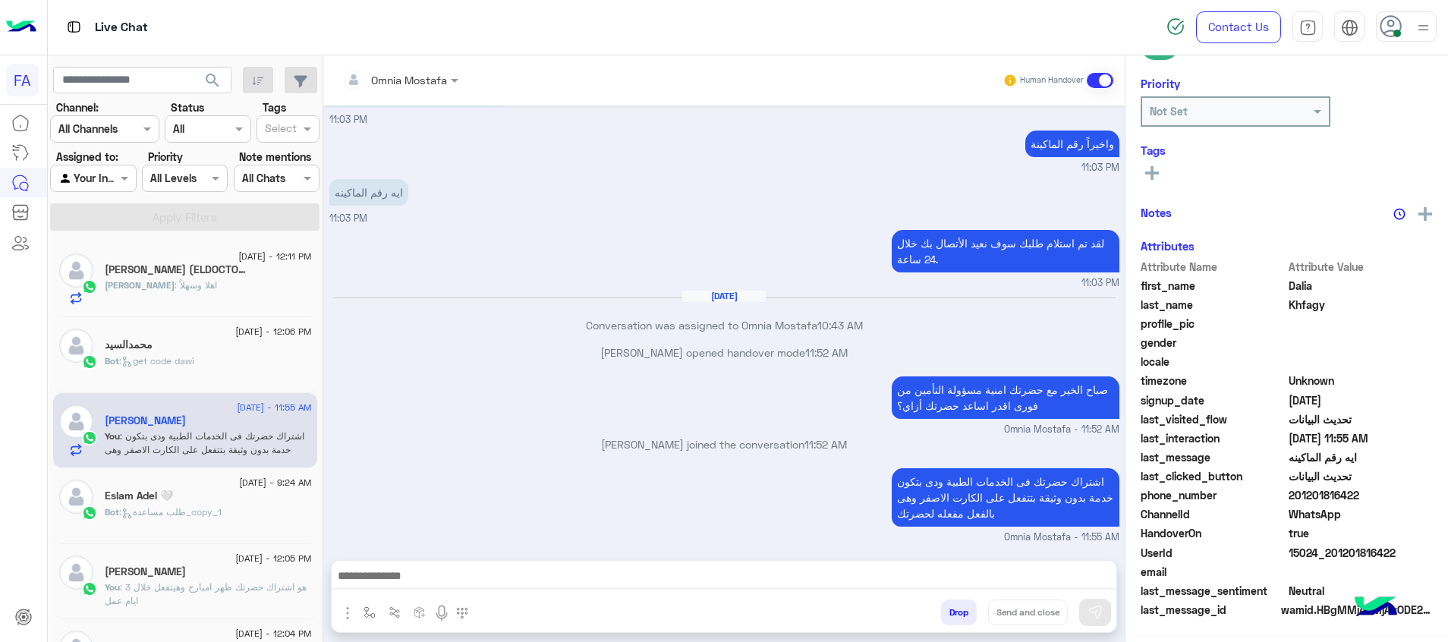
click at [1098, 577] on textarea at bounding box center [724, 577] width 785 height 23
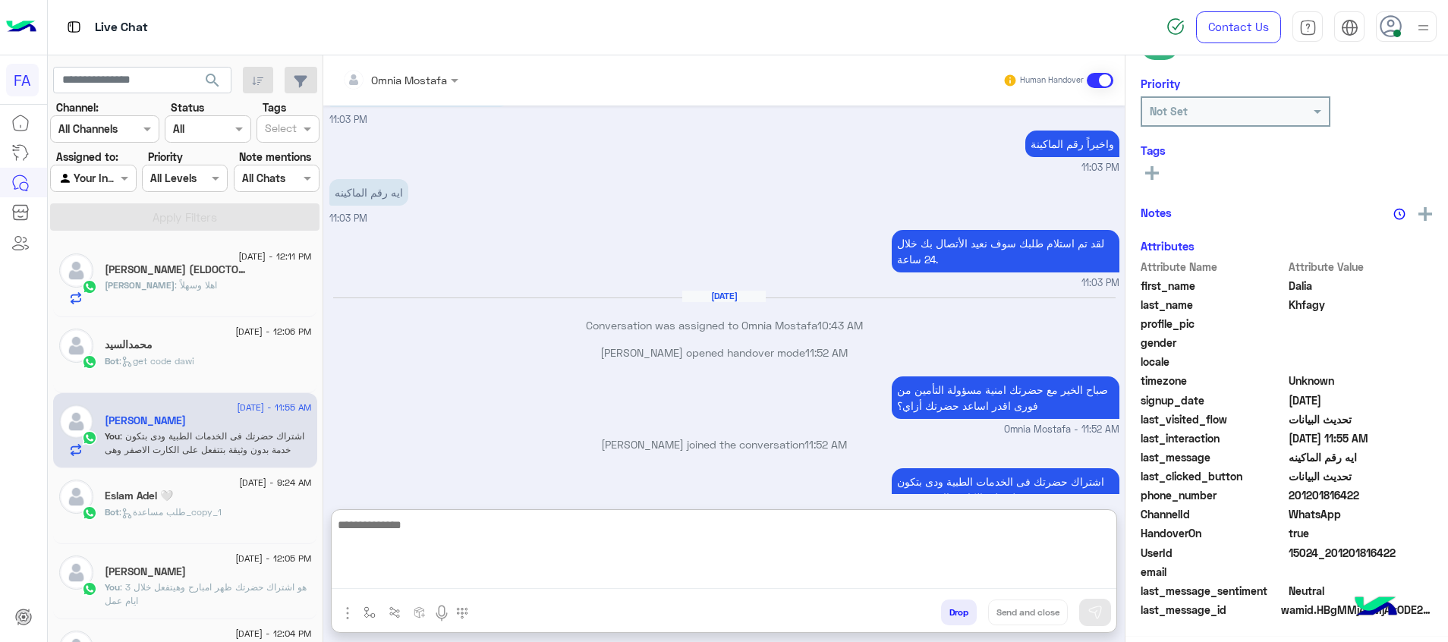
paste textarea "**********"
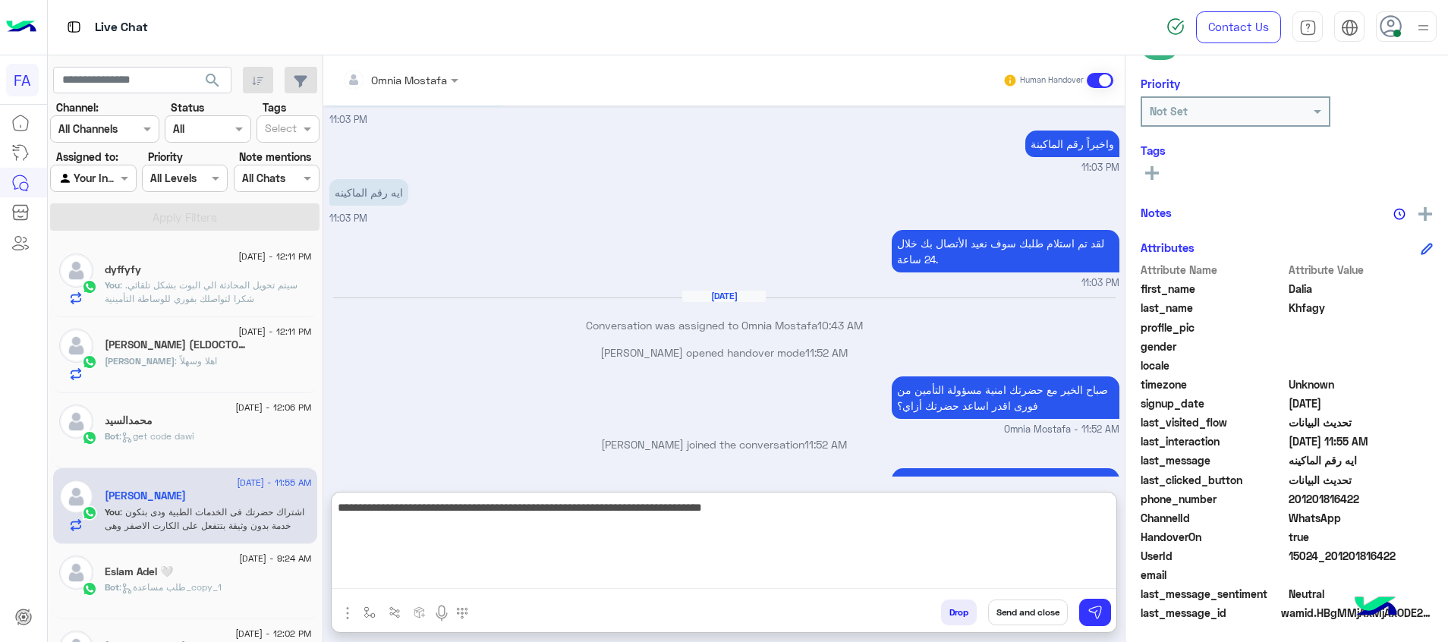
type textarea "**********"
click at [1154, 169] on icon at bounding box center [1152, 173] width 14 height 14
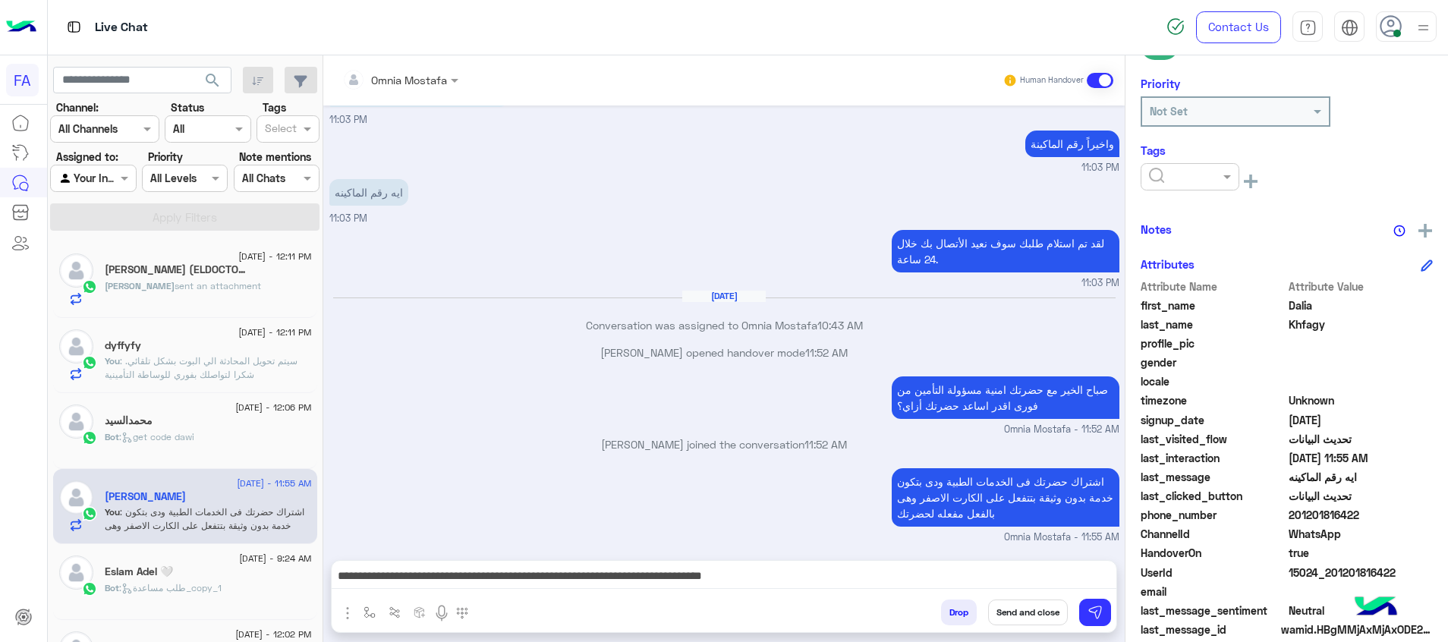
click at [1160, 175] on input "text" at bounding box center [1172, 177] width 46 height 16
click at [1176, 233] on div "Pending" at bounding box center [1190, 242] width 99 height 28
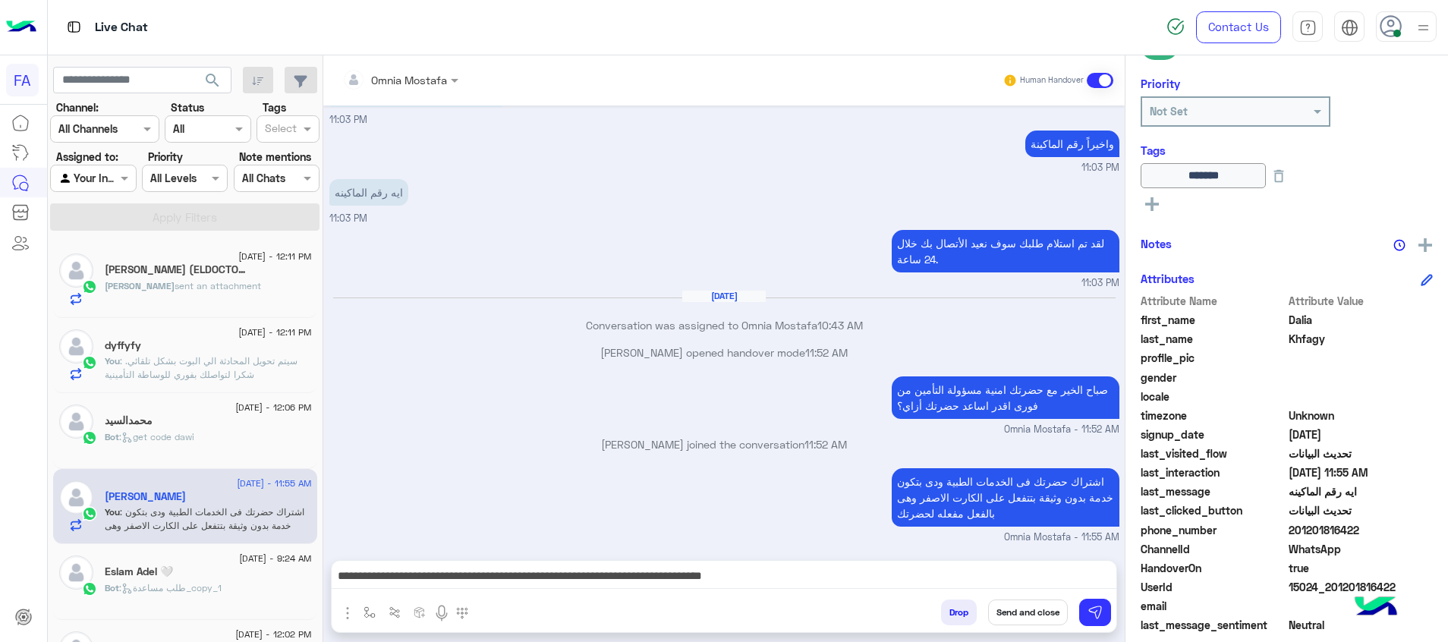
click at [1036, 612] on button "Send and close" at bounding box center [1028, 613] width 80 height 26
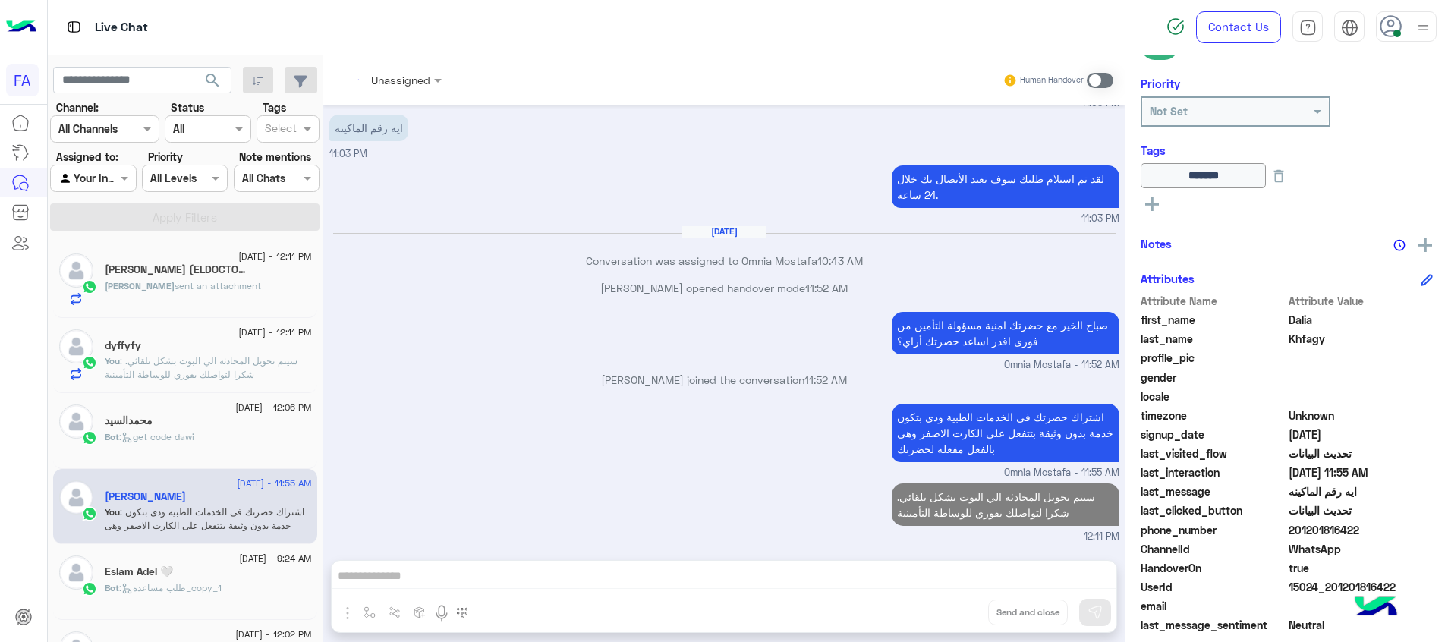
scroll to position [852, 0]
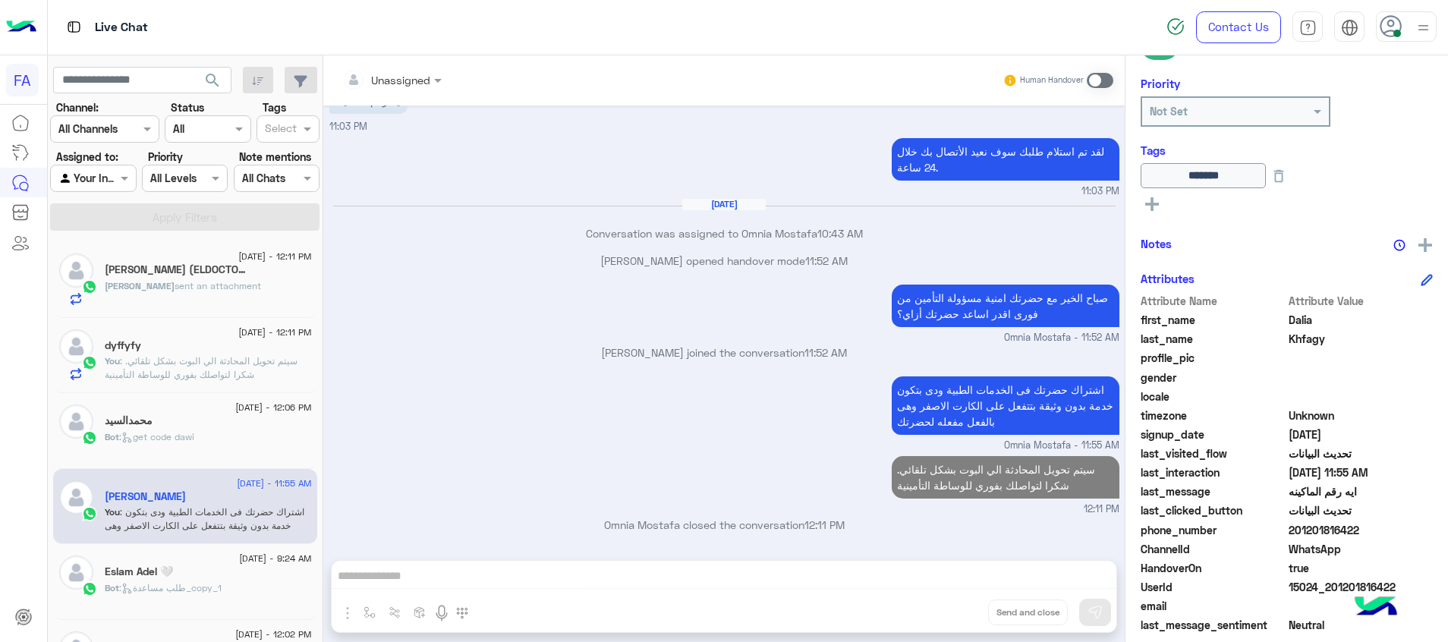
click at [216, 86] on span "search" at bounding box center [212, 80] width 18 height 18
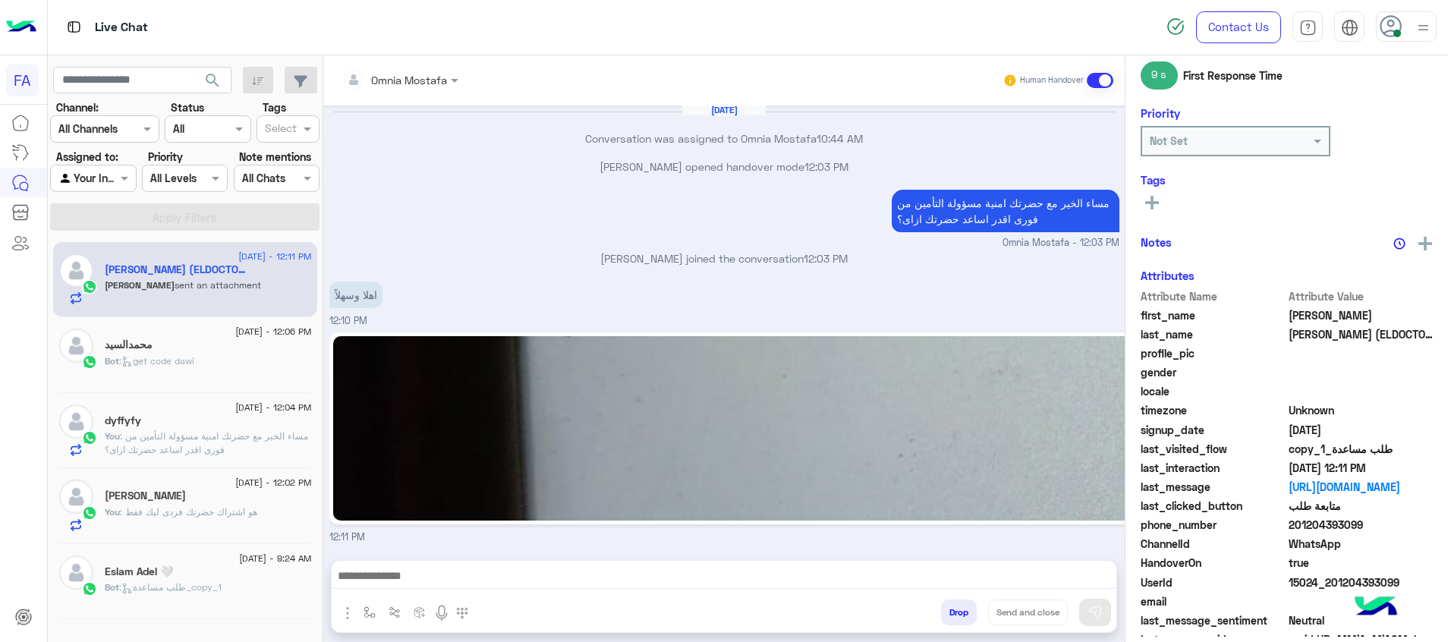
scroll to position [217, 0]
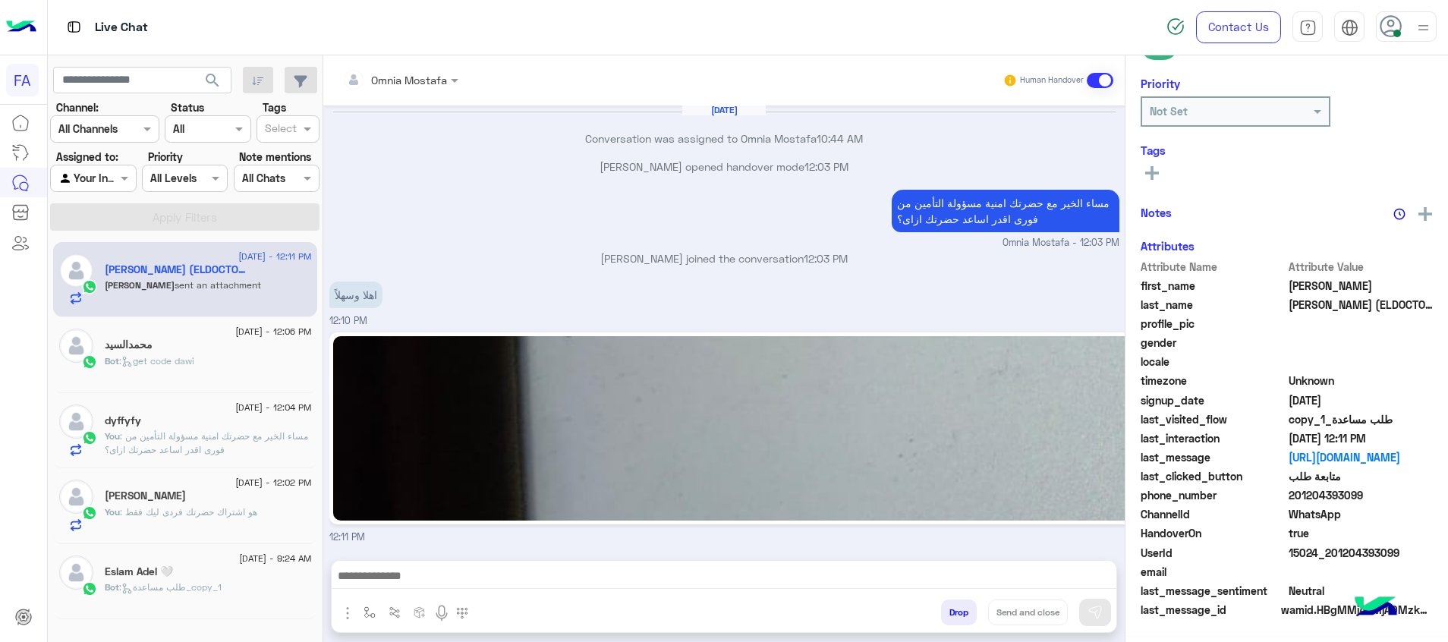
click at [762, 510] on img at bounding box center [1303, 428] width 1940 height 184
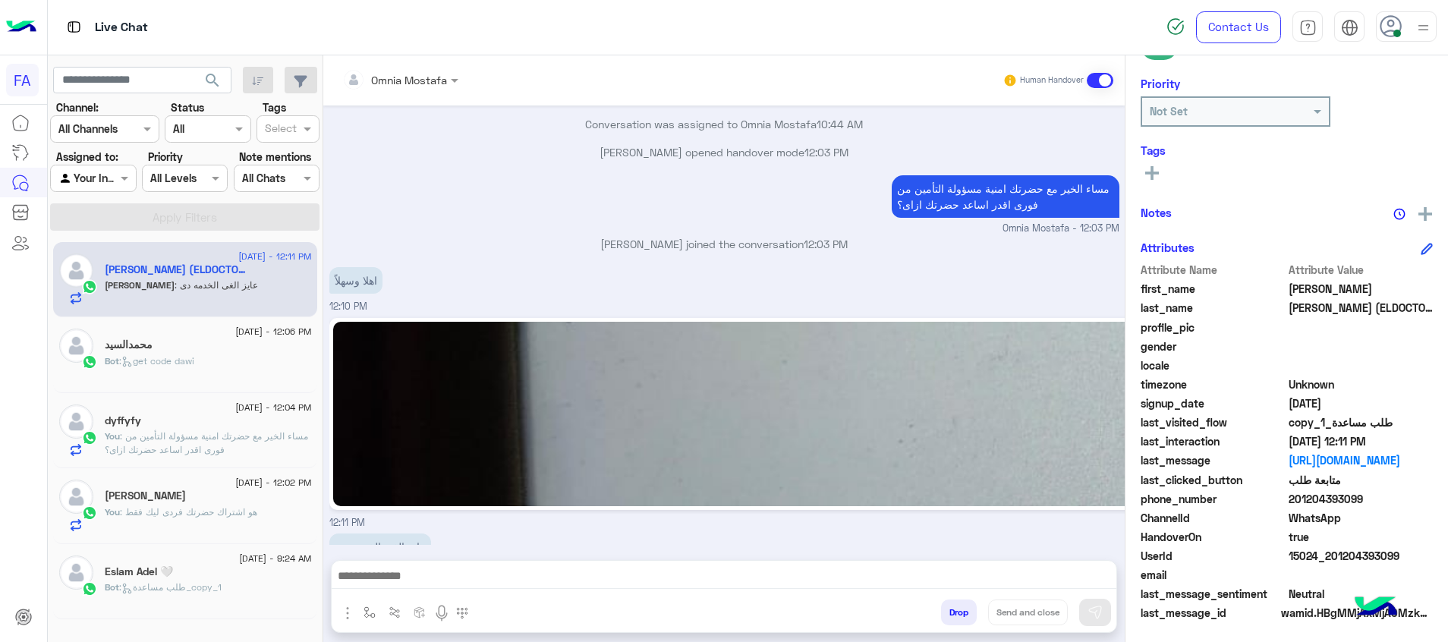
scroll to position [1244, 0]
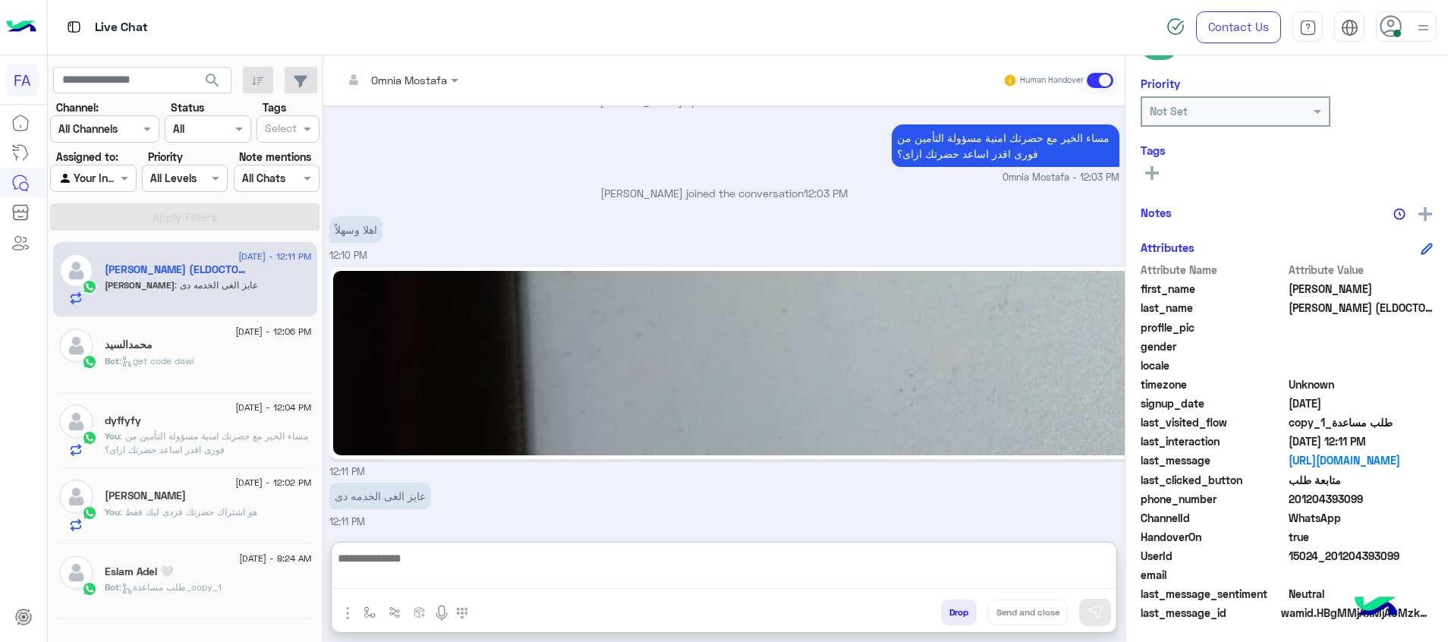
click at [760, 576] on textarea at bounding box center [724, 569] width 785 height 40
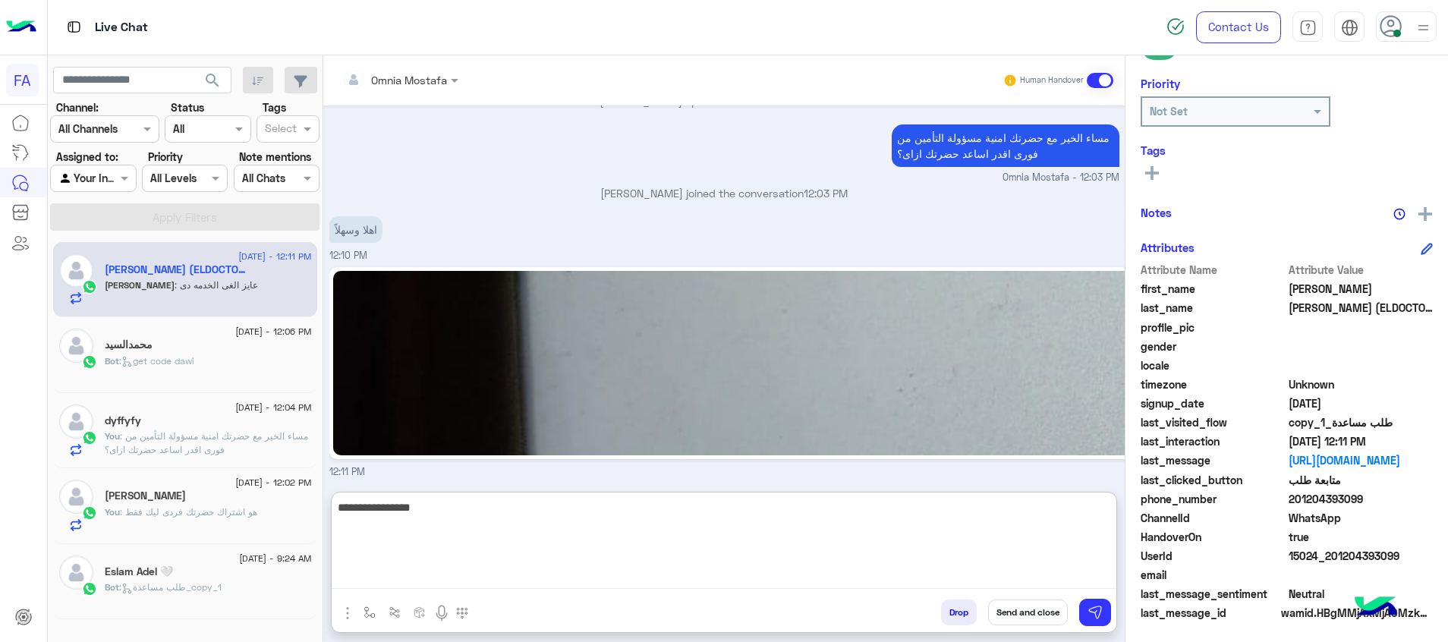
type textarea "**********"
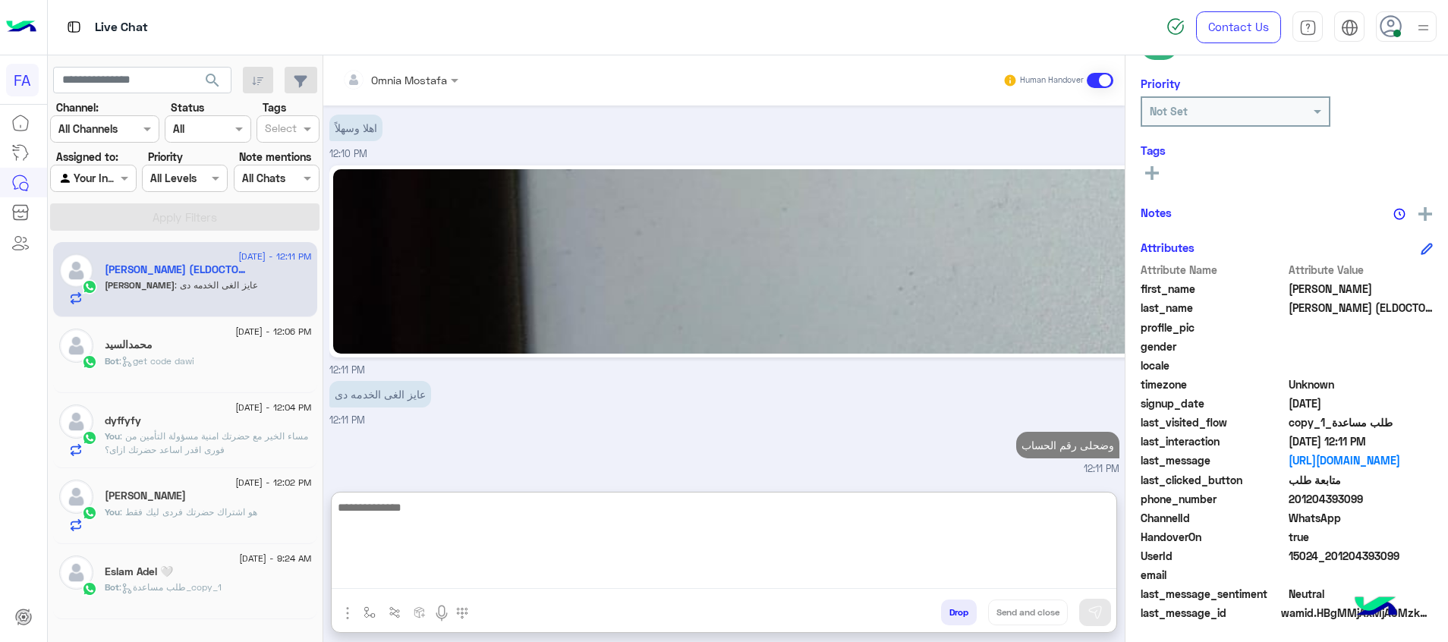
click at [184, 351] on div "محمدالسيد" at bounding box center [208, 347] width 207 height 16
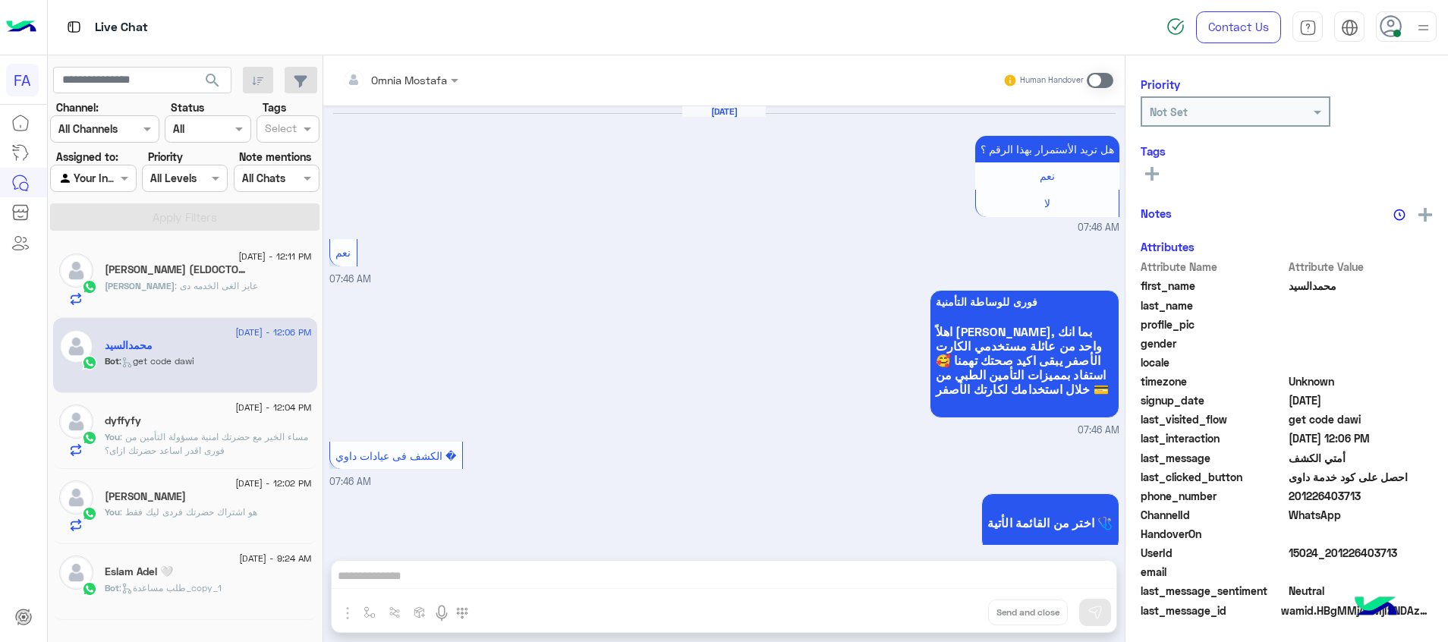
scroll to position [1113, 0]
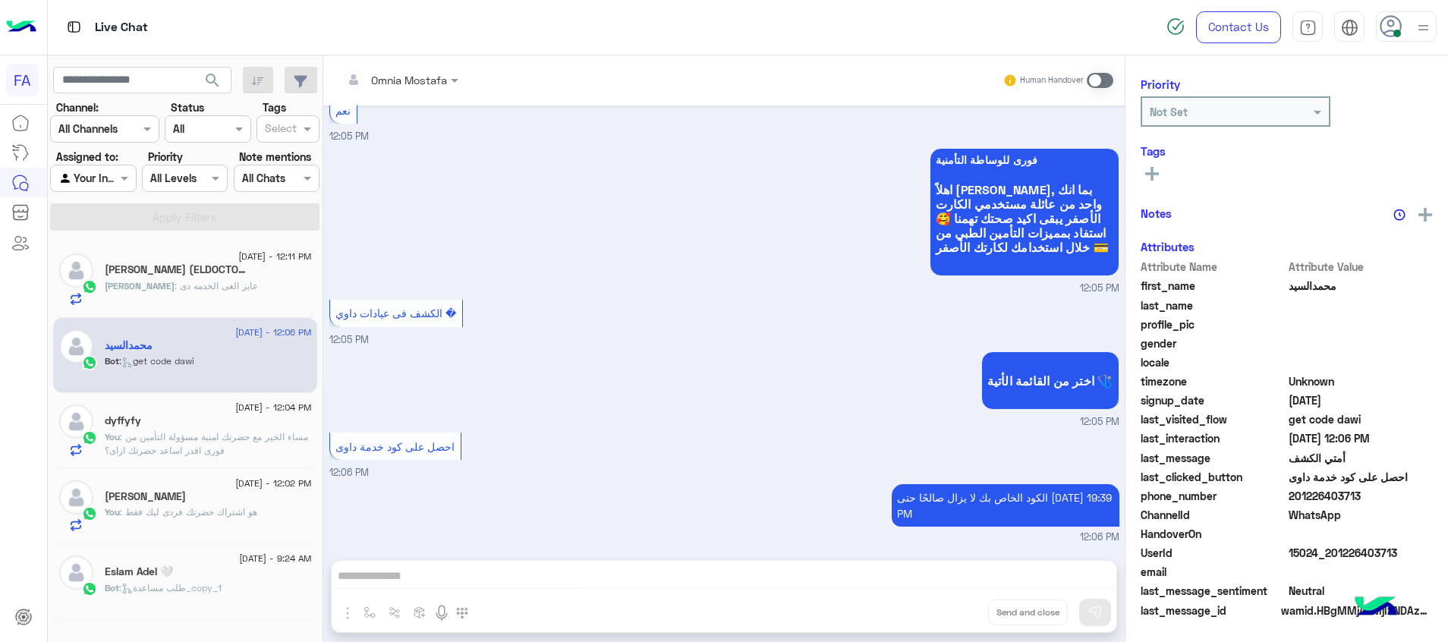
click at [279, 433] on span ": مساء الخير مع حضرتك امنية مسؤولة التأمين من فورى اقدر اساعد حضرتك ازاى؟" at bounding box center [206, 443] width 203 height 25
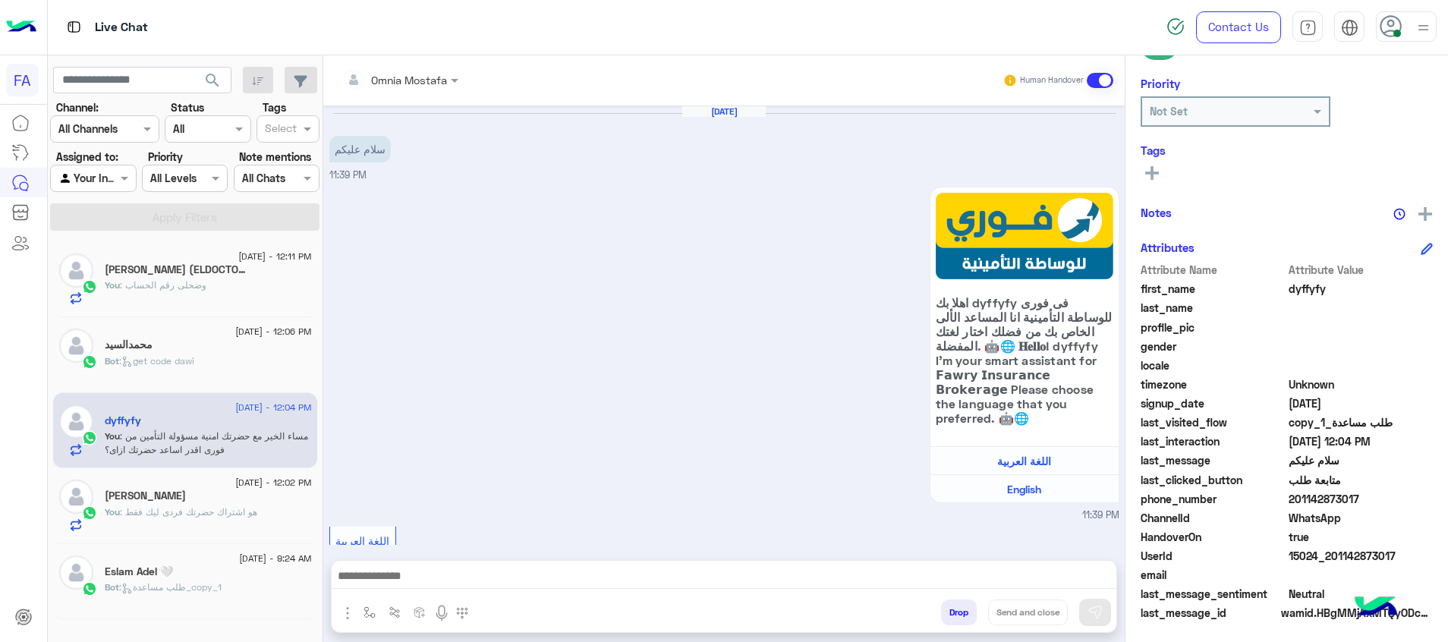
scroll to position [1432, 0]
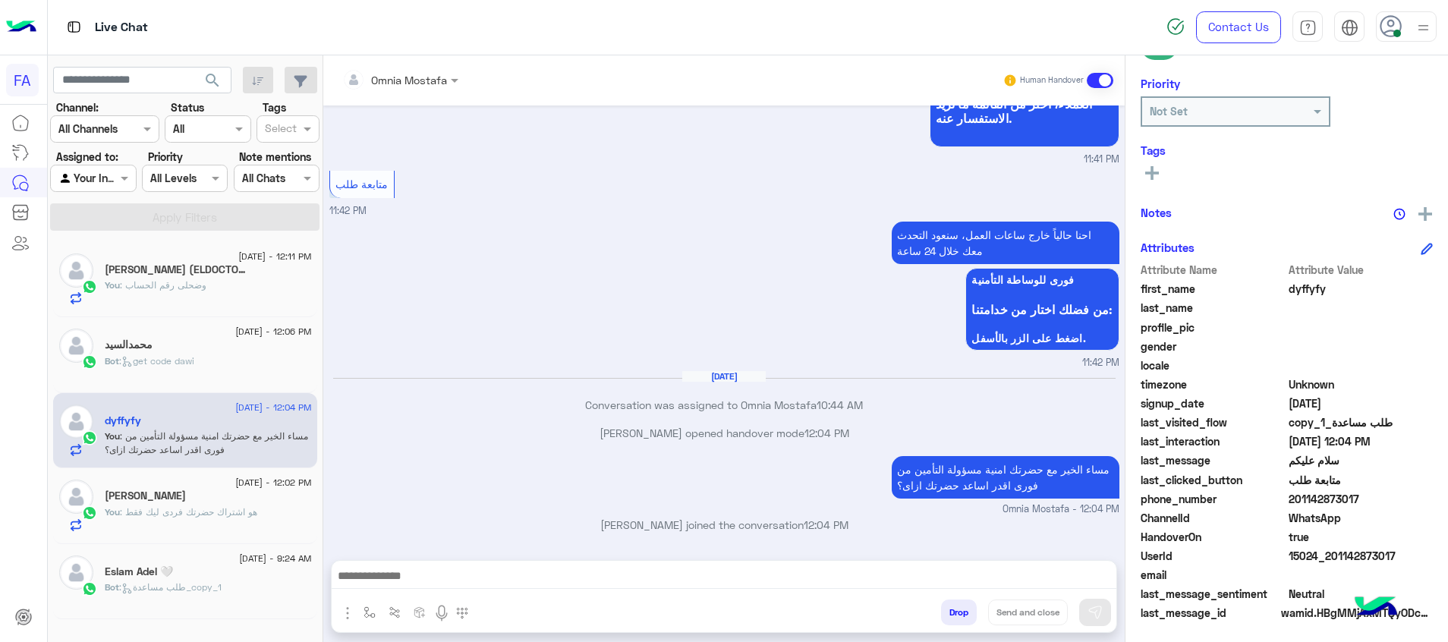
drag, startPoint x: 1075, startPoint y: 579, endPoint x: 1124, endPoint y: 457, distance: 131.5
click at [1075, 579] on textarea at bounding box center [724, 577] width 785 height 23
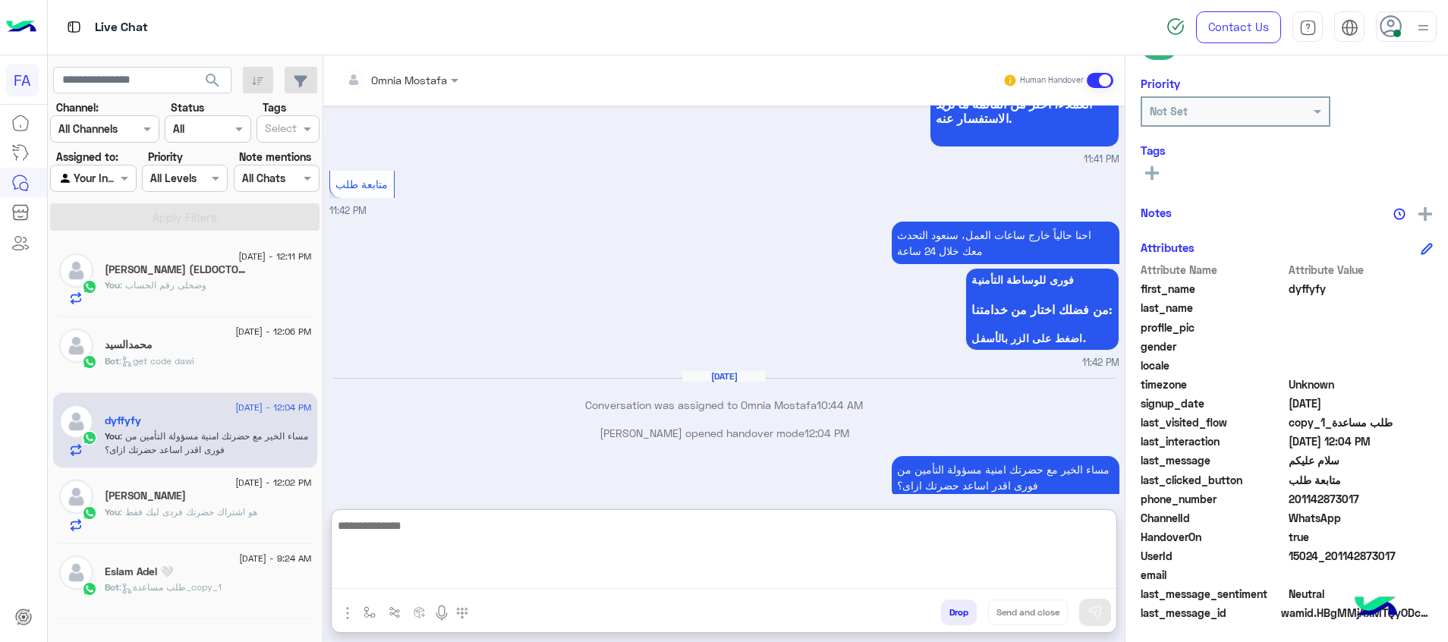
paste textarea "**********"
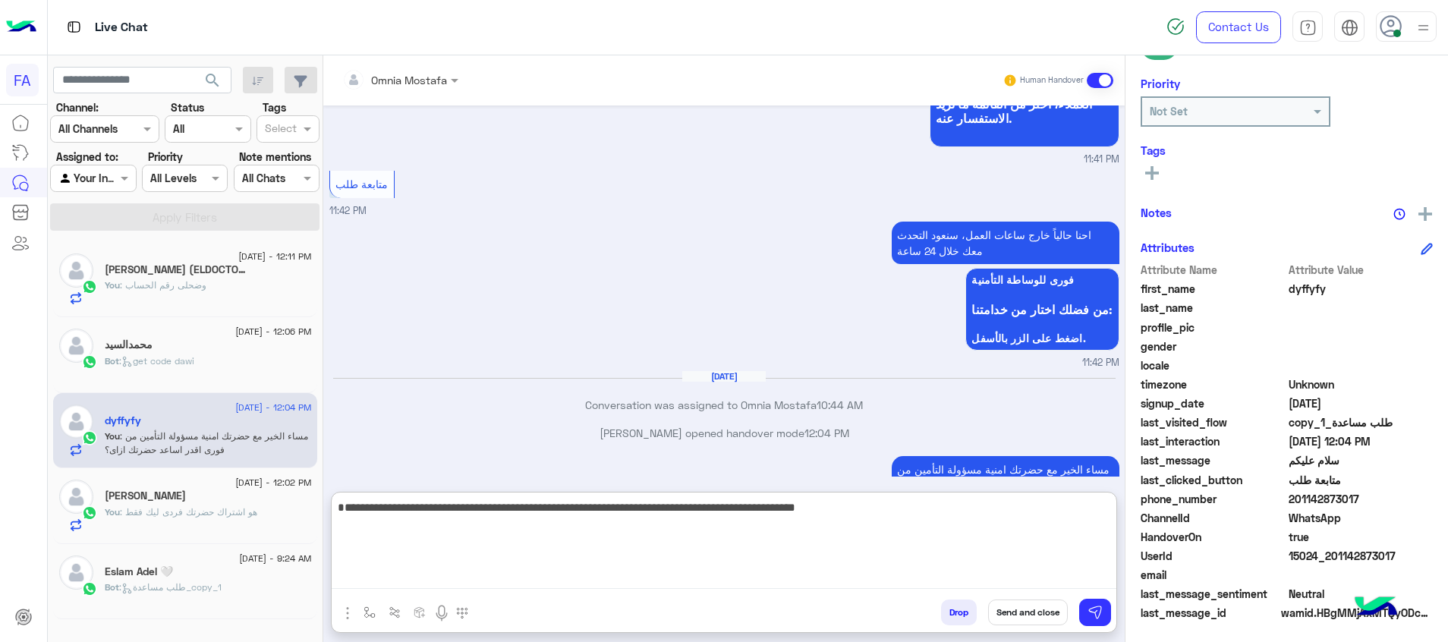
type textarea "**********"
click at [1160, 166] on button at bounding box center [1152, 172] width 23 height 18
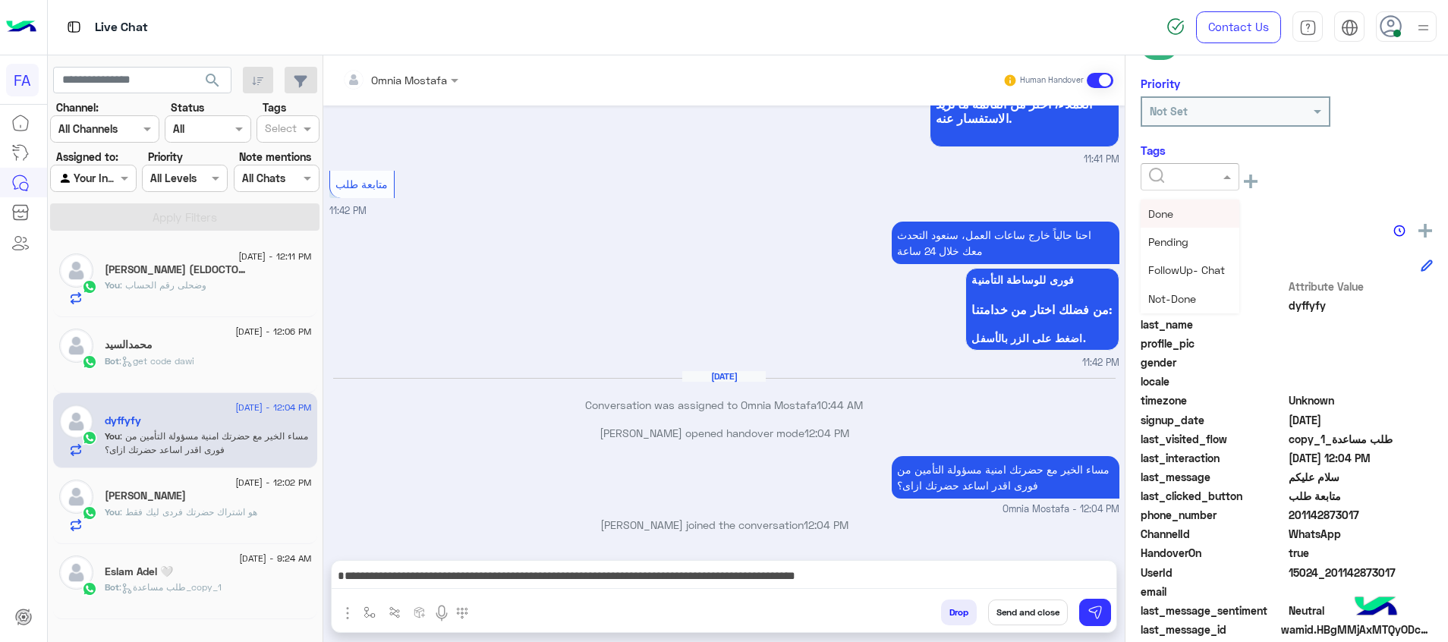
click at [1172, 169] on div at bounding box center [1190, 176] width 99 height 27
click at [1194, 246] on div "Pending" at bounding box center [1190, 242] width 99 height 28
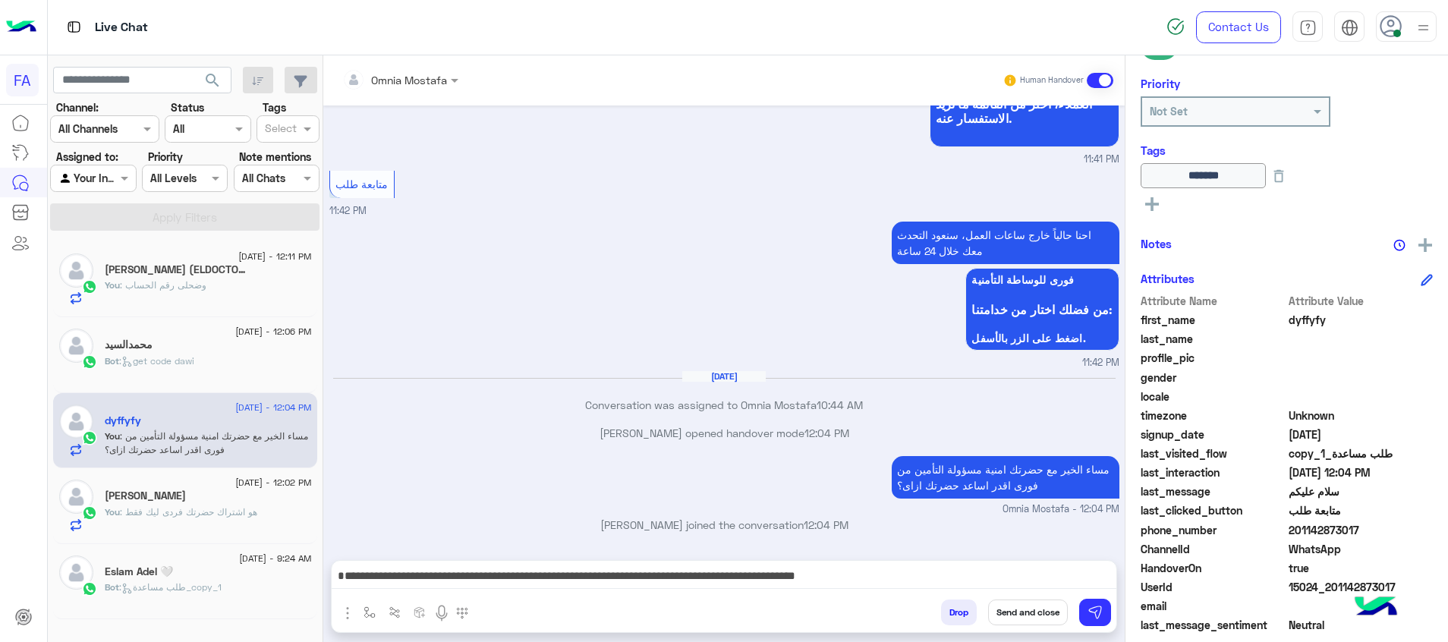
click at [1028, 612] on button "Send and close" at bounding box center [1028, 613] width 80 height 26
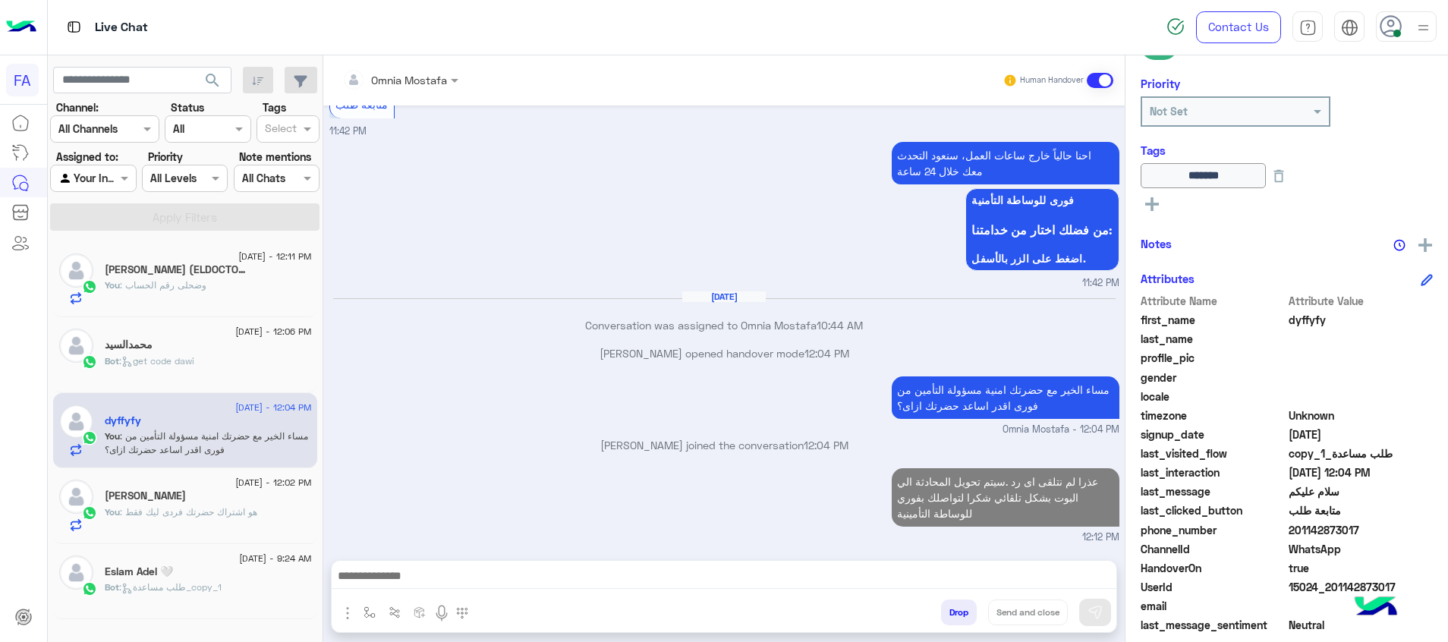
scroll to position [1540, 0]
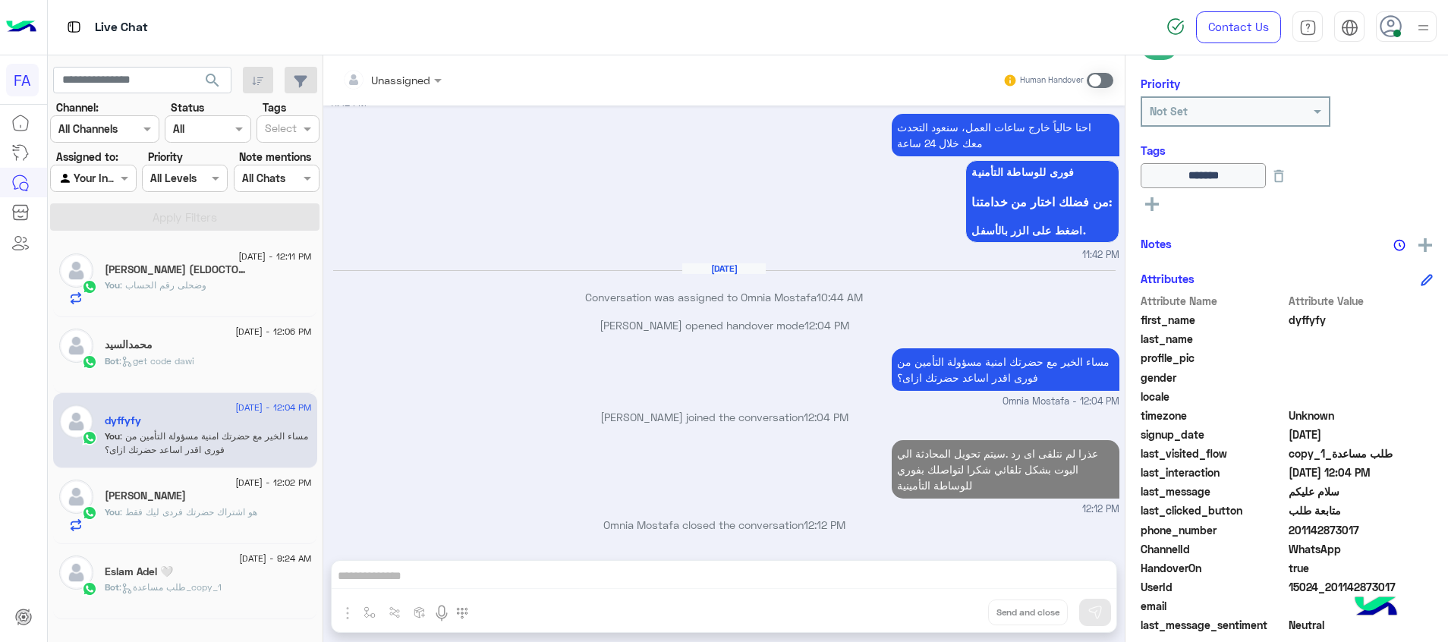
click at [260, 519] on div "You : هو اشتراك حضرتك فردى ليك فقط" at bounding box center [208, 518] width 207 height 27
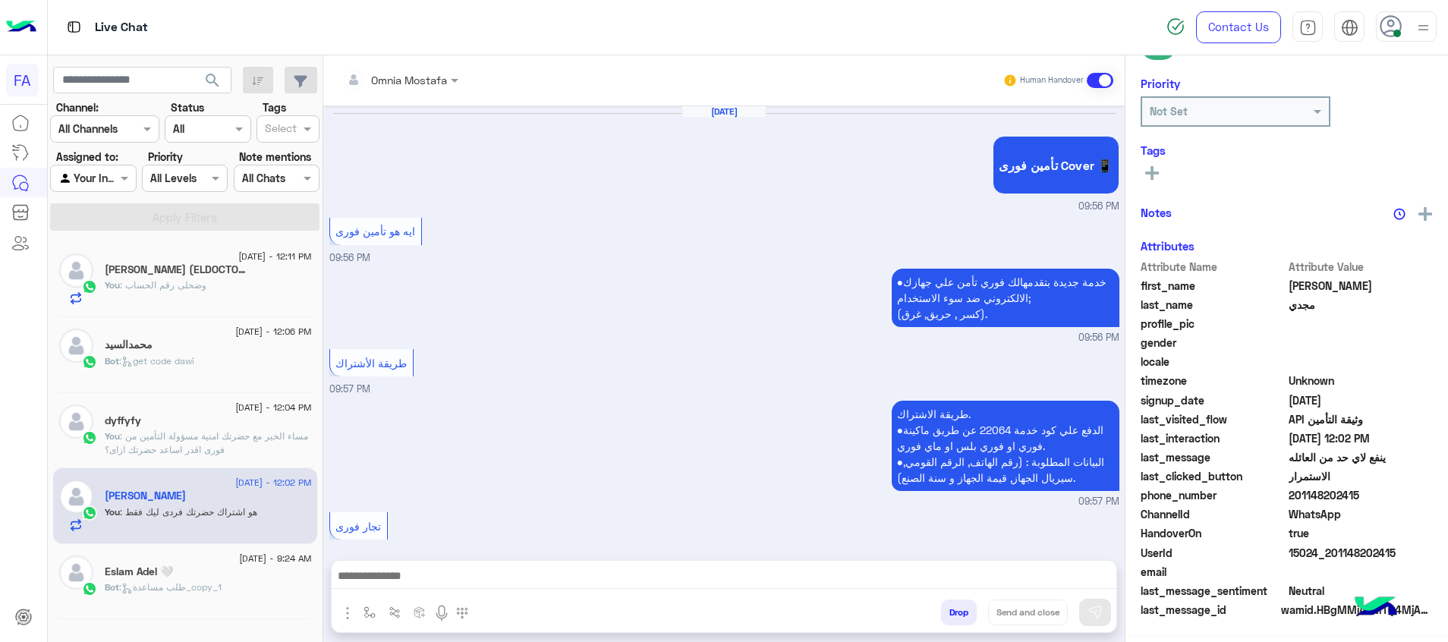
scroll to position [1008, 0]
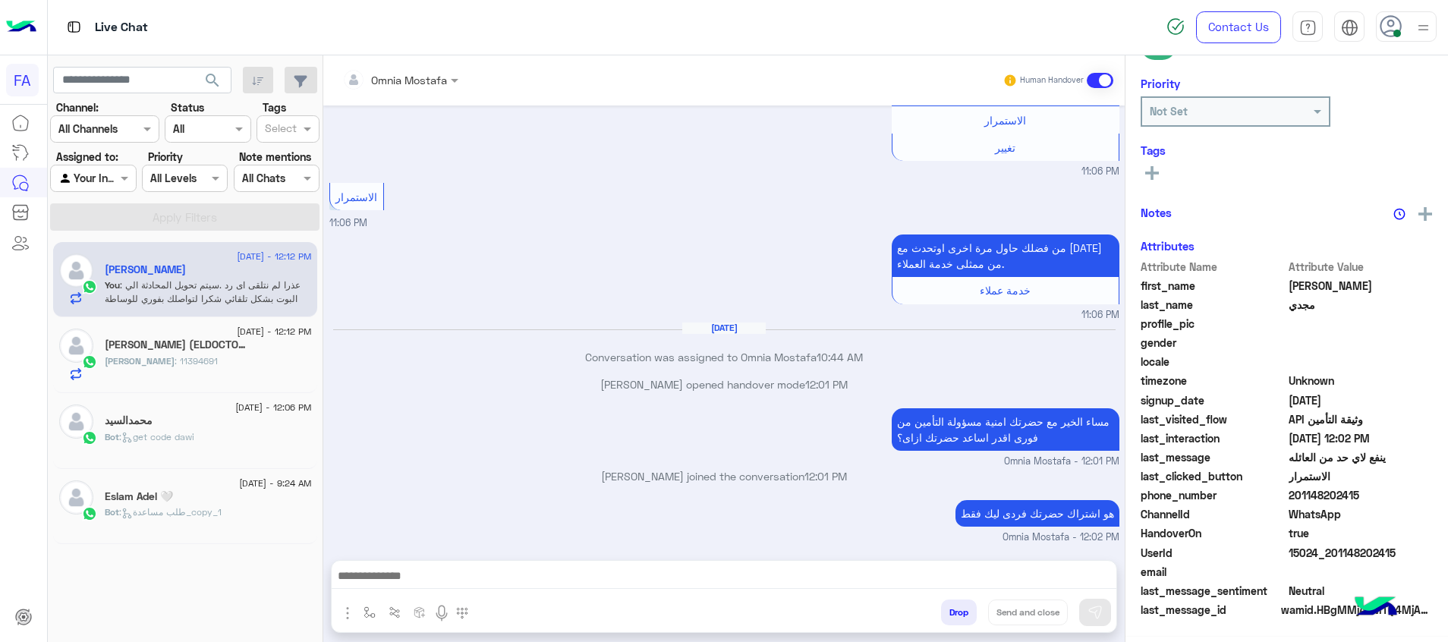
click at [1099, 584] on textarea at bounding box center [724, 577] width 785 height 23
click at [1159, 175] on div "Tags See All" at bounding box center [1287, 164] width 292 height 43
click at [1157, 172] on icon at bounding box center [1152, 173] width 14 height 14
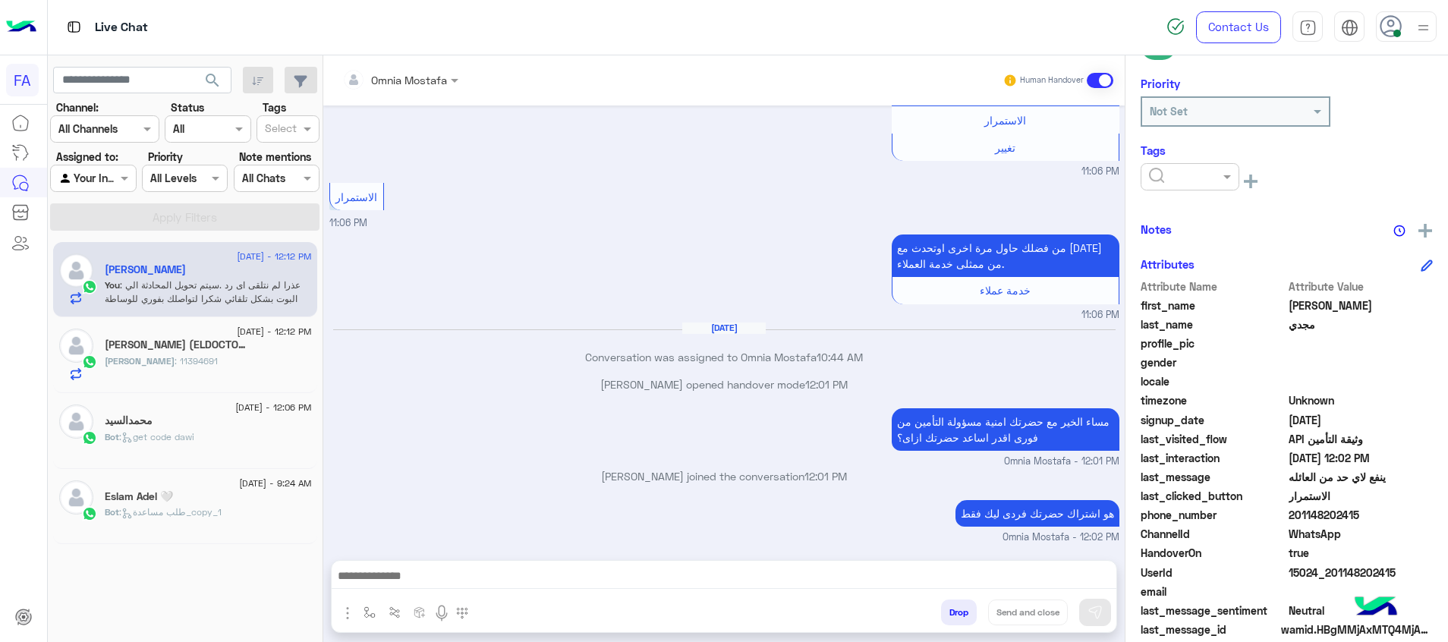
drag, startPoint x: 1157, startPoint y: 172, endPoint x: 1189, endPoint y: 181, distance: 34.1
click at [1161, 170] on input "text" at bounding box center [1172, 177] width 46 height 16
click at [1183, 237] on div "Pending" at bounding box center [1190, 242] width 99 height 28
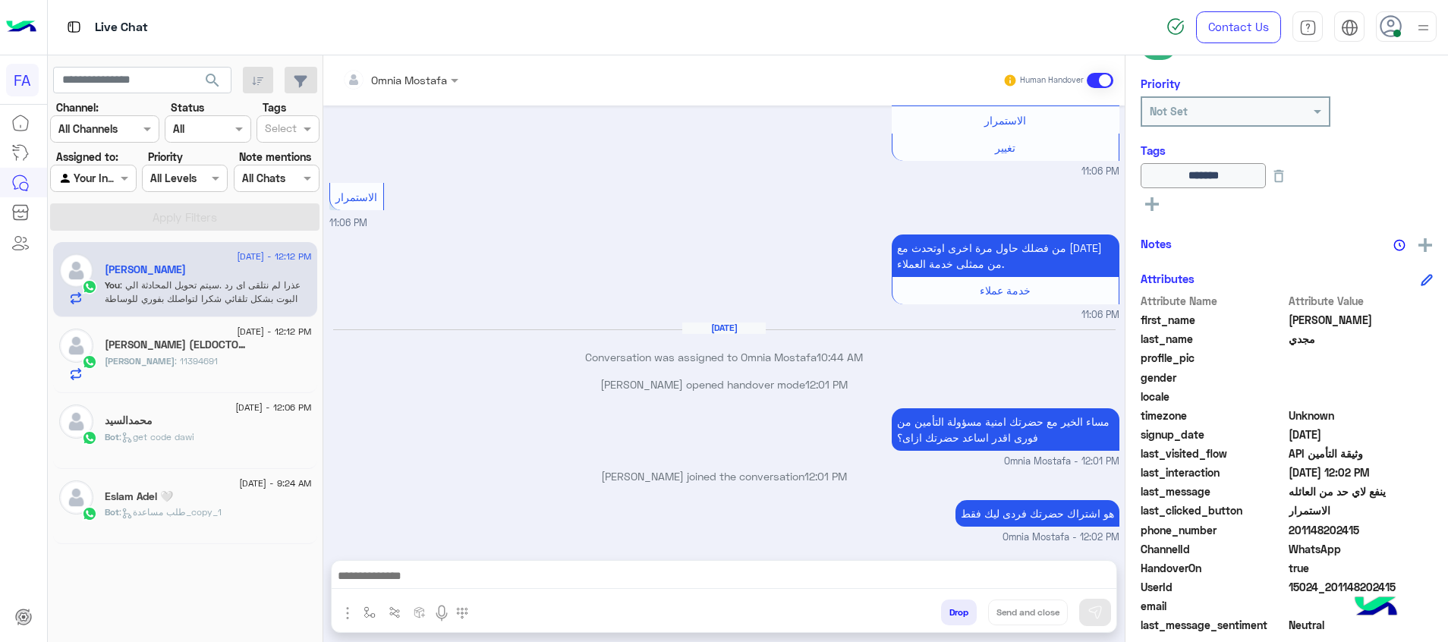
click at [1088, 565] on div at bounding box center [724, 580] width 785 height 38
click at [1092, 568] on textarea at bounding box center [724, 577] width 785 height 23
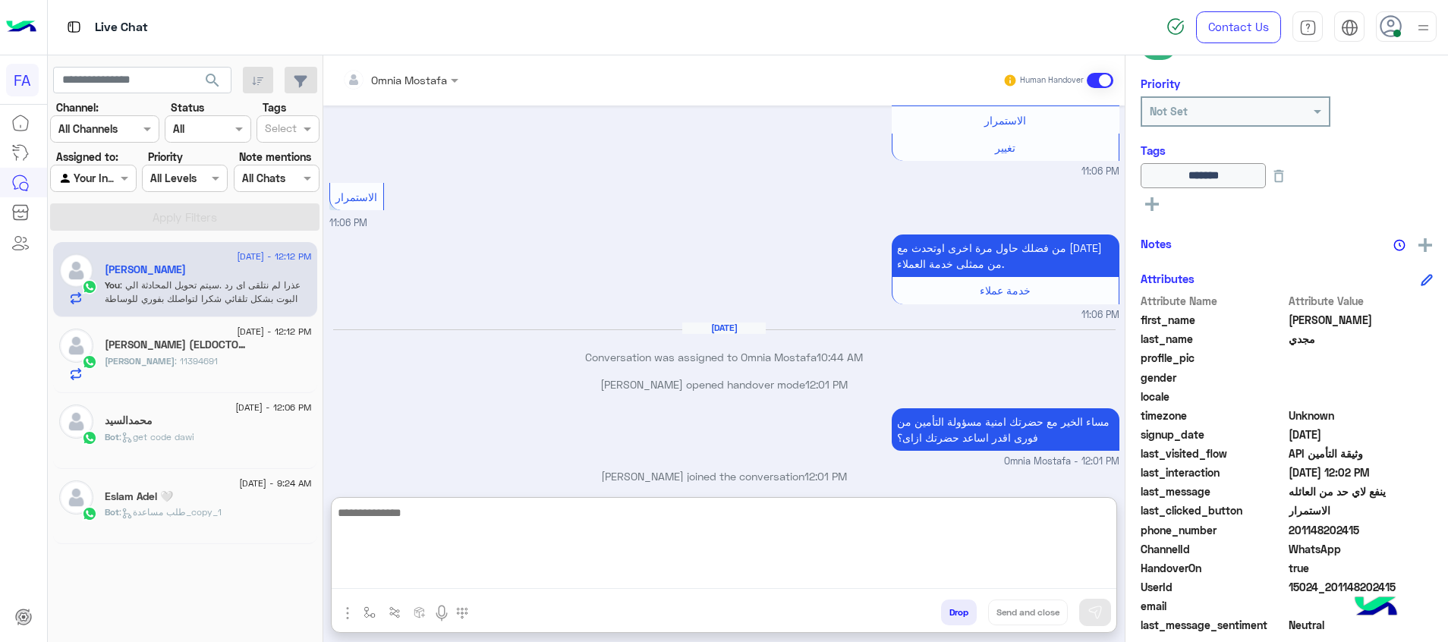
paste textarea "**********"
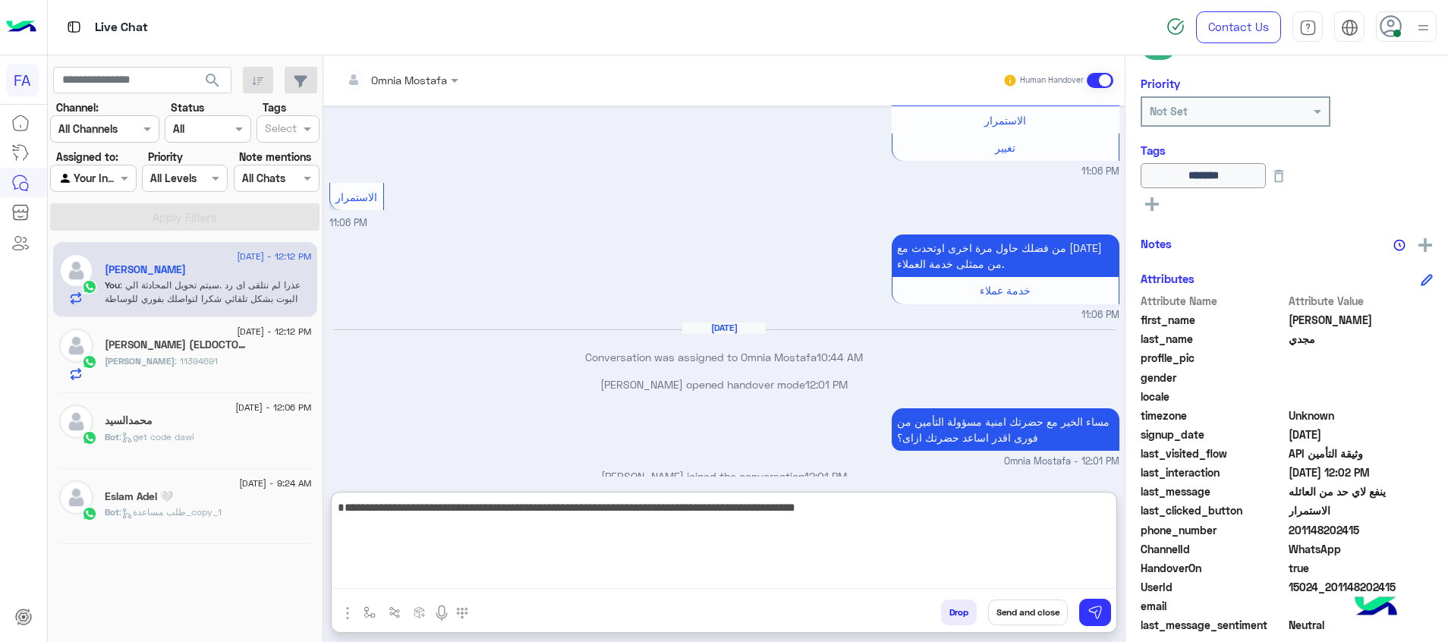
drag, startPoint x: 1015, startPoint y: 524, endPoint x: 1132, endPoint y: 524, distance: 117.6
click at [1132, 524] on mat-drawer-container "Omnia Mostafa Human Handover Sep 14, 2025 تأمين فورى Cover 📱 09:56 PM ايه هو تأ…" at bounding box center [885, 351] width 1125 height 593
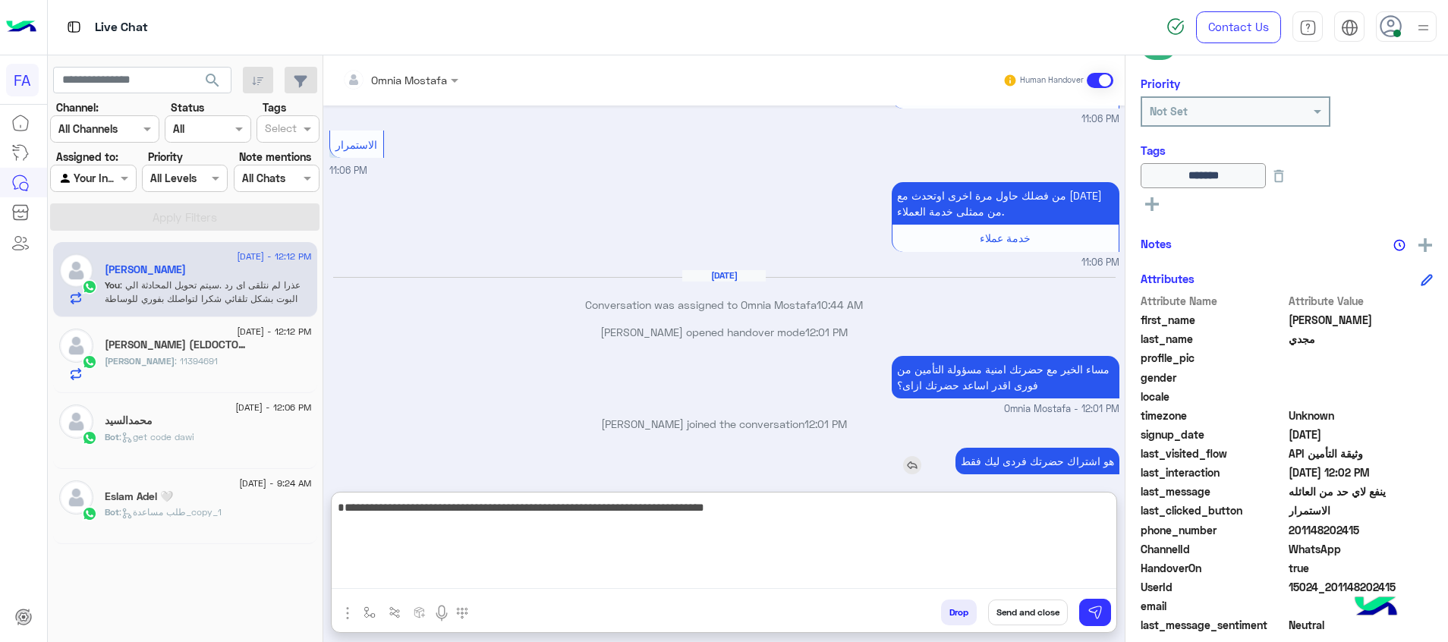
scroll to position [1075, 0]
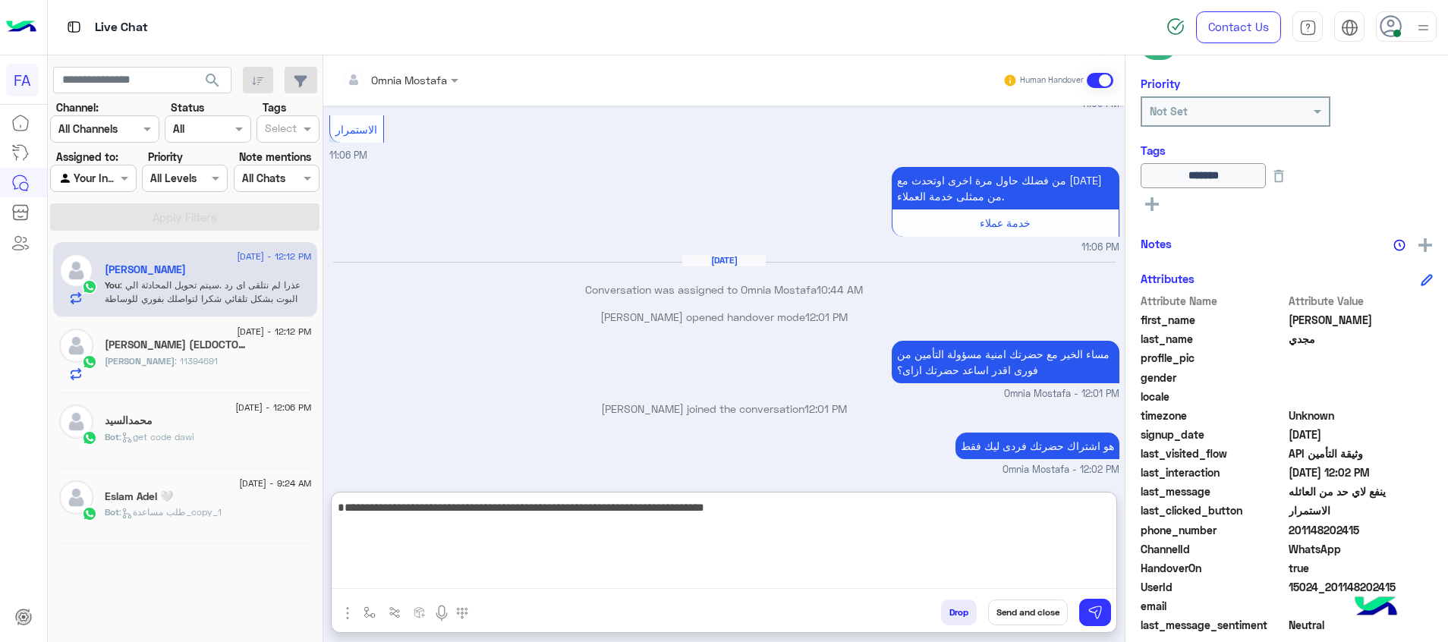
type textarea "**********"
click at [1046, 607] on button "Send and close" at bounding box center [1028, 613] width 80 height 26
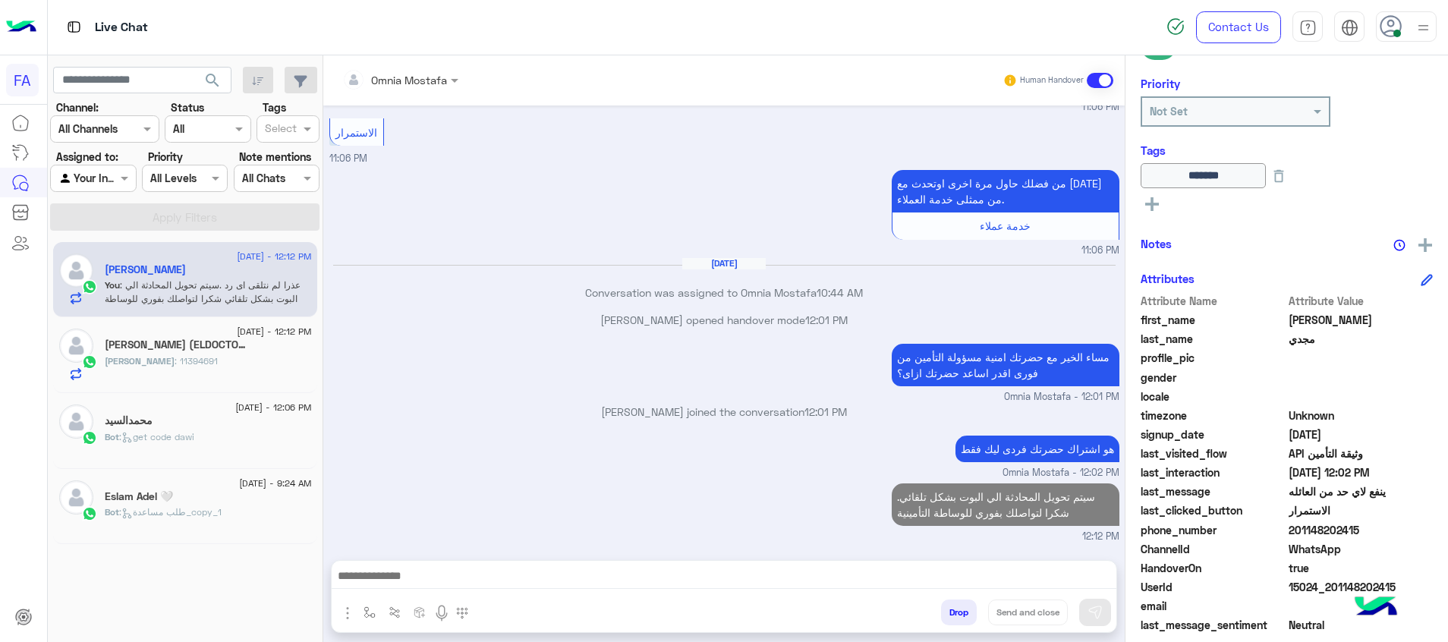
scroll to position [1100, 0]
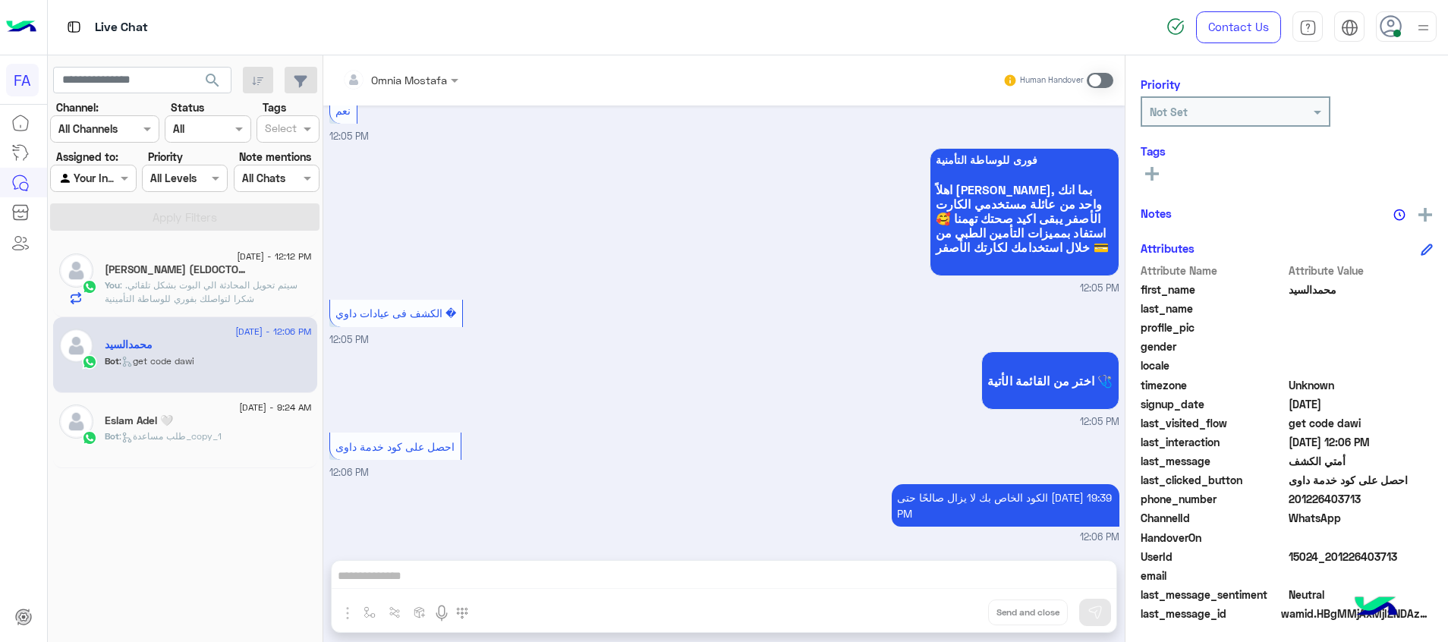
scroll to position [193, 0]
click at [1099, 77] on span at bounding box center [1100, 80] width 27 height 15
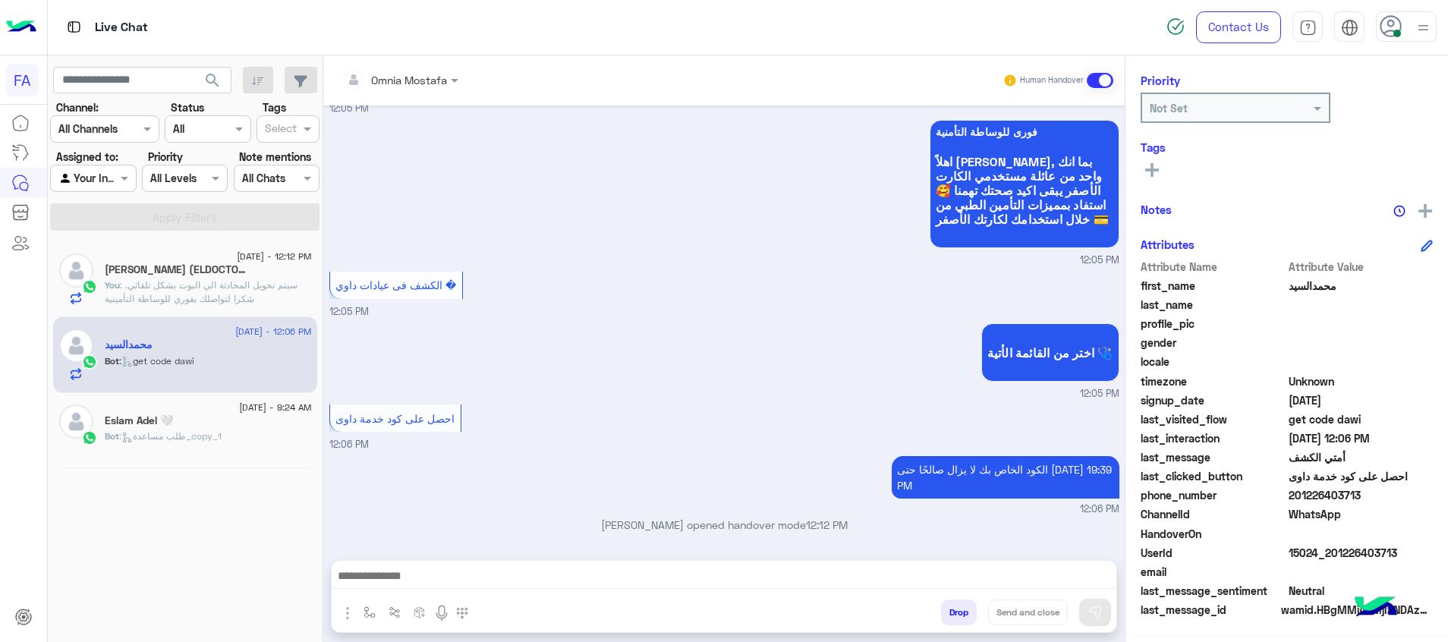
scroll to position [1141, 0]
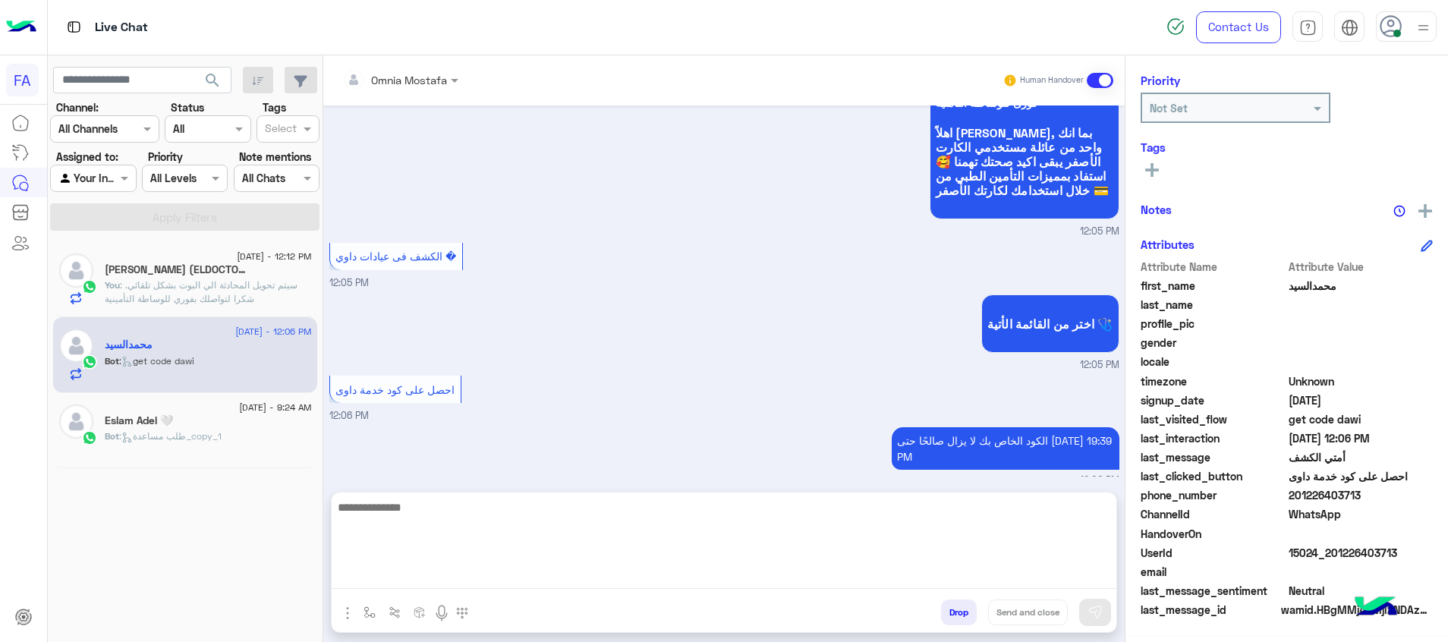
click at [1104, 584] on textarea at bounding box center [724, 543] width 785 height 91
paste textarea "**********"
type textarea "**********"
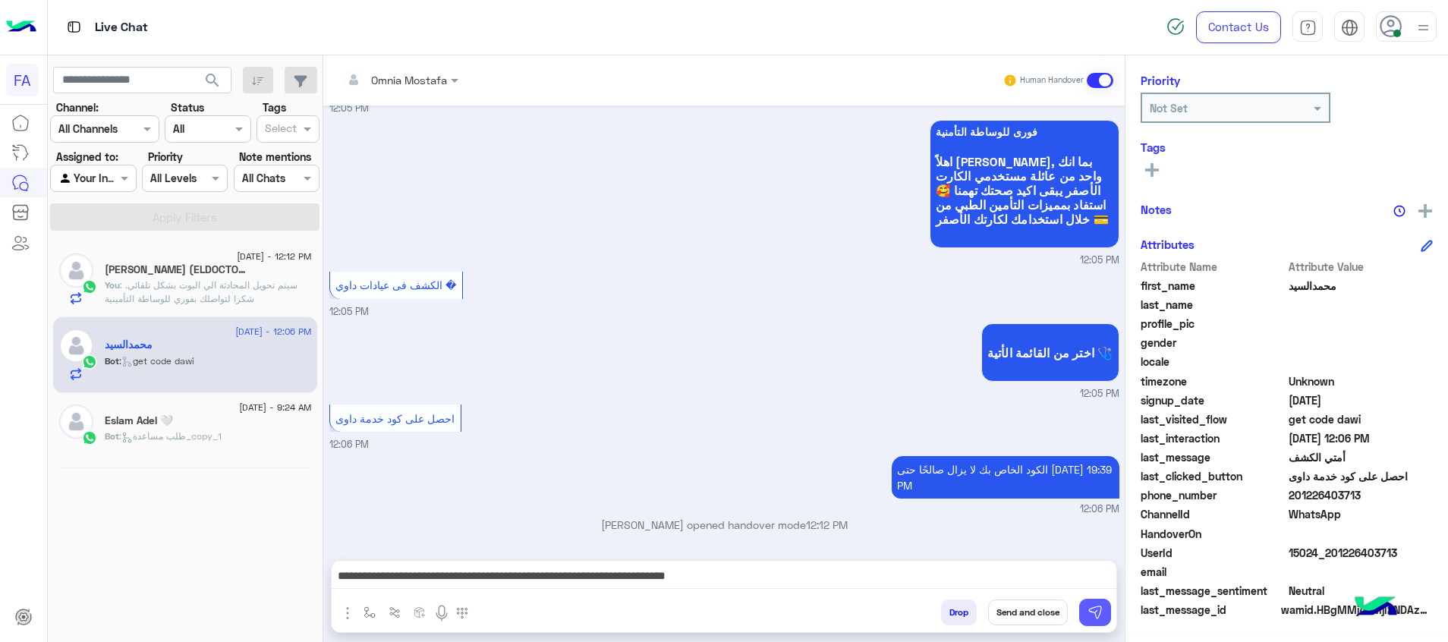
click at [1092, 619] on img at bounding box center [1095, 612] width 15 height 15
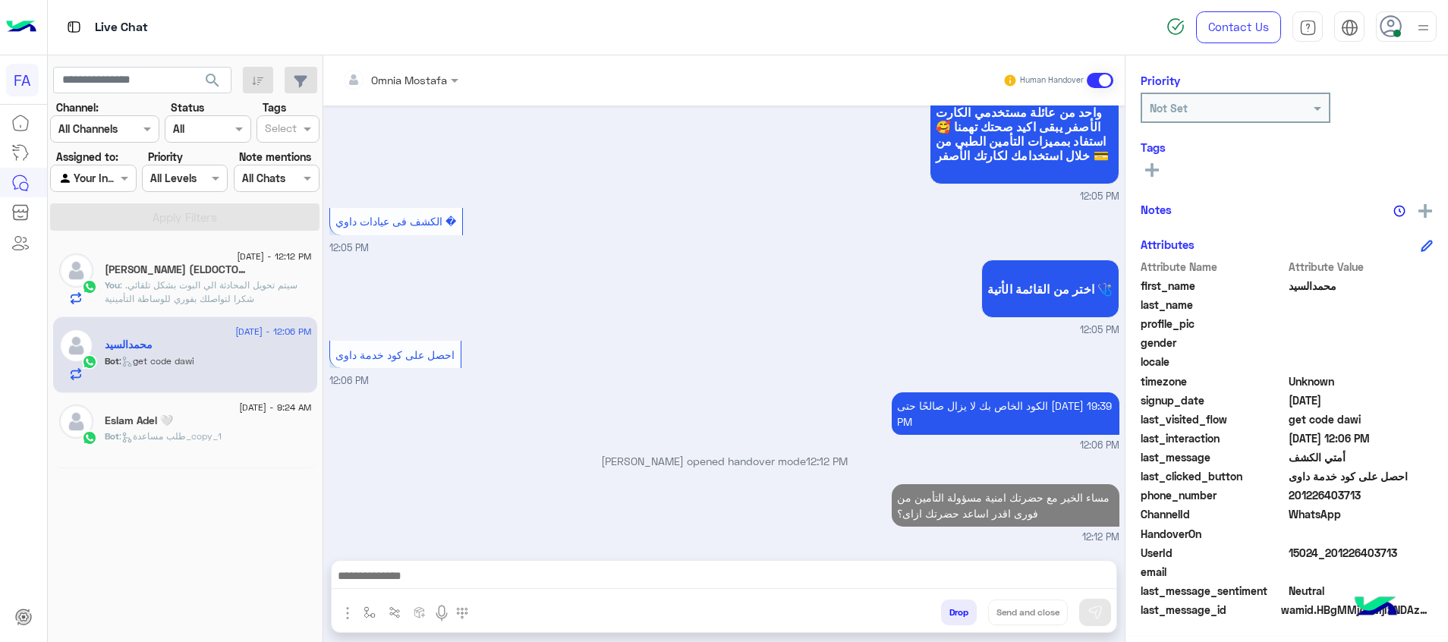
click at [287, 288] on span ": .سيتم تحويل المحادثة الي البوت بشكل تلقائي شكرا لتواصلك بفوري للوساطة التأمين…" at bounding box center [201, 291] width 193 height 25
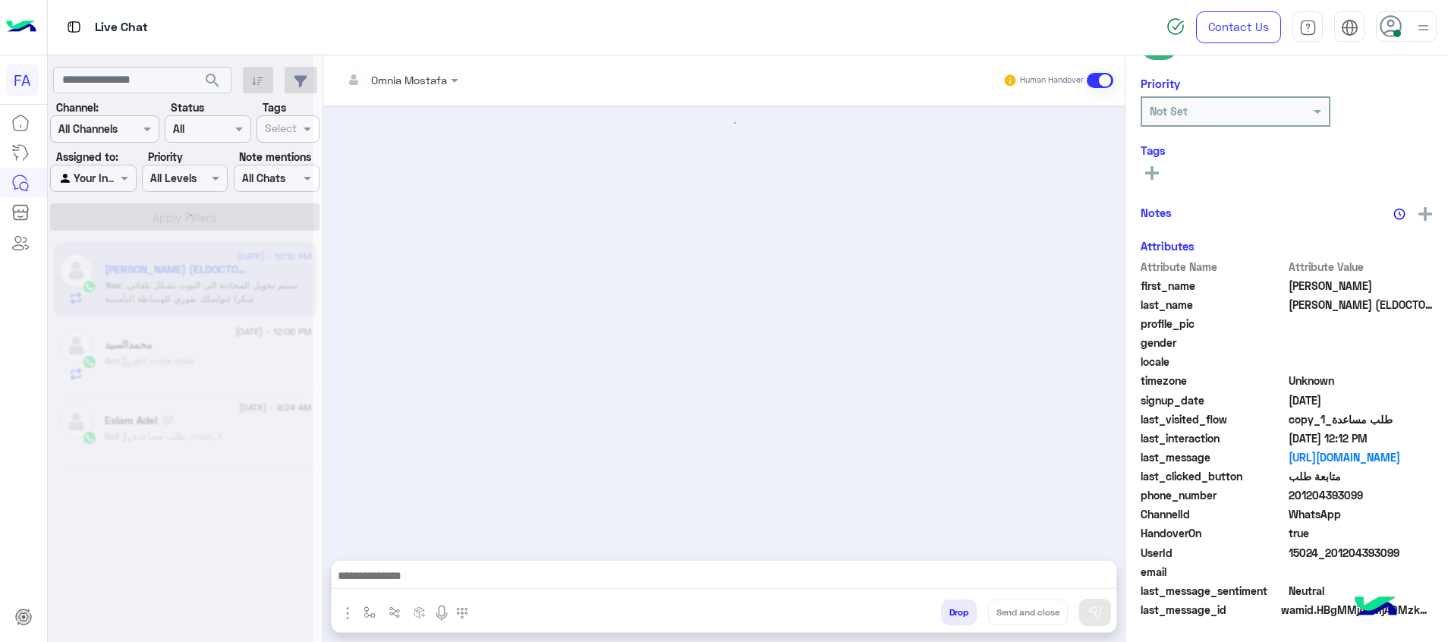
scroll to position [1101, 0]
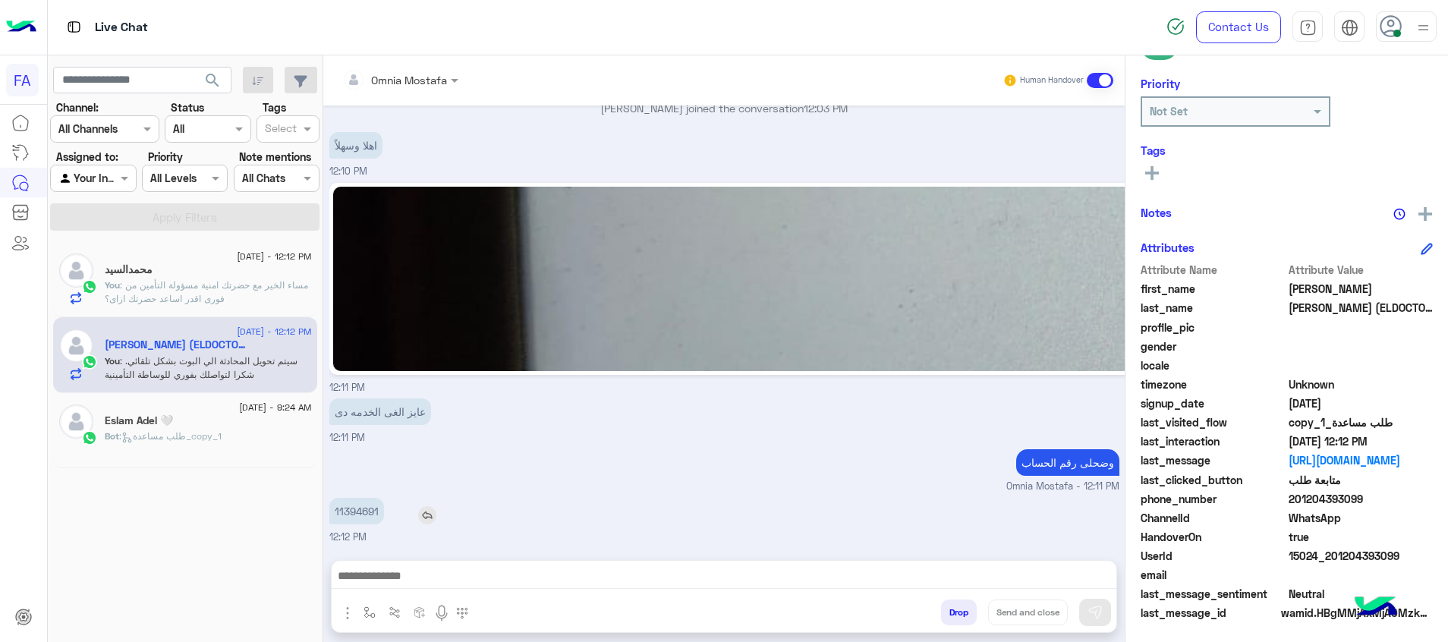
click at [353, 520] on p "11394691" at bounding box center [356, 511] width 55 height 27
copy p "11394691"
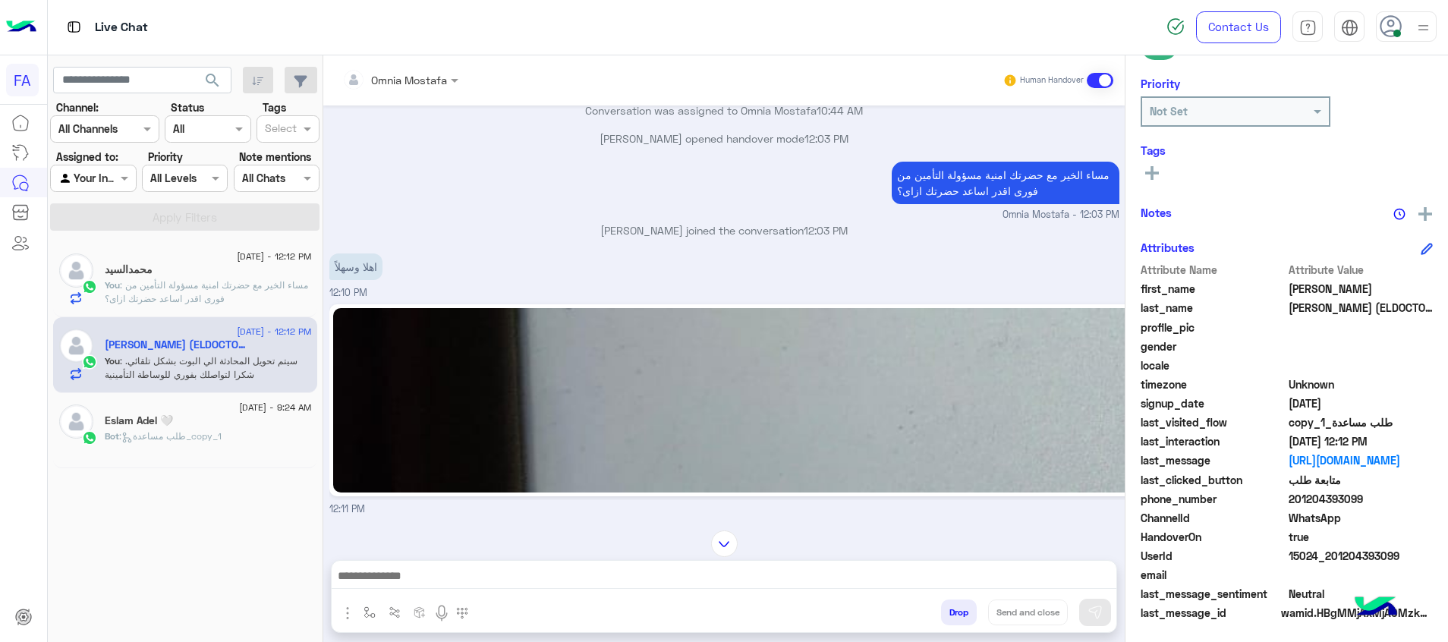
scroll to position [1853, 0]
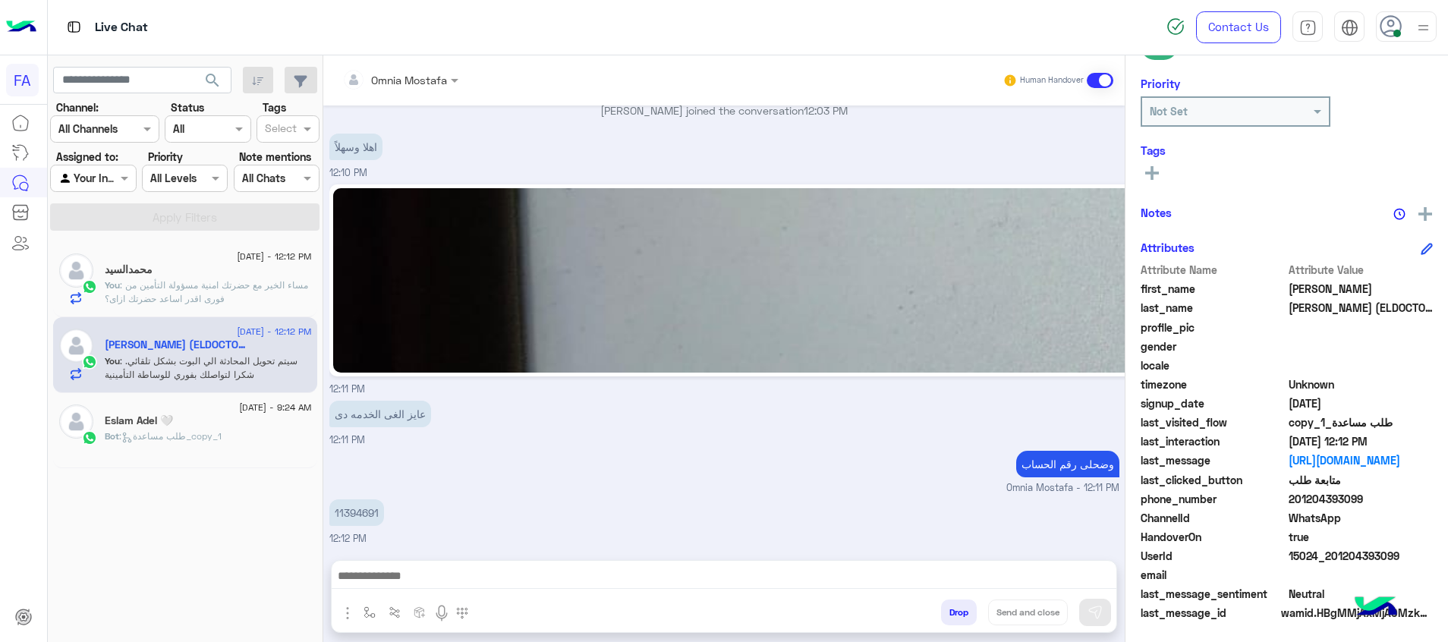
click at [871, 589] on div at bounding box center [724, 580] width 785 height 38
click at [877, 561] on div at bounding box center [724, 580] width 785 height 38
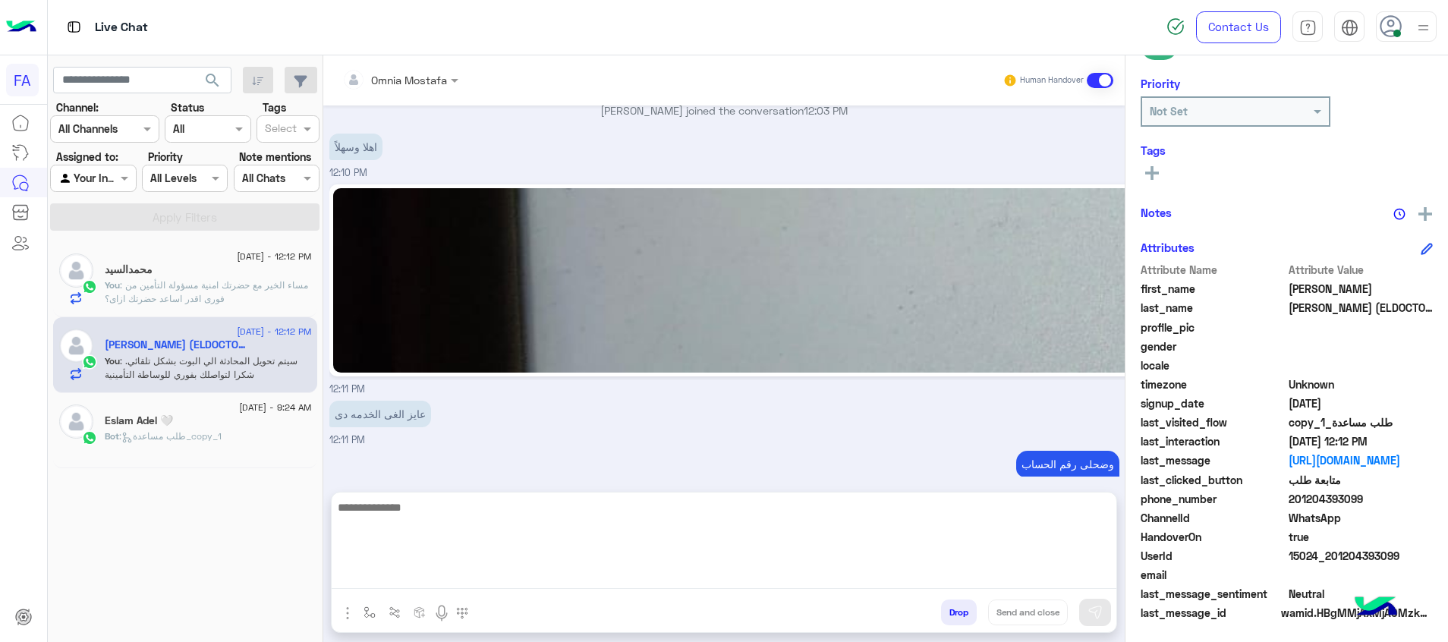
click at [884, 568] on textarea at bounding box center [724, 543] width 785 height 91
type textarea "**********"
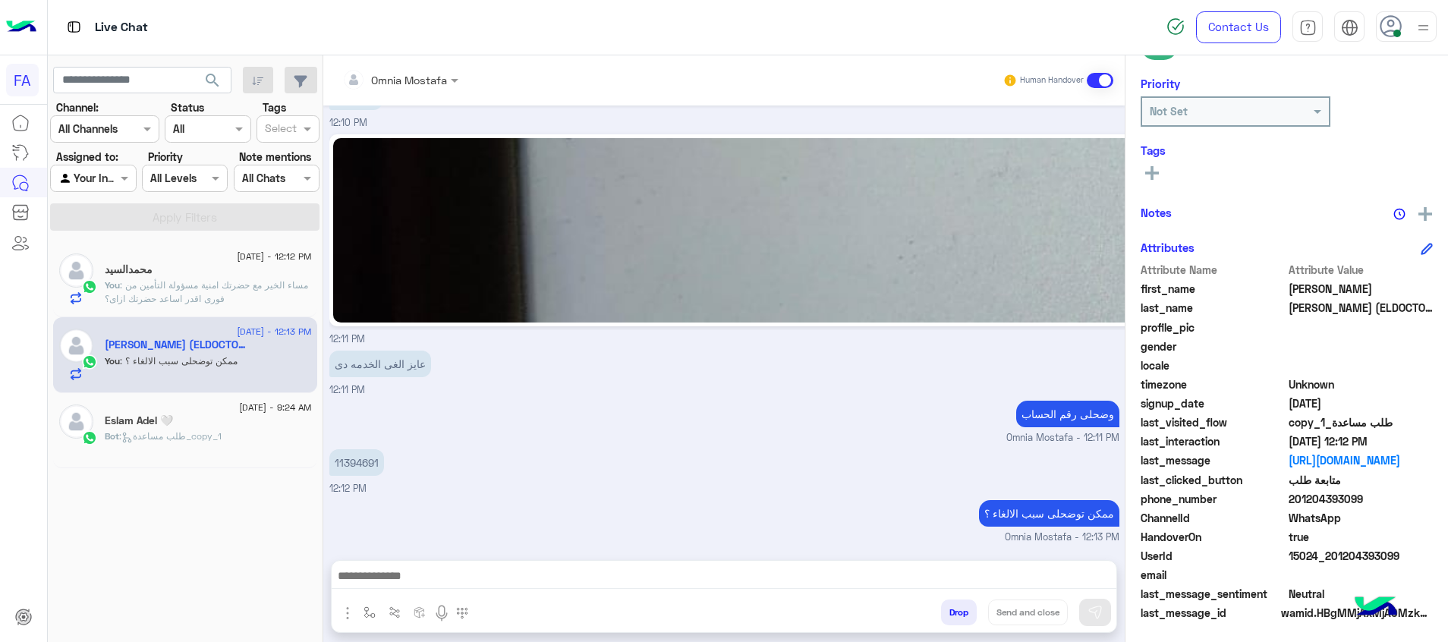
scroll to position [1902, 0]
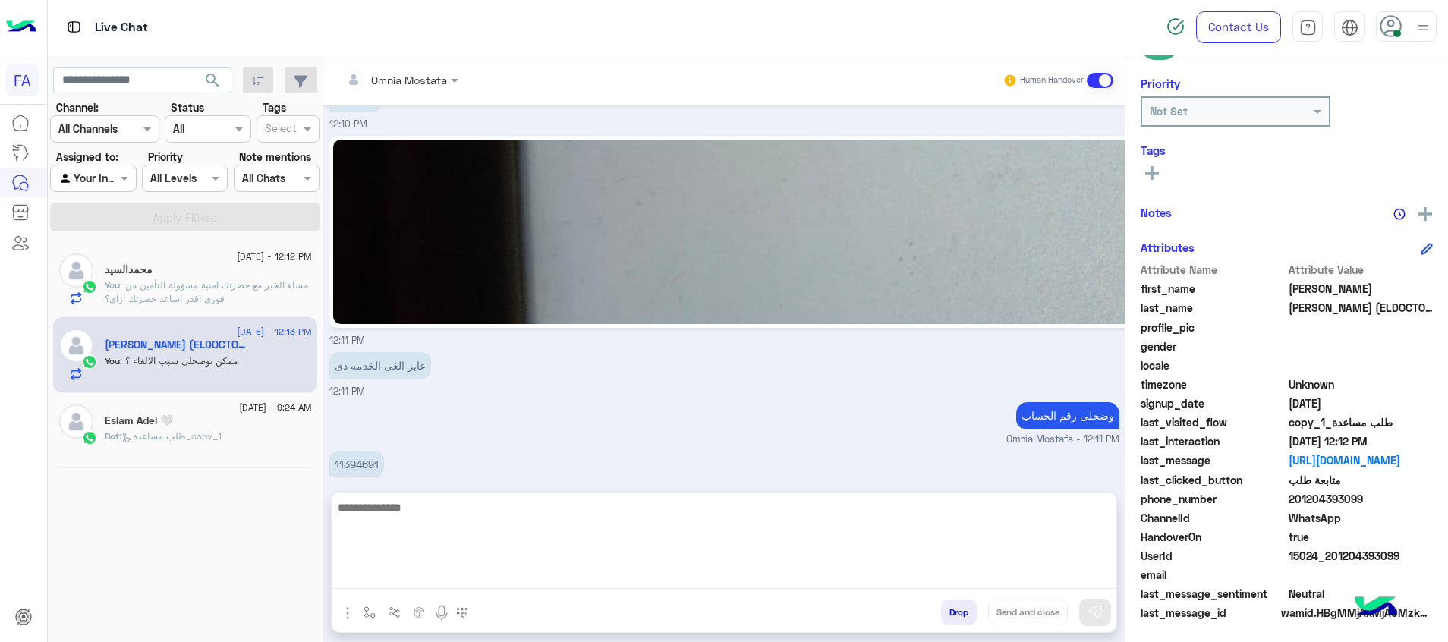
click at [1067, 585] on textarea at bounding box center [724, 543] width 785 height 91
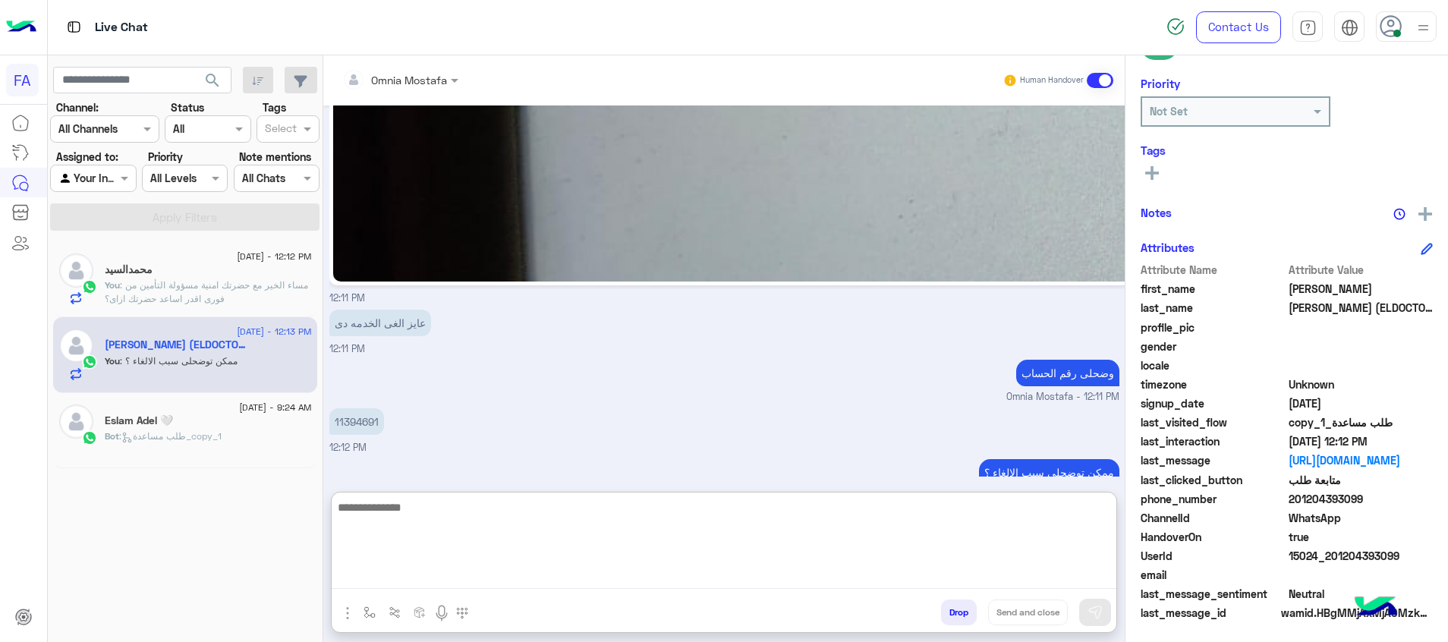
paste textarea "**********"
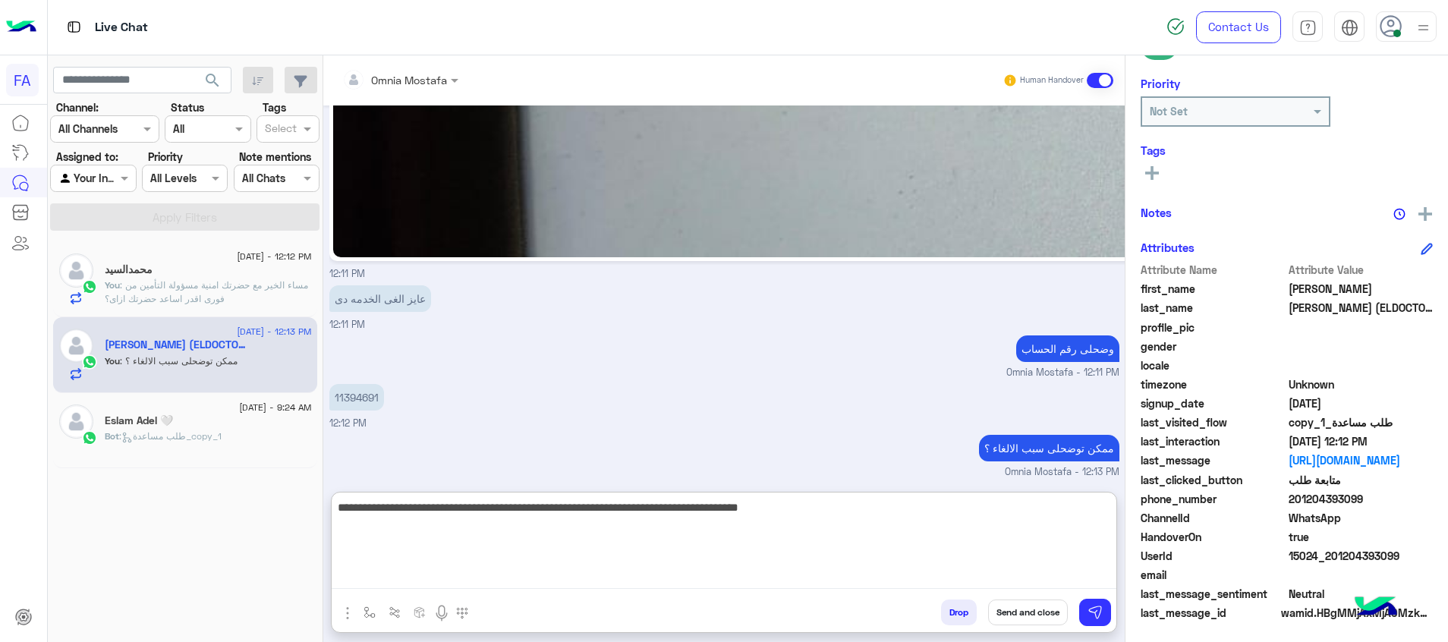
scroll to position [1970, 0]
type textarea "**********"
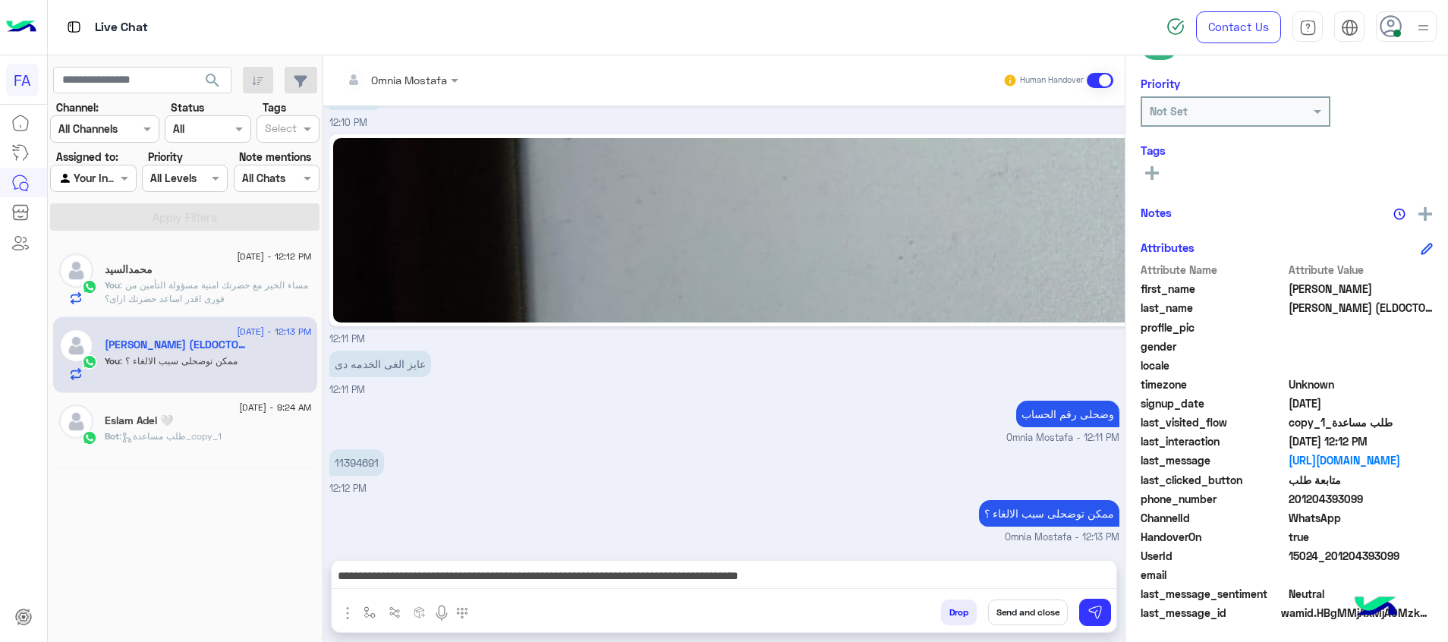
scroll to position [1902, 0]
click at [1099, 626] on div "Drop Send and close" at bounding box center [798, 615] width 637 height 33
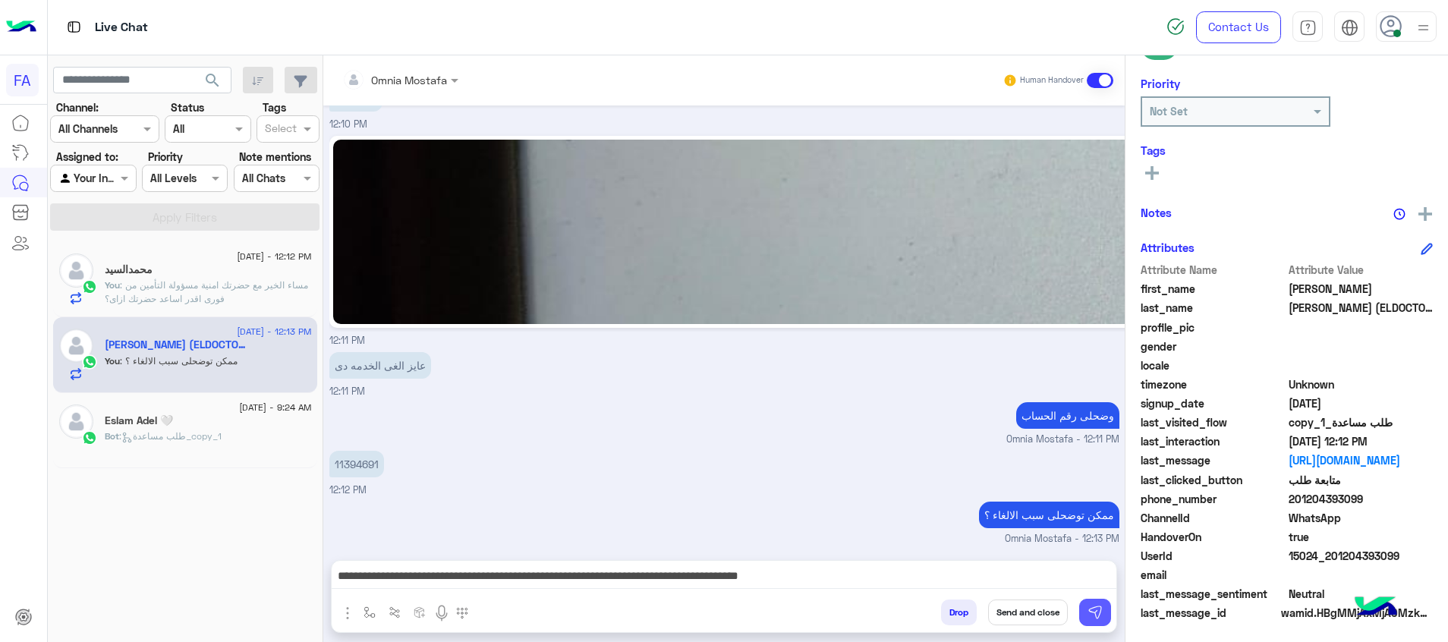
click at [1095, 615] on img at bounding box center [1095, 612] width 15 height 15
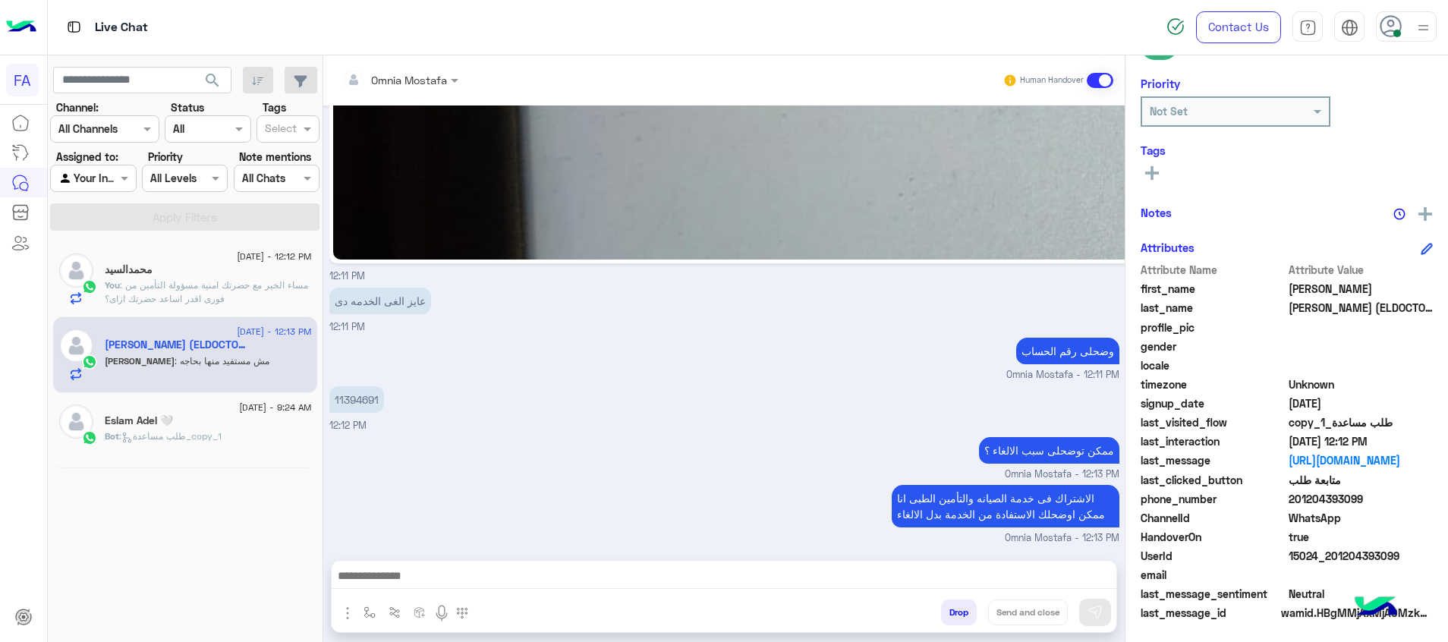
scroll to position [2017, 0]
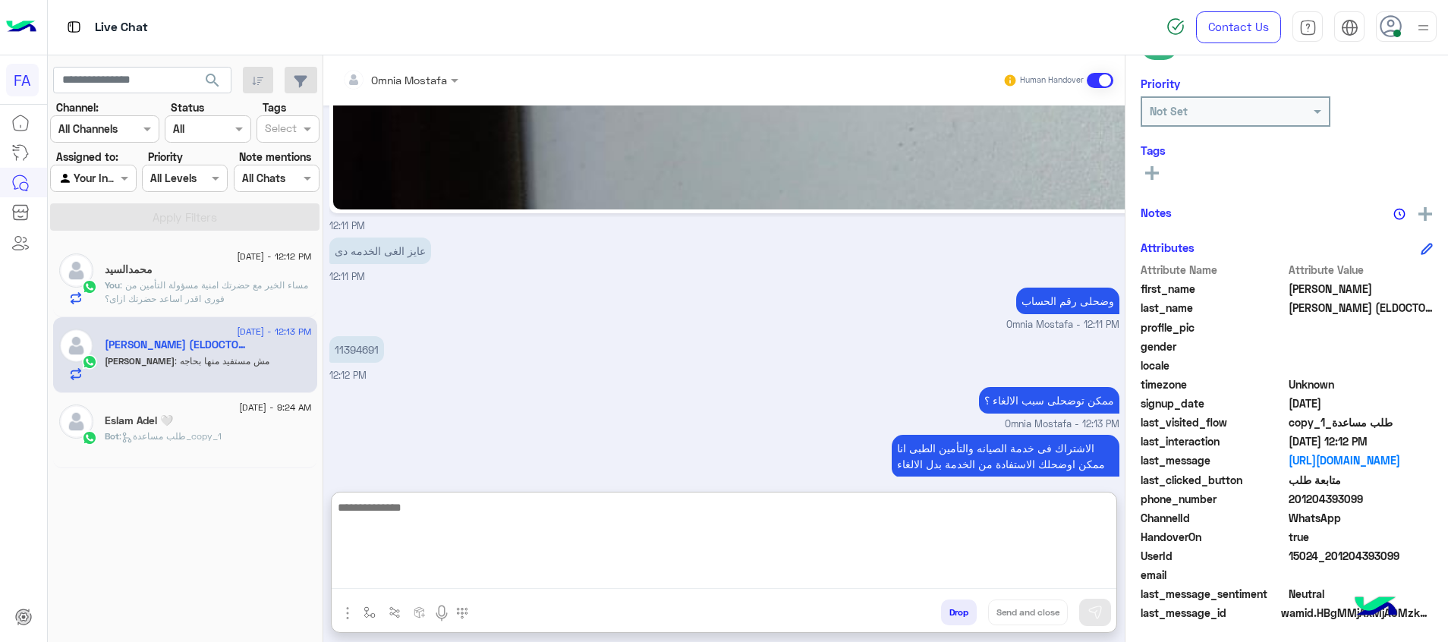
click at [1088, 574] on textarea at bounding box center [724, 543] width 785 height 91
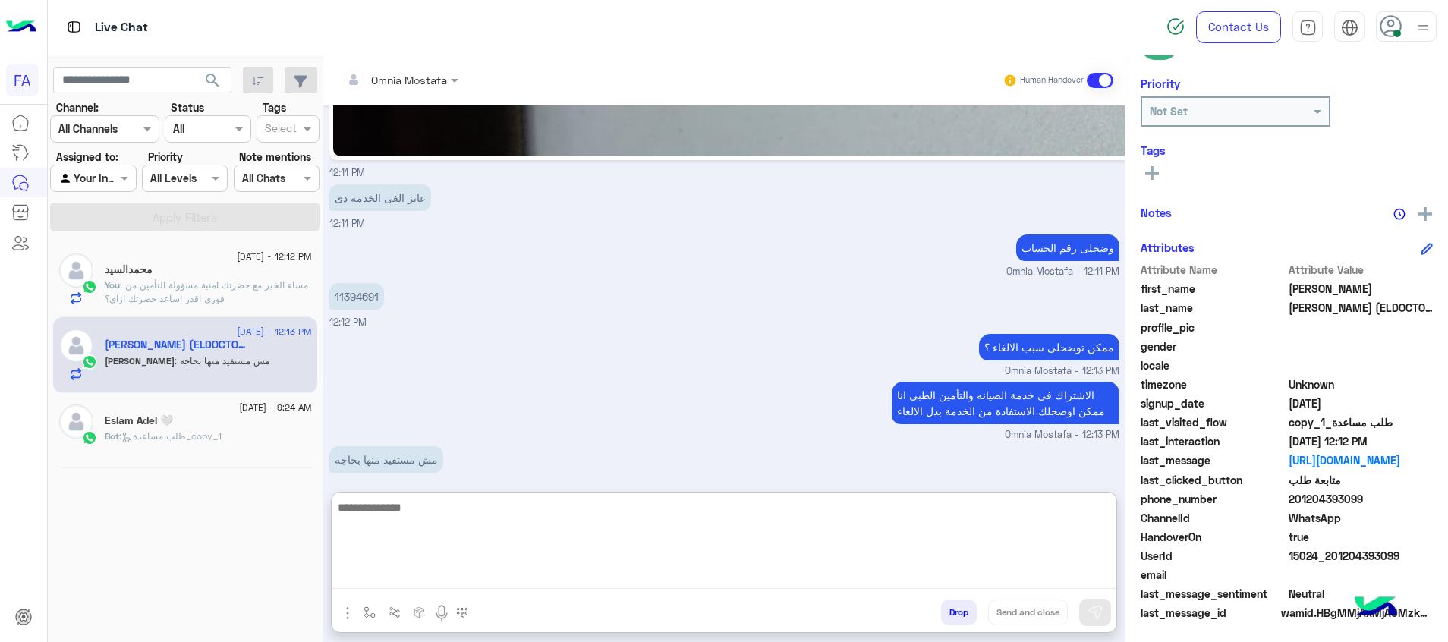
scroll to position [2085, 0]
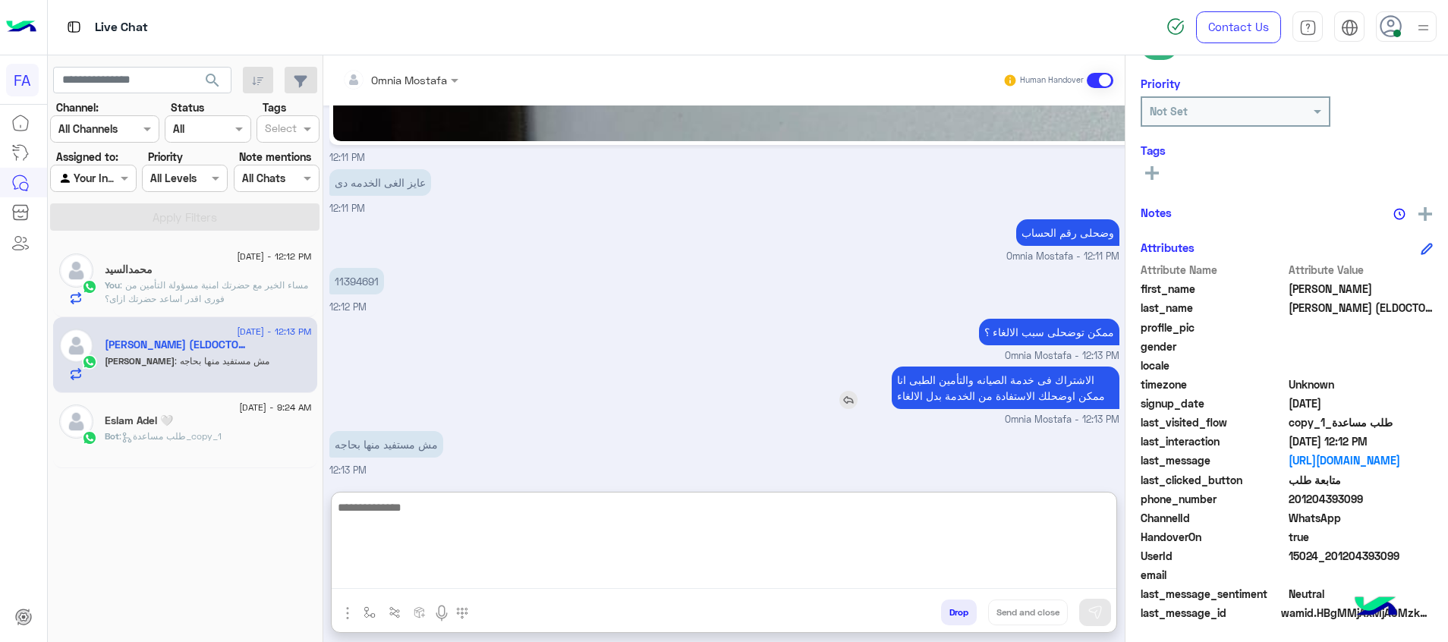
paste textarea "**********"
type textarea "**********"
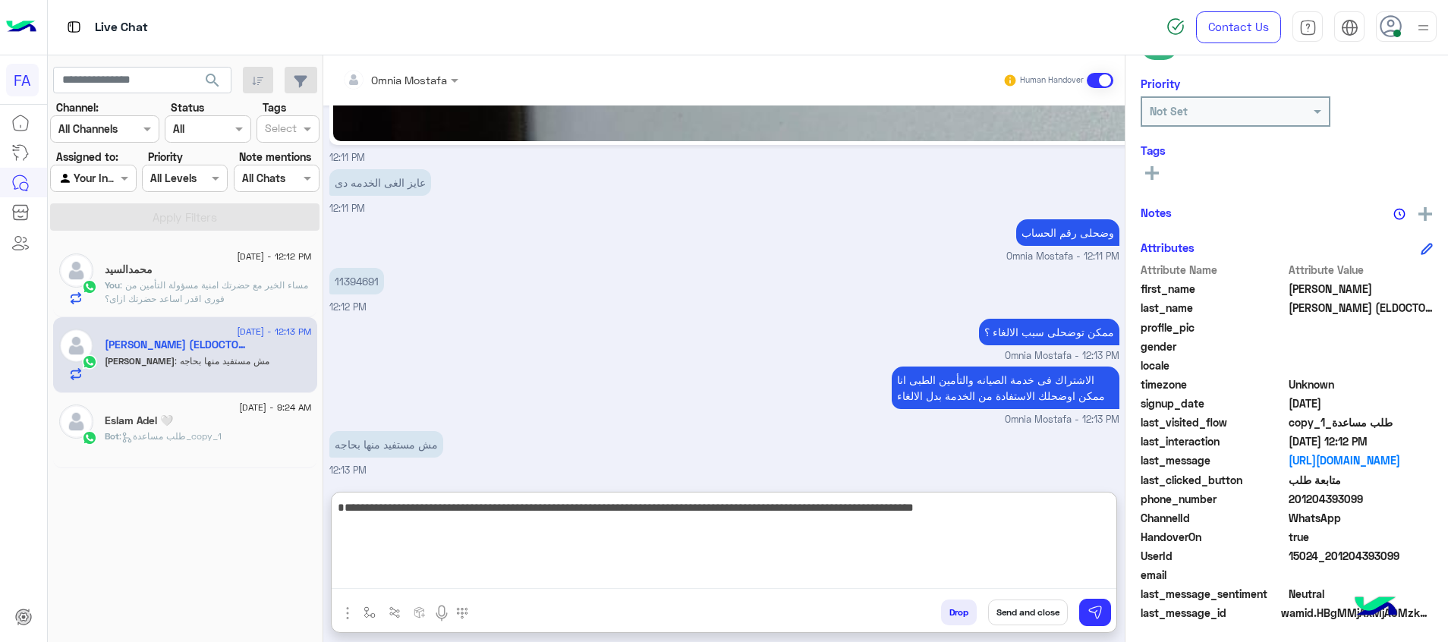
scroll to position [2178, 0]
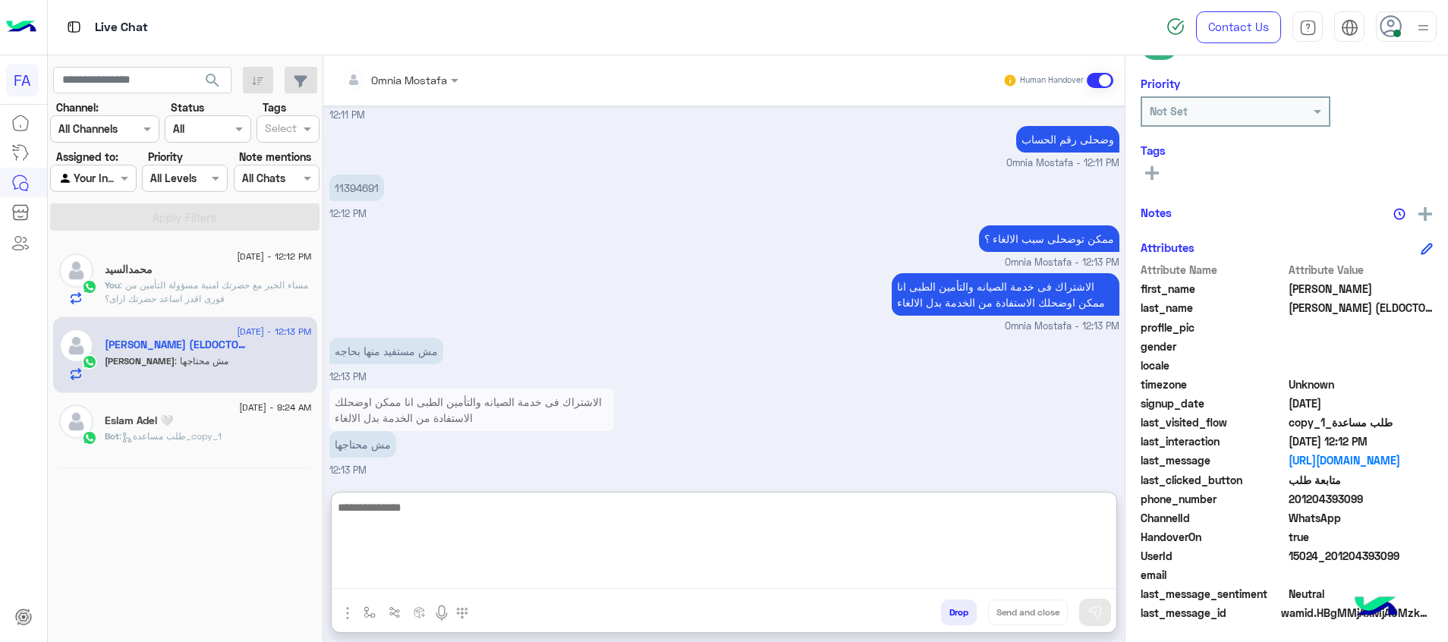
click at [1110, 548] on textarea at bounding box center [724, 543] width 785 height 91
type textarea "**********"
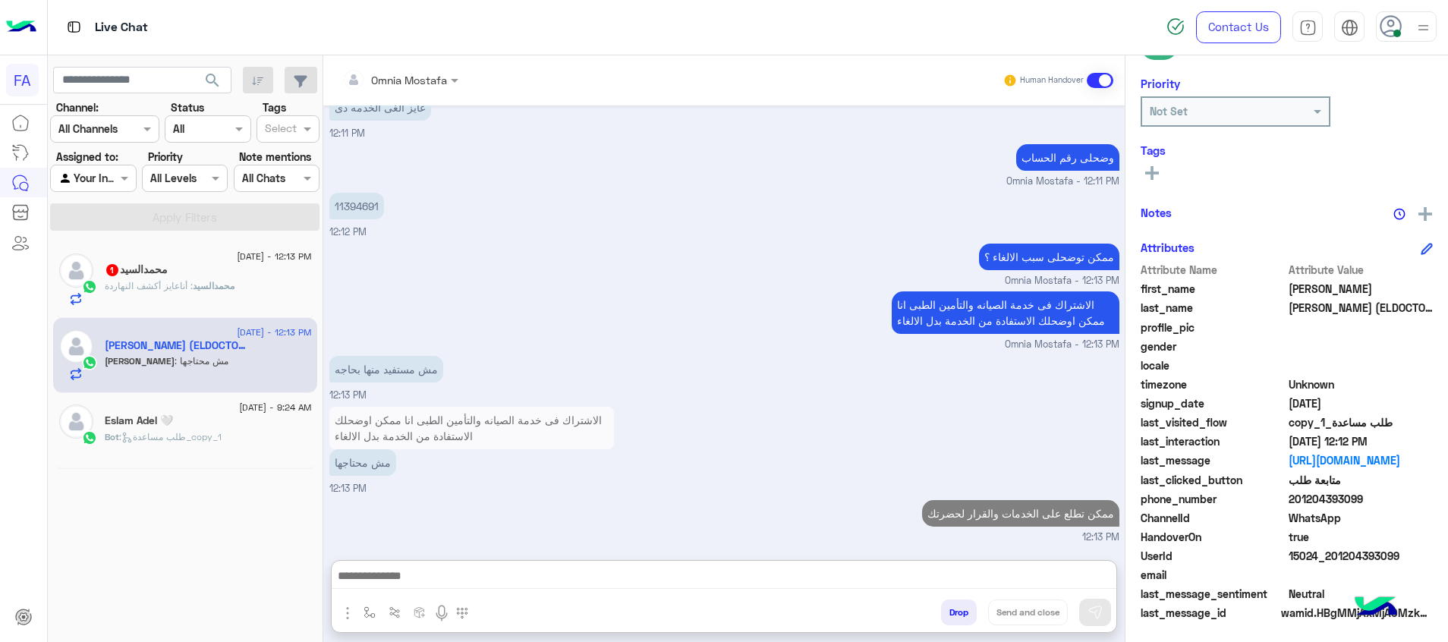
click at [182, 287] on span ": أناعايز أكشف النهاردة" at bounding box center [149, 285] width 88 height 11
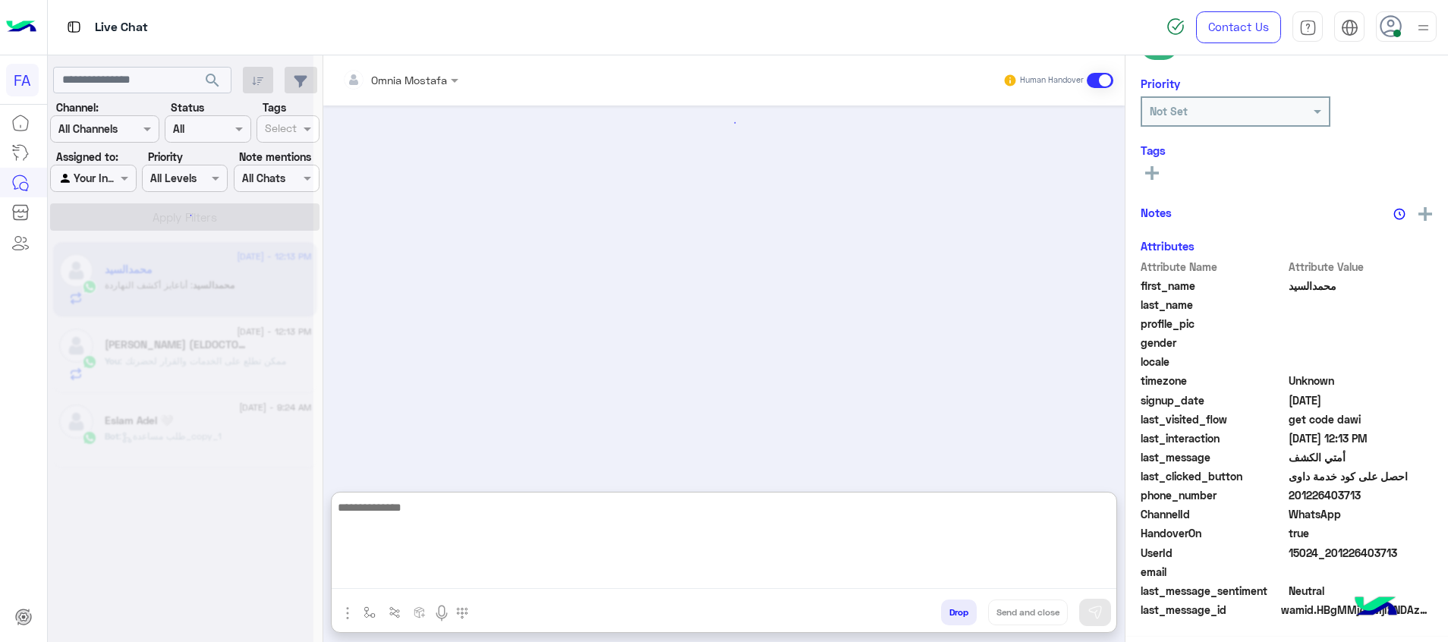
click at [839, 578] on textarea at bounding box center [724, 543] width 785 height 91
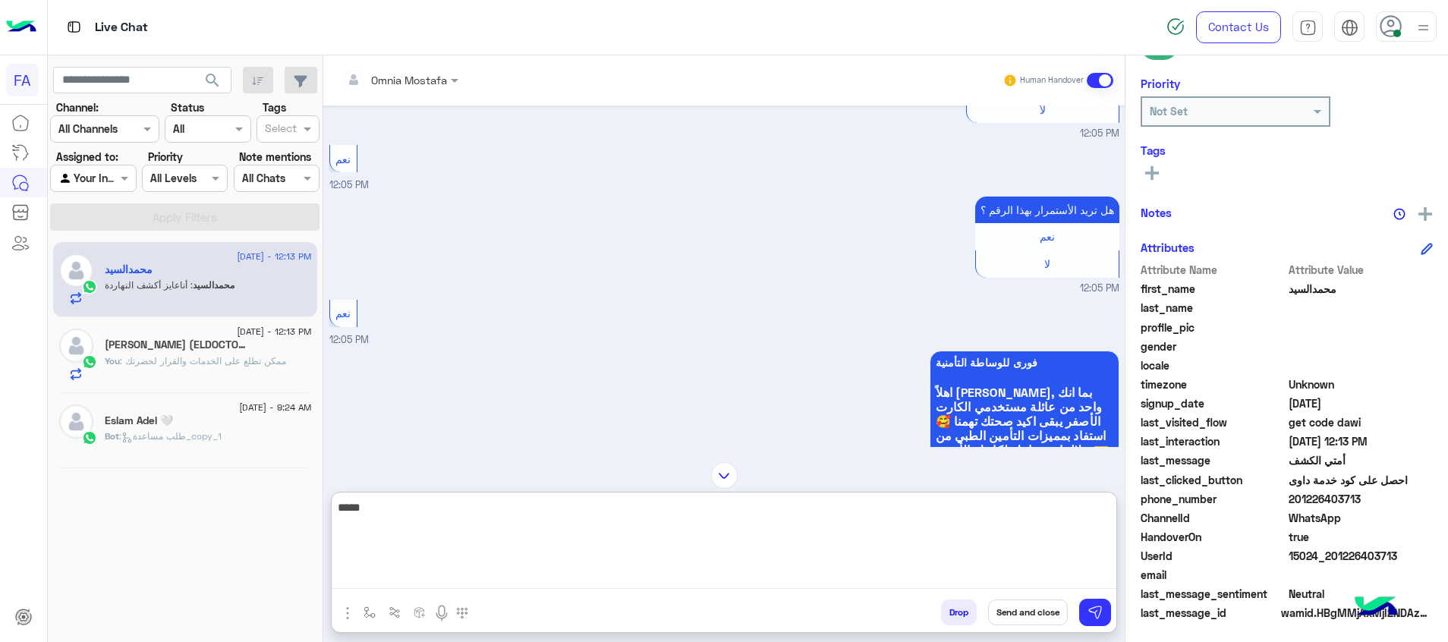
scroll to position [980, 0]
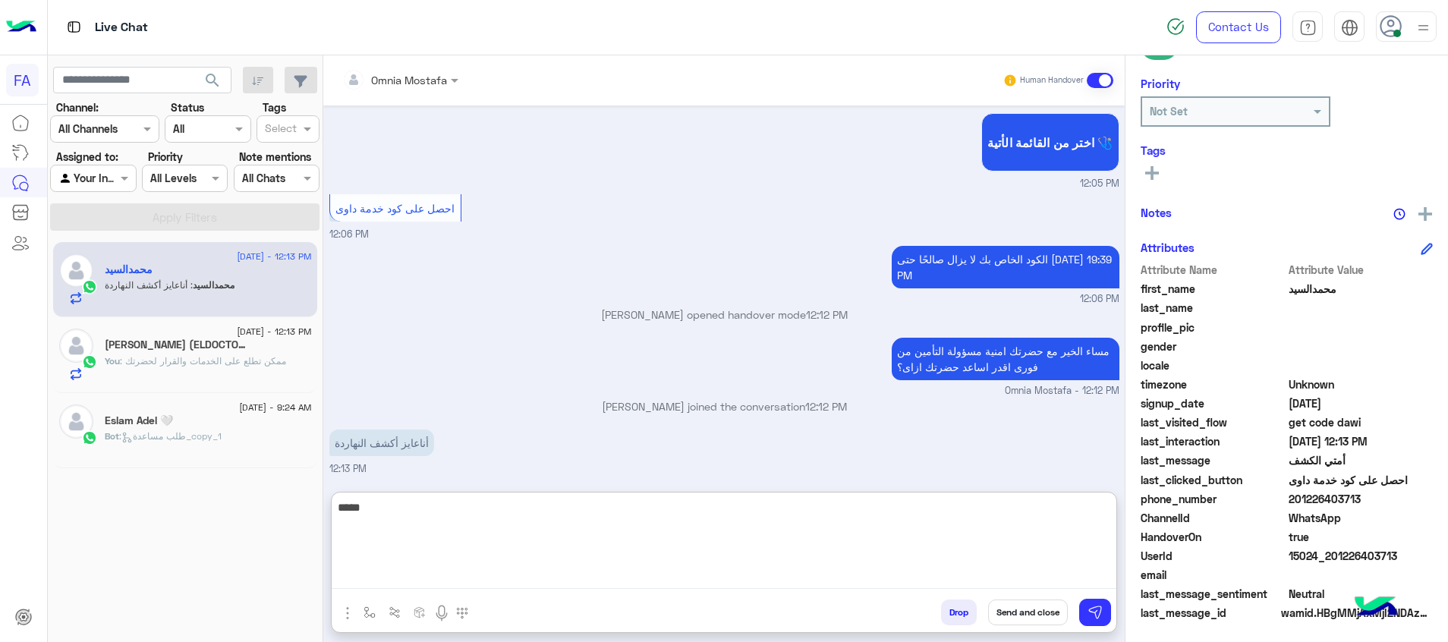
drag, startPoint x: 1030, startPoint y: 521, endPoint x: 1136, endPoint y: 519, distance: 106.3
click at [1136, 519] on mat-drawer-container "Omnia Mostafa Human Handover [DATE] اختر من القائمة الأتية 🩺 07:46 AM احصل على …" at bounding box center [885, 351] width 1125 height 593
type textarea "**********"
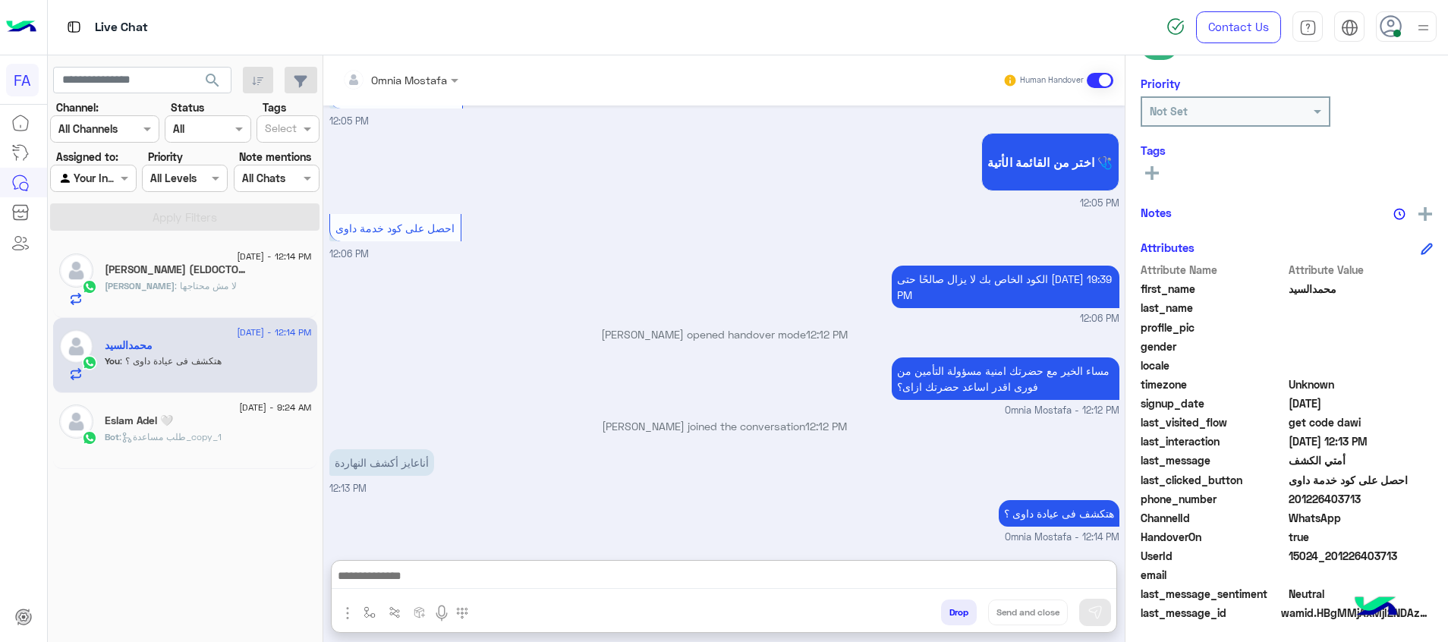
click at [225, 287] on div "[PERSON_NAME] : لا مش محتاجها" at bounding box center [208, 292] width 207 height 27
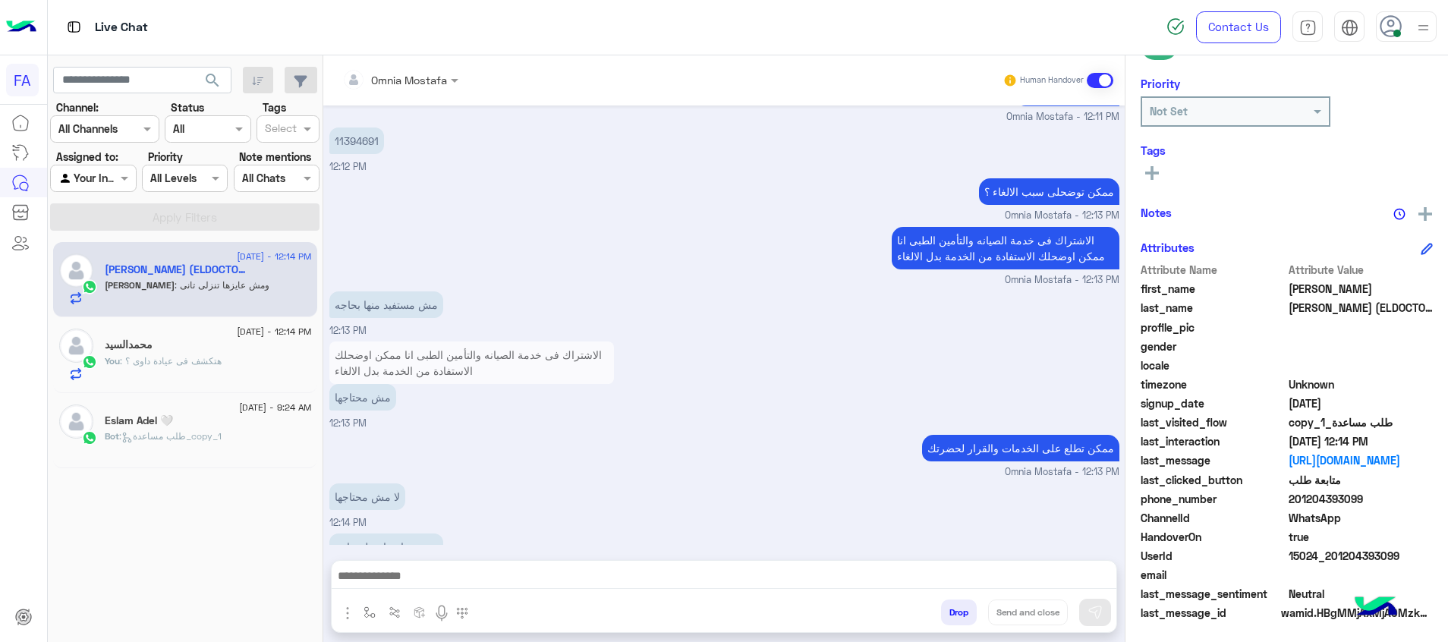
scroll to position [1178, 0]
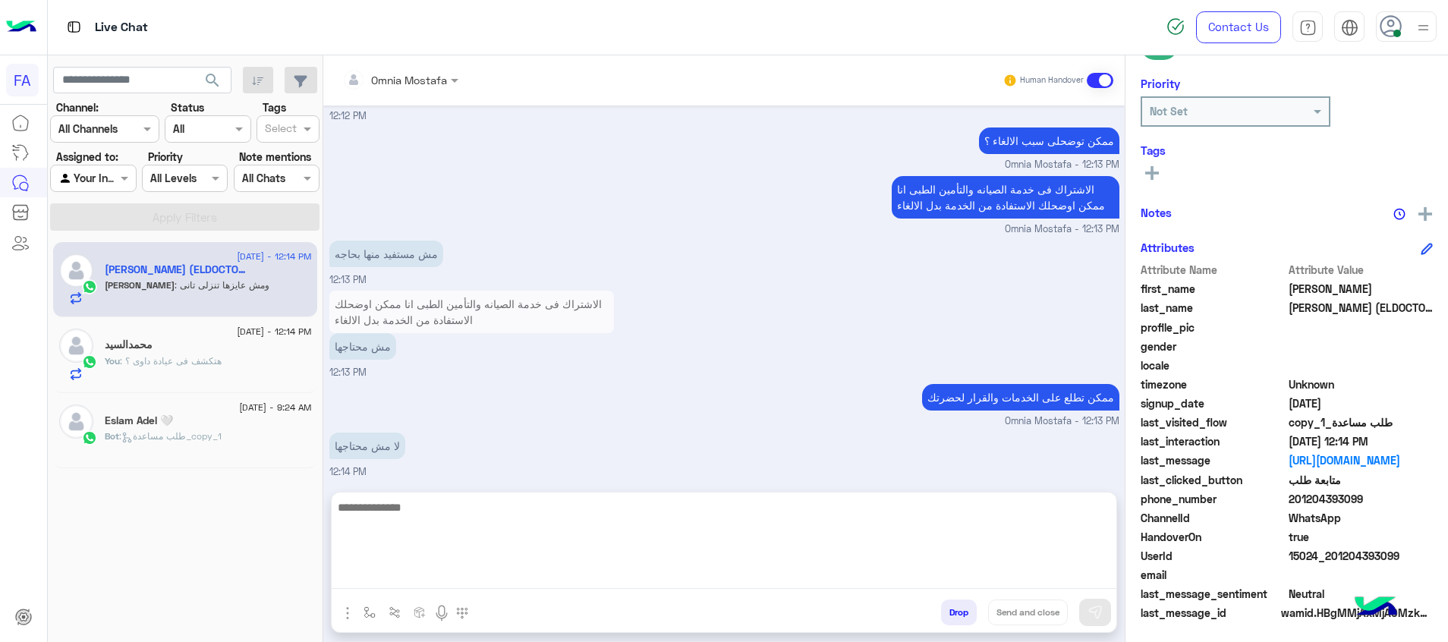
click at [1013, 584] on textarea at bounding box center [724, 543] width 785 height 91
paste textarea "**********"
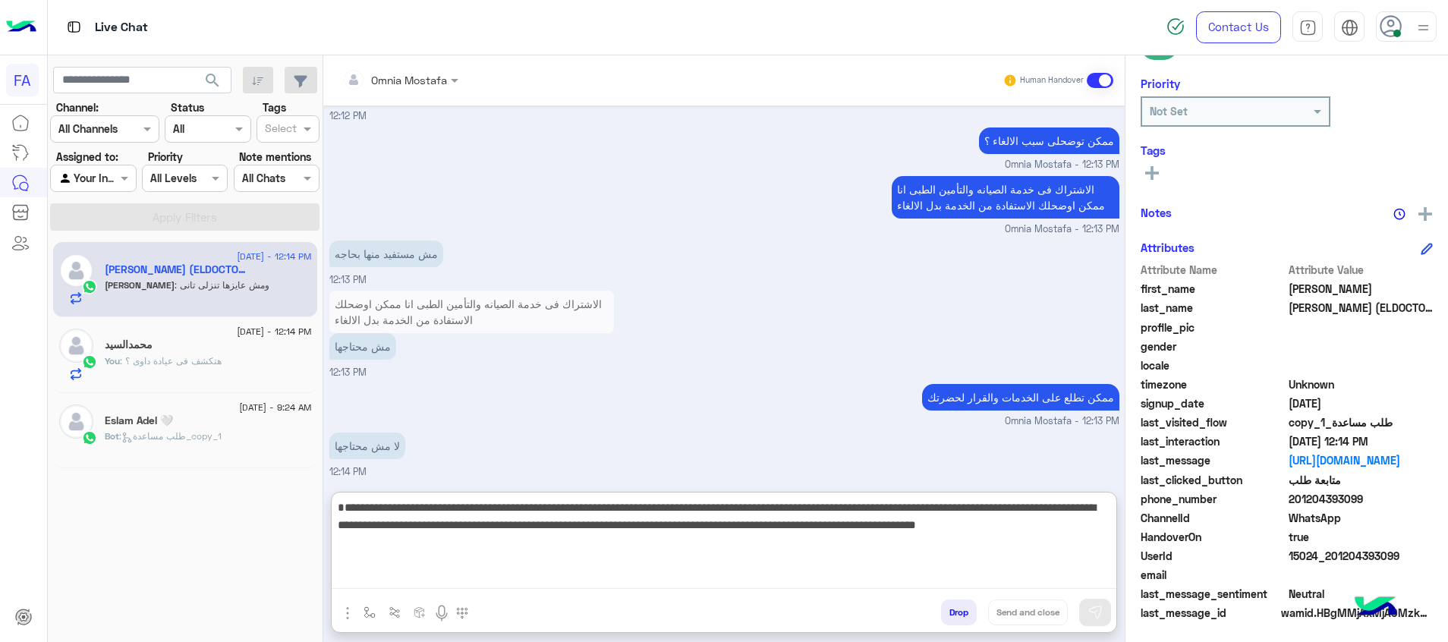
scroll to position [0, 0]
drag, startPoint x: 824, startPoint y: 527, endPoint x: 777, endPoint y: 528, distance: 47.1
click at [777, 528] on textarea "**********" at bounding box center [724, 543] width 785 height 91
click at [876, 540] on textarea "**********" at bounding box center [724, 543] width 785 height 91
type textarea "**********"
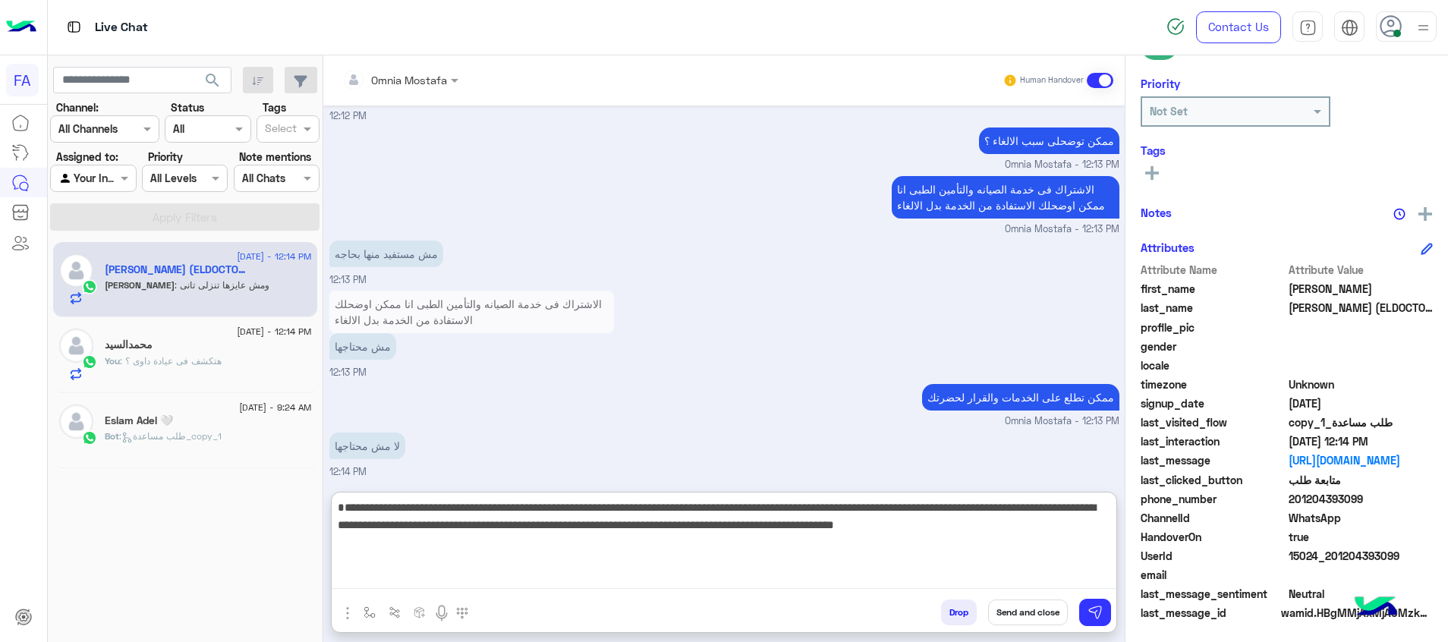
drag, startPoint x: 878, startPoint y: 543, endPoint x: 817, endPoint y: 549, distance: 61.1
click at [817, 549] on textarea "**********" at bounding box center [724, 543] width 785 height 91
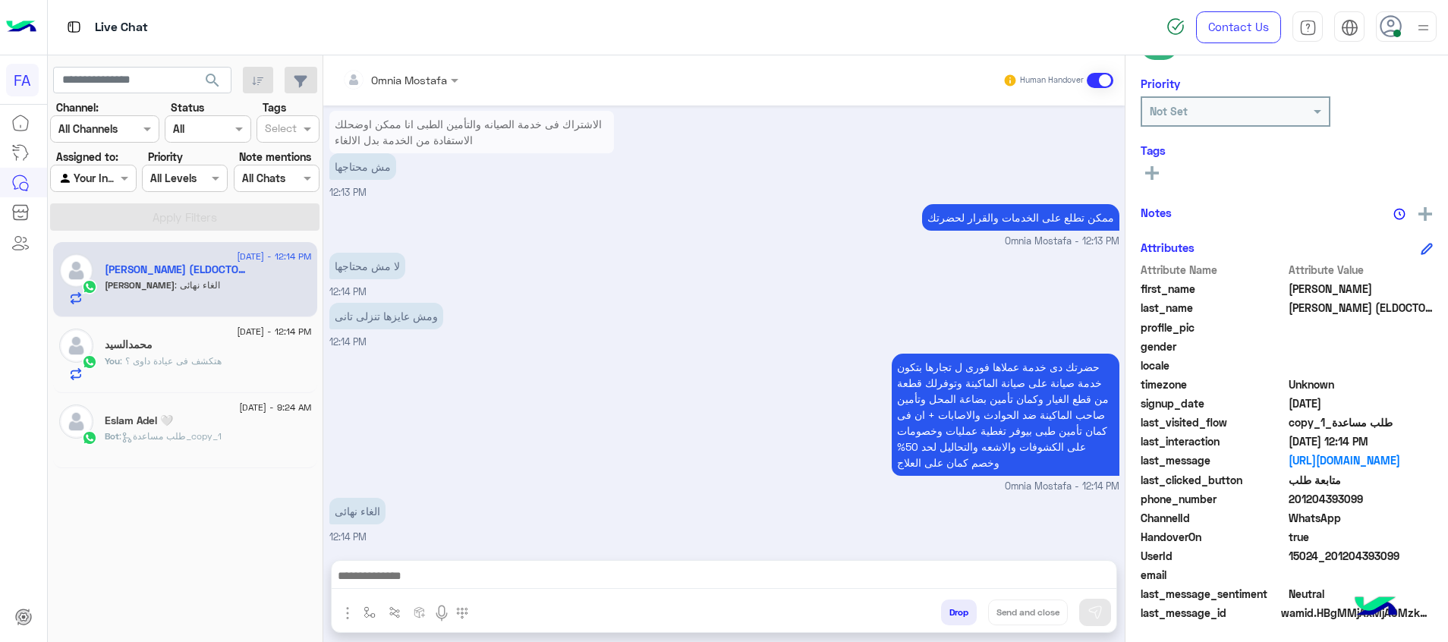
scroll to position [1372, 0]
drag, startPoint x: 1403, startPoint y: 550, endPoint x: 1334, endPoint y: 562, distance: 70.1
click at [1334, 562] on span "15024_201204393099" at bounding box center [1361, 556] width 145 height 16
copy span "1204393099"
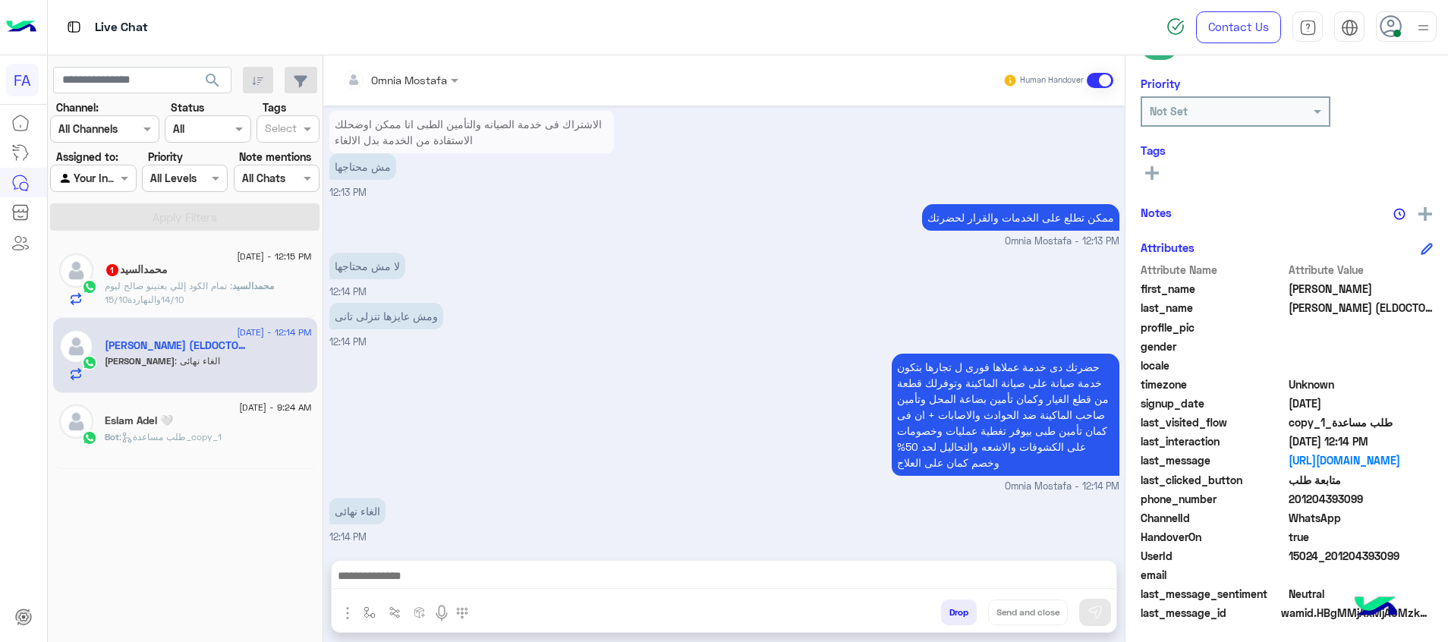
click at [498, 575] on textarea at bounding box center [724, 577] width 785 height 23
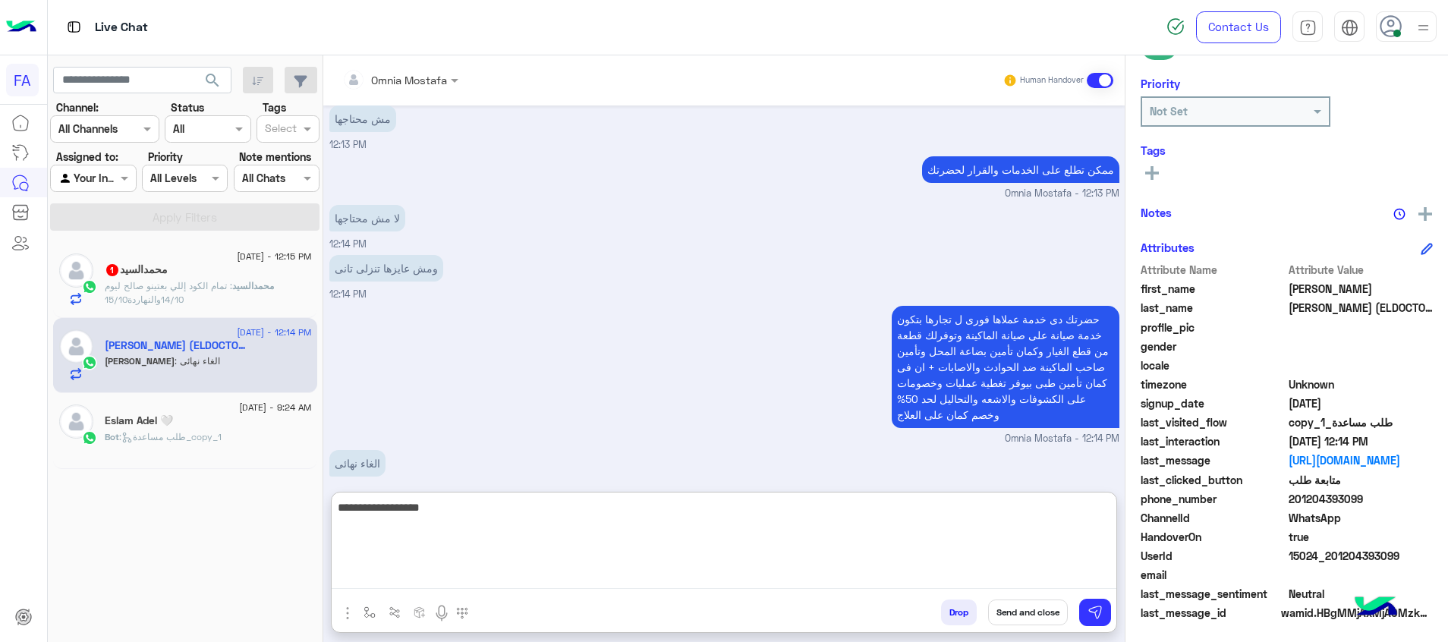
type textarea "**********"
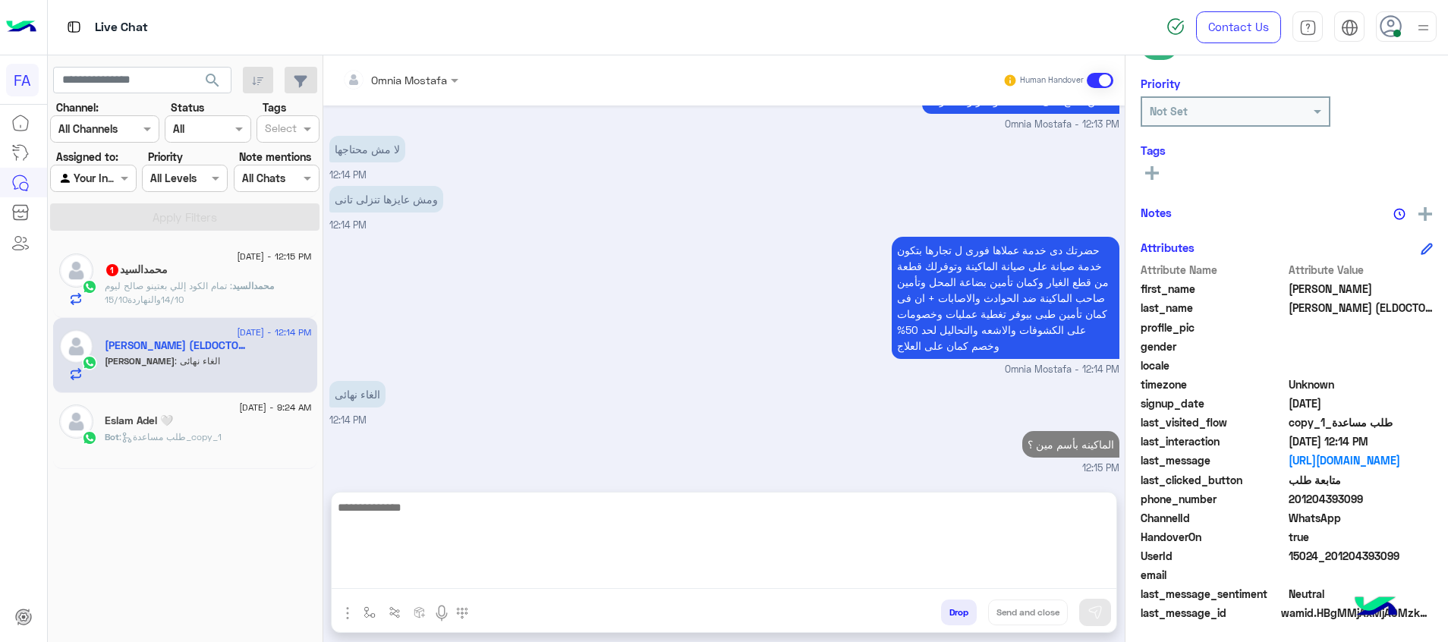
click at [203, 276] on div "[PERSON_NAME] 1" at bounding box center [208, 271] width 207 height 16
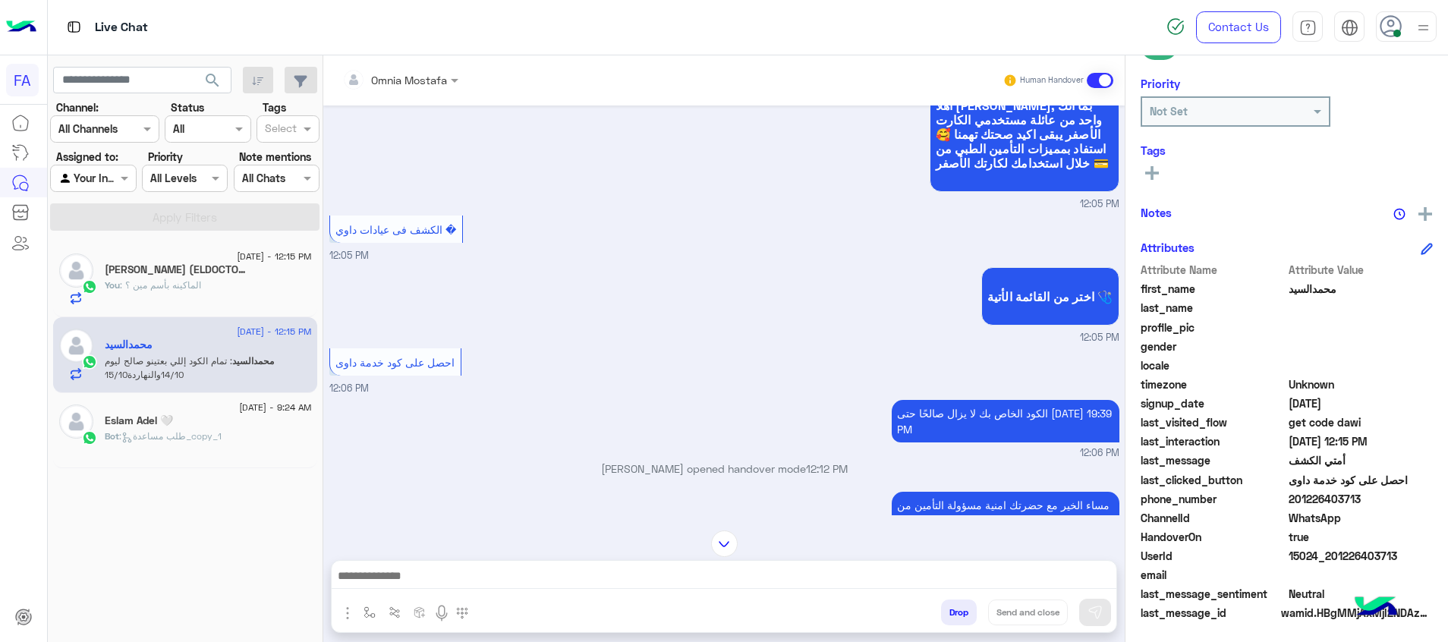
scroll to position [2508, 0]
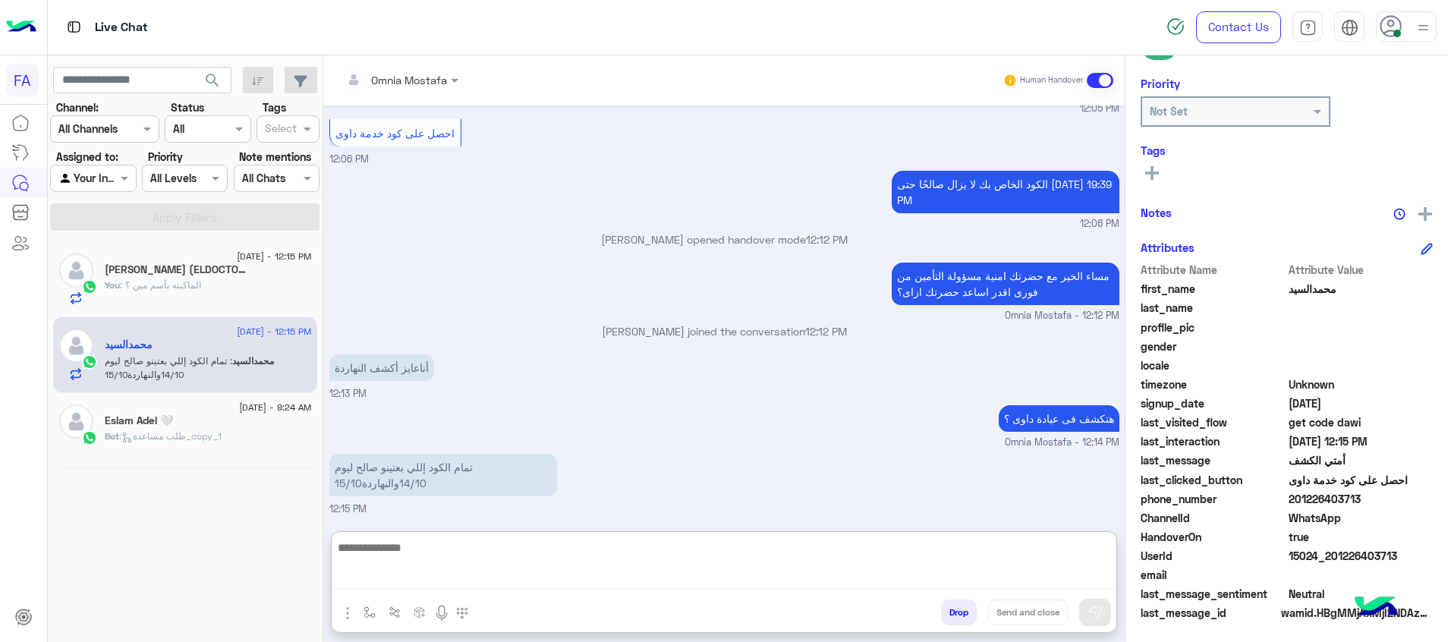
click at [593, 572] on textarea at bounding box center [724, 563] width 785 height 51
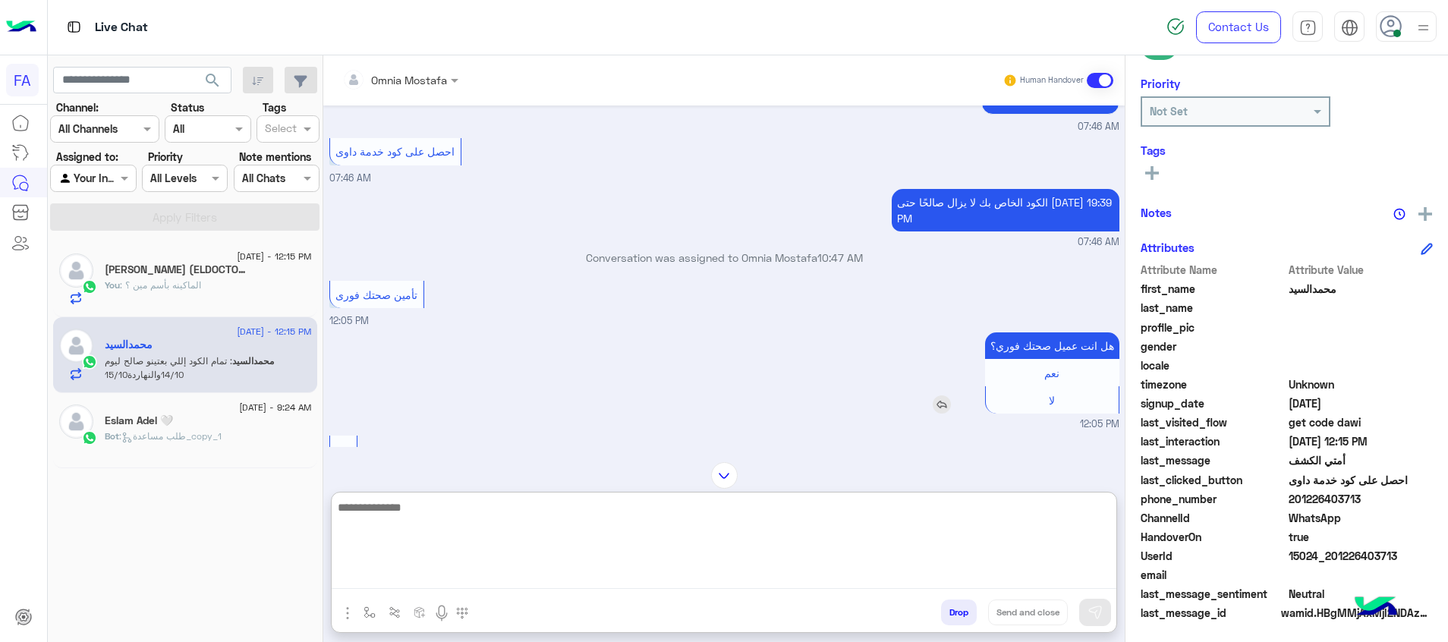
scroll to position [1484, 0]
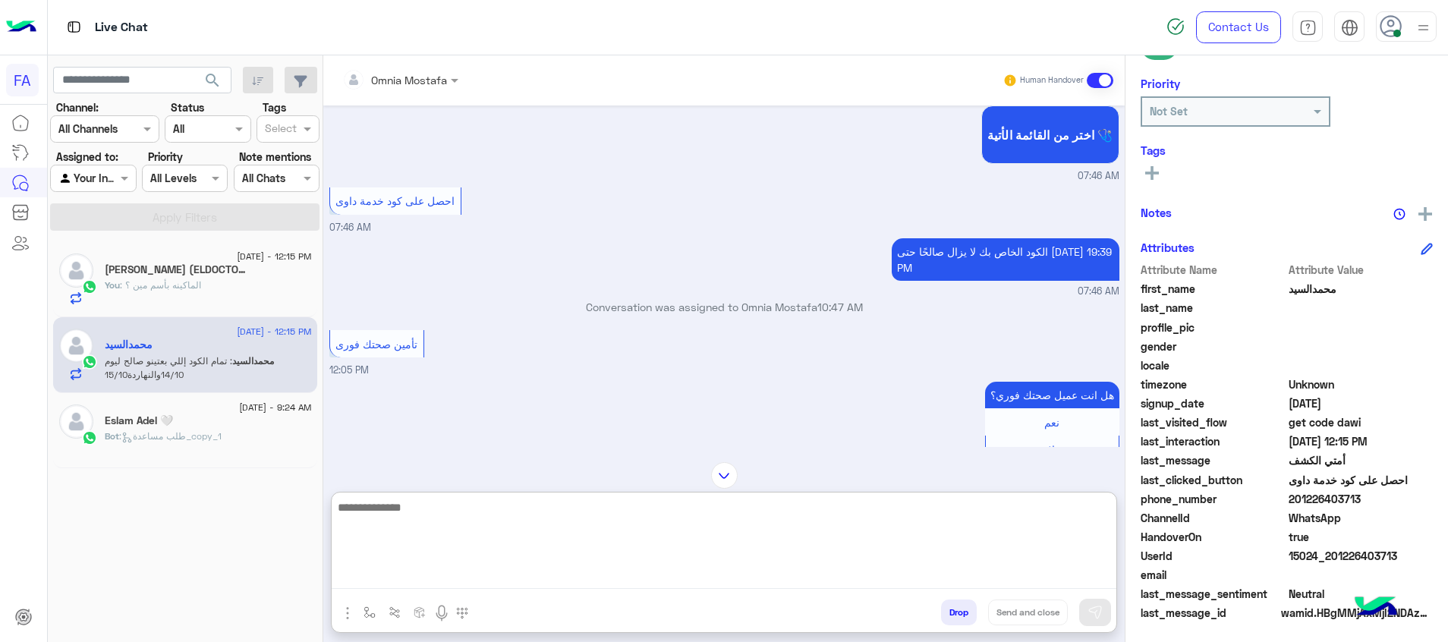
click at [948, 532] on textarea at bounding box center [724, 543] width 785 height 91
type textarea "**********"
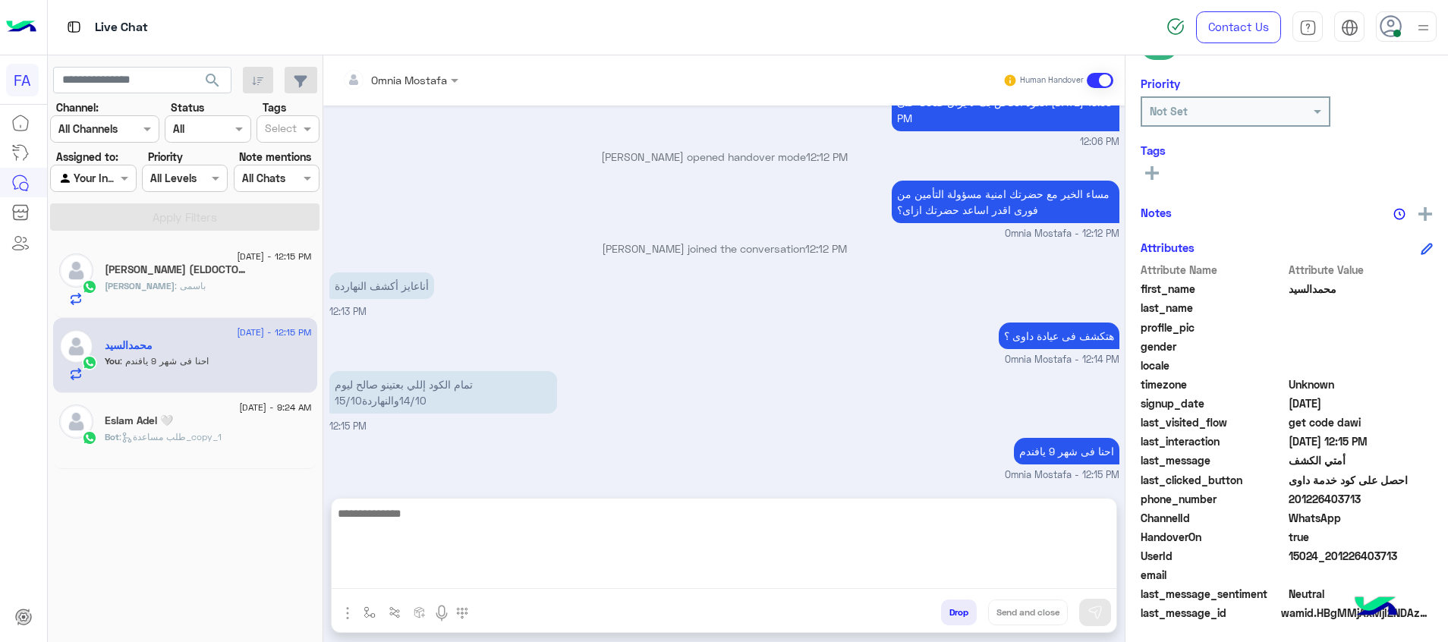
scroll to position [4108, 0]
click at [200, 285] on div "[PERSON_NAME] : باسمى" at bounding box center [208, 292] width 207 height 27
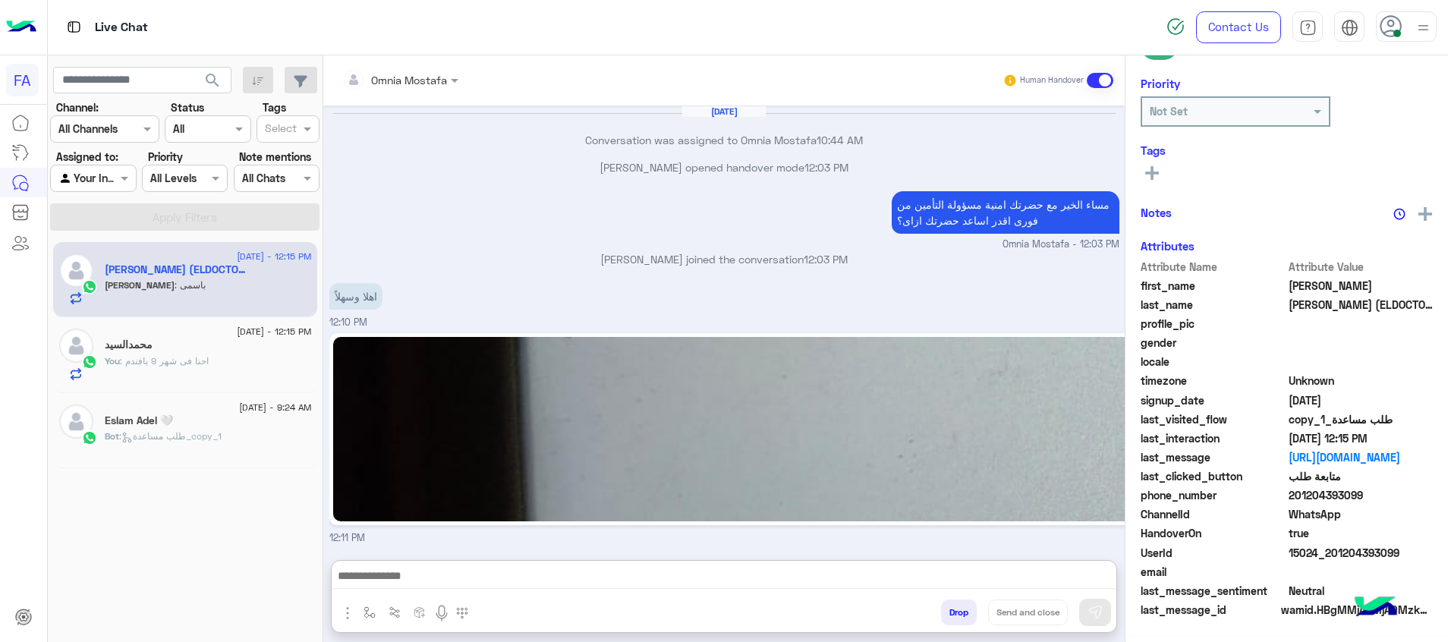
scroll to position [850, 0]
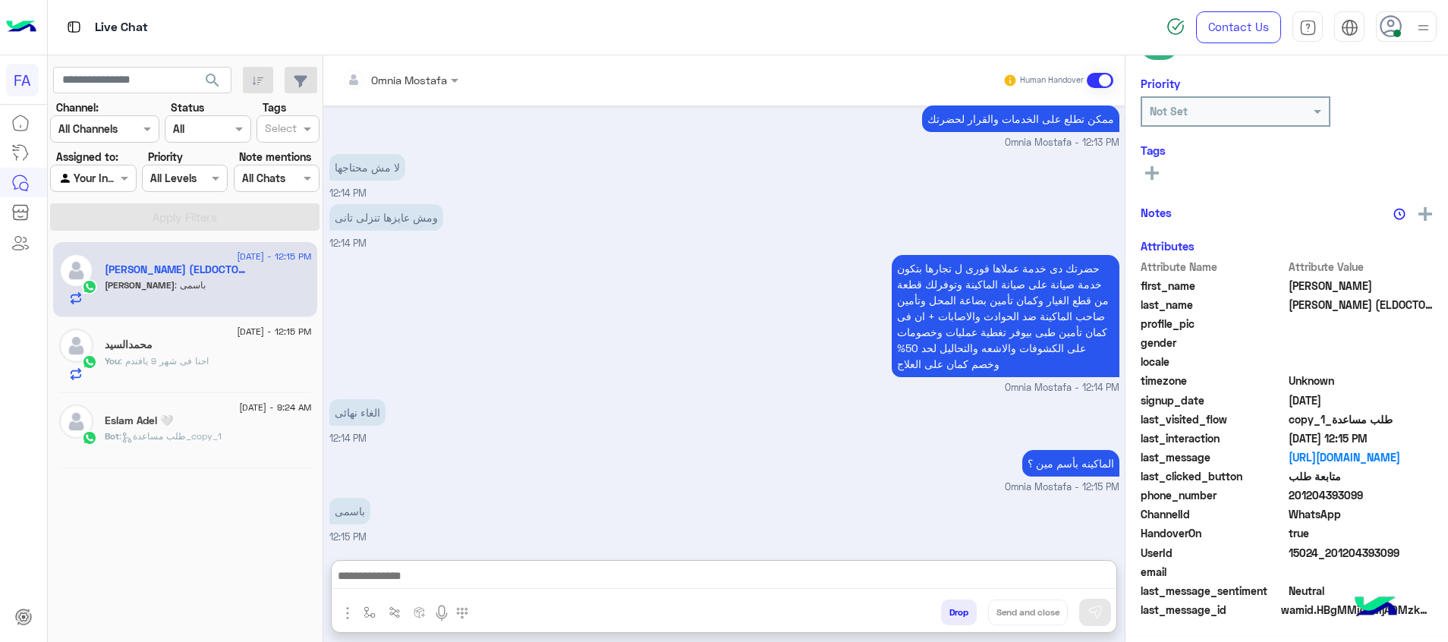
click at [738, 567] on textarea at bounding box center [724, 577] width 785 height 23
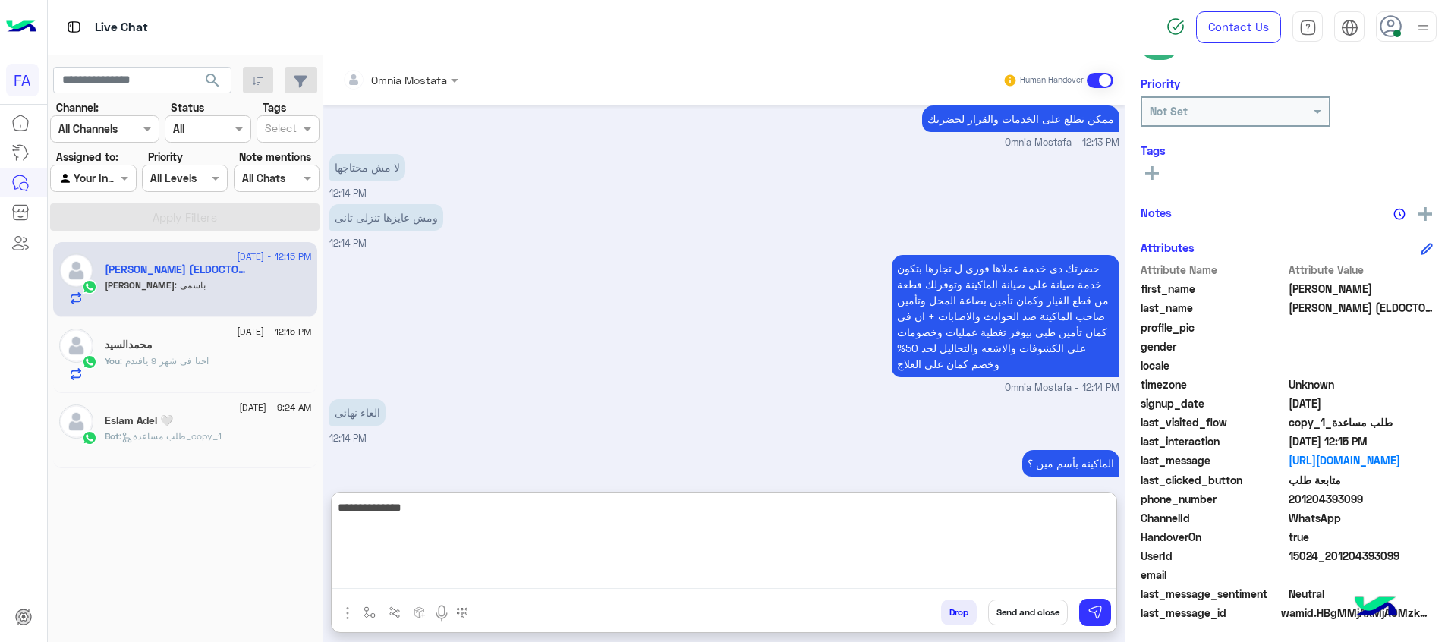
type textarea "**********"
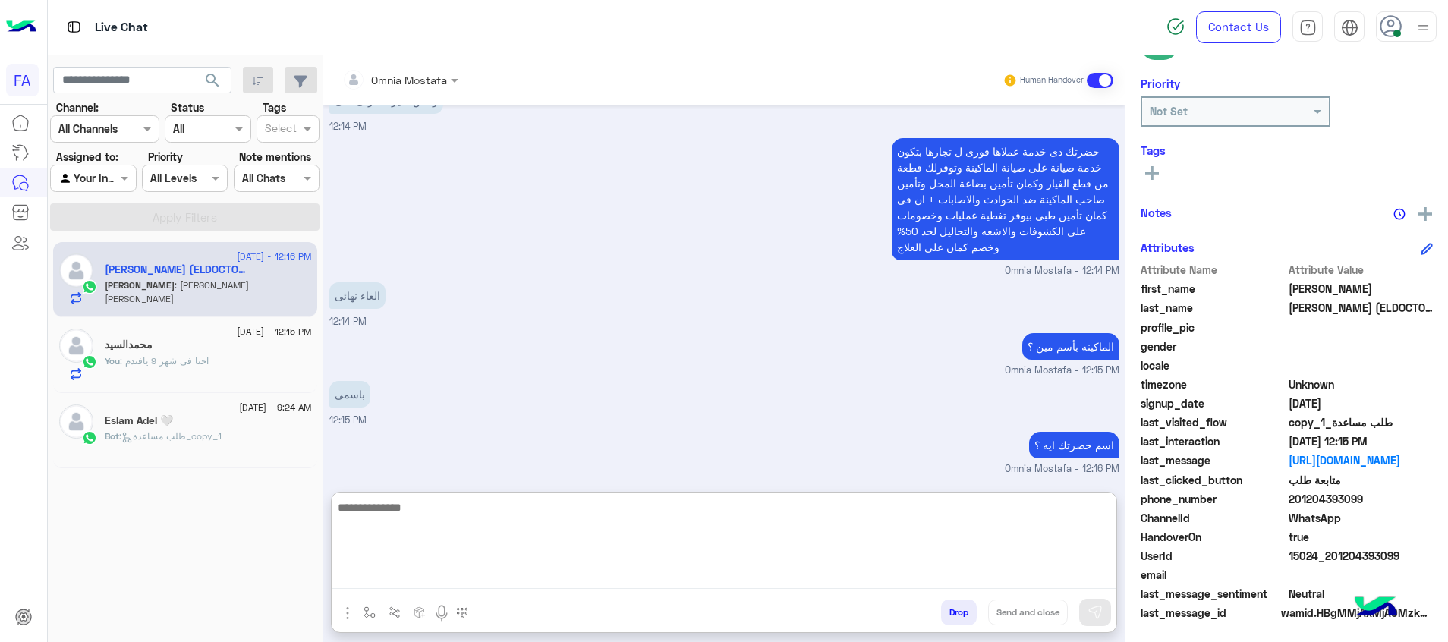
scroll to position [1018, 0]
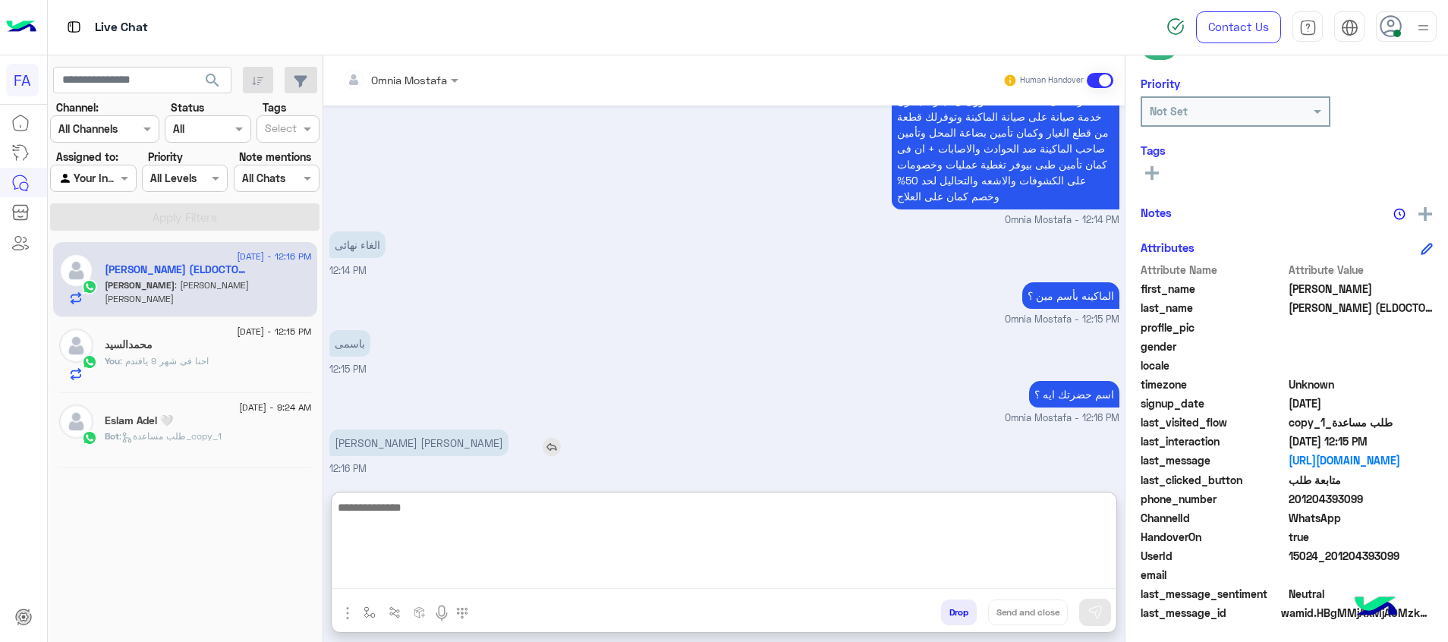
click at [436, 442] on p "[PERSON_NAME] [PERSON_NAME]" at bounding box center [418, 443] width 179 height 27
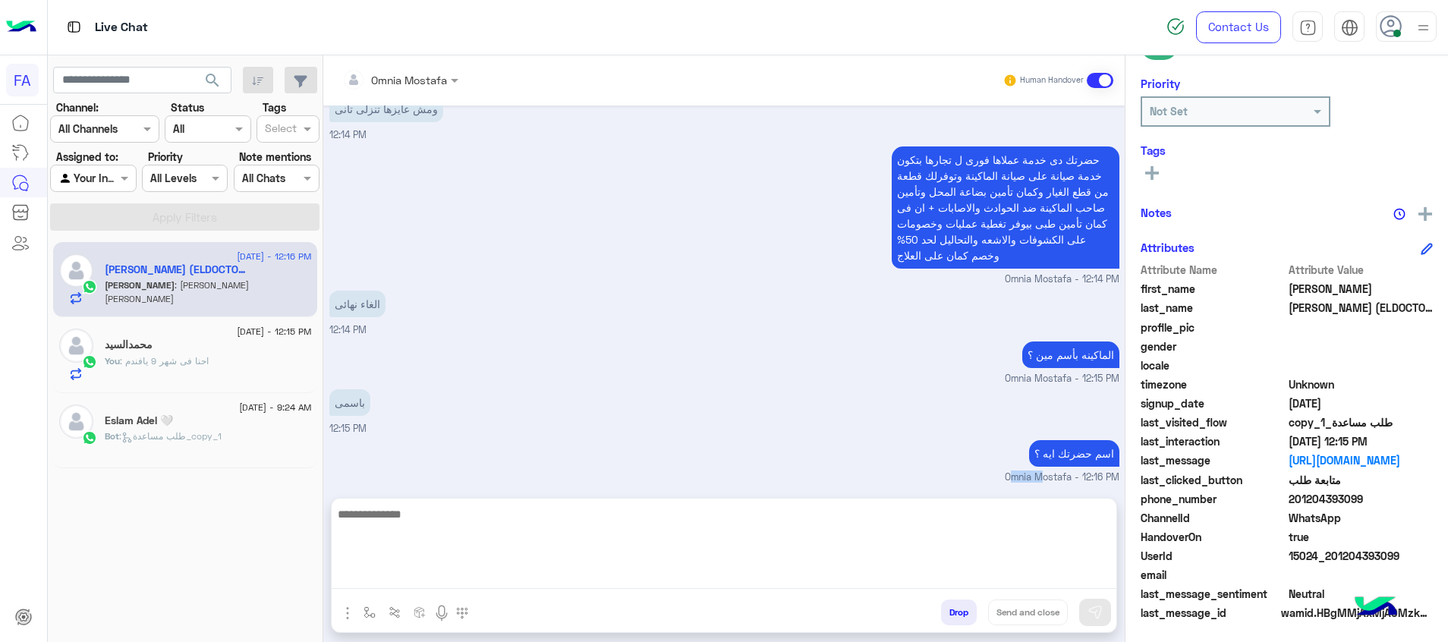
click at [436, 442] on div "[DATE] Conversation was assigned to Omnia Mostafa 10:44 AM Omnia Mostafa opened…" at bounding box center [723, 294] width 801 height 378
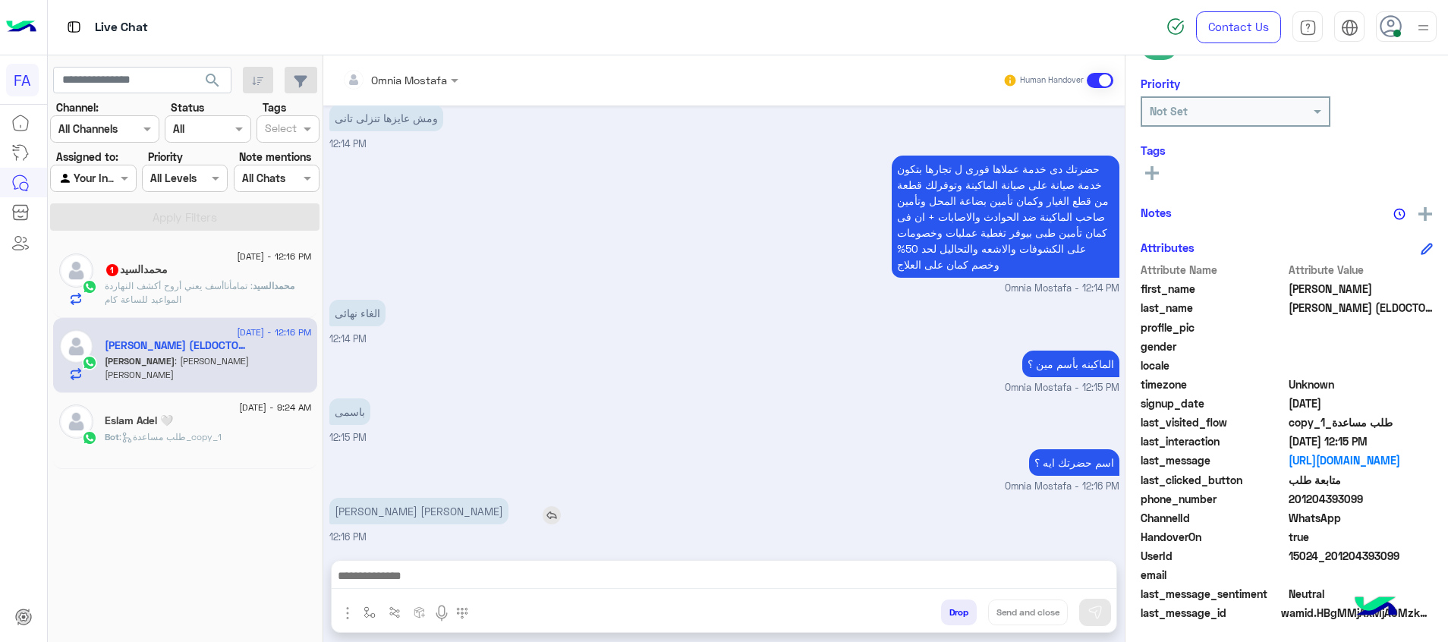
drag, startPoint x: 436, startPoint y: 442, endPoint x: 414, endPoint y: 516, distance: 77.4
click at [414, 517] on p "[PERSON_NAME] [PERSON_NAME]" at bounding box center [418, 511] width 179 height 27
click at [414, 516] on p "[PERSON_NAME] [PERSON_NAME]" at bounding box center [418, 511] width 179 height 27
click at [415, 516] on p "[PERSON_NAME] [PERSON_NAME]" at bounding box center [418, 511] width 179 height 27
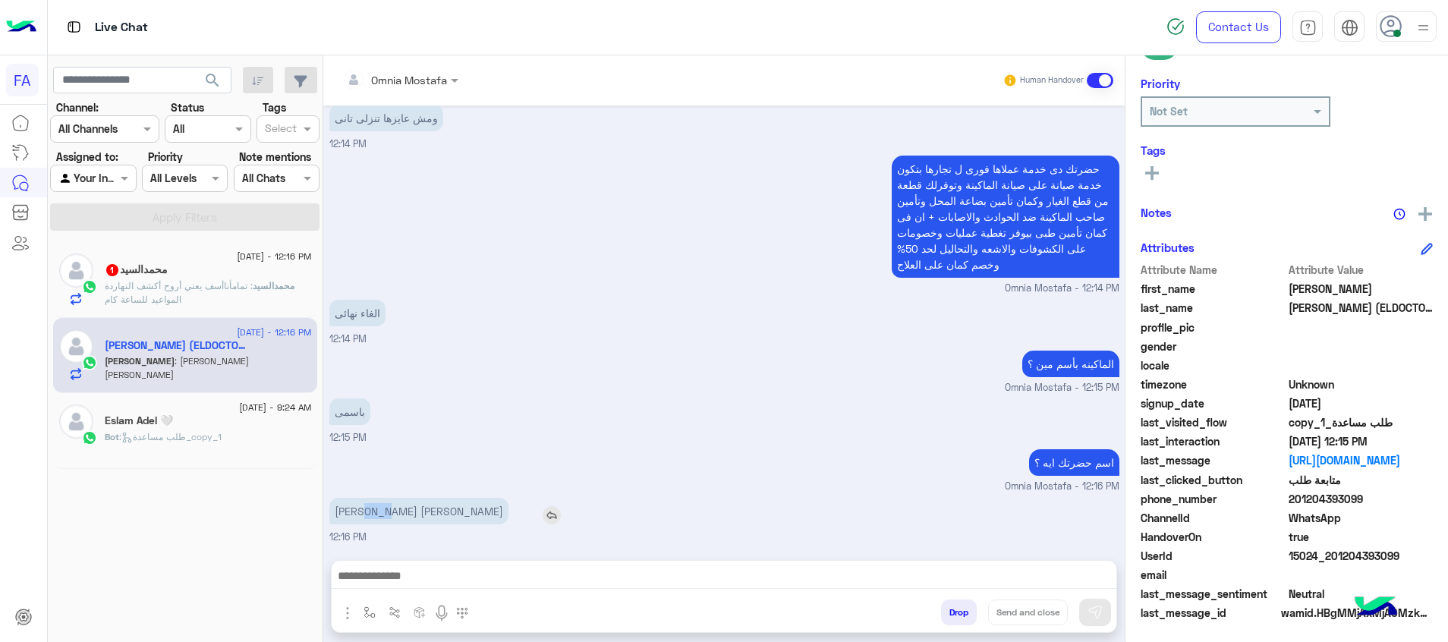
click at [415, 516] on p "[PERSON_NAME] [PERSON_NAME]" at bounding box center [418, 511] width 179 height 27
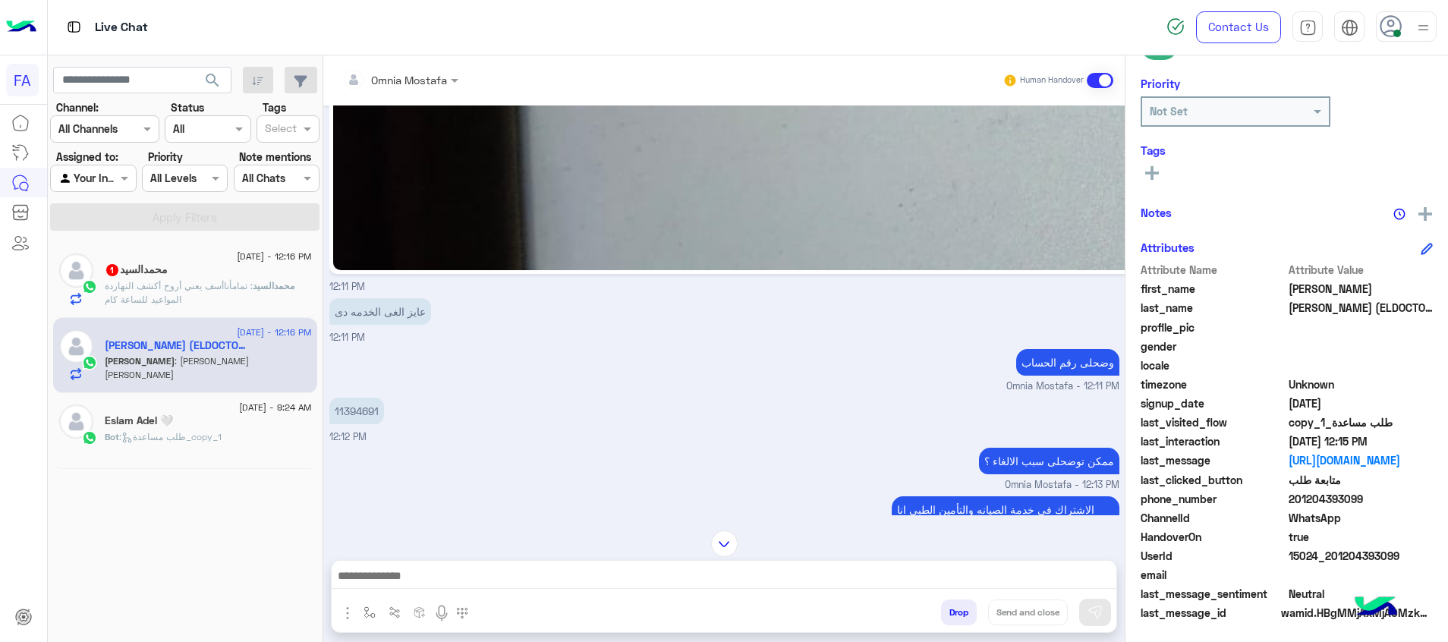
scroll to position [1813, 0]
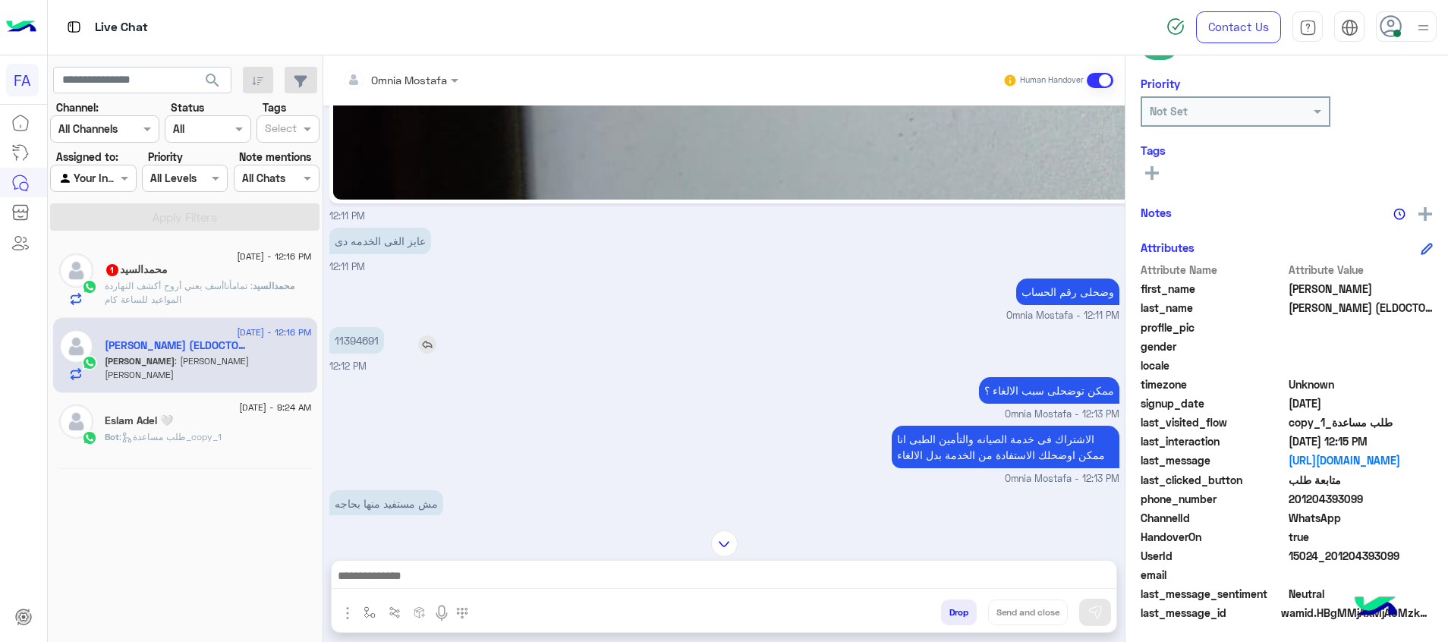
click at [354, 354] on p "11394691" at bounding box center [356, 340] width 55 height 27
copy p "11394691"
click at [236, 276] on div "[PERSON_NAME] 1" at bounding box center [208, 271] width 207 height 16
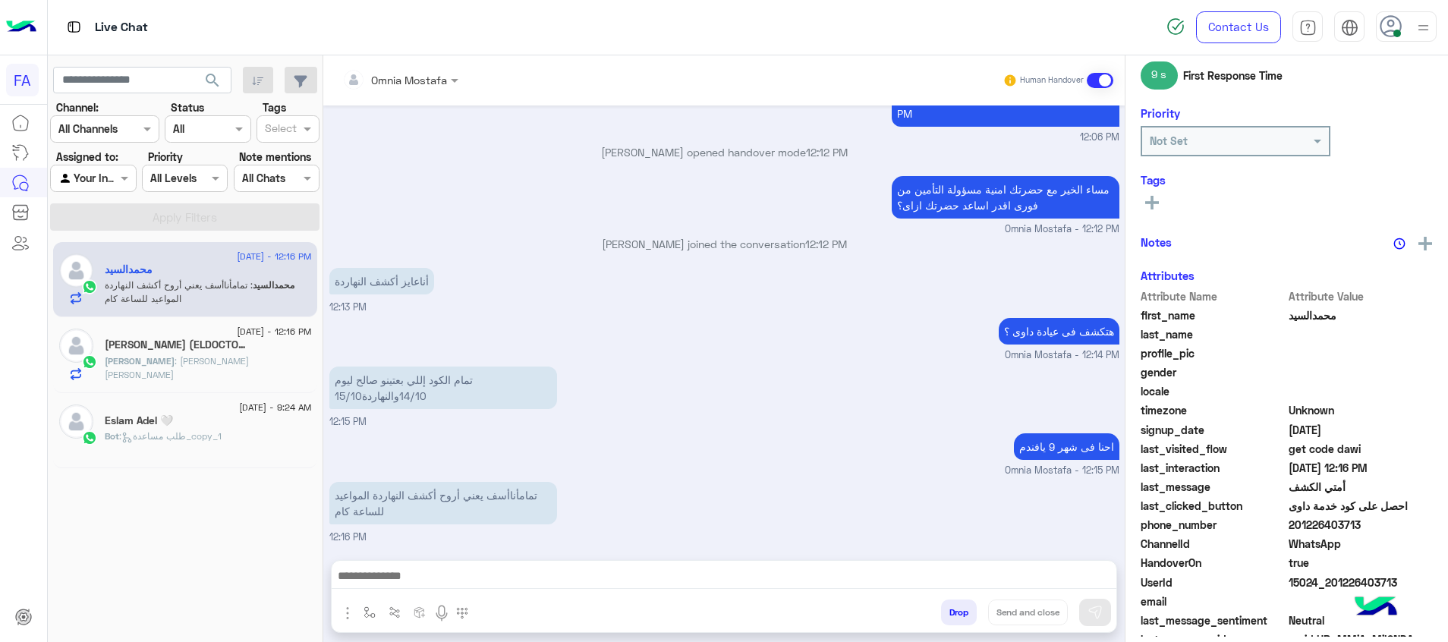
scroll to position [217, 0]
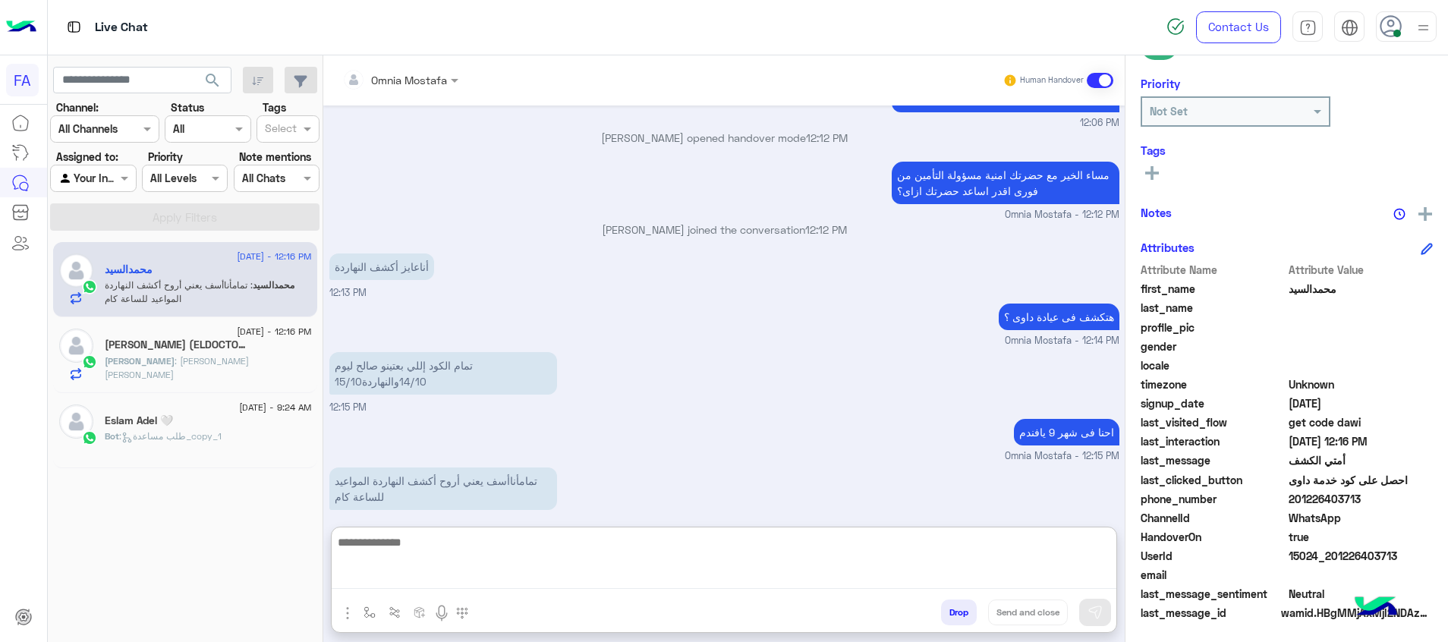
click at [650, 578] on textarea at bounding box center [724, 561] width 785 height 56
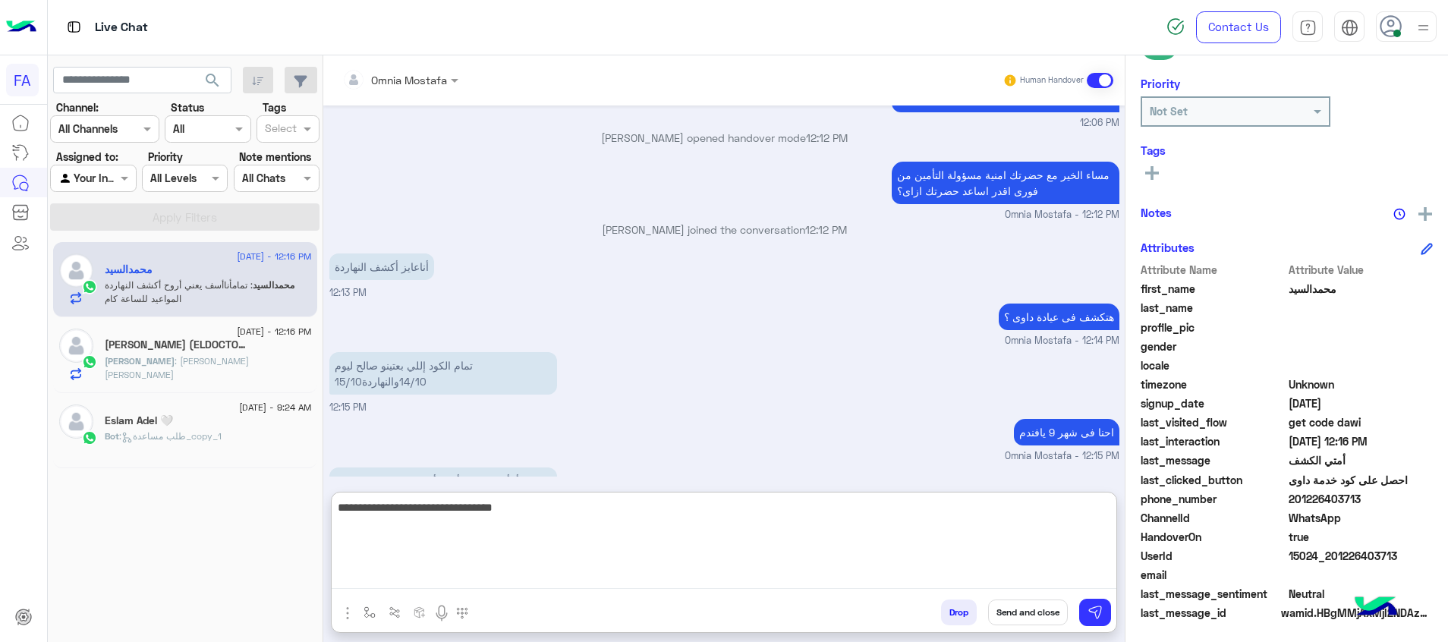
type textarea "**********"
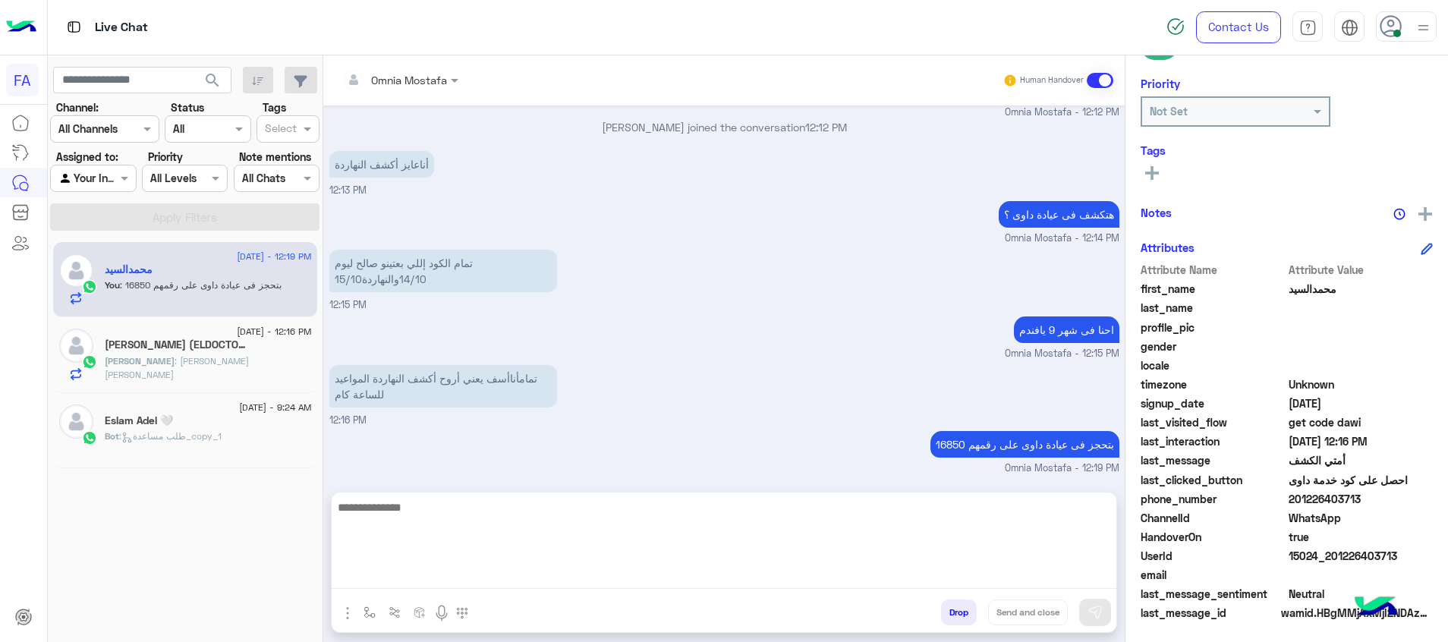
scroll to position [965, 0]
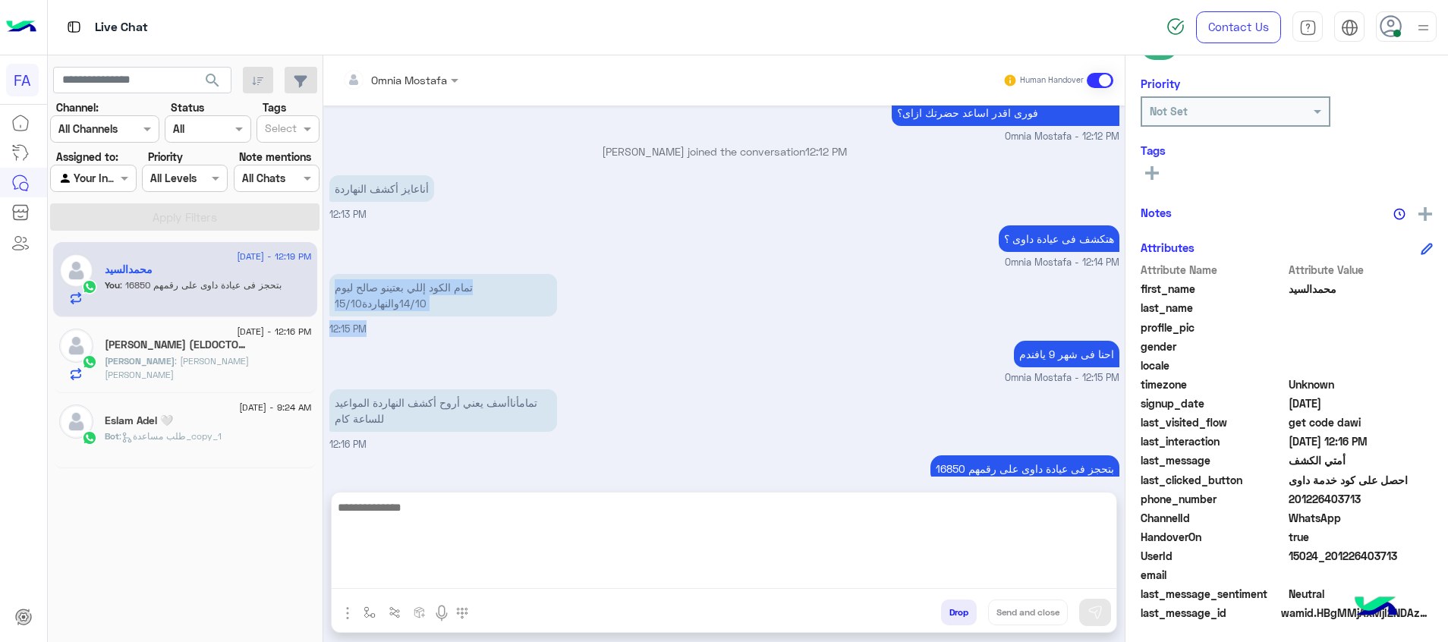
drag, startPoint x: 766, startPoint y: 316, endPoint x: 837, endPoint y: 297, distance: 74.0
click at [805, 305] on div "[DATE] تأمين صحتك فورى 12:05 PM هل انت عميل صحتك فوري؟ نعم لا 12:05 PM نعم 12:0…" at bounding box center [723, 290] width 801 height 371
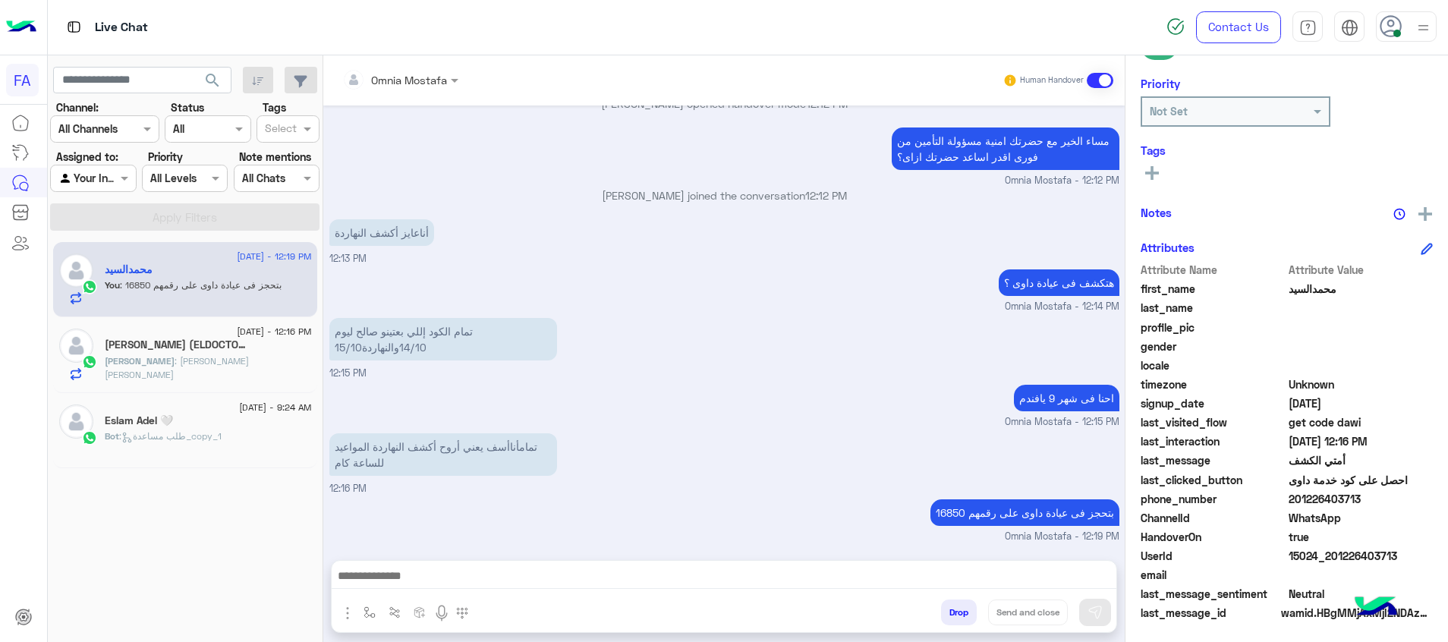
drag, startPoint x: 192, startPoint y: 355, endPoint x: 1063, endPoint y: 609, distance: 907.6
click at [193, 355] on span ": [PERSON_NAME] [PERSON_NAME]" at bounding box center [177, 367] width 144 height 25
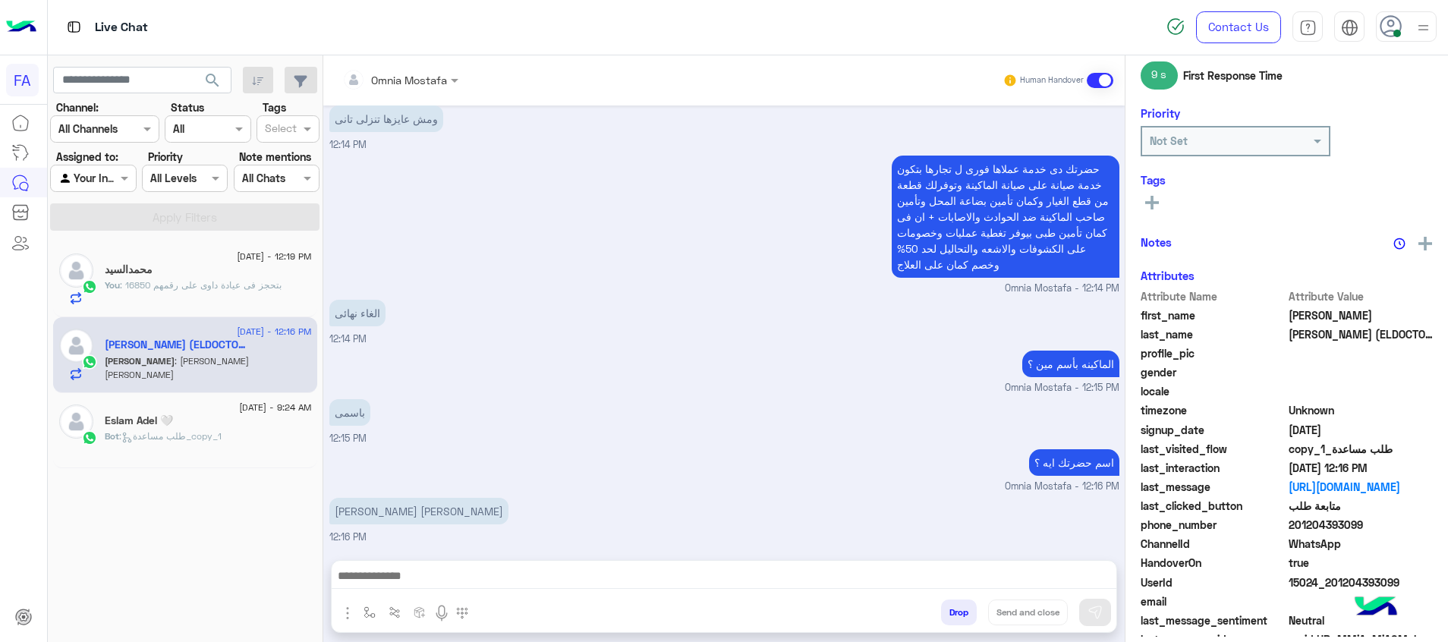
scroll to position [217, 0]
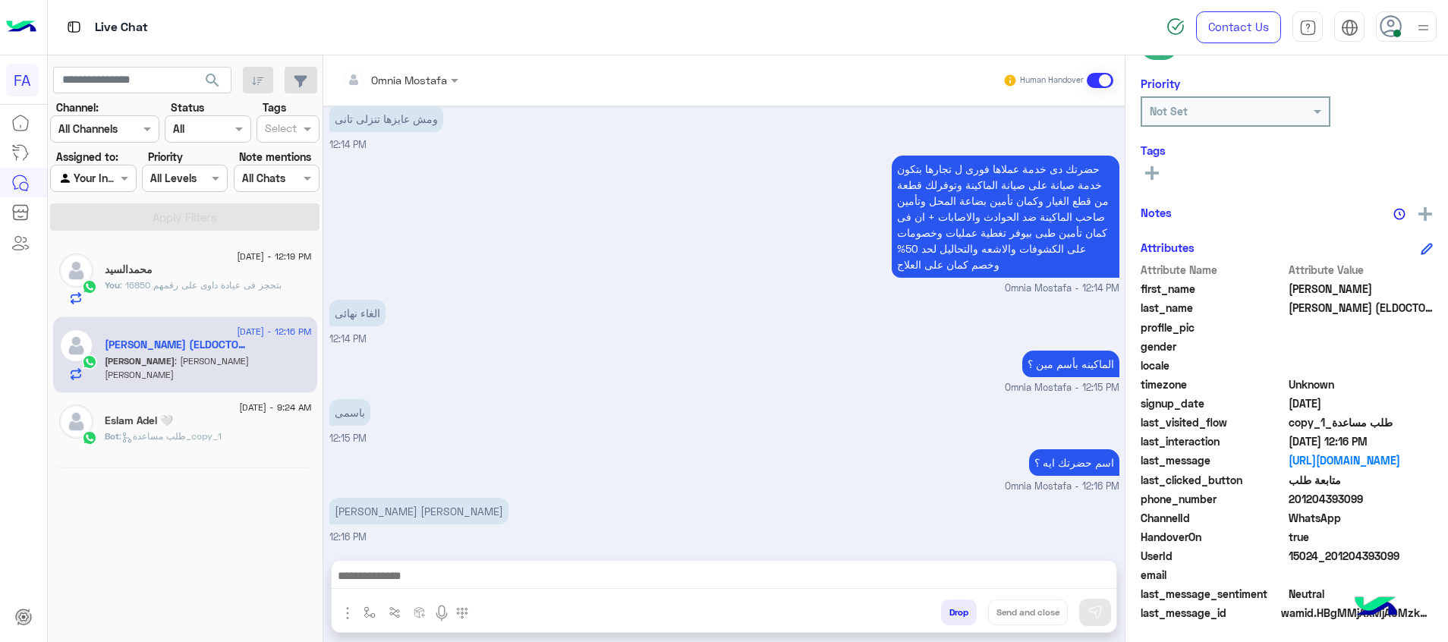
click at [1085, 575] on textarea at bounding box center [724, 577] width 785 height 23
paste textarea "**********"
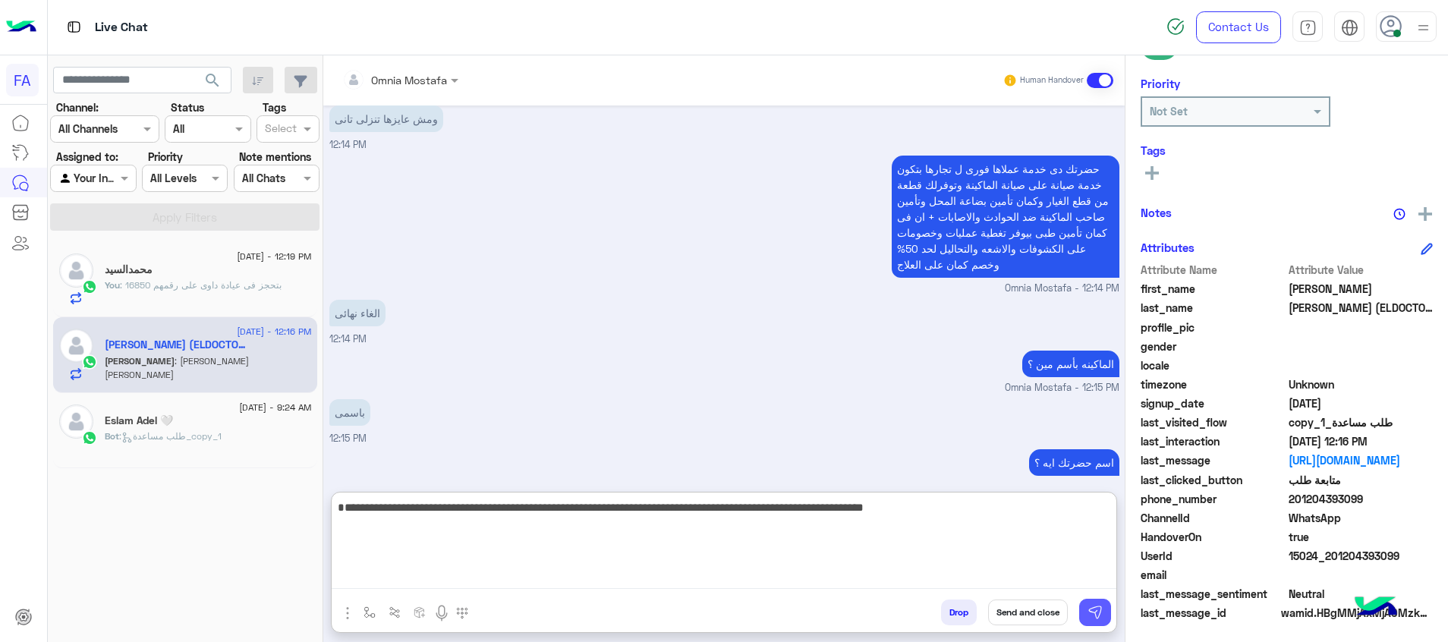
type textarea "**********"
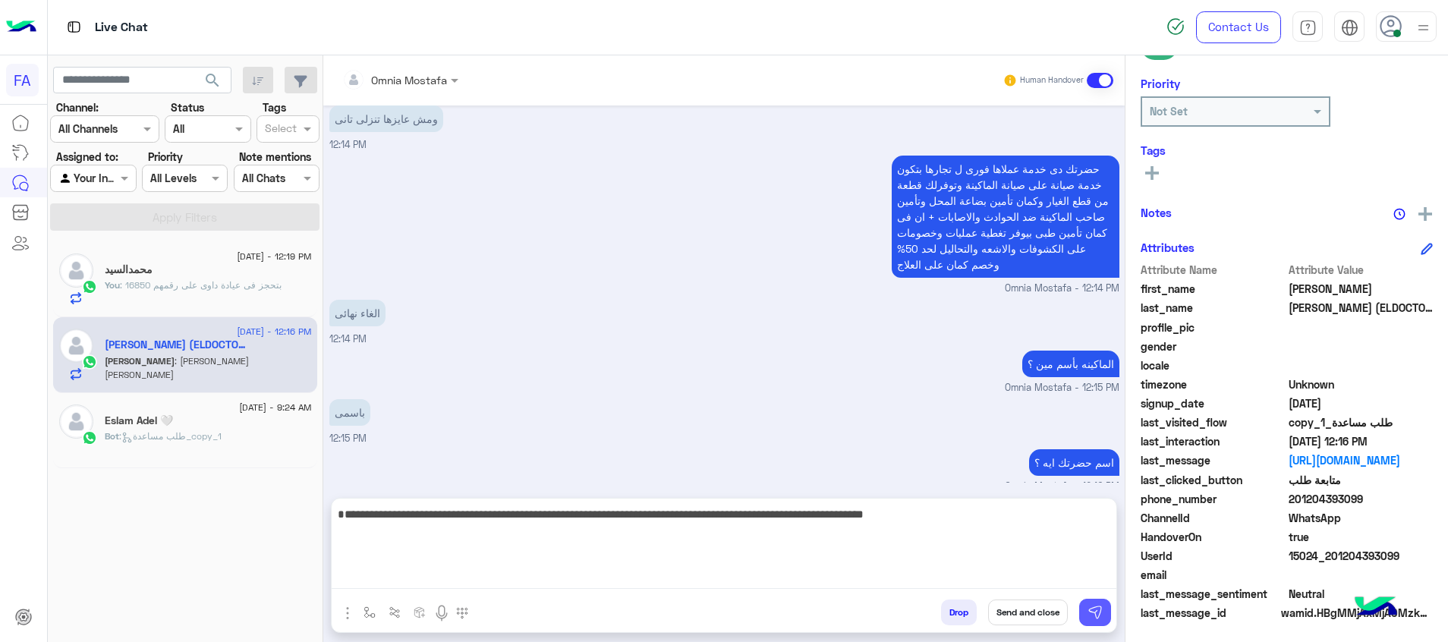
click at [1091, 612] on img at bounding box center [1095, 612] width 15 height 15
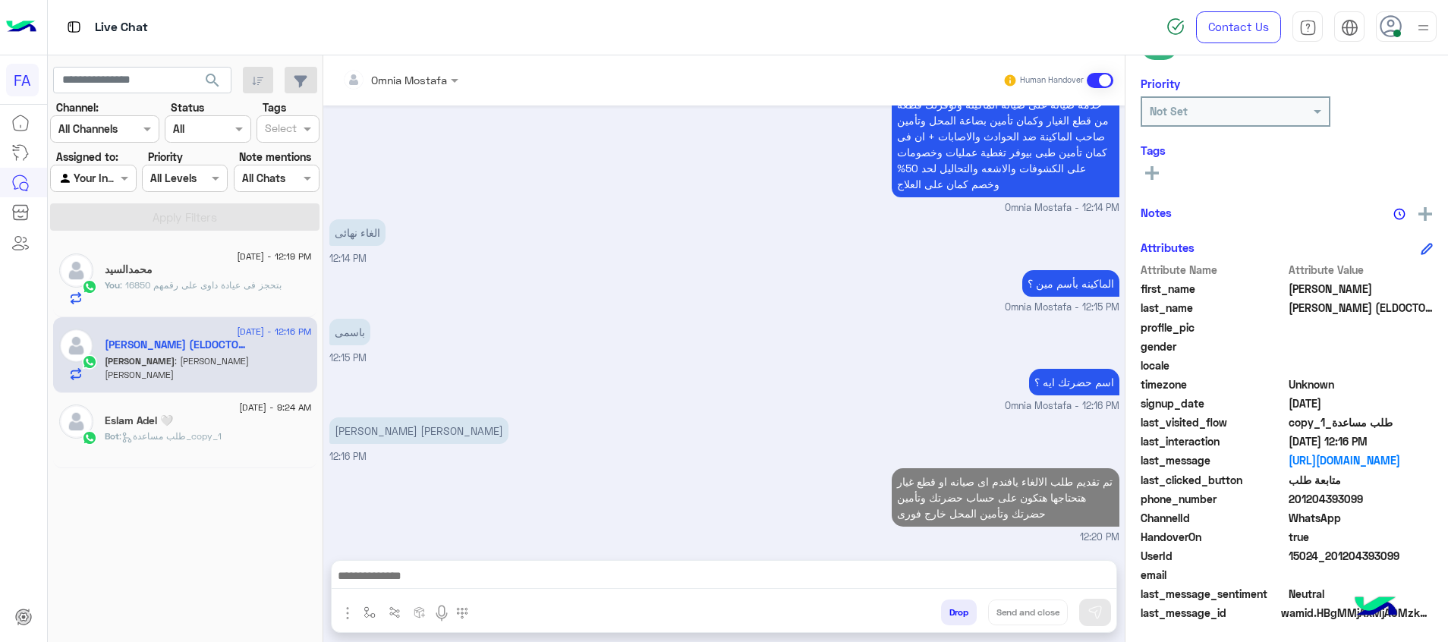
click at [1149, 171] on icon at bounding box center [1152, 173] width 14 height 14
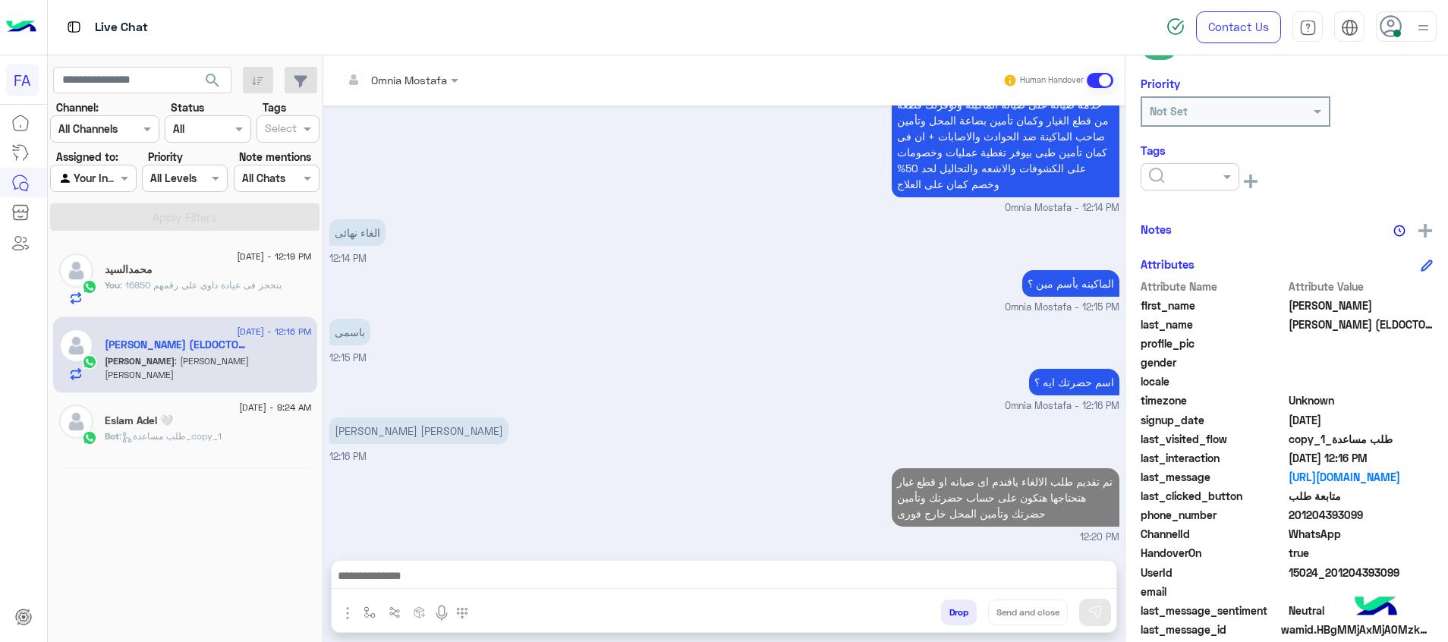
drag, startPoint x: 1149, startPoint y: 171, endPoint x: 1179, endPoint y: 181, distance: 31.9
click at [1173, 176] on input "text" at bounding box center [1172, 177] width 46 height 16
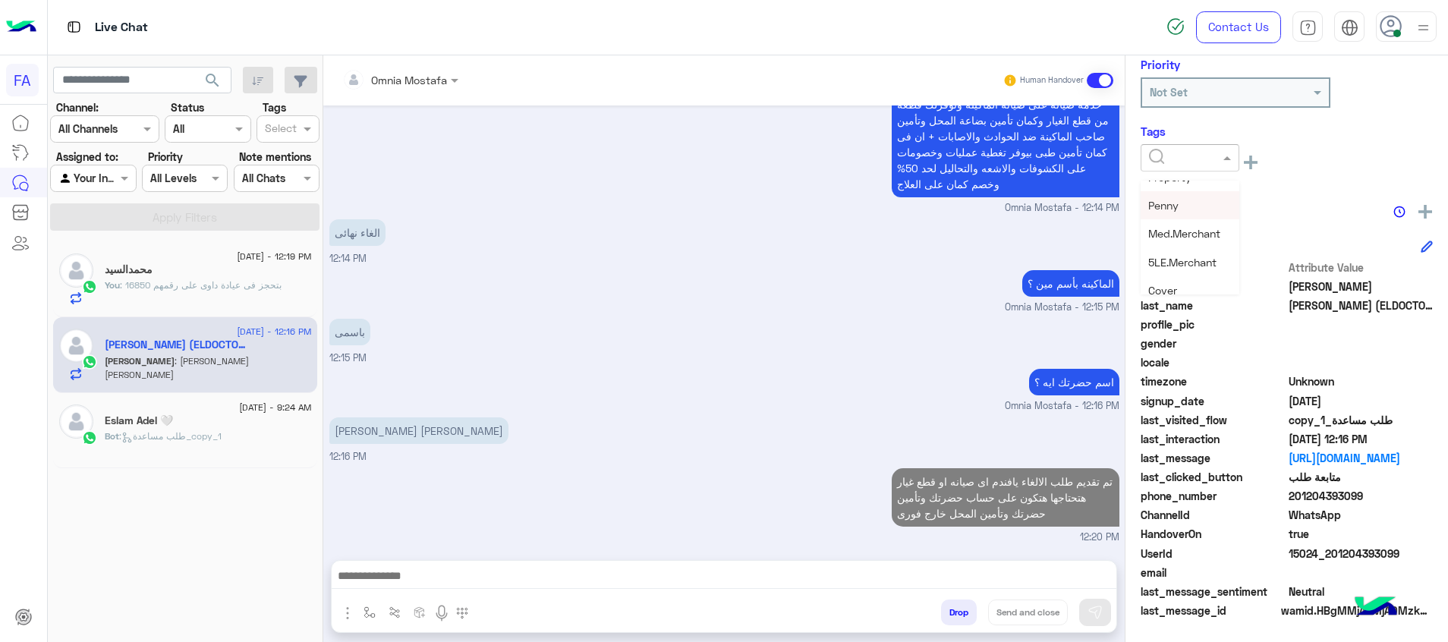
scroll to position [197, 0]
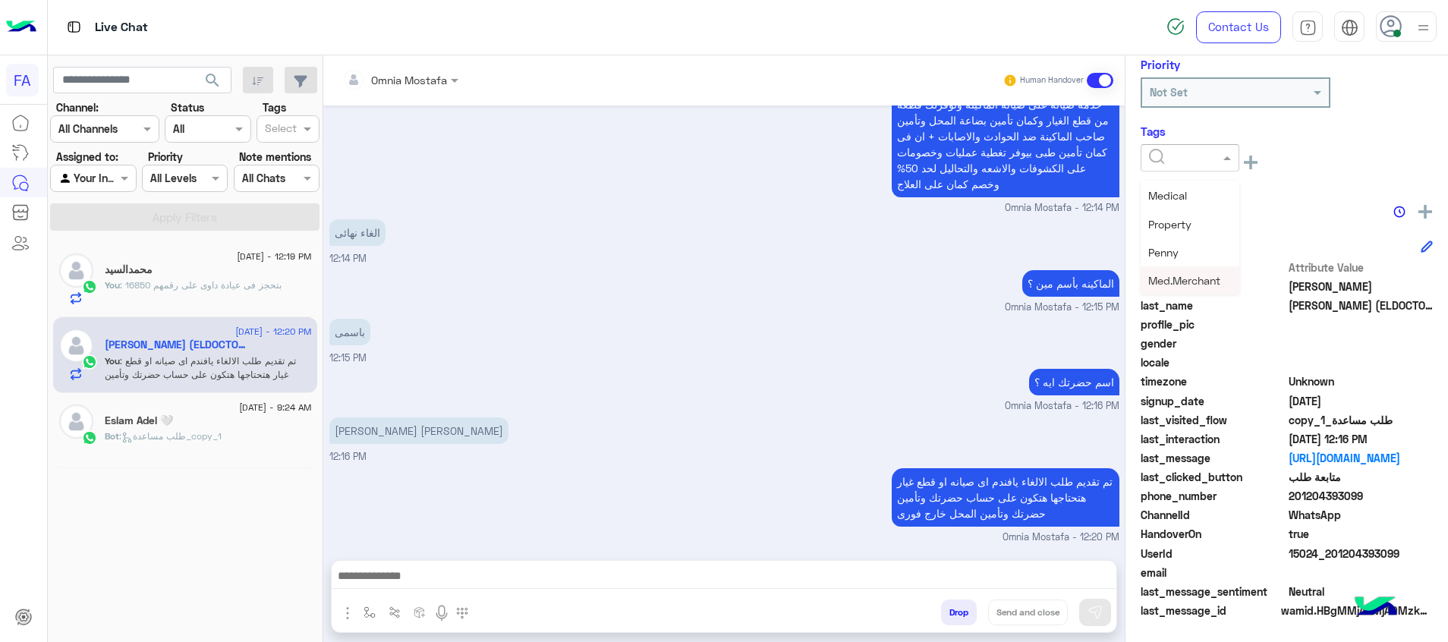
click at [1198, 281] on span "Med.Merchant" at bounding box center [1184, 280] width 72 height 13
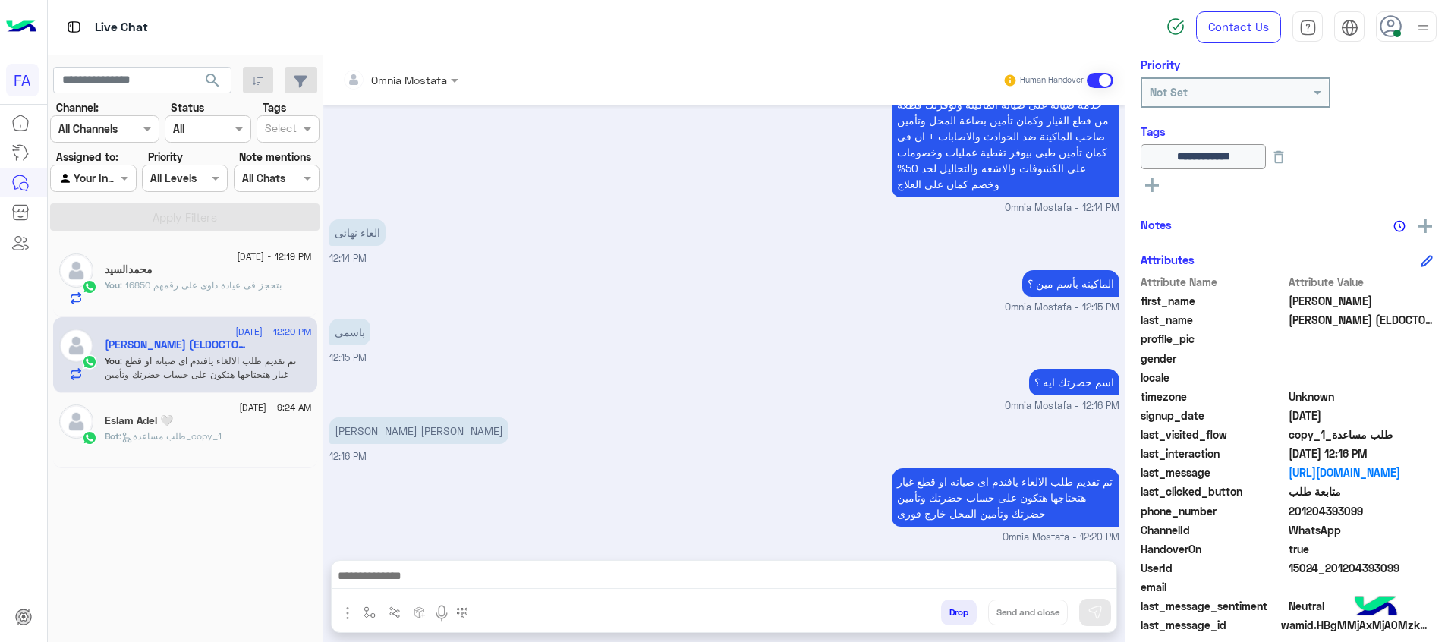
click at [1157, 187] on icon at bounding box center [1152, 185] width 14 height 14
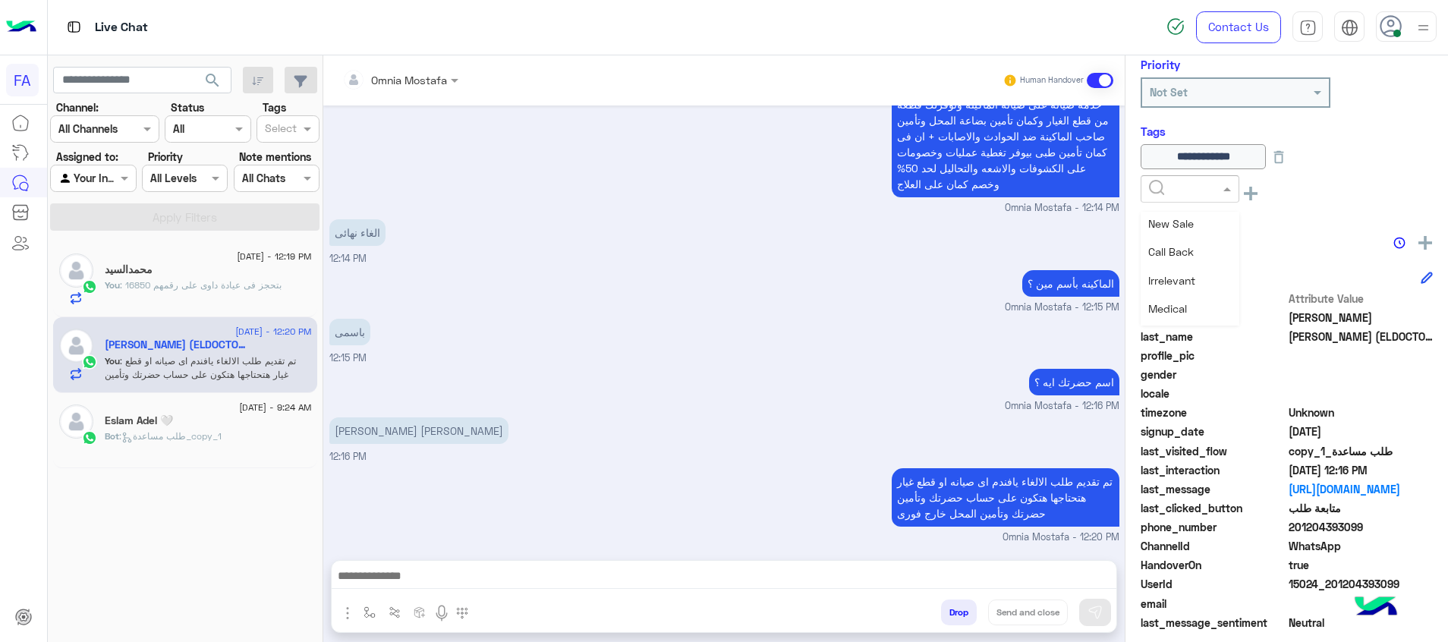
scroll to position [228, 0]
click at [1207, 304] on span "5LE.Merchant" at bounding box center [1182, 310] width 68 height 13
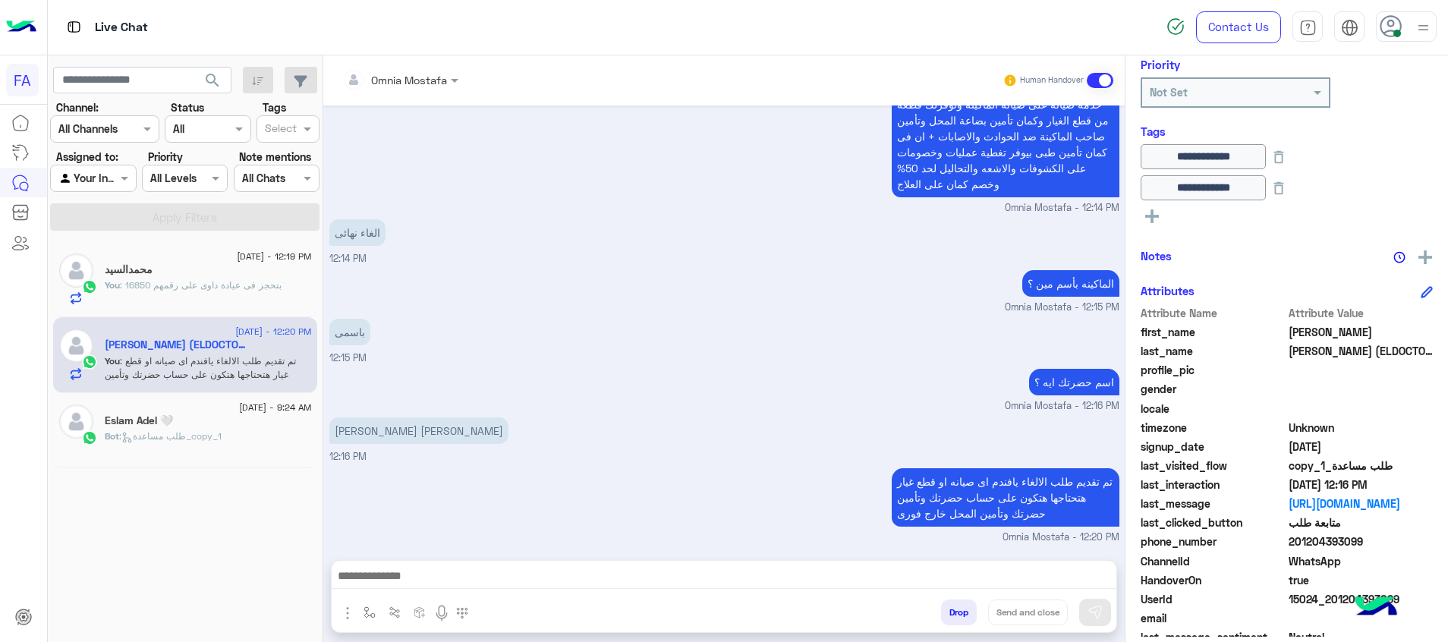
click at [1147, 219] on div "**********" at bounding box center [1287, 345] width 323 height 581
click at [1151, 219] on icon at bounding box center [1152, 216] width 14 height 14
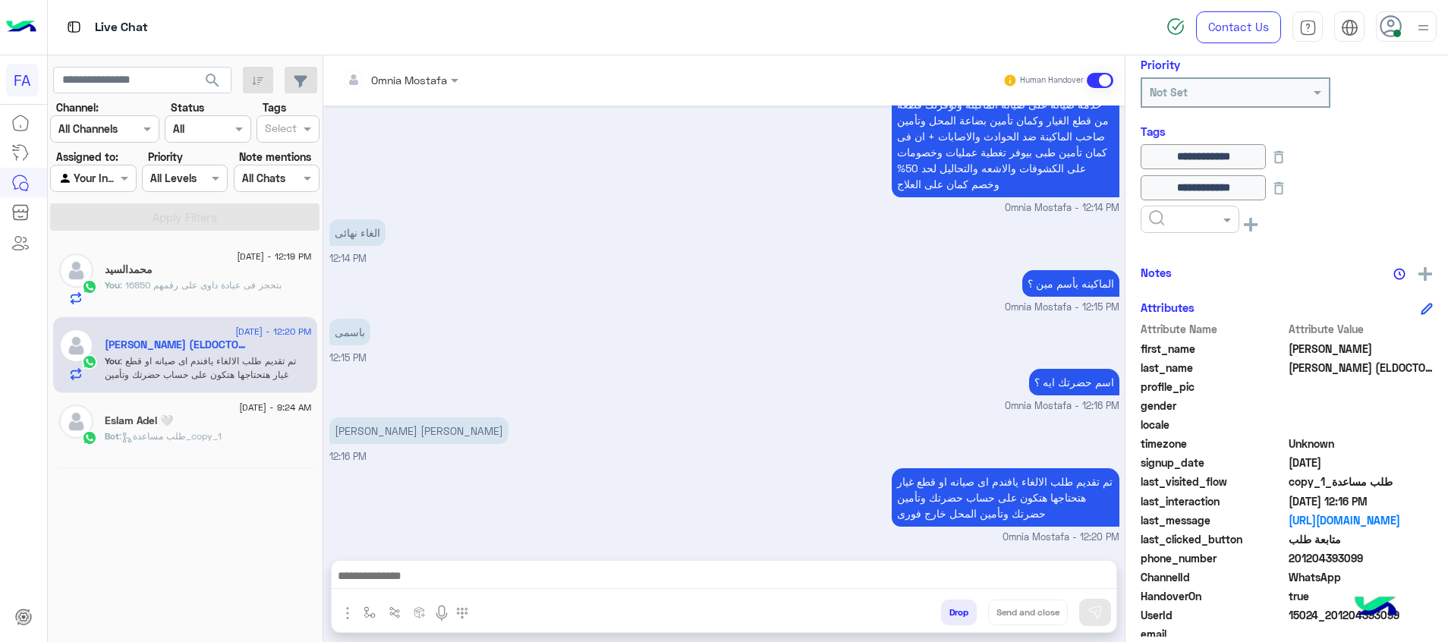
click at [1152, 219] on input "text" at bounding box center [1172, 220] width 46 height 16
click at [1189, 337] on span "Cancellation" at bounding box center [1178, 340] width 61 height 13
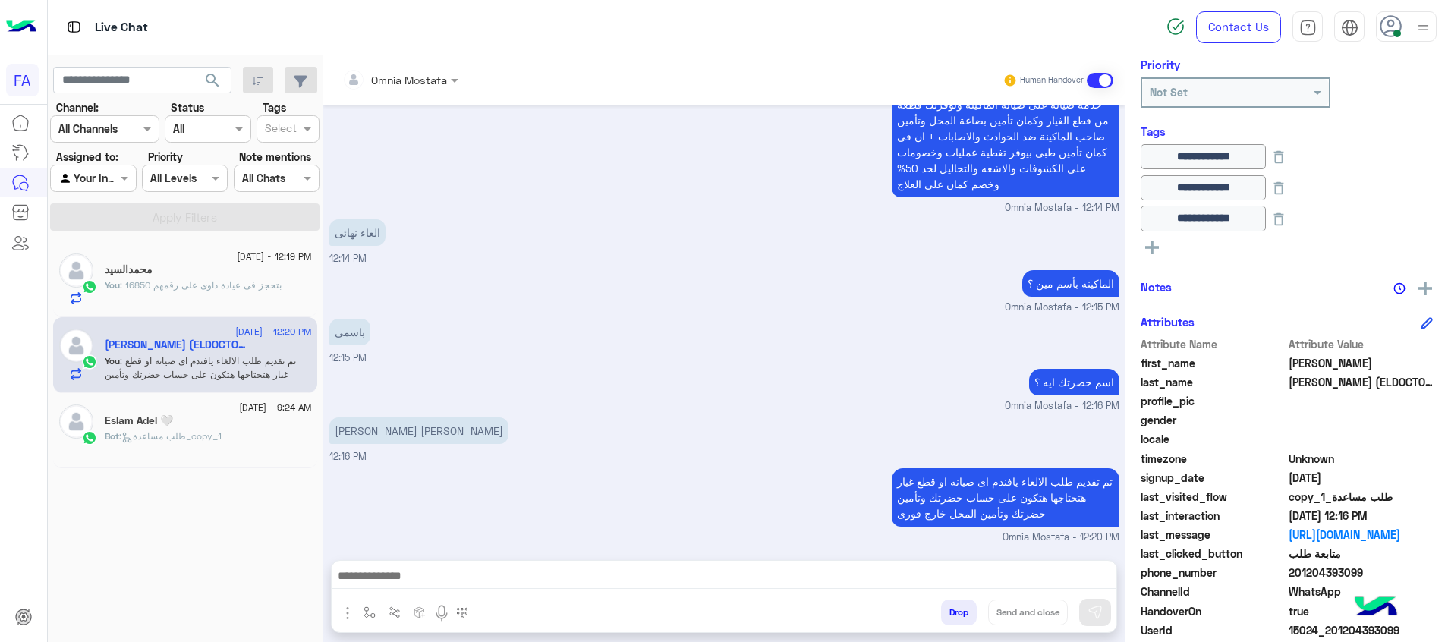
click at [1154, 245] on icon at bounding box center [1152, 248] width 14 height 14
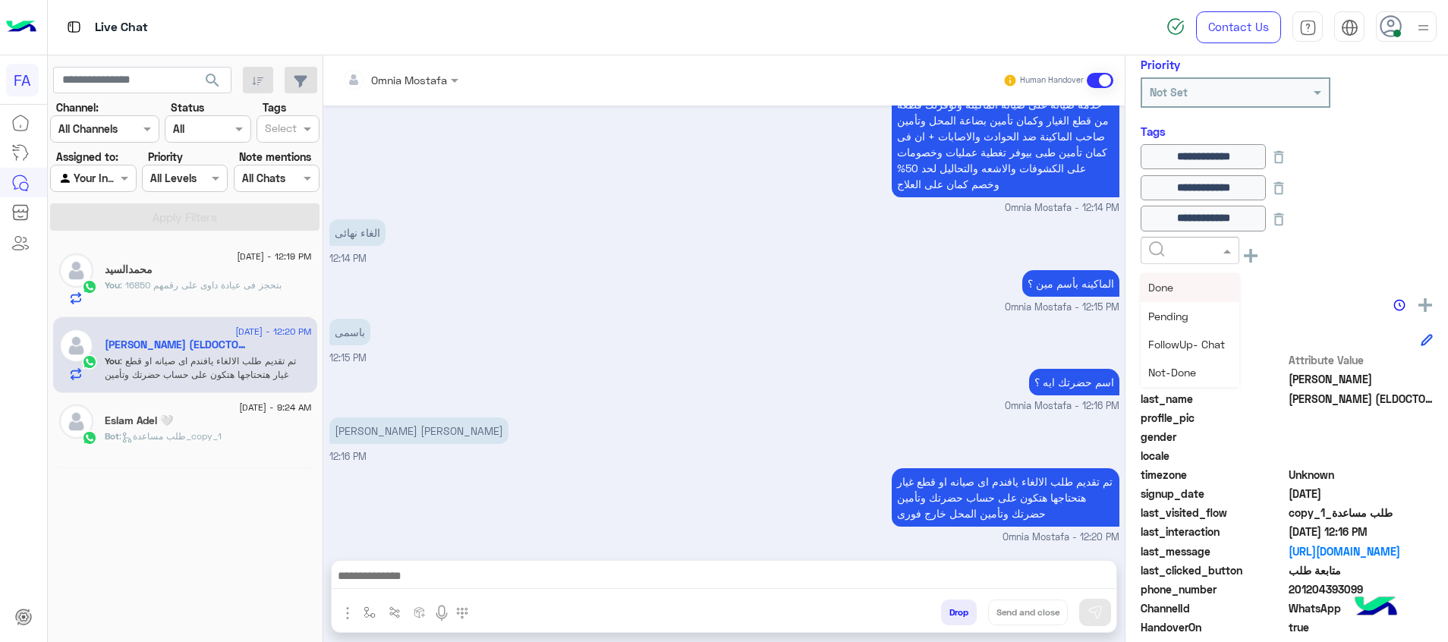
click at [1157, 247] on input "text" at bounding box center [1172, 251] width 46 height 16
click at [1199, 365] on div "Not-Done" at bounding box center [1190, 372] width 99 height 28
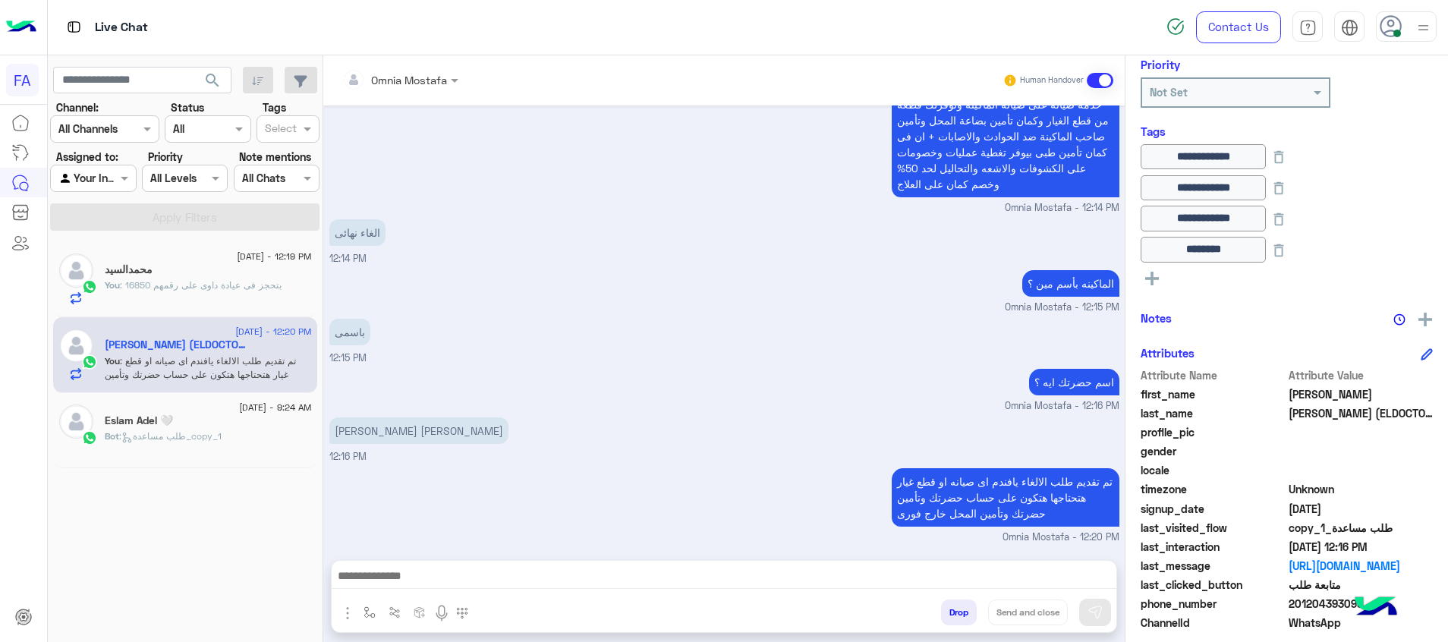
click at [242, 285] on span ": بتحجز فى عيادة داوى على رقمهم 16850" at bounding box center [201, 284] width 162 height 11
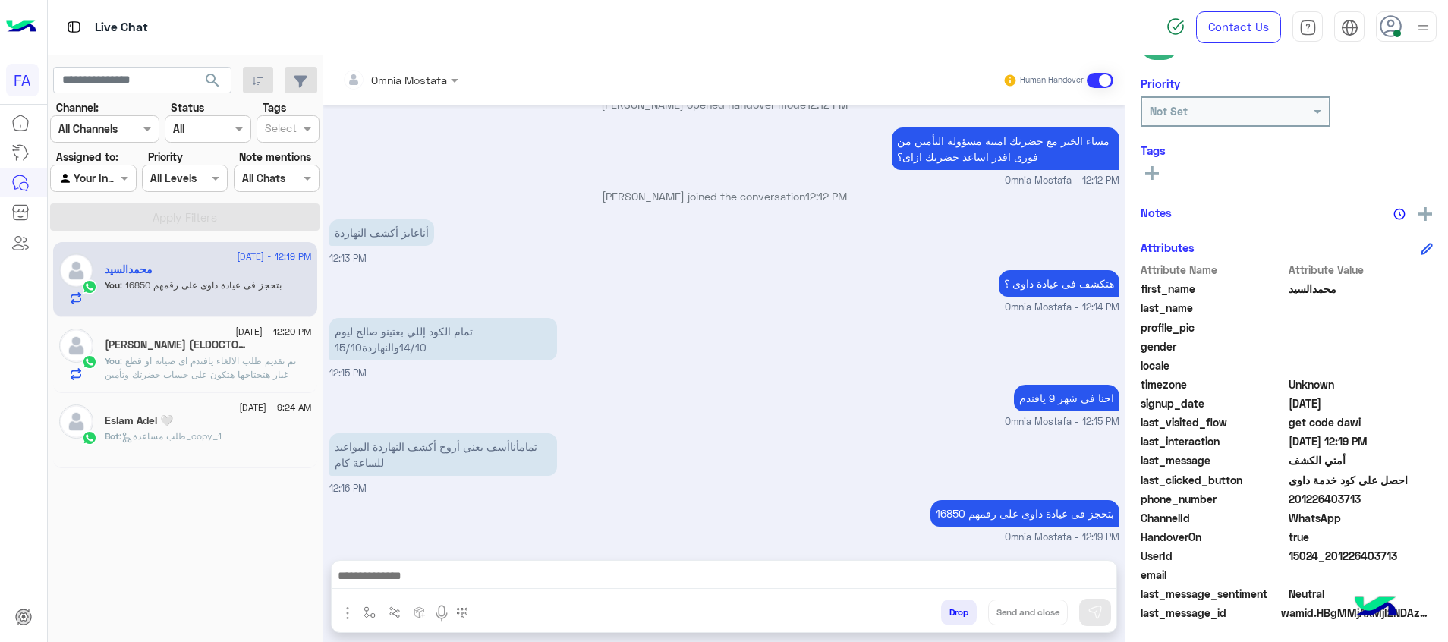
scroll to position [220, 0]
drag, startPoint x: 1400, startPoint y: 556, endPoint x: 1334, endPoint y: 558, distance: 66.8
click at [1334, 558] on span "15024_201226403713" at bounding box center [1361, 553] width 145 height 16
copy span "1226403713"
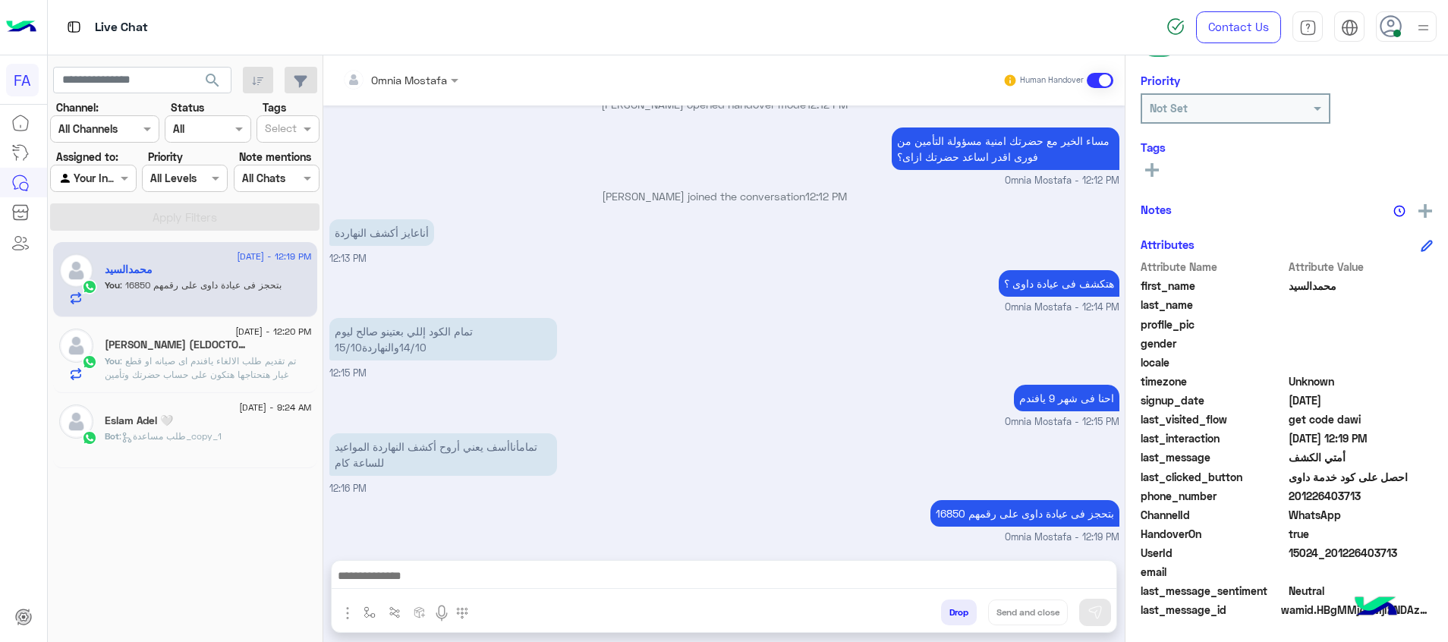
click at [1154, 166] on icon at bounding box center [1152, 170] width 14 height 14
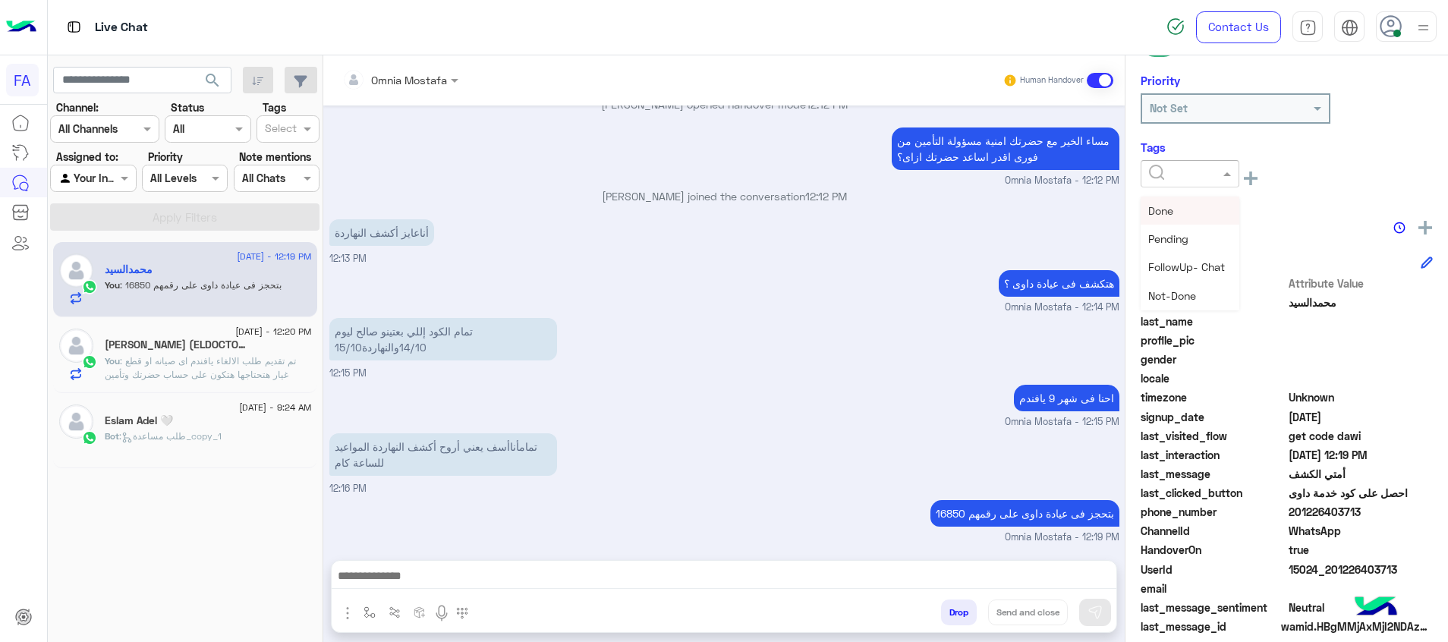
click at [1187, 171] on input "text" at bounding box center [1172, 174] width 46 height 16
click at [1208, 290] on div "Medical" at bounding box center [1190, 295] width 99 height 28
click at [1156, 197] on div "× Medical See All" at bounding box center [1287, 180] width 292 height 40
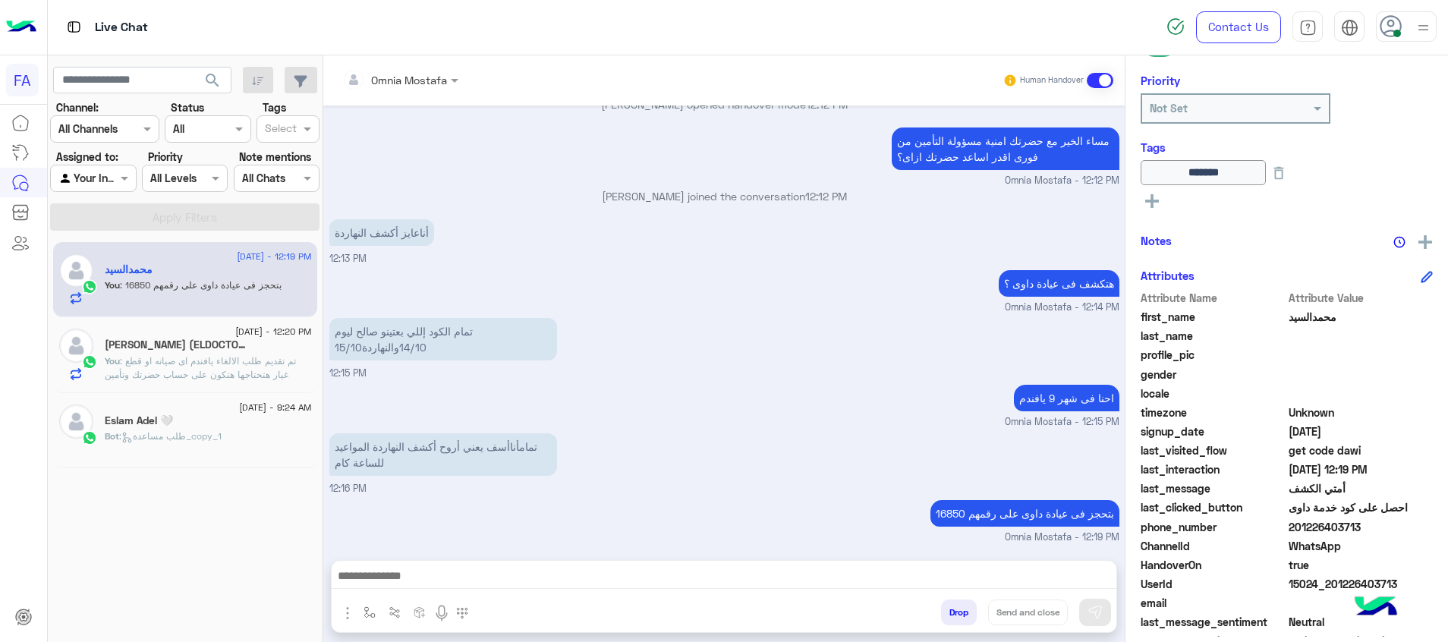
click at [1156, 197] on icon at bounding box center [1152, 201] width 14 height 14
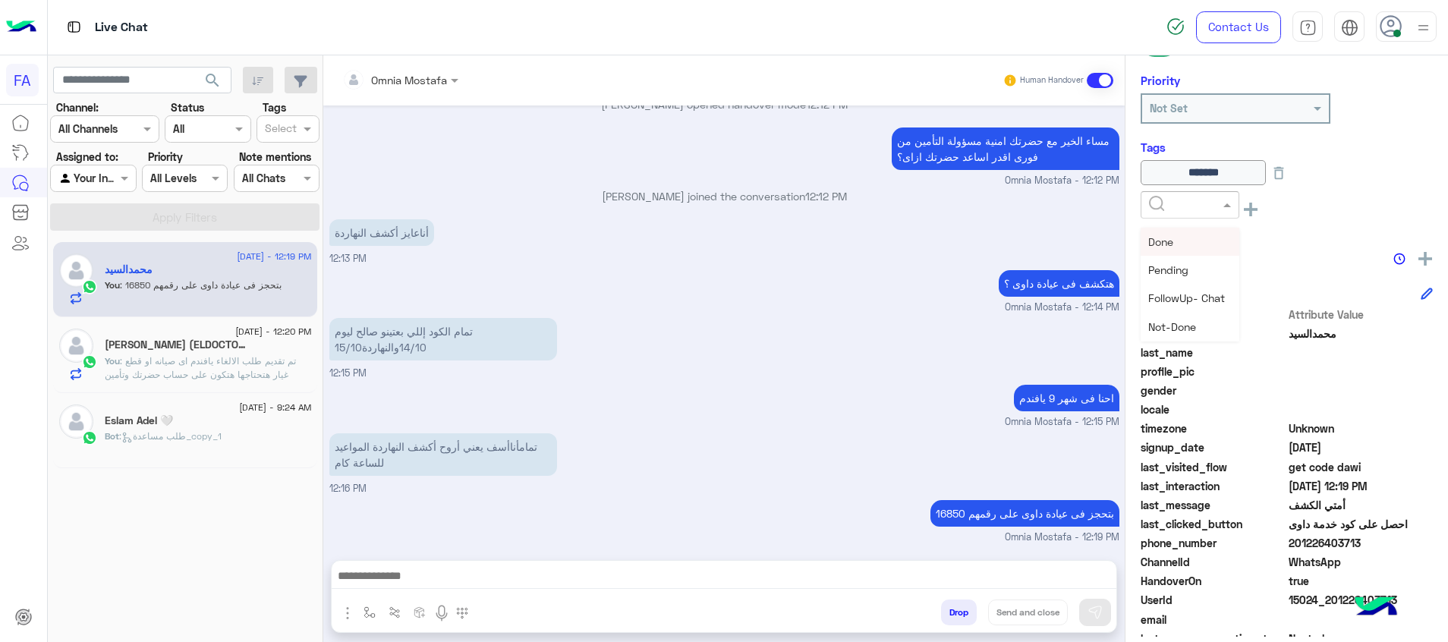
click at [1158, 210] on input "text" at bounding box center [1172, 205] width 46 height 16
click at [1166, 236] on span "Done" at bounding box center [1160, 241] width 25 height 13
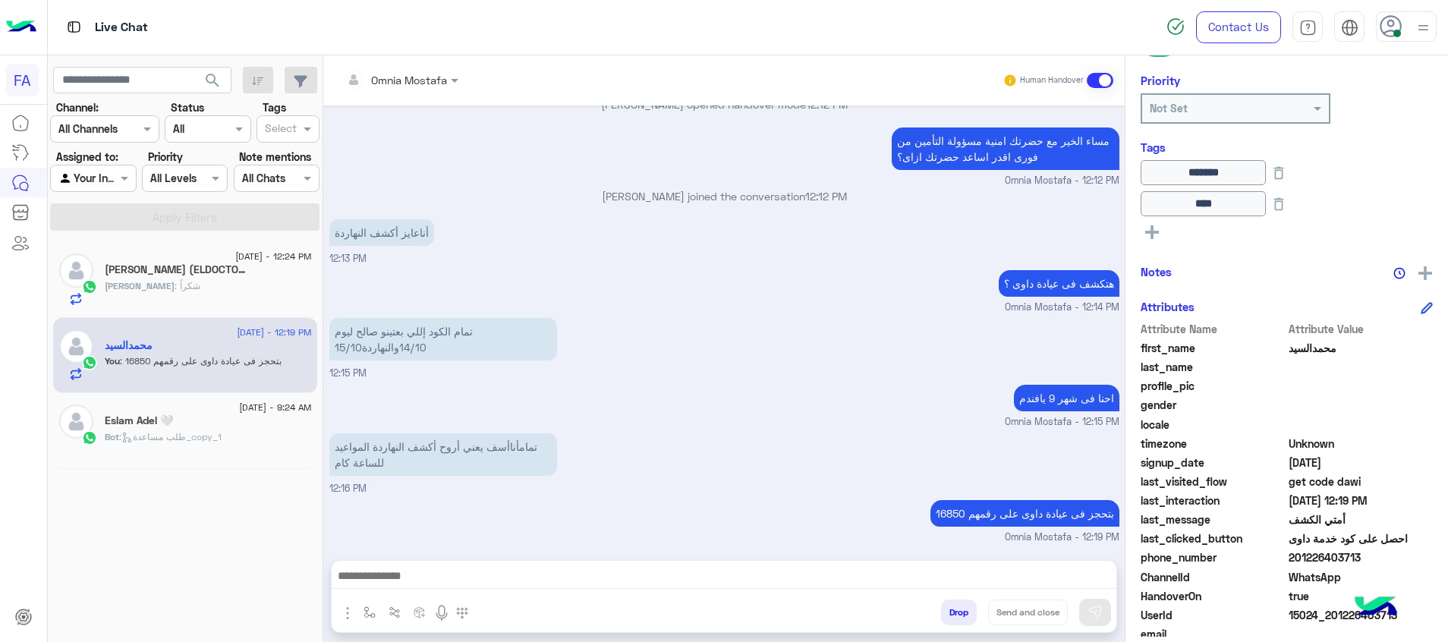
click at [966, 562] on div at bounding box center [724, 580] width 785 height 38
click at [981, 573] on textarea at bounding box center [724, 577] width 785 height 23
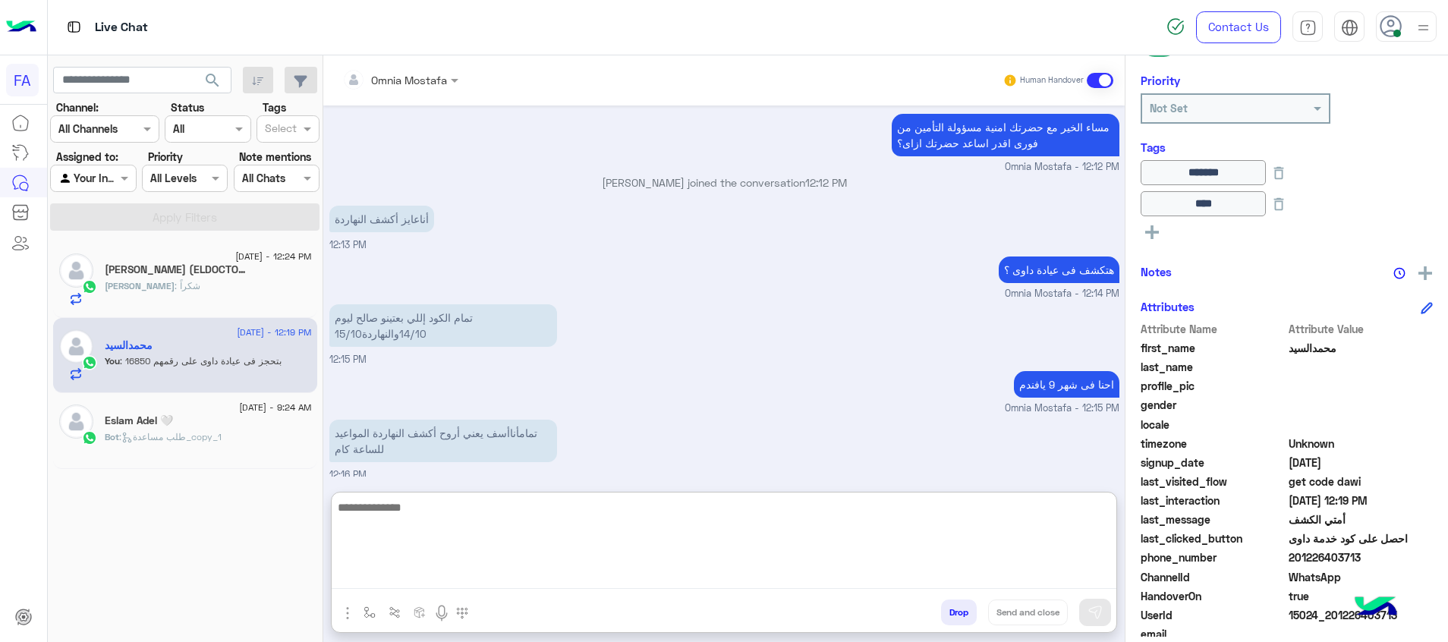
paste textarea "**********"
type textarea "**********"
click at [1037, 612] on button "Send and close" at bounding box center [1028, 613] width 80 height 26
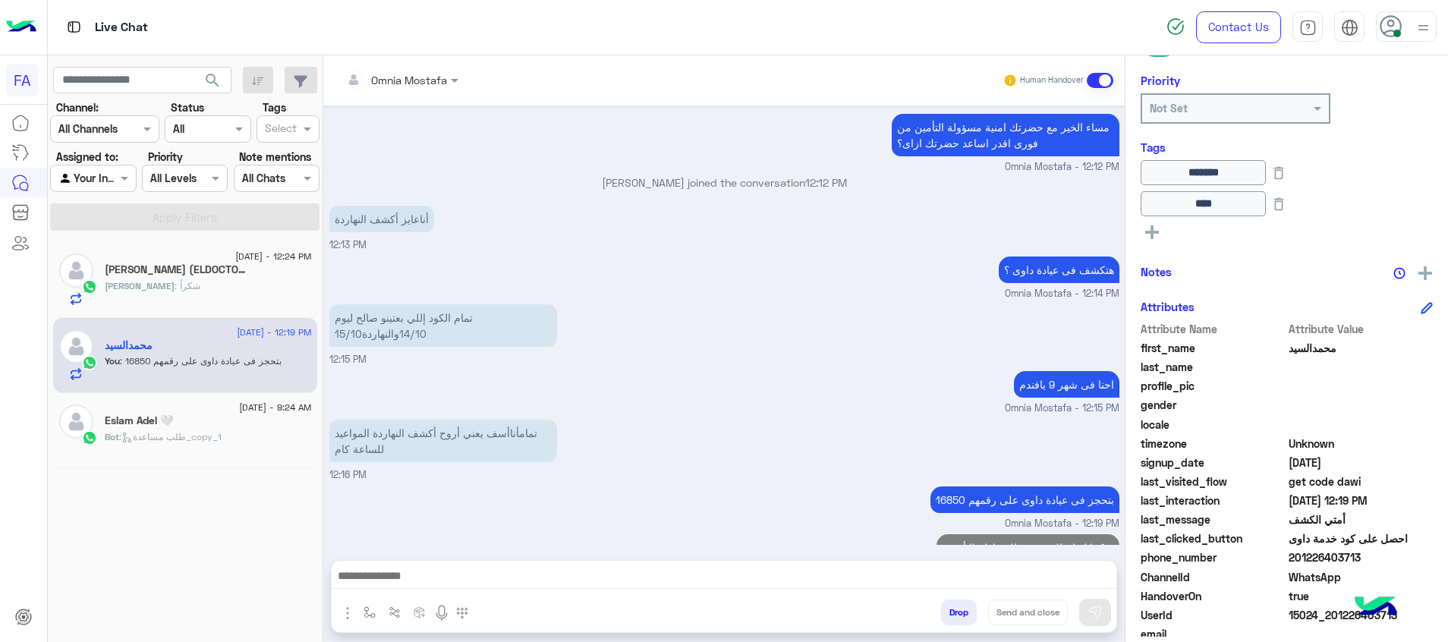
scroll to position [962, 0]
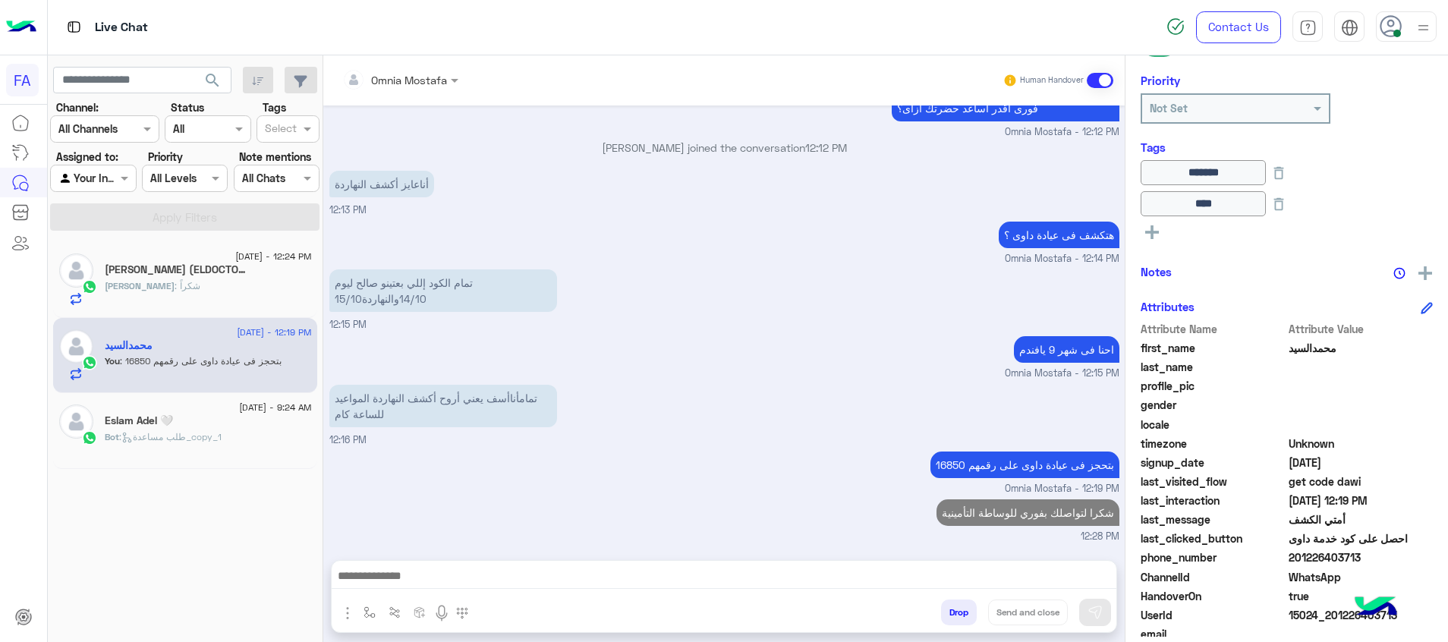
click at [238, 272] on h5 "[PERSON_NAME] (ELDOCTOR) 2" at bounding box center [177, 269] width 145 height 13
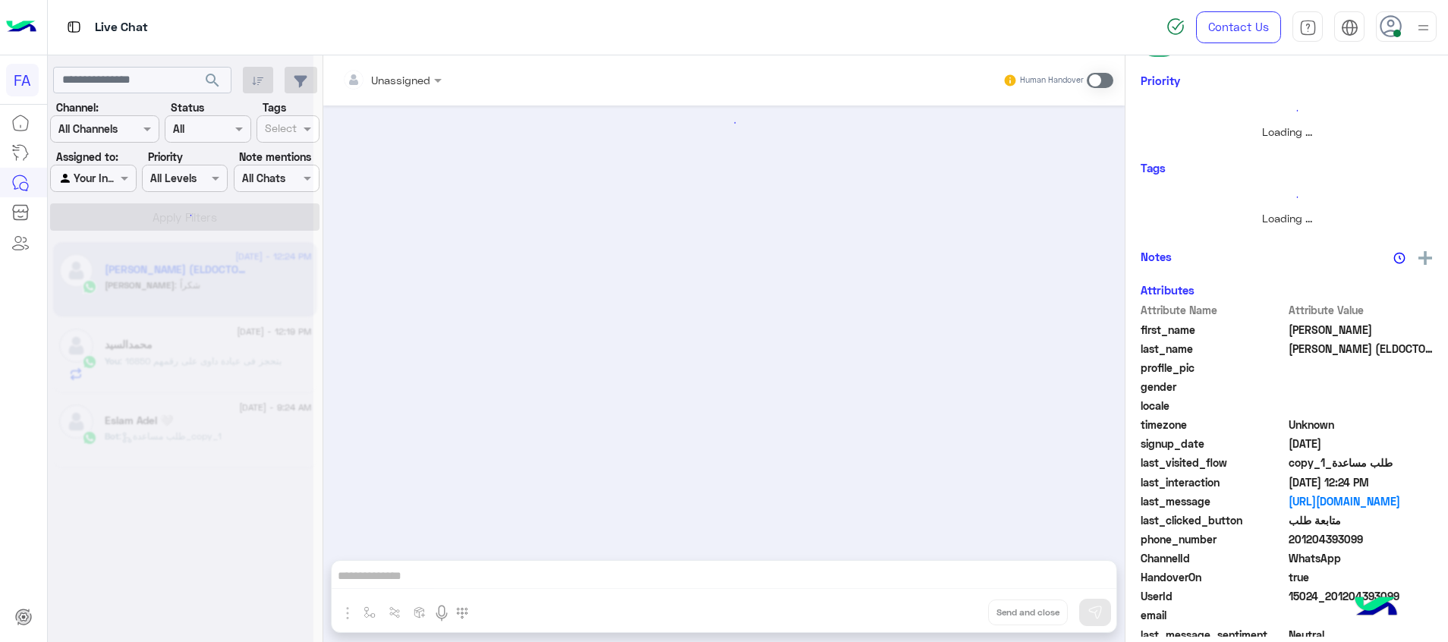
click at [1054, 582] on div "Unassigned Human Handover enter flow name Drop Send and close" at bounding box center [723, 351] width 801 height 593
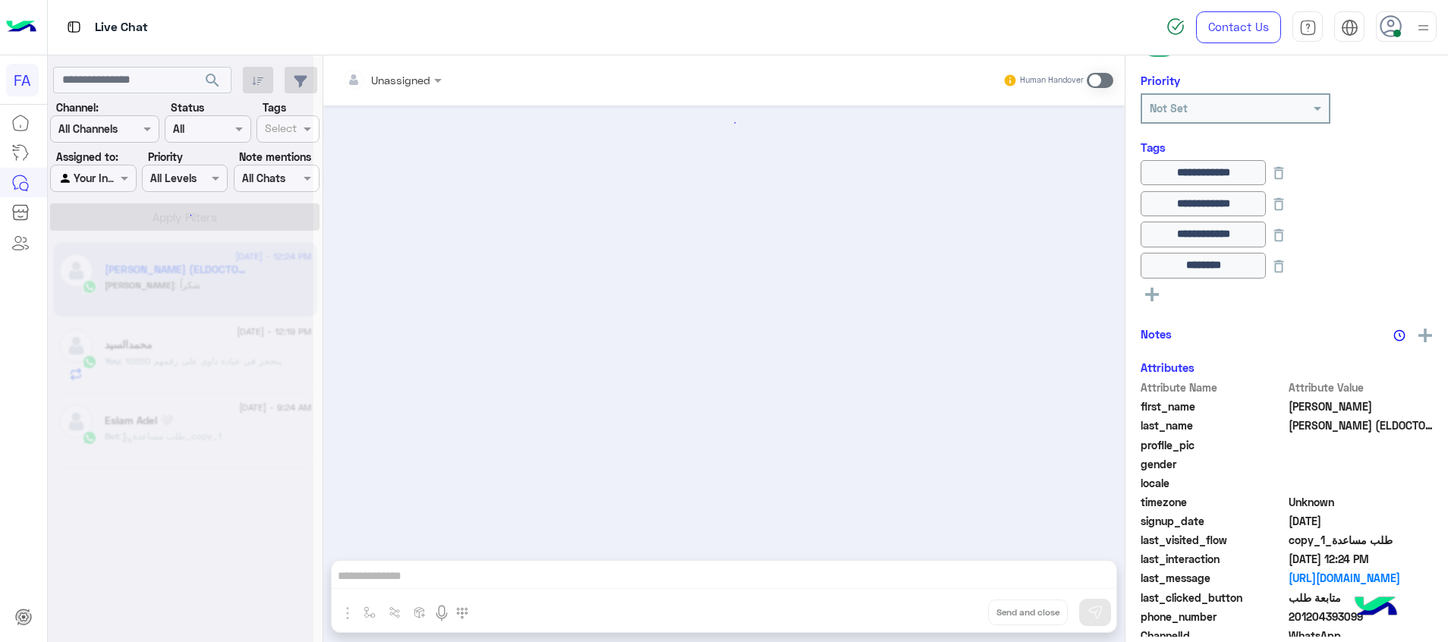
scroll to position [933, 0]
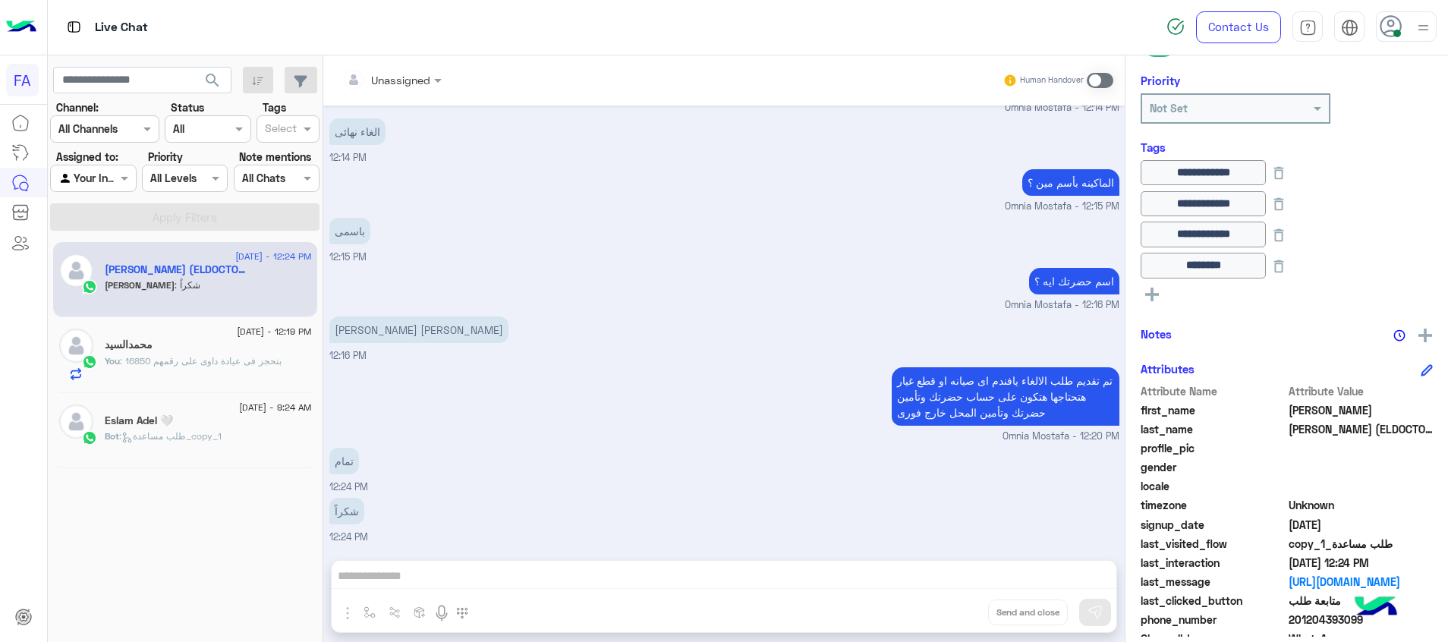
click at [1055, 581] on div "Unassigned Human Handover [DATE] 12:11 PM عايز الغى الخدمه دى 12:11 PM وضحلى رق…" at bounding box center [723, 351] width 801 height 593
click at [1038, 572] on div "Unassigned Human Handover [DATE] 12:11 PM عايز الغى الخدمه دى 12:11 PM وضحلى رق…" at bounding box center [723, 351] width 801 height 593
click at [1093, 78] on span at bounding box center [1100, 80] width 27 height 15
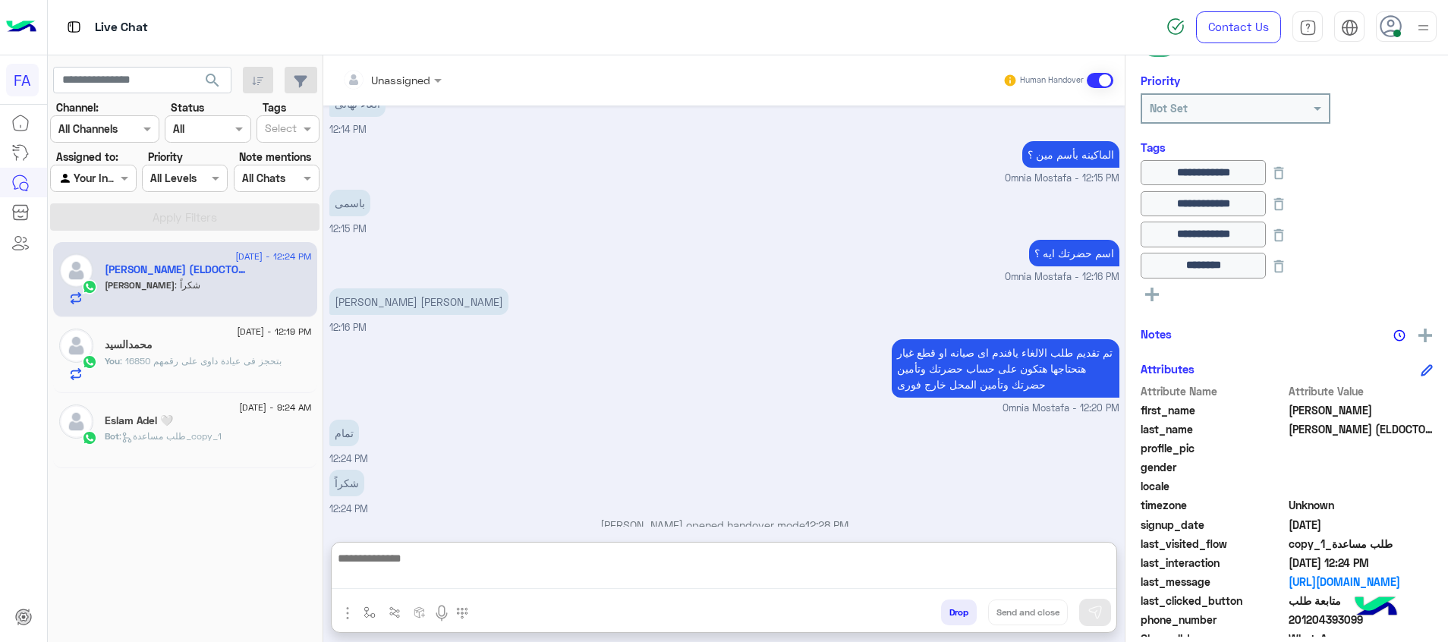
drag, startPoint x: 1002, startPoint y: 578, endPoint x: 994, endPoint y: 566, distance: 14.3
click at [997, 572] on textarea at bounding box center [724, 569] width 785 height 40
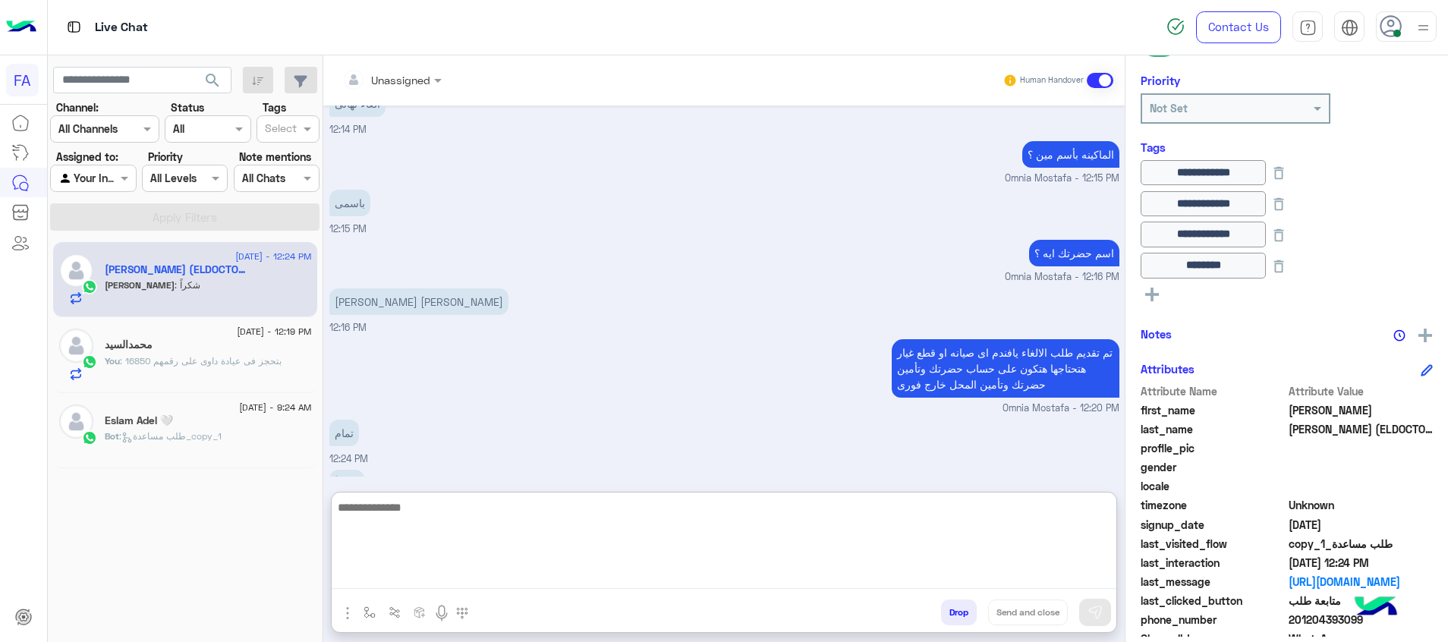
paste textarea "**********"
type textarea "**********"
click at [1019, 606] on button "Send and close" at bounding box center [1028, 613] width 80 height 26
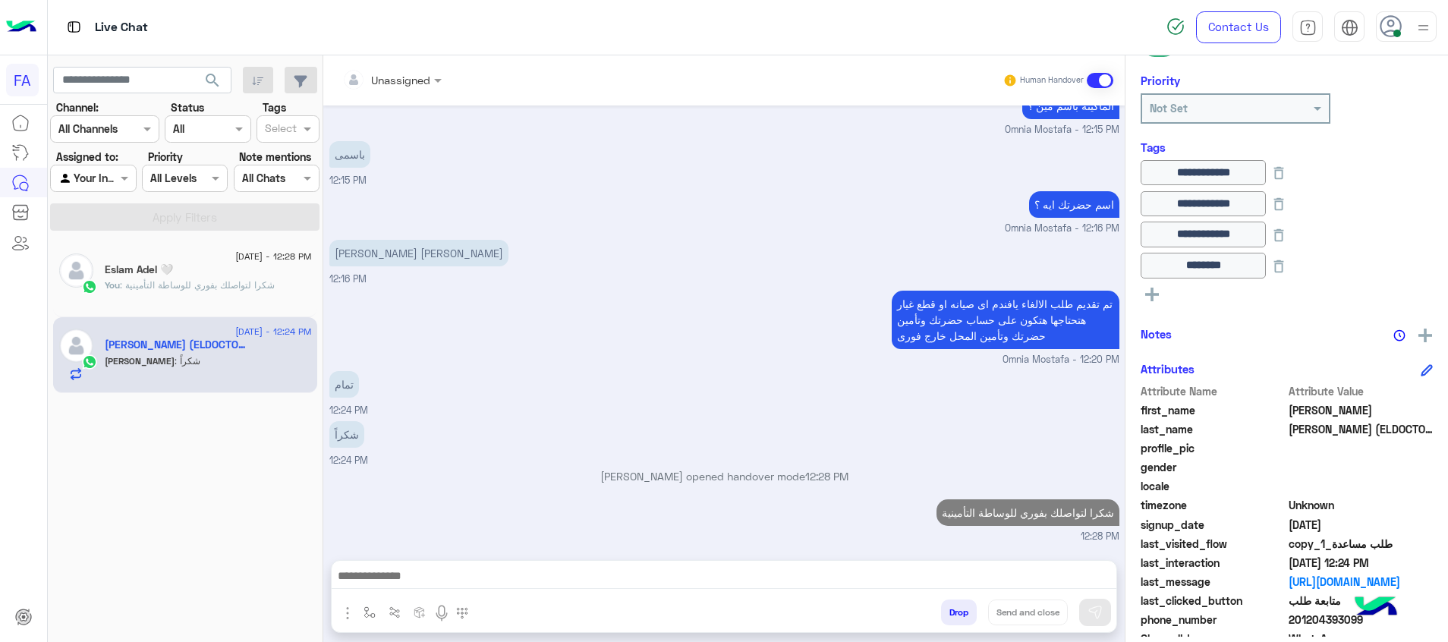
scroll to position [1037, 0]
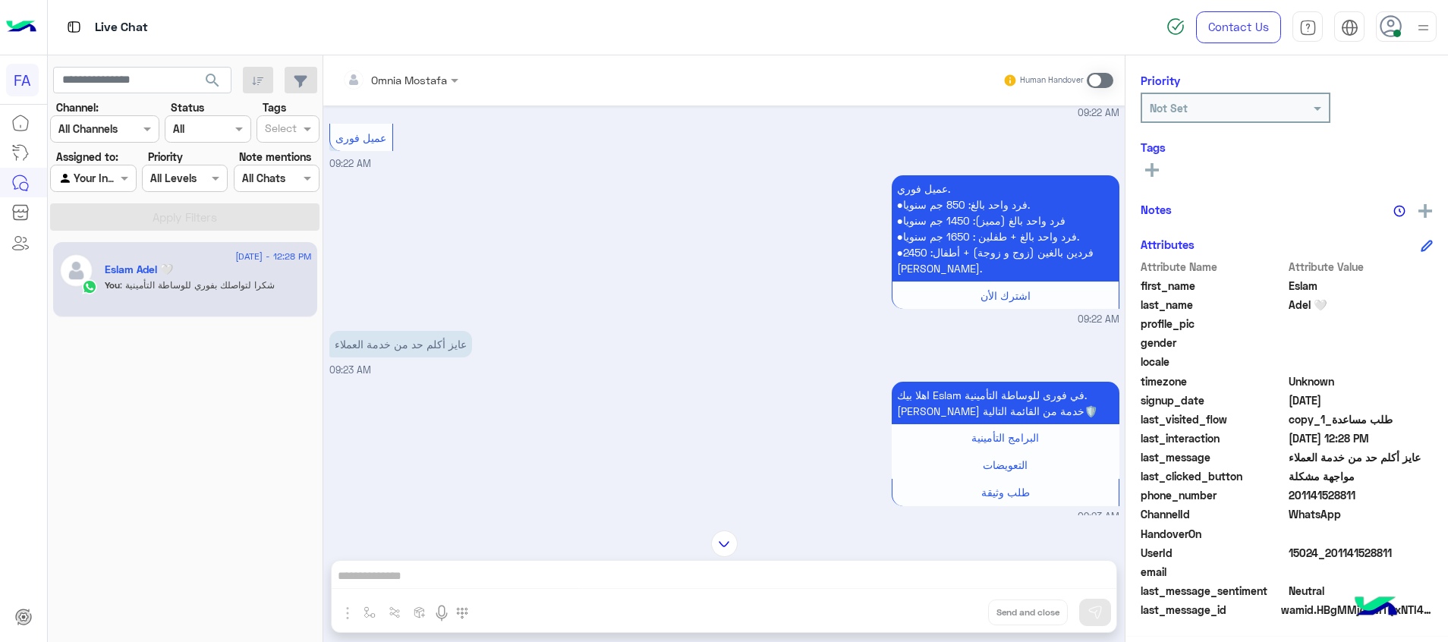
scroll to position [395, 0]
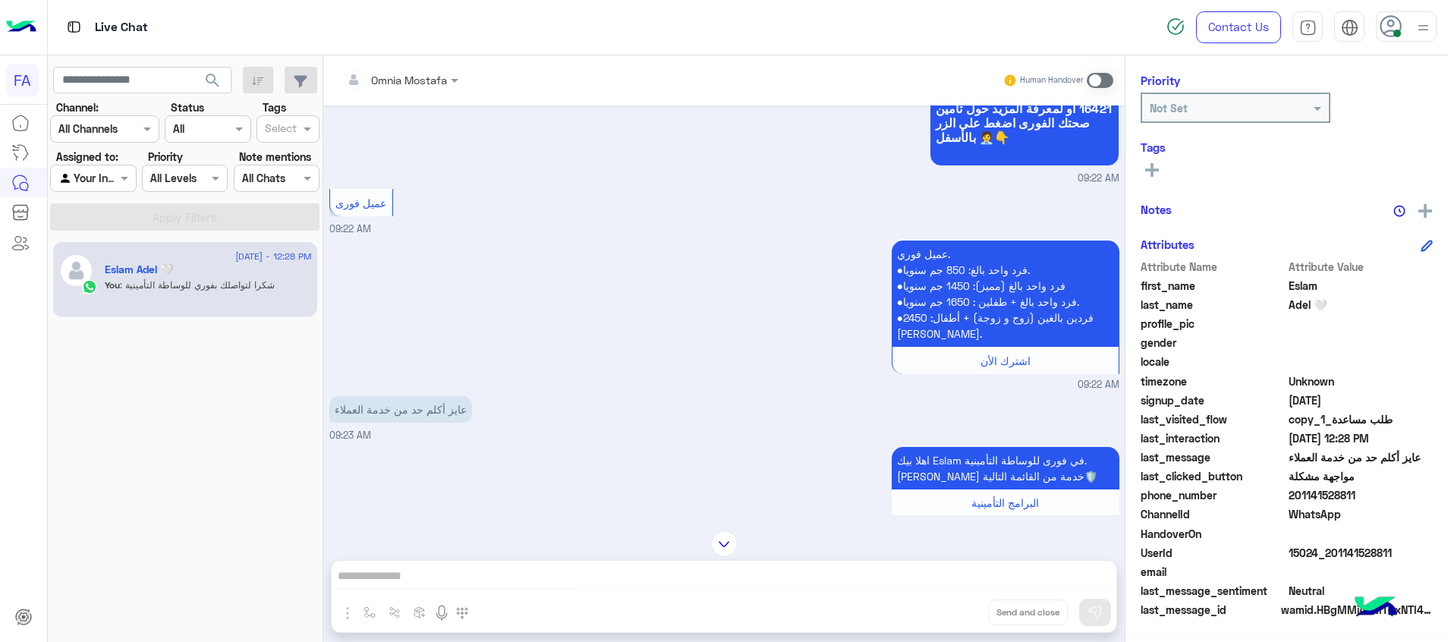
click at [1098, 83] on span at bounding box center [1100, 80] width 27 height 15
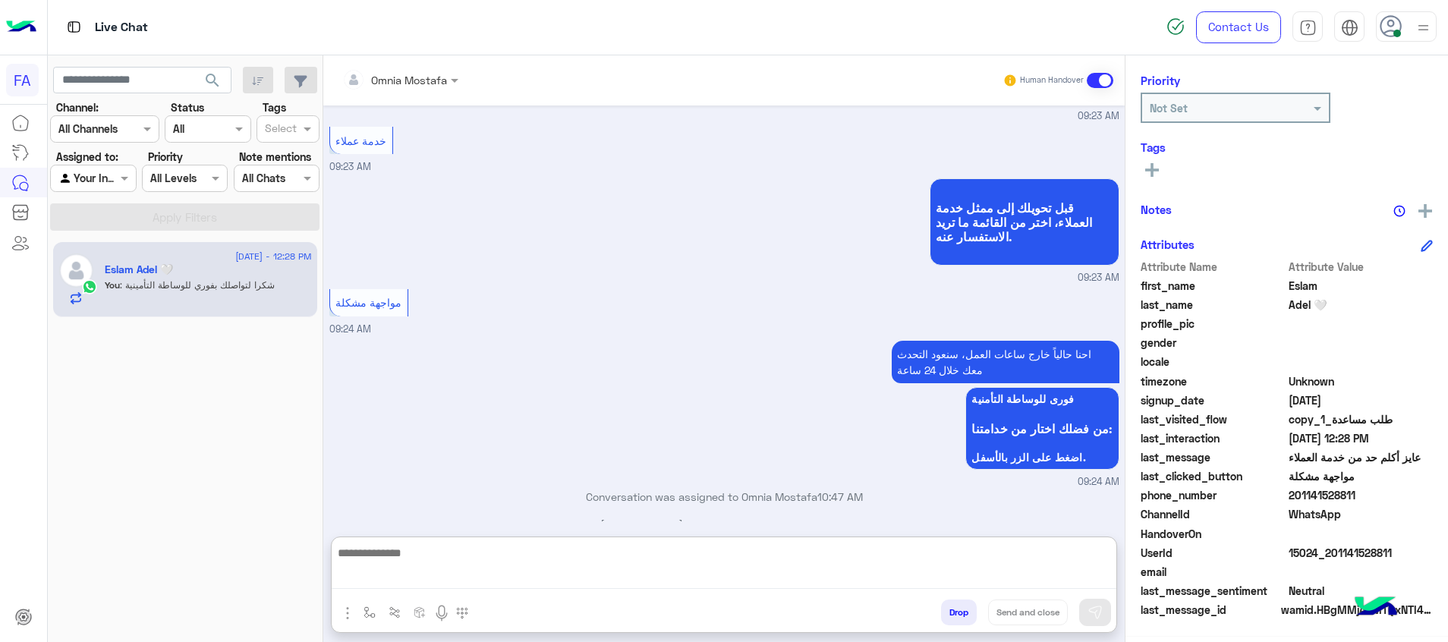
click at [867, 581] on textarea at bounding box center [724, 566] width 785 height 46
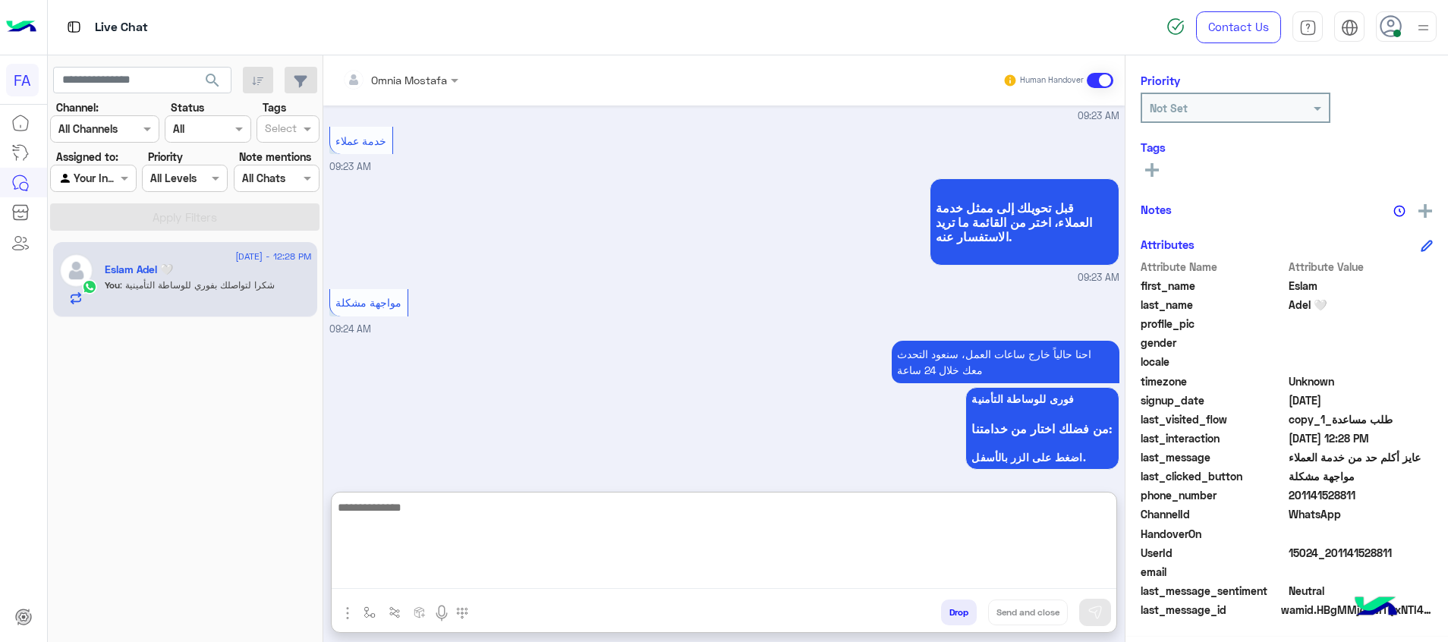
paste textarea "**********"
type textarea "**********"
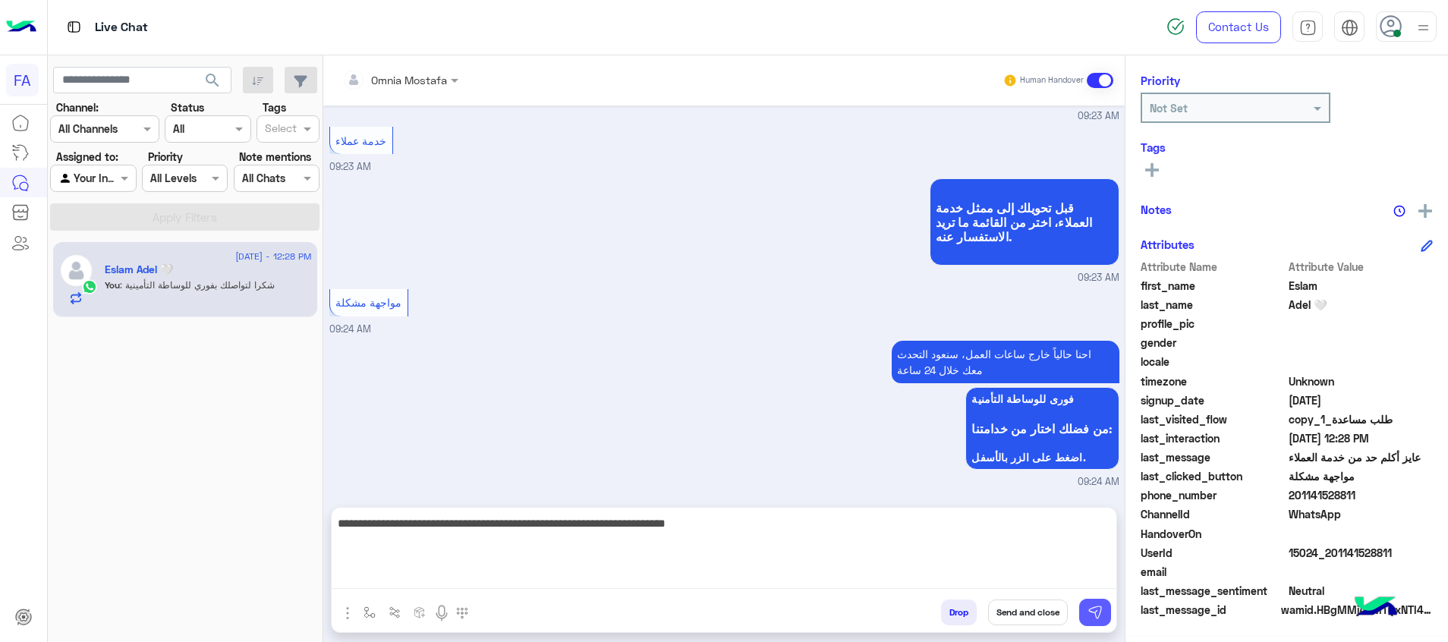
click at [1103, 620] on button at bounding box center [1095, 612] width 32 height 27
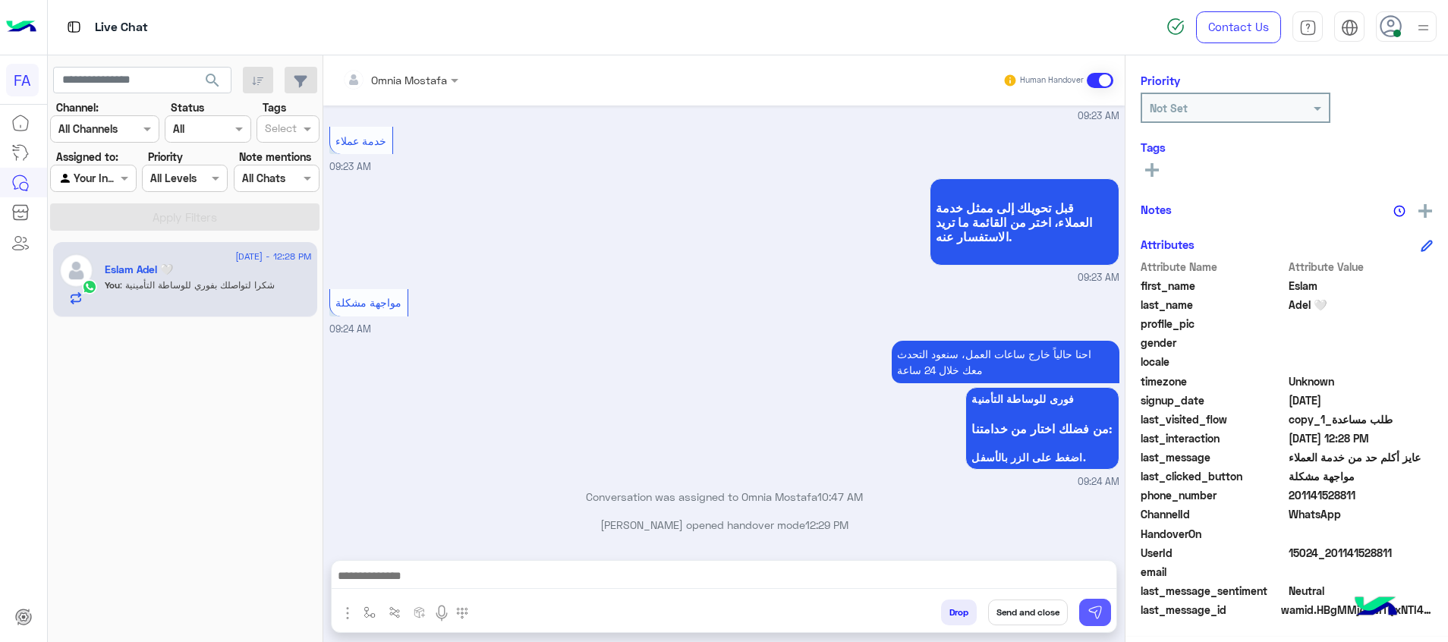
scroll to position [1397, 0]
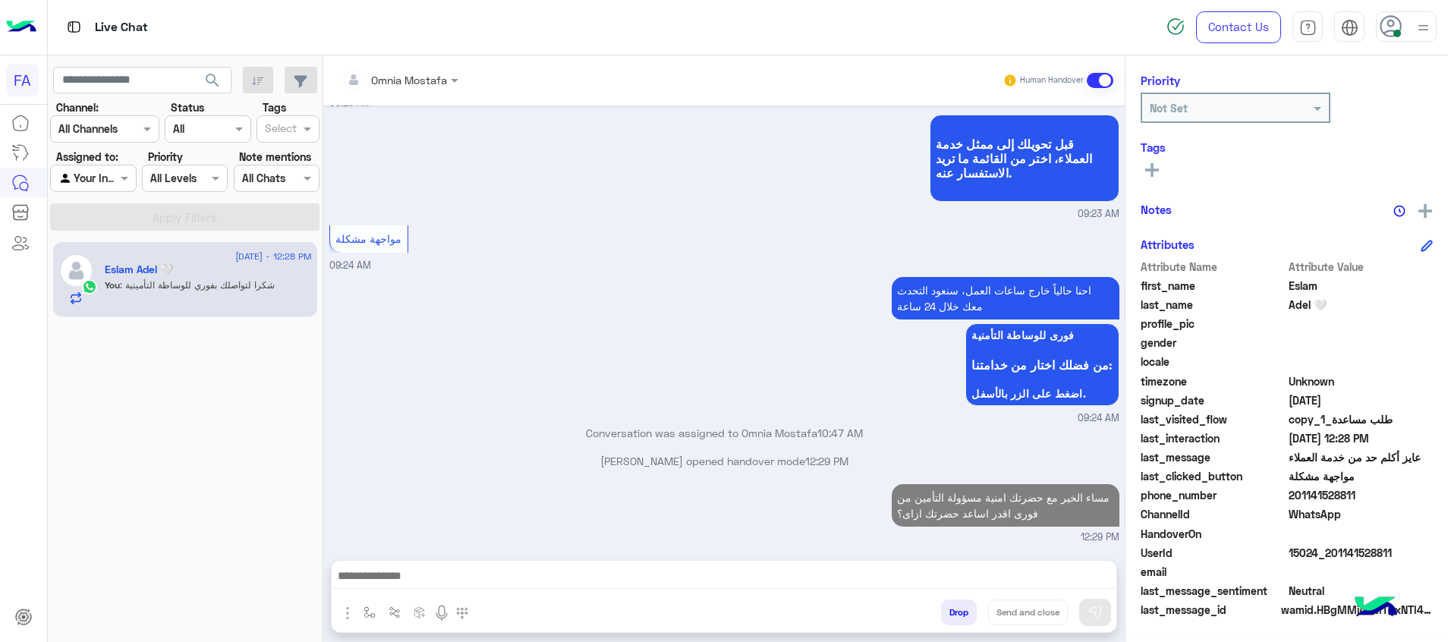
click at [111, 177] on div at bounding box center [93, 177] width 84 height 17
click at [118, 235] on b "Unassigned" at bounding box center [102, 236] width 58 height 13
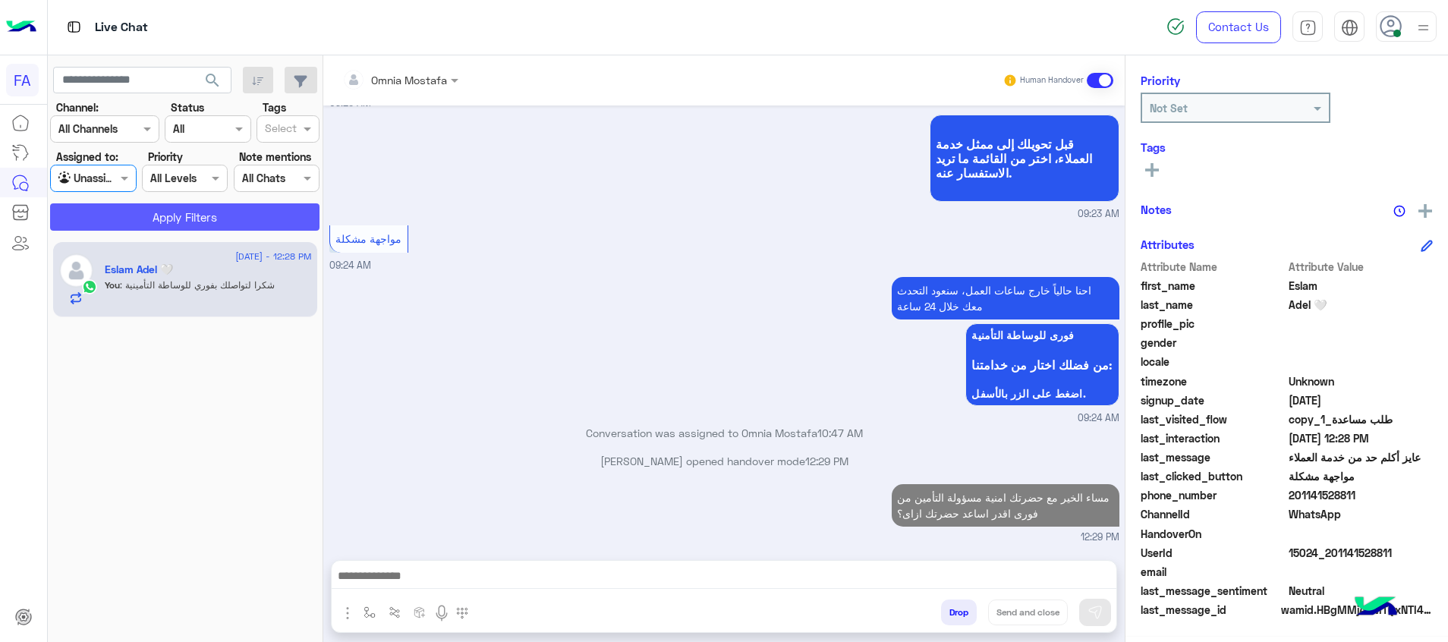
click at [198, 211] on button "Apply Filters" at bounding box center [184, 216] width 269 height 27
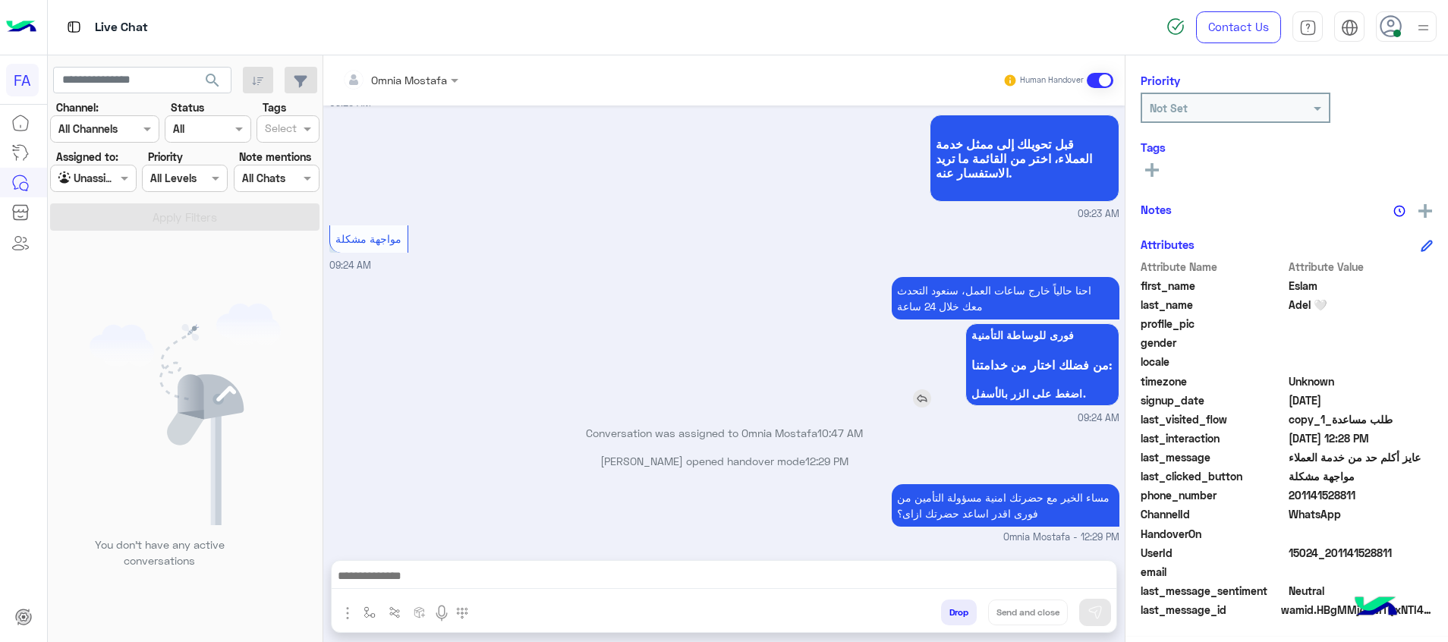
scroll to position [1425, 0]
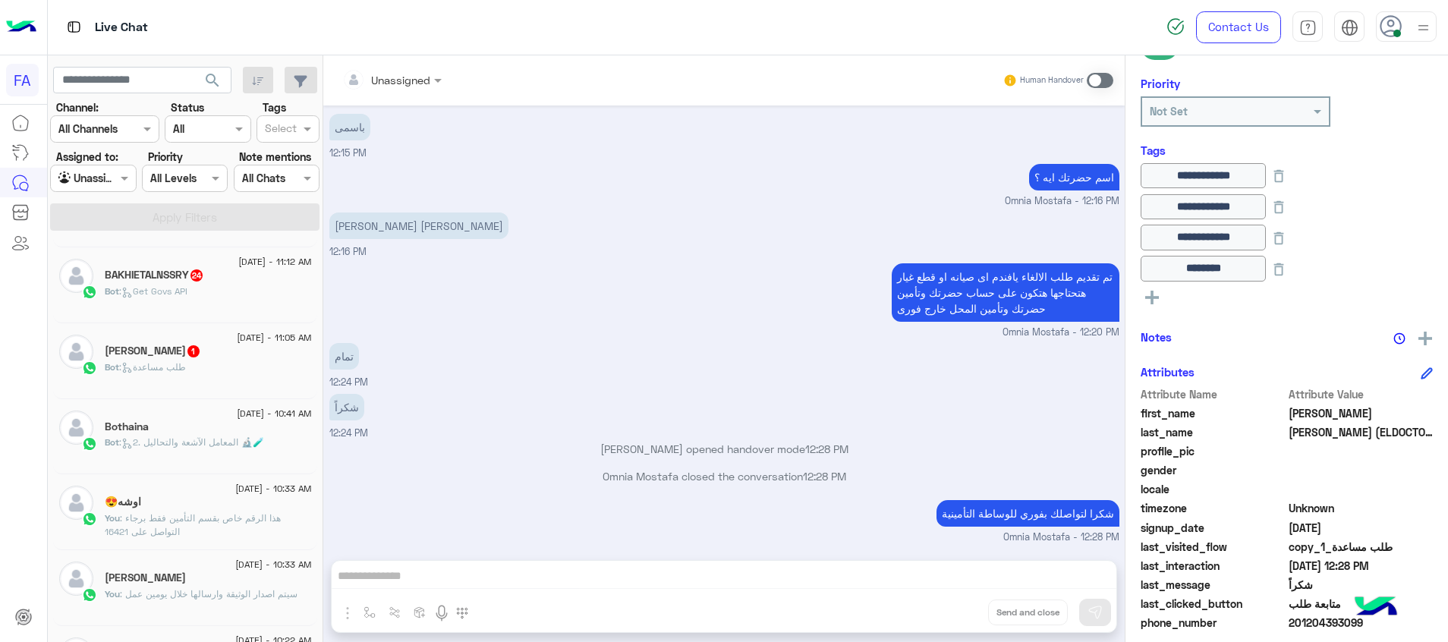
scroll to position [121, 0]
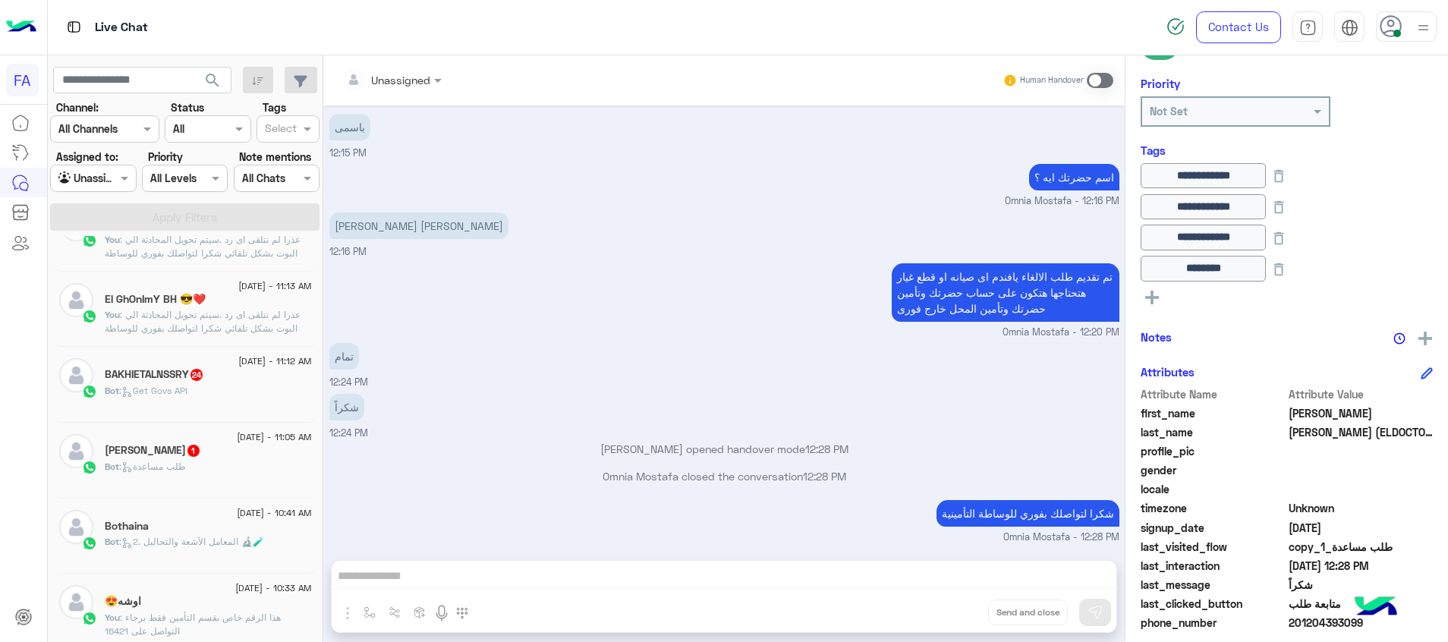
click at [244, 462] on div "Bot : طلب مساعدة" at bounding box center [208, 473] width 207 height 27
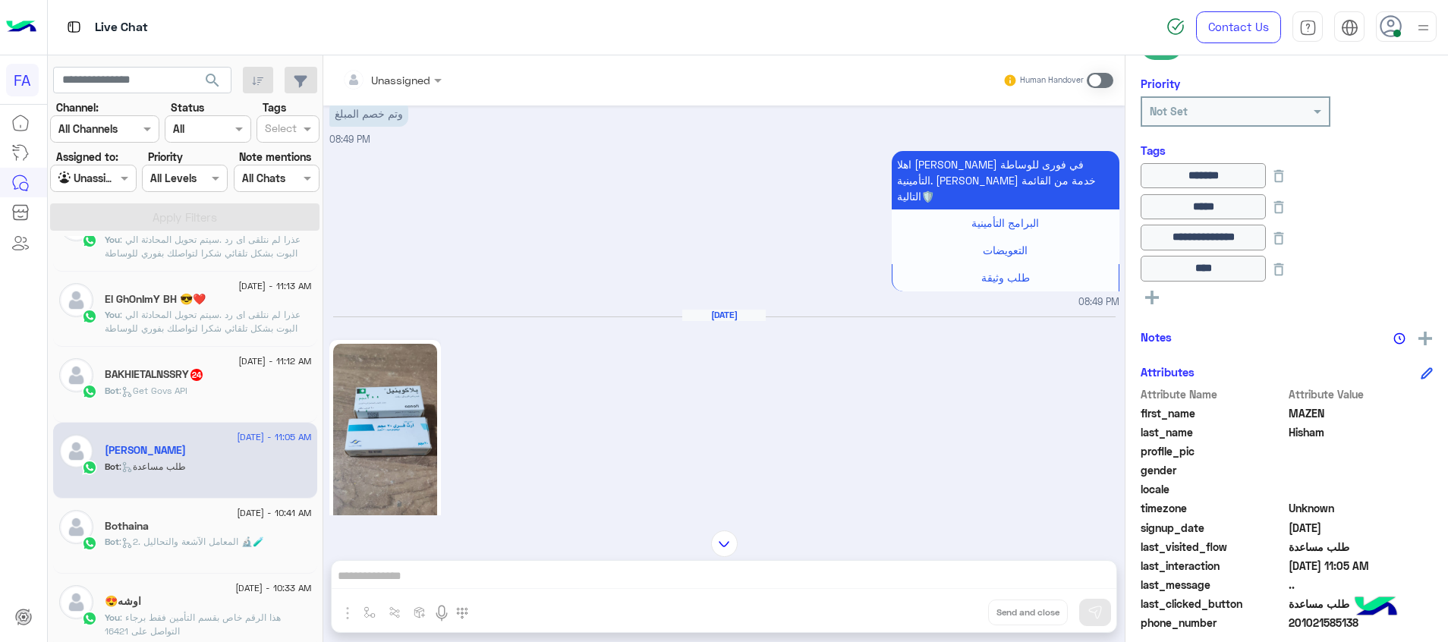
scroll to position [589, 0]
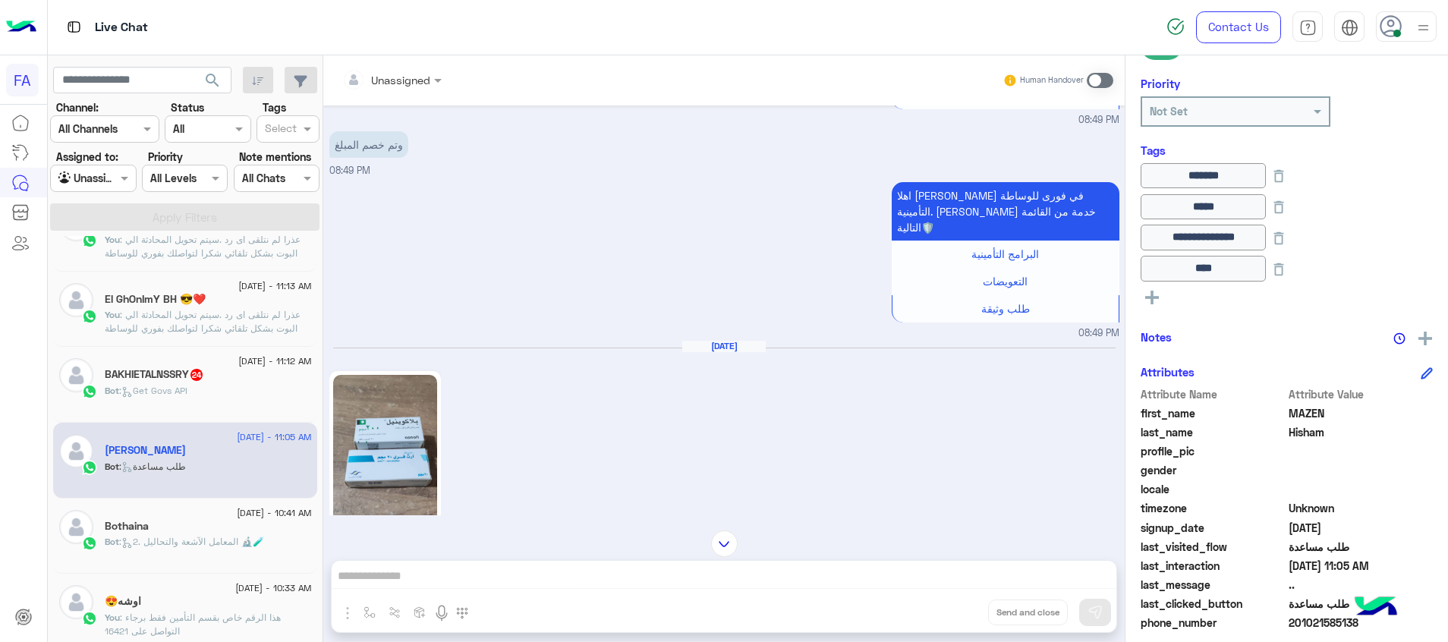
click at [203, 388] on div "Bot : Get Govs API" at bounding box center [208, 397] width 207 height 27
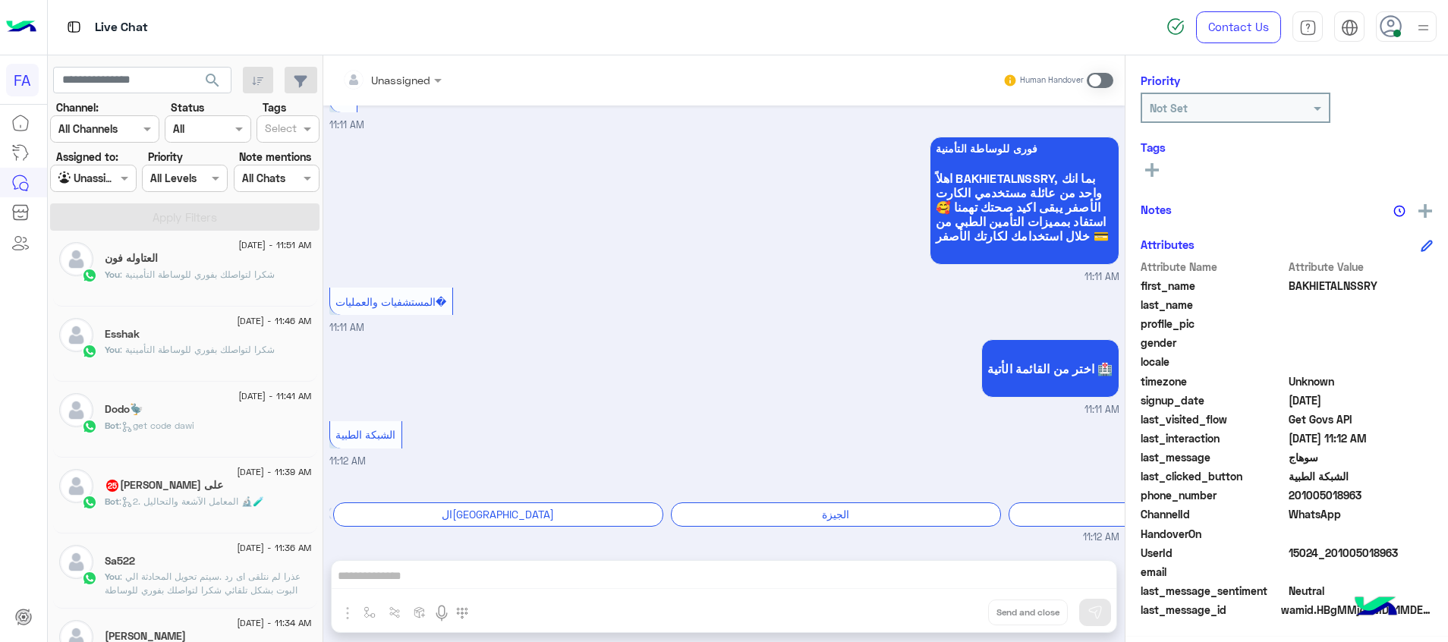
click at [271, 511] on div "Bot : 2. المعامل الآشعة والتحاليل 🔬🧪" at bounding box center [208, 508] width 207 height 27
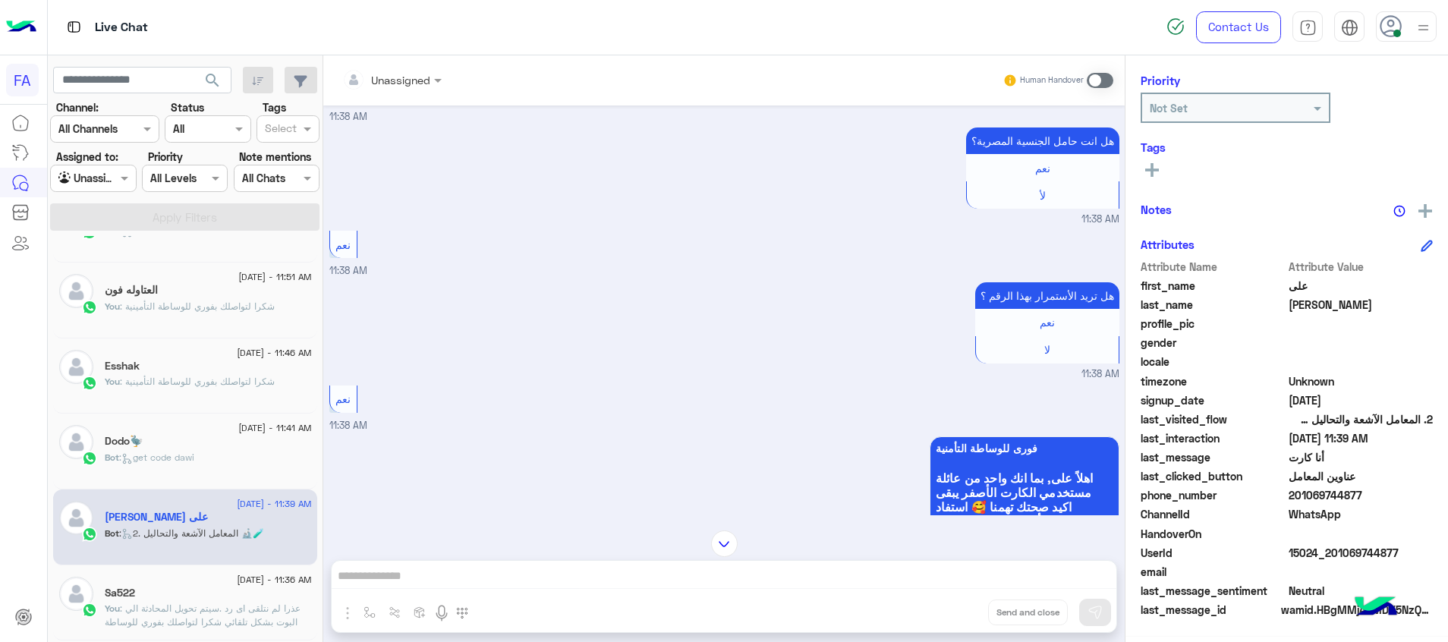
scroll to position [805, 0]
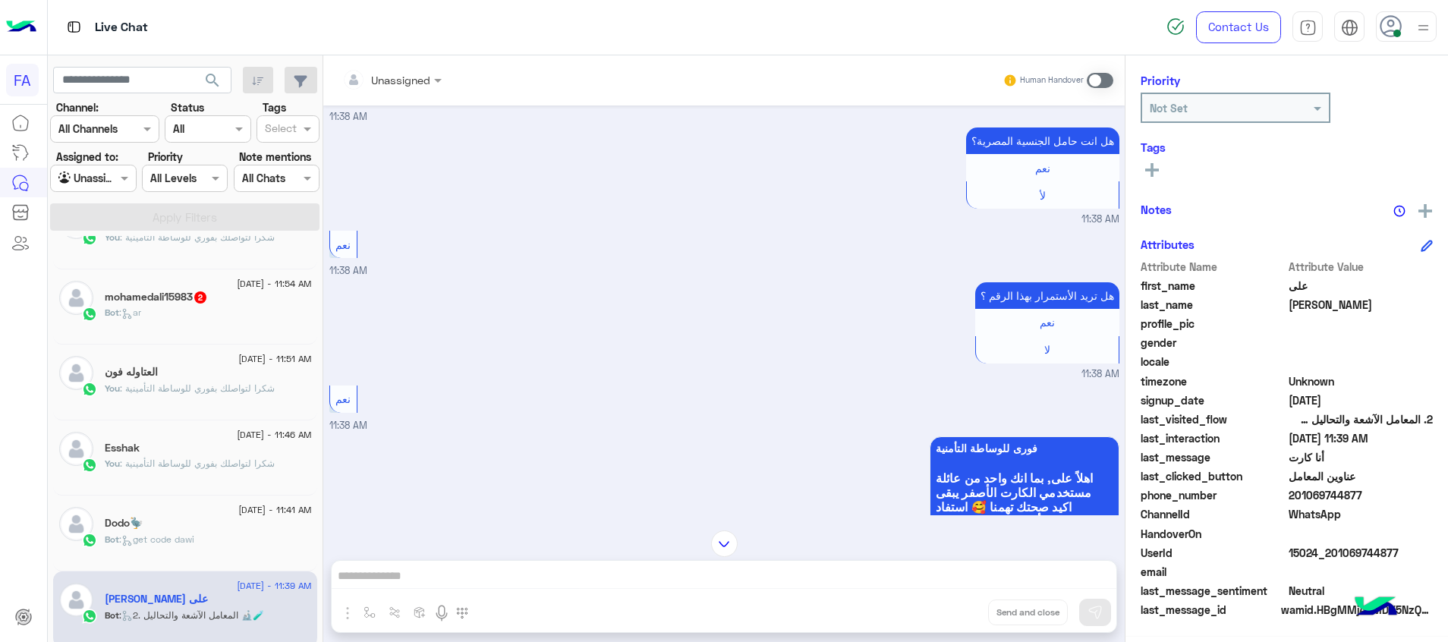
click at [213, 304] on div "mohamedali15983 2" at bounding box center [208, 299] width 207 height 16
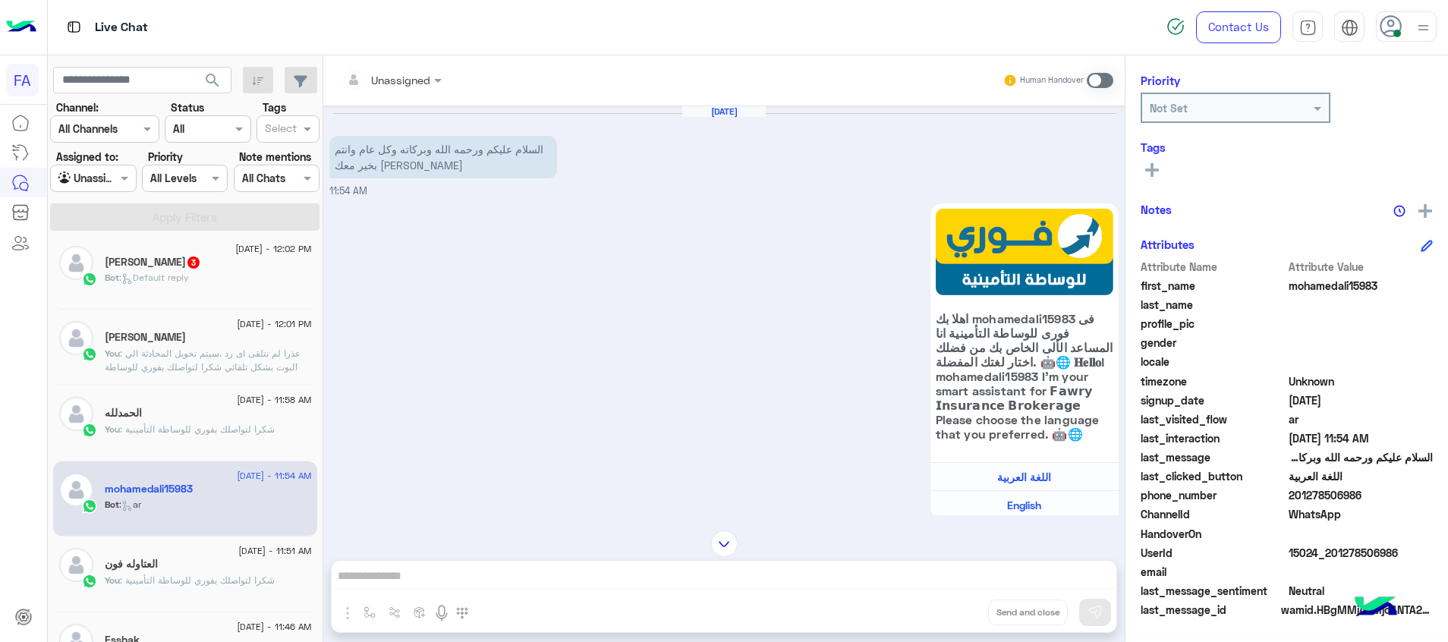
scroll to position [577, 0]
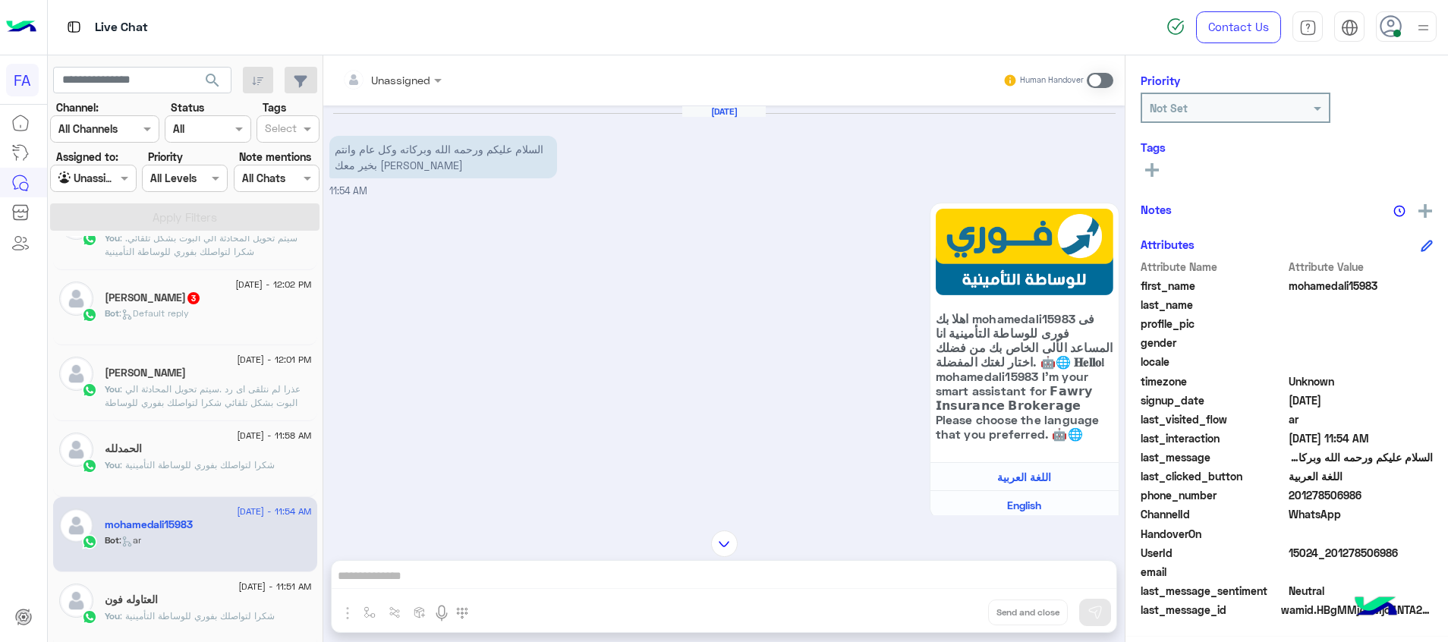
click at [235, 279] on span "[DATE] - 12:02 PM" at bounding box center [273, 285] width 76 height 14
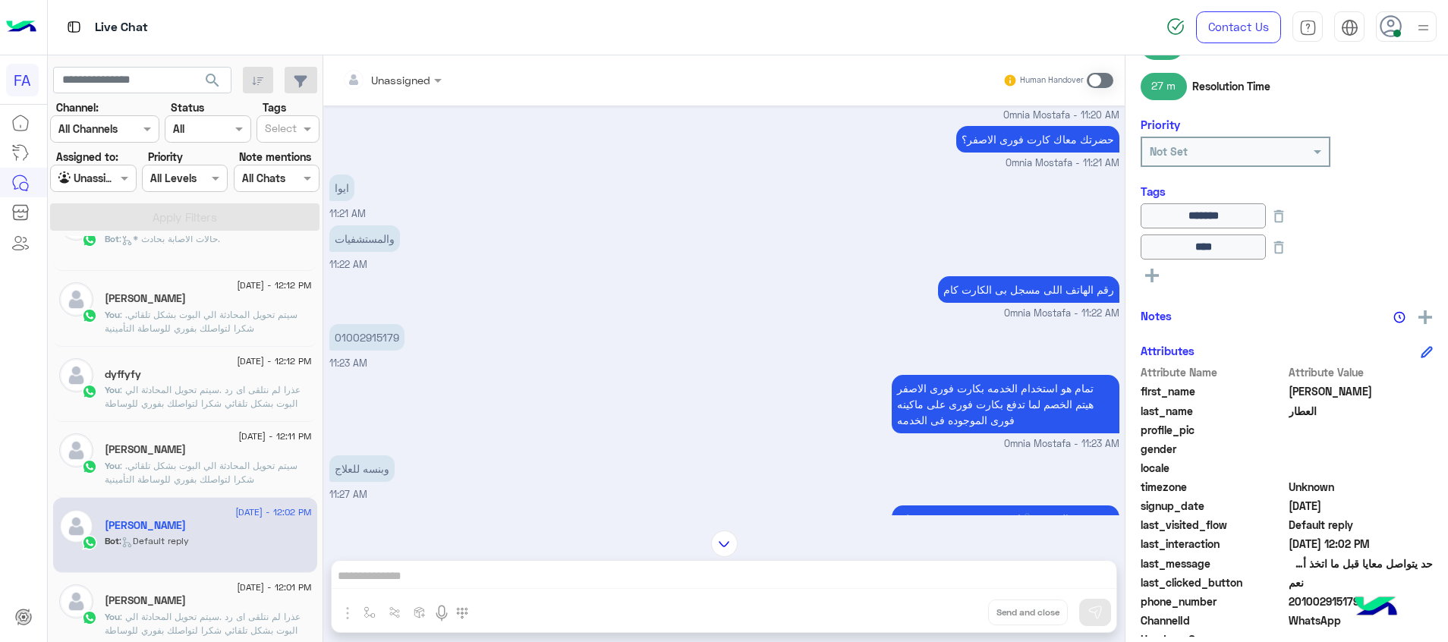
scroll to position [1455, 0]
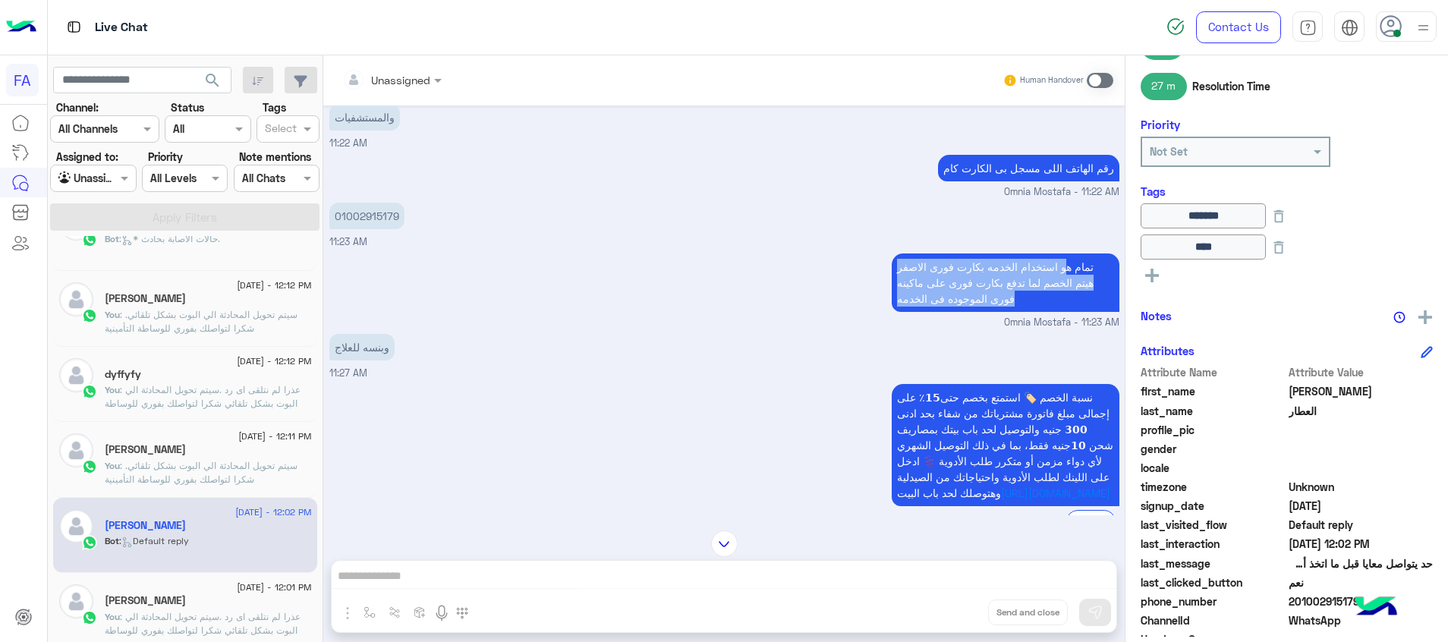
drag, startPoint x: 1041, startPoint y: 272, endPoint x: 1056, endPoint y: 303, distance: 33.9
click at [1053, 303] on p "تمام هو استخدام الخدمه بكارت فورى الاصفر هيتم الخصم لما تدفع بكارت فورى على ماك…" at bounding box center [1006, 282] width 228 height 58
click at [780, 305] on div "تمام هو استخدام الخدمه بكارت فورى الاصفر هيتم الخصم لما تدفع بكارت فورى على ماك…" at bounding box center [724, 290] width 790 height 80
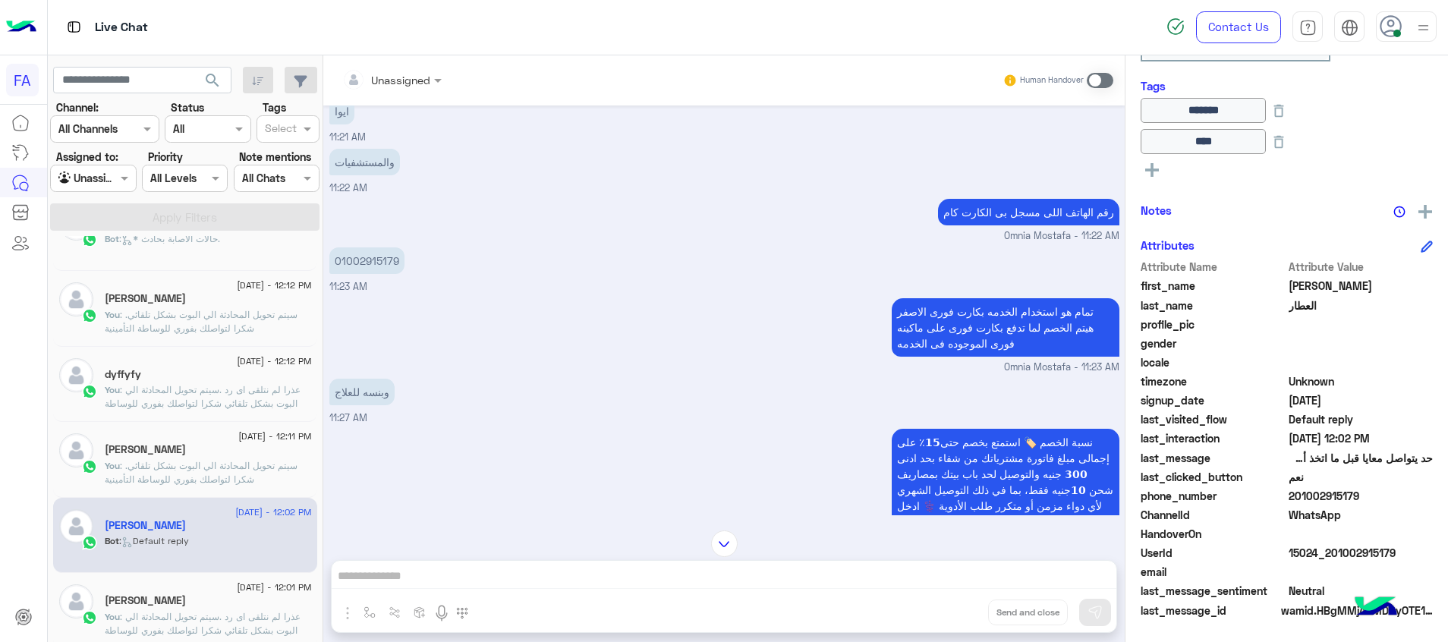
scroll to position [3029, 0]
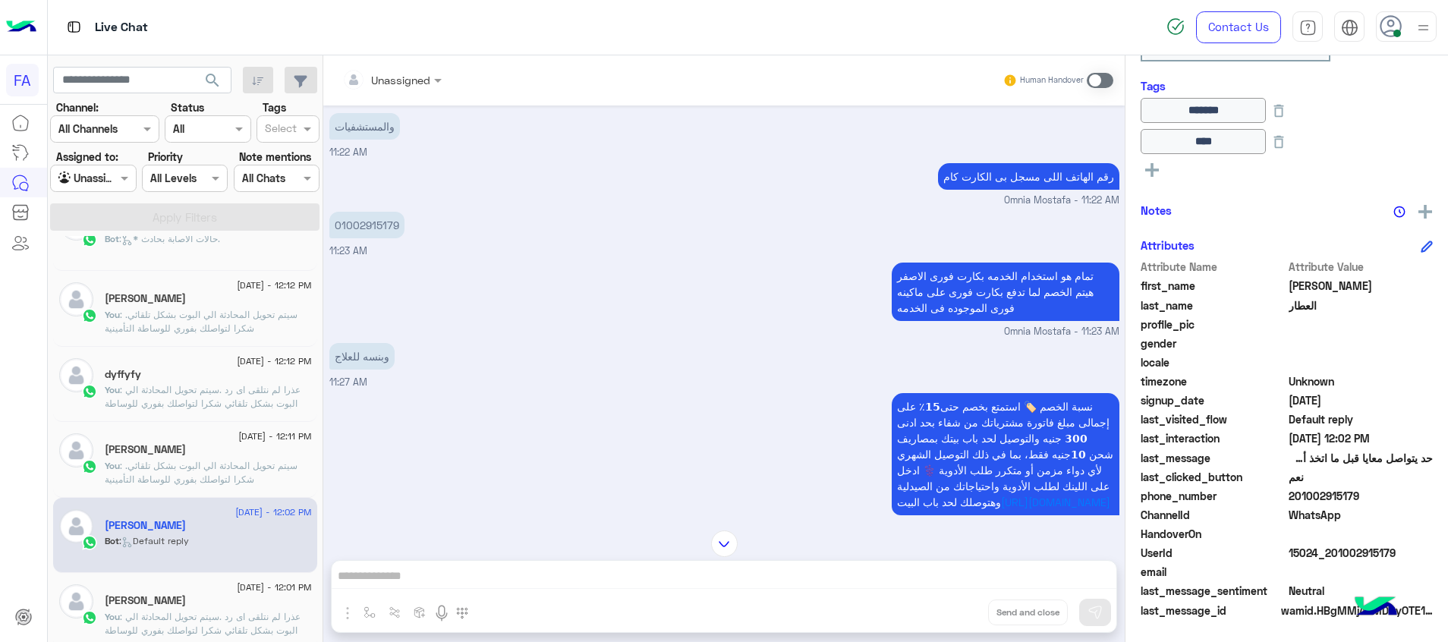
drag, startPoint x: 1401, startPoint y: 551, endPoint x: 1334, endPoint y: 558, distance: 67.9
click at [1334, 558] on span "15024_201002915179" at bounding box center [1361, 553] width 145 height 16
copy span "1002915179"
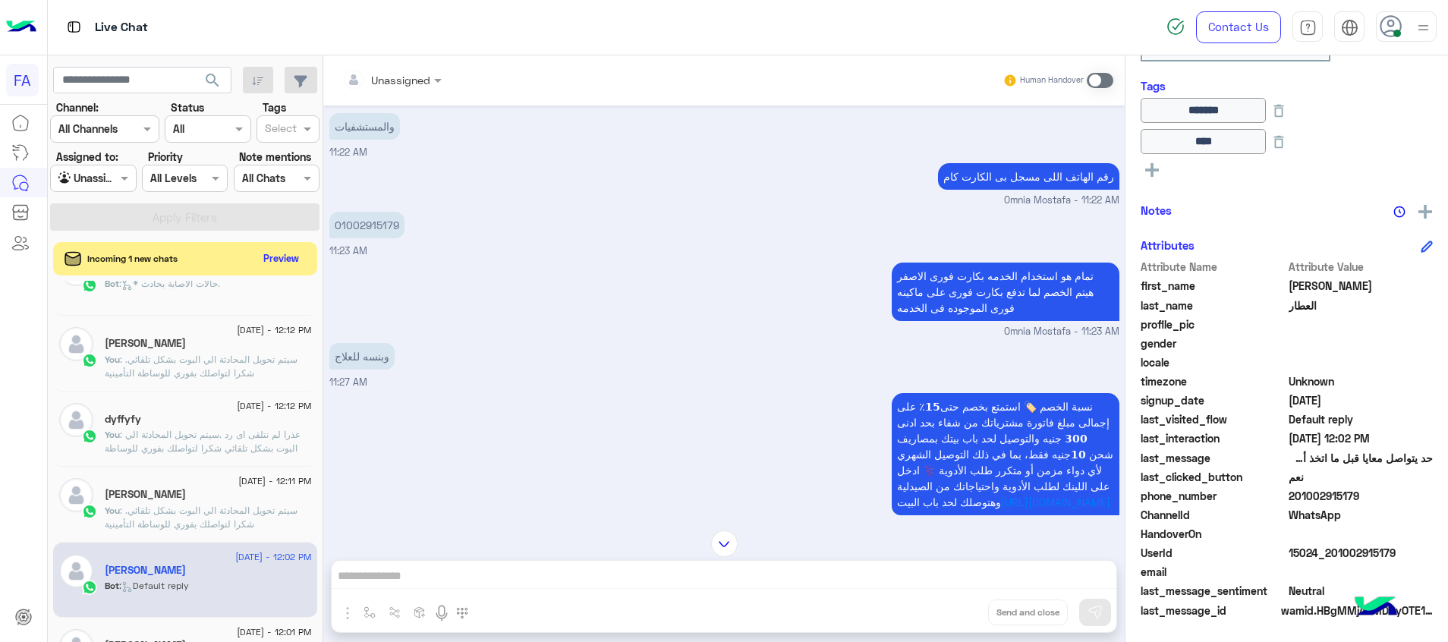
click at [373, 80] on input "text" at bounding box center [372, 80] width 61 height 16
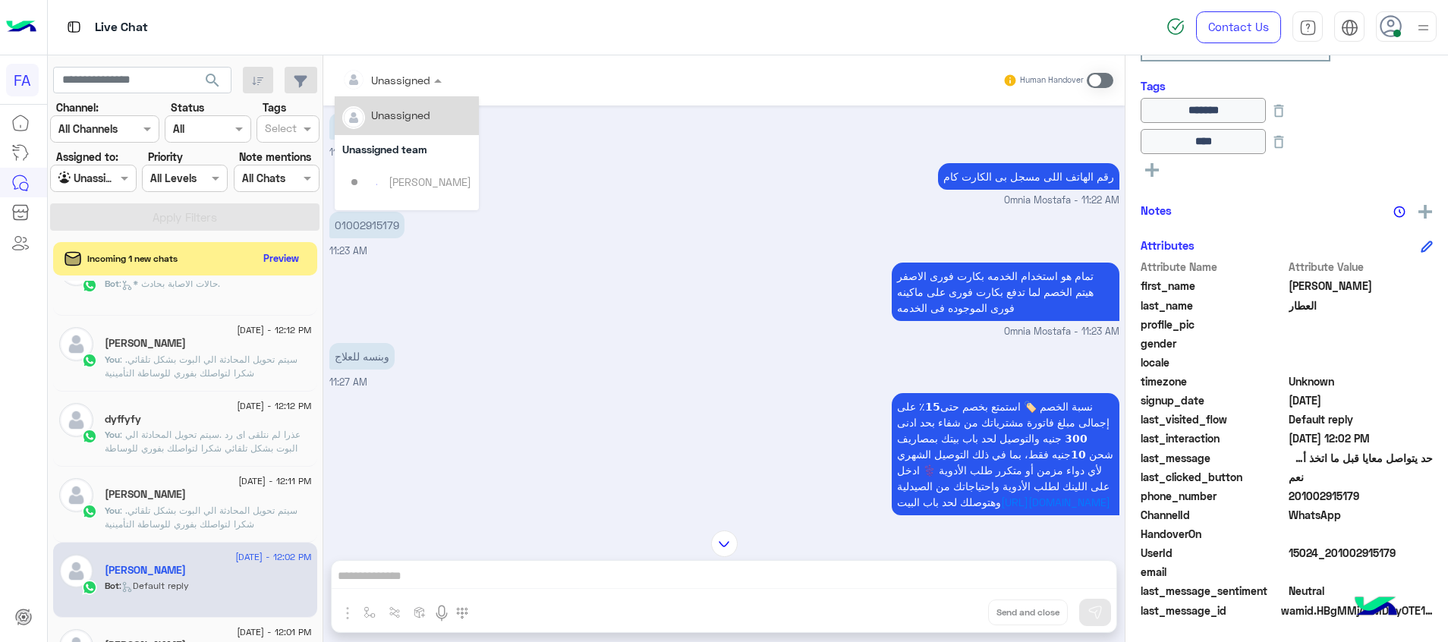
scroll to position [97, 0]
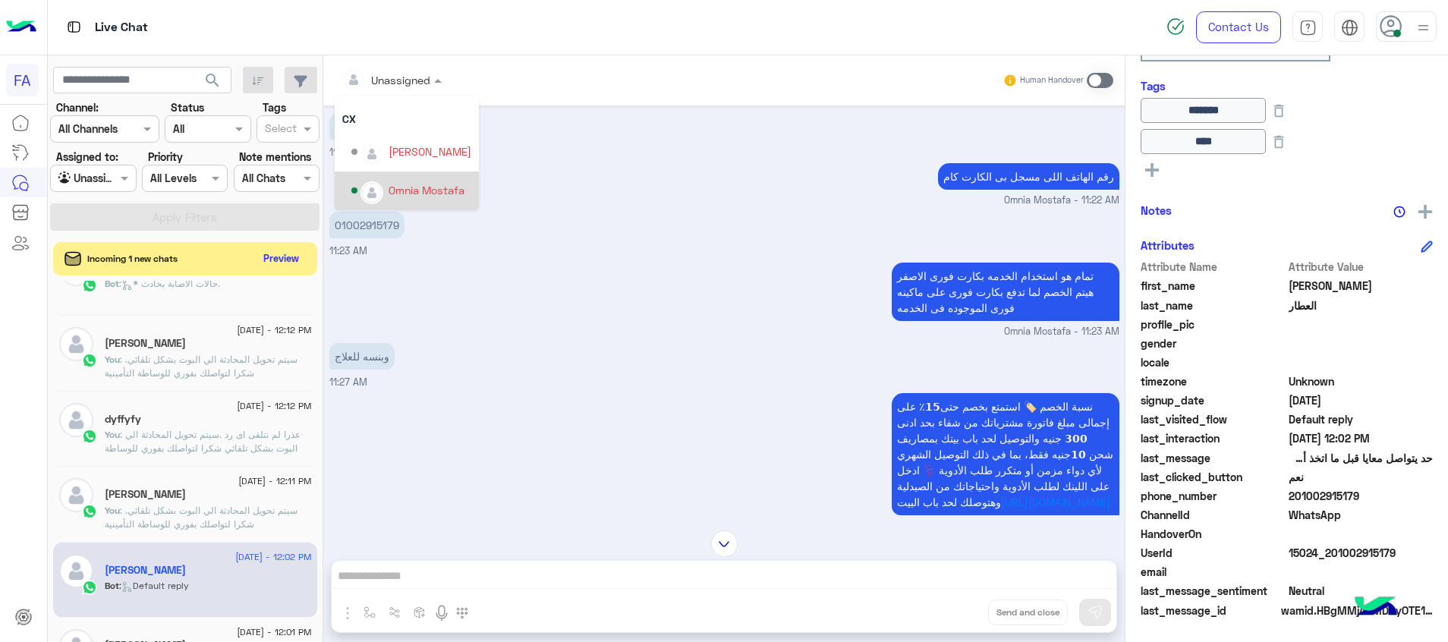
click at [410, 195] on div "Omnia Mostafa" at bounding box center [427, 190] width 76 height 16
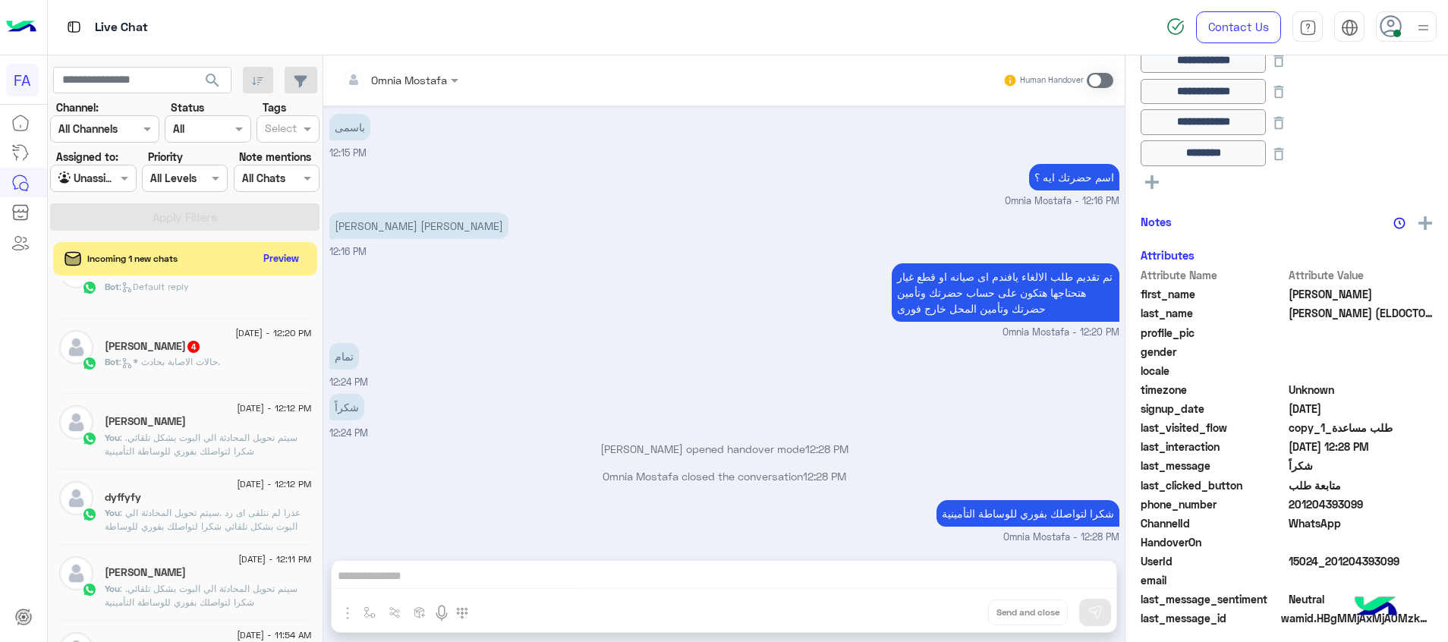
scroll to position [235, 0]
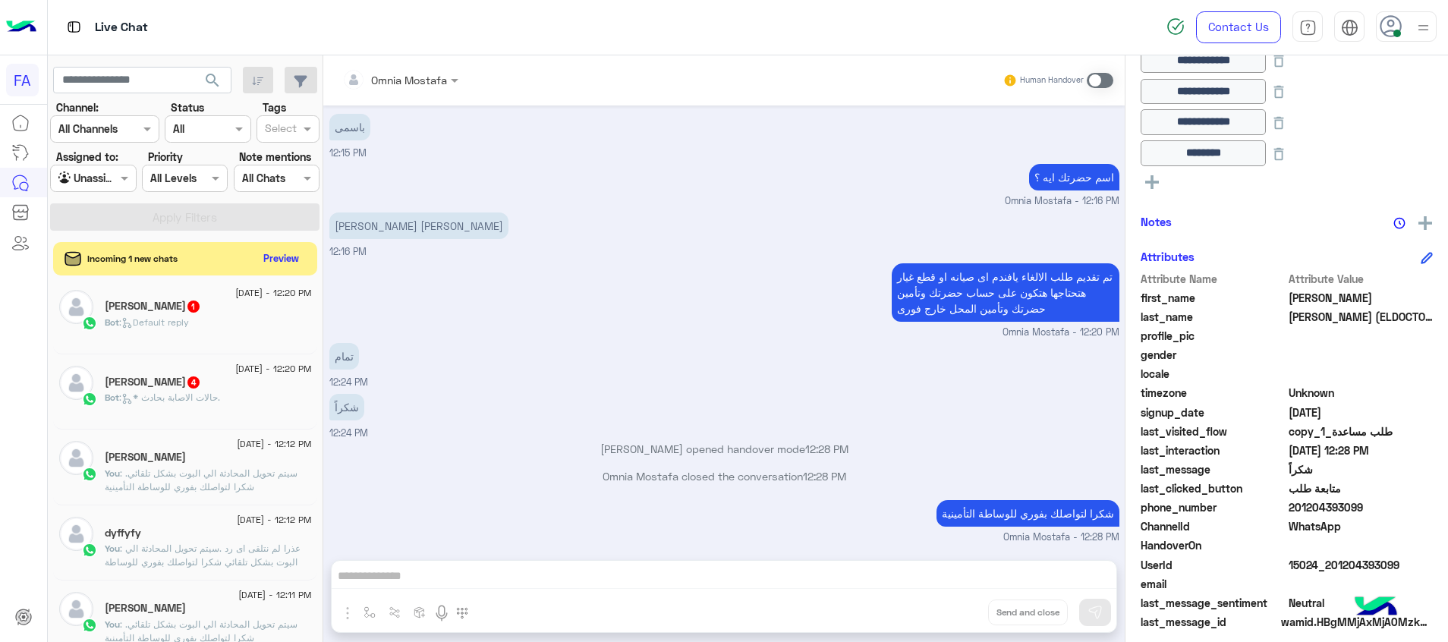
click at [240, 394] on div "Bot : * حالات الاصابة بحادث." at bounding box center [208, 404] width 207 height 27
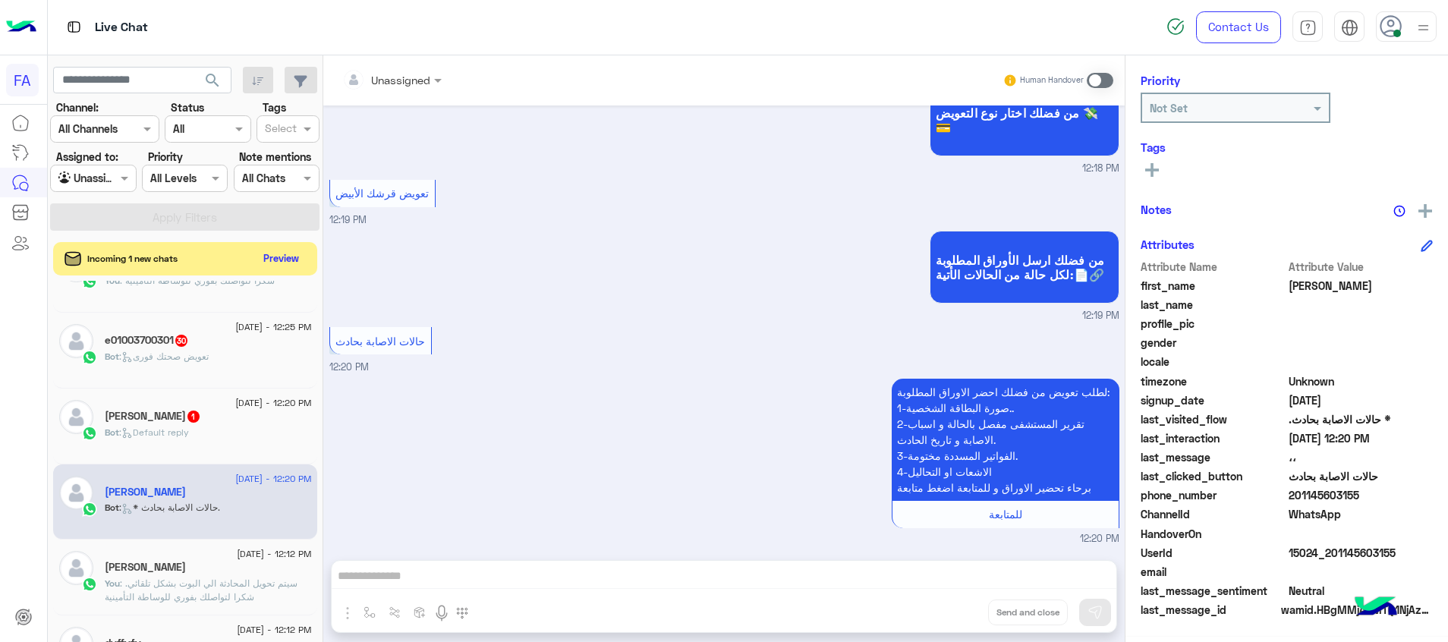
scroll to position [121, 0]
click at [222, 417] on div "[PERSON_NAME] 1" at bounding box center [208, 422] width 207 height 16
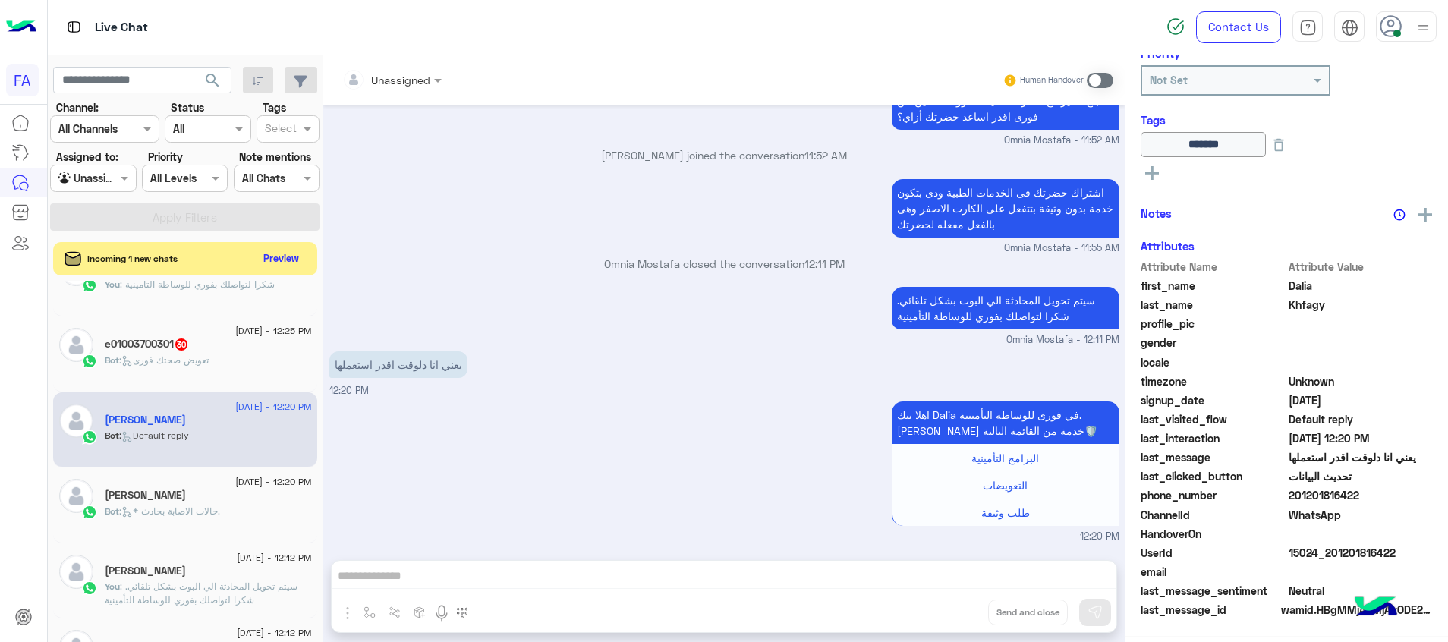
scroll to position [291, 0]
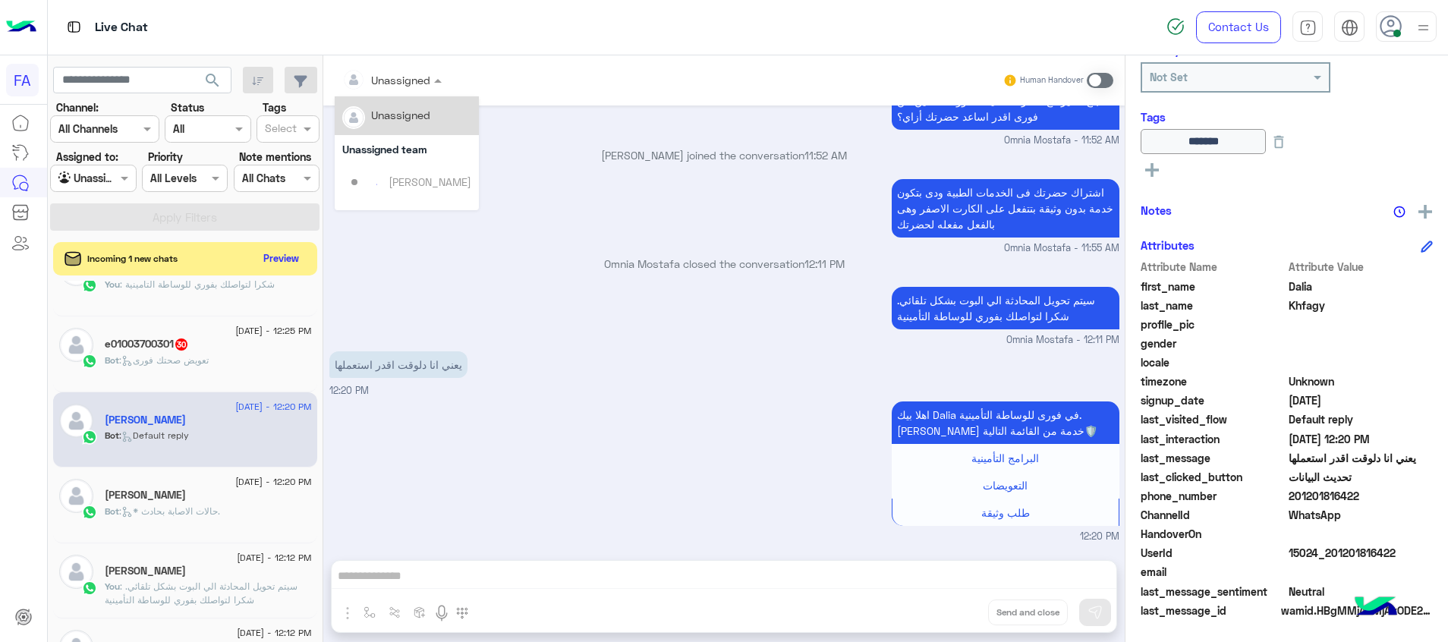
click at [430, 82] on span at bounding box center [439, 80] width 19 height 16
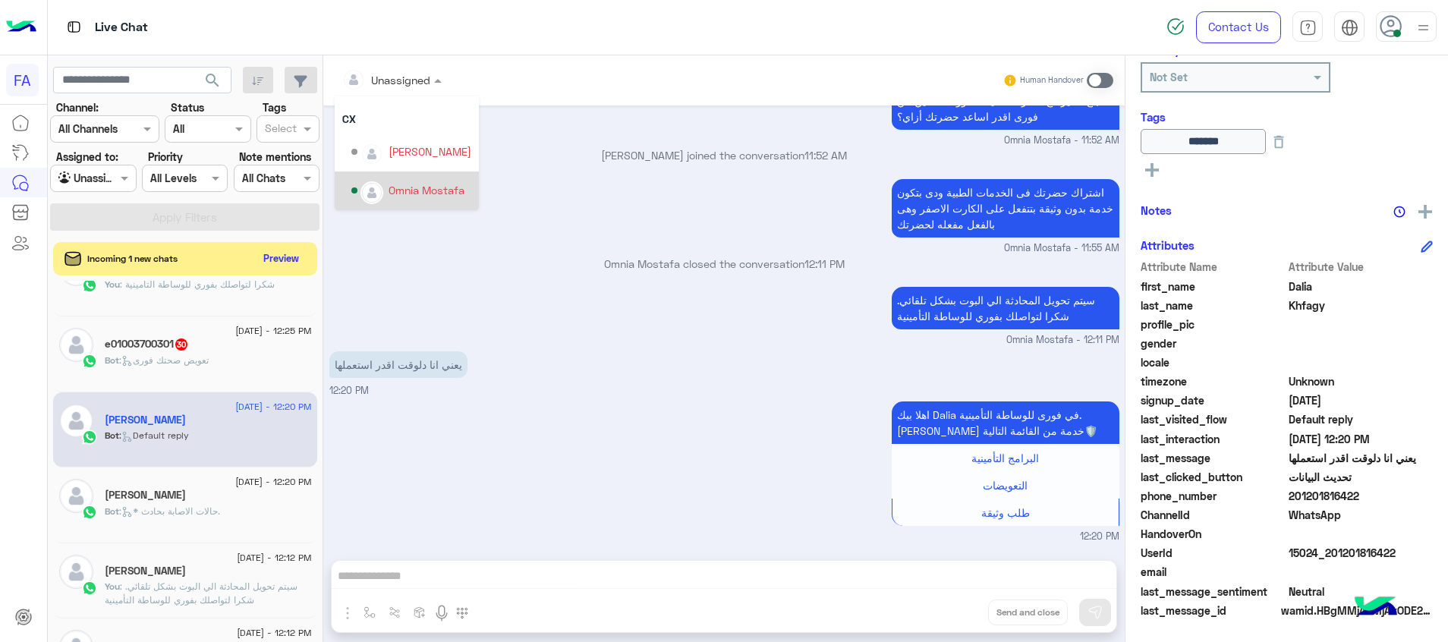
click at [454, 188] on div "Omnia Mostafa" at bounding box center [427, 190] width 76 height 16
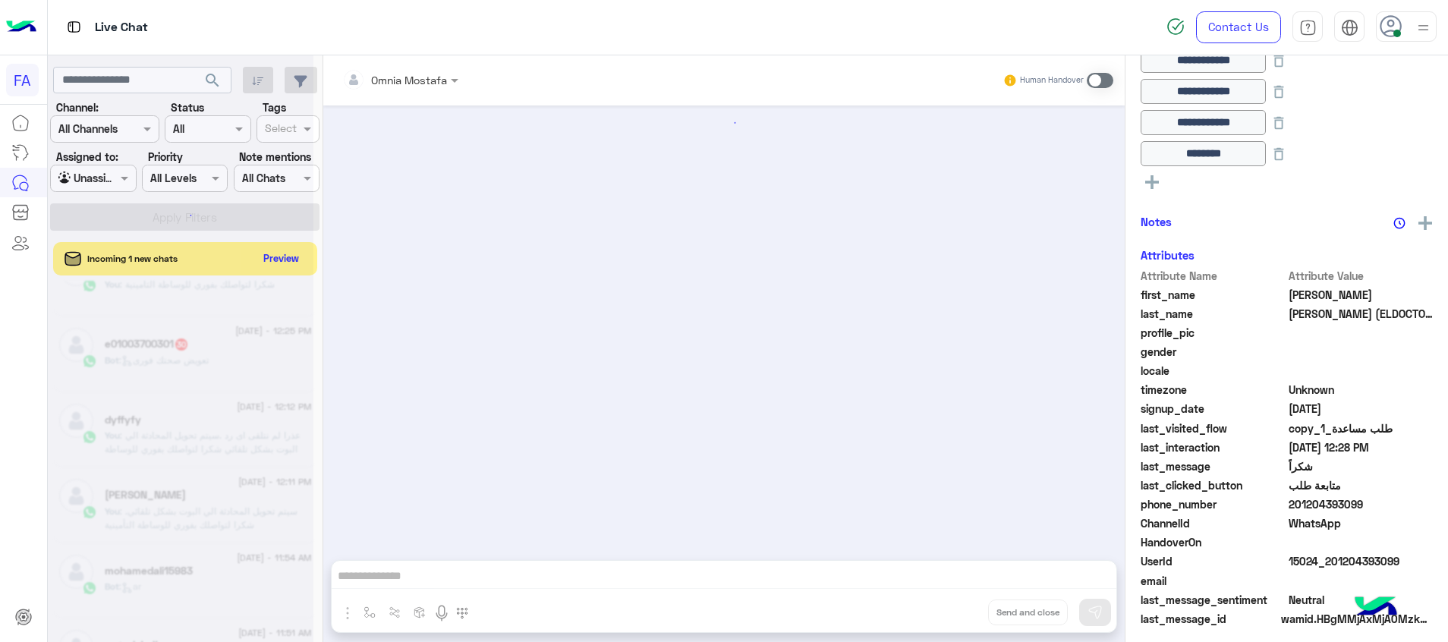
scroll to position [332, 0]
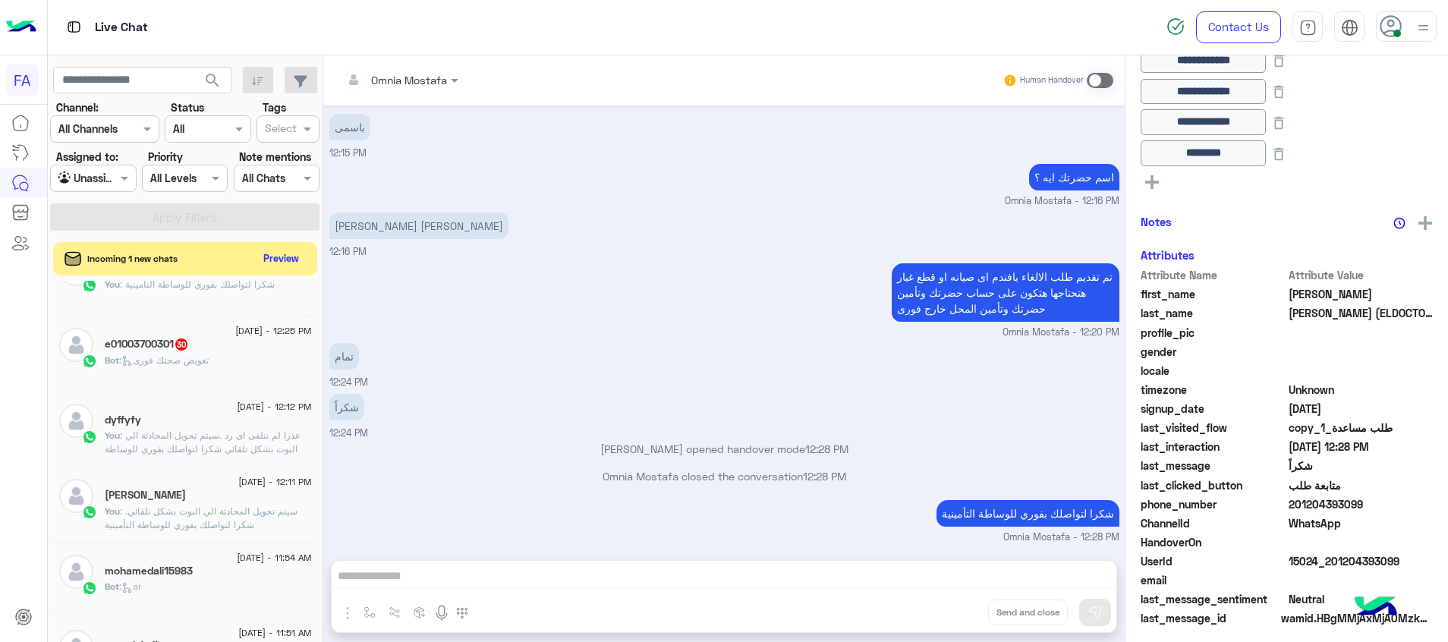
click at [203, 375] on div "Bot : تعويض صحتك فورى" at bounding box center [208, 367] width 207 height 27
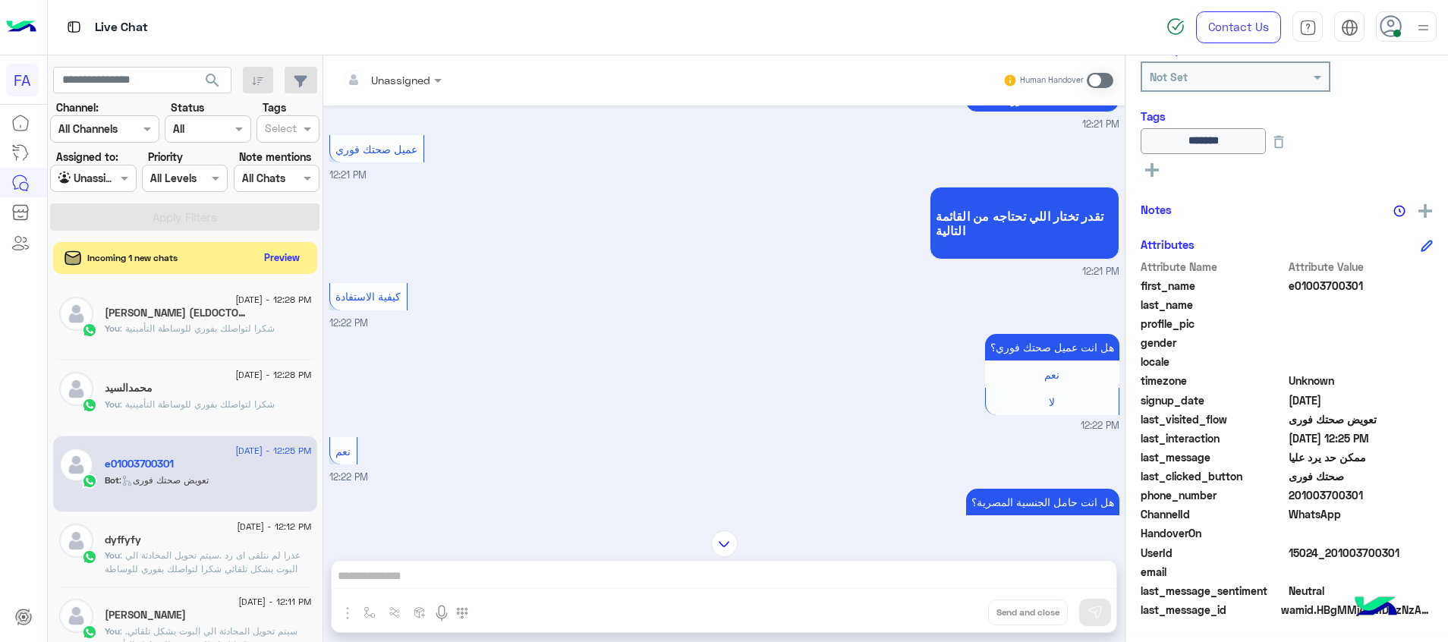
click at [292, 260] on button "Preview" at bounding box center [282, 257] width 47 height 20
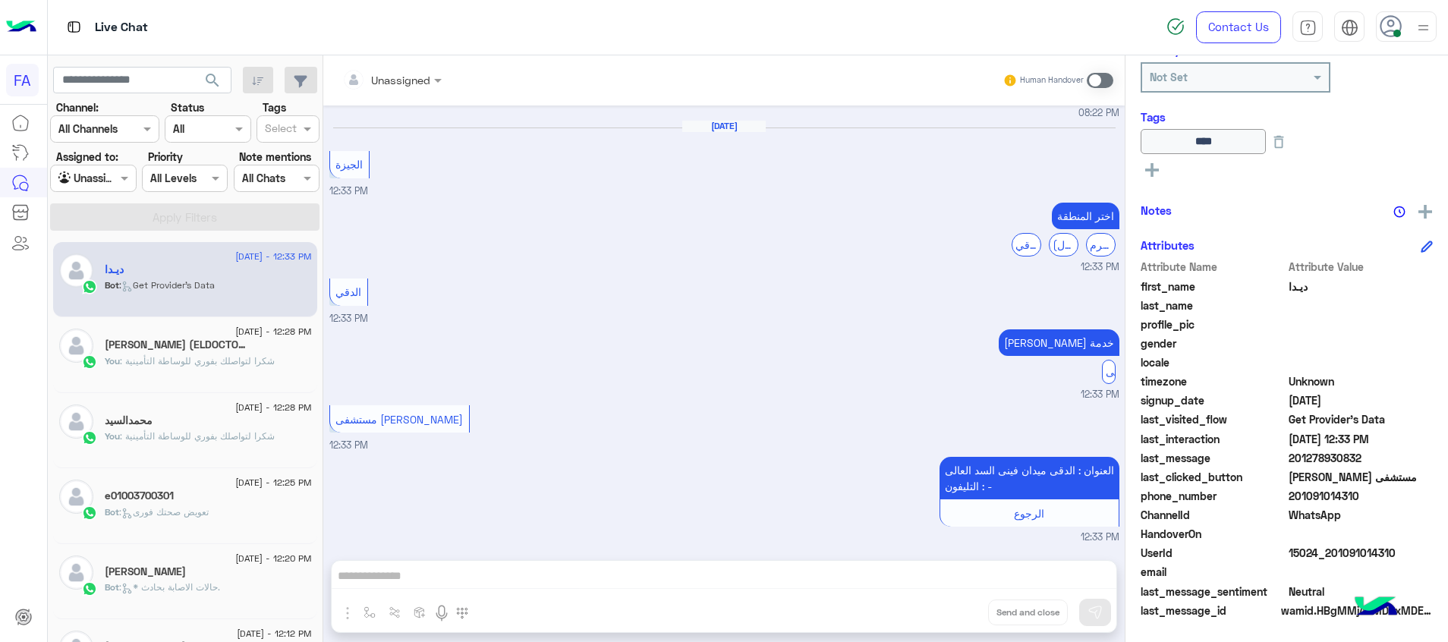
click at [107, 184] on div at bounding box center [93, 177] width 84 height 17
click at [112, 267] on b "Your Inbox" at bounding box center [99, 266] width 53 height 13
click at [211, 235] on app-inbox-users-filters "search Channel: Channel All Channels Status Channel All Tags Select Assigned to…" at bounding box center [186, 145] width 276 height 181
click at [216, 221] on button "Apply Filters" at bounding box center [184, 216] width 269 height 27
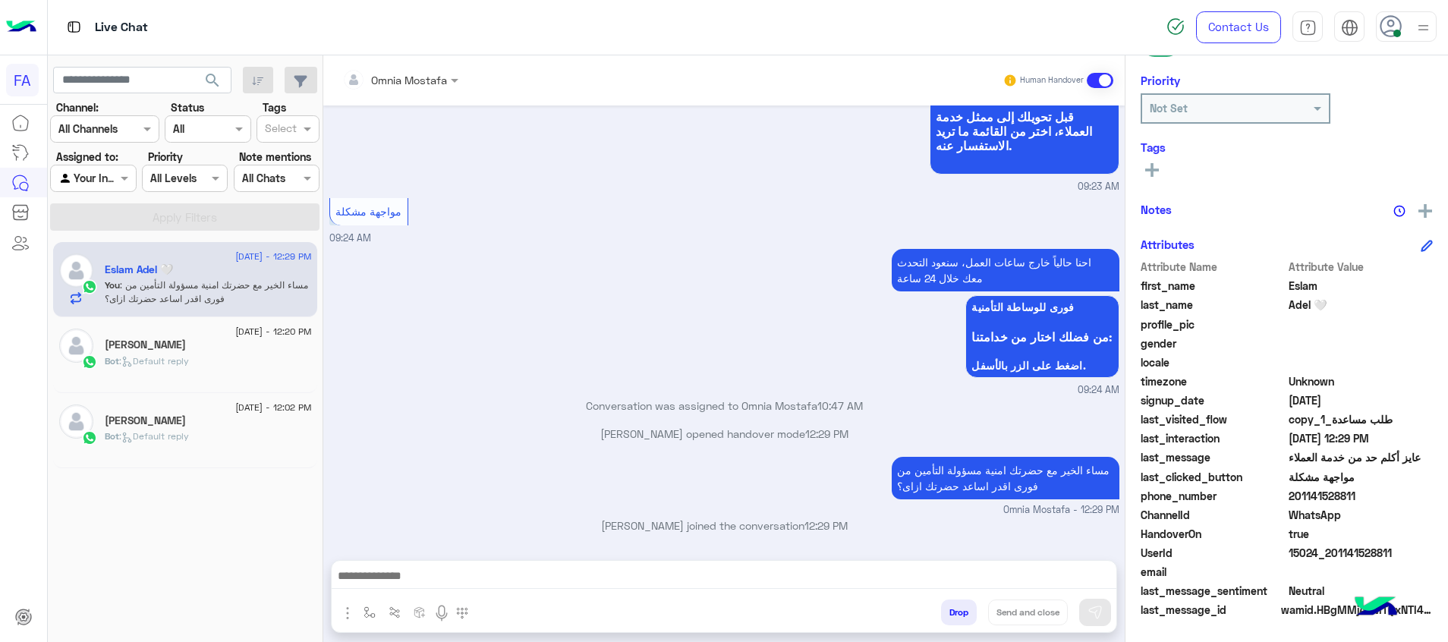
click at [1154, 175] on icon at bounding box center [1152, 170] width 14 height 14
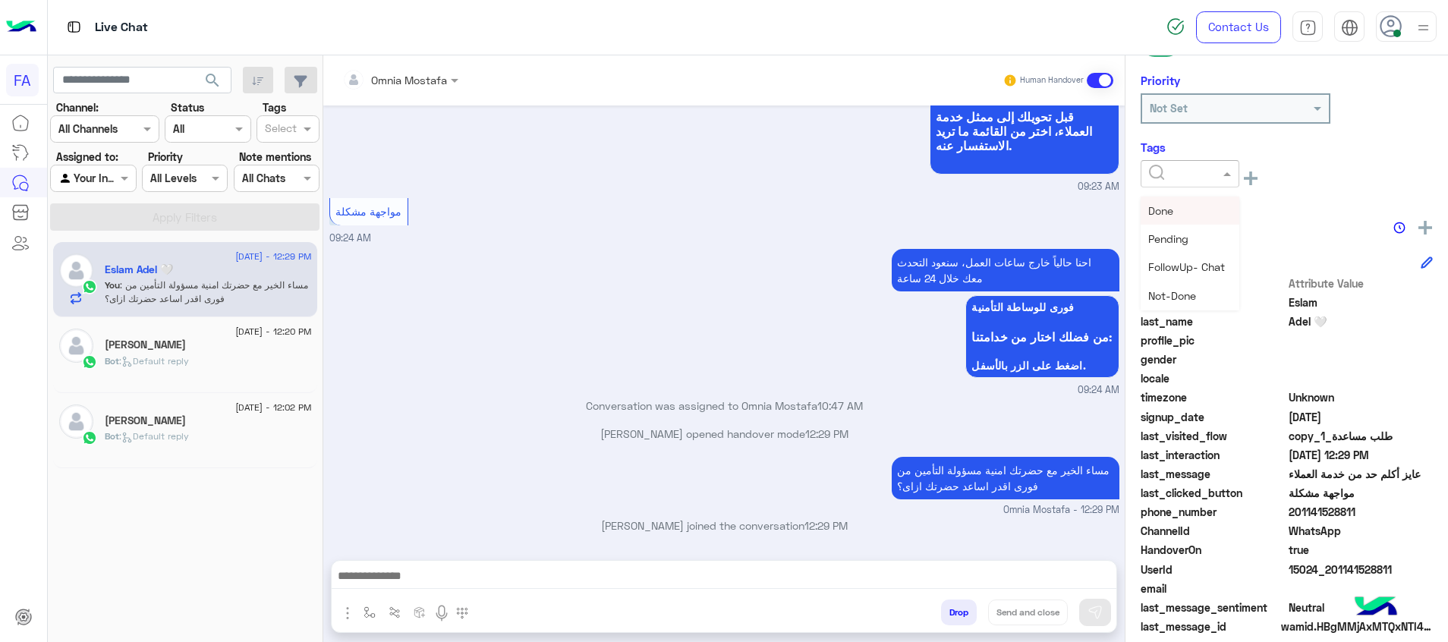
click at [1155, 174] on input "text" at bounding box center [1172, 174] width 46 height 16
click at [1181, 234] on span "Pending" at bounding box center [1168, 238] width 40 height 13
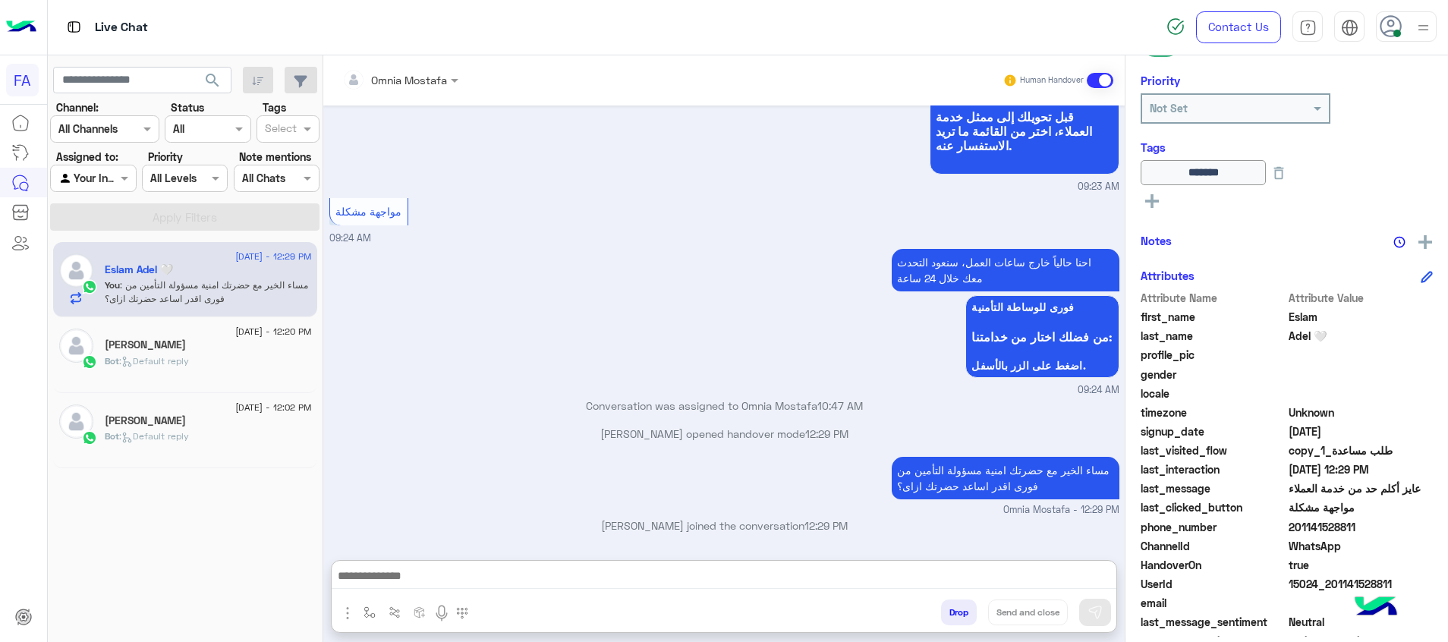
click at [1065, 569] on textarea at bounding box center [724, 577] width 785 height 23
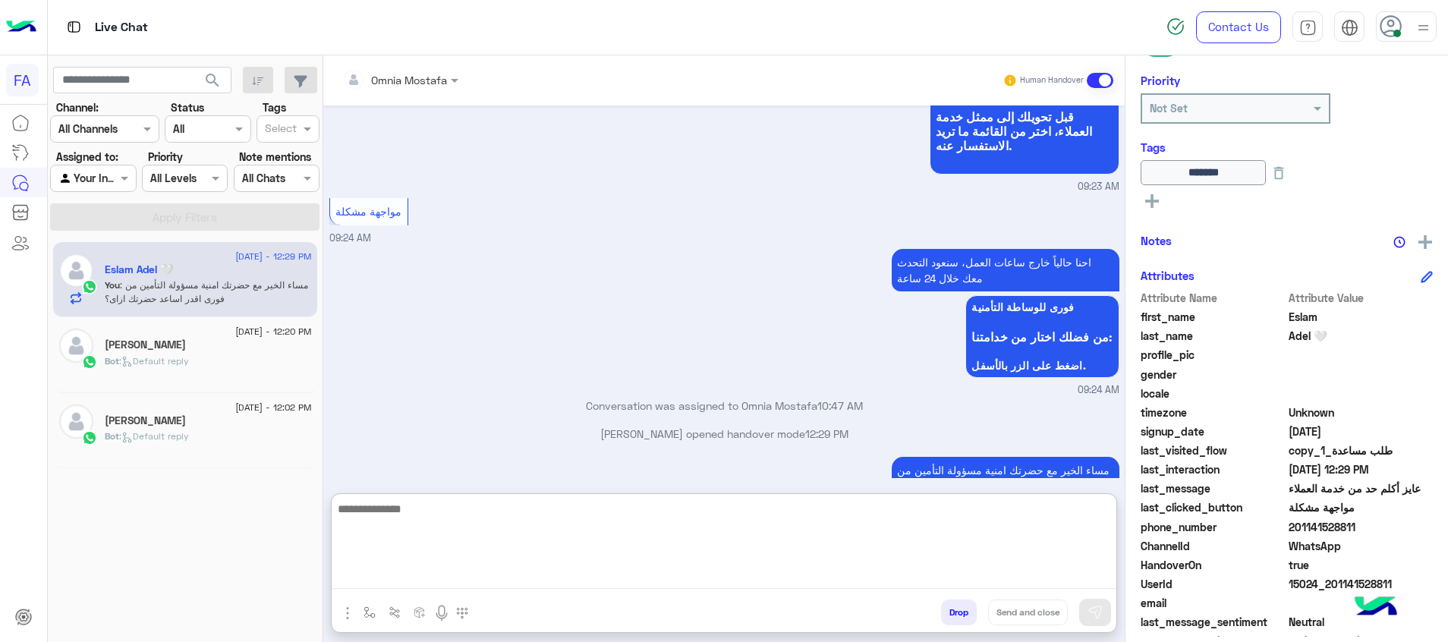
paste textarea "**********"
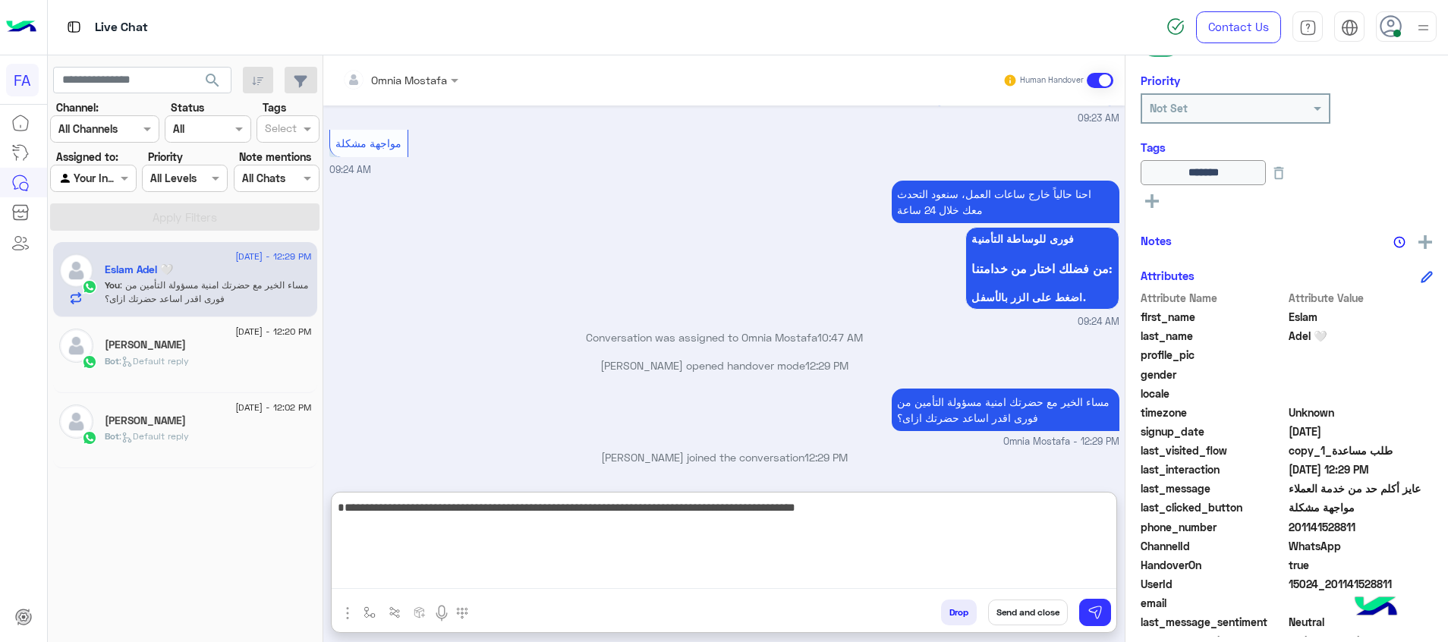
click at [1039, 541] on textarea "**********" at bounding box center [724, 543] width 785 height 91
type textarea "**********"
click at [1025, 617] on button "Send and close" at bounding box center [1028, 613] width 80 height 26
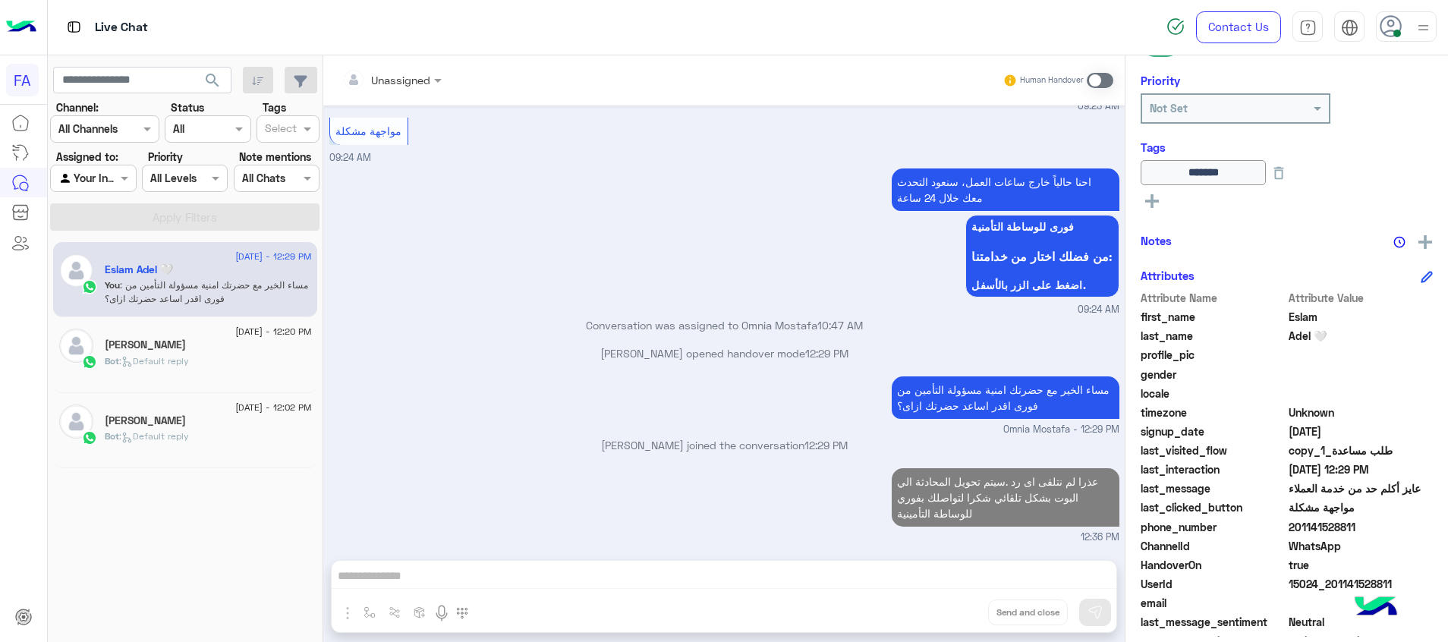
scroll to position [1276, 0]
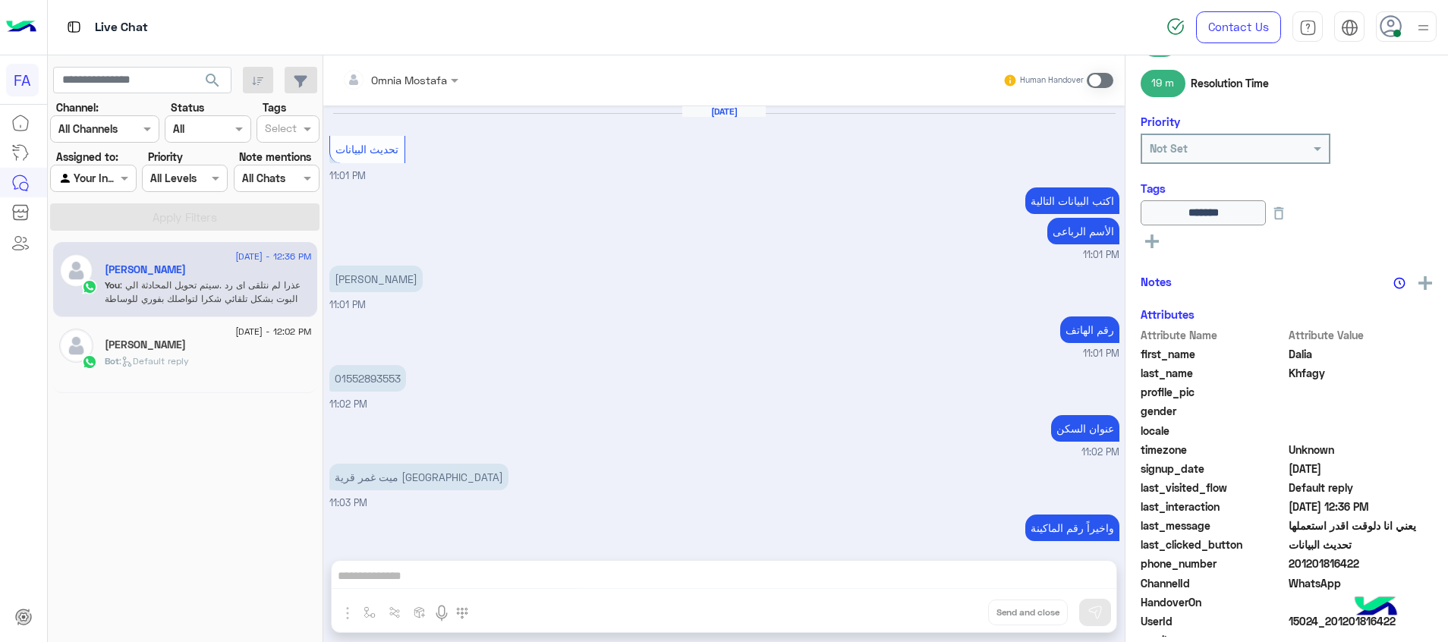
scroll to position [700, 0]
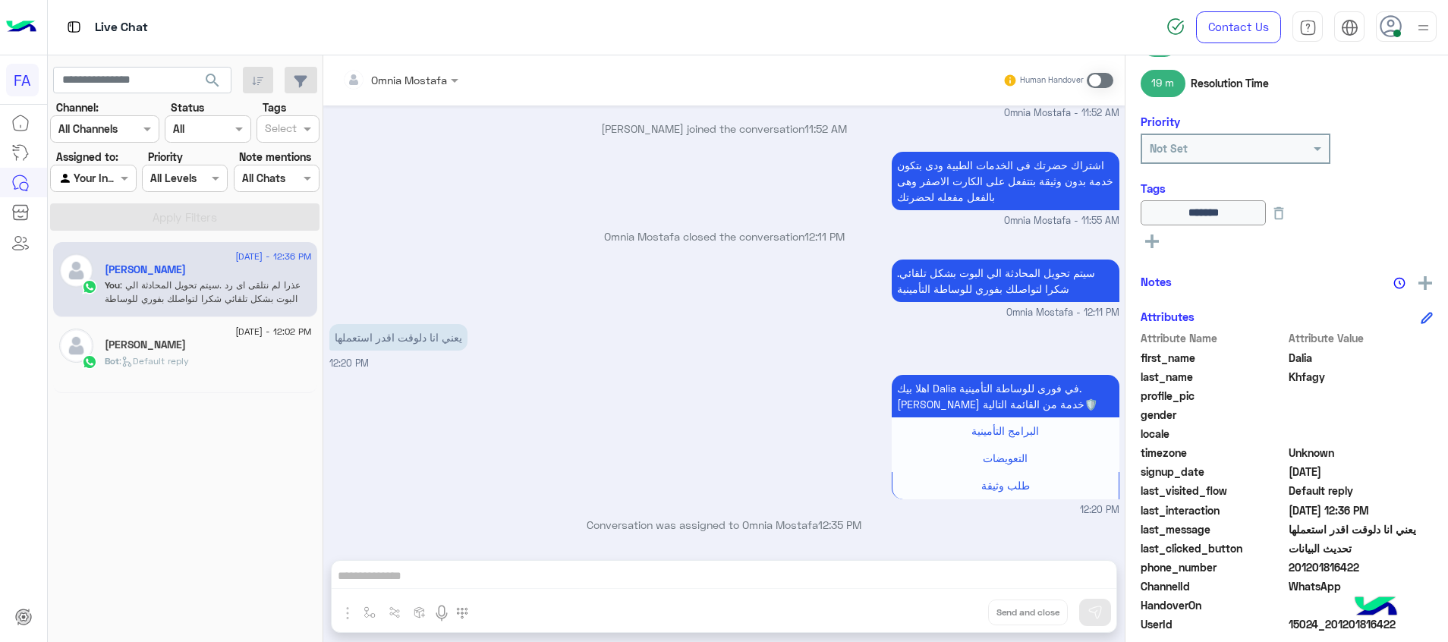
click at [1096, 83] on span at bounding box center [1100, 80] width 27 height 15
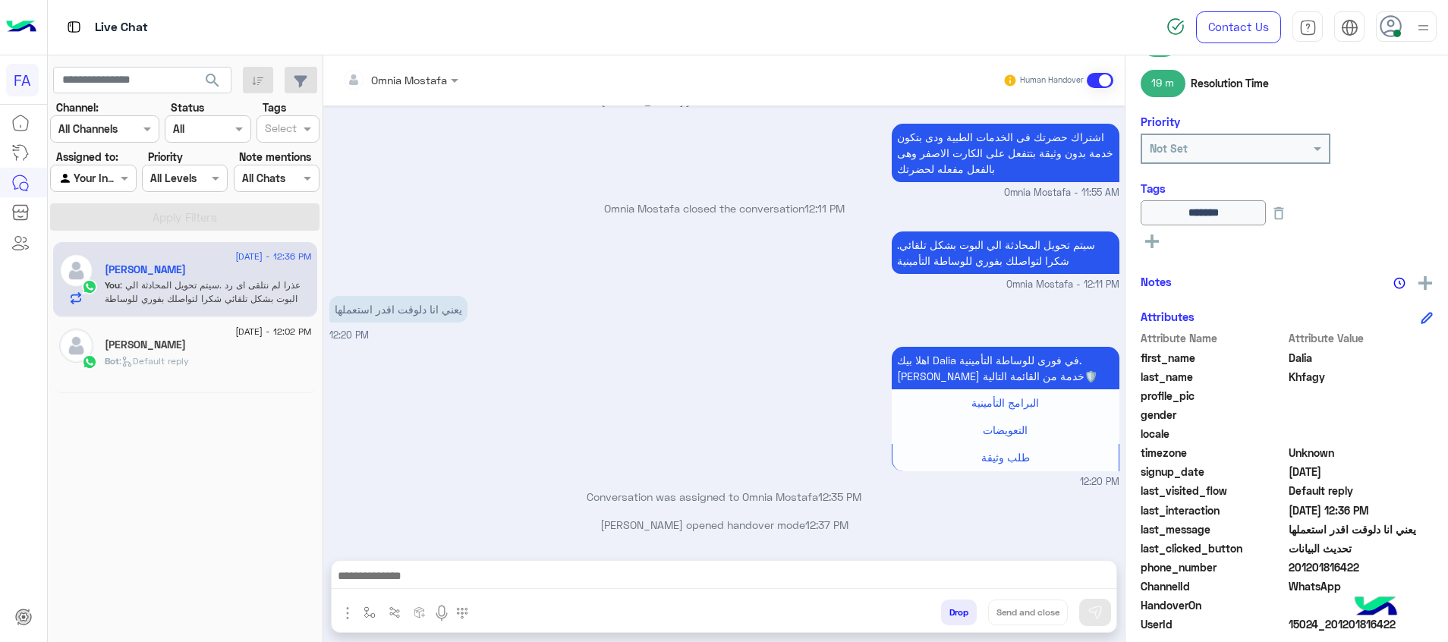
click at [1084, 575] on textarea at bounding box center [724, 577] width 785 height 23
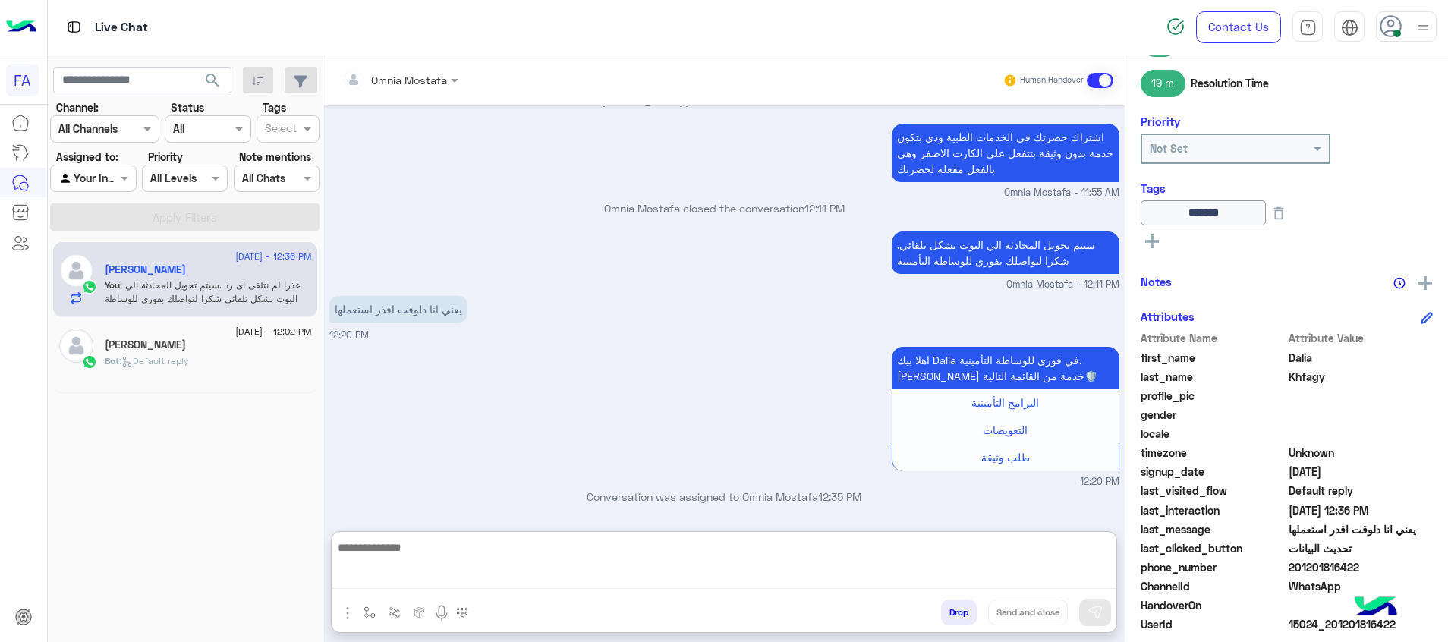
paste textarea "**********"
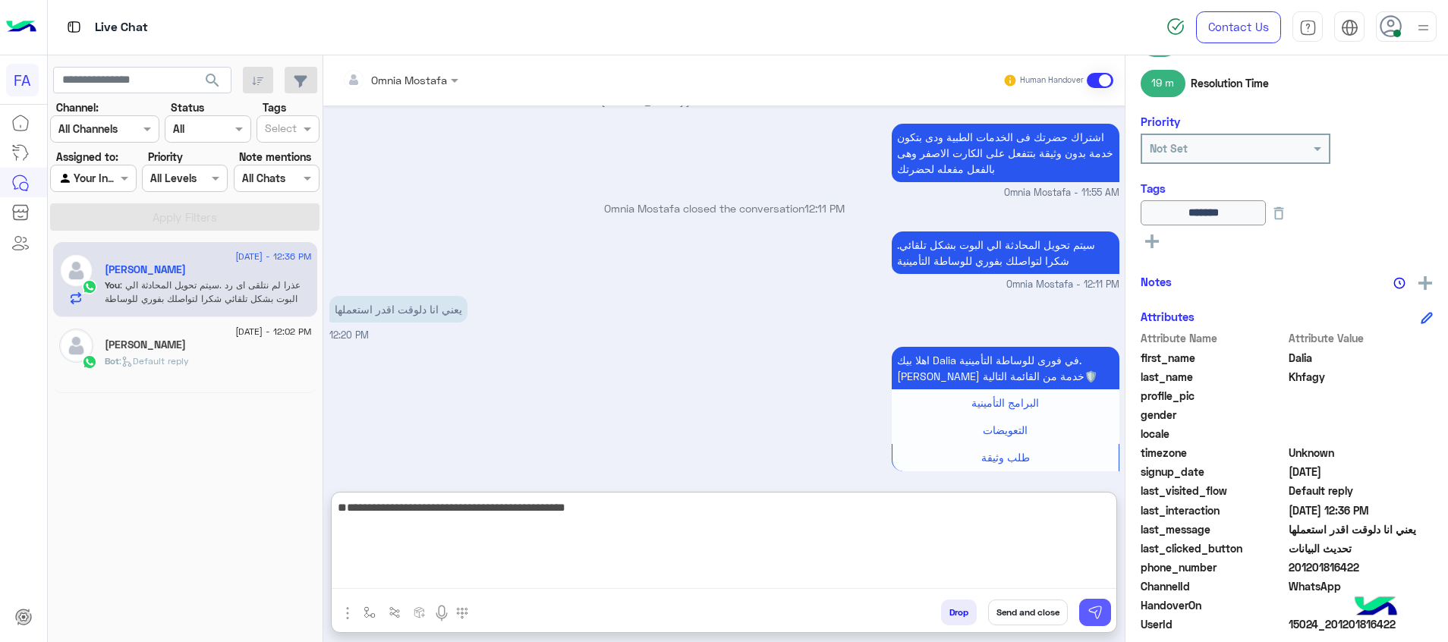
type textarea "**********"
click at [1094, 606] on img at bounding box center [1095, 612] width 15 height 15
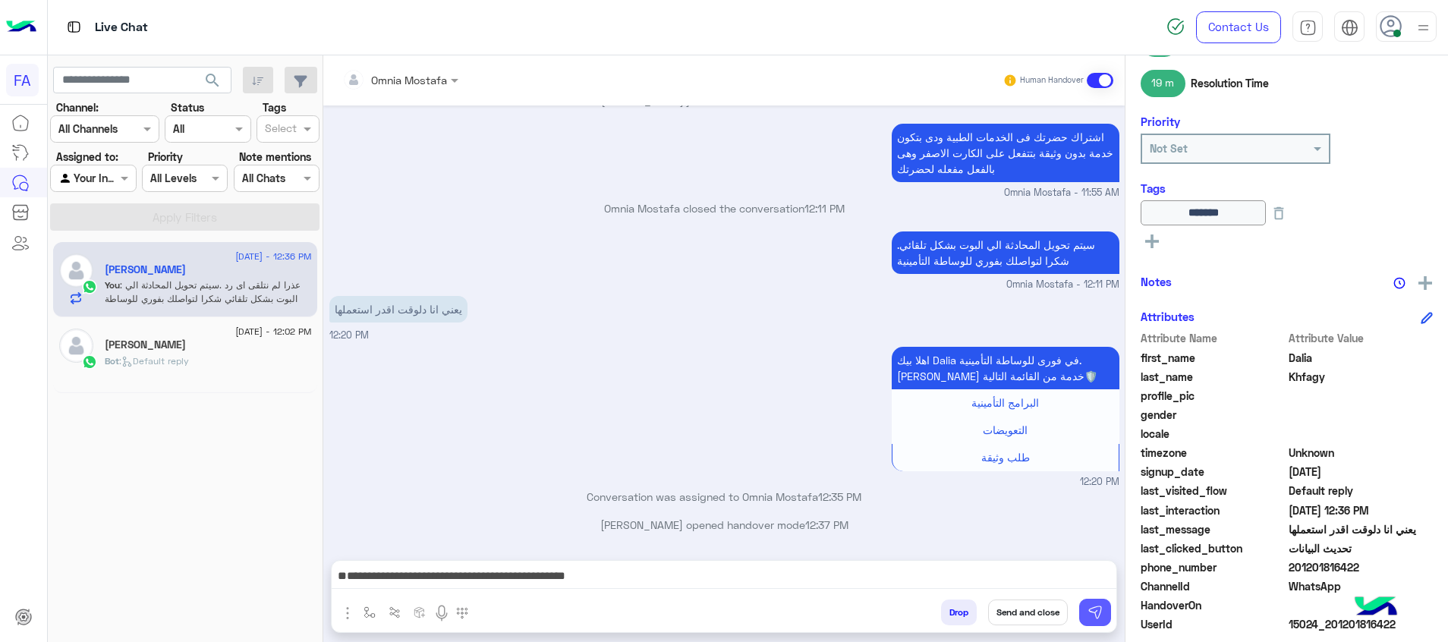
click at [1099, 610] on img at bounding box center [1095, 612] width 15 height 15
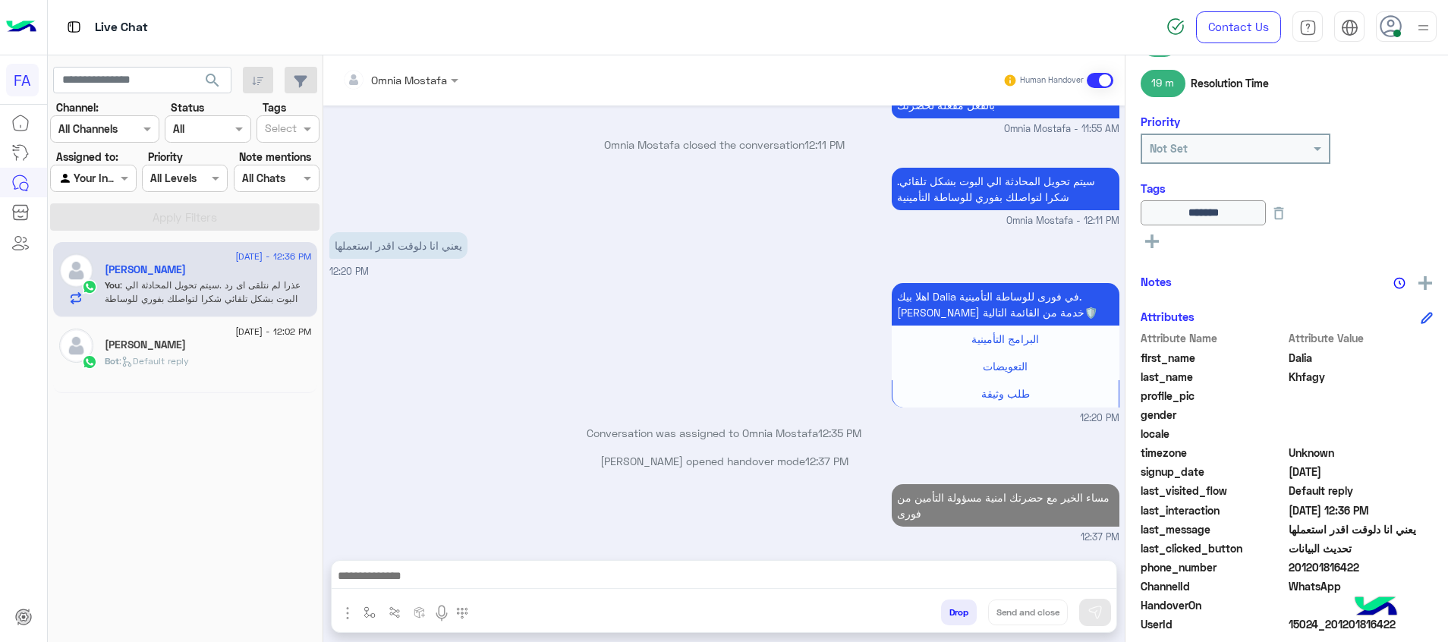
click at [1063, 575] on textarea at bounding box center [724, 577] width 785 height 23
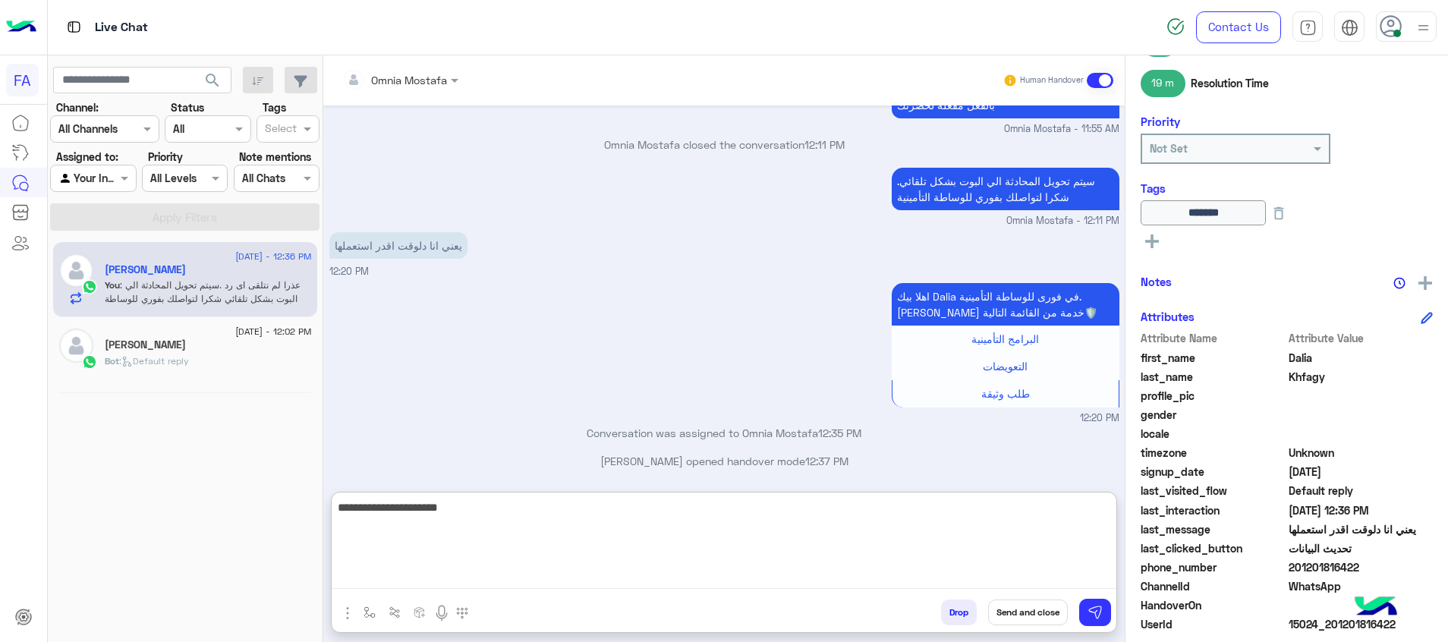
scroll to position [888, 0]
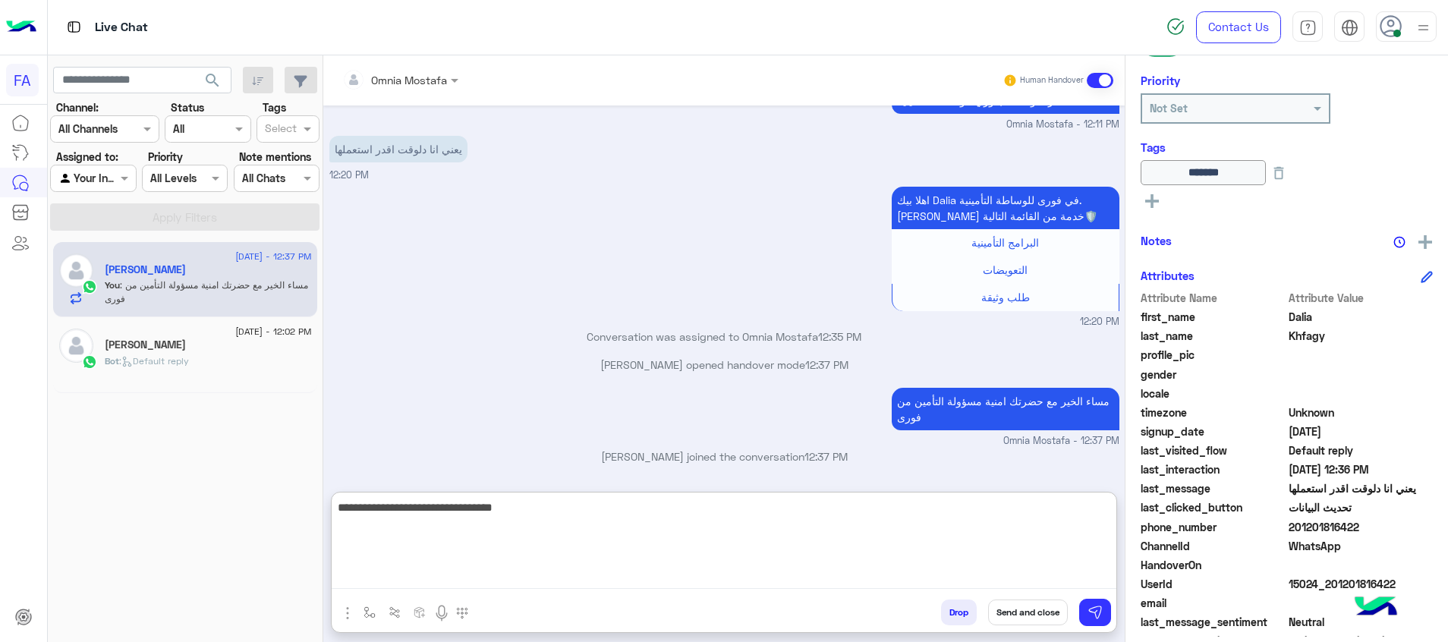
click at [1005, 509] on textarea "**********" at bounding box center [724, 543] width 785 height 91
type textarea "**********"
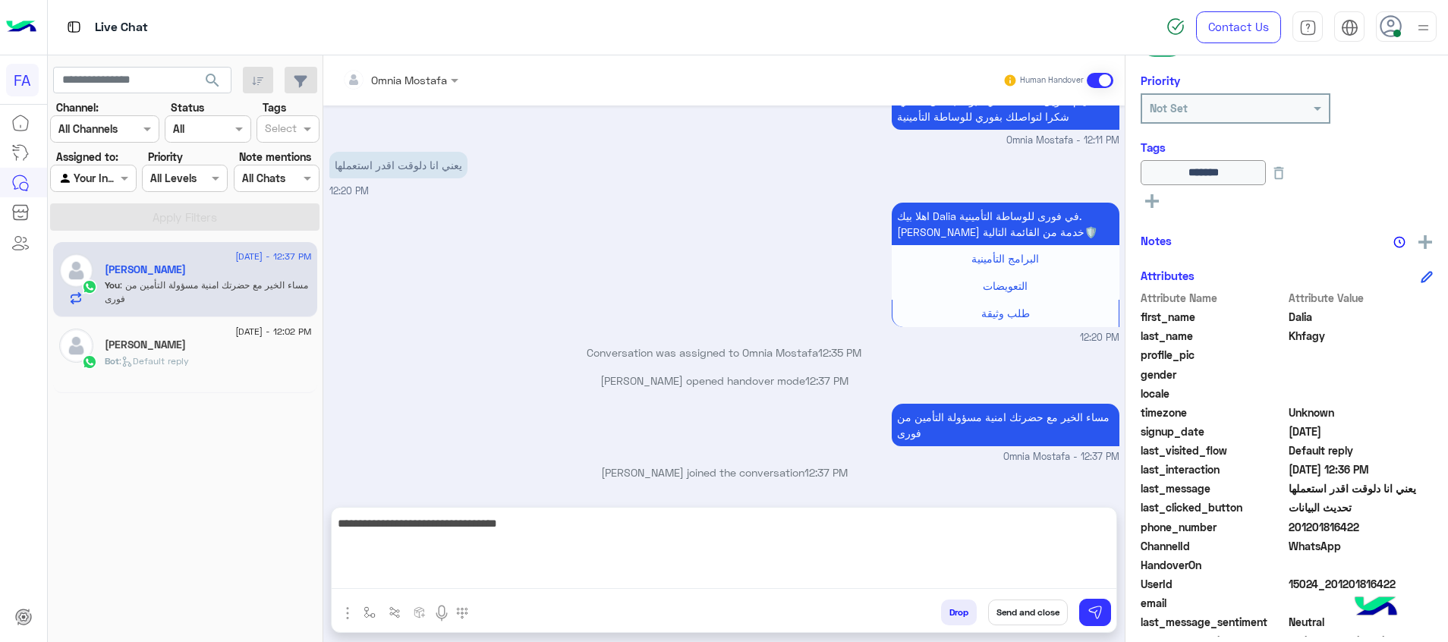
click at [877, 496] on div "Omnia Mostafa Human Handover [DATE] تحديث البيانات 11:01 PM اكتب البيانات التال…" at bounding box center [723, 351] width 801 height 593
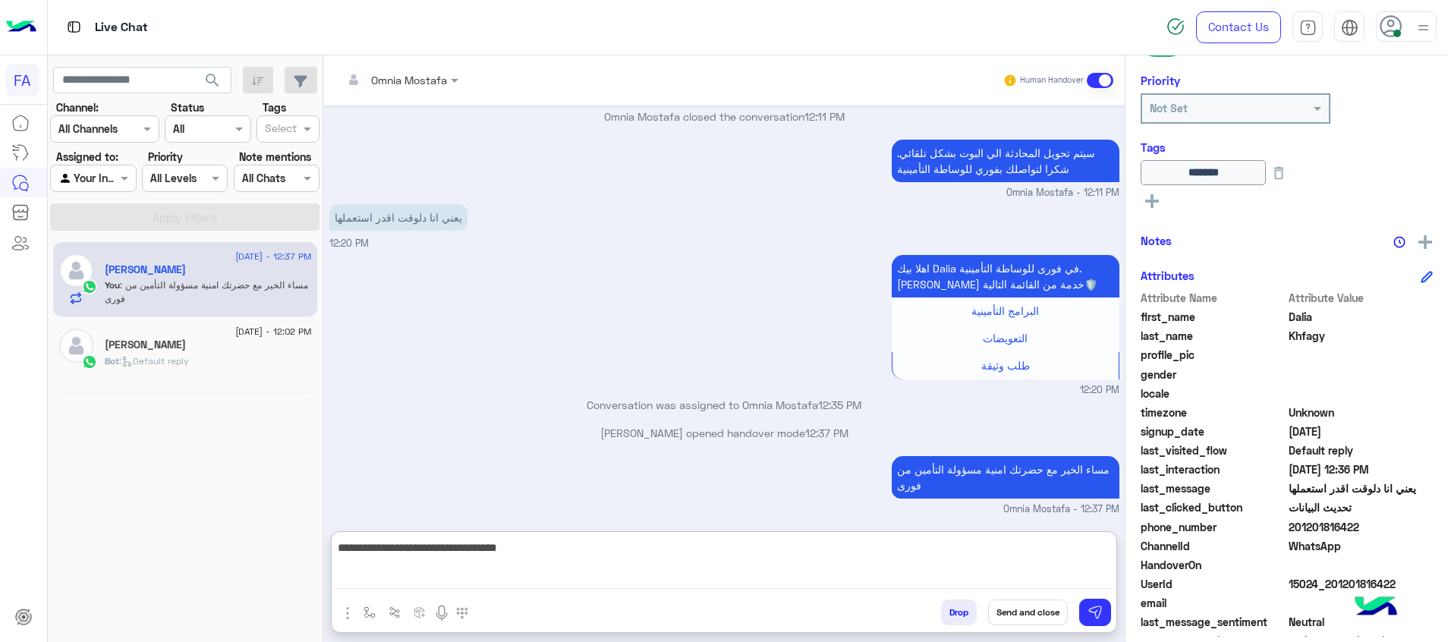
click at [844, 584] on textarea "**********" at bounding box center [724, 563] width 785 height 51
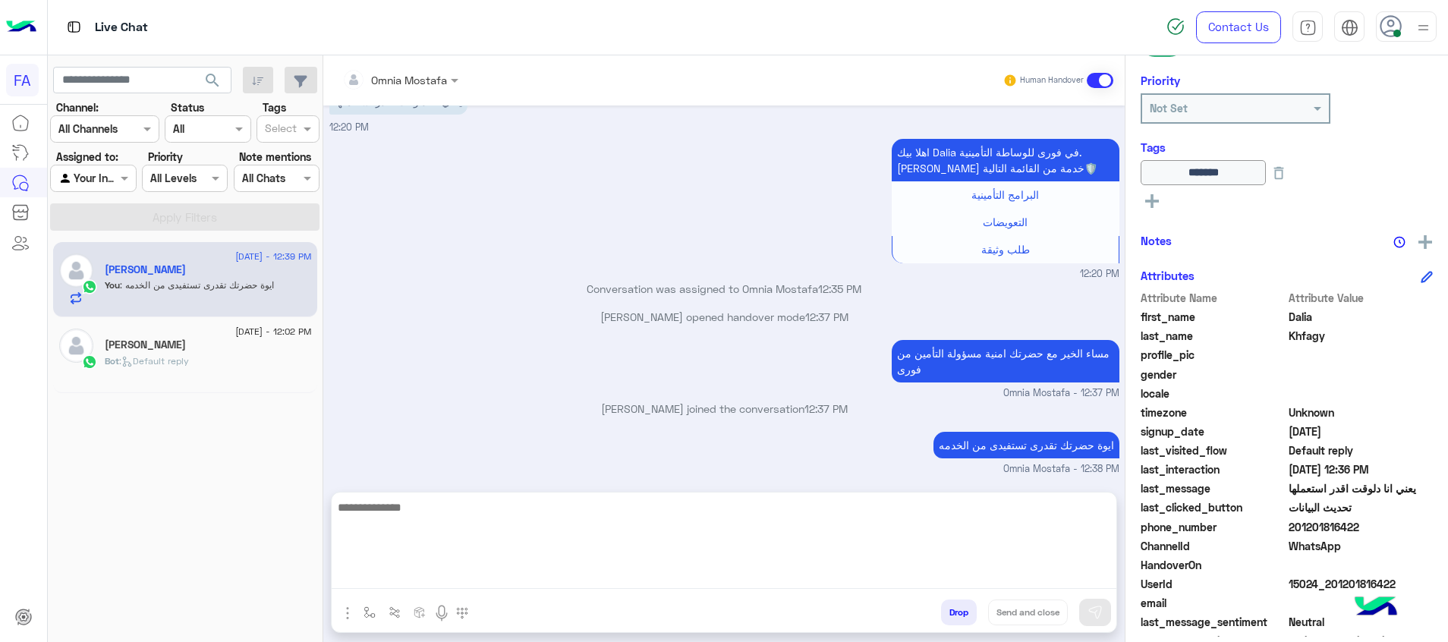
scroll to position [908, 0]
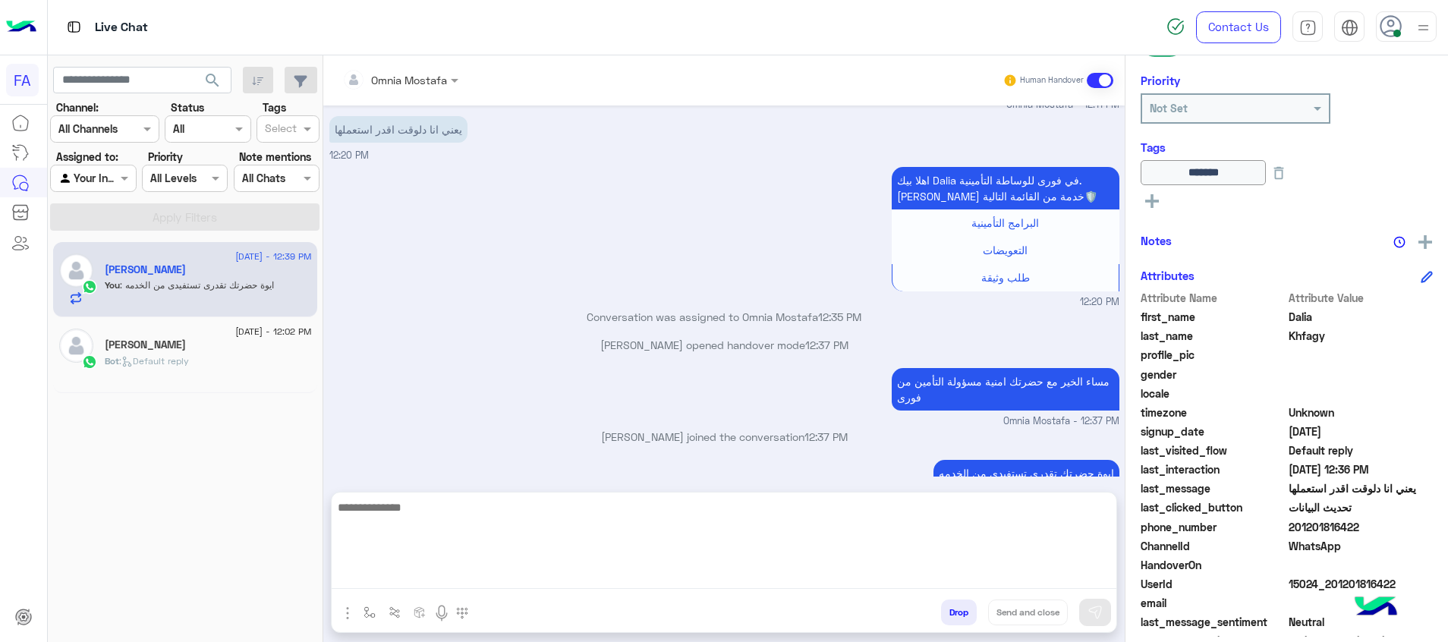
click at [234, 351] on div "[PERSON_NAME]" at bounding box center [208, 347] width 207 height 16
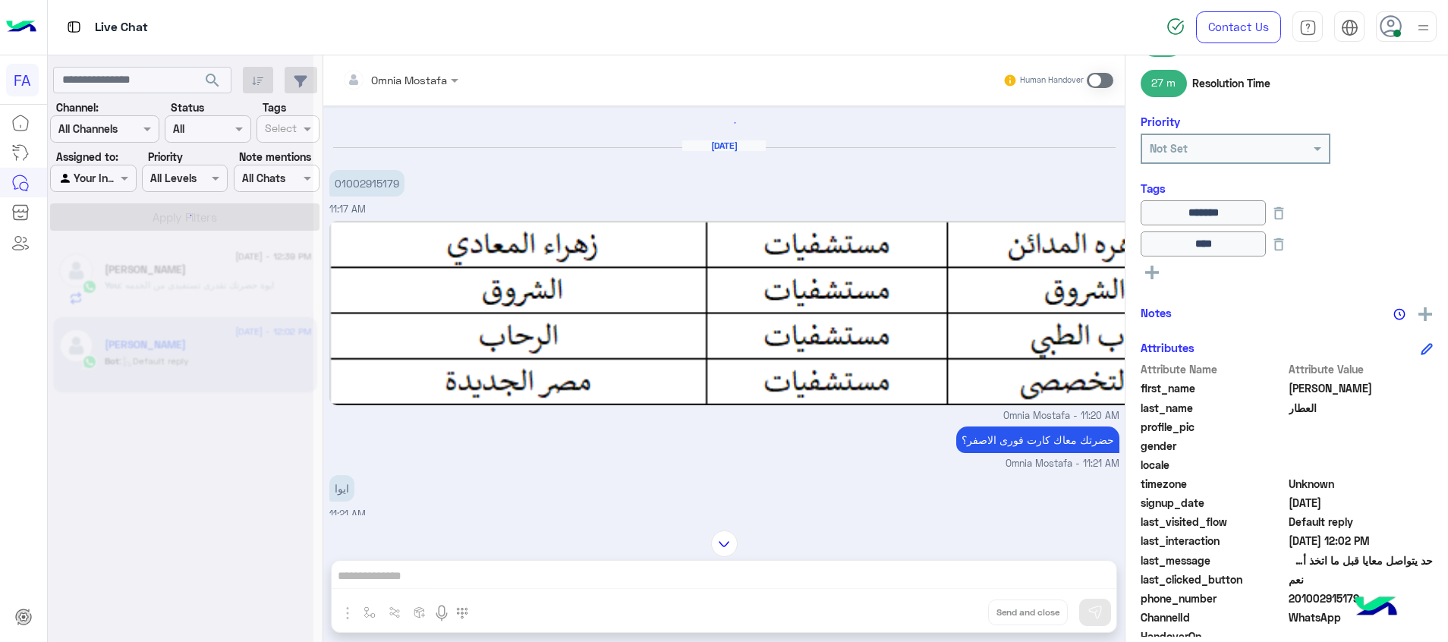
scroll to position [930, 0]
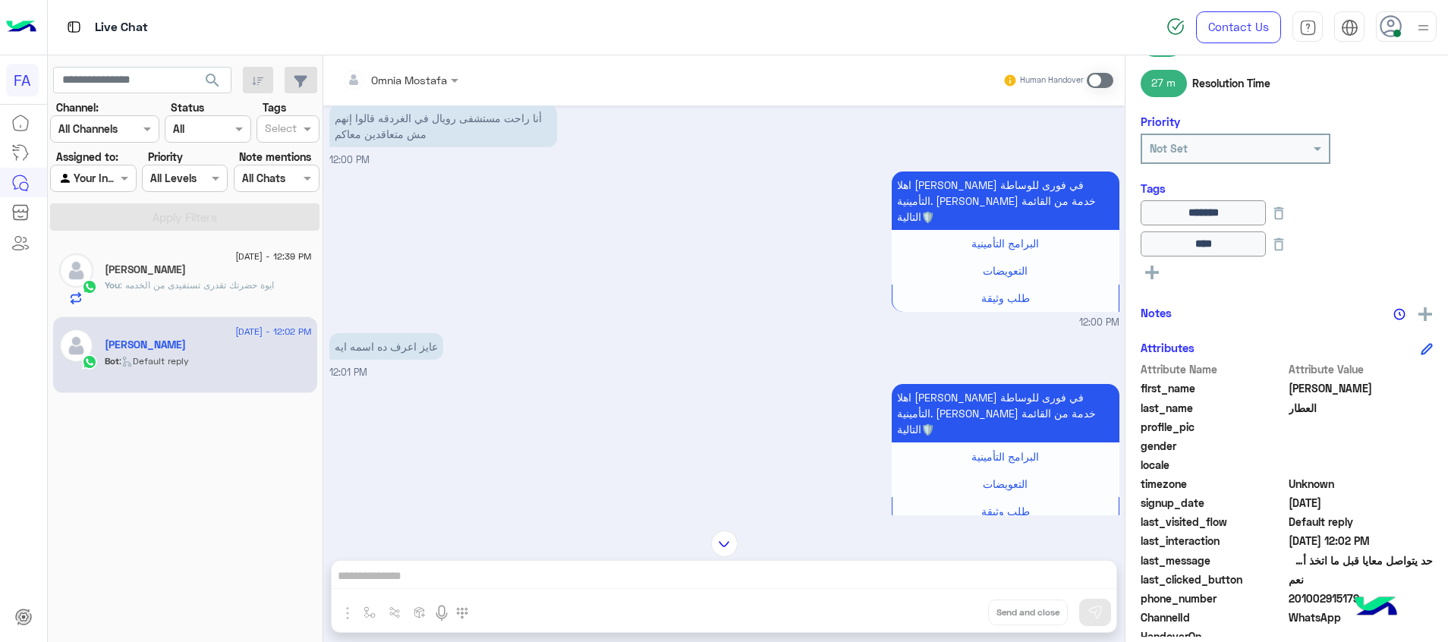
scroll to position [2177, 0]
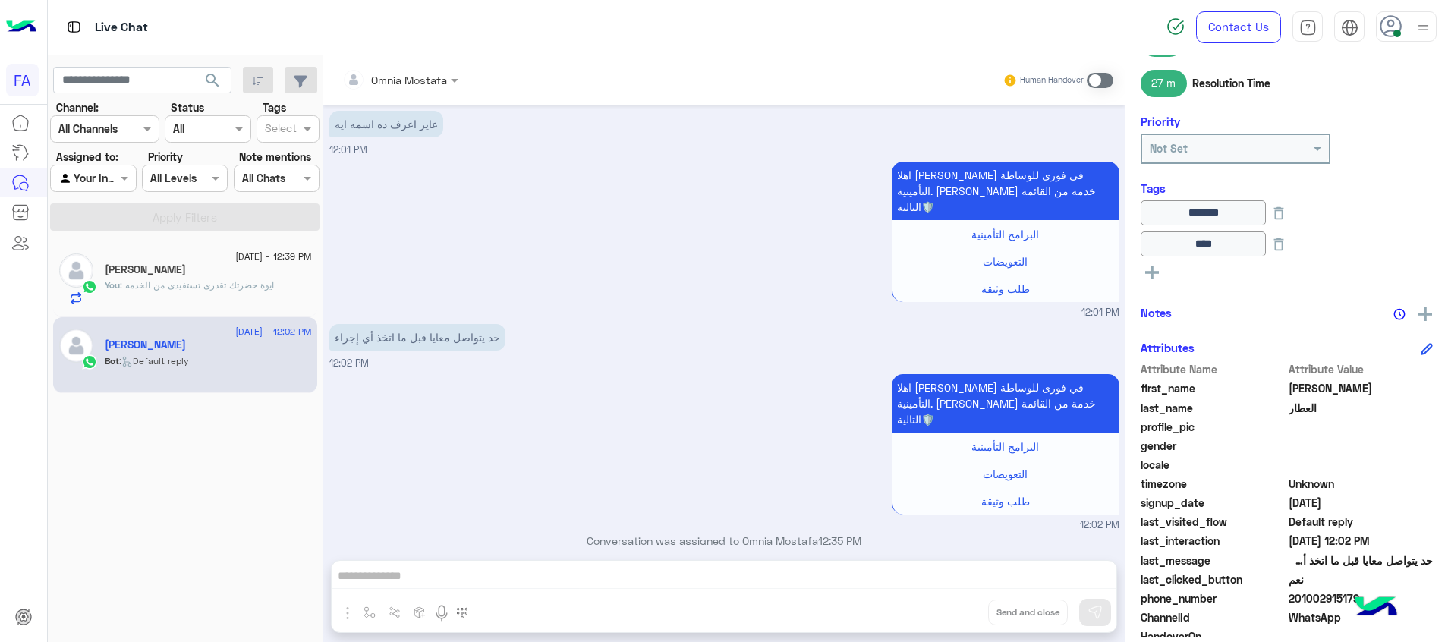
click at [771, 408] on div "اهلا [PERSON_NAME] في فورى للوساطة التأمينية. [PERSON_NAME] خدمة من القائمة الت…" at bounding box center [724, 451] width 790 height 162
click at [675, 471] on div "اهلا [PERSON_NAME] في فورى للوساطة التأمينية. [PERSON_NAME] خدمة من القائمة الت…" at bounding box center [724, 451] width 790 height 162
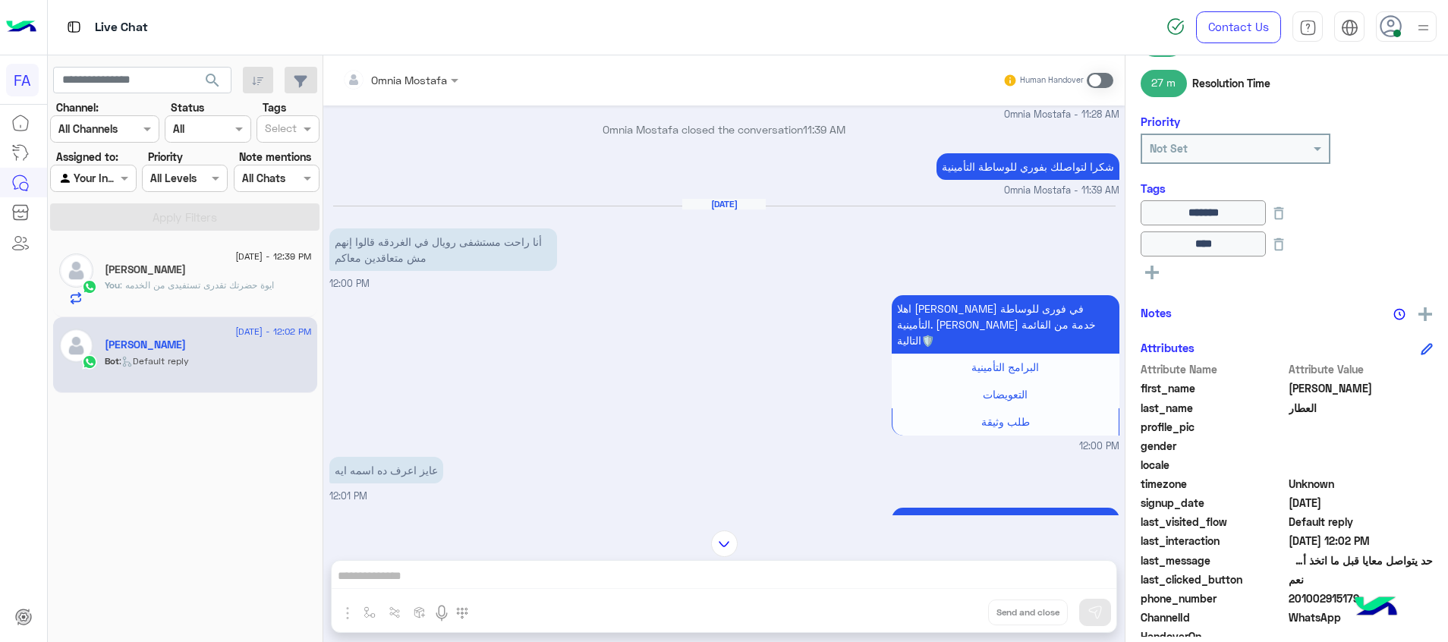
scroll to position [1608, 0]
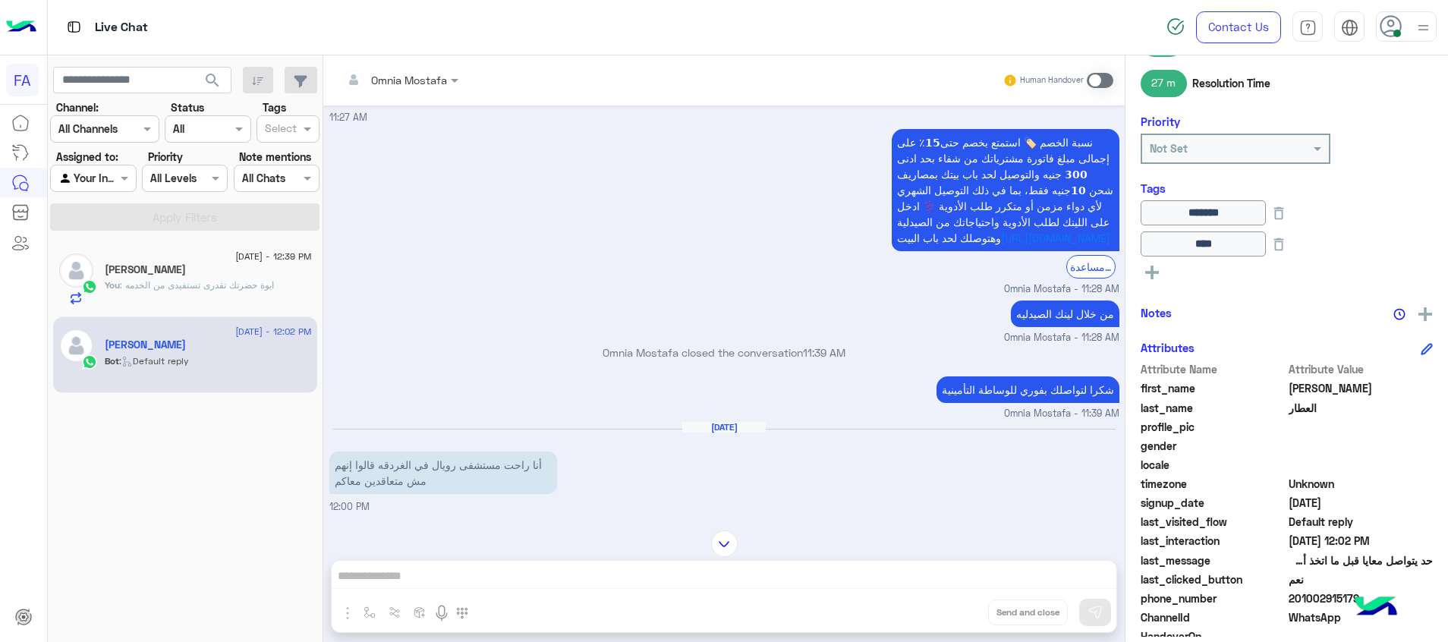
click at [1093, 83] on span at bounding box center [1100, 80] width 27 height 15
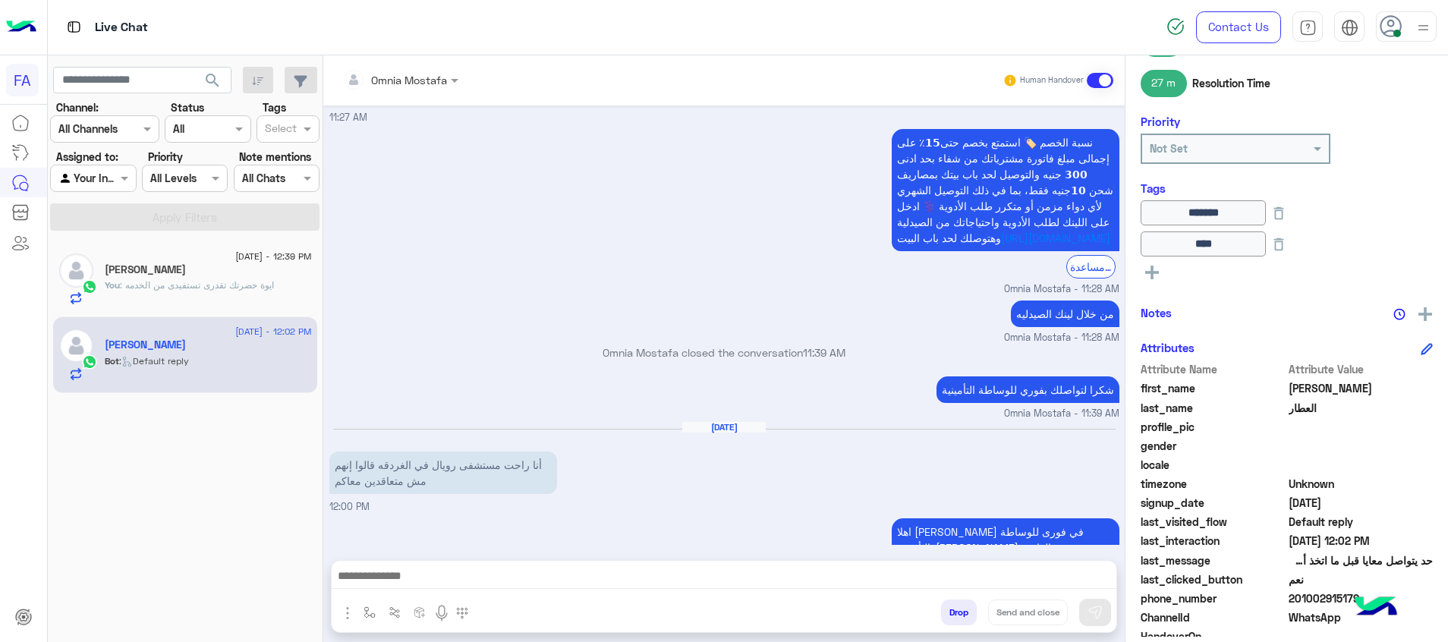
scroll to position [2204, 0]
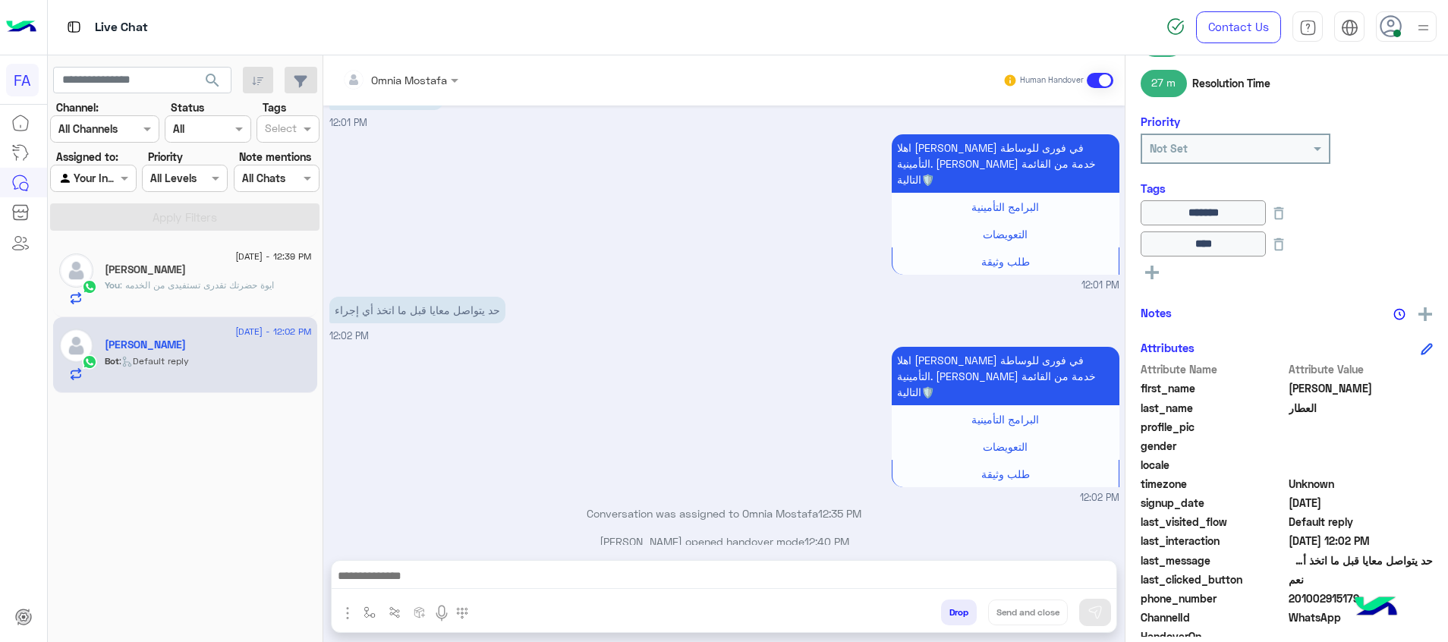
drag, startPoint x: 1079, startPoint y: 586, endPoint x: 1095, endPoint y: 594, distance: 18.0
click at [1079, 585] on textarea at bounding box center [724, 577] width 785 height 23
paste textarea "**********"
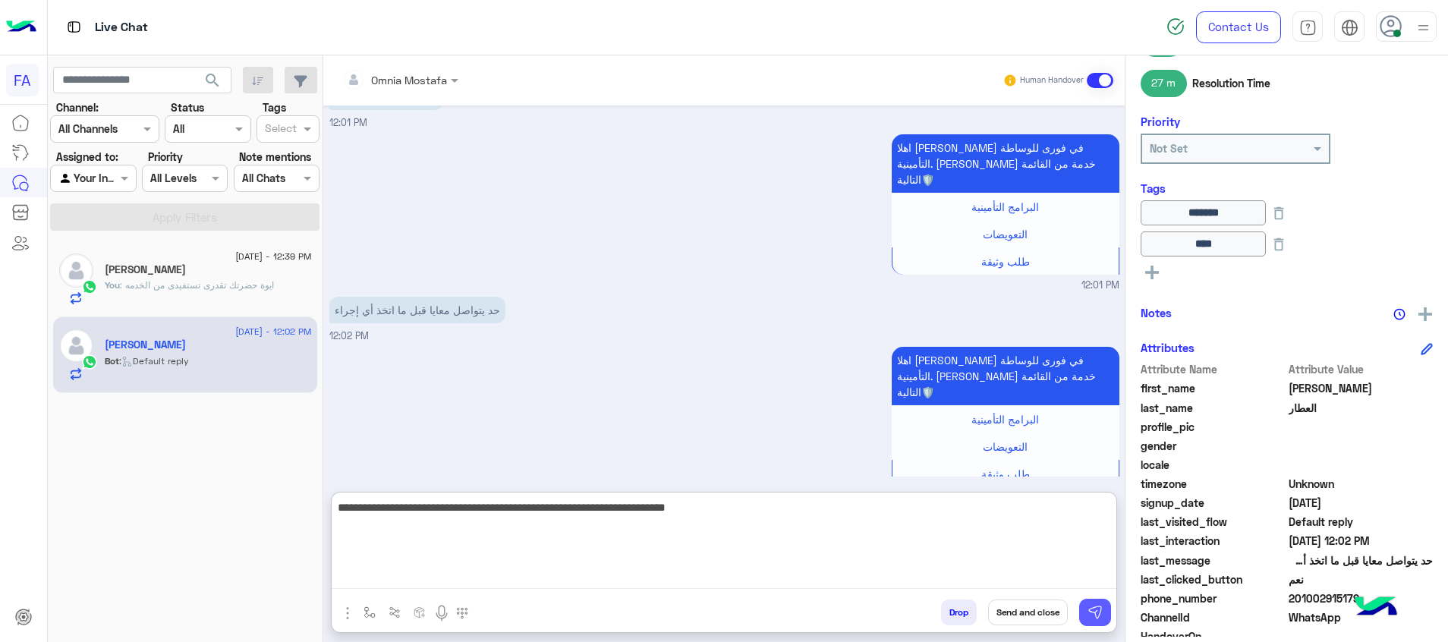
type textarea "**********"
click at [1096, 604] on button at bounding box center [1095, 612] width 32 height 27
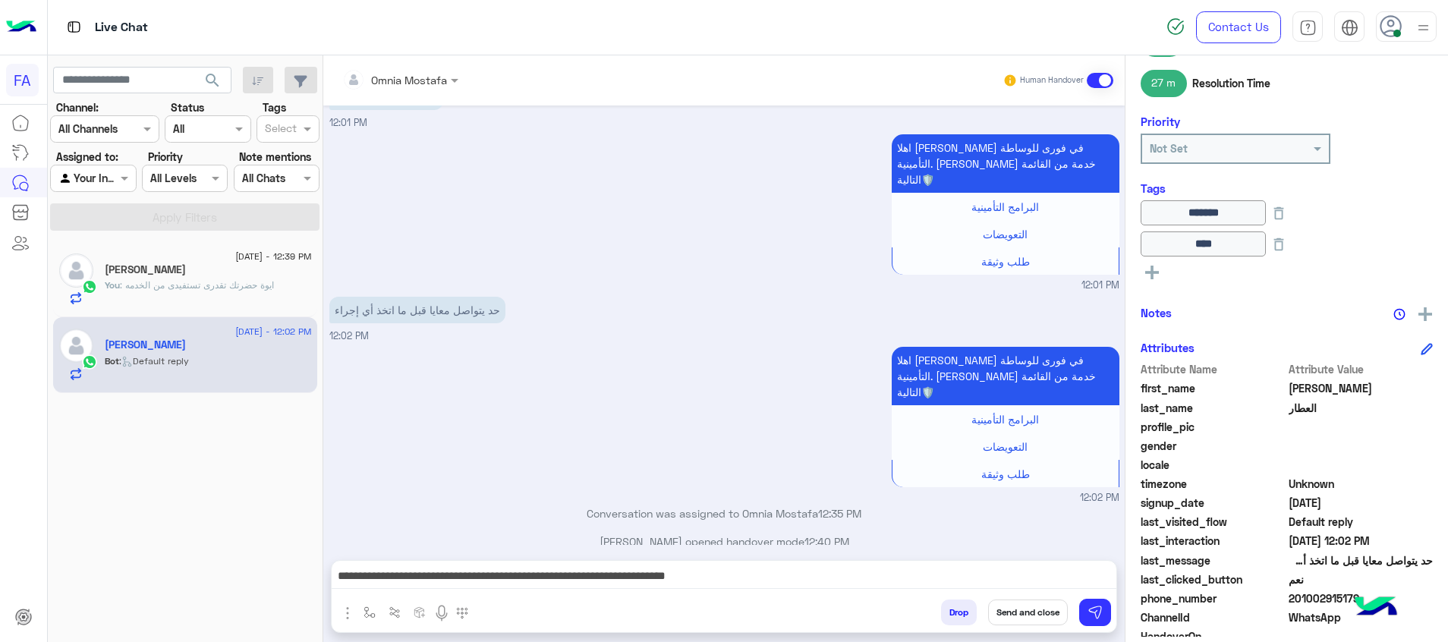
click at [1091, 581] on textarea "**********" at bounding box center [724, 577] width 785 height 23
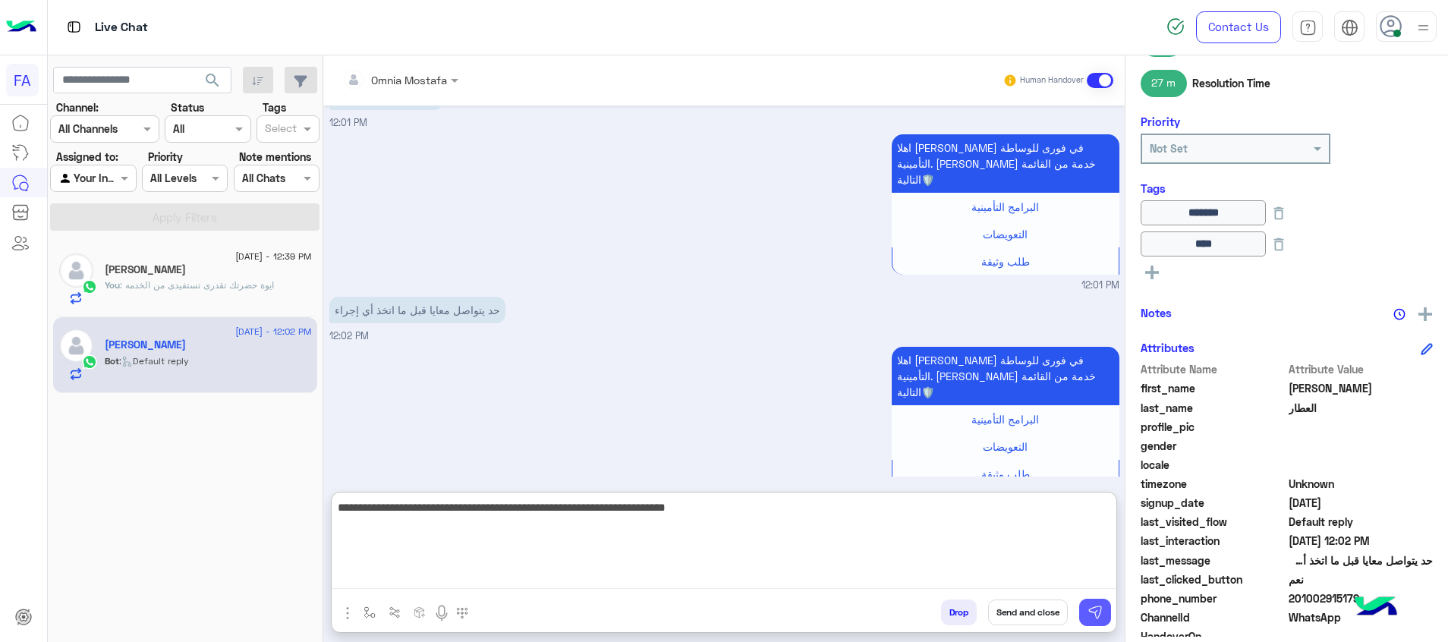
drag, startPoint x: 1100, startPoint y: 607, endPoint x: 1088, endPoint y: 587, distance: 23.2
click at [1098, 608] on img at bounding box center [1095, 612] width 15 height 15
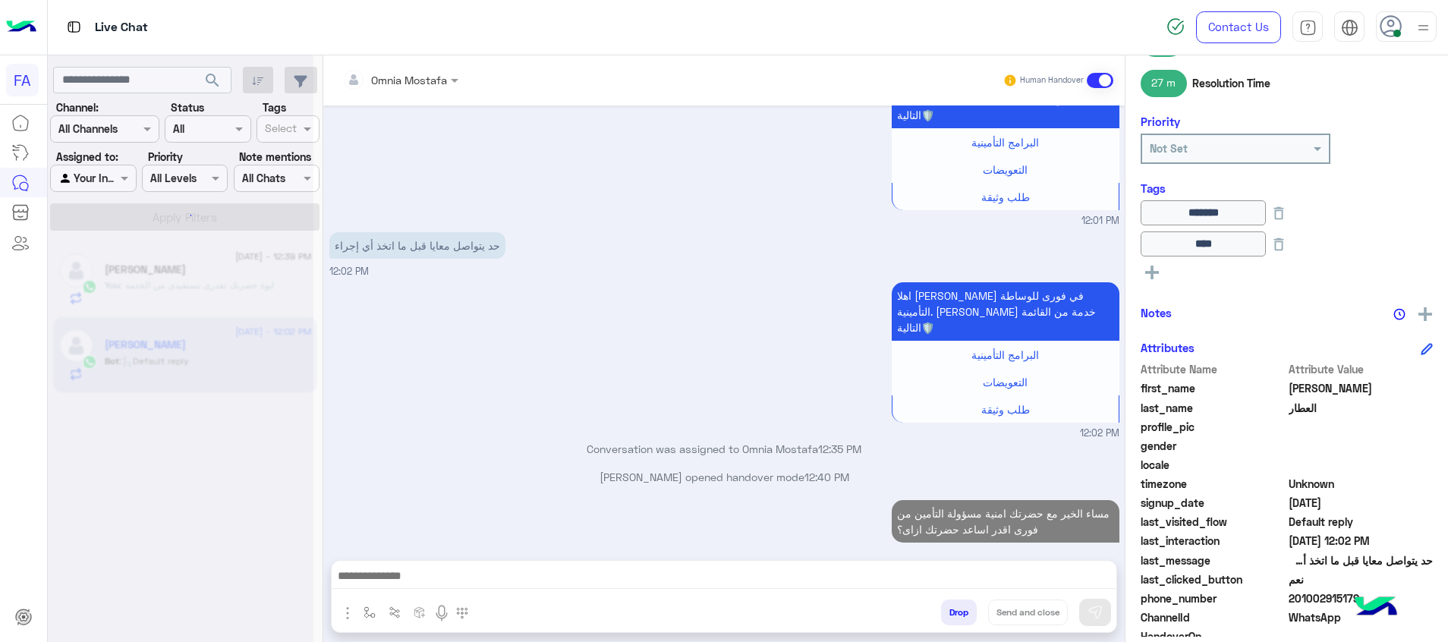
click at [1088, 582] on textarea at bounding box center [724, 577] width 785 height 23
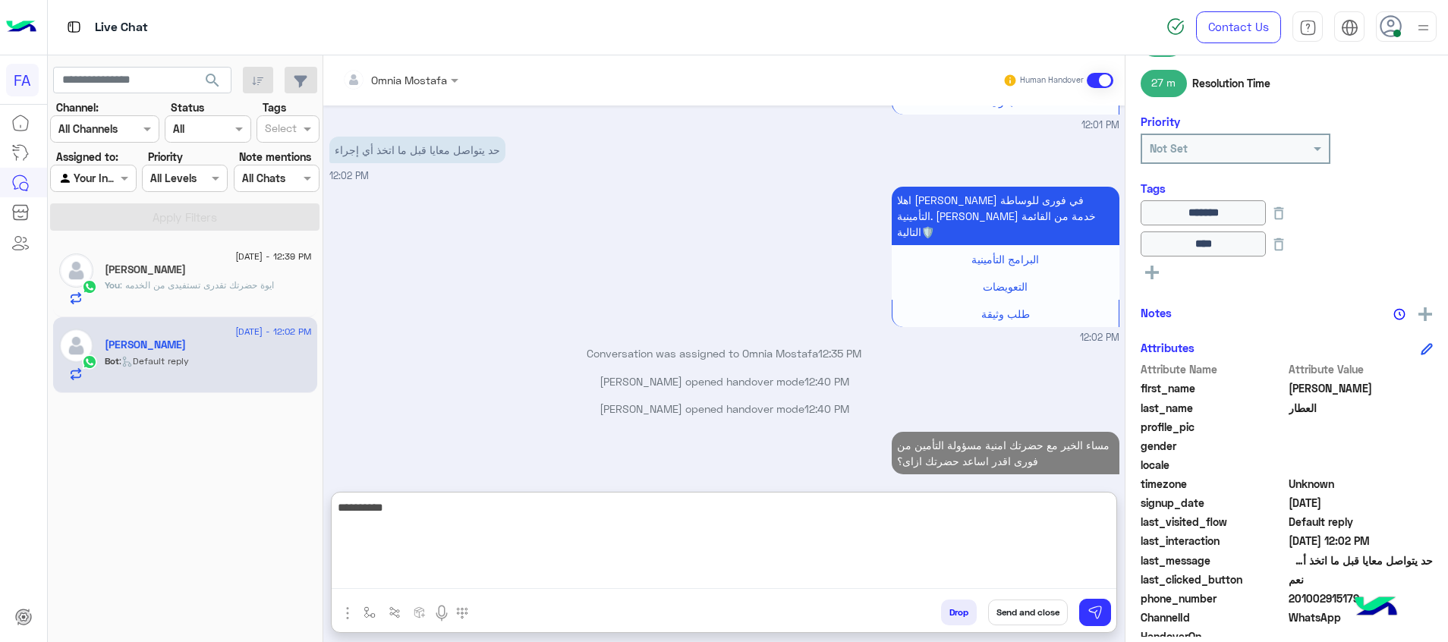
scroll to position [2392, 0]
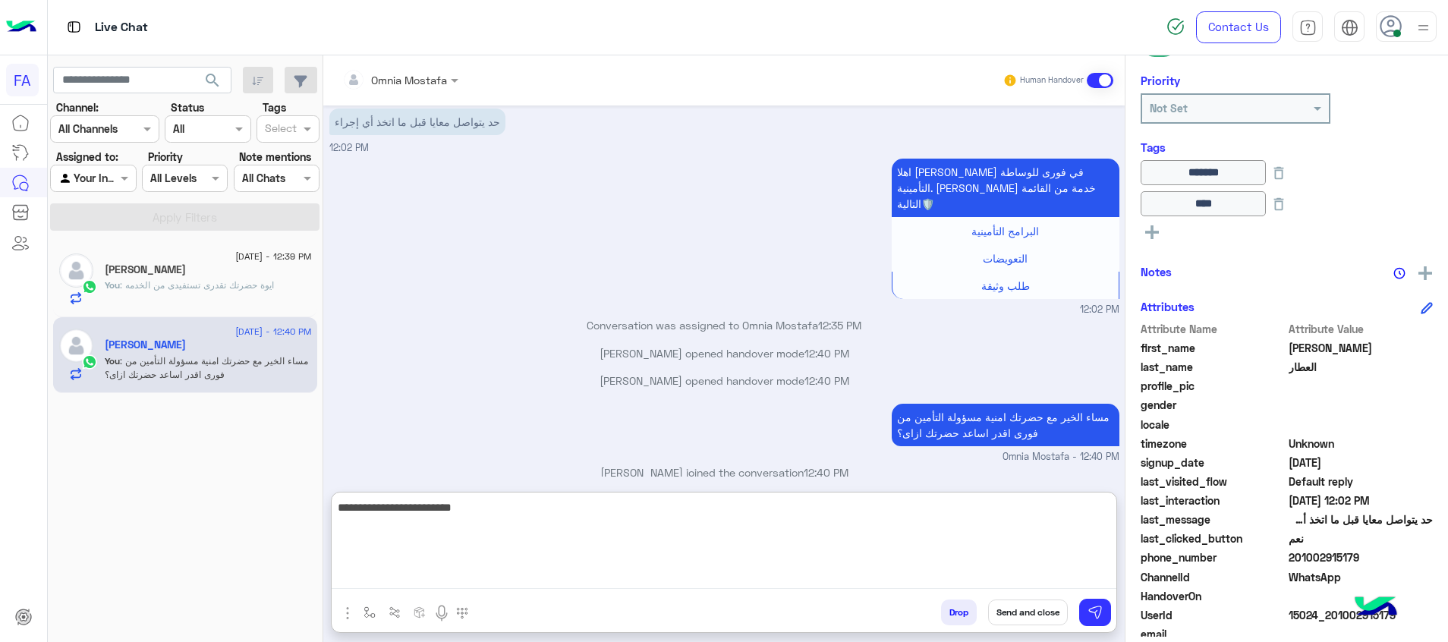
type textarea "**********"
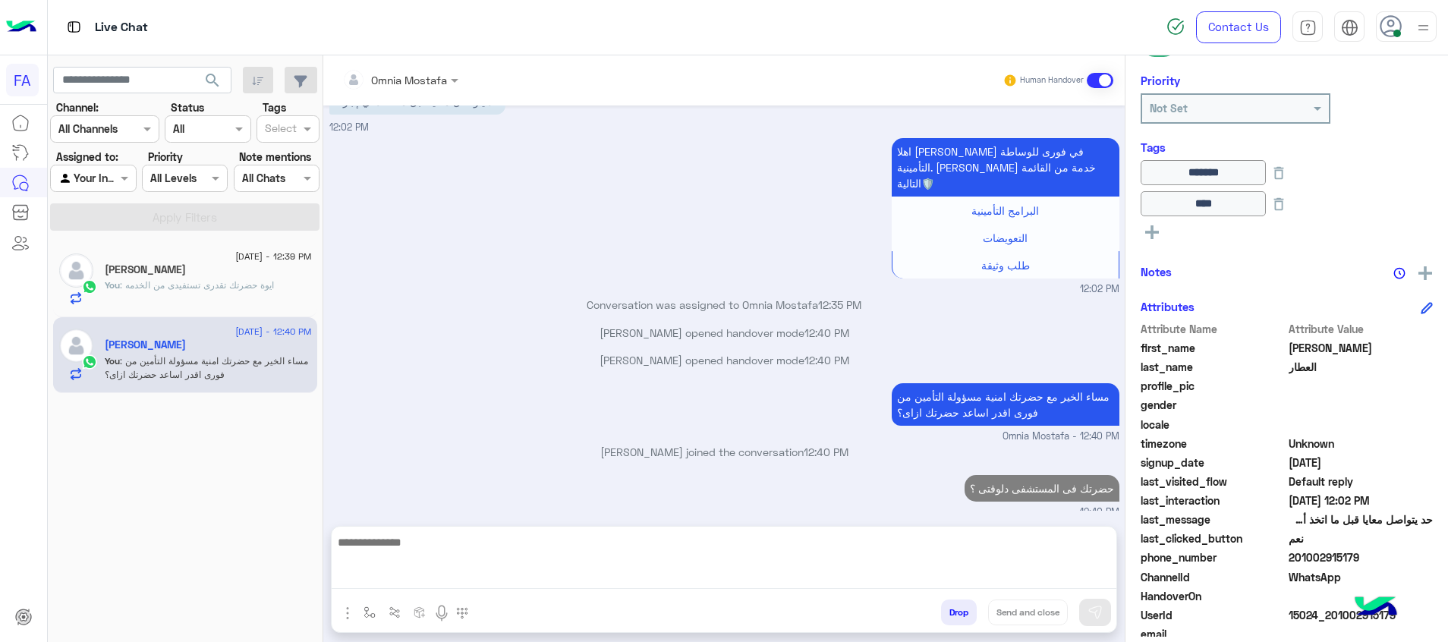
scroll to position [2373, 0]
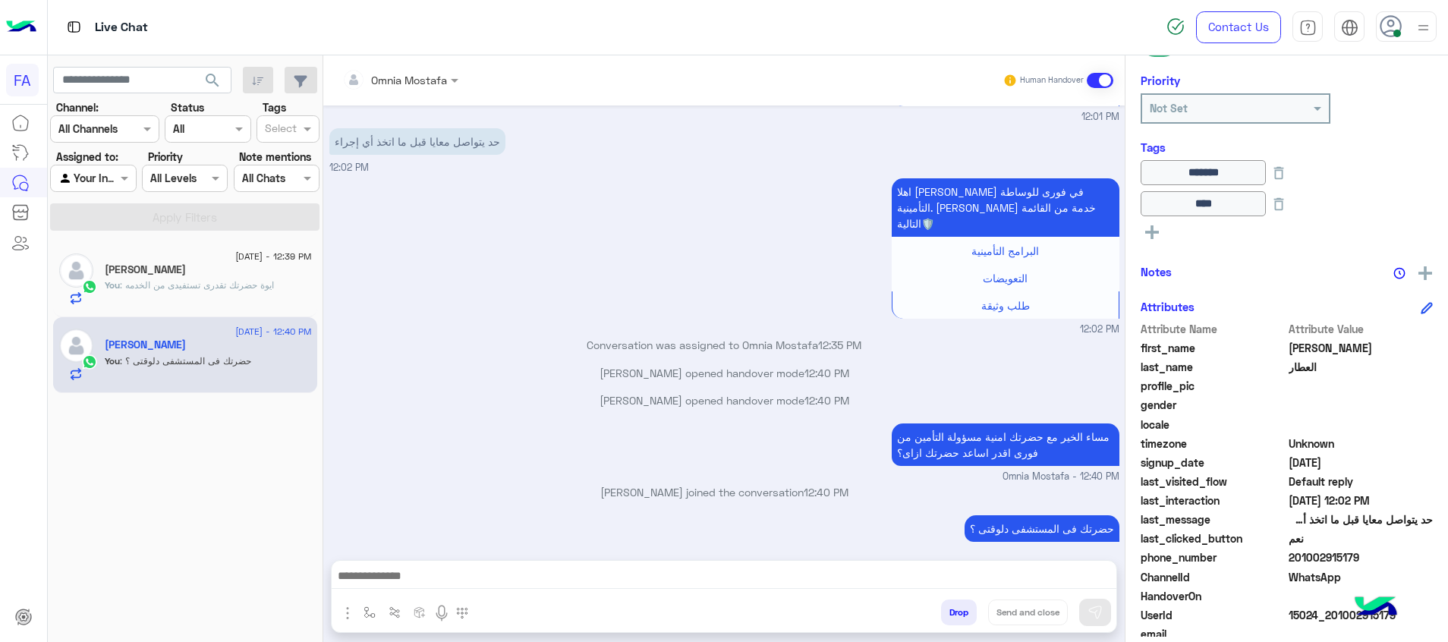
drag, startPoint x: 1364, startPoint y: 555, endPoint x: 1299, endPoint y: 559, distance: 64.7
click at [1299, 559] on span "201002915179" at bounding box center [1361, 557] width 145 height 16
copy span "1002915179"
click at [688, 420] on div "مساء الخير مع حضرتك امنية مسؤولة التأمين من فورى اقدر اساعد حضرتك ازاى؟ Omnia M…" at bounding box center [724, 452] width 790 height 65
click at [887, 575] on textarea at bounding box center [724, 577] width 785 height 23
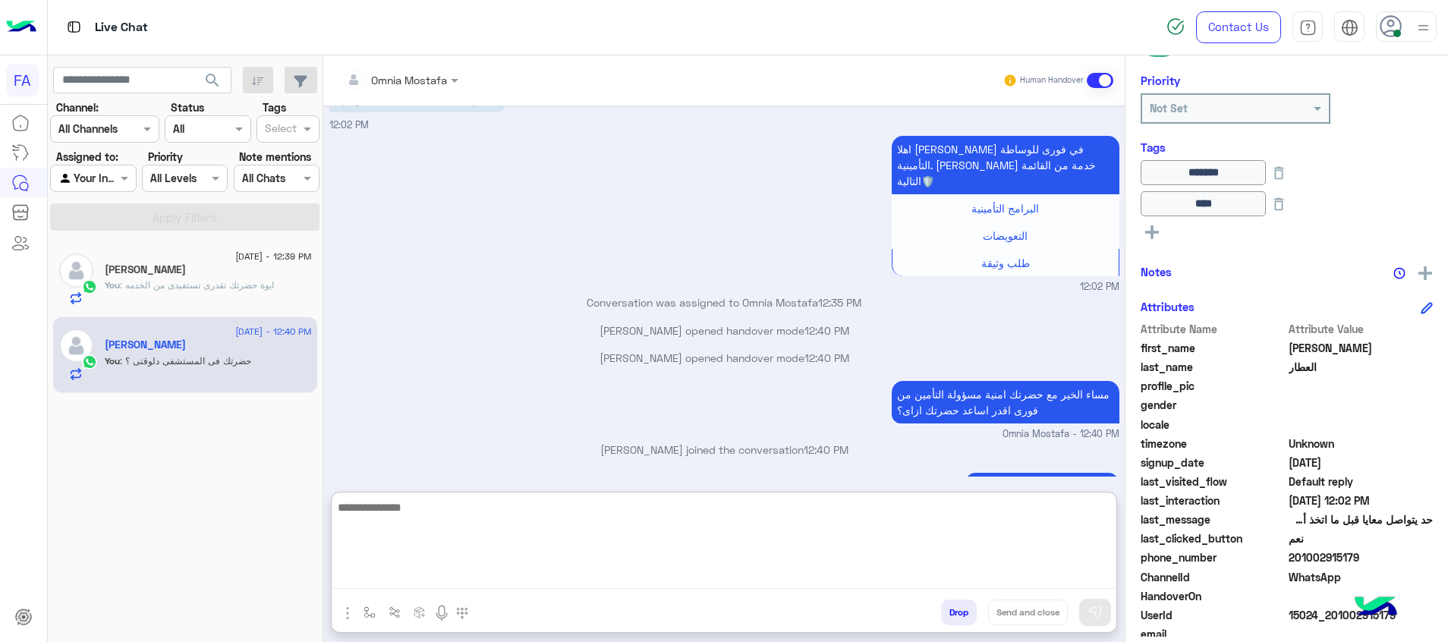
scroll to position [2441, 0]
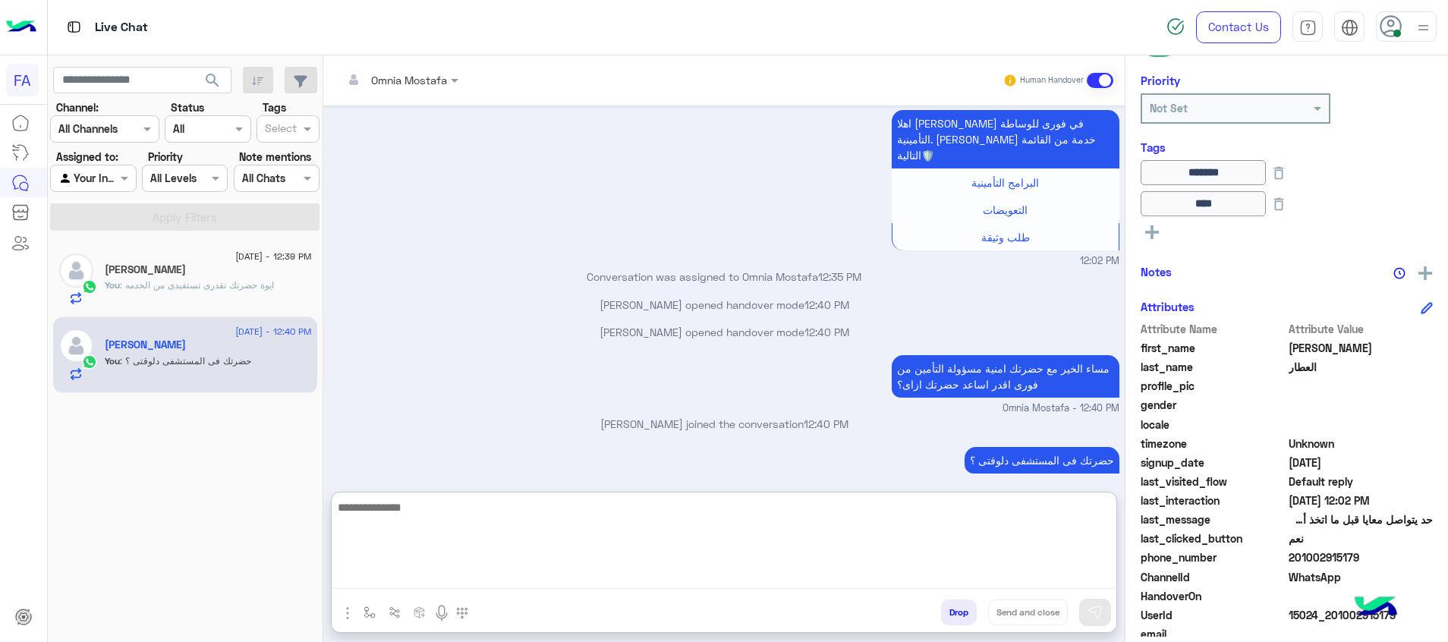
click at [957, 544] on textarea at bounding box center [724, 543] width 785 height 91
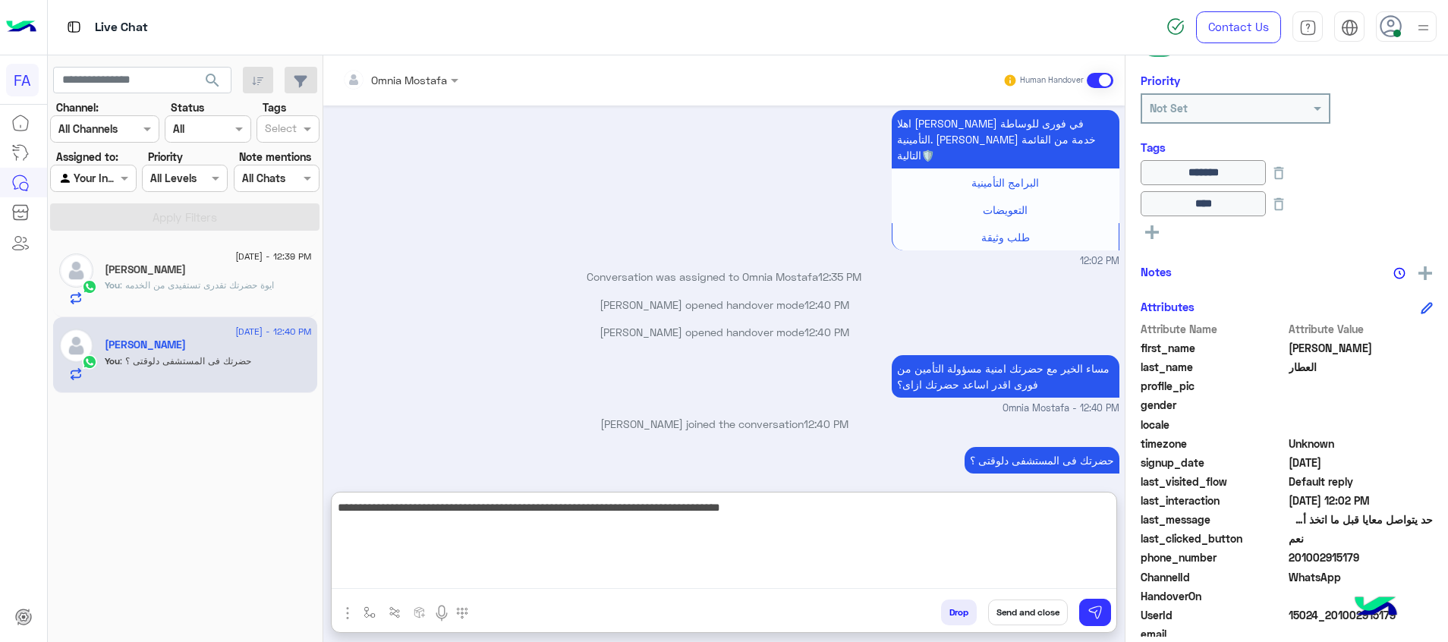
type textarea "**********"
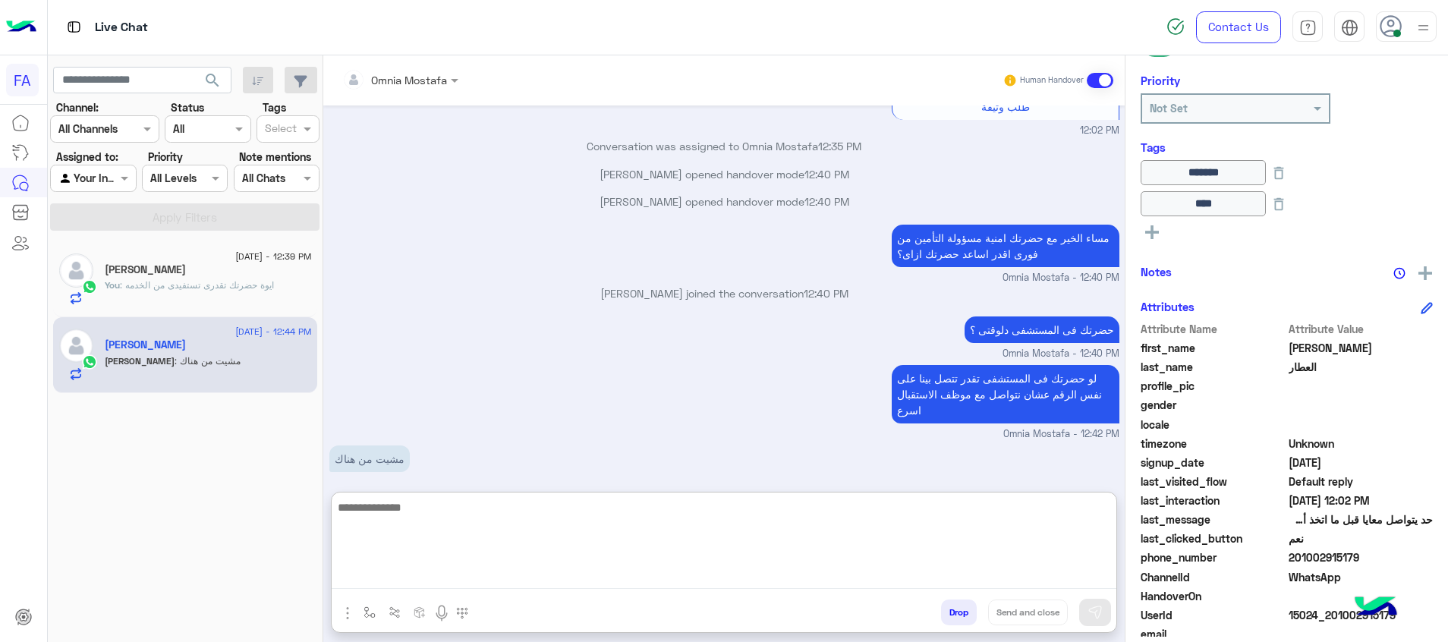
scroll to position [2665, 0]
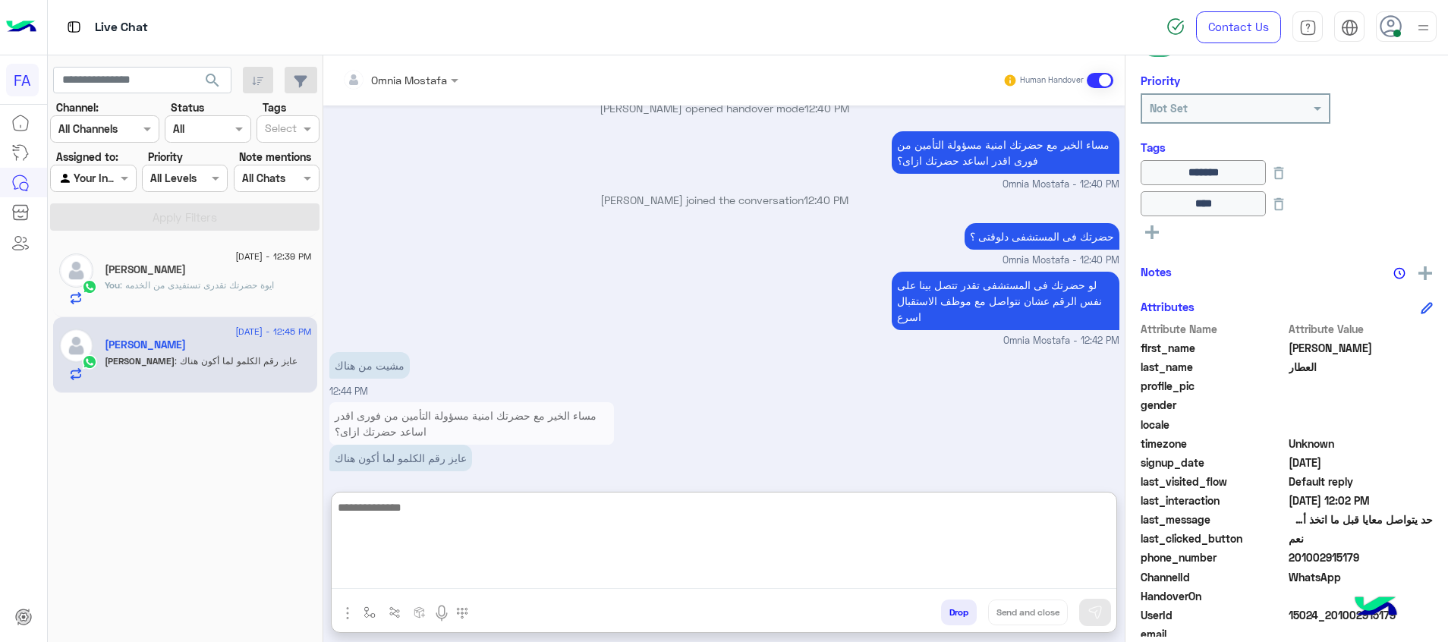
drag, startPoint x: 574, startPoint y: 534, endPoint x: 570, endPoint y: 527, distance: 7.8
click at [574, 534] on textarea at bounding box center [724, 543] width 785 height 91
type textarea "*"
type textarea "**********"
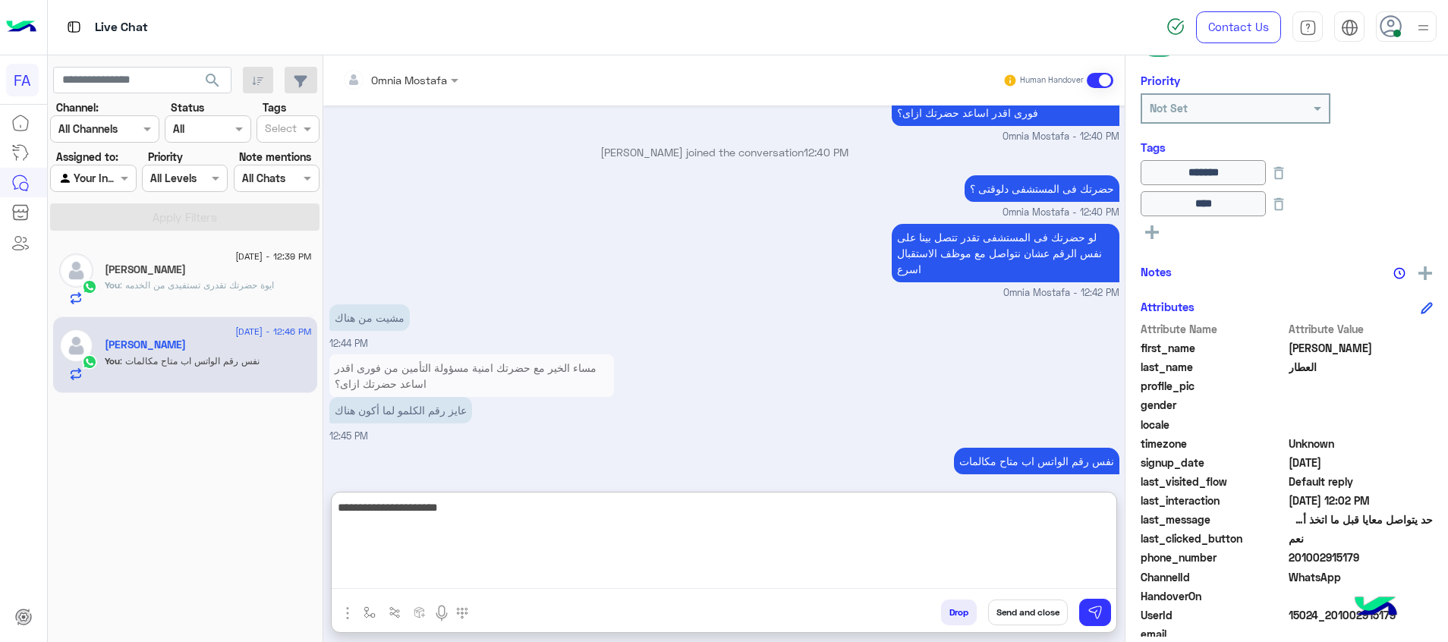
type textarea "**********"
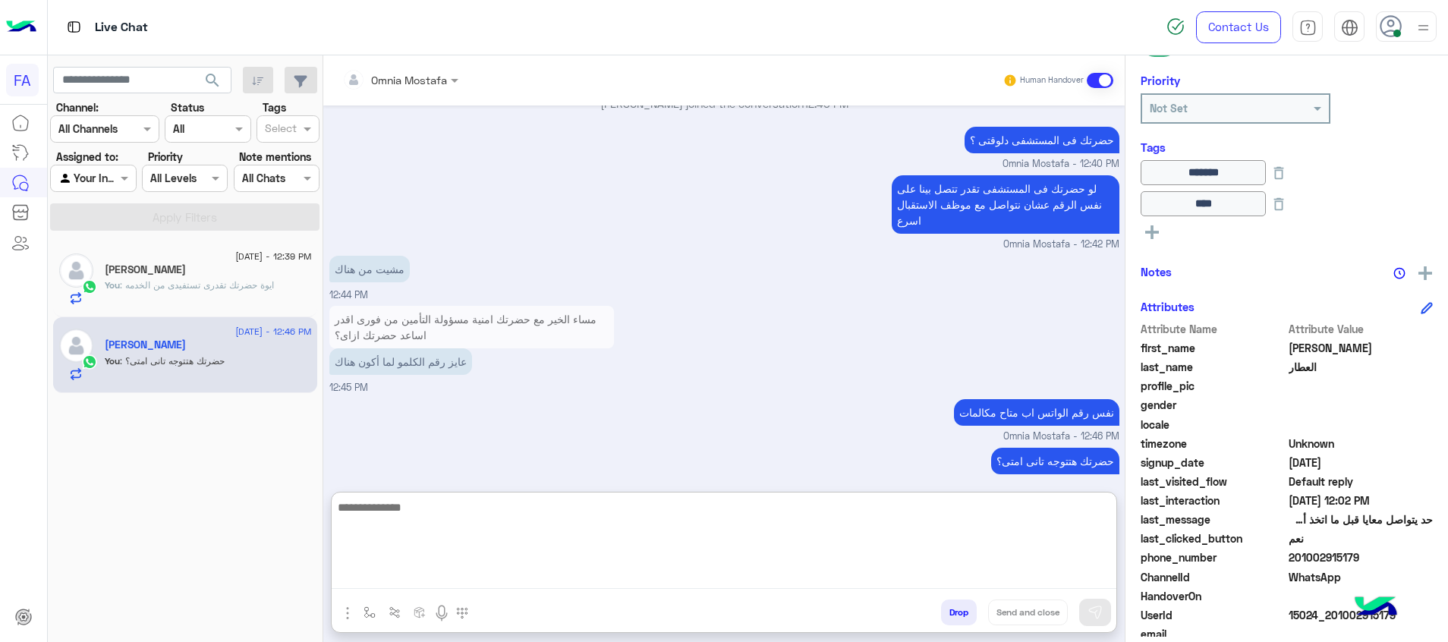
scroll to position [2812, 0]
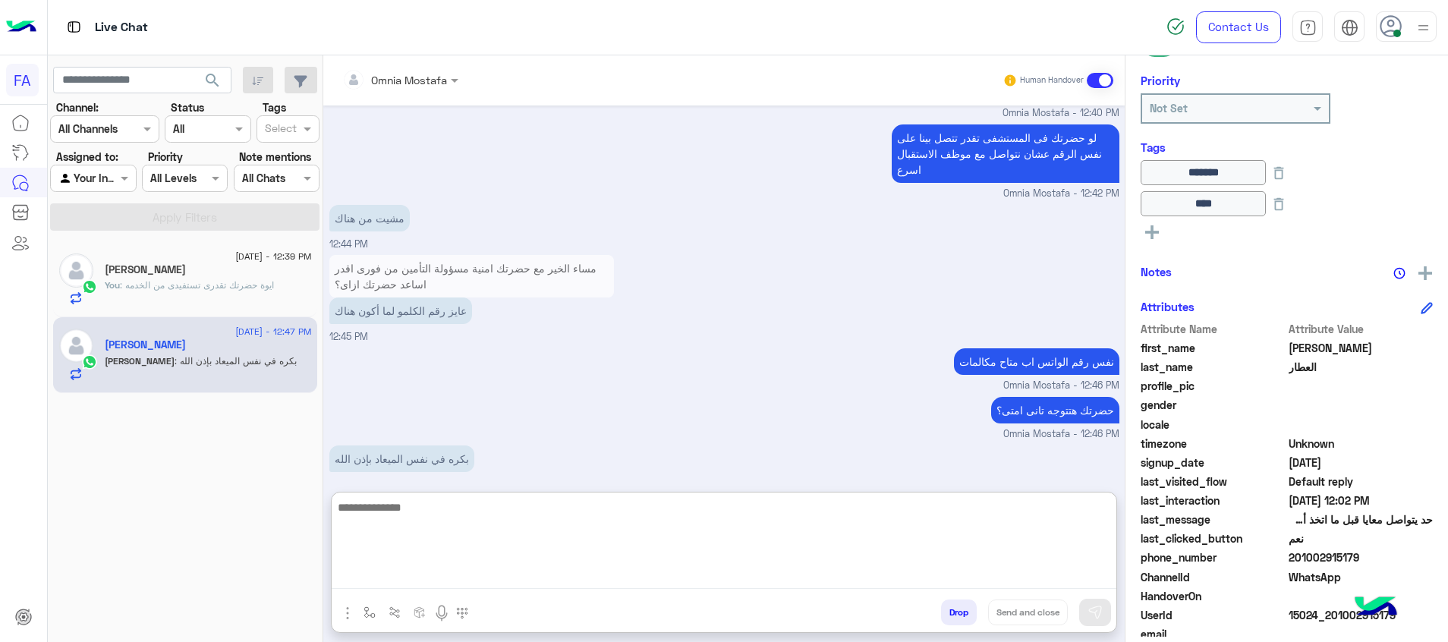
click at [570, 531] on textarea at bounding box center [724, 543] width 785 height 91
click at [570, 529] on textarea at bounding box center [724, 543] width 785 height 91
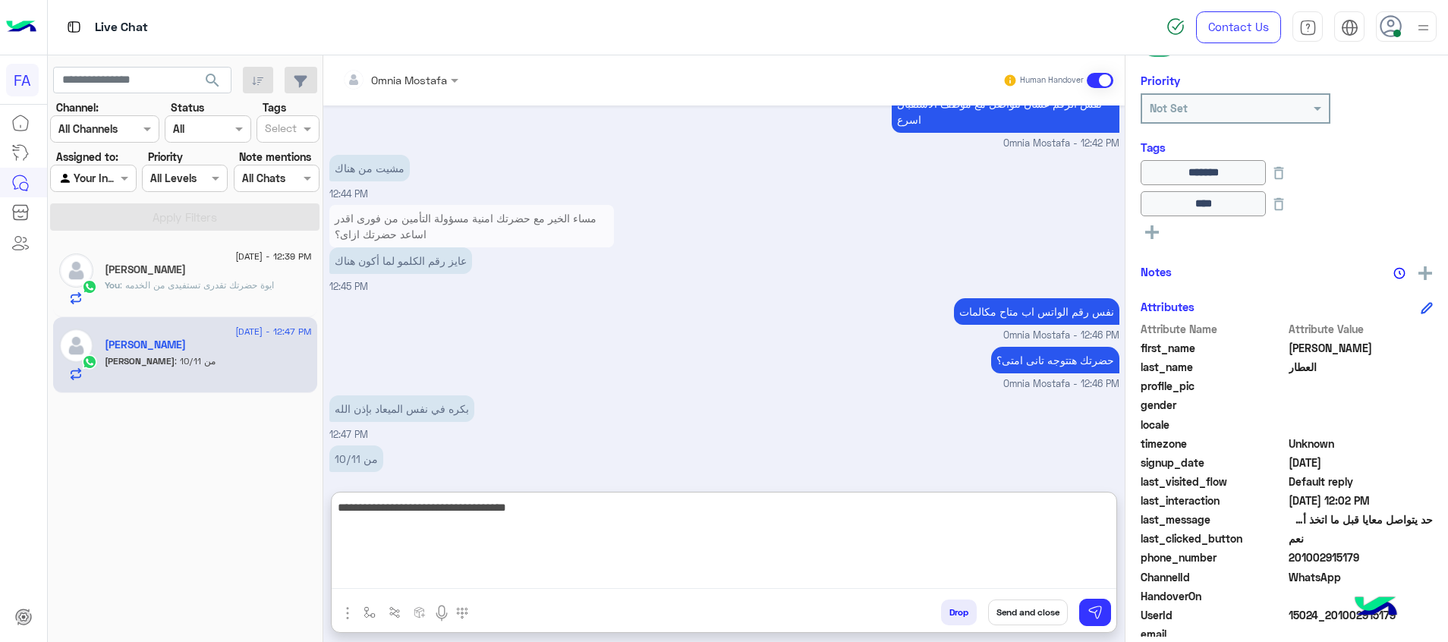
type textarea "**********"
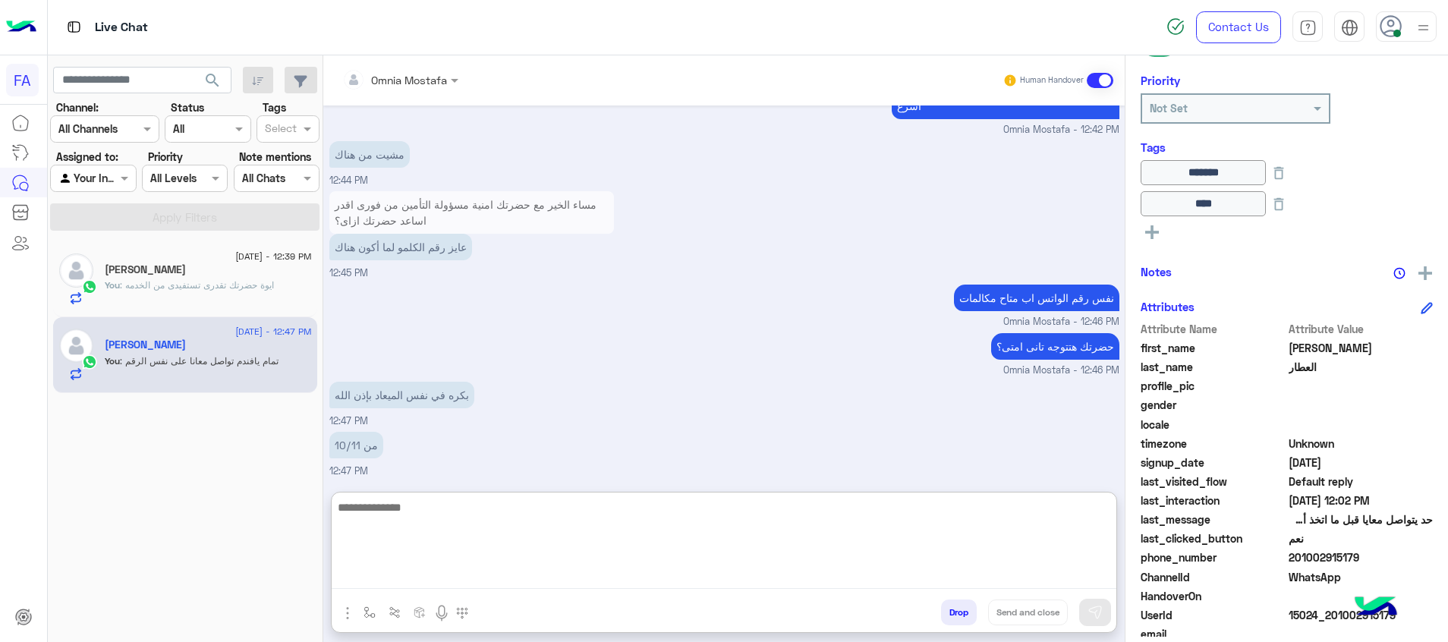
scroll to position [2842, 0]
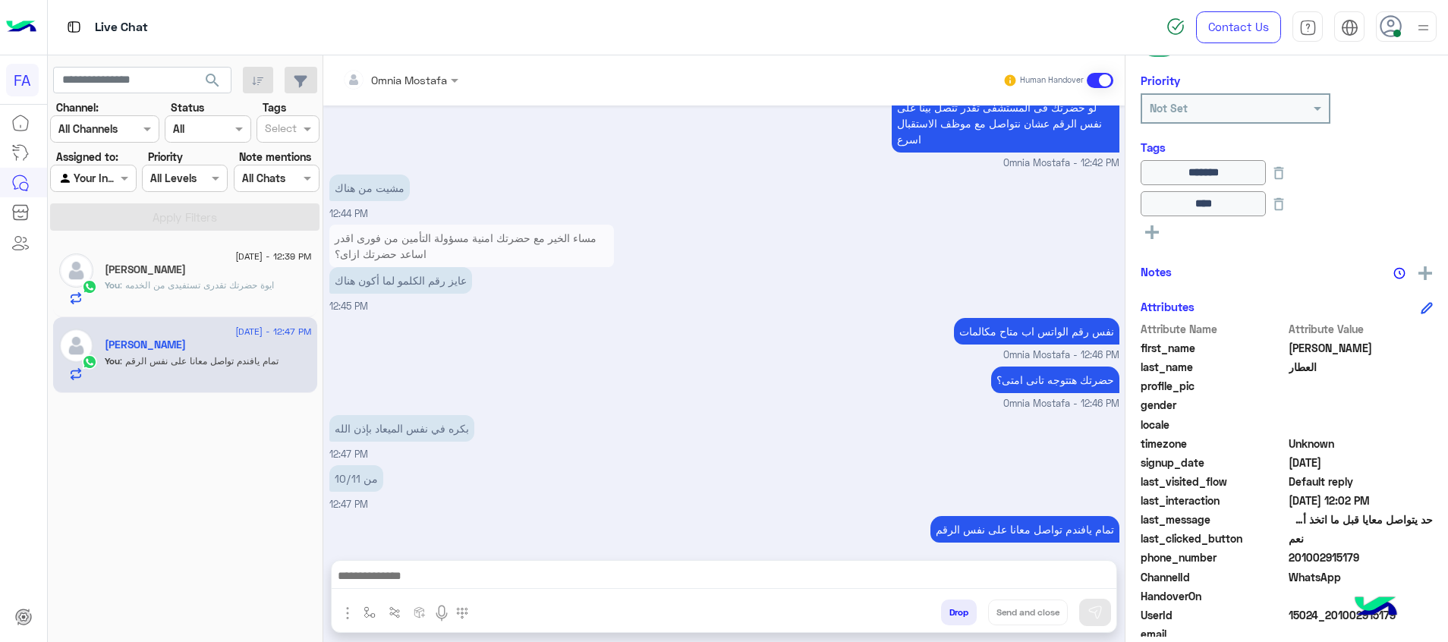
drag, startPoint x: 1369, startPoint y: 554, endPoint x: 1296, endPoint y: 554, distance: 72.9
click at [1296, 554] on span "201002915179" at bounding box center [1361, 557] width 145 height 16
copy span "1002915179"
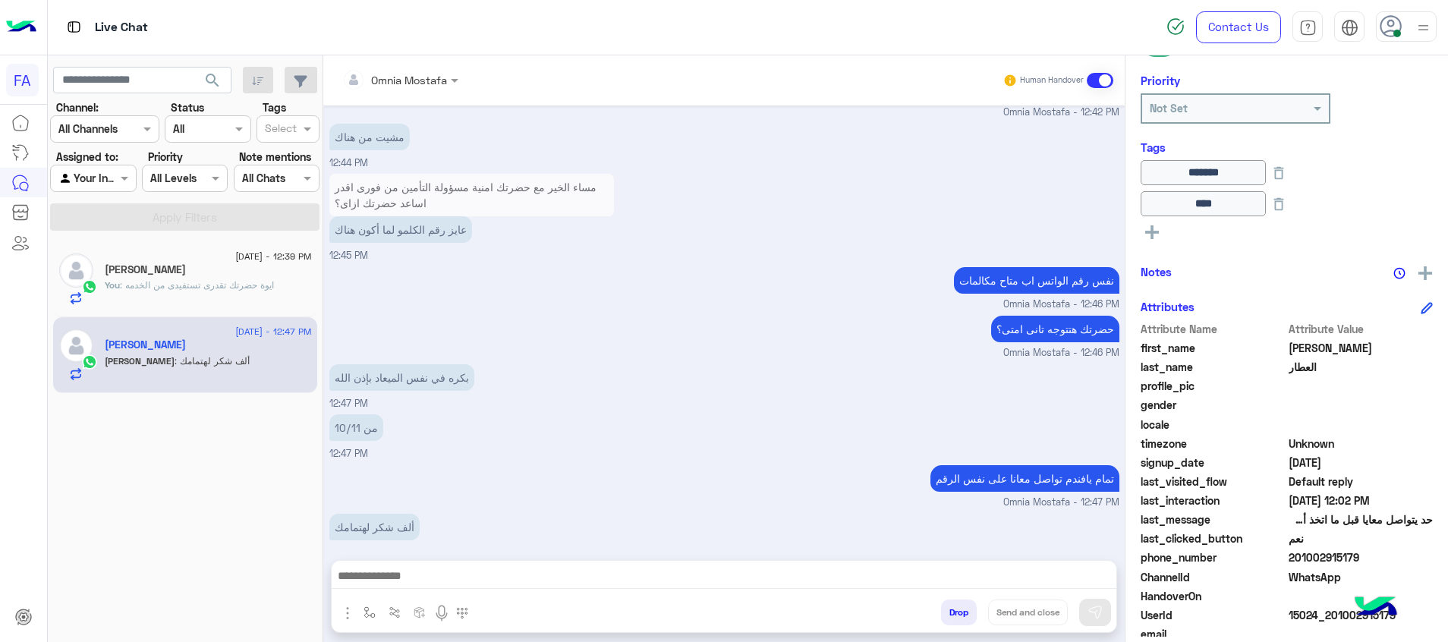
scroll to position [2892, 0]
click at [1094, 575] on textarea at bounding box center [724, 577] width 785 height 23
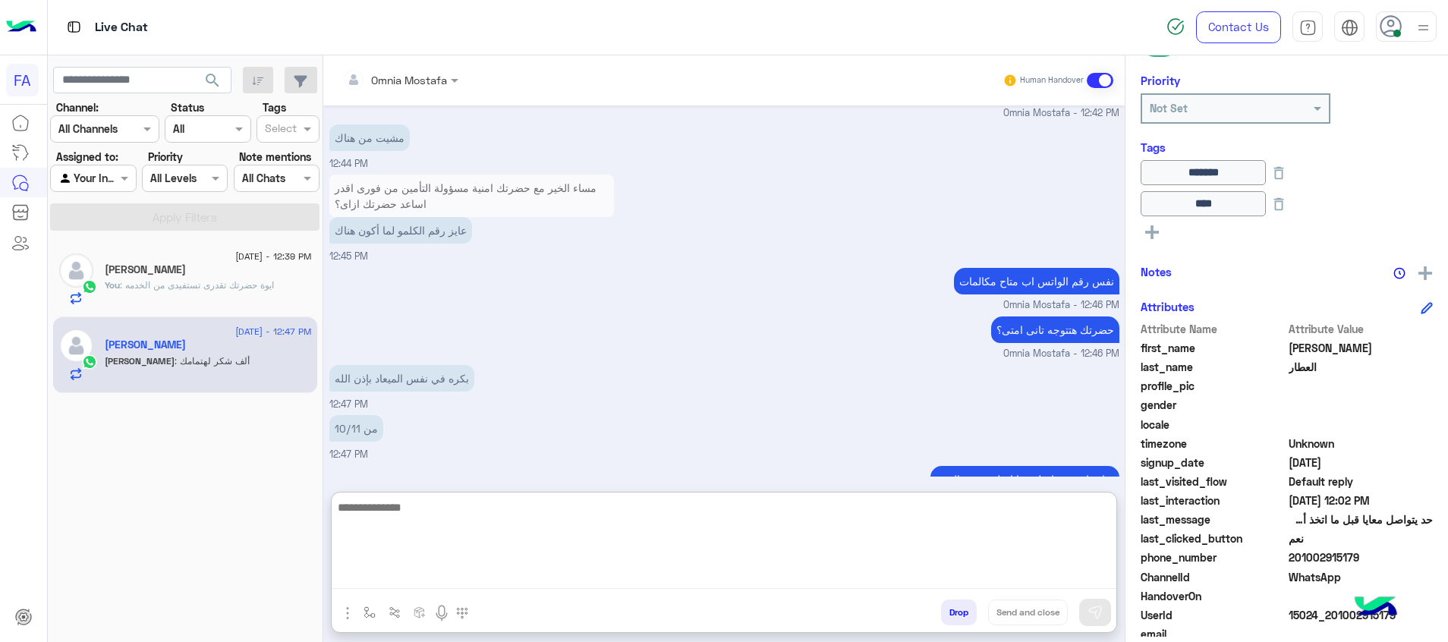
paste textarea "**********"
type textarea "**********"
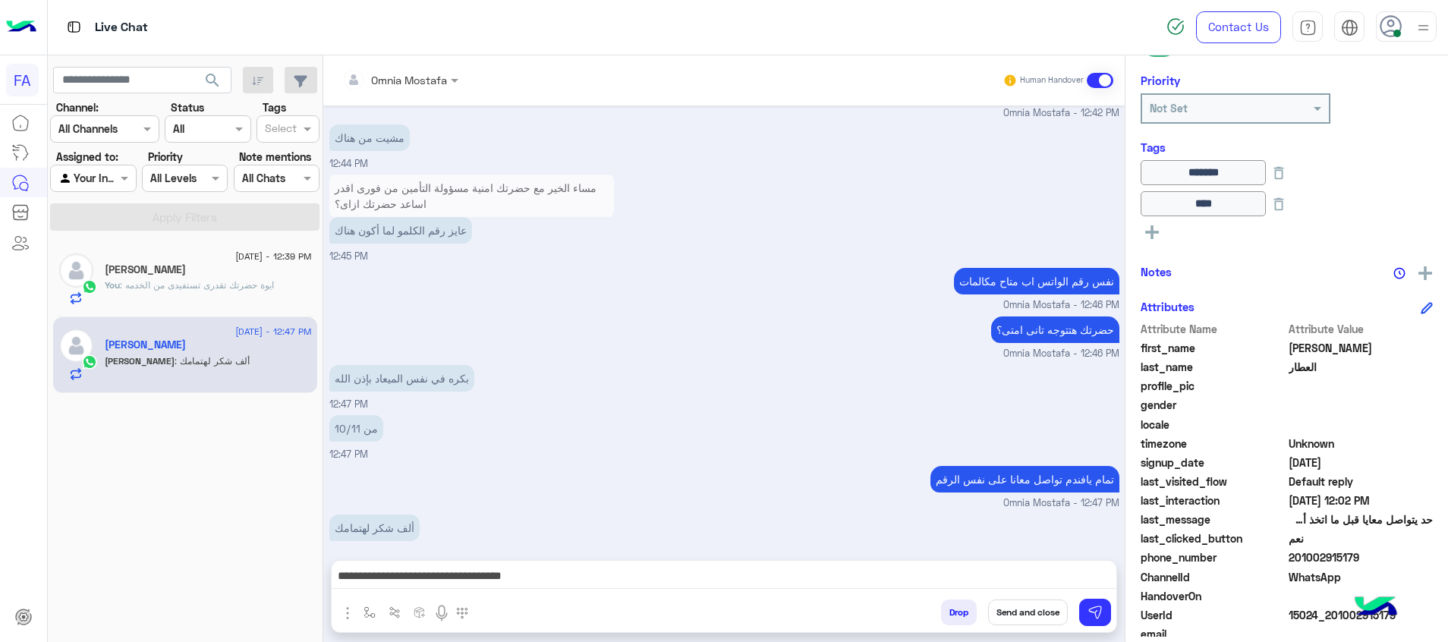
drag, startPoint x: 1361, startPoint y: 559, endPoint x: 1300, endPoint y: 562, distance: 60.8
click at [1296, 561] on span "201002915179" at bounding box center [1361, 557] width 145 height 16
copy span "1002915179"
click at [1031, 611] on button "Send and close" at bounding box center [1028, 613] width 80 height 26
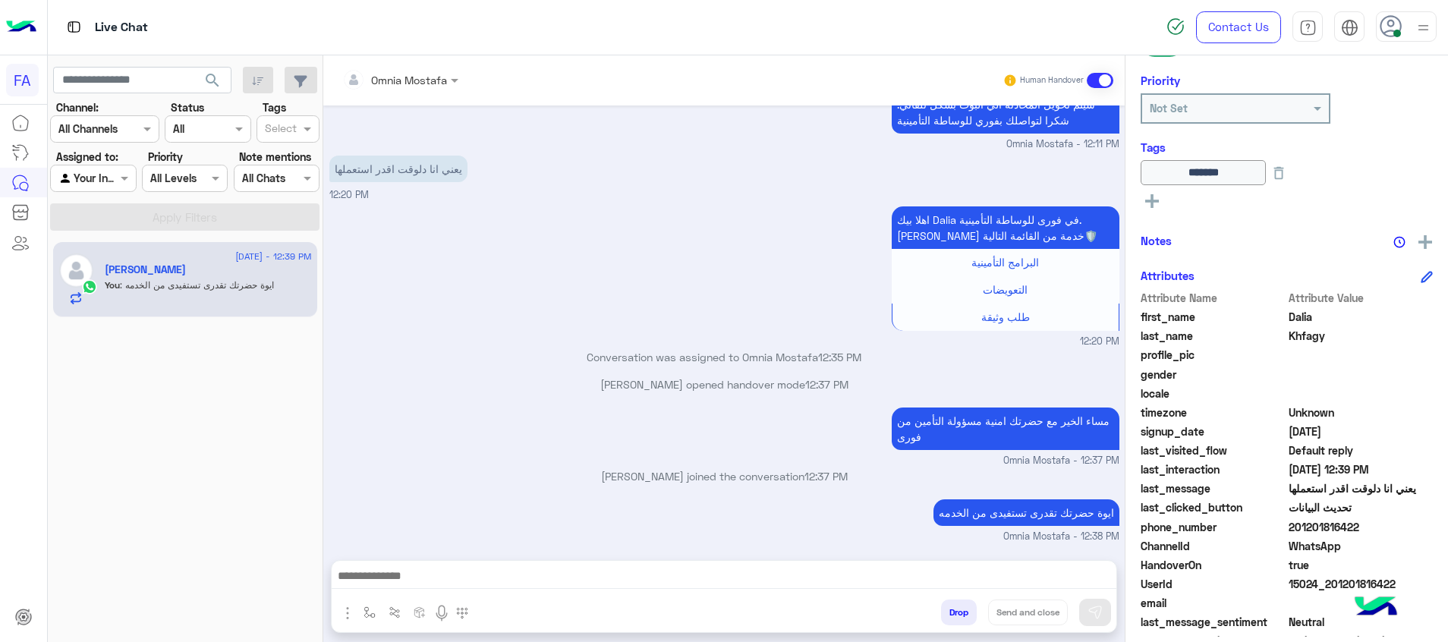
scroll to position [639, 0]
click at [1082, 575] on textarea at bounding box center [724, 577] width 785 height 23
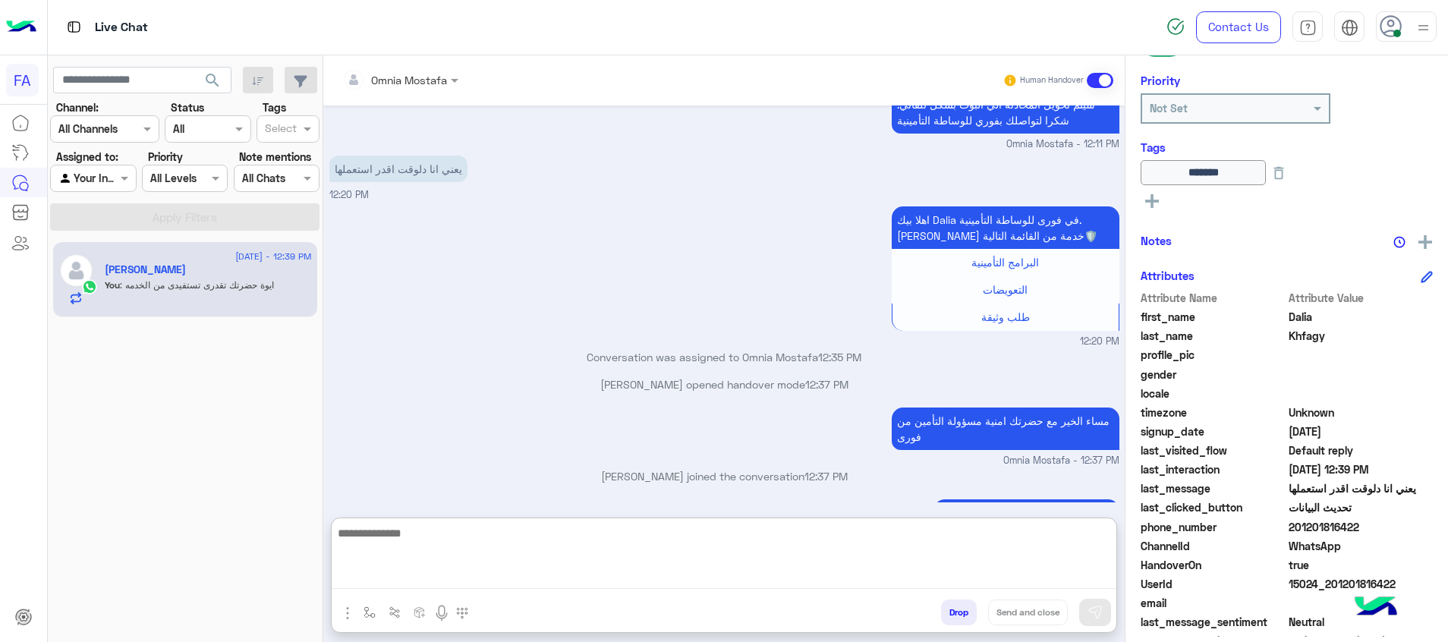
paste textarea "**********"
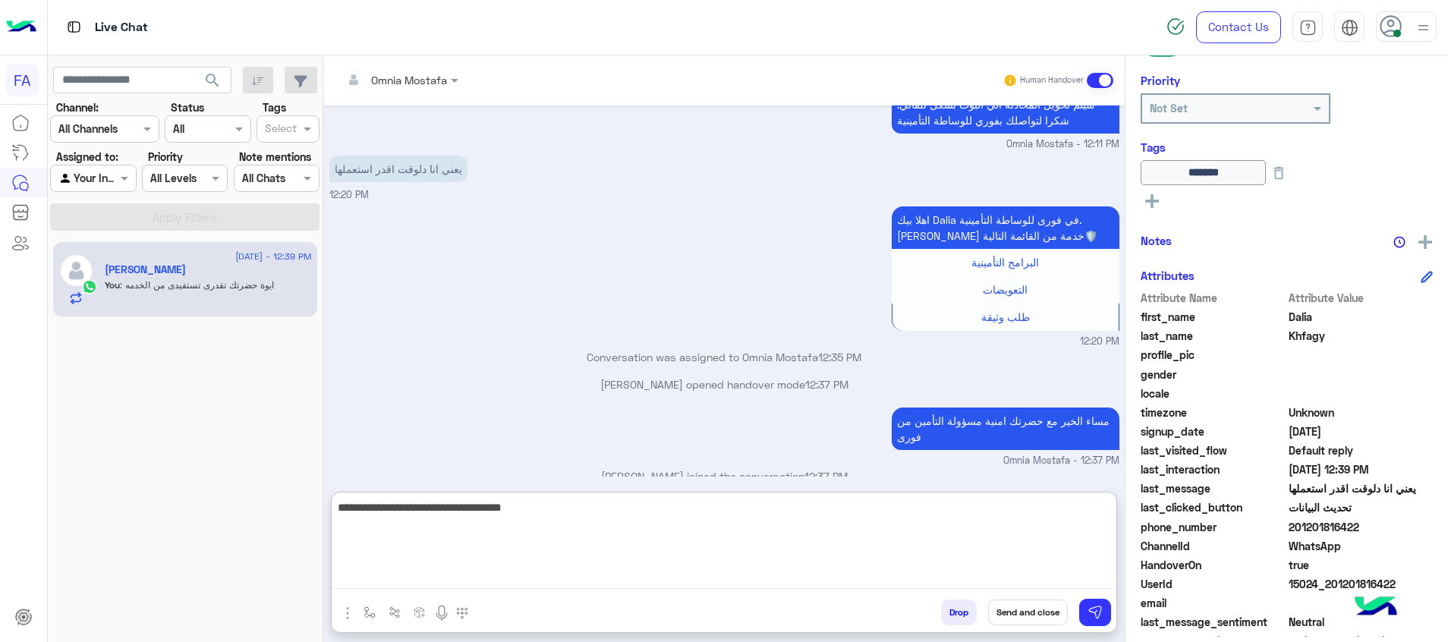
type textarea "**********"
click at [1052, 608] on button "Send and close" at bounding box center [1028, 613] width 80 height 26
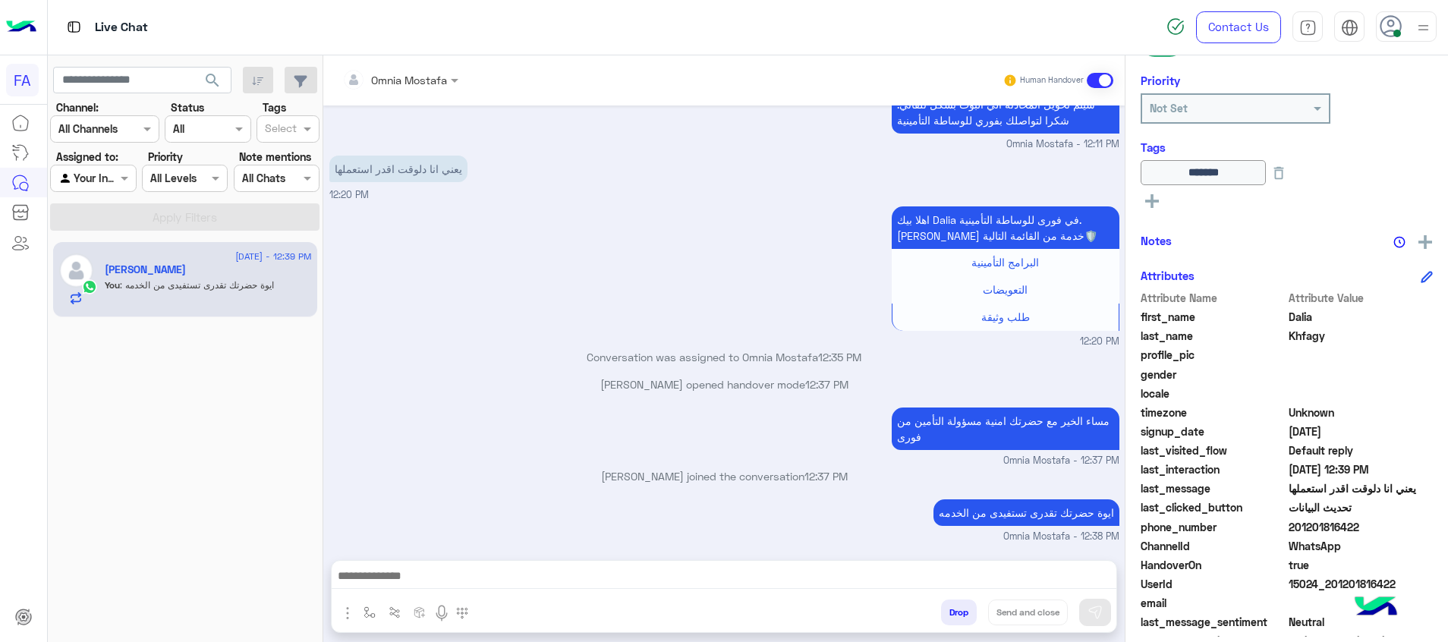
scroll to position [687, 0]
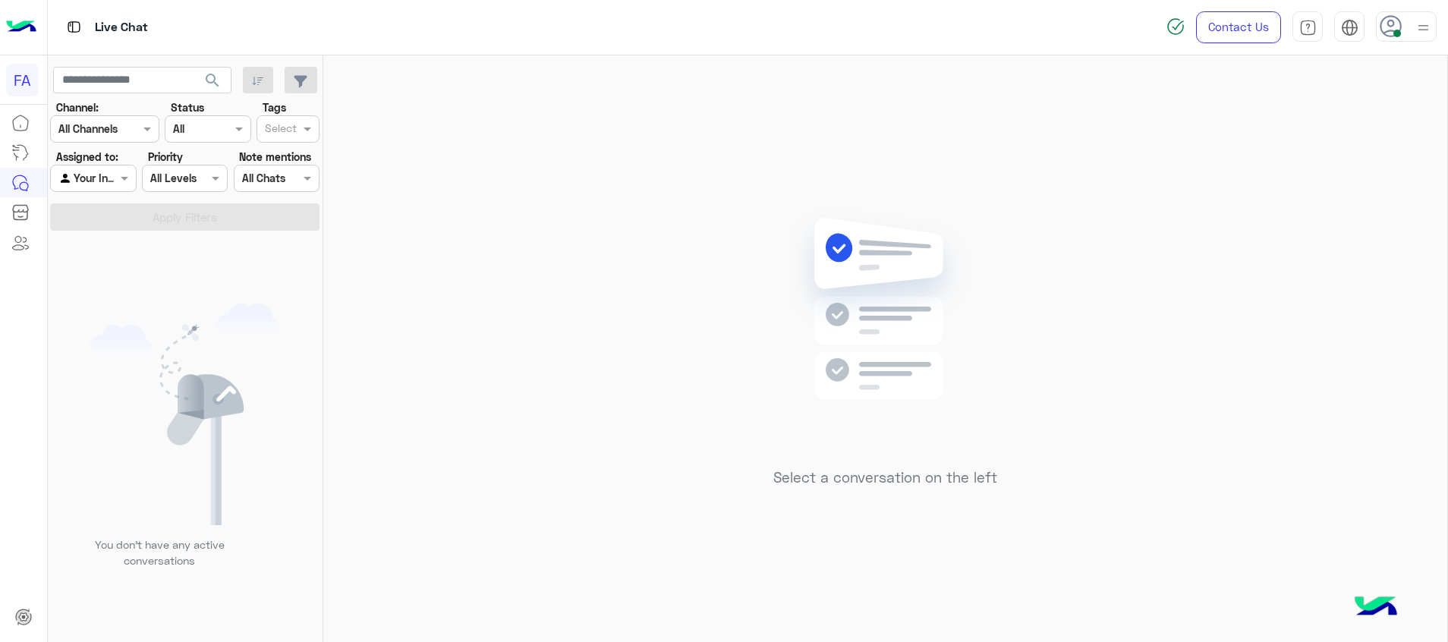
click at [107, 192] on section "Channel: Channel All Channels Status Channel All Tags Select Assigned to: Agent…" at bounding box center [185, 164] width 253 height 131
click at [104, 182] on div at bounding box center [93, 177] width 84 height 17
click at [113, 222] on div "Unassigned" at bounding box center [94, 237] width 88 height 30
click at [157, 212] on button "Apply Filters" at bounding box center [184, 216] width 269 height 27
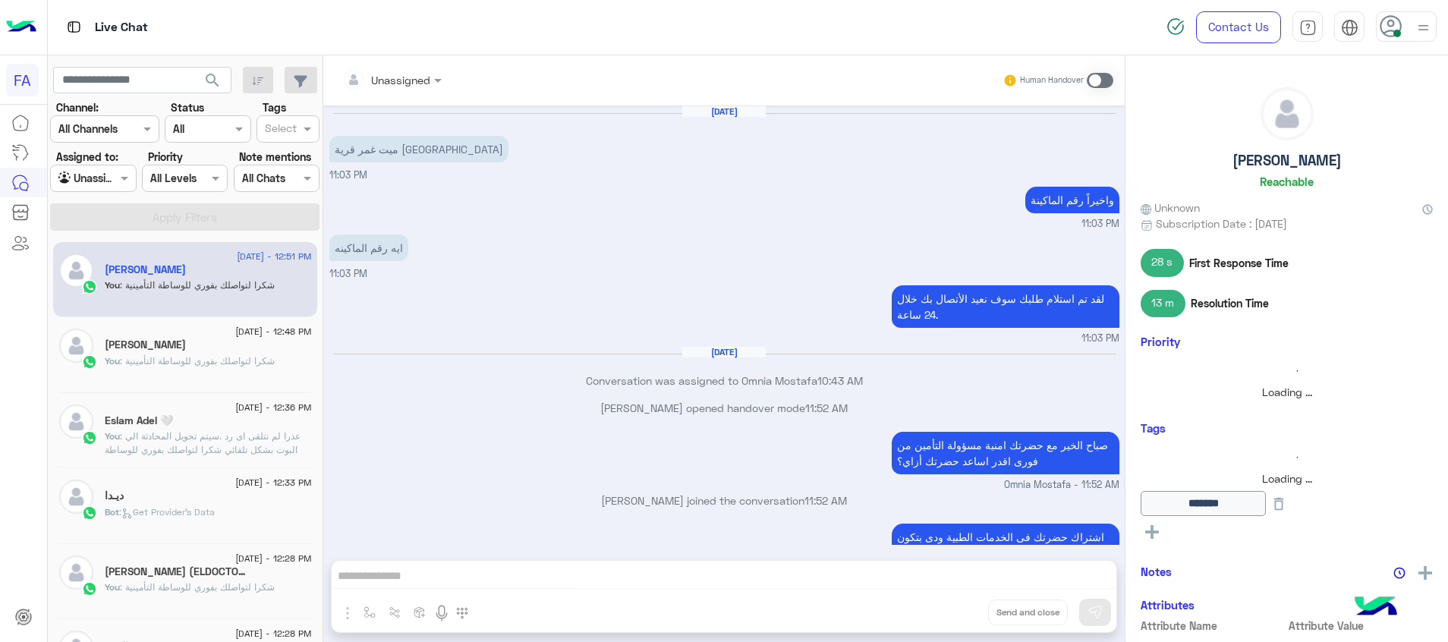
scroll to position [616, 0]
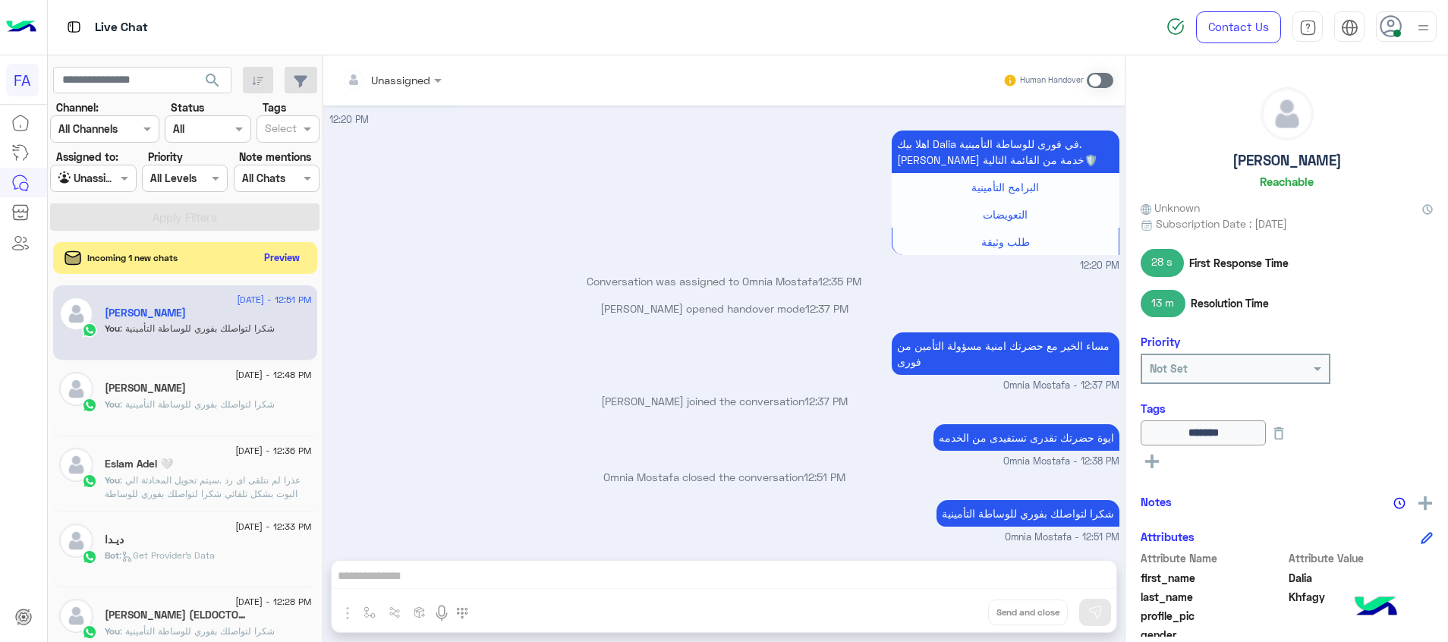
click at [274, 255] on button "Preview" at bounding box center [282, 257] width 47 height 20
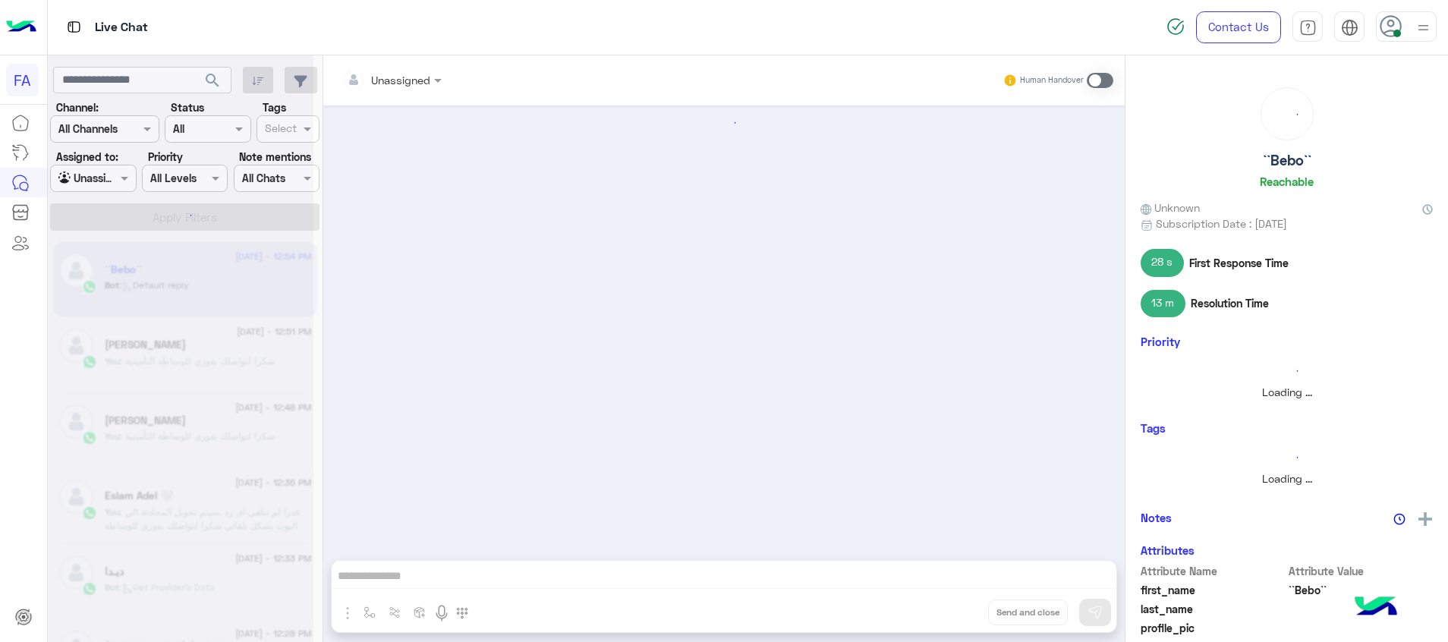
scroll to position [1195, 0]
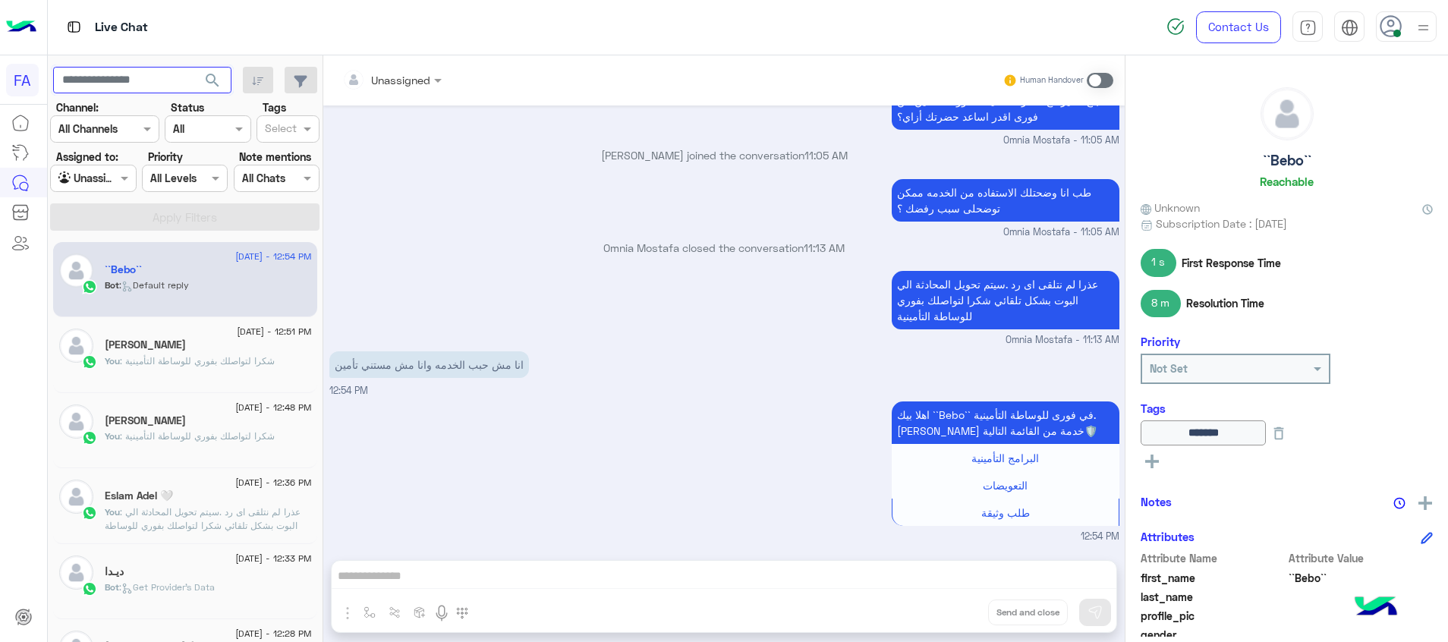
click at [146, 77] on input "text" at bounding box center [142, 80] width 178 height 27
paste input "**********"
click at [216, 78] on span "search" at bounding box center [212, 80] width 18 height 18
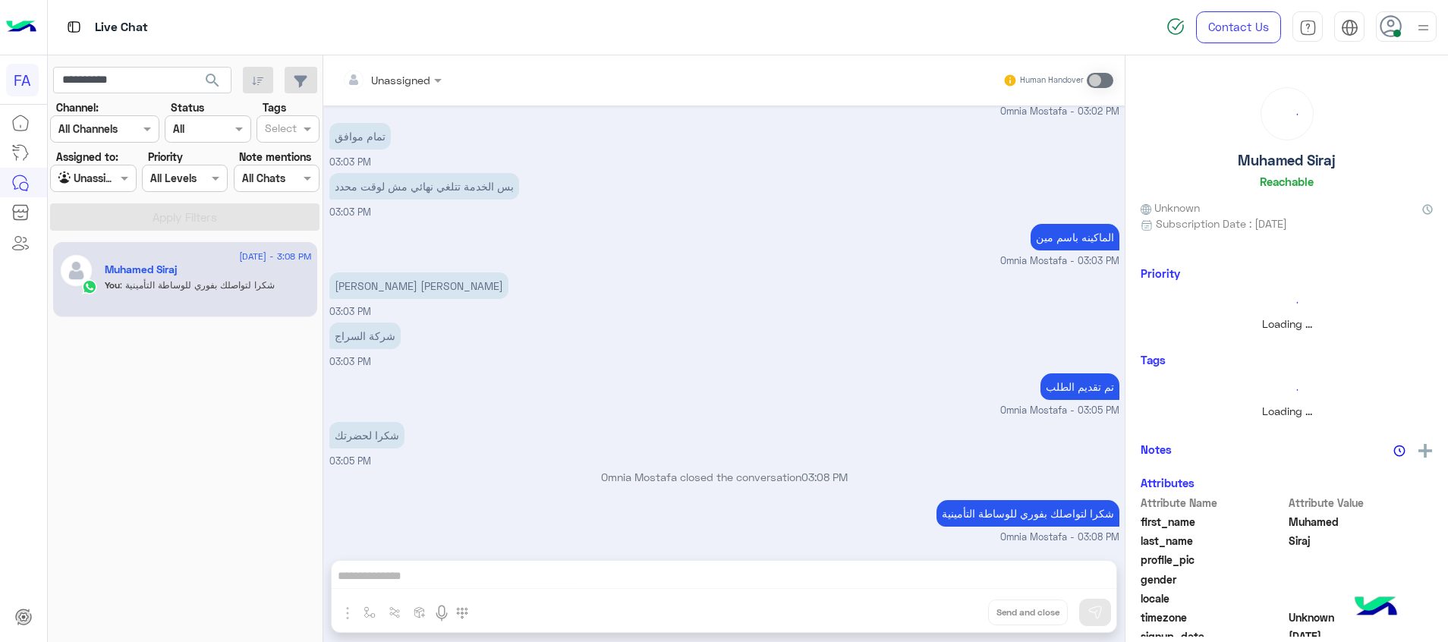
scroll to position [912, 0]
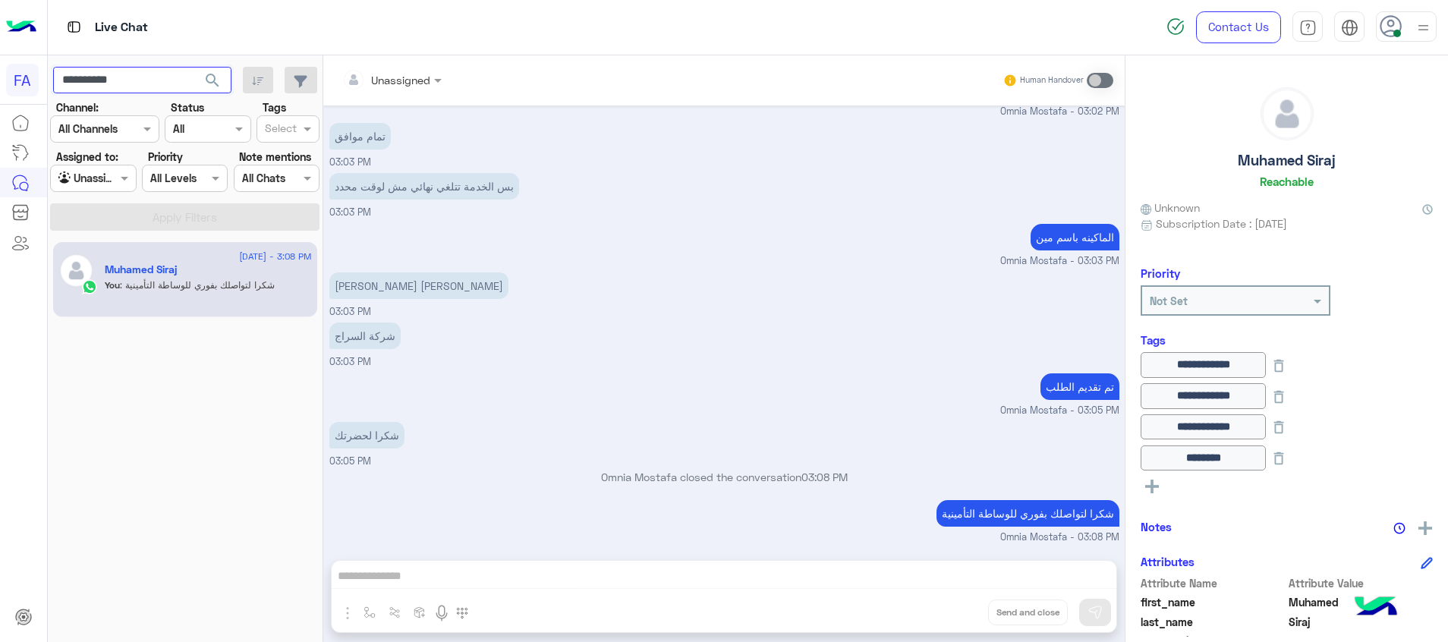
click at [100, 77] on input "**********" at bounding box center [142, 80] width 178 height 27
paste input "text"
click at [208, 78] on span "search" at bounding box center [212, 80] width 18 height 18
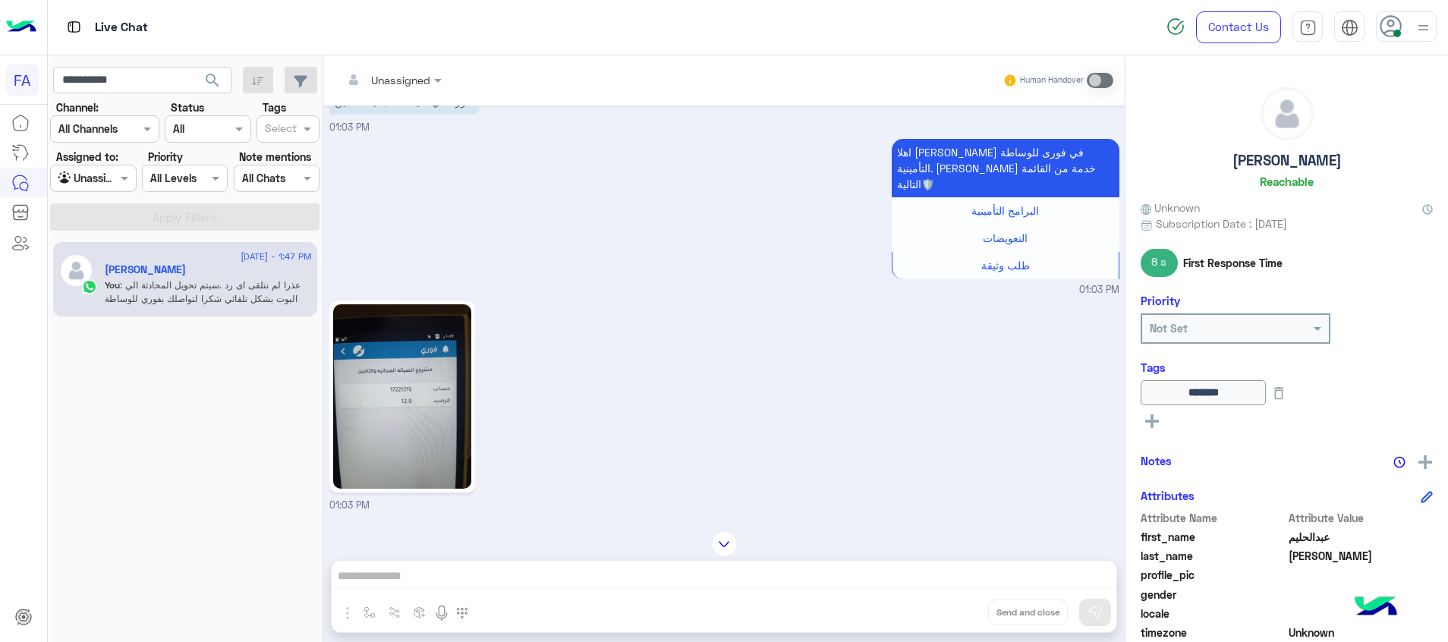
scroll to position [1056, 0]
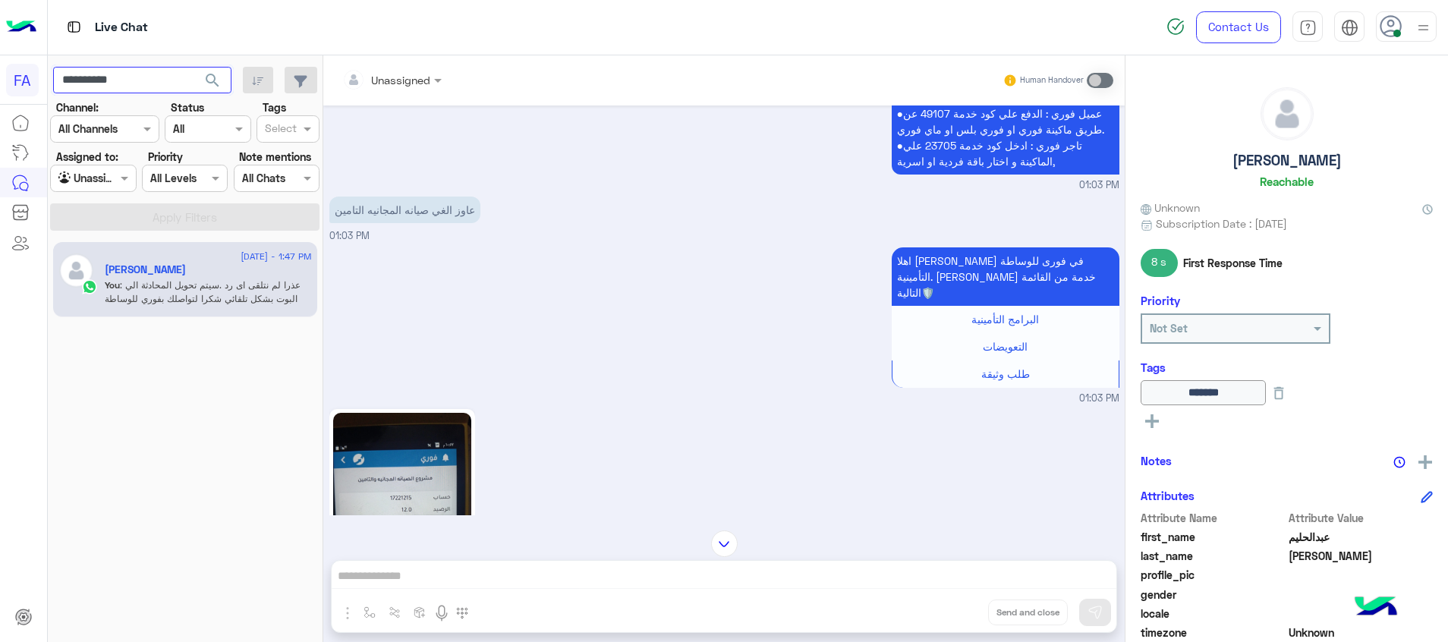
click at [96, 82] on input "**********" at bounding box center [142, 80] width 178 height 27
paste input "text"
click at [216, 80] on span "search" at bounding box center [212, 80] width 18 height 18
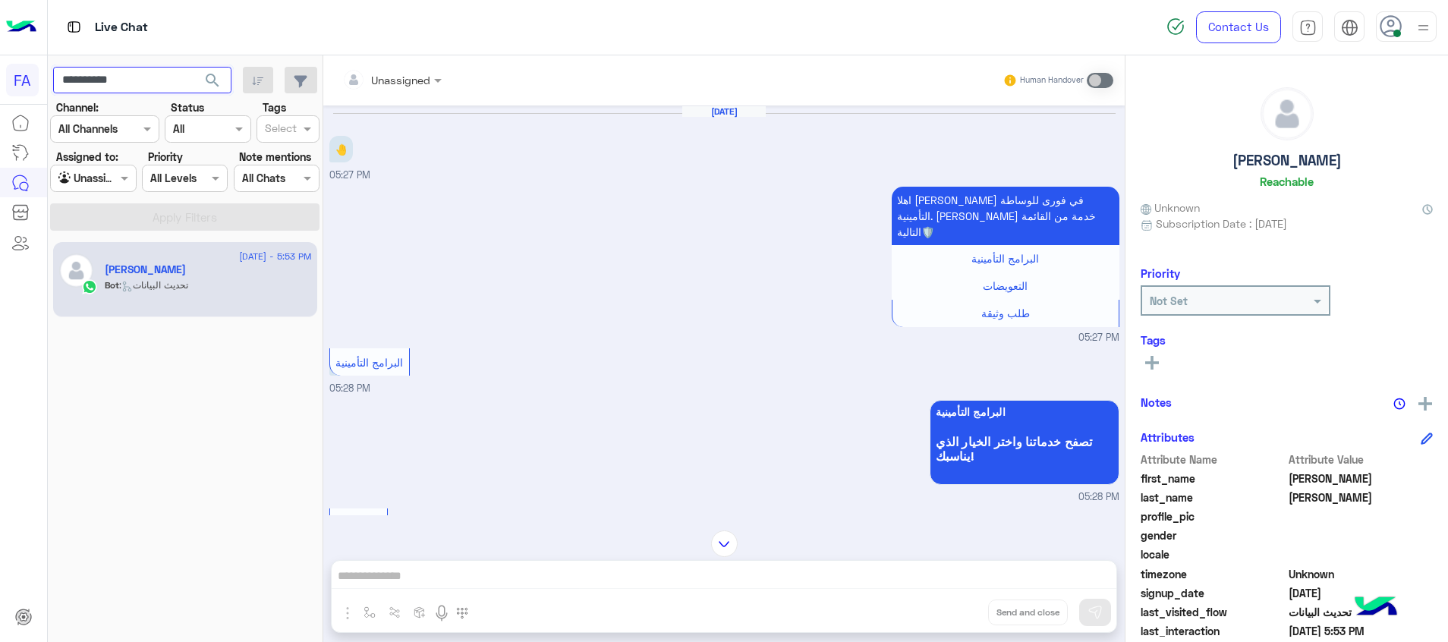
click at [95, 83] on input "**********" at bounding box center [142, 80] width 178 height 27
paste input "text"
type input "**********"
click at [214, 80] on span "search" at bounding box center [212, 80] width 18 height 18
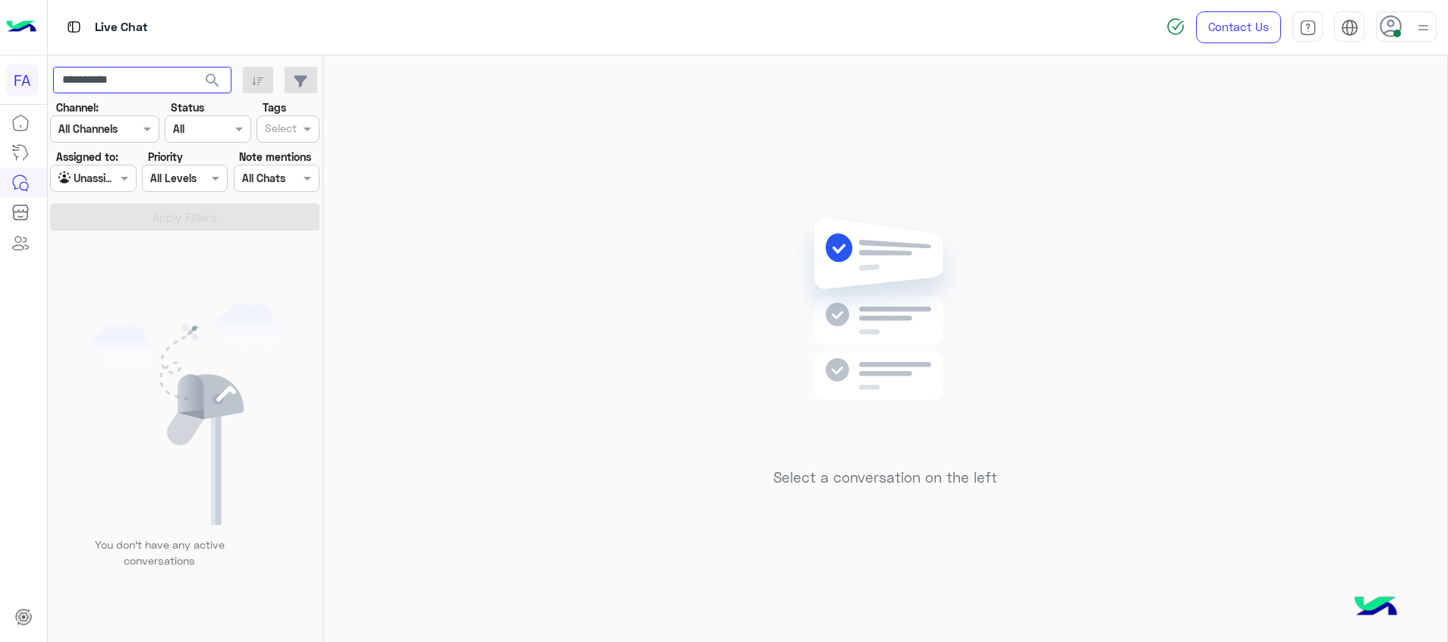
click at [87, 89] on input "**********" at bounding box center [142, 80] width 178 height 27
drag, startPoint x: 99, startPoint y: 184, endPoint x: 106, endPoint y: 276, distance: 92.9
click at [99, 185] on div at bounding box center [93, 177] width 84 height 17
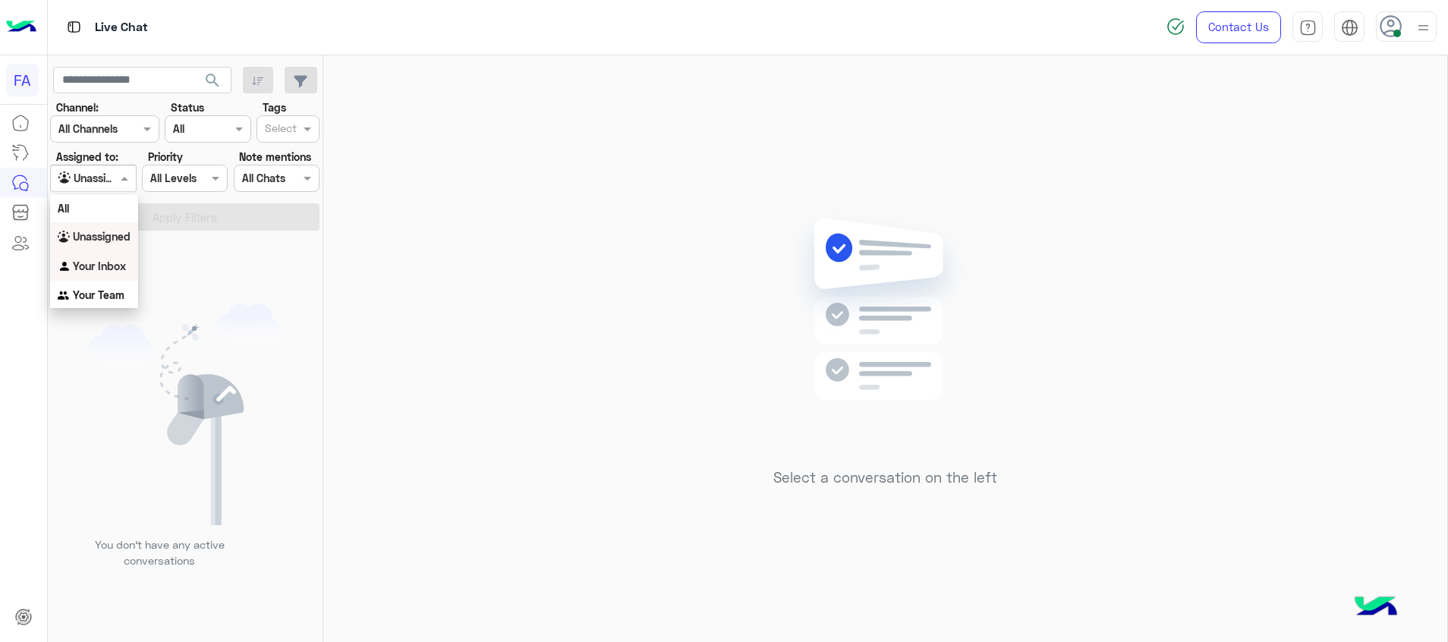
click at [97, 267] on b "Your Inbox" at bounding box center [99, 266] width 53 height 13
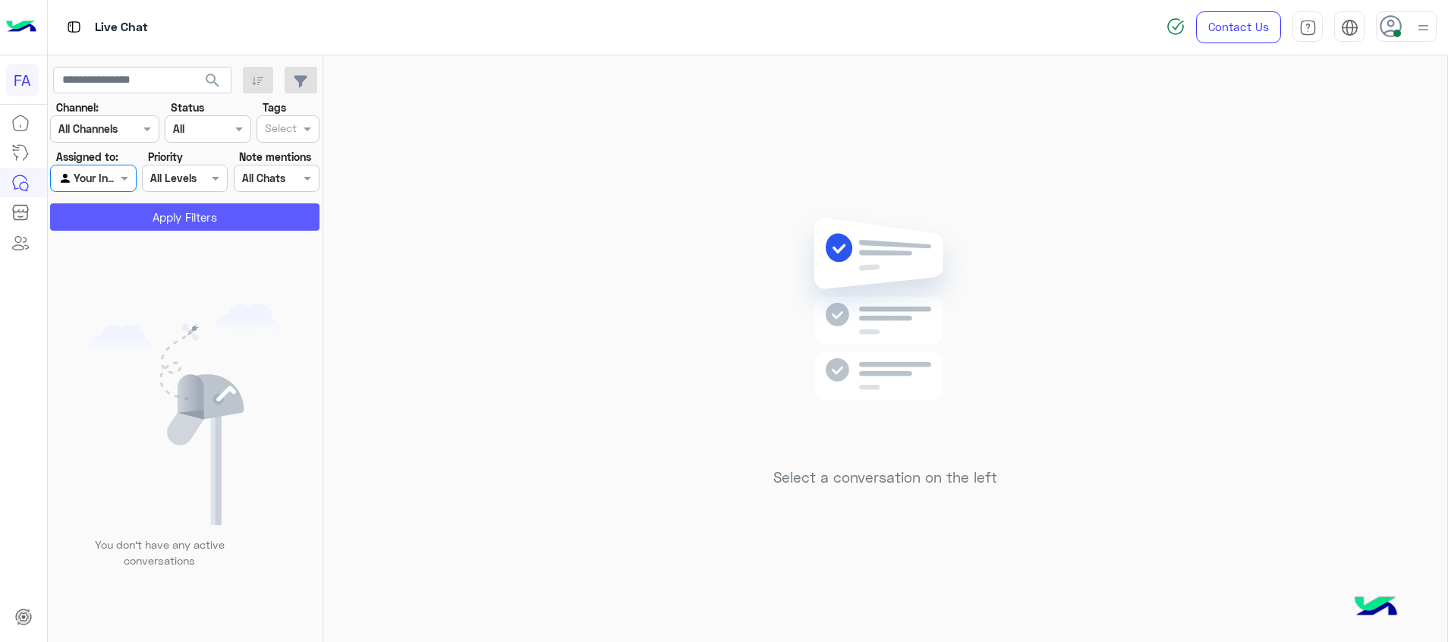
click at [201, 215] on button "Apply Filters" at bounding box center [184, 216] width 269 height 27
click at [214, 80] on span "search" at bounding box center [212, 80] width 18 height 18
click at [102, 180] on div at bounding box center [93, 177] width 84 height 17
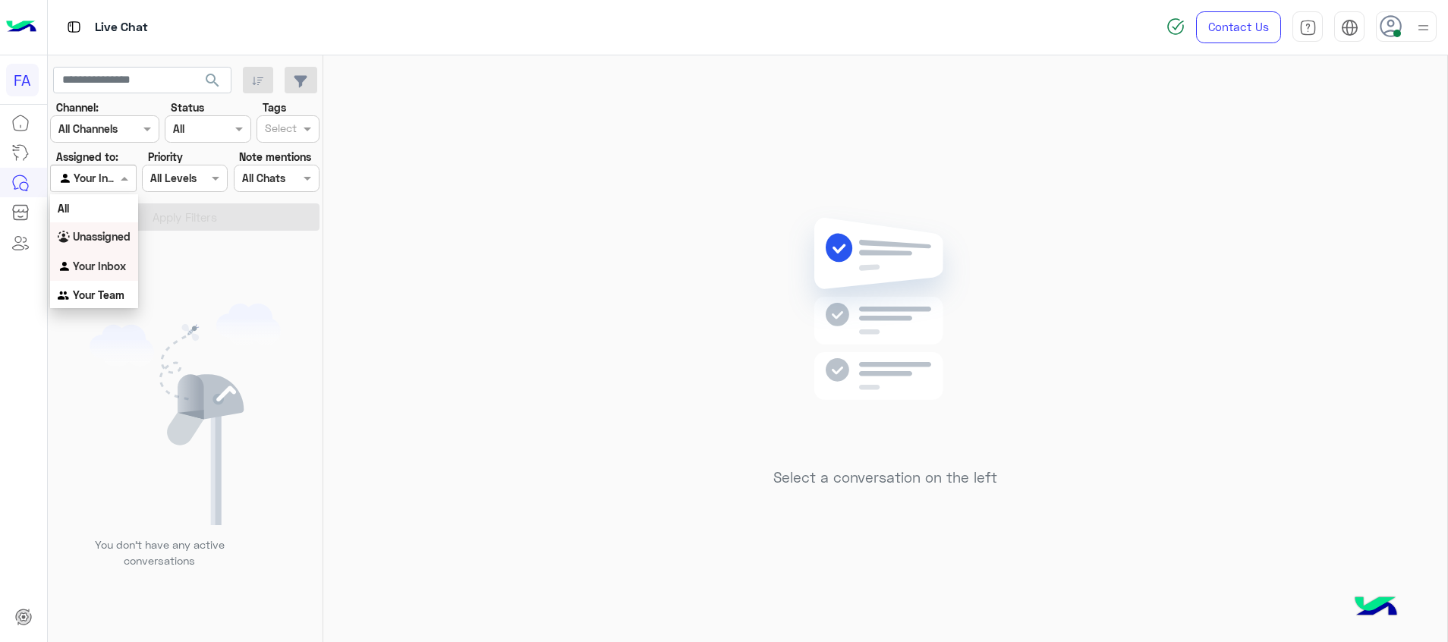
click at [110, 227] on div "Unassigned" at bounding box center [94, 237] width 88 height 30
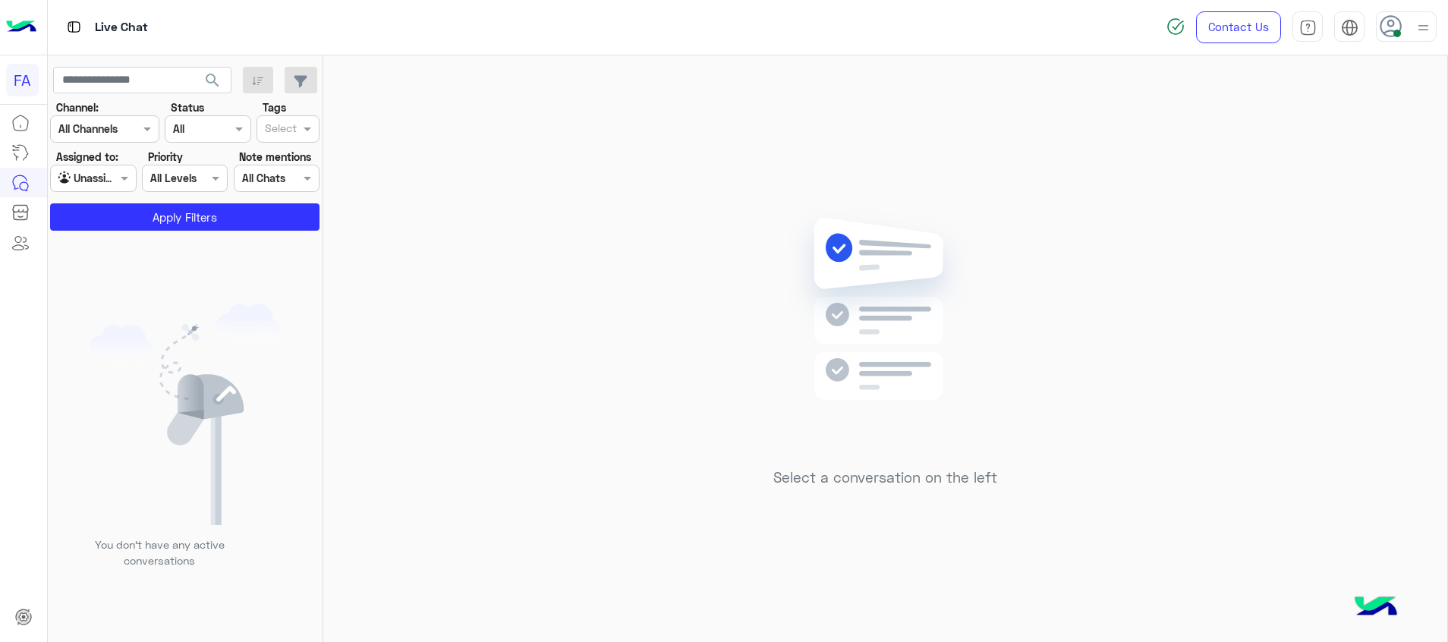
click at [217, 78] on div "search Channel: Channel All Channels Status Channel All Tags Select Assigned to…" at bounding box center [186, 351] width 276 height 593
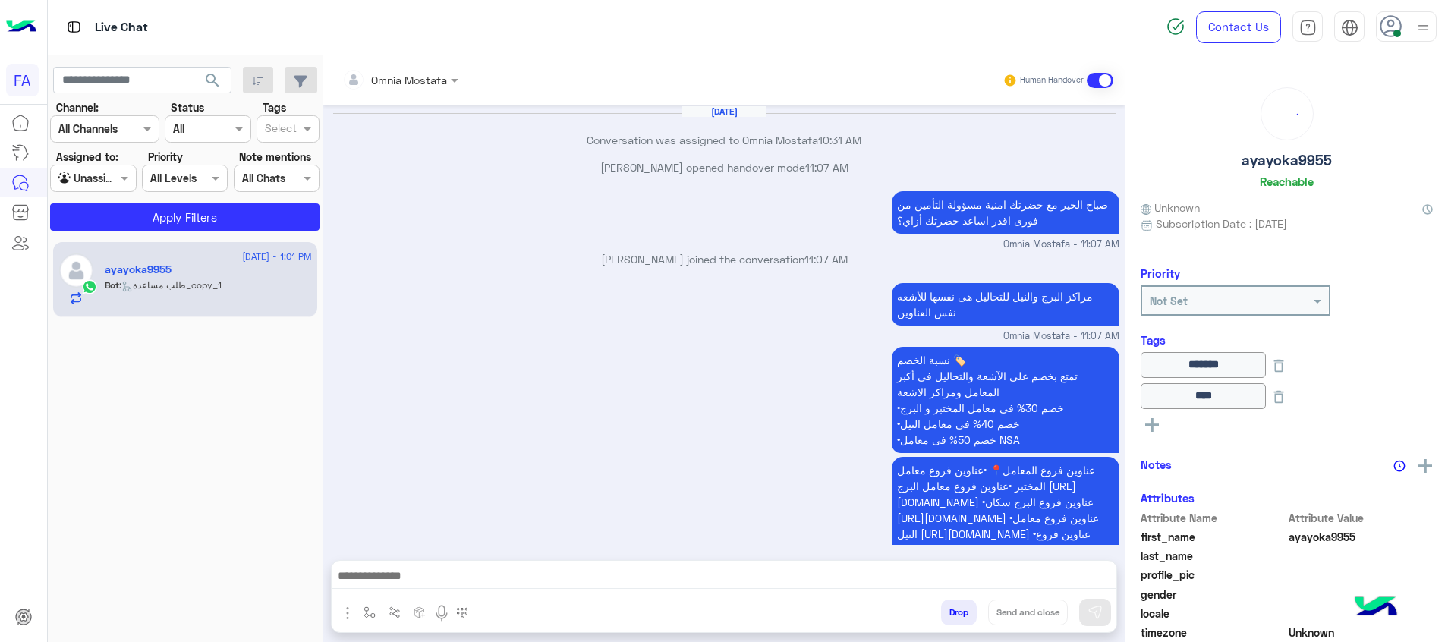
scroll to position [1123, 0]
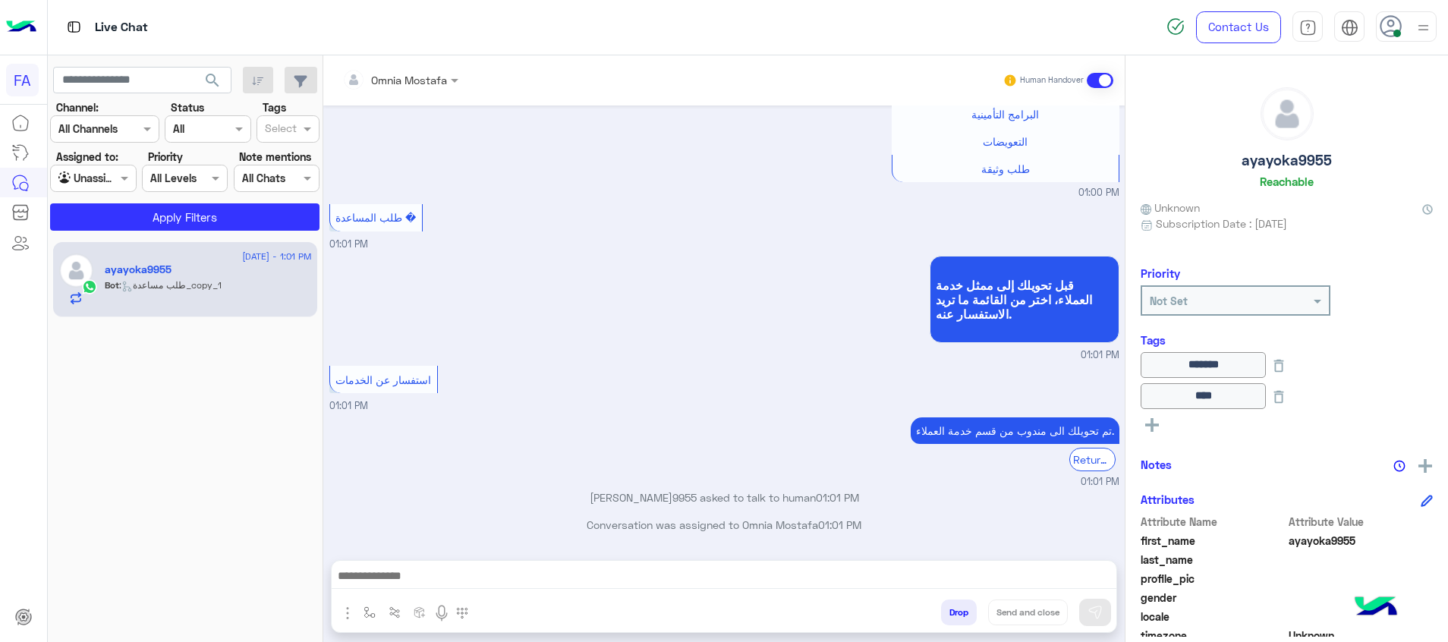
click at [210, 77] on span "search" at bounding box center [212, 80] width 18 height 18
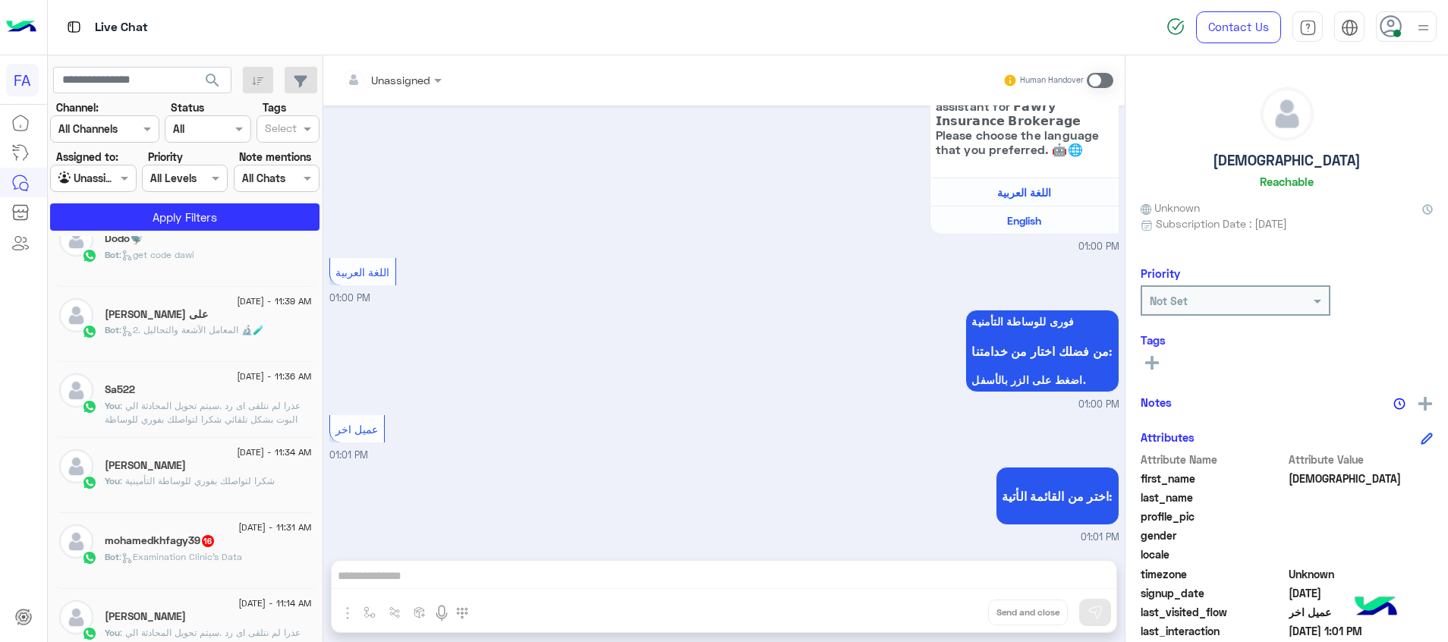
scroll to position [349, 0]
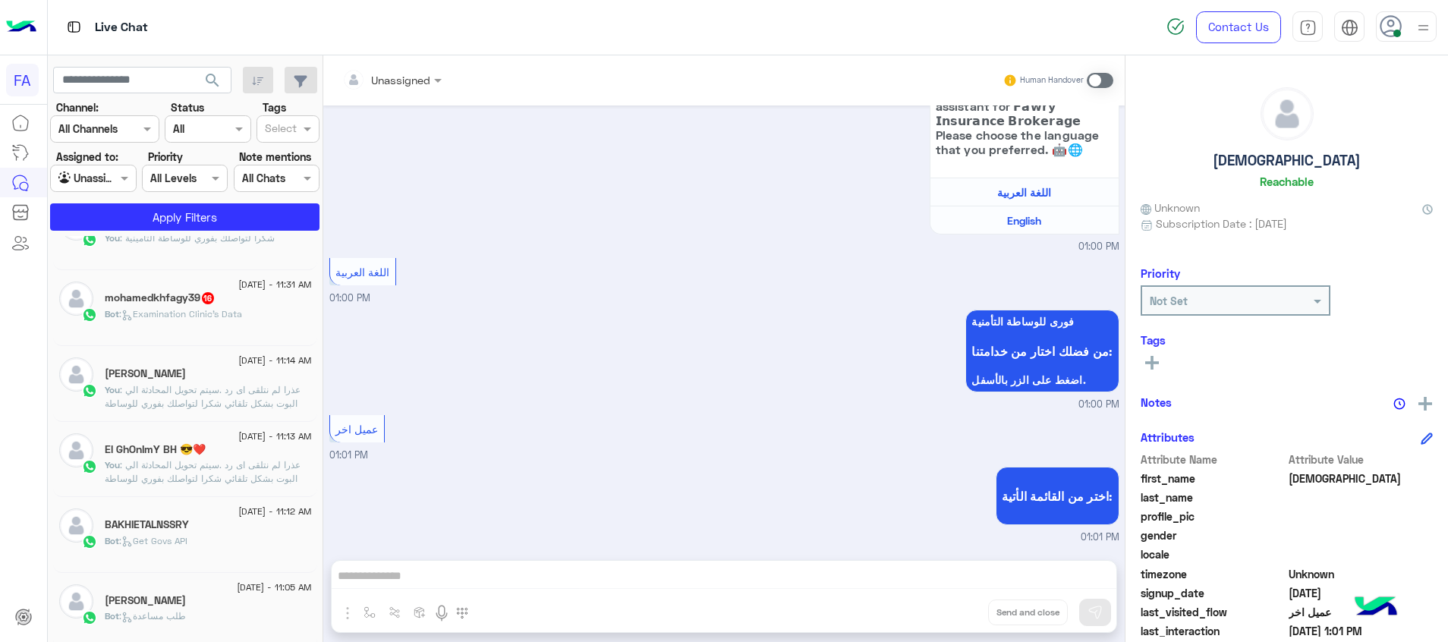
click at [208, 306] on div "mohamedkhfagy39 16" at bounding box center [208, 299] width 207 height 16
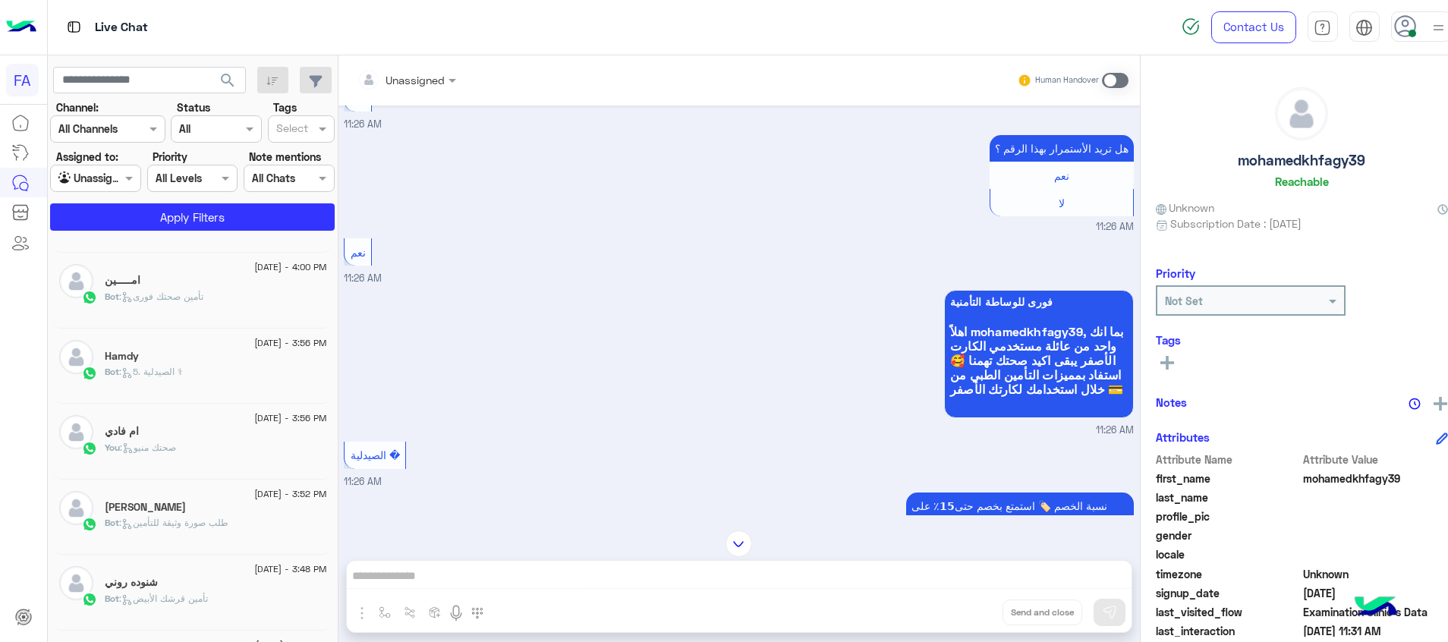
scroll to position [691, 0]
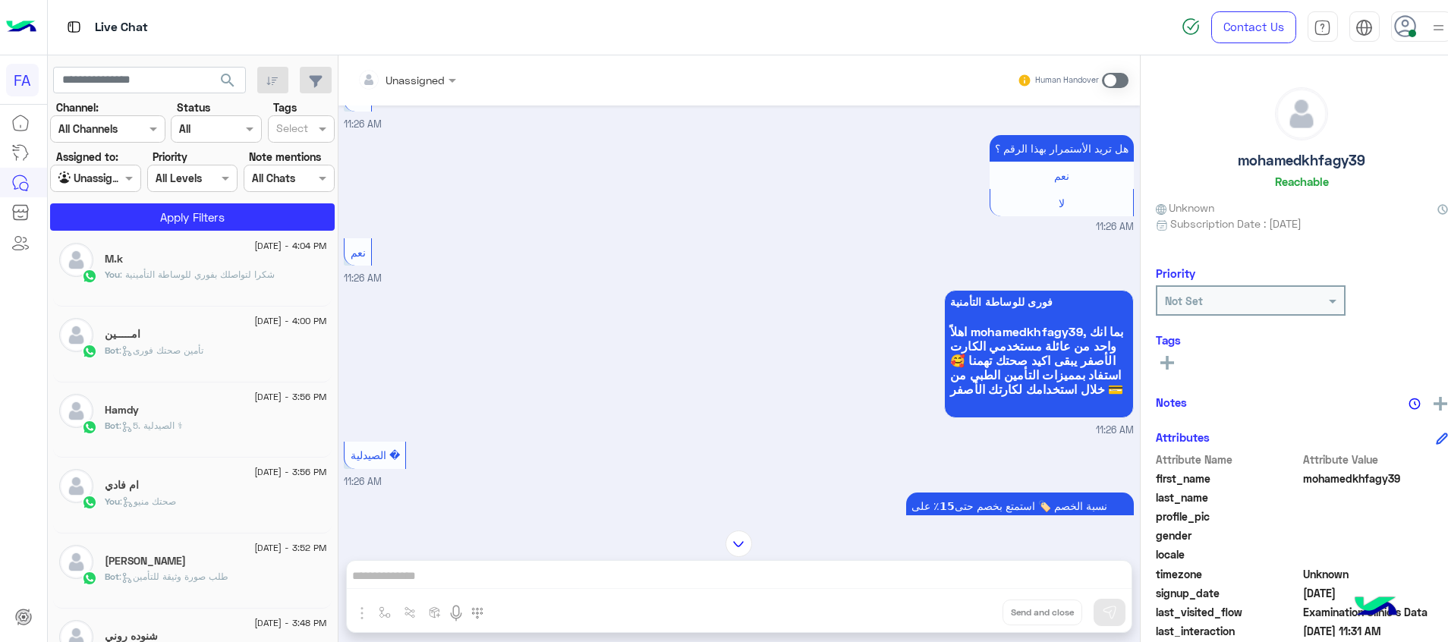
click at [266, 420] on div "Bot : 5. الصيدلية ⚕" at bounding box center [216, 432] width 222 height 27
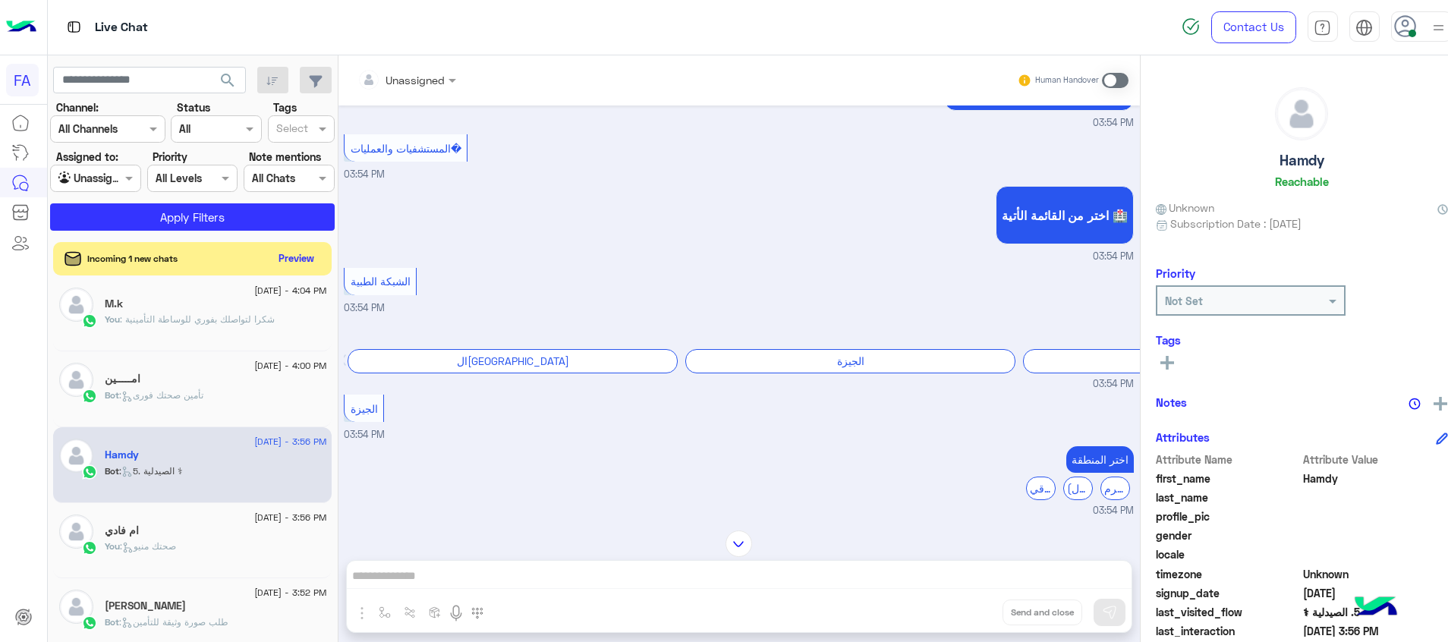
scroll to position [408, 0]
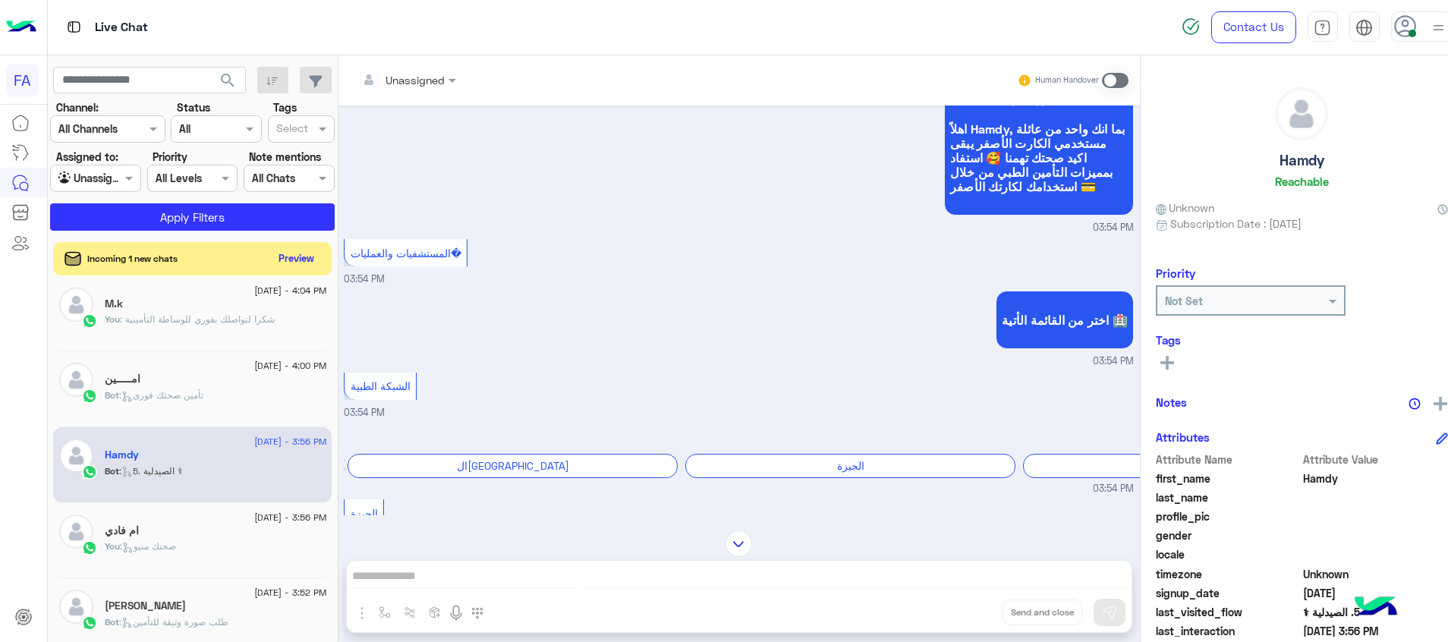
click at [253, 569] on div "[DATE] - 3:56 PM ام فادي You : صحتك منيو" at bounding box center [192, 541] width 279 height 76
click at [253, 548] on div "You : صحتك منيو" at bounding box center [216, 553] width 222 height 27
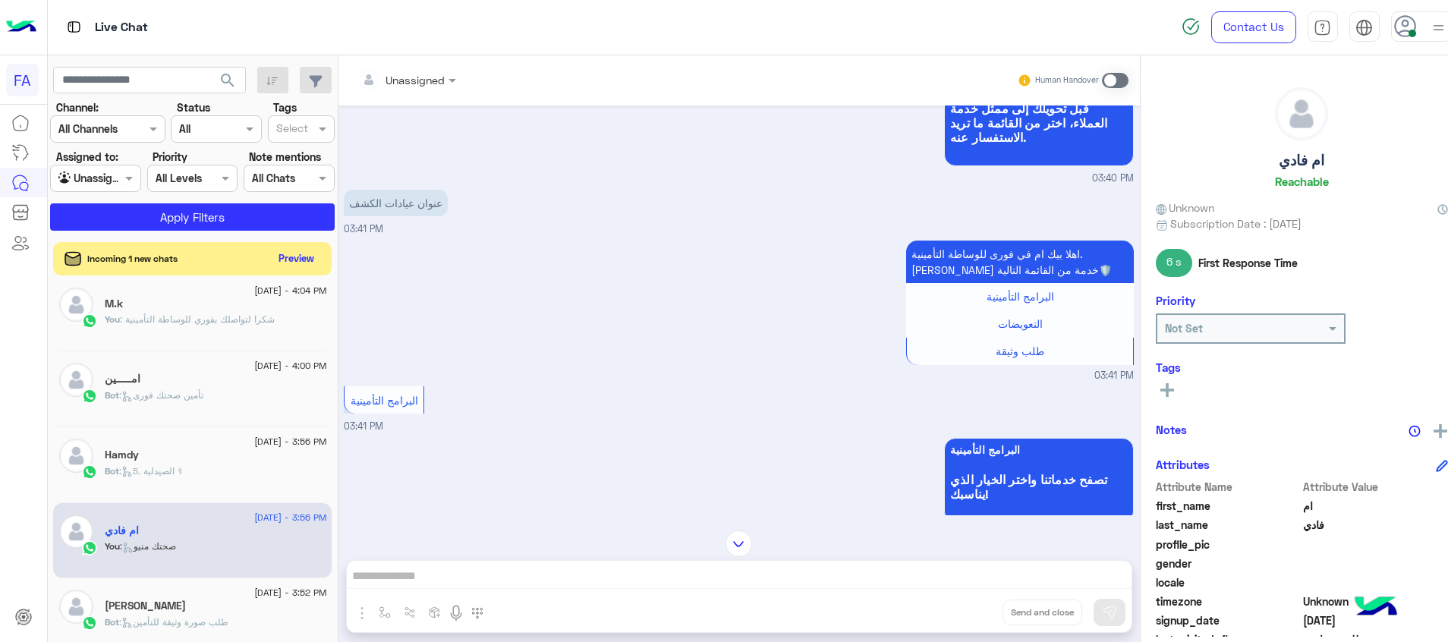
scroll to position [918, 0]
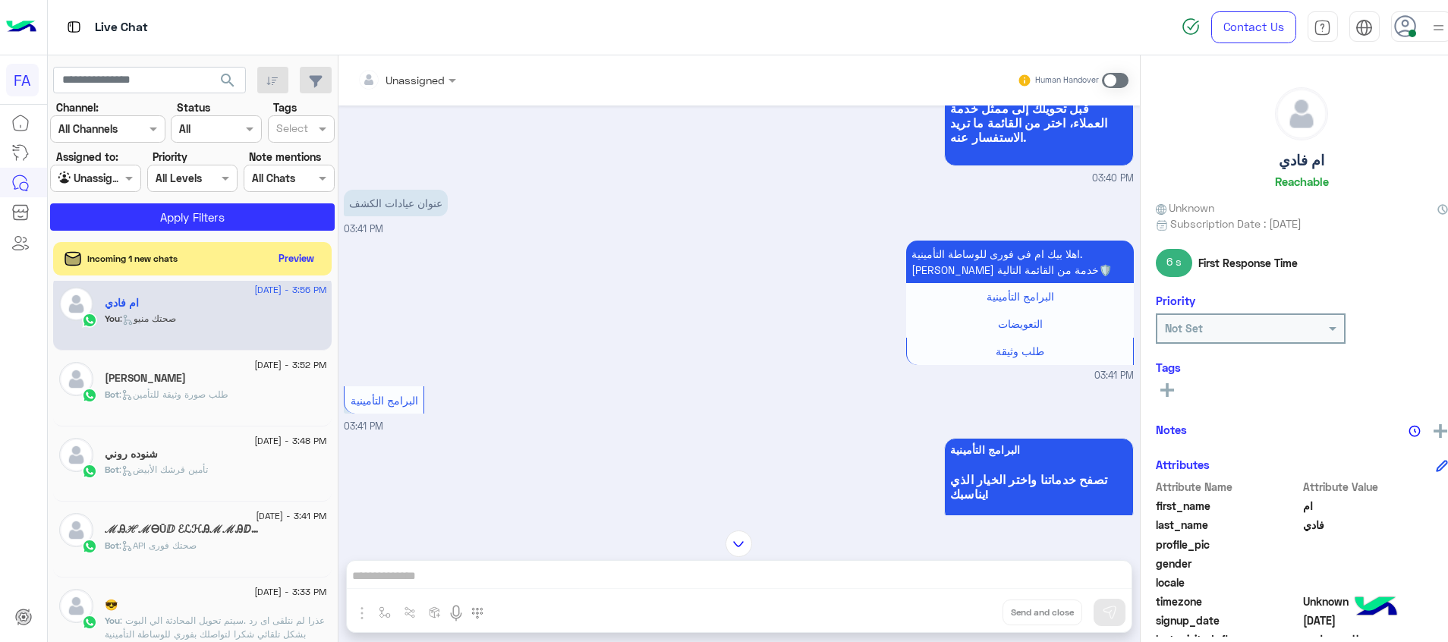
click at [217, 464] on div "Bot : تأمين قرشك الأبيض" at bounding box center [216, 476] width 222 height 27
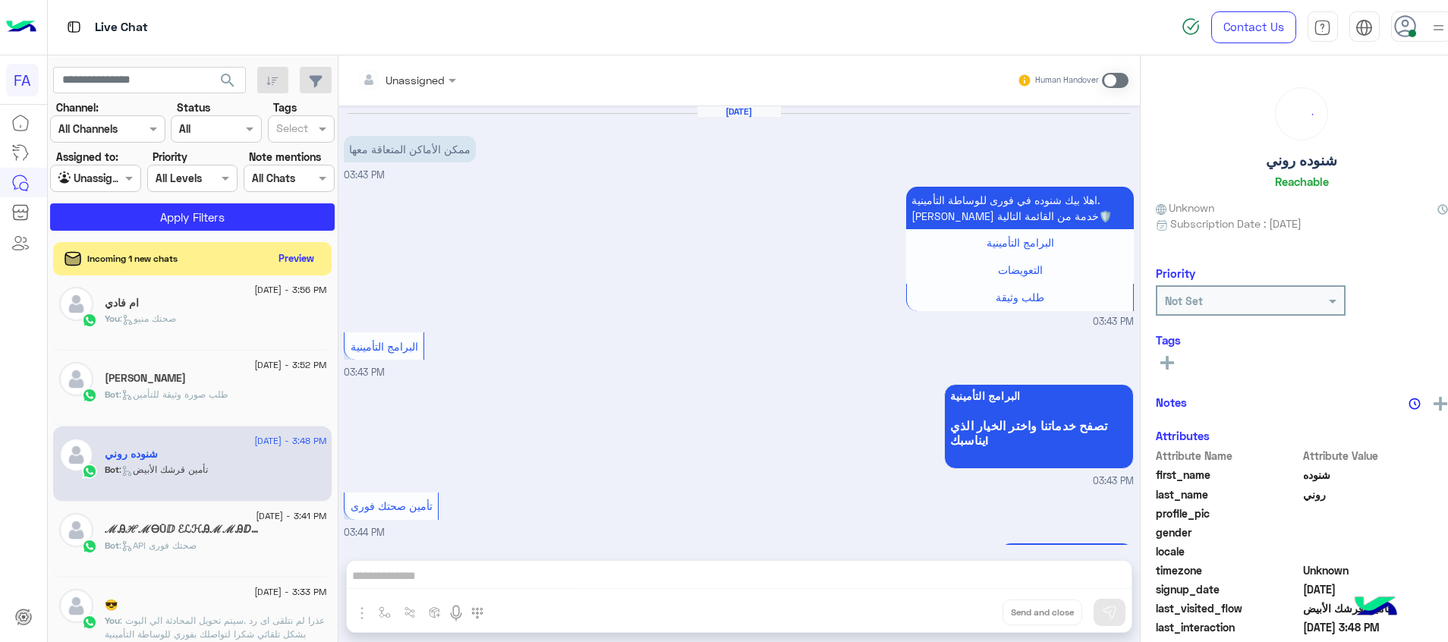
scroll to position [1293, 0]
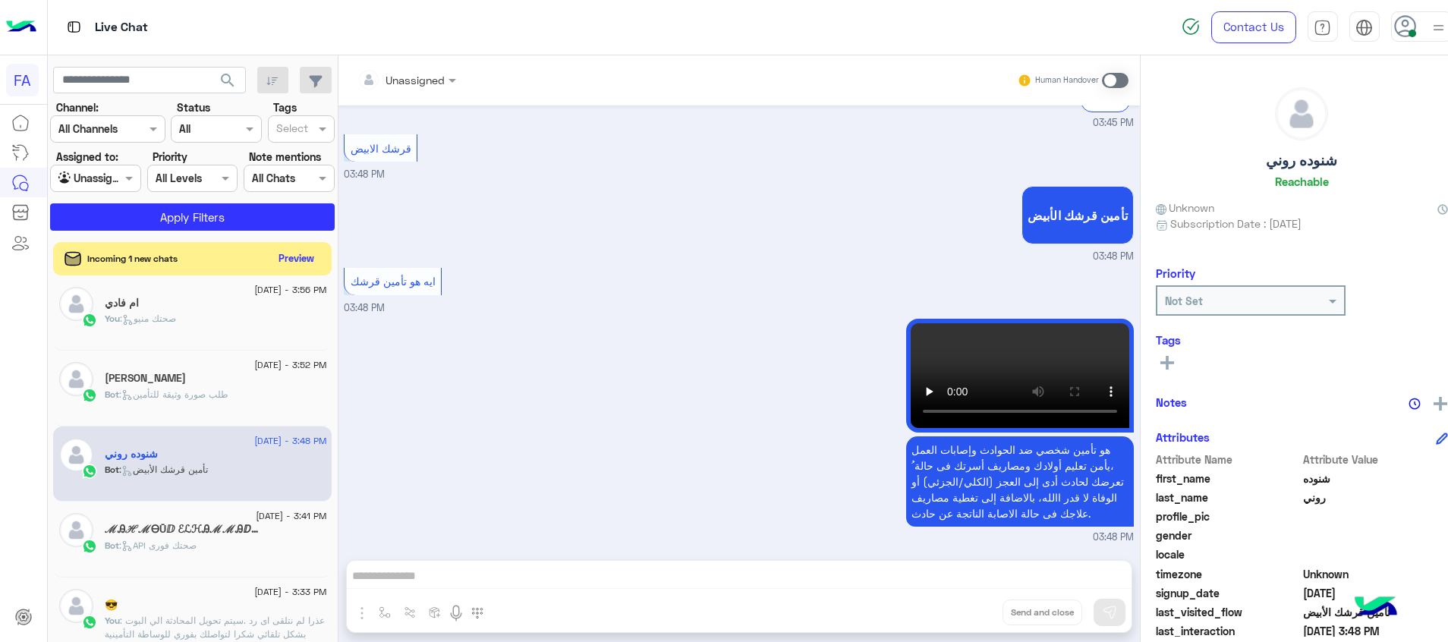
click at [181, 530] on h5 "ℳᎯℋℳᎾŪⅅ ℰℒℋᎯℳℳᎯⅅℐ" at bounding box center [182, 529] width 155 height 13
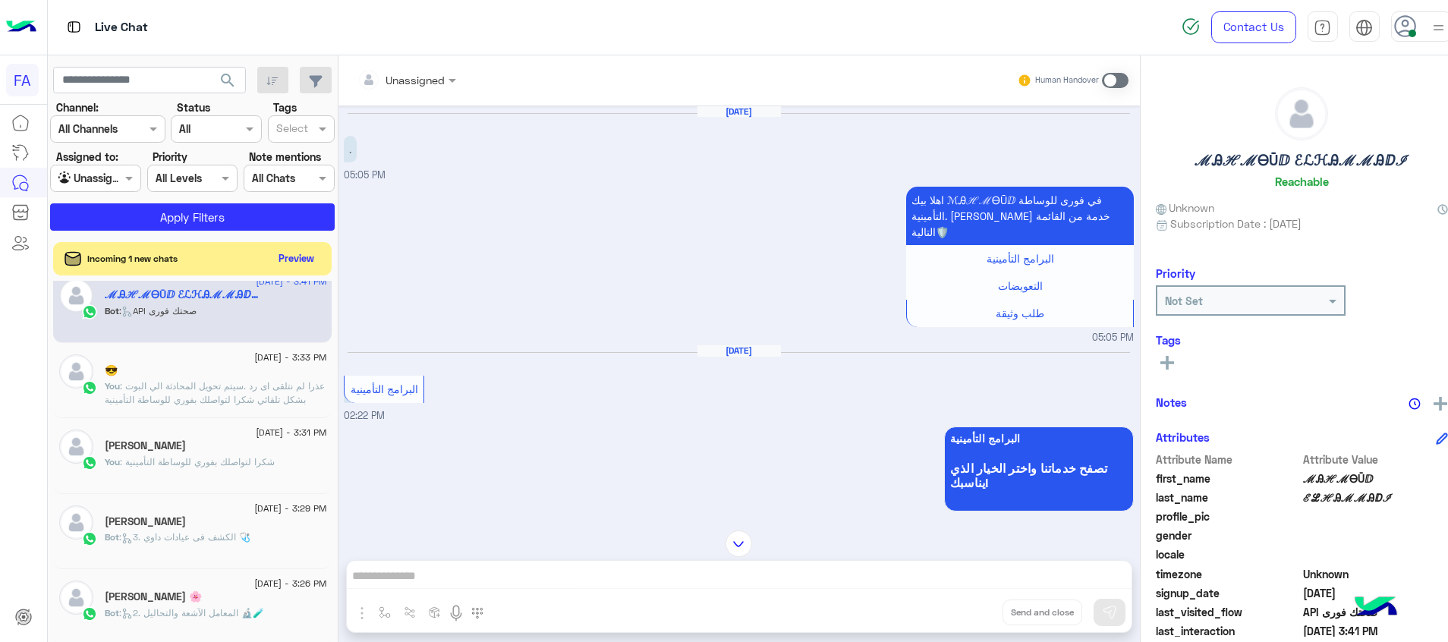
scroll to position [1155, 0]
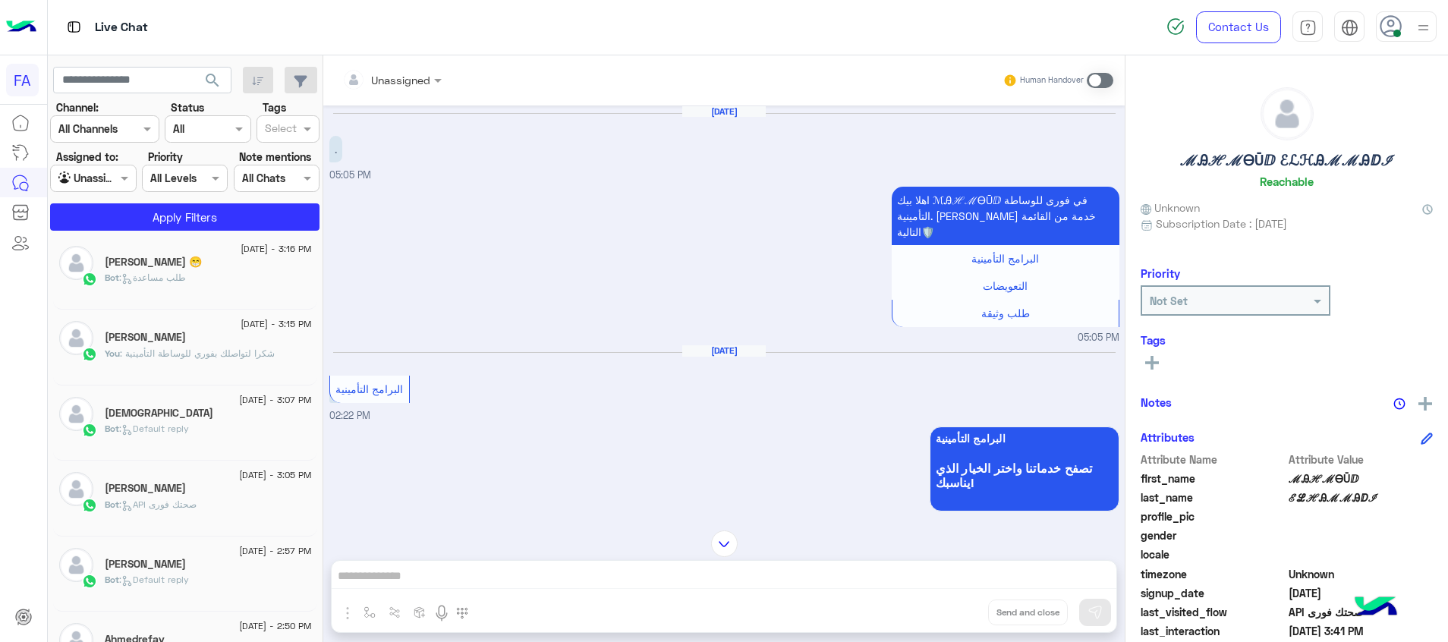
click at [234, 283] on div "Bot : طلب مساعدة" at bounding box center [208, 284] width 207 height 27
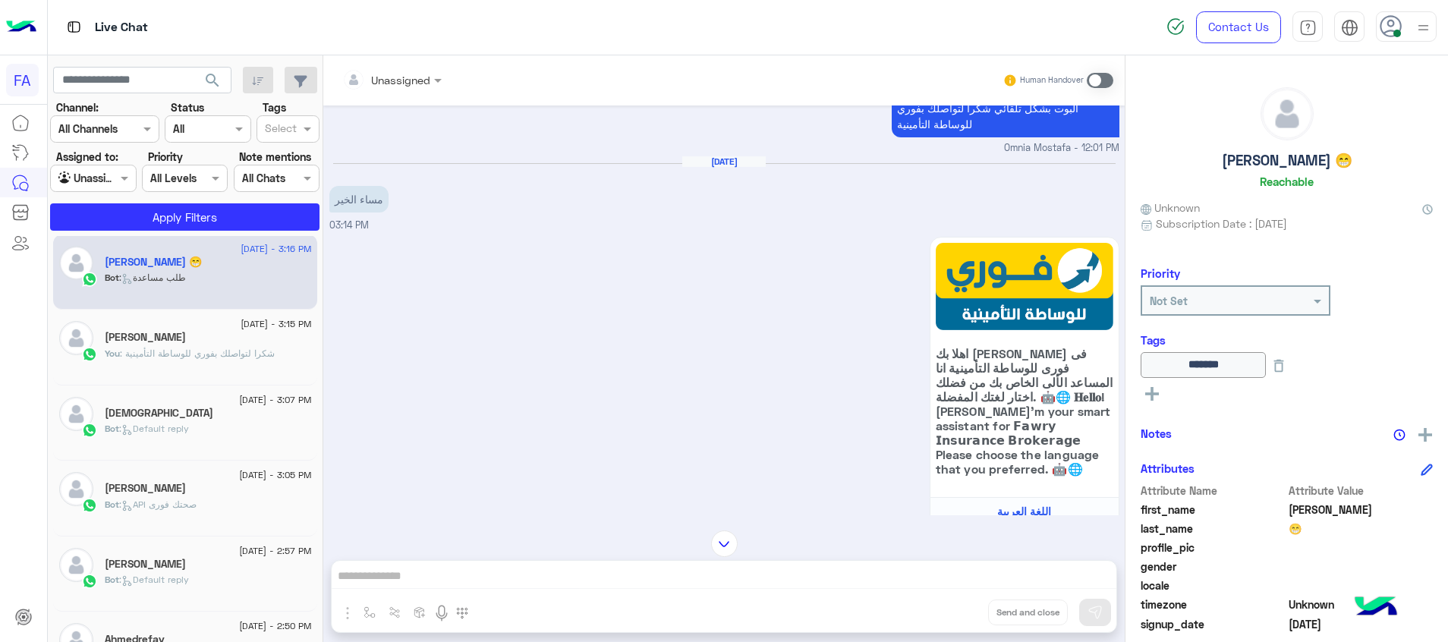
click at [234, 429] on div "Bot : Default reply" at bounding box center [208, 435] width 207 height 27
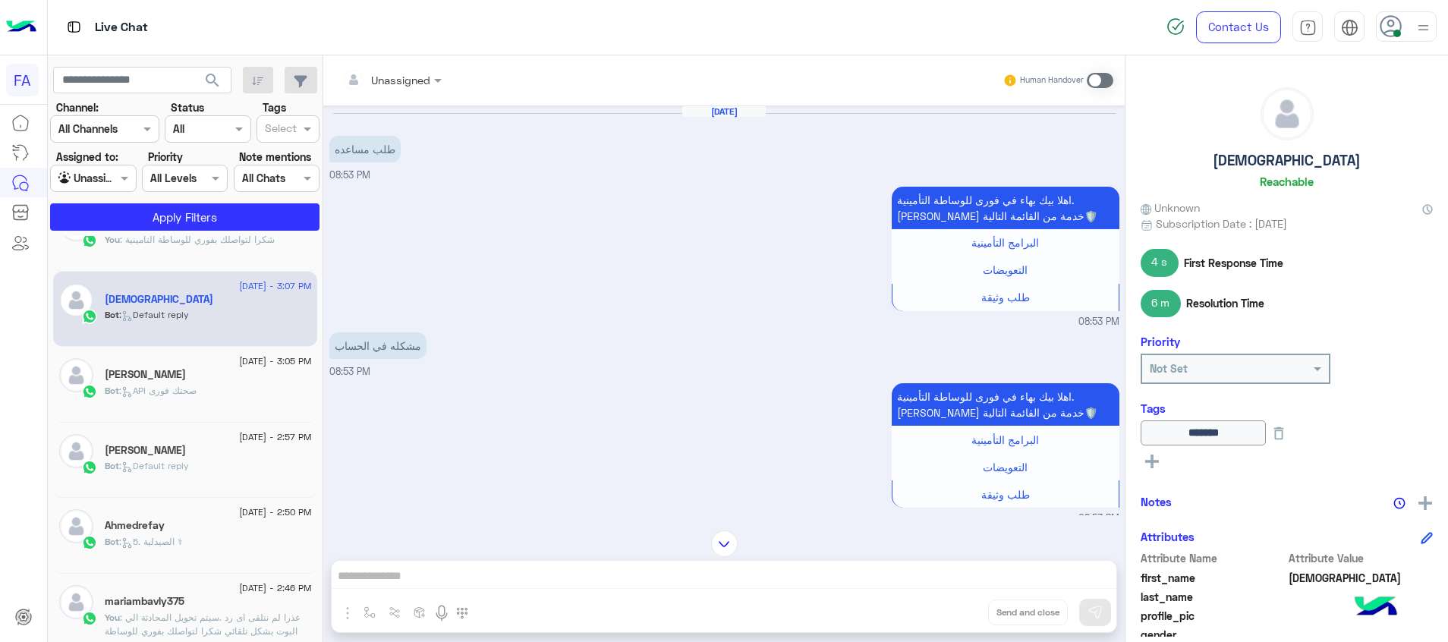
click at [205, 452] on div "[PERSON_NAME]" at bounding box center [208, 452] width 207 height 16
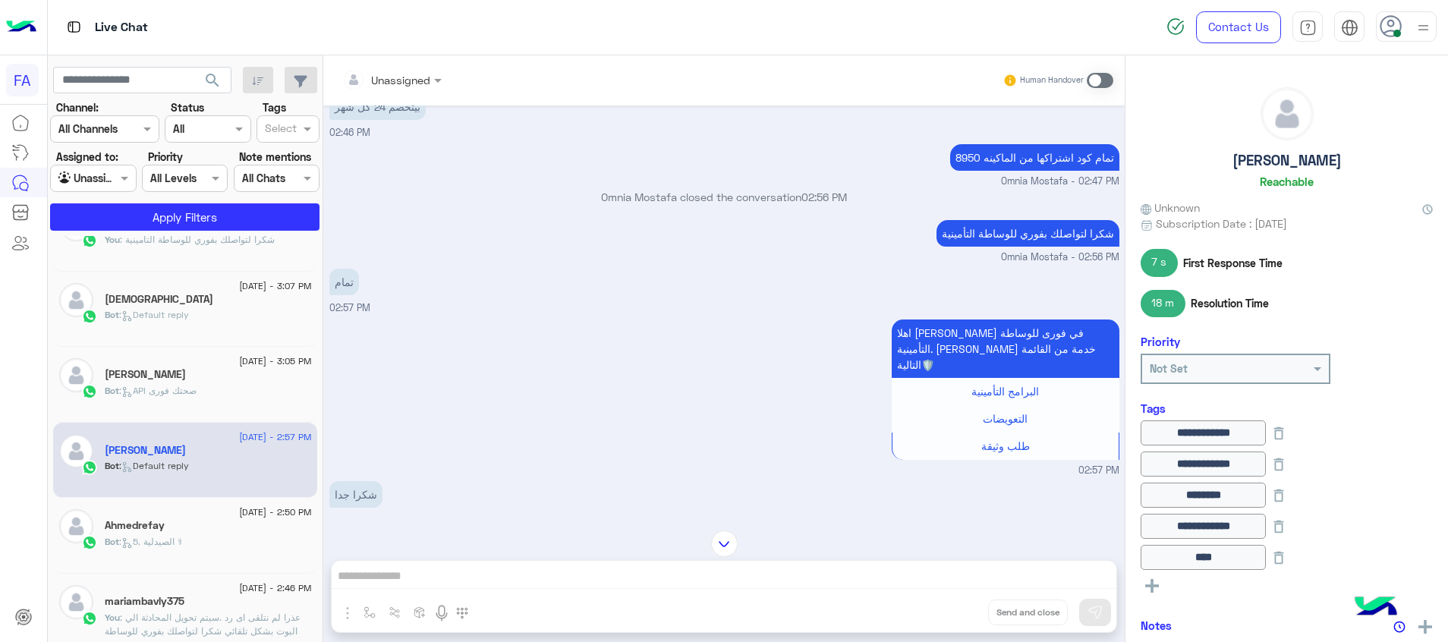
click at [186, 385] on span ": API صحتك فورى" at bounding box center [157, 390] width 77 height 11
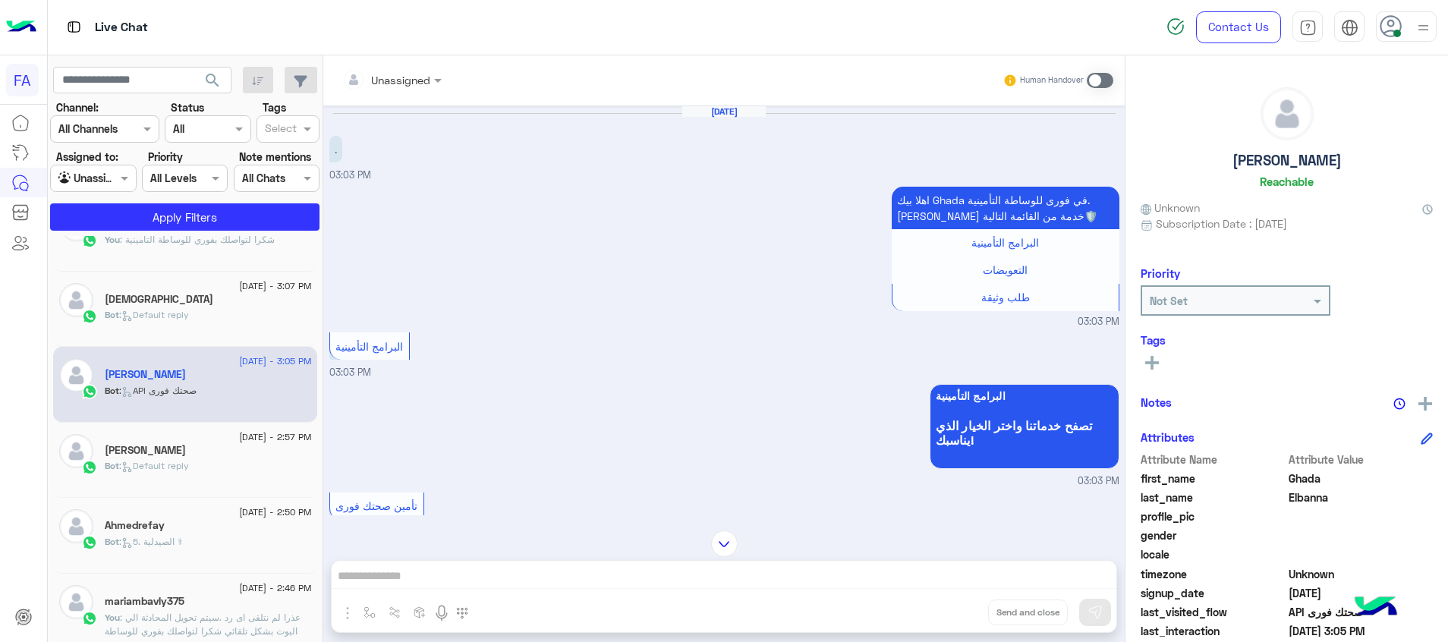
click at [178, 522] on div "Ahmedrefay" at bounding box center [208, 527] width 207 height 16
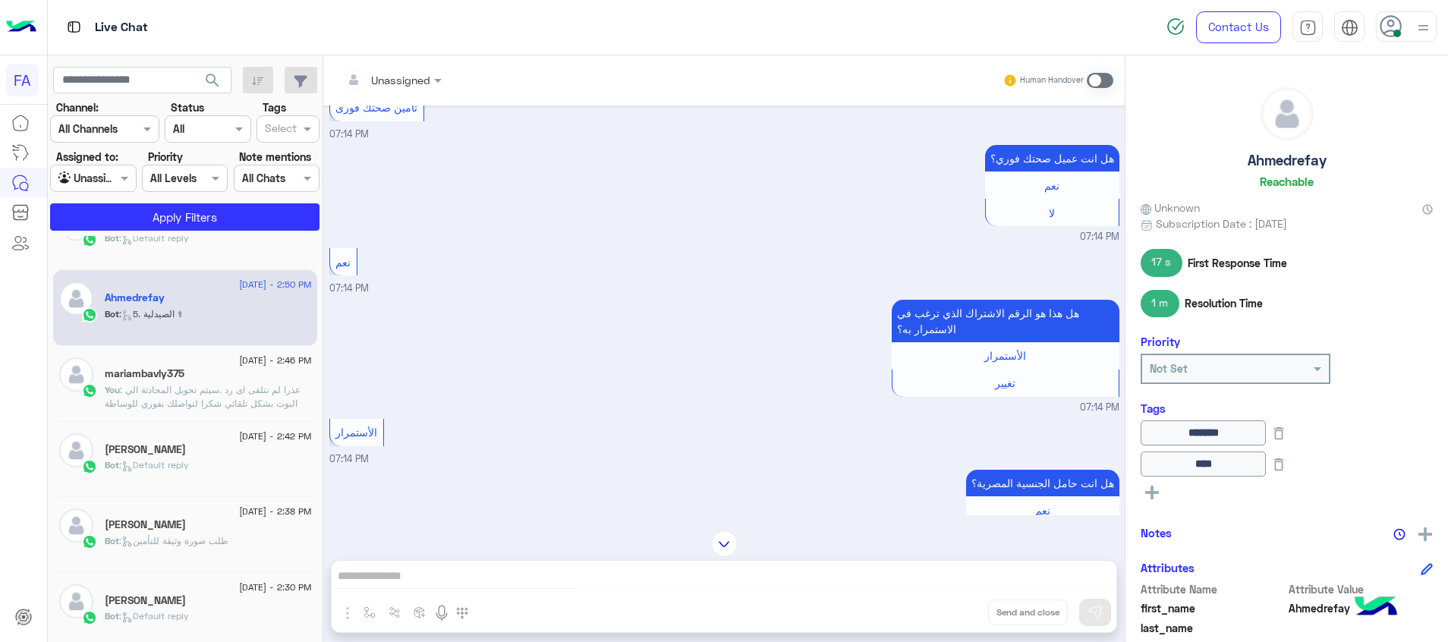
click at [194, 452] on div "[PERSON_NAME]" at bounding box center [208, 451] width 207 height 16
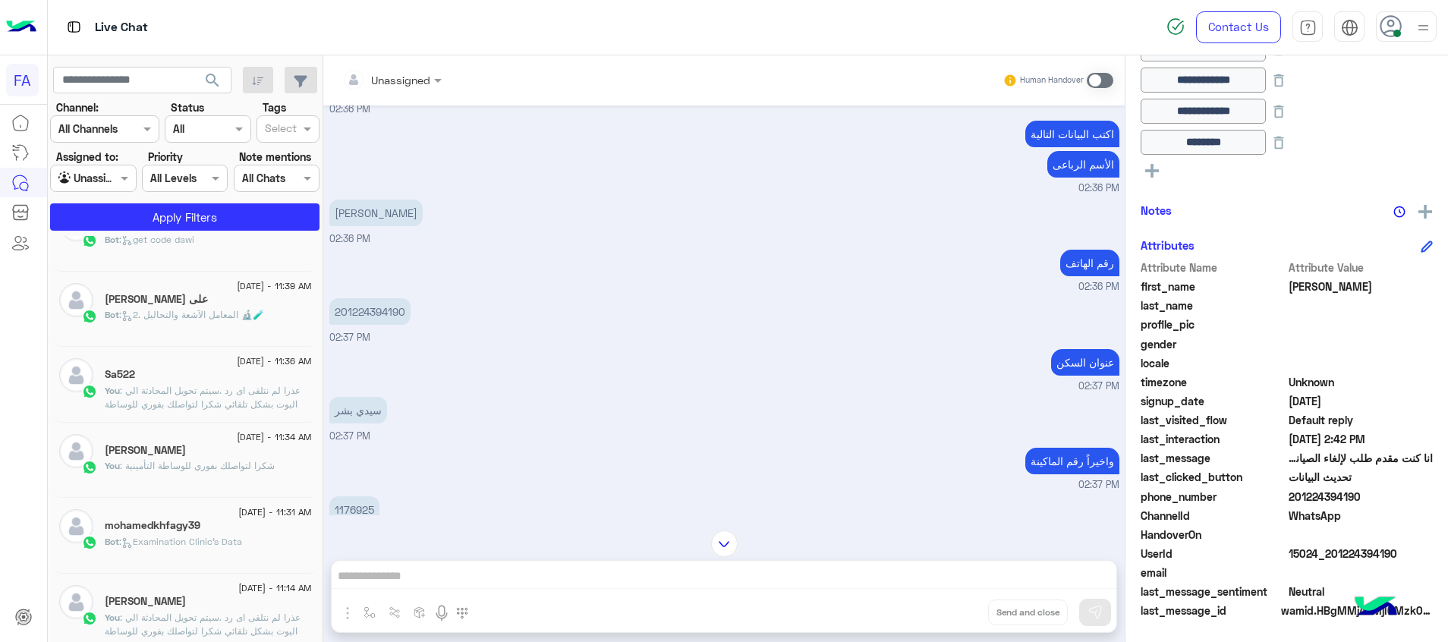
scroll to position [235, 0]
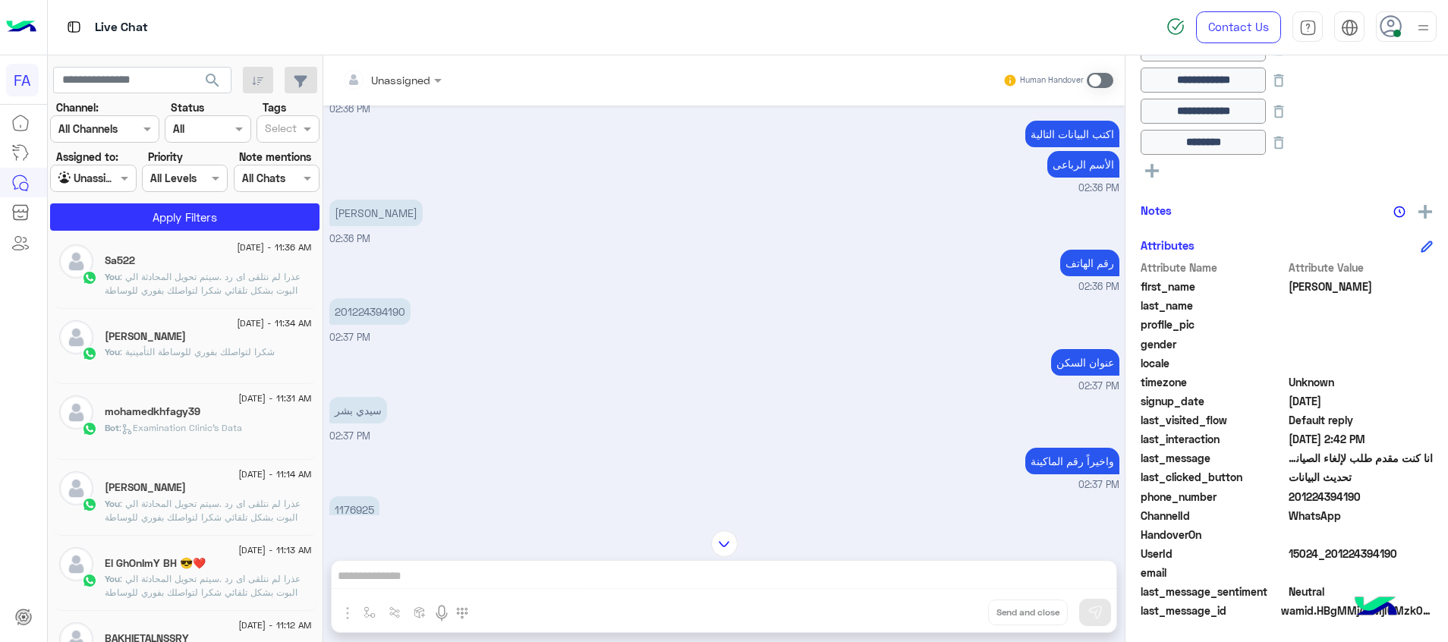
click at [225, 503] on span ": عذرا لم نتلقى اى رد .سيتم تحويل المحادثة الي البوت بشكل تلقائي شكرا لتواصلك ب…" at bounding box center [203, 517] width 196 height 39
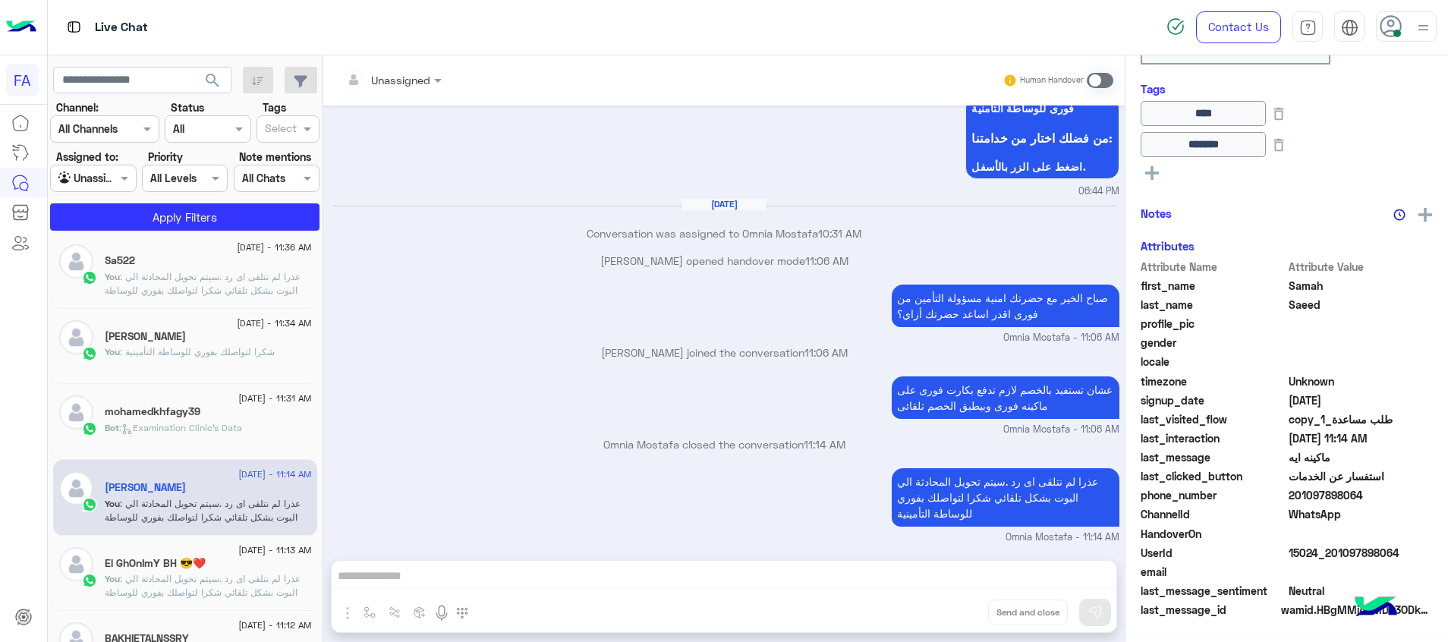
scroll to position [323, 0]
click at [178, 276] on span ": عذرا لم نتلقى اى رد .سيتم تحويل المحادثة الي البوت بشكل تلقائي شكرا لتواصلك ب…" at bounding box center [203, 290] width 196 height 39
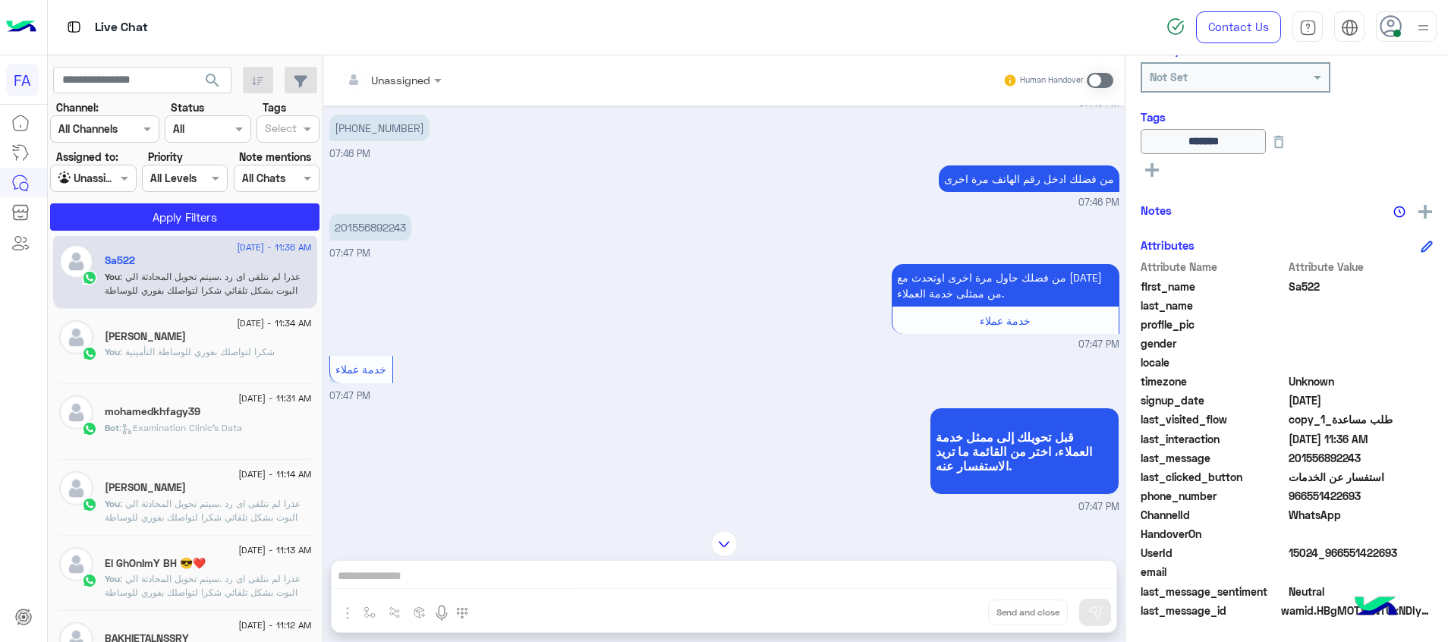
scroll to position [326, 0]
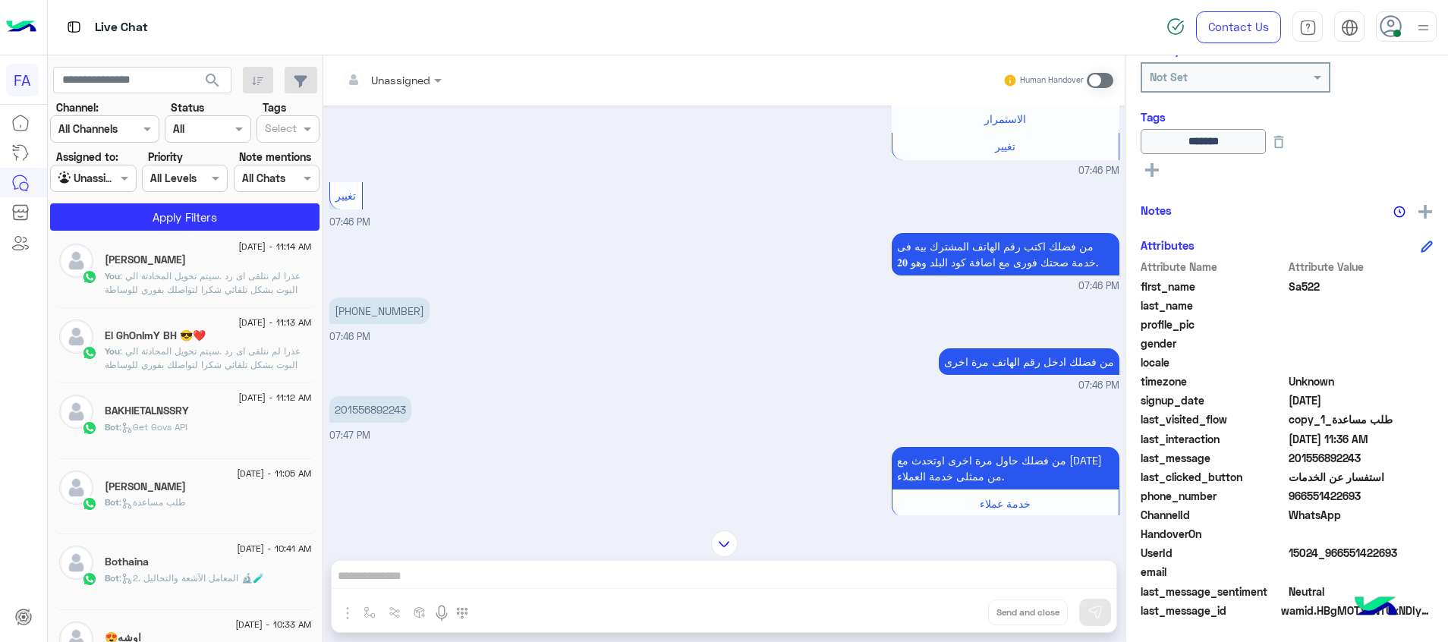
click at [241, 415] on div "BAKHIETALNSSRY" at bounding box center [208, 413] width 207 height 16
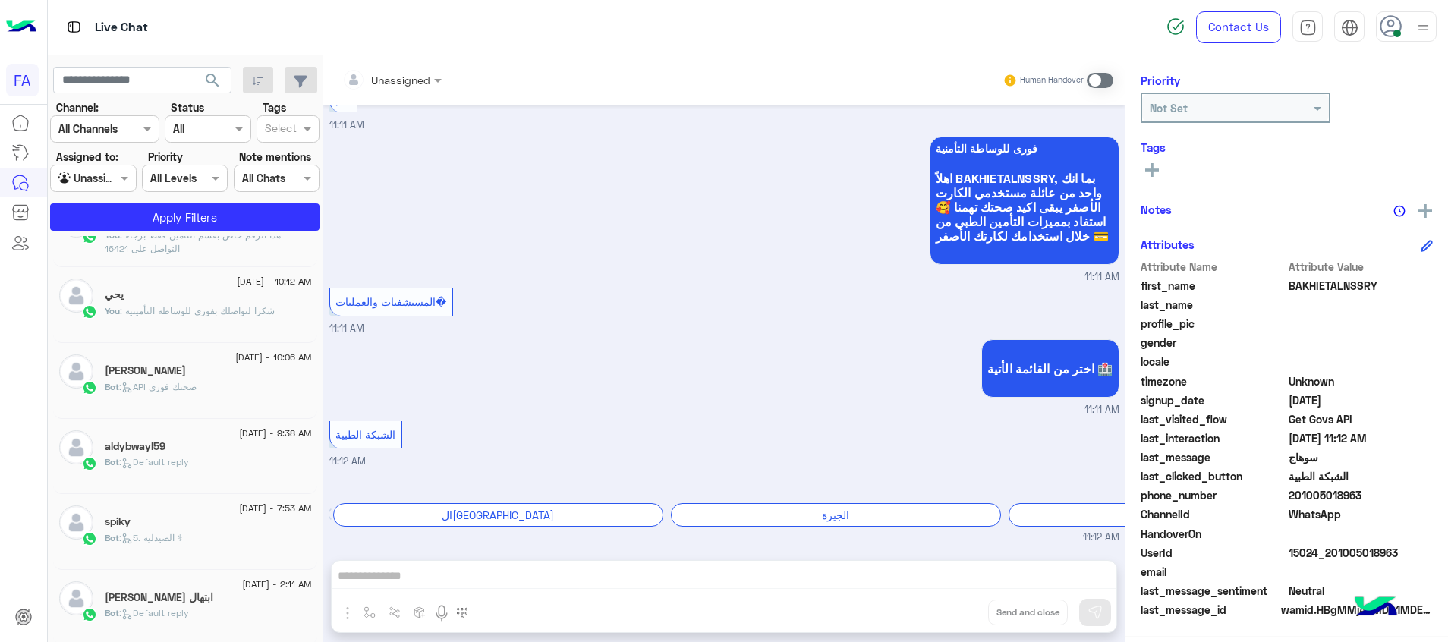
click at [225, 556] on div "Bot : 5. الصيدلية ⚕" at bounding box center [208, 544] width 207 height 27
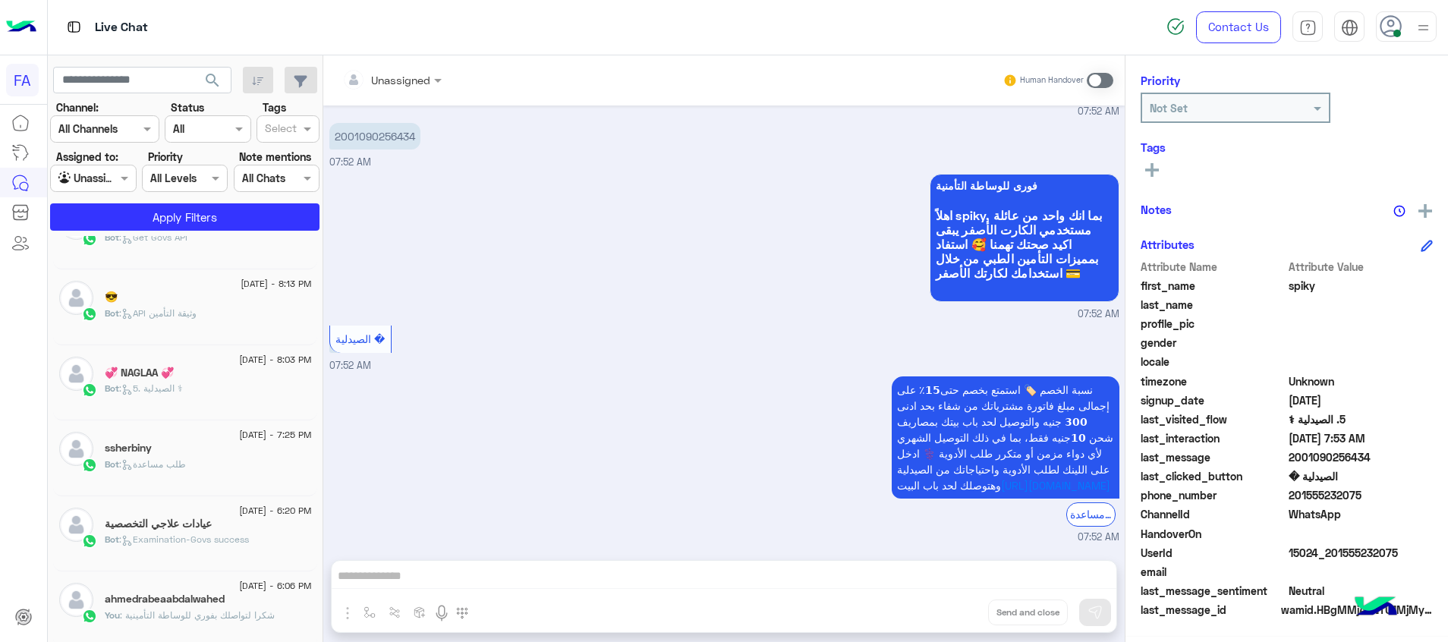
click at [231, 458] on div "Bot : طلب مساعدة" at bounding box center [208, 471] width 207 height 27
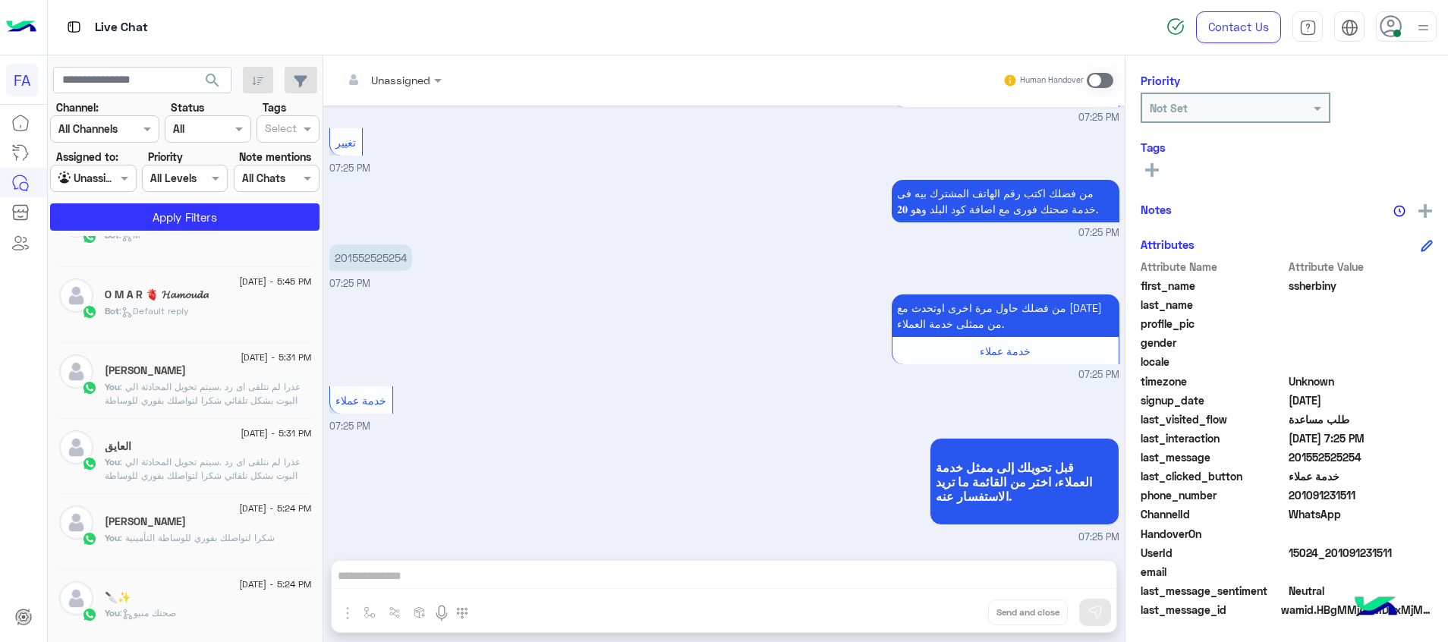
click at [228, 603] on div "🔪✨" at bounding box center [208, 599] width 207 height 16
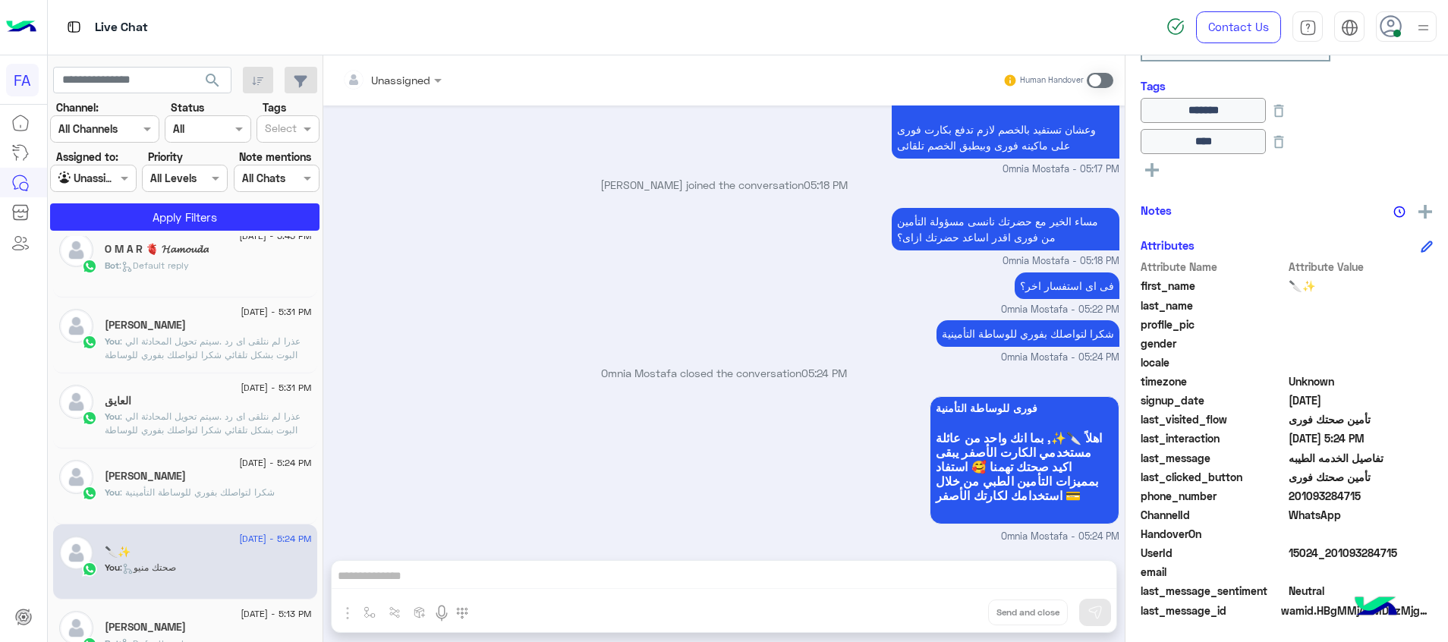
click at [170, 633] on div "[PERSON_NAME]" at bounding box center [208, 629] width 207 height 16
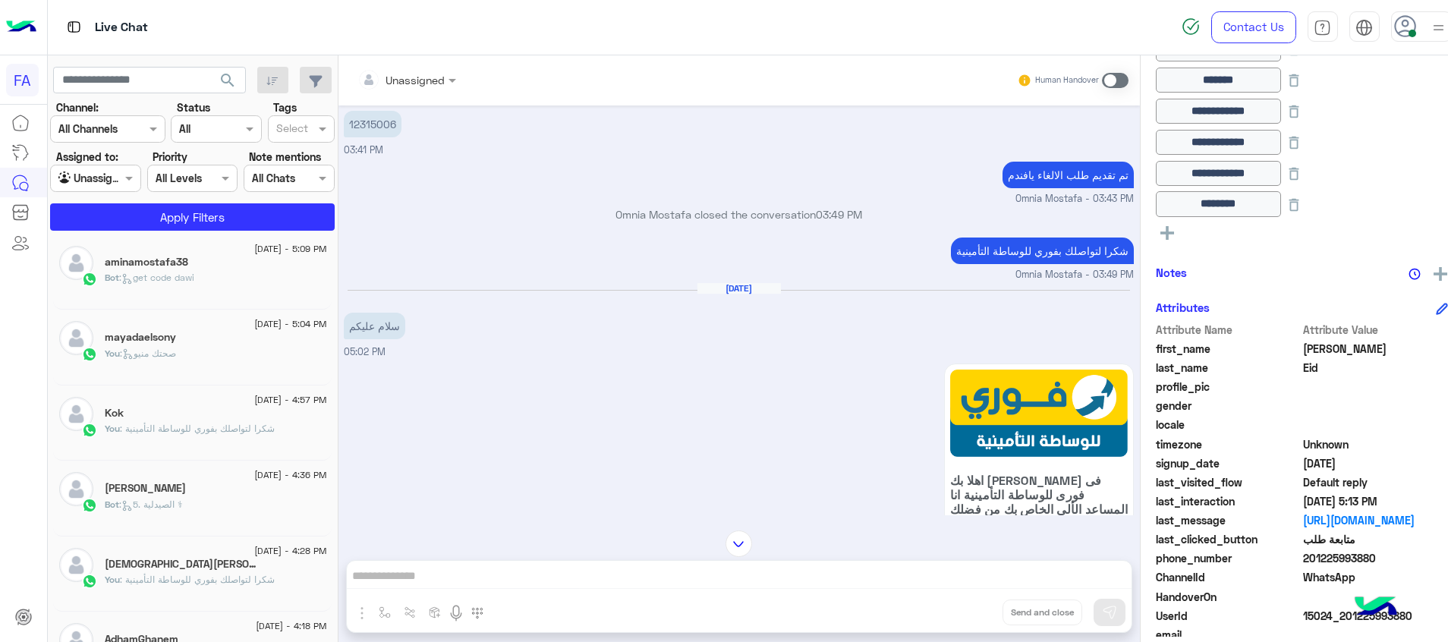
click at [241, 337] on div "mayadaelsony" at bounding box center [216, 339] width 222 height 16
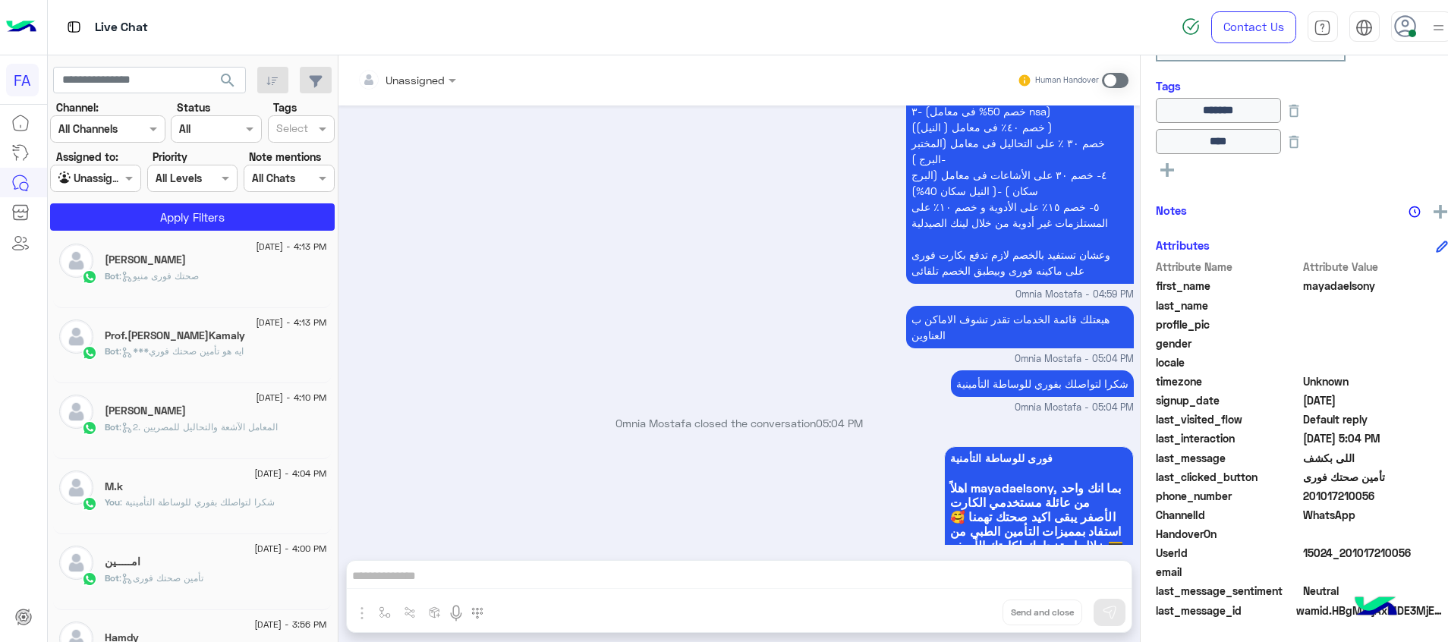
click at [277, 493] on div "M.k" at bounding box center [216, 488] width 222 height 16
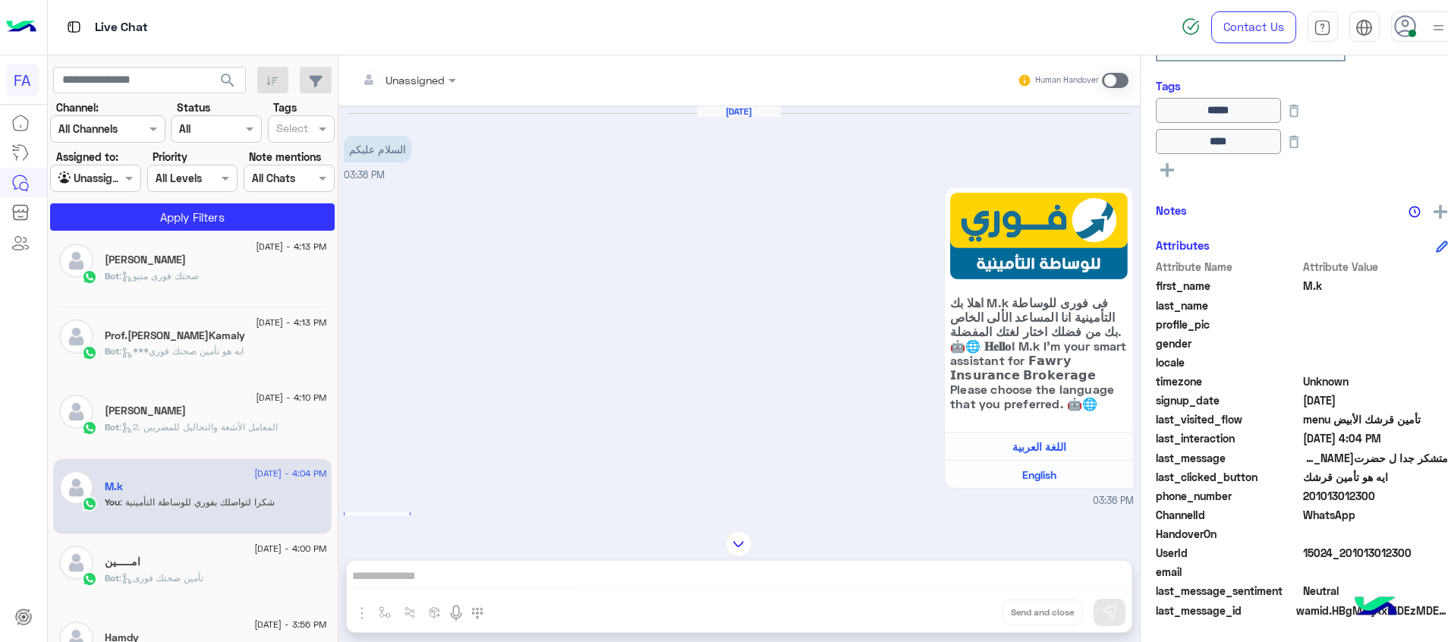
click at [150, 567] on div "امـــــين" at bounding box center [216, 564] width 222 height 16
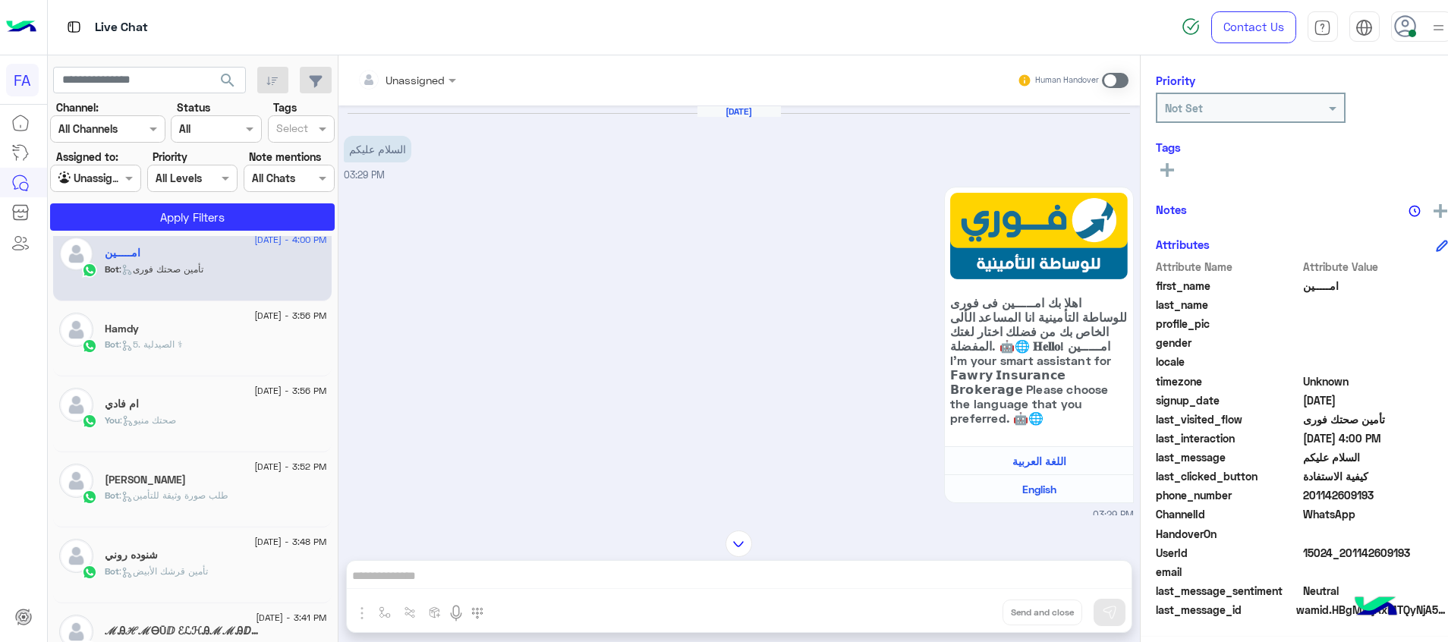
scroll to position [805, 0]
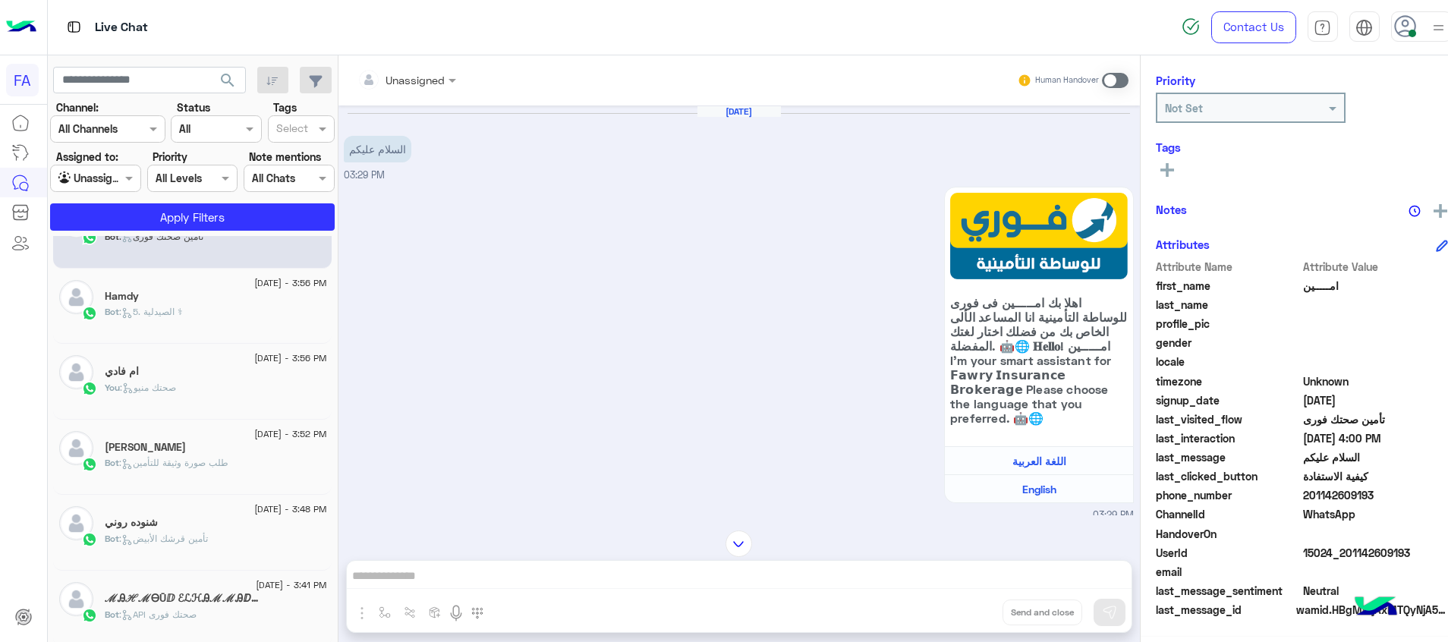
click at [239, 473] on div "Bot : طلب صورة وثيقة للتأمين" at bounding box center [216, 469] width 222 height 27
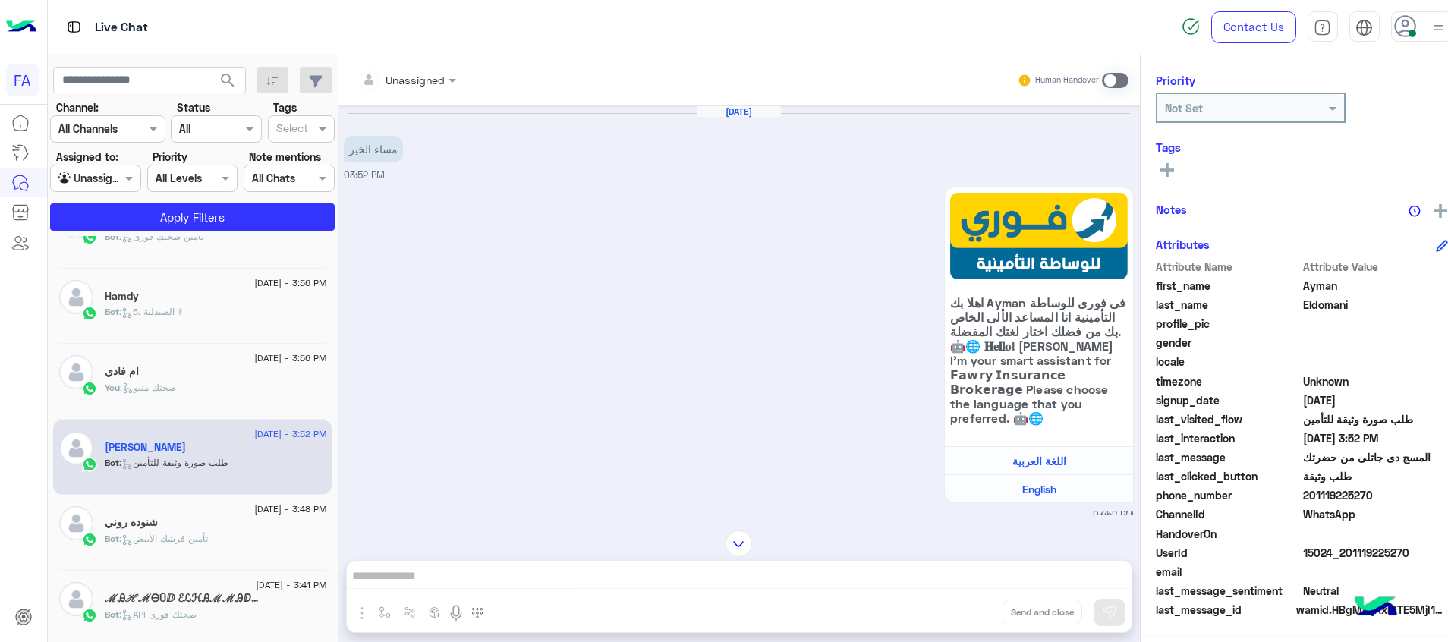
click at [187, 533] on span ": تأمين قرشك الأبيض" at bounding box center [163, 538] width 89 height 11
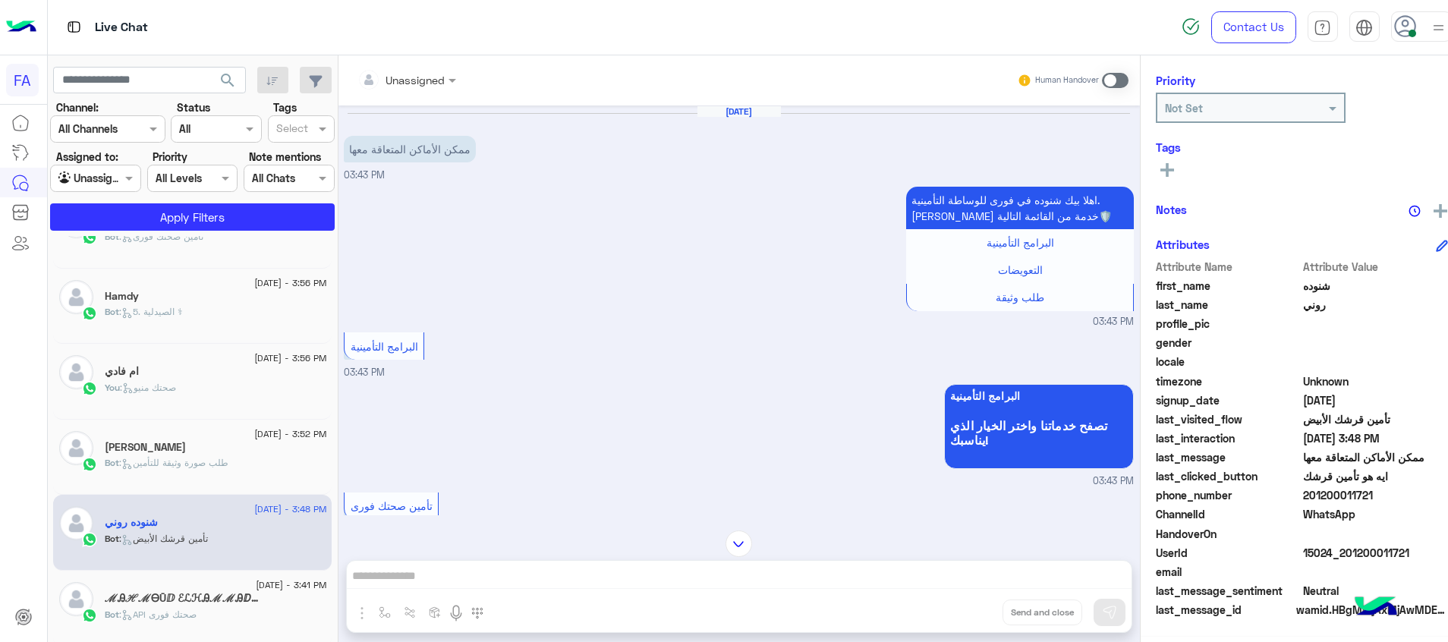
click at [129, 595] on h5 "ℳᎯℋℳᎾŪⅅ ℰℒℋᎯℳℳᎯⅅℐ" at bounding box center [182, 598] width 155 height 13
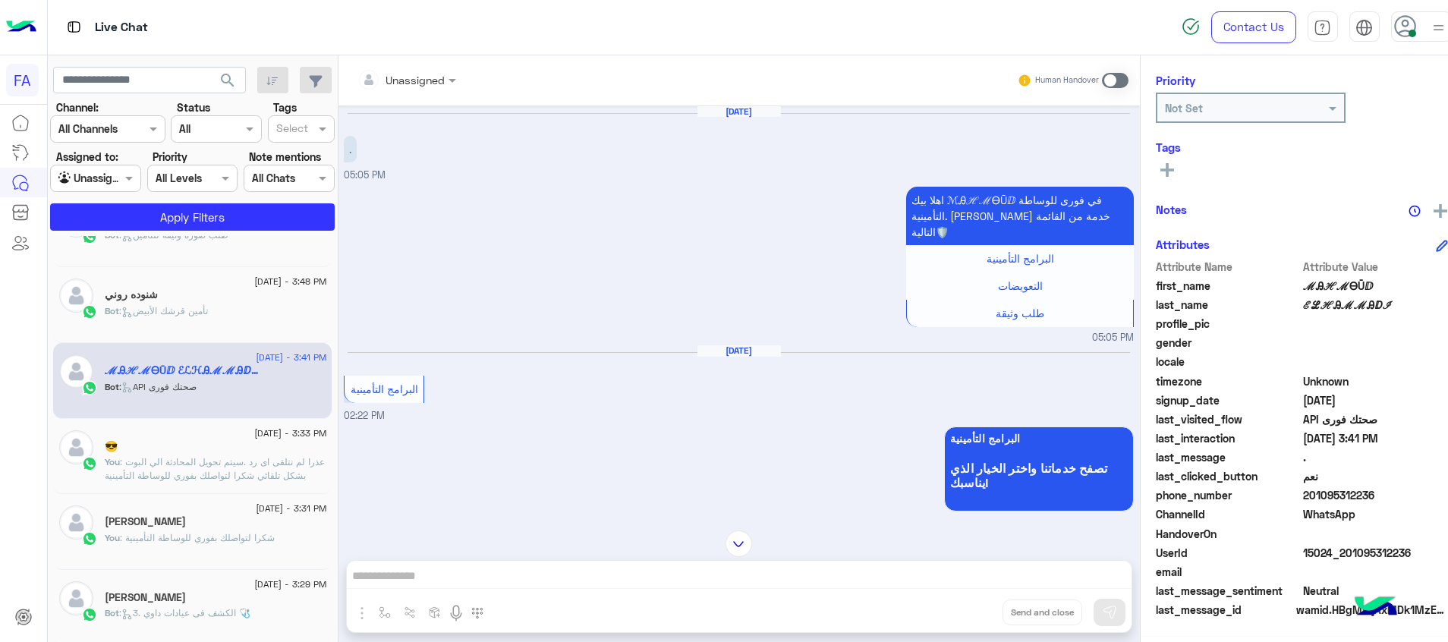
click at [213, 469] on p "You : عذرا لم نتلقى اى رد .سيتم تحويل المحادثة الي البوت بشكل تلقائي شكرا لتواص…" at bounding box center [216, 468] width 222 height 27
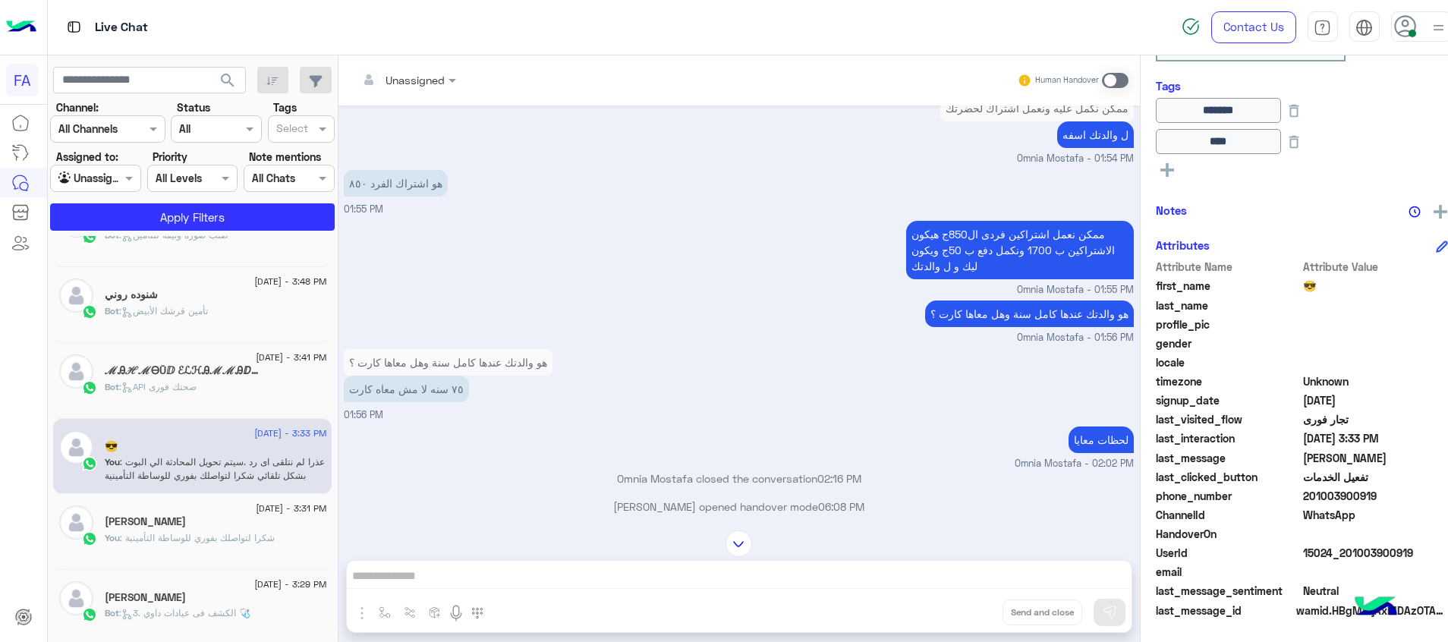
click at [198, 528] on div "[PERSON_NAME]" at bounding box center [216, 523] width 222 height 16
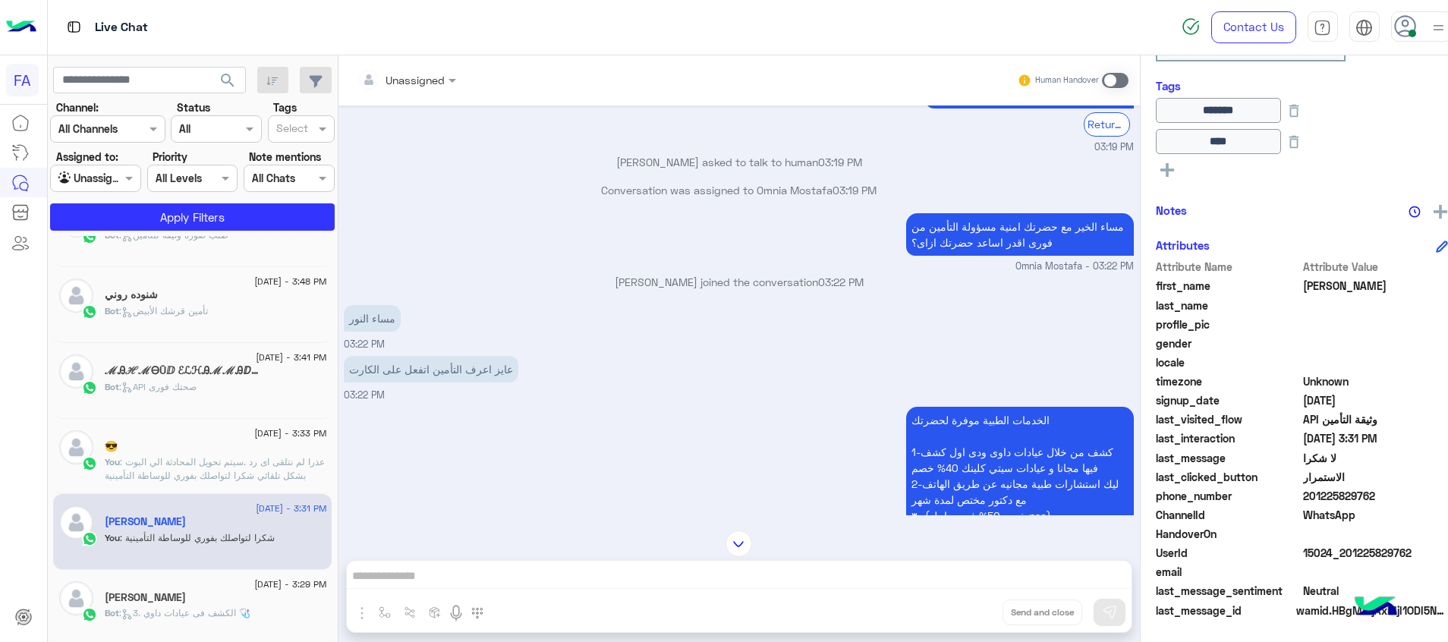
click at [181, 612] on span ": 3. الكشف فى عيادات داوي 🩺" at bounding box center [184, 612] width 131 height 11
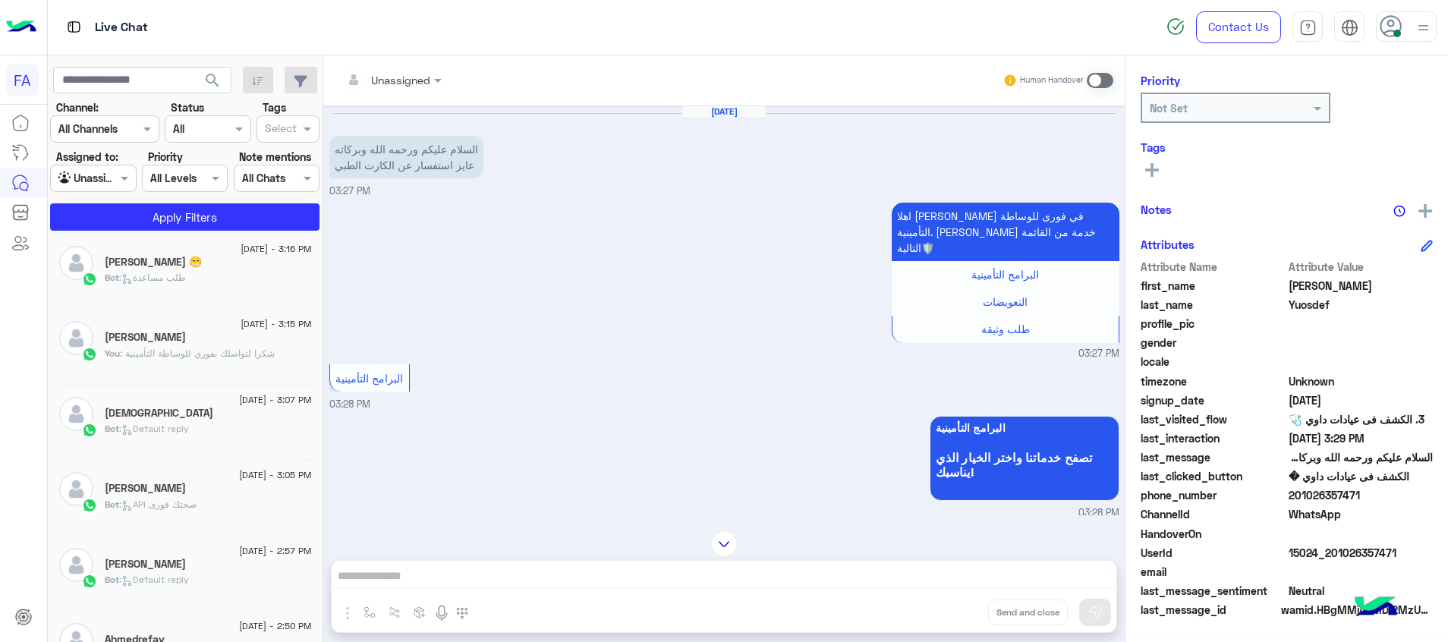
click at [222, 417] on div "[DEMOGRAPHIC_DATA]" at bounding box center [208, 415] width 207 height 16
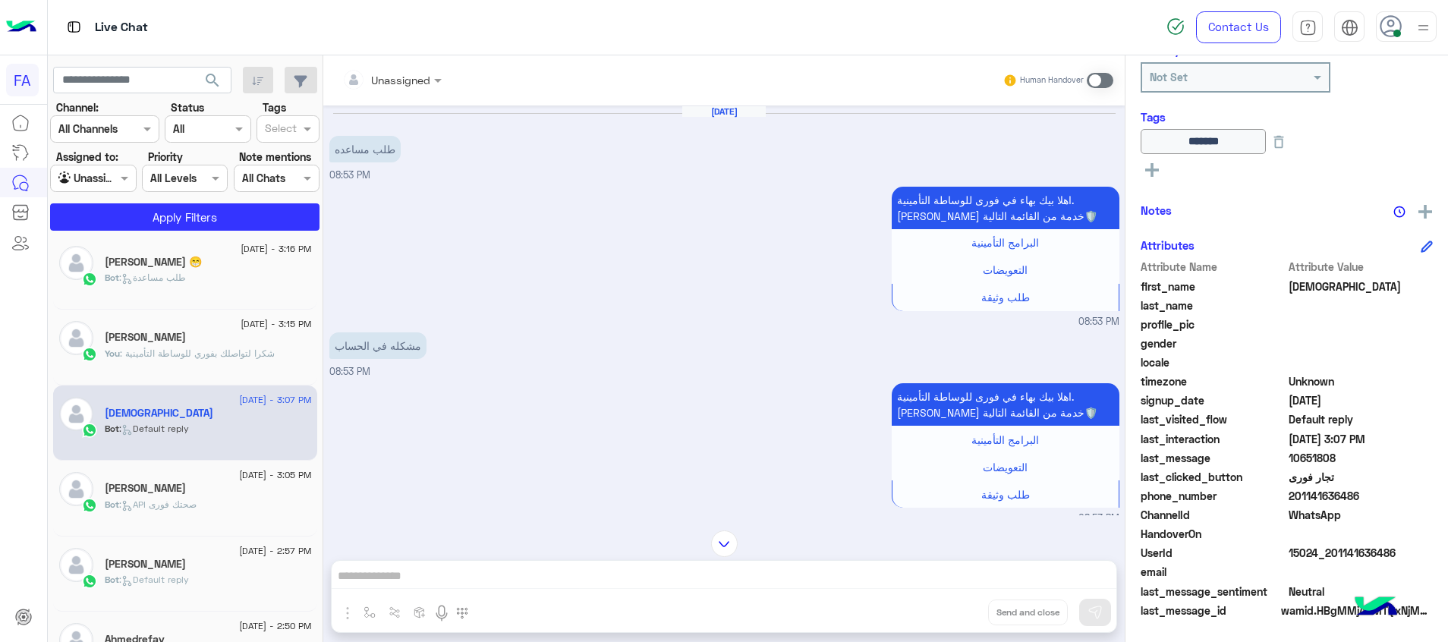
click at [162, 334] on h5 "[PERSON_NAME]" at bounding box center [145, 337] width 81 height 13
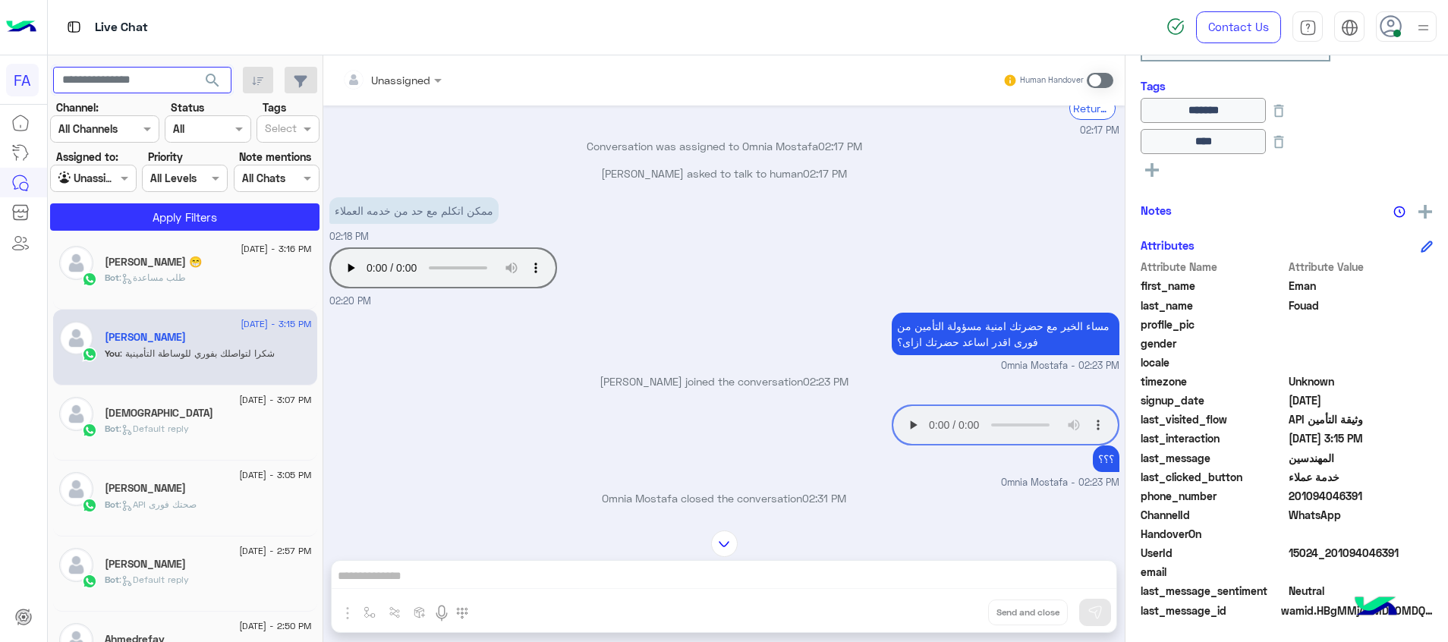
click at [105, 84] on input "text" at bounding box center [142, 80] width 178 height 27
paste input "**********"
click at [213, 83] on span "search" at bounding box center [212, 80] width 18 height 18
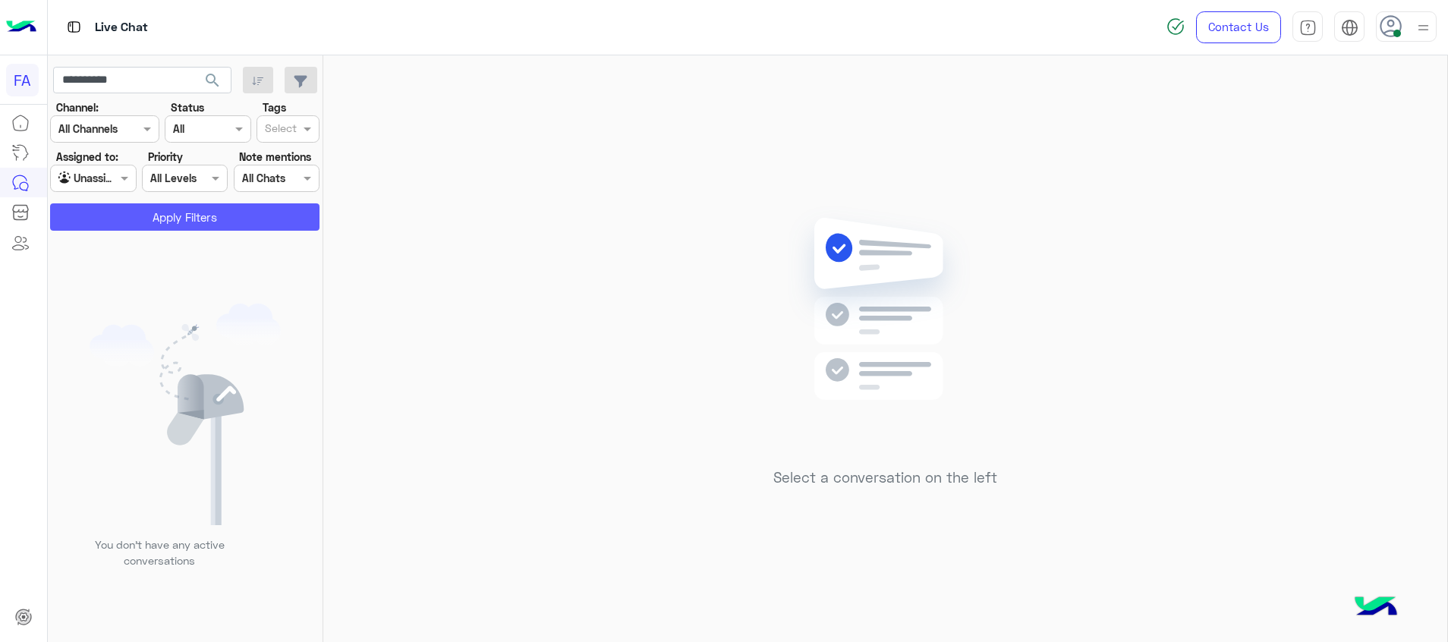
click at [222, 211] on button "Apply Filters" at bounding box center [184, 216] width 269 height 27
click at [107, 83] on input "**********" at bounding box center [142, 80] width 178 height 27
paste input "text"
click at [217, 78] on span "search" at bounding box center [212, 80] width 18 height 18
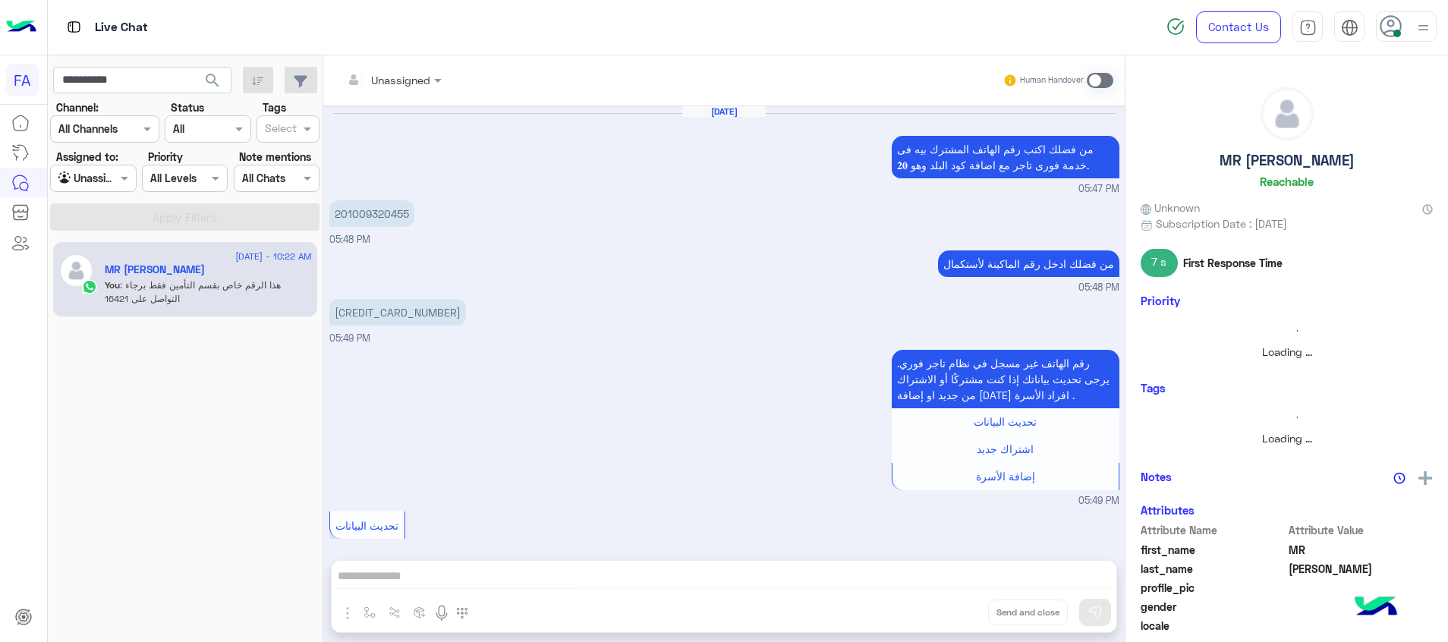
scroll to position [849, 0]
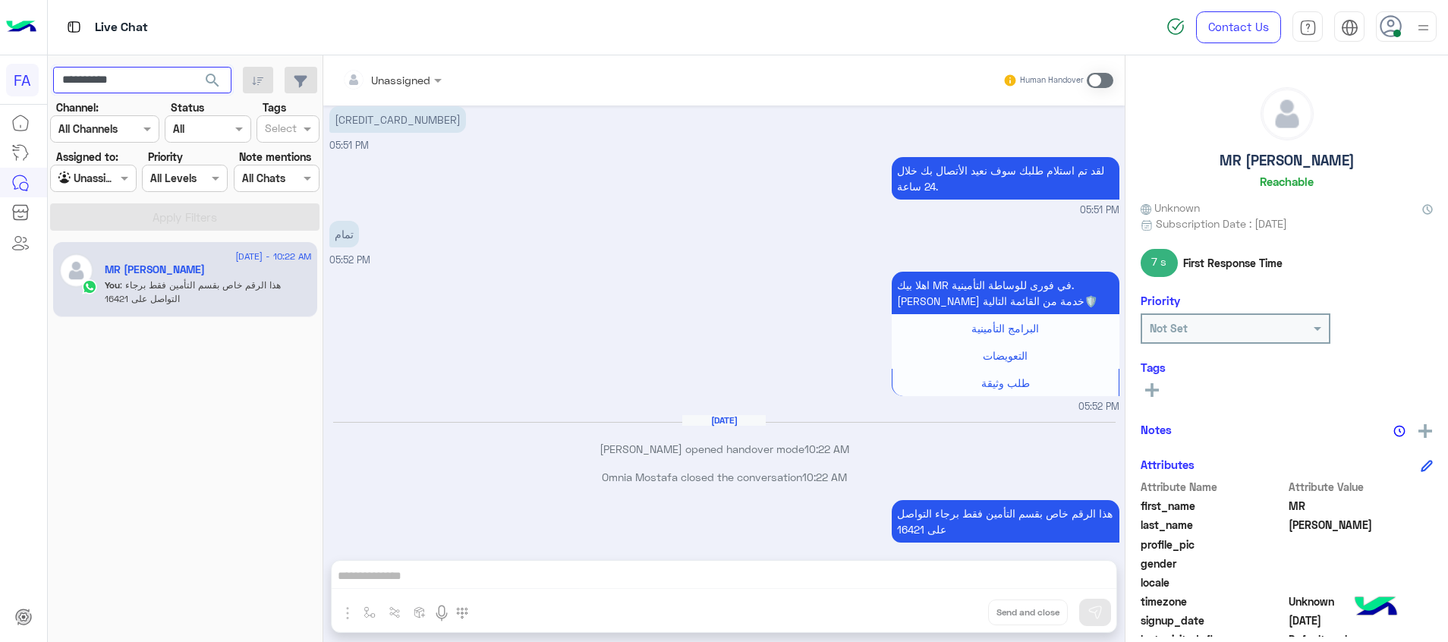
click at [112, 87] on input "**********" at bounding box center [142, 80] width 178 height 27
paste input "text"
type input "**********"
click at [209, 79] on span "search" at bounding box center [212, 80] width 18 height 18
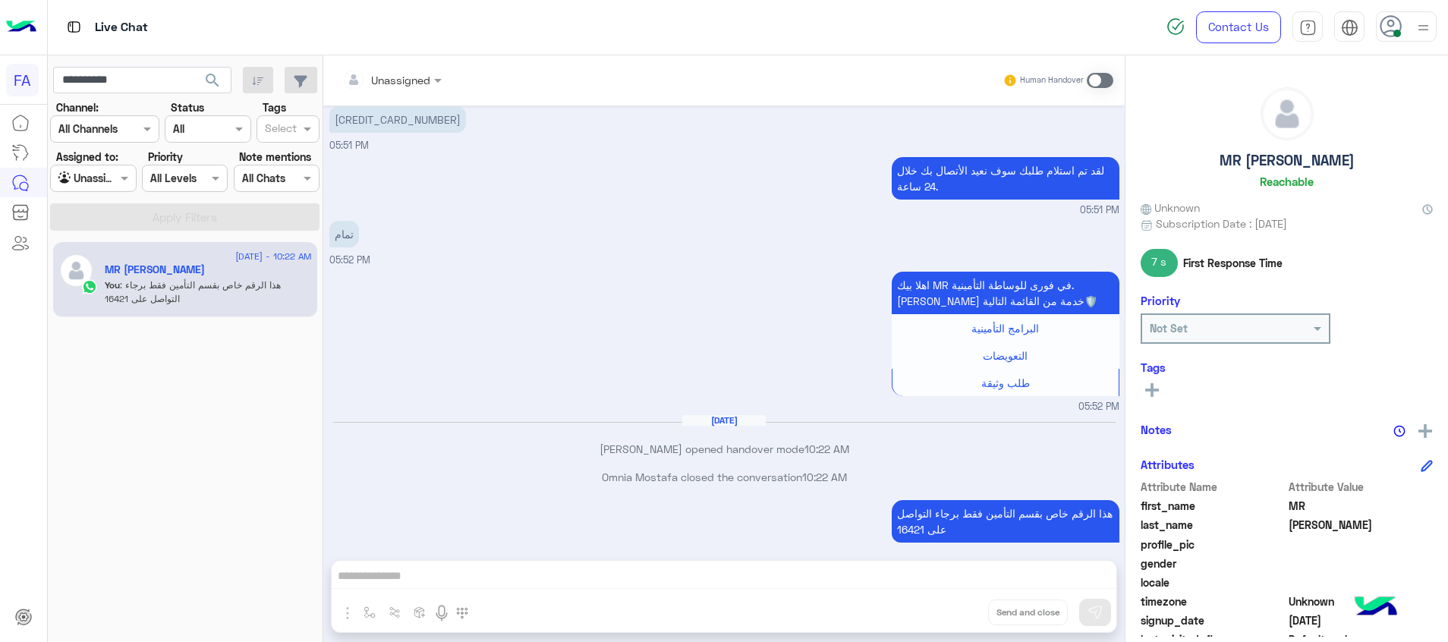
click at [221, 80] on span "search" at bounding box center [212, 80] width 18 height 18
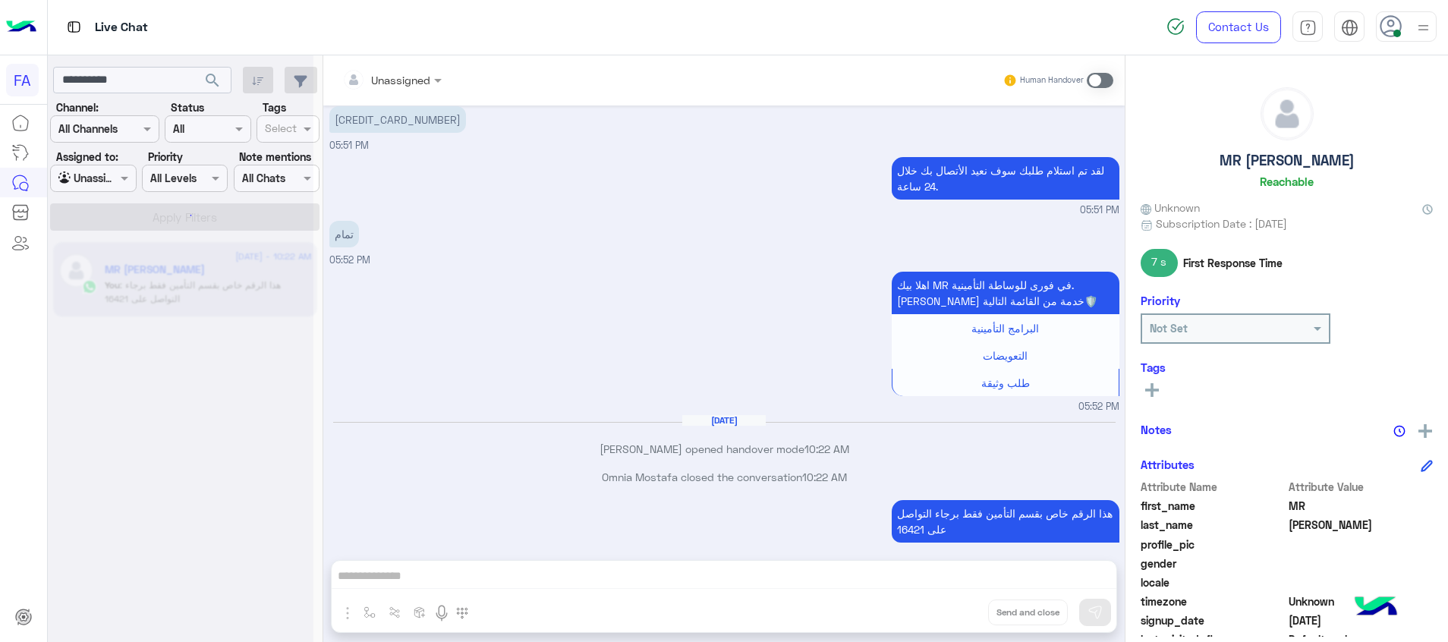
click at [213, 78] on div at bounding box center [181, 327] width 266 height 642
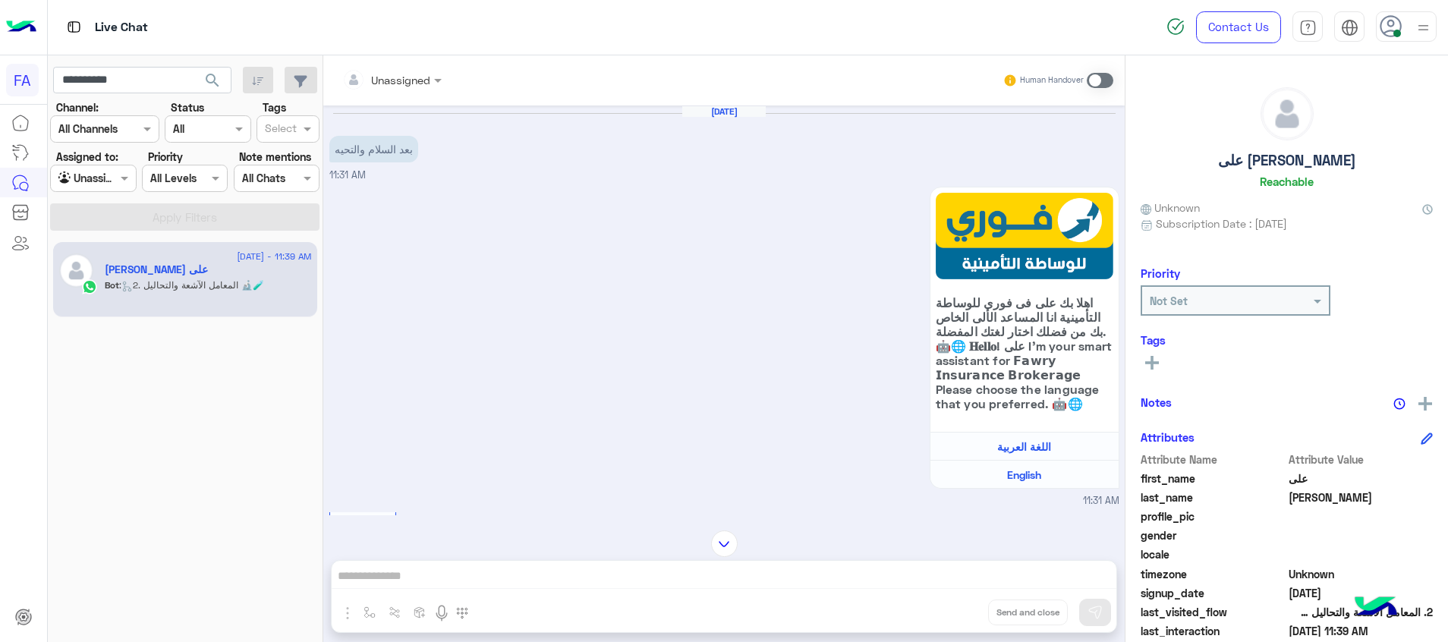
scroll to position [1207, 0]
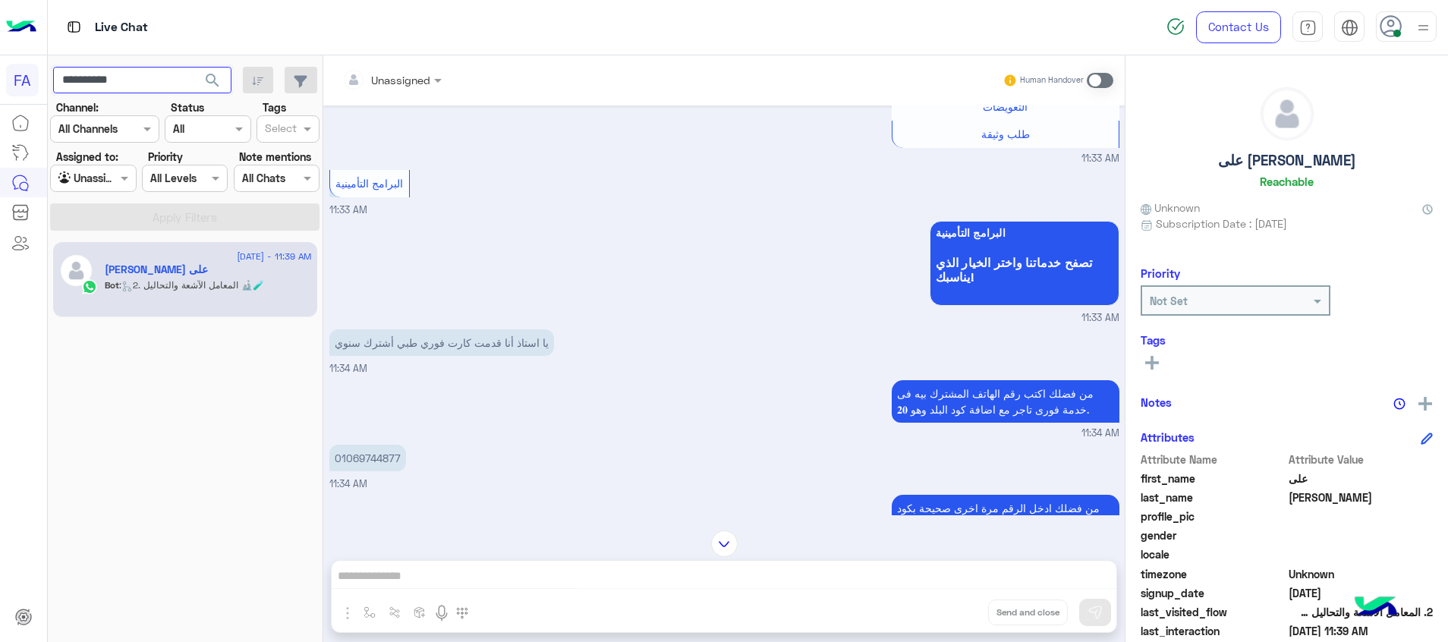
click at [106, 73] on input "**********" at bounding box center [142, 80] width 178 height 27
click at [194, 67] on button "search" at bounding box center [212, 83] width 37 height 33
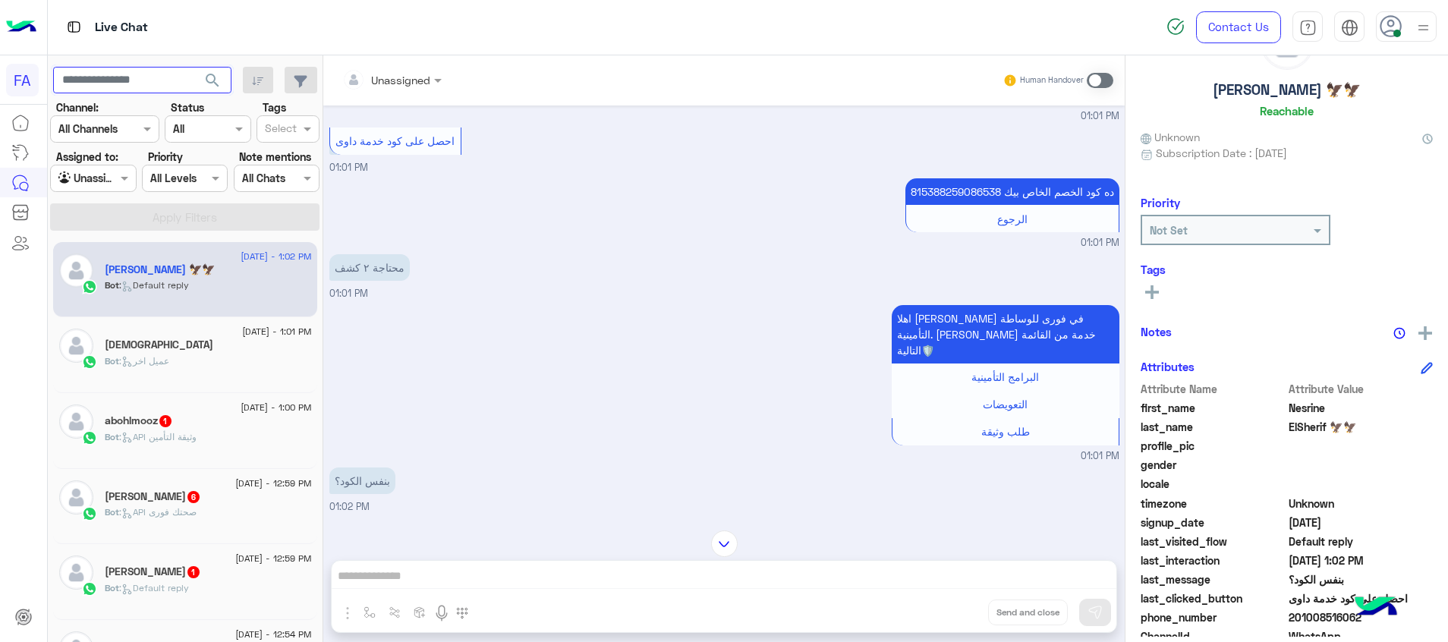
scroll to position [192, 0]
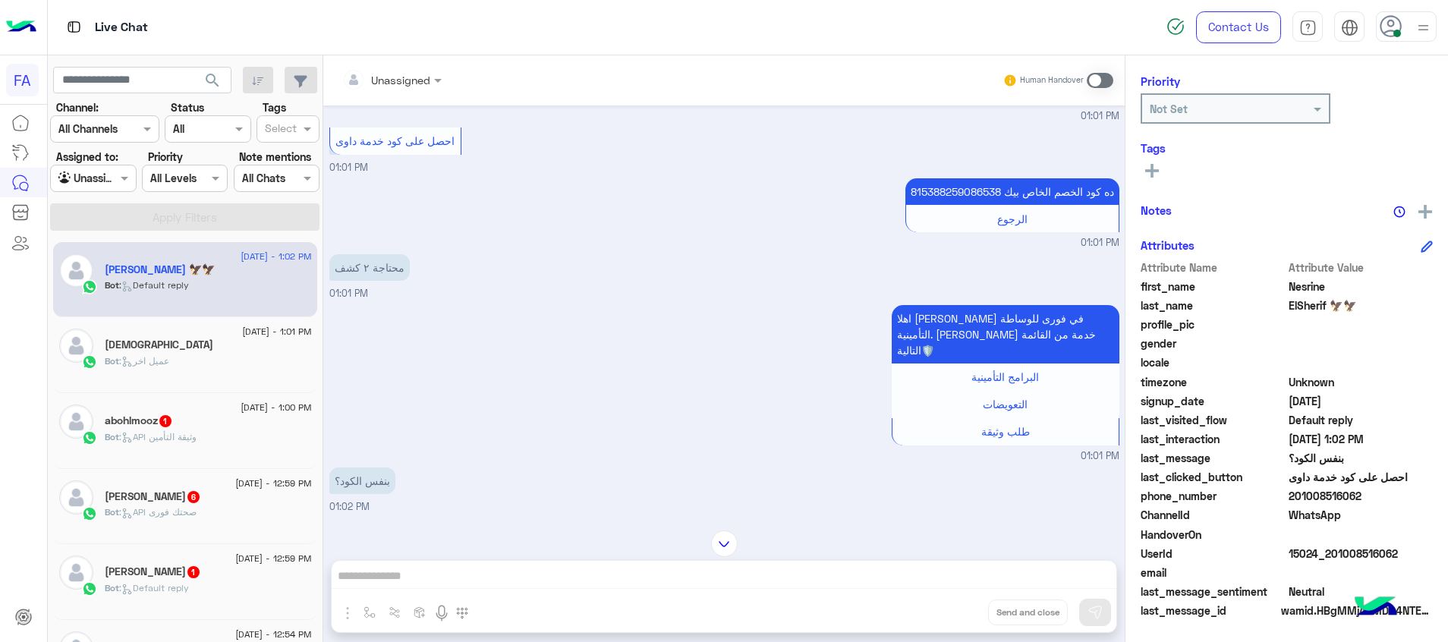
drag, startPoint x: 1401, startPoint y: 556, endPoint x: 1337, endPoint y: 559, distance: 64.6
click at [1337, 559] on span "15024_201008516062" at bounding box center [1361, 554] width 145 height 16
copy span "1008516062"
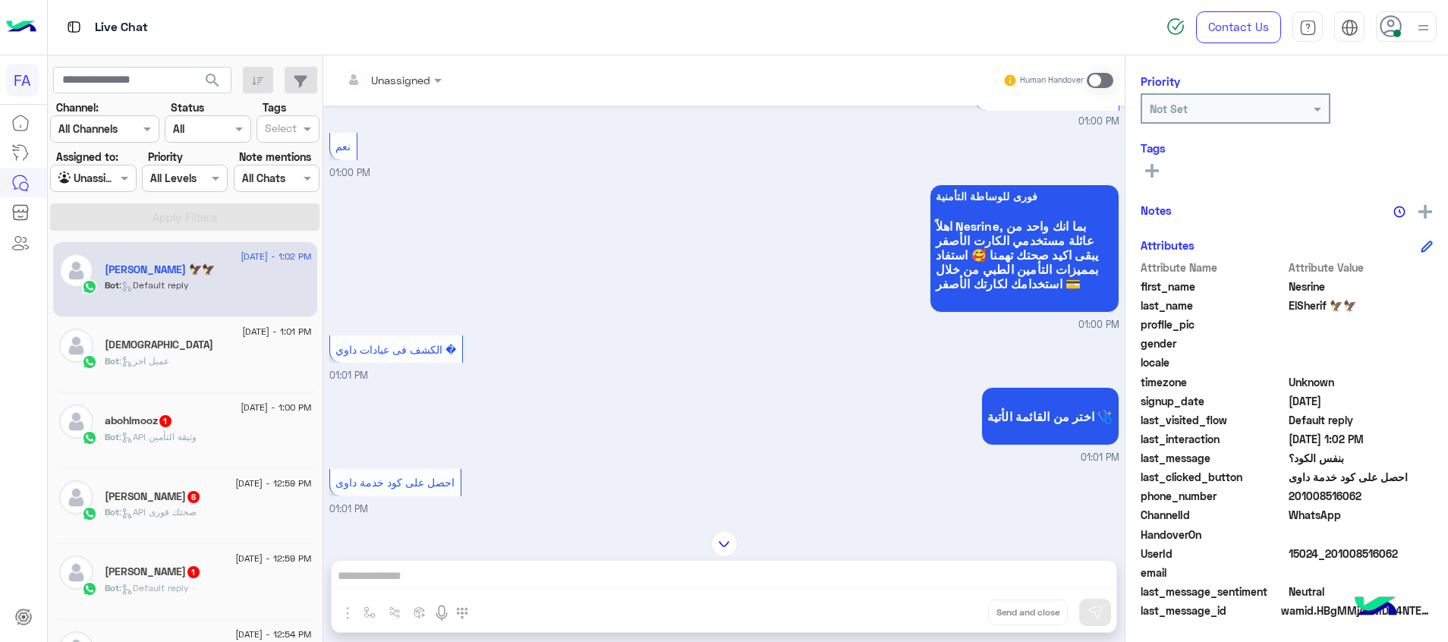
scroll to position [657, 0]
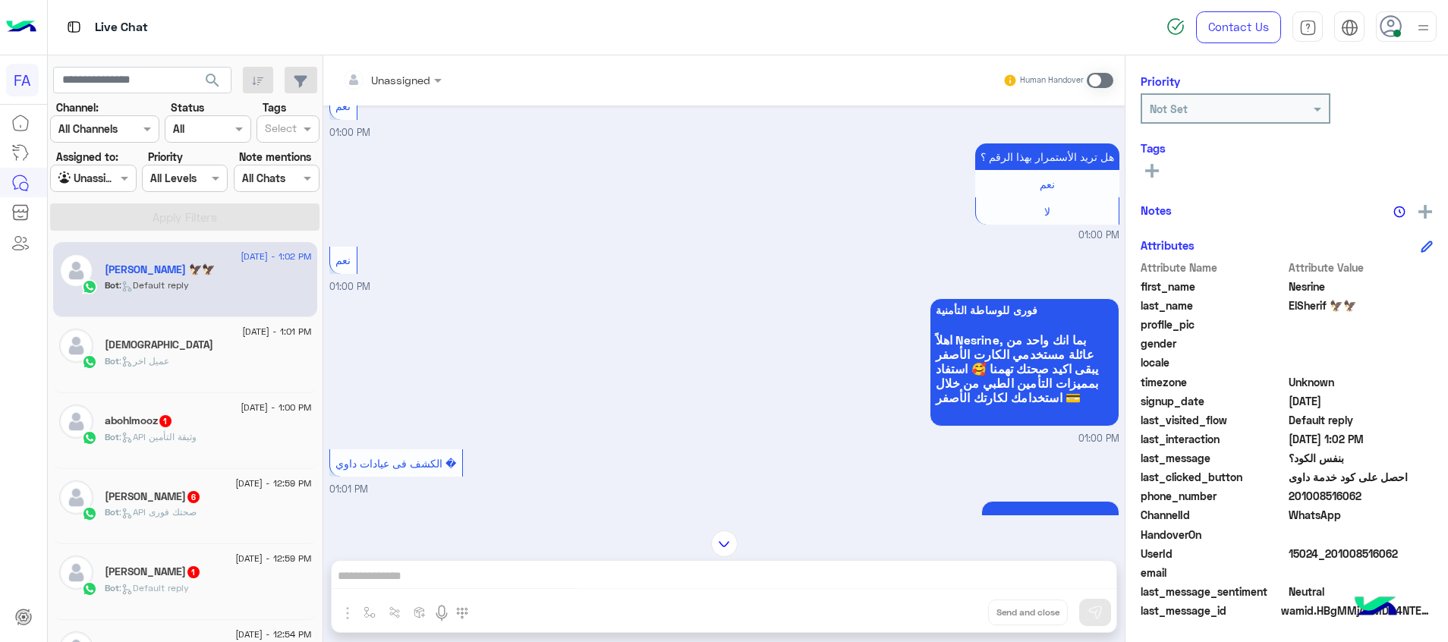
click at [1373, 559] on span "15024_201008516062" at bounding box center [1361, 554] width 145 height 16
drag, startPoint x: 1406, startPoint y: 556, endPoint x: 1334, endPoint y: 562, distance: 72.3
click at [1334, 562] on span "15024_201008516062" at bounding box center [1361, 554] width 145 height 16
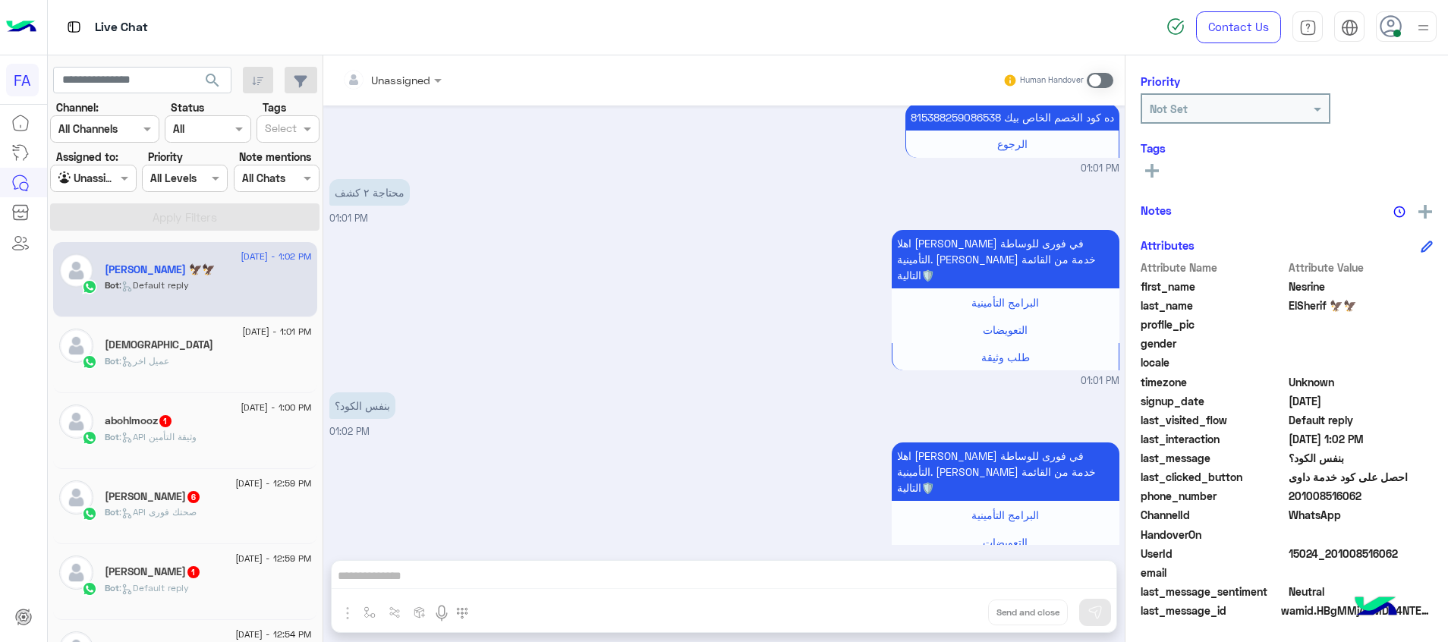
scroll to position [1617, 0]
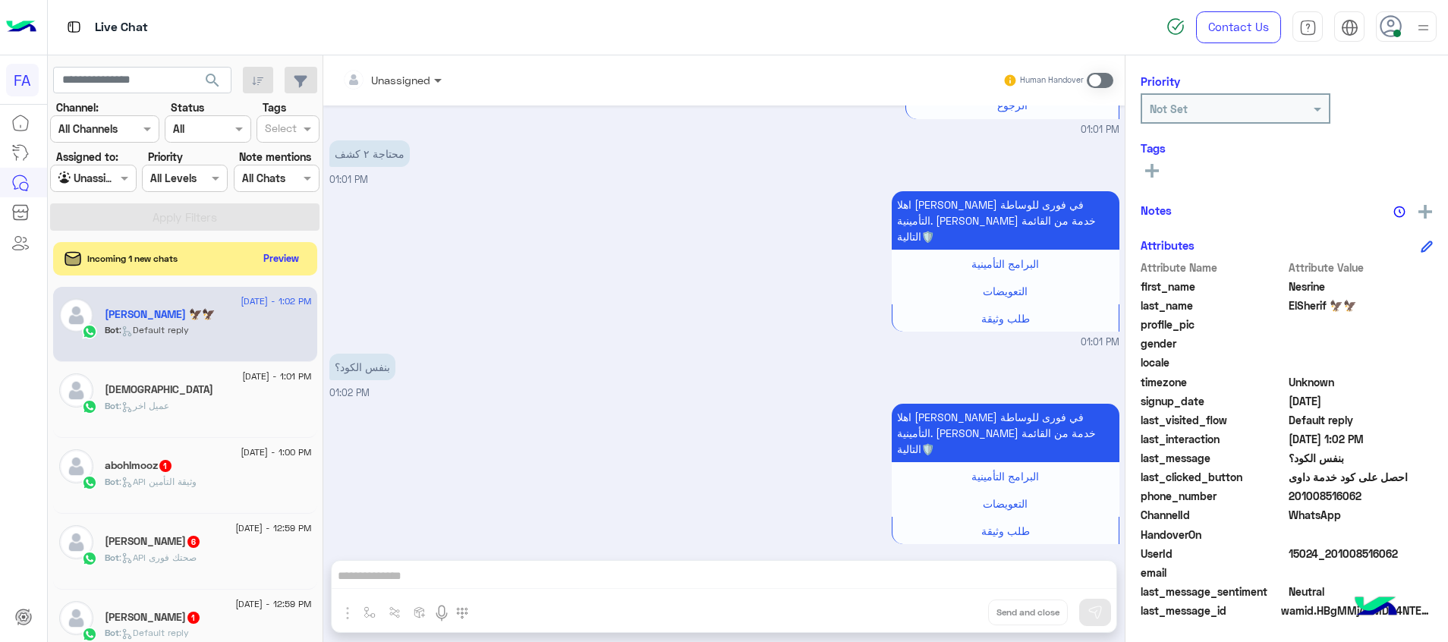
click at [431, 83] on span at bounding box center [439, 80] width 19 height 16
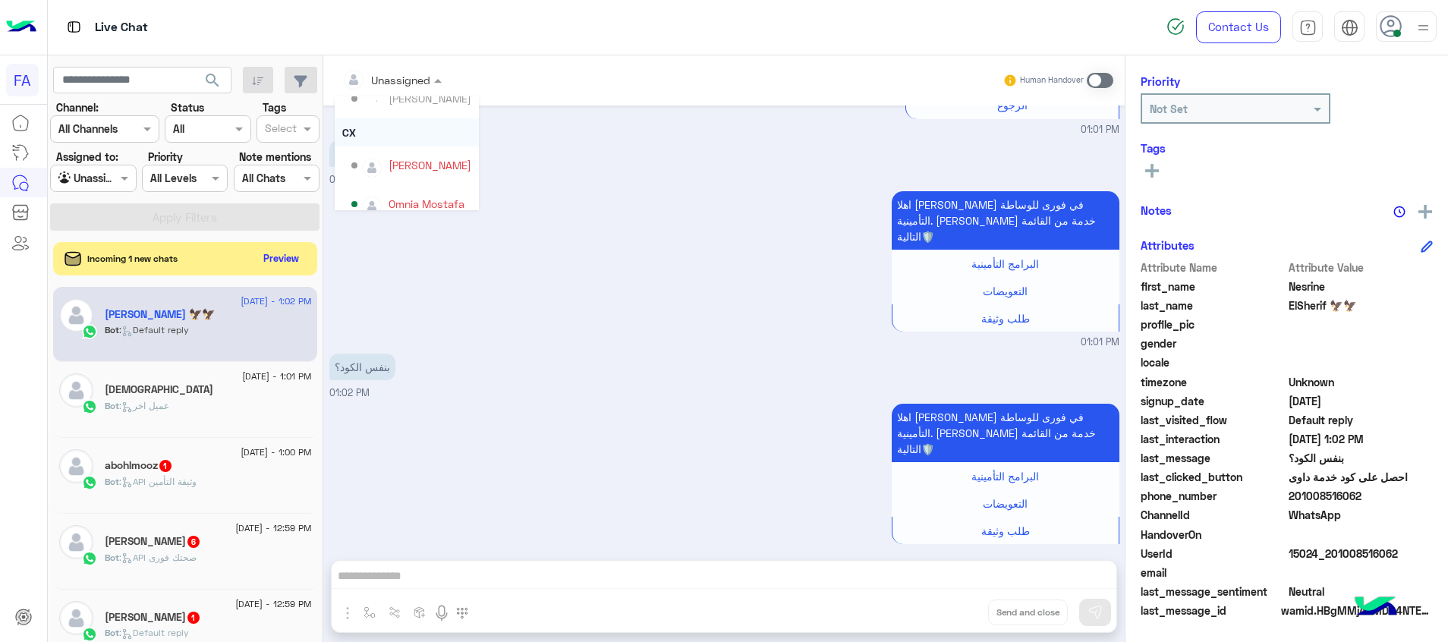
scroll to position [97, 0]
click at [440, 184] on div "Omnia Mostafa" at bounding box center [427, 190] width 76 height 16
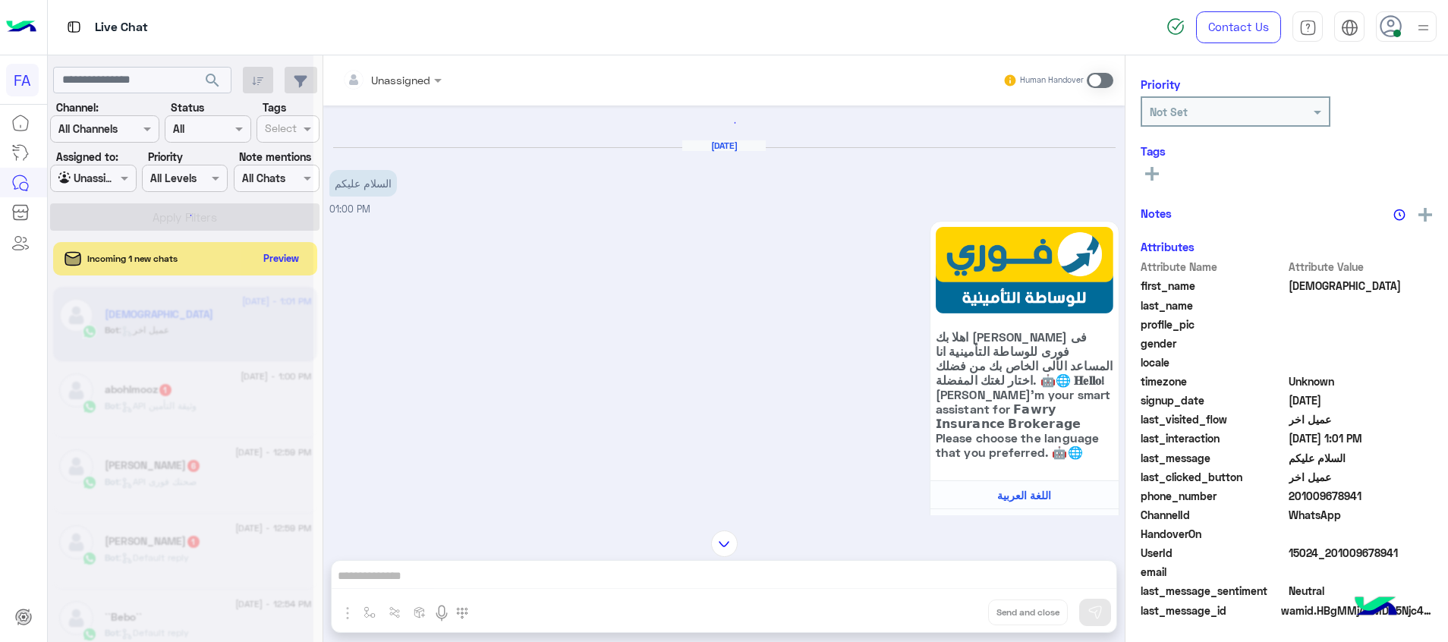
scroll to position [192, 0]
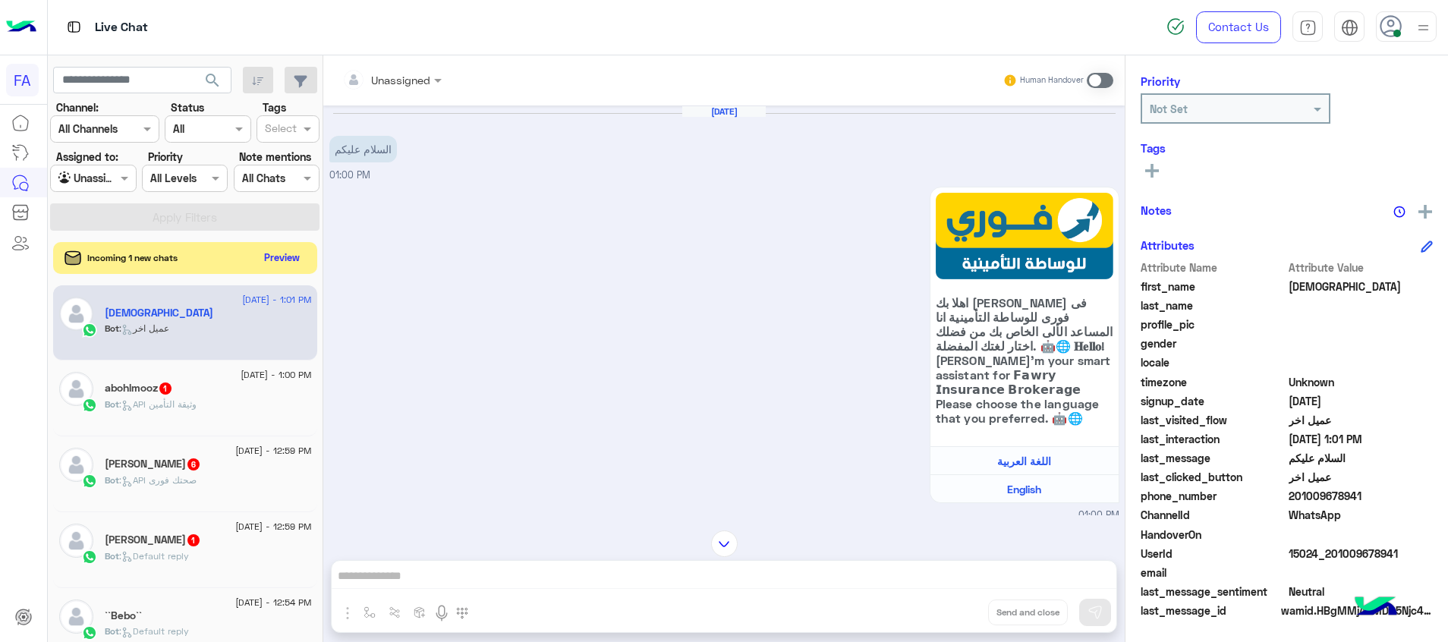
click at [281, 266] on button "Preview" at bounding box center [282, 257] width 47 height 20
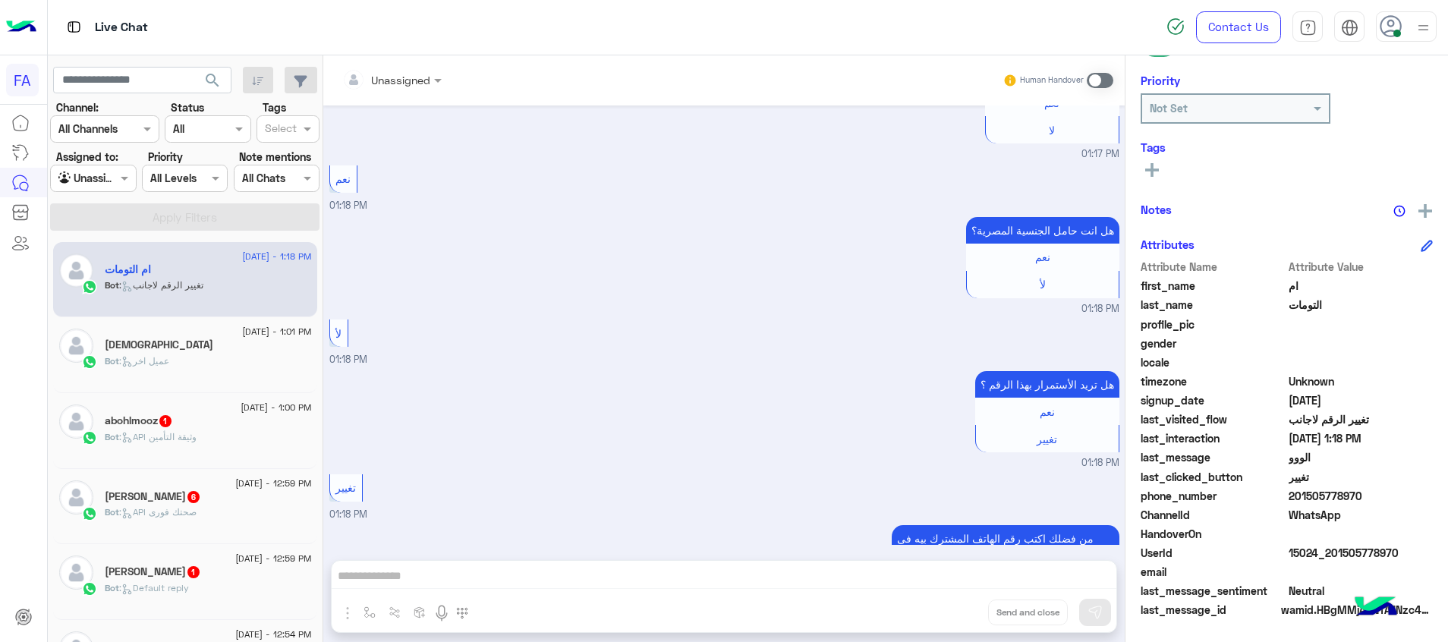
scroll to position [1348, 0]
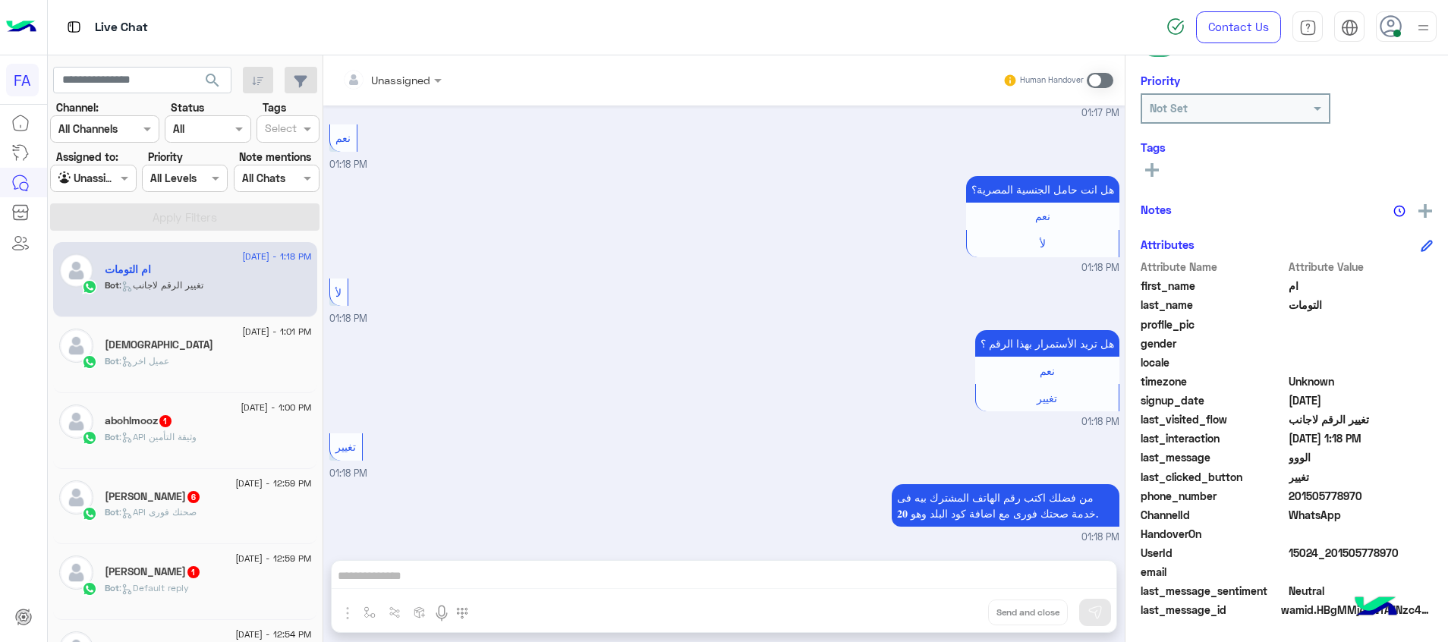
click at [212, 420] on div "abohlmooz 1" at bounding box center [208, 422] width 207 height 16
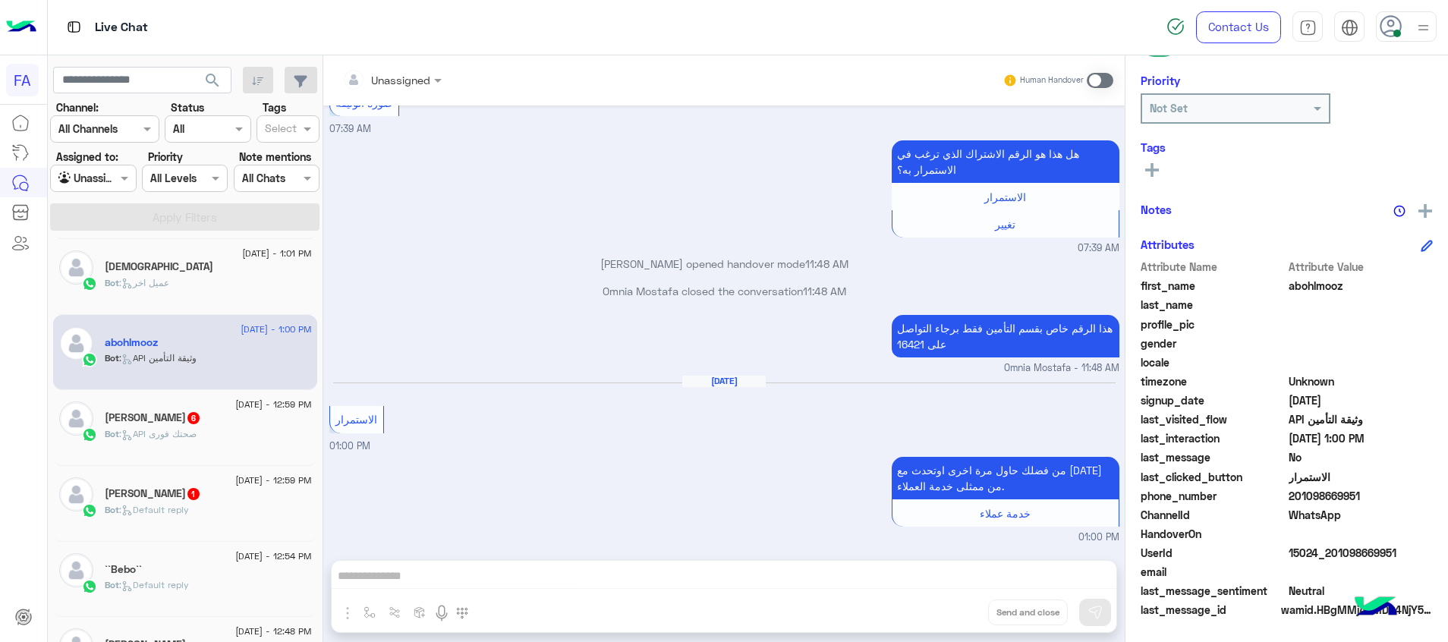
scroll to position [114, 0]
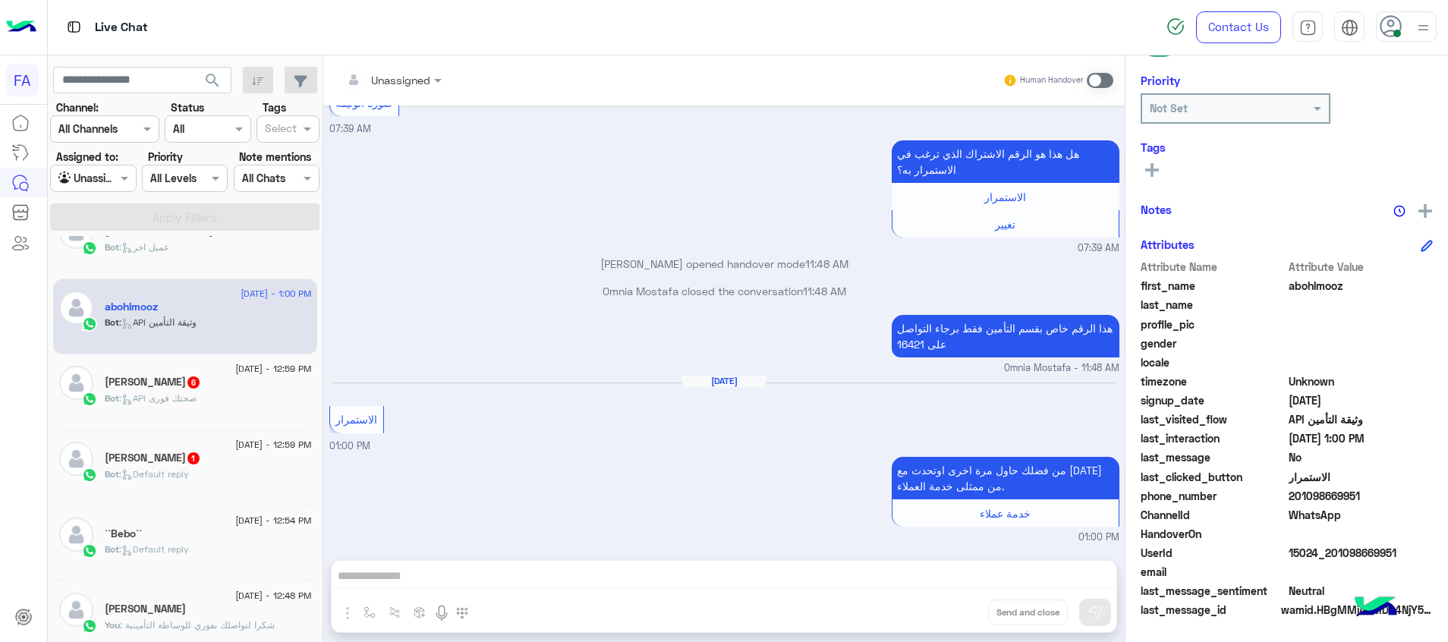
click at [224, 404] on div "Bot : API صحتك فورى" at bounding box center [208, 405] width 207 height 27
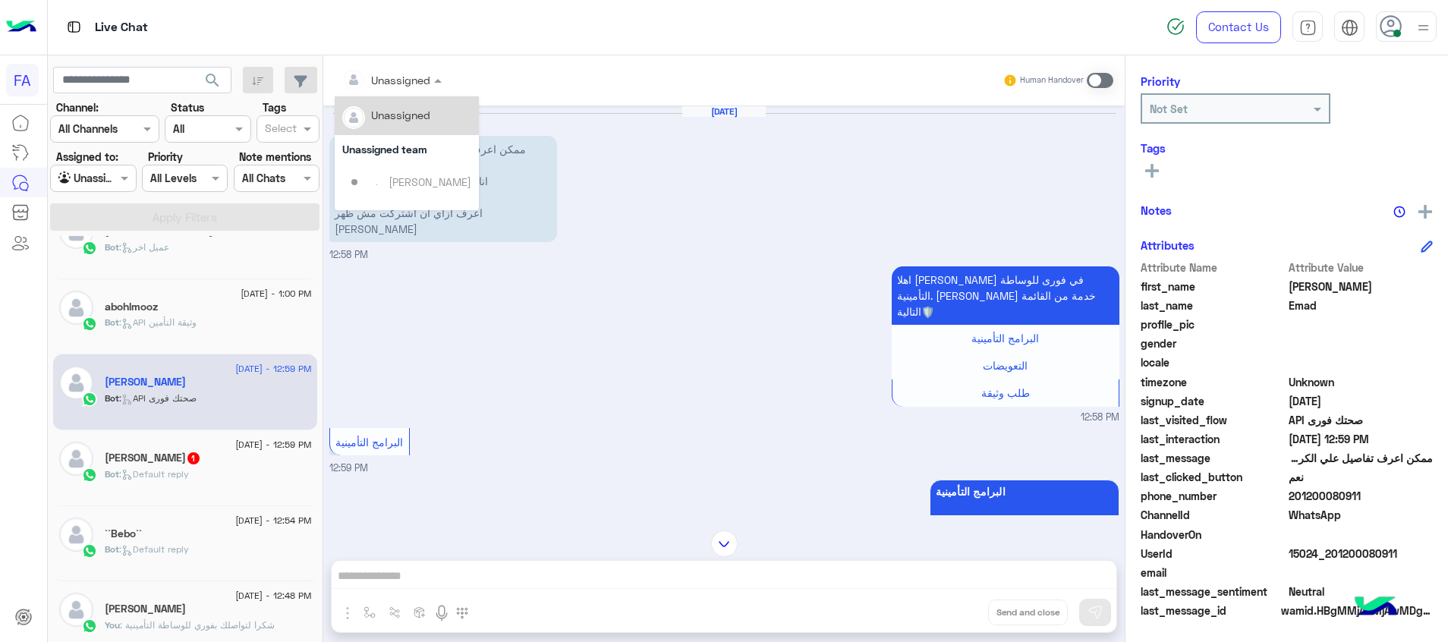
click at [387, 76] on input "text" at bounding box center [372, 80] width 61 height 16
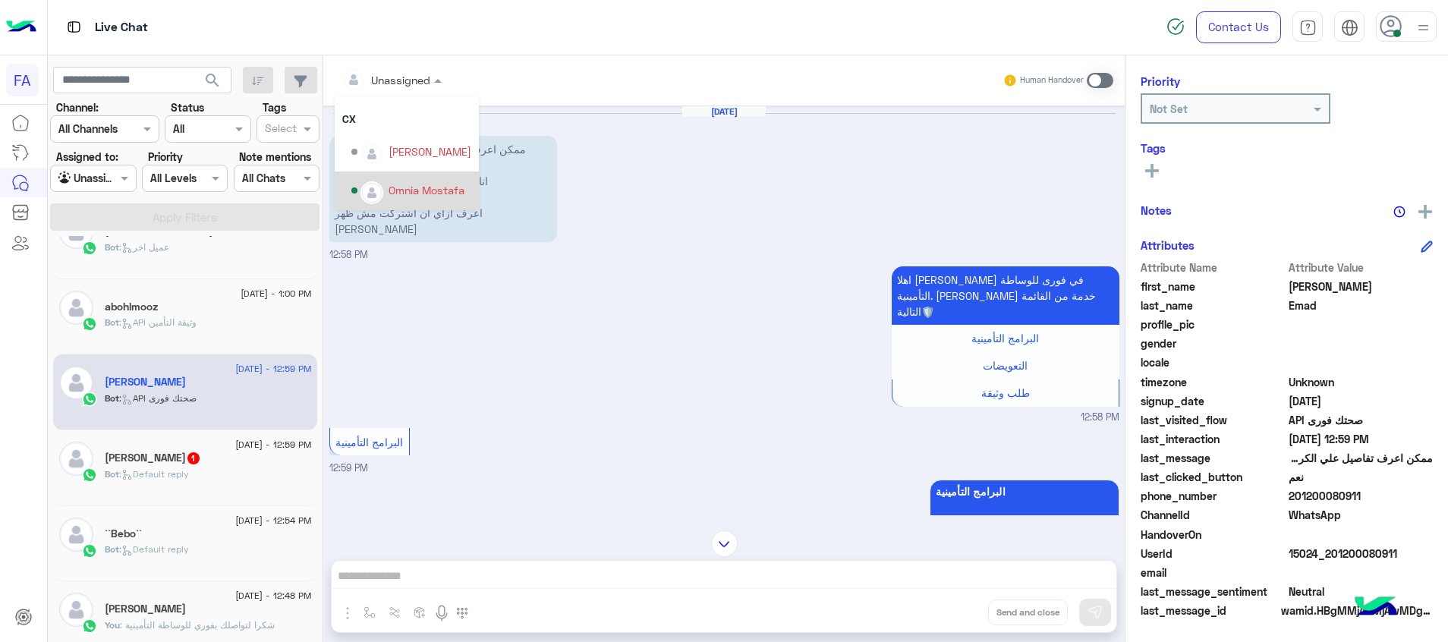
click at [405, 187] on div "Omnia Mostafa" at bounding box center [427, 190] width 76 height 16
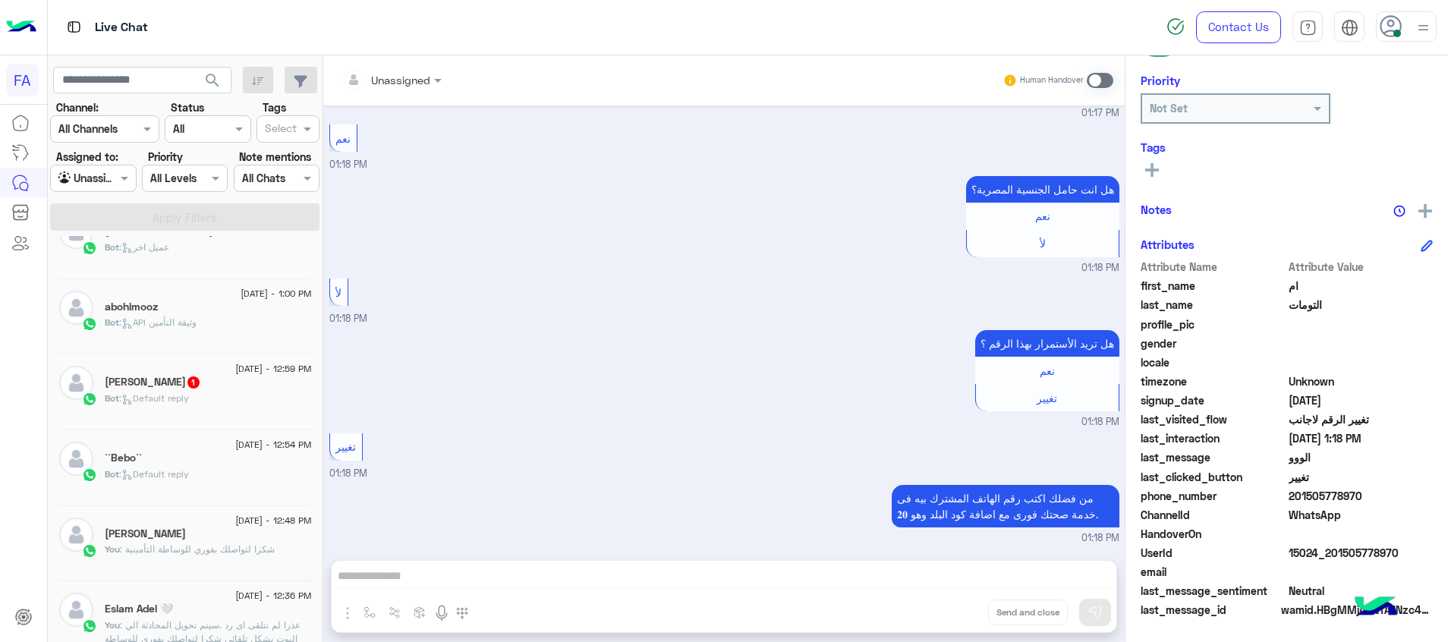
click at [264, 373] on span "[DATE] - 12:59 PM" at bounding box center [273, 369] width 76 height 14
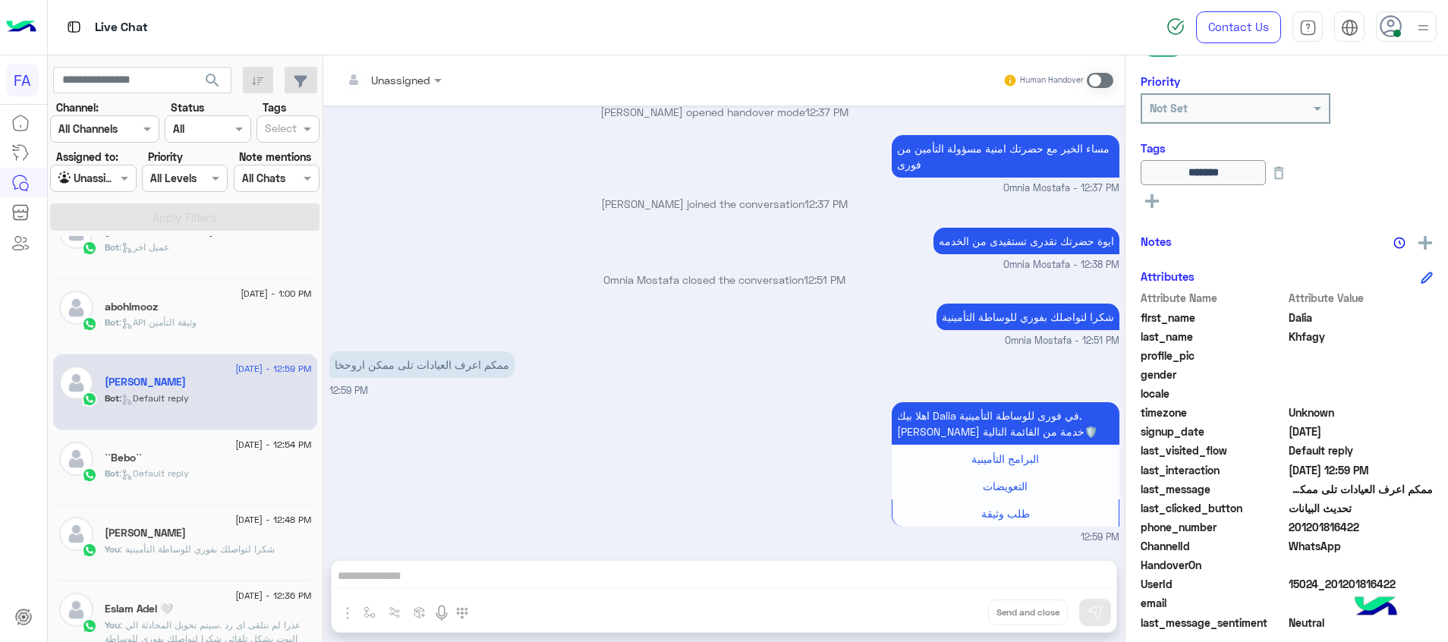
drag, startPoint x: 1100, startPoint y: 78, endPoint x: 427, endPoint y: 496, distance: 791.9
click at [1099, 78] on span at bounding box center [1100, 80] width 27 height 15
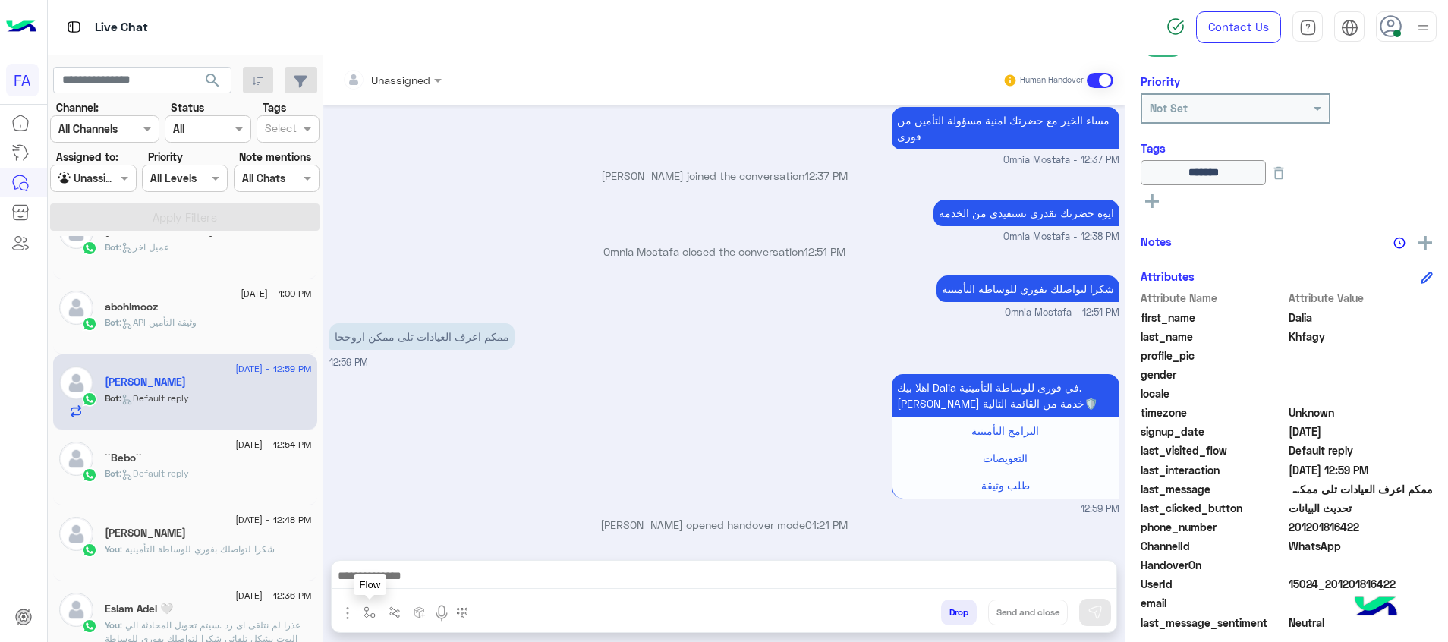
click at [367, 613] on img "button" at bounding box center [370, 612] width 12 height 12
click at [449, 582] on div at bounding box center [415, 578] width 115 height 19
click at [438, 512] on div "صحتك منيو" at bounding box center [415, 512] width 115 height 30
type textarea "*********"
click at [1054, 616] on button "Send and close" at bounding box center [1028, 613] width 80 height 26
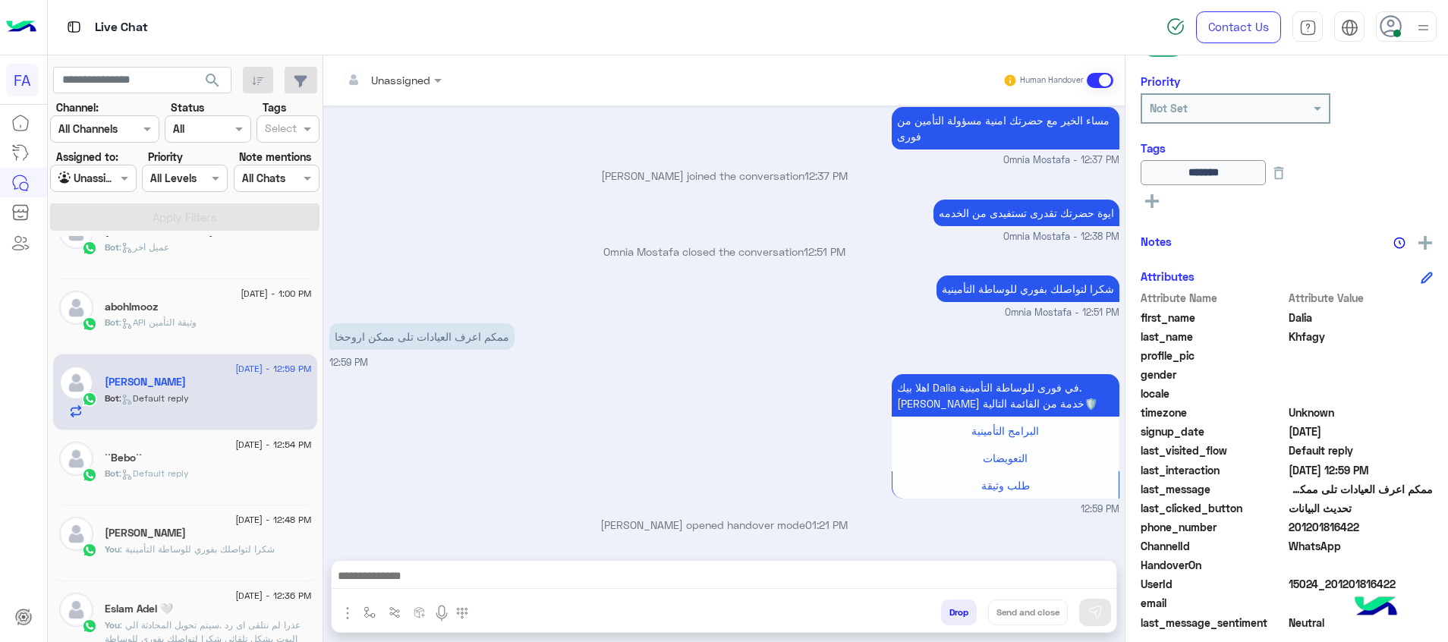
scroll to position [769, 0]
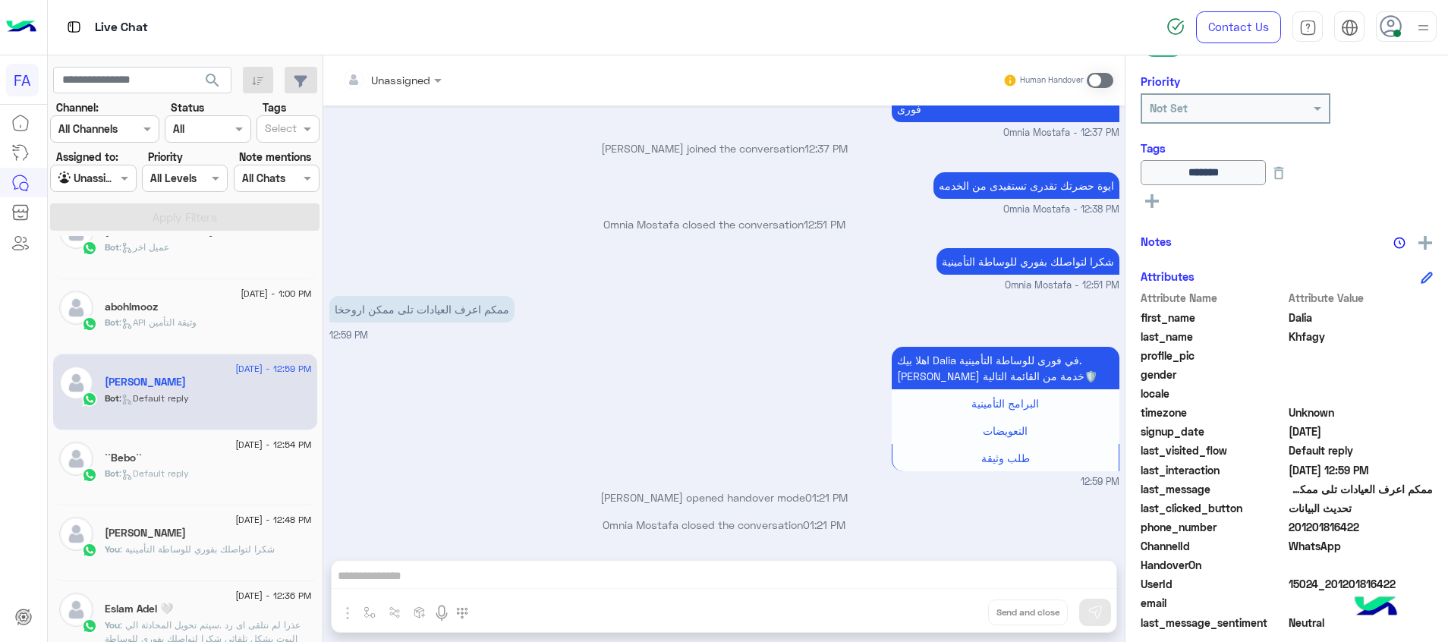
click at [1146, 196] on icon at bounding box center [1152, 201] width 14 height 14
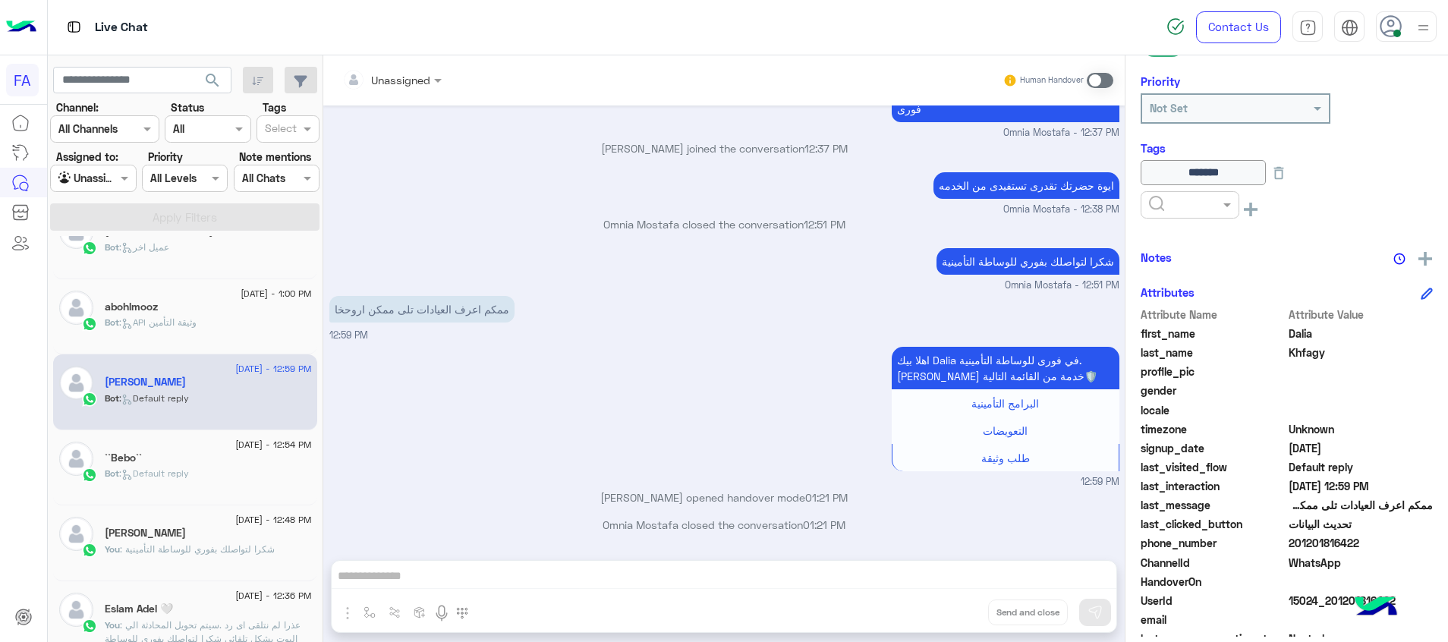
click at [1167, 197] on input "text" at bounding box center [1172, 205] width 46 height 16
drag, startPoint x: 1206, startPoint y: 239, endPoint x: 1316, endPoint y: 174, distance: 128.0
click at [1204, 239] on div "Done" at bounding box center [1190, 242] width 99 height 28
click at [1287, 175] on icon at bounding box center [1279, 173] width 17 height 17
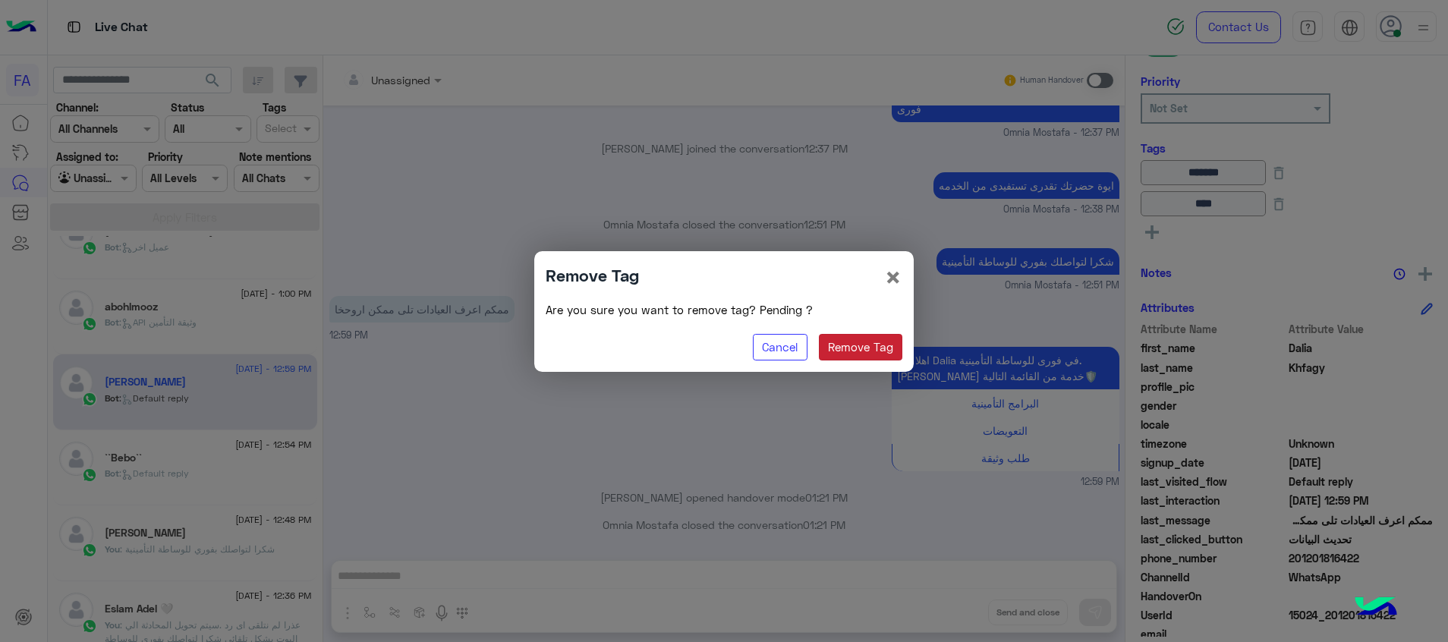
click at [885, 342] on button "Remove Tag" at bounding box center [861, 347] width 84 height 27
type input "****"
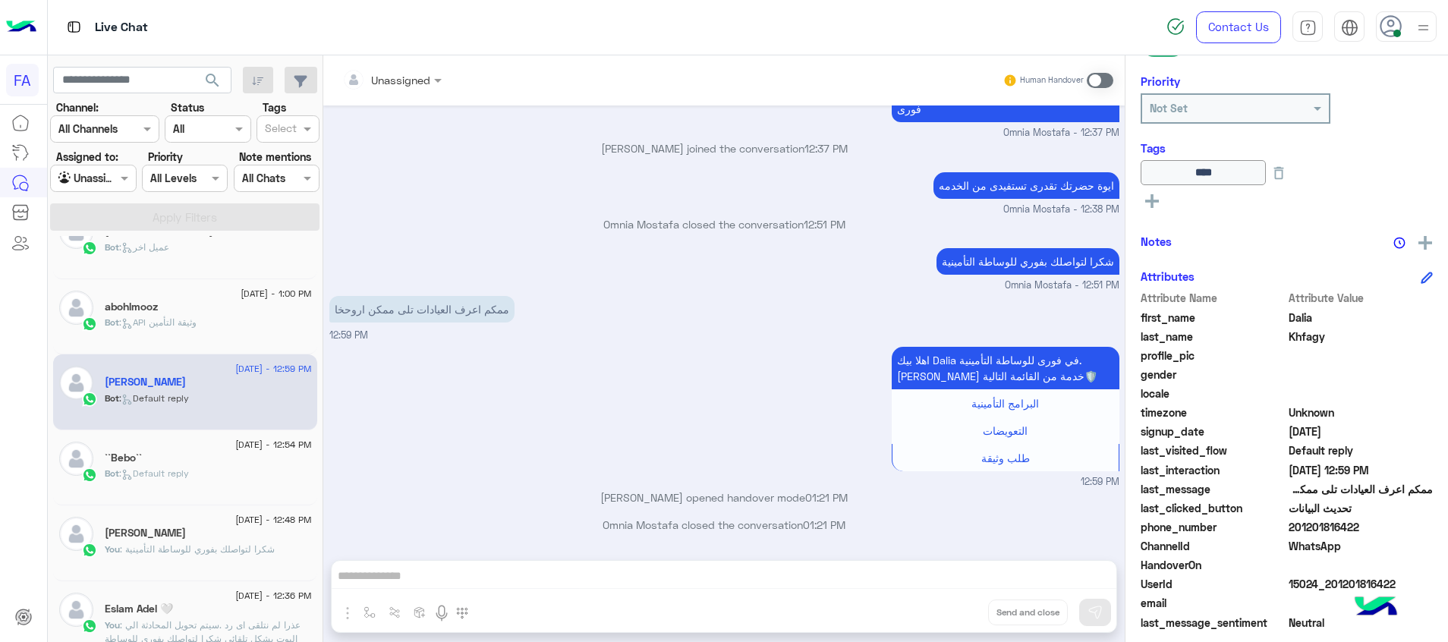
click at [198, 473] on div "Bot : Default reply" at bounding box center [208, 480] width 207 height 27
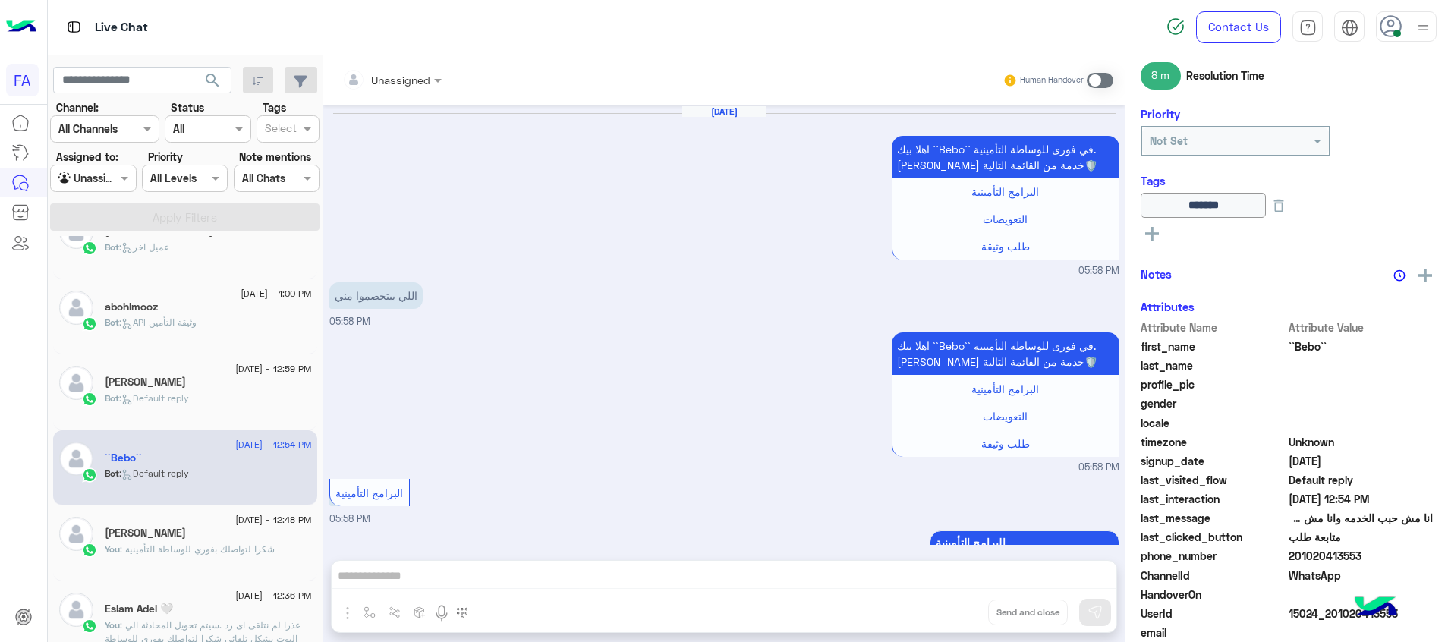
scroll to position [1195, 0]
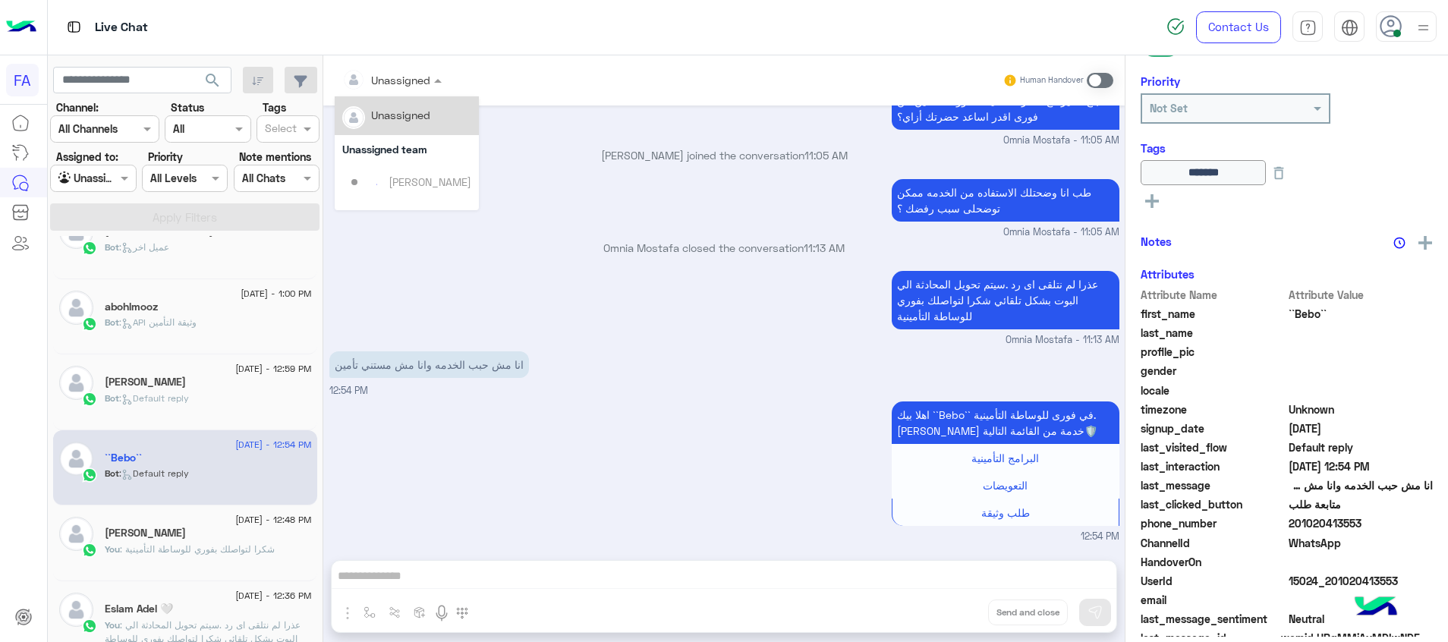
click at [418, 79] on div at bounding box center [392, 79] width 115 height 17
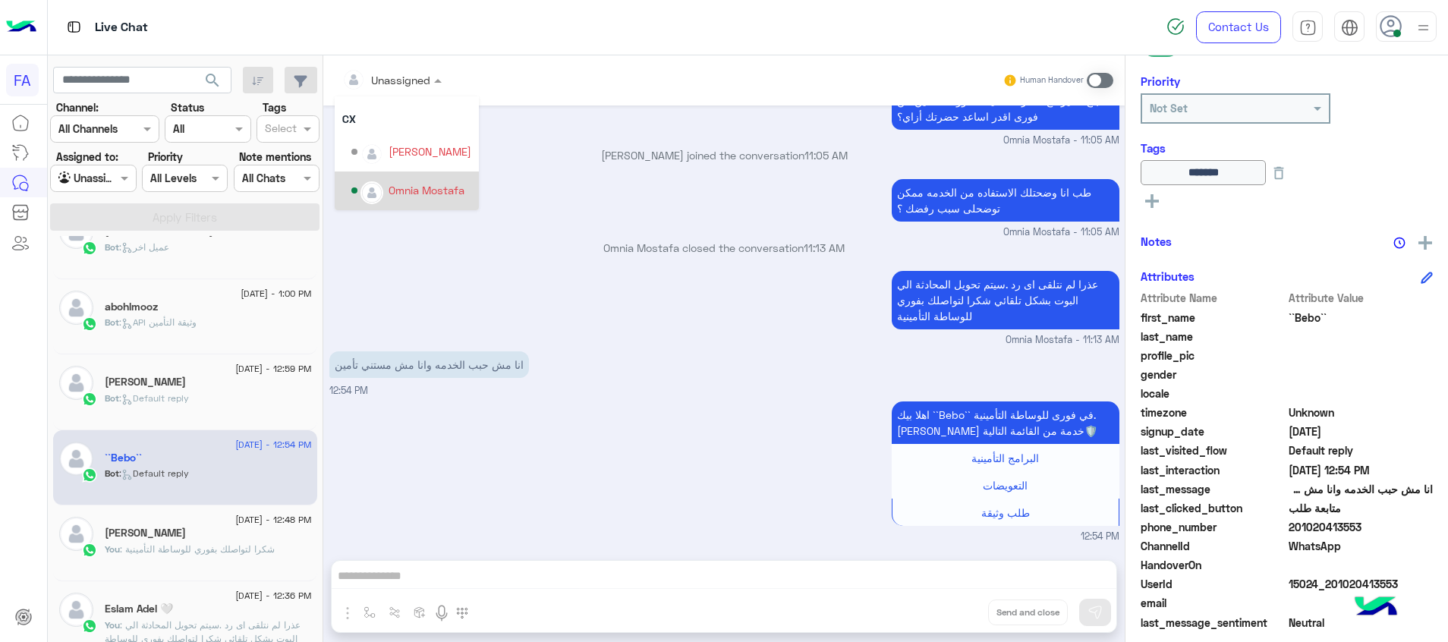
click at [427, 187] on div "Omnia Mostafa" at bounding box center [427, 190] width 76 height 16
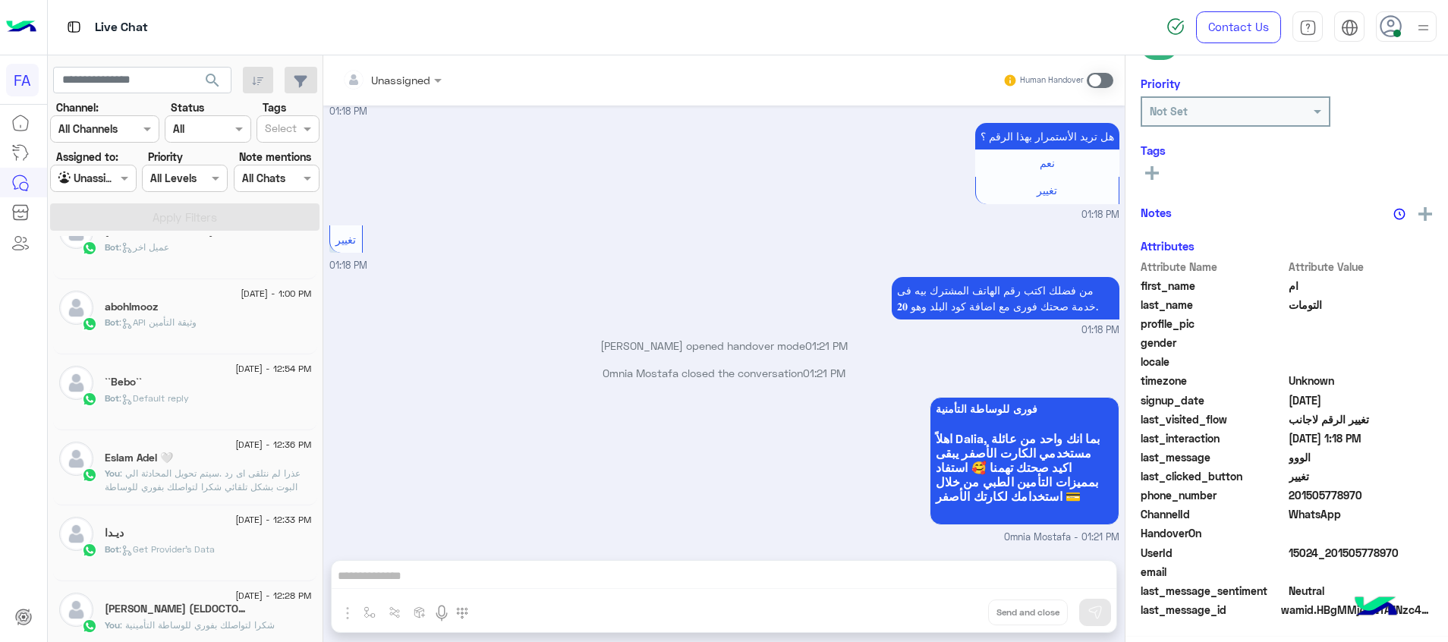
scroll to position [2512, 0]
click at [216, 386] on div "``Bebo``" at bounding box center [208, 384] width 207 height 16
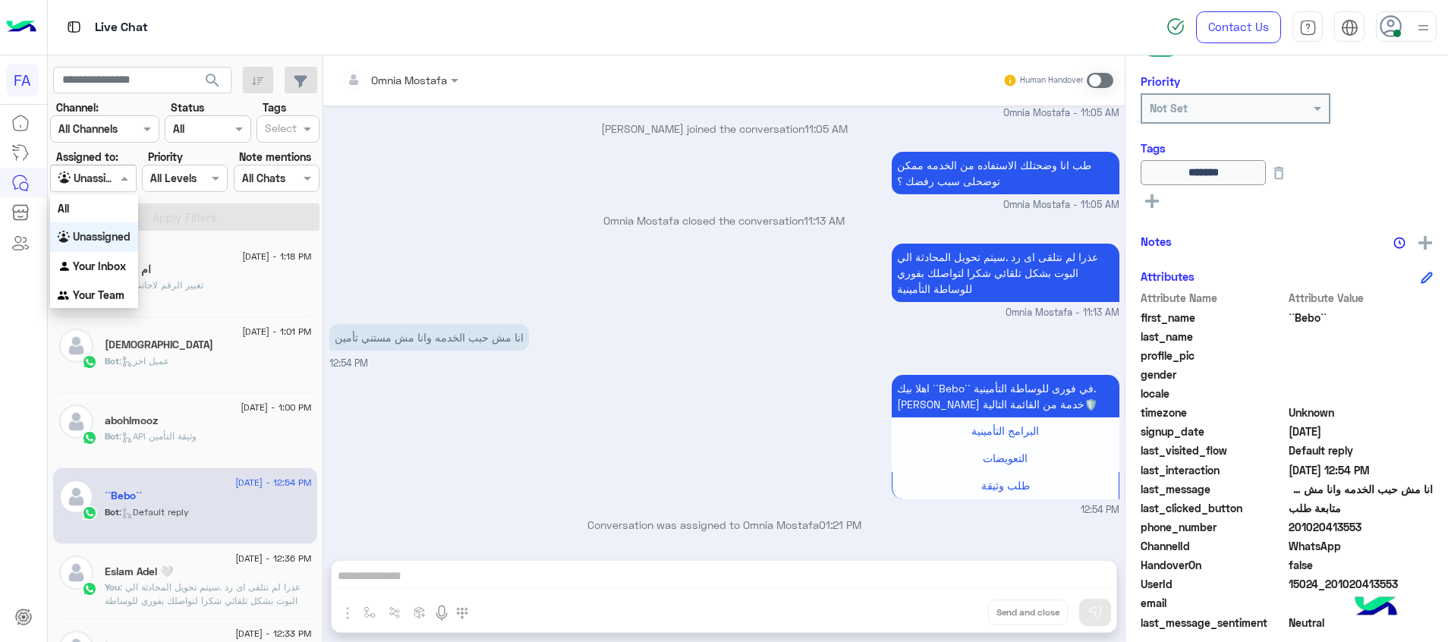
click at [92, 185] on input "text" at bounding box center [75, 179] width 35 height 16
drag, startPoint x: 93, startPoint y: 263, endPoint x: 275, endPoint y: 207, distance: 190.4
click at [103, 260] on b "Your Inbox" at bounding box center [99, 266] width 53 height 13
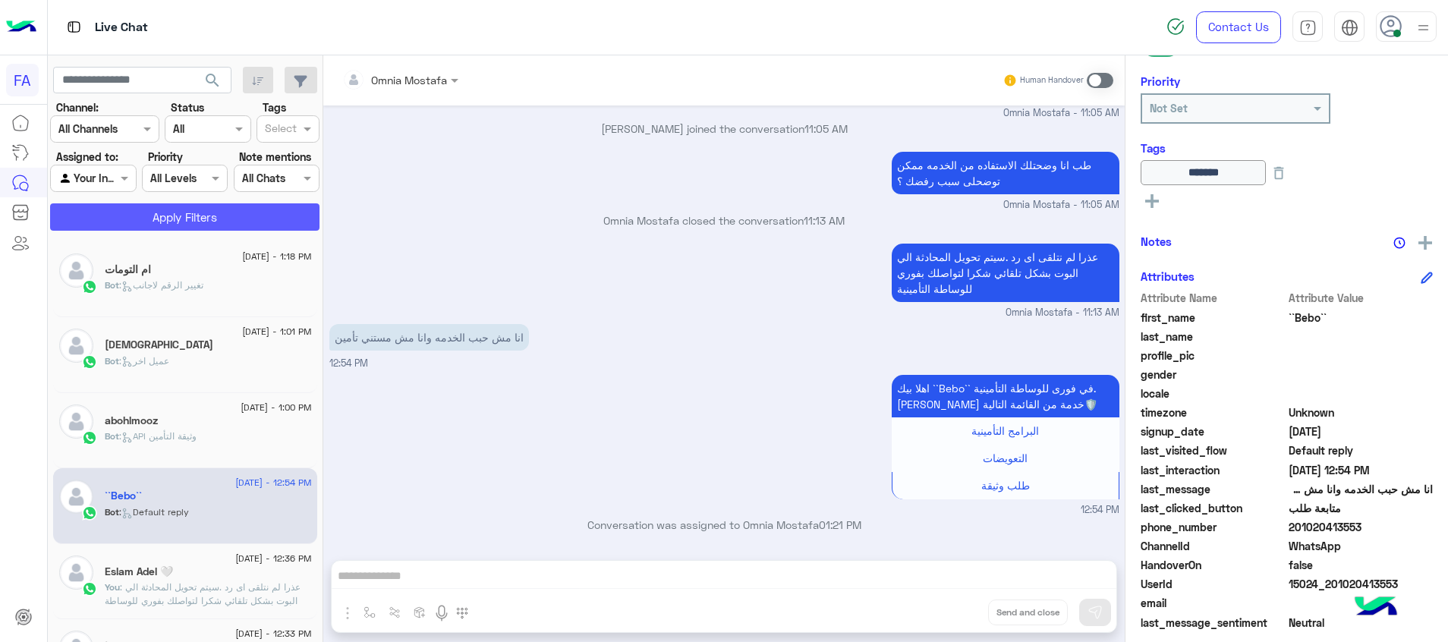
click at [272, 207] on button "Apply Filters" at bounding box center [184, 216] width 269 height 27
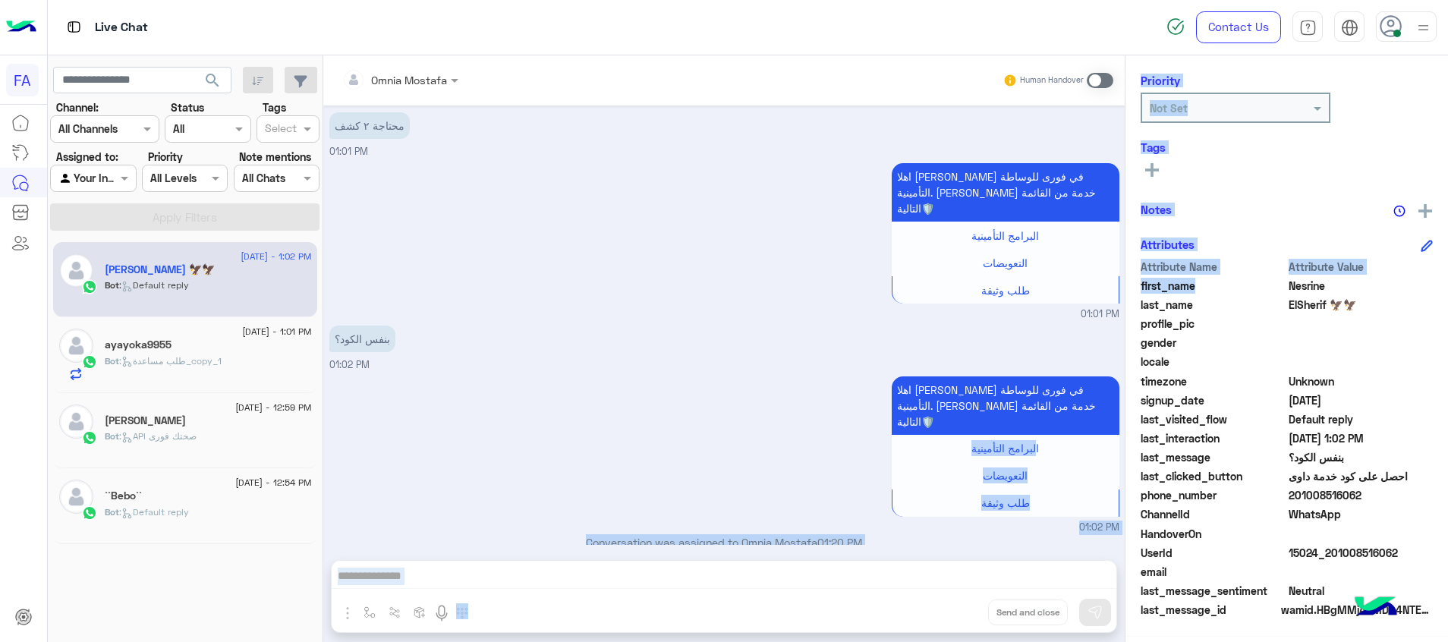
drag, startPoint x: 908, startPoint y: 423, endPoint x: 1391, endPoint y: 192, distance: 535.0
click at [1400, 206] on mat-drawer-container "Omnia Mostafa Human Handover [DATE] فورى للوساطة التأمنية من فضلك اختار من خدام…" at bounding box center [885, 351] width 1125 height 593
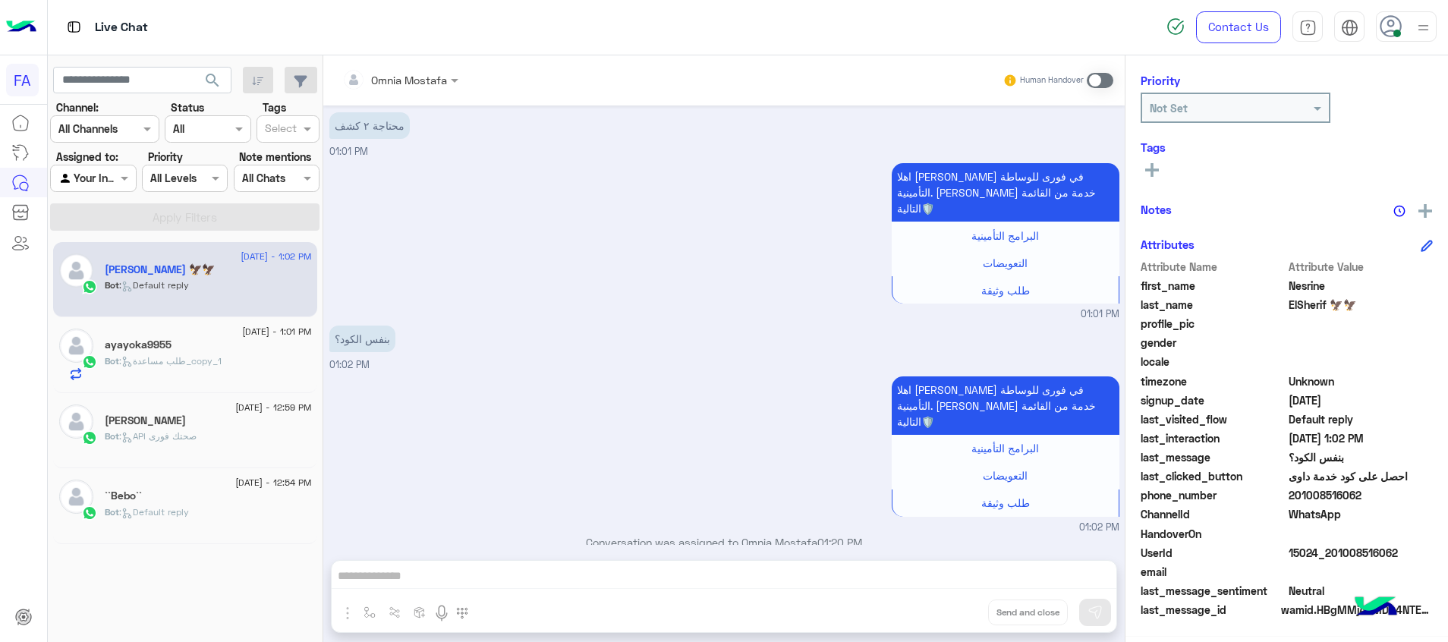
click at [824, 186] on div "اهلا [PERSON_NAME] في فورى للوساطة التأمينية. [PERSON_NAME] خدمة من القائمة الت…" at bounding box center [724, 240] width 790 height 162
drag, startPoint x: 1396, startPoint y: 552, endPoint x: 1334, endPoint y: 559, distance: 61.9
click at [1334, 559] on span "15024_201008516062" at bounding box center [1361, 553] width 145 height 16
drag, startPoint x: 96, startPoint y: 178, endPoint x: 108, endPoint y: 191, distance: 17.8
click at [98, 181] on div at bounding box center [93, 177] width 84 height 17
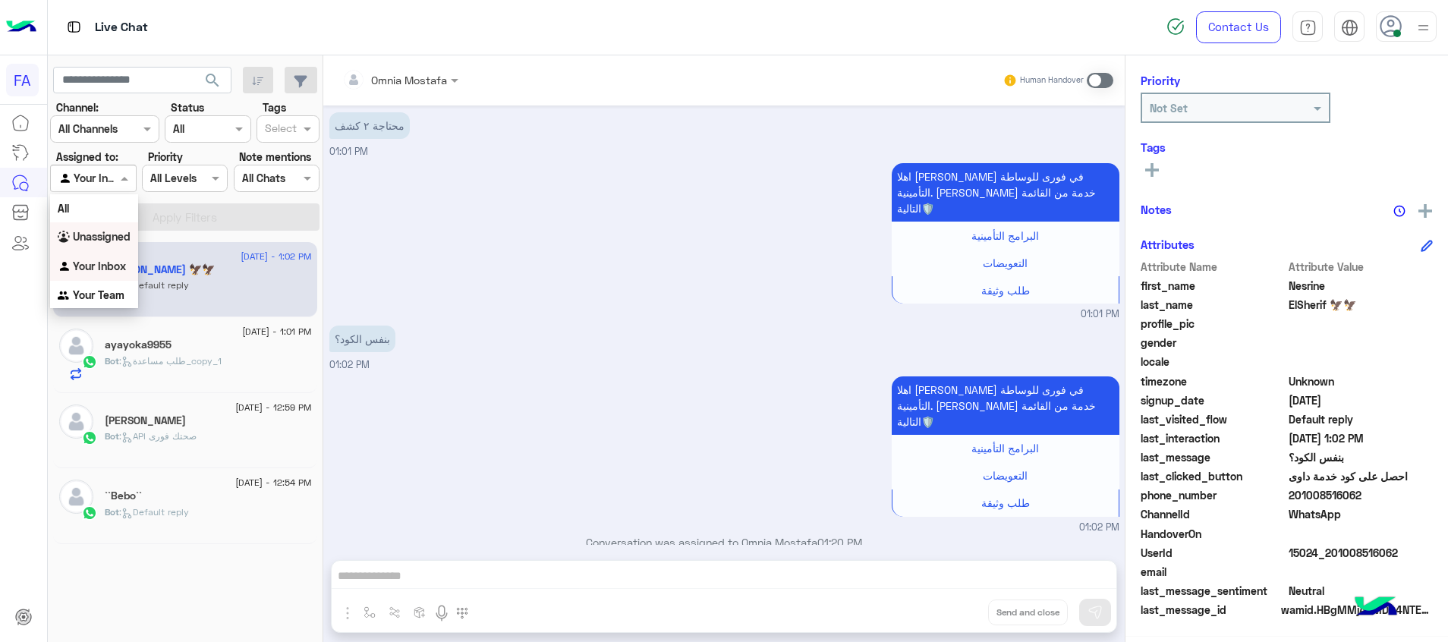
click at [114, 234] on b "Unassigned" at bounding box center [102, 236] width 58 height 13
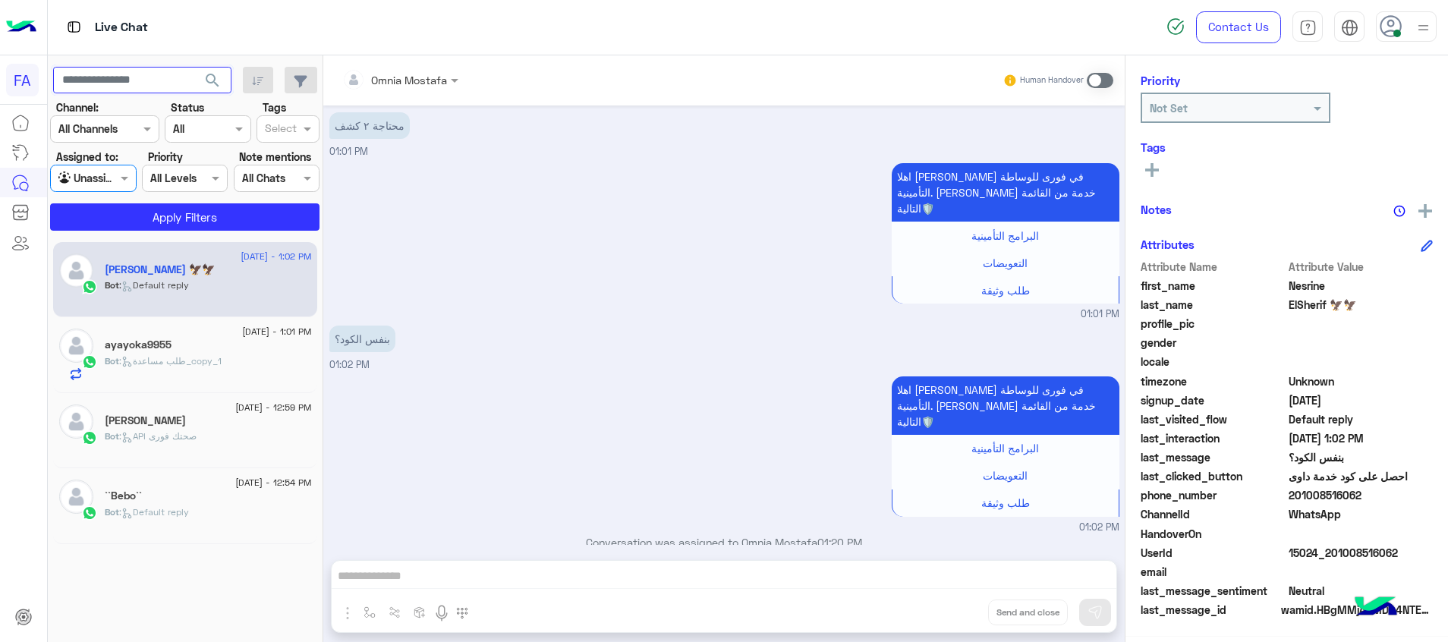
click at [145, 77] on input "text" at bounding box center [142, 80] width 178 height 27
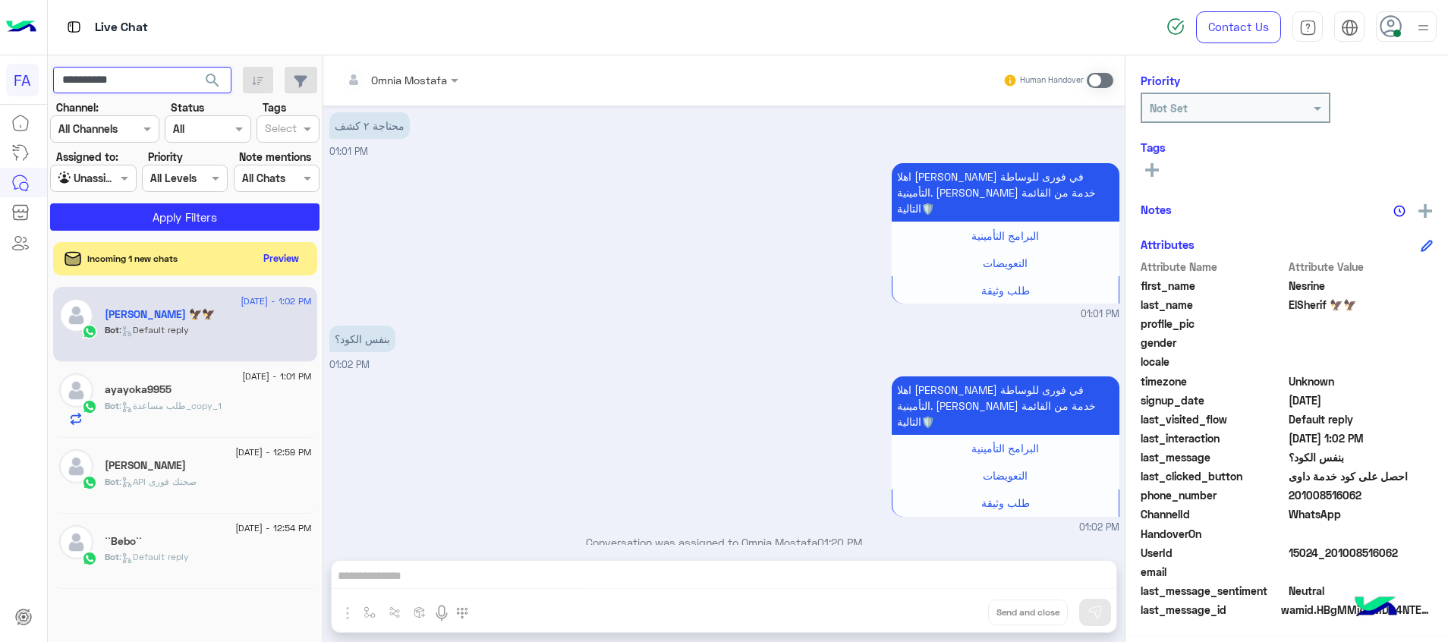
type input "**********"
click at [216, 78] on span "search" at bounding box center [212, 80] width 18 height 18
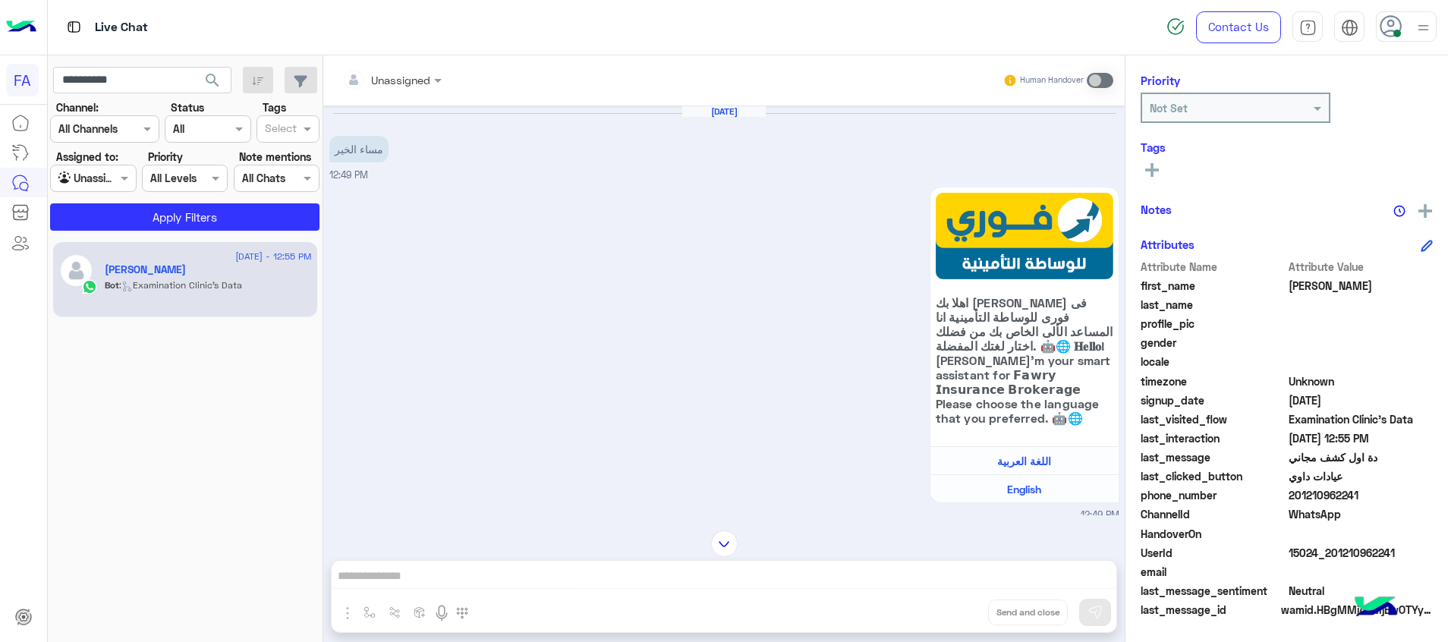
drag, startPoint x: 1351, startPoint y: 554, endPoint x: 1333, endPoint y: 555, distance: 18.2
click at [1333, 555] on span "15024_201210962241" at bounding box center [1361, 553] width 145 height 16
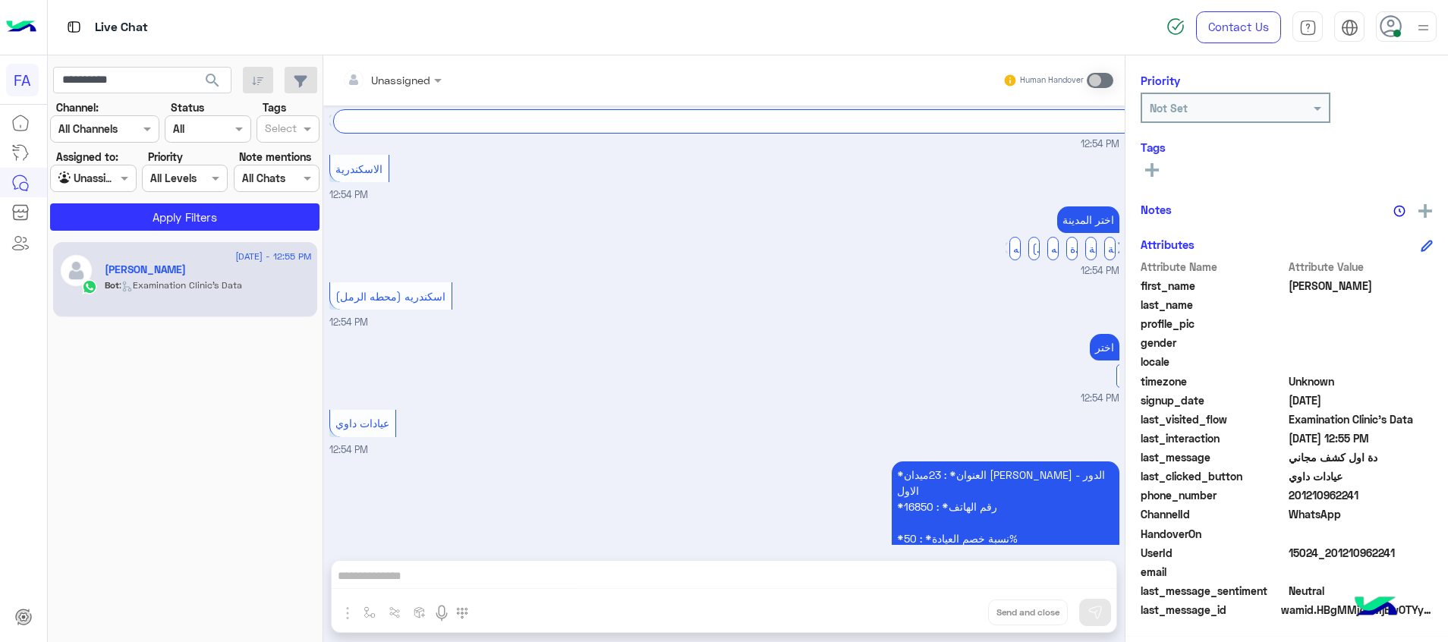
scroll to position [3165, 0]
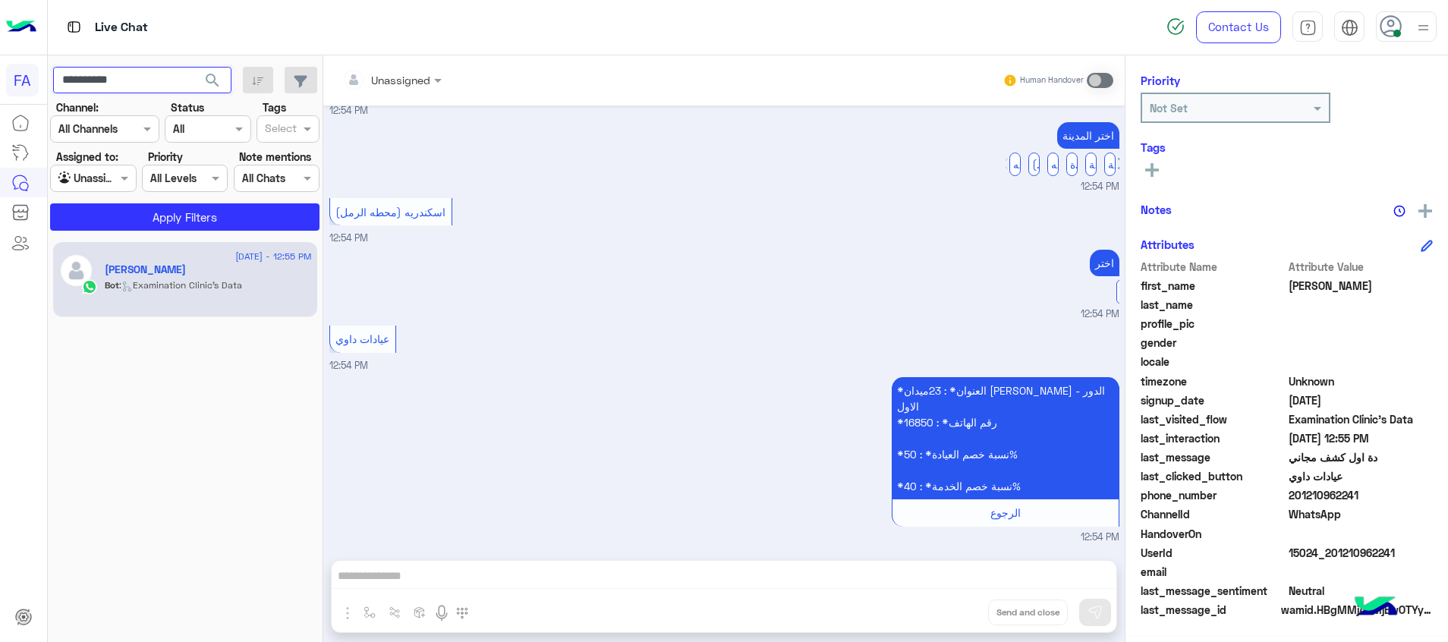
click at [111, 83] on input "**********" at bounding box center [142, 80] width 178 height 27
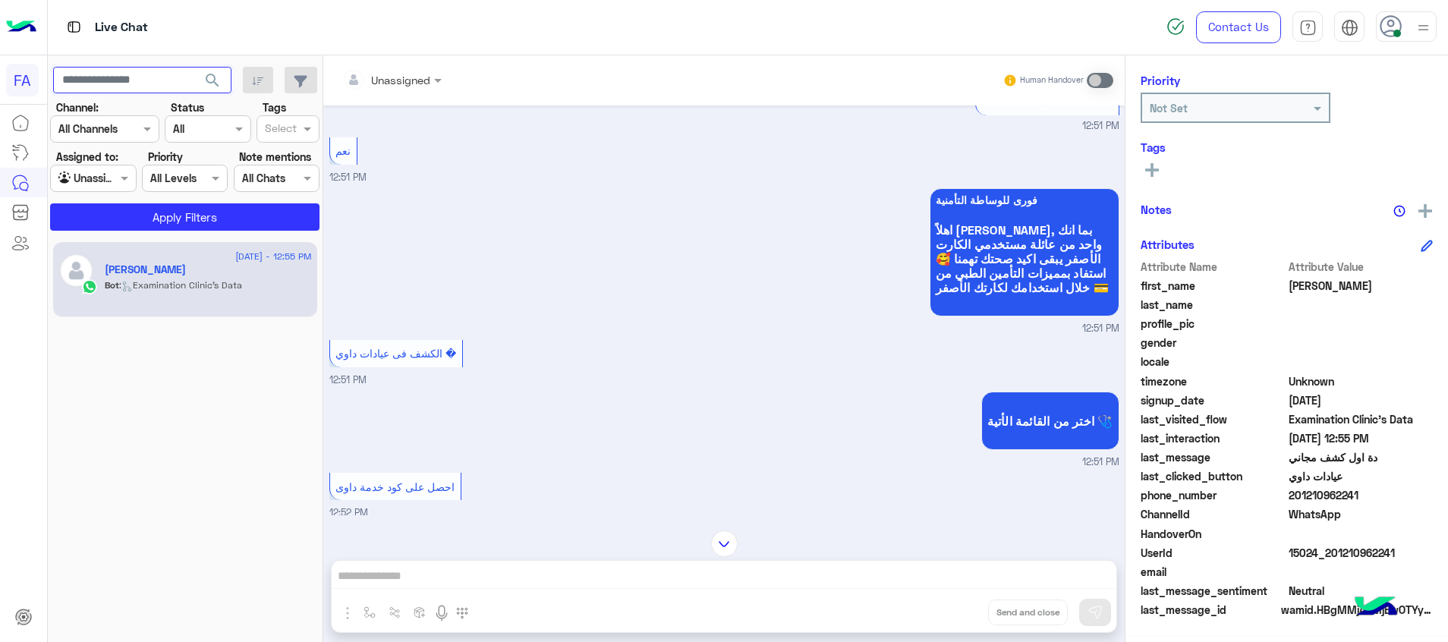
scroll to position [1116, 0]
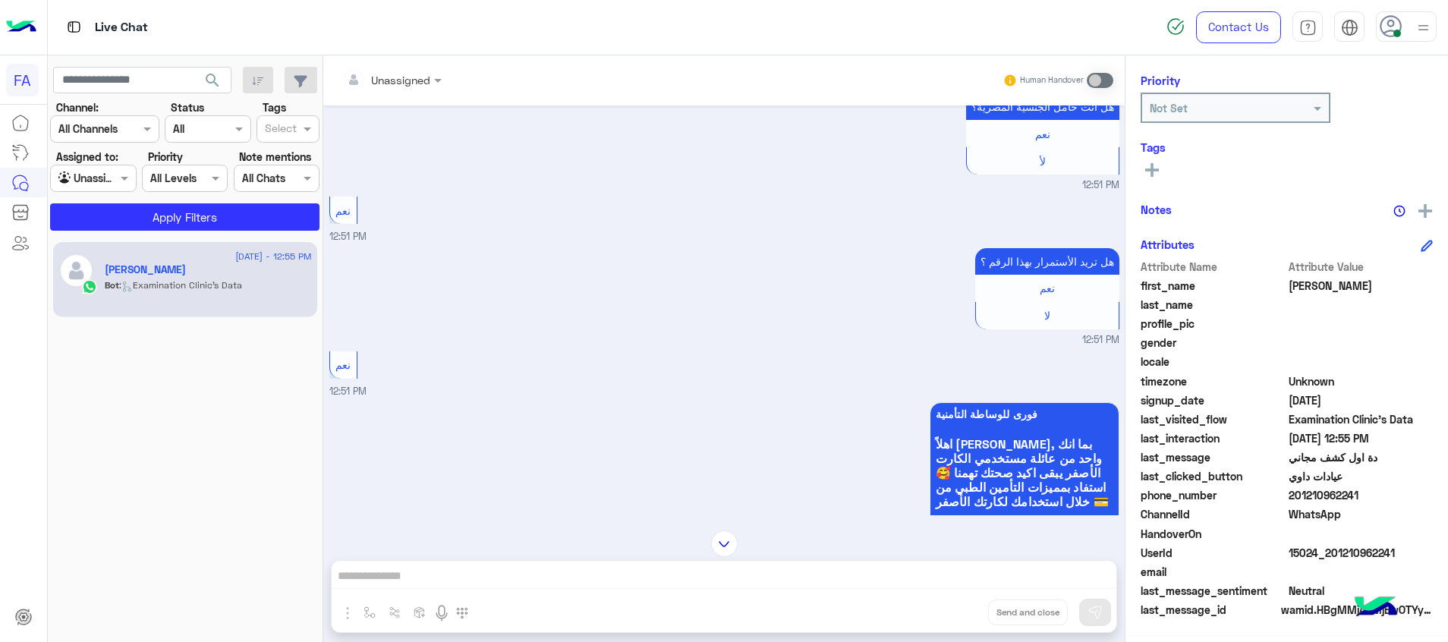
click at [90, 179] on input "text" at bounding box center [75, 179] width 35 height 16
click at [112, 265] on b "Your Inbox" at bounding box center [99, 266] width 53 height 13
click at [213, 82] on span "search" at bounding box center [212, 80] width 18 height 18
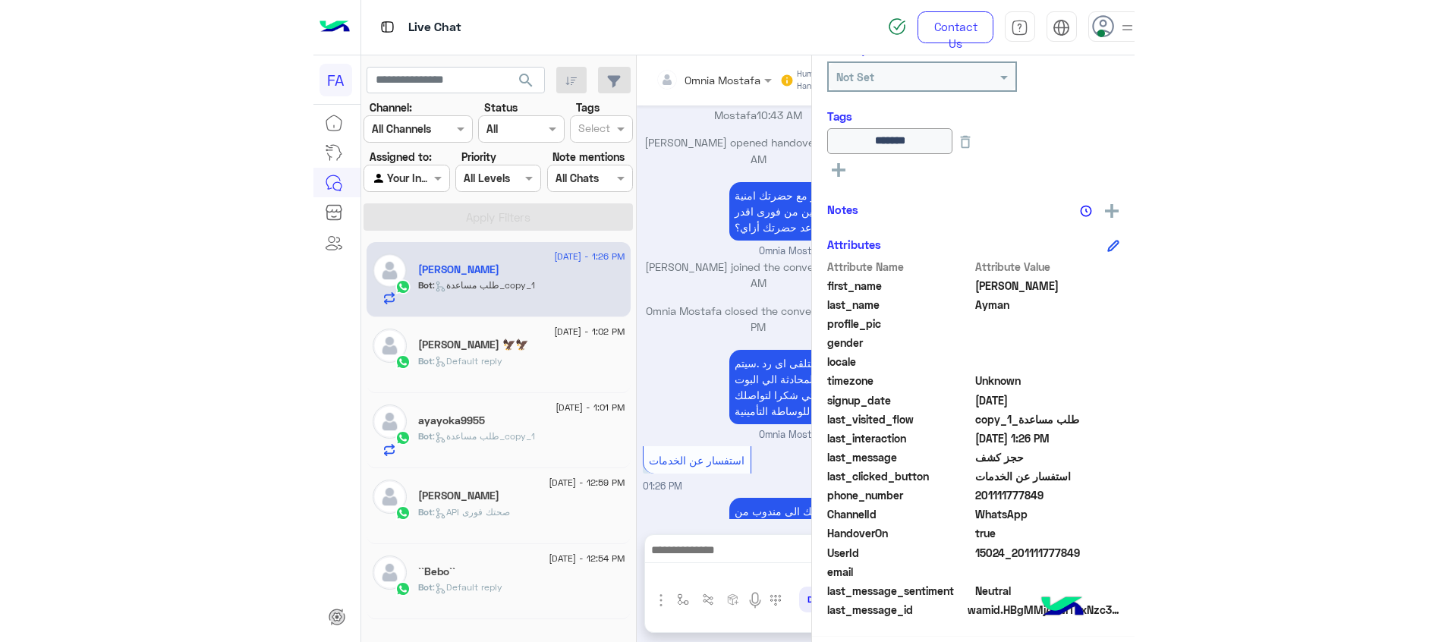
scroll to position [1022, 0]
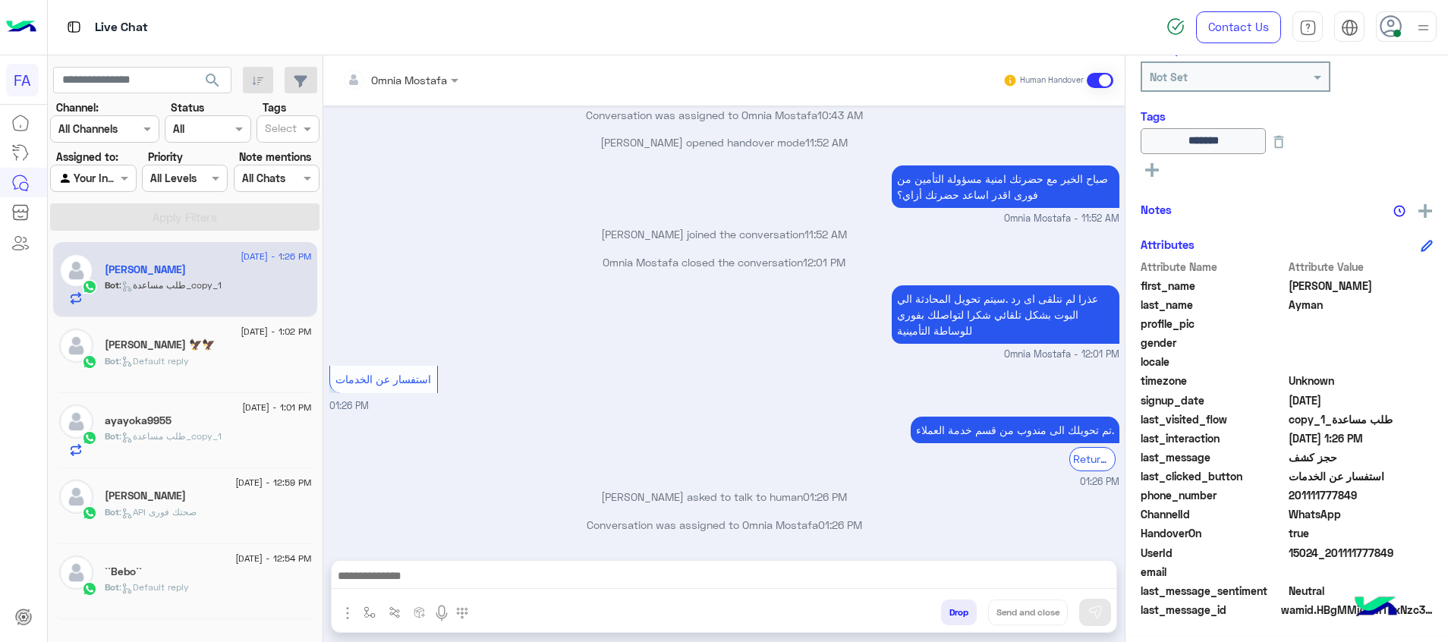
click at [1090, 563] on div at bounding box center [724, 580] width 785 height 38
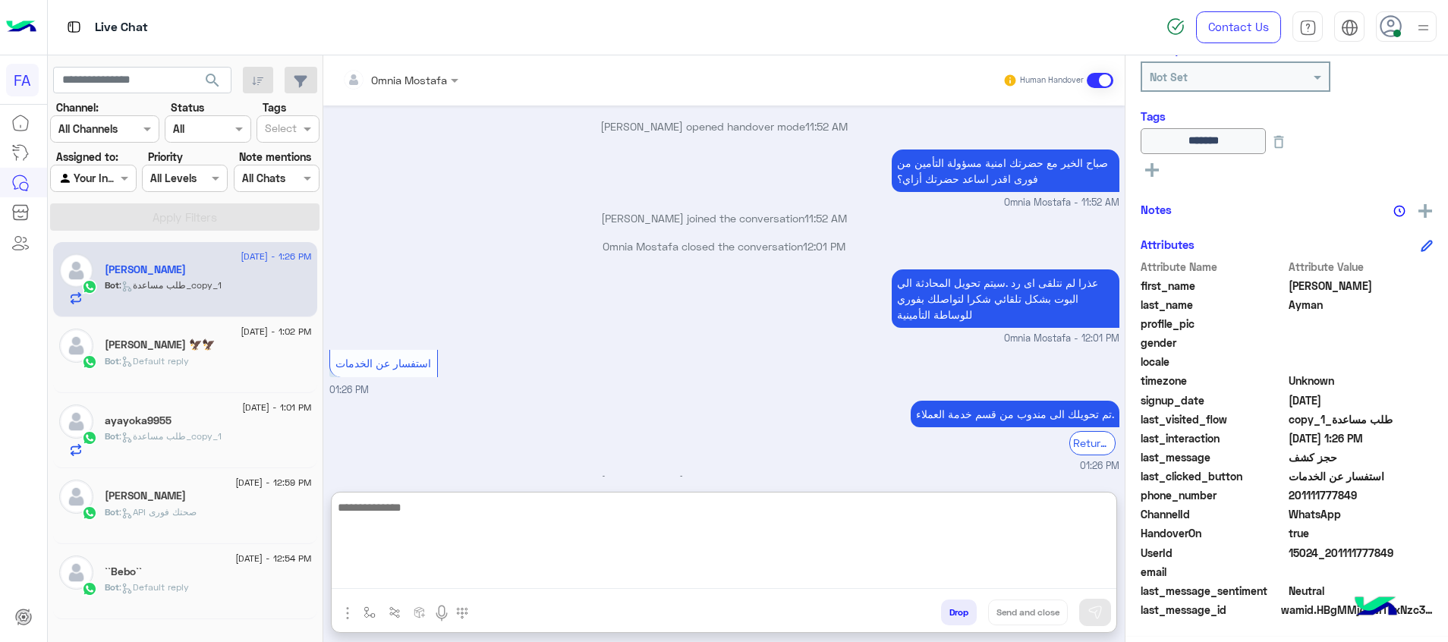
click at [1097, 578] on textarea at bounding box center [724, 543] width 785 height 91
paste textarea "**********"
type textarea "**********"
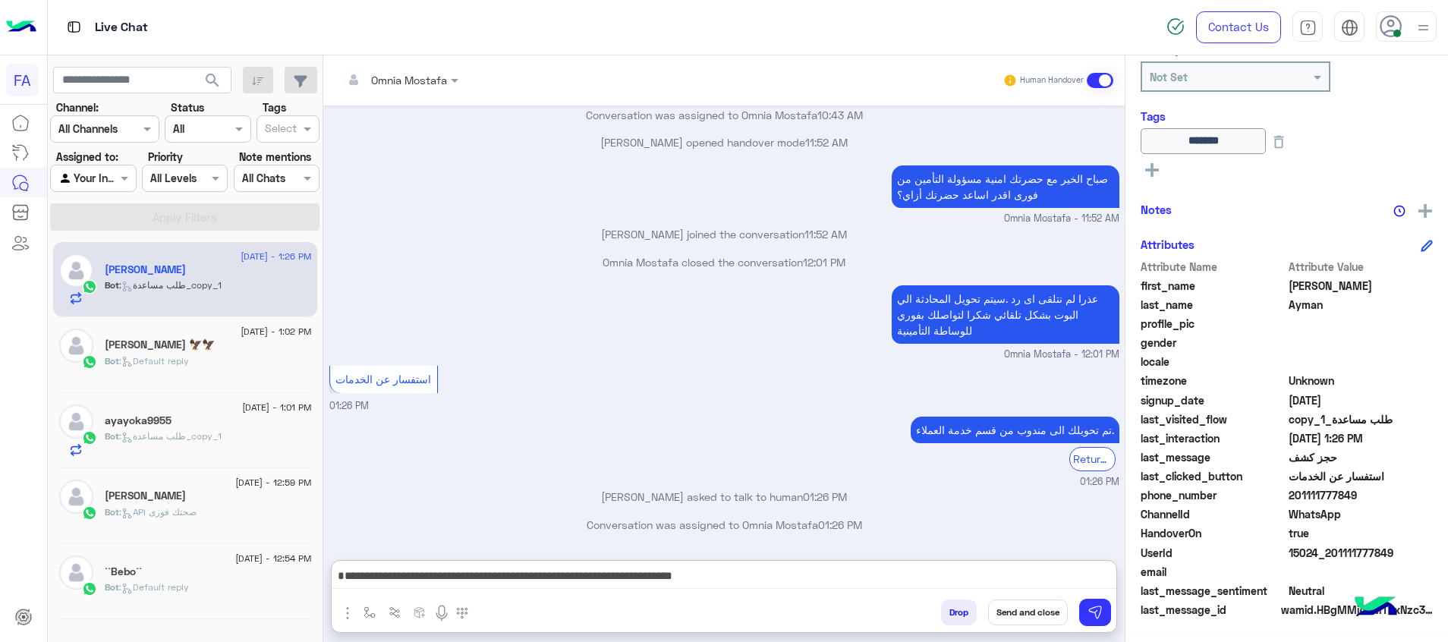
click at [1094, 597] on div "**********" at bounding box center [724, 580] width 785 height 38
click at [1101, 613] on img at bounding box center [1095, 612] width 15 height 15
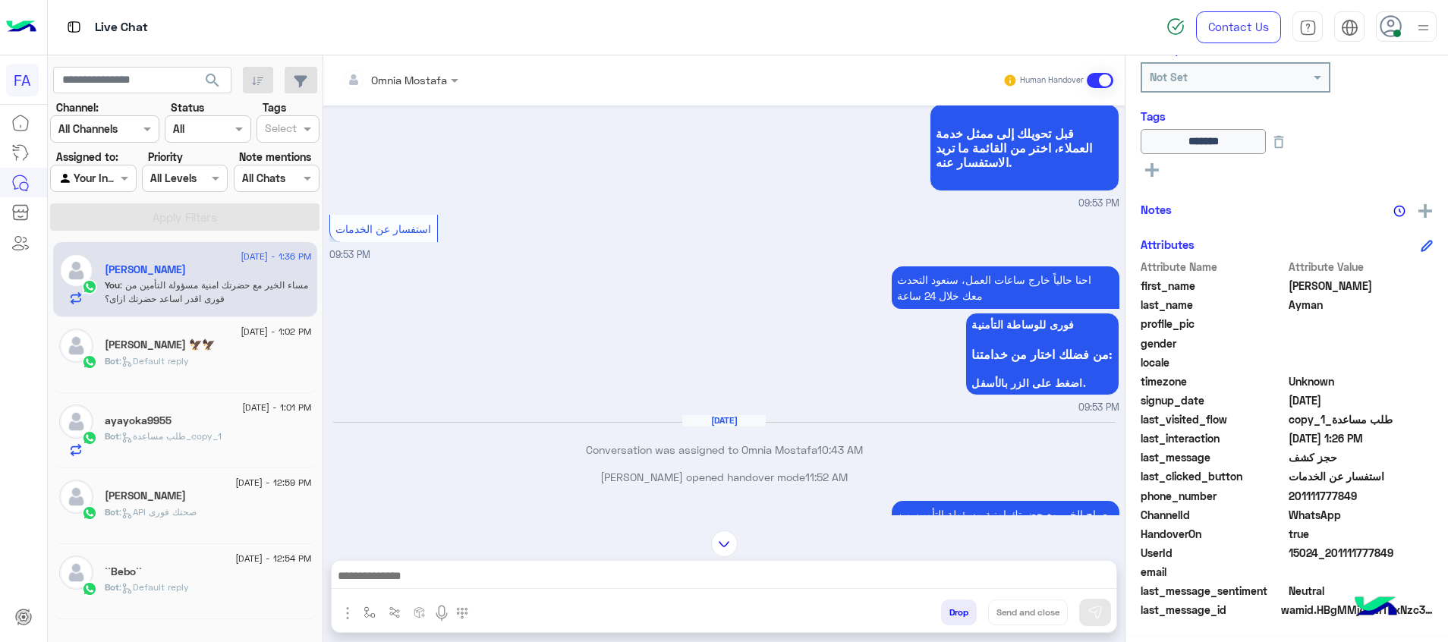
scroll to position [2222, 0]
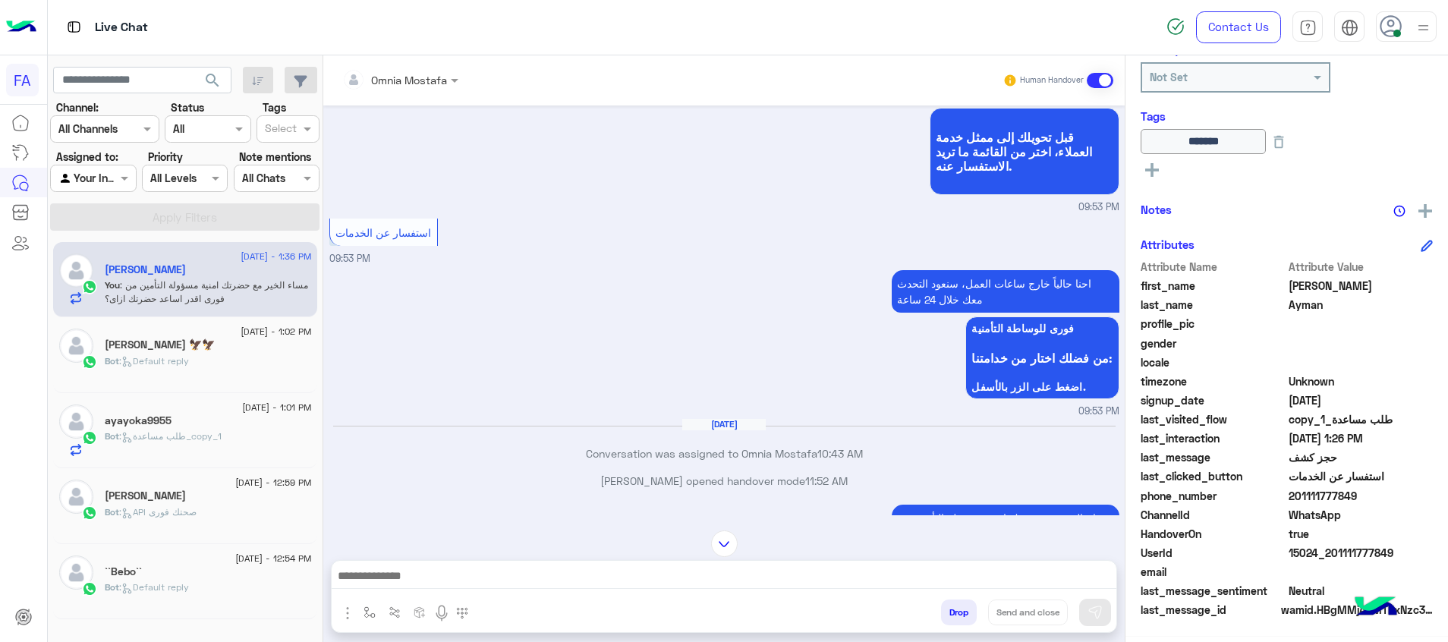
click at [235, 355] on div "Bot : Default reply" at bounding box center [208, 367] width 207 height 27
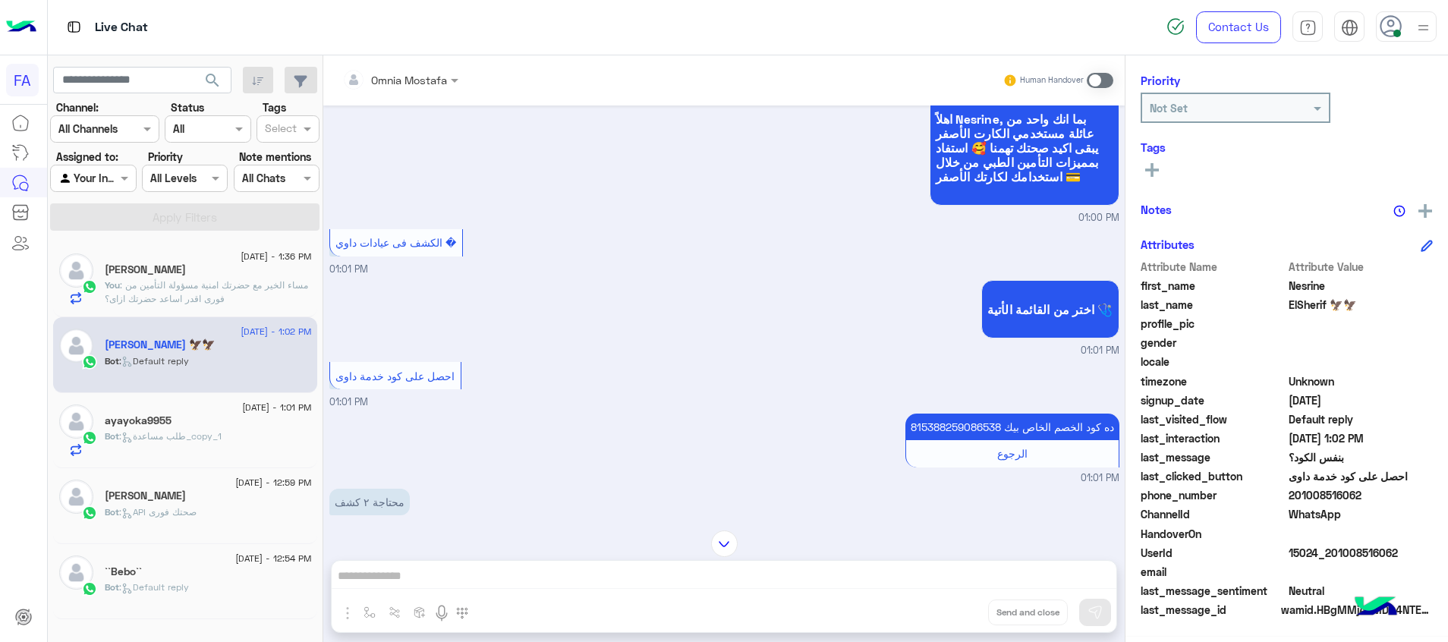
scroll to position [861, 0]
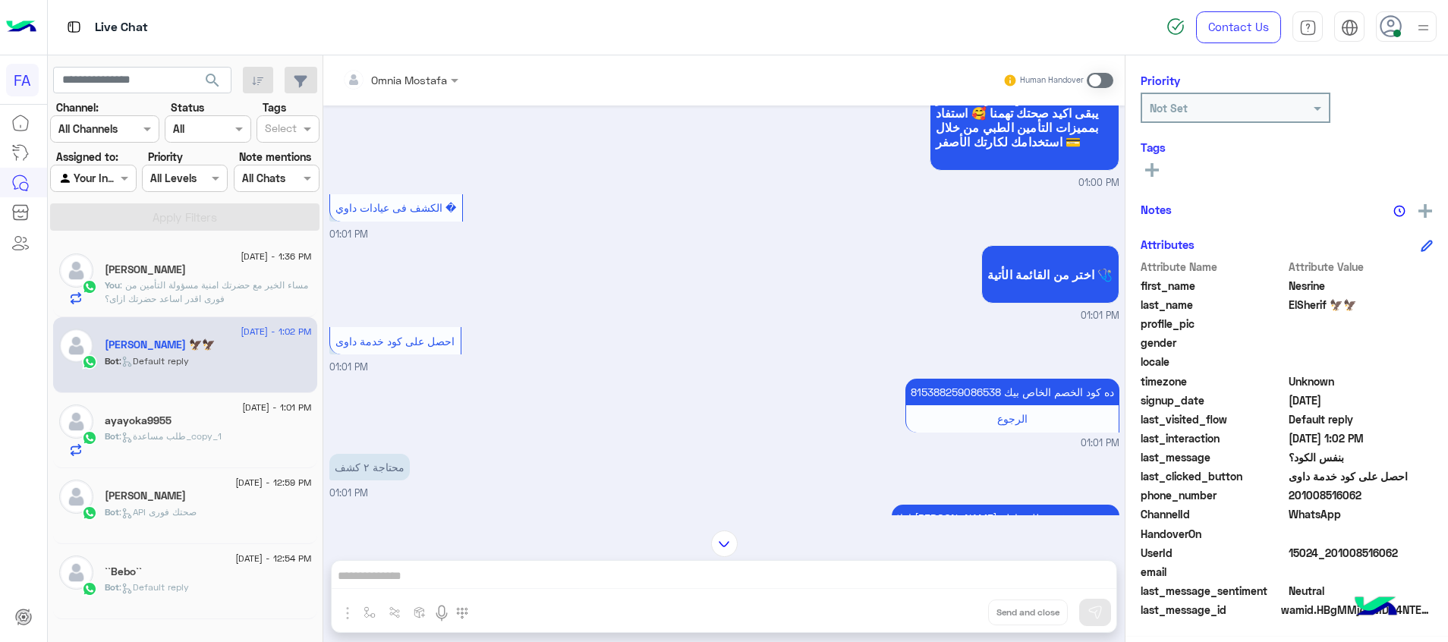
click at [1104, 81] on span at bounding box center [1100, 80] width 27 height 15
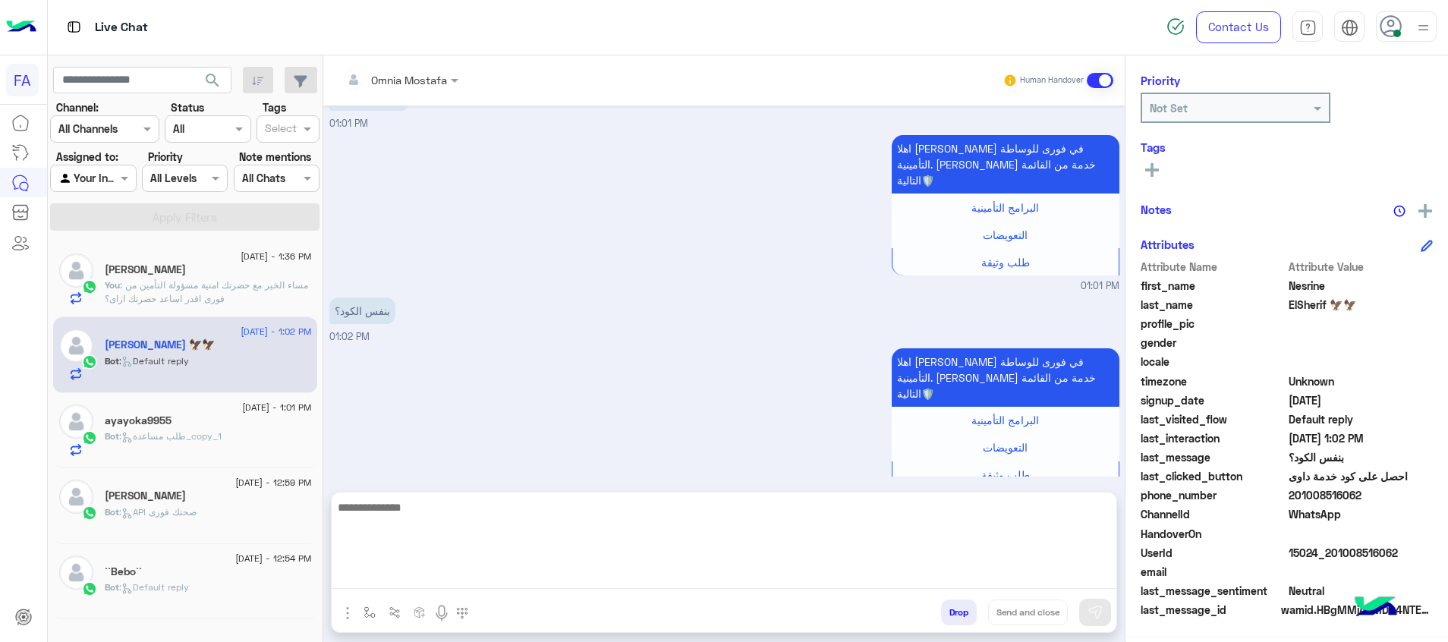
click at [1088, 578] on textarea at bounding box center [724, 543] width 785 height 91
paste textarea "**********"
type textarea "**********"
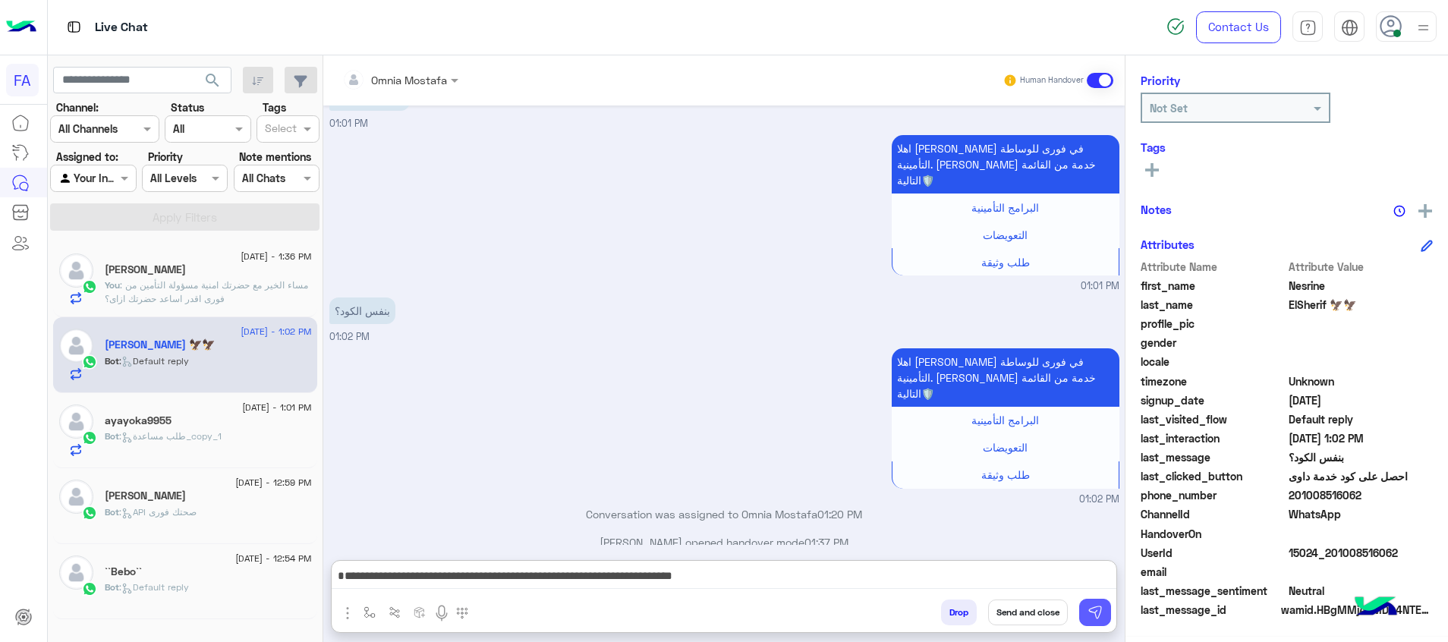
click at [1096, 604] on button at bounding box center [1095, 612] width 32 height 27
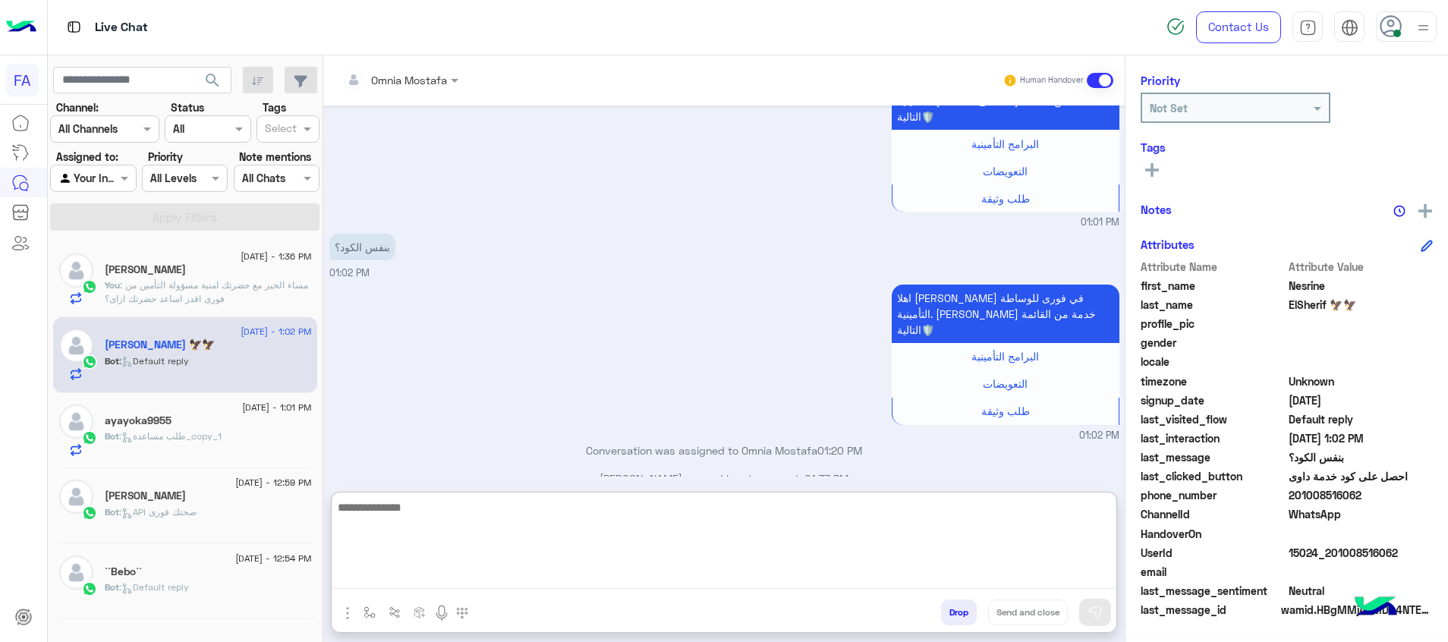
scroll to position [1328, 0]
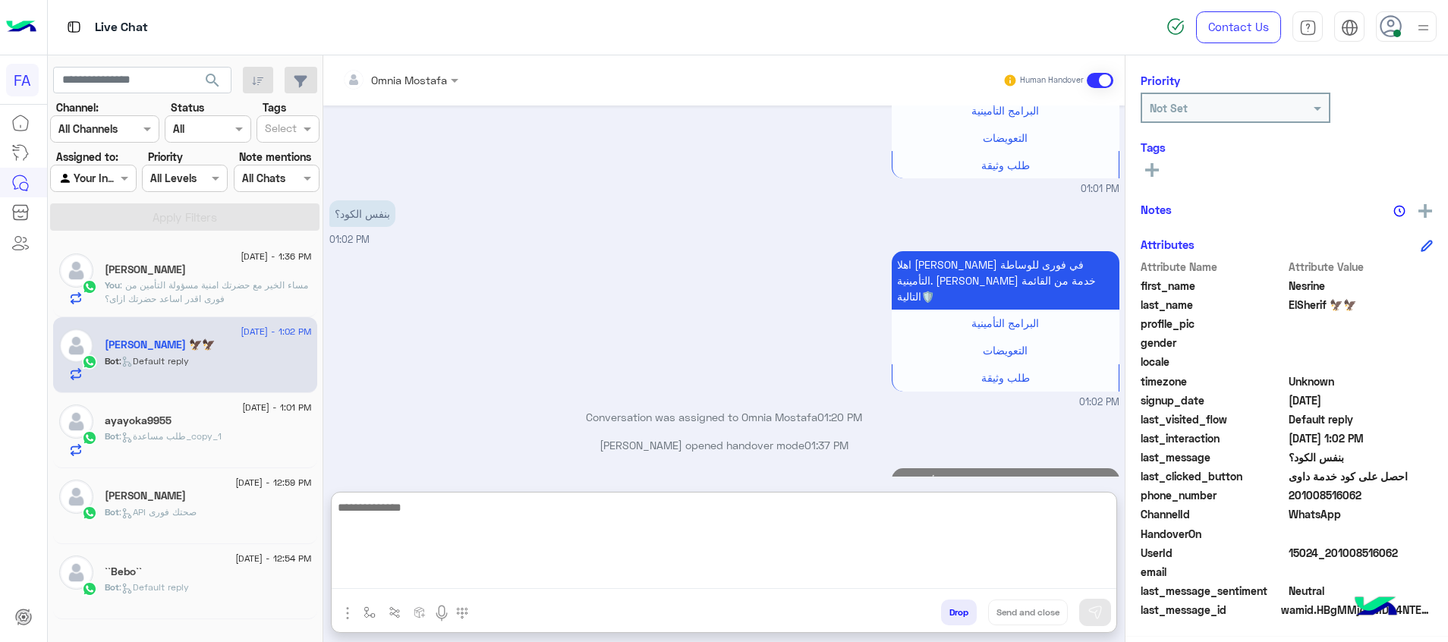
click at [1057, 578] on textarea at bounding box center [724, 543] width 785 height 91
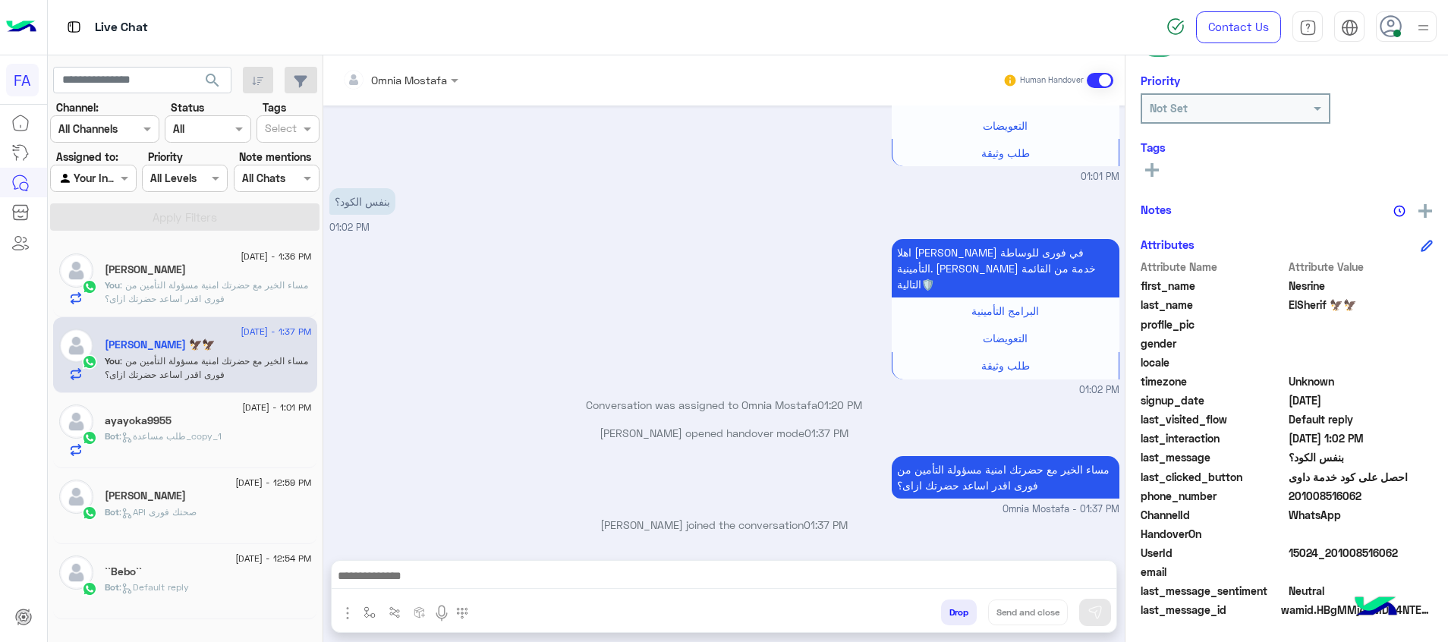
scroll to position [1323, 0]
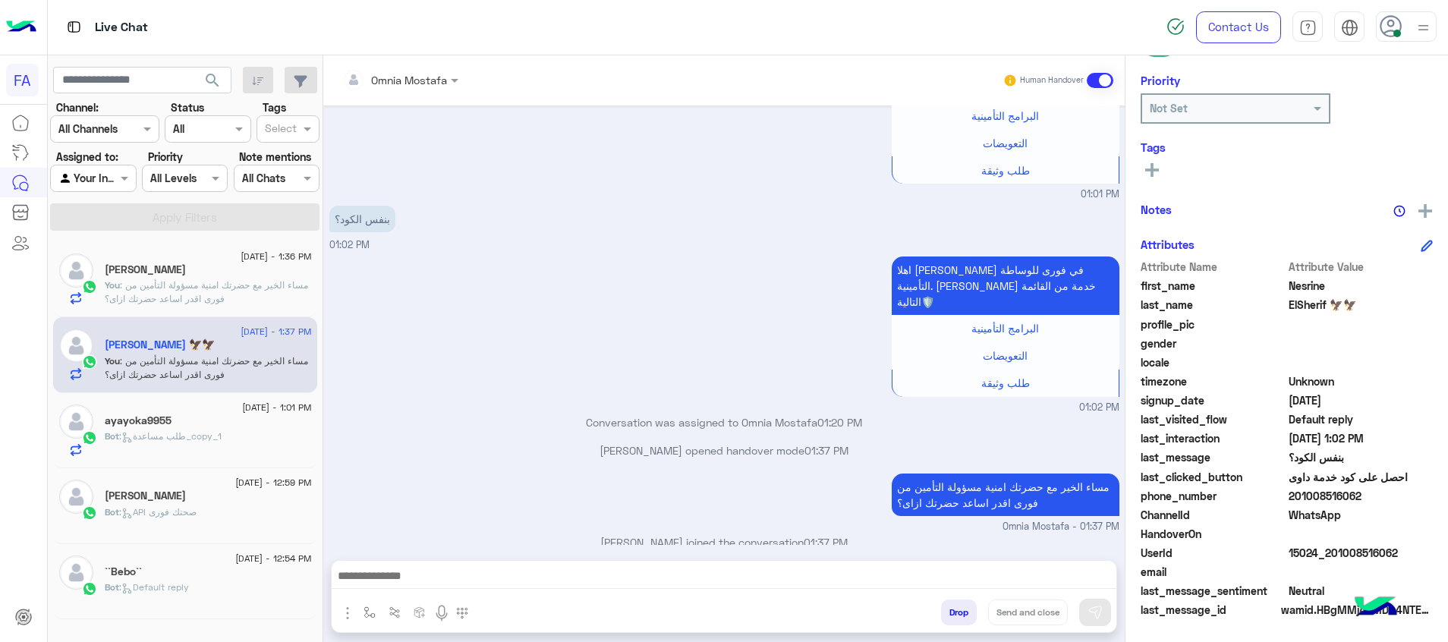
click at [718, 357] on div "اهلا [PERSON_NAME] في فورى للوساطة التأمينية. [PERSON_NAME] خدمة من القائمة الت…" at bounding box center [724, 334] width 790 height 162
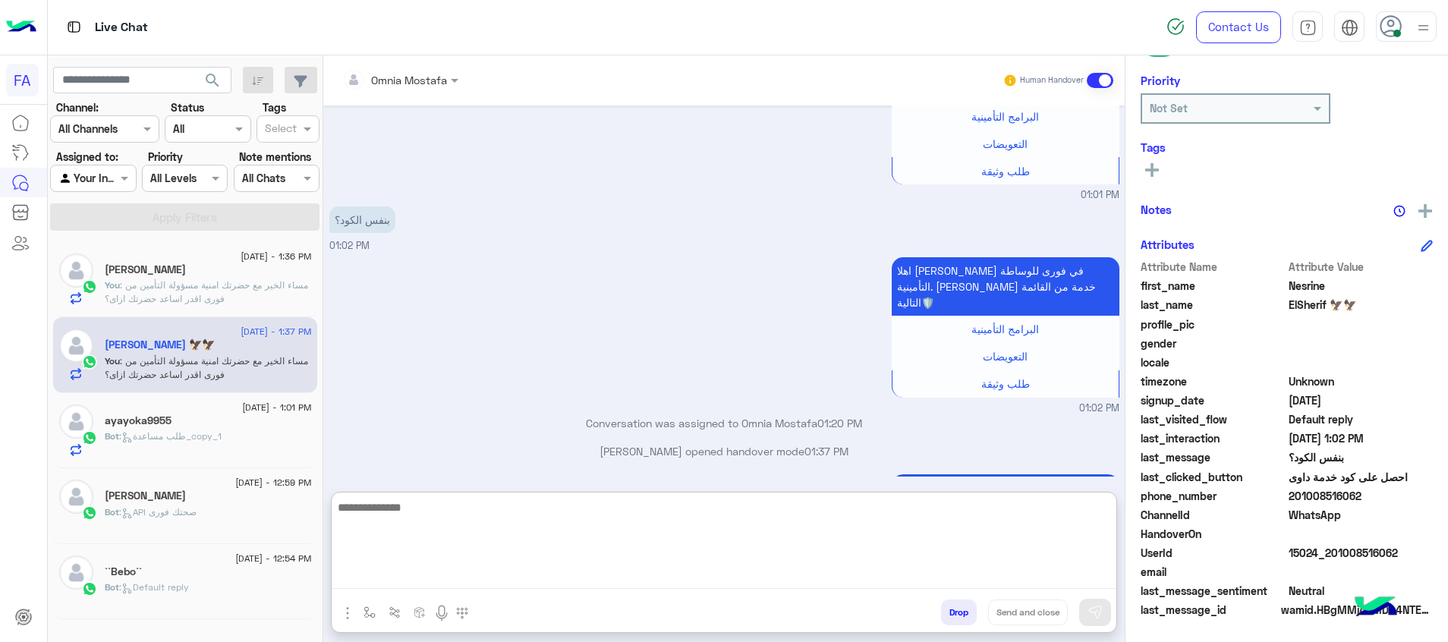
click at [974, 577] on textarea at bounding box center [724, 543] width 785 height 91
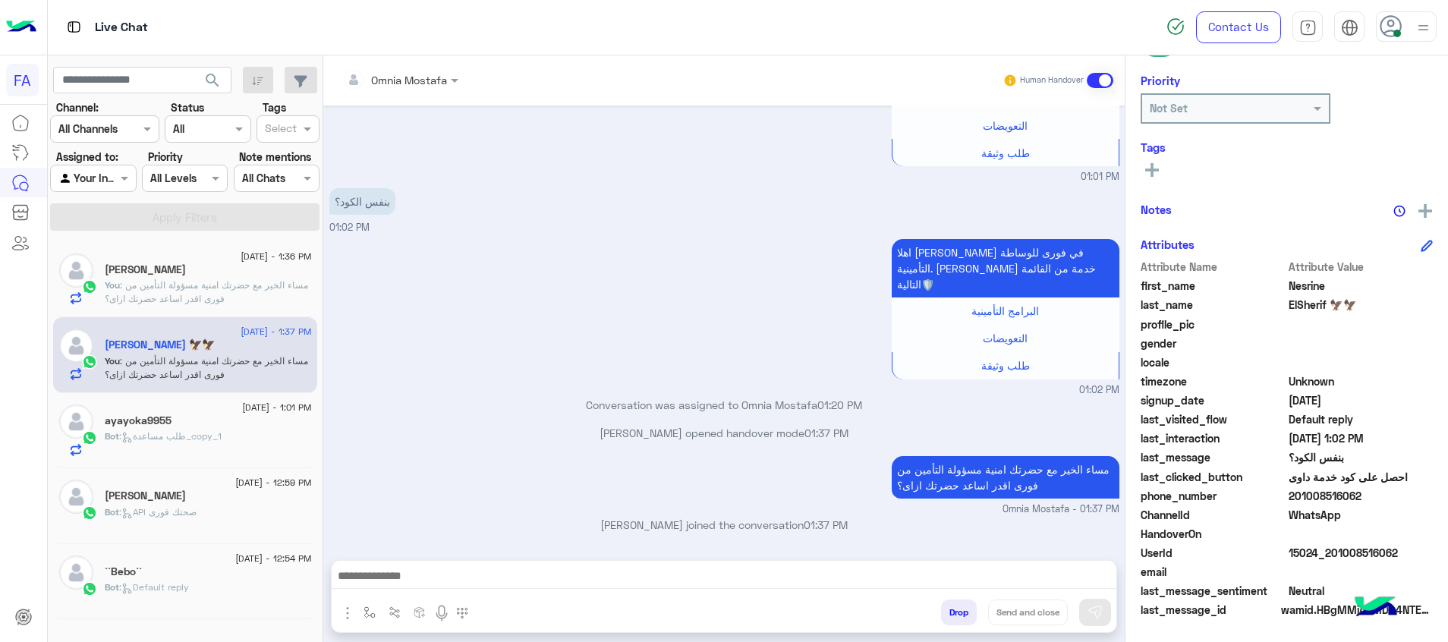
scroll to position [1323, 0]
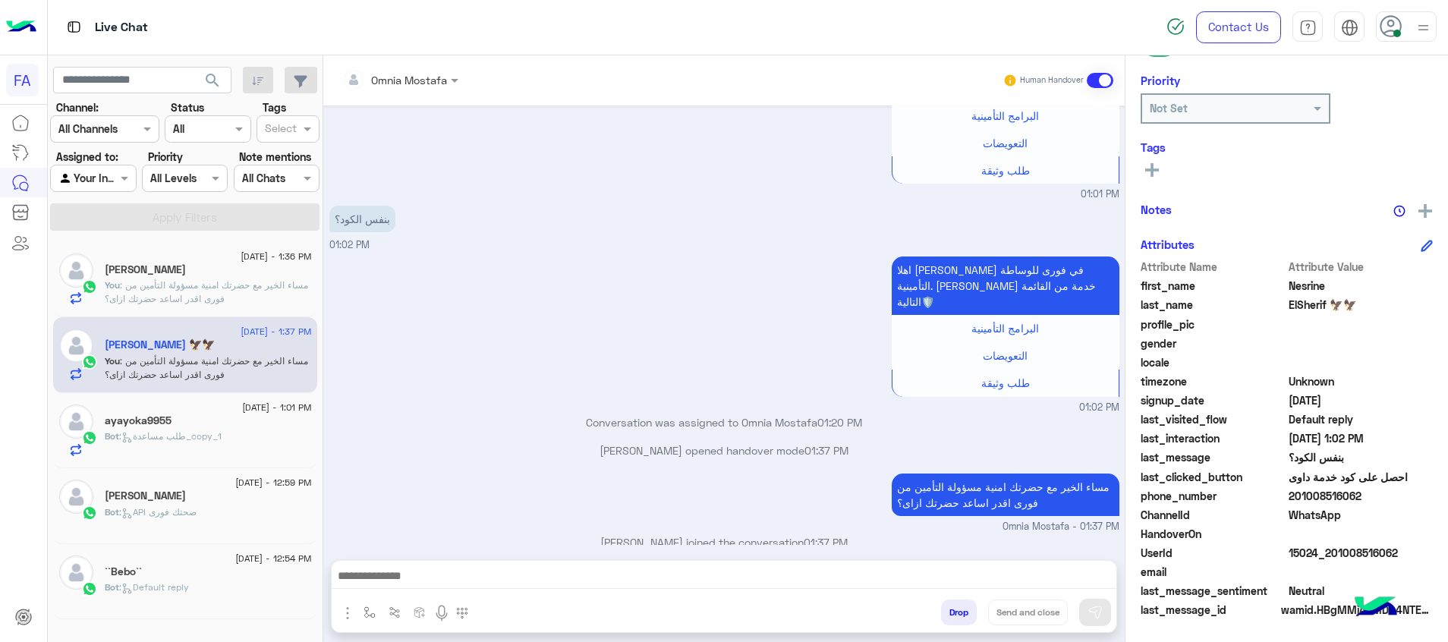
drag, startPoint x: 1411, startPoint y: 557, endPoint x: 1333, endPoint y: 558, distance: 78.2
click at [1333, 558] on span "15024_201008516062" at bounding box center [1361, 553] width 145 height 16
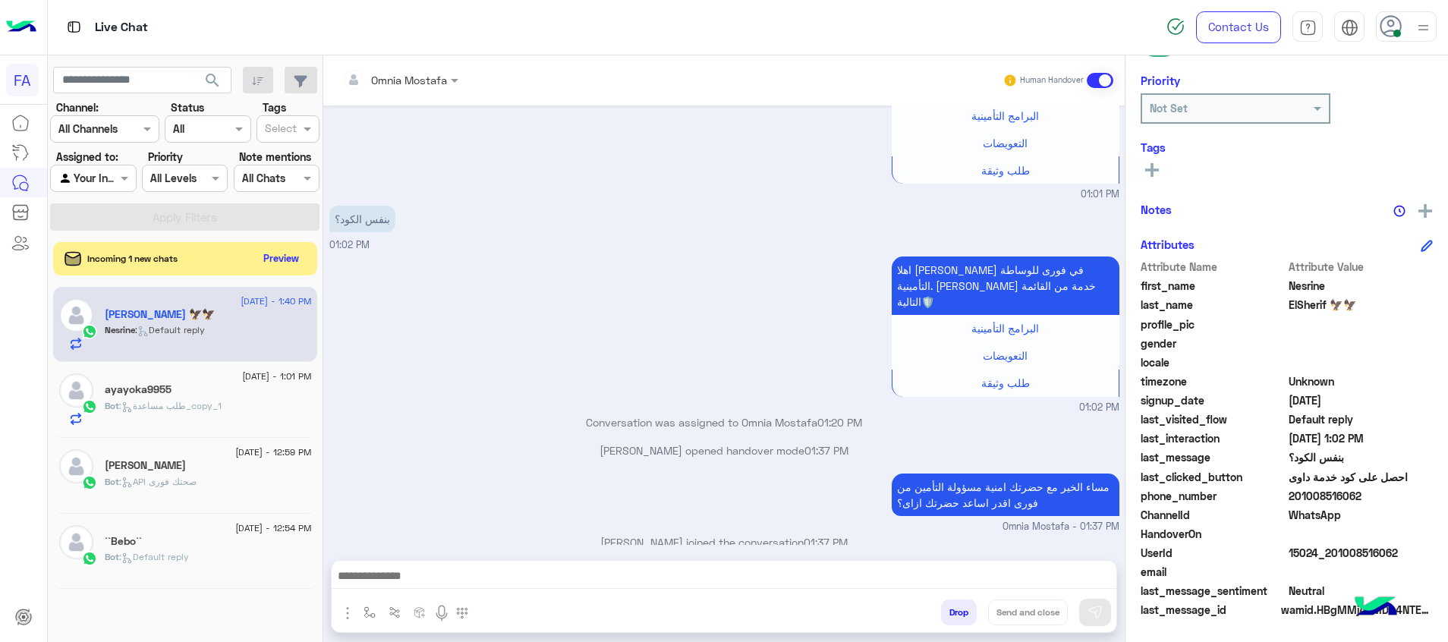
scroll to position [1322, 0]
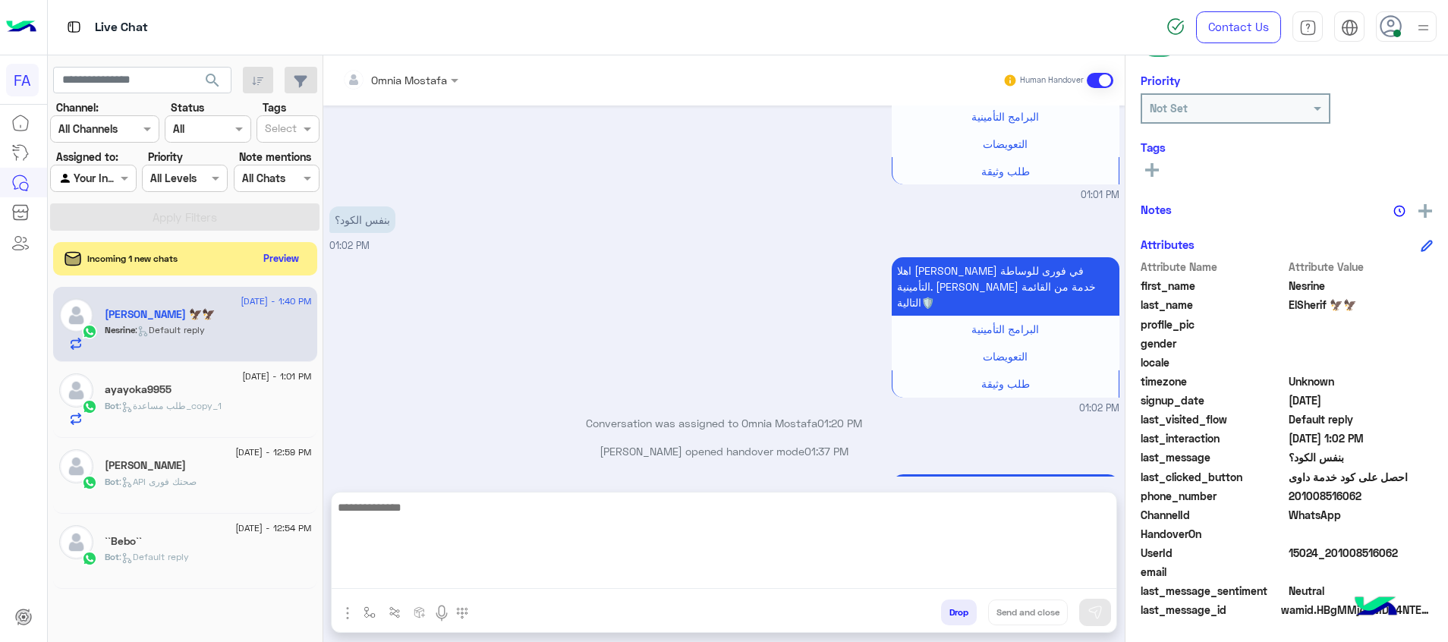
click at [1043, 573] on textarea at bounding box center [724, 543] width 785 height 91
type textarea "**********"
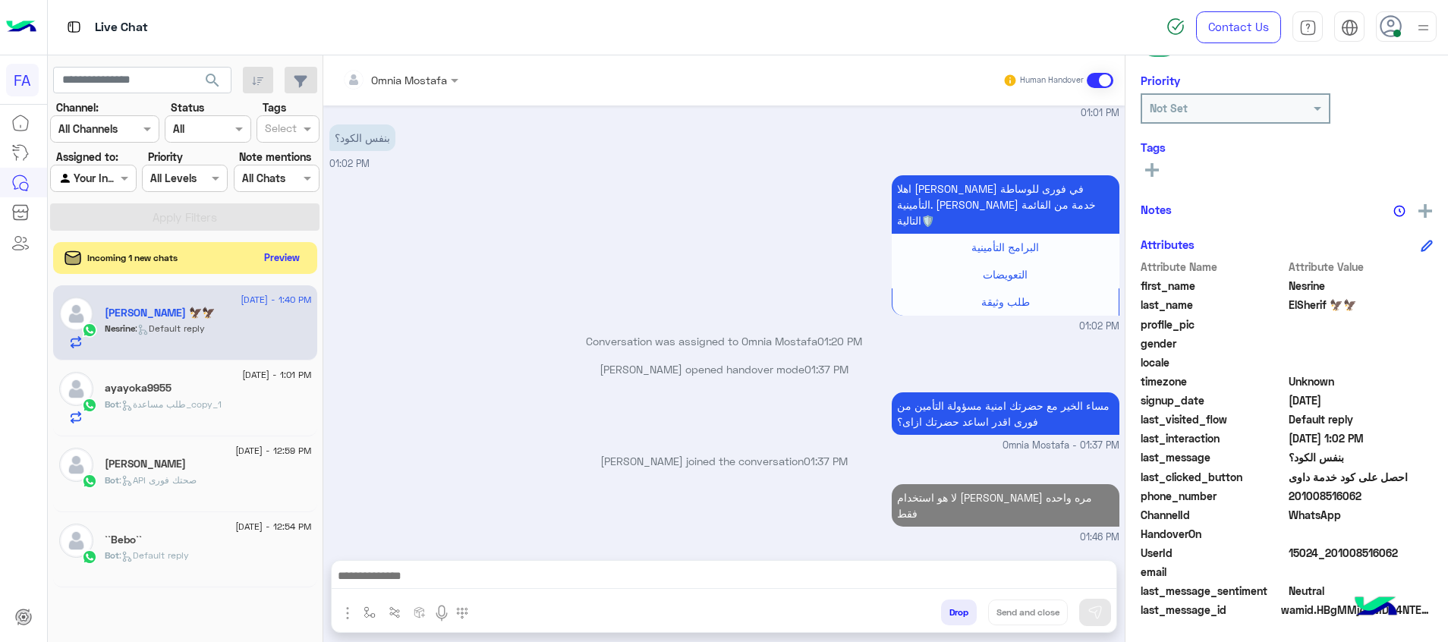
click at [296, 257] on button "Preview" at bounding box center [282, 257] width 47 height 20
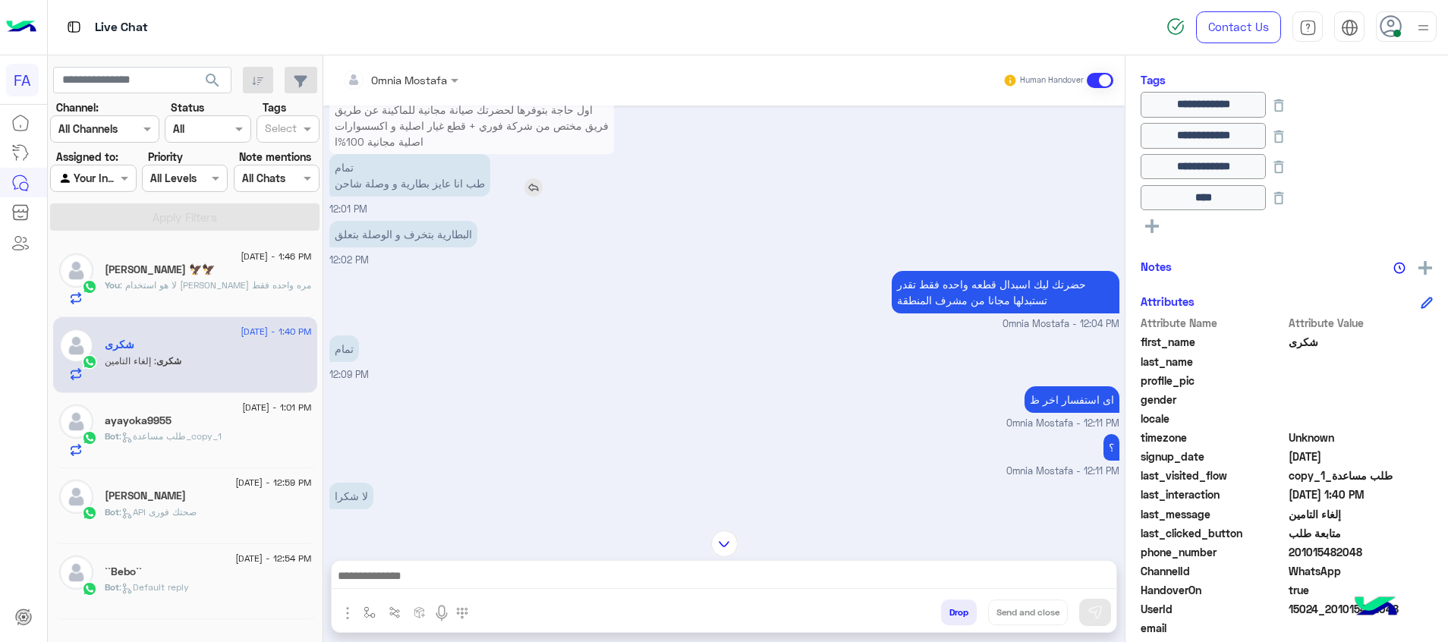
scroll to position [210, 0]
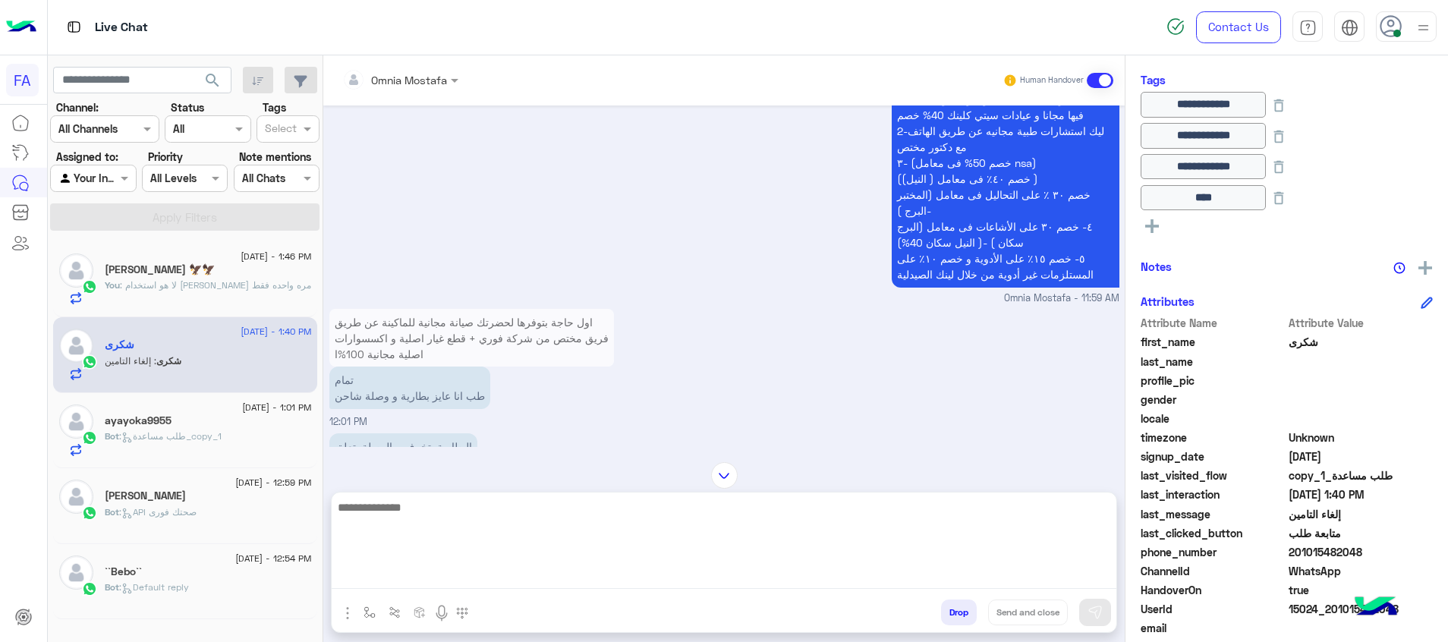
click at [1060, 576] on textarea at bounding box center [724, 543] width 785 height 91
paste textarea "**********"
type textarea "**********"
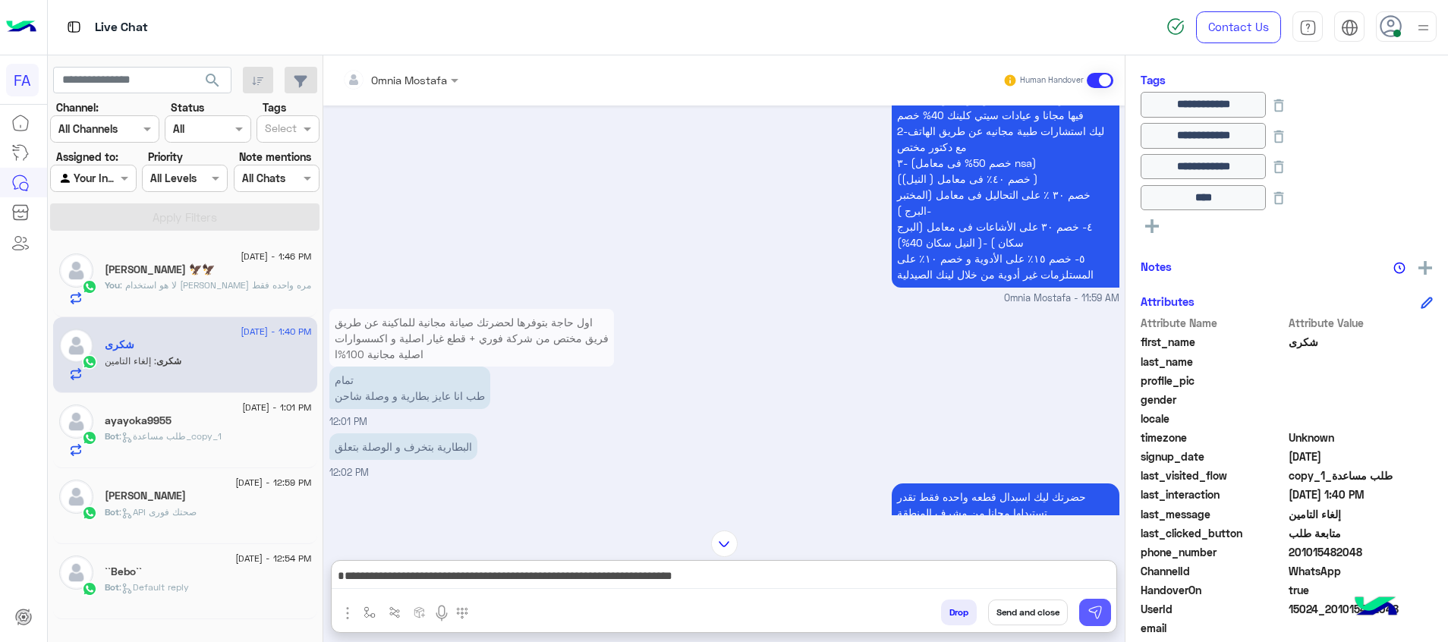
click at [1102, 608] on img at bounding box center [1095, 612] width 15 height 15
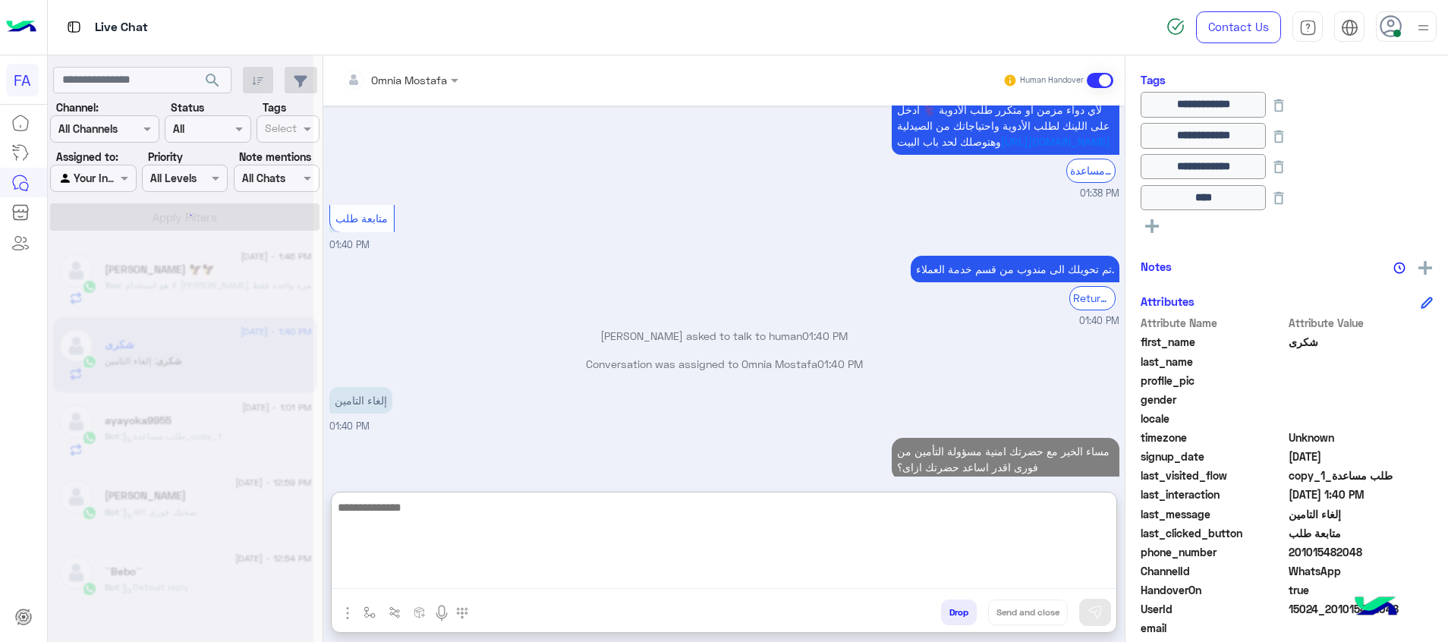
click at [1082, 578] on textarea at bounding box center [724, 543] width 785 height 91
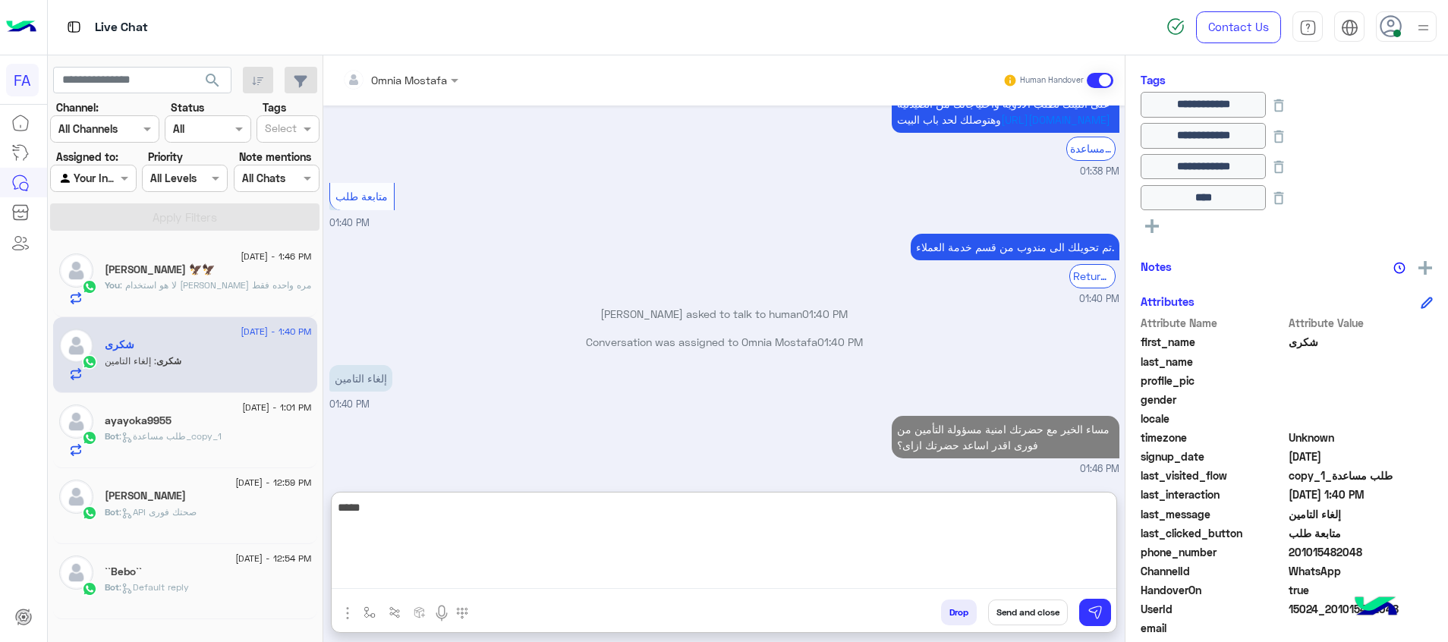
scroll to position [2909, 0]
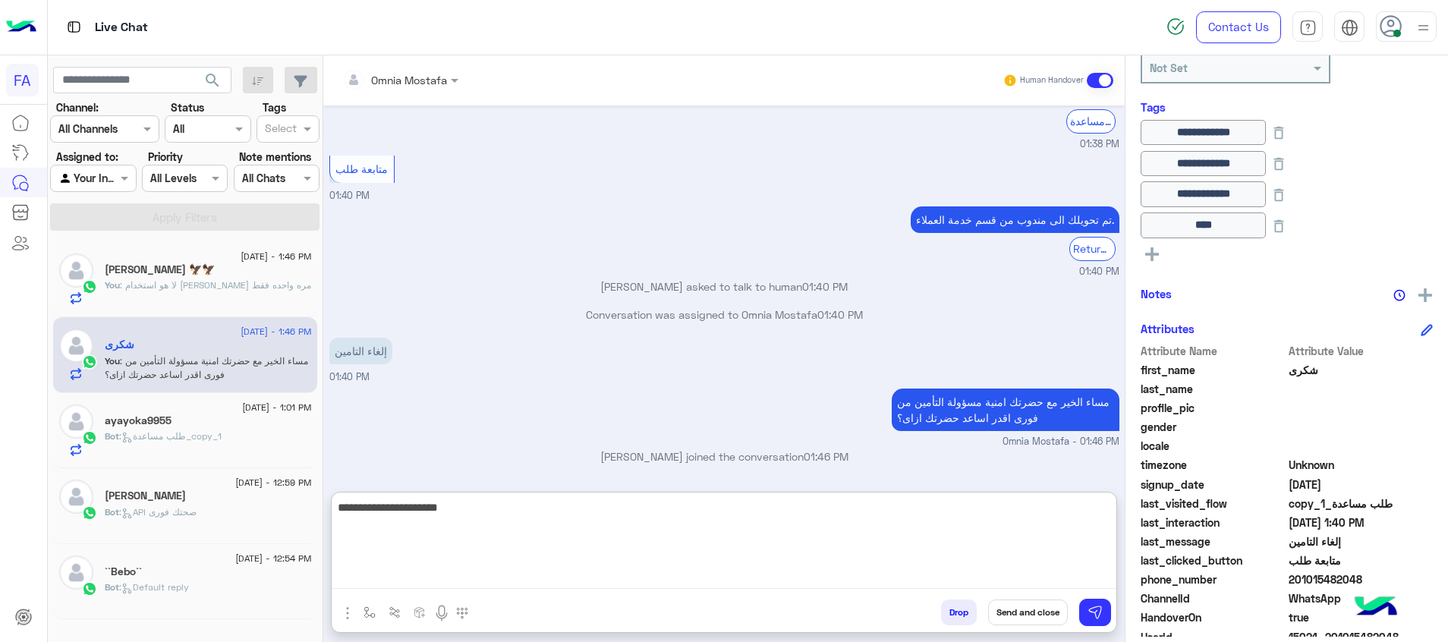
type textarea "**********"
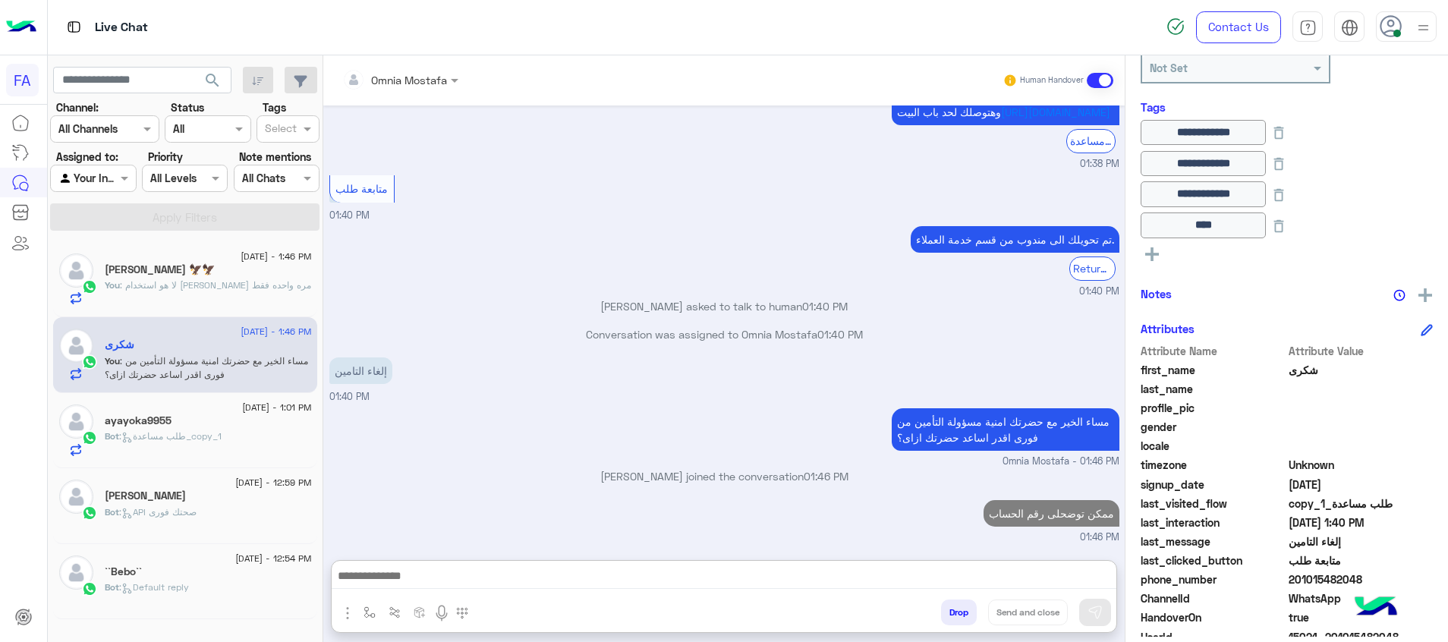
drag, startPoint x: 91, startPoint y: 182, endPoint x: 102, endPoint y: 189, distance: 12.6
click at [91, 182] on input "text" at bounding box center [75, 179] width 35 height 16
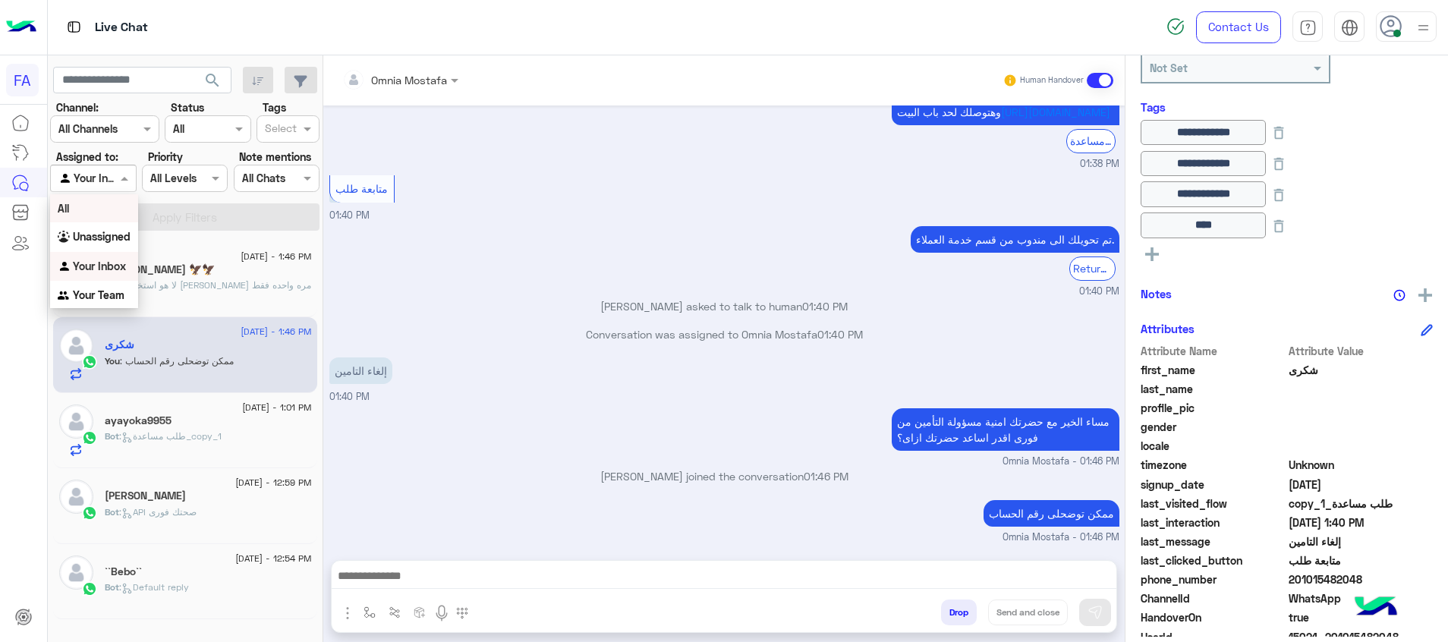
scroll to position [2889, 0]
click at [125, 235] on b "Unassigned" at bounding box center [102, 236] width 58 height 13
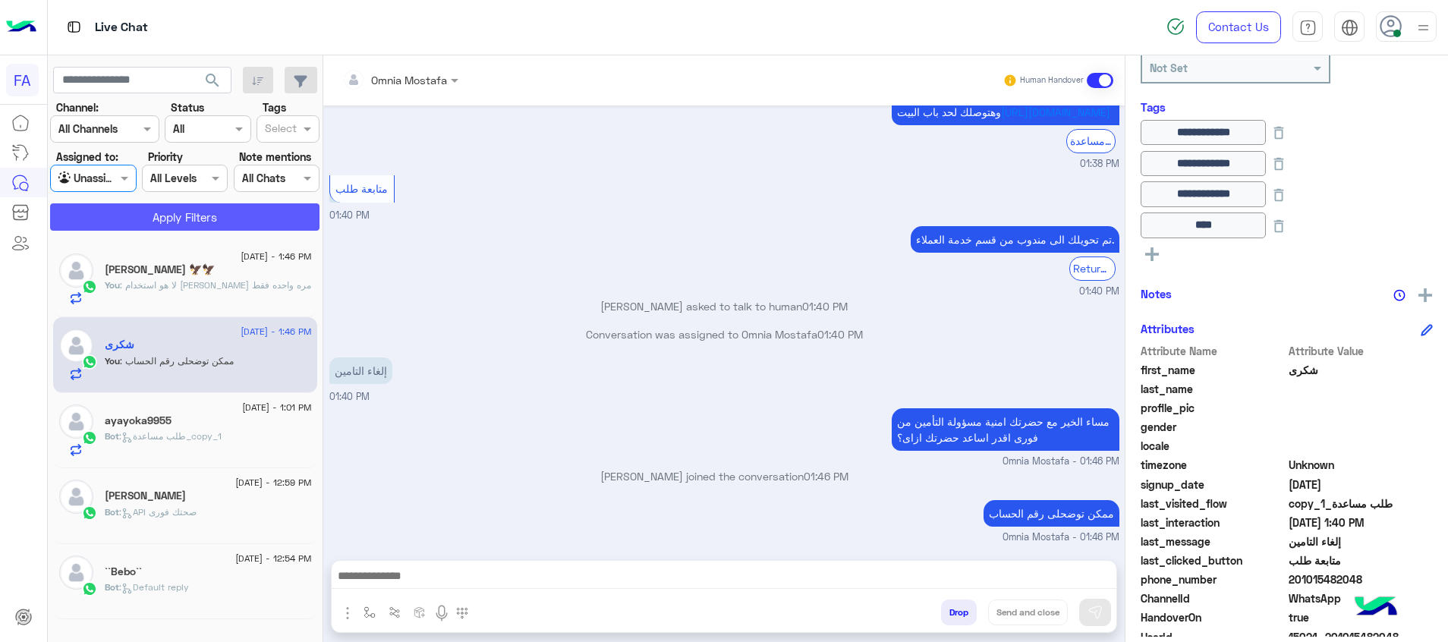
click at [194, 204] on button "Apply Filters" at bounding box center [184, 216] width 269 height 27
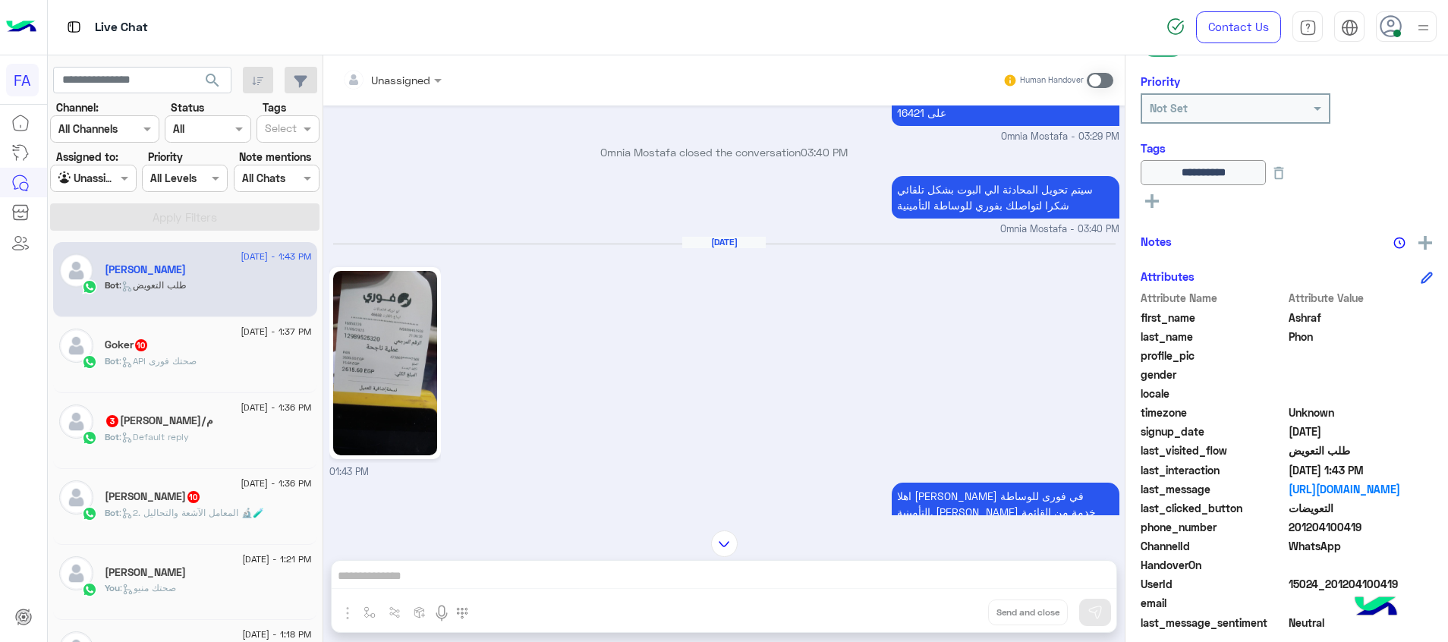
scroll to position [1329, 0]
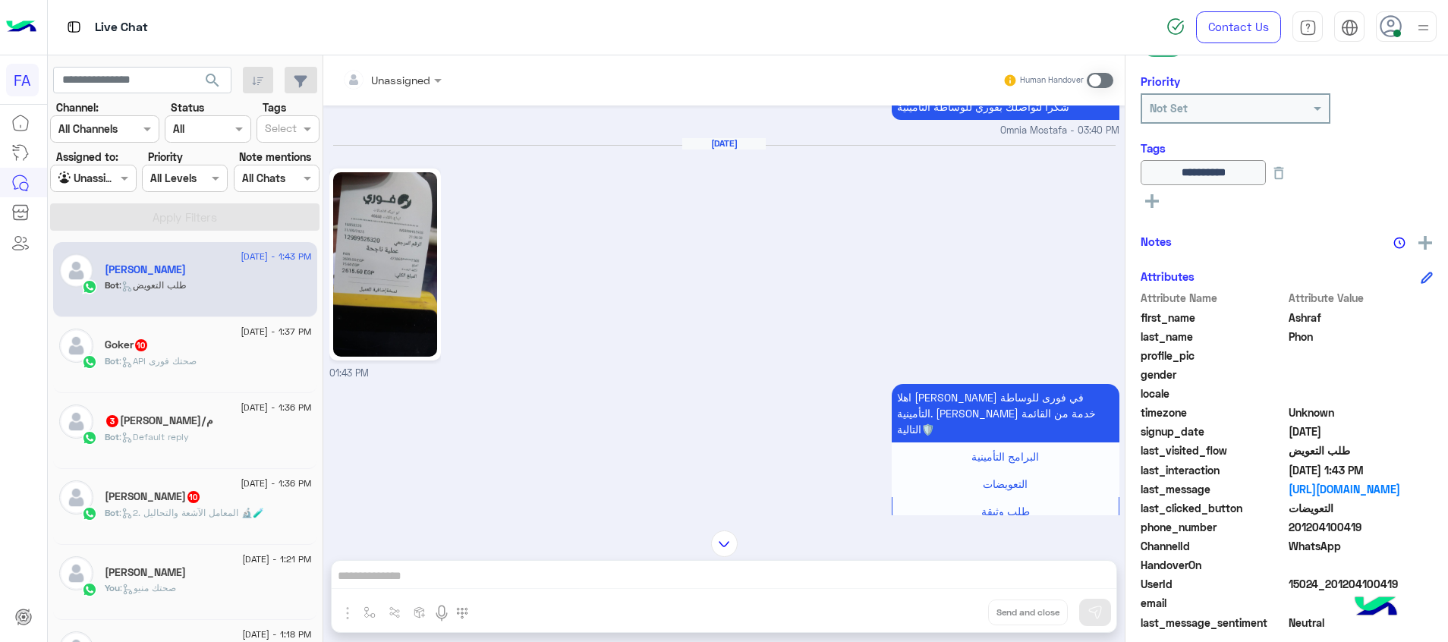
click at [216, 503] on div "Moataz Kadry 10" at bounding box center [208, 498] width 207 height 16
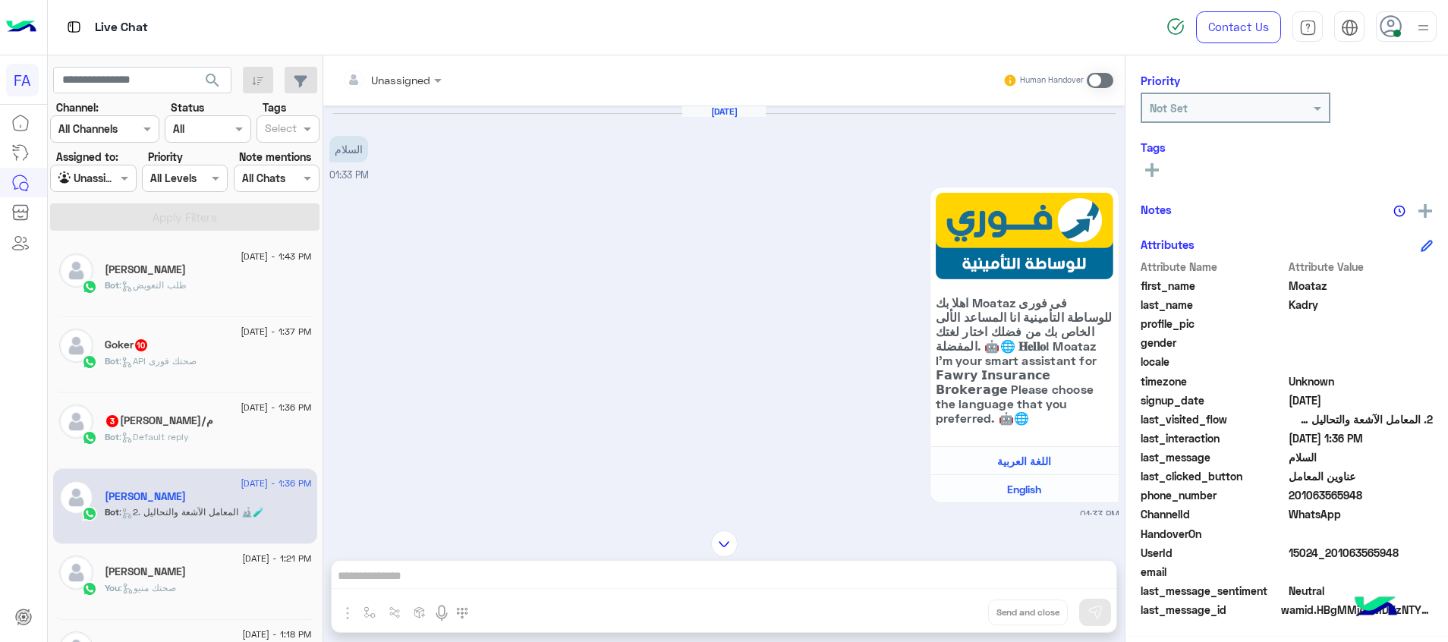
scroll to position [228, 0]
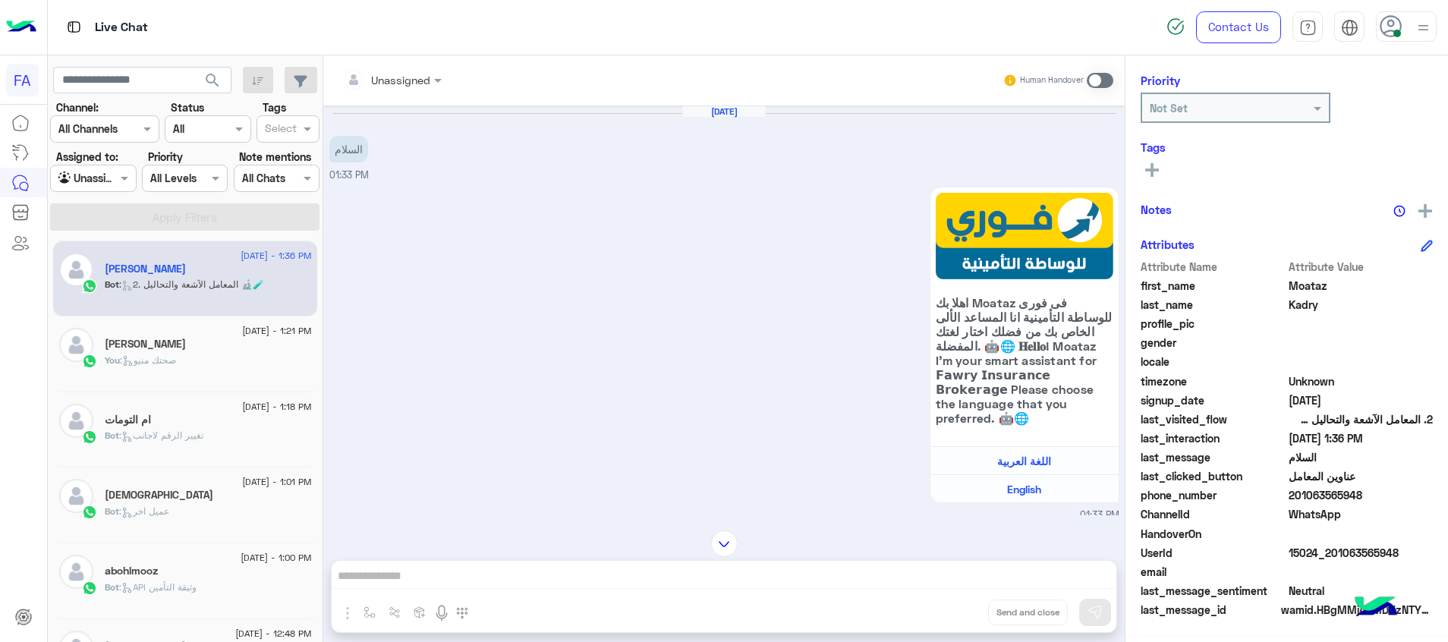
click at [206, 349] on div "[PERSON_NAME]" at bounding box center [208, 346] width 207 height 16
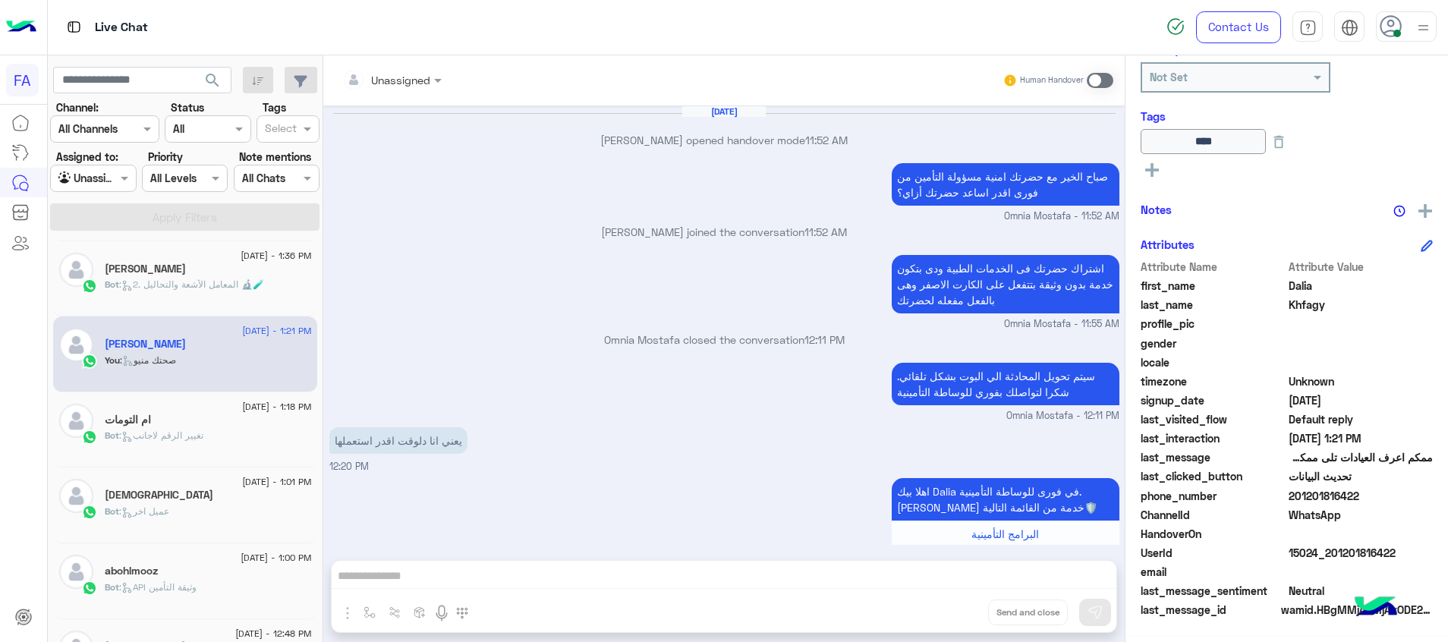
scroll to position [751, 0]
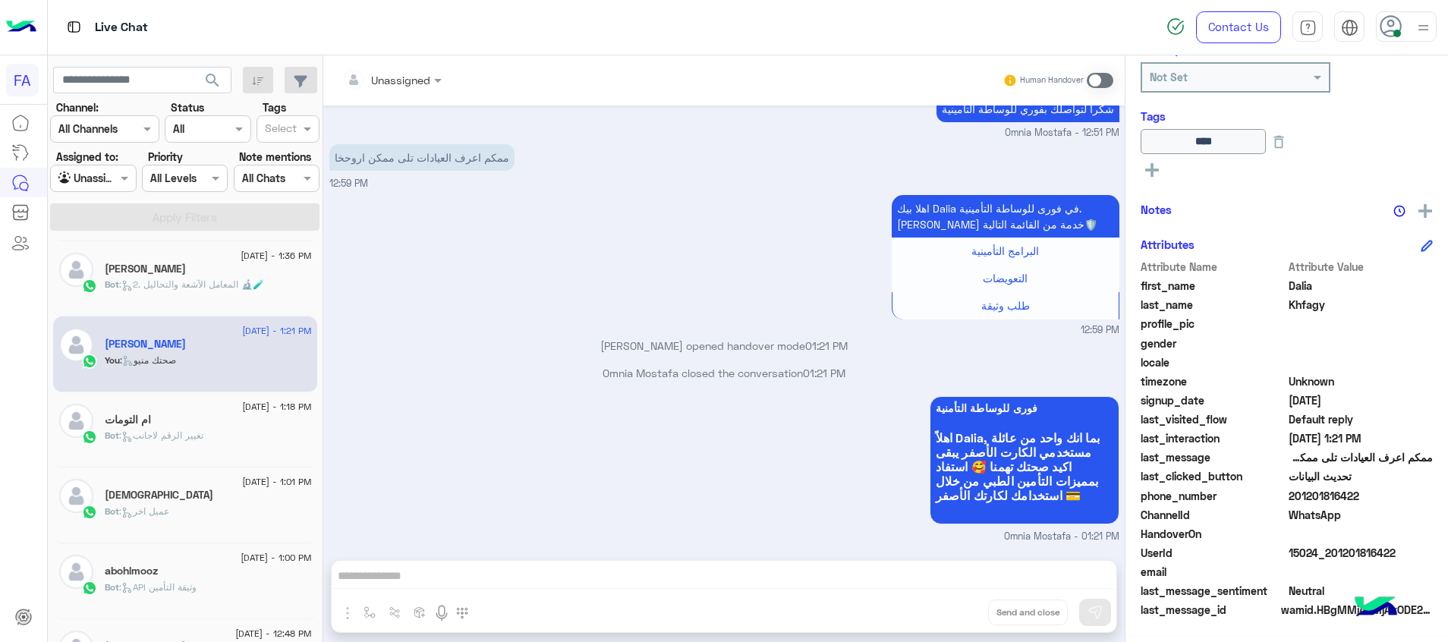
click at [202, 452] on div "Bot : تغيير الرقم لاجانب" at bounding box center [208, 442] width 207 height 27
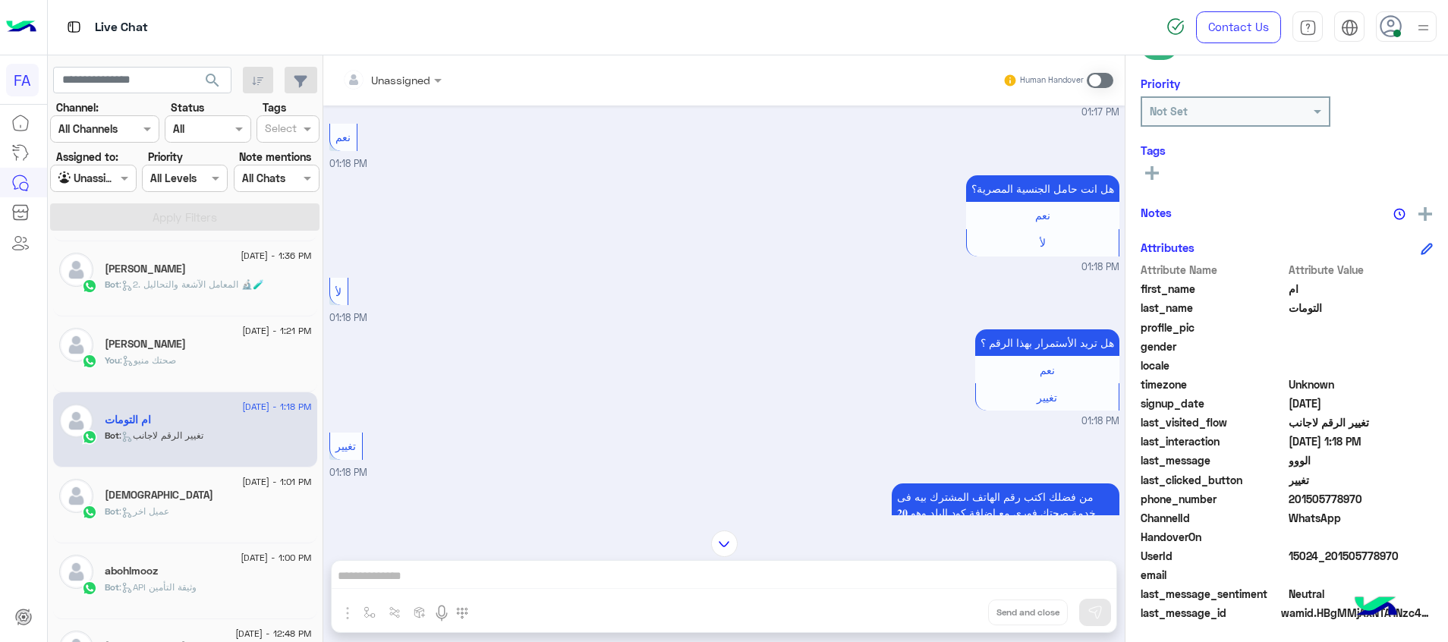
scroll to position [220, 0]
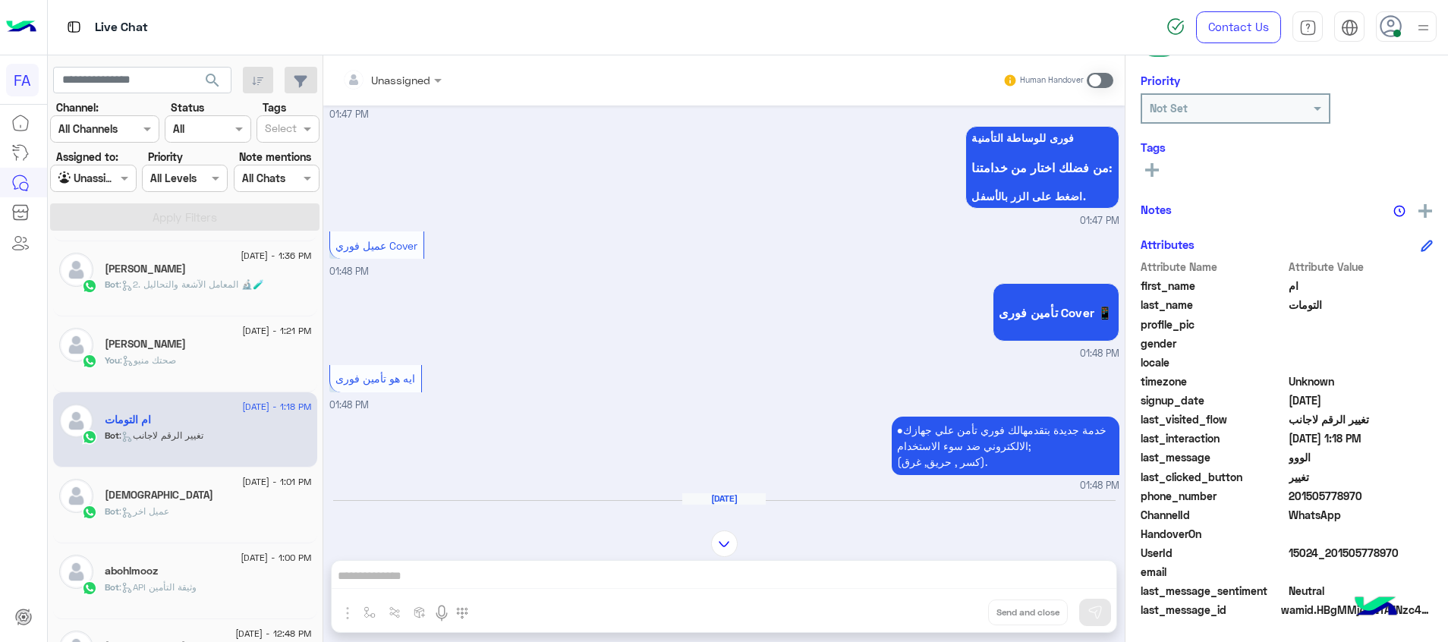
click at [244, 268] on div "[PERSON_NAME]" at bounding box center [208, 271] width 207 height 16
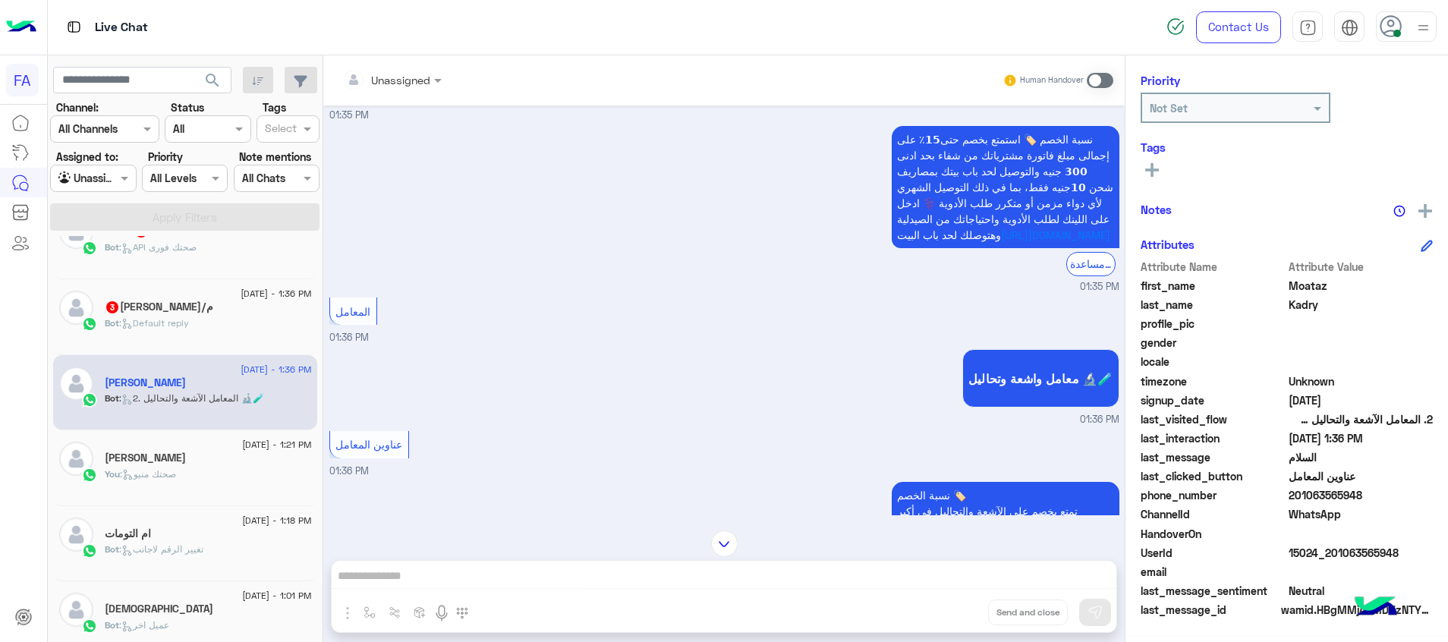
click at [200, 326] on div "Bot : Default reply" at bounding box center [208, 329] width 207 height 27
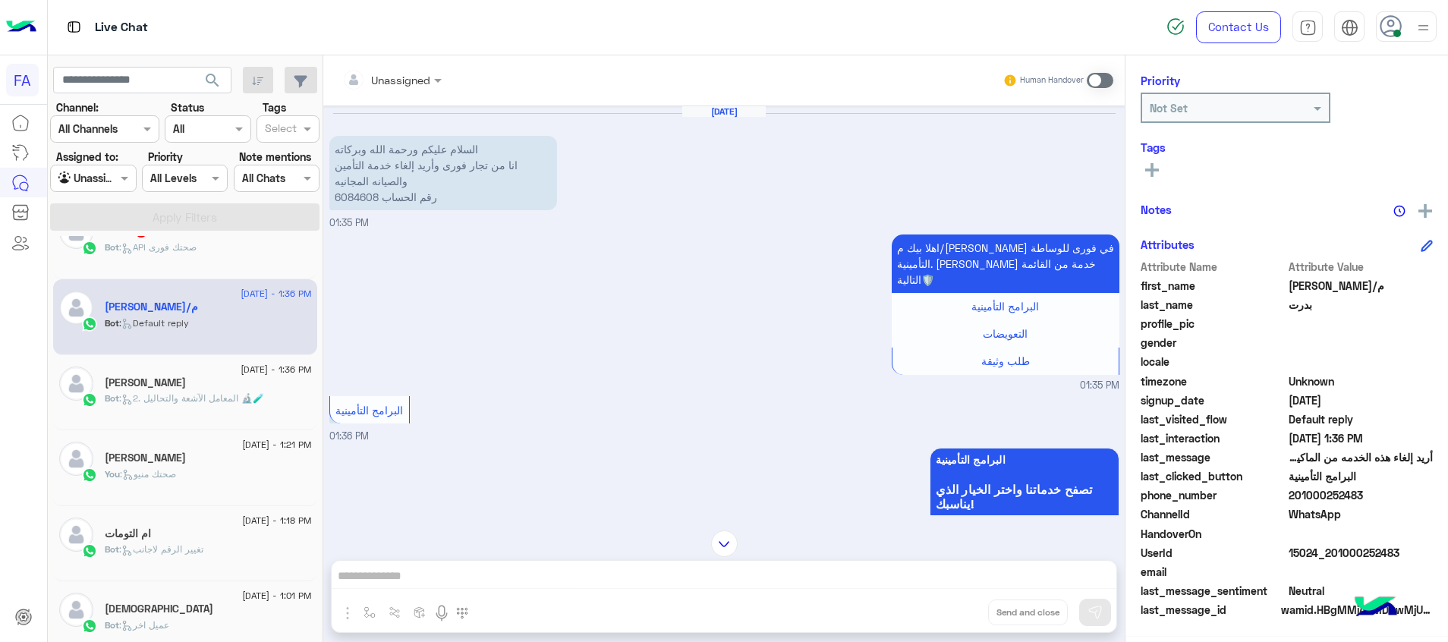
click at [356, 195] on p "السلام عليكم ورحمة الله وبركاته انا من تجار فورى وأريد إلغاء خدمة التأمين والصي…" at bounding box center [443, 173] width 228 height 74
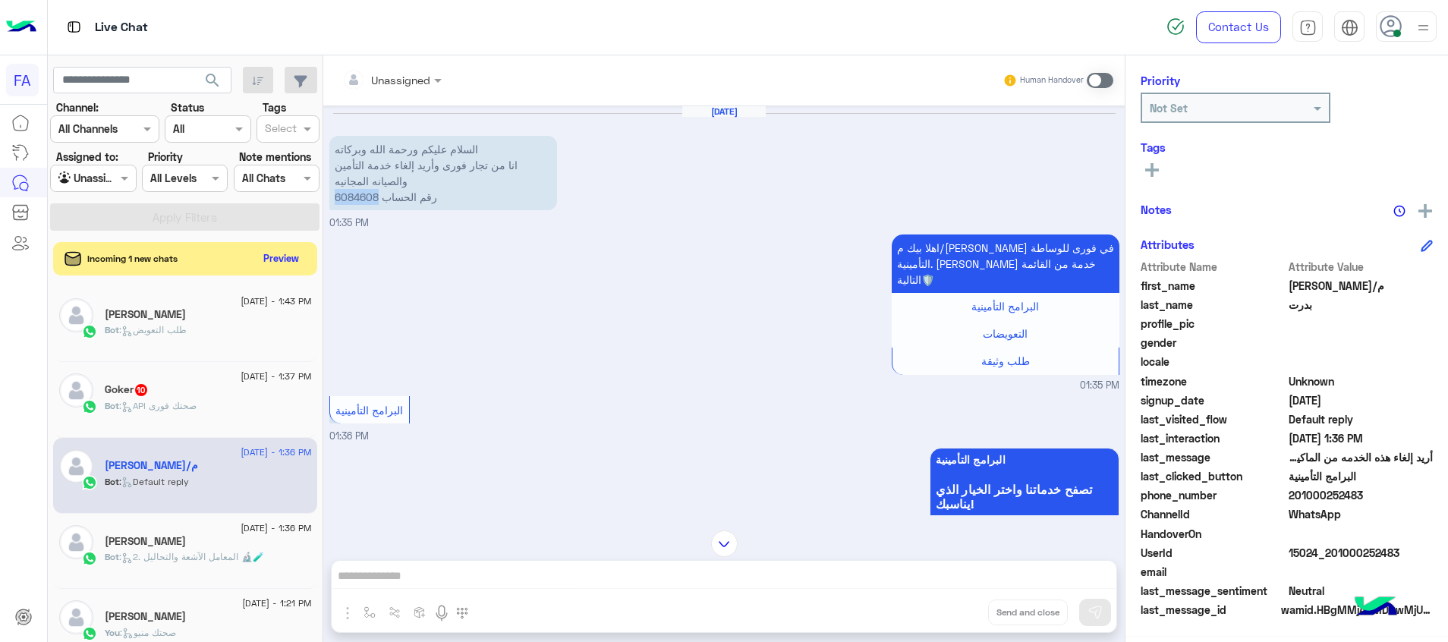
click at [414, 79] on div at bounding box center [392, 79] width 115 height 17
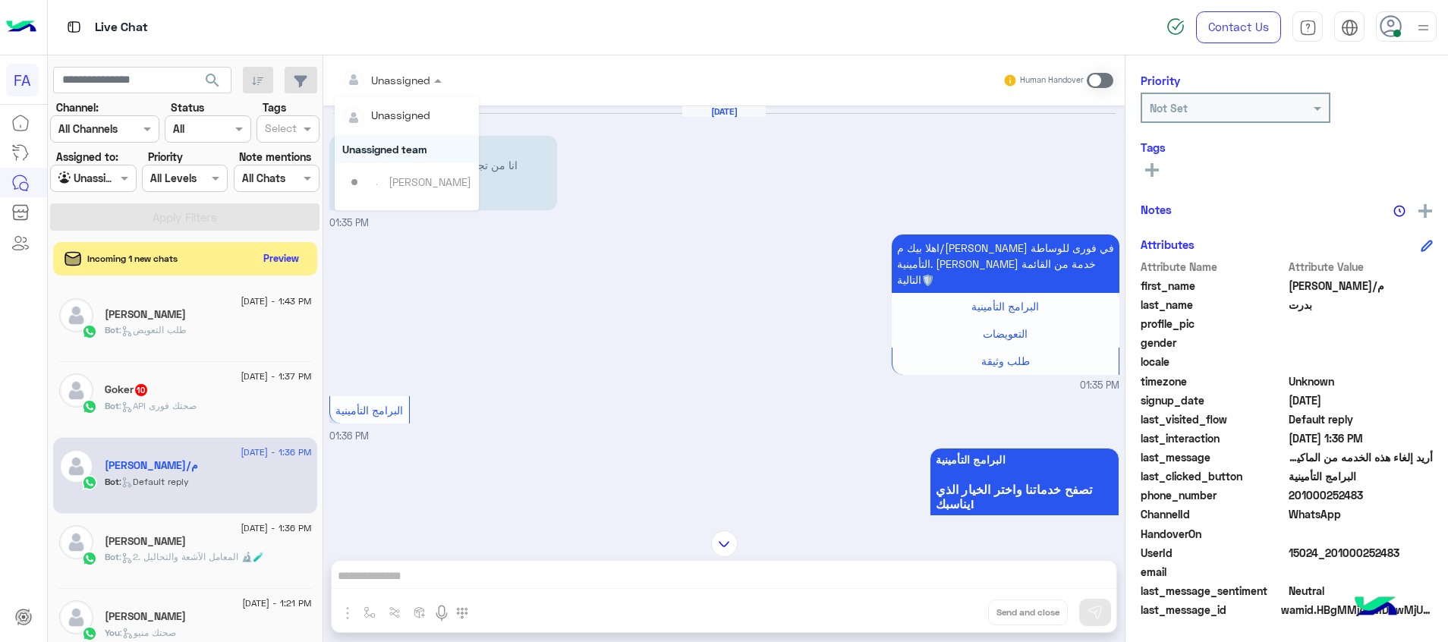
scroll to position [97, 0]
click at [437, 185] on div "Omnia Mostafa" at bounding box center [427, 190] width 76 height 16
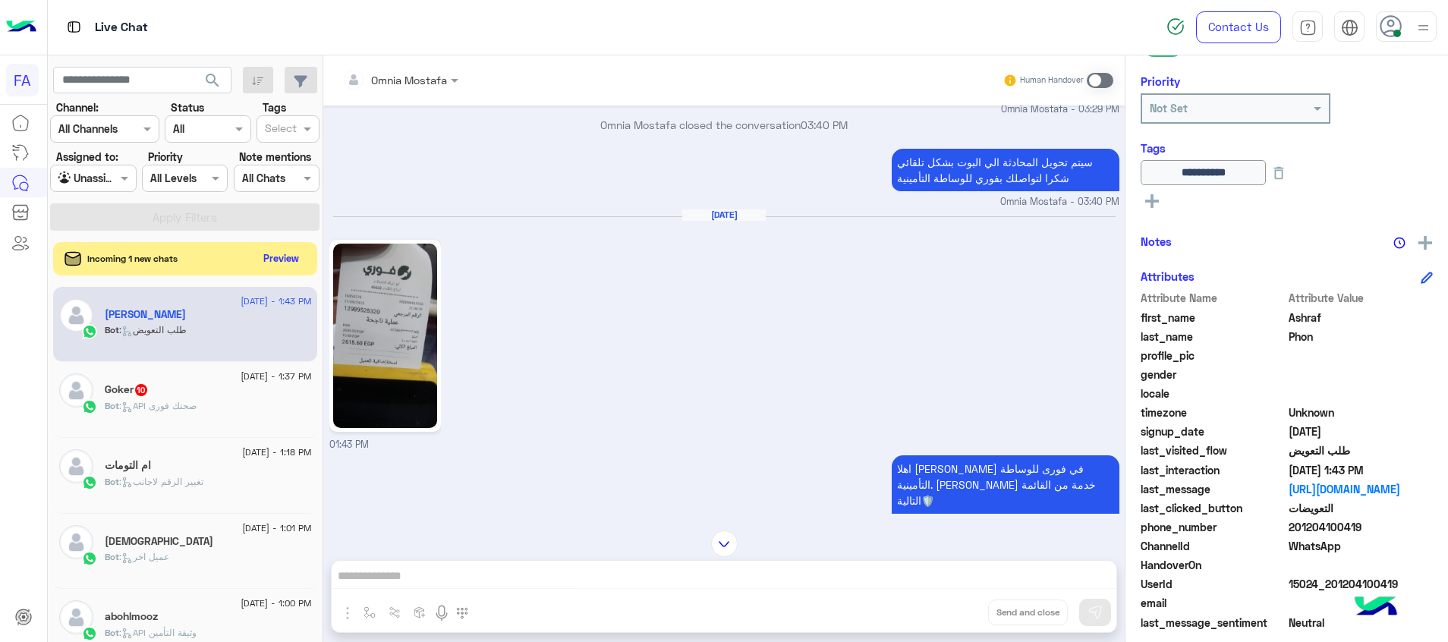
scroll to position [1215, 0]
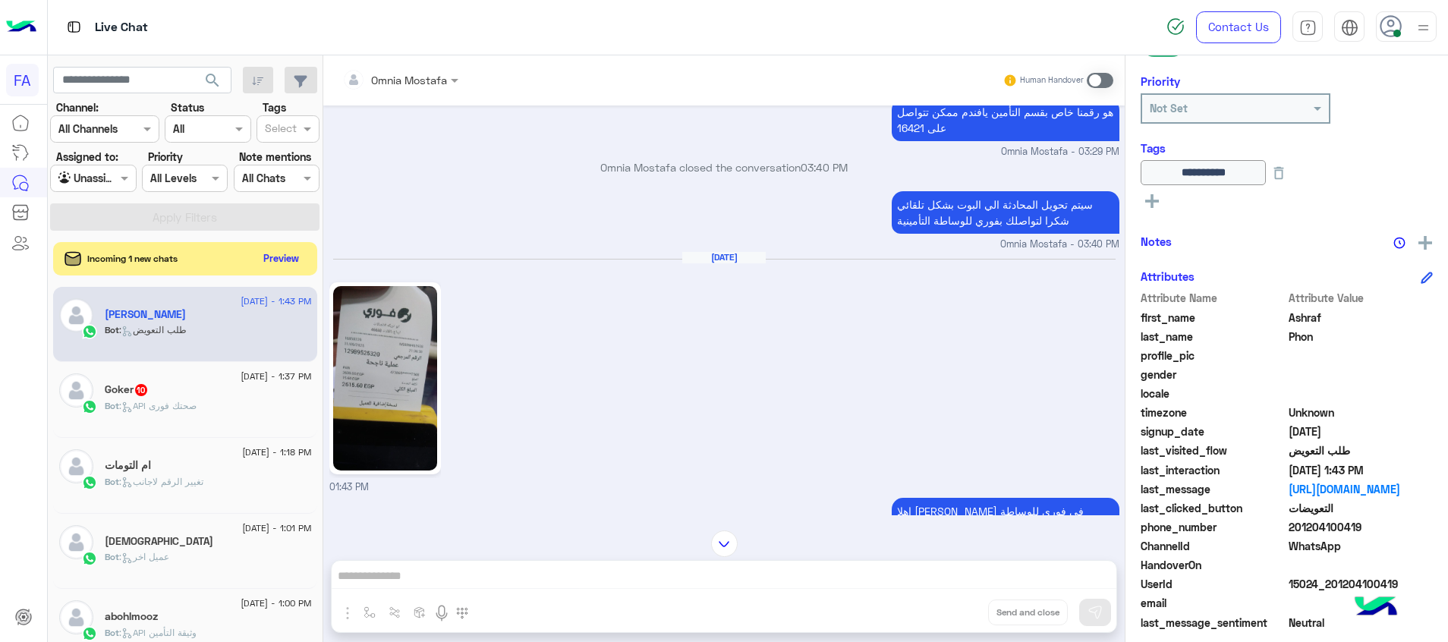
click at [407, 355] on img at bounding box center [385, 378] width 104 height 184
click at [128, 417] on div "Bot : API صحتك فورى" at bounding box center [208, 412] width 207 height 27
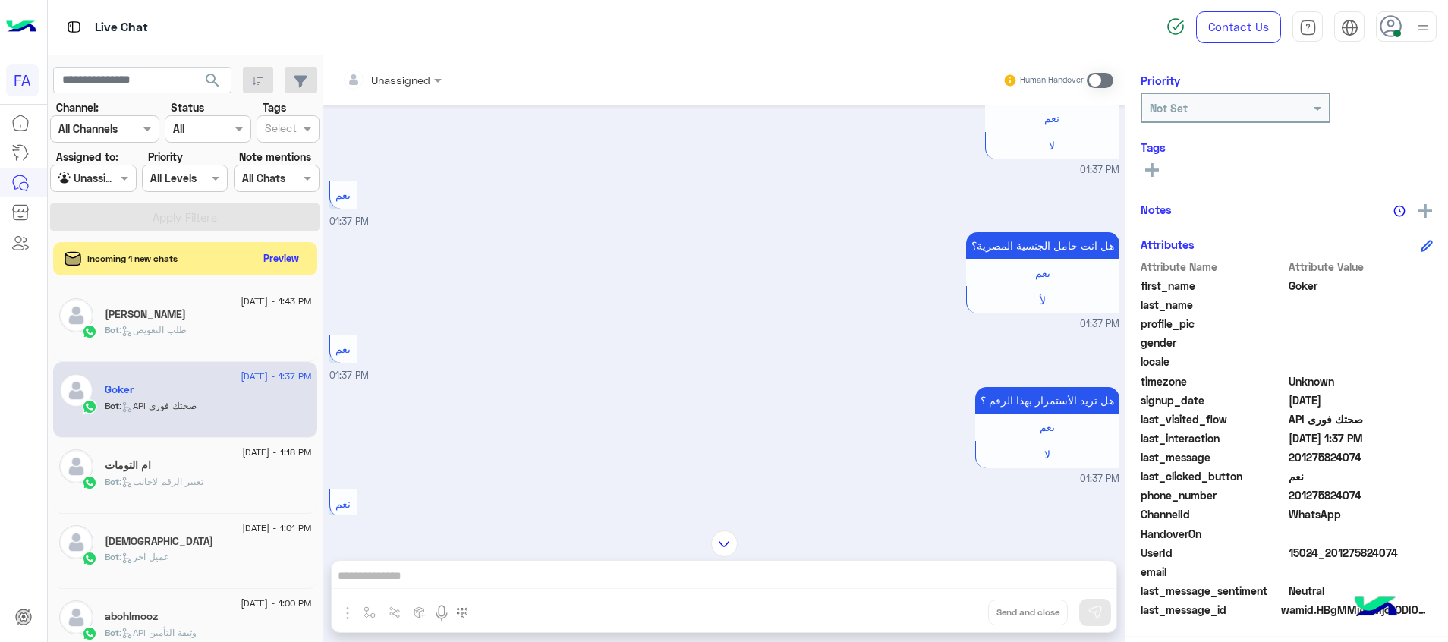
scroll to position [1285, 0]
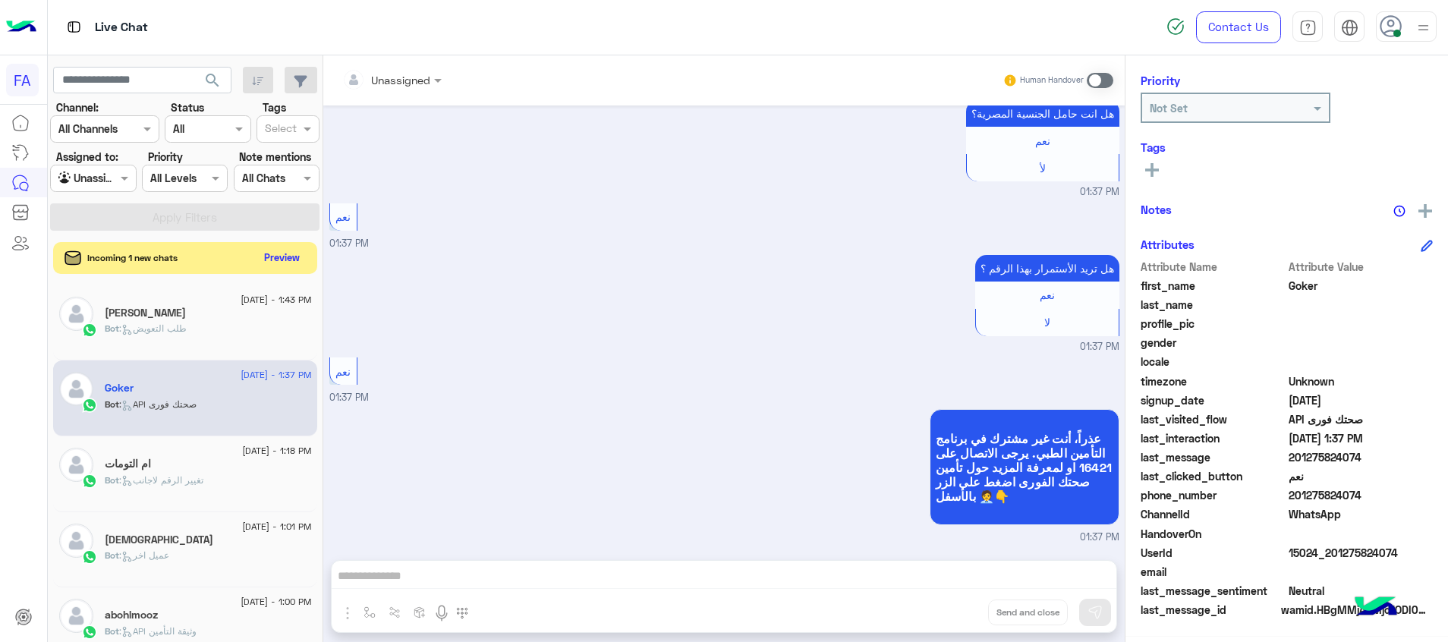
click at [285, 255] on button "Preview" at bounding box center [282, 257] width 47 height 20
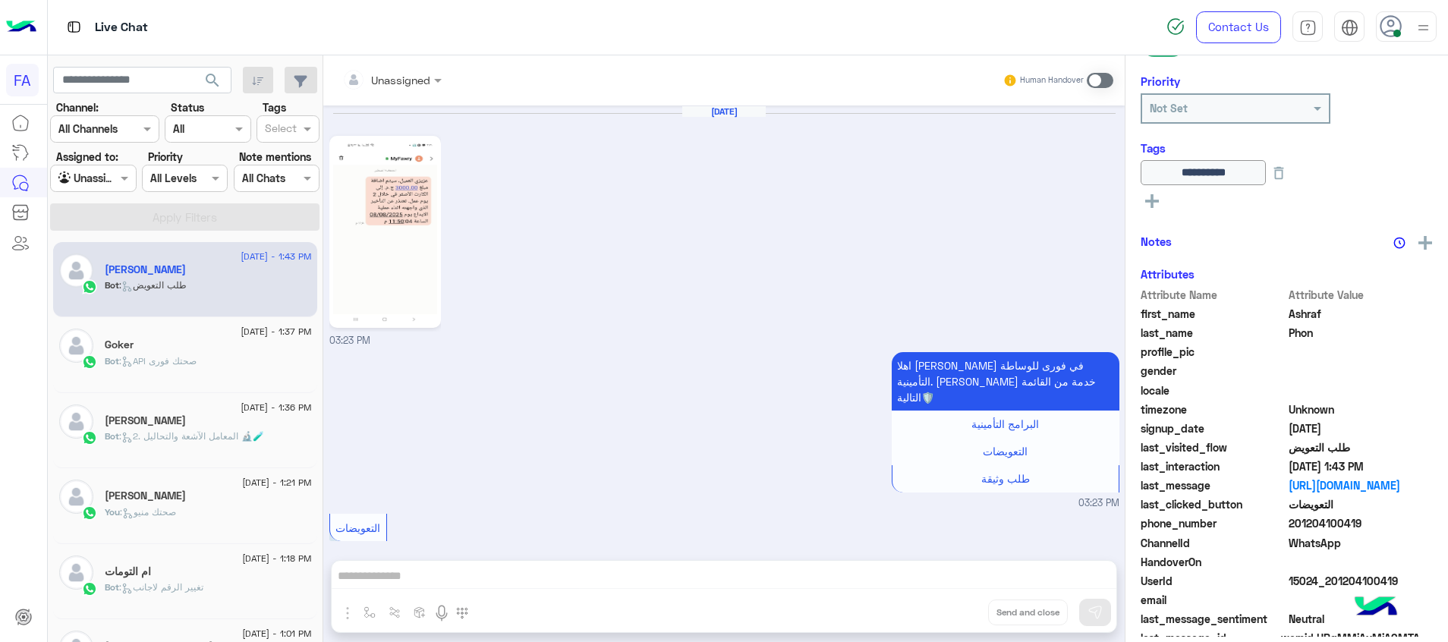
scroll to position [1443, 0]
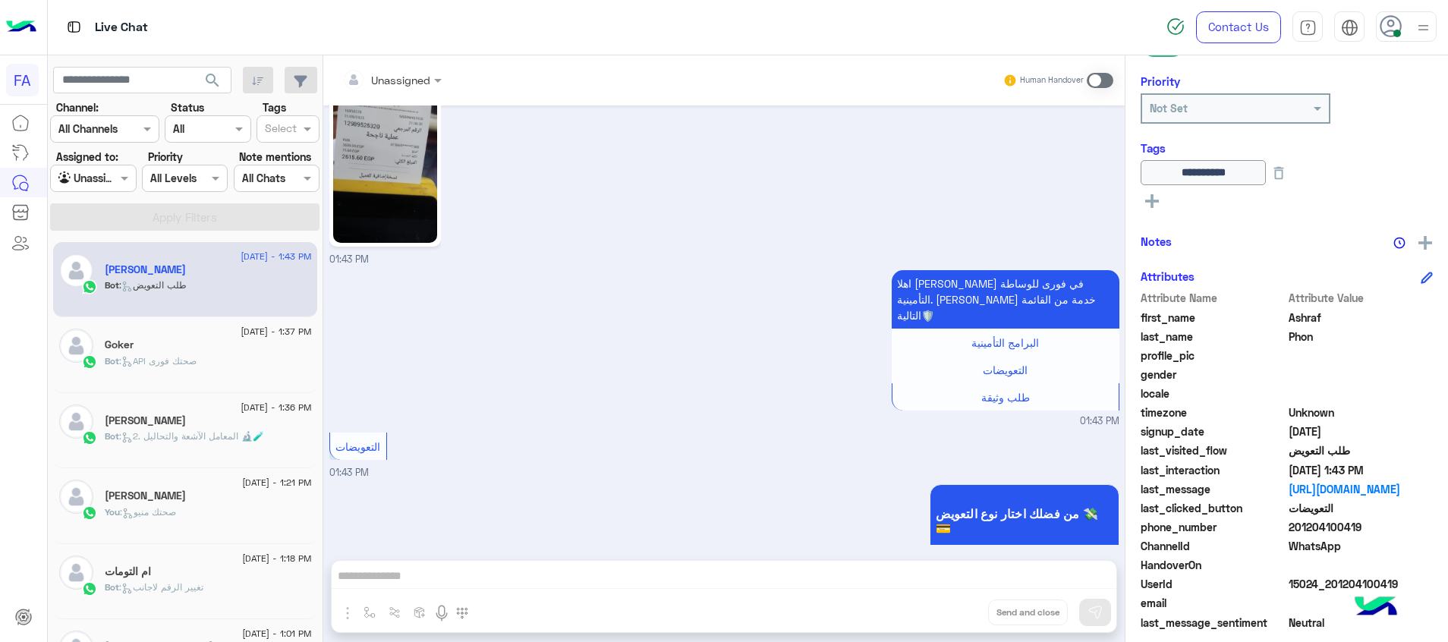
click at [194, 356] on span ": API صحتك فورى" at bounding box center [157, 360] width 77 height 11
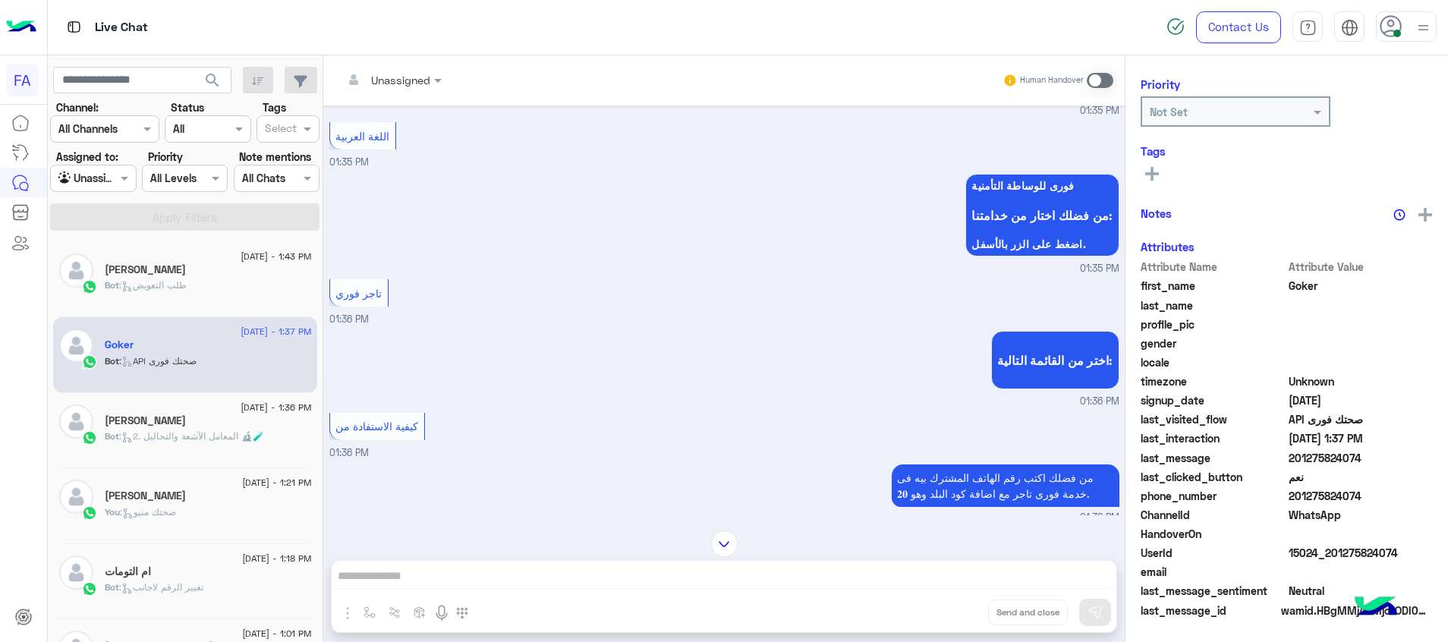
scroll to position [260, 0]
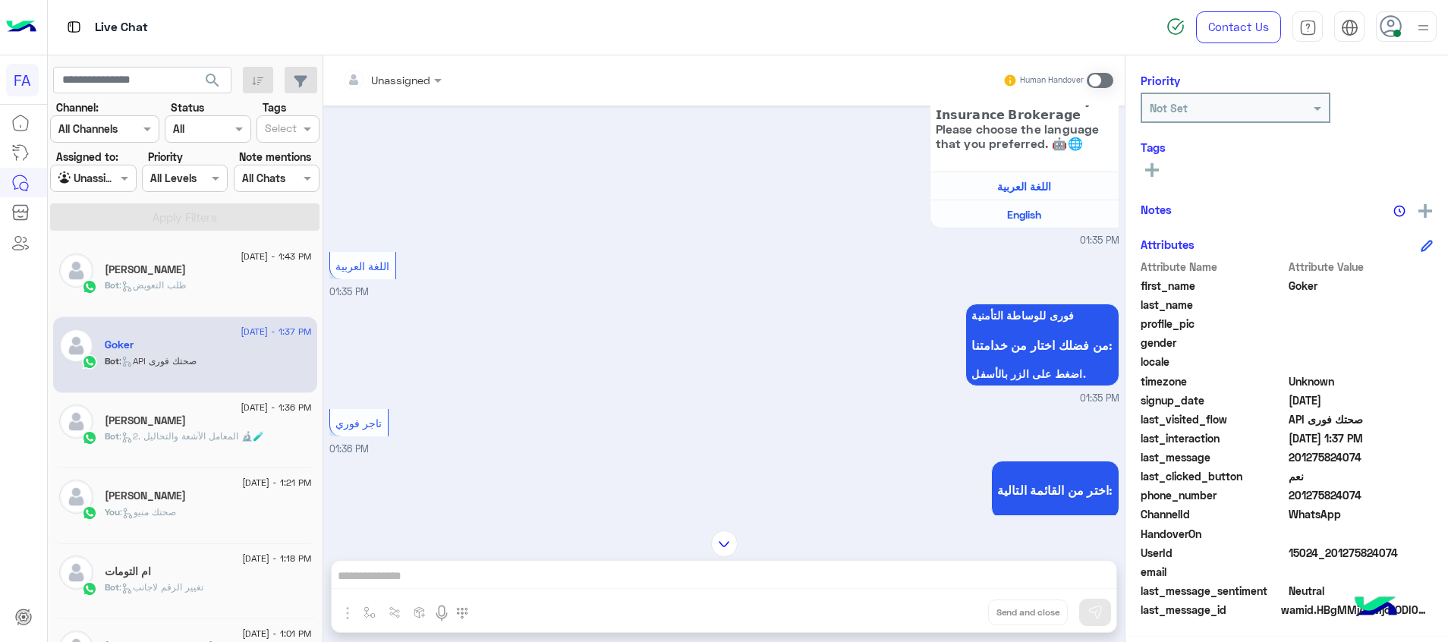
click at [105, 186] on div "Unassigned" at bounding box center [87, 178] width 58 height 17
drag, startPoint x: 117, startPoint y: 261, endPoint x: 182, endPoint y: 233, distance: 71.1
click at [126, 262] on b "Your Inbox" at bounding box center [99, 266] width 53 height 13
click at [182, 225] on button "Apply Filters" at bounding box center [184, 216] width 269 height 27
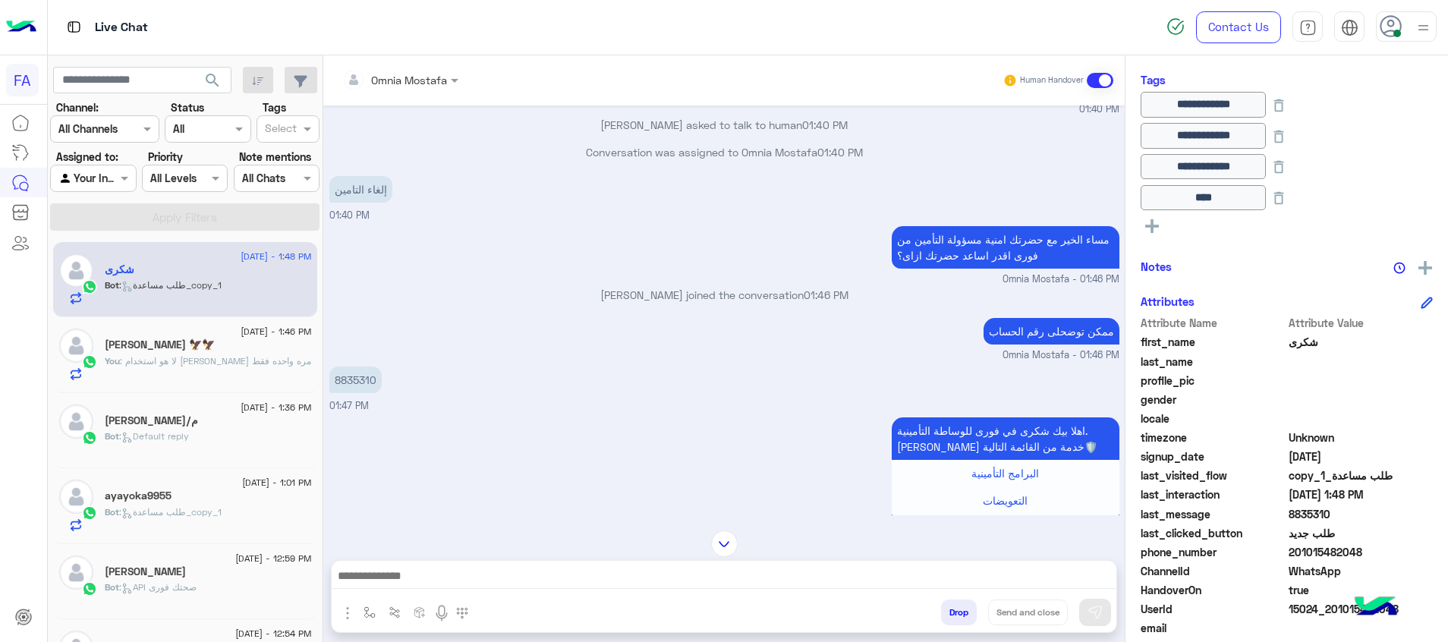
scroll to position [312, 0]
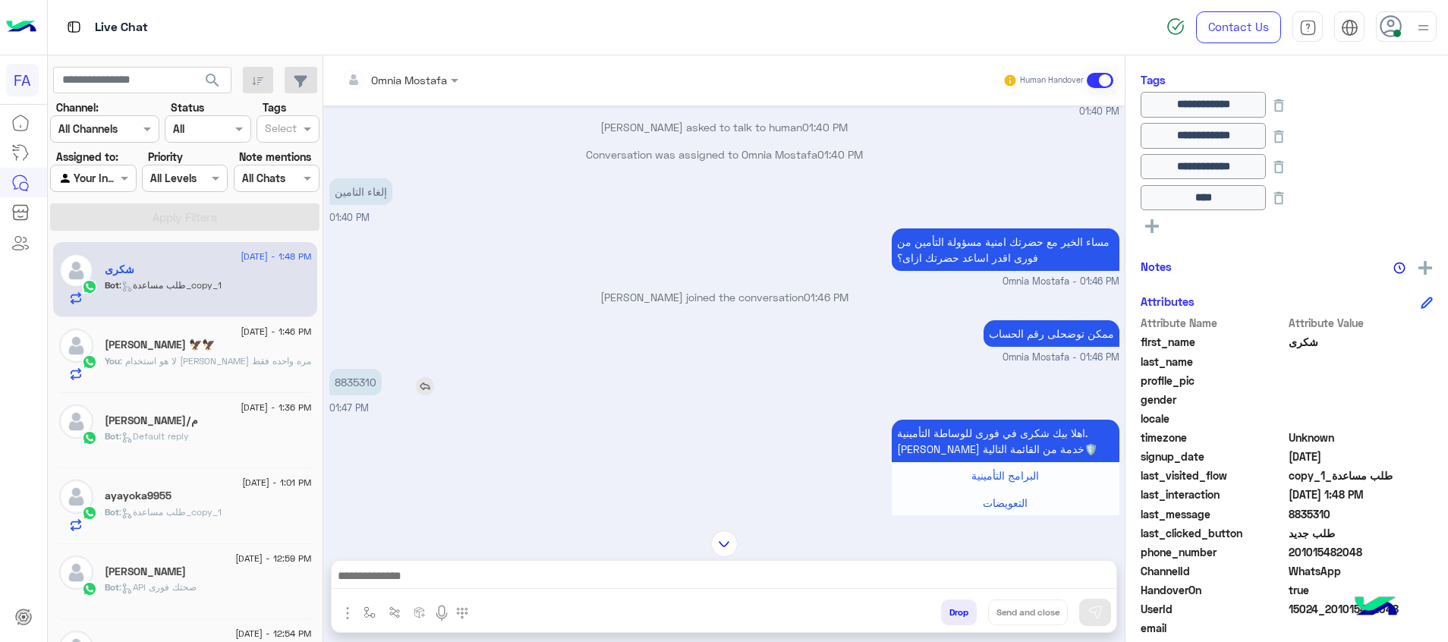
click at [361, 395] on p "8835310" at bounding box center [355, 382] width 52 height 27
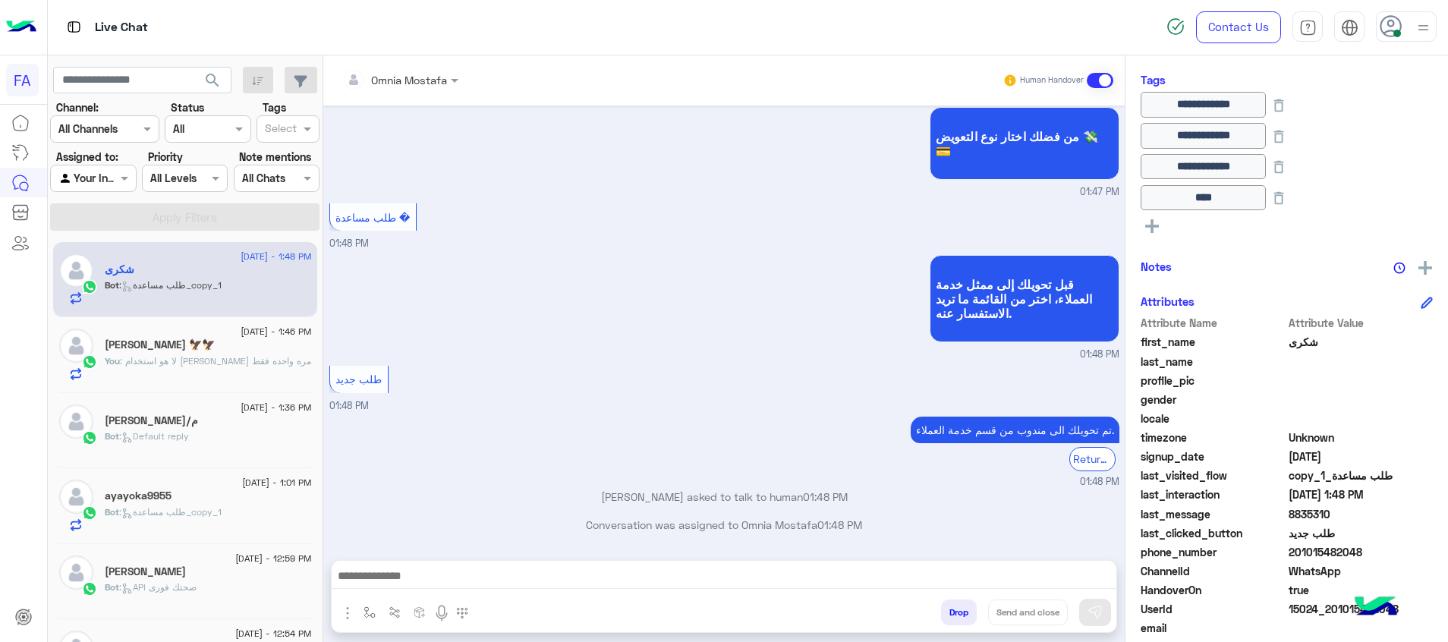
scroll to position [880, 0]
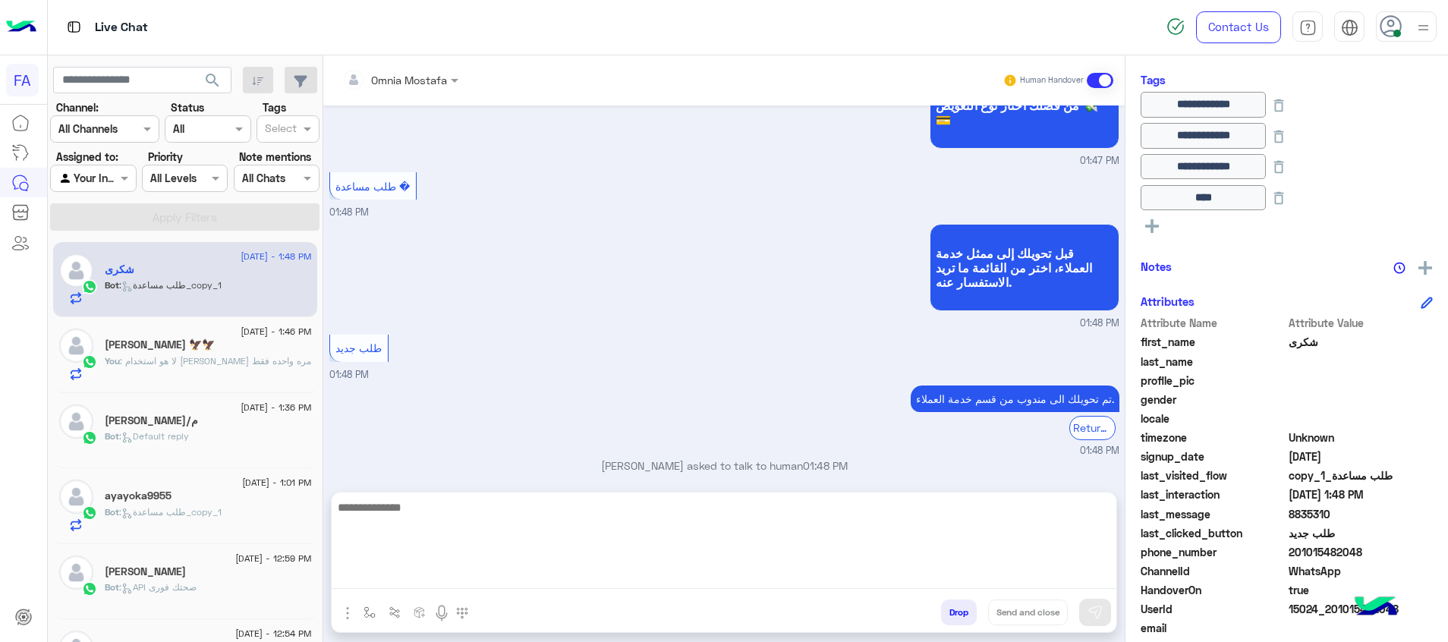
click at [1021, 578] on textarea at bounding box center [724, 543] width 785 height 91
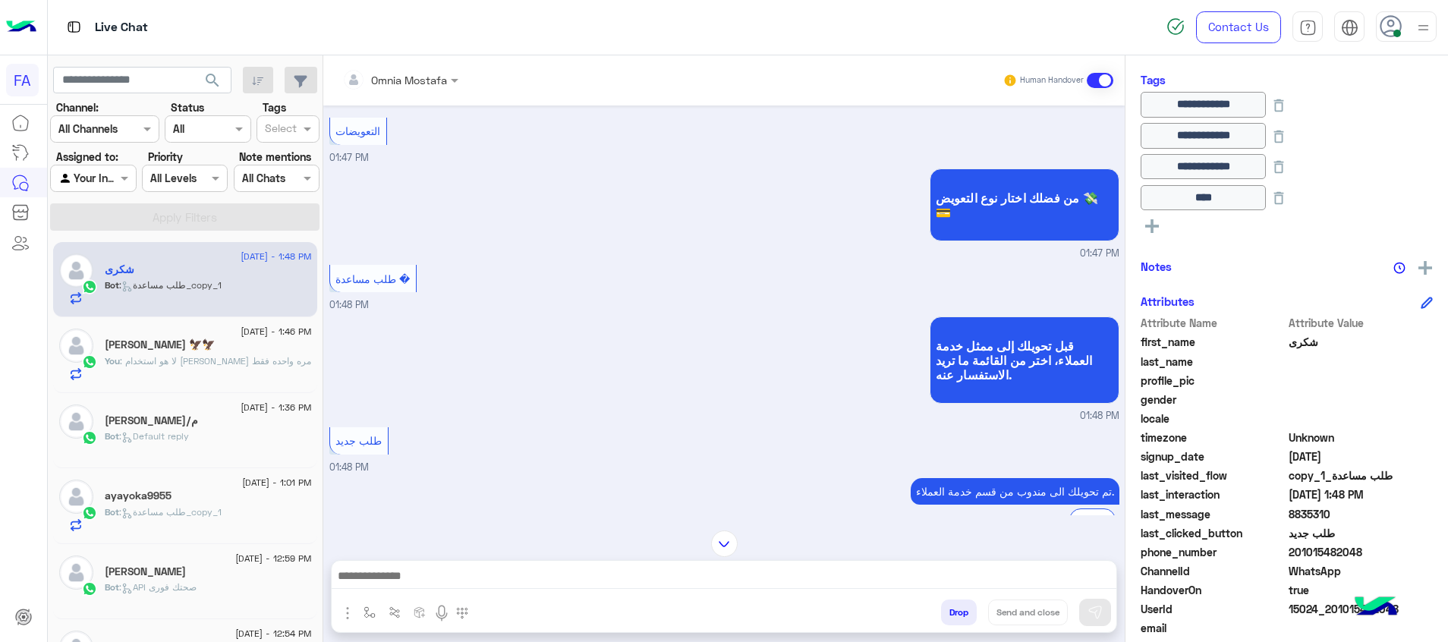
scroll to position [767, 0]
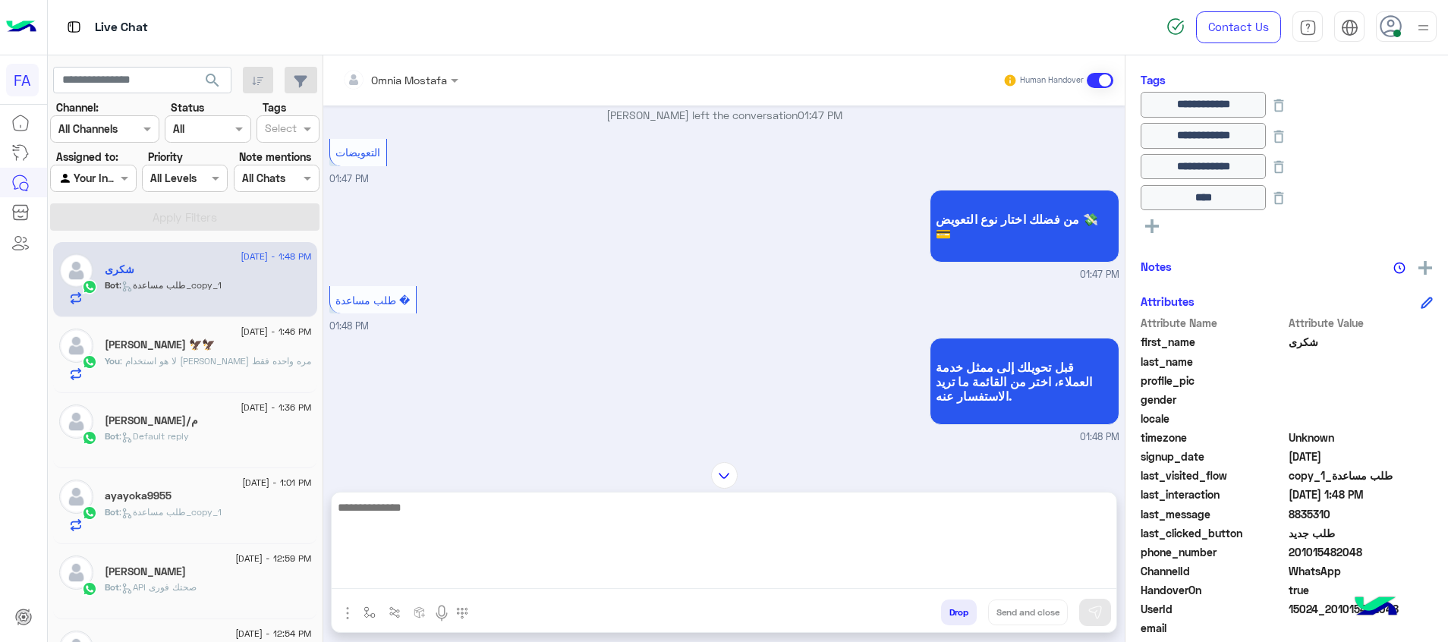
click at [1040, 578] on textarea at bounding box center [724, 543] width 785 height 91
type textarea "**********"
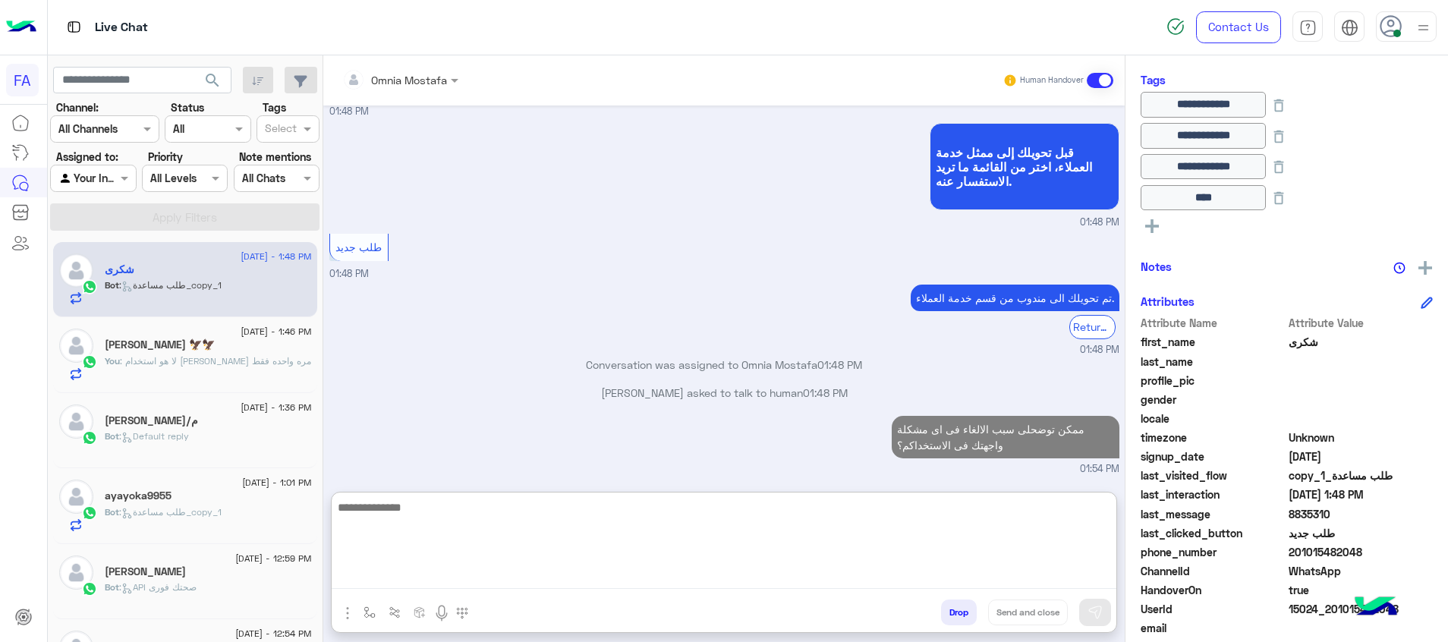
click at [992, 540] on textarea at bounding box center [724, 543] width 785 height 91
type textarea "**********"
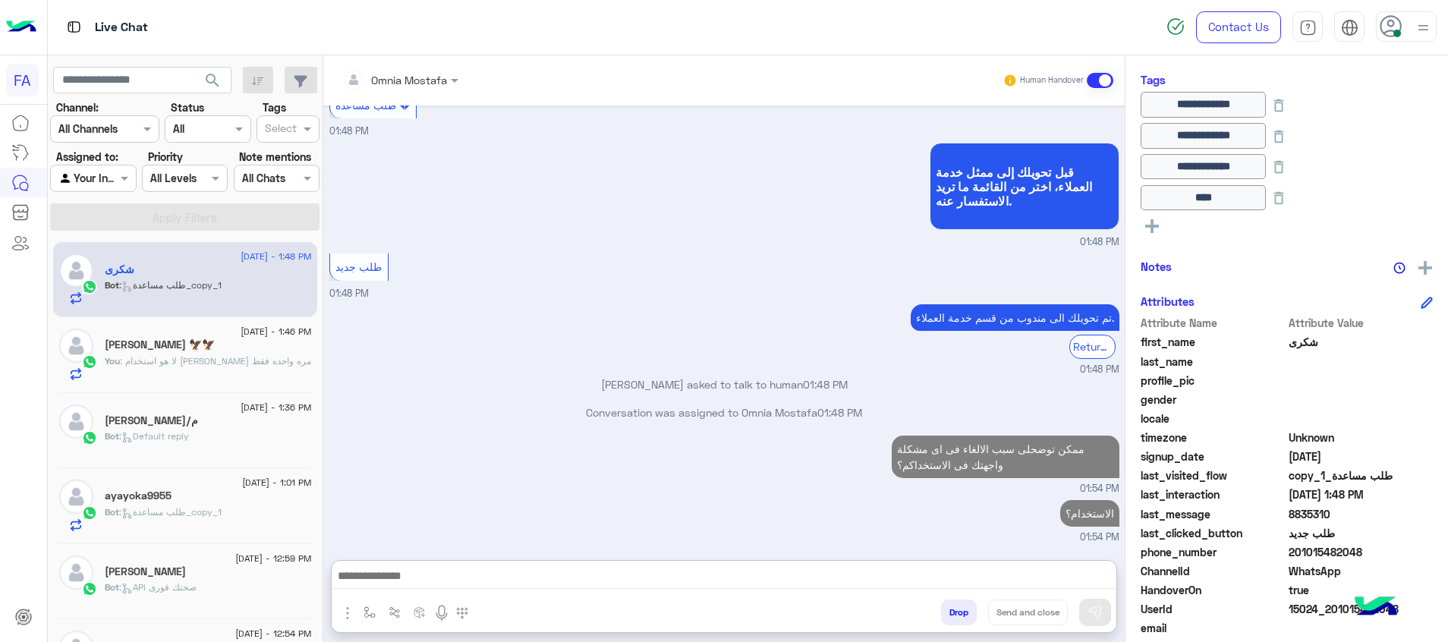
click at [242, 430] on div "Bot : Default reply" at bounding box center [208, 443] width 207 height 27
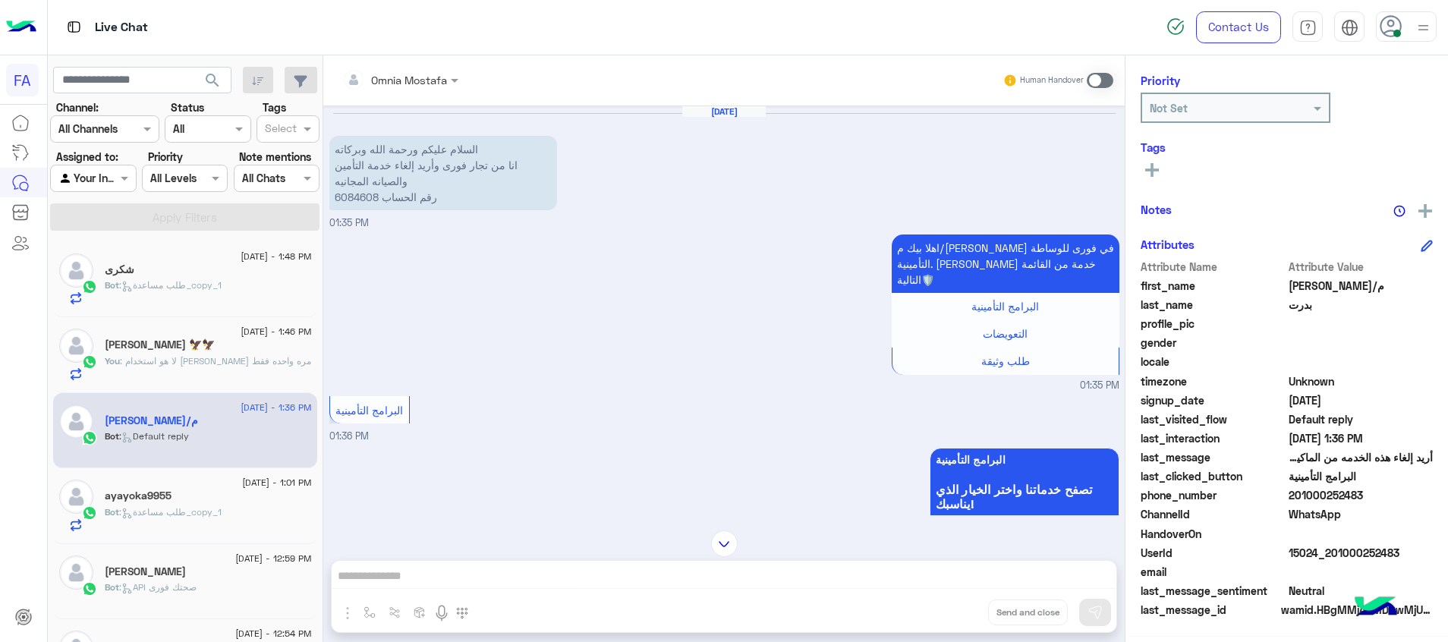
click at [217, 286] on span ": طلب مساعدة_copy_1" at bounding box center [170, 284] width 102 height 11
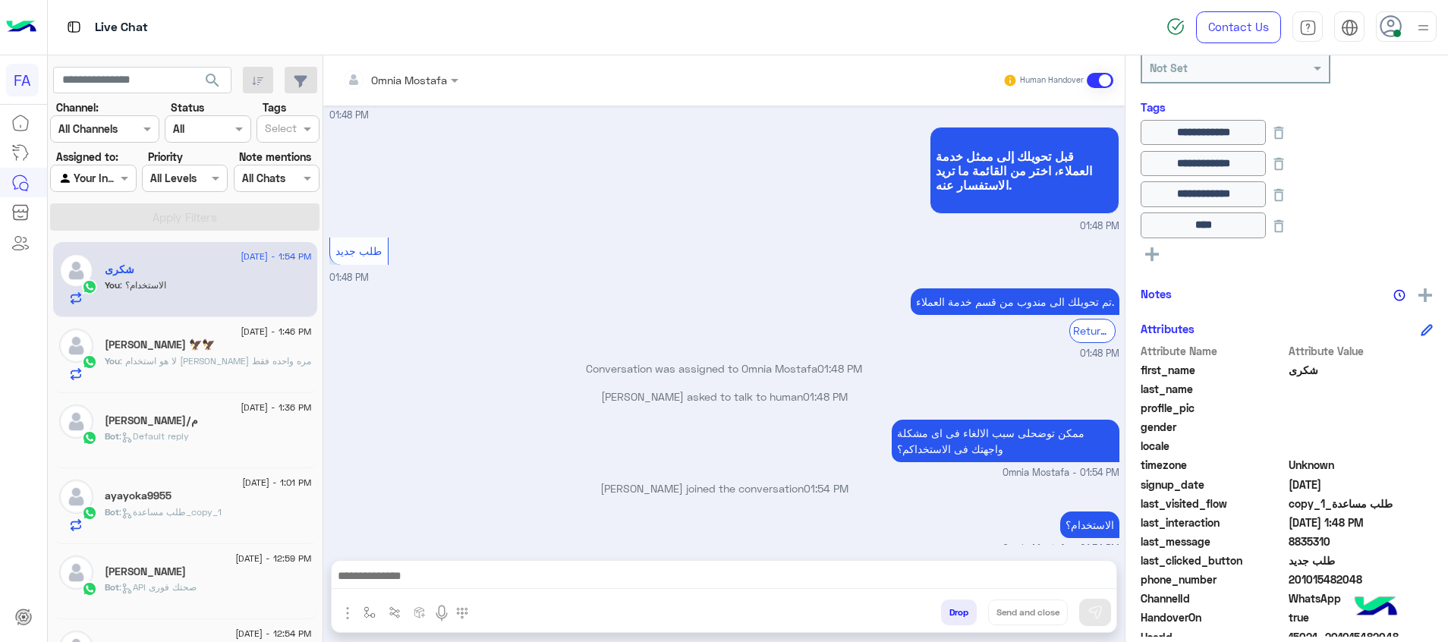
scroll to position [1021, 0]
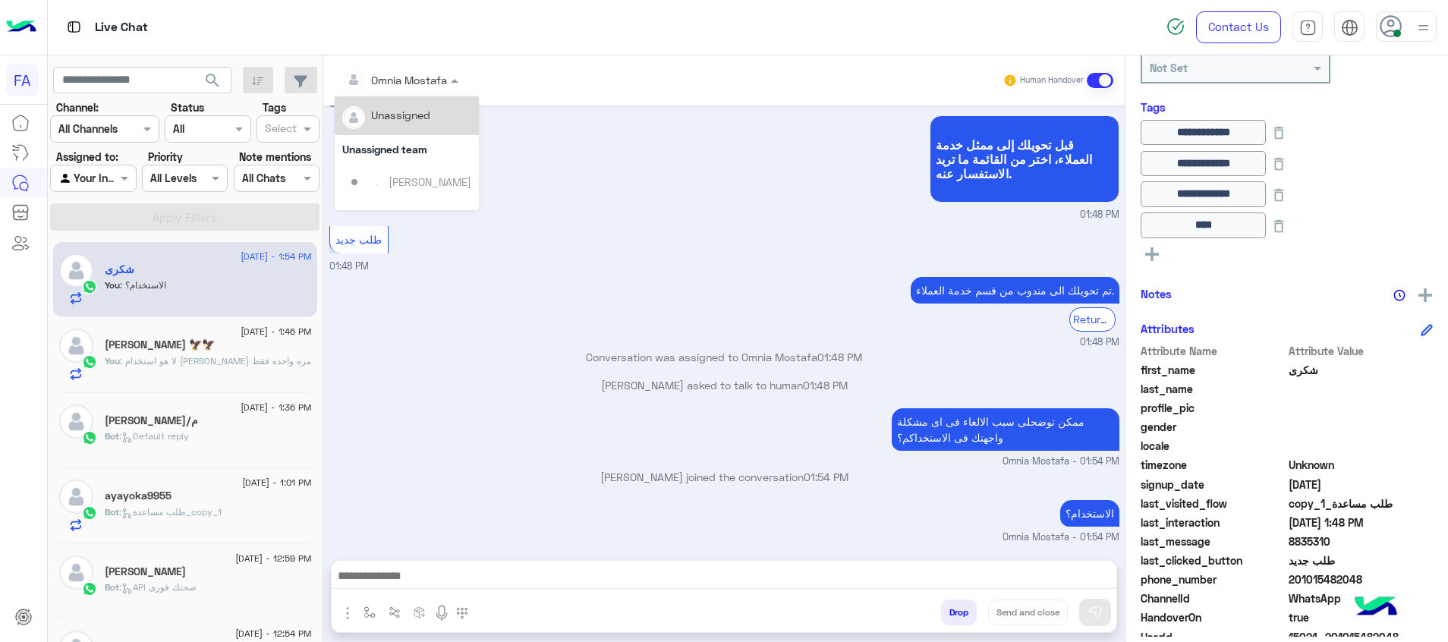
click at [437, 83] on div at bounding box center [400, 79] width 131 height 17
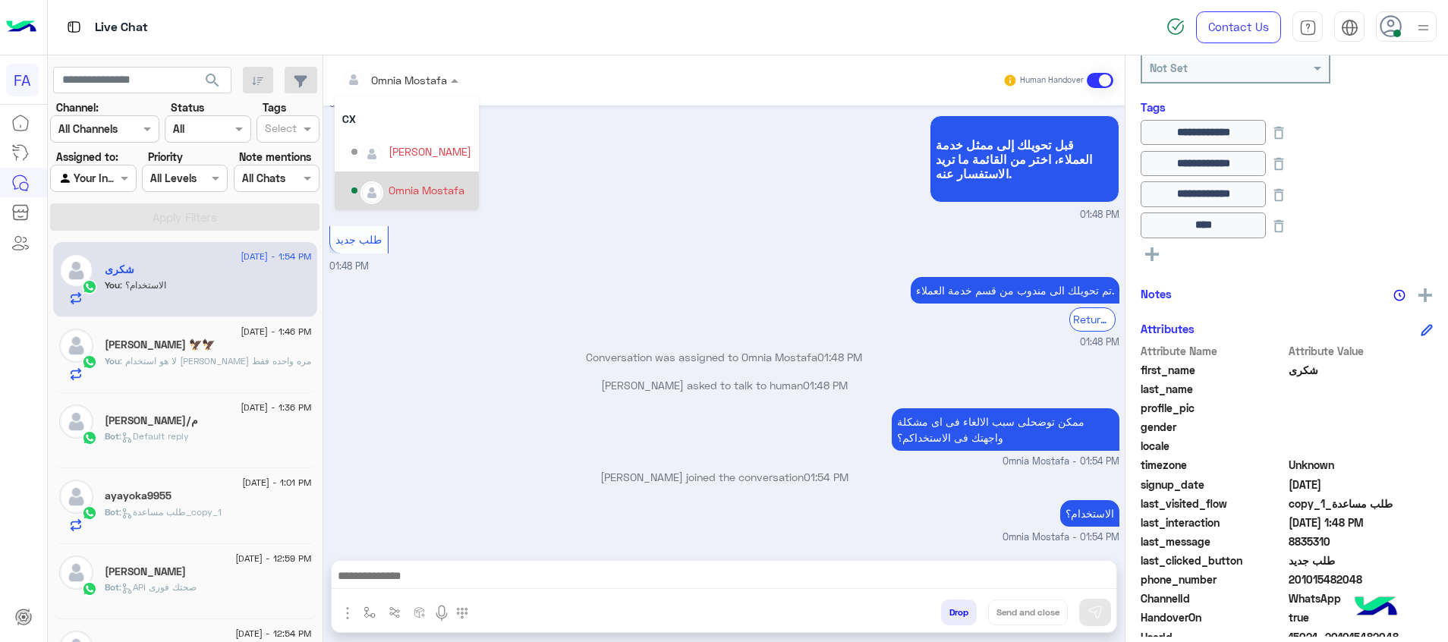
click at [425, 182] on div "Omnia Mostafa" at bounding box center [427, 190] width 76 height 16
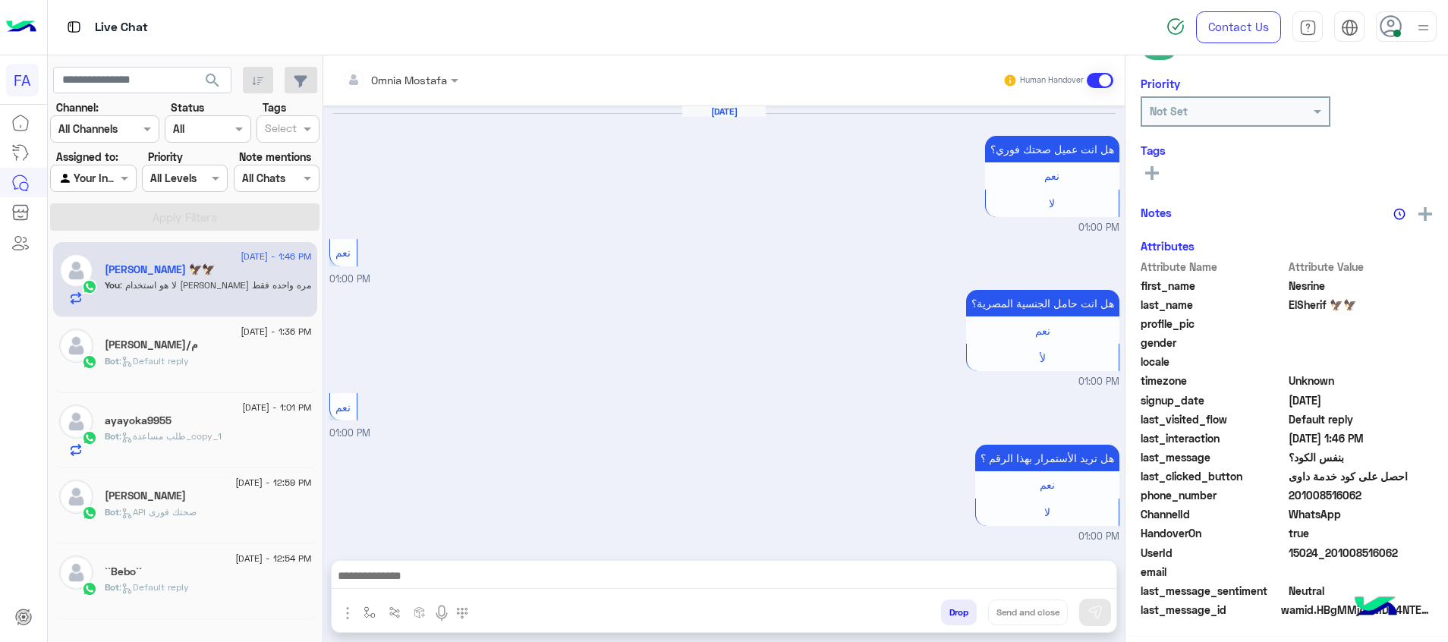
scroll to position [1066, 0]
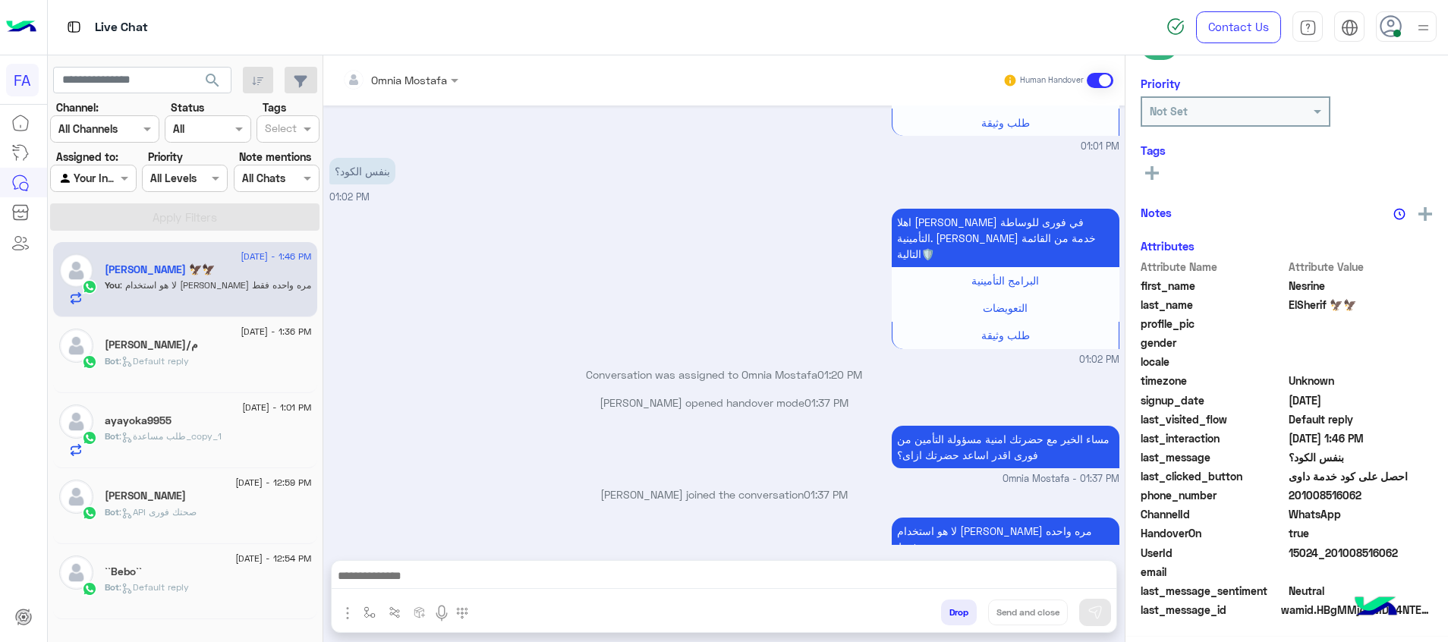
click at [212, 82] on span "search" at bounding box center [212, 80] width 18 height 18
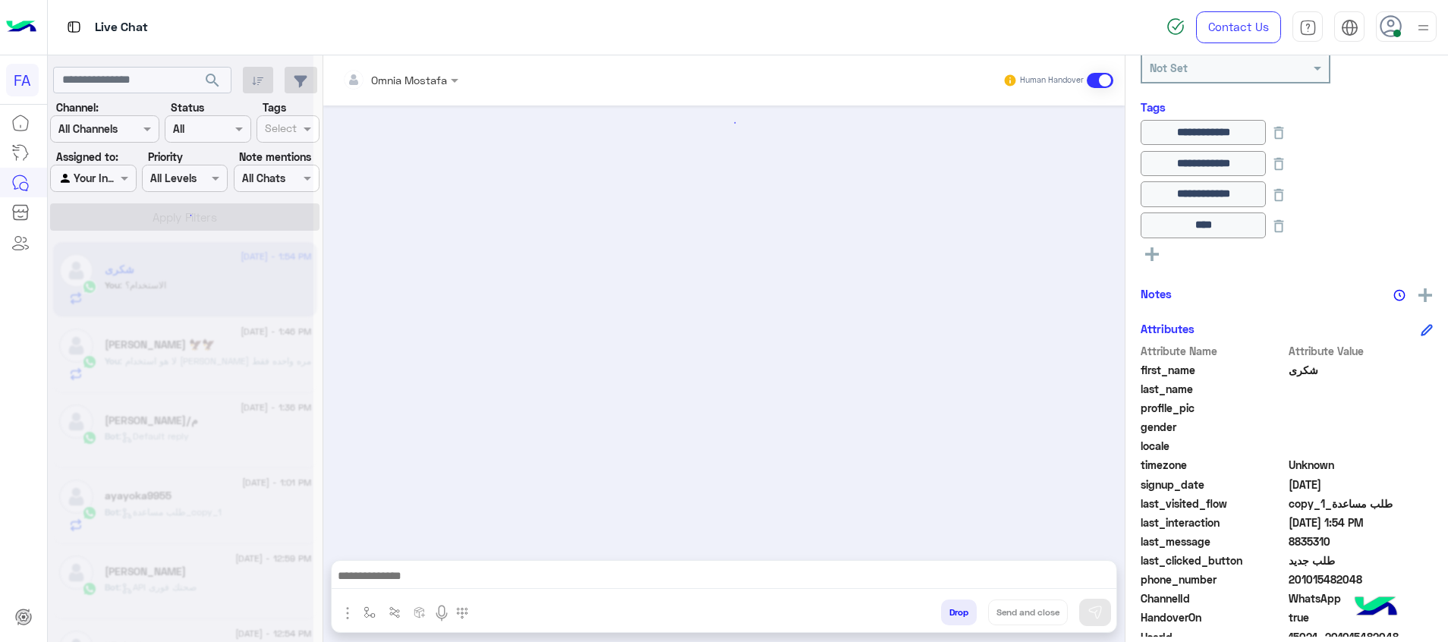
scroll to position [691, 0]
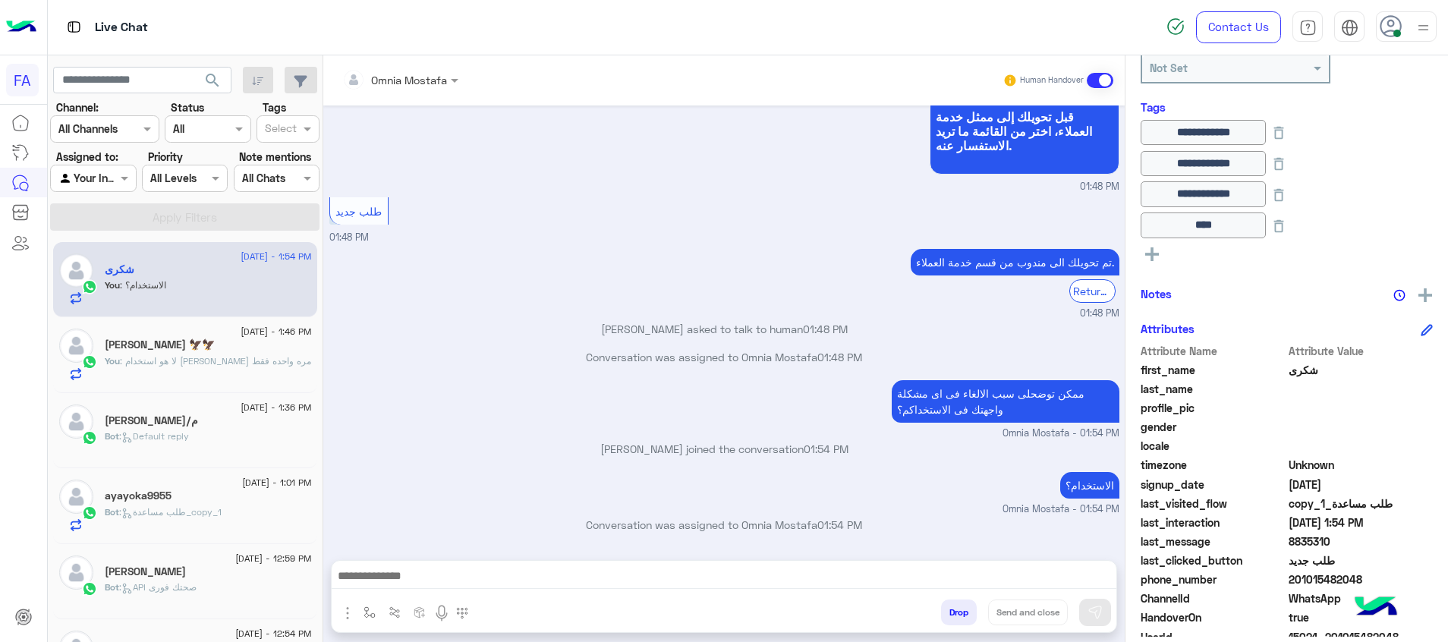
click at [224, 364] on span ": لا هو استخدام [PERSON_NAME] مره واحده فقط" at bounding box center [215, 360] width 191 height 11
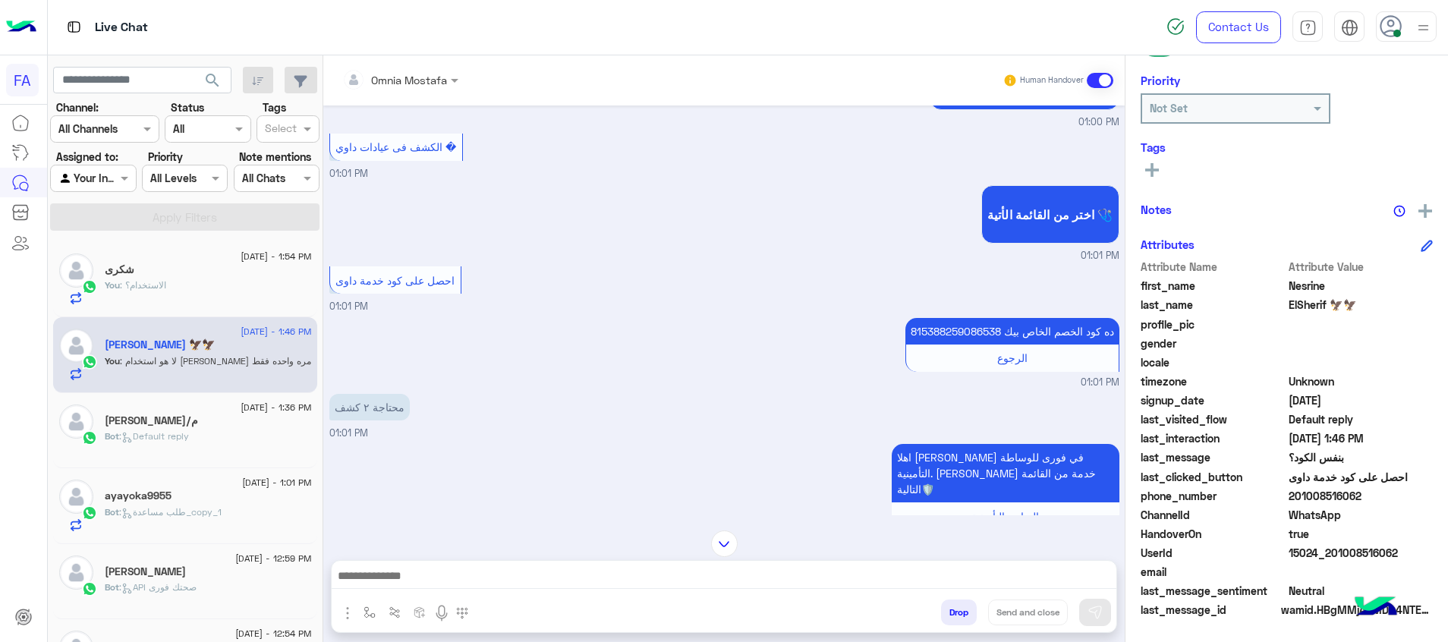
scroll to position [269, 0]
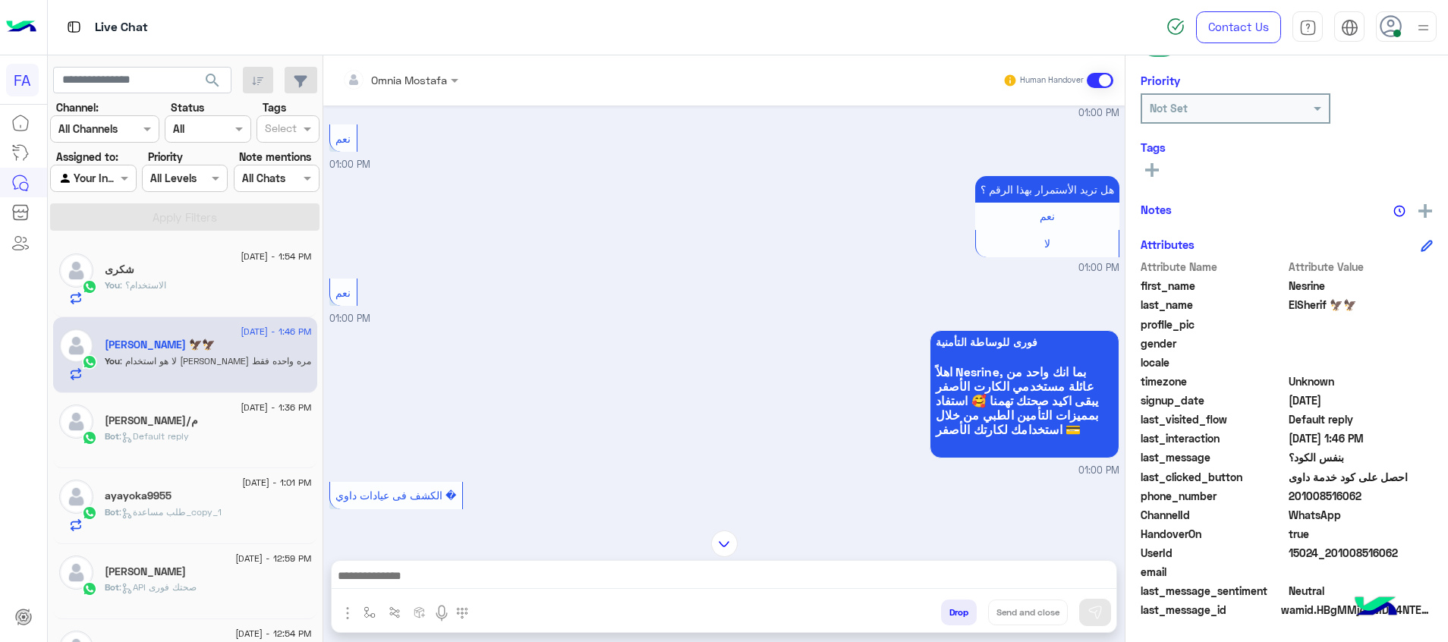
click at [1146, 165] on icon at bounding box center [1152, 170] width 14 height 14
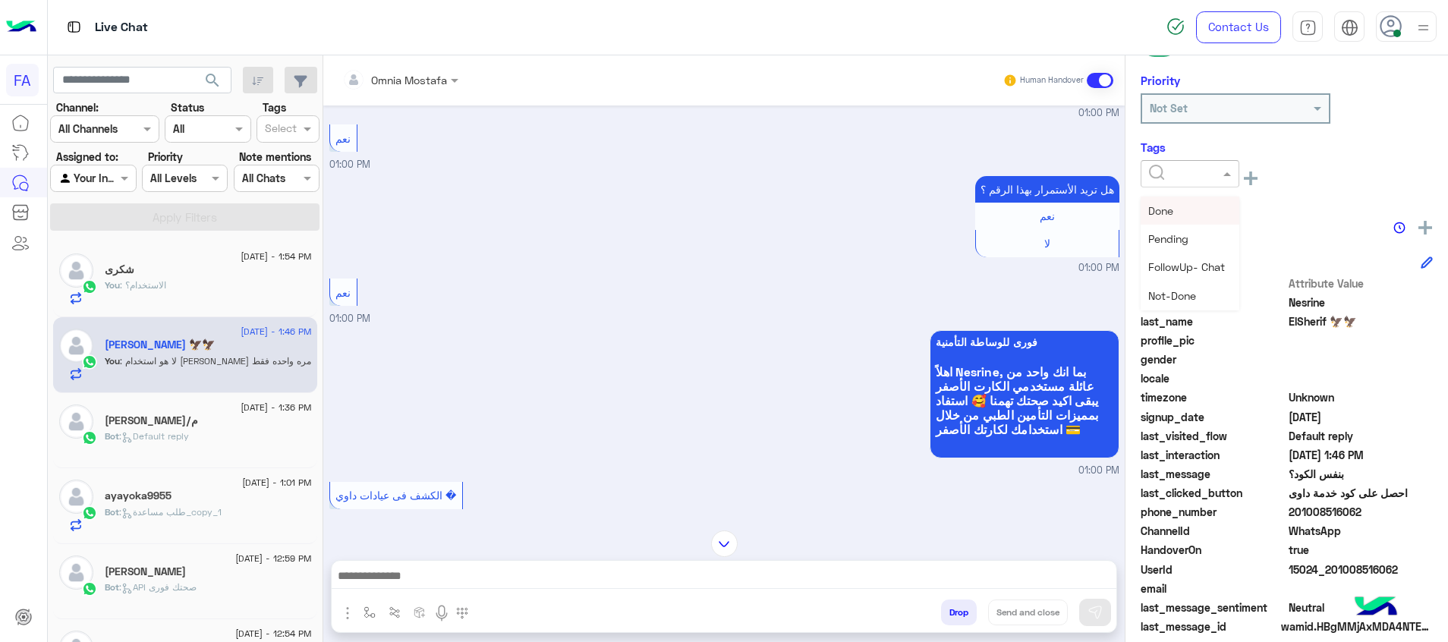
click at [1147, 165] on div at bounding box center [1189, 173] width 97 height 17
click at [1198, 235] on div "Pending" at bounding box center [1190, 239] width 99 height 28
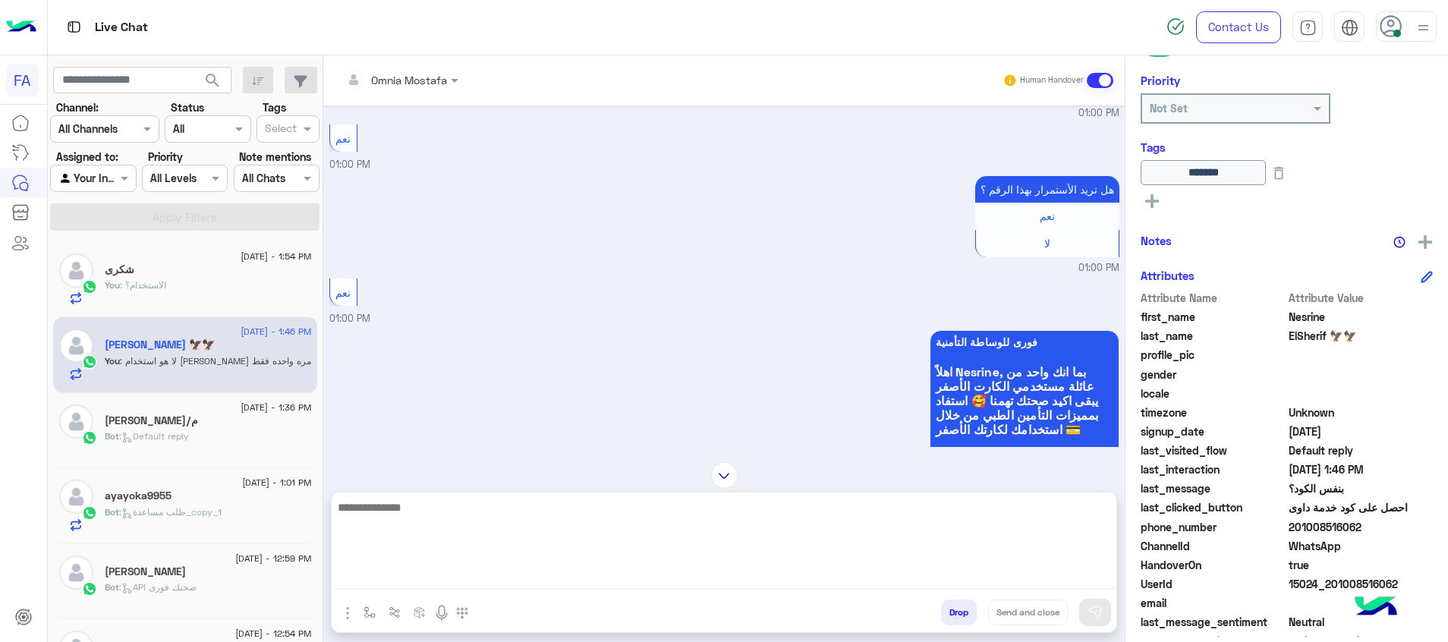
drag, startPoint x: 1049, startPoint y: 585, endPoint x: 1057, endPoint y: 587, distance: 8.7
click at [1049, 585] on textarea at bounding box center [724, 543] width 785 height 91
paste textarea "**********"
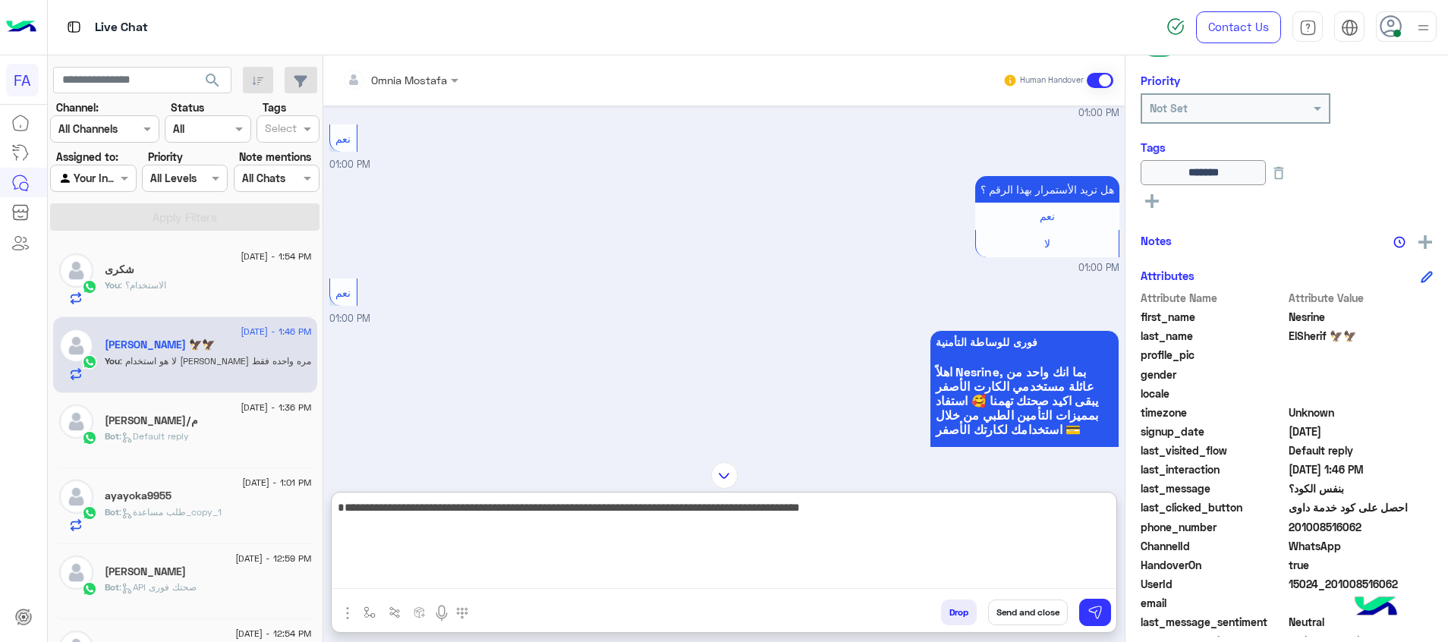
type textarea "**********"
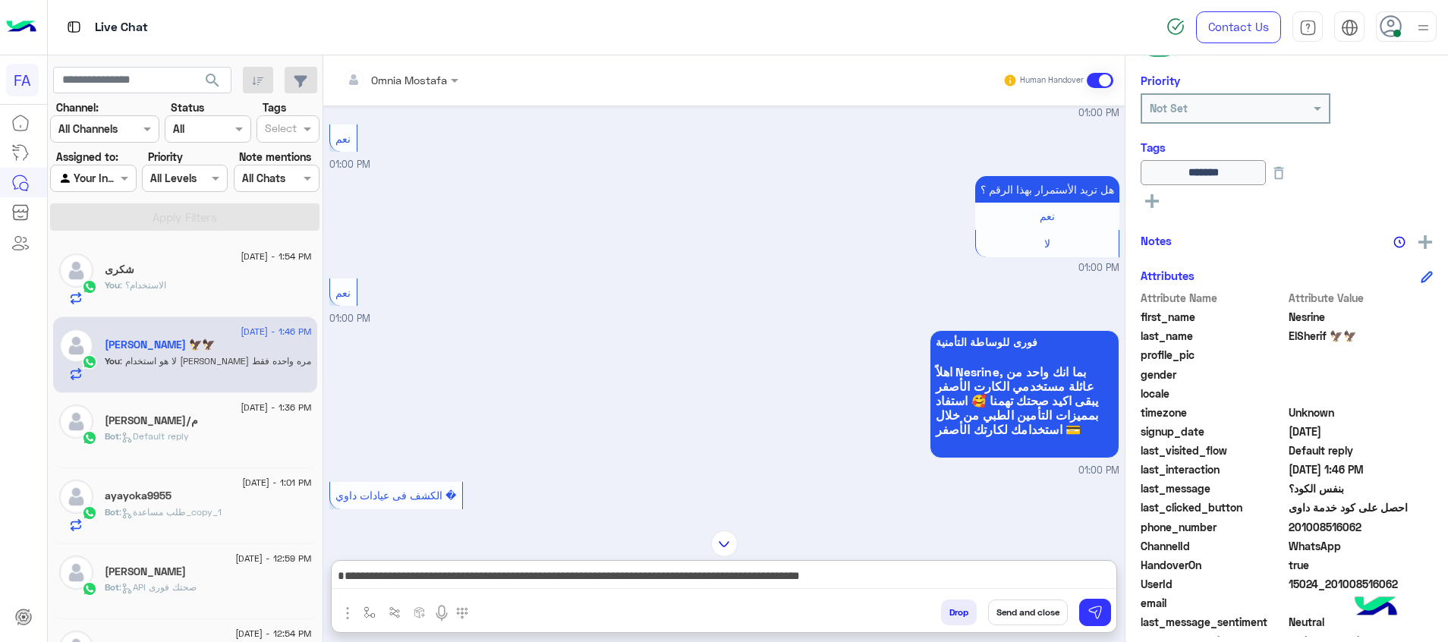
click at [1050, 610] on button "Send and close" at bounding box center [1028, 613] width 80 height 26
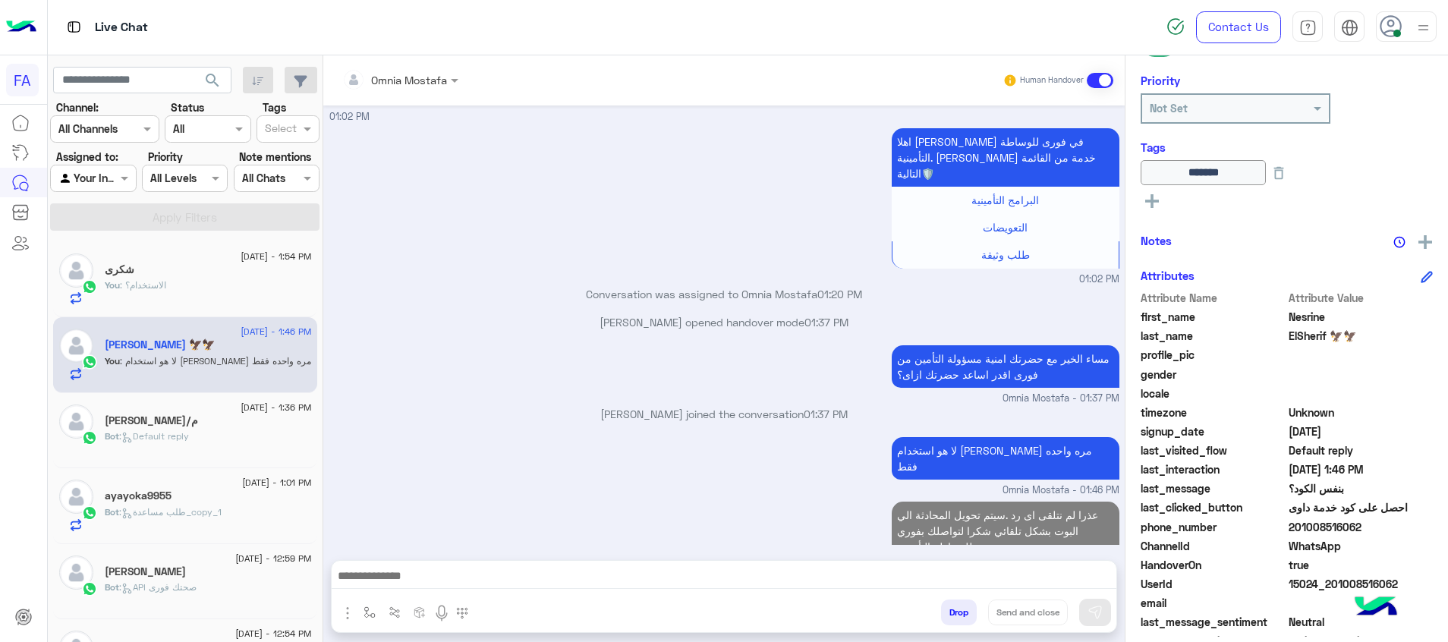
scroll to position [1174, 0]
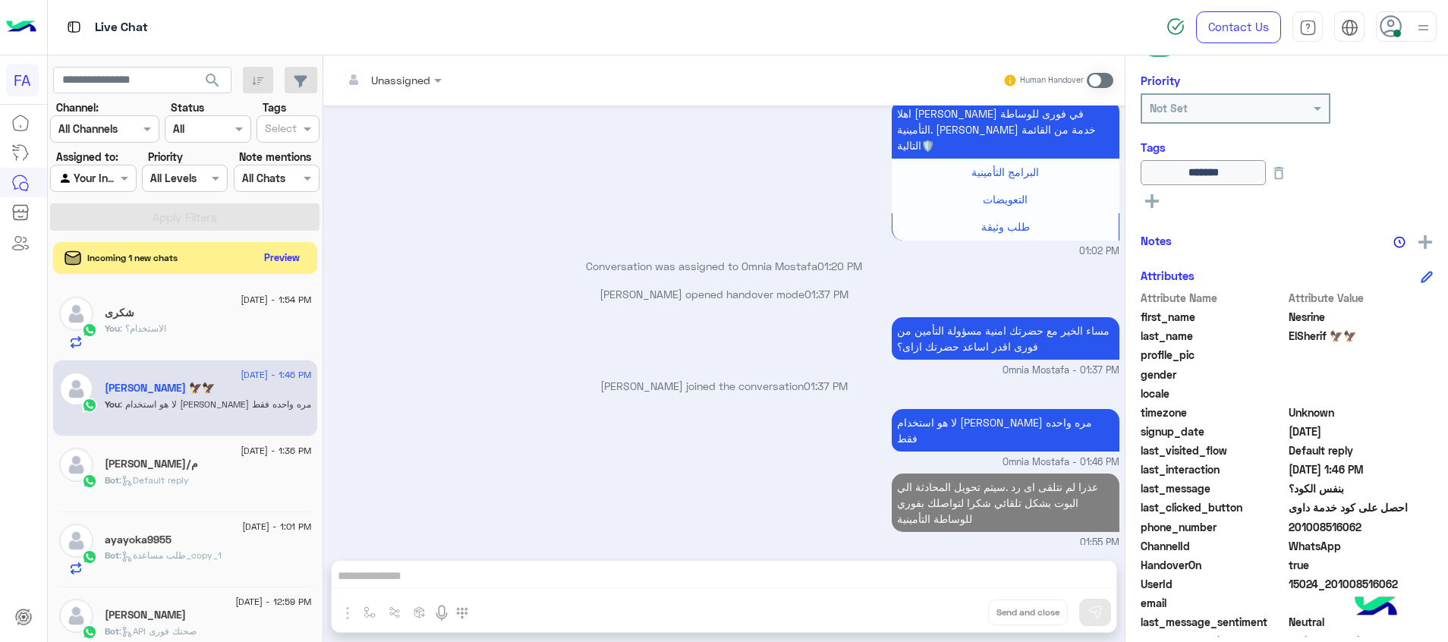
click at [297, 266] on button "Preview" at bounding box center [282, 257] width 47 height 20
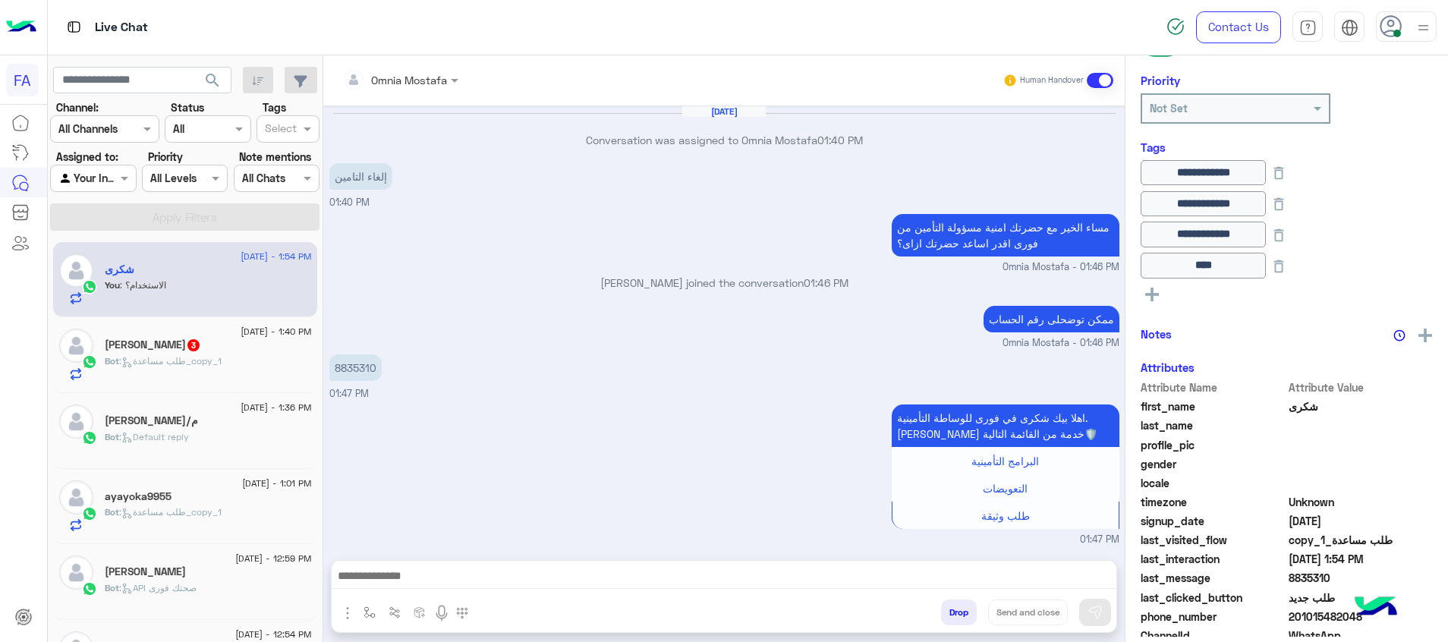
scroll to position [691, 0]
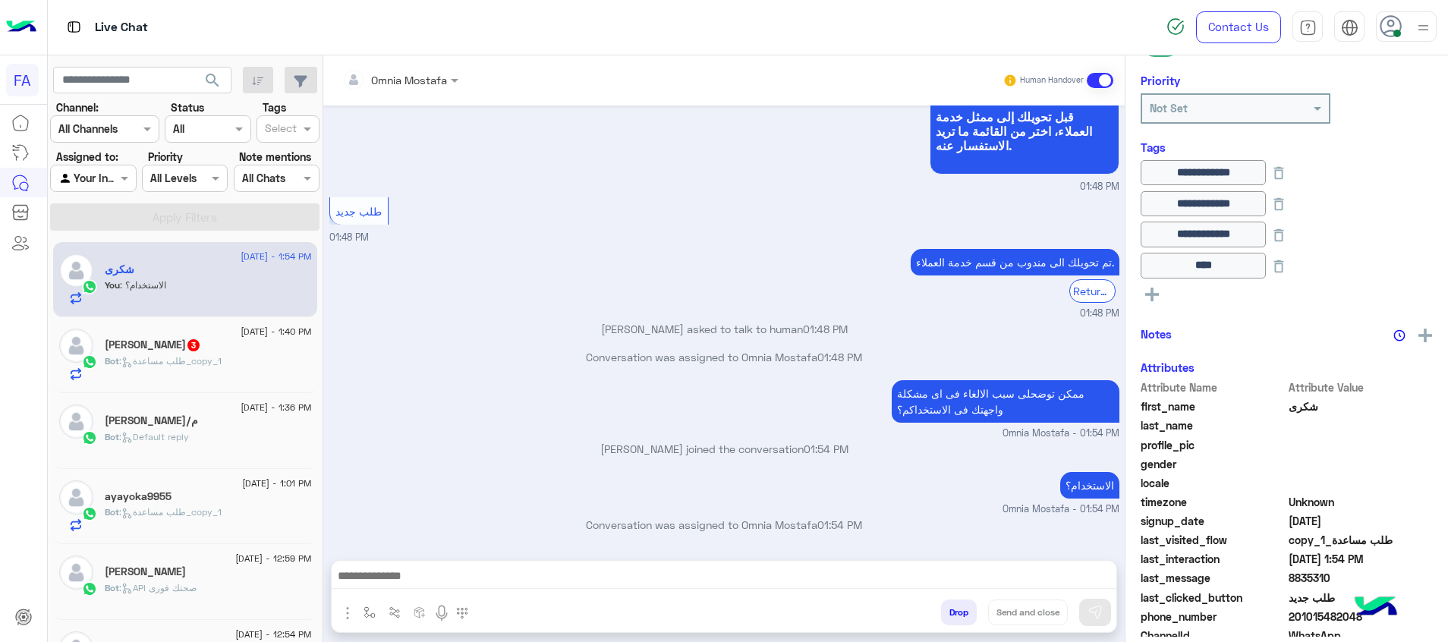
click at [253, 357] on div "Bot : طلب مساعدة_copy_1" at bounding box center [208, 367] width 207 height 27
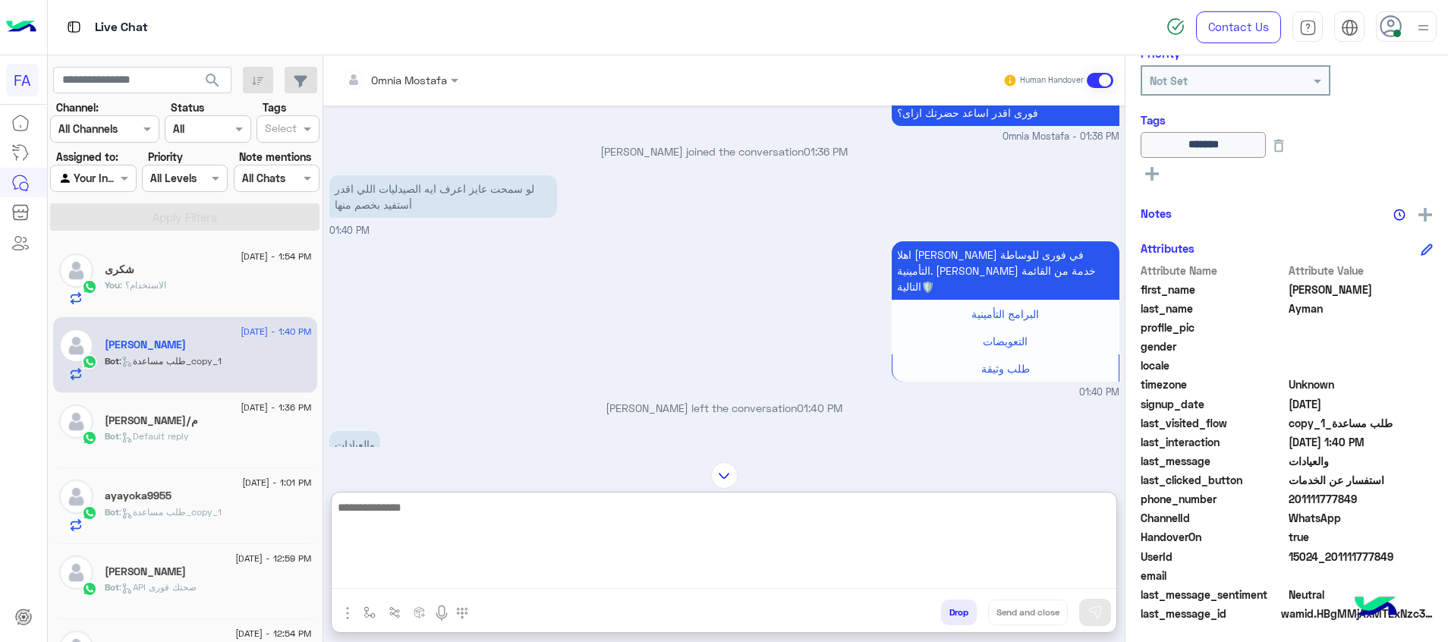
click at [1047, 574] on textarea at bounding box center [724, 543] width 785 height 91
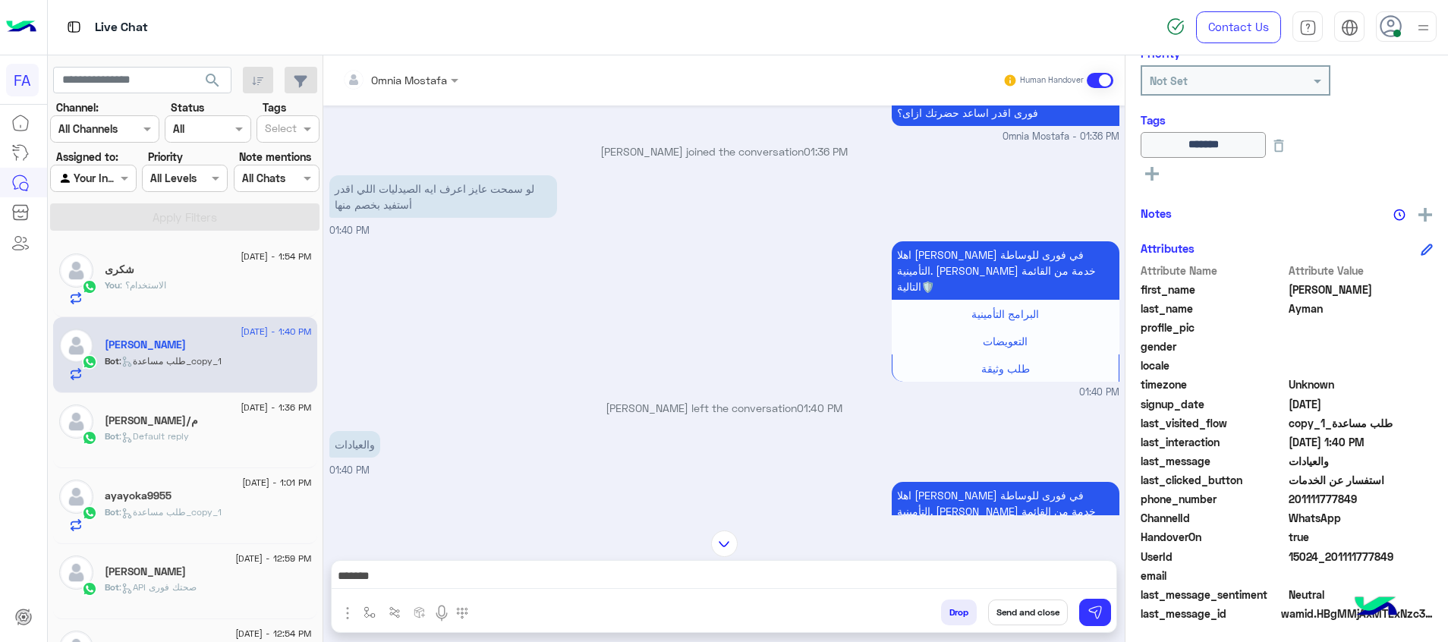
drag, startPoint x: 1388, startPoint y: 559, endPoint x: 1334, endPoint y: 561, distance: 54.7
click at [1334, 561] on span "15024_201111777849" at bounding box center [1361, 557] width 145 height 16
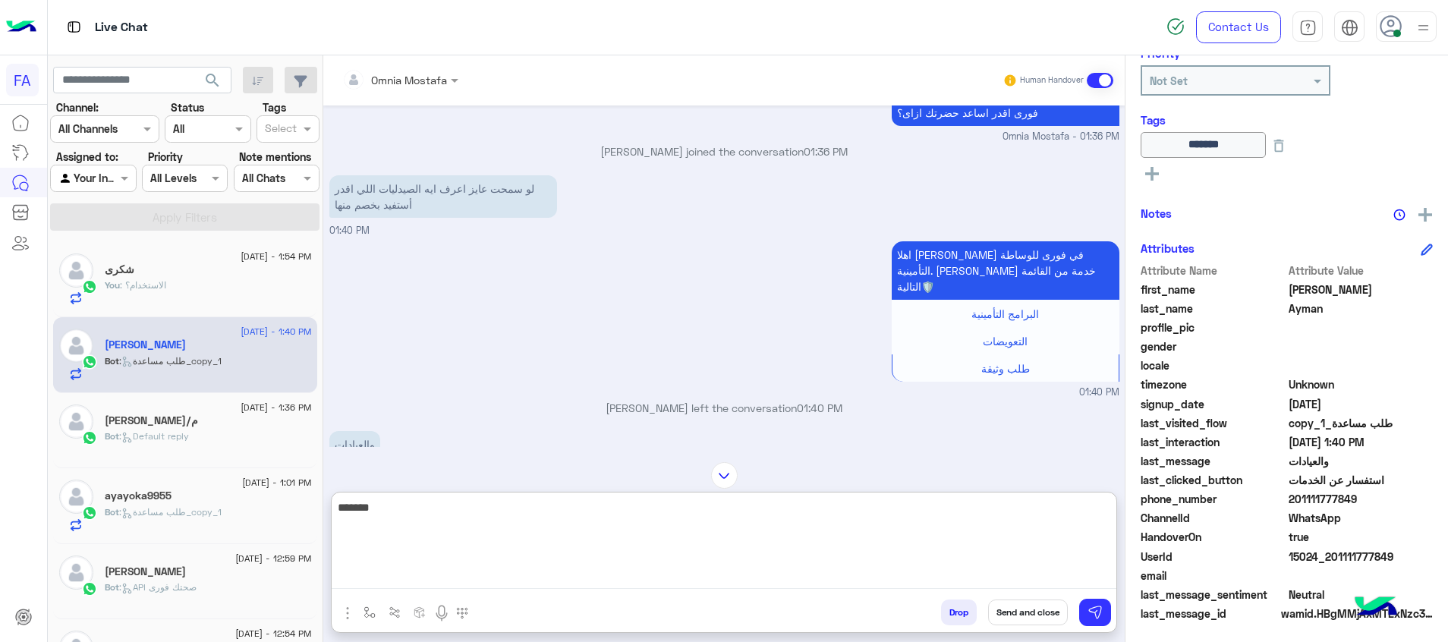
click at [1003, 577] on textarea "*******" at bounding box center [724, 543] width 785 height 91
type textarea "**********"
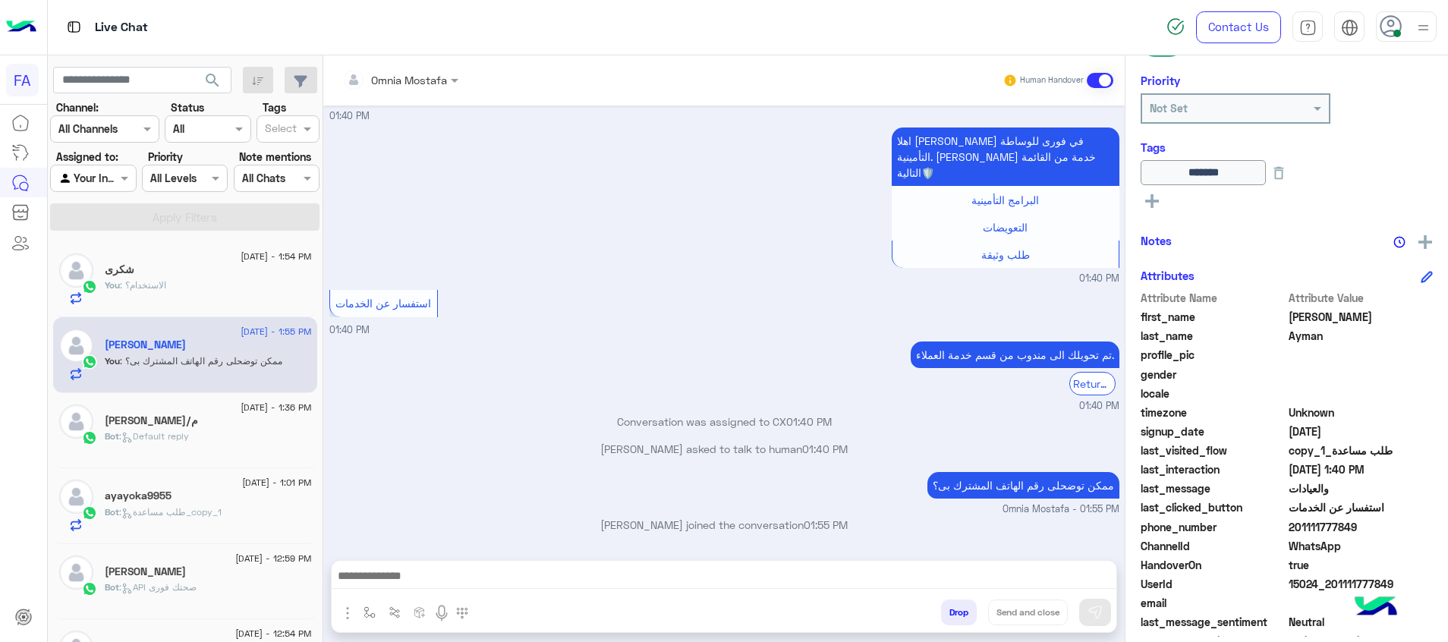
scroll to position [2535, 0]
click at [220, 445] on div "Bot : Default reply" at bounding box center [208, 443] width 207 height 27
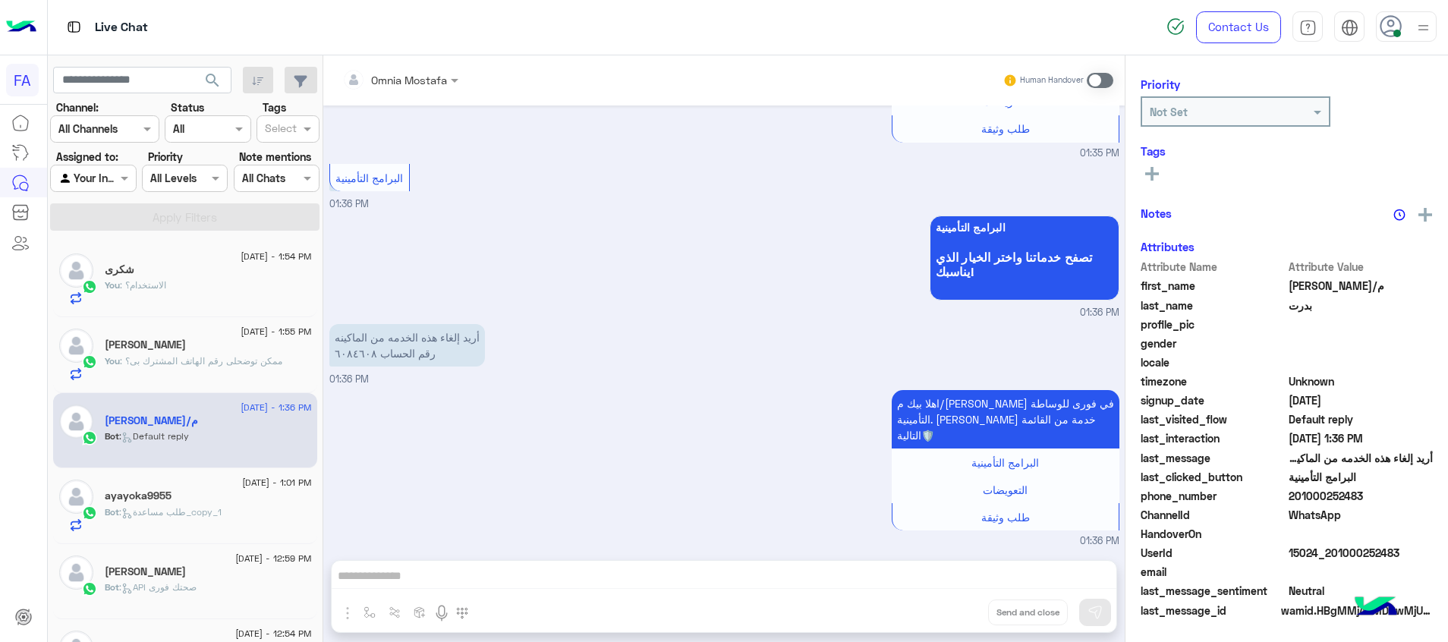
scroll to position [193, 0]
click at [1095, 81] on span at bounding box center [1100, 80] width 27 height 15
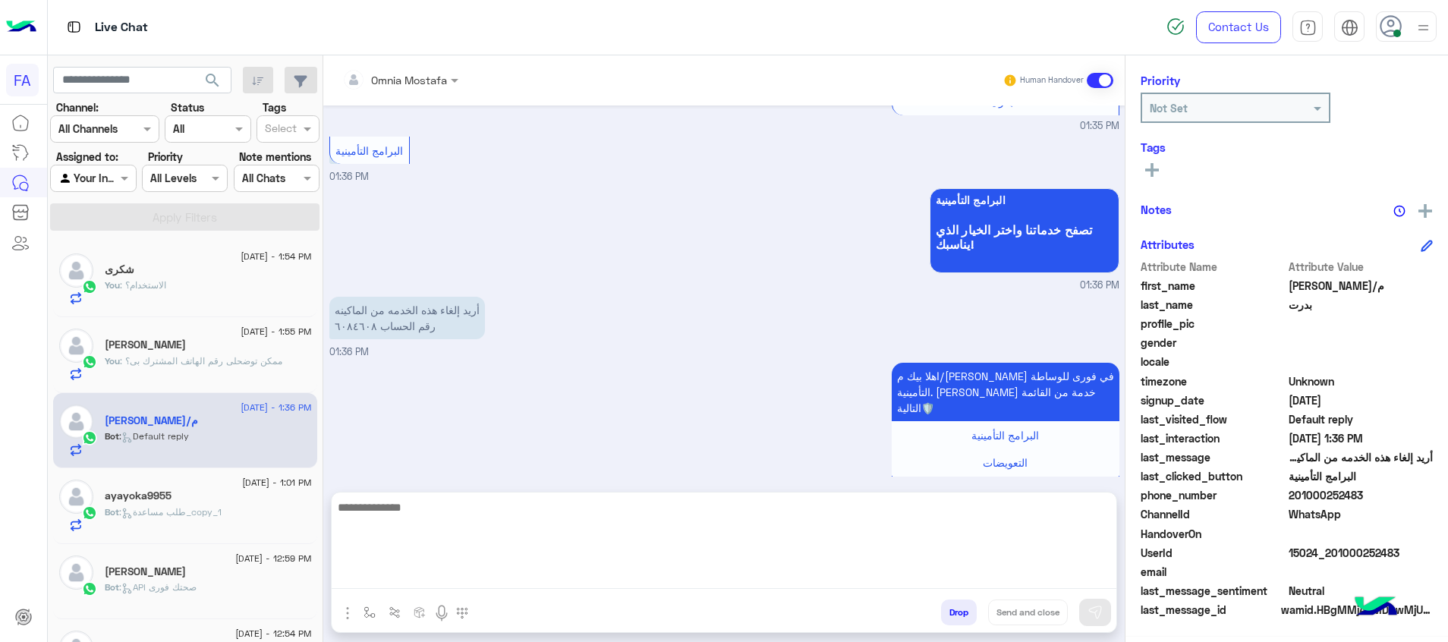
click at [1097, 578] on textarea at bounding box center [724, 543] width 785 height 91
paste textarea "**********"
type textarea "**********"
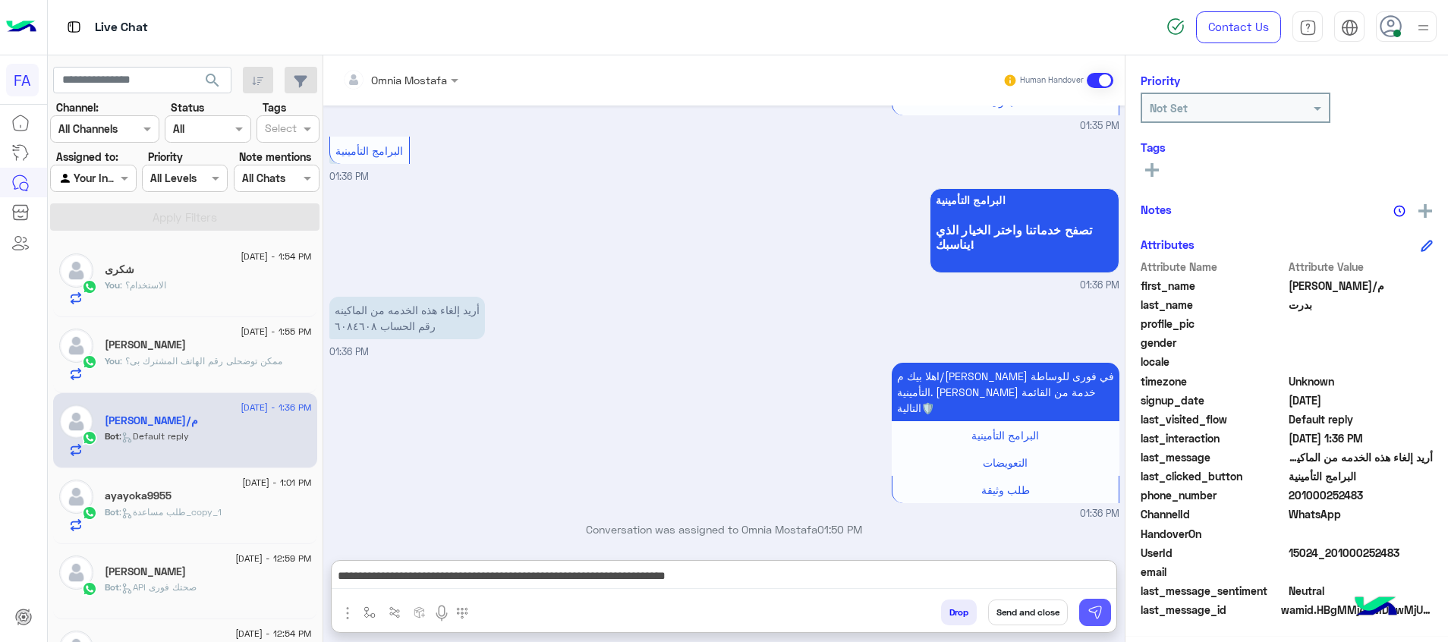
click at [1094, 611] on img at bounding box center [1095, 612] width 15 height 15
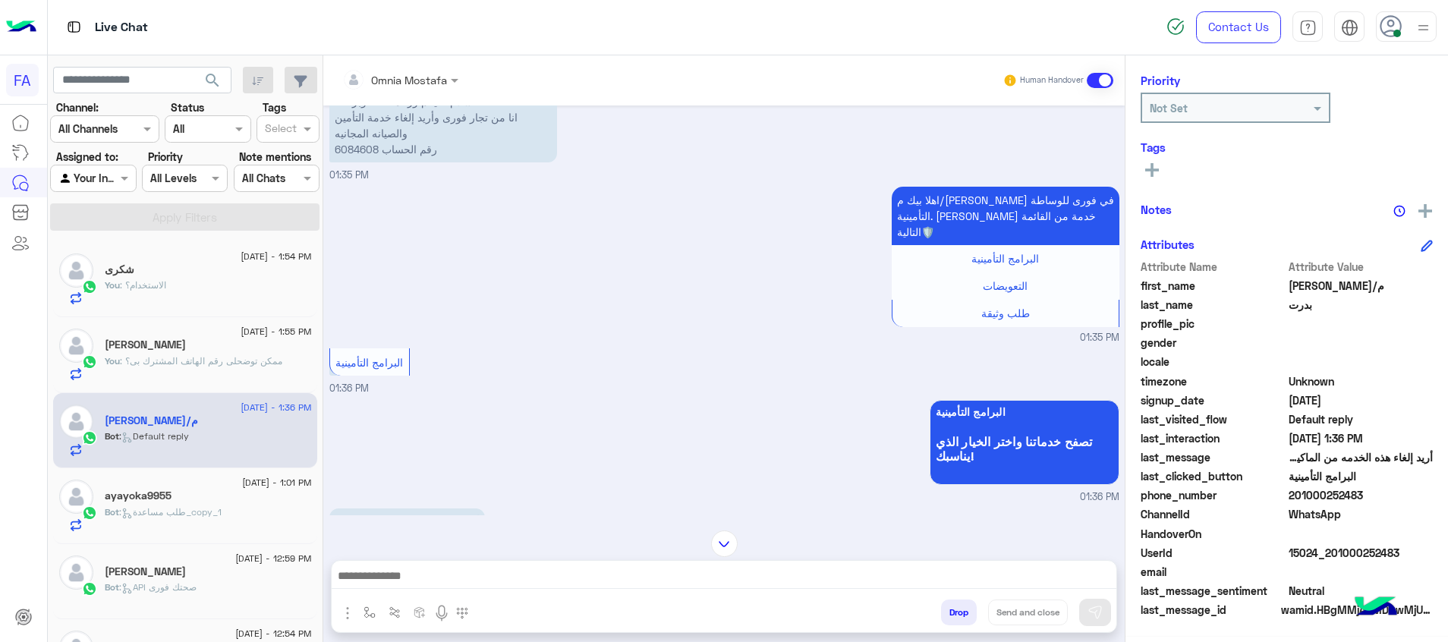
scroll to position [0, 0]
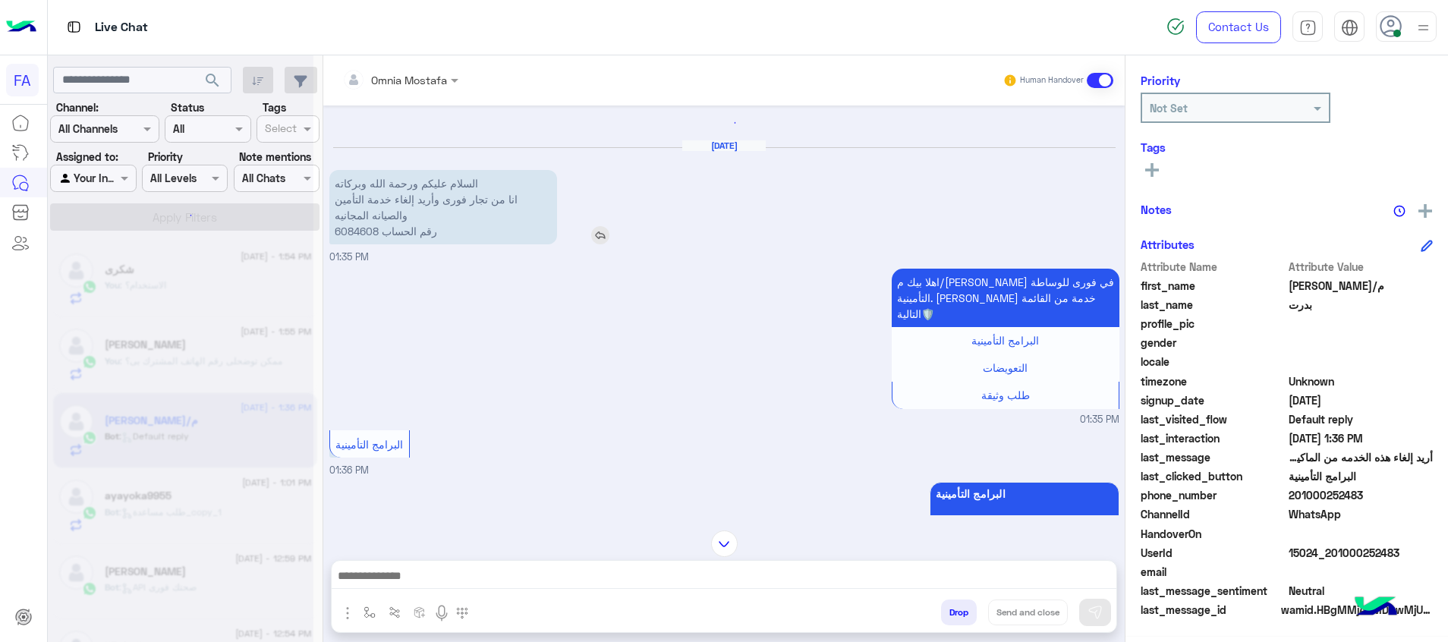
click at [357, 251] on span "01:35 PM" at bounding box center [348, 256] width 39 height 11
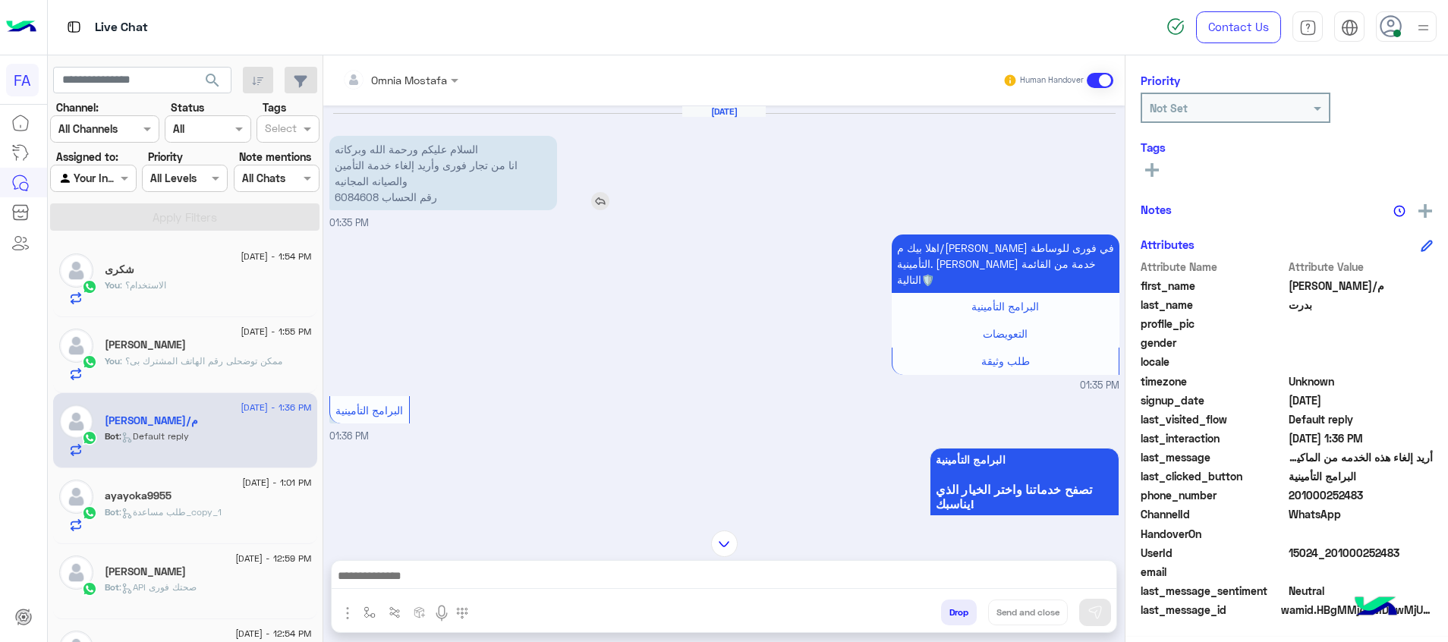
click at [346, 197] on div "[DATE] السلام عليكم ورحمة الله وبركاته انا من تجار فورى وأريد إلغاء خدمة التأمي…" at bounding box center [723, 310] width 801 height 410
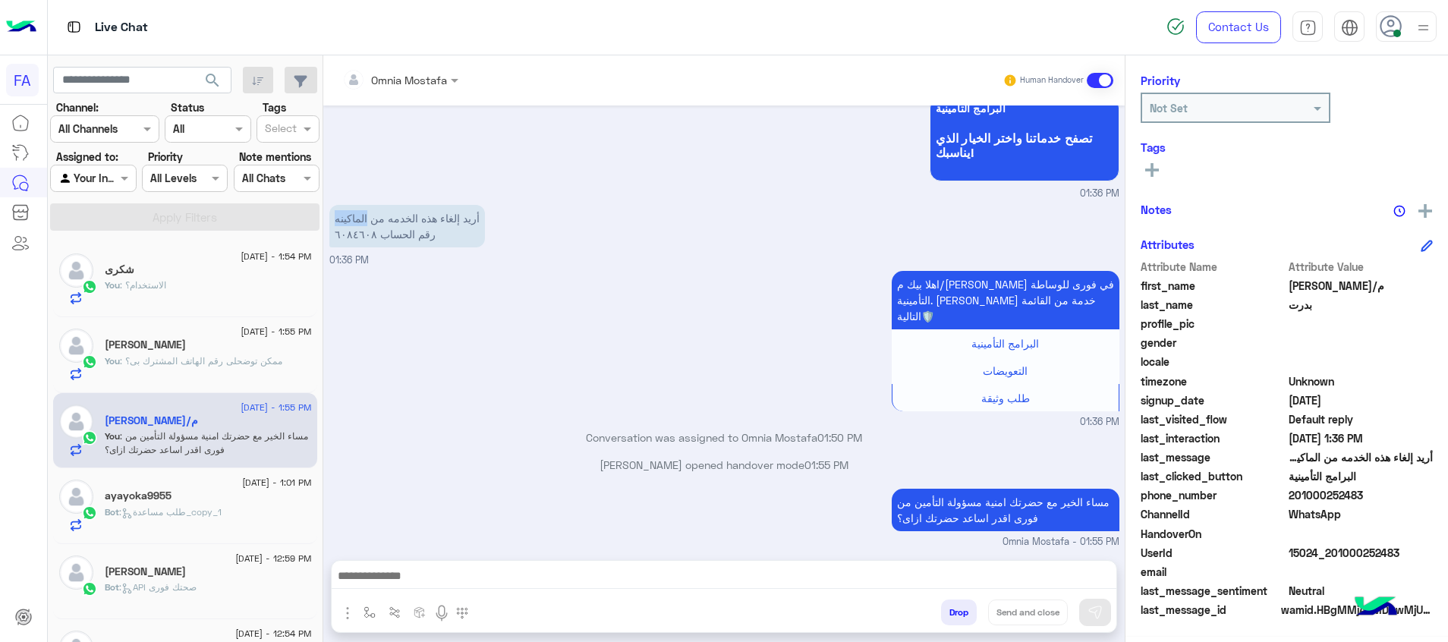
click at [346, 205] on p "أريد إلغاء هذه الخدمه من الماكينه رقم الحساب ٦٠٨٤٦٠٨" at bounding box center [407, 226] width 156 height 43
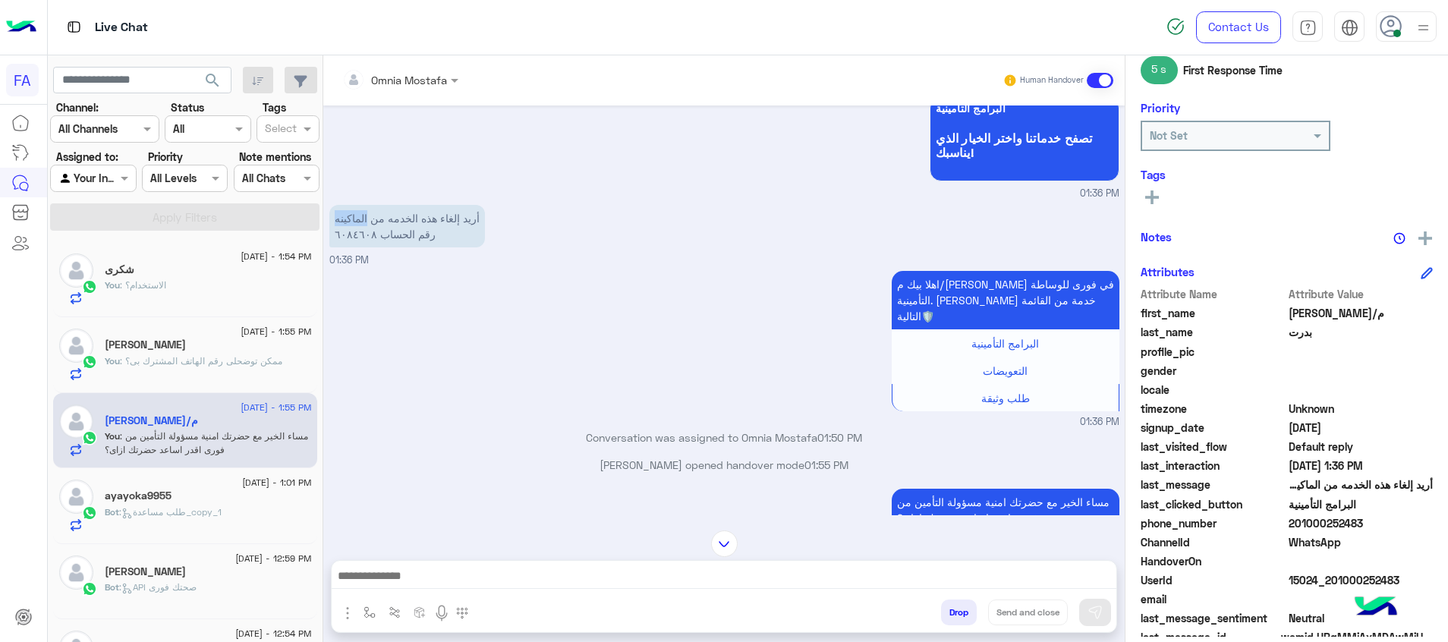
scroll to position [220, 0]
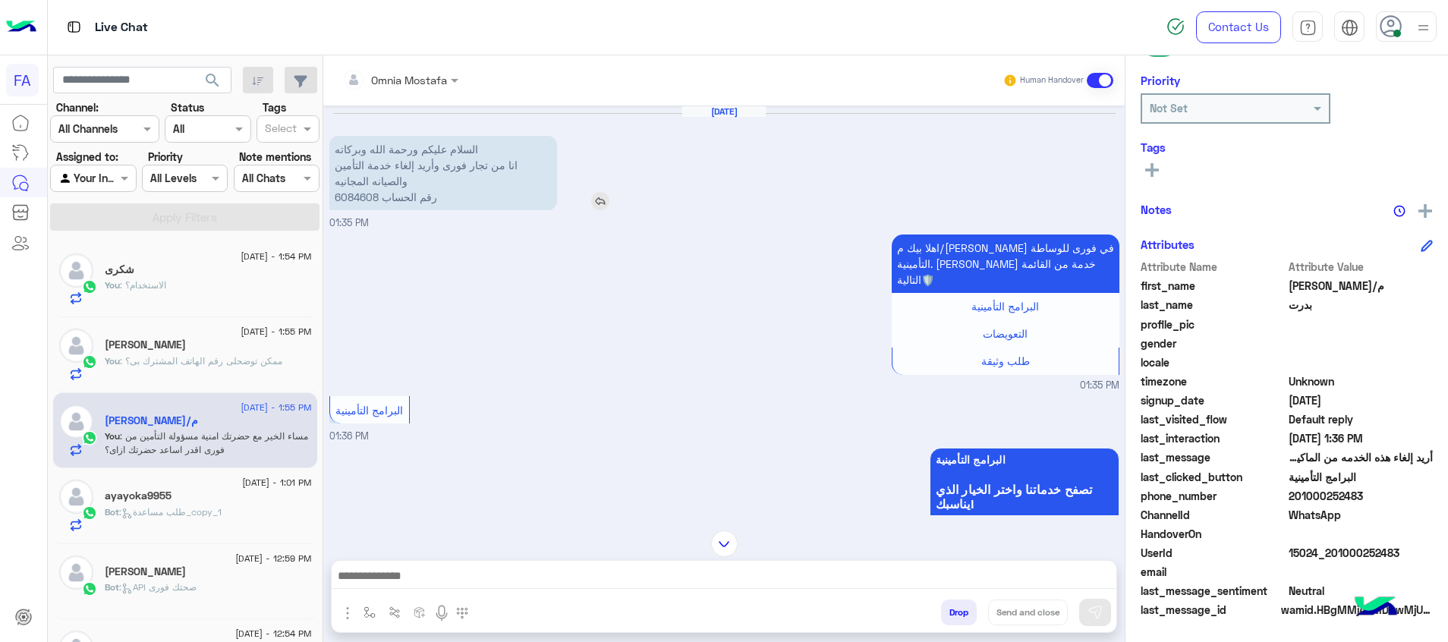
click at [358, 190] on p "السلام عليكم ورحمة الله وبركاته انا من تجار فورى وأريد إلغاء خدمة التأمين والصي…" at bounding box center [443, 173] width 228 height 74
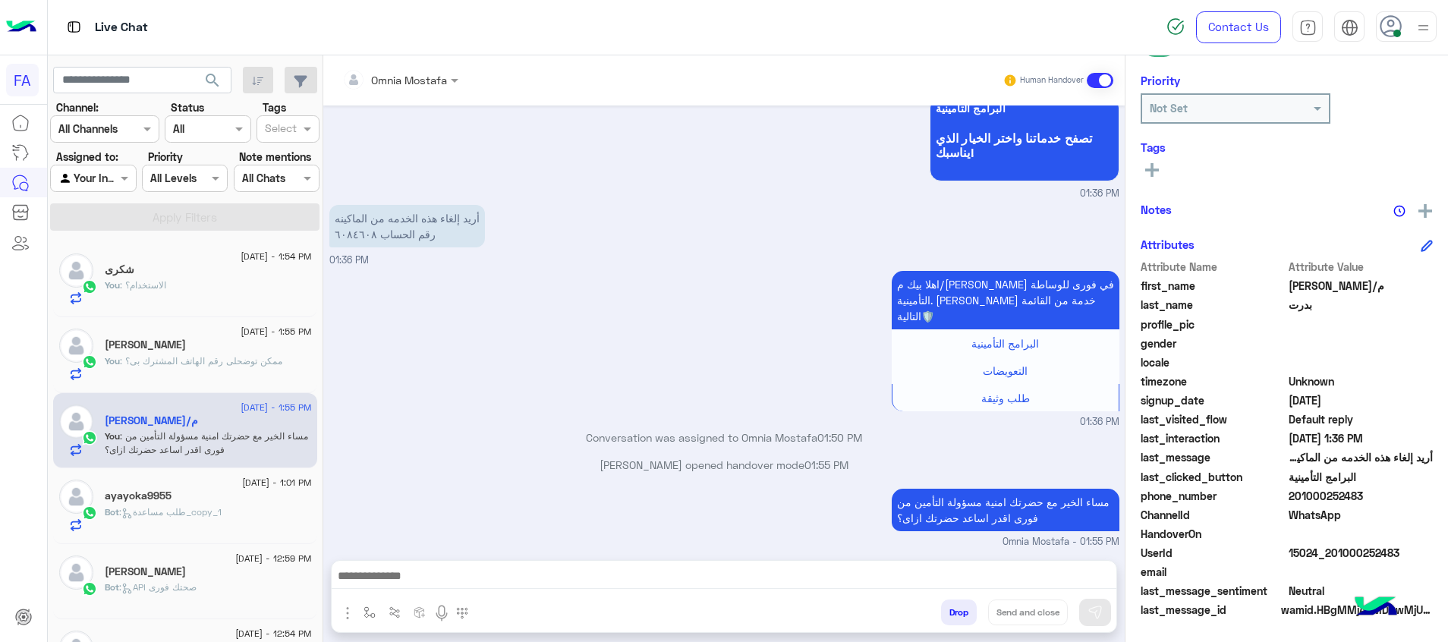
click at [193, 272] on div "شكرى" at bounding box center [208, 271] width 207 height 16
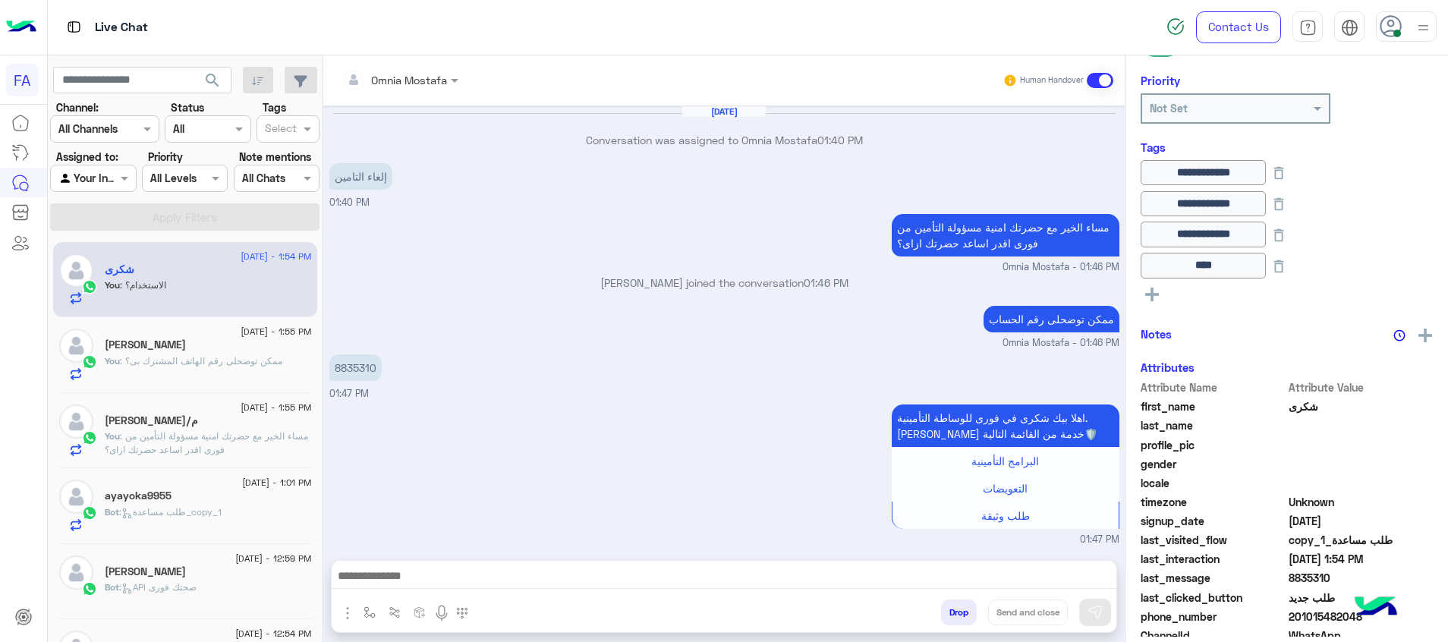
scroll to position [691, 0]
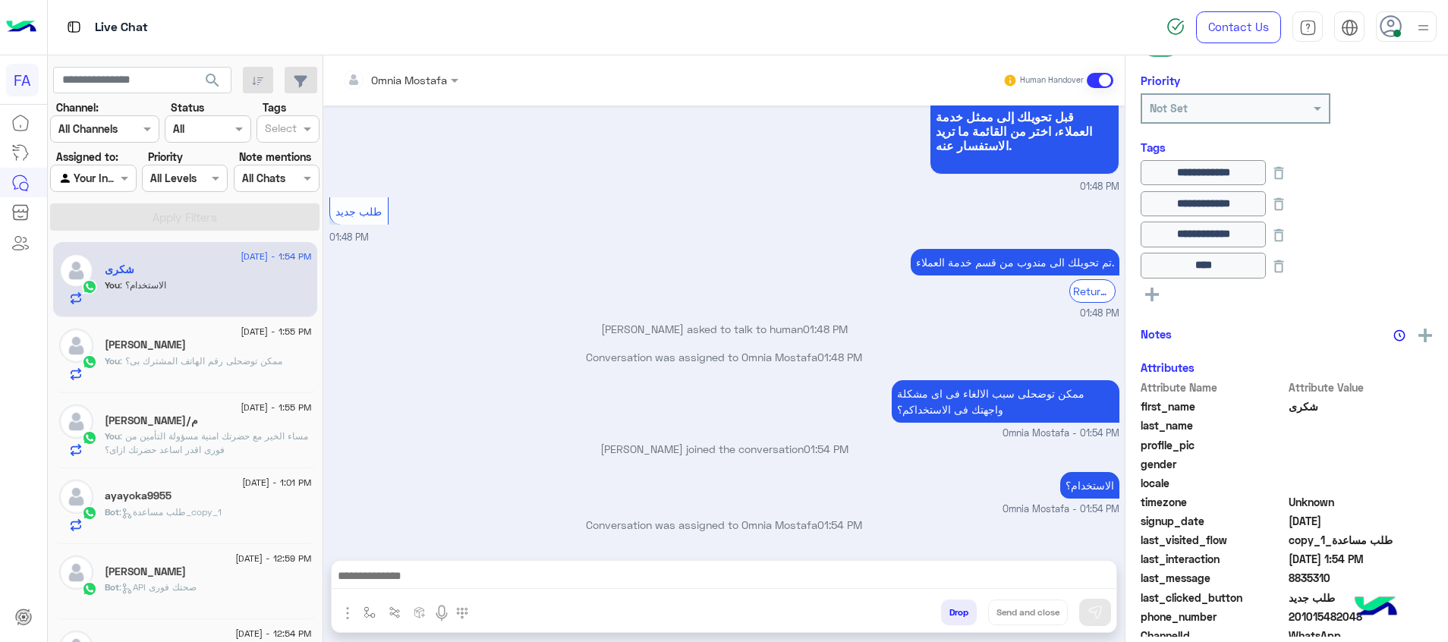
click at [997, 374] on div "Conversation was assigned to Omnia Mostafa 01:48 PM" at bounding box center [724, 362] width 790 height 27
click at [1006, 395] on p "ممكن توضحلى سبب الالغاء فى اى مشكلة واجهتك فى الاستخداكم؟" at bounding box center [1006, 401] width 228 height 43
click at [197, 437] on span ": مساء الخير مع حضرتك امنية مسؤولة التأمين من فورى اقدر اساعد حضرتك ازاى؟" at bounding box center [206, 442] width 203 height 25
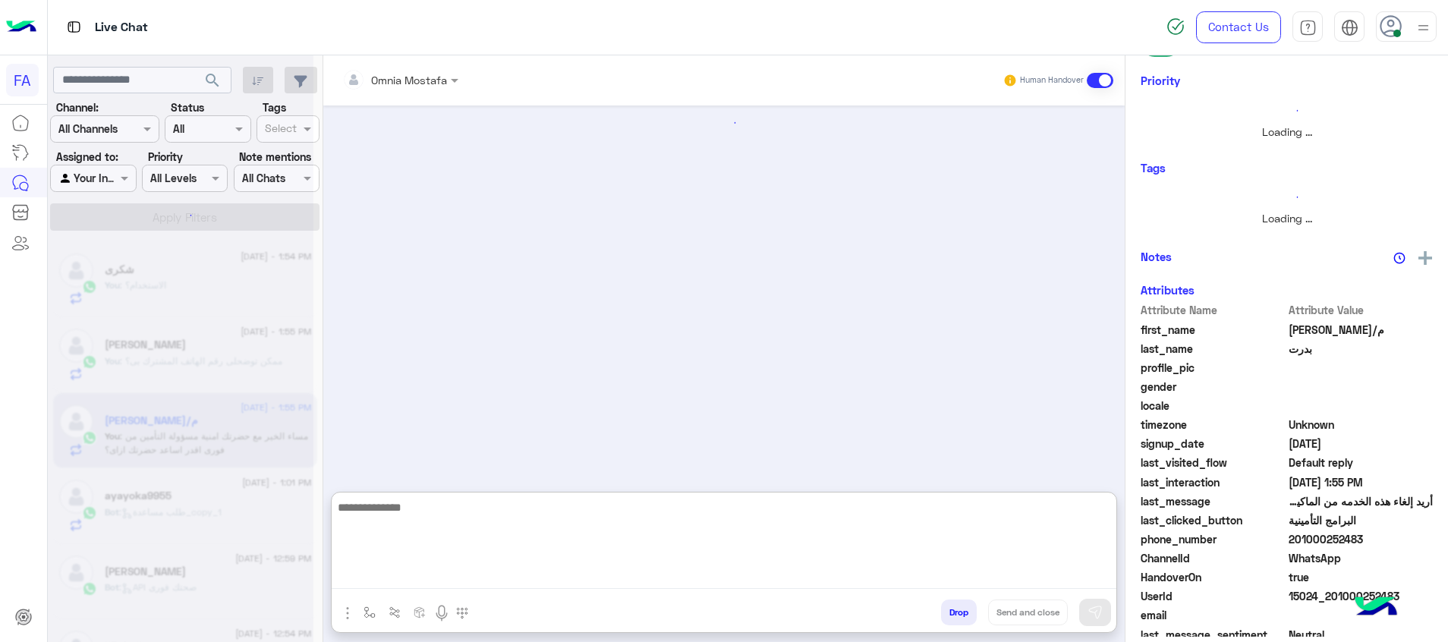
click at [1085, 584] on textarea at bounding box center [724, 543] width 785 height 91
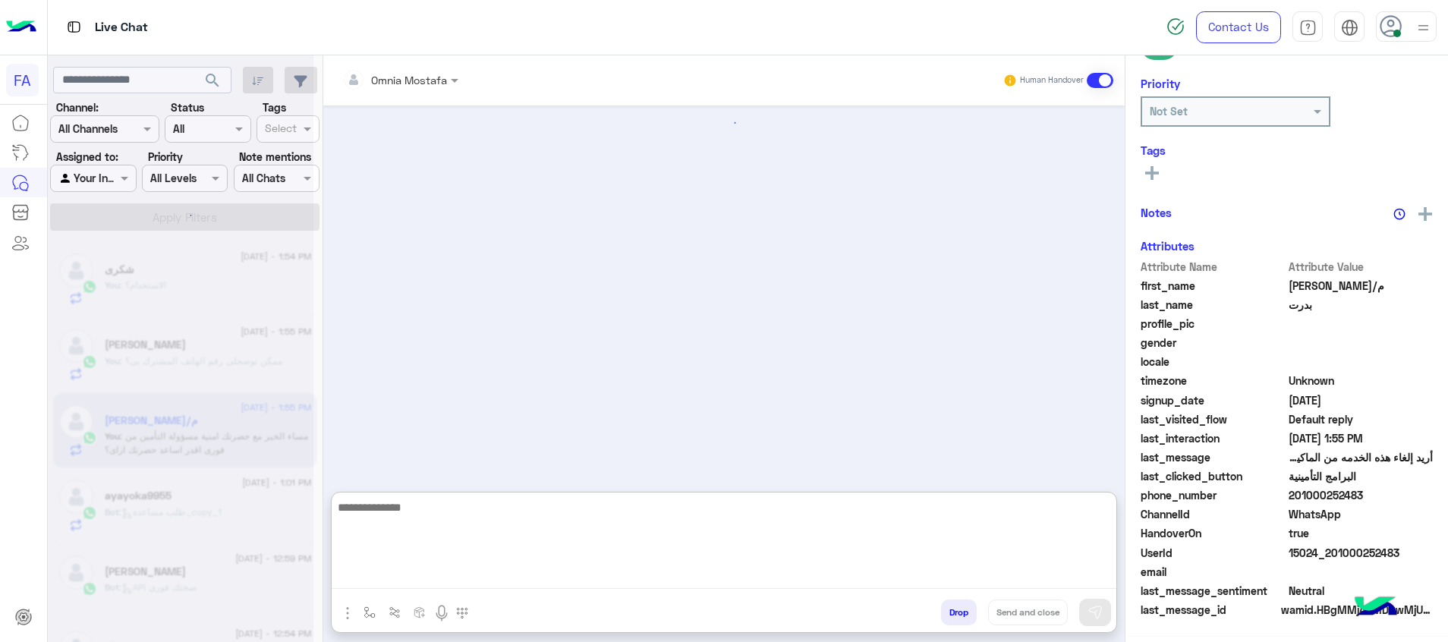
scroll to position [217, 0]
paste textarea "**********"
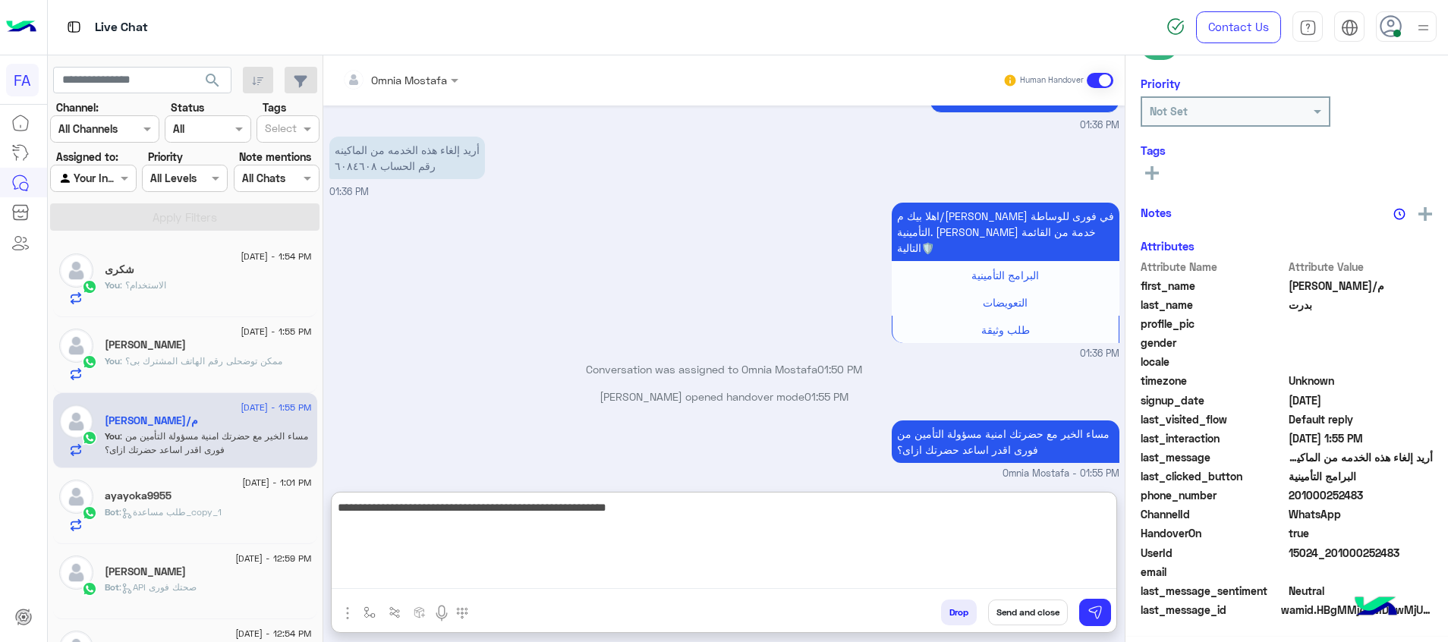
scroll to position [220, 0]
click at [797, 511] on textarea "**********" at bounding box center [724, 543] width 785 height 91
type textarea "**********"
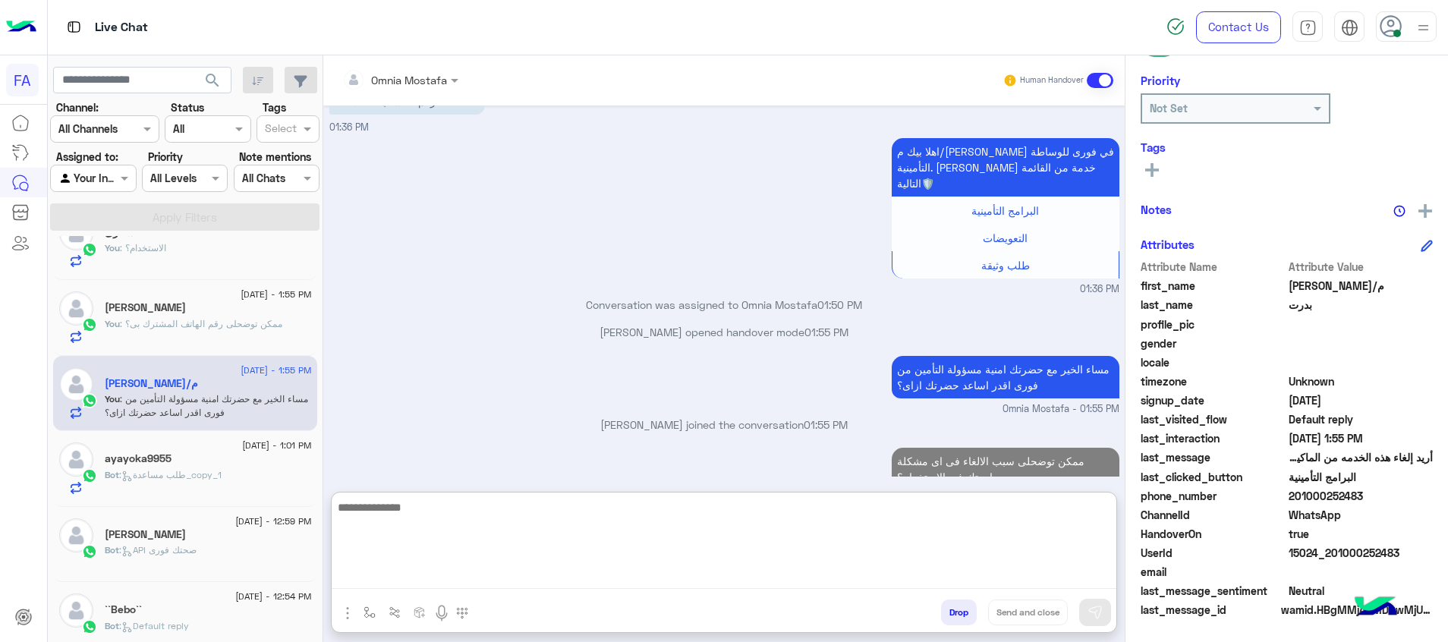
scroll to position [53, 0]
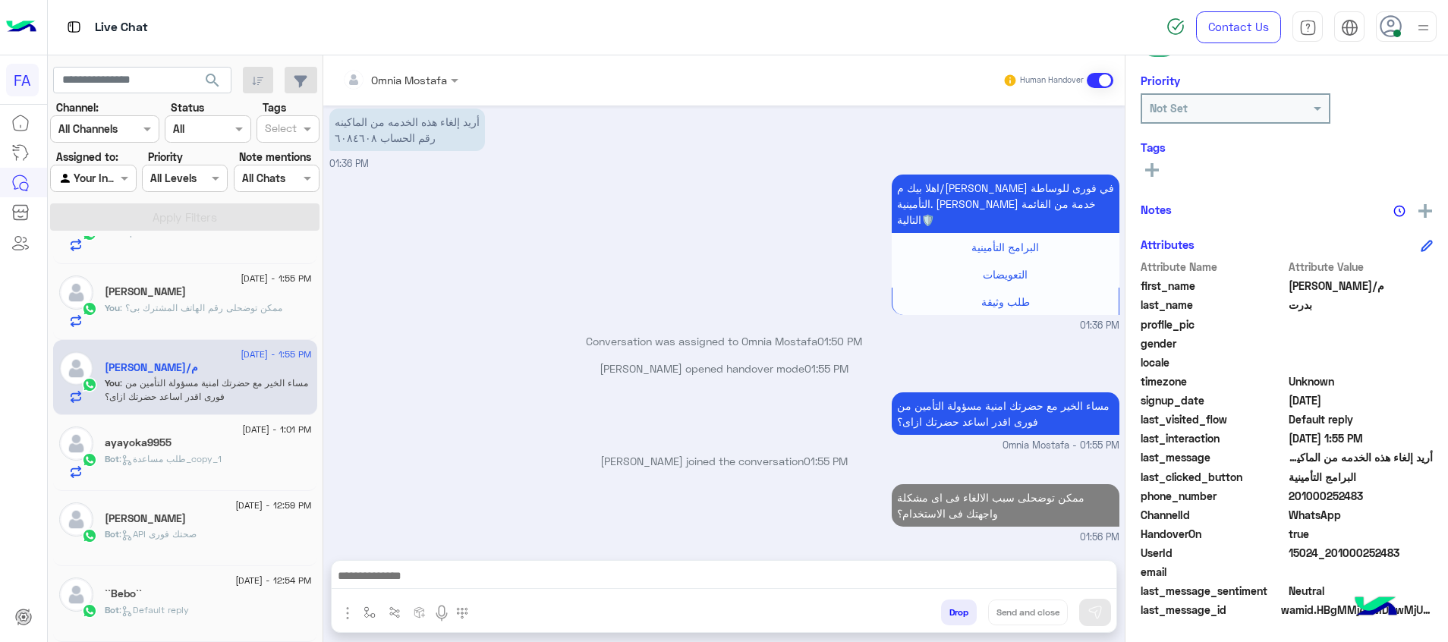
click at [248, 451] on div "ayayoka9955" at bounding box center [208, 444] width 207 height 16
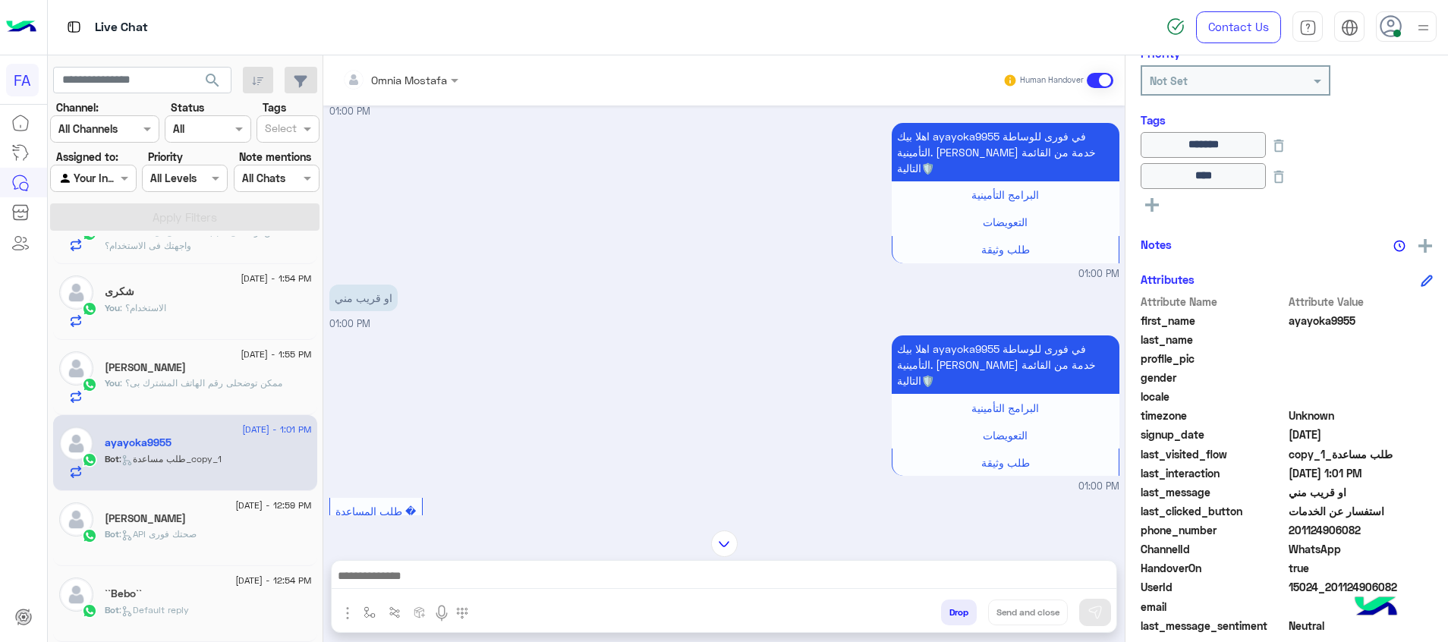
scroll to position [1123, 0]
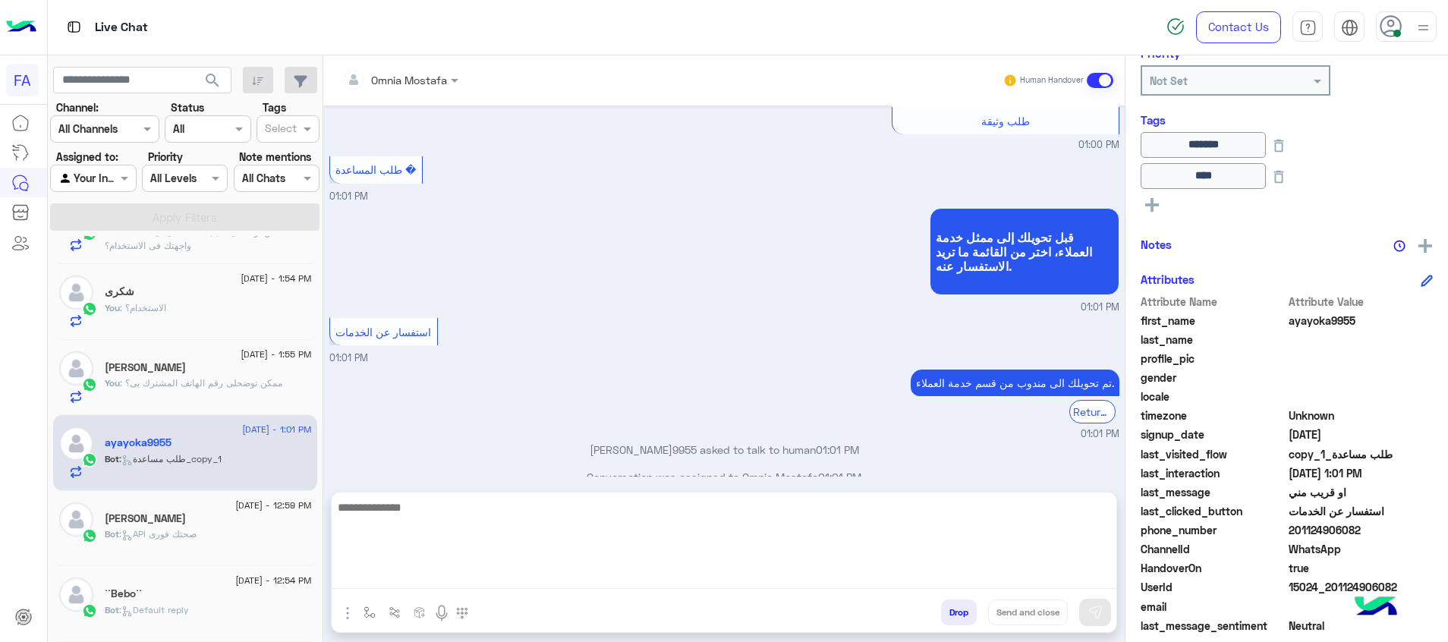
click at [1014, 581] on textarea at bounding box center [724, 543] width 785 height 91
paste textarea "**********"
type textarea "**********"
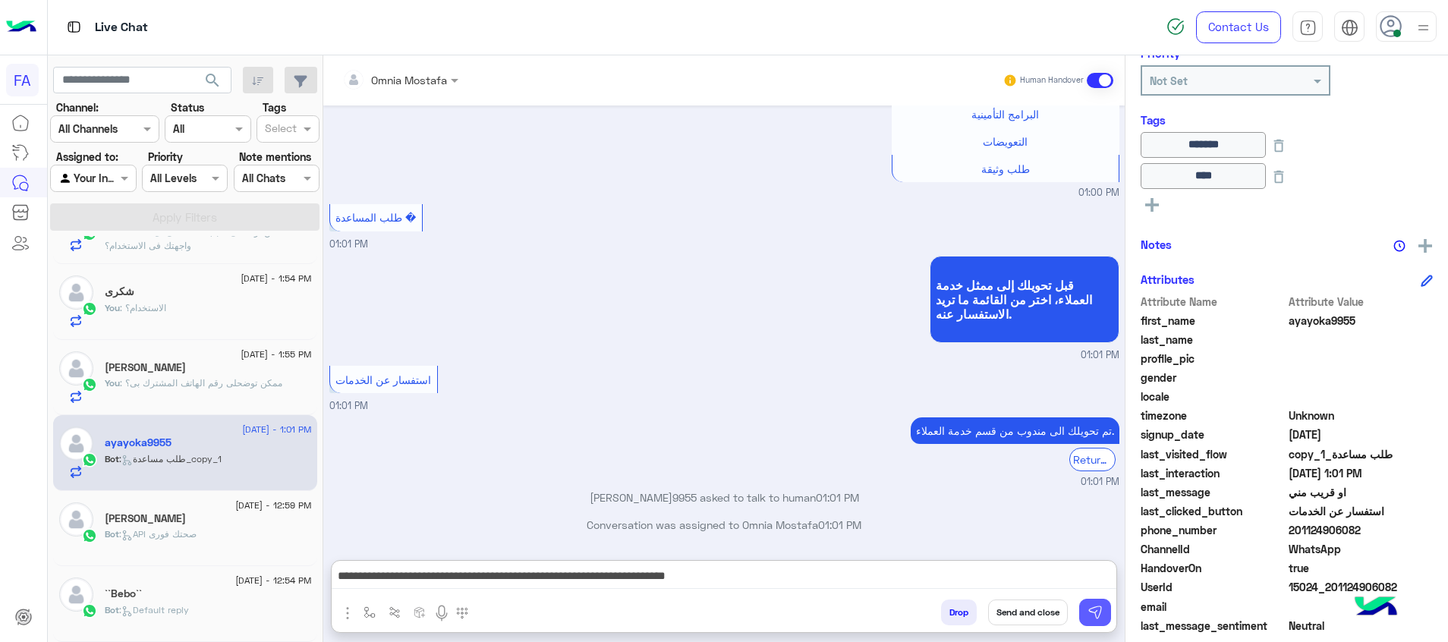
click at [1098, 616] on img at bounding box center [1095, 612] width 15 height 15
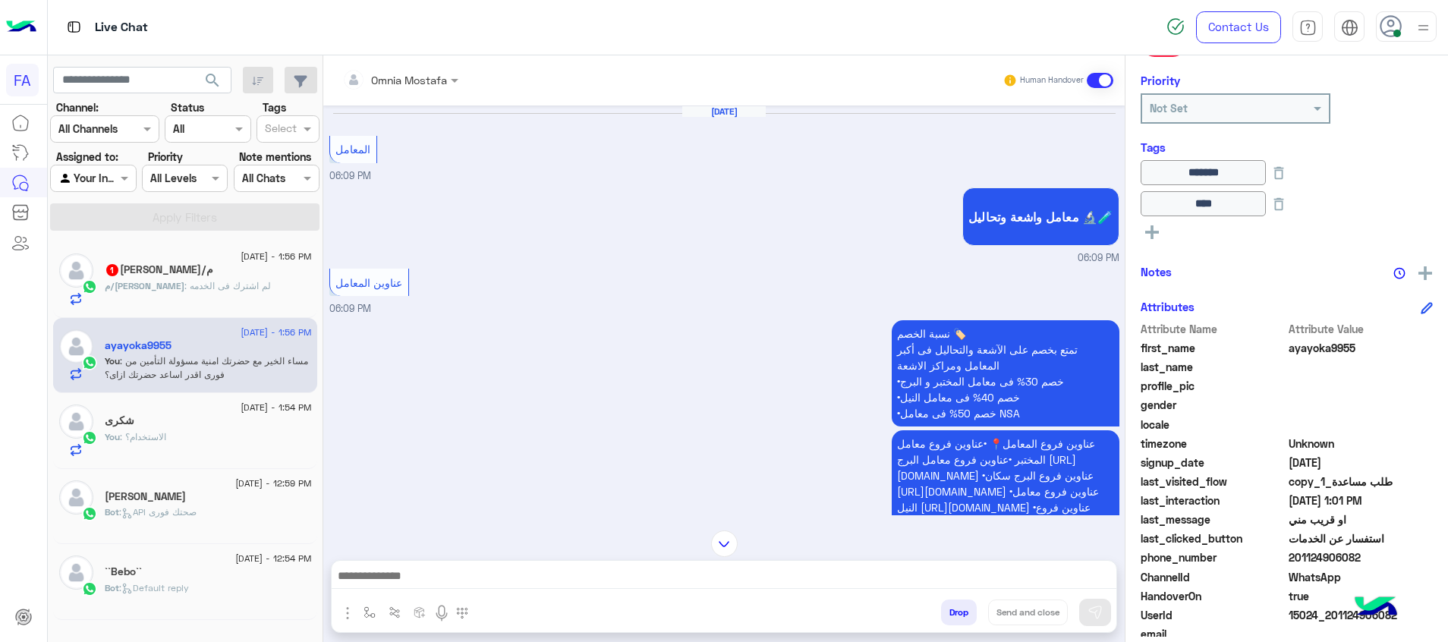
scroll to position [1860, 0]
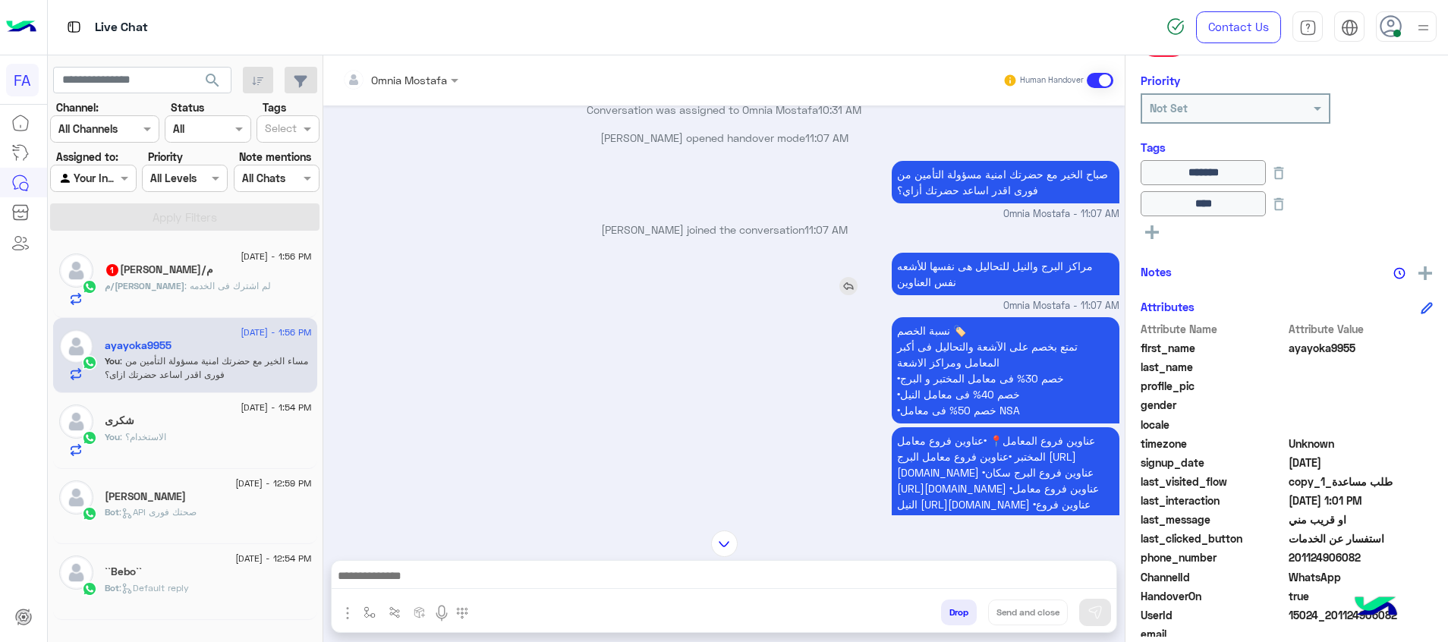
click at [1027, 295] on p "مراكز البرج والنيل للتحاليل هى نفسها للأشعه نفس العناوين" at bounding box center [1006, 274] width 228 height 43
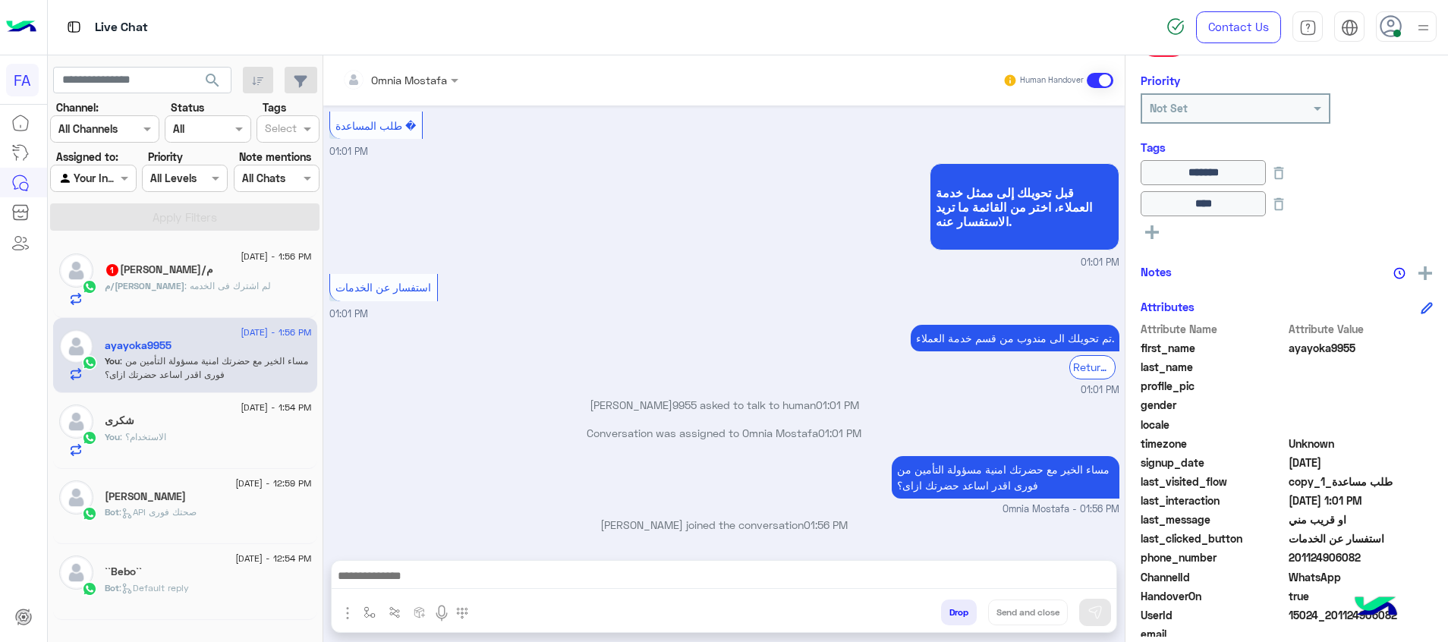
scroll to position [3108, 0]
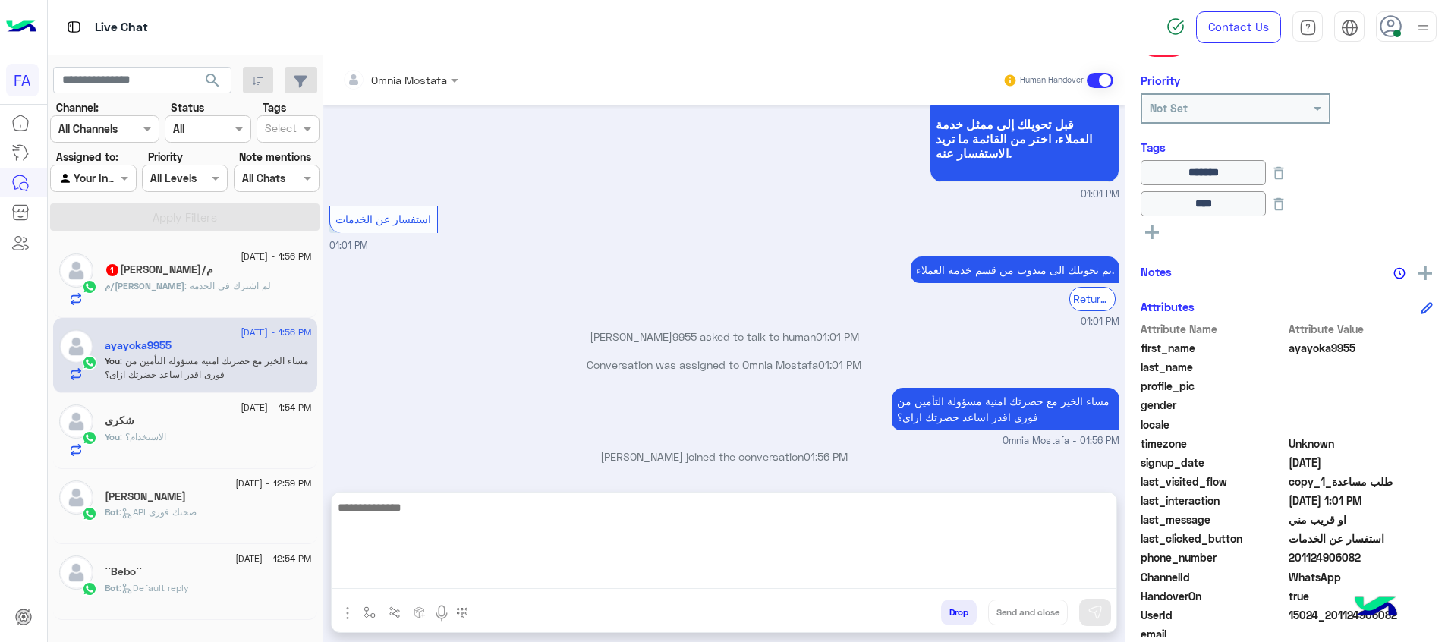
click at [1007, 572] on textarea at bounding box center [724, 543] width 785 height 91
paste textarea "**********"
type textarea "**********"
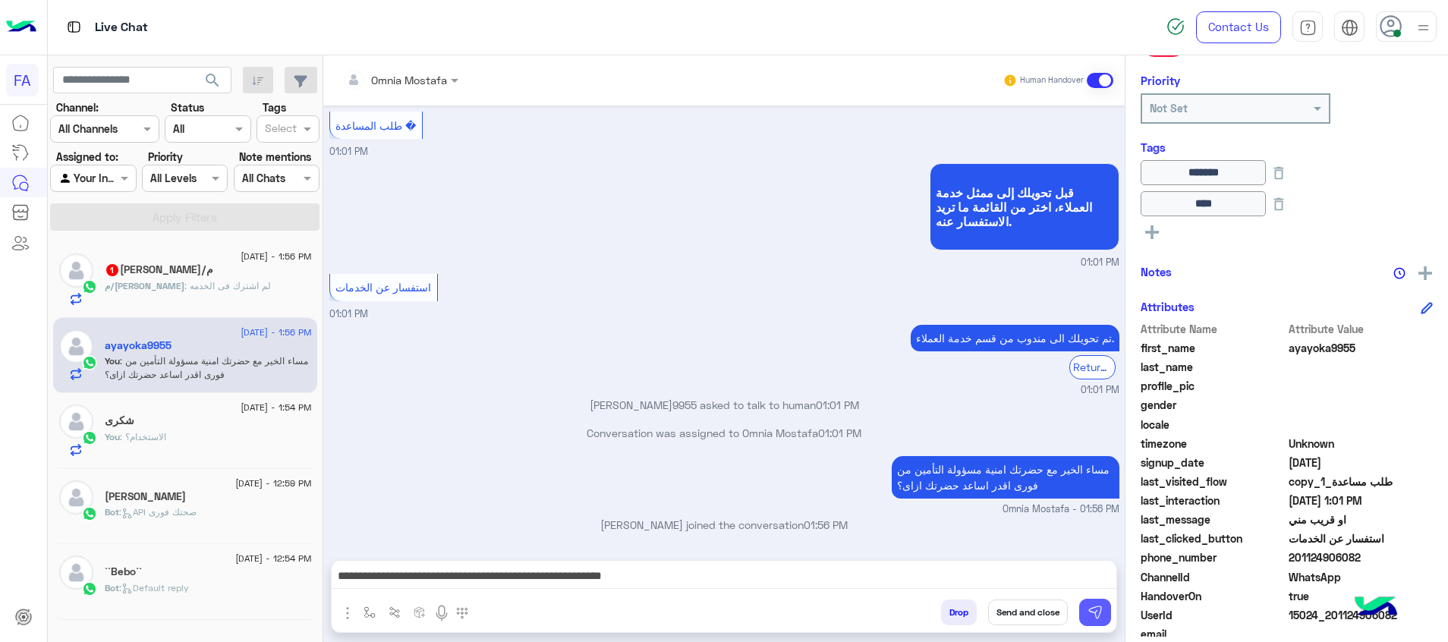
click at [1097, 607] on img at bounding box center [1095, 612] width 15 height 15
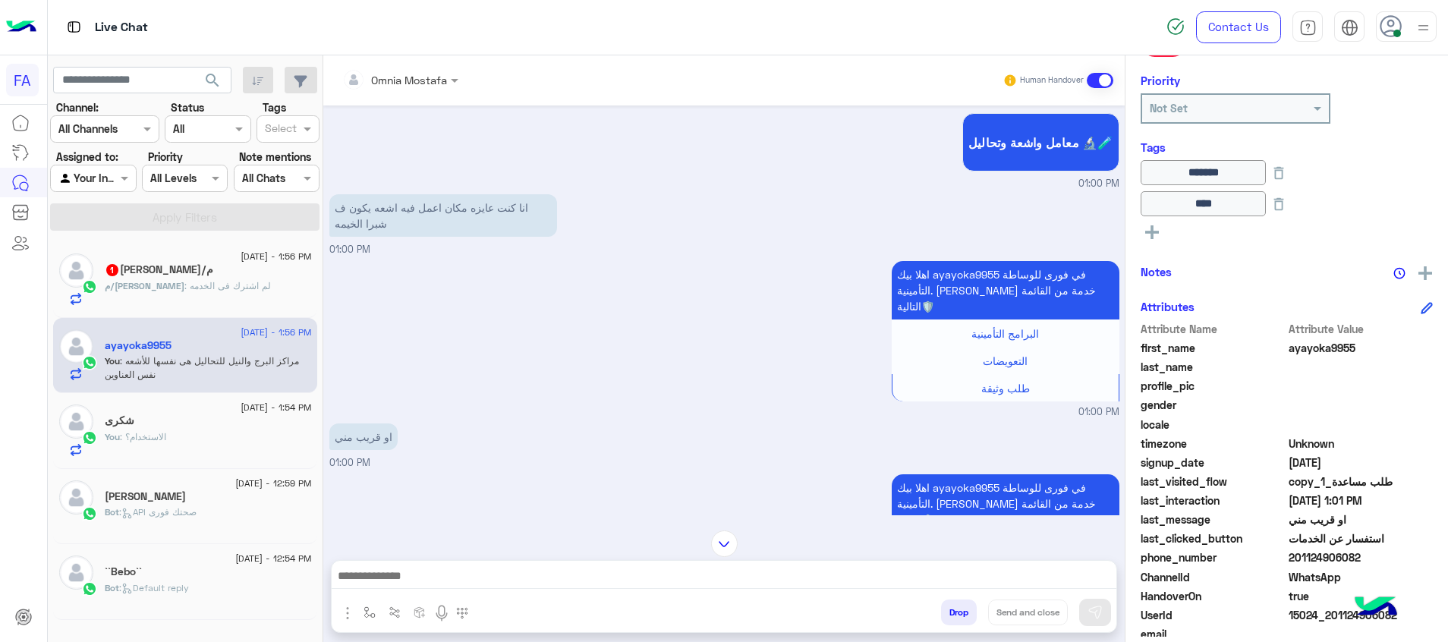
scroll to position [2468, 0]
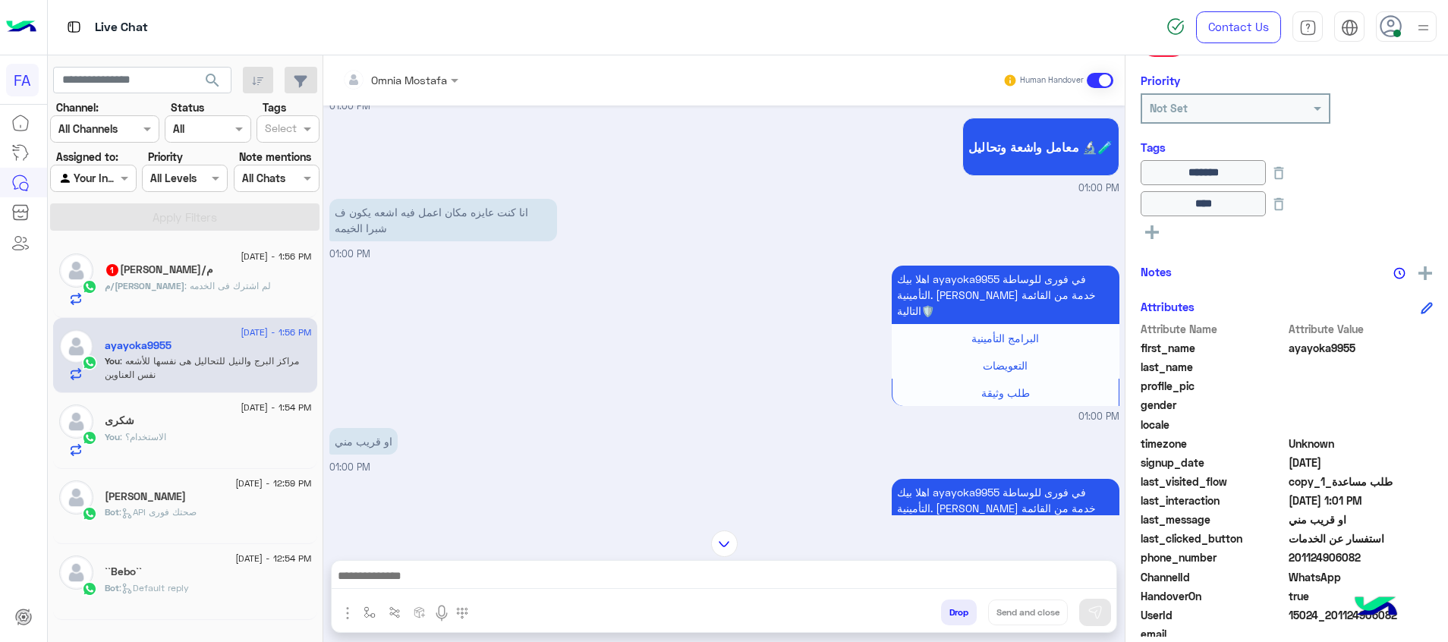
click at [551, 93] on img at bounding box center [550, 84] width 18 height 18
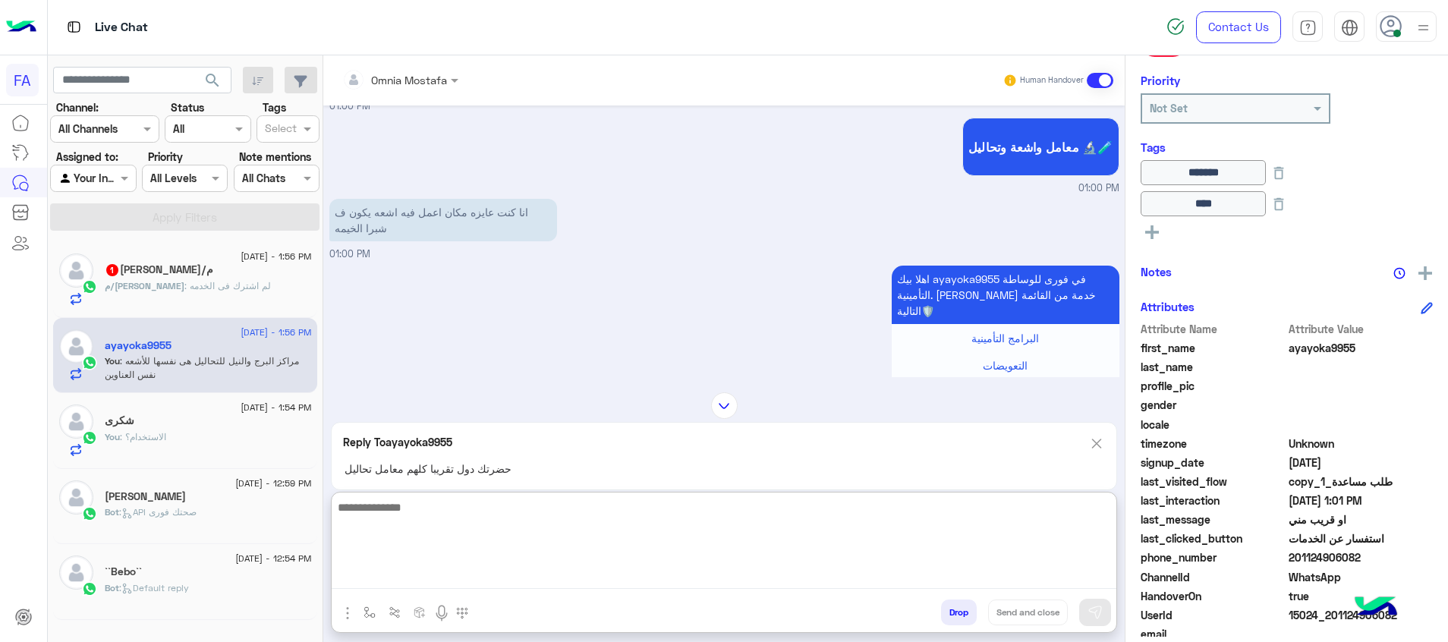
click at [631, 580] on textarea at bounding box center [724, 543] width 785 height 91
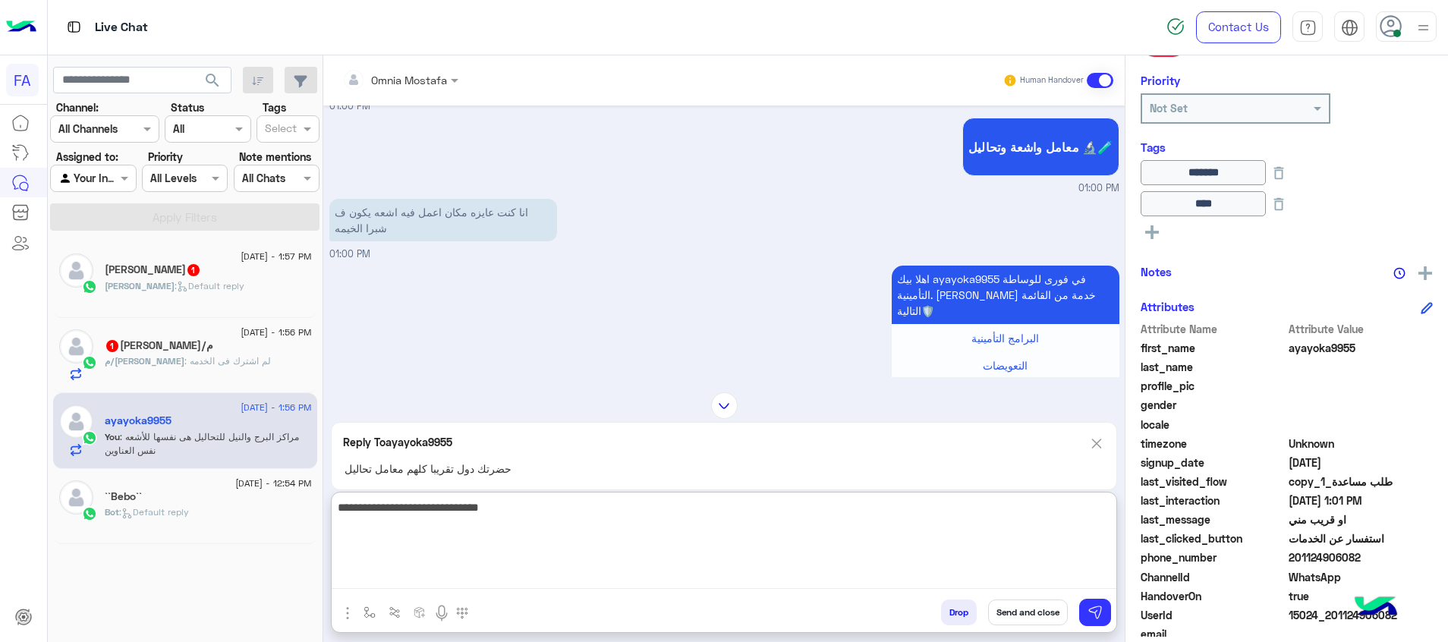
type textarea "**********"
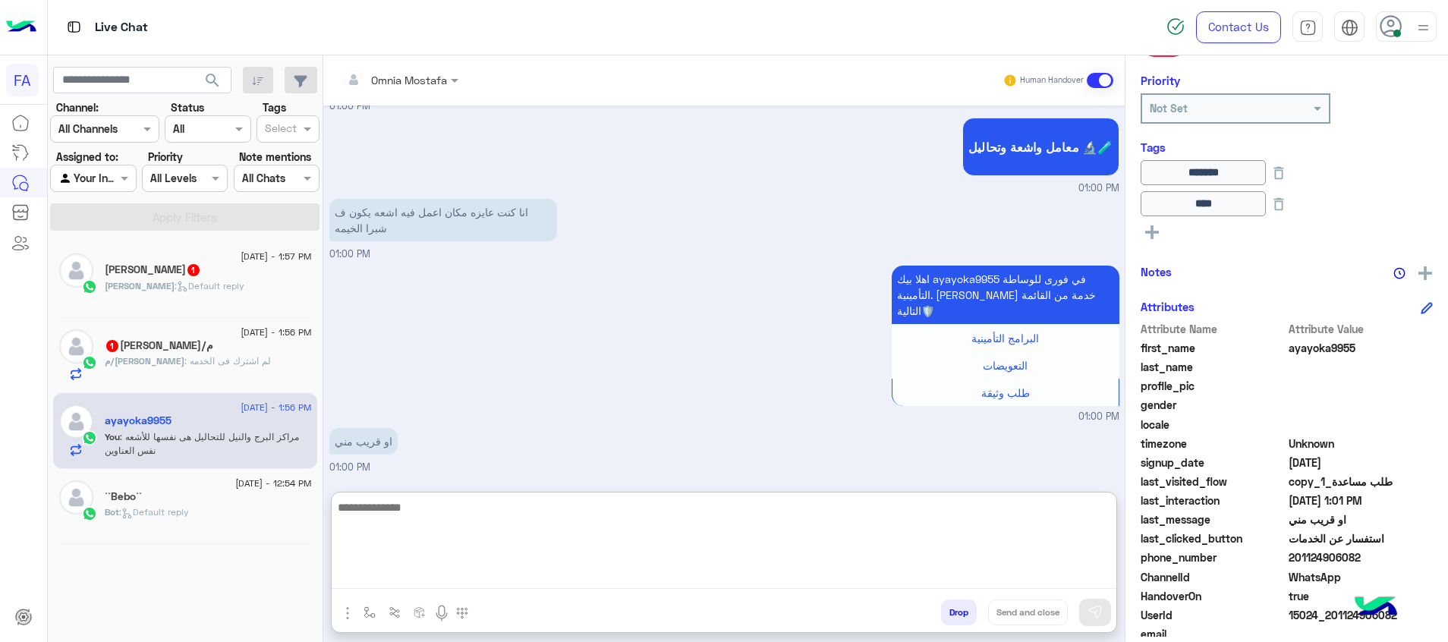
scroll to position [3408, 0]
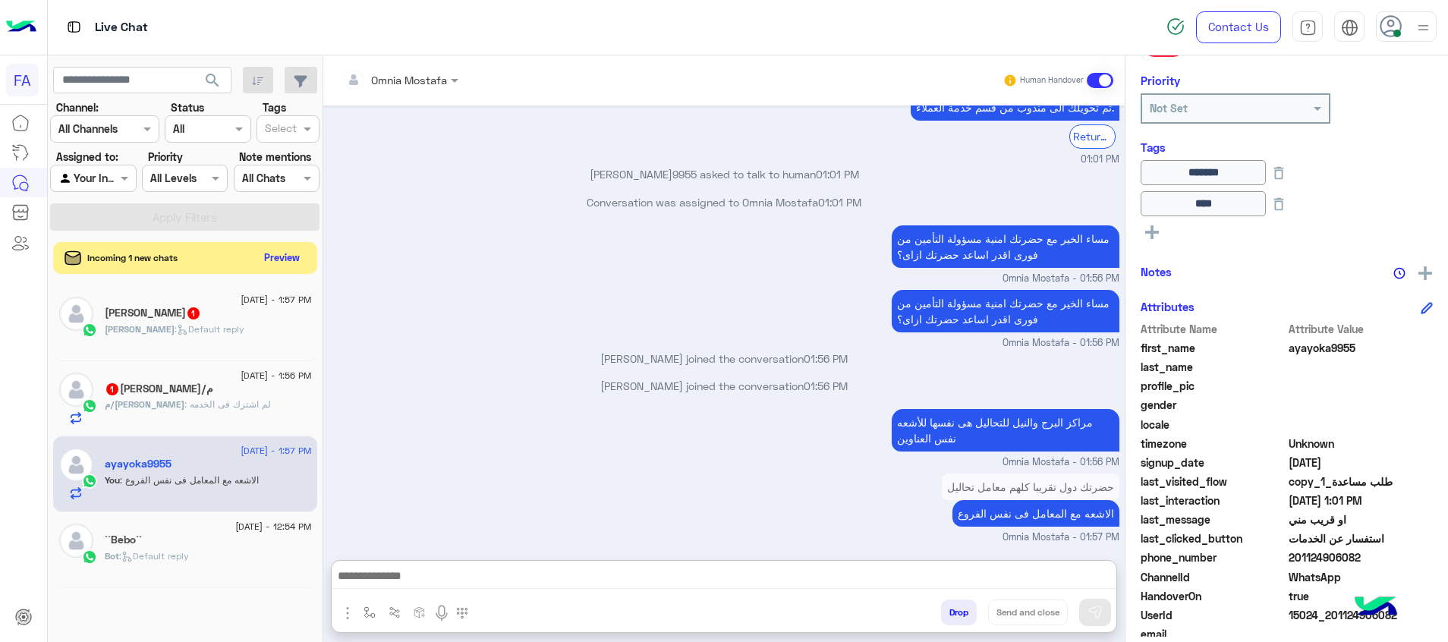
click at [281, 250] on button "Preview" at bounding box center [282, 257] width 47 height 20
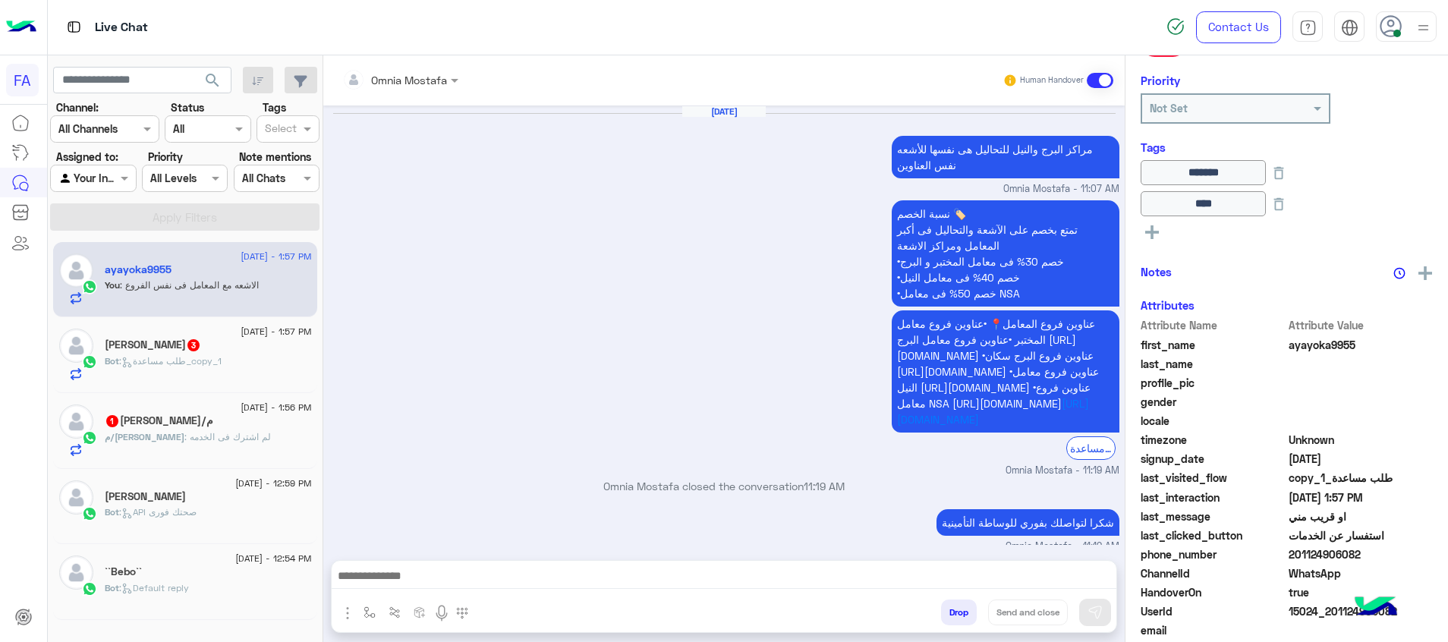
scroll to position [1207, 0]
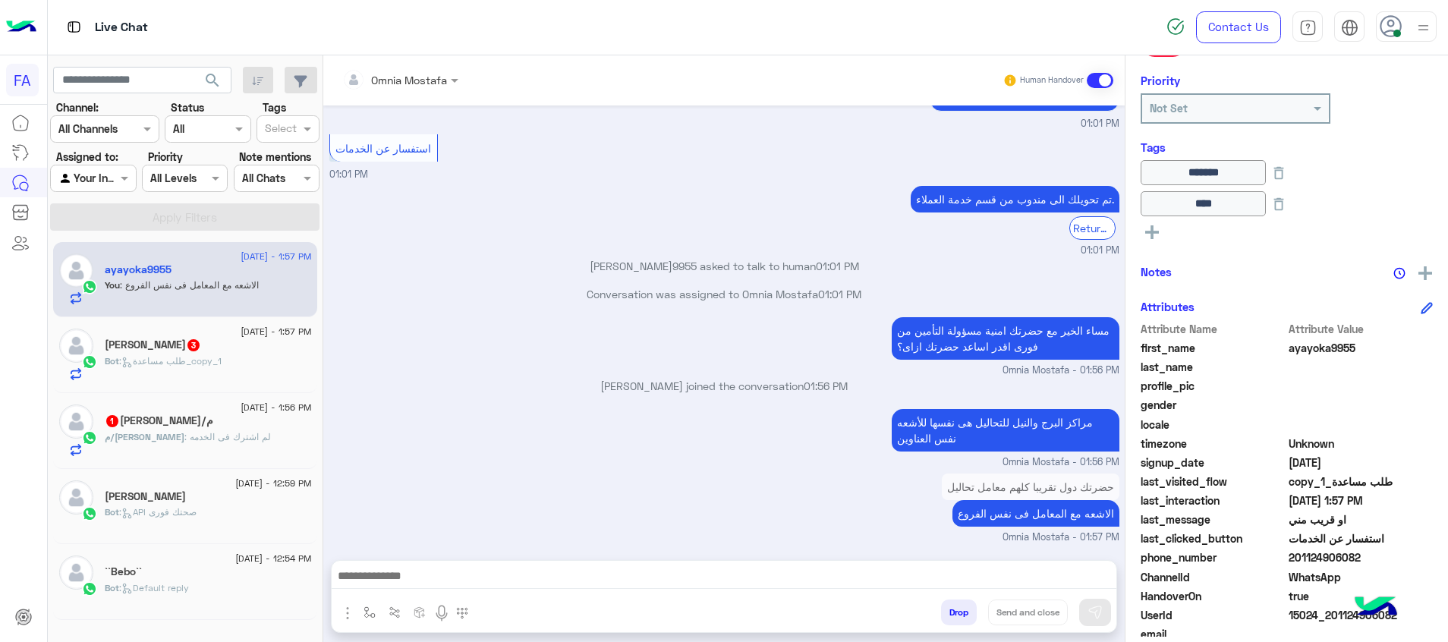
click at [180, 361] on span ": طلب مساعدة_copy_1" at bounding box center [170, 360] width 102 height 11
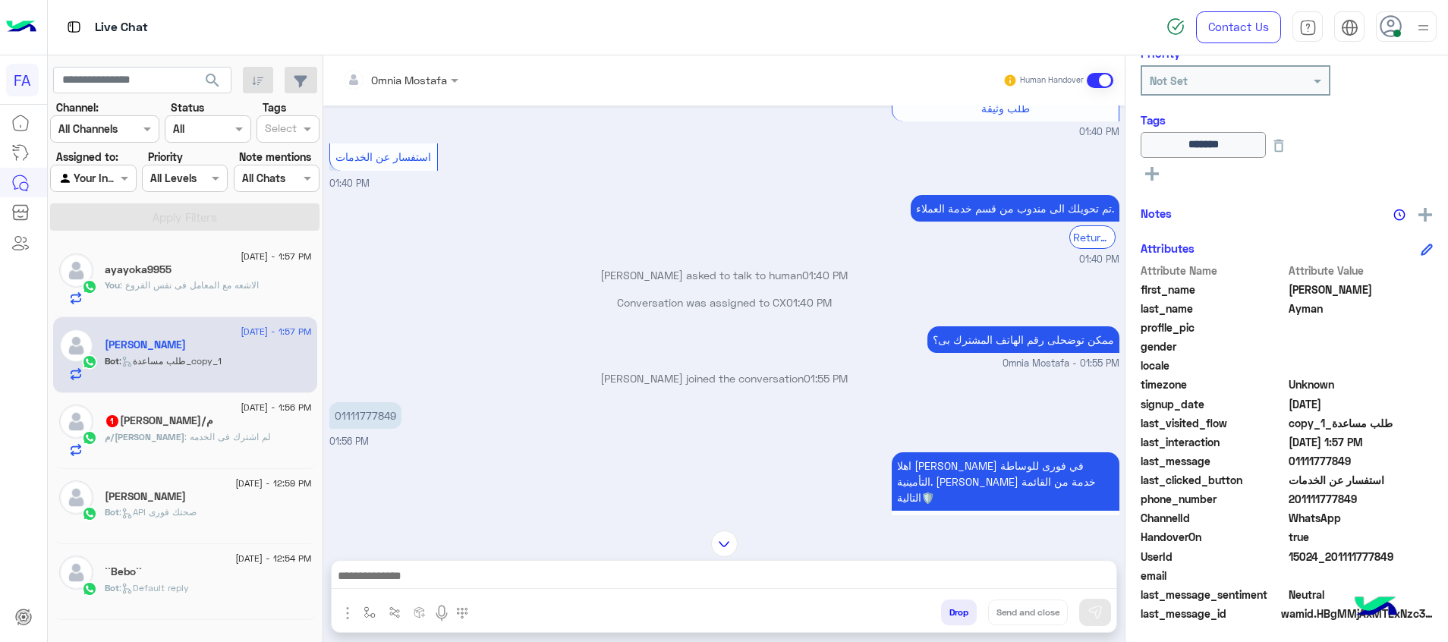
scroll to position [1839, 0]
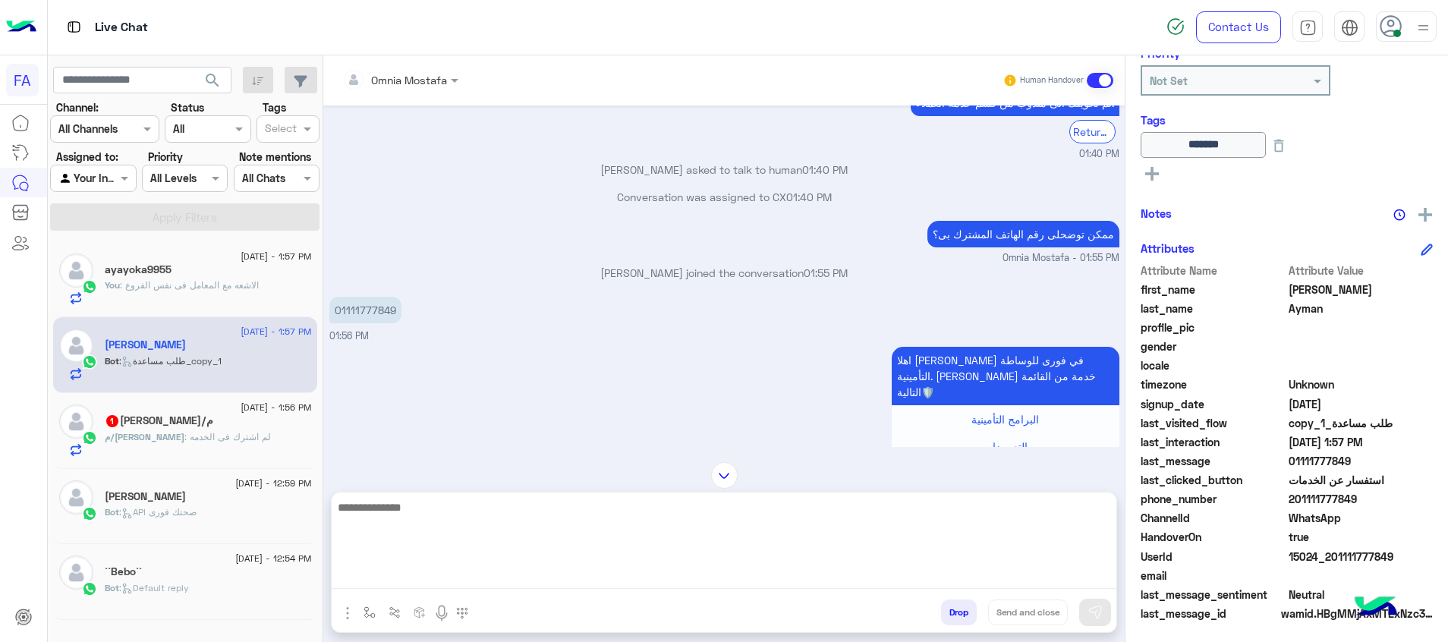
click at [996, 582] on textarea at bounding box center [724, 543] width 785 height 91
type textarea "**********"
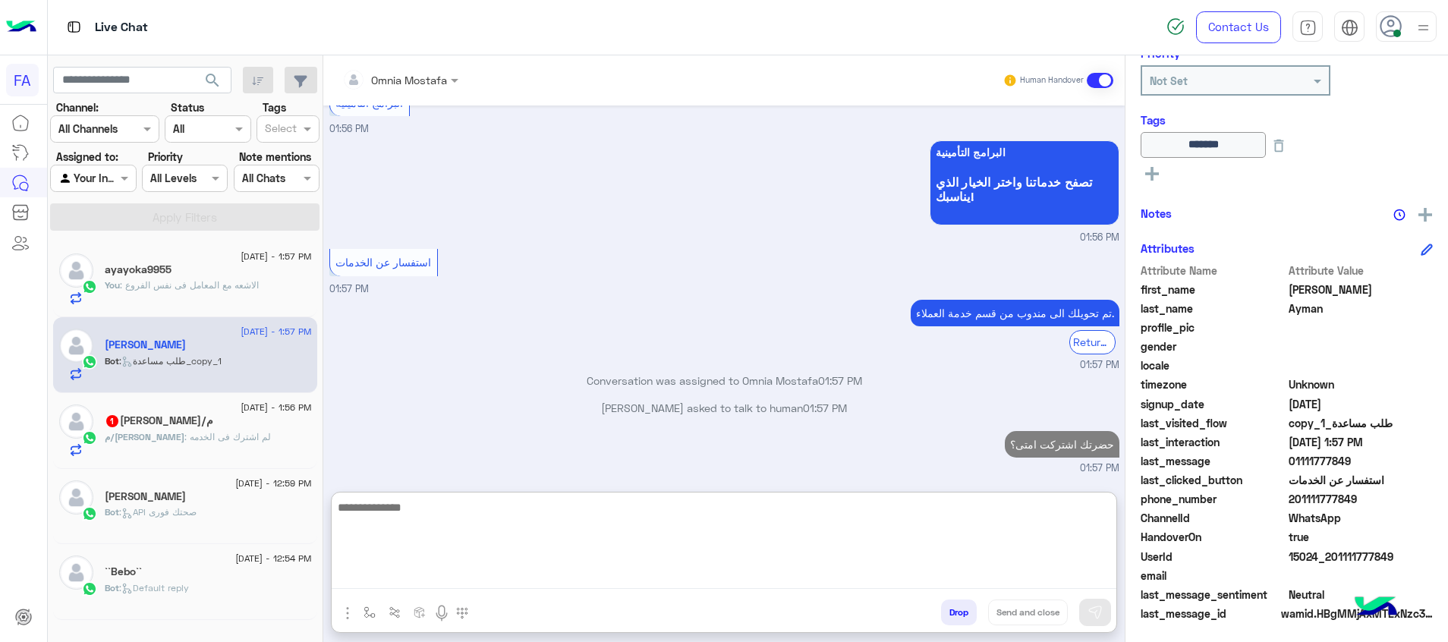
scroll to position [2271, 0]
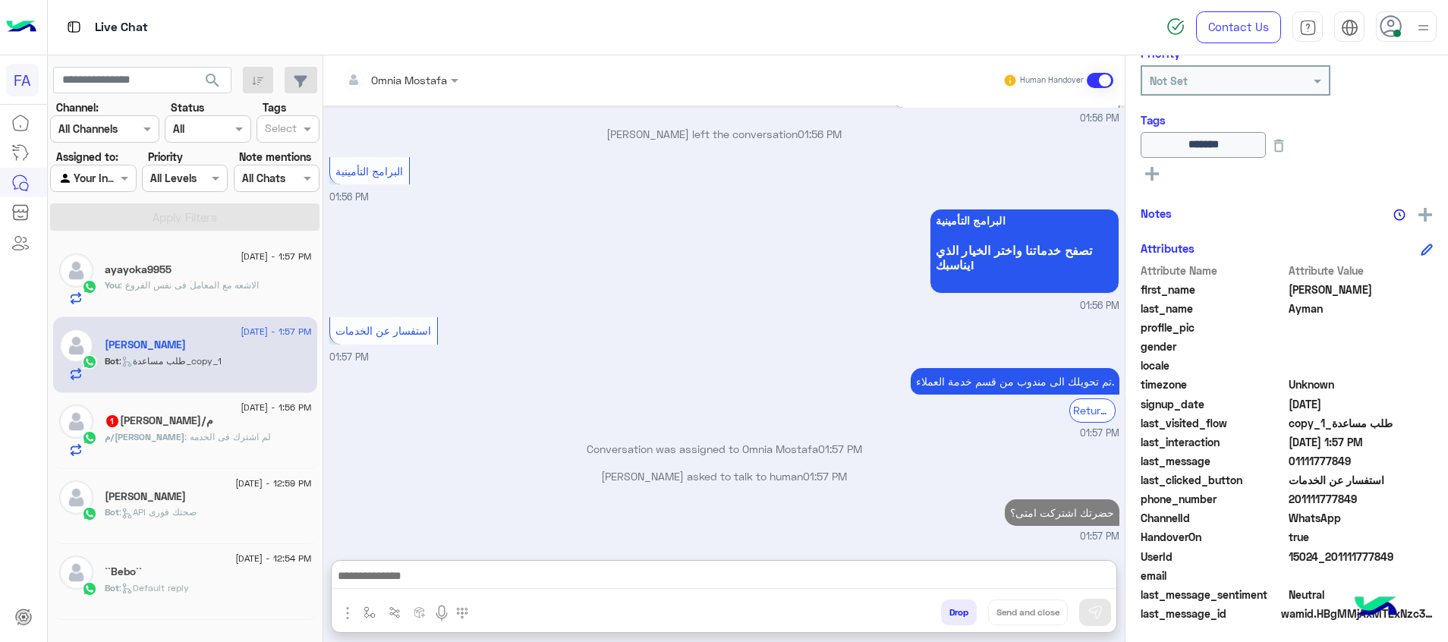
click at [232, 453] on div "م/[PERSON_NAME] : لم اشترك فى الخدمه" at bounding box center [208, 443] width 207 height 27
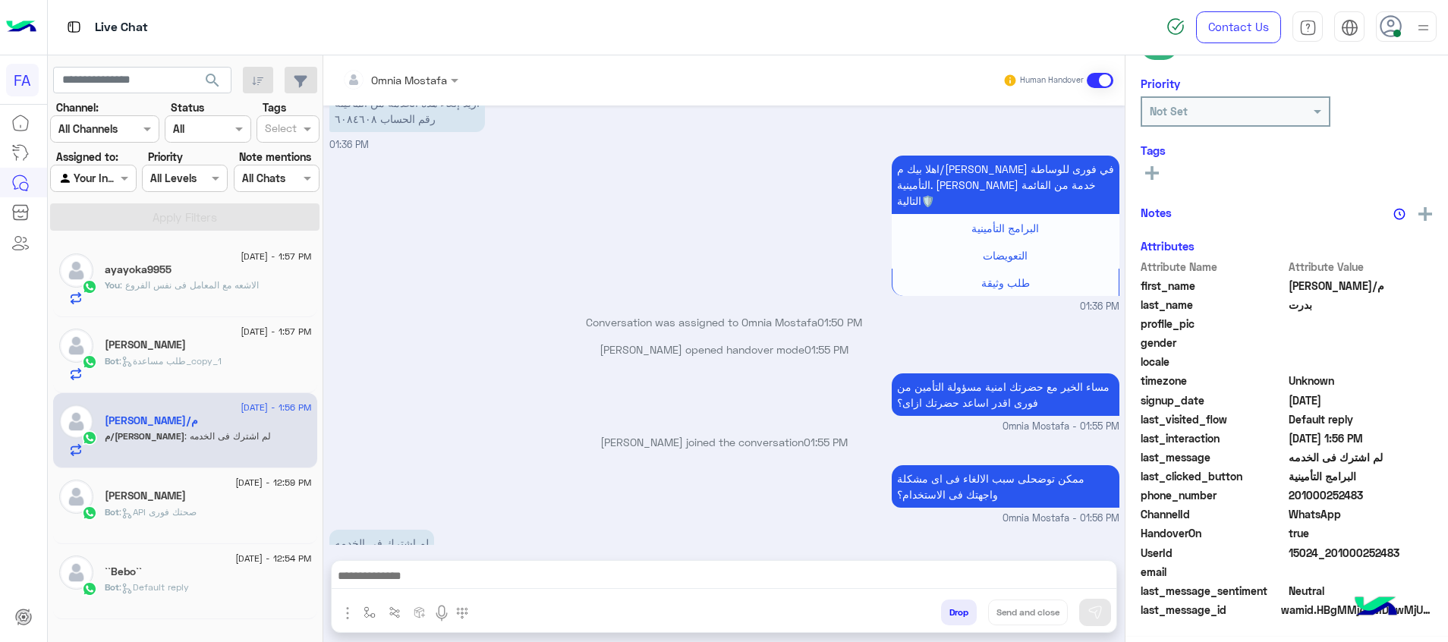
scroll to position [217, 0]
click at [115, 170] on div at bounding box center [93, 177] width 84 height 17
click at [101, 228] on div "Unassigned" at bounding box center [94, 237] width 88 height 30
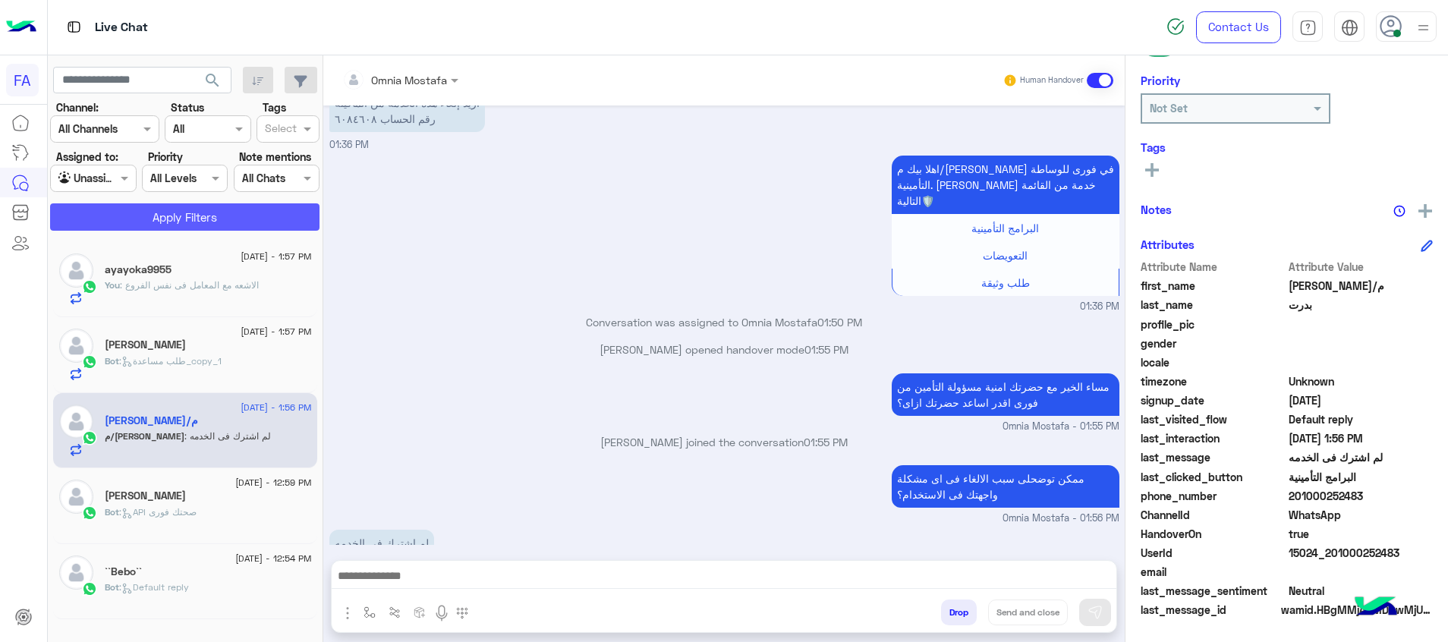
click at [150, 215] on button "Apply Filters" at bounding box center [184, 216] width 269 height 27
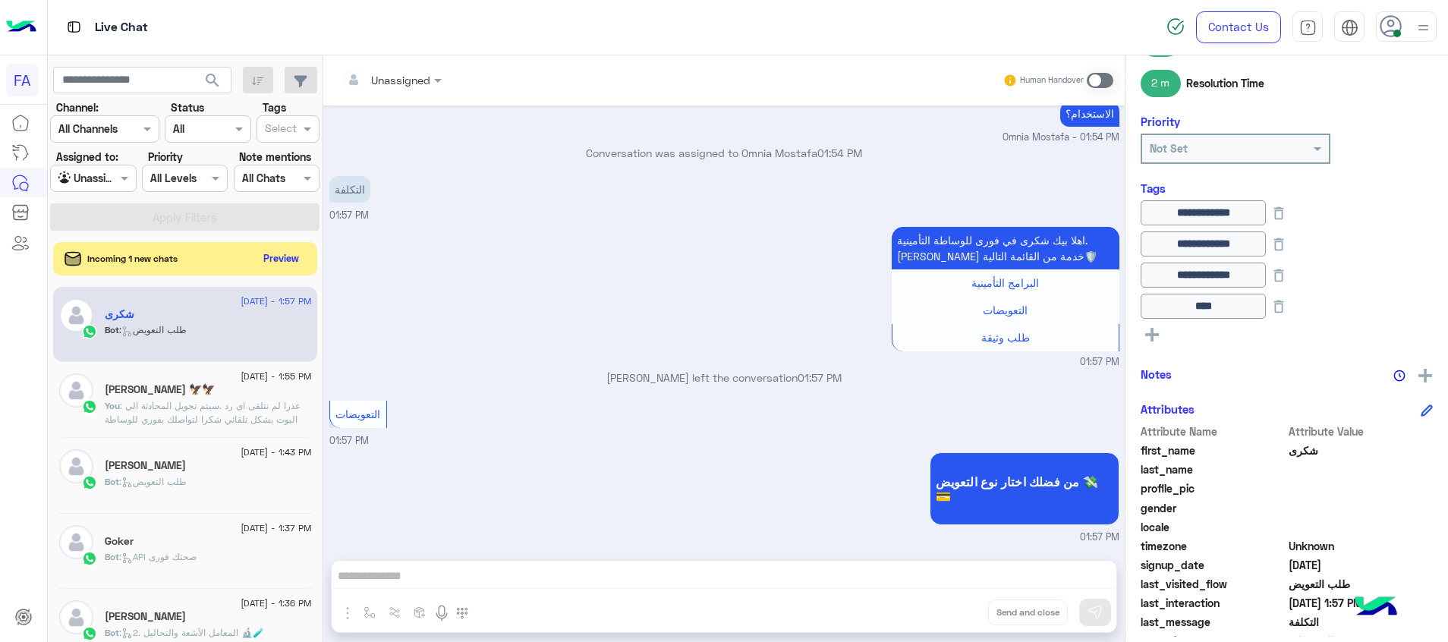
scroll to position [1006, 0]
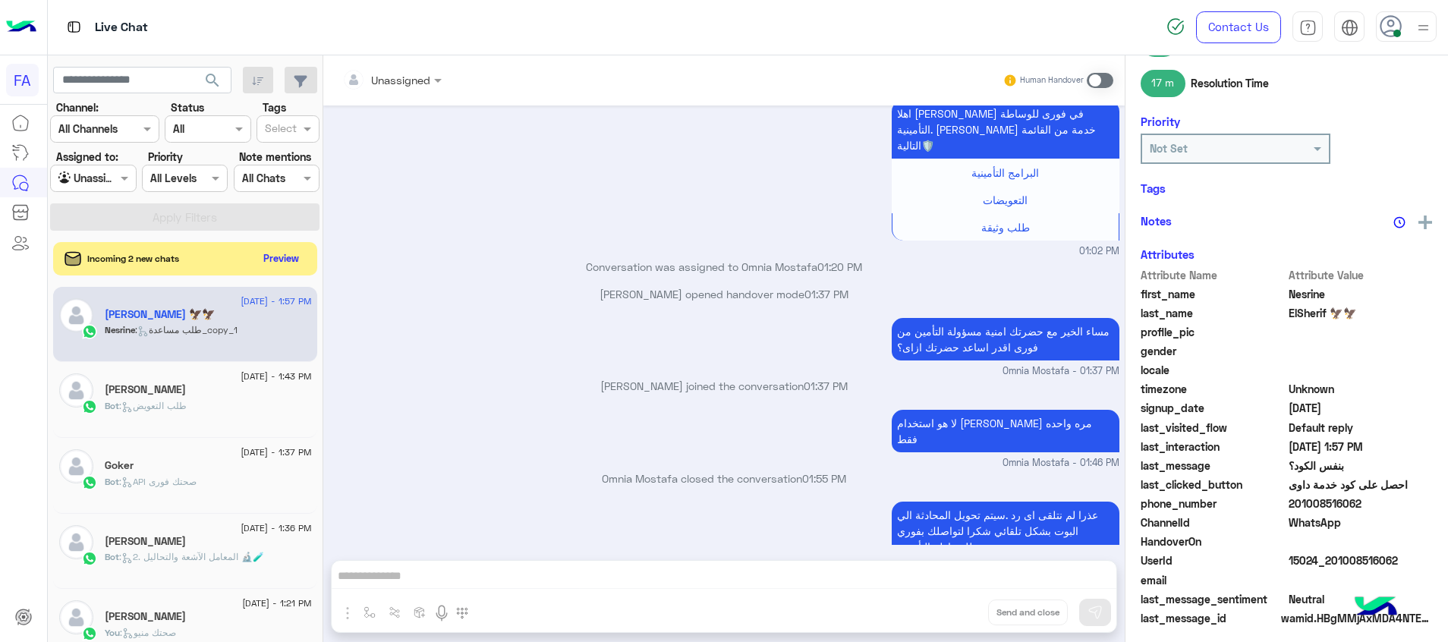
scroll to position [220, 0]
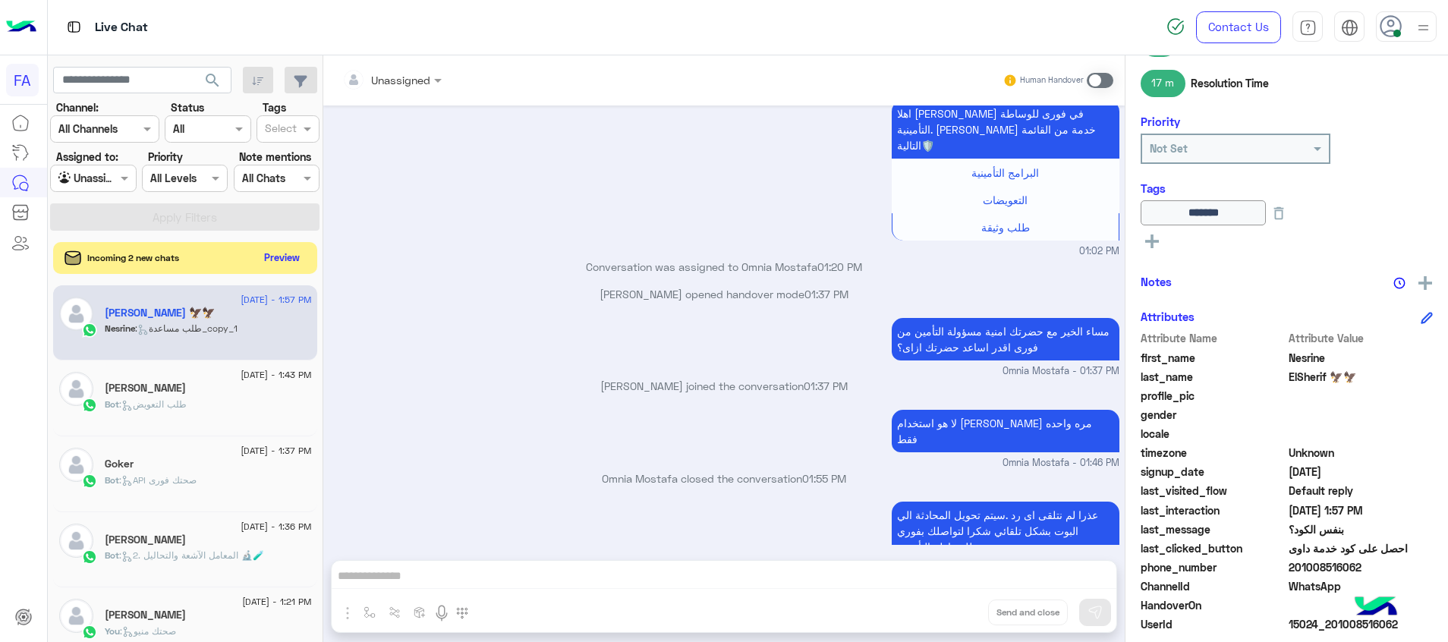
click at [294, 252] on button "Preview" at bounding box center [282, 257] width 47 height 20
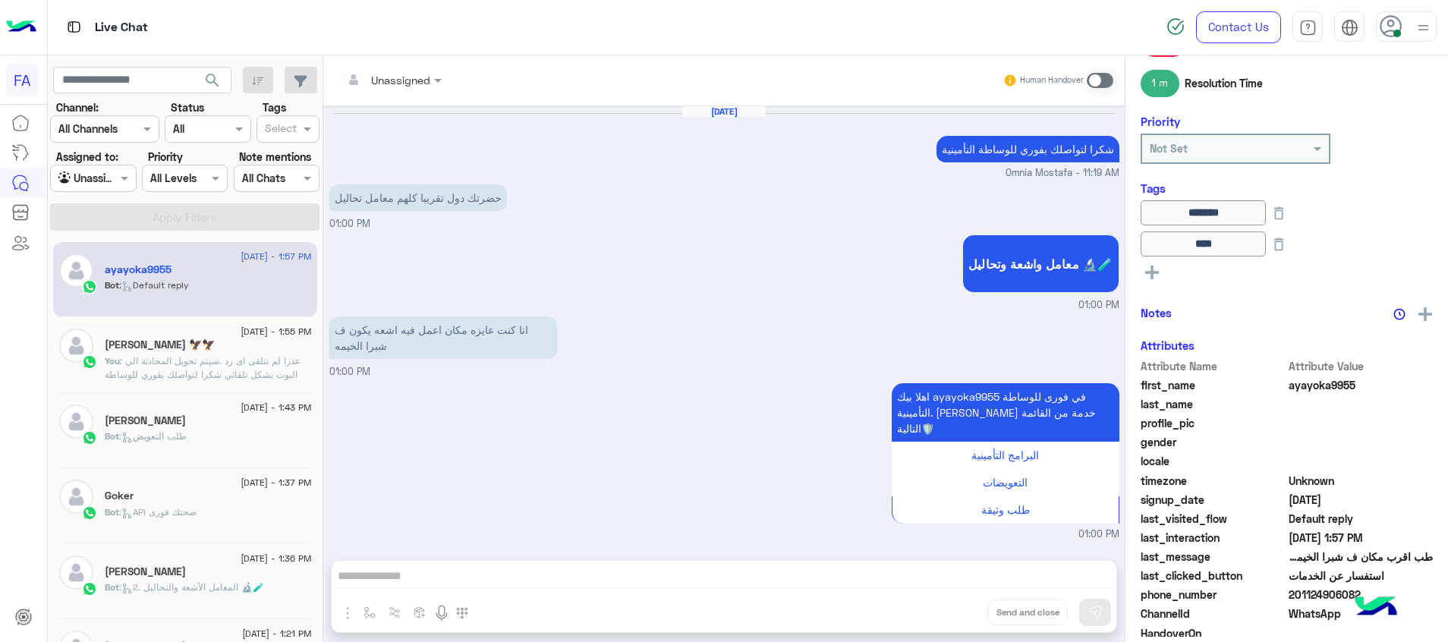
scroll to position [978, 0]
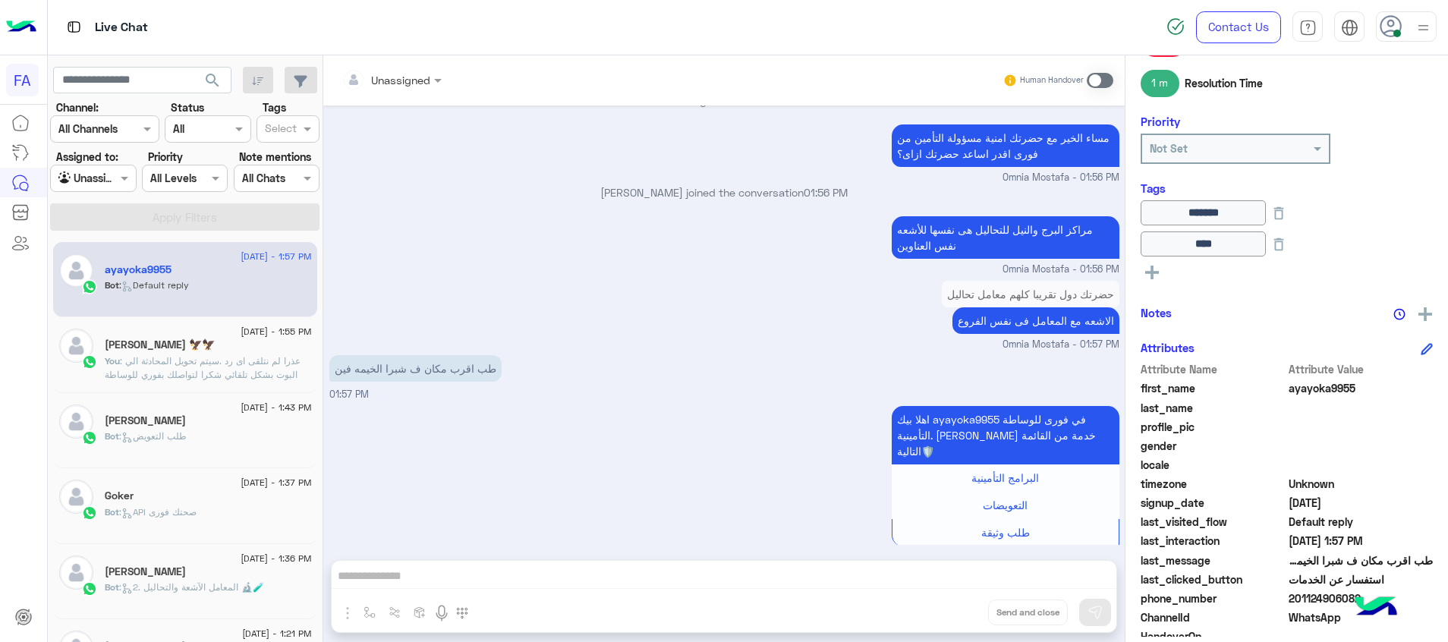
click at [1091, 80] on span at bounding box center [1100, 80] width 27 height 15
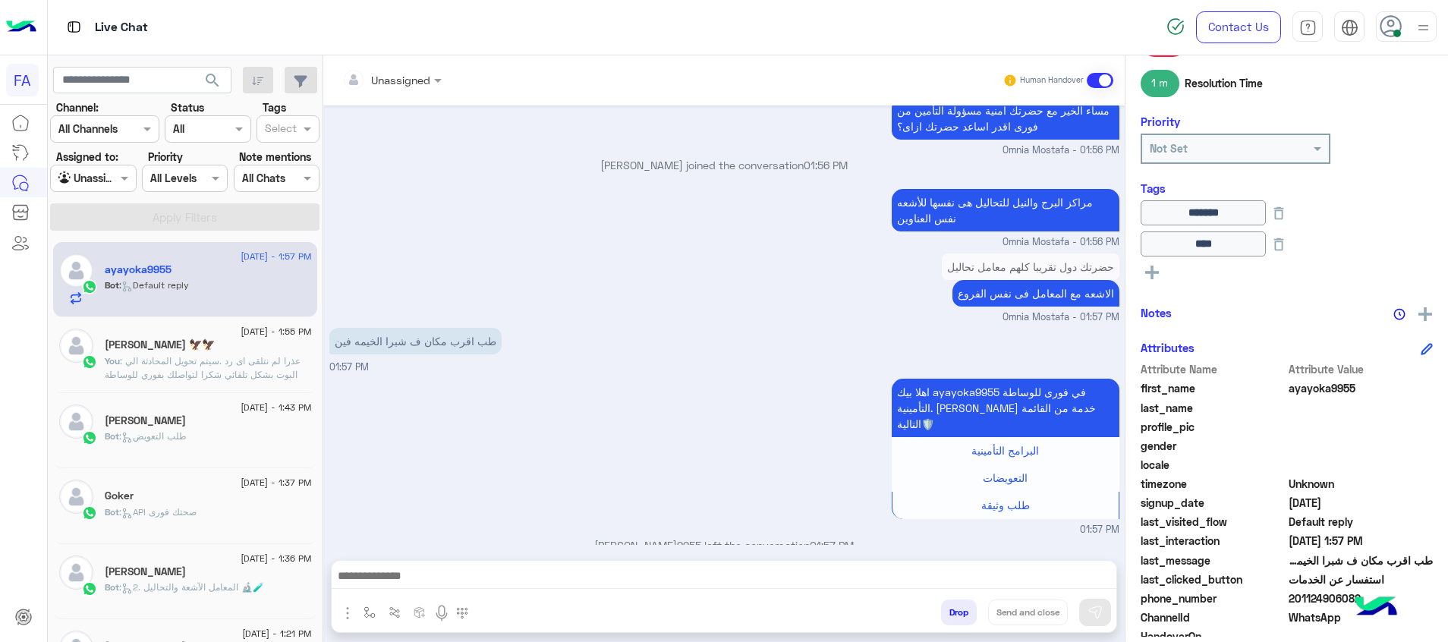
click at [413, 83] on div at bounding box center [392, 79] width 115 height 17
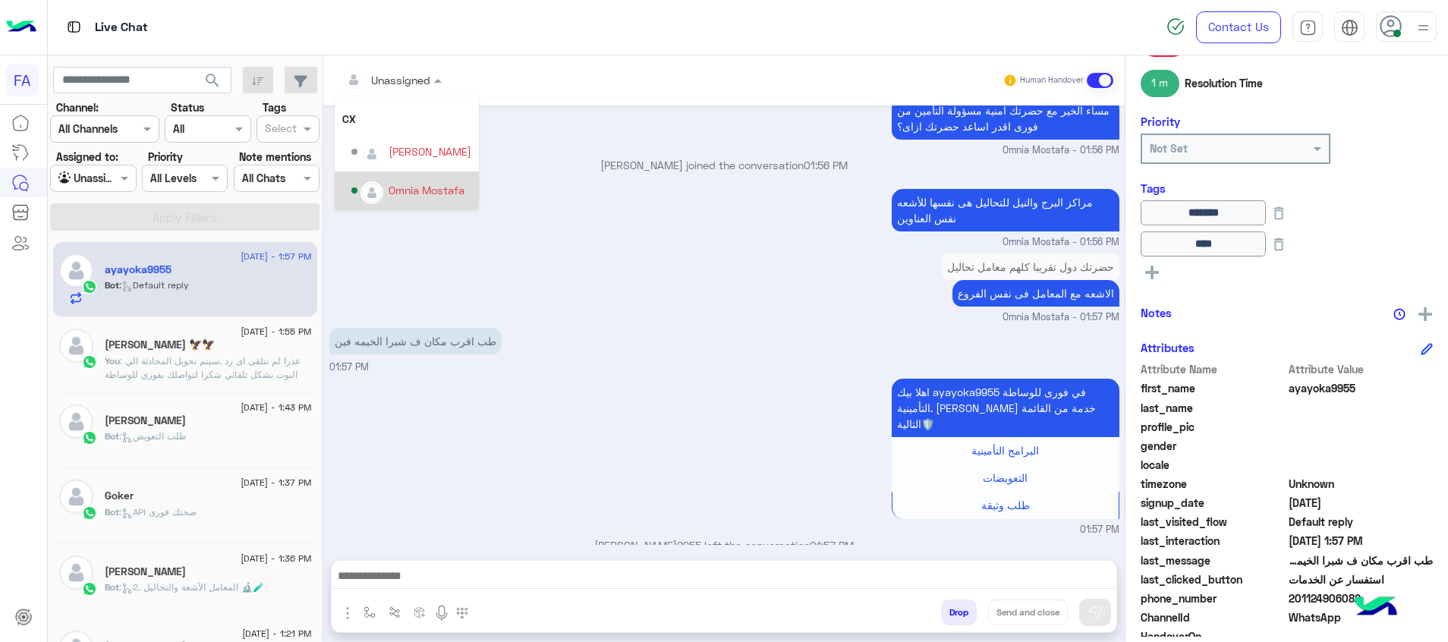
click at [417, 189] on div "Omnia Mostafa" at bounding box center [427, 190] width 76 height 16
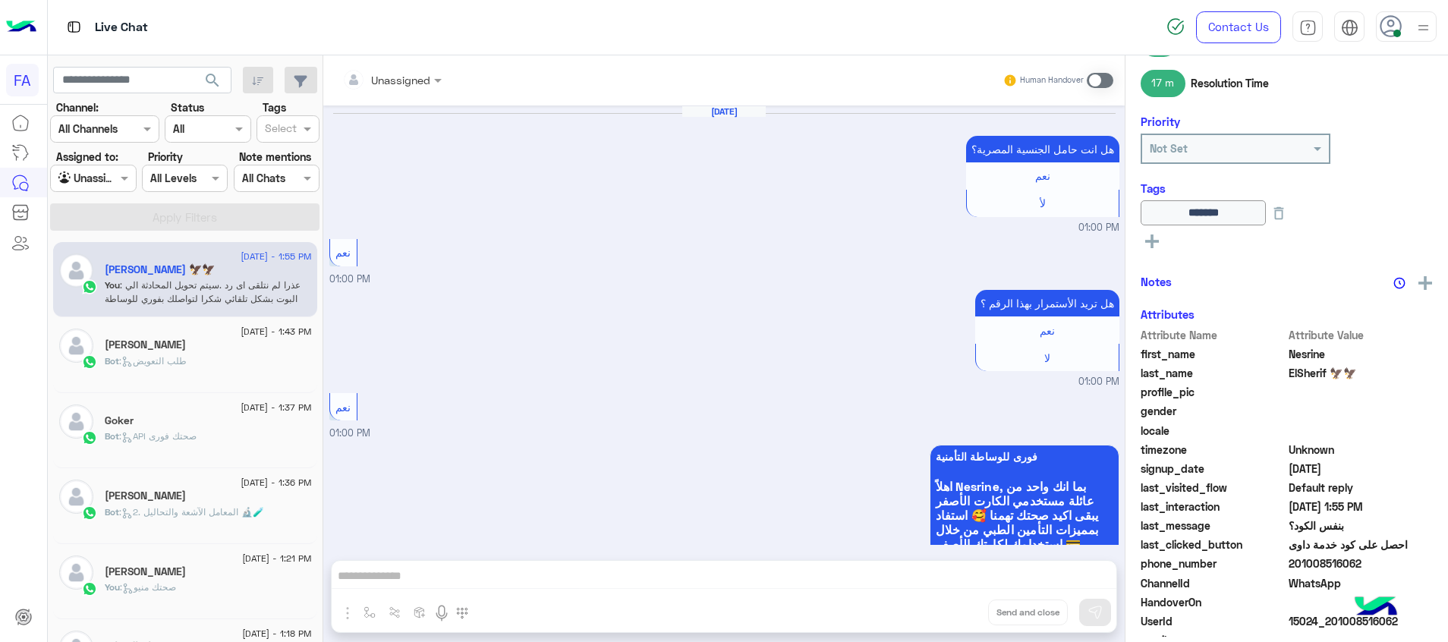
scroll to position [1019, 0]
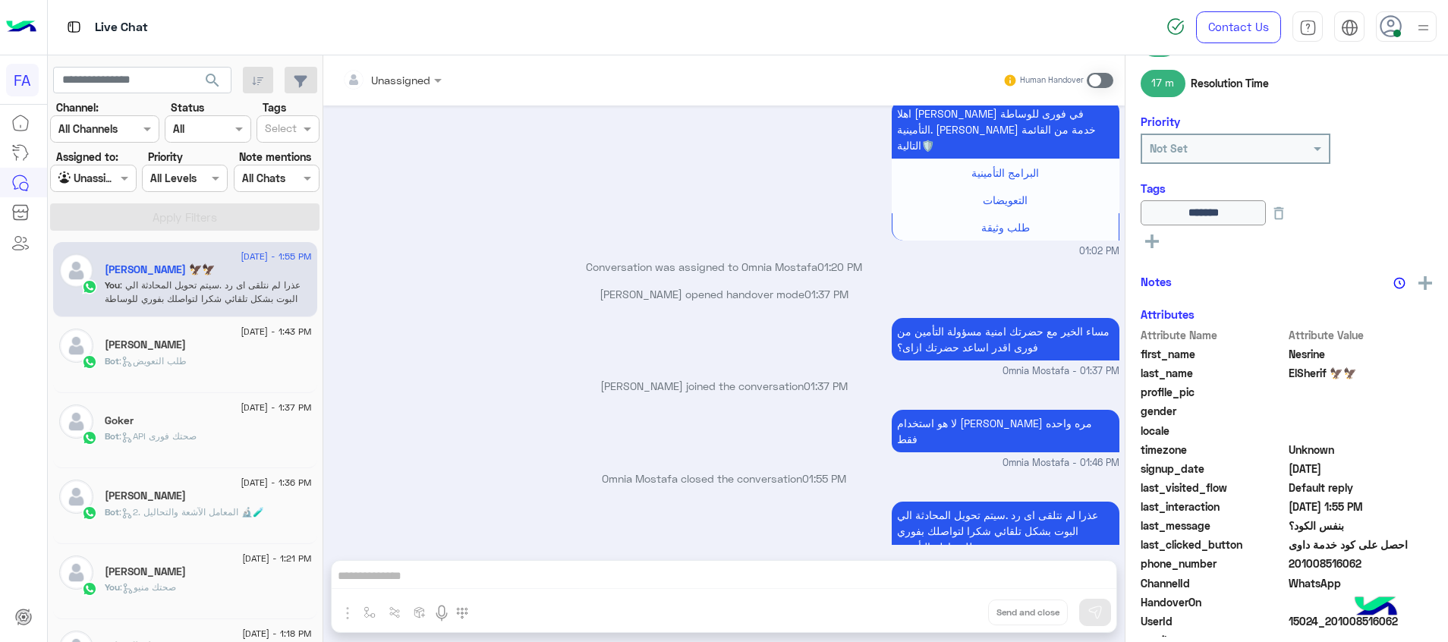
click at [243, 364] on div "Bot : طلب التعويض" at bounding box center [208, 367] width 207 height 27
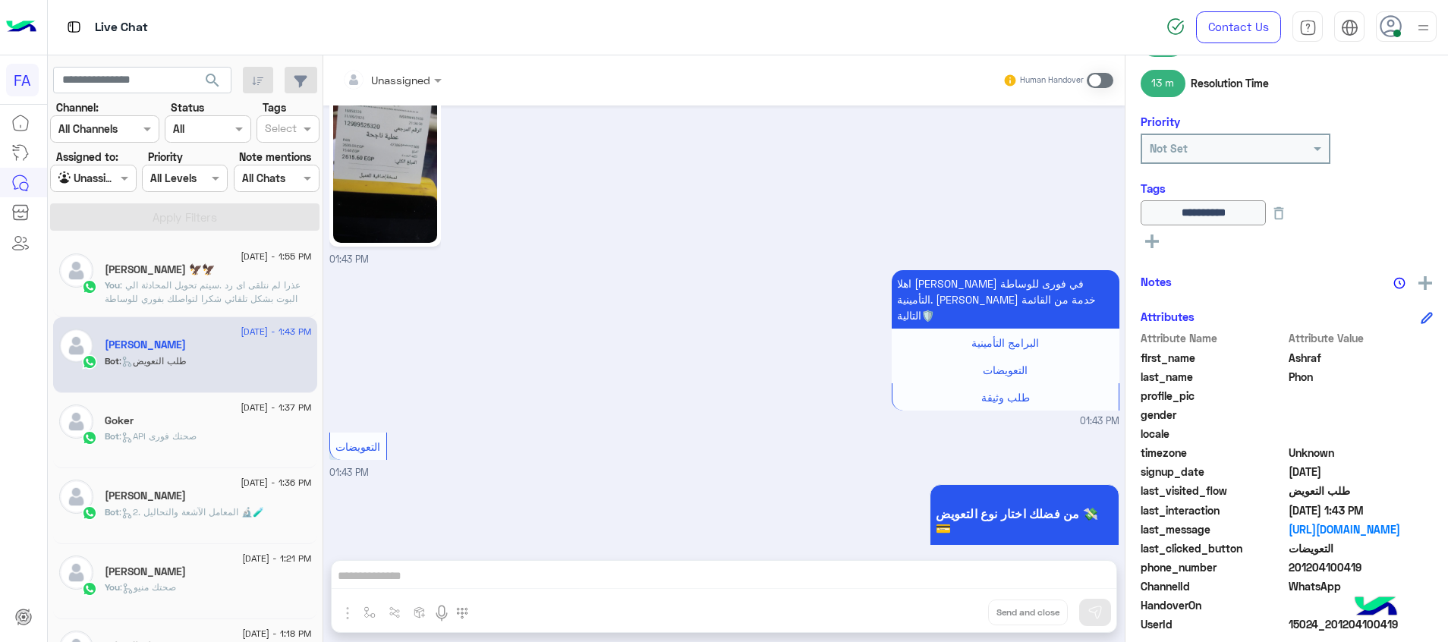
scroll to position [1215, 0]
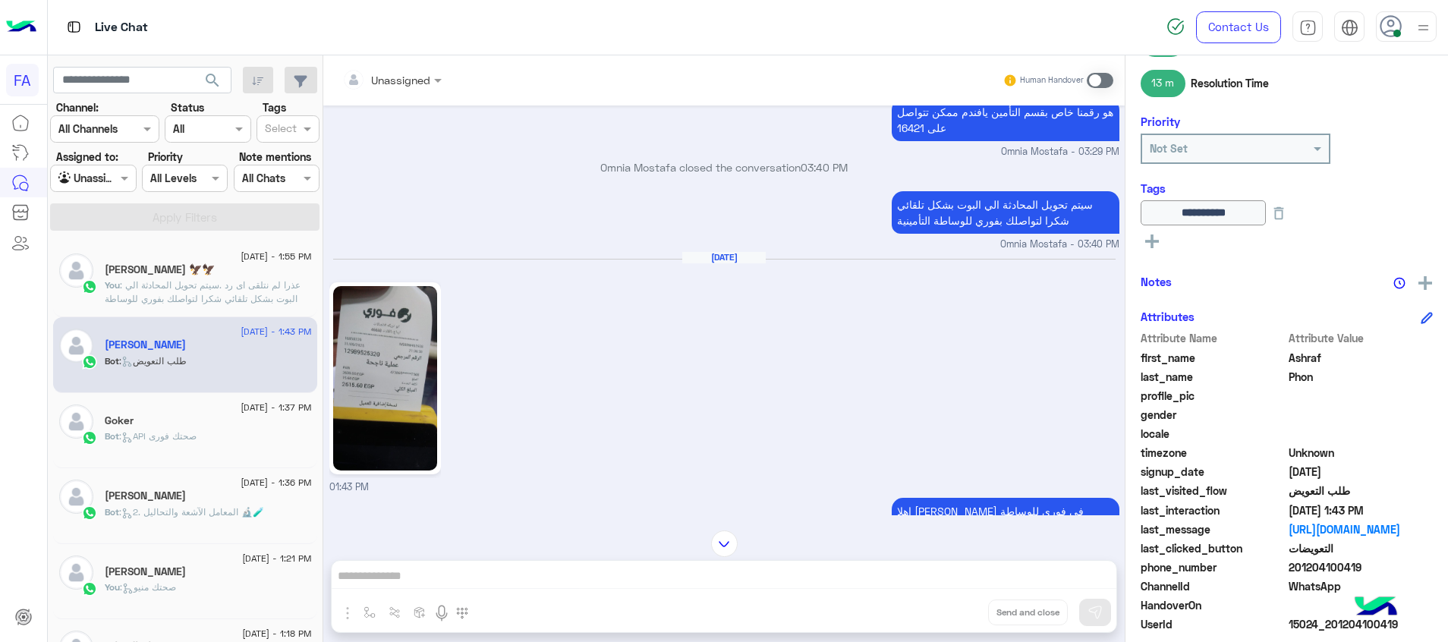
drag, startPoint x: 92, startPoint y: 178, endPoint x: 99, endPoint y: 185, distance: 10.2
click at [92, 178] on input "text" at bounding box center [75, 179] width 35 height 16
click at [105, 262] on b "Your Inbox" at bounding box center [99, 266] width 53 height 13
click at [186, 215] on button "Apply Filters" at bounding box center [184, 216] width 269 height 27
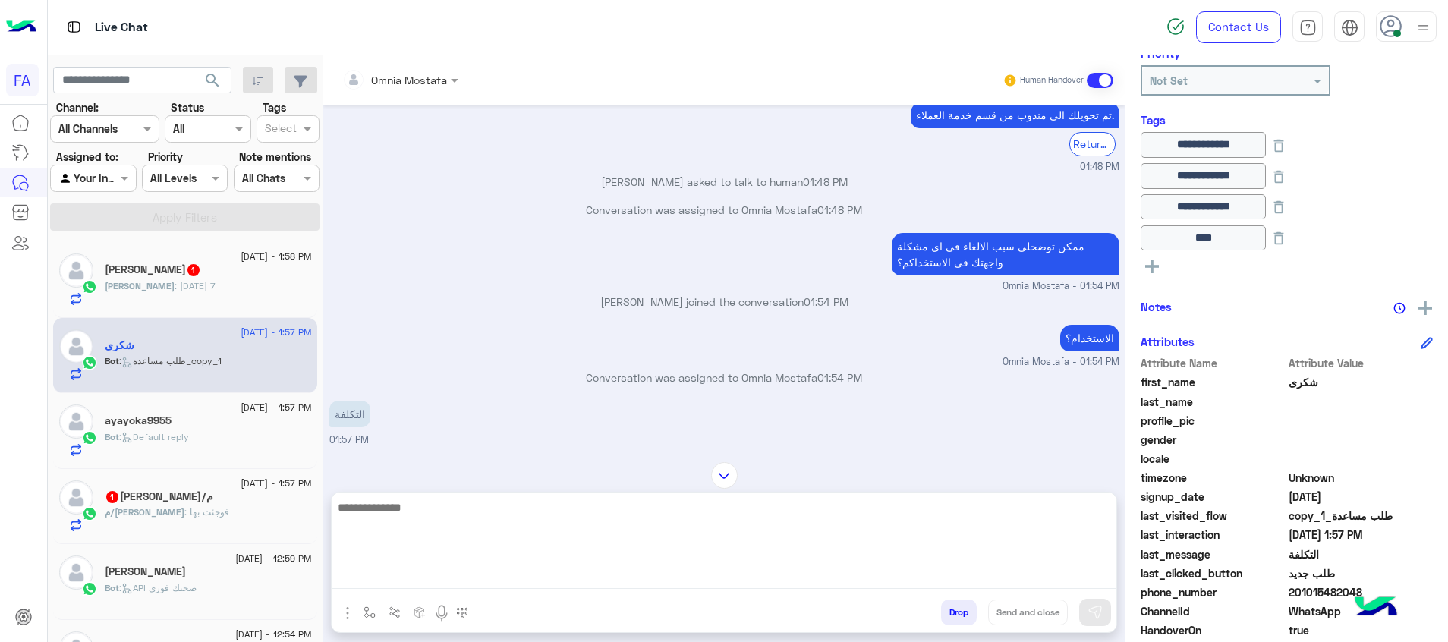
click at [987, 577] on textarea at bounding box center [724, 543] width 785 height 91
type textarea "**********"
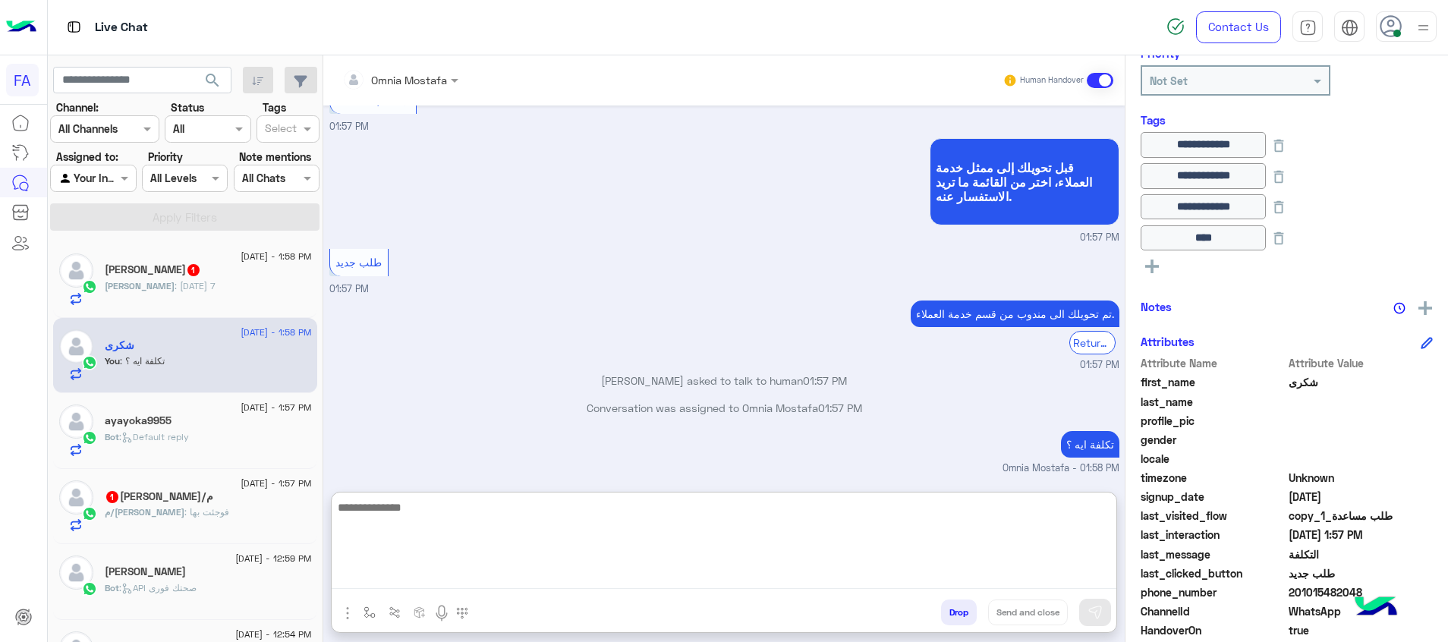
scroll to position [909, 0]
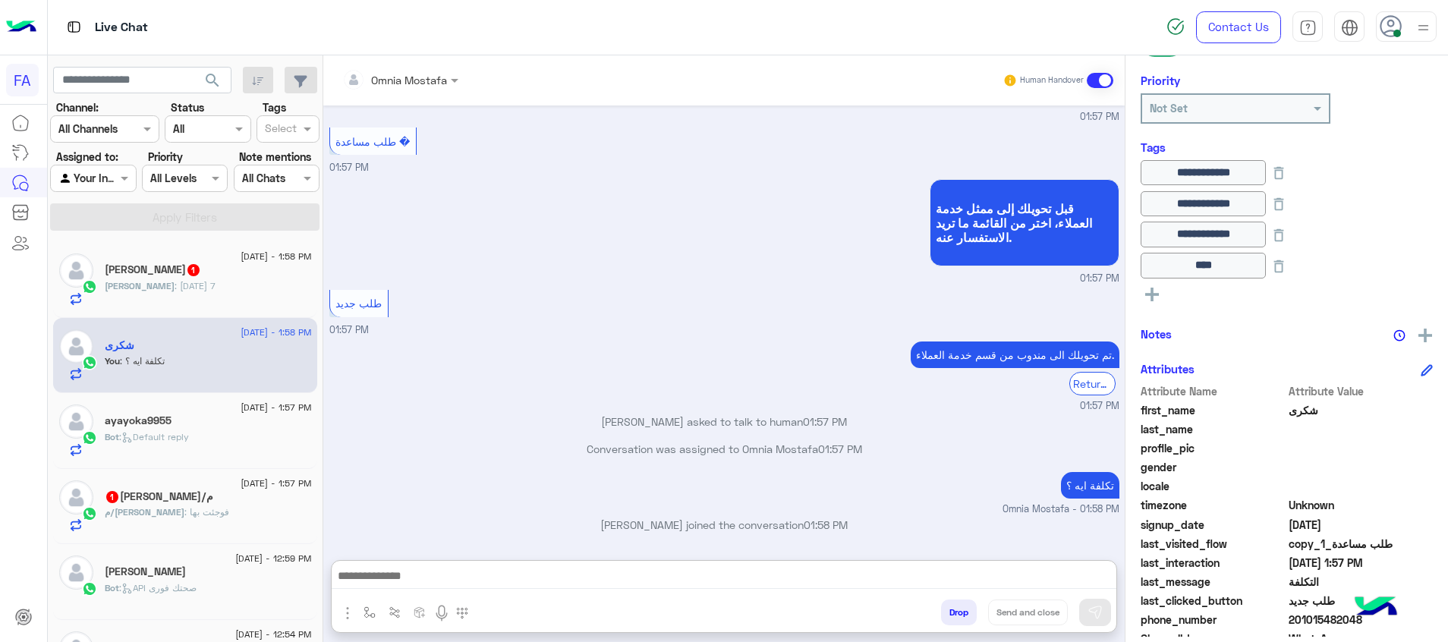
click at [263, 288] on div "[PERSON_NAME] : [DATE] 7" at bounding box center [208, 292] width 207 height 27
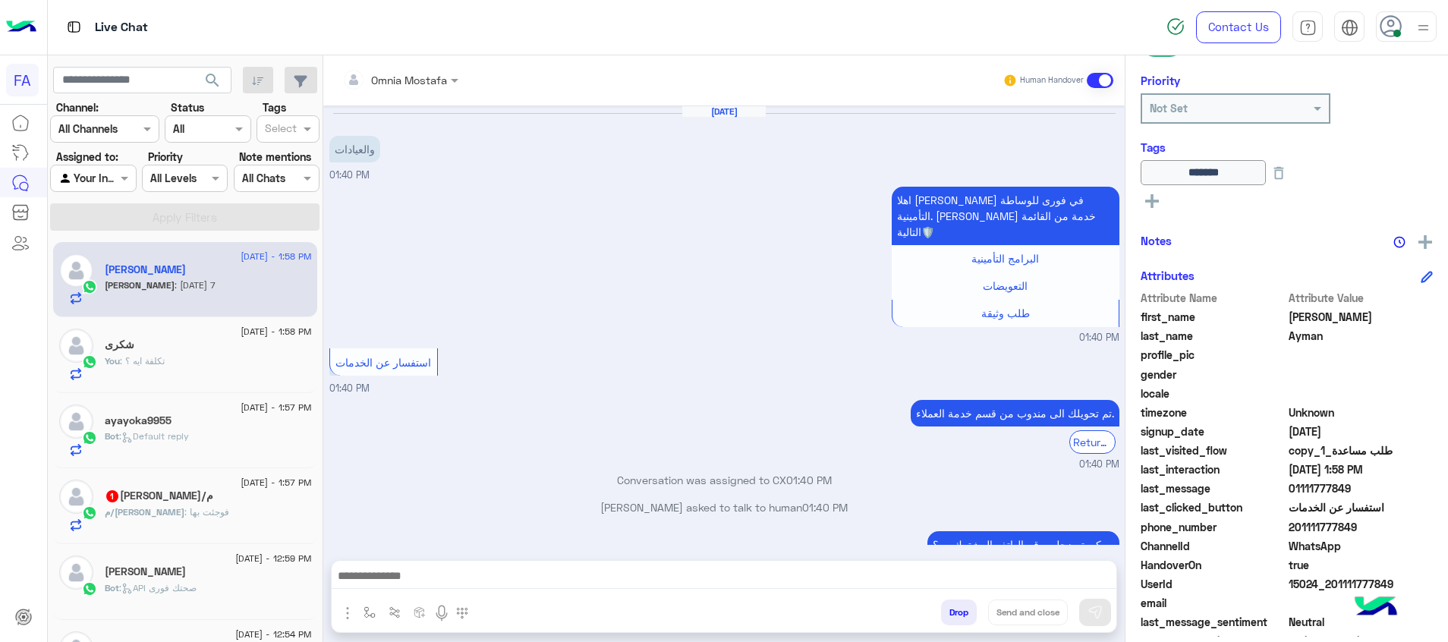
scroll to position [736, 0]
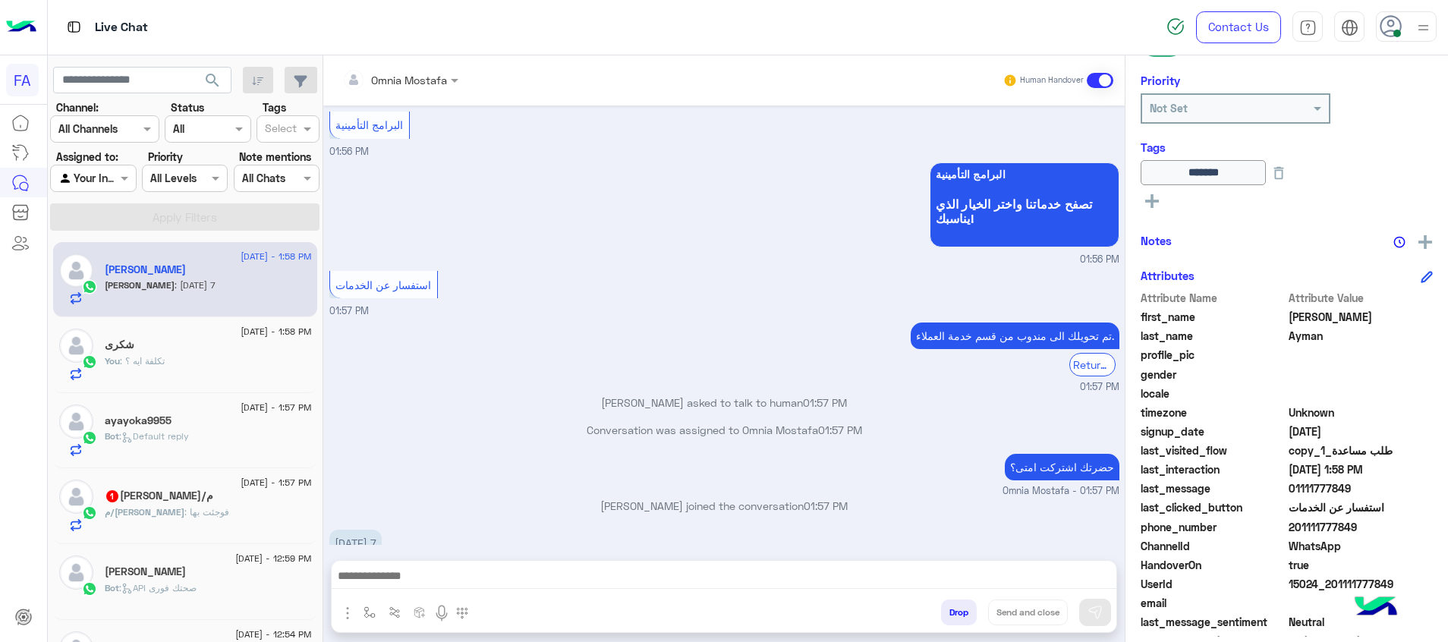
drag, startPoint x: 1371, startPoint y: 530, endPoint x: 1290, endPoint y: 530, distance: 81.2
click at [1290, 530] on span "201111777849" at bounding box center [1361, 527] width 145 height 16
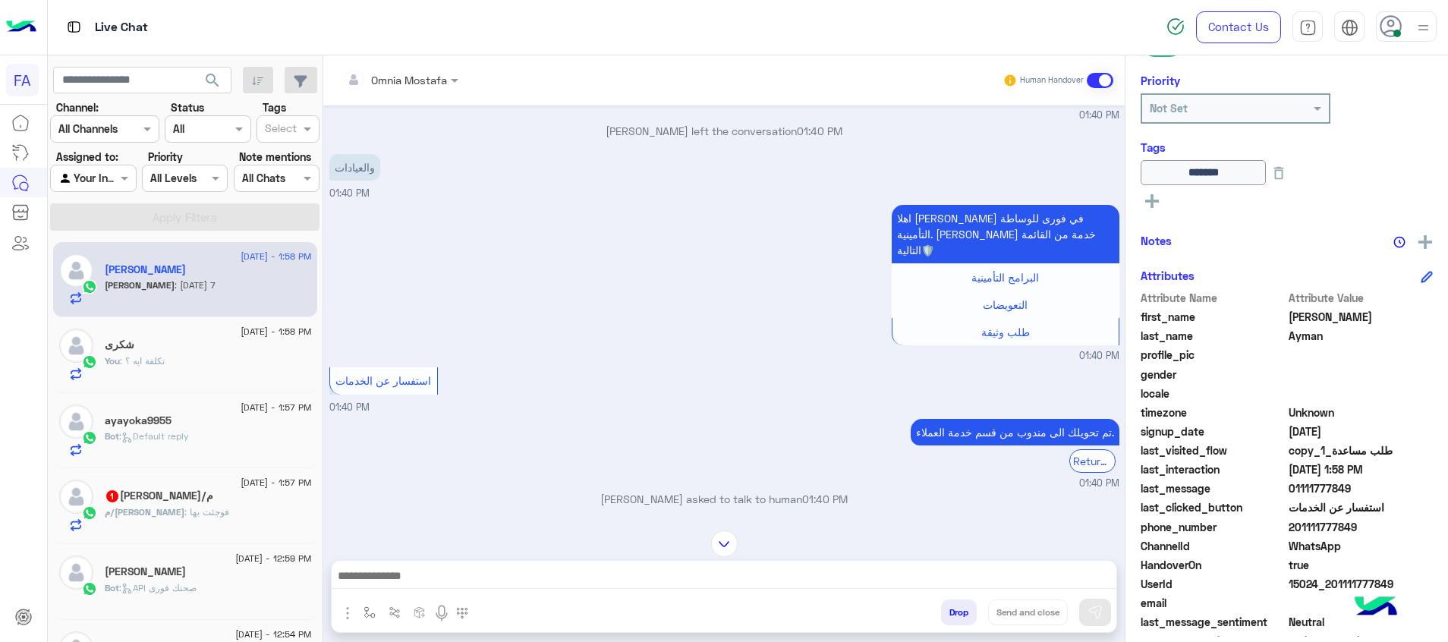
scroll to position [990, 0]
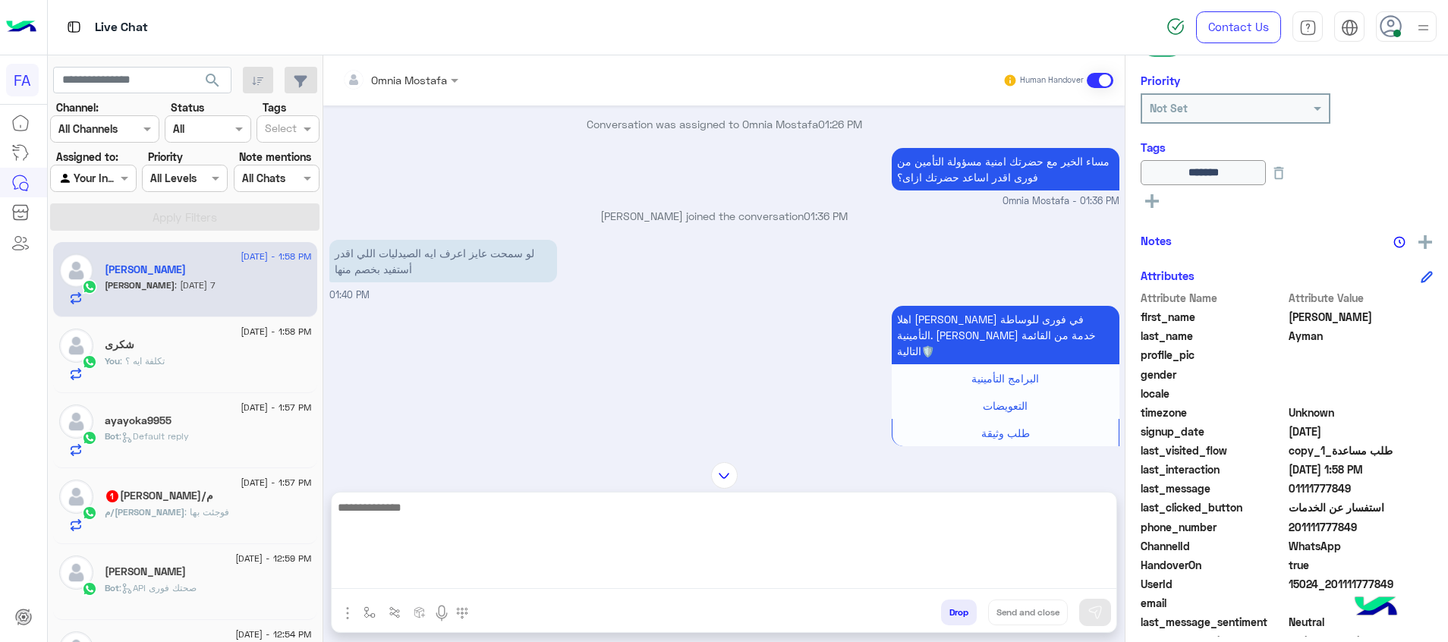
drag, startPoint x: 779, startPoint y: 581, endPoint x: 786, endPoint y: 603, distance: 23.0
click at [779, 581] on textarea at bounding box center [724, 543] width 785 height 91
type textarea "**********"
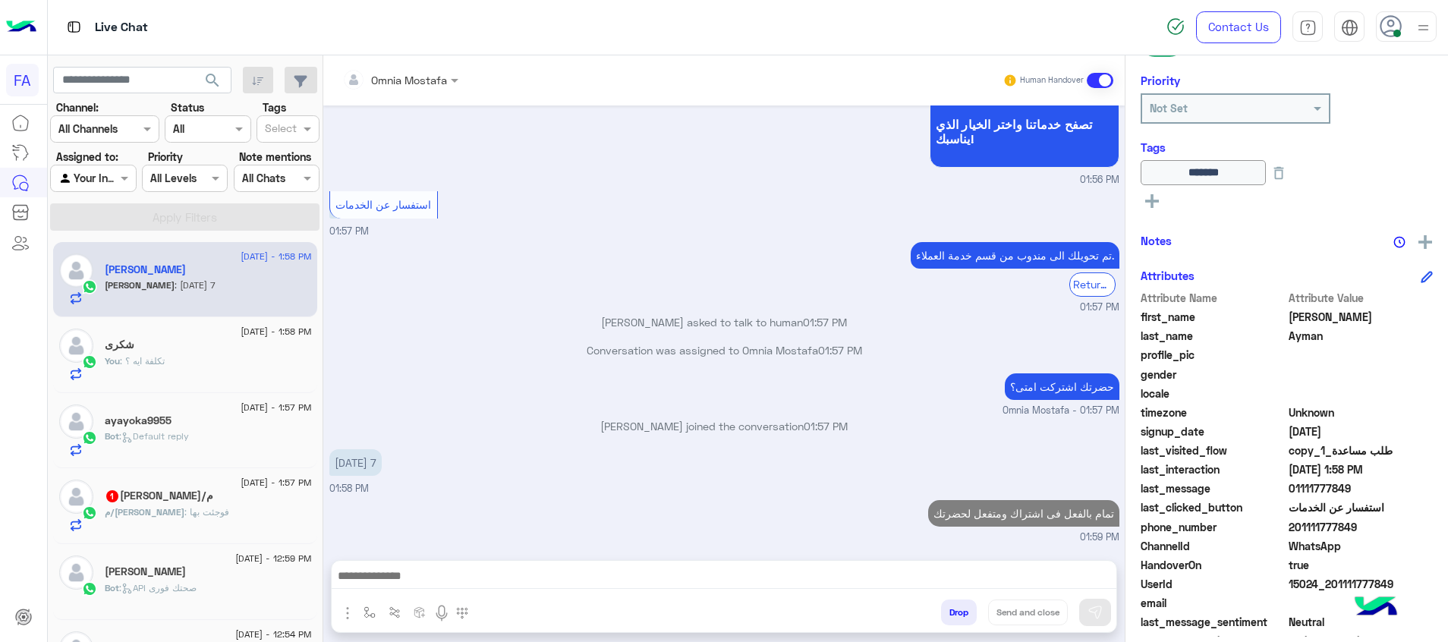
scroll to position [2150, 0]
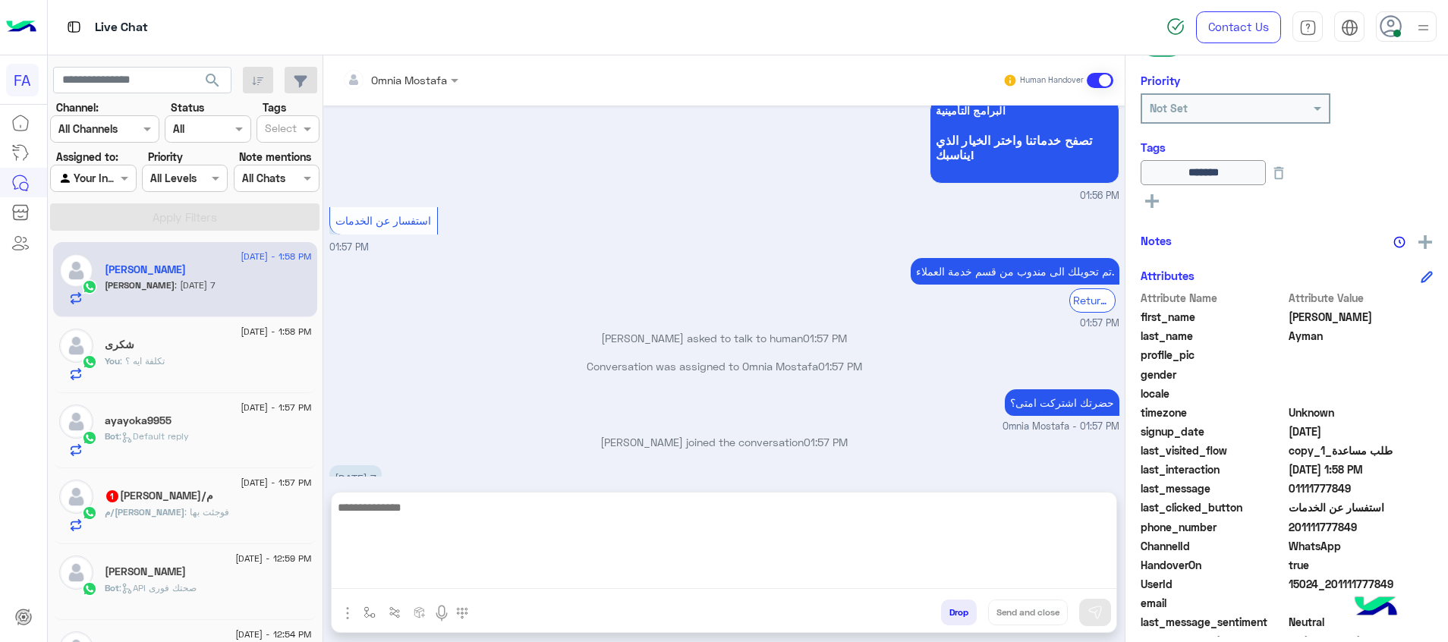
click at [1079, 581] on textarea at bounding box center [724, 543] width 785 height 91
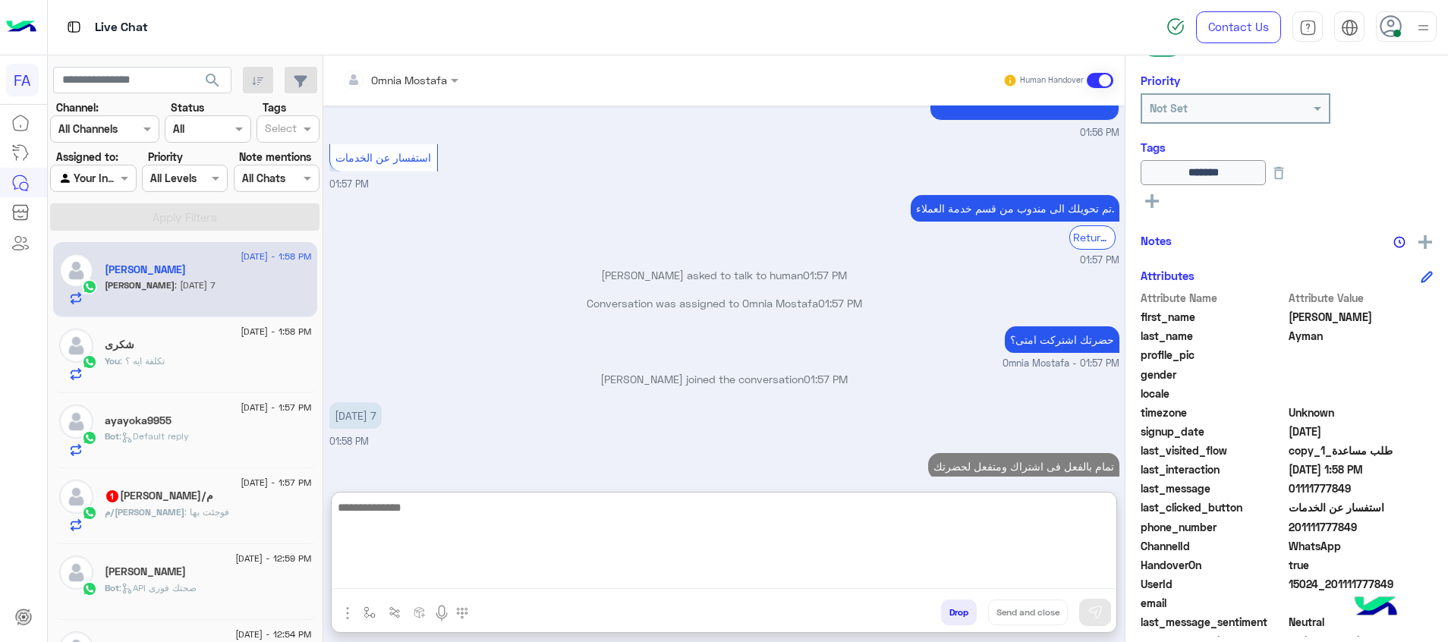
paste textarea "**********"
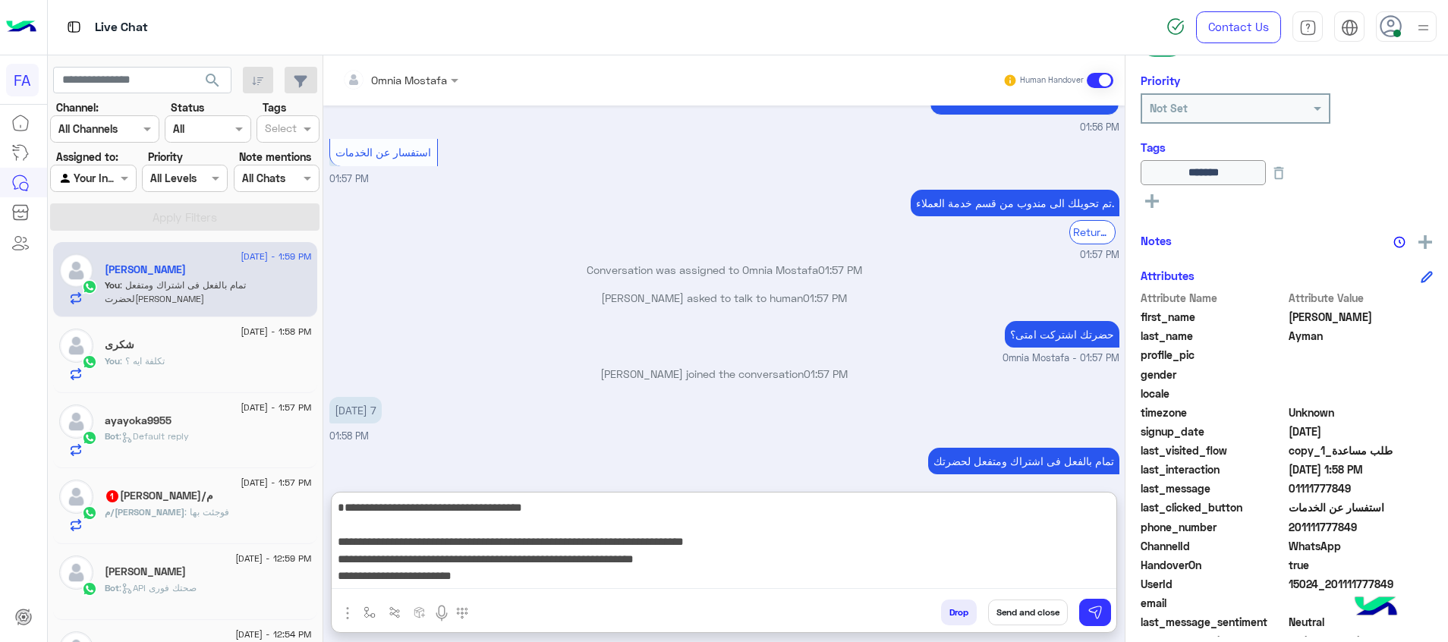
scroll to position [150, 0]
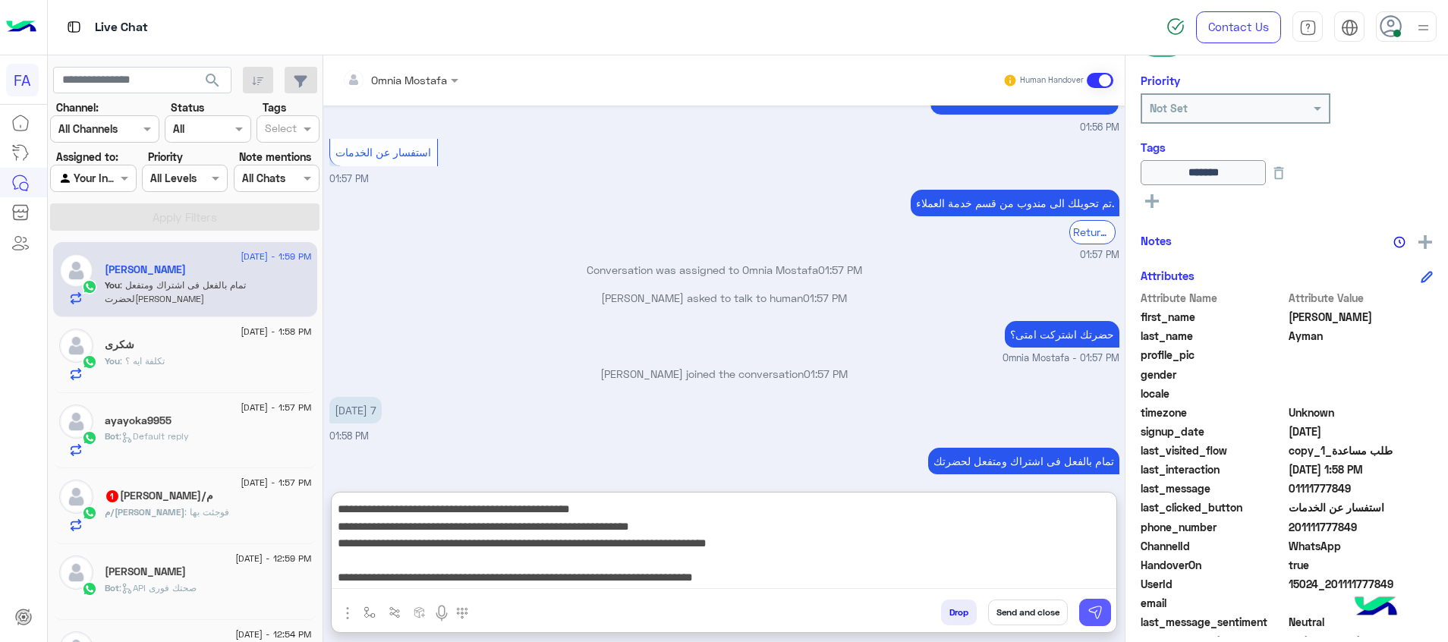
type textarea "**********"
click at [1101, 615] on img at bounding box center [1095, 612] width 15 height 15
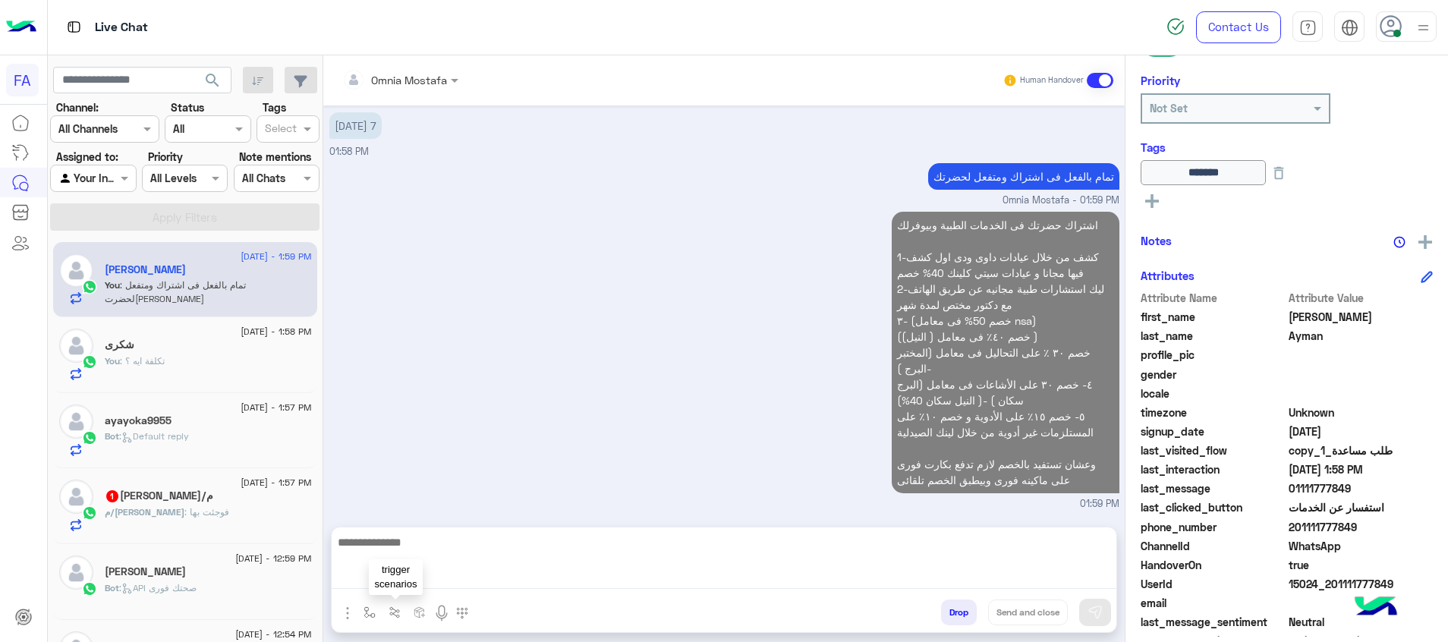
scroll to position [2454, 0]
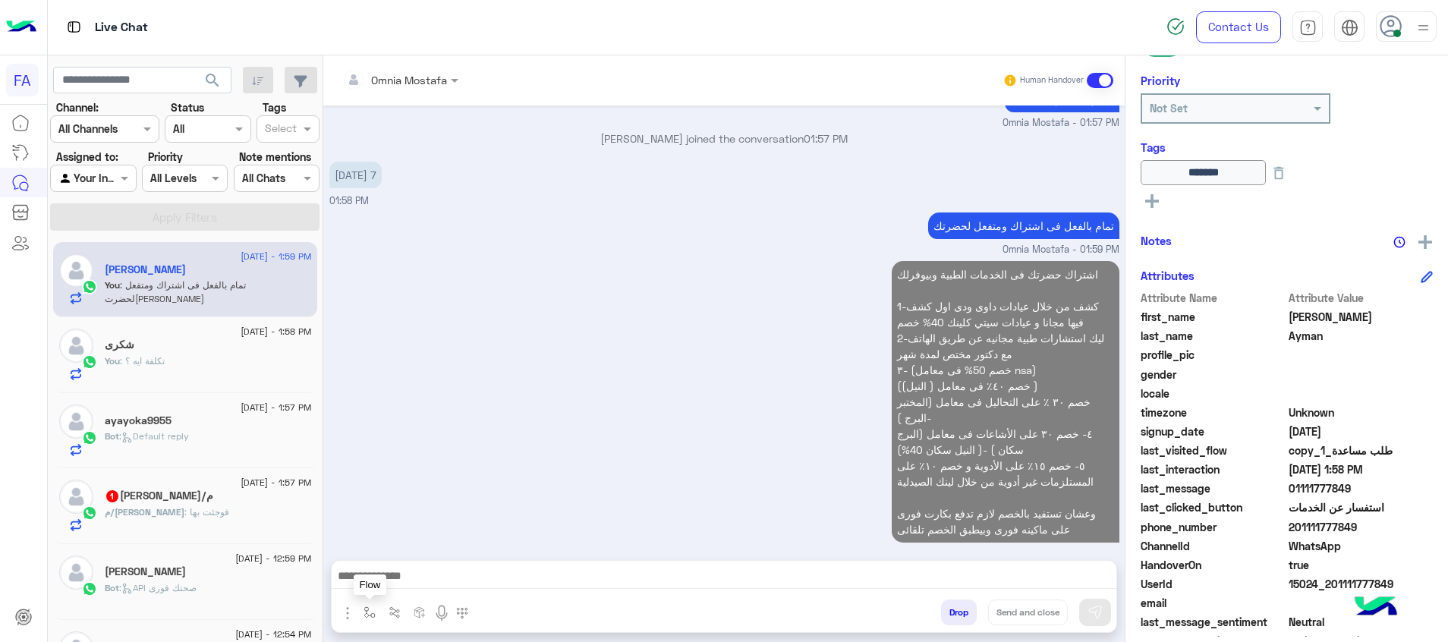
click at [370, 614] on img "button" at bounding box center [370, 612] width 12 height 12
click at [436, 584] on div at bounding box center [415, 578] width 115 height 19
click at [436, 574] on div at bounding box center [415, 578] width 115 height 19
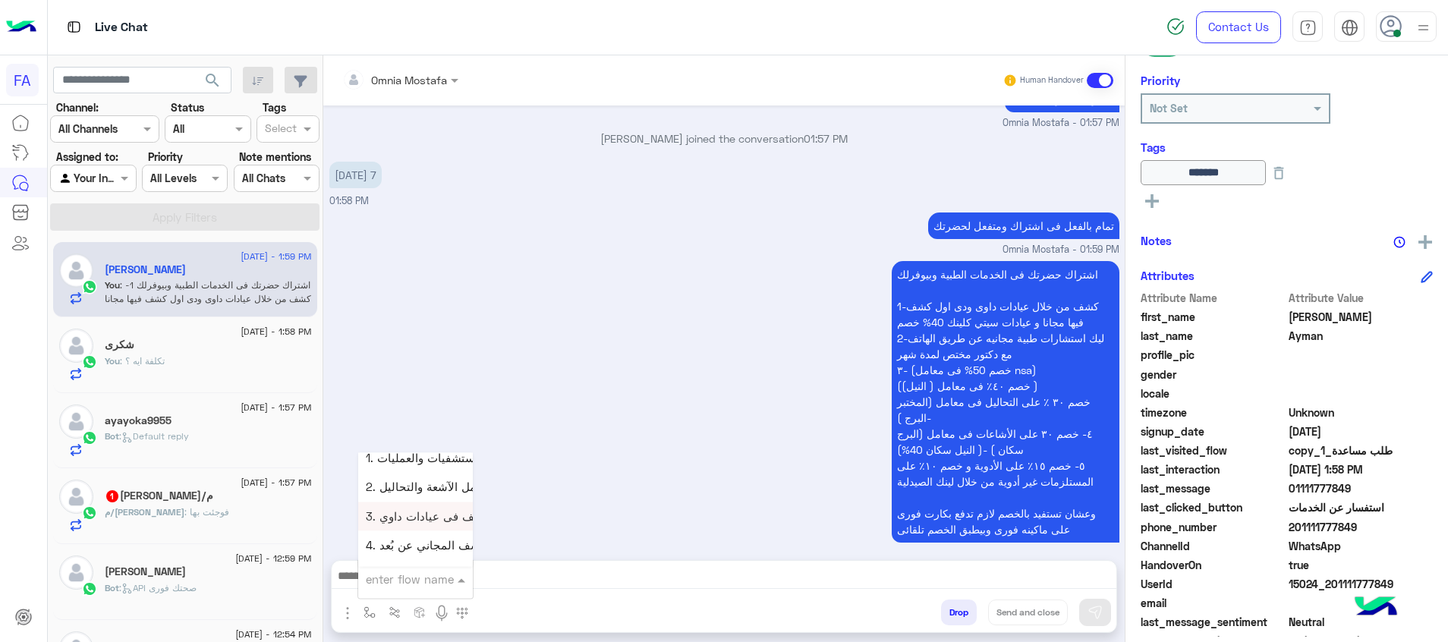
scroll to position [683, 0]
click at [427, 542] on div "5. الصيدلية ⚕" at bounding box center [415, 544] width 115 height 30
type textarea "**********"
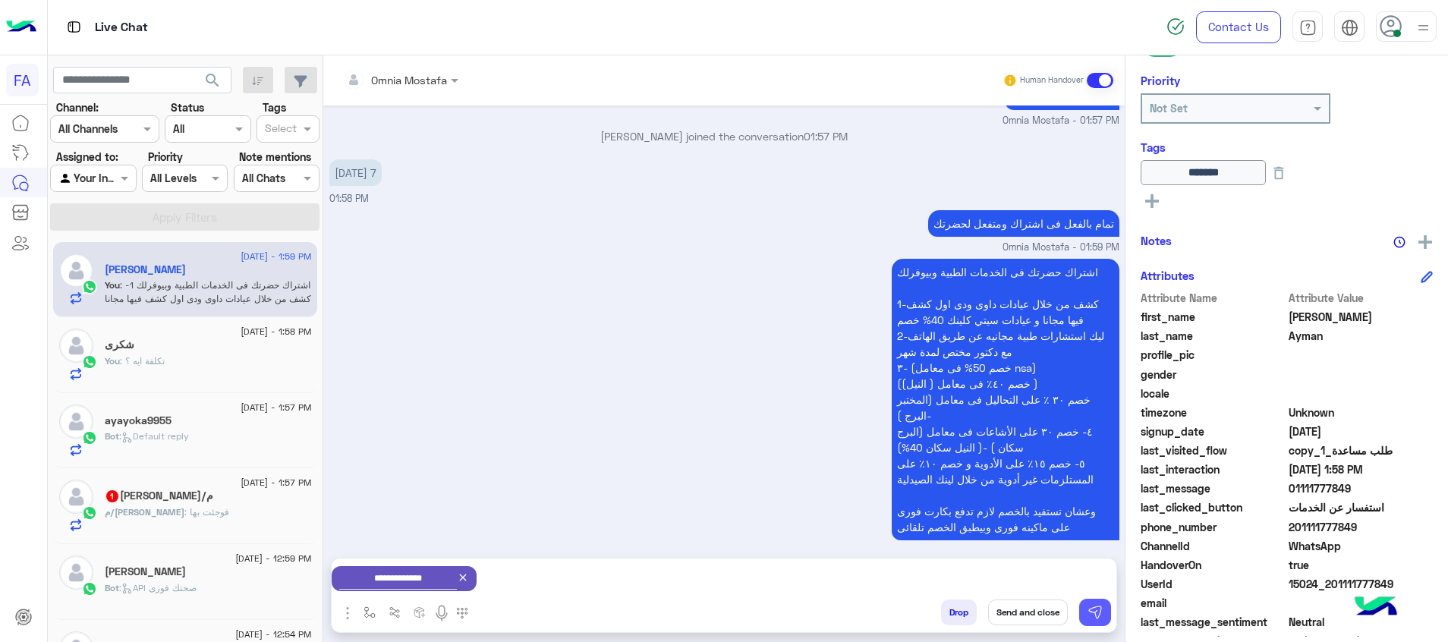
click at [1099, 606] on img at bounding box center [1095, 612] width 15 height 15
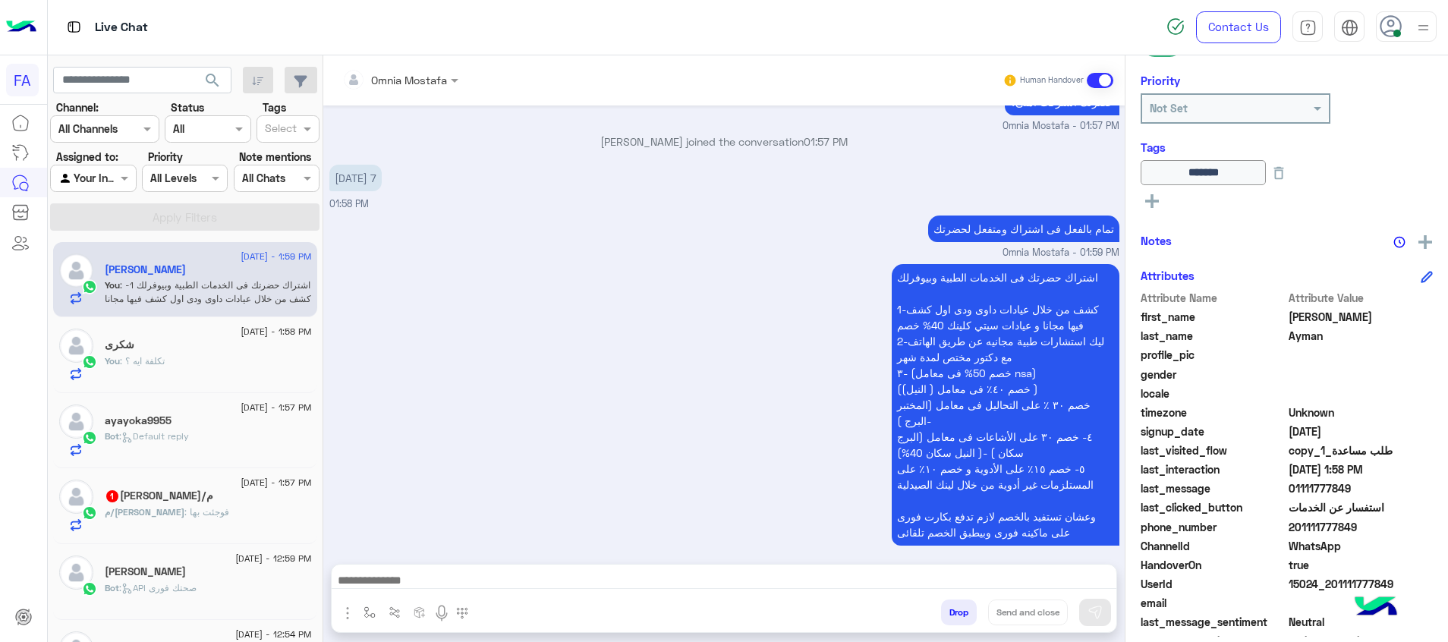
scroll to position [2454, 0]
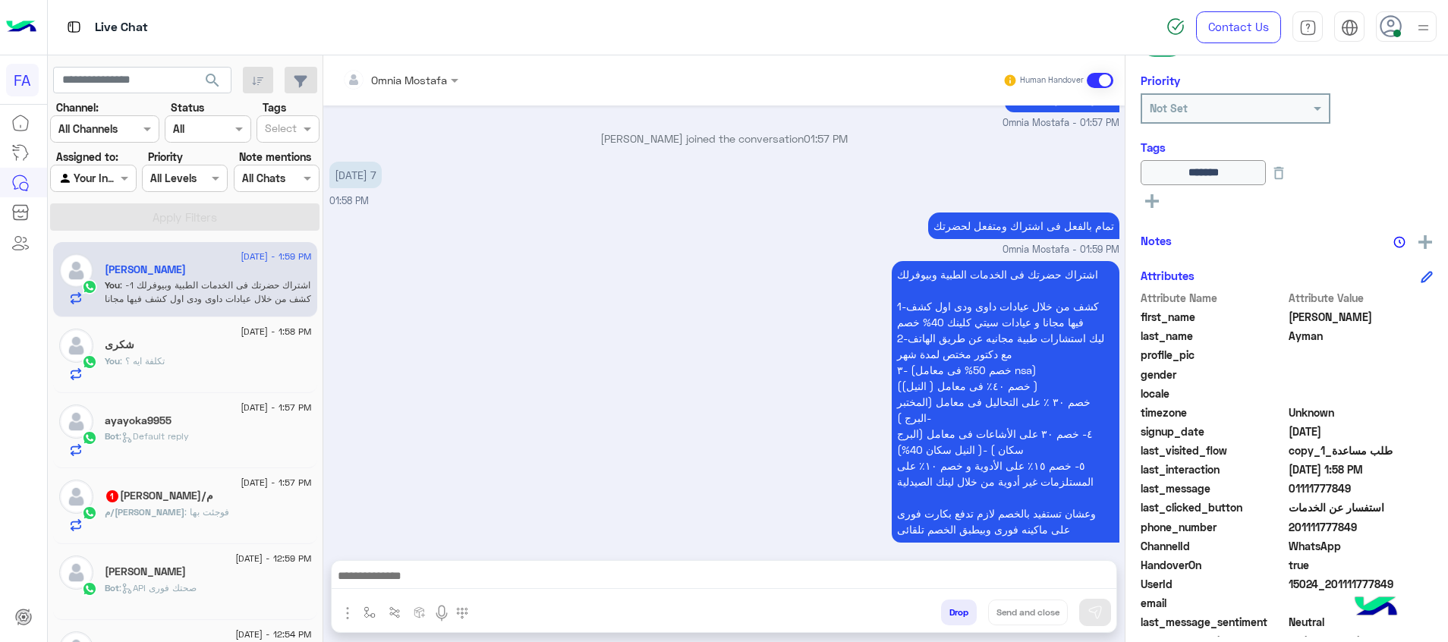
click at [745, 480] on div "اشتراك حضرتك فى الخدمات الطبية وبيوفرلك 1-كشف من خلال عيادات داوى ودى اول كشف ف…" at bounding box center [724, 409] width 790 height 304
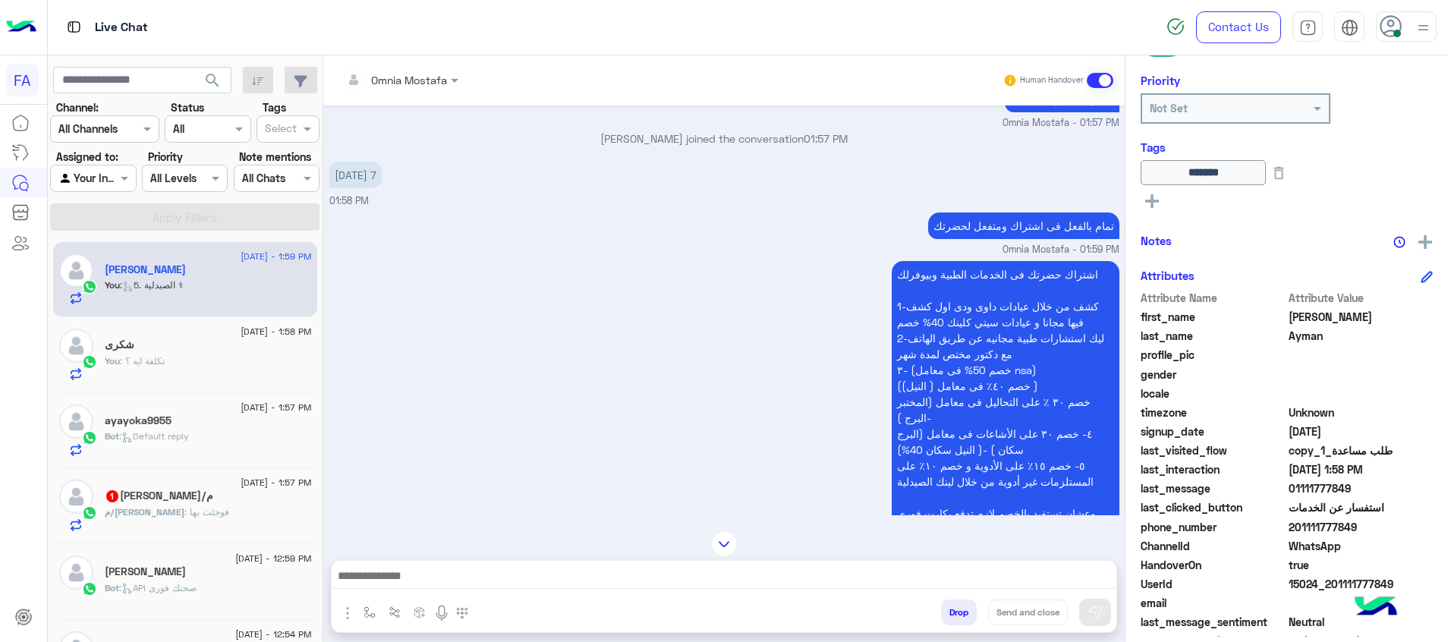
scroll to position [2657, 0]
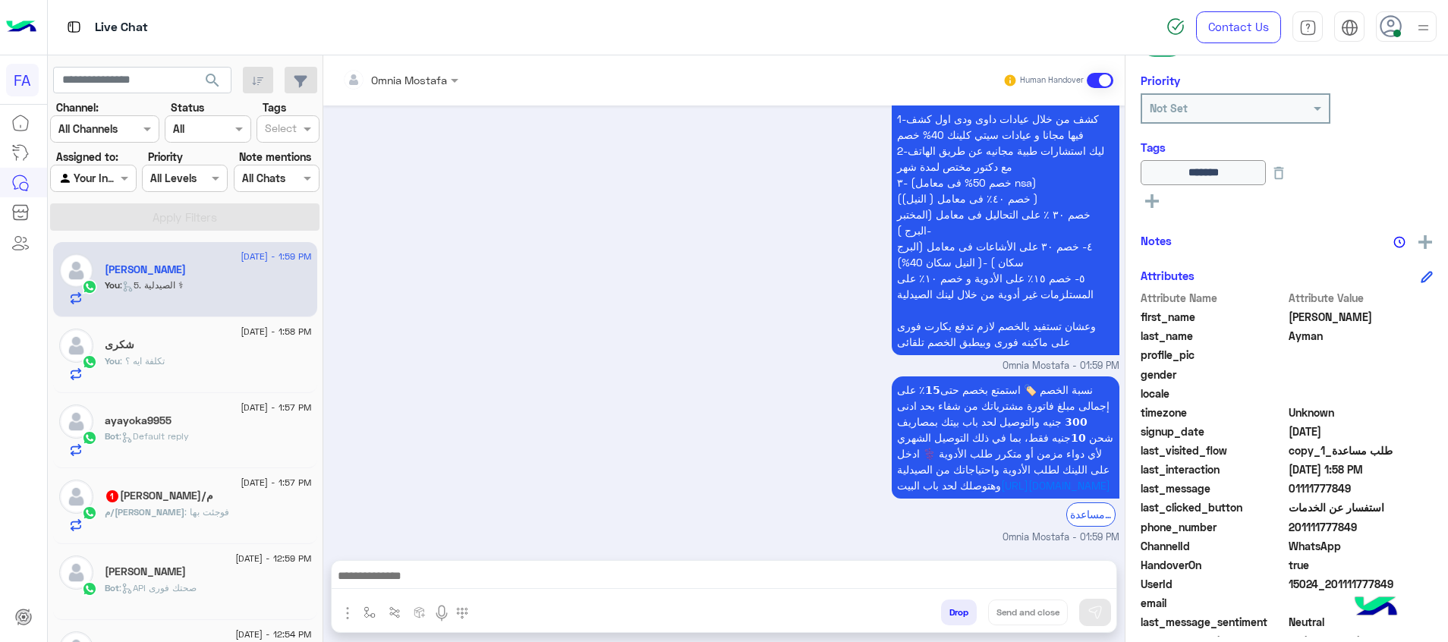
click at [1419, 30] on img at bounding box center [1423, 27] width 19 height 19
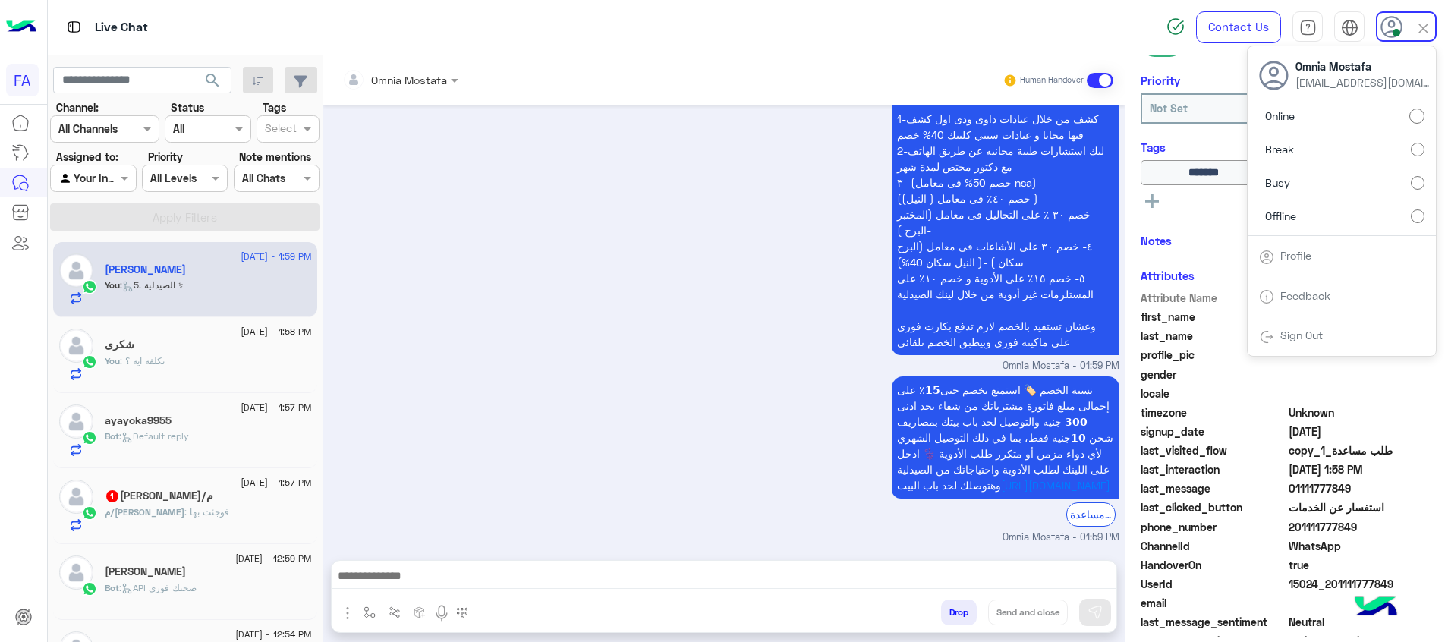
click at [713, 325] on div "اشتراك حضرتك فى الخدمات الطبية وبيوفرلك 1-كشف من خلال عيادات داوى ودى اول كشف ف…" at bounding box center [724, 222] width 790 height 304
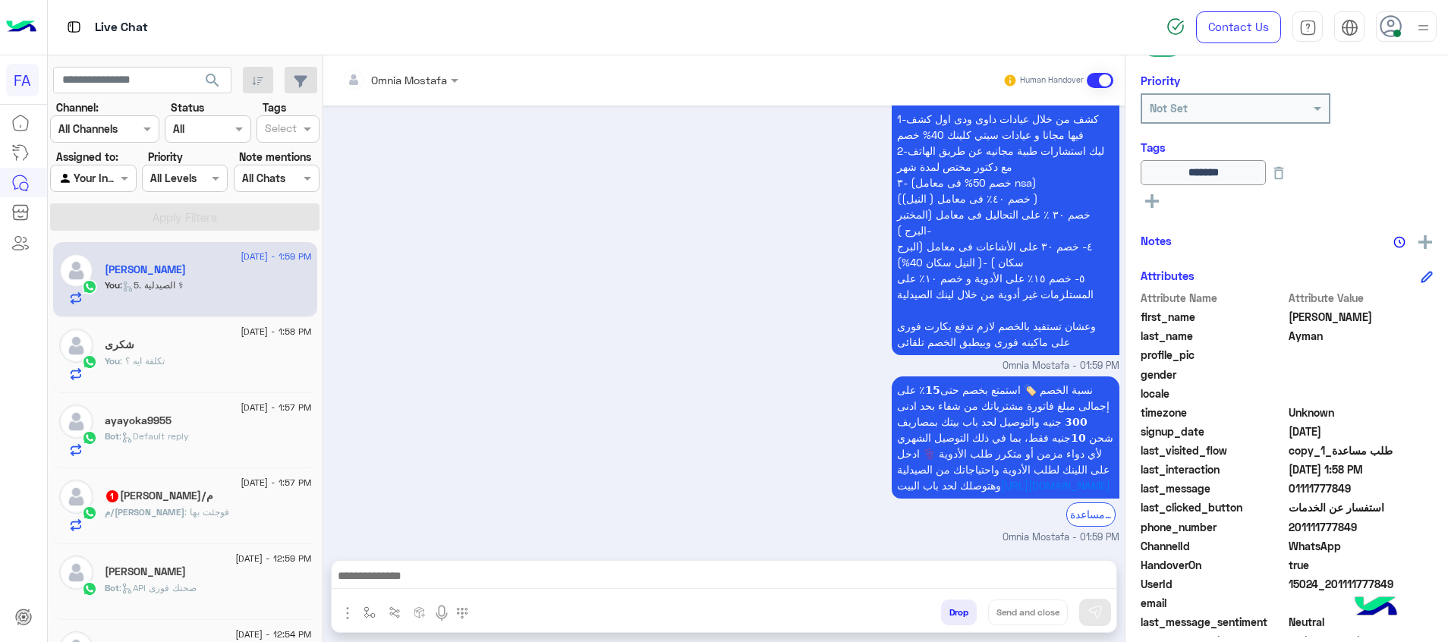
scroll to position [2708, 0]
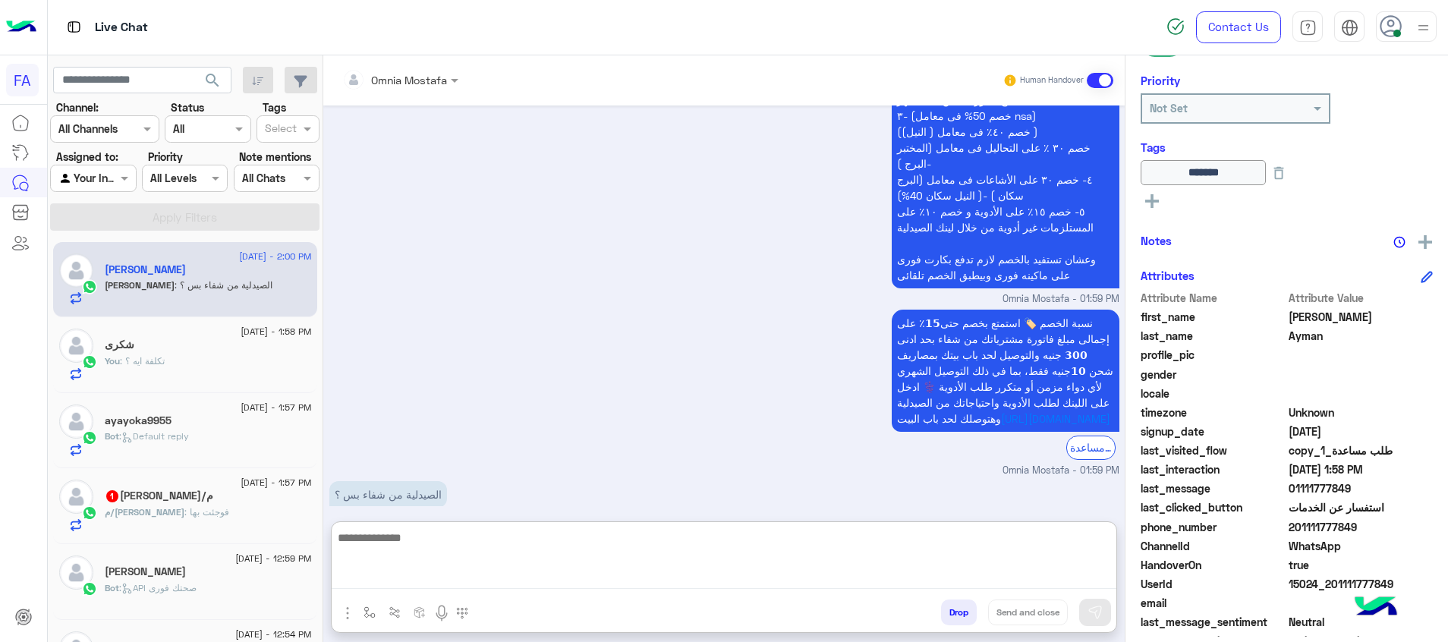
click at [694, 583] on textarea at bounding box center [724, 558] width 785 height 61
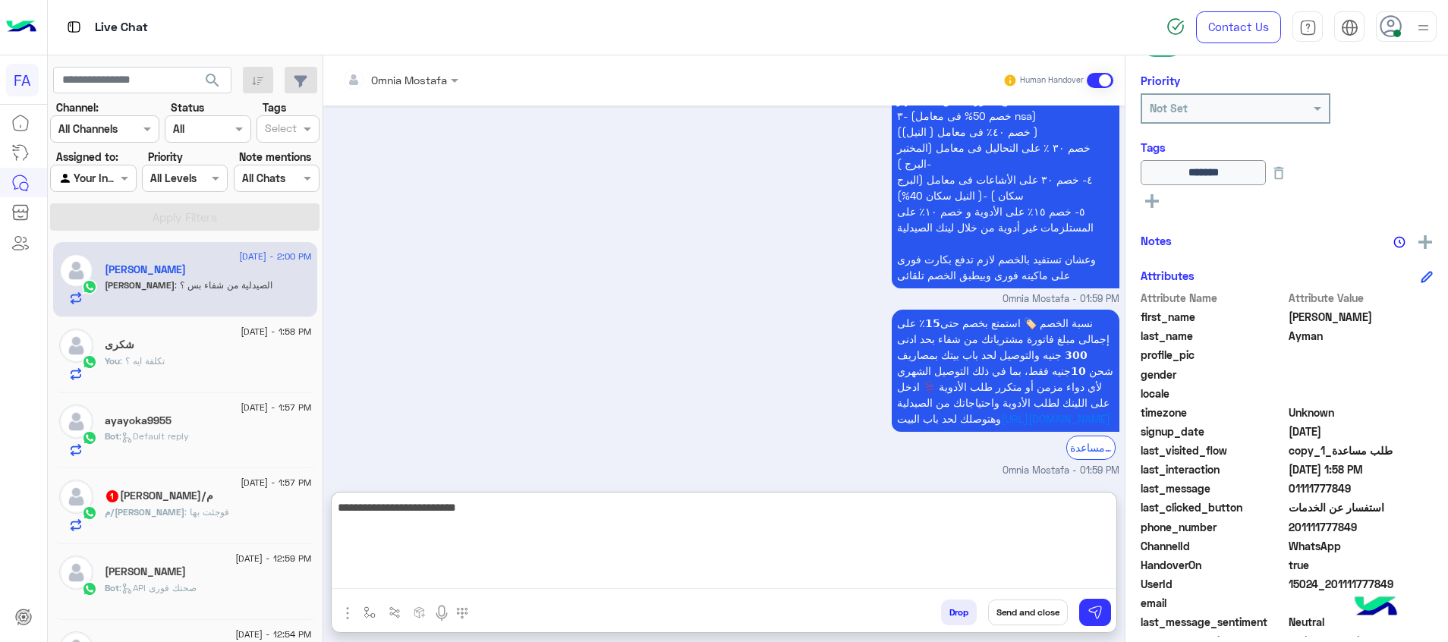
type textarea "**********"
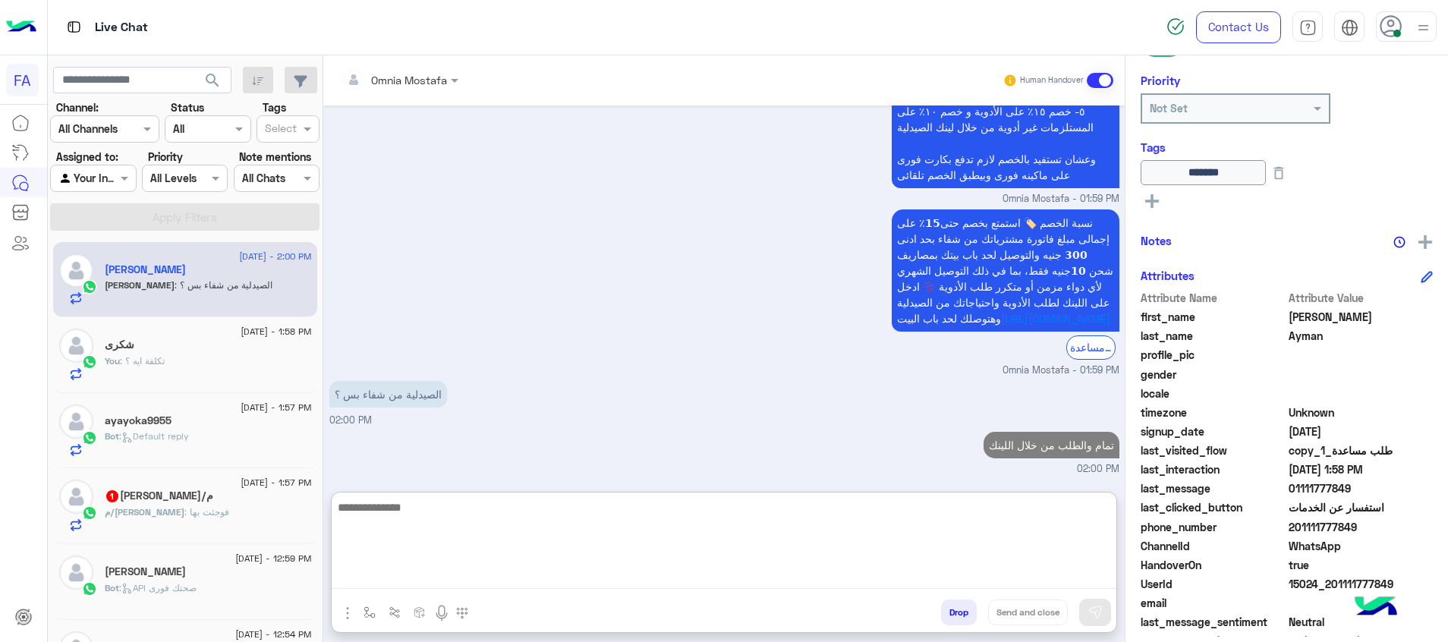
click at [182, 505] on div "م/[PERSON_NAME] 1" at bounding box center [208, 498] width 207 height 16
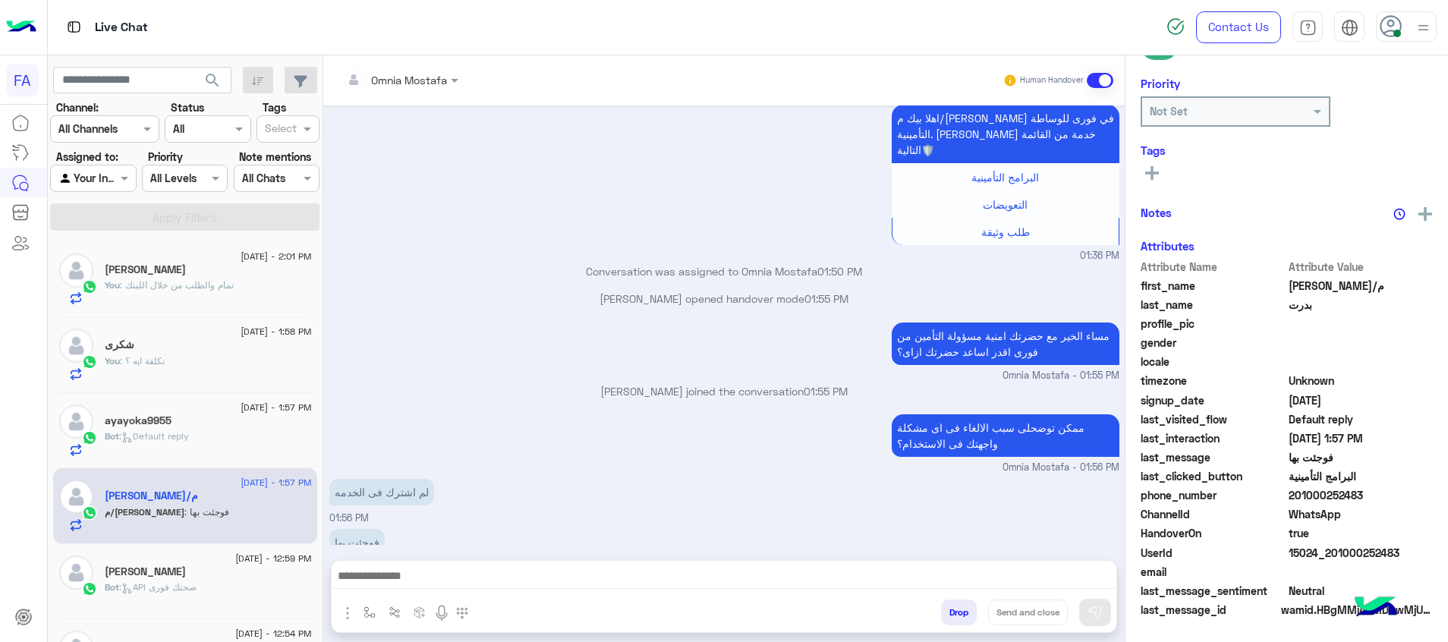
scroll to position [220, 0]
click at [1101, 578] on textarea at bounding box center [724, 577] width 785 height 23
paste textarea "**********"
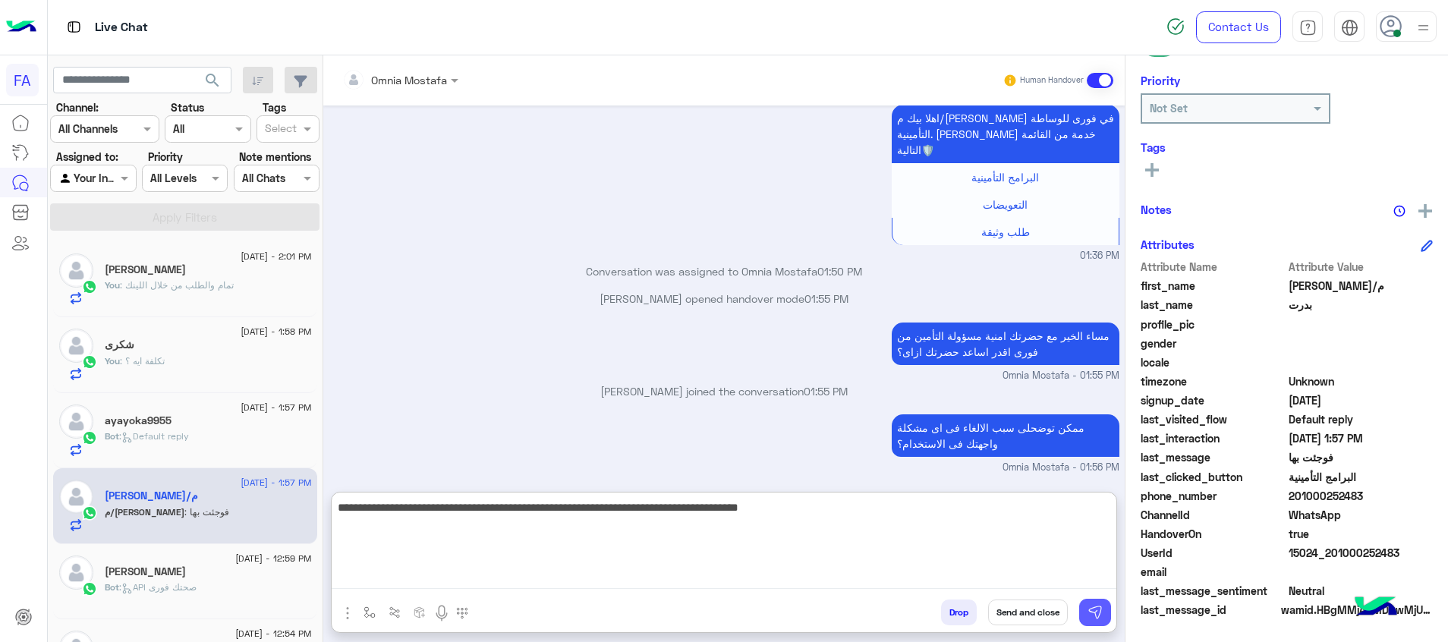
type textarea "**********"
click at [1104, 609] on button at bounding box center [1095, 612] width 32 height 27
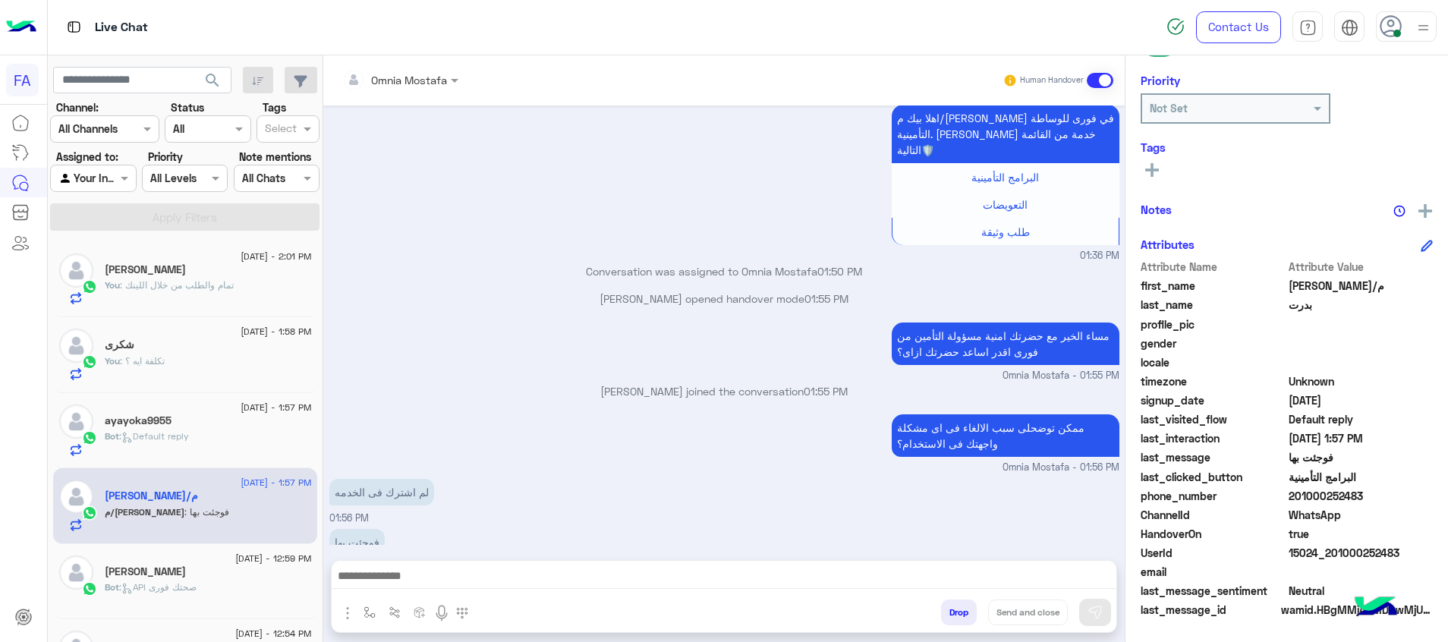
scroll to position [581, 0]
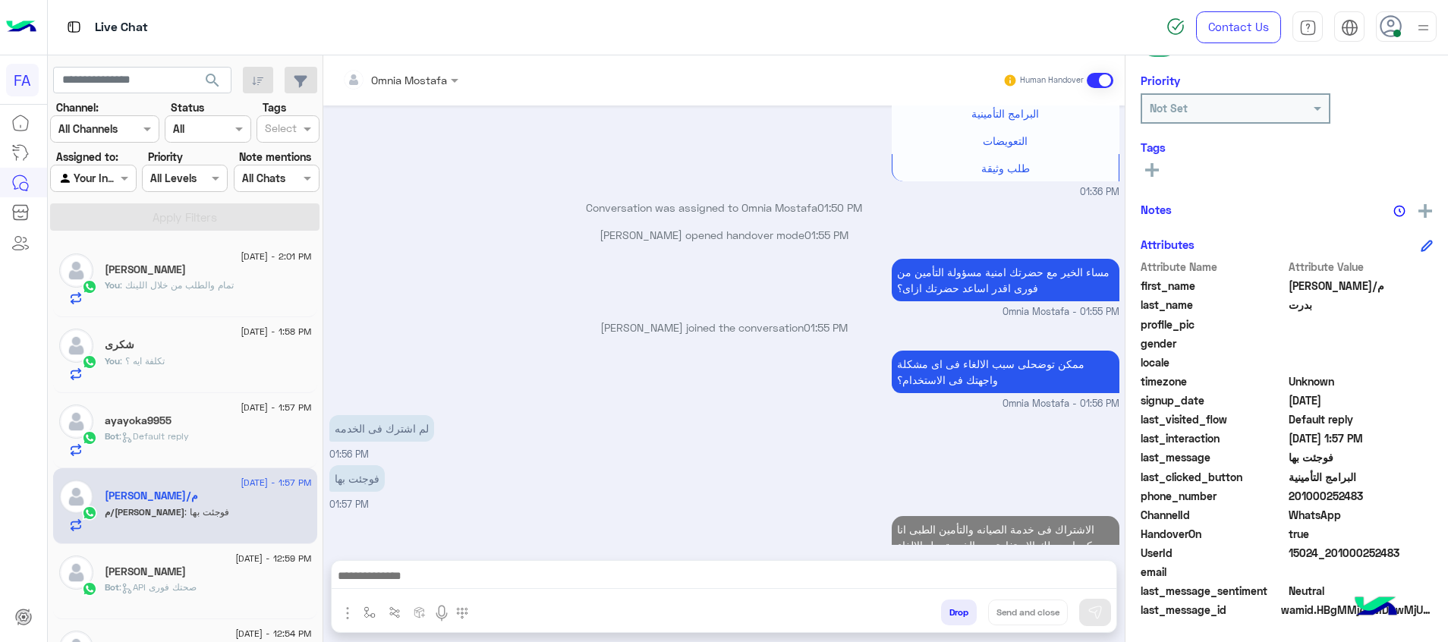
click at [205, 434] on div "Bot : Default reply" at bounding box center [208, 443] width 207 height 27
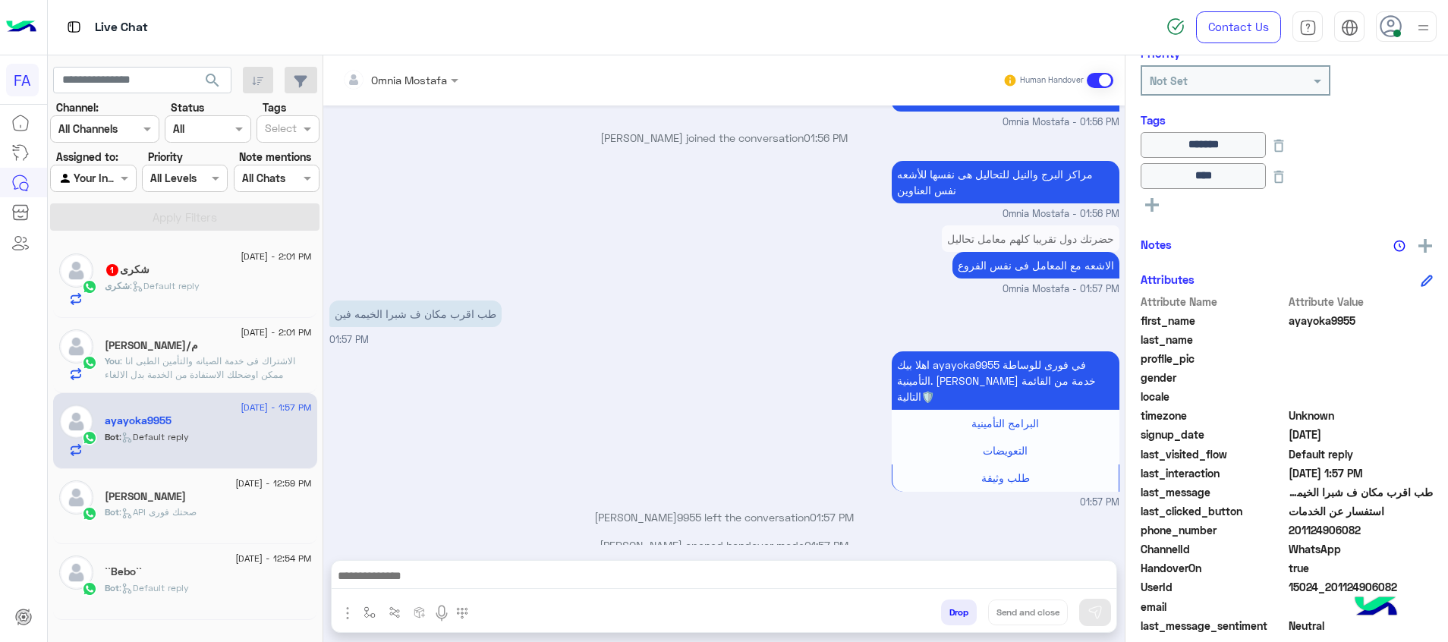
scroll to position [365, 0]
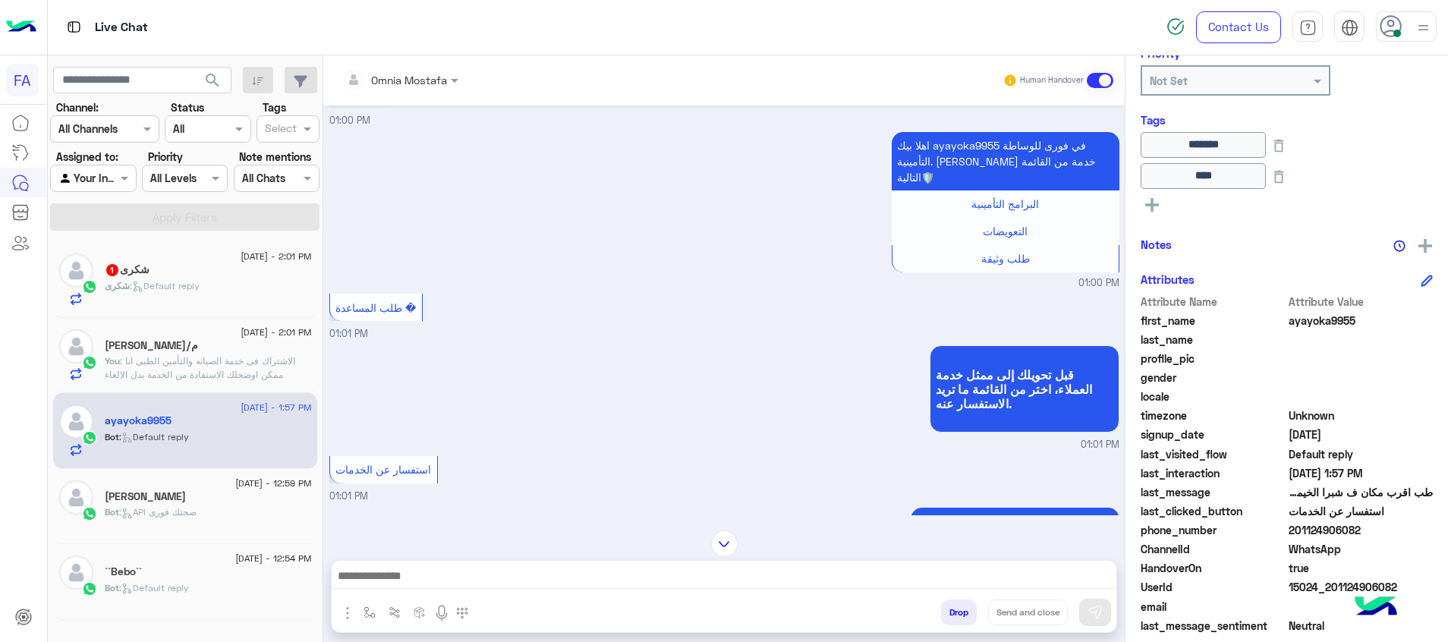
drag, startPoint x: 864, startPoint y: 564, endPoint x: 863, endPoint y: 575, distance: 11.4
click at [864, 565] on div at bounding box center [724, 580] width 785 height 38
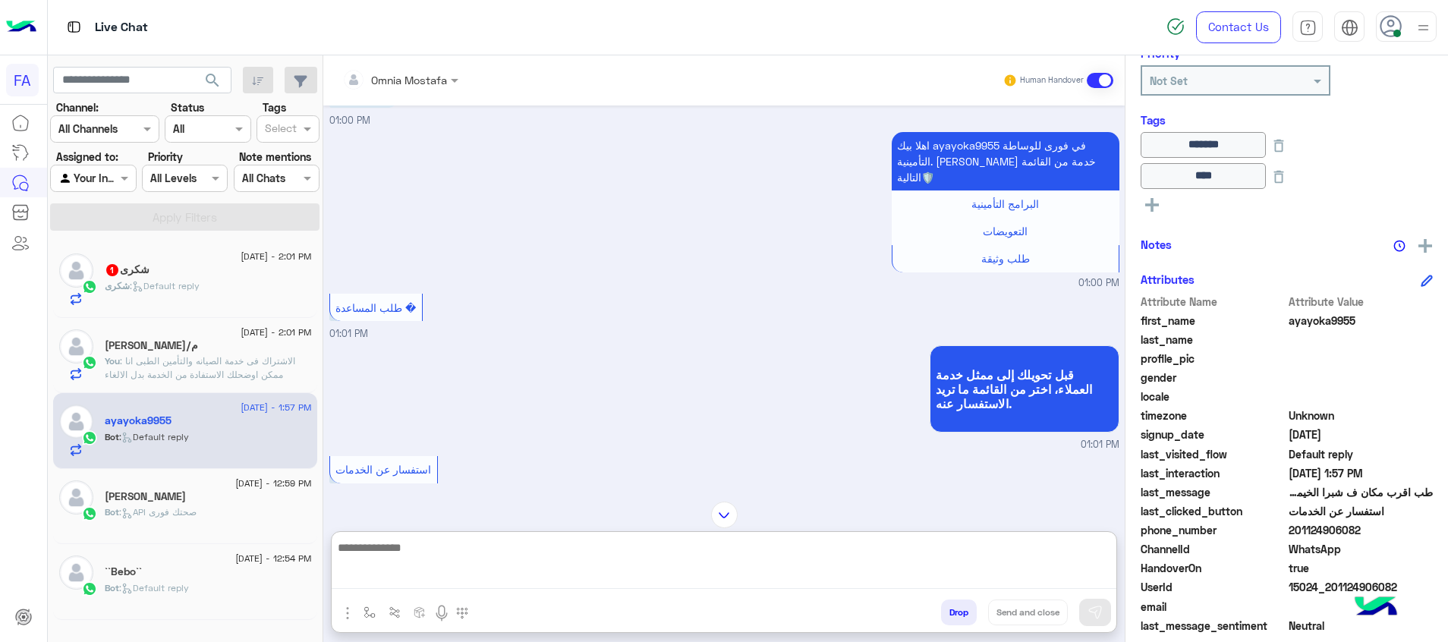
click at [863, 575] on textarea at bounding box center [724, 563] width 785 height 51
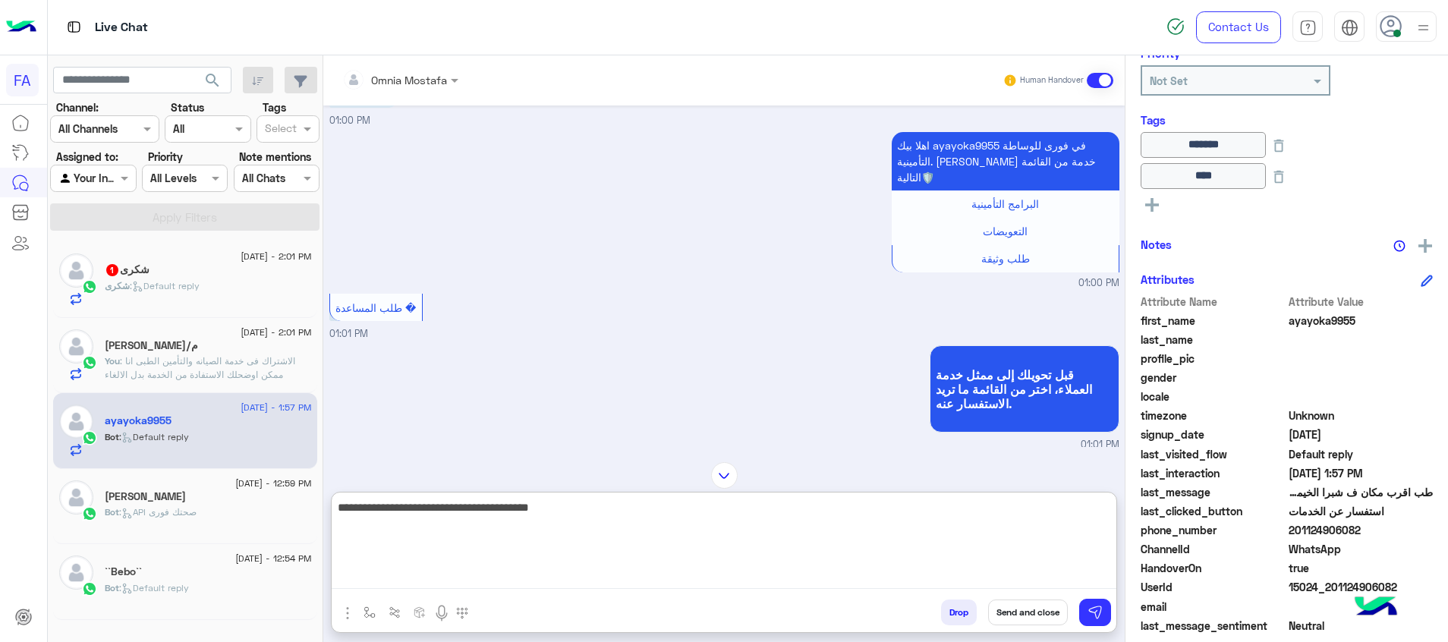
type textarea "**********"
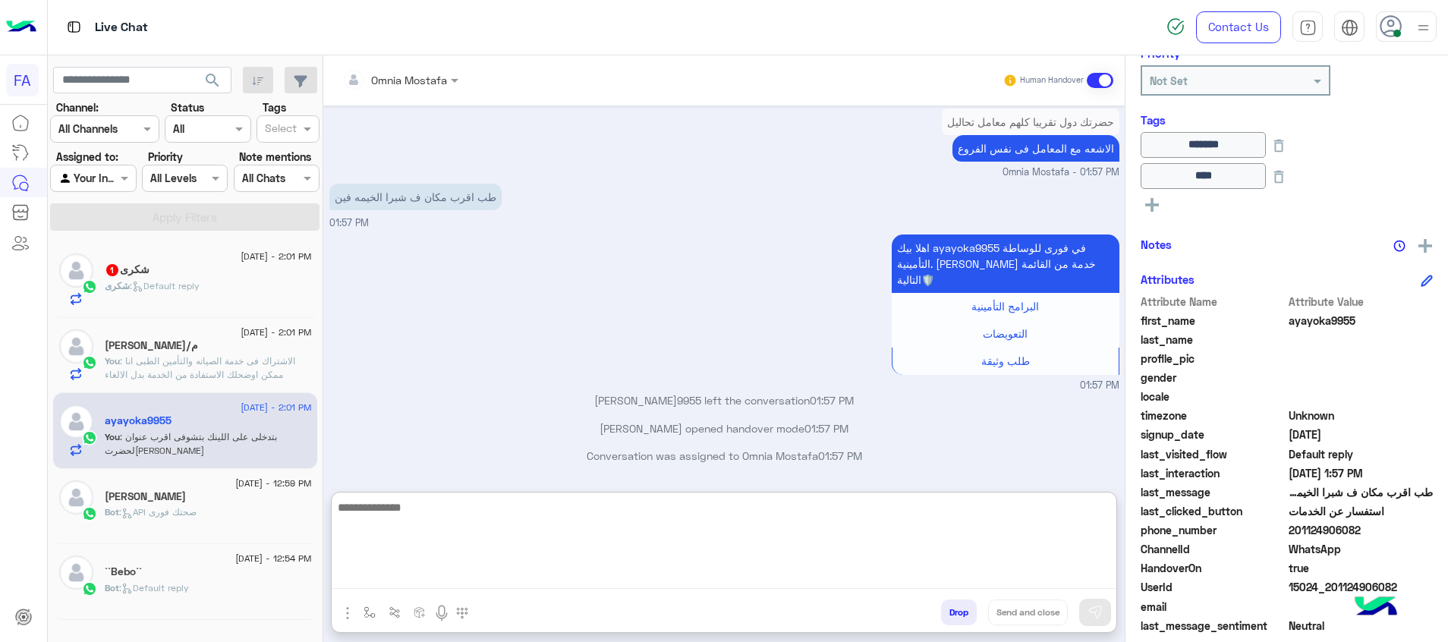
scroll to position [1079, 0]
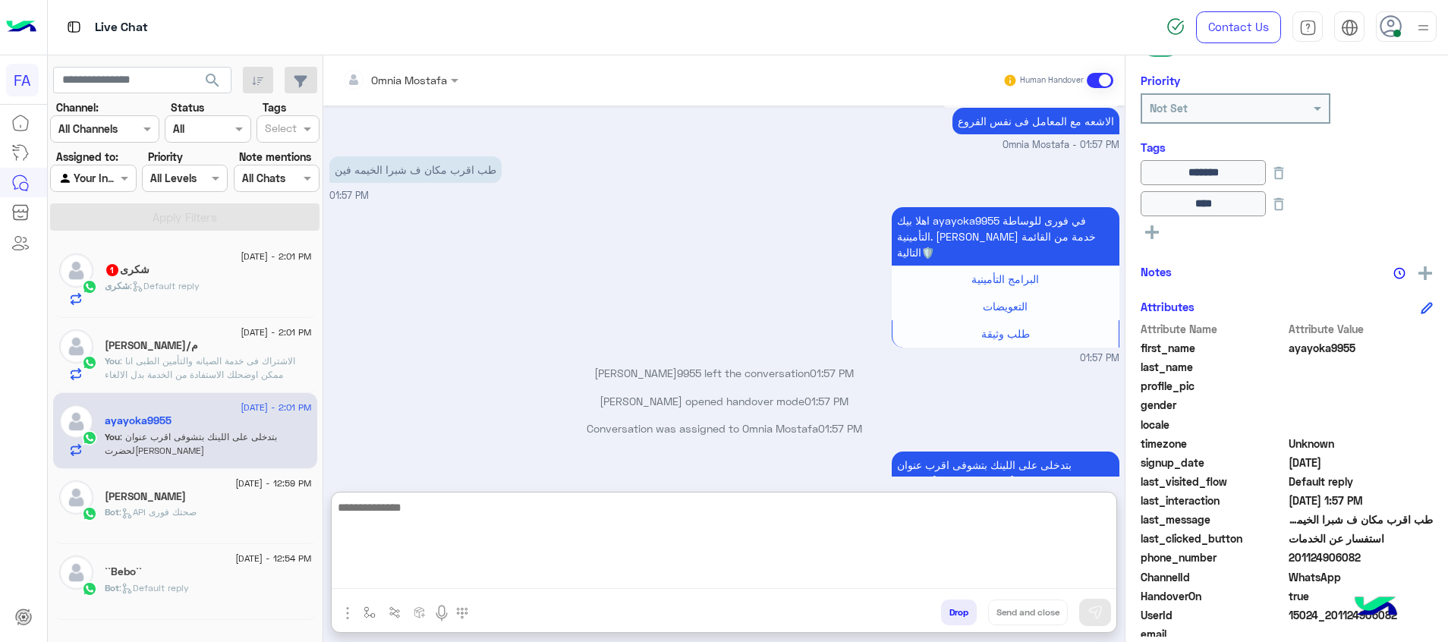
click at [106, 178] on div at bounding box center [93, 177] width 84 height 17
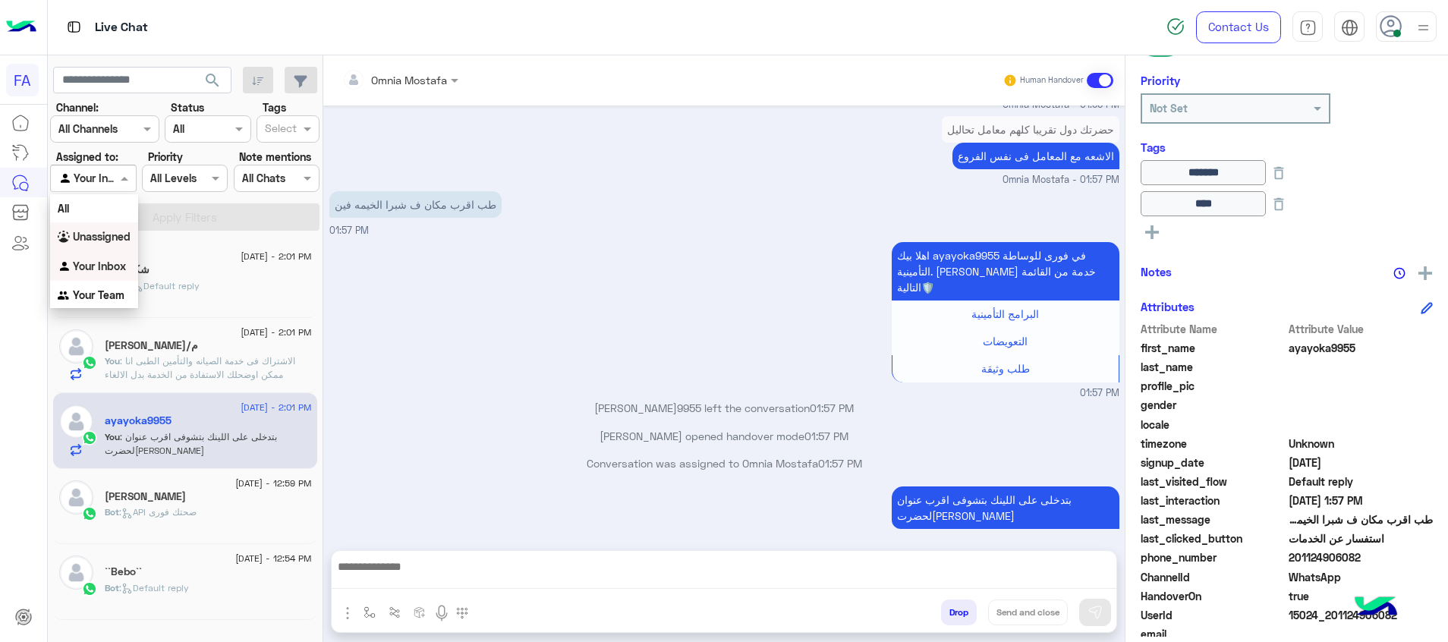
scroll to position [1010, 0]
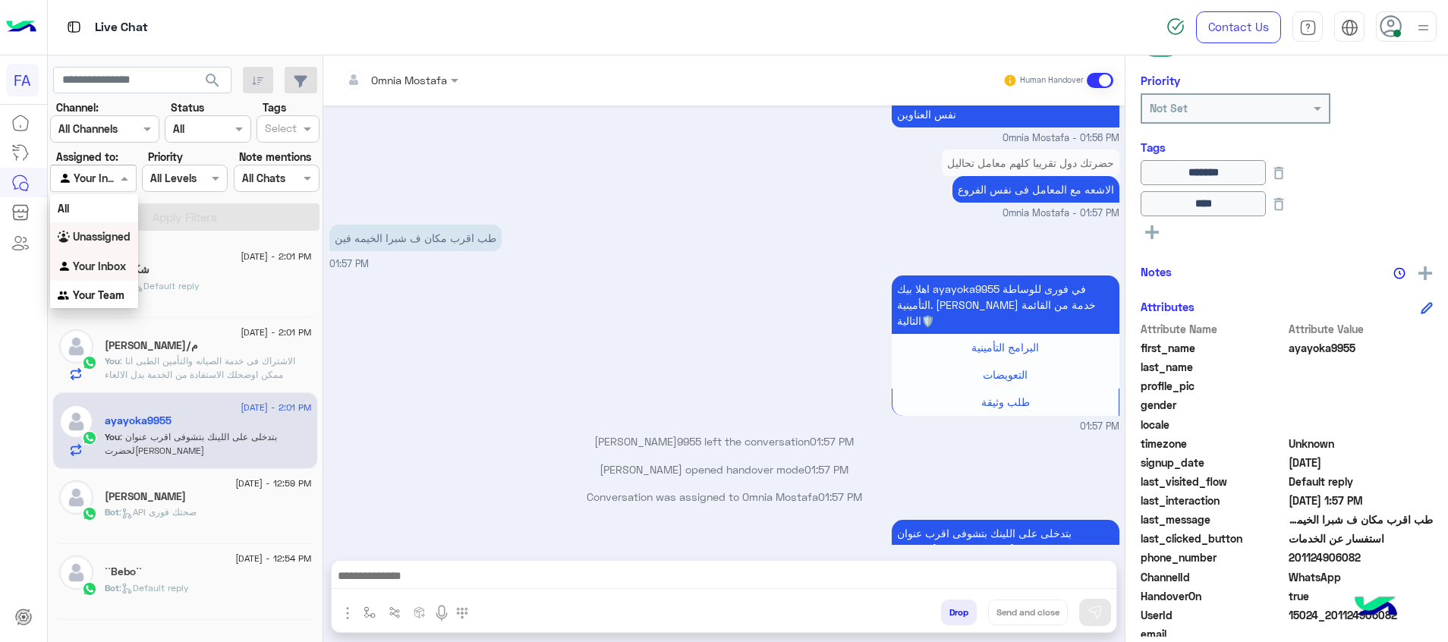
click at [111, 240] on b "Unassigned" at bounding box center [102, 236] width 58 height 13
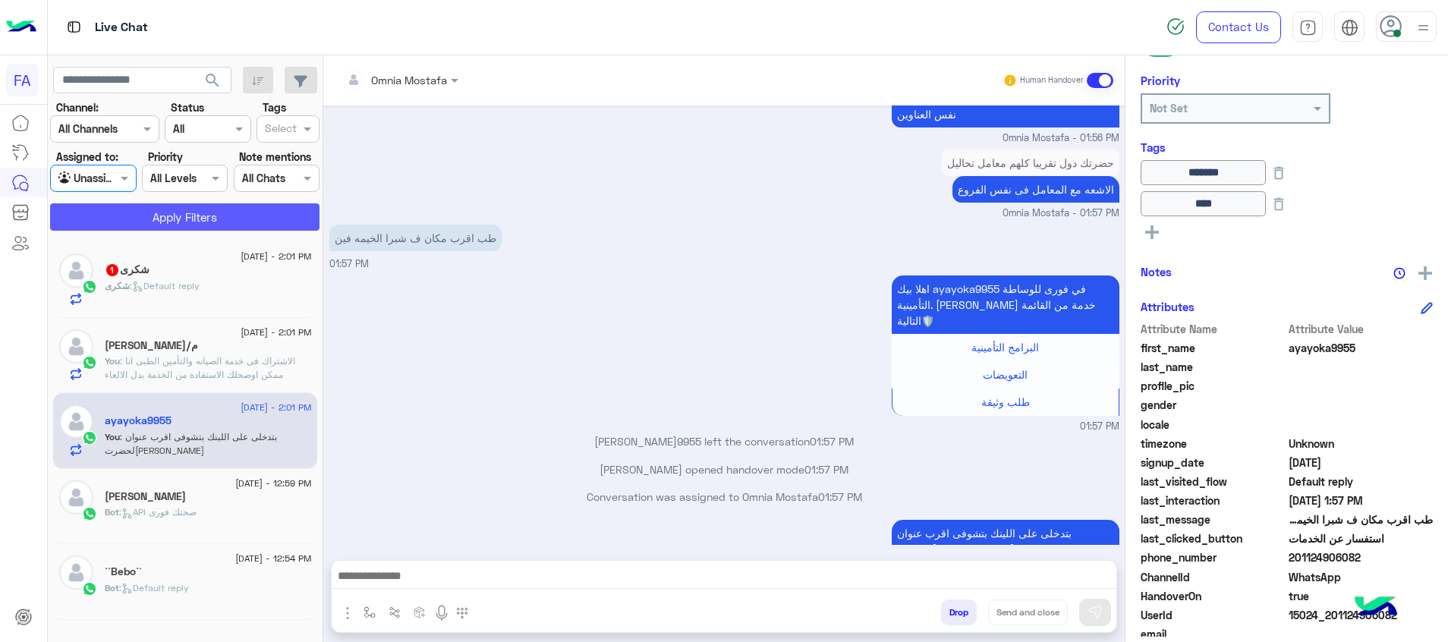
click at [166, 217] on button "Apply Filters" at bounding box center [184, 216] width 269 height 27
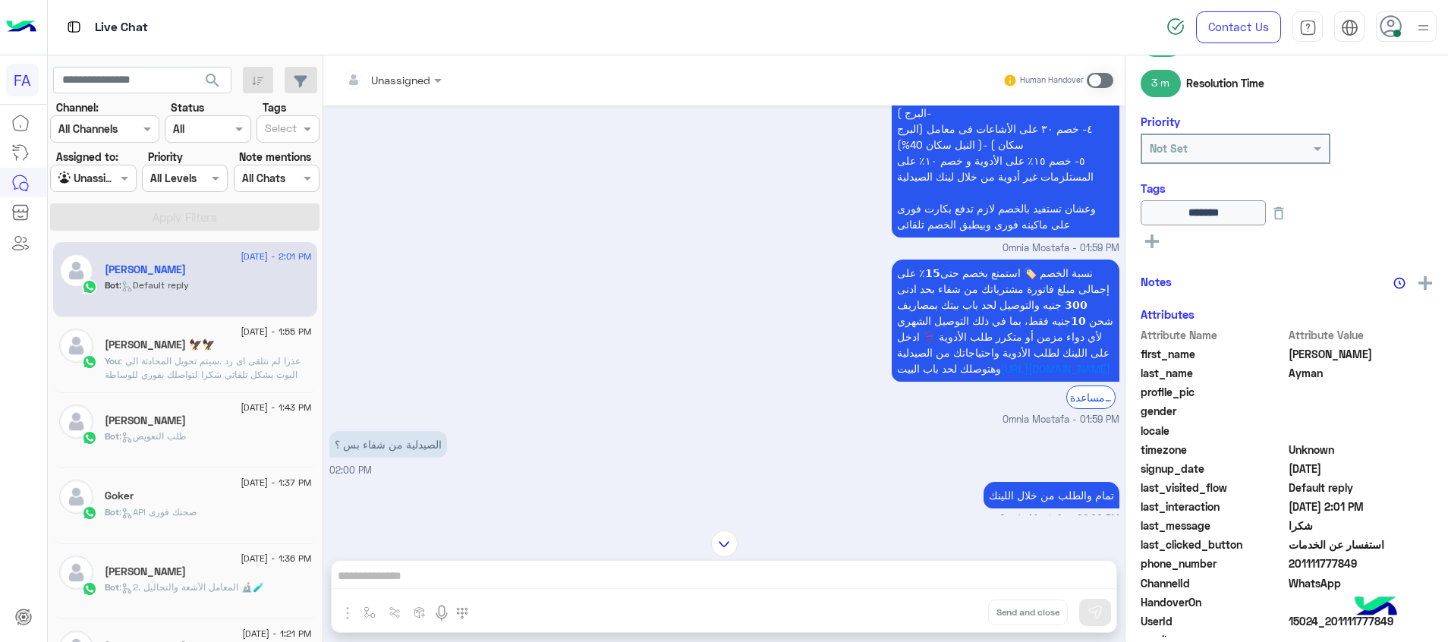
scroll to position [932, 0]
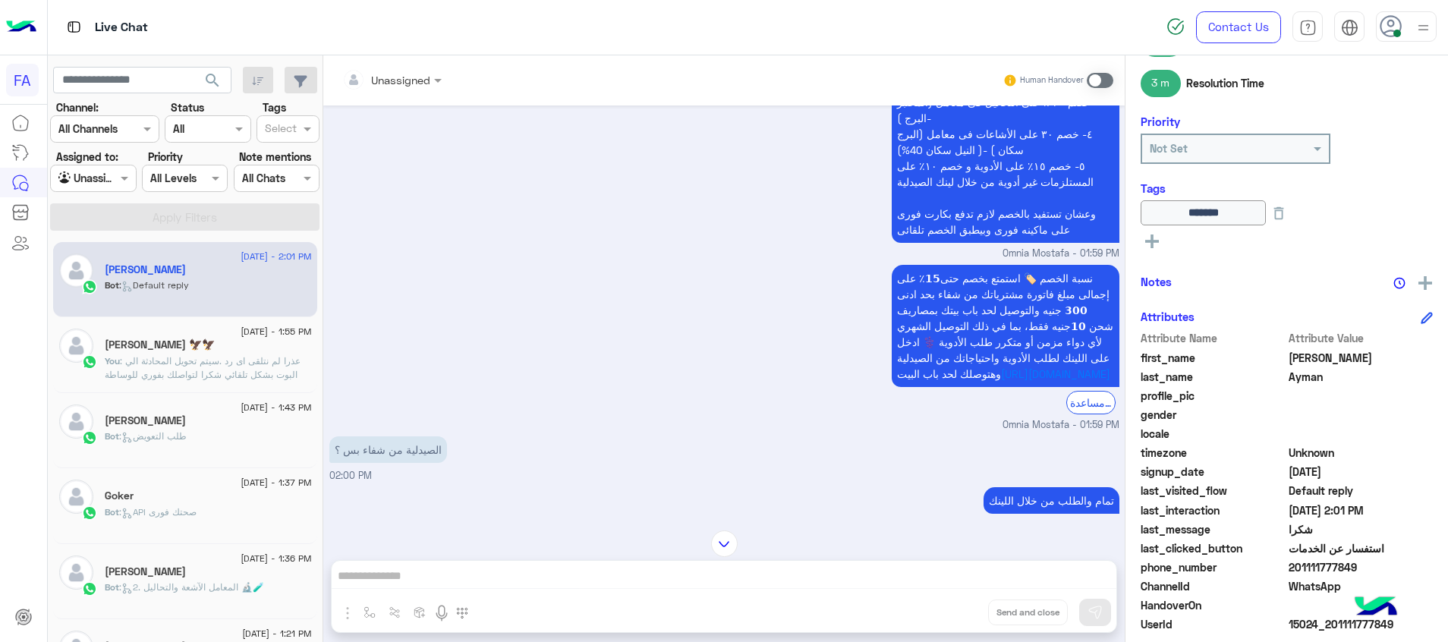
click at [1097, 87] on span at bounding box center [1100, 80] width 27 height 15
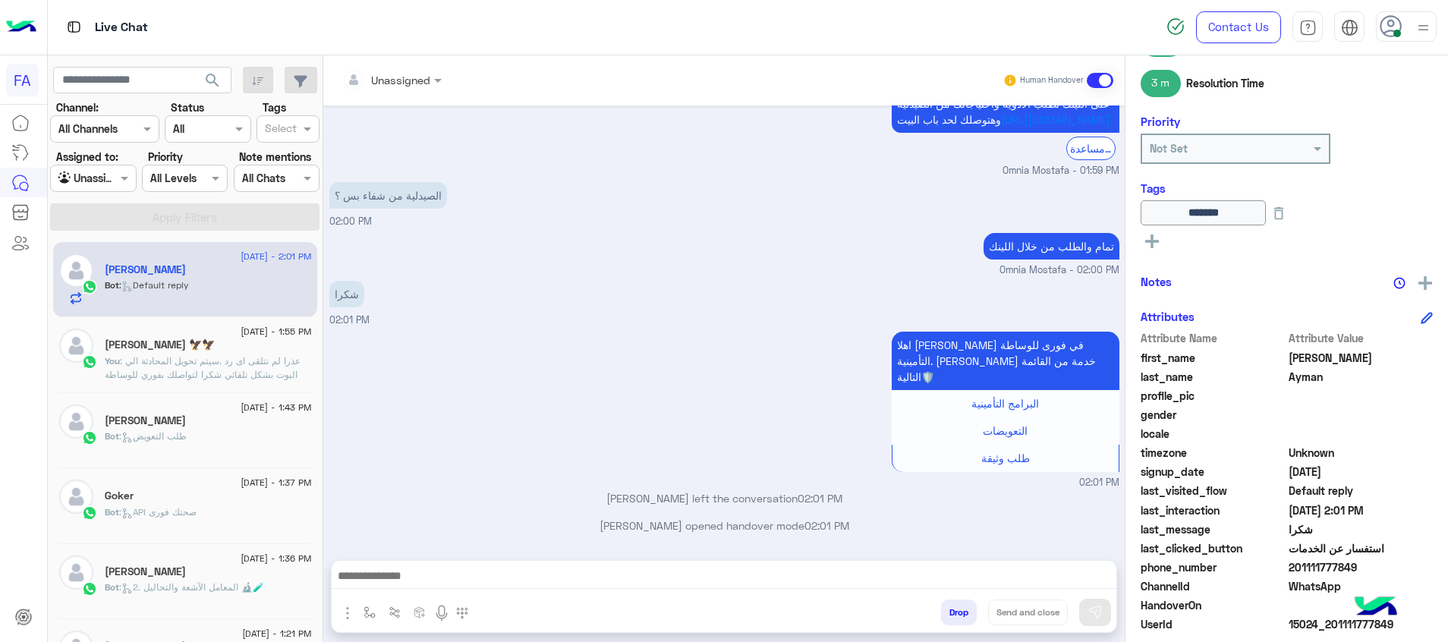
click at [1085, 576] on textarea at bounding box center [724, 577] width 785 height 23
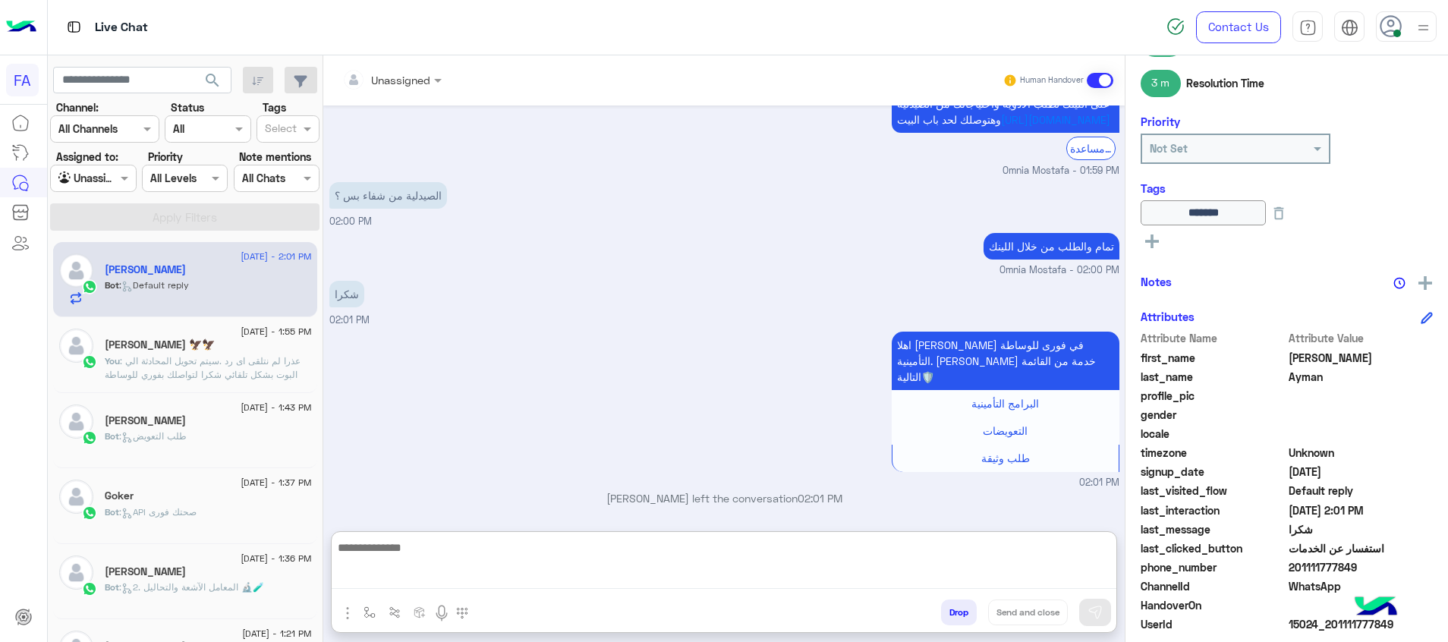
paste textarea "**********"
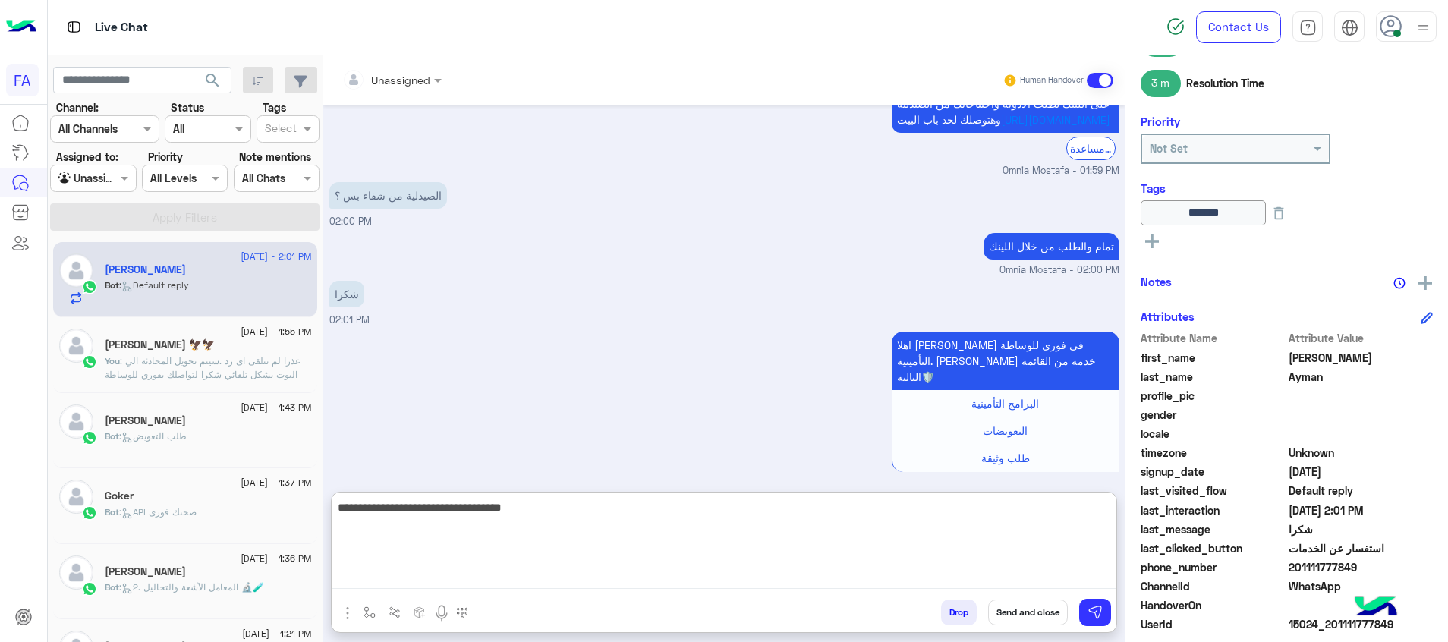
type textarea "**********"
click at [1034, 607] on button "Send and close" at bounding box center [1028, 613] width 80 height 26
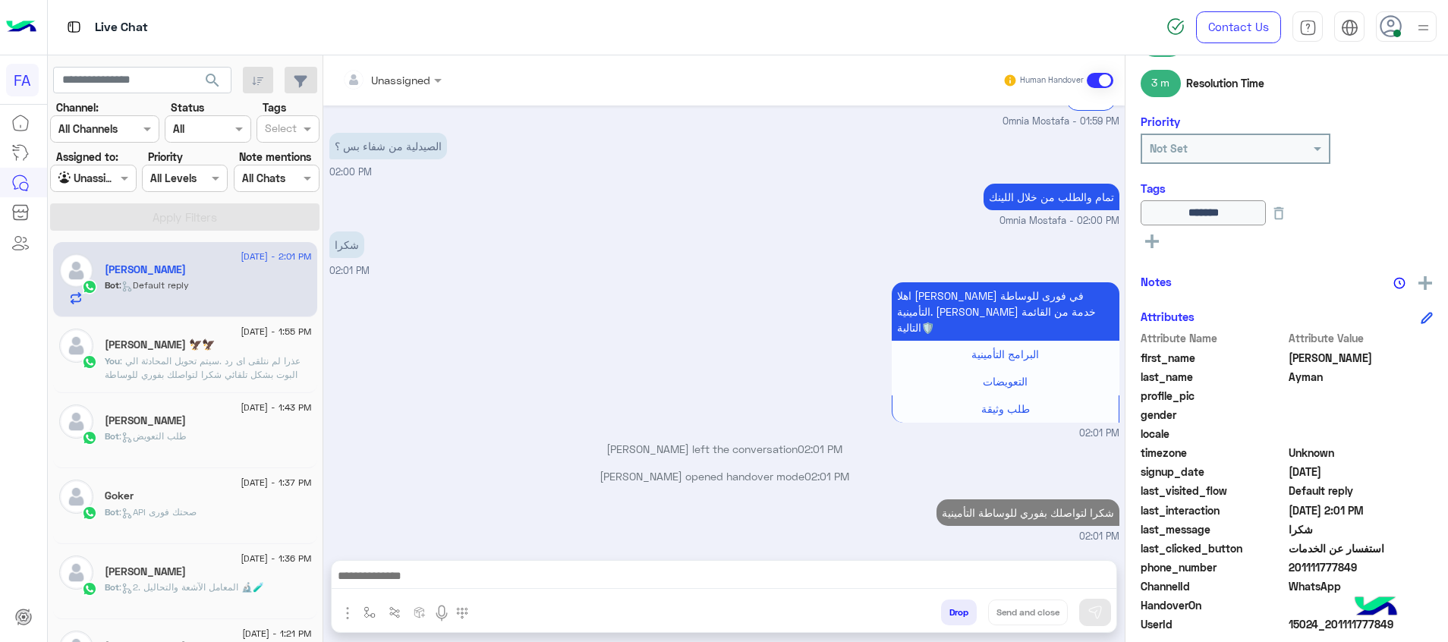
click at [1153, 244] on rect at bounding box center [1152, 242] width 3 height 14
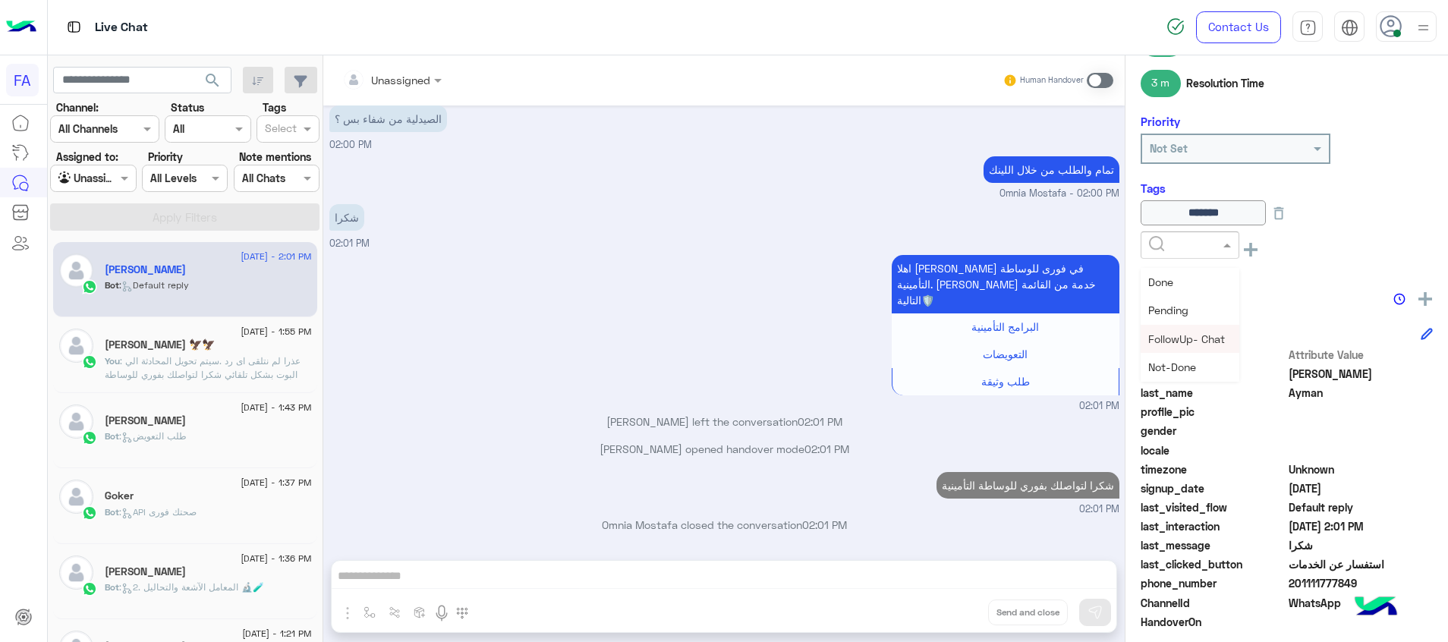
scroll to position [307, 0]
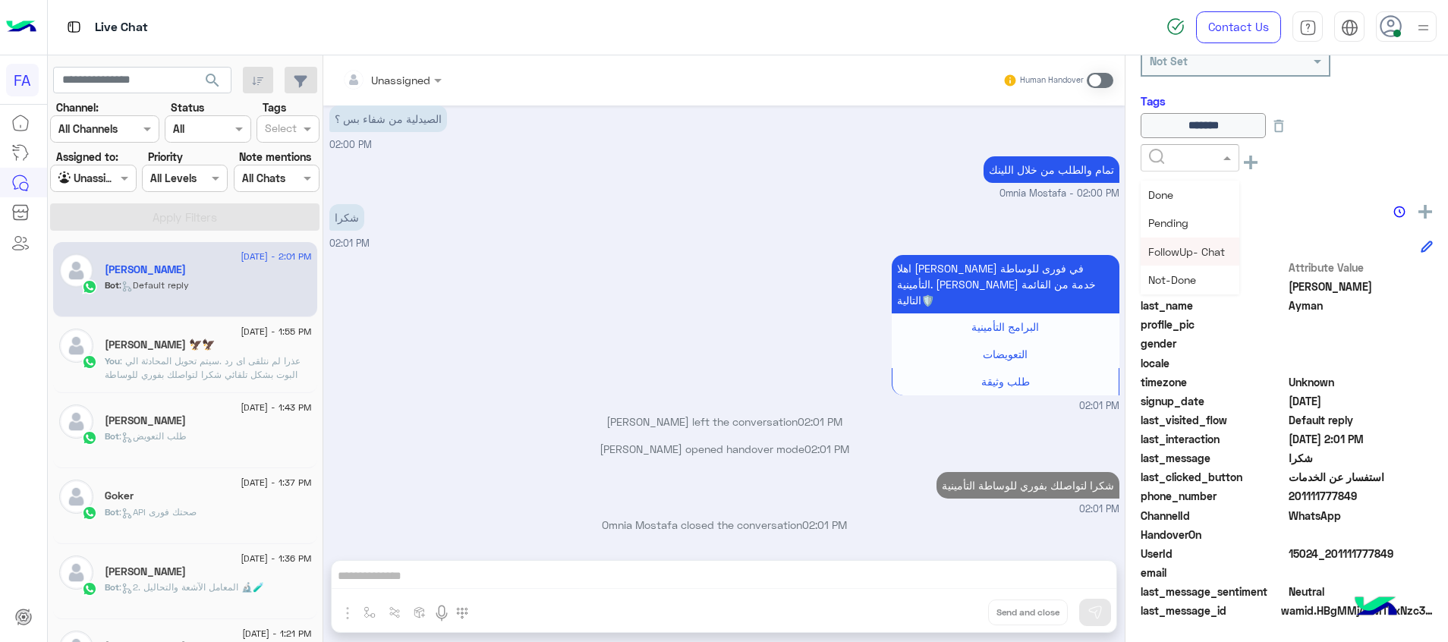
click at [1176, 250] on span "FollowUp- Chat" at bounding box center [1186, 251] width 77 height 13
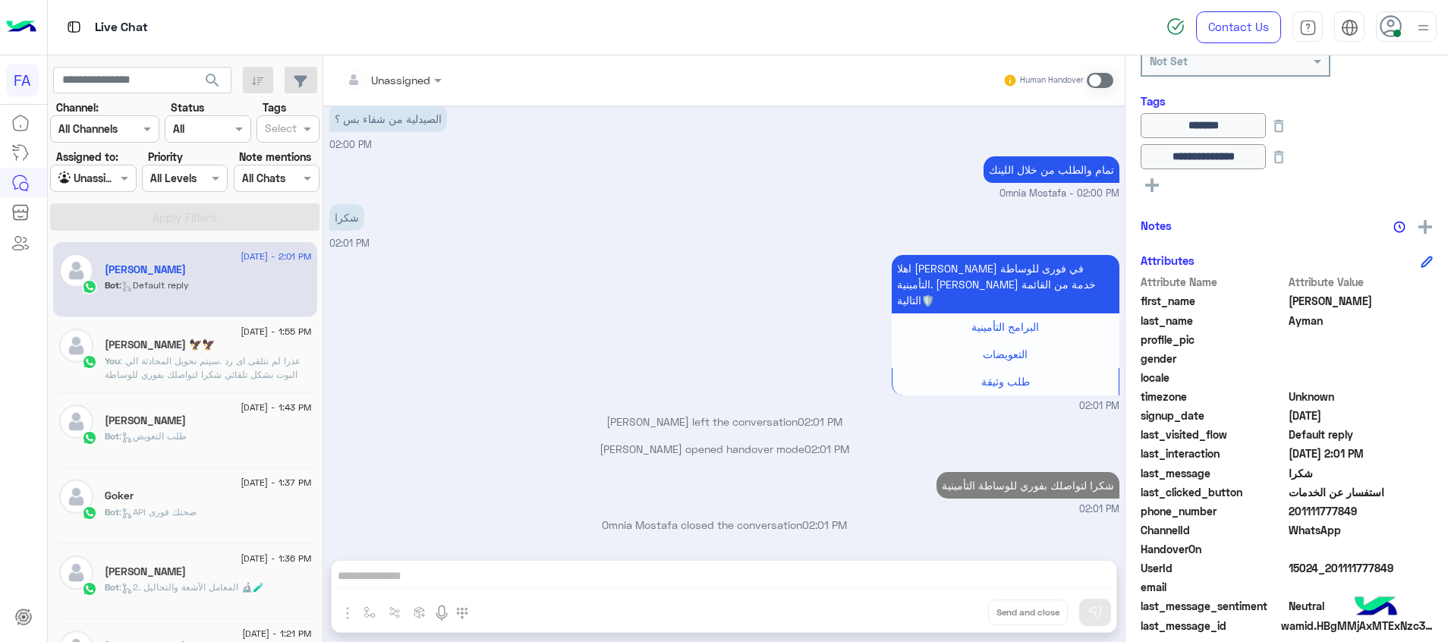
click at [1148, 191] on icon at bounding box center [1152, 185] width 14 height 14
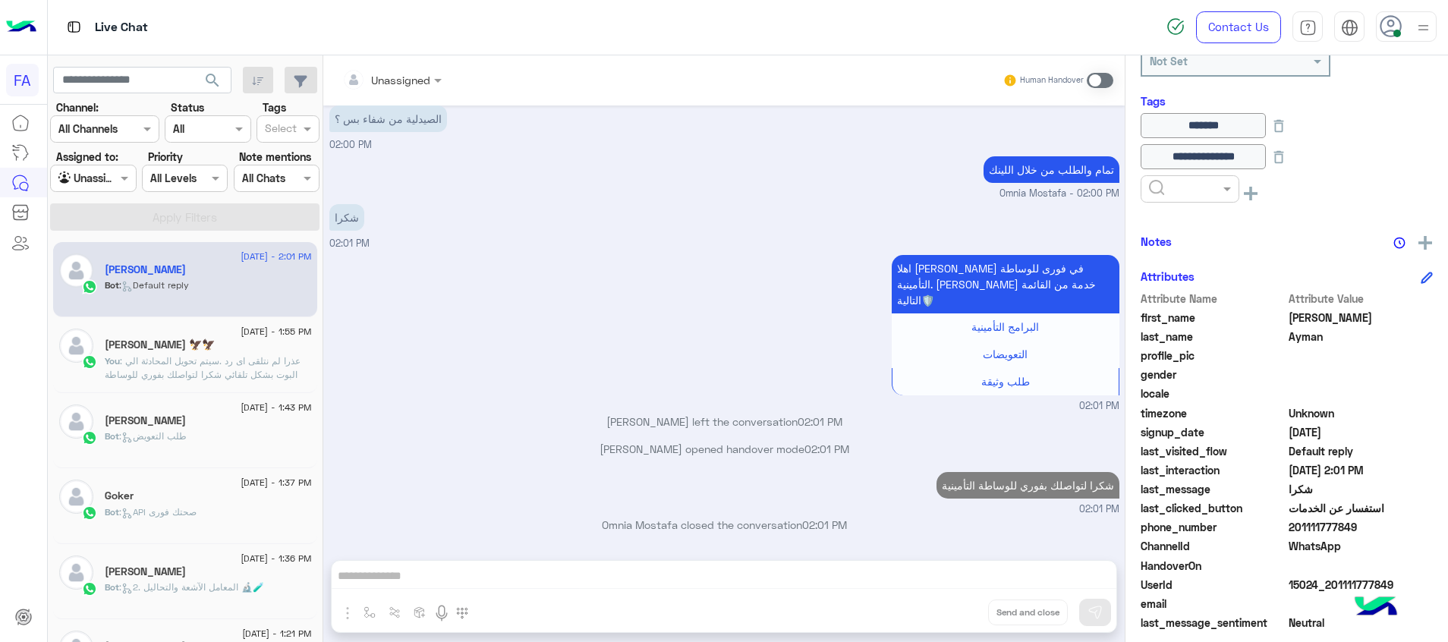
click at [1151, 189] on input "text" at bounding box center [1172, 189] width 46 height 16
click at [1179, 310] on span "Medical" at bounding box center [1167, 310] width 39 height 13
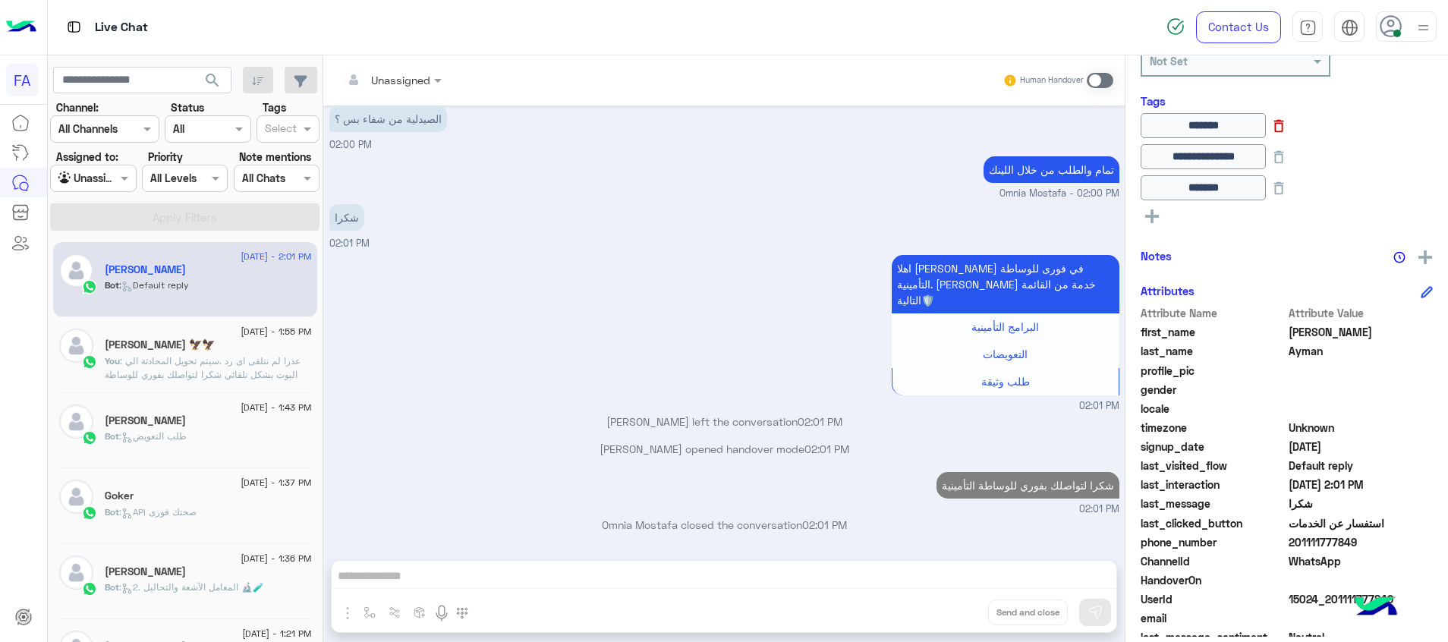
click at [1287, 125] on icon at bounding box center [1279, 126] width 17 height 17
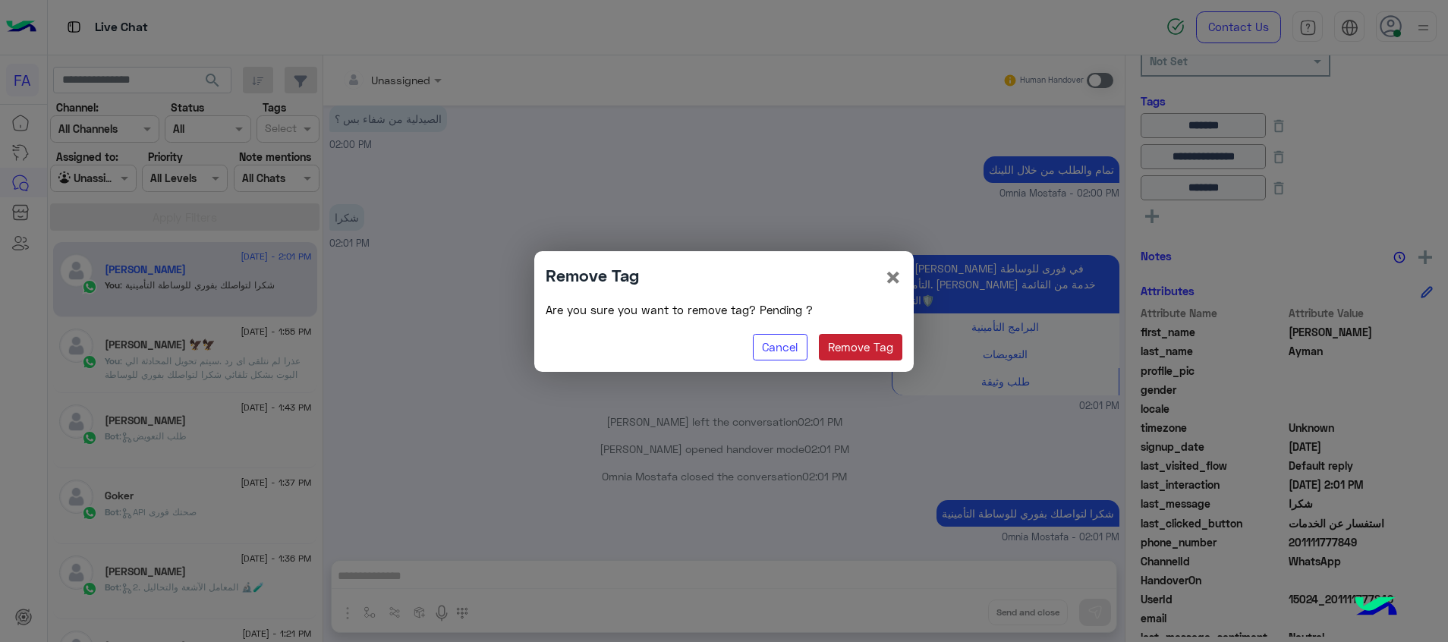
click at [879, 350] on button "Remove Tag" at bounding box center [861, 347] width 84 height 27
type input "**********"
type input "*******"
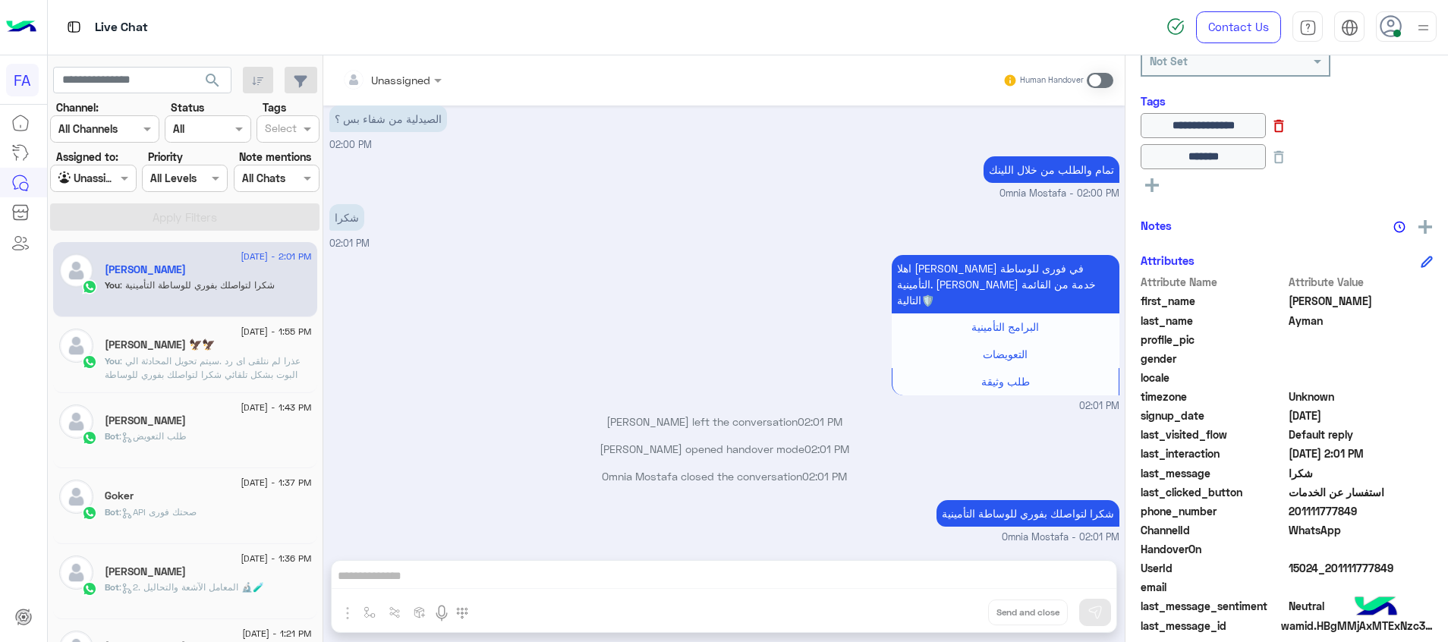
click at [1284, 126] on icon at bounding box center [1279, 126] width 10 height 13
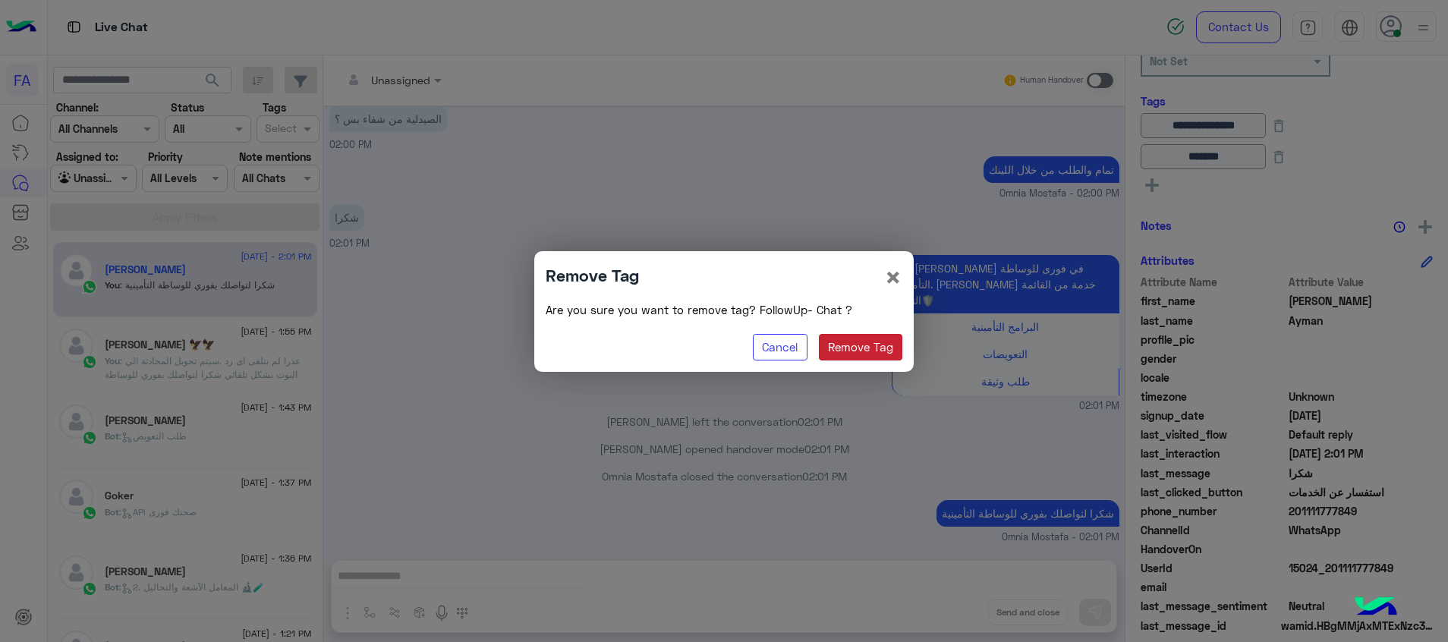
click at [873, 350] on button "Remove Tag" at bounding box center [861, 347] width 84 height 27
type input "*******"
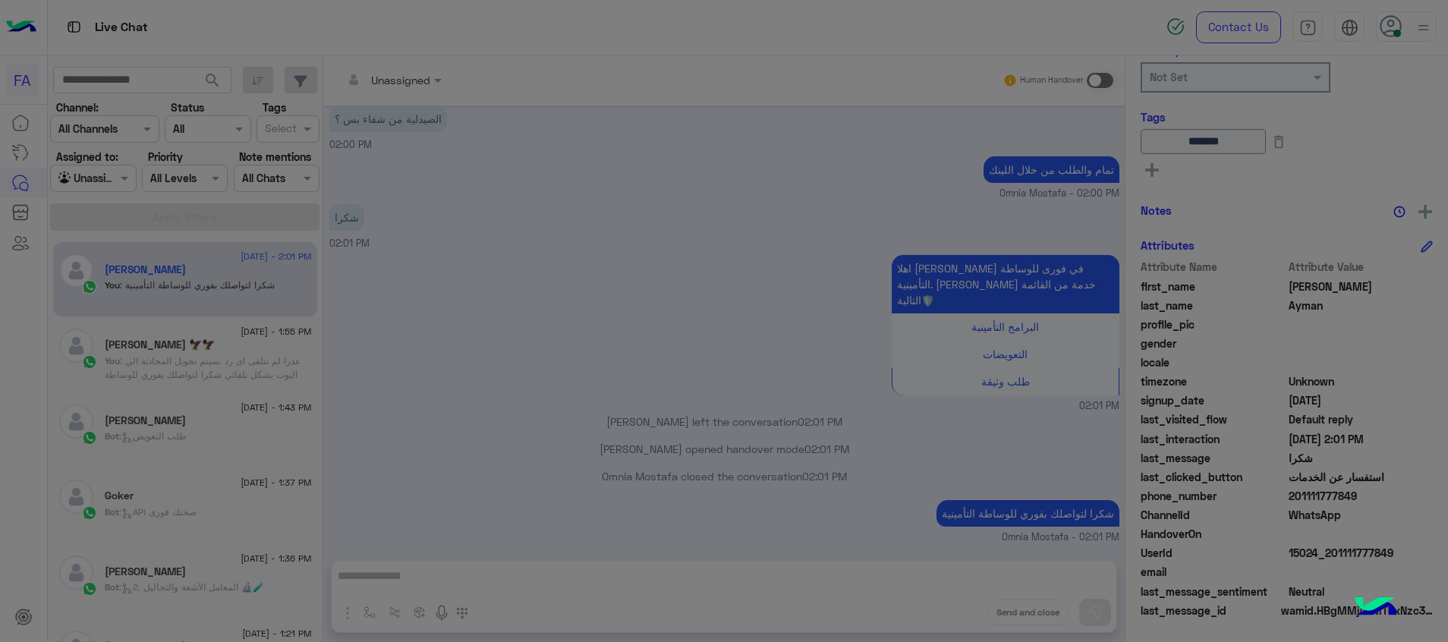
scroll to position [291, 0]
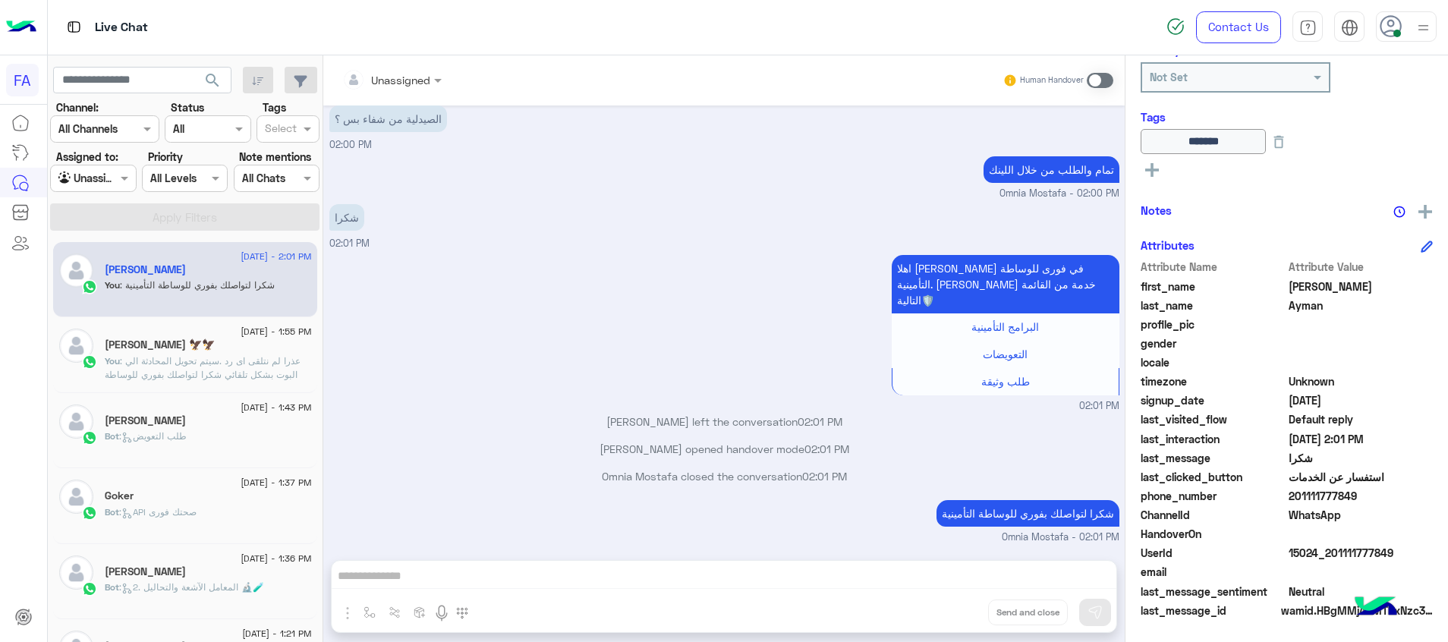
click at [1151, 169] on rect at bounding box center [1152, 170] width 14 height 3
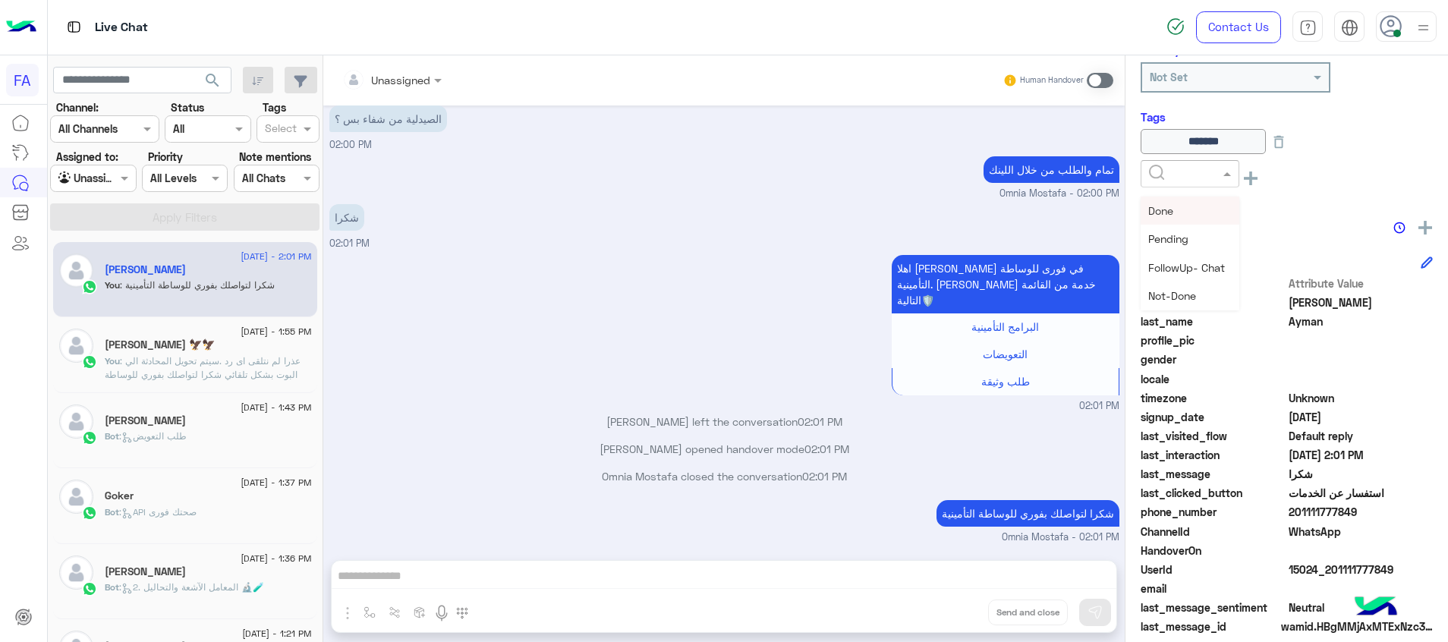
click at [1159, 169] on input "text" at bounding box center [1172, 174] width 46 height 16
click at [1181, 216] on div "Done" at bounding box center [1190, 211] width 99 height 28
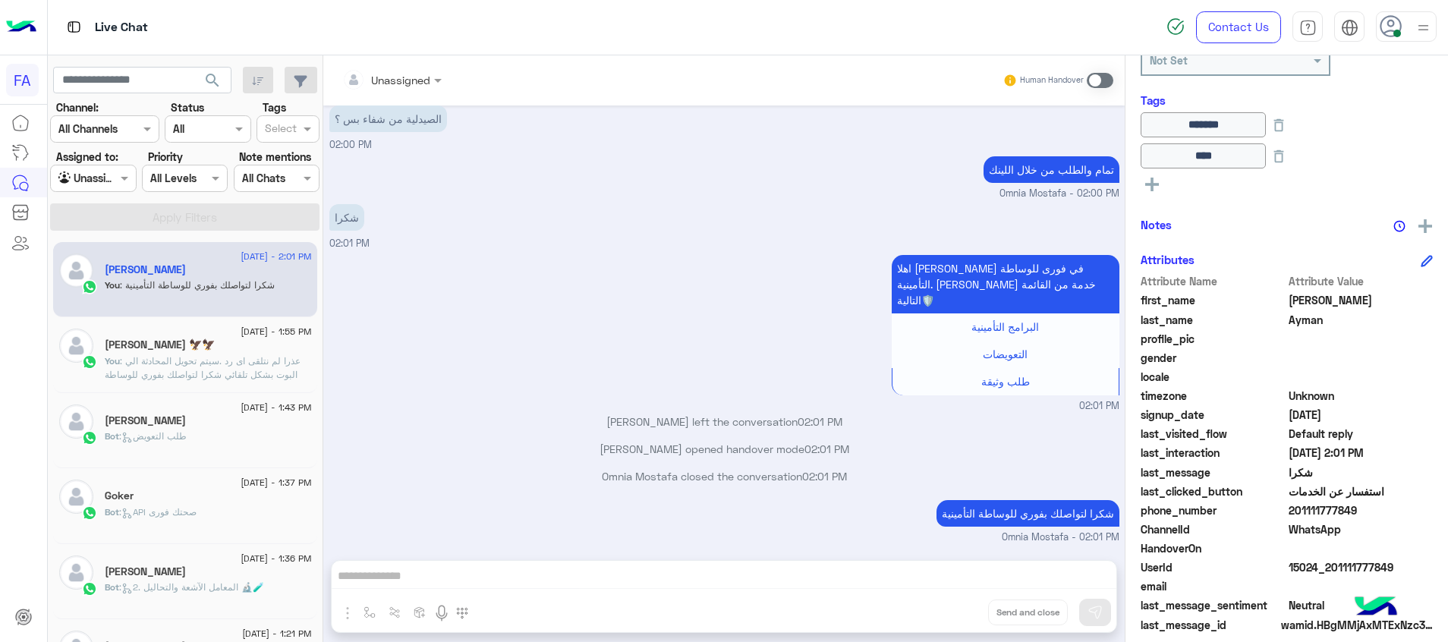
scroll to position [323, 0]
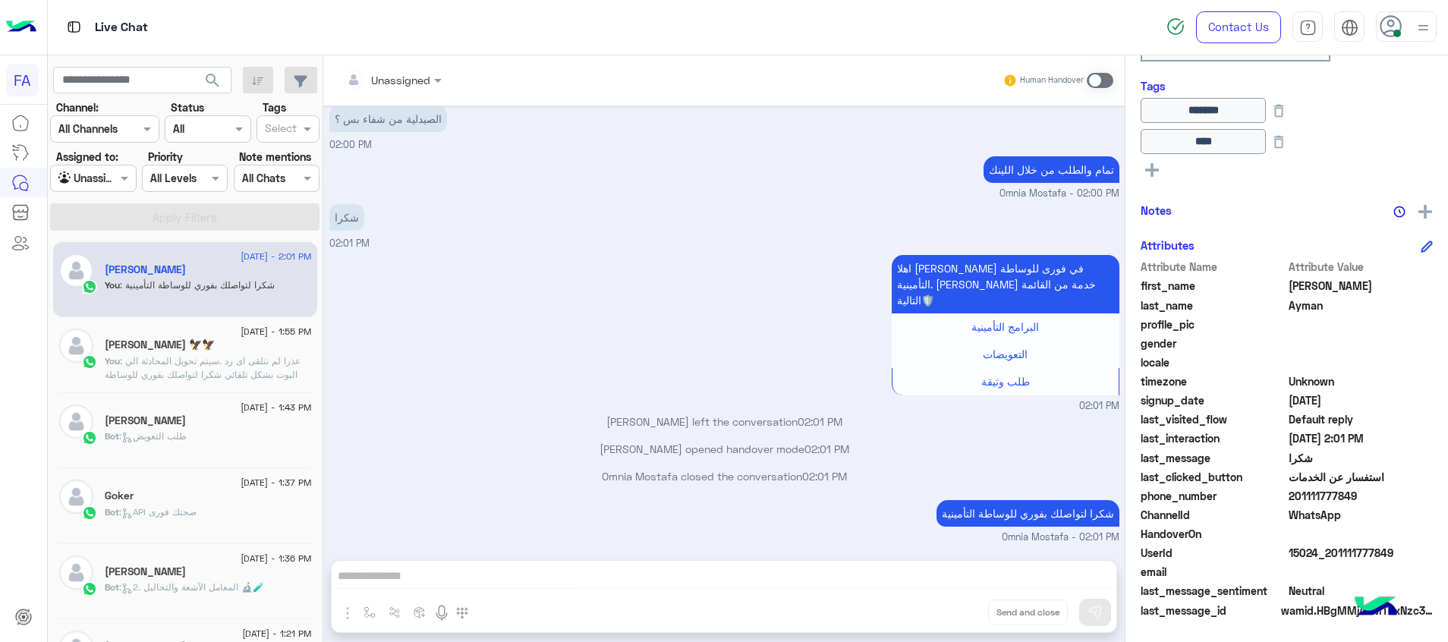
drag, startPoint x: 1400, startPoint y: 554, endPoint x: 1333, endPoint y: 555, distance: 67.6
click at [1333, 555] on span "15024_201111777849" at bounding box center [1361, 553] width 145 height 16
click at [102, 178] on div at bounding box center [93, 177] width 84 height 17
drag, startPoint x: 107, startPoint y: 267, endPoint x: 219, endPoint y: 214, distance: 124.3
click at [118, 261] on b "Your Inbox" at bounding box center [99, 266] width 53 height 13
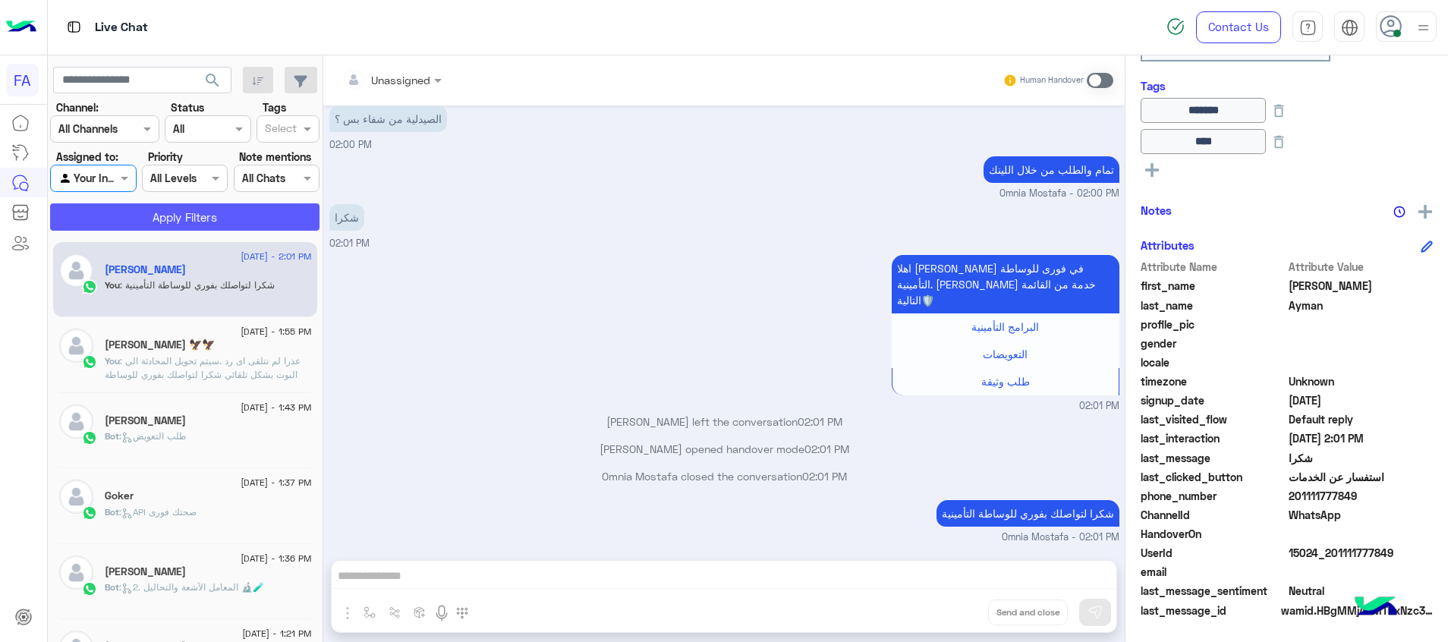
click at [219, 214] on button "Apply Filters" at bounding box center [184, 216] width 269 height 27
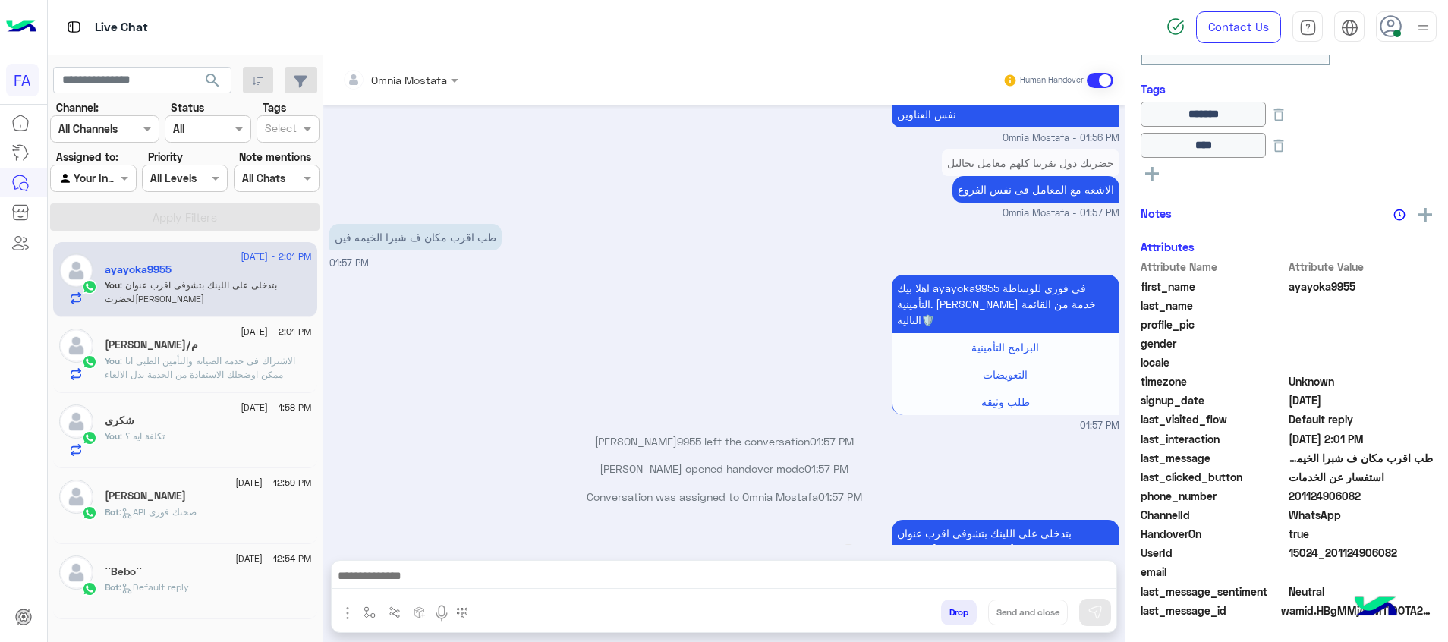
scroll to position [282, 0]
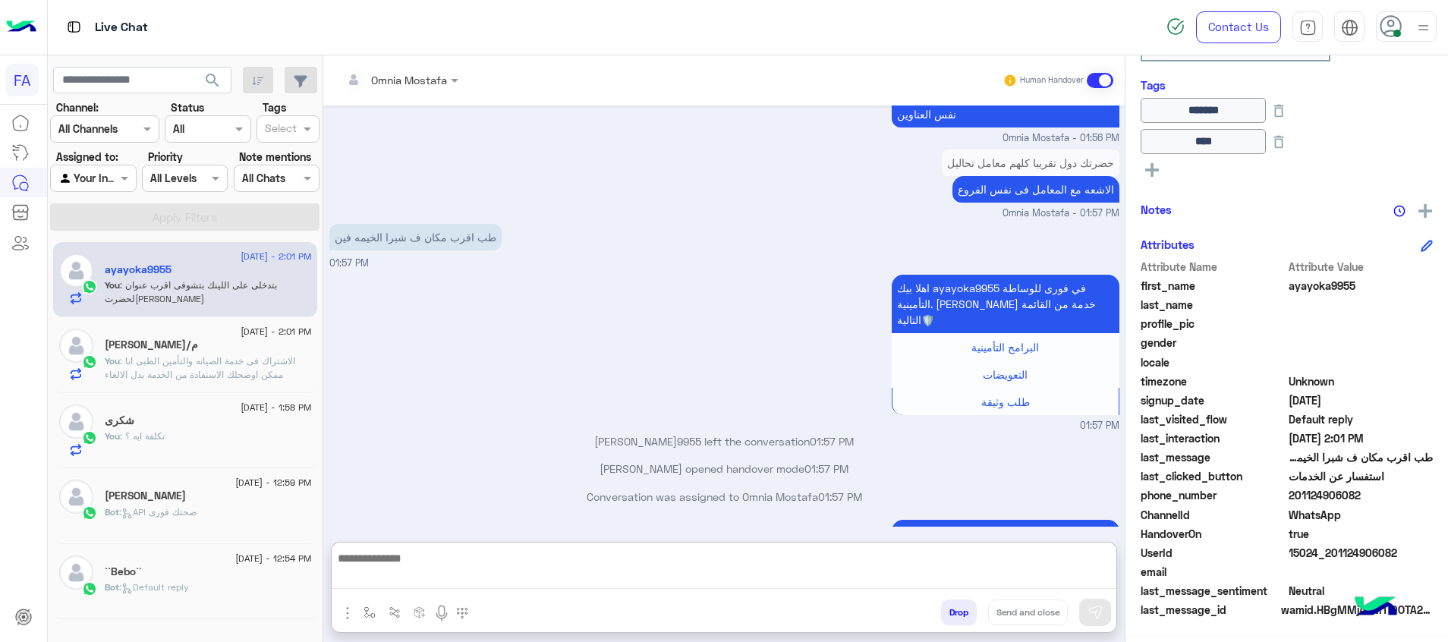
click at [689, 572] on textarea at bounding box center [724, 569] width 785 height 40
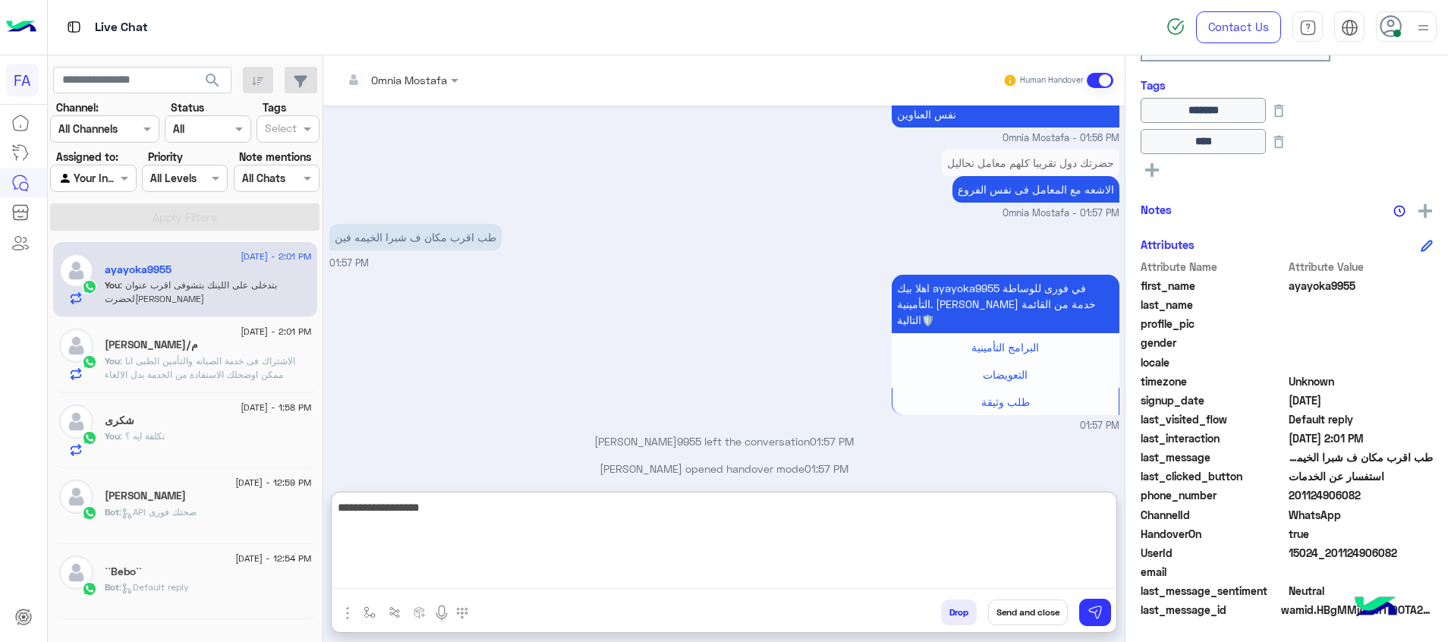
paste textarea "******"
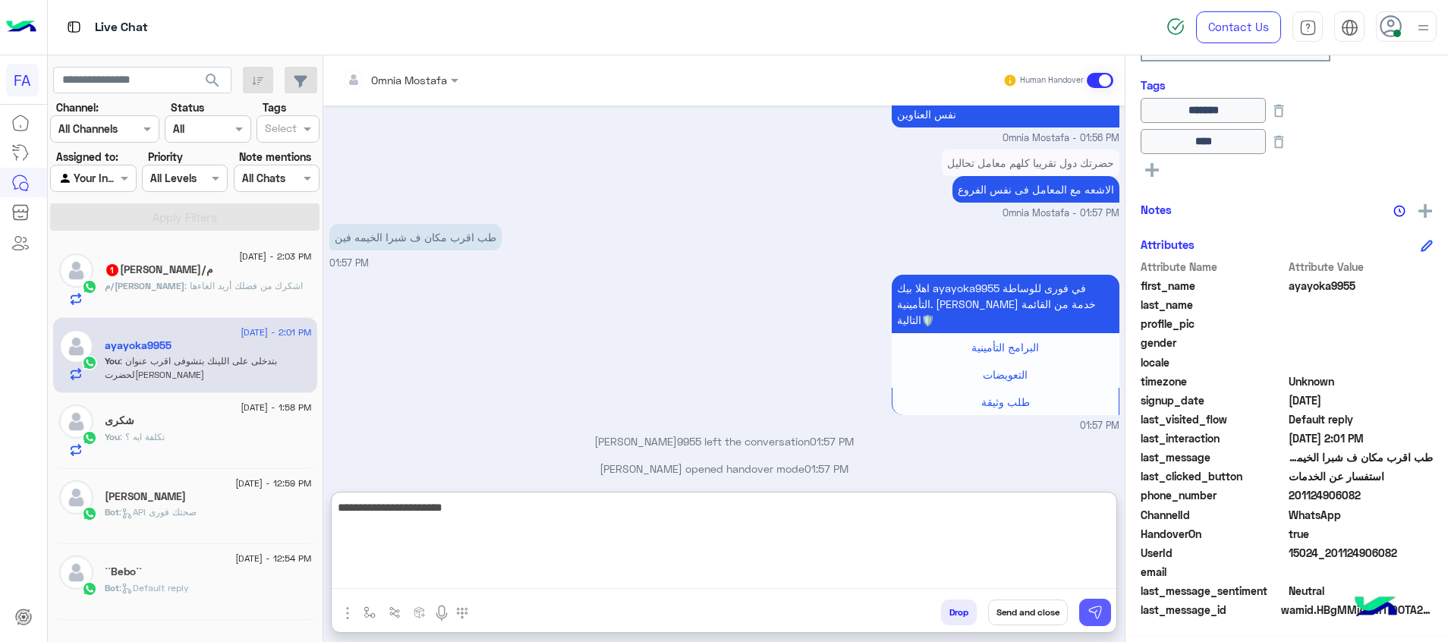
type textarea "**********"
drag, startPoint x: 1099, startPoint y: 618, endPoint x: 1063, endPoint y: 616, distance: 36.5
click at [1098, 616] on img at bounding box center [1095, 612] width 15 height 15
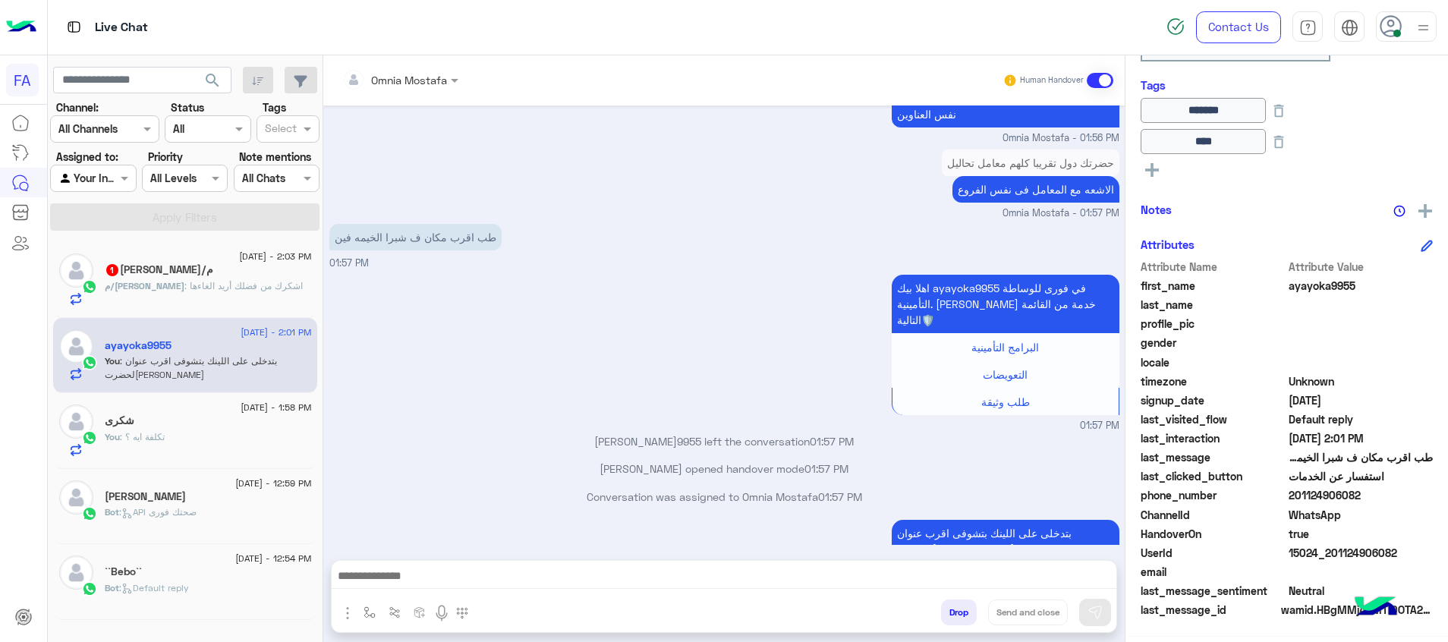
scroll to position [910, 0]
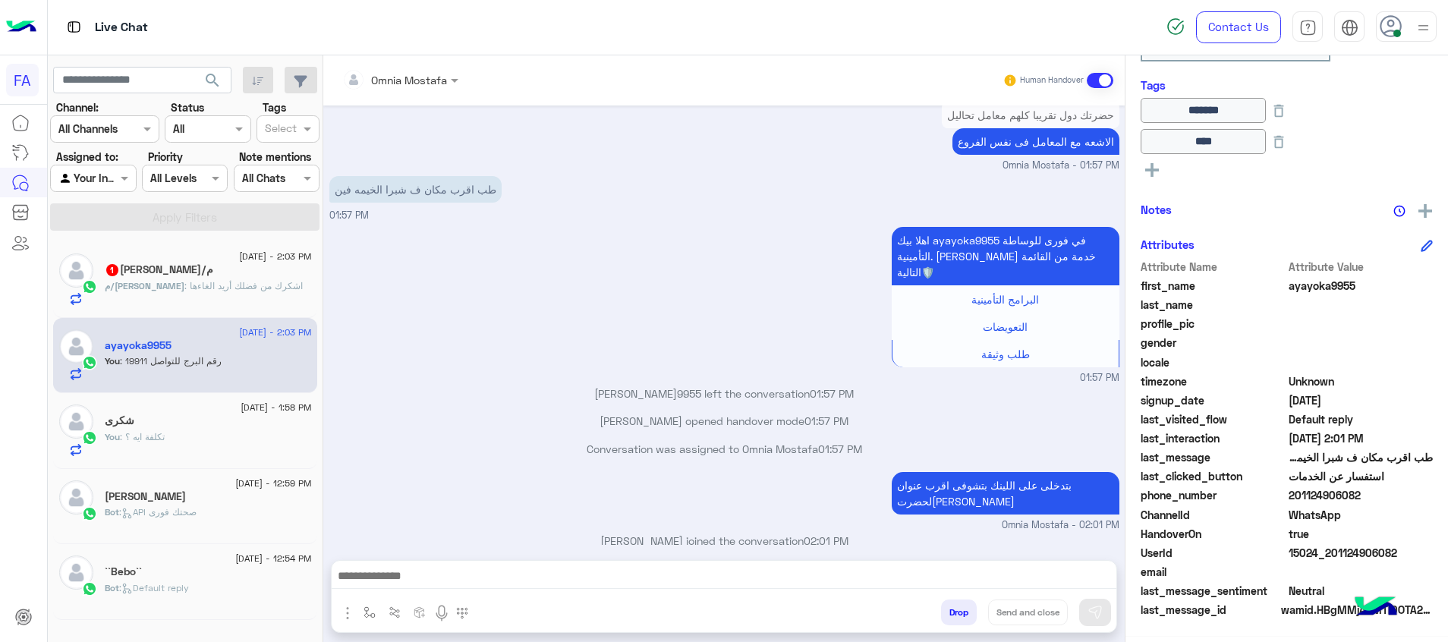
drag, startPoint x: 247, startPoint y: 281, endPoint x: 955, endPoint y: 641, distance: 794.3
click at [184, 280] on span "م/[PERSON_NAME]" at bounding box center [145, 285] width 80 height 11
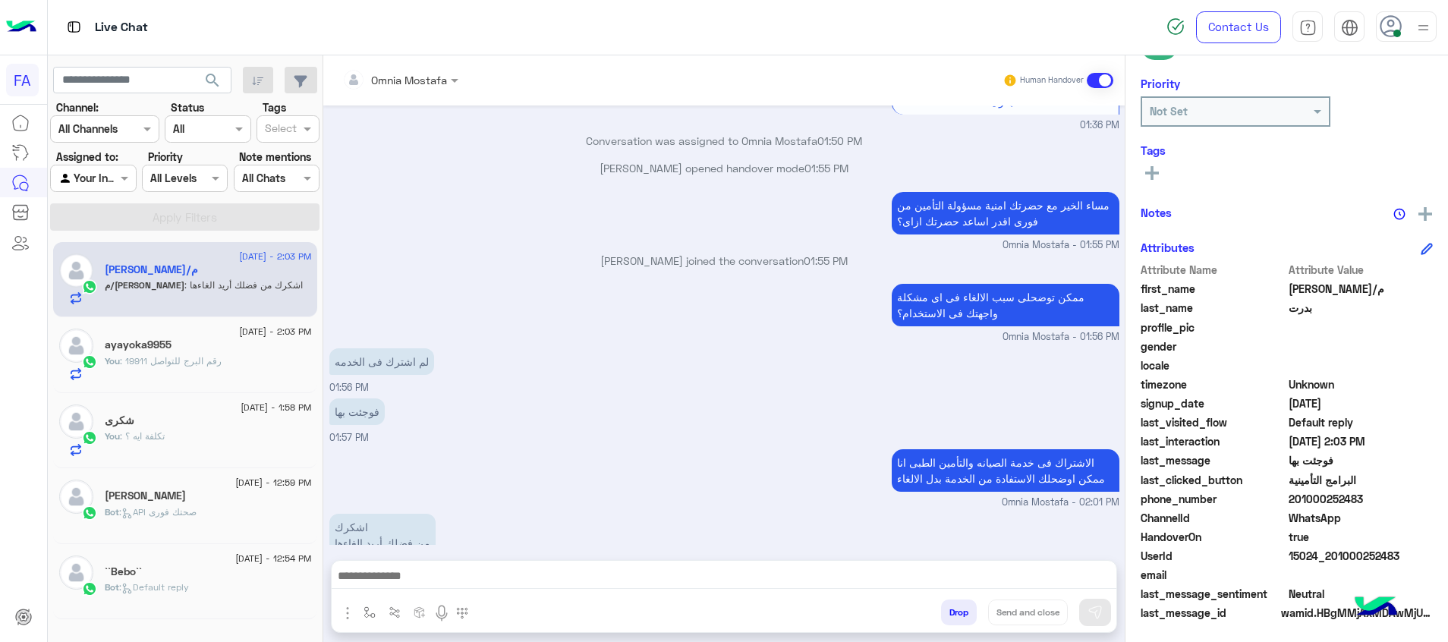
scroll to position [220, 0]
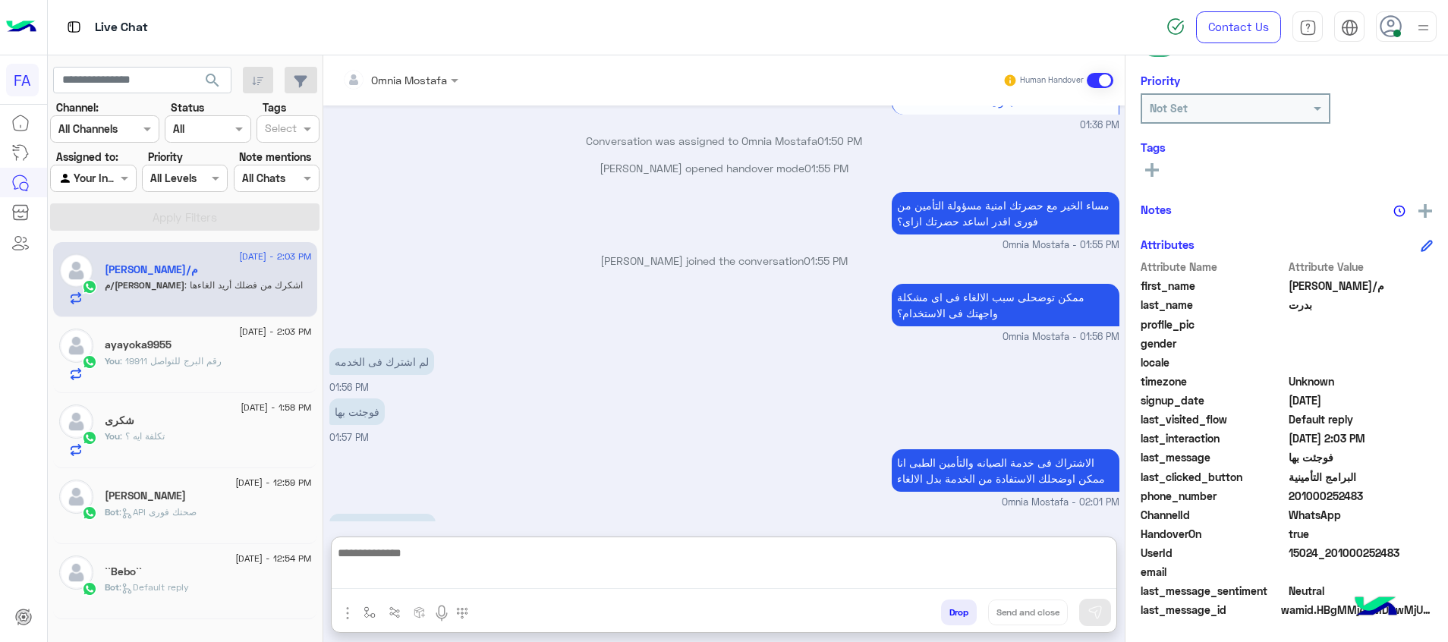
click at [1037, 577] on textarea at bounding box center [724, 566] width 785 height 46
paste textarea "**********"
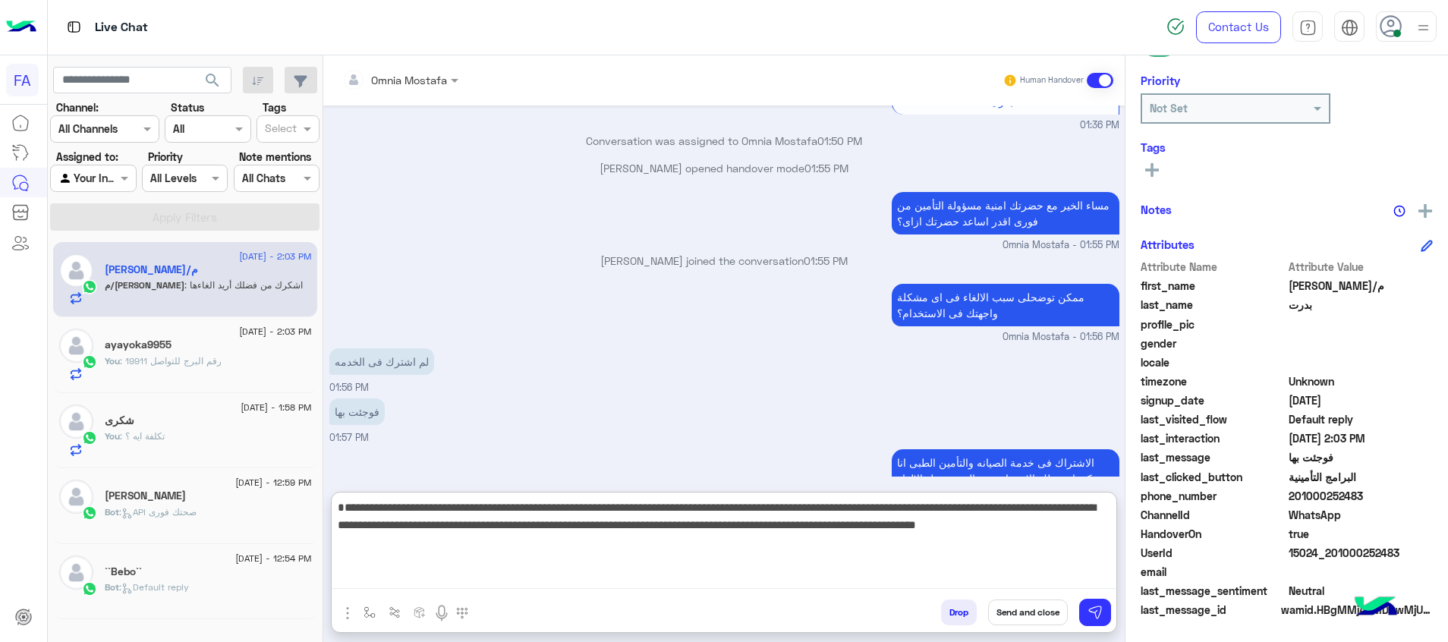
drag, startPoint x: 826, startPoint y: 524, endPoint x: 805, endPoint y: 525, distance: 21.3
click at [805, 525] on textarea "**********" at bounding box center [724, 543] width 785 height 91
drag, startPoint x: 822, startPoint y: 527, endPoint x: 839, endPoint y: 530, distance: 17.0
click at [839, 530] on textarea "**********" at bounding box center [724, 543] width 785 height 91
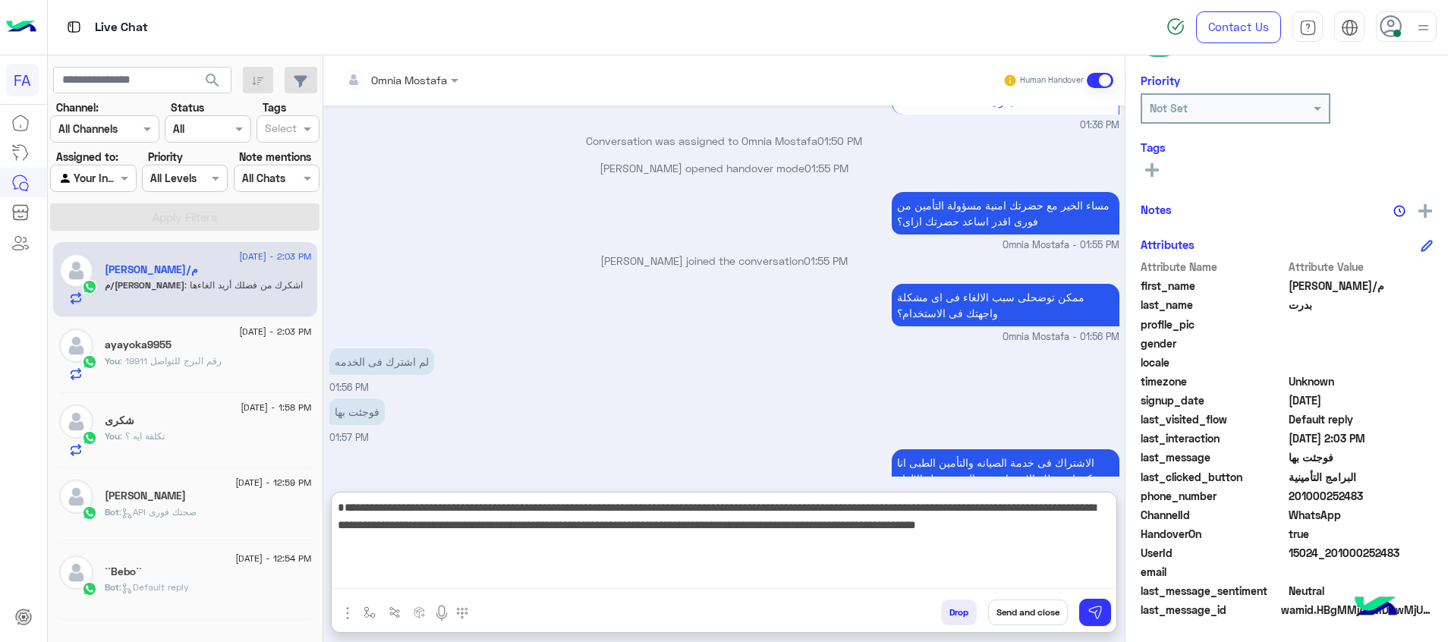
click at [803, 529] on textarea "**********" at bounding box center [724, 543] width 785 height 91
drag, startPoint x: 802, startPoint y: 529, endPoint x: 858, endPoint y: 529, distance: 55.4
click at [858, 529] on textarea "**********" at bounding box center [724, 543] width 785 height 91
drag, startPoint x: 876, startPoint y: 546, endPoint x: 843, endPoint y: 544, distance: 32.7
click at [843, 544] on textarea "**********" at bounding box center [724, 543] width 785 height 91
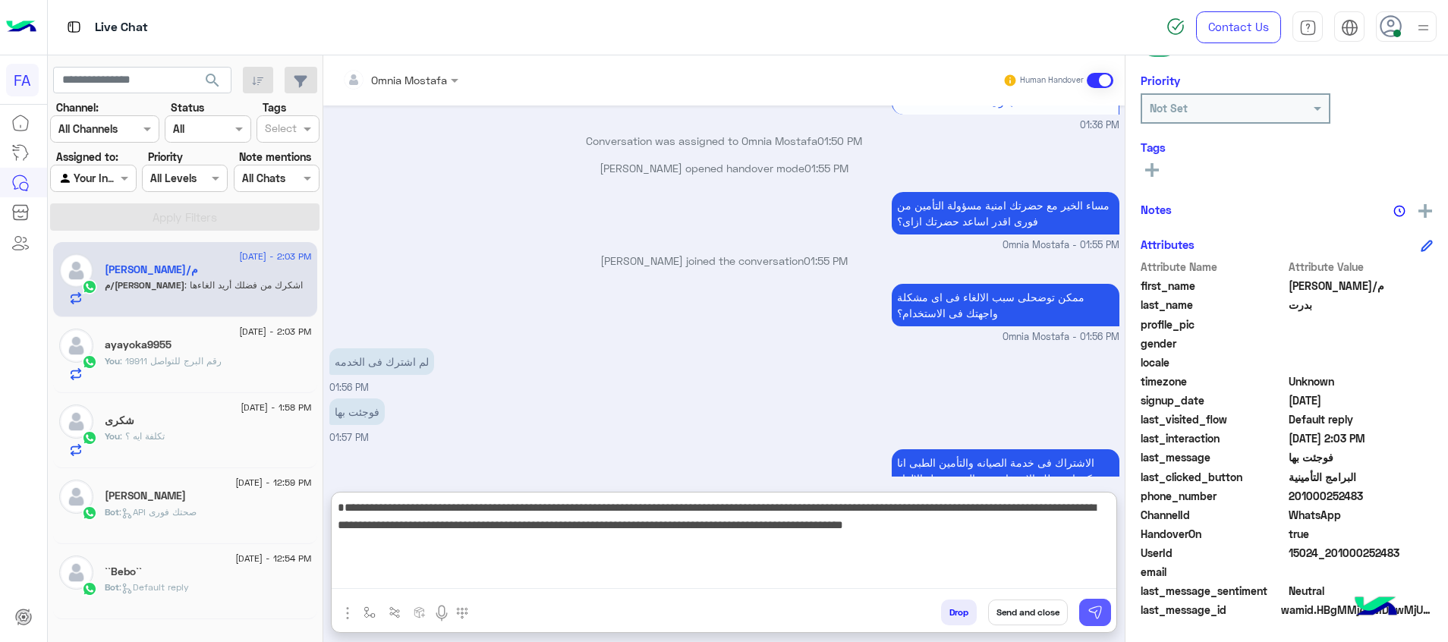
type textarea "**********"
click at [1102, 606] on img at bounding box center [1095, 612] width 15 height 15
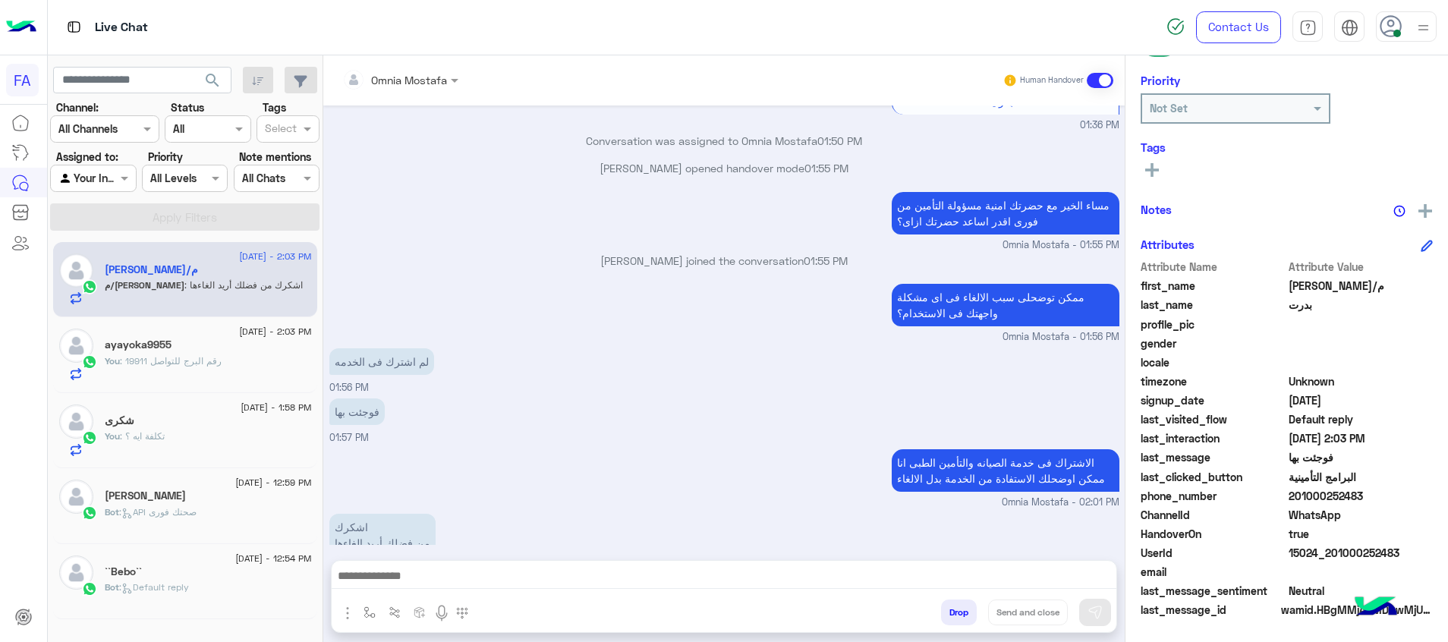
scroll to position [792, 0]
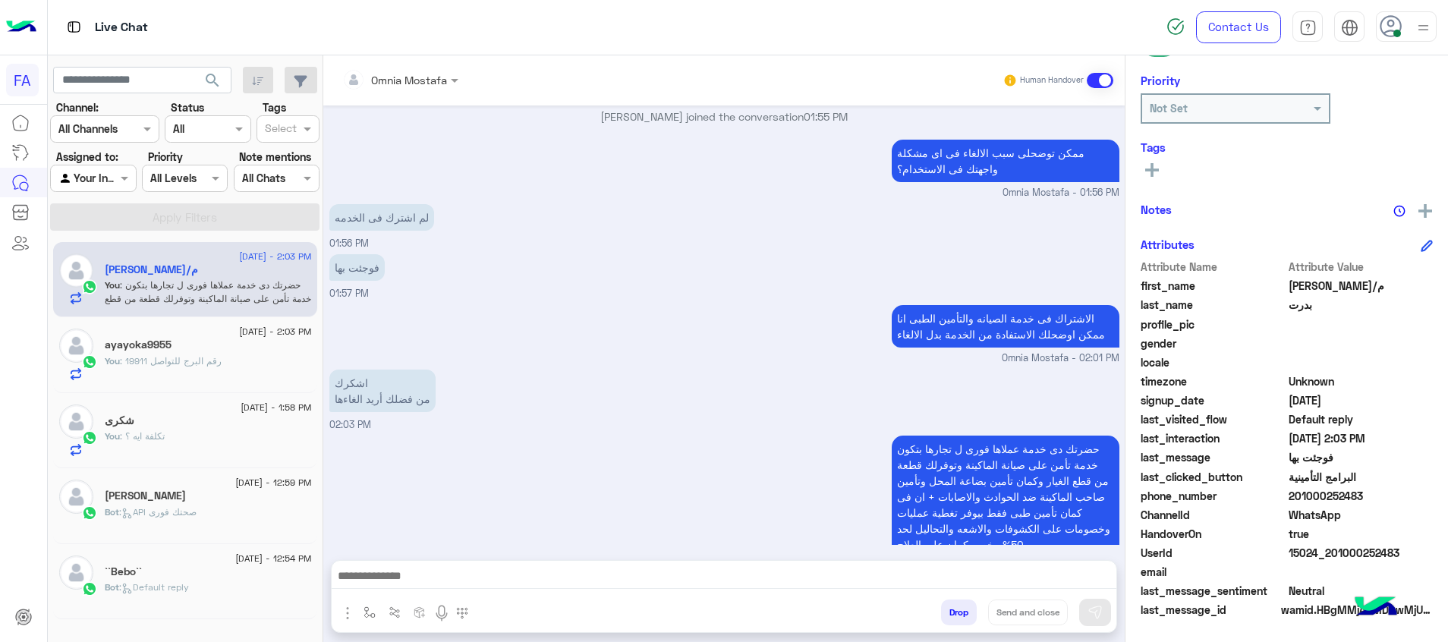
click at [721, 301] on div "الاشتراك فى خدمة الصيانه والتأمين الطبى انا ممكن اوضحلك الاستفادة من الخدمة بدل…" at bounding box center [724, 333] width 790 height 65
click at [238, 361] on div "You : رقم البرج للتواصل 19911" at bounding box center [208, 367] width 207 height 27
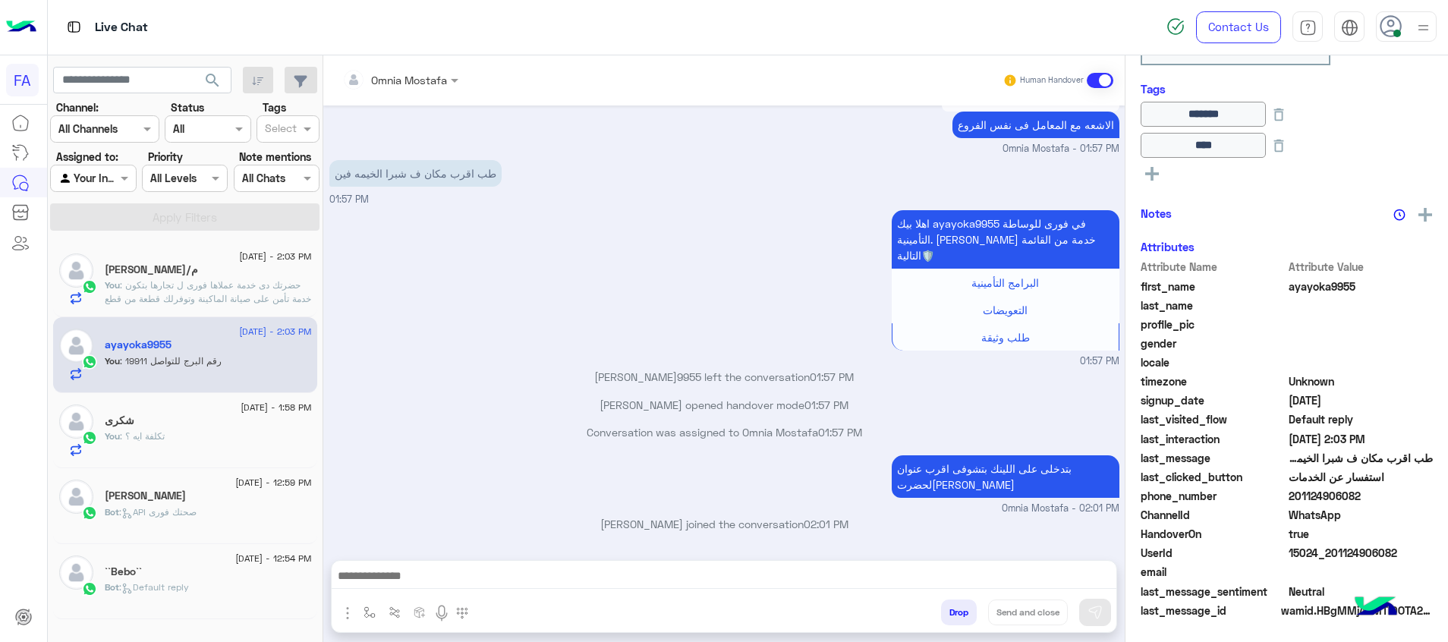
scroll to position [282, 0]
click at [871, 581] on textarea at bounding box center [724, 577] width 785 height 23
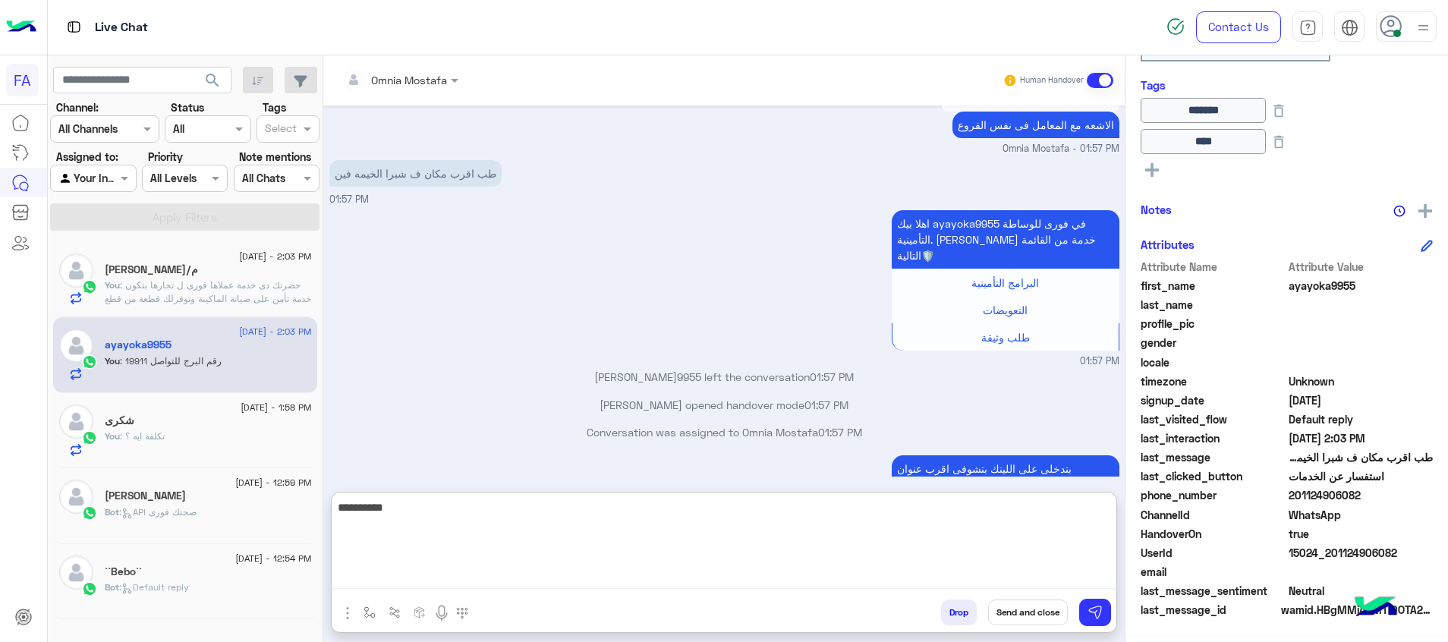
paste textarea "******"
type textarea "**********"
click at [1104, 609] on button at bounding box center [1095, 612] width 32 height 27
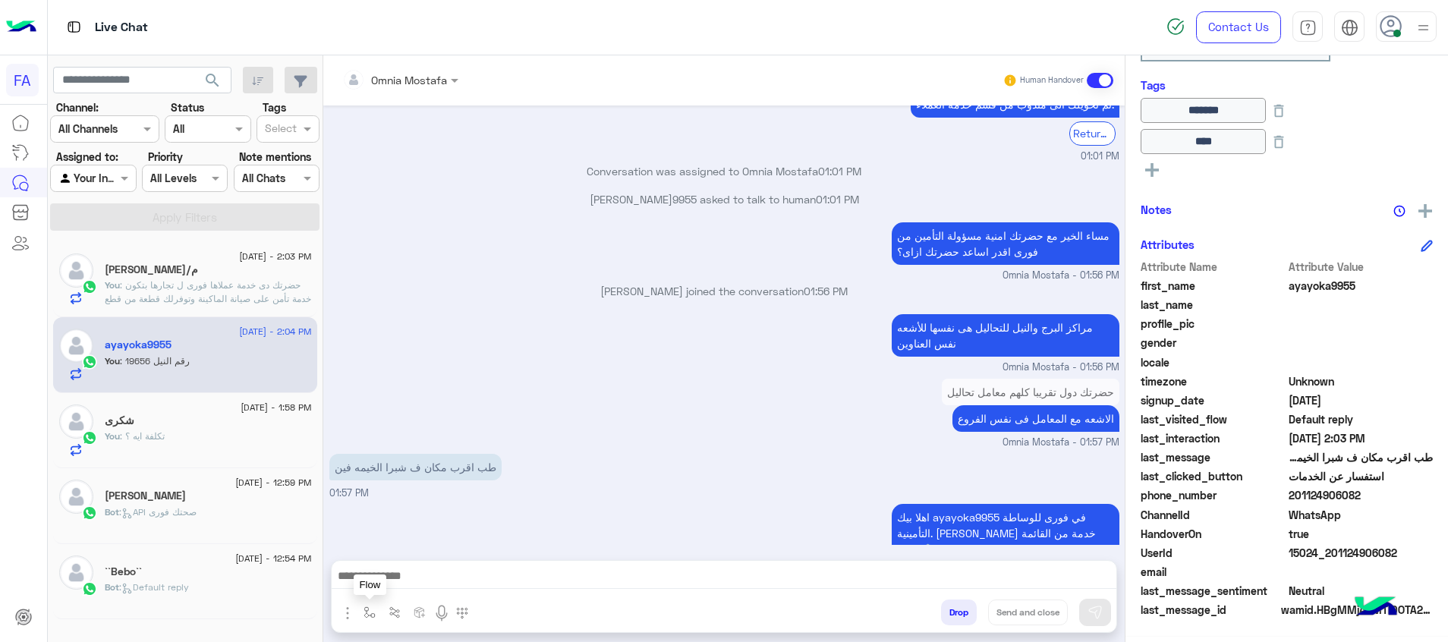
scroll to position [812, 0]
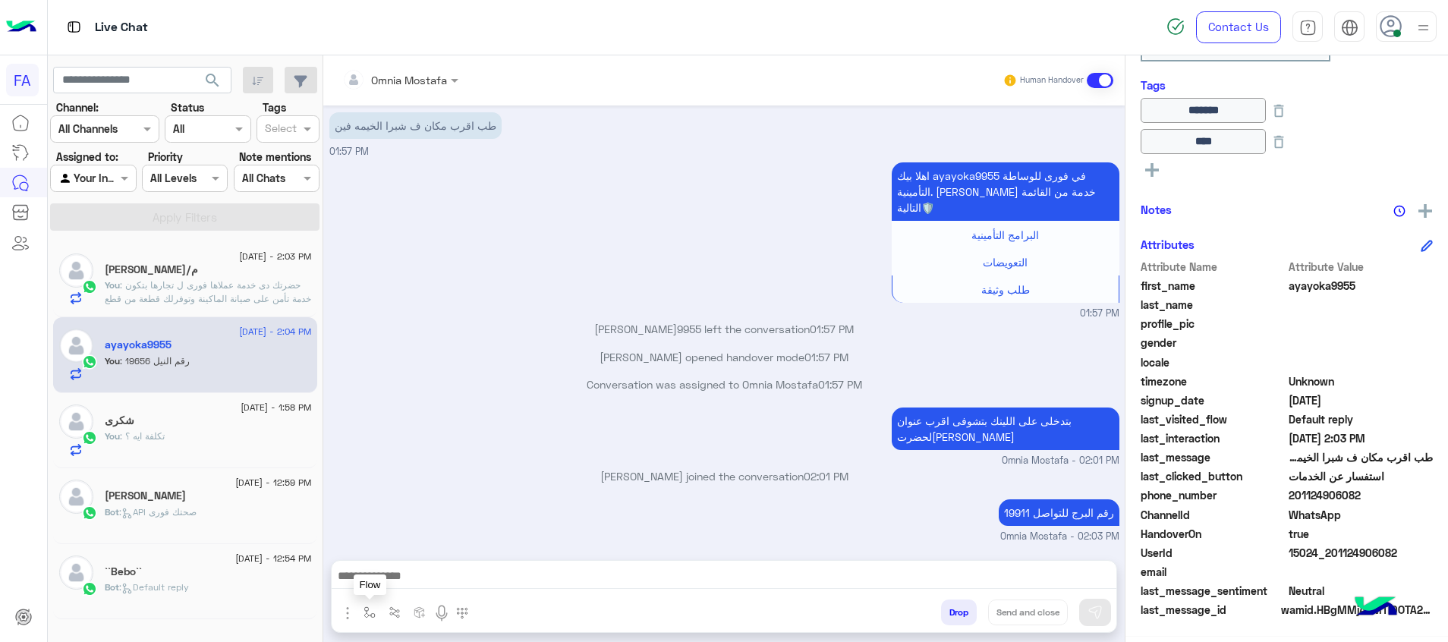
click at [370, 612] on img "button" at bounding box center [370, 612] width 12 height 12
click at [445, 572] on div at bounding box center [415, 578] width 115 height 19
click at [437, 463] on div "2. المعامل الآشعة والتحاليل 🔬🧪" at bounding box center [415, 457] width 115 height 30
type textarea "**********"
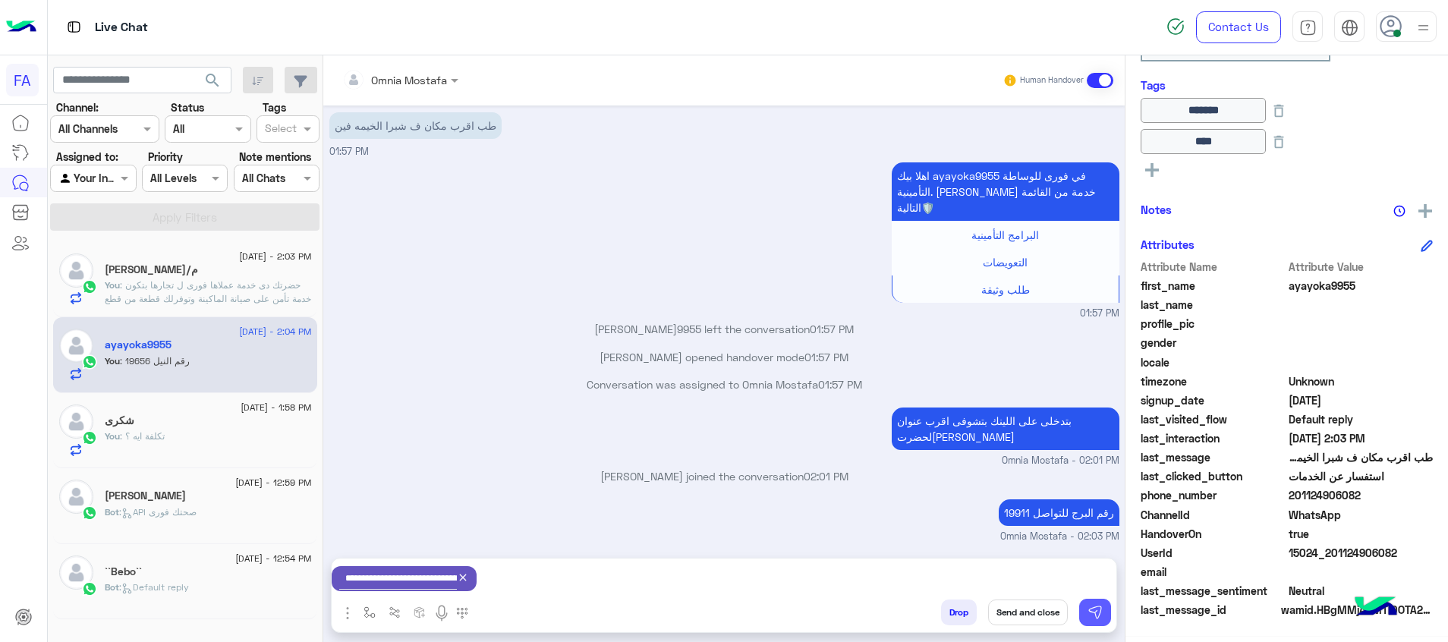
click at [1094, 612] on img at bounding box center [1095, 612] width 15 height 15
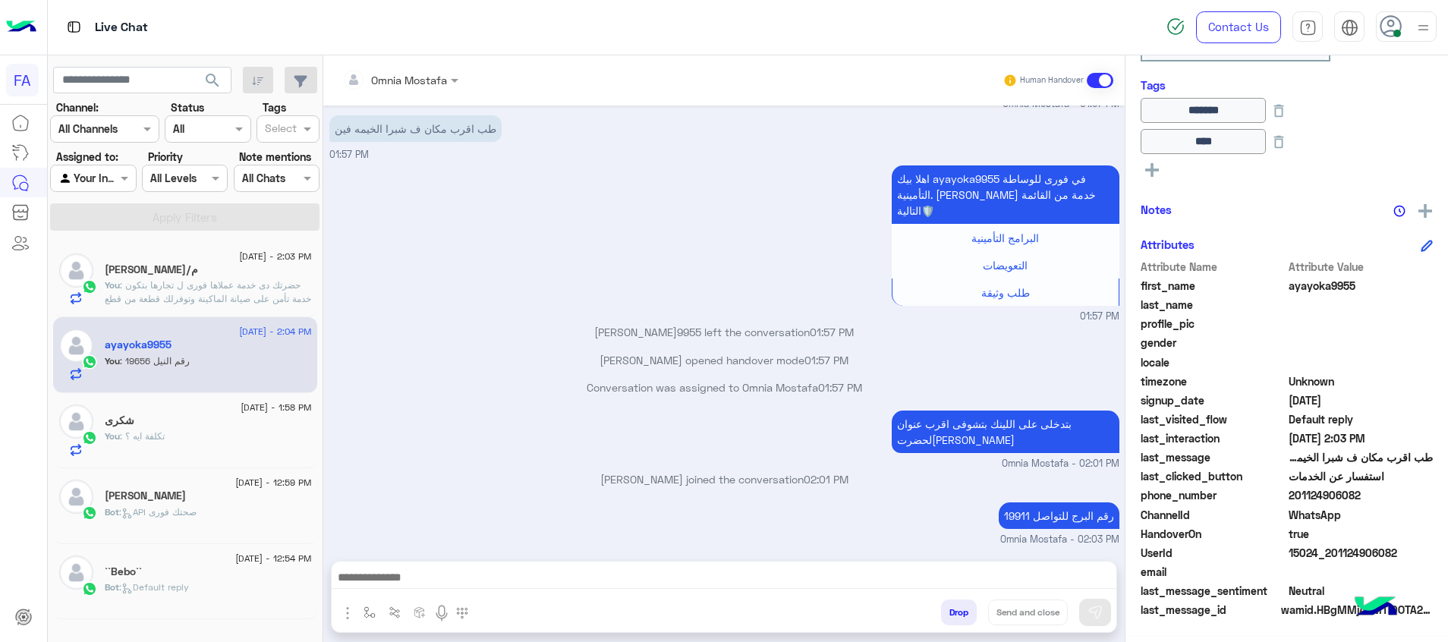
scroll to position [812, 0]
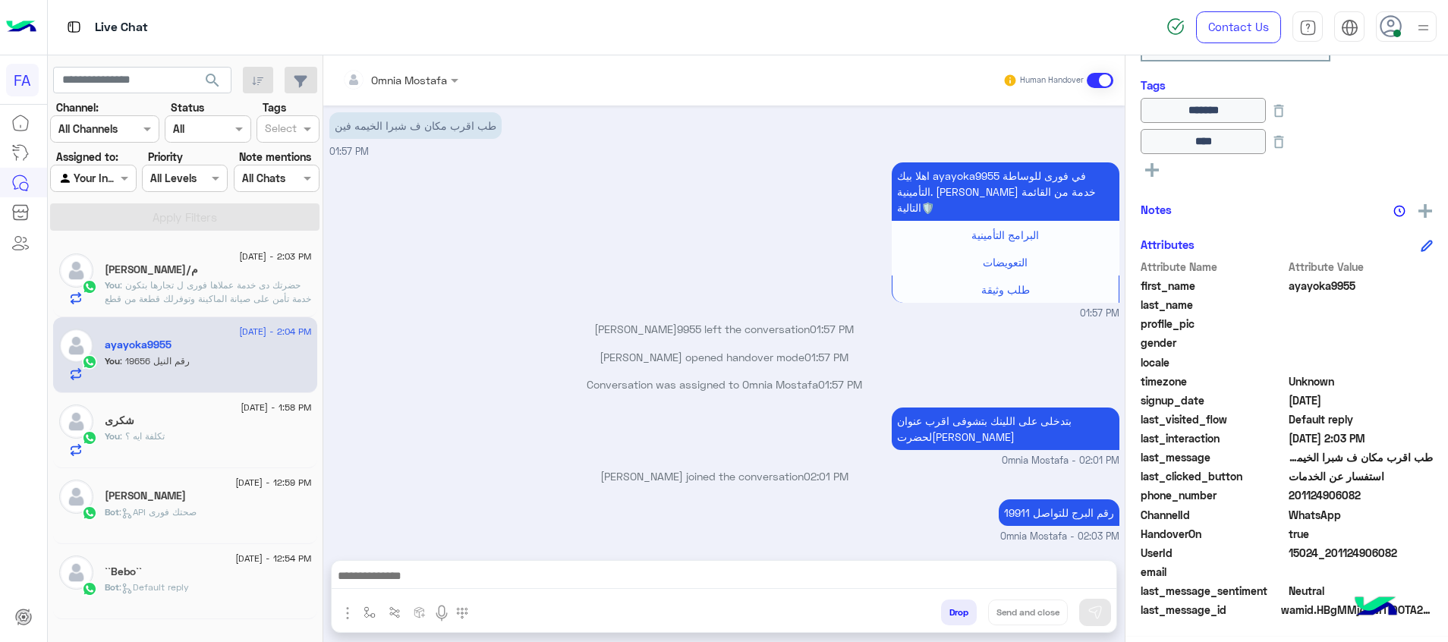
drag, startPoint x: 1371, startPoint y: 552, endPoint x: 1334, endPoint y: 553, distance: 38.0
click at [1334, 553] on span "15024_201124906082" at bounding box center [1361, 553] width 145 height 16
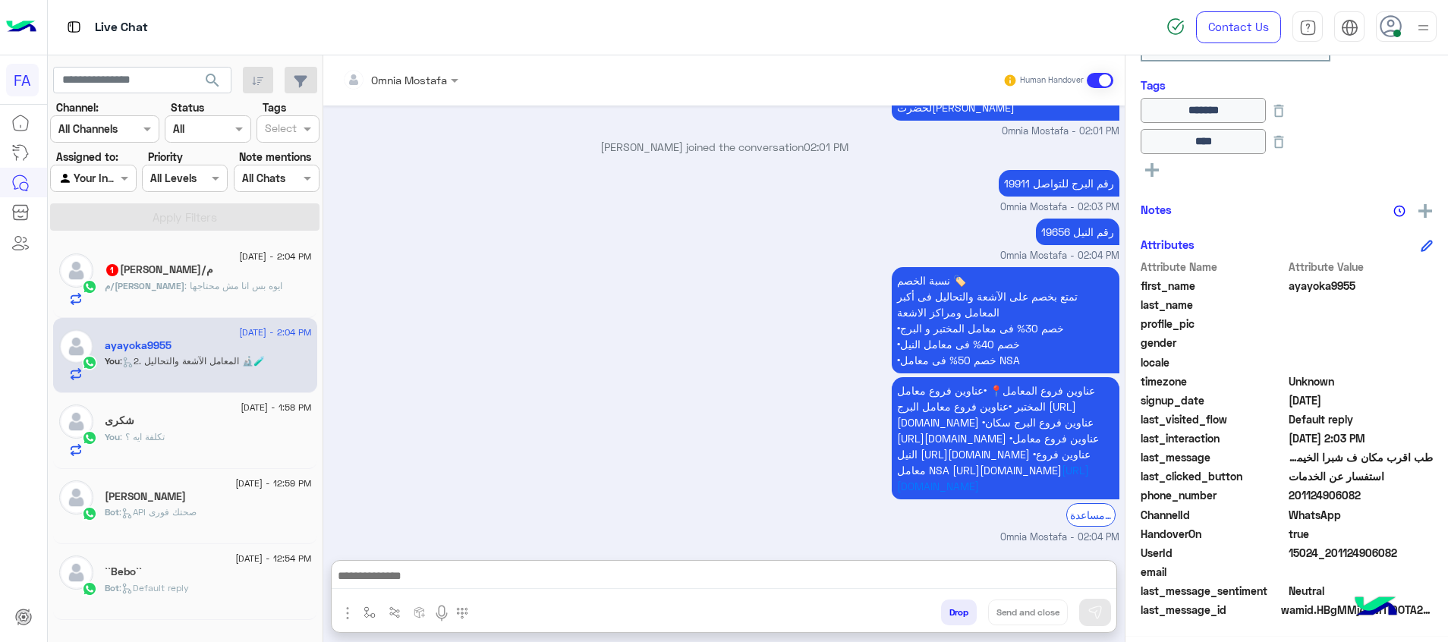
click at [1051, 578] on textarea at bounding box center [724, 577] width 785 height 23
paste textarea "**********"
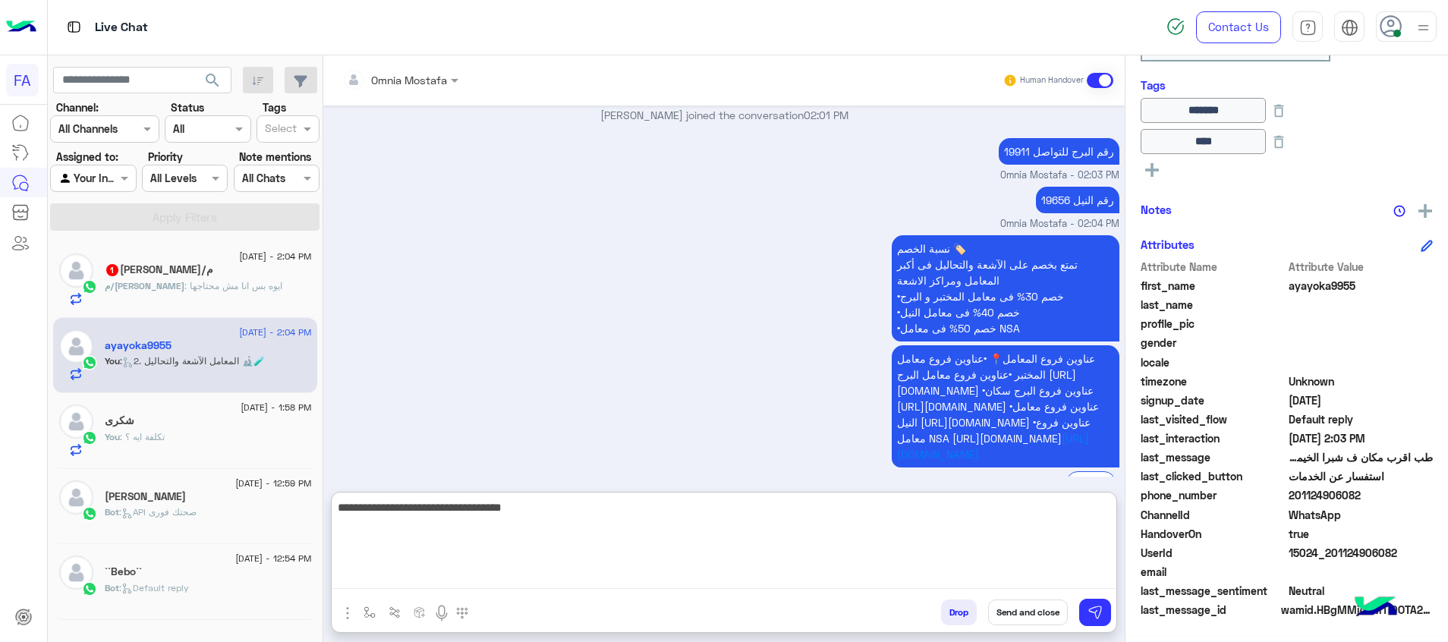
type textarea "**********"
click at [1034, 609] on button "Send and close" at bounding box center [1028, 613] width 80 height 26
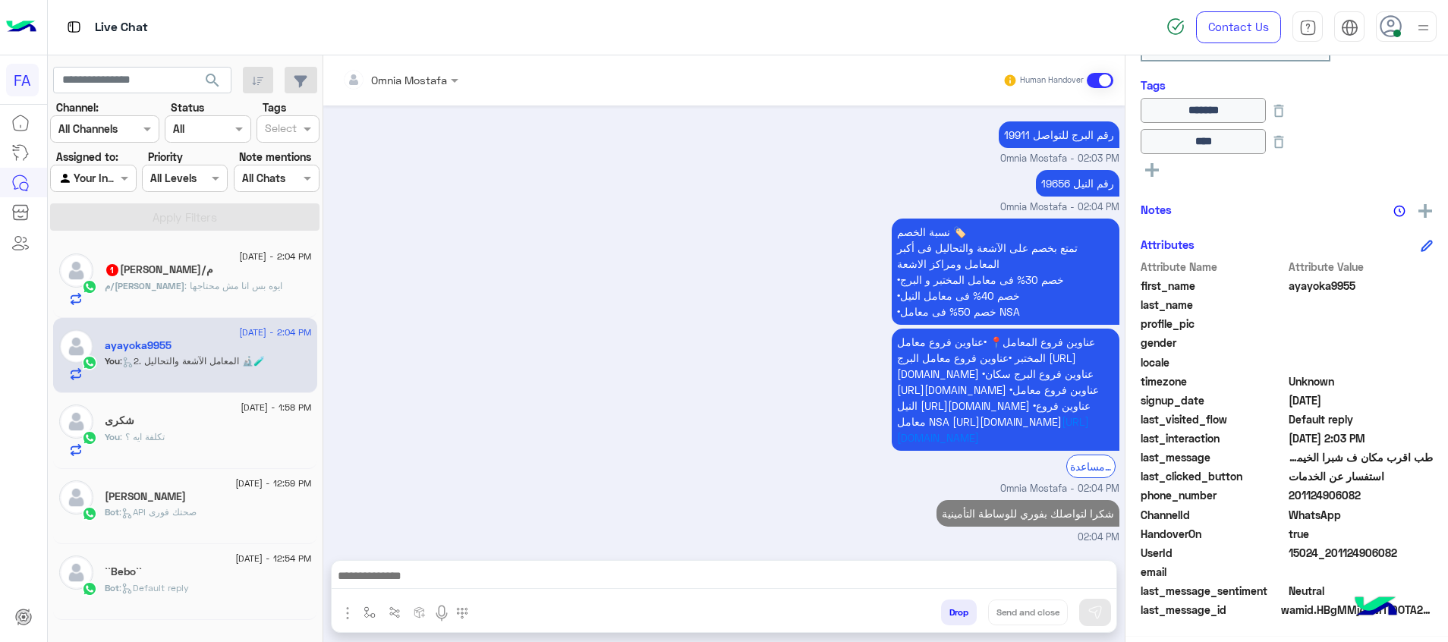
scroll to position [1249, 0]
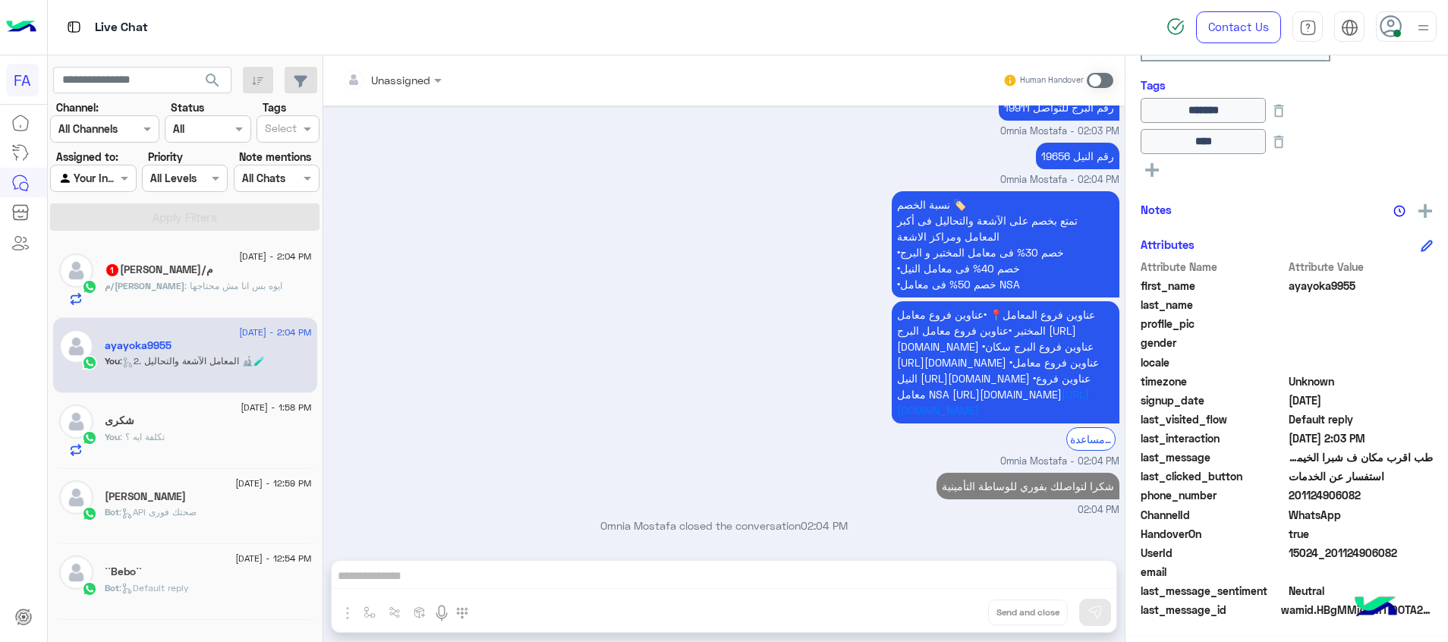
click at [214, 273] on div "م/[PERSON_NAME] 1" at bounding box center [208, 271] width 207 height 16
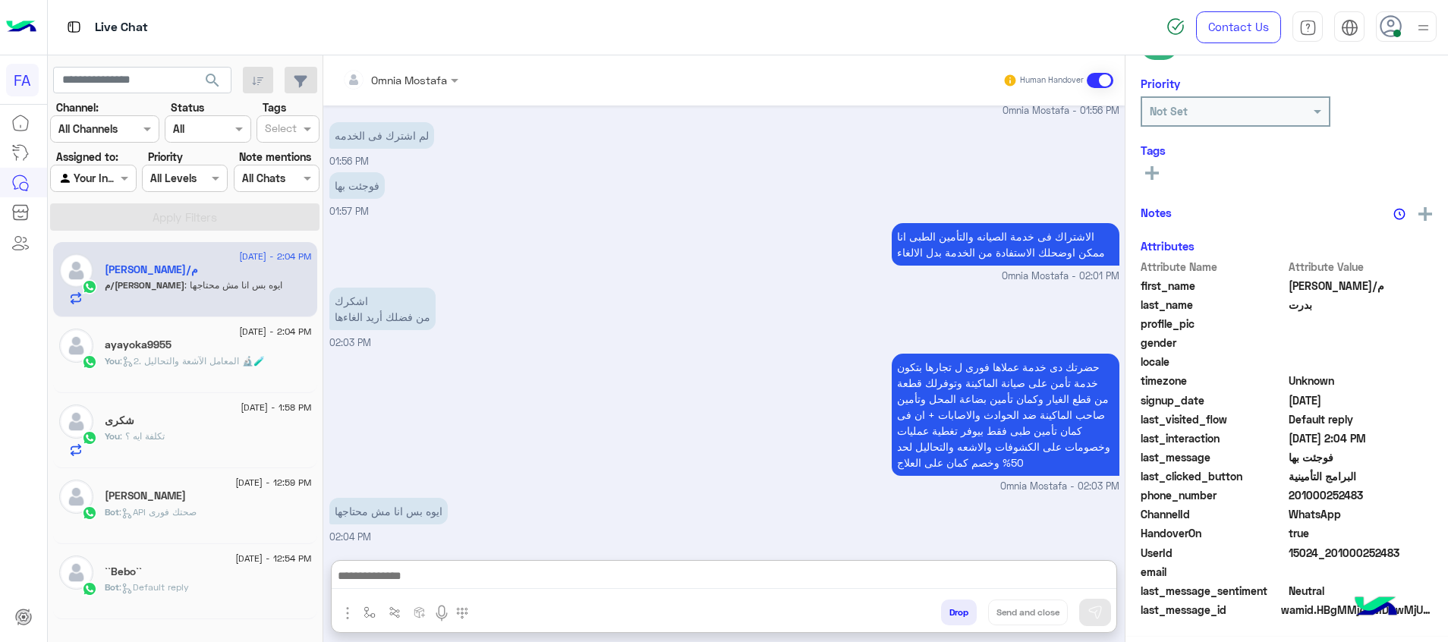
scroll to position [842, 0]
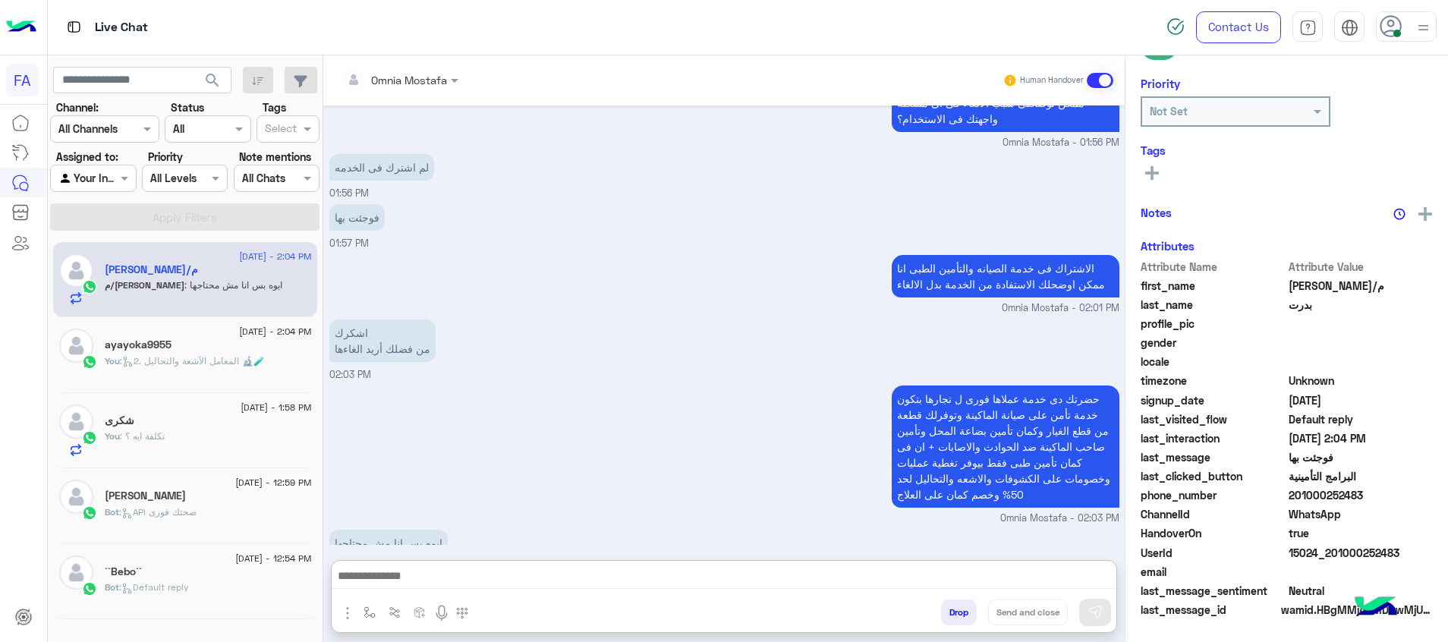
click at [812, 575] on textarea at bounding box center [724, 577] width 785 height 23
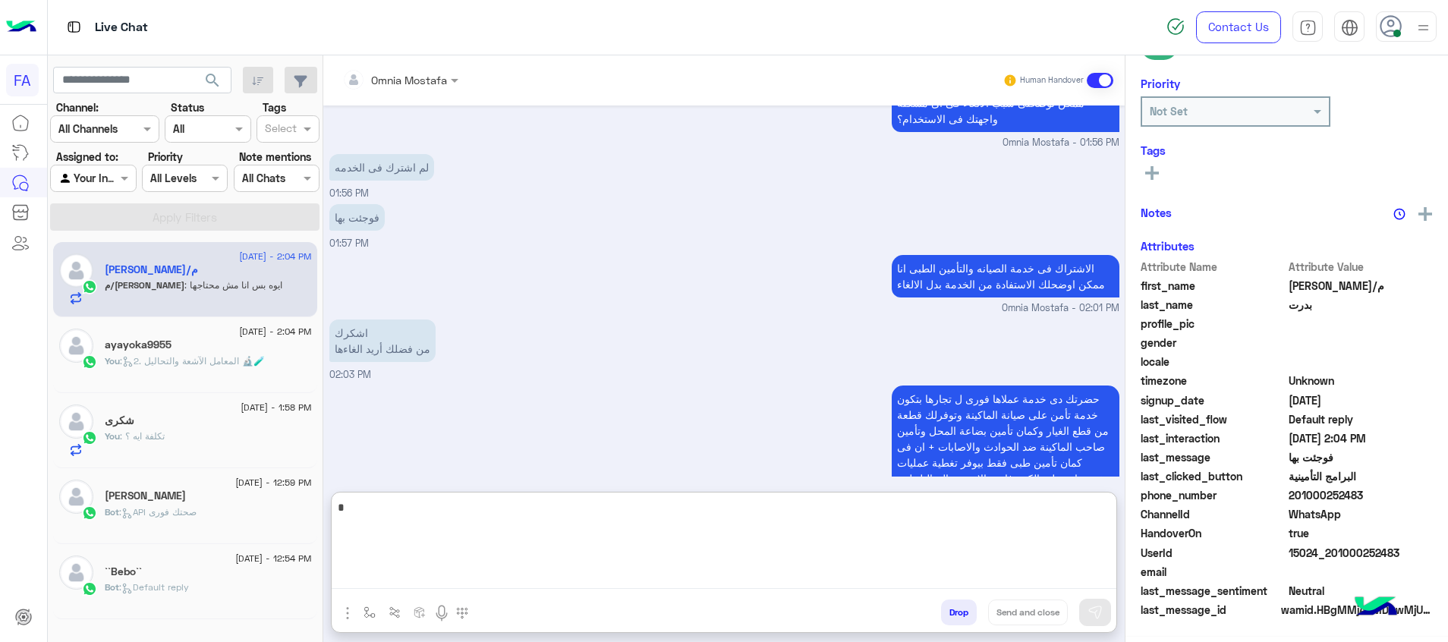
scroll to position [220, 0]
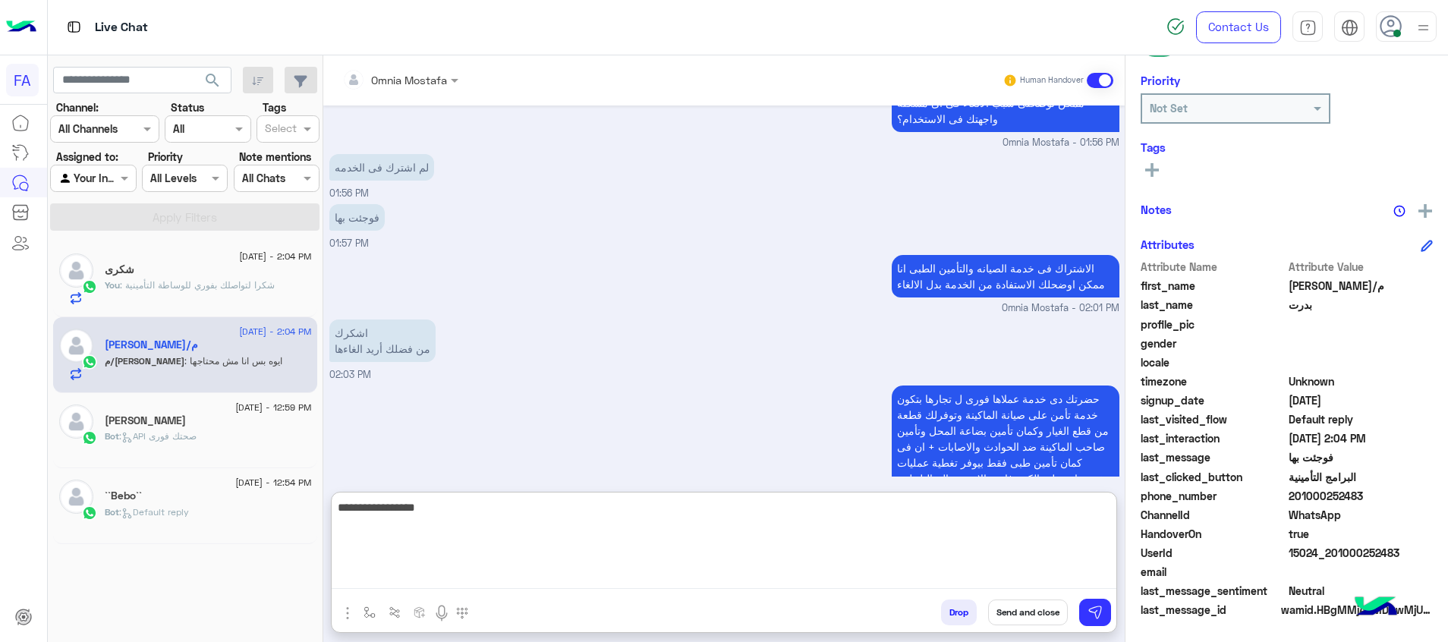
type textarea "**********"
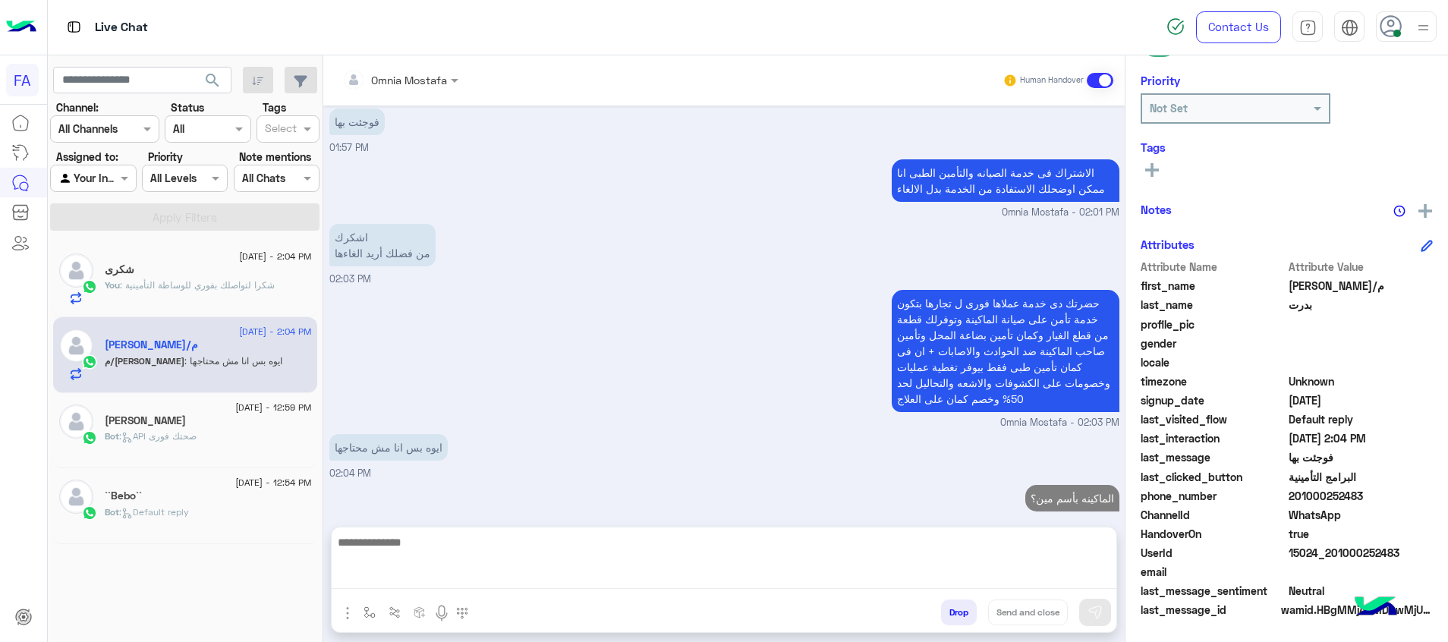
scroll to position [891, 0]
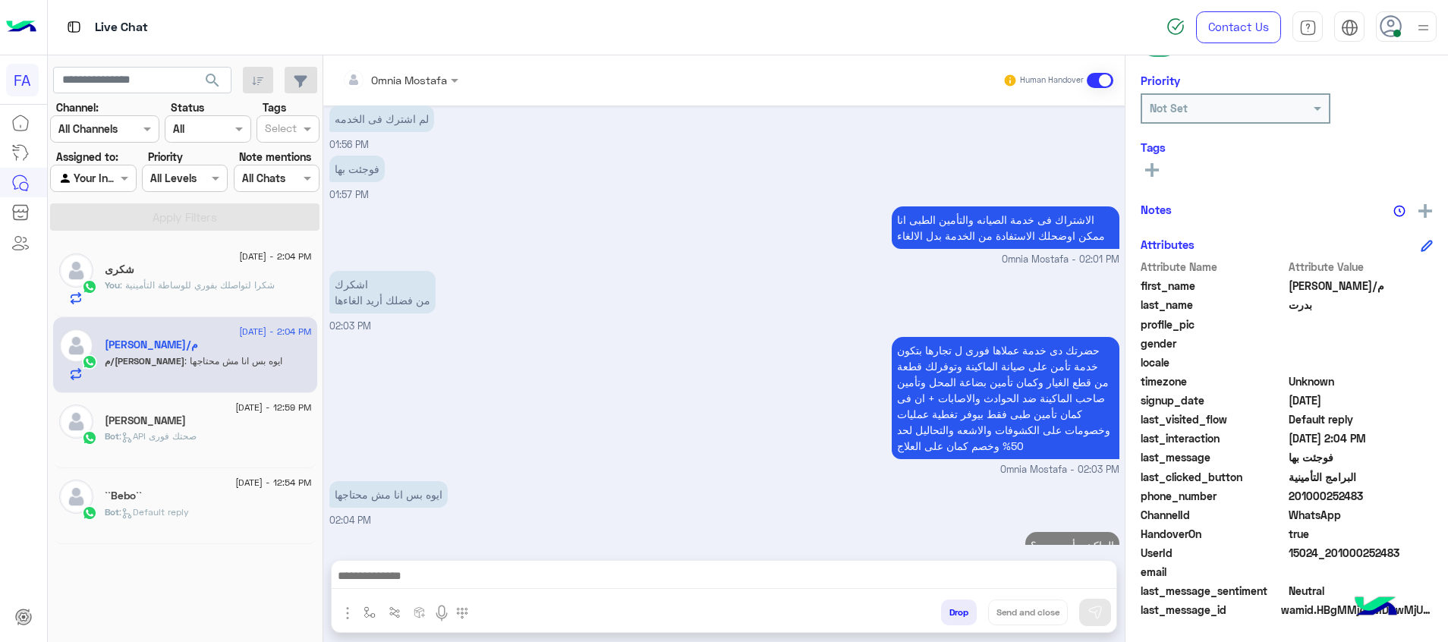
drag, startPoint x: 1405, startPoint y: 558, endPoint x: 1334, endPoint y: 561, distance: 70.6
click at [1334, 561] on span "15024_201000252483" at bounding box center [1361, 553] width 145 height 16
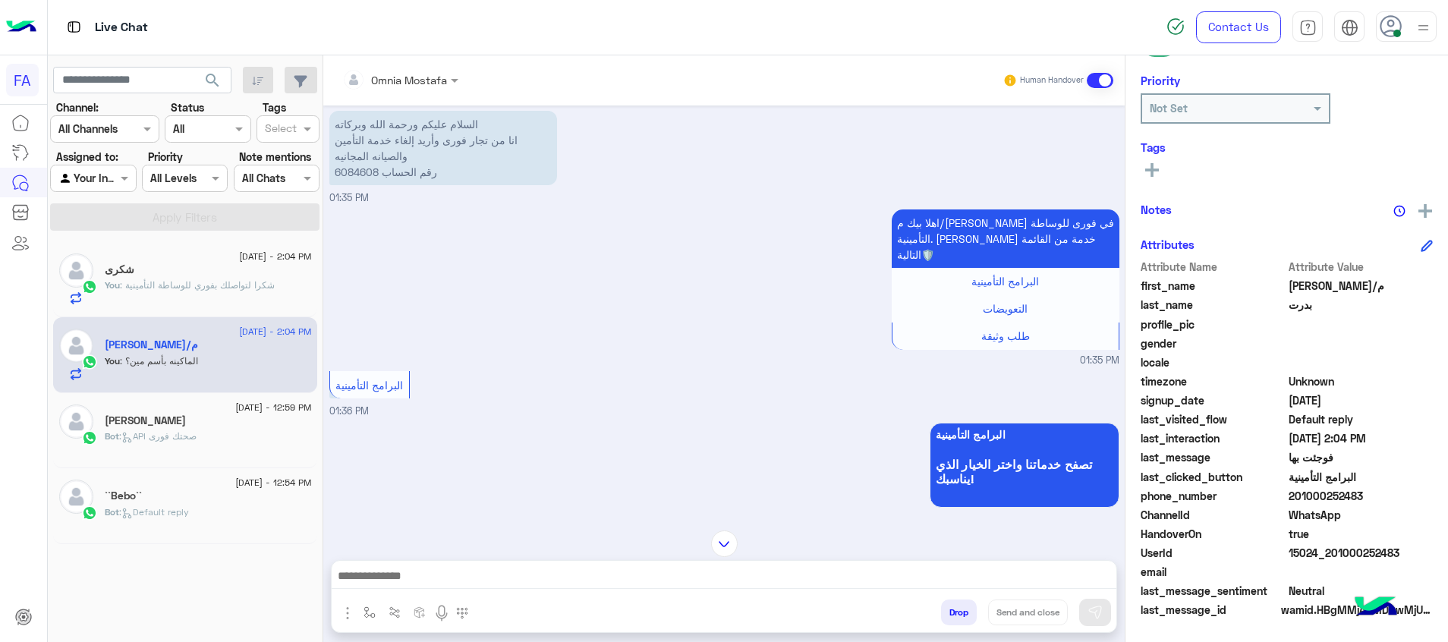
scroll to position [0, 0]
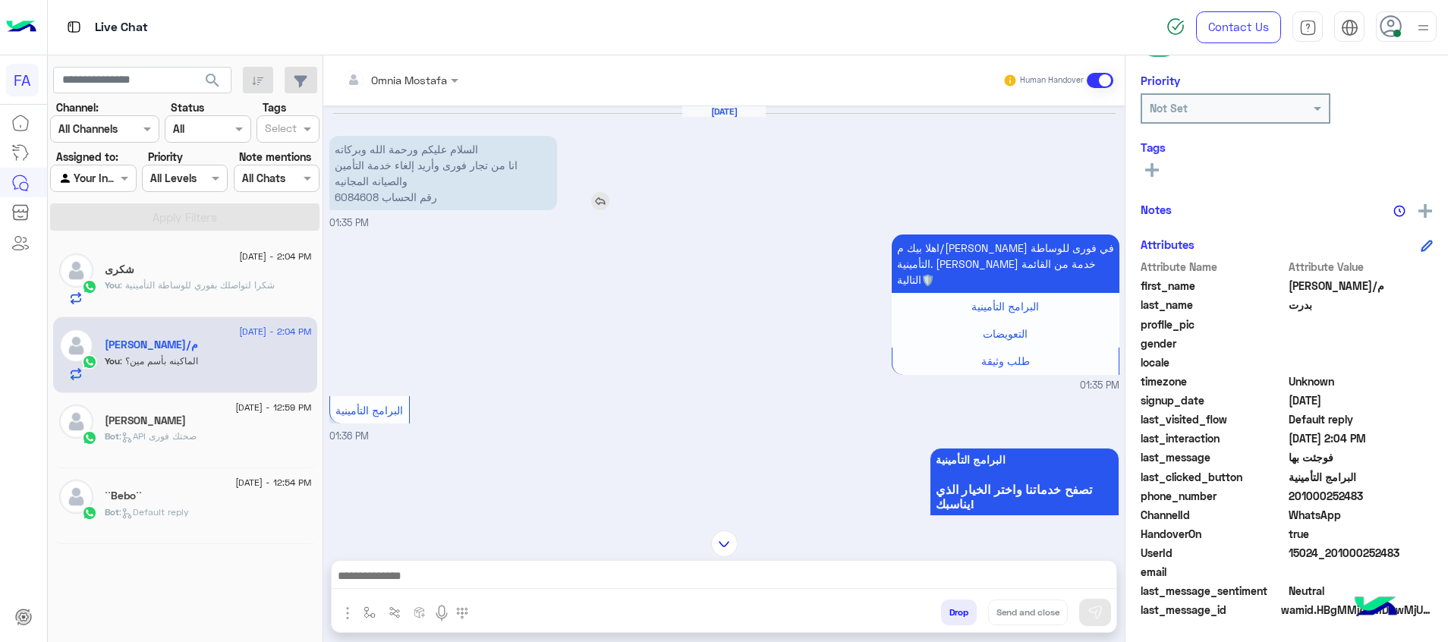
click at [361, 194] on p "السلام عليكم ورحمة الله وبركاته انا من تجار فورى وأريد إلغاء خدمة التأمين والصي…" at bounding box center [443, 173] width 228 height 74
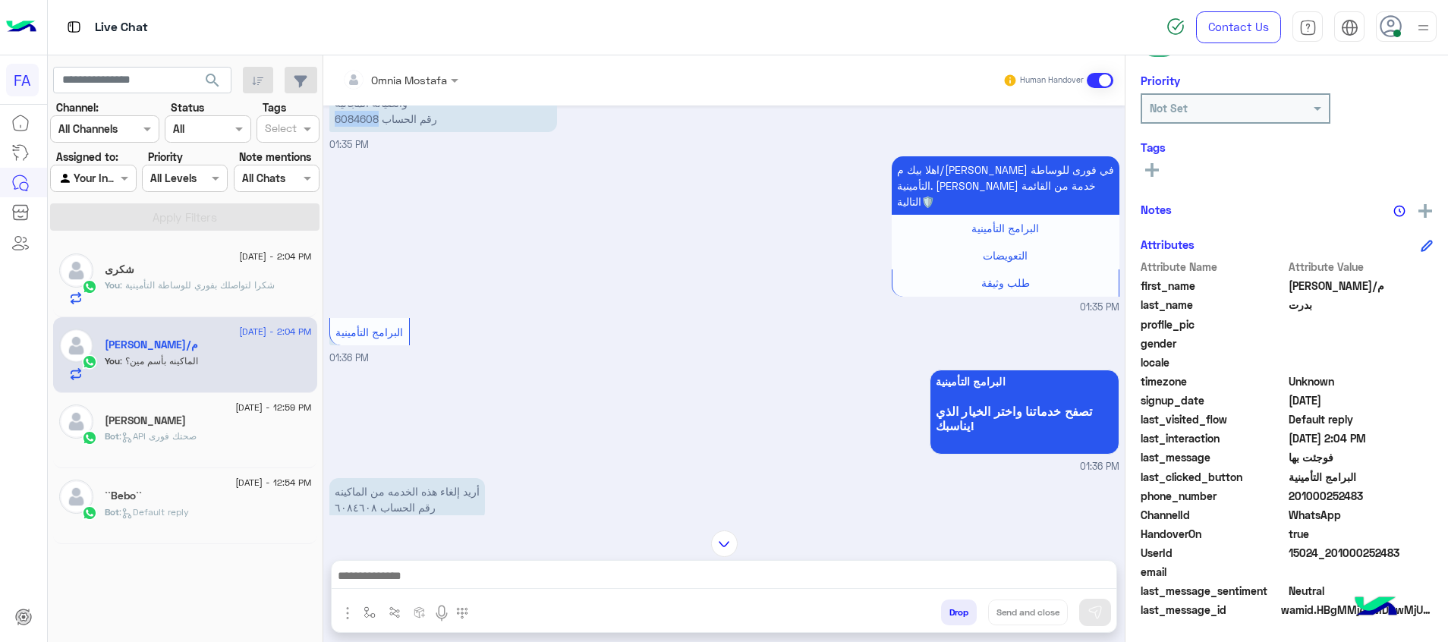
scroll to position [114, 0]
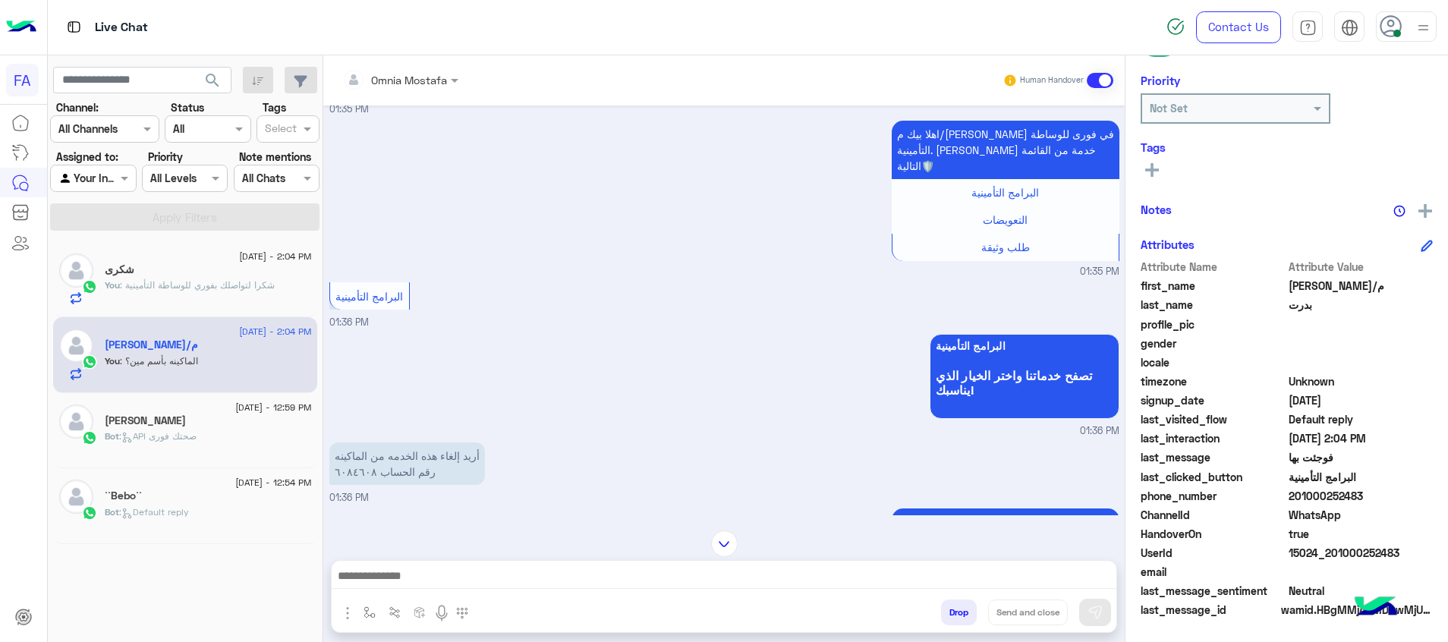
click at [175, 275] on div "شكرى" at bounding box center [208, 271] width 207 height 16
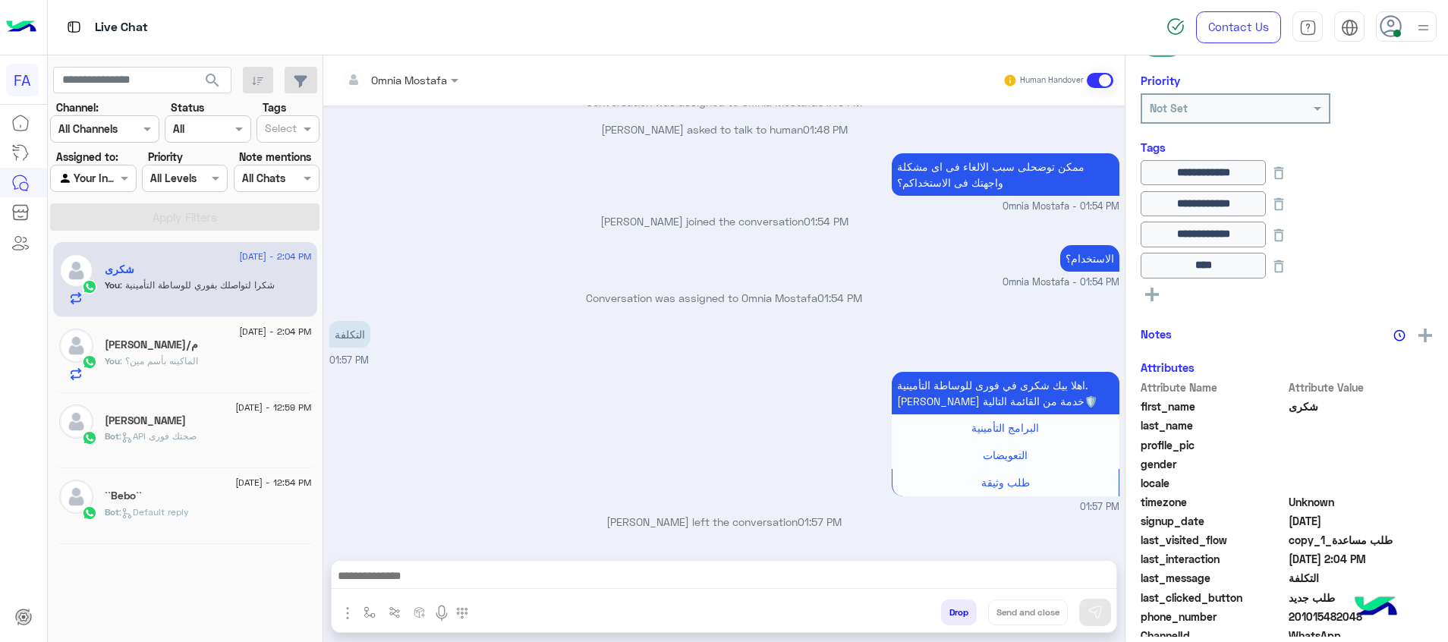
scroll to position [679, 0]
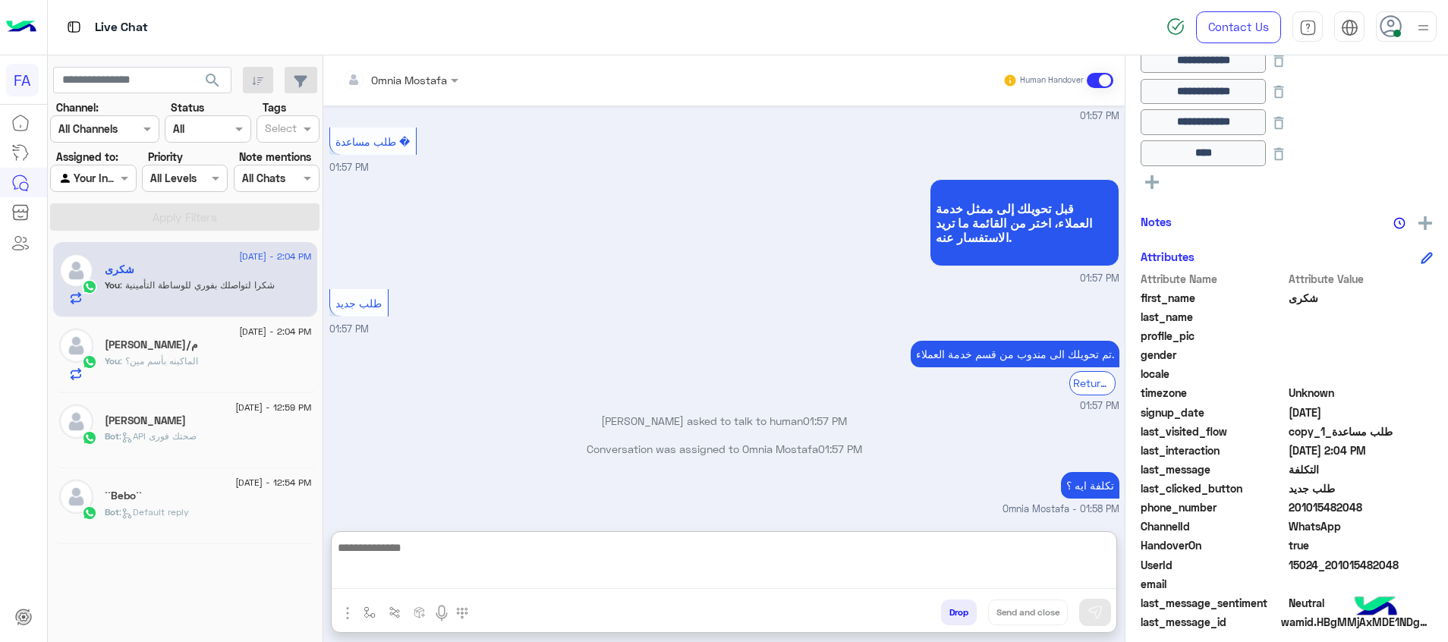
click at [1049, 582] on textarea at bounding box center [724, 563] width 785 height 51
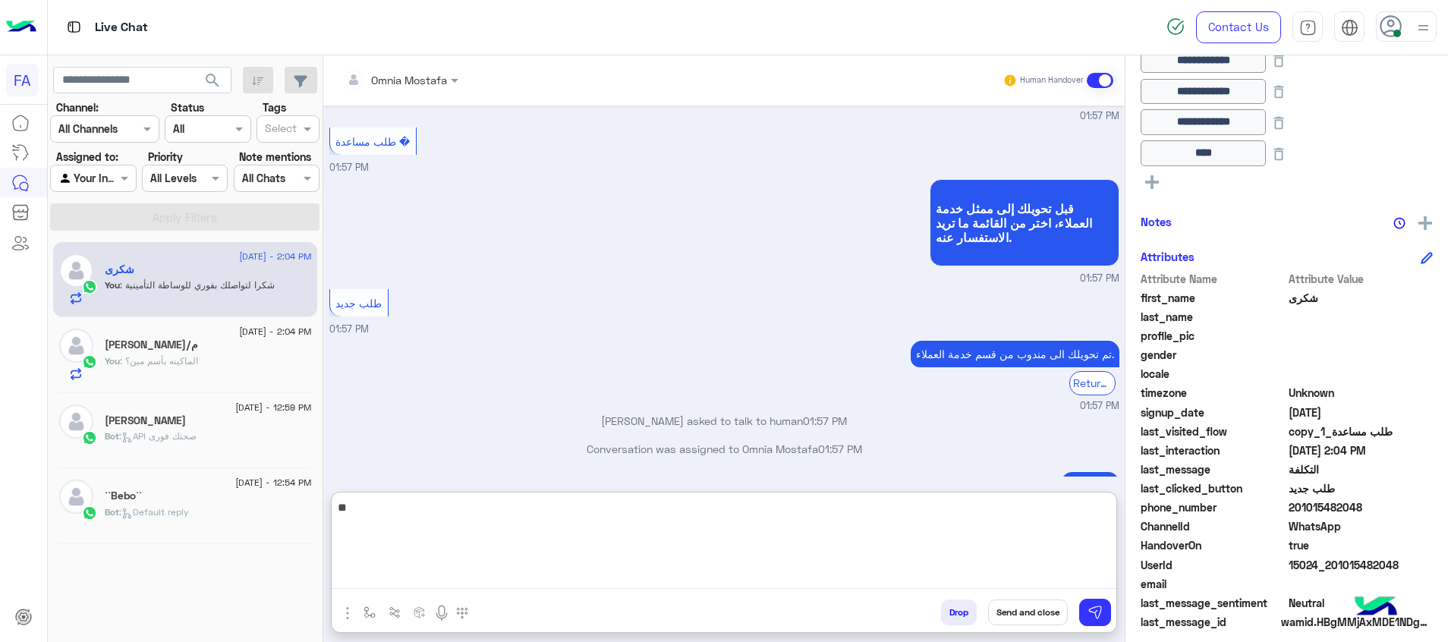
type textarea "*"
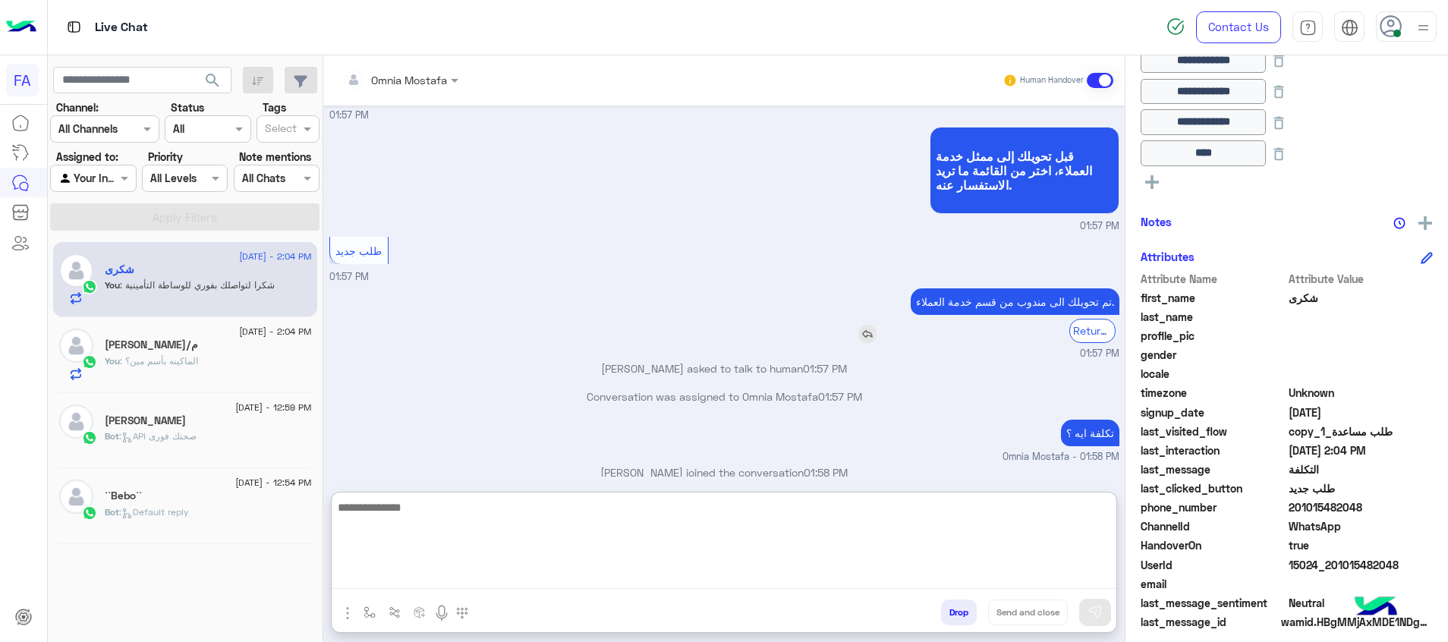
scroll to position [747, 0]
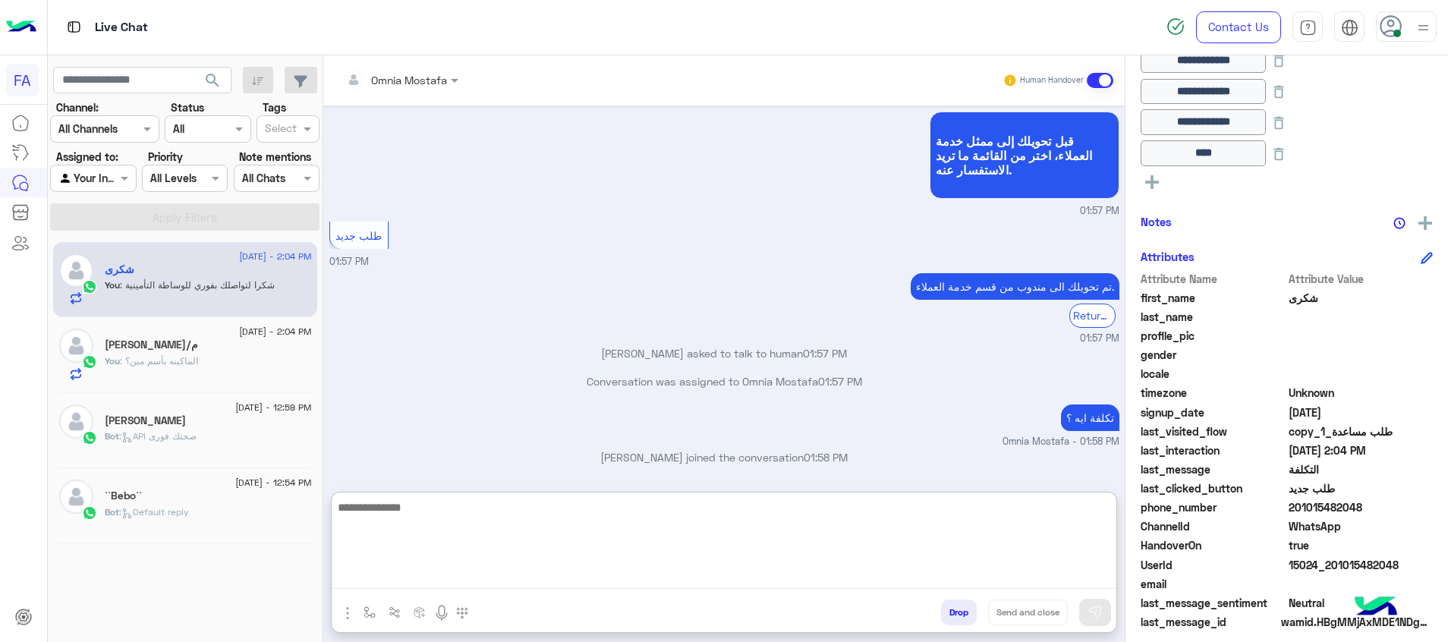
click at [1064, 562] on textarea at bounding box center [724, 543] width 785 height 91
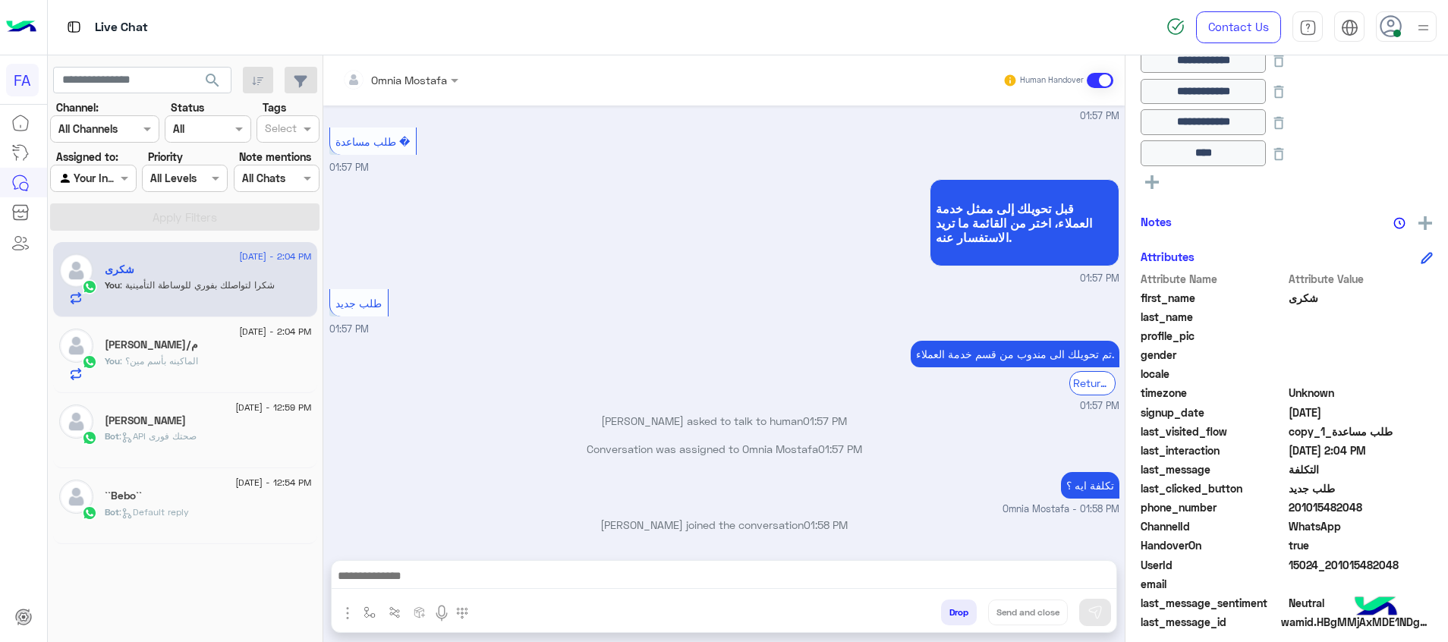
scroll to position [679, 0]
drag, startPoint x: 828, startPoint y: 578, endPoint x: 860, endPoint y: 553, distance: 40.5
click at [839, 572] on textarea at bounding box center [724, 577] width 785 height 23
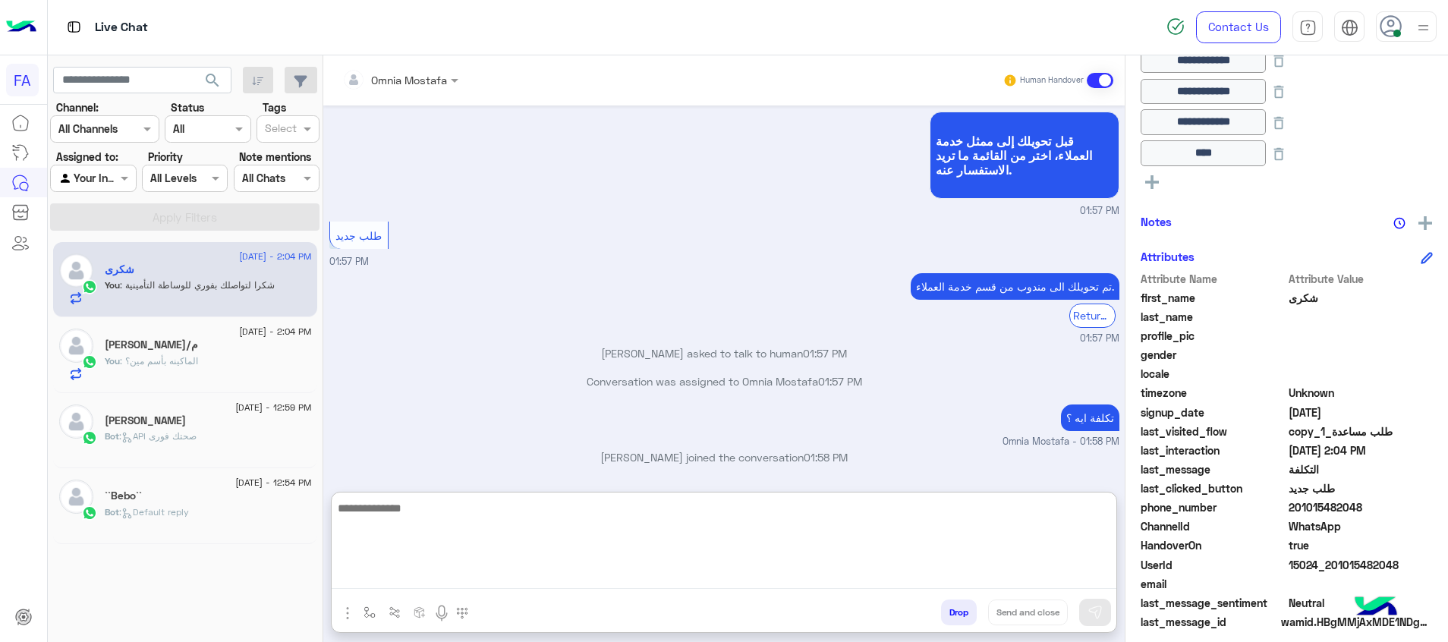
scroll to position [747, 0]
type textarea "**********"
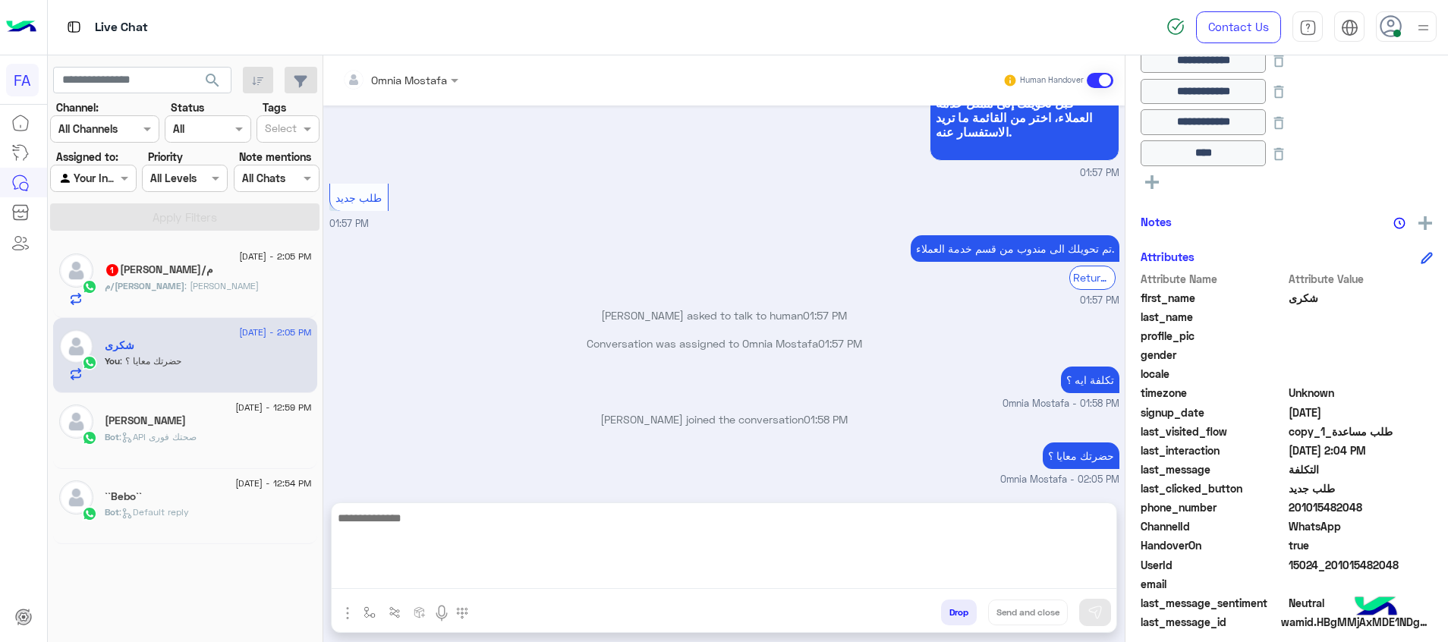
click at [224, 267] on div "م/[PERSON_NAME] 1" at bounding box center [208, 271] width 207 height 16
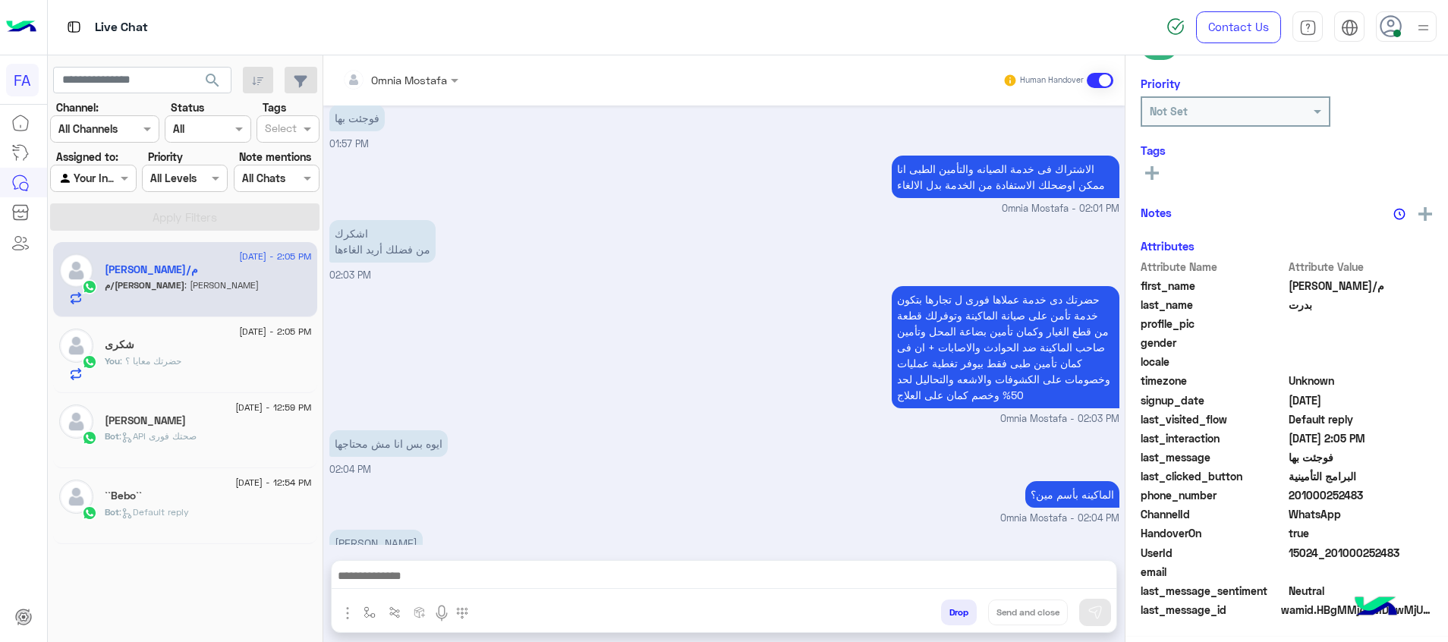
scroll to position [220, 0]
click at [590, 577] on textarea at bounding box center [724, 577] width 785 height 23
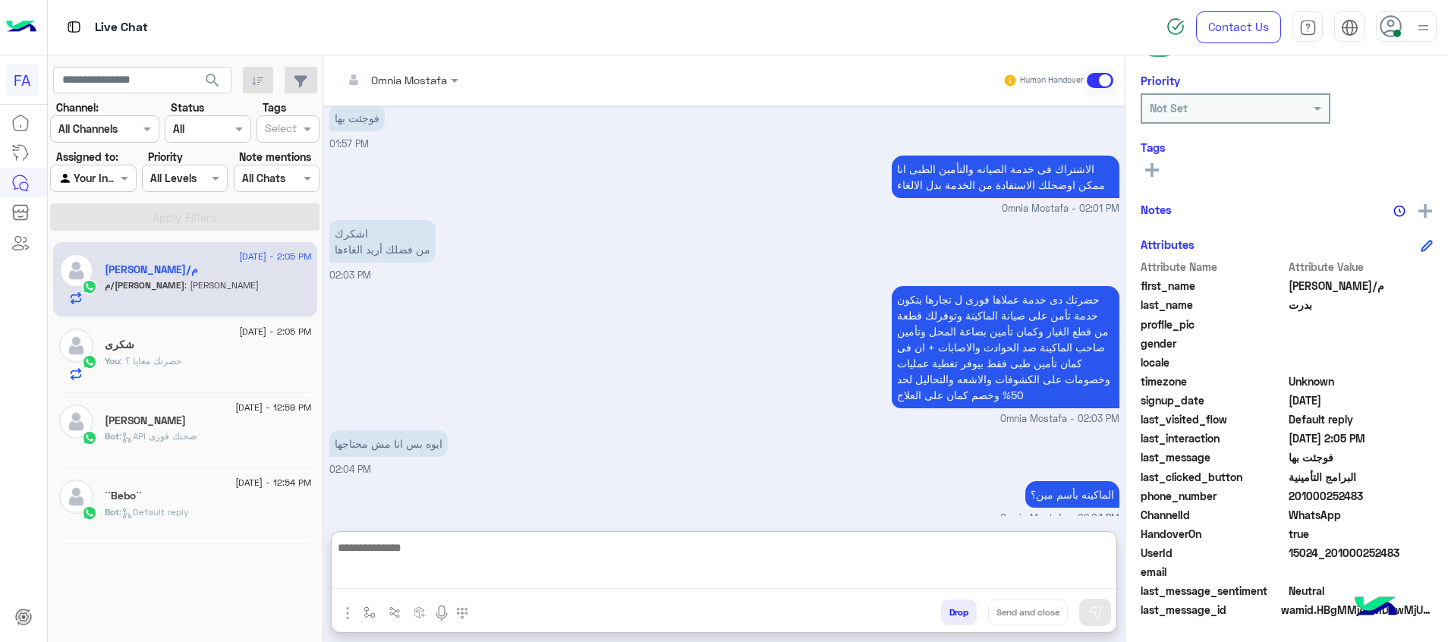
click at [859, 583] on textarea at bounding box center [724, 563] width 785 height 51
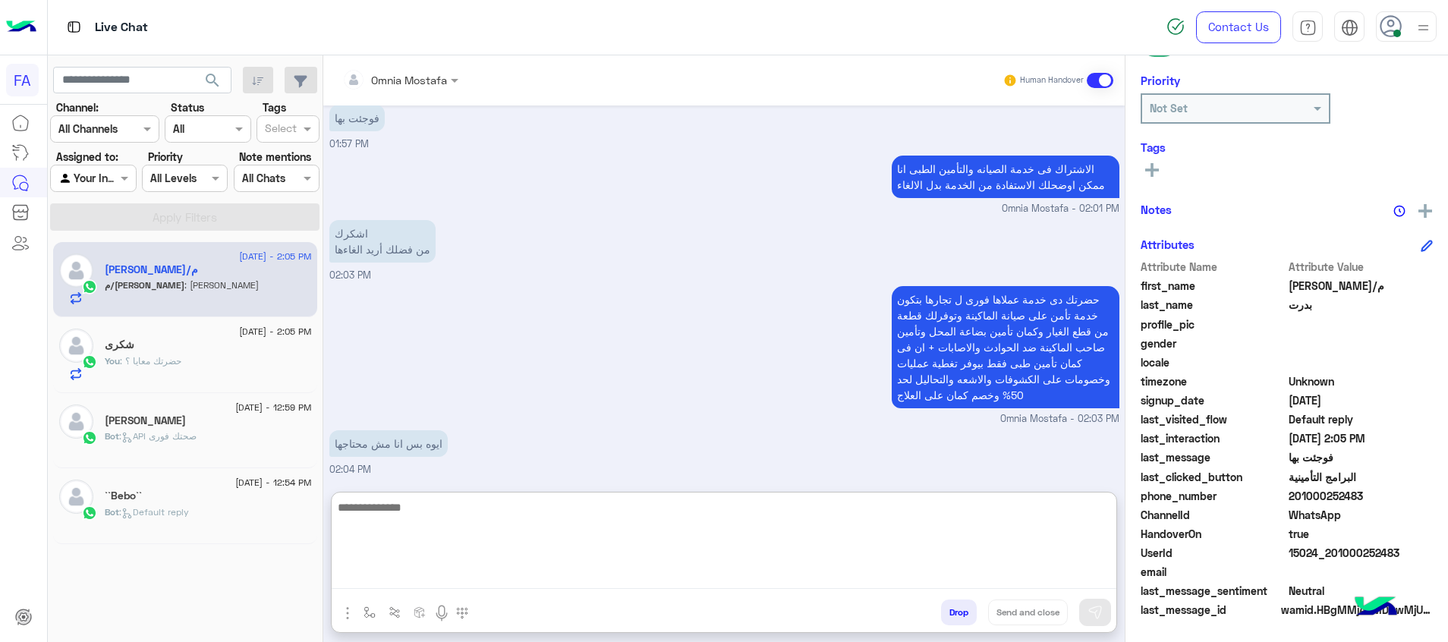
paste textarea "**********"
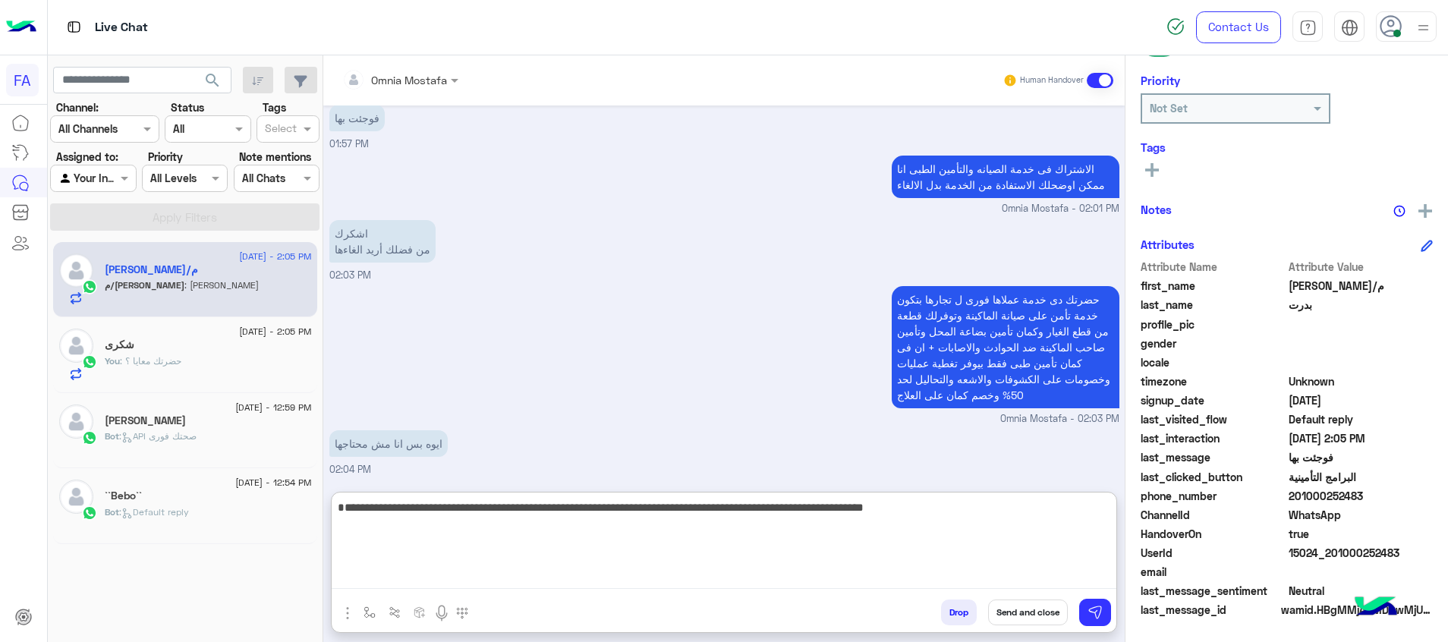
drag, startPoint x: 863, startPoint y: 561, endPoint x: 1129, endPoint y: 561, distance: 266.4
click at [863, 561] on textarea "**********" at bounding box center [724, 543] width 785 height 91
type textarea "**********"
click at [1105, 608] on button at bounding box center [1095, 612] width 32 height 27
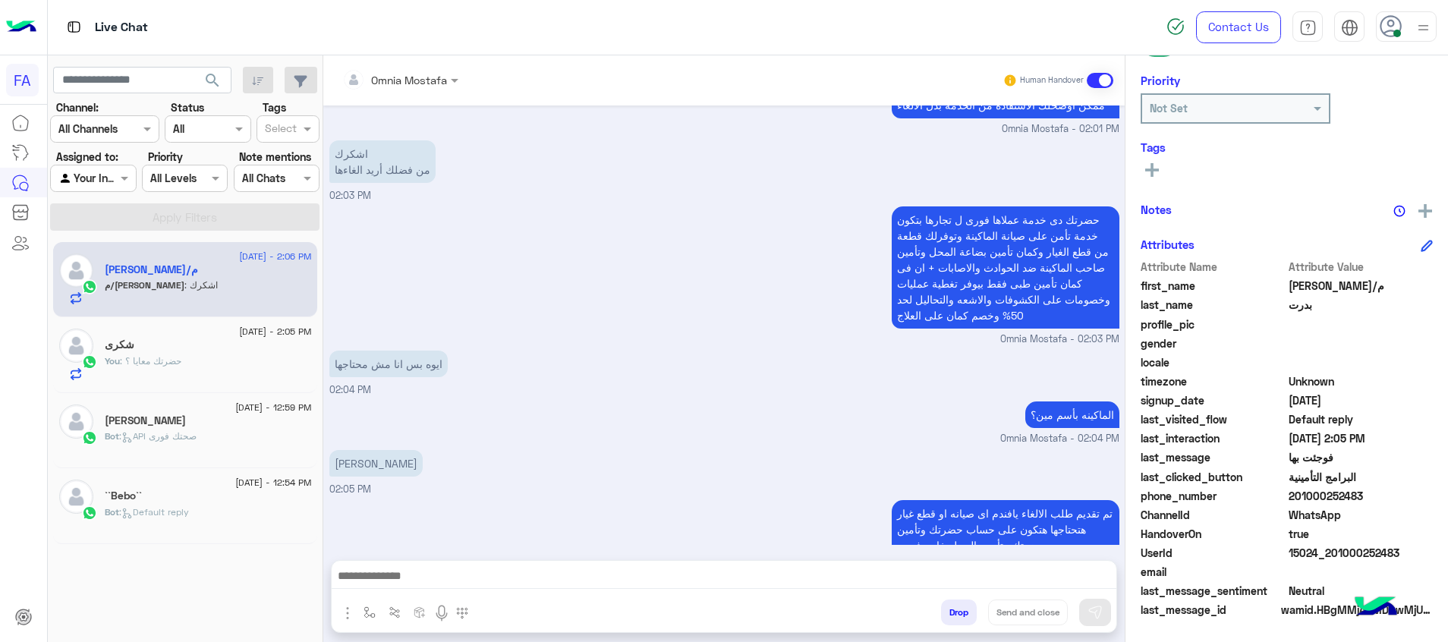
scroll to position [1072, 0]
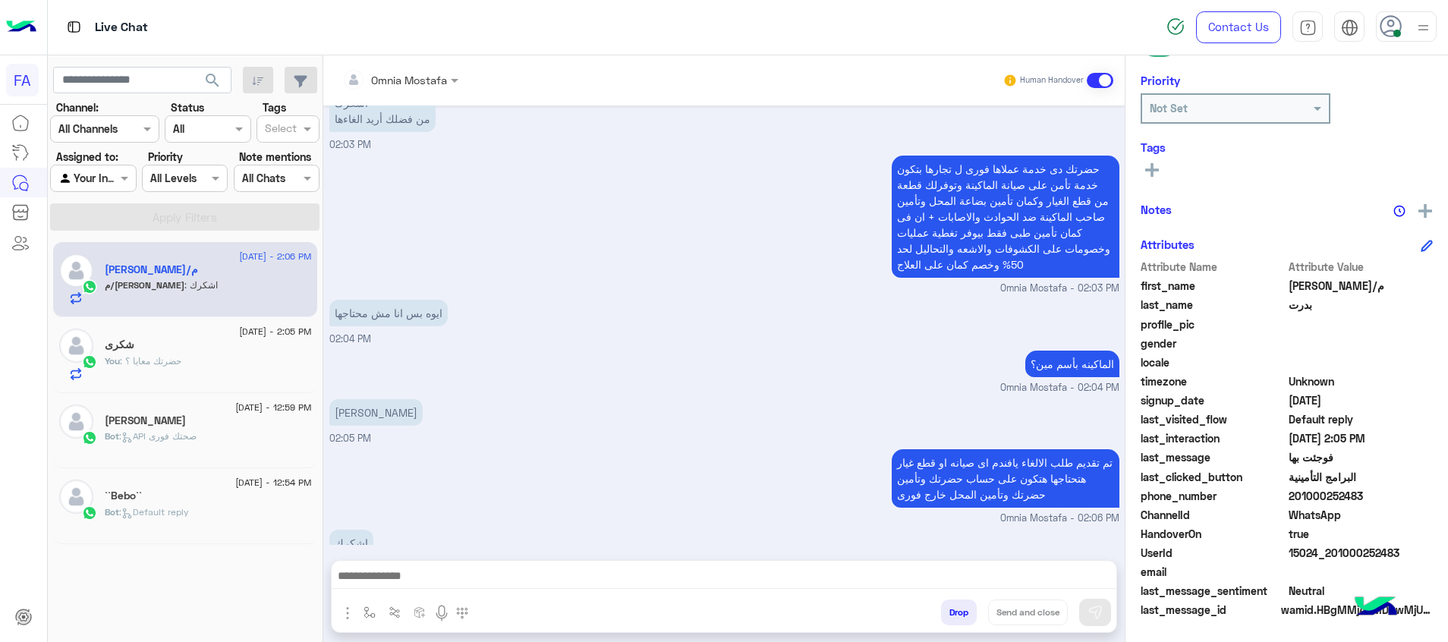
click at [1053, 565] on div at bounding box center [724, 580] width 785 height 38
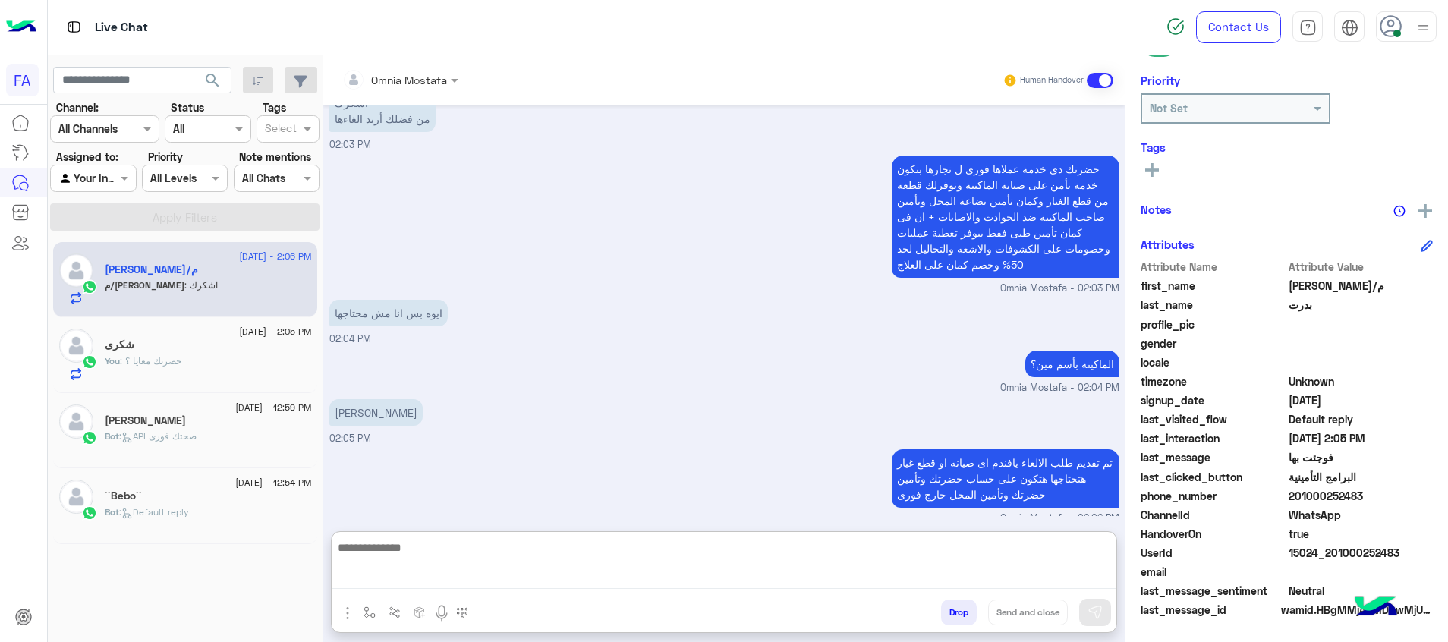
click at [1034, 582] on textarea at bounding box center [724, 563] width 785 height 51
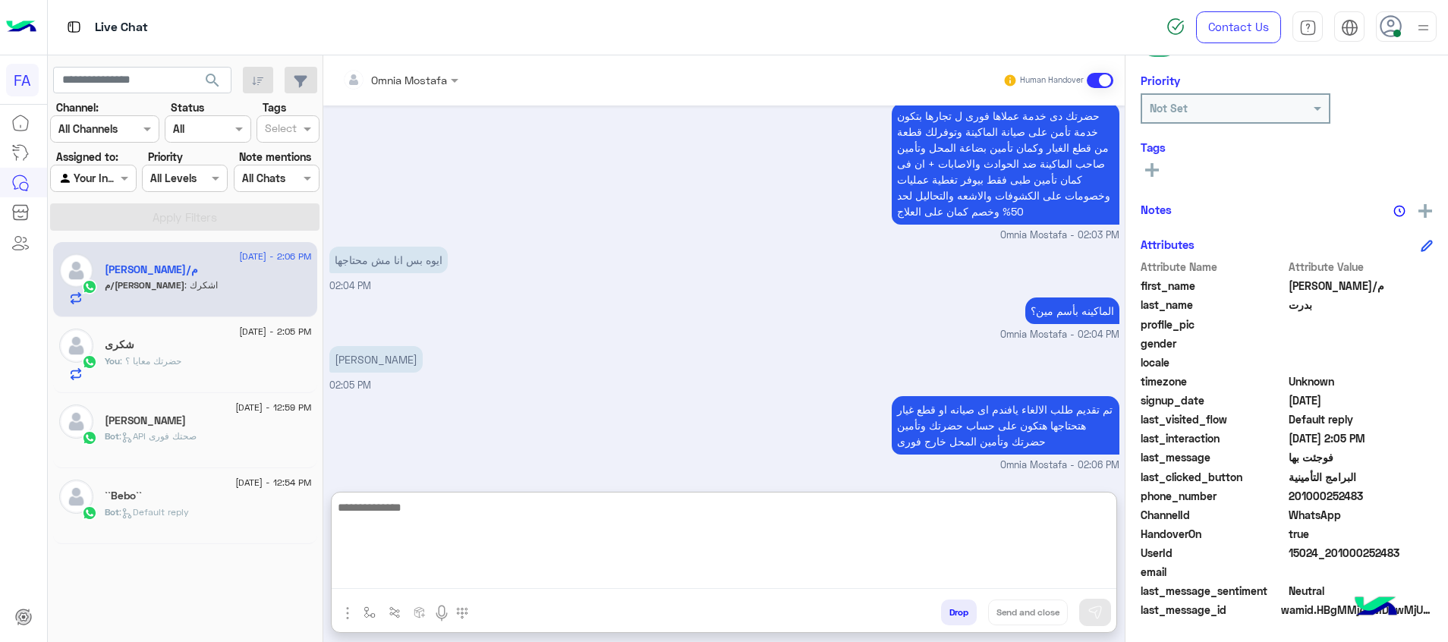
scroll to position [1141, 0]
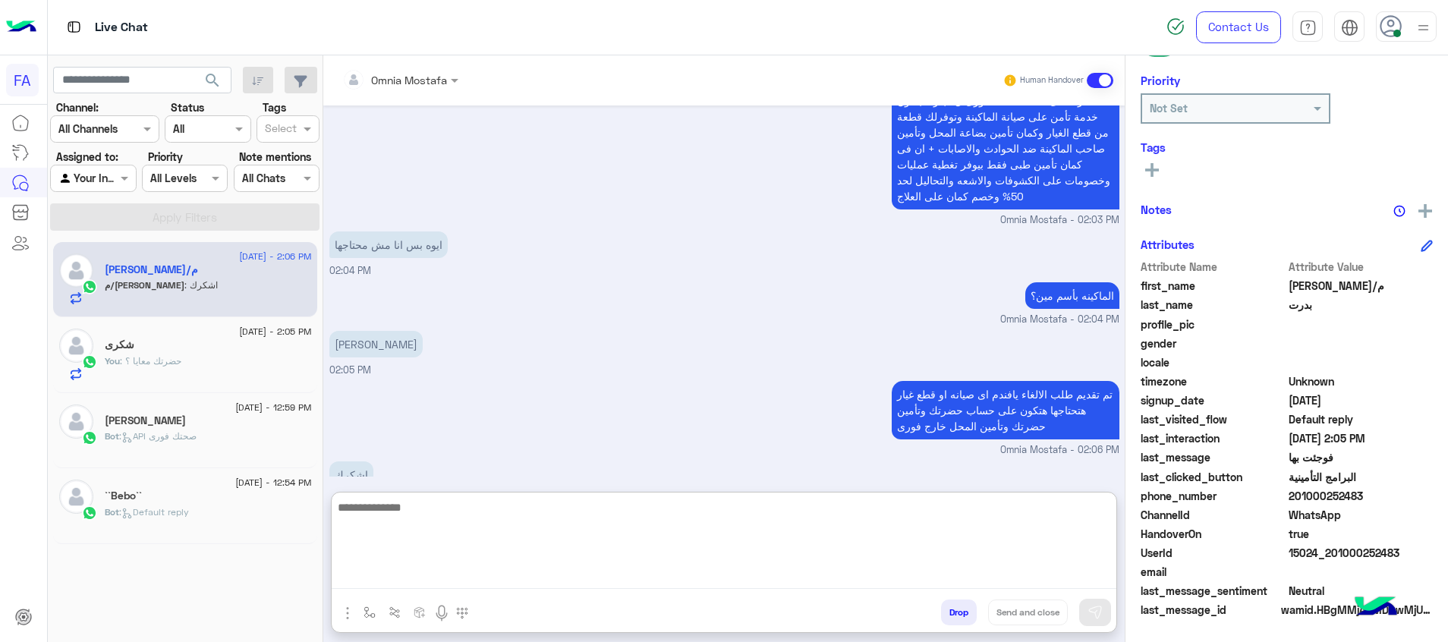
click at [1148, 166] on icon at bounding box center [1152, 170] width 14 height 14
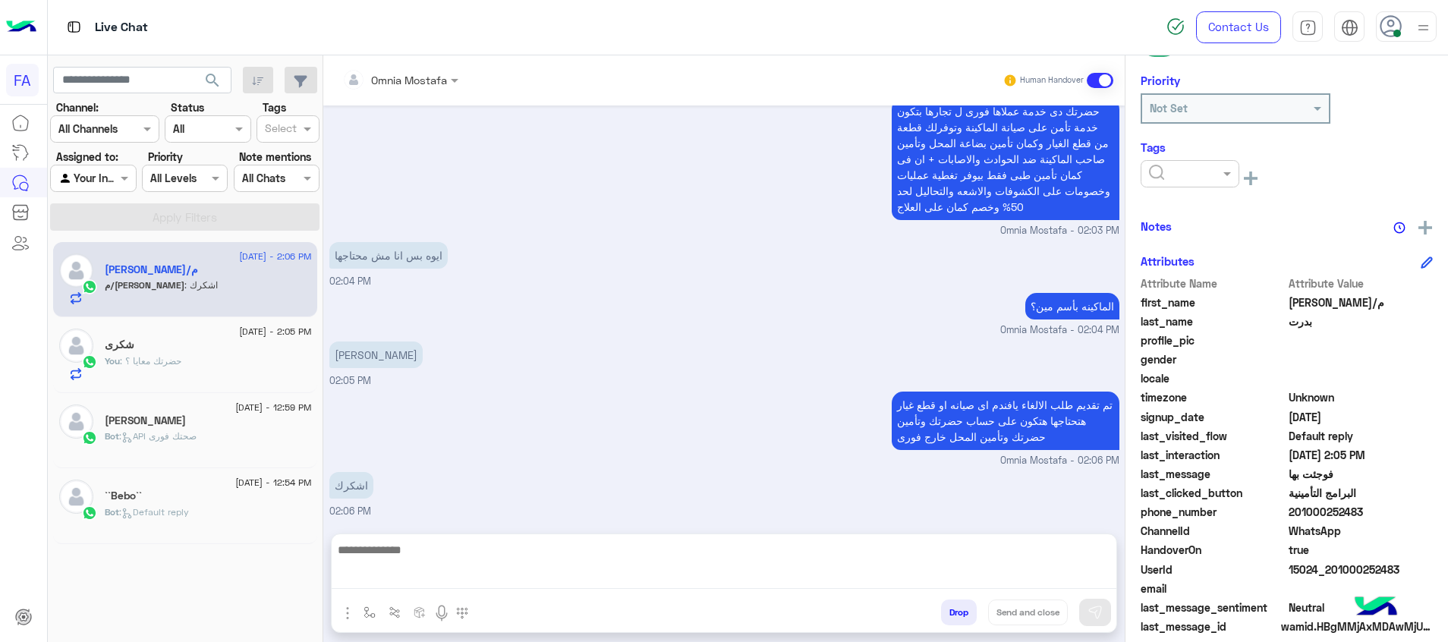
scroll to position [1072, 0]
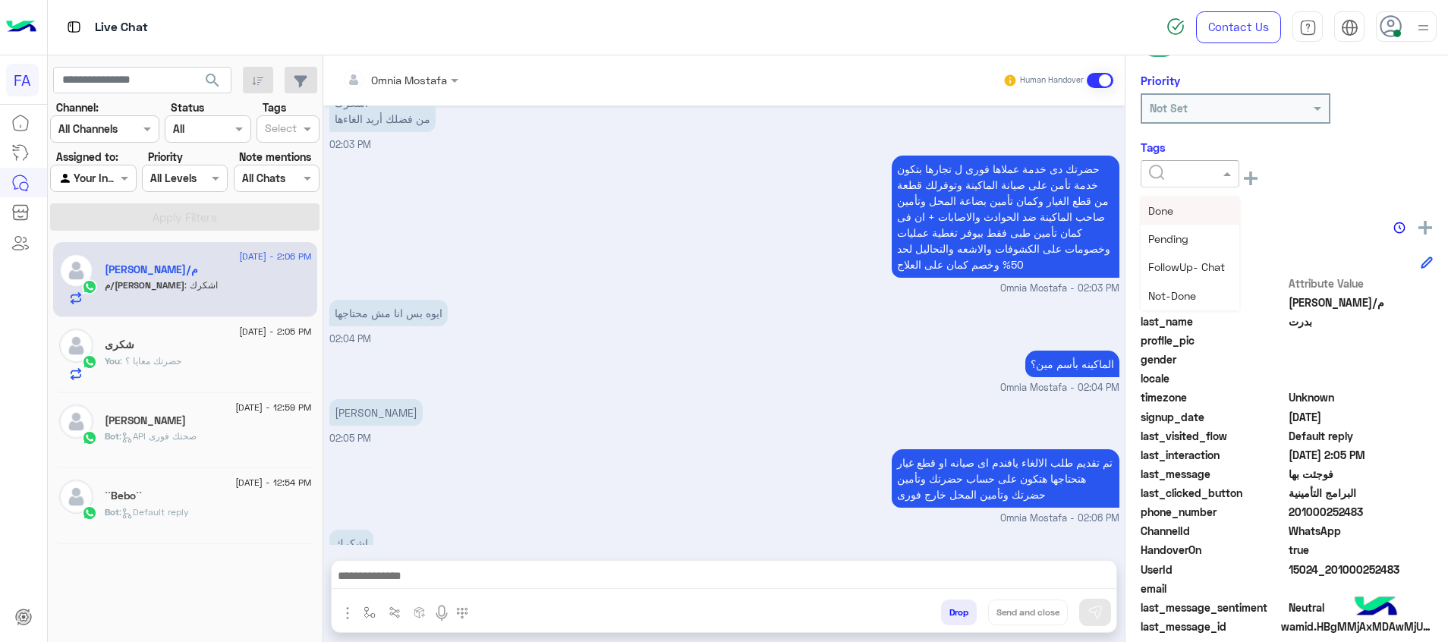
click at [1173, 166] on input "text" at bounding box center [1172, 174] width 46 height 16
drag, startPoint x: 1190, startPoint y: 269, endPoint x: 1149, endPoint y: 301, distance: 52.4
click at [1190, 269] on span "Med.Merchant" at bounding box center [1184, 266] width 72 height 13
click at [1146, 191] on ng-select "× Med.Merchant" at bounding box center [1190, 177] width 99 height 34
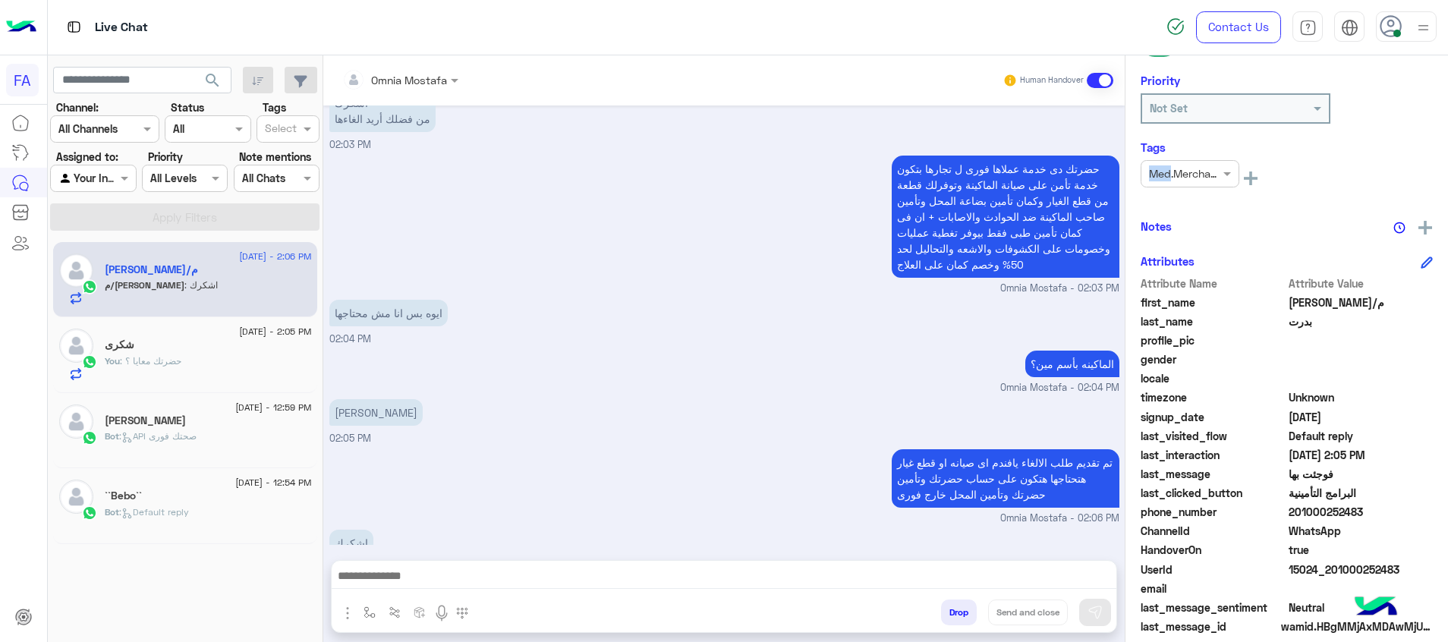
click at [1147, 193] on ng-select "× Med.Merchant" at bounding box center [1190, 177] width 99 height 34
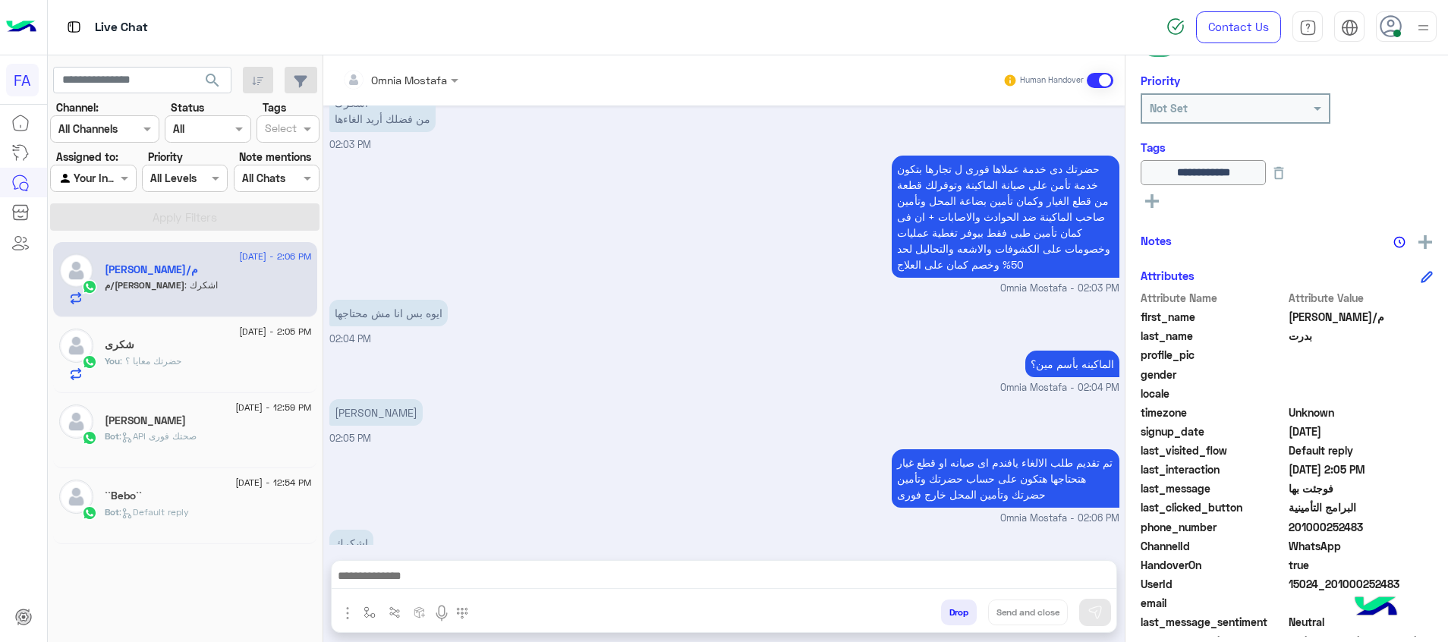
drag, startPoint x: 1148, startPoint y: 194, endPoint x: 1156, endPoint y: 200, distance: 10.8
click at [1156, 200] on icon at bounding box center [1152, 201] width 14 height 14
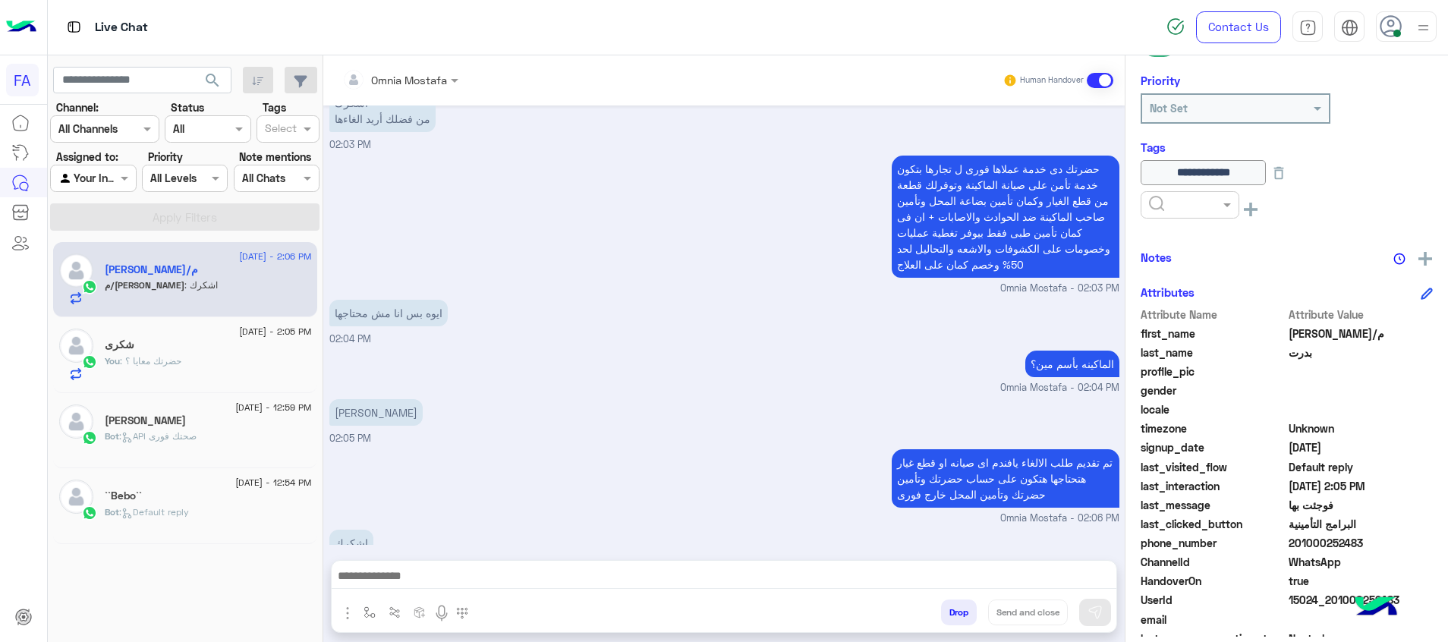
click at [1154, 200] on input "text" at bounding box center [1172, 205] width 46 height 16
click at [1202, 323] on span "5LE.Merchant" at bounding box center [1182, 326] width 68 height 13
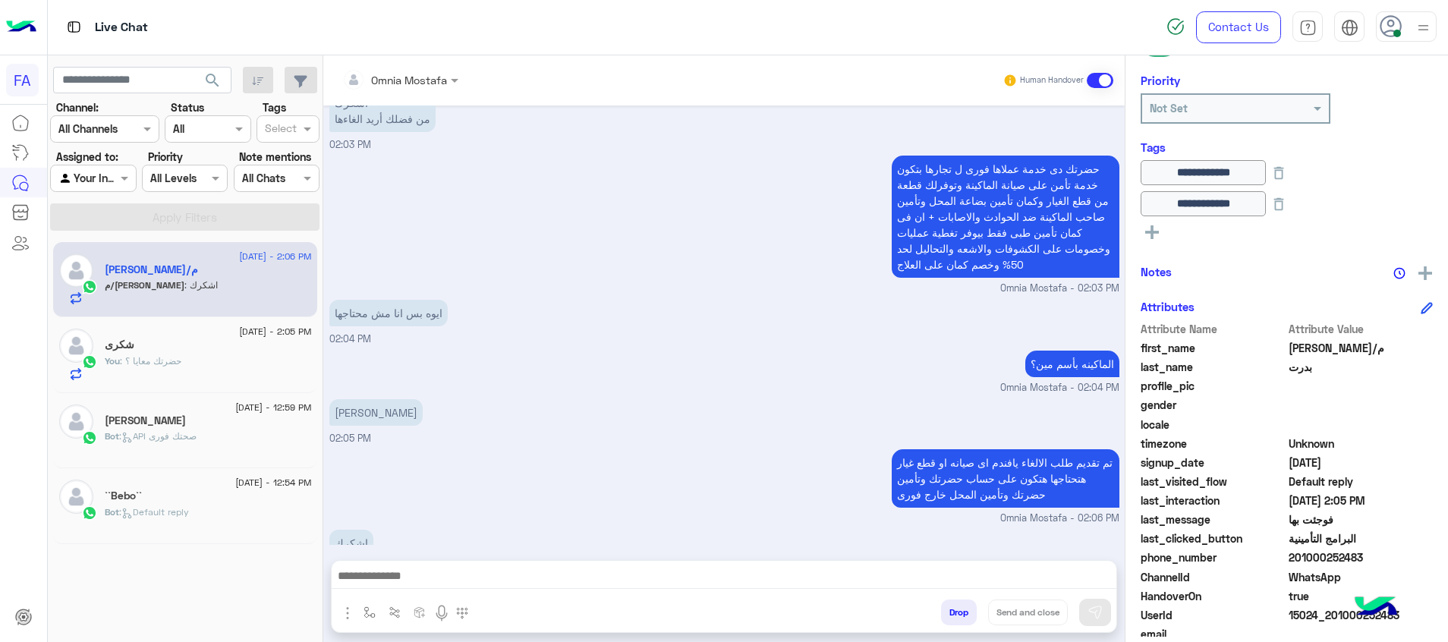
click at [1159, 231] on button at bounding box center [1152, 231] width 23 height 18
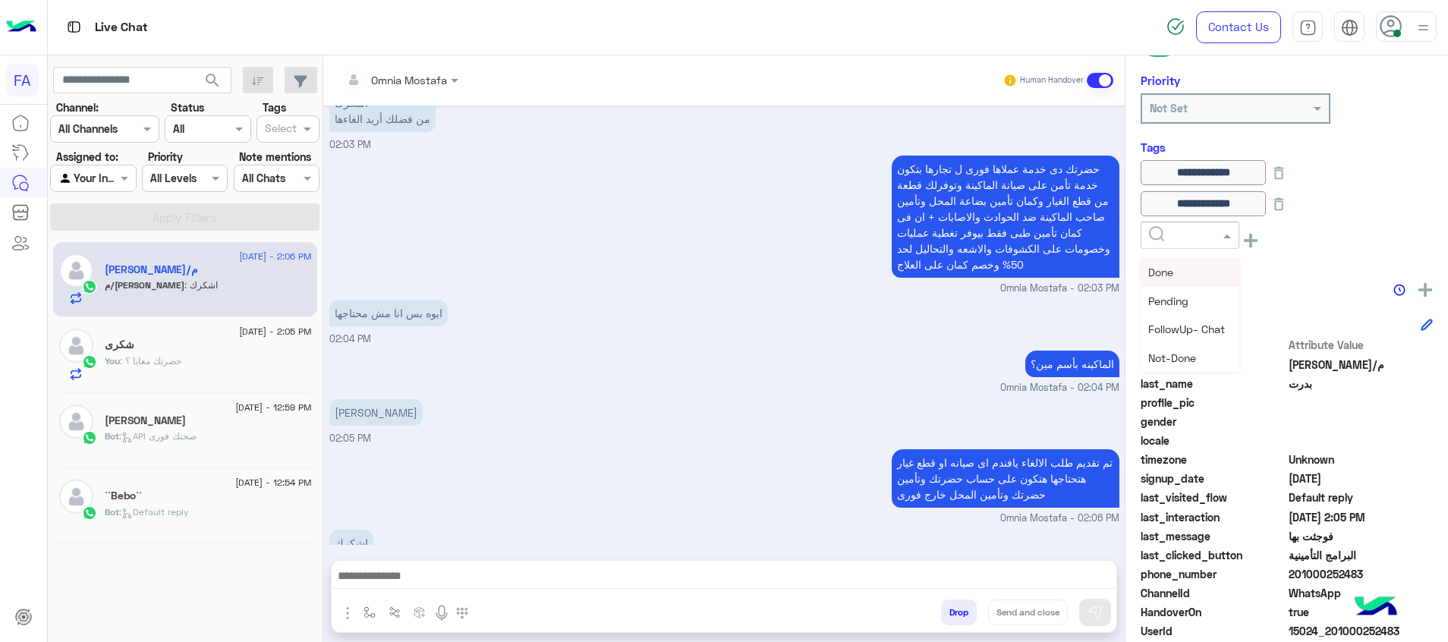
click at [1159, 231] on input "text" at bounding box center [1172, 236] width 46 height 16
click at [1197, 349] on div "Cancellation" at bounding box center [1190, 356] width 99 height 28
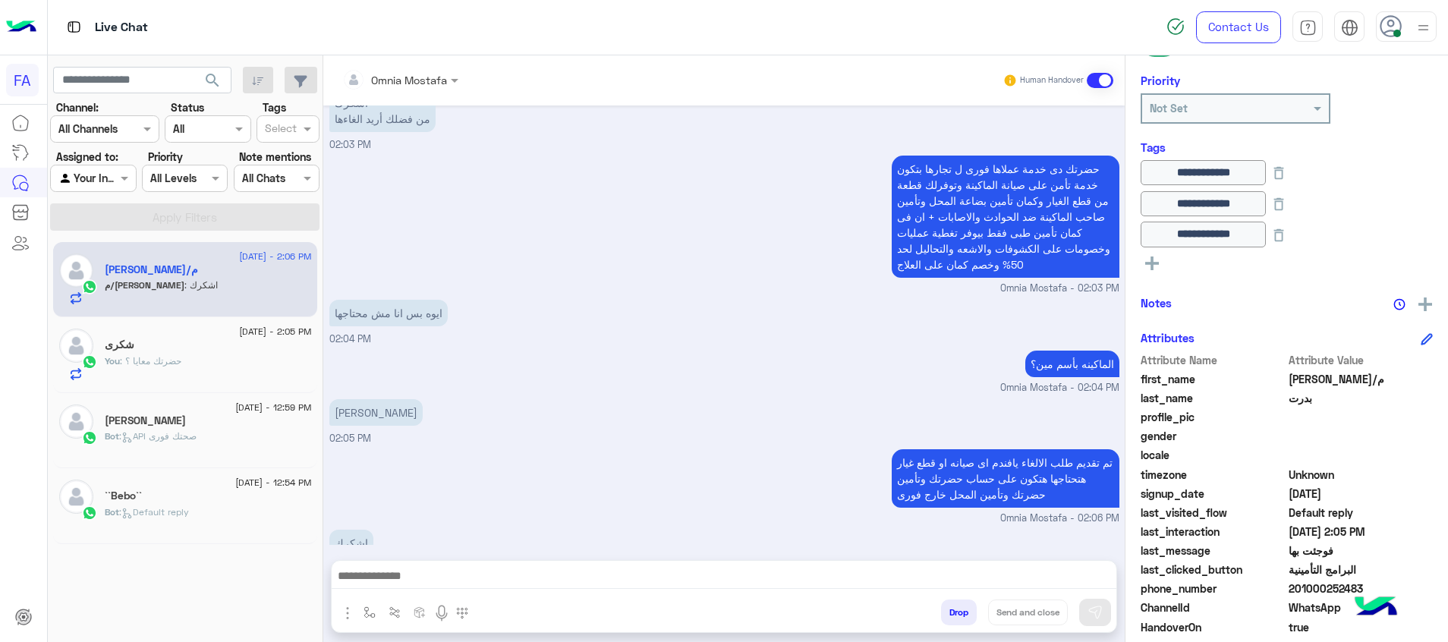
click at [1151, 263] on rect at bounding box center [1152, 264] width 3 height 14
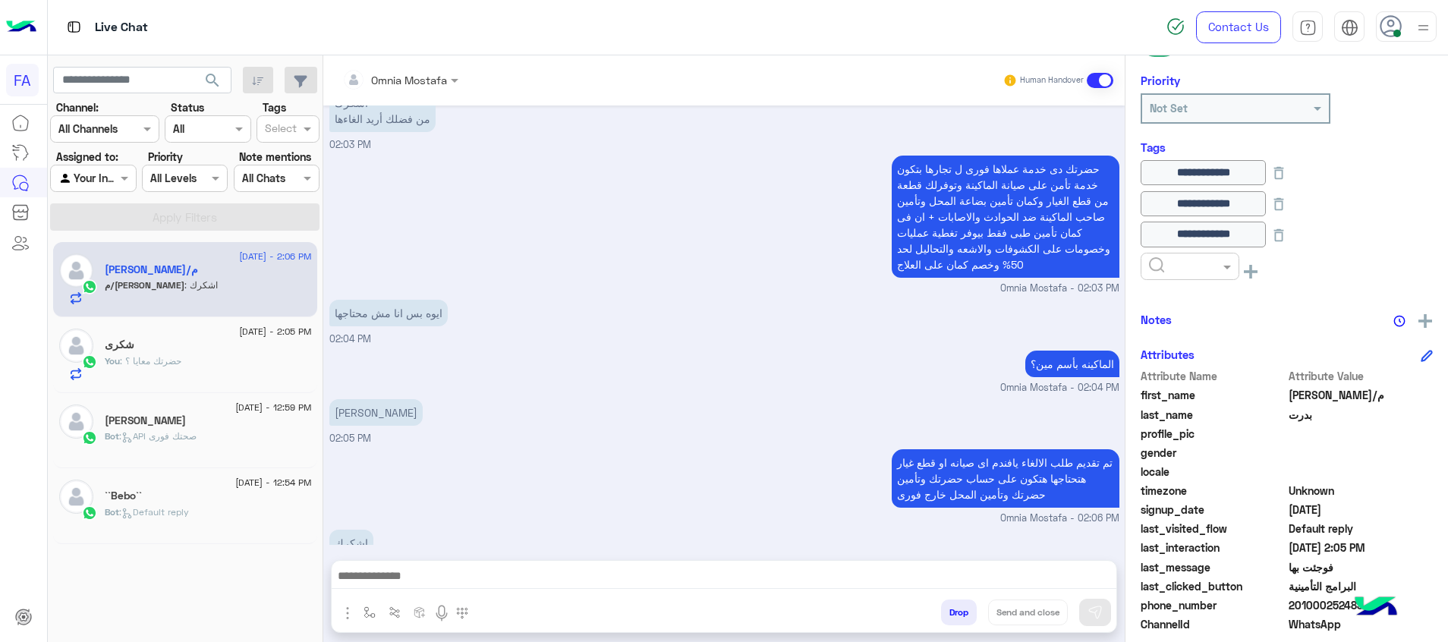
click at [1157, 263] on input "text" at bounding box center [1172, 267] width 46 height 16
click at [1203, 390] on div "Not-Done" at bounding box center [1190, 388] width 99 height 28
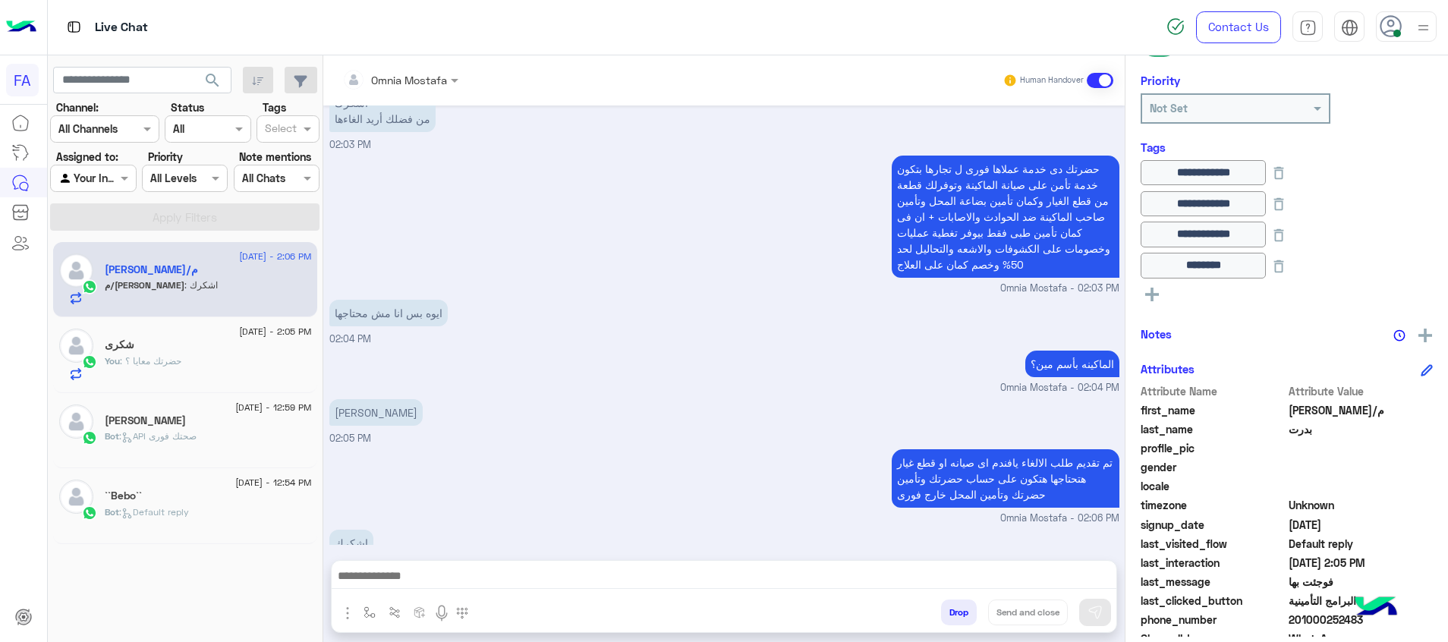
click at [1409, 32] on div at bounding box center [1406, 26] width 61 height 30
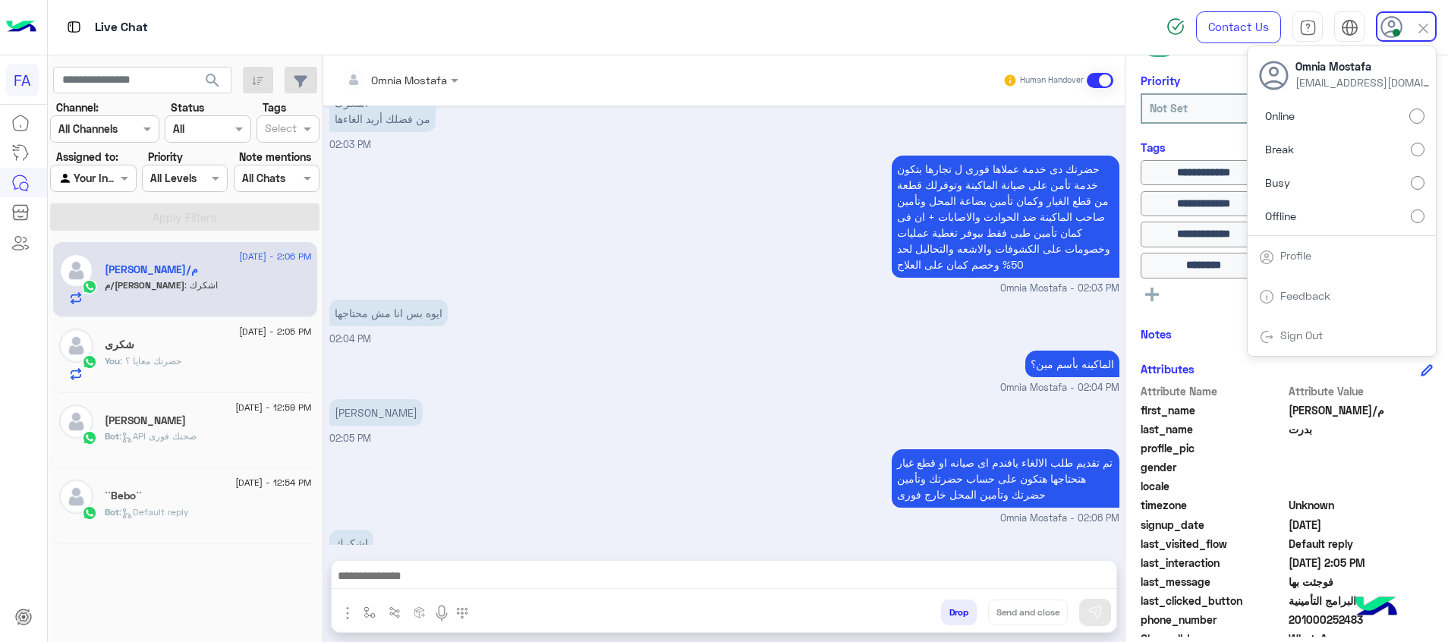
click at [1041, 577] on textarea at bounding box center [724, 577] width 785 height 23
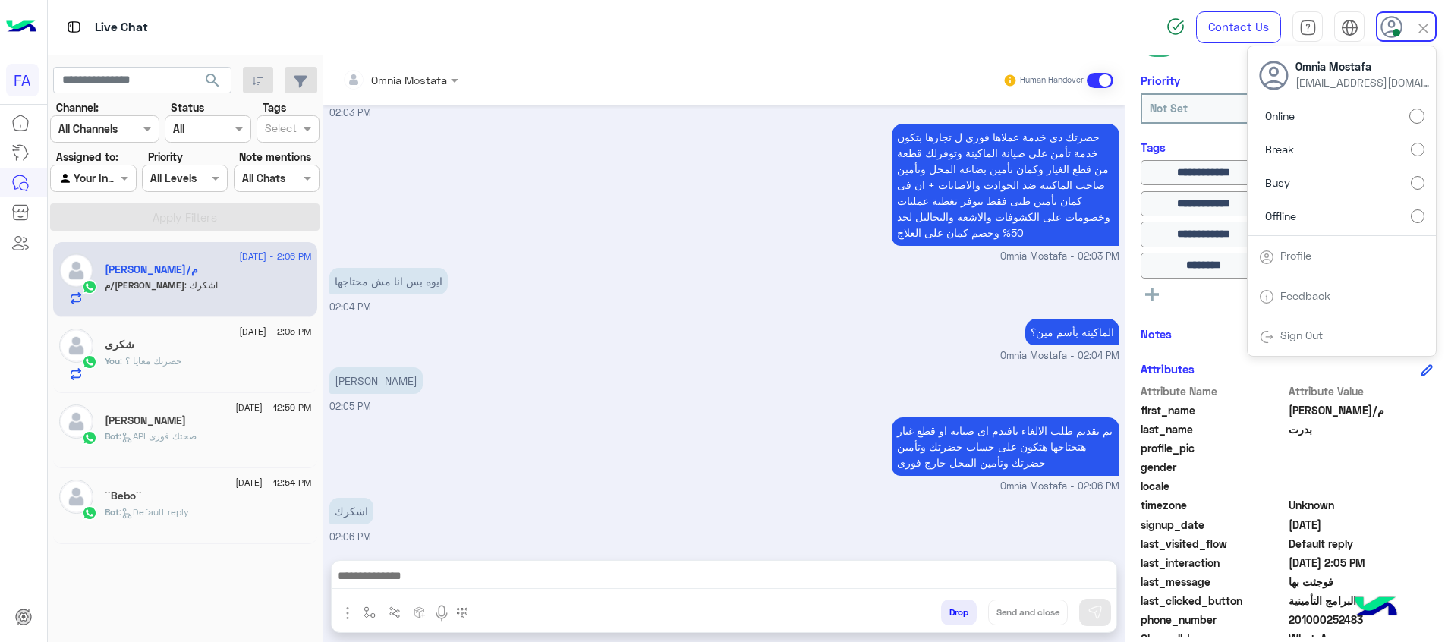
paste textarea "**********"
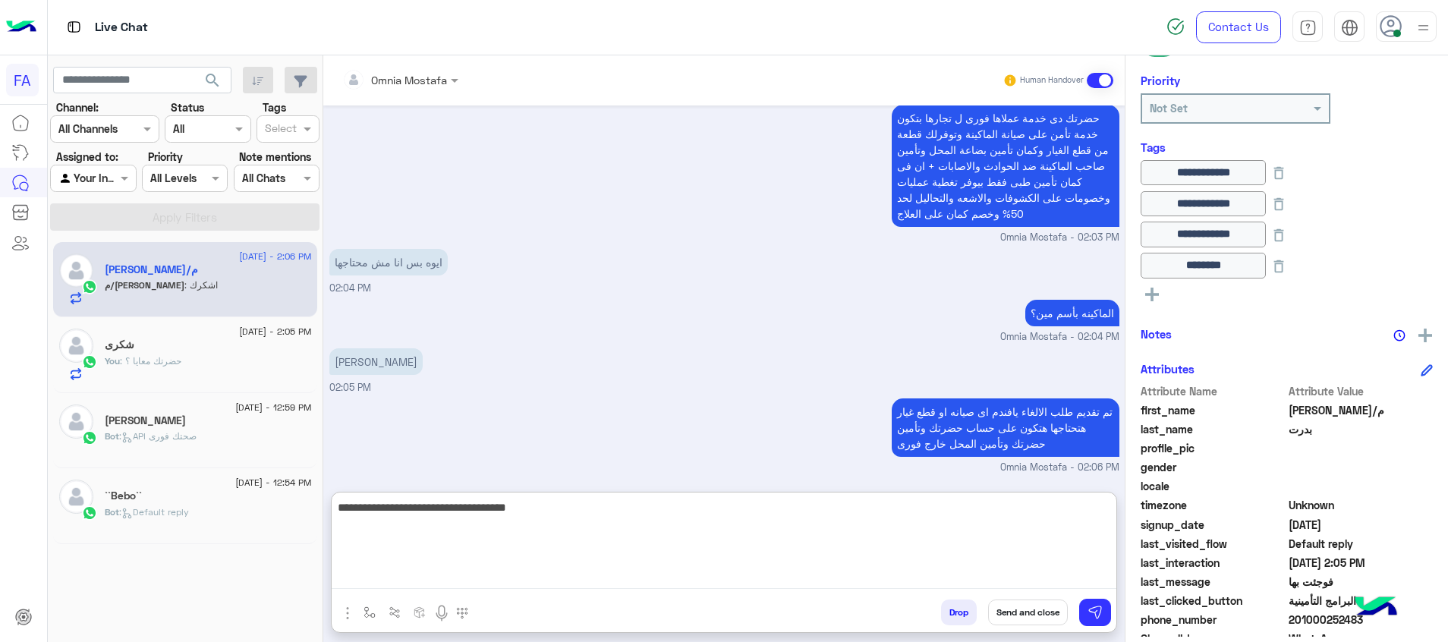
scroll to position [1141, 0]
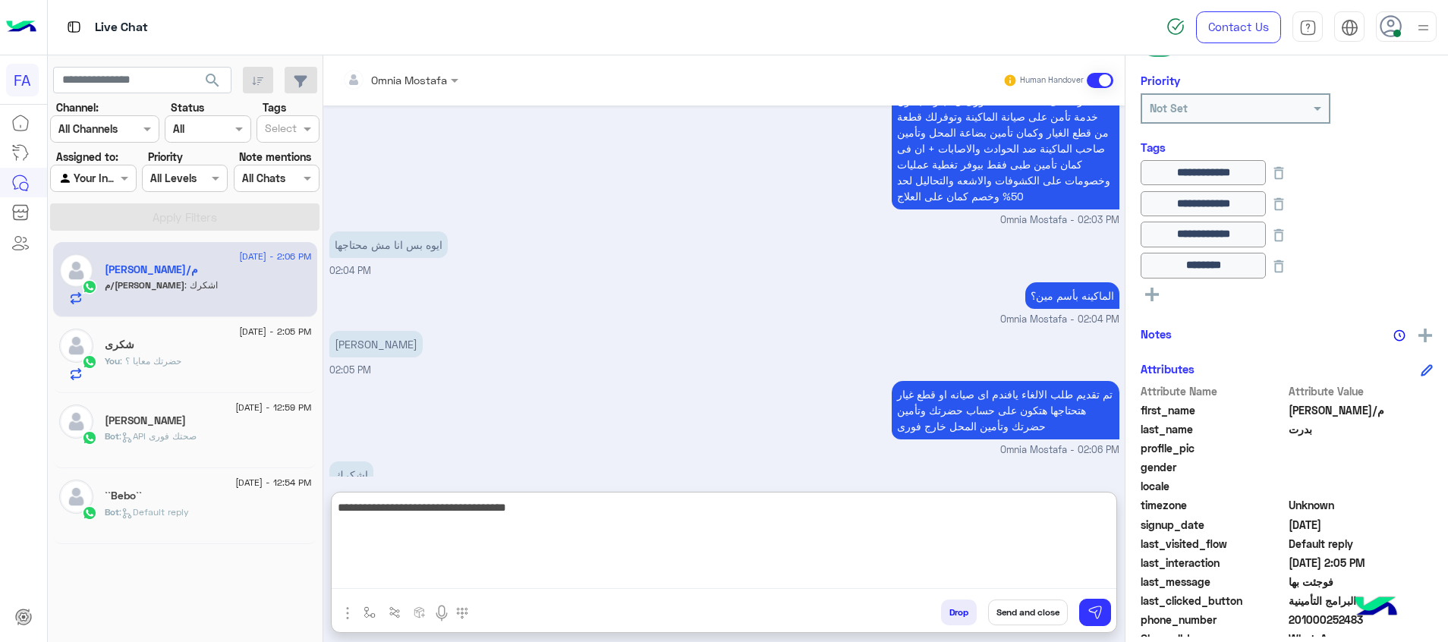
type textarea "**********"
click at [1039, 611] on button "Send and close" at bounding box center [1028, 613] width 80 height 26
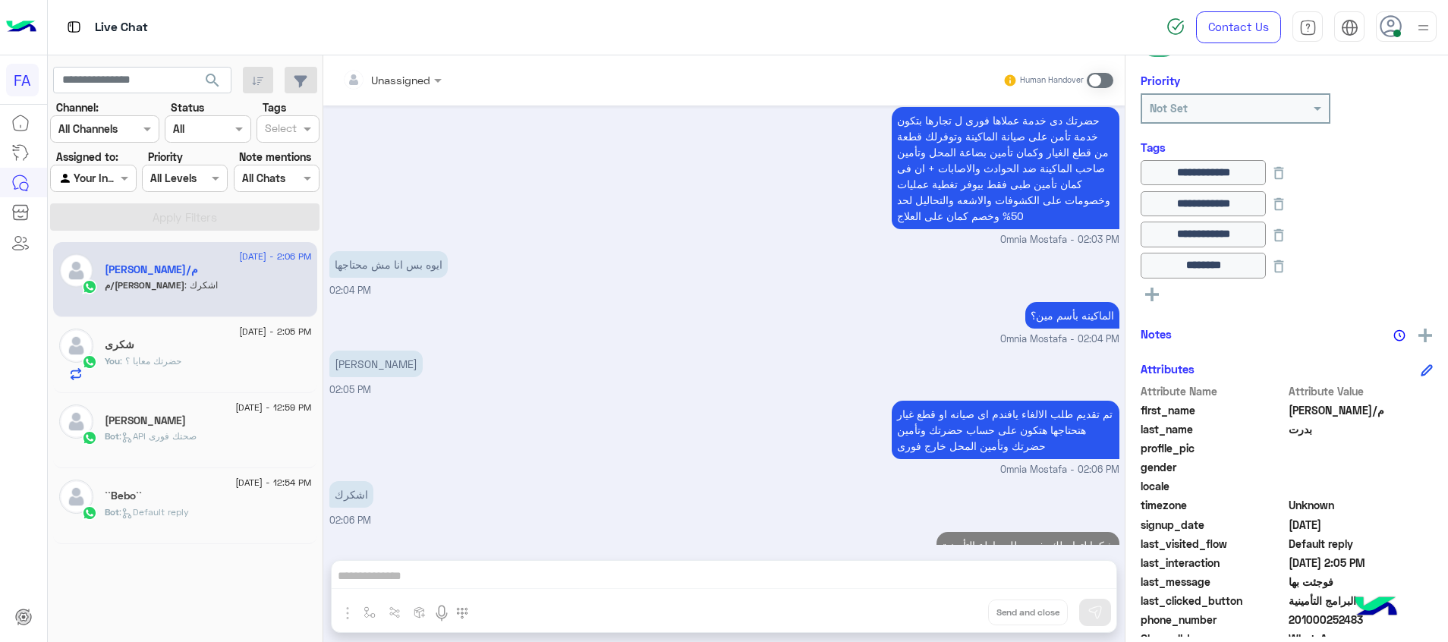
scroll to position [1148, 0]
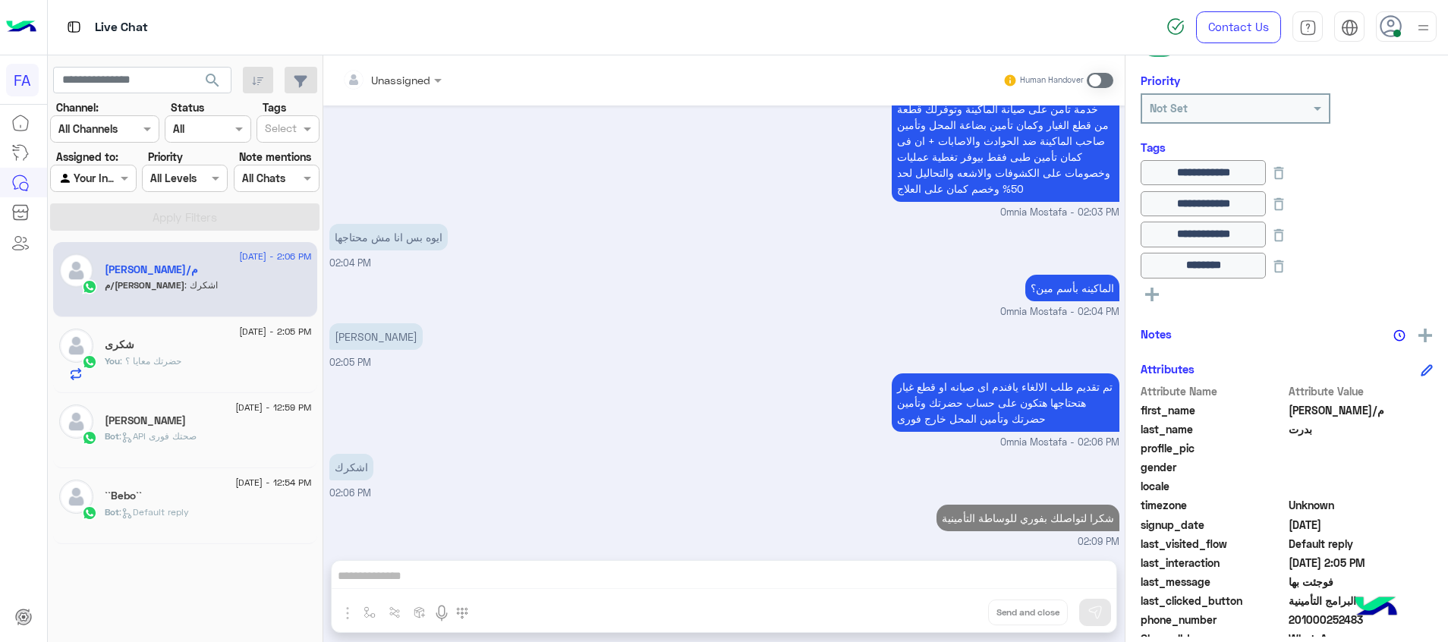
click at [1423, 30] on img at bounding box center [1423, 27] width 19 height 19
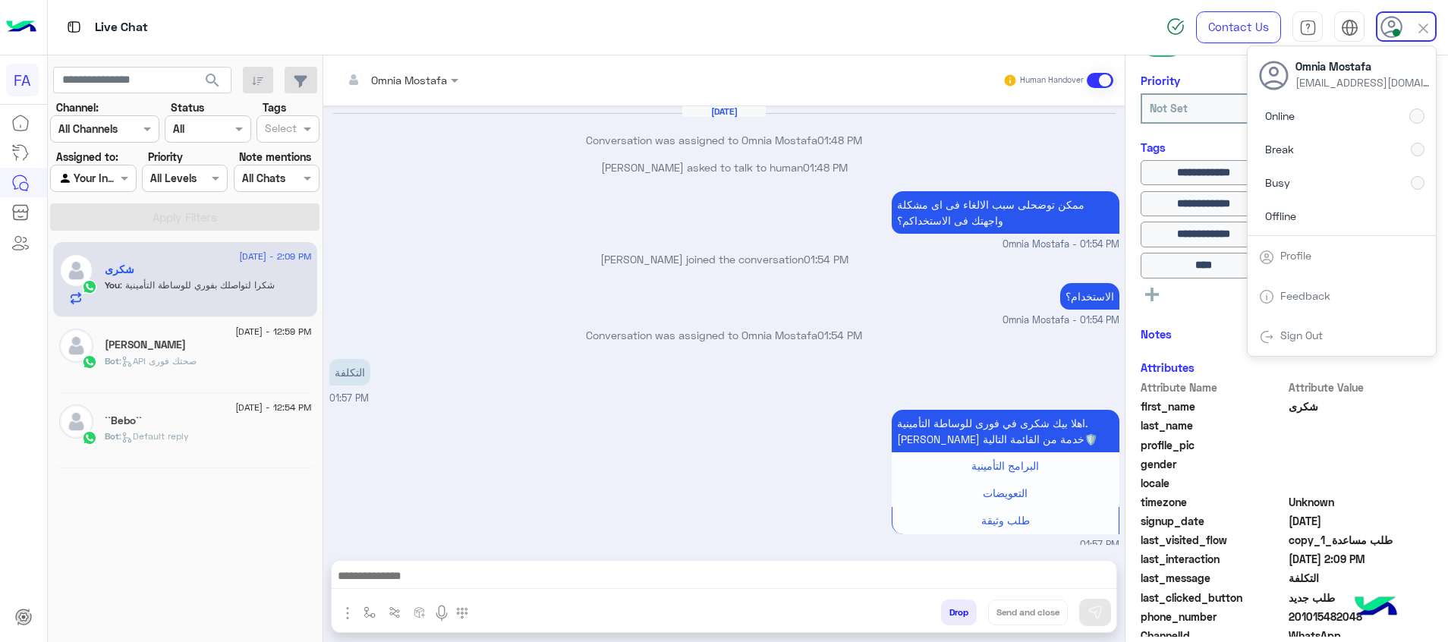
scroll to position [651, 0]
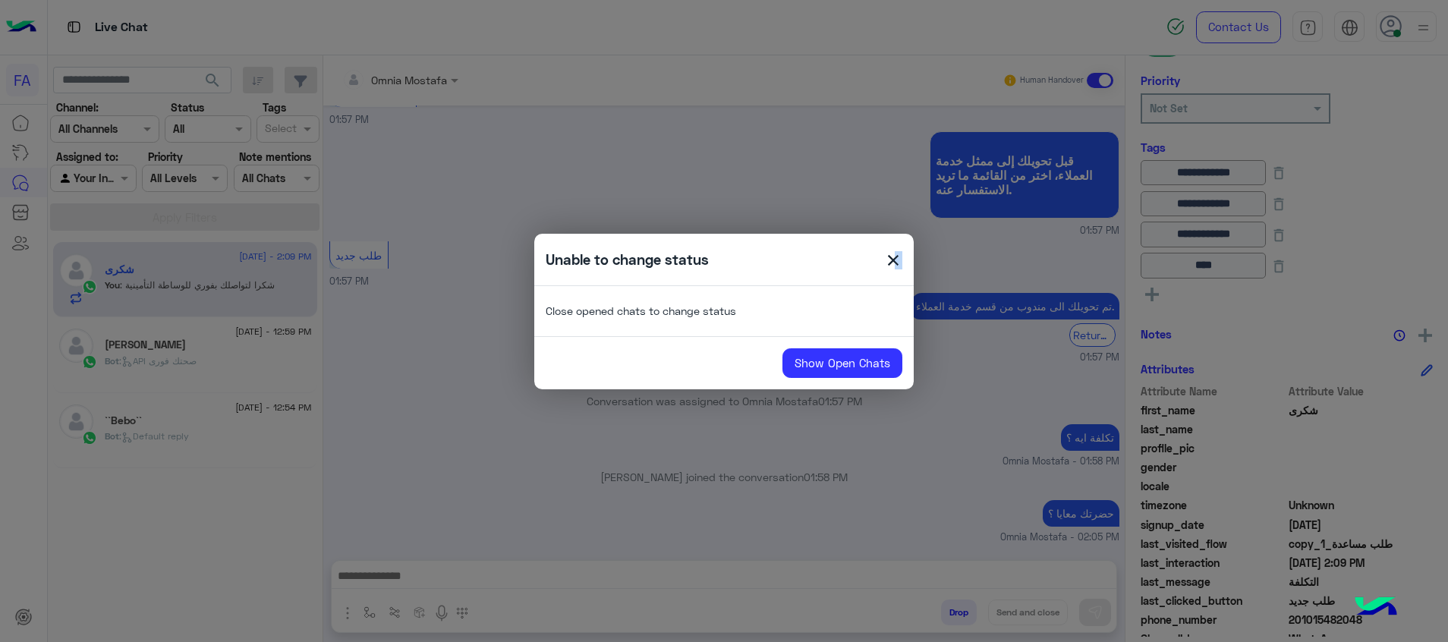
click at [893, 260] on span "close" at bounding box center [893, 262] width 18 height 23
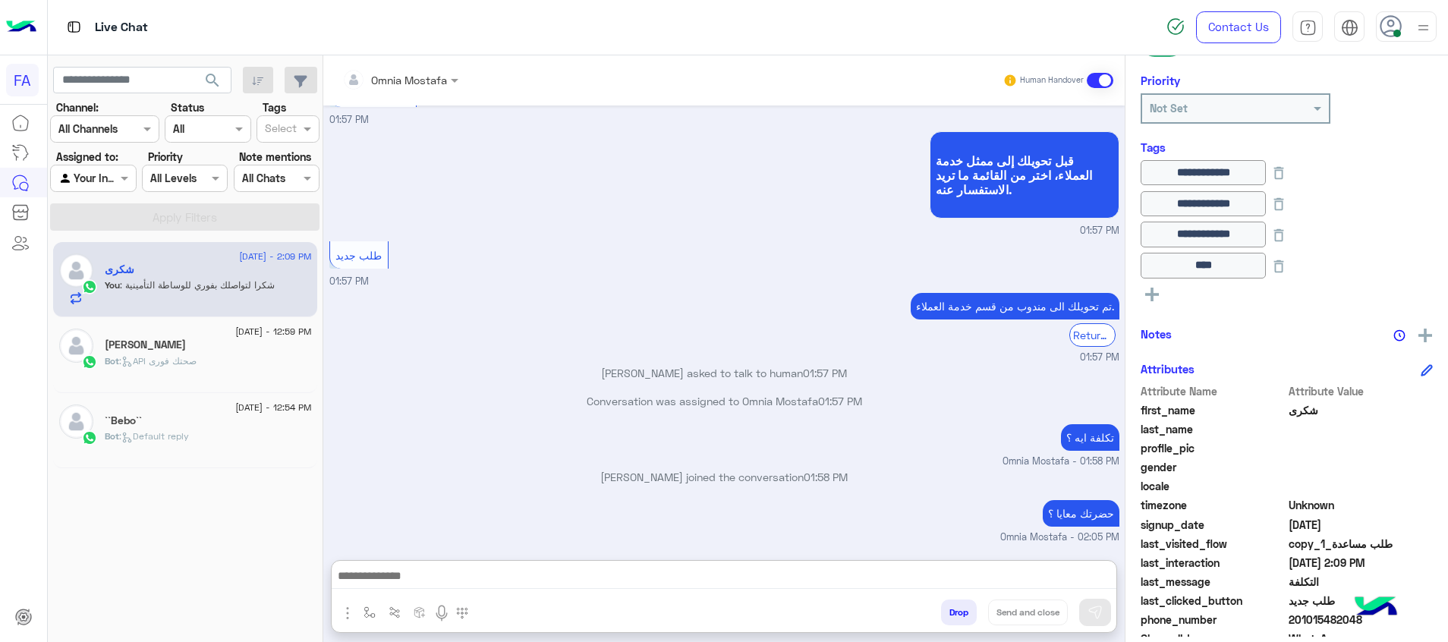
click at [959, 585] on textarea at bounding box center [724, 577] width 785 height 23
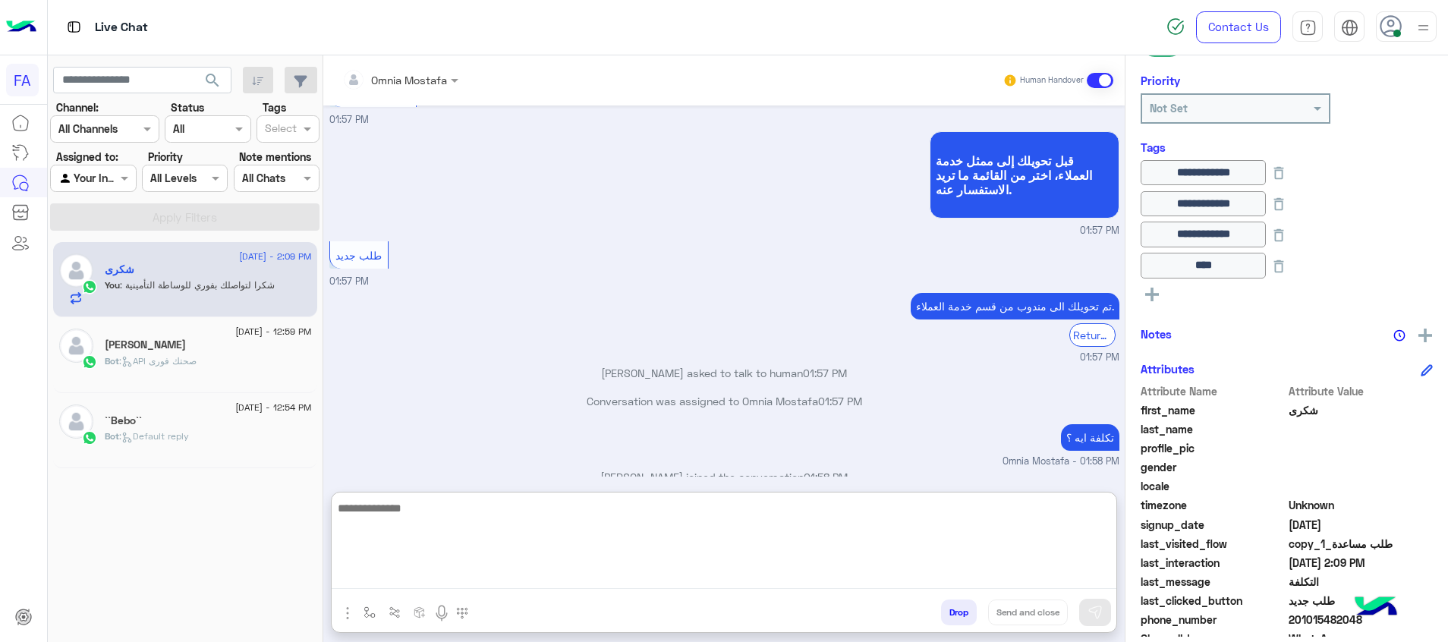
paste textarea "**********"
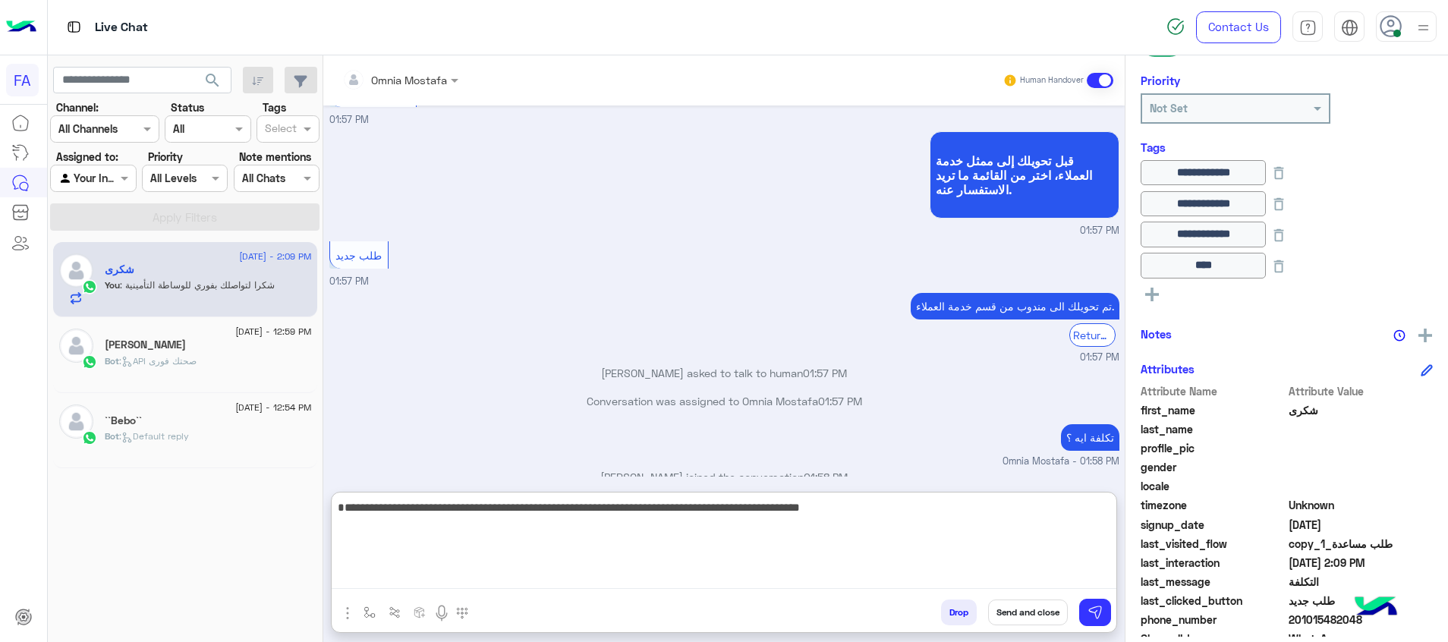
type textarea "**********"
click at [1039, 607] on button "Send and close" at bounding box center [1028, 613] width 80 height 26
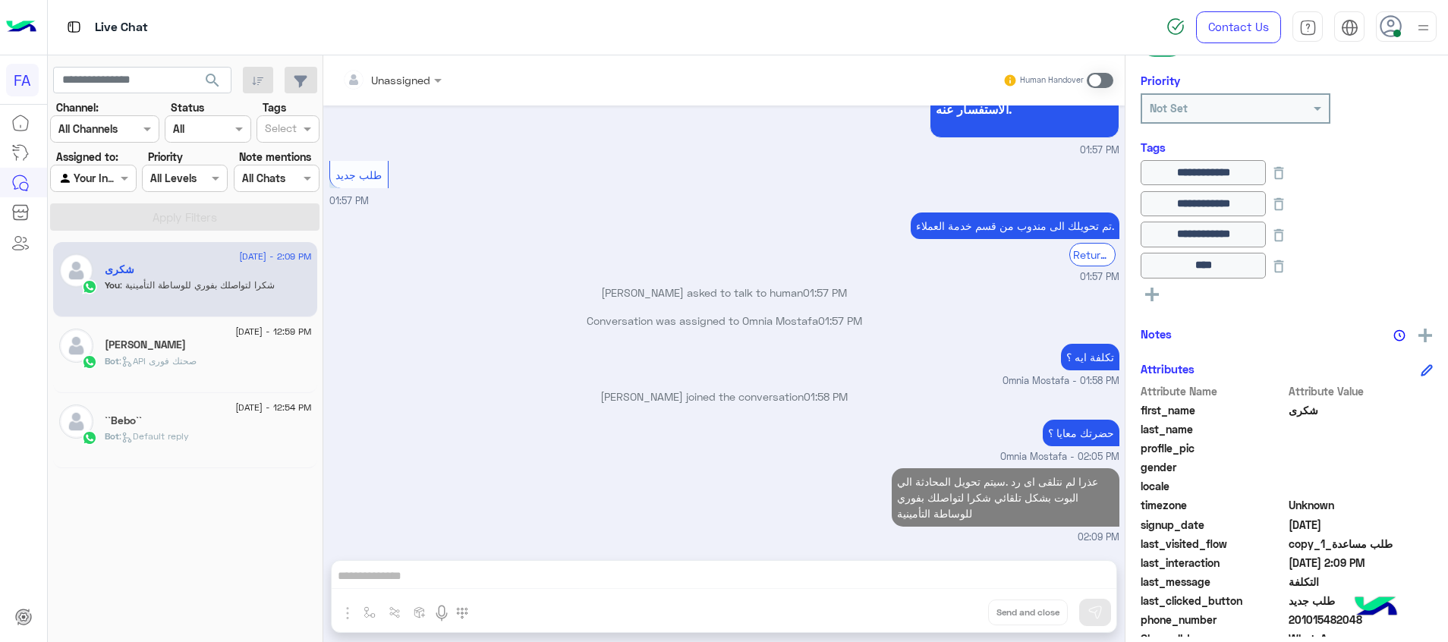
scroll to position [759, 0]
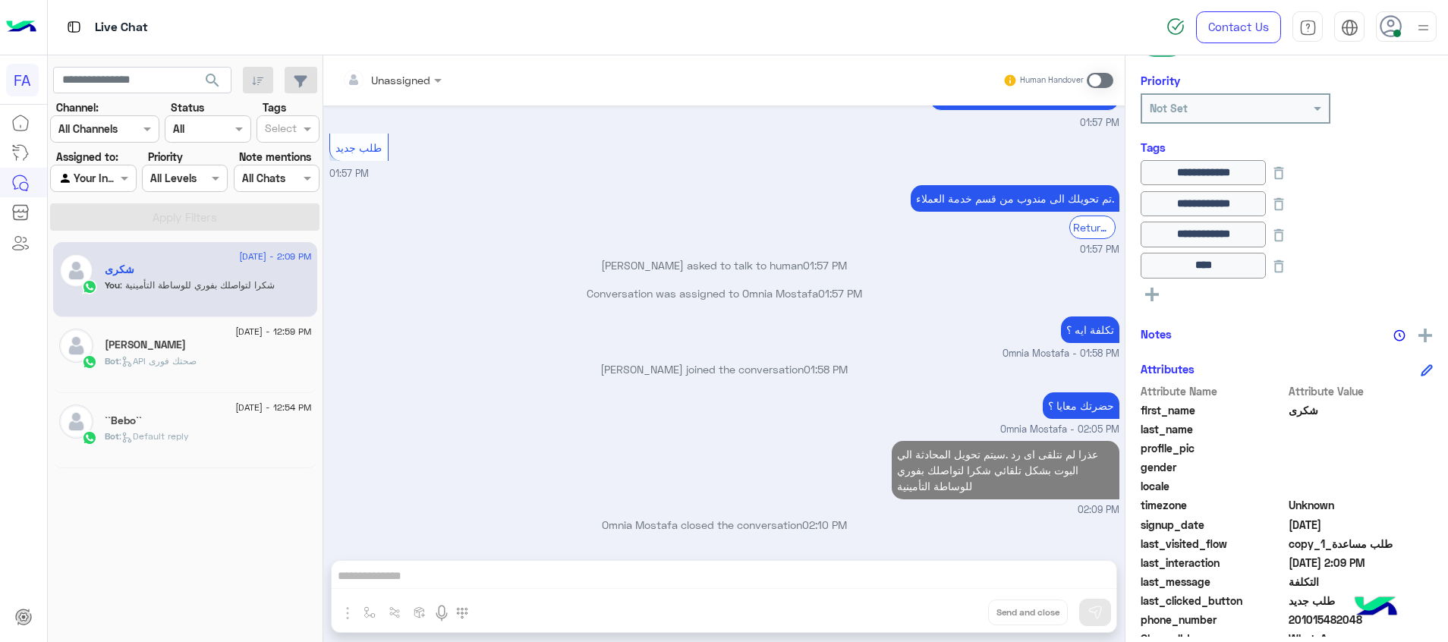
click at [1425, 36] on img at bounding box center [1423, 27] width 19 height 19
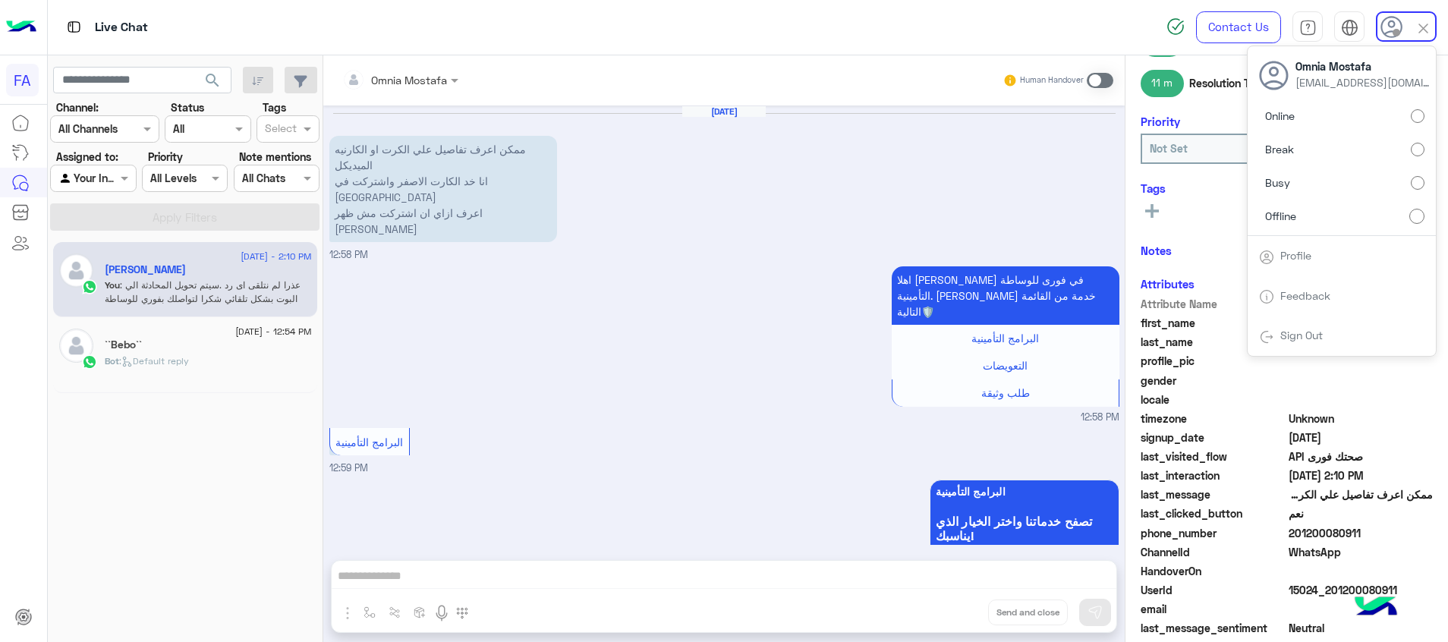
scroll to position [673, 0]
